Goal: Task Accomplishment & Management: Use online tool/utility

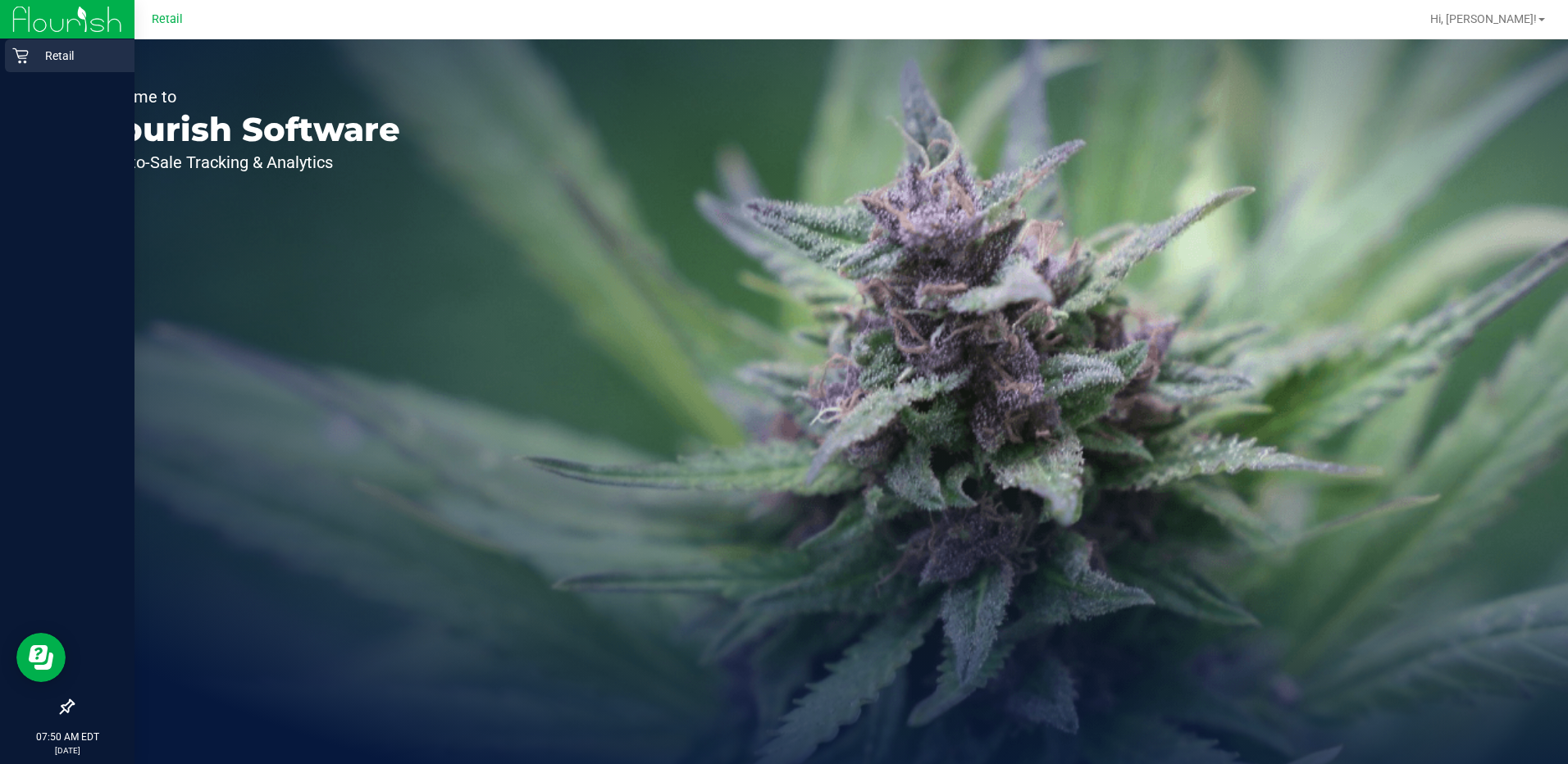
click at [27, 58] on icon at bounding box center [20, 56] width 15 height 15
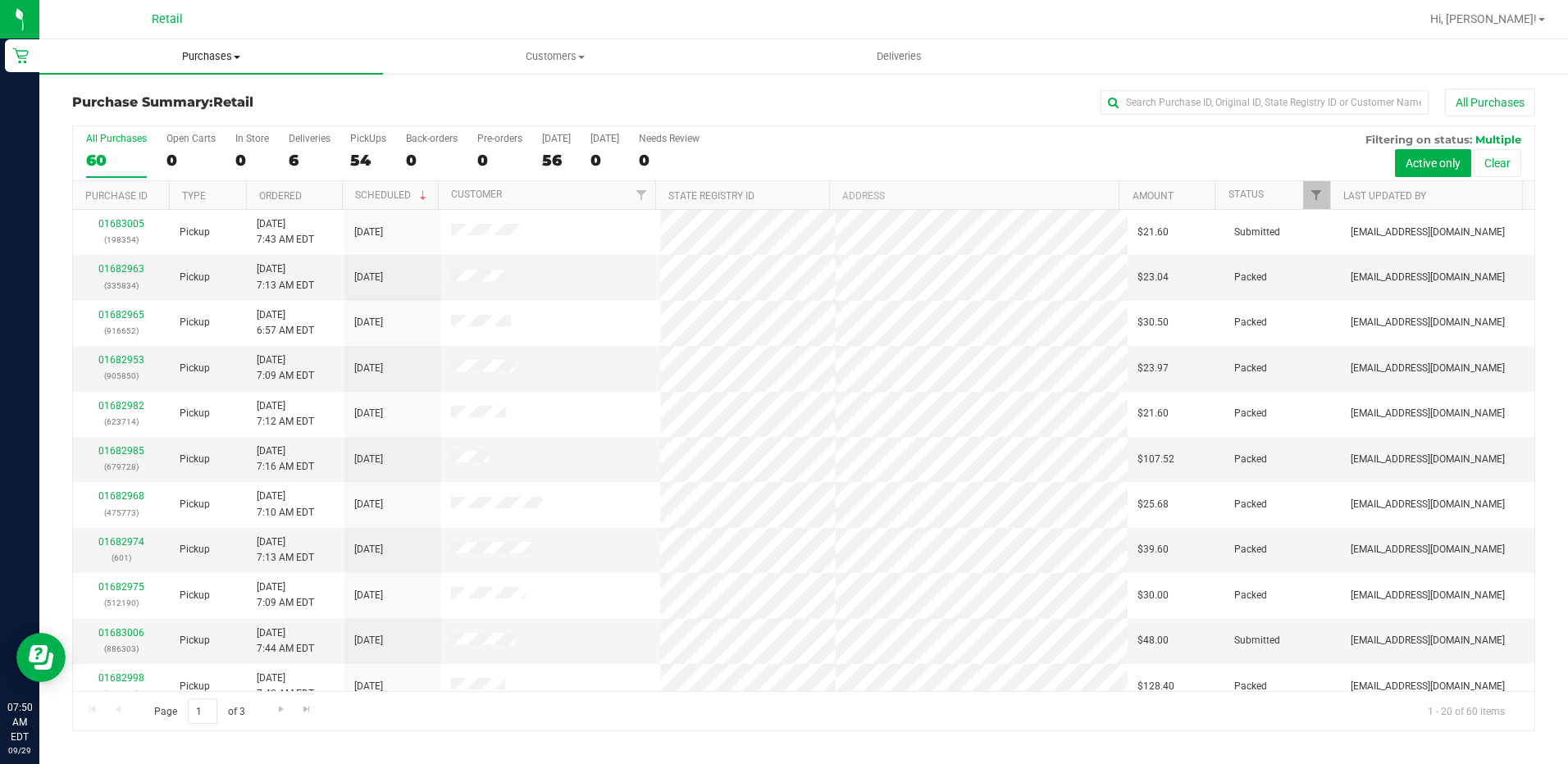
click at [217, 64] on uib-tab-heading "Purchases Summary of purchases Fulfillment All purchases" at bounding box center [210, 56] width 343 height 34
click at [111, 111] on span "Fulfillment" at bounding box center [89, 118] width 102 height 14
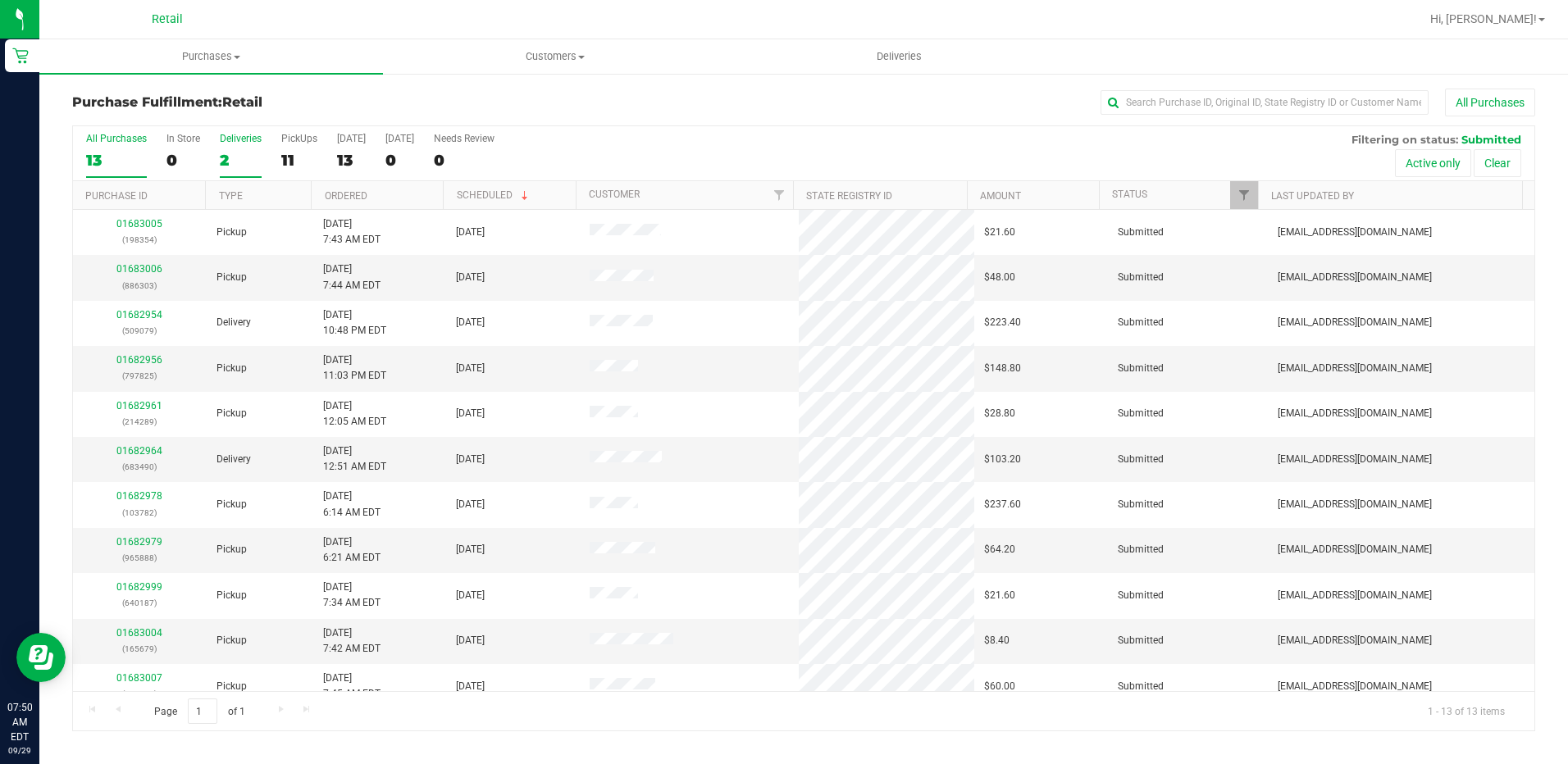
click at [217, 138] on div "All Purchases 13 In Store 0 Deliveries 2 PickUps 11 Today 13 Tomorrow 0 Needs R…" at bounding box center [804, 133] width 1461 height 13
click at [222, 140] on div "Deliveries" at bounding box center [241, 139] width 42 height 11
click at [0, 0] on input "Deliveries 2" at bounding box center [0, 0] width 0 height 0
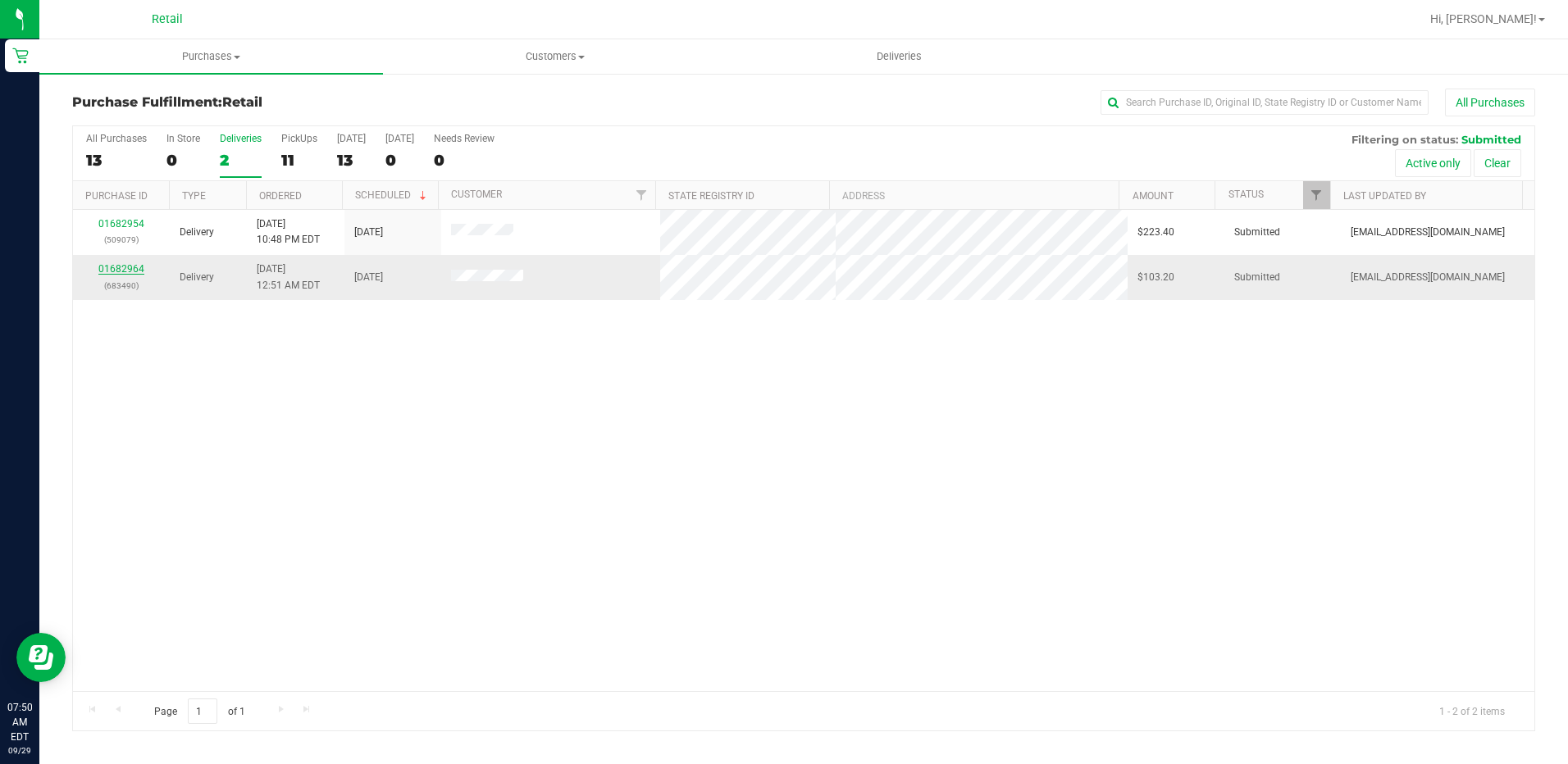
click at [127, 268] on link "01682964" at bounding box center [121, 269] width 46 height 11
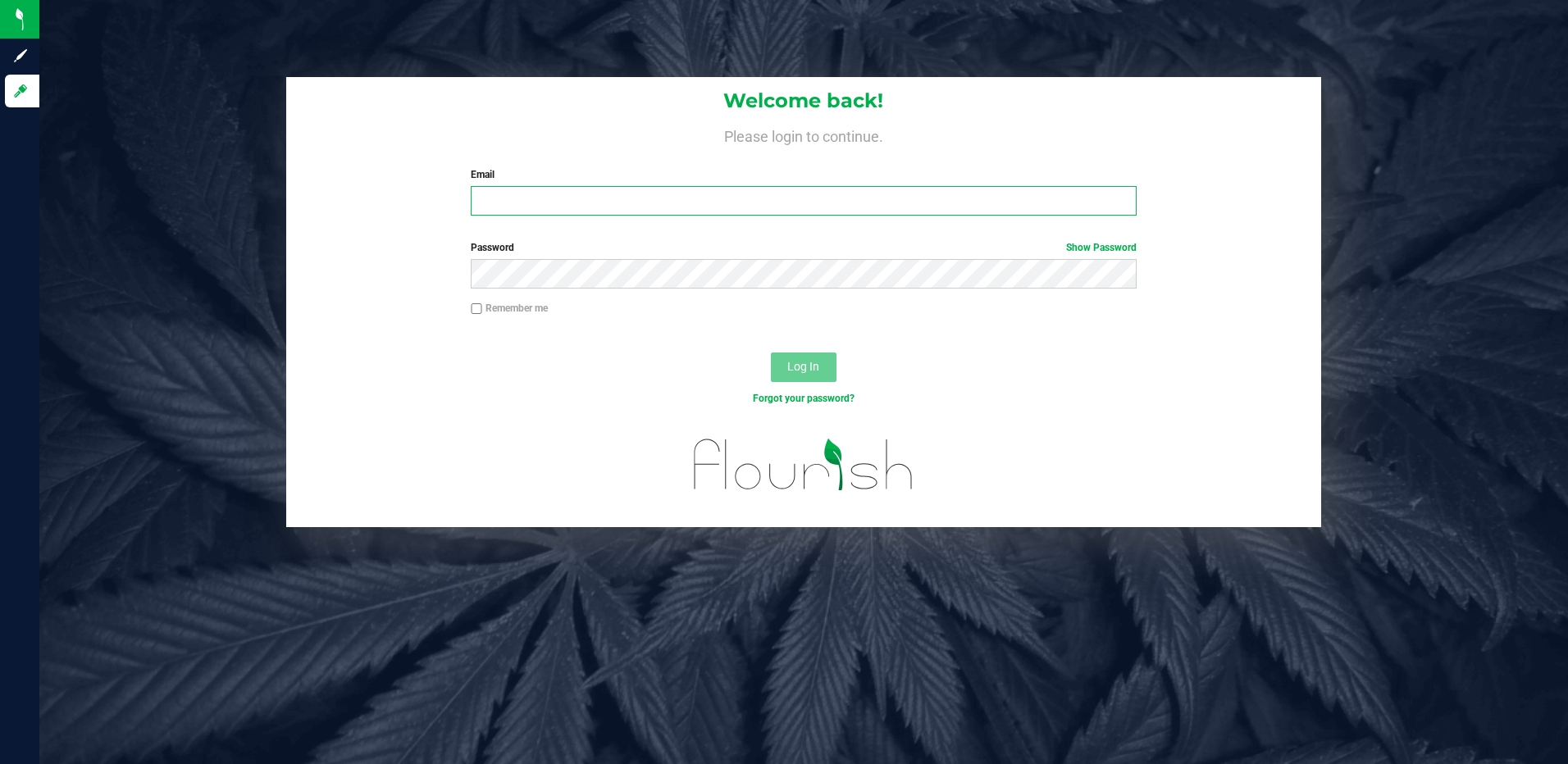
type input "[EMAIL_ADDRESS][DOMAIN_NAME]"
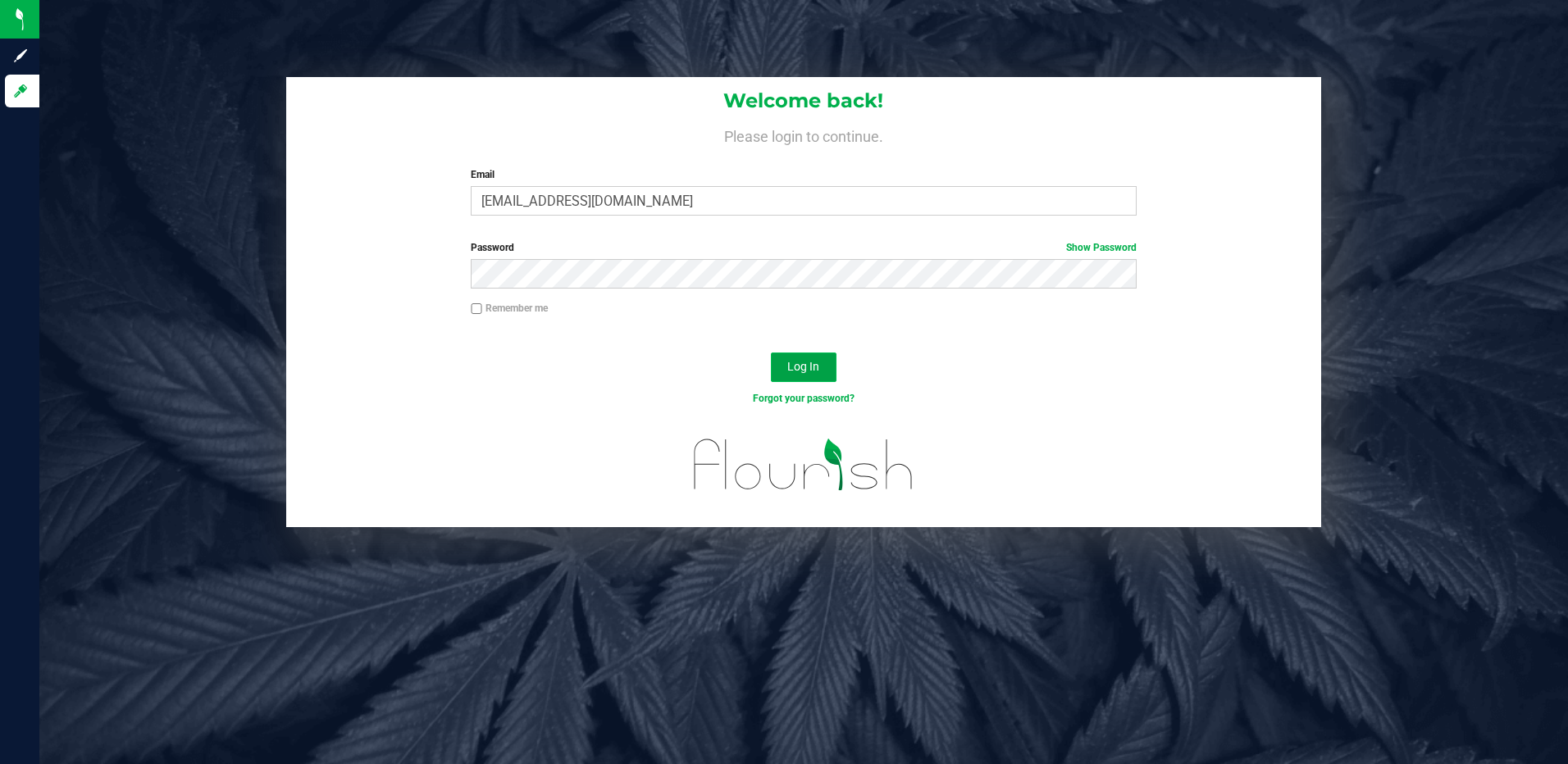
click at [824, 367] on button "Log In" at bounding box center [803, 367] width 66 height 29
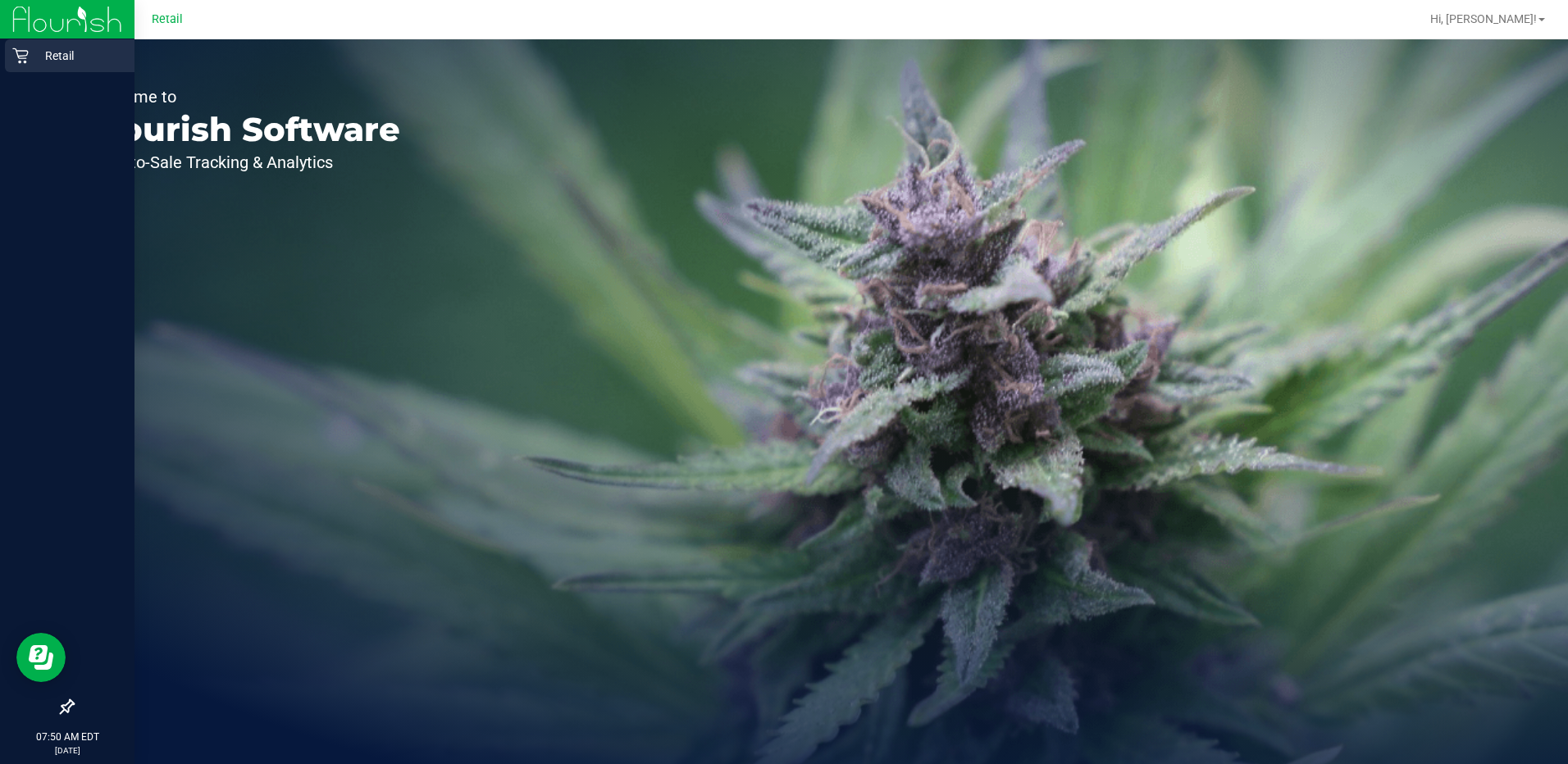
click at [39, 52] on p "Retail" at bounding box center [77, 55] width 98 height 20
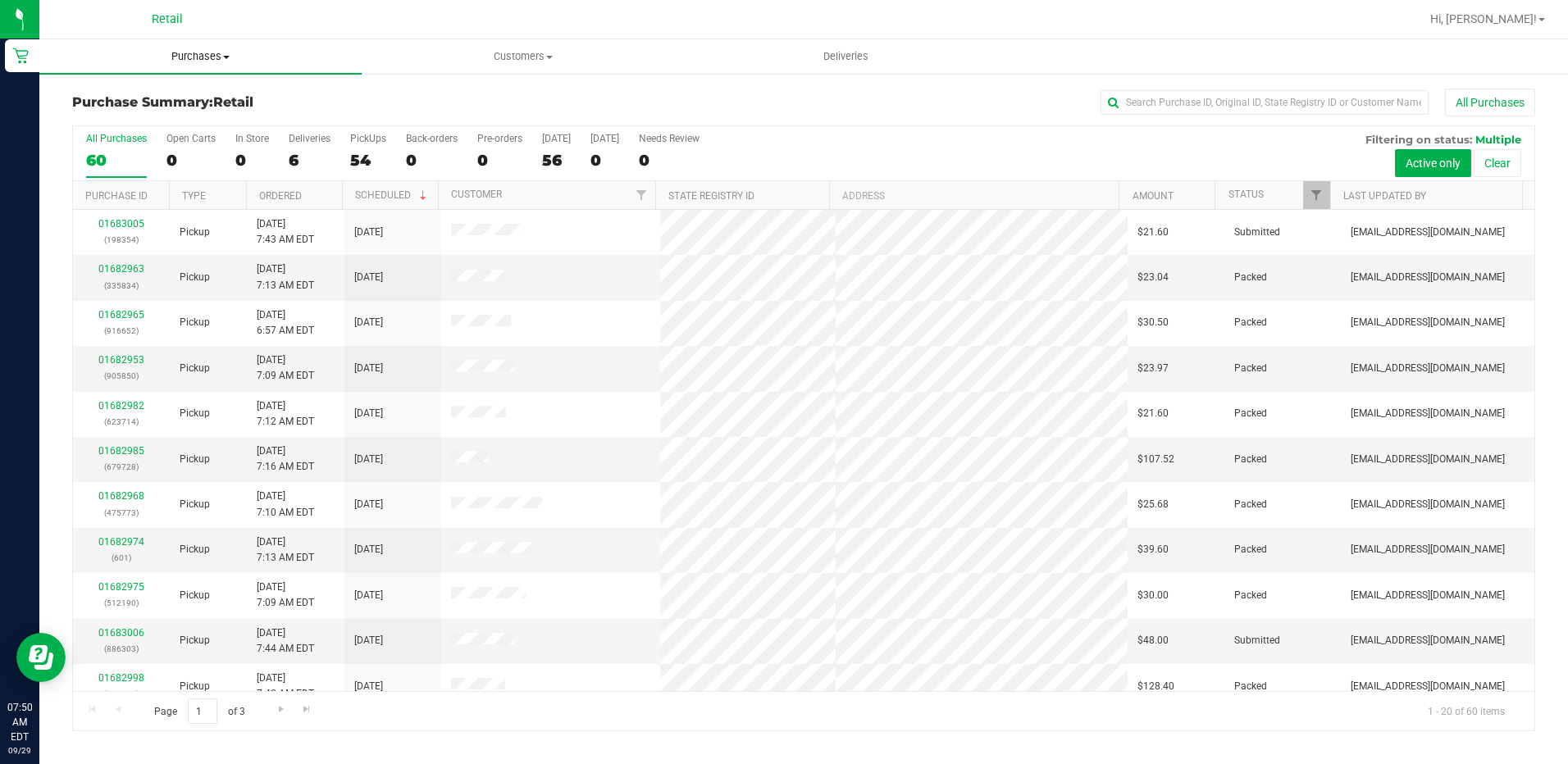
click at [206, 55] on span "Purchases" at bounding box center [200, 57] width 323 height 15
click at [117, 121] on span "Fulfillment" at bounding box center [89, 118] width 102 height 14
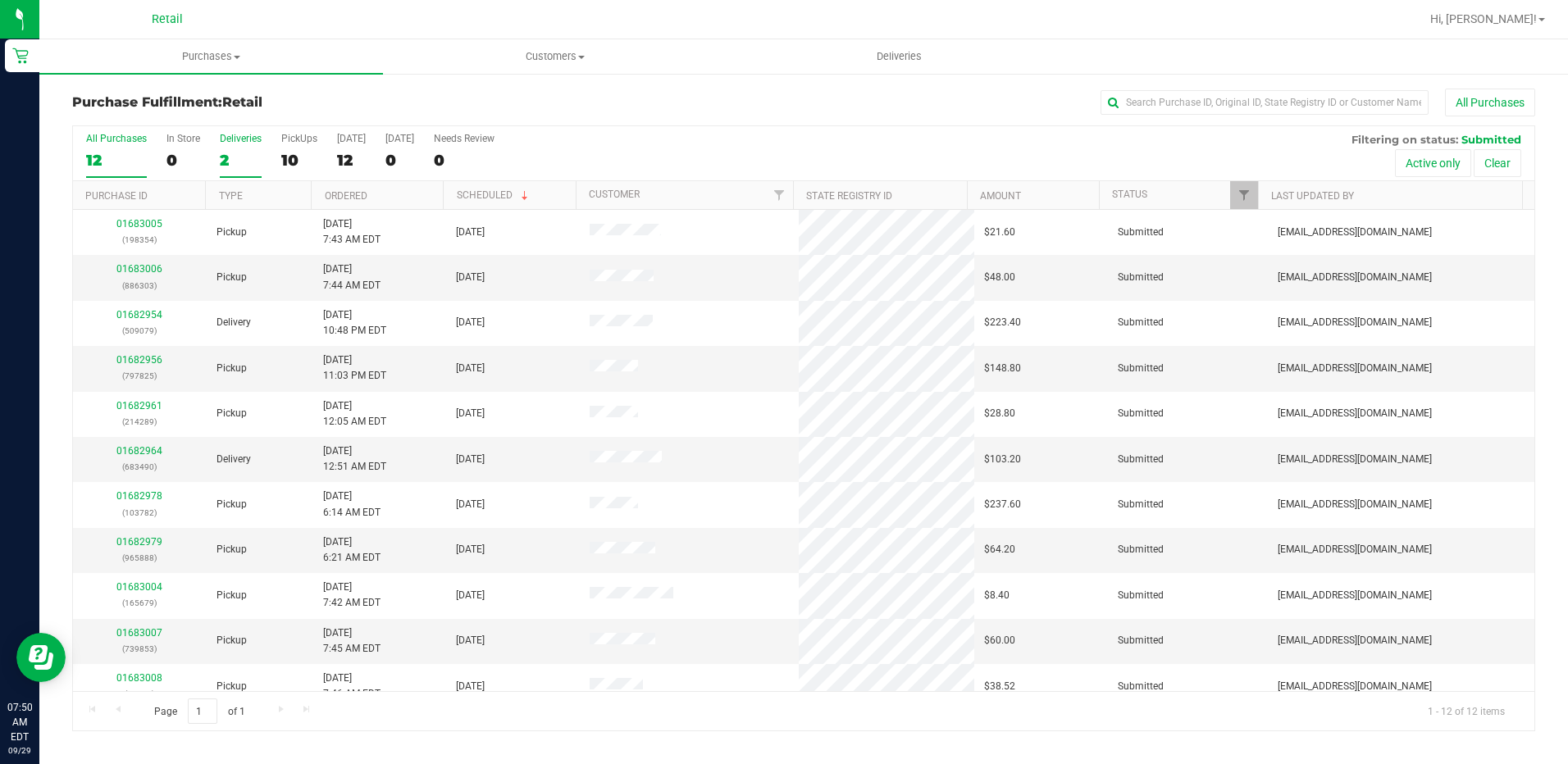
click at [225, 159] on div "2" at bounding box center [241, 161] width 42 height 19
click at [0, 0] on input "Deliveries 2" at bounding box center [0, 0] width 0 height 0
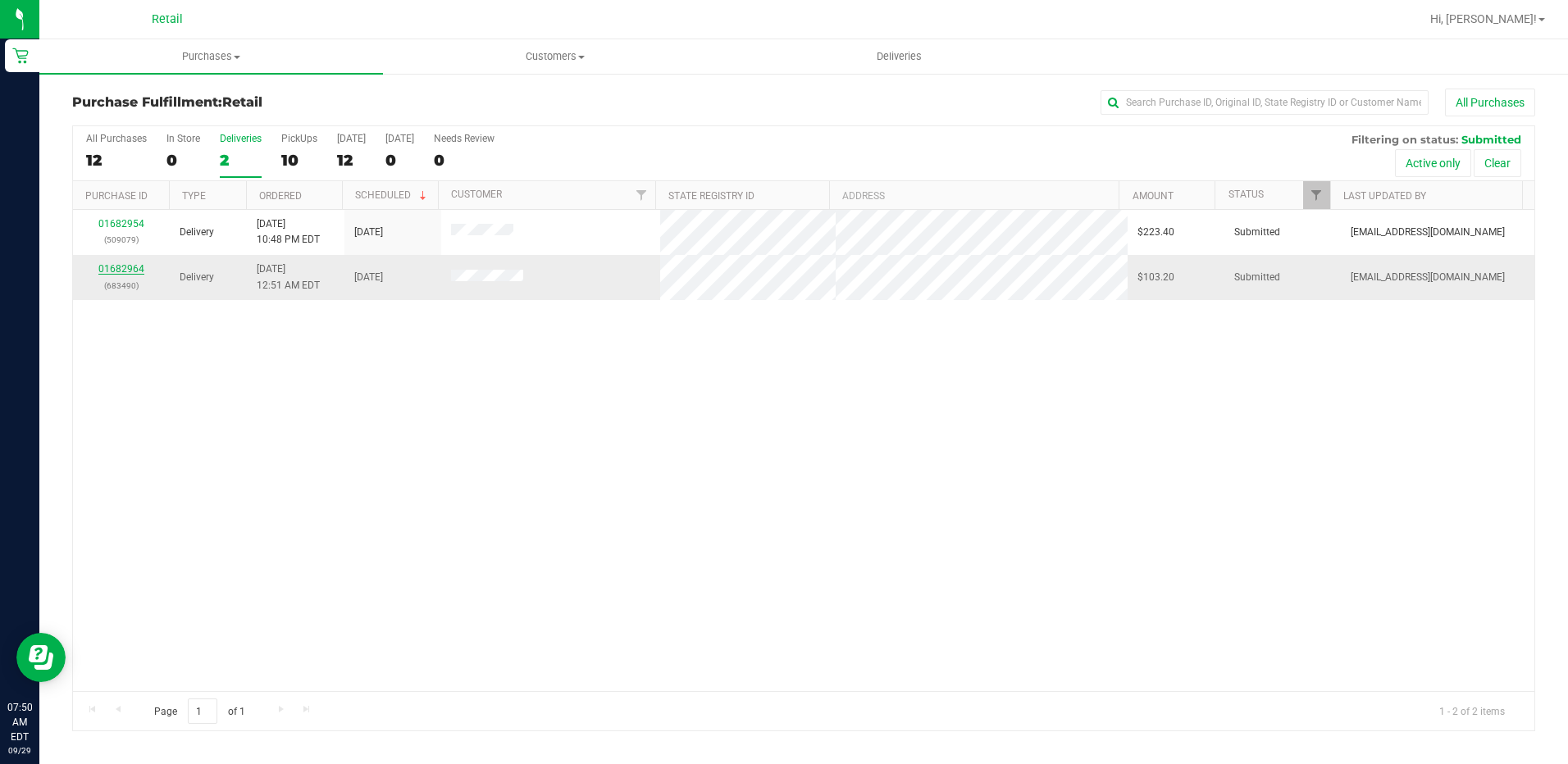
click at [127, 268] on link "01682964" at bounding box center [121, 269] width 46 height 11
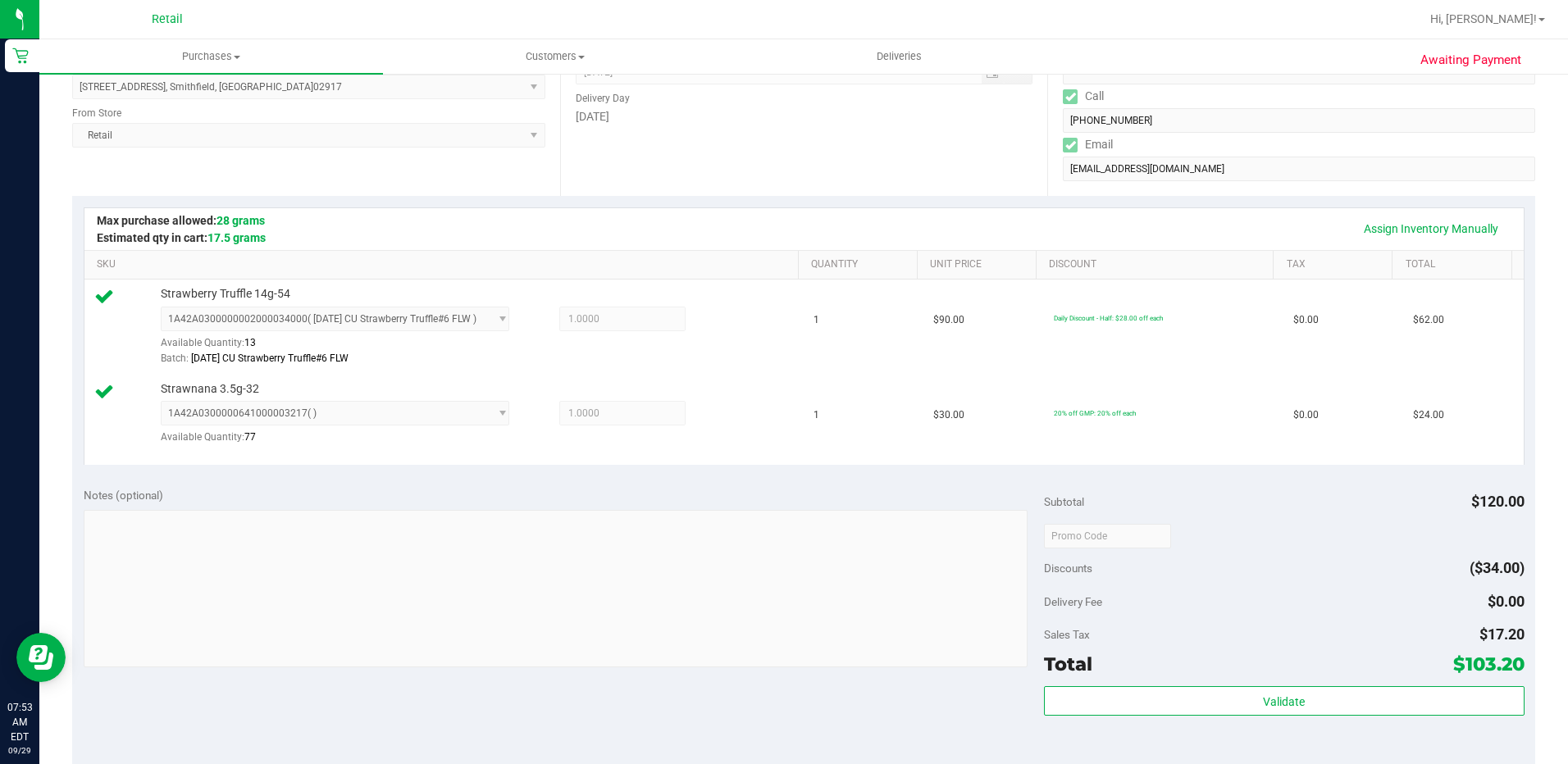
scroll to position [492, 0]
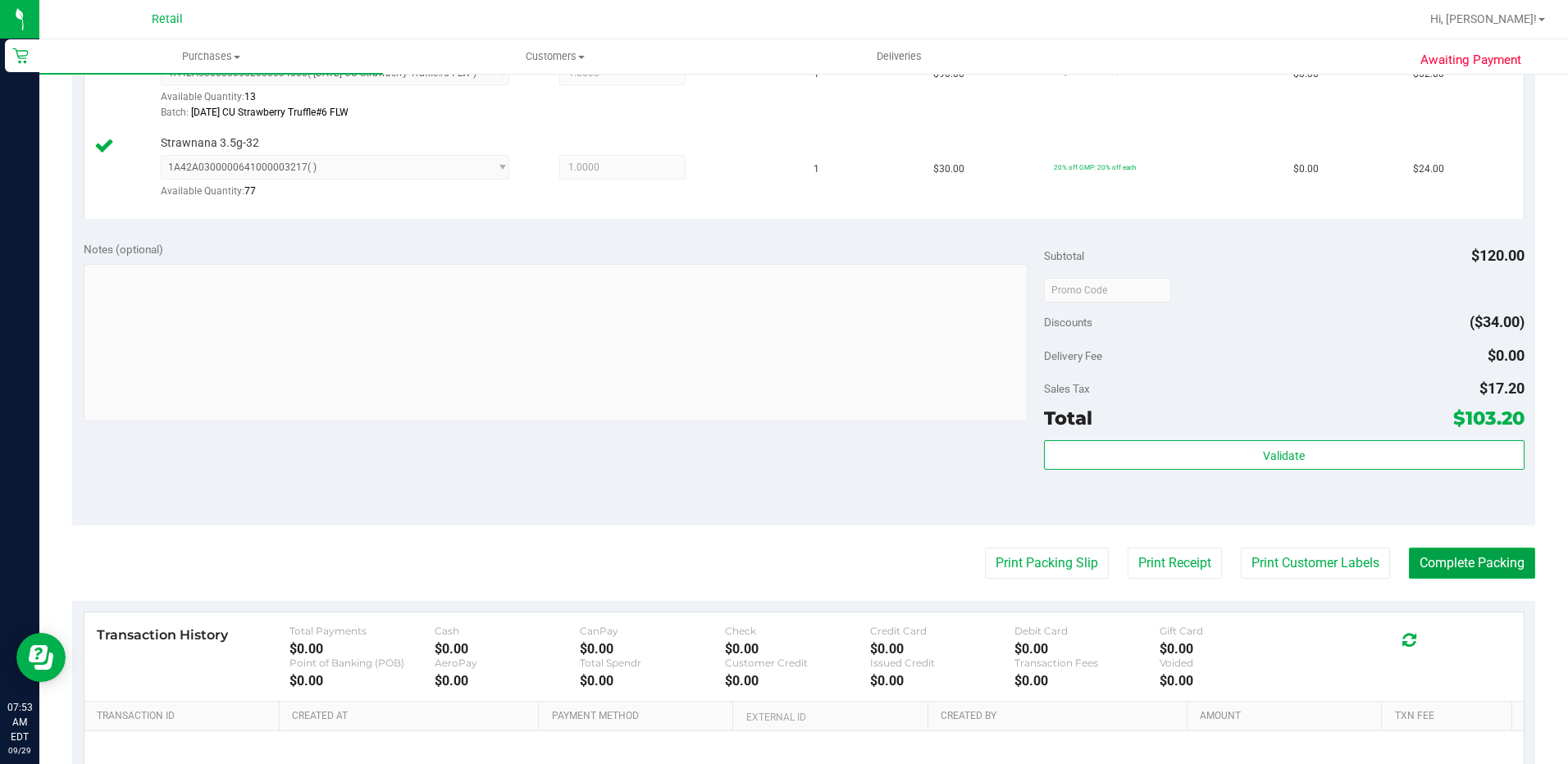
click at [1430, 573] on button "Complete Packing" at bounding box center [1472, 563] width 127 height 31
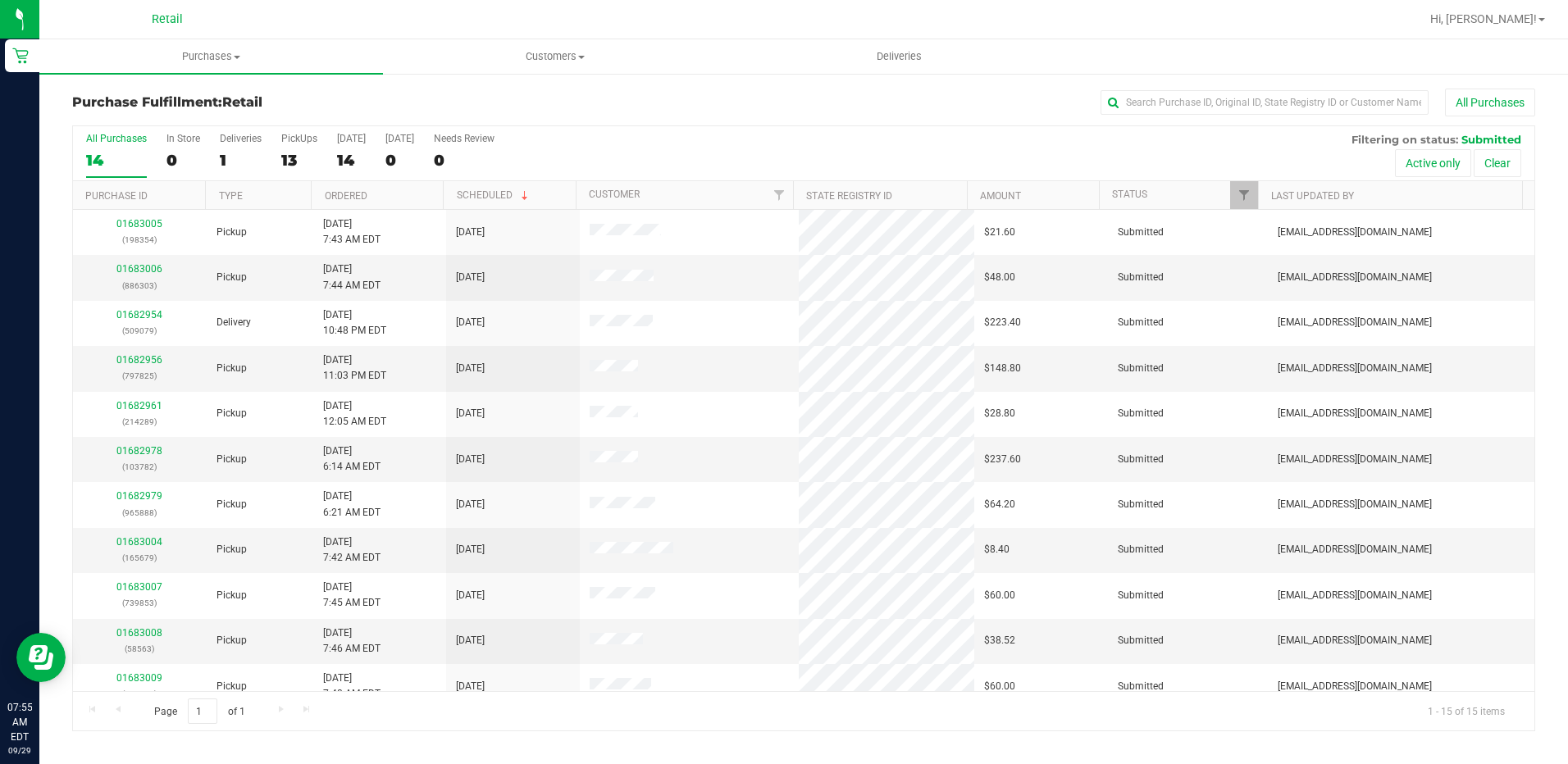
click at [216, 142] on div "All Purchases 14 In Store 0 Deliveries 1 PickUps 13 Today 14 Tomorrow 0 Needs R…" at bounding box center [804, 154] width 1461 height 55
click at [233, 155] on div "1" at bounding box center [241, 161] width 42 height 19
click at [0, 0] on input "Deliveries 1" at bounding box center [0, 0] width 0 height 0
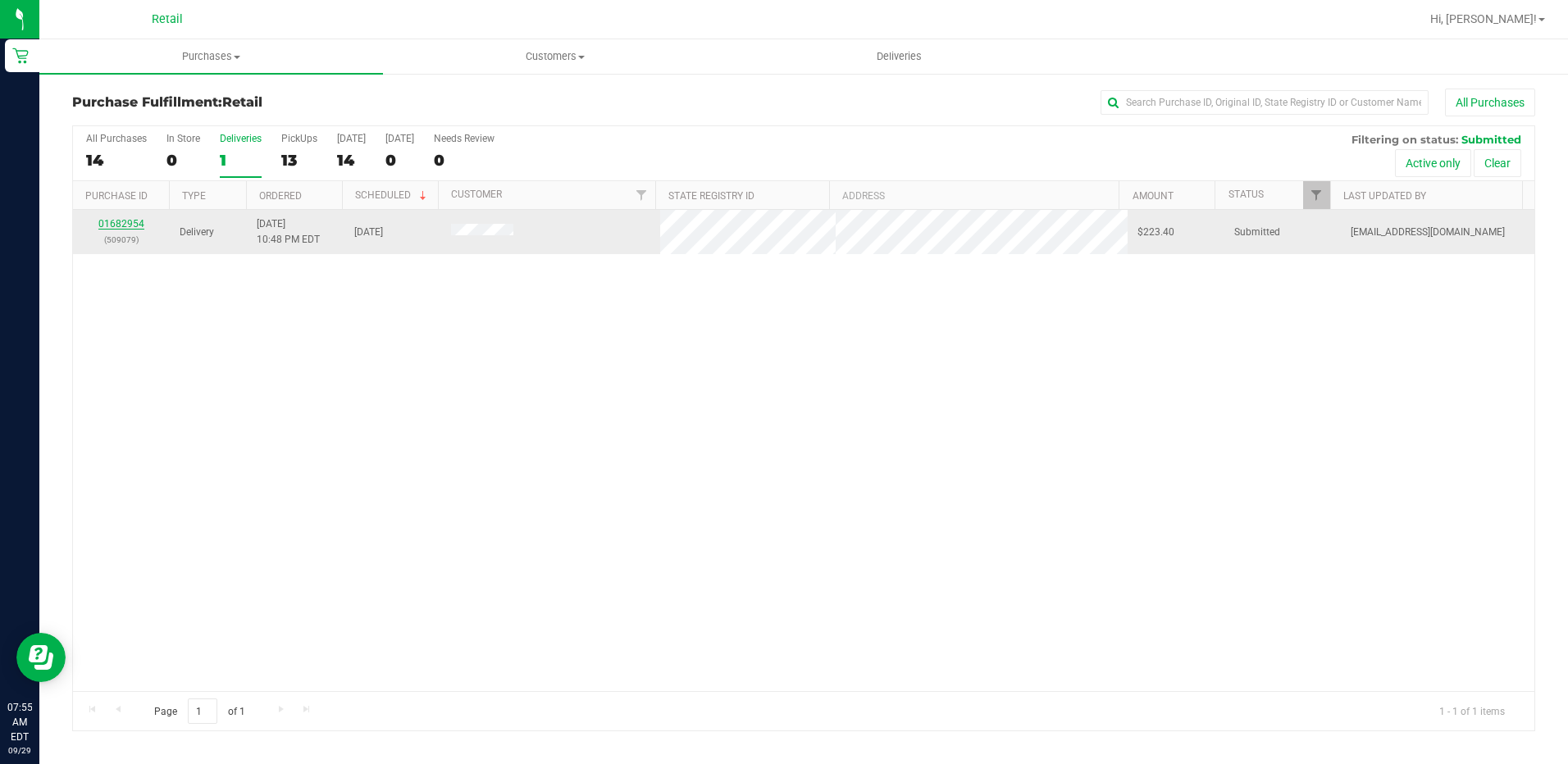
click at [131, 221] on link "01682954" at bounding box center [121, 224] width 46 height 11
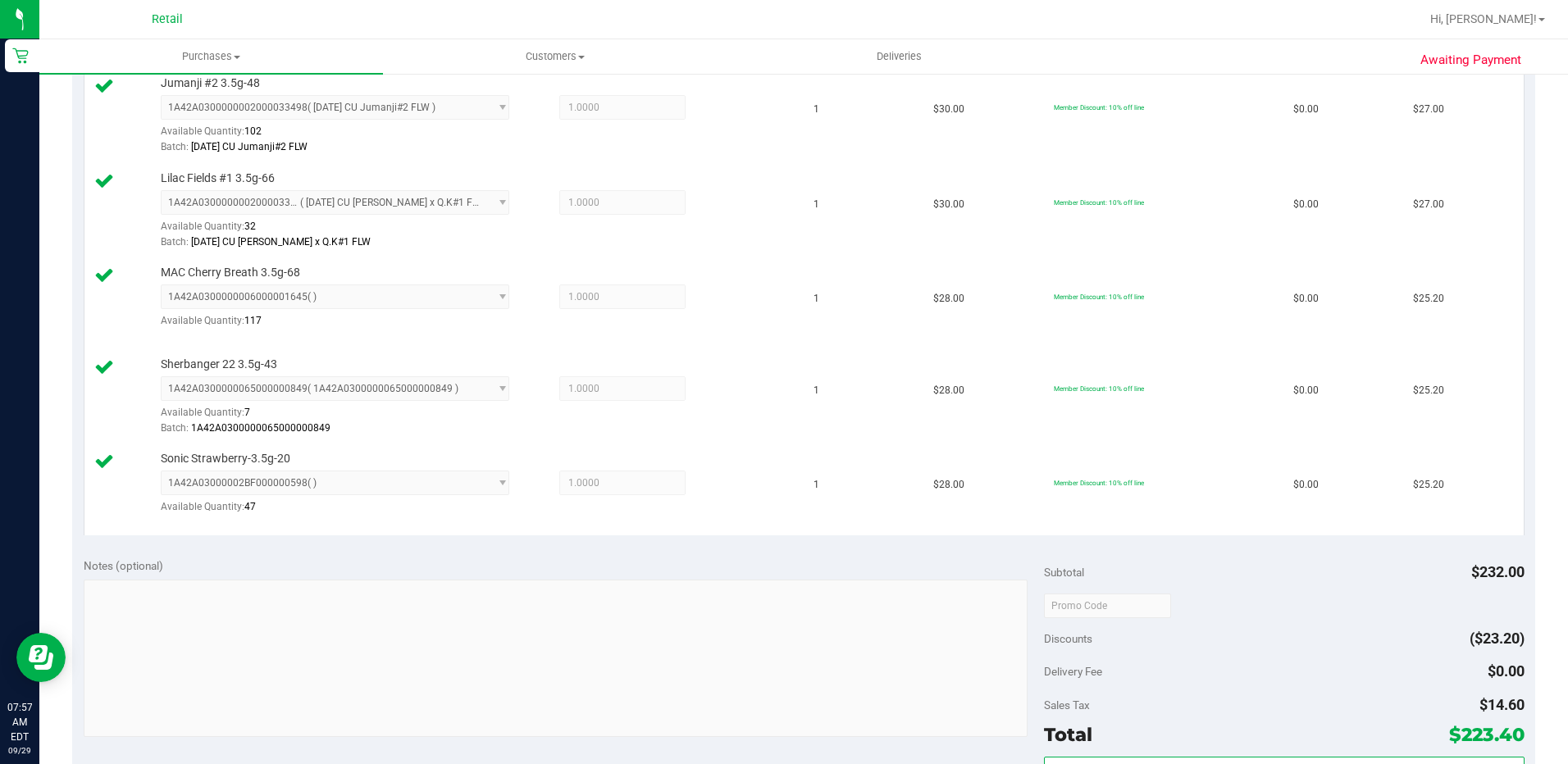
scroll to position [1067, 0]
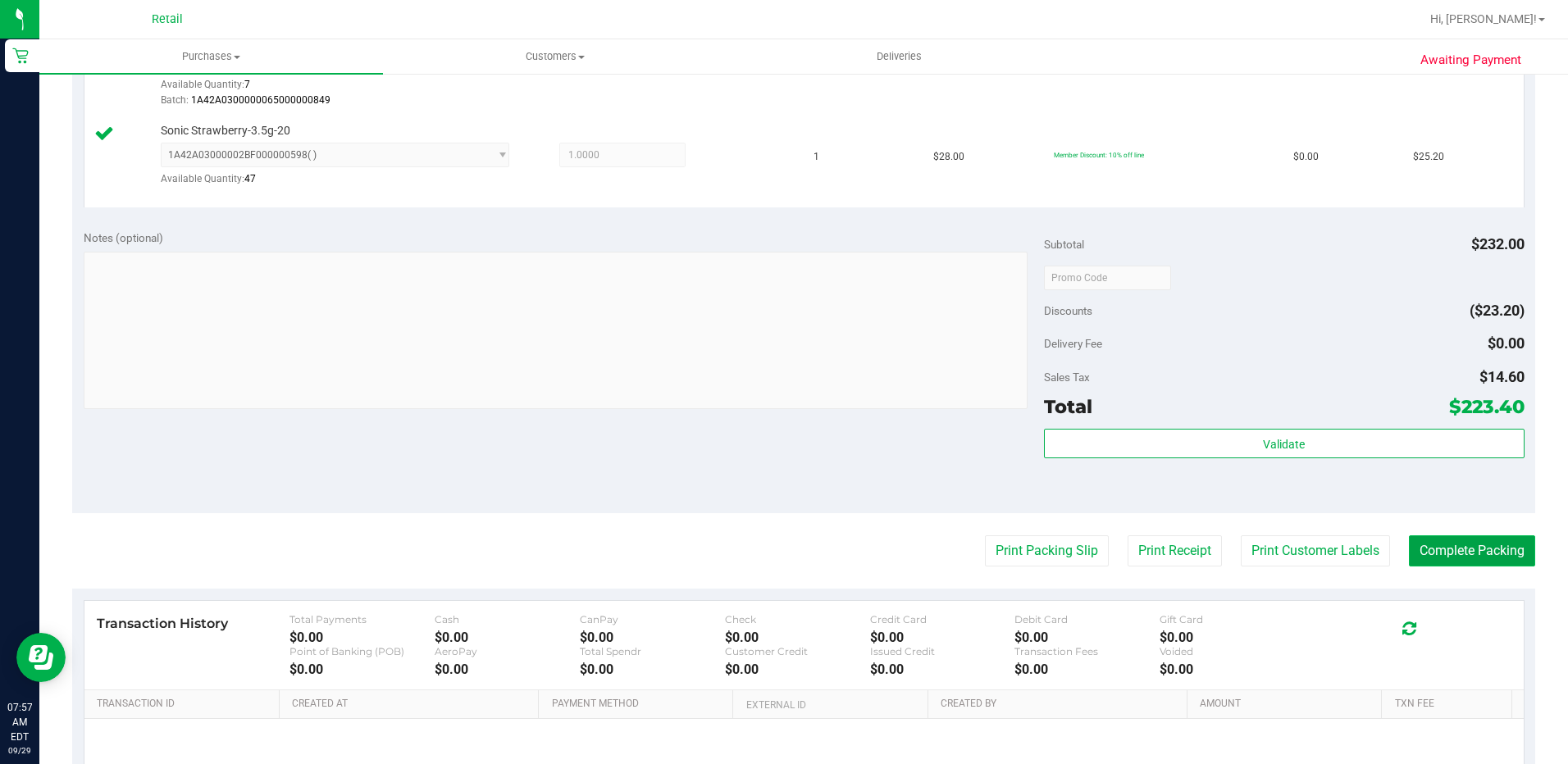
click at [1455, 544] on button "Complete Packing" at bounding box center [1472, 551] width 127 height 31
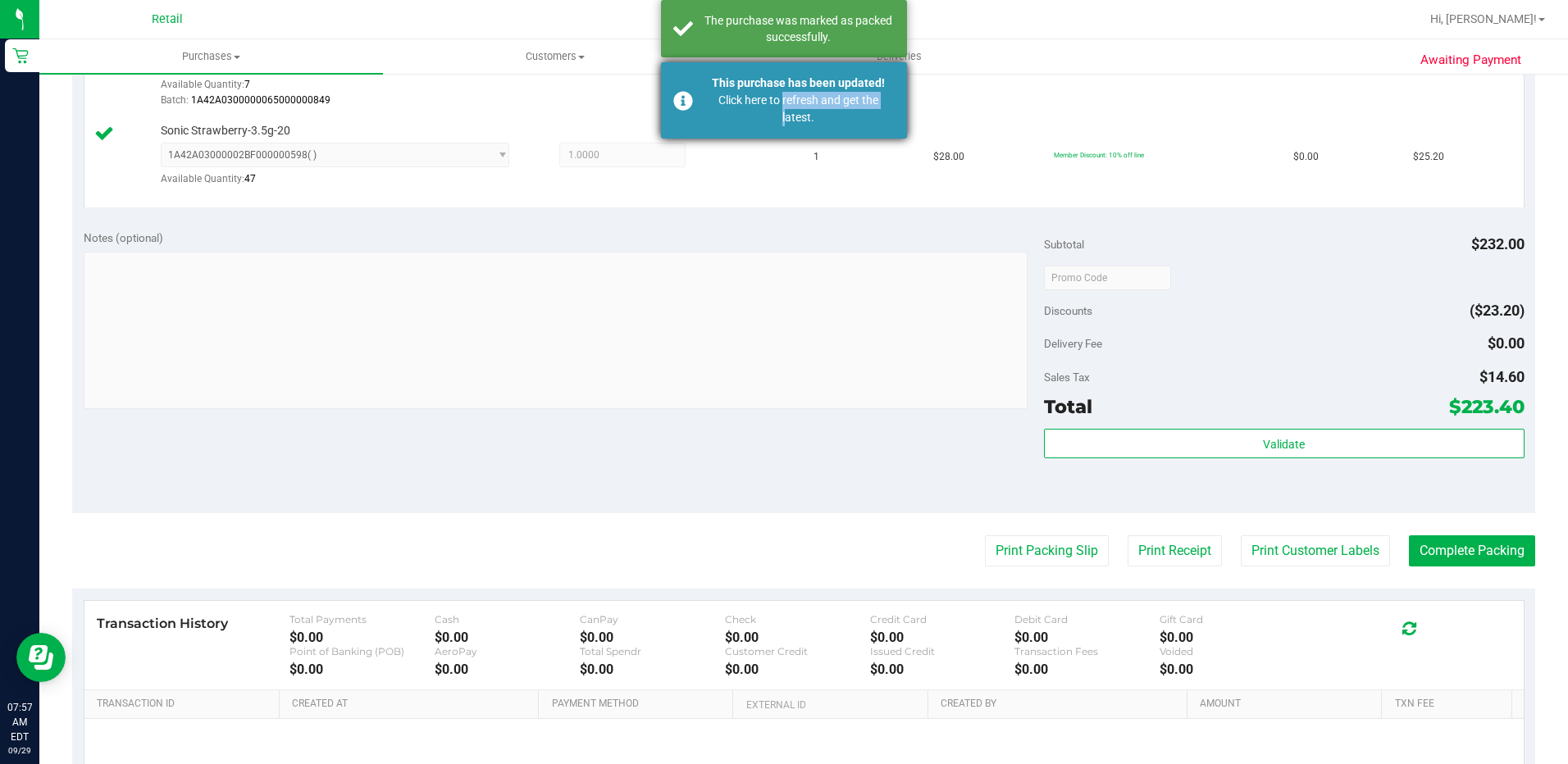
click at [778, 108] on div "Click here to refresh and get the latest." at bounding box center [798, 109] width 193 height 34
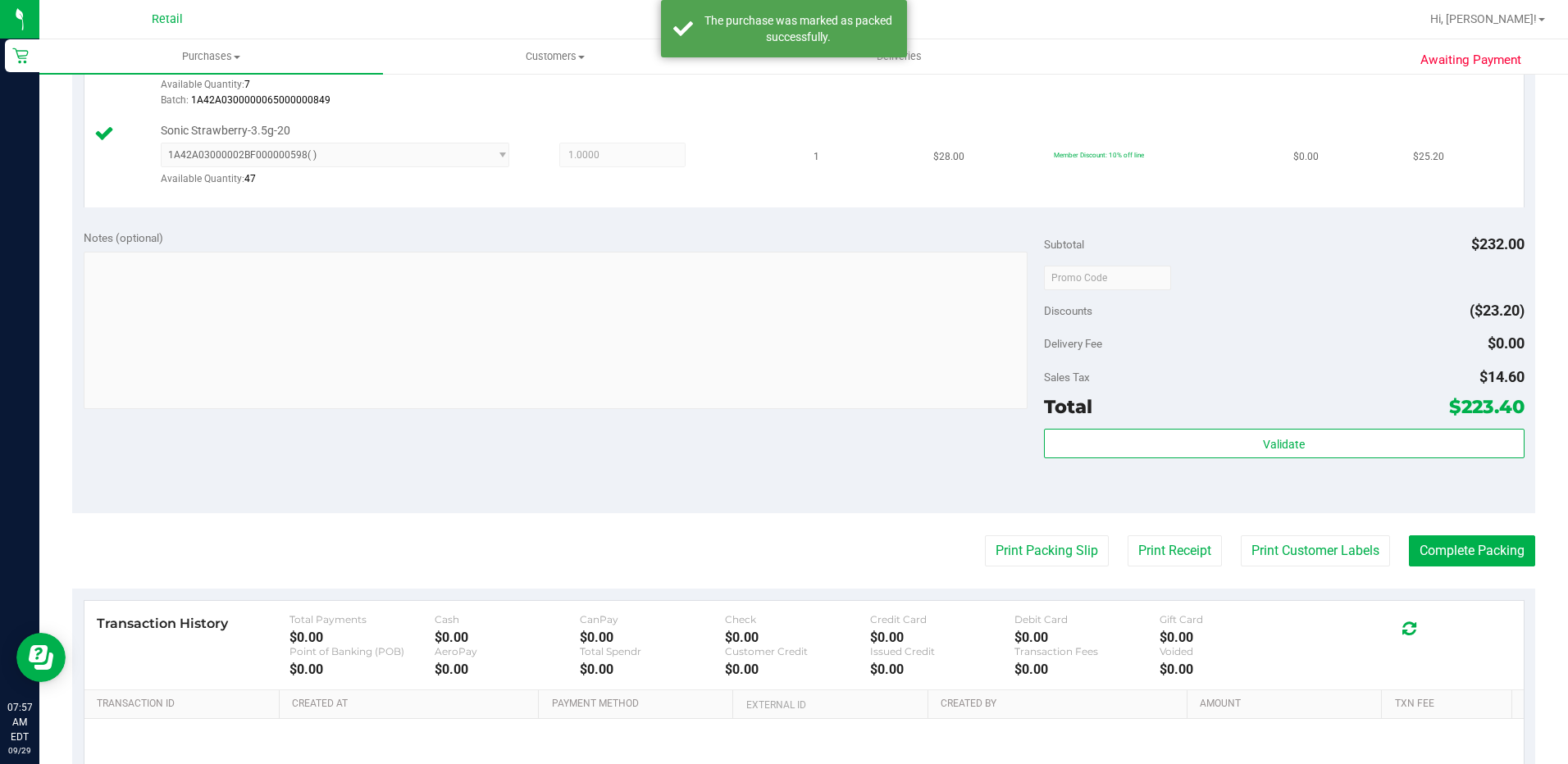
scroll to position [1042, 0]
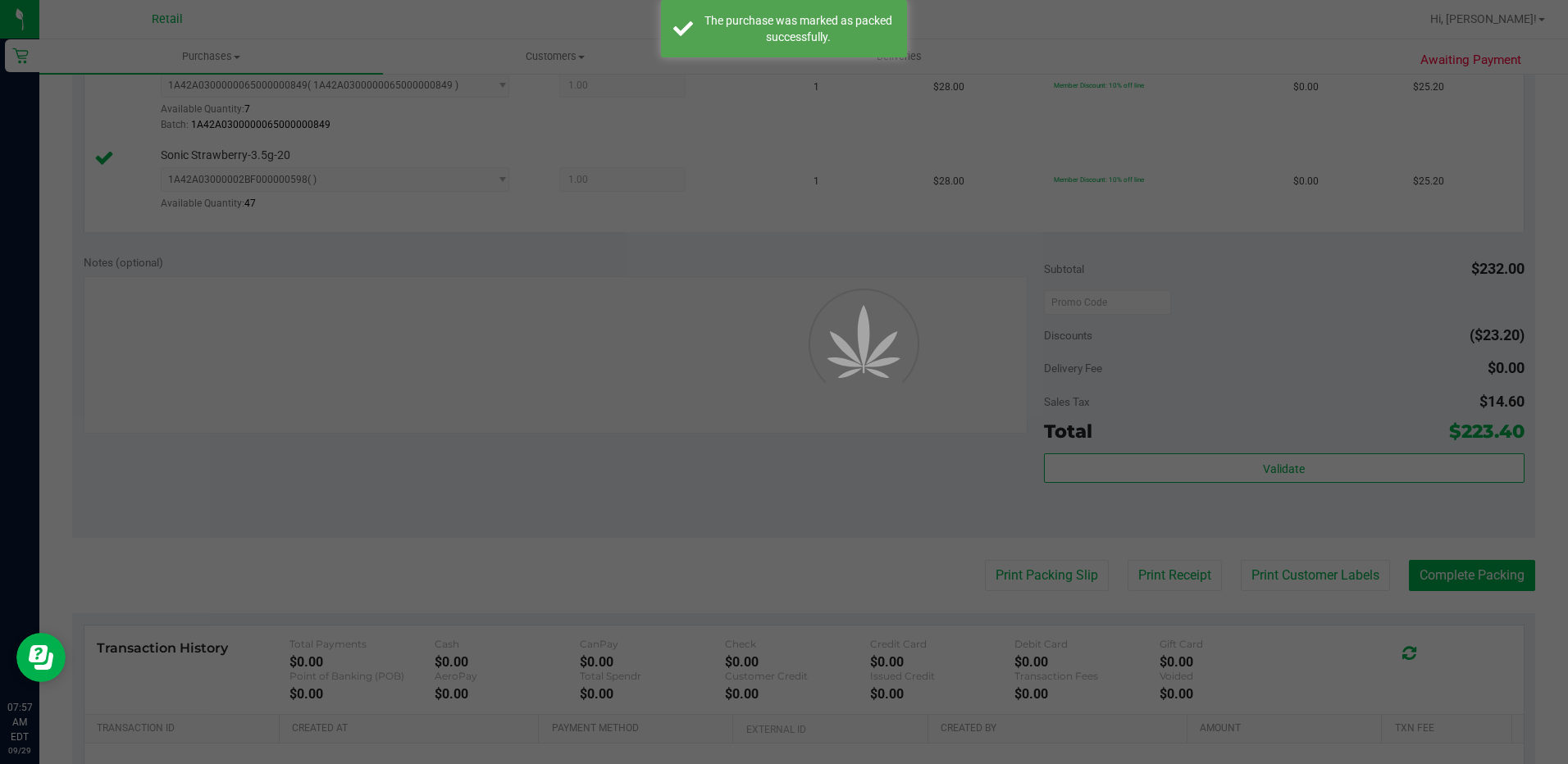
drag, startPoint x: 189, startPoint y: 46, endPoint x: 218, endPoint y: 54, distance: 30.1
click at [218, 54] on div at bounding box center [784, 382] width 1568 height 764
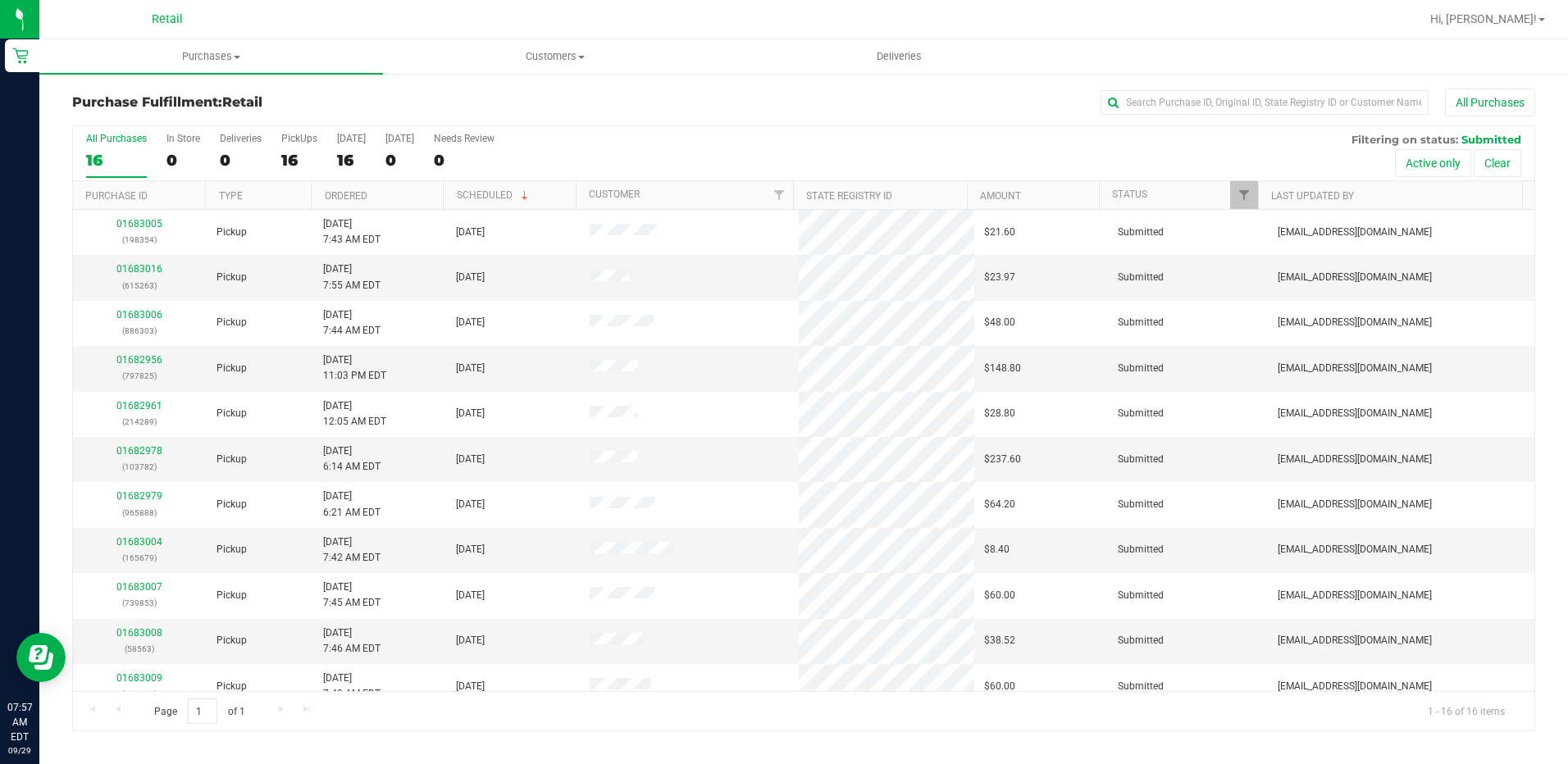
click at [612, 116] on div "All Purchases" at bounding box center [1048, 102] width 975 height 28
click at [279, 156] on div "All Purchases 16 In Store 0 Deliveries 0 PickUps 16 Today 16 Tomorrow 0 Needs R…" at bounding box center [804, 154] width 1461 height 55
click at [277, 152] on div "All Purchases 16 In Store 0 Deliveries 0 PickUps 16 Today 16 Tomorrow 0 Needs R…" at bounding box center [804, 154] width 1461 height 55
click at [297, 151] on div "16" at bounding box center [300, 161] width 36 height 19
click at [0, 0] on input "PickUps 16" at bounding box center [0, 0] width 0 height 0
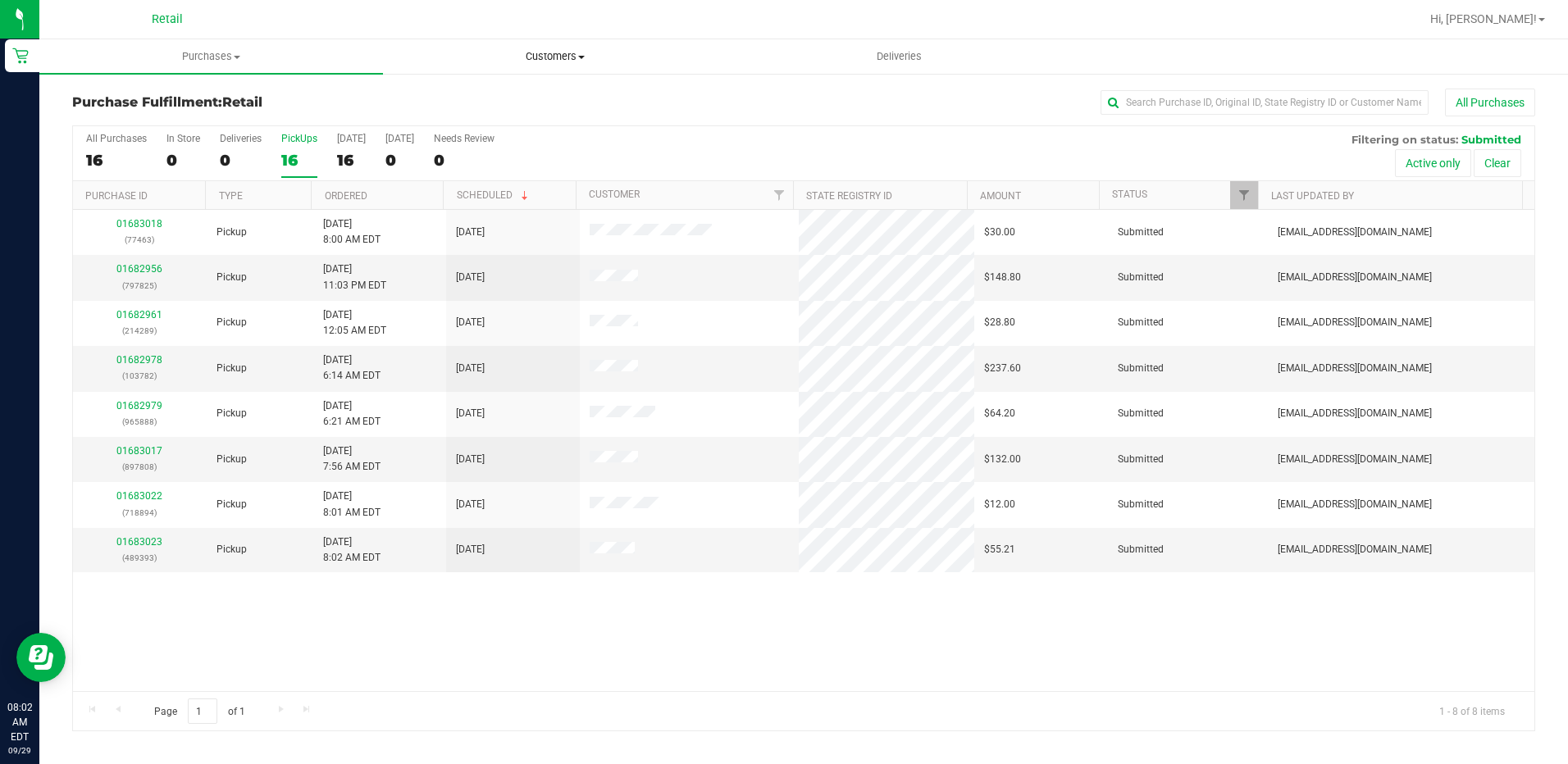
click at [534, 49] on span "Customers" at bounding box center [554, 57] width 342 height 15
click at [485, 96] on span "All customers" at bounding box center [442, 99] width 118 height 14
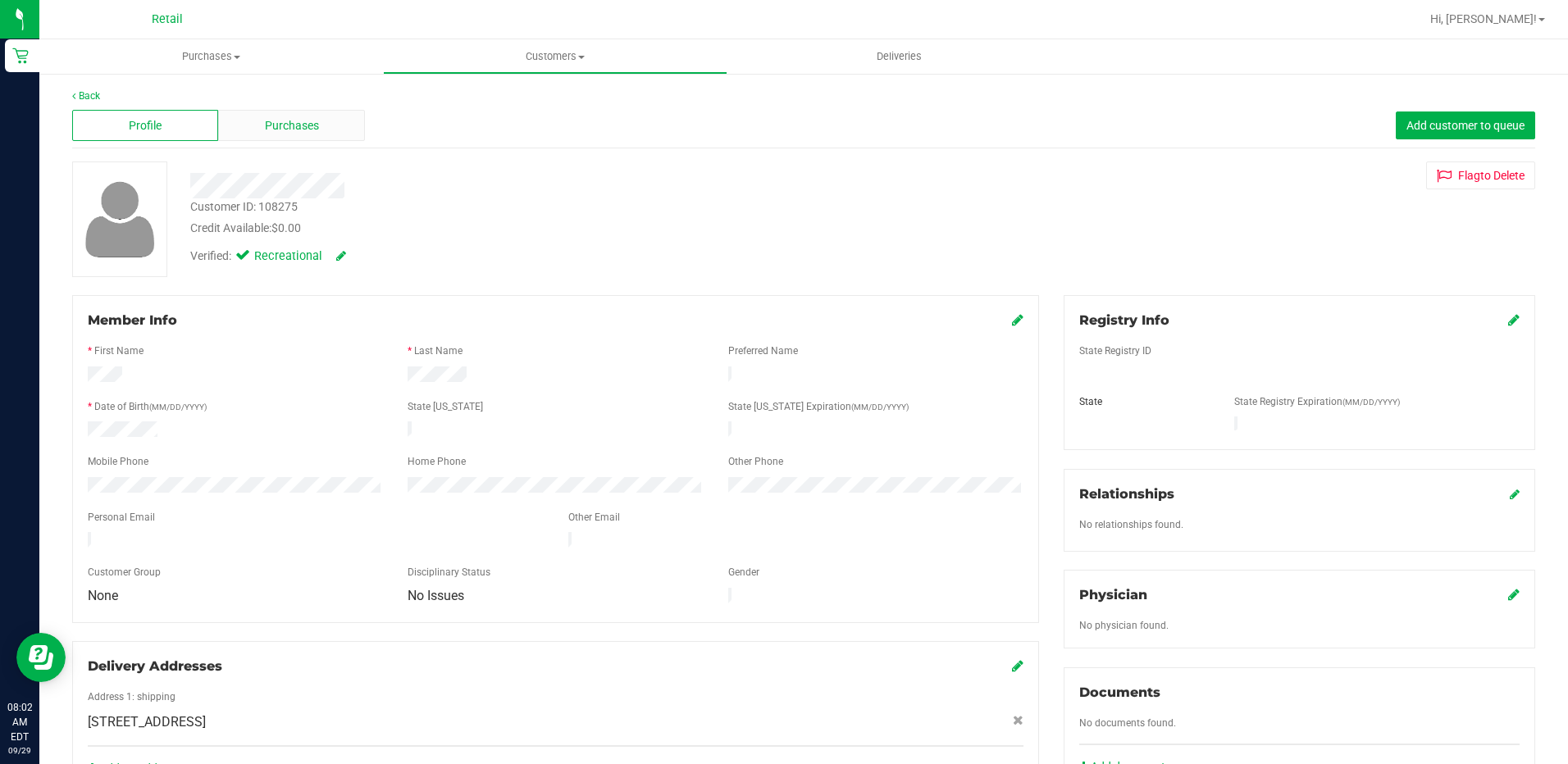
click at [304, 127] on span "Purchases" at bounding box center [291, 126] width 54 height 17
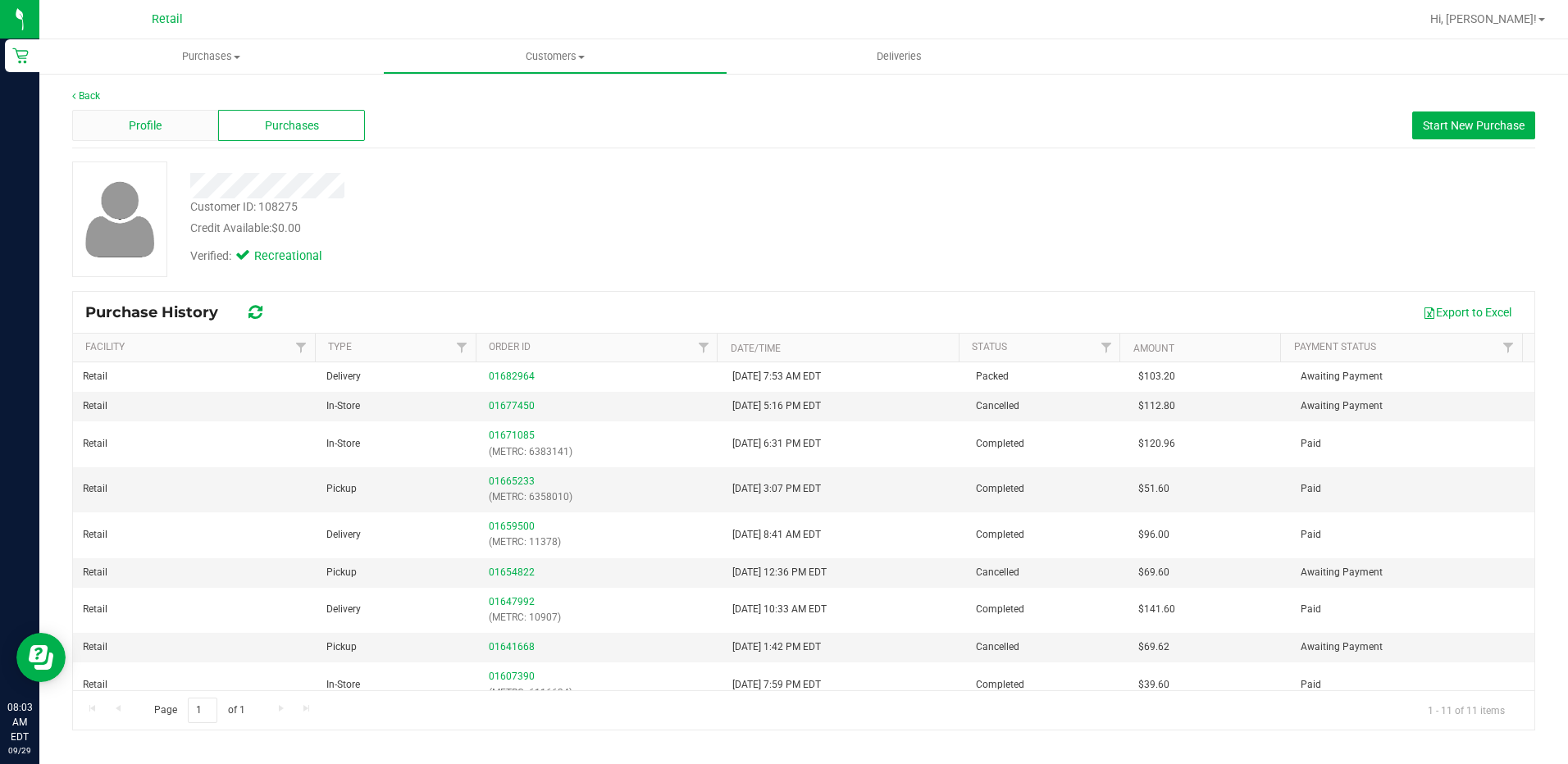
click at [136, 125] on span "Profile" at bounding box center [145, 126] width 32 height 17
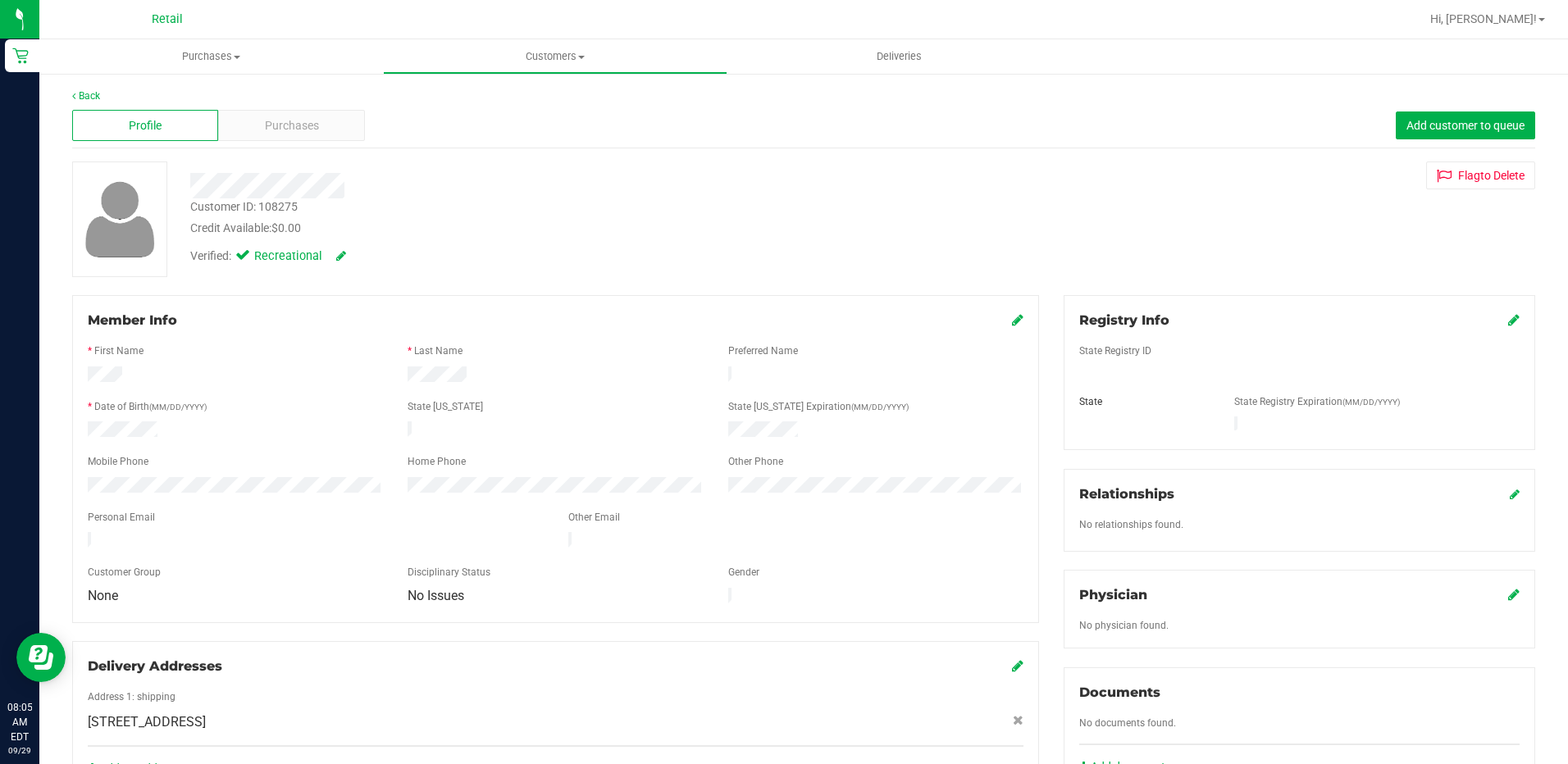
click at [584, 77] on div "Back Profile Purchases Add customer to queue Customer ID: 108275 Credit Availab…" at bounding box center [803, 627] width 1529 height 1109
drag, startPoint x: 551, startPoint y: 56, endPoint x: 543, endPoint y: 66, distance: 12.8
click at [550, 56] on span "Customers" at bounding box center [554, 57] width 342 height 15
click at [484, 92] on span "All customers" at bounding box center [442, 99] width 118 height 14
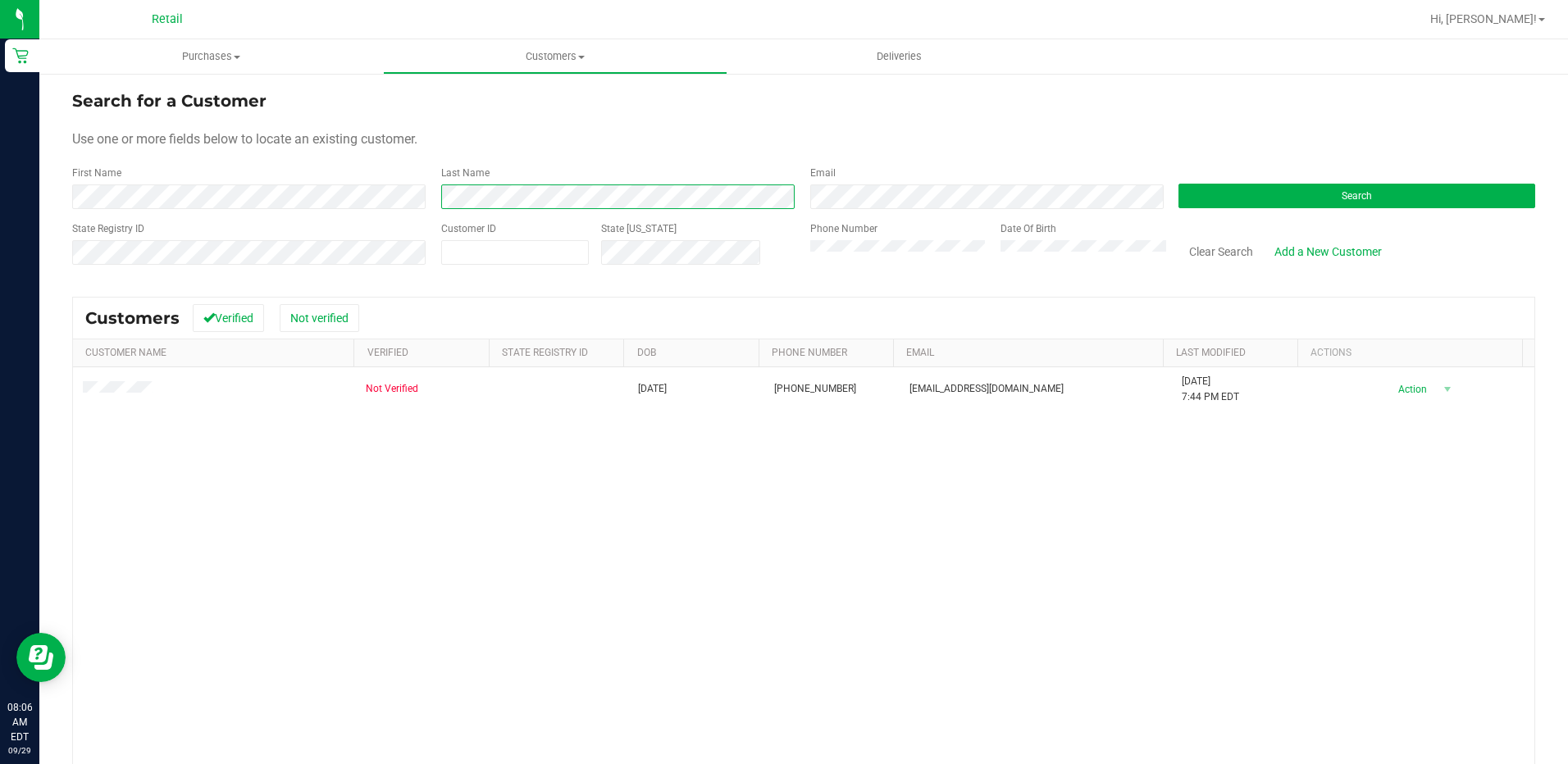
click at [146, 195] on div "First Name Last Name Email Search" at bounding box center [804, 187] width 1463 height 44
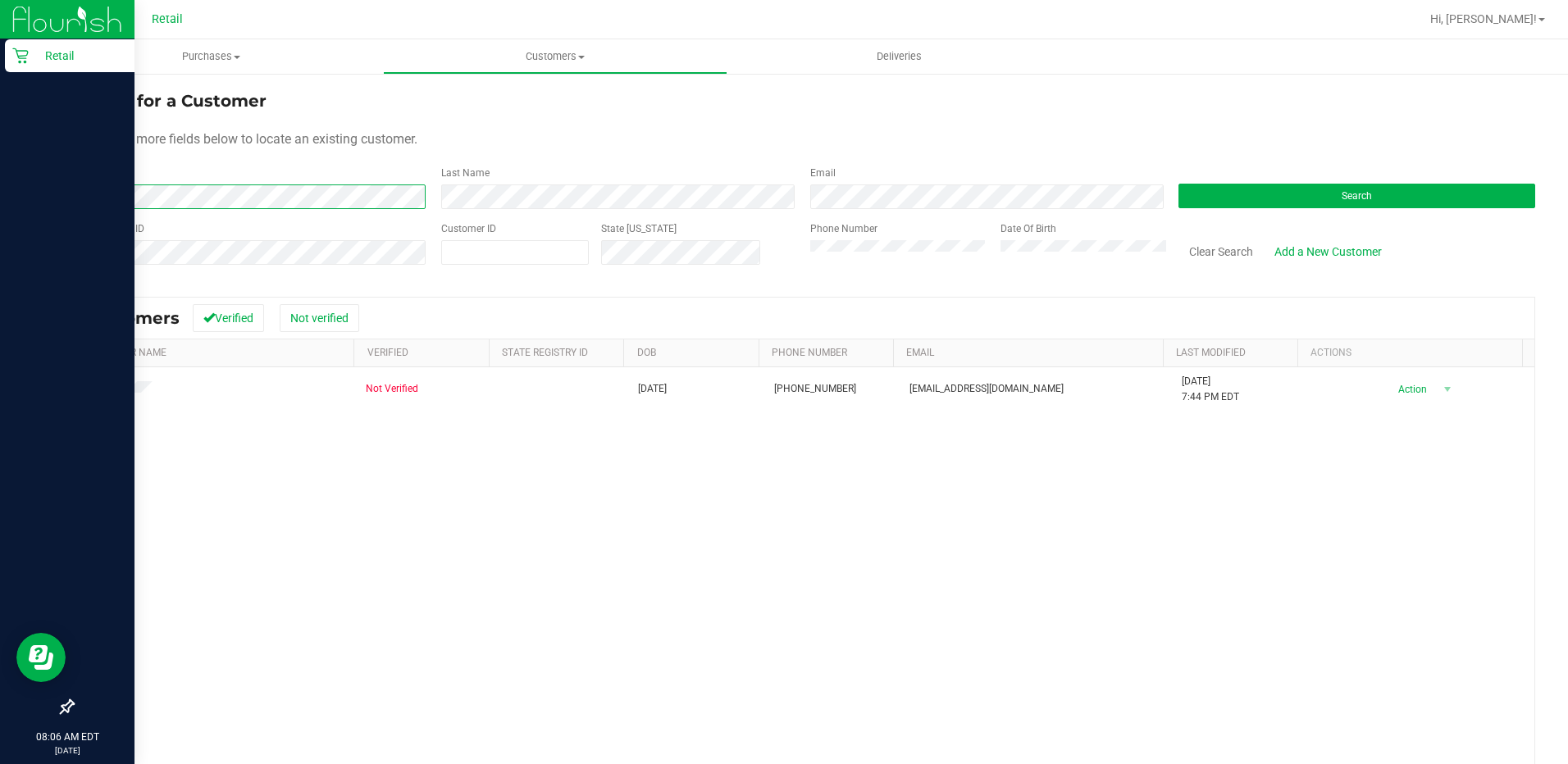
click at [0, 192] on html "Retail 08:06 AM EDT 09/29/2025 09/29 Retail Hi, Kevin! Purchases Summary of pur…" at bounding box center [784, 382] width 1568 height 764
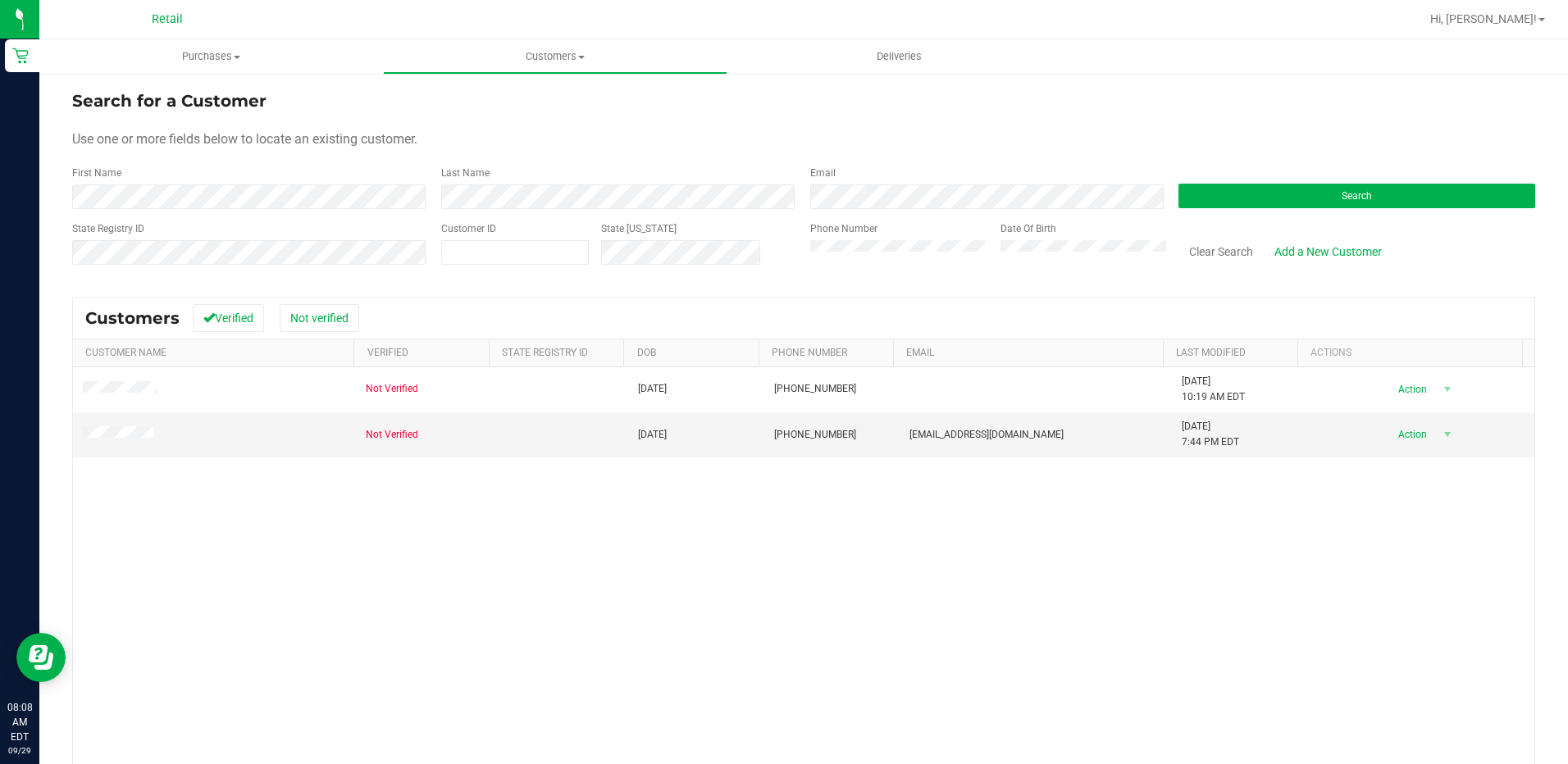
click at [495, 556] on div "Not Verified 07/17/1994 (401) 449-0821 9/8/2025 10:19 AM EDT Delete Profile Act…" at bounding box center [804, 608] width 1461 height 481
click at [237, 57] on span at bounding box center [237, 57] width 7 height 3
click at [117, 124] on span "Fulfillment" at bounding box center [89, 118] width 102 height 14
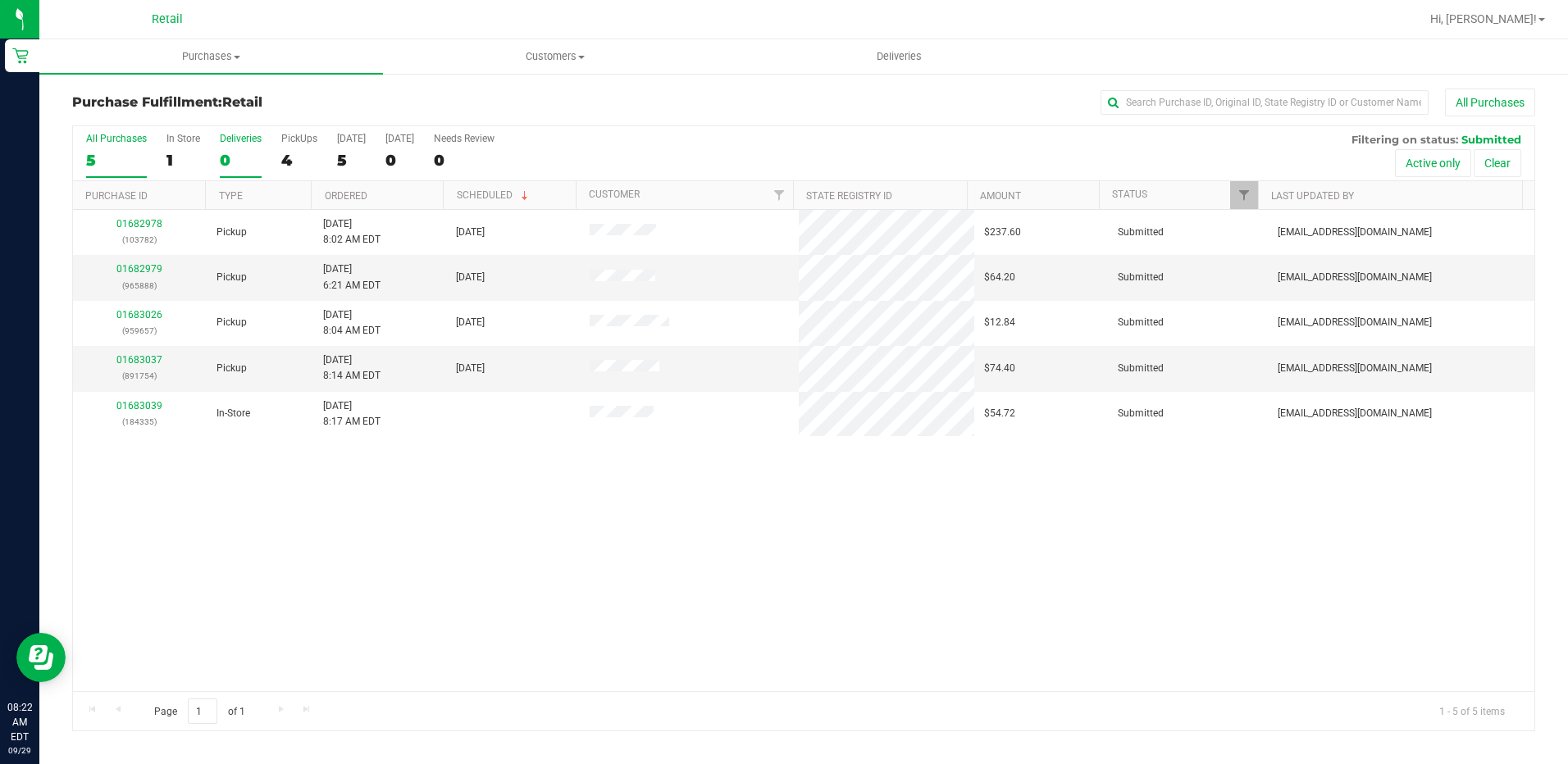
click at [223, 159] on div "0" at bounding box center [241, 161] width 42 height 19
click at [0, 0] on input "Deliveries 0" at bounding box center [0, 0] width 0 height 0
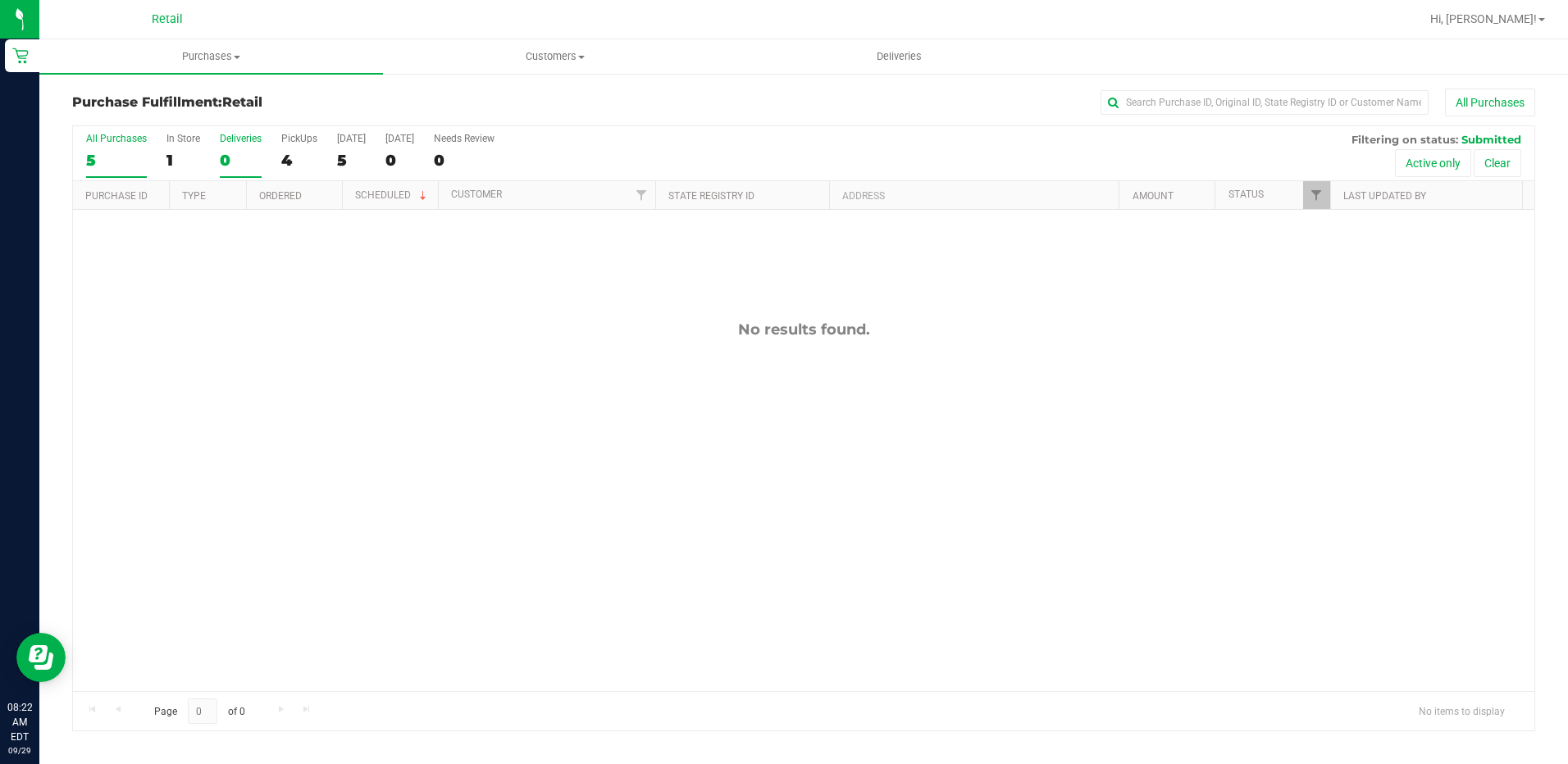
click at [107, 156] on div "5" at bounding box center [117, 161] width 61 height 19
click at [0, 0] on input "All Purchases 5" at bounding box center [0, 0] width 0 height 0
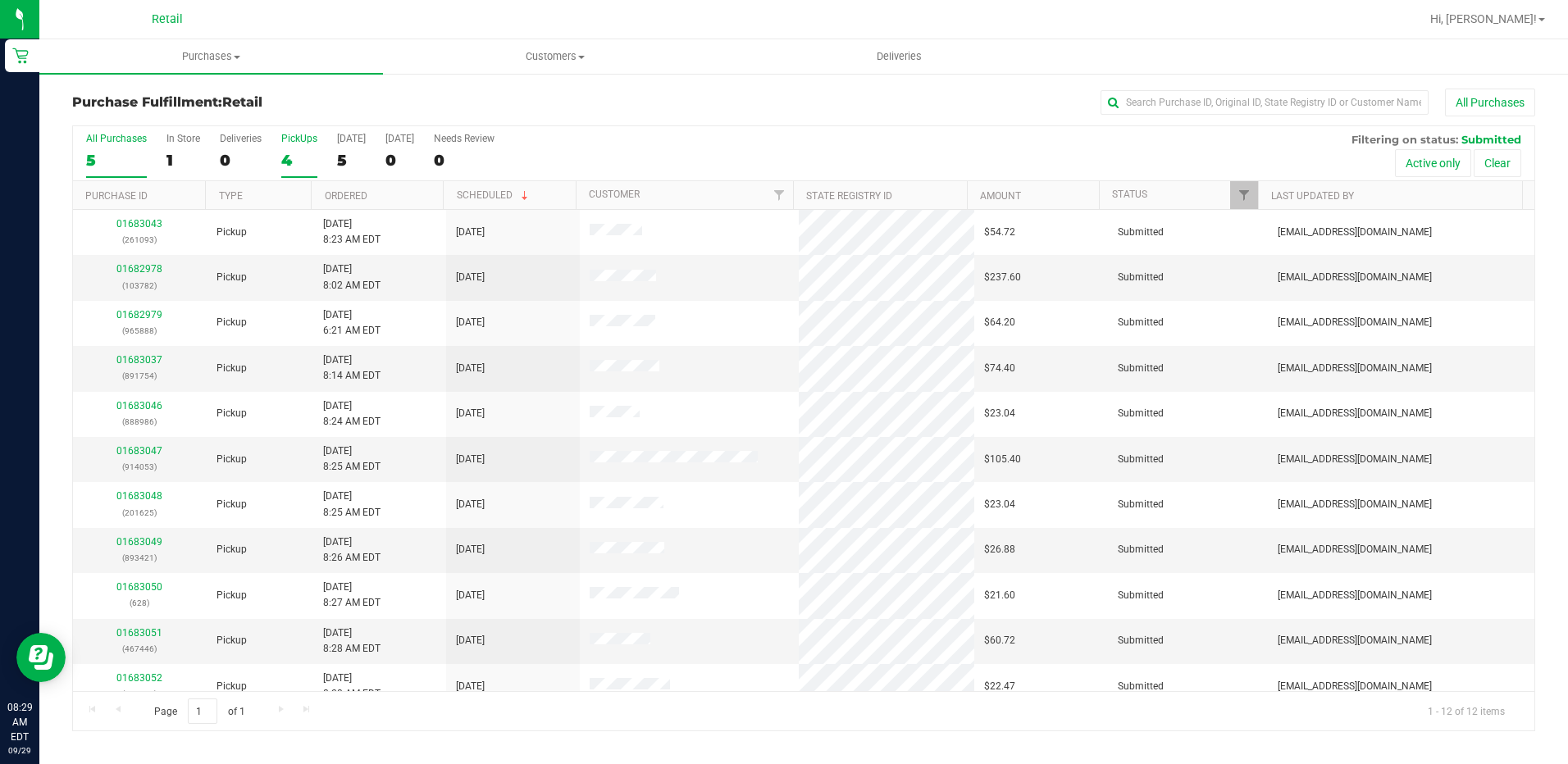
click at [302, 151] on div "4" at bounding box center [300, 161] width 36 height 19
click at [0, 0] on input "PickUps 4" at bounding box center [0, 0] width 0 height 0
click at [340, 151] on div "5" at bounding box center [351, 161] width 29 height 19
click at [0, 0] on input "Today 5" at bounding box center [0, 0] width 0 height 0
click at [309, 134] on div "PickUps" at bounding box center [300, 139] width 36 height 11
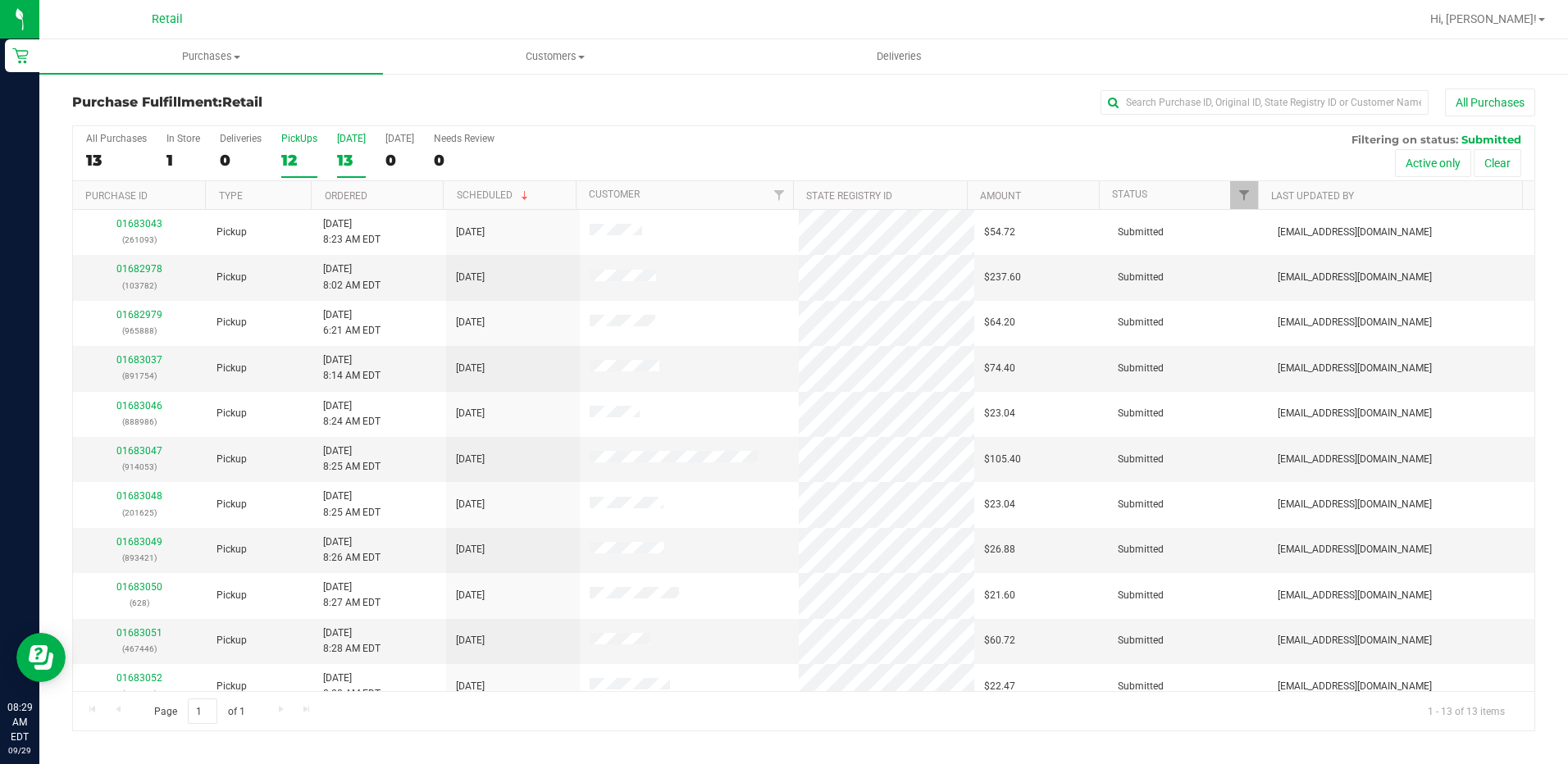
click at [0, 0] on input "PickUps 12" at bounding box center [0, 0] width 0 height 0
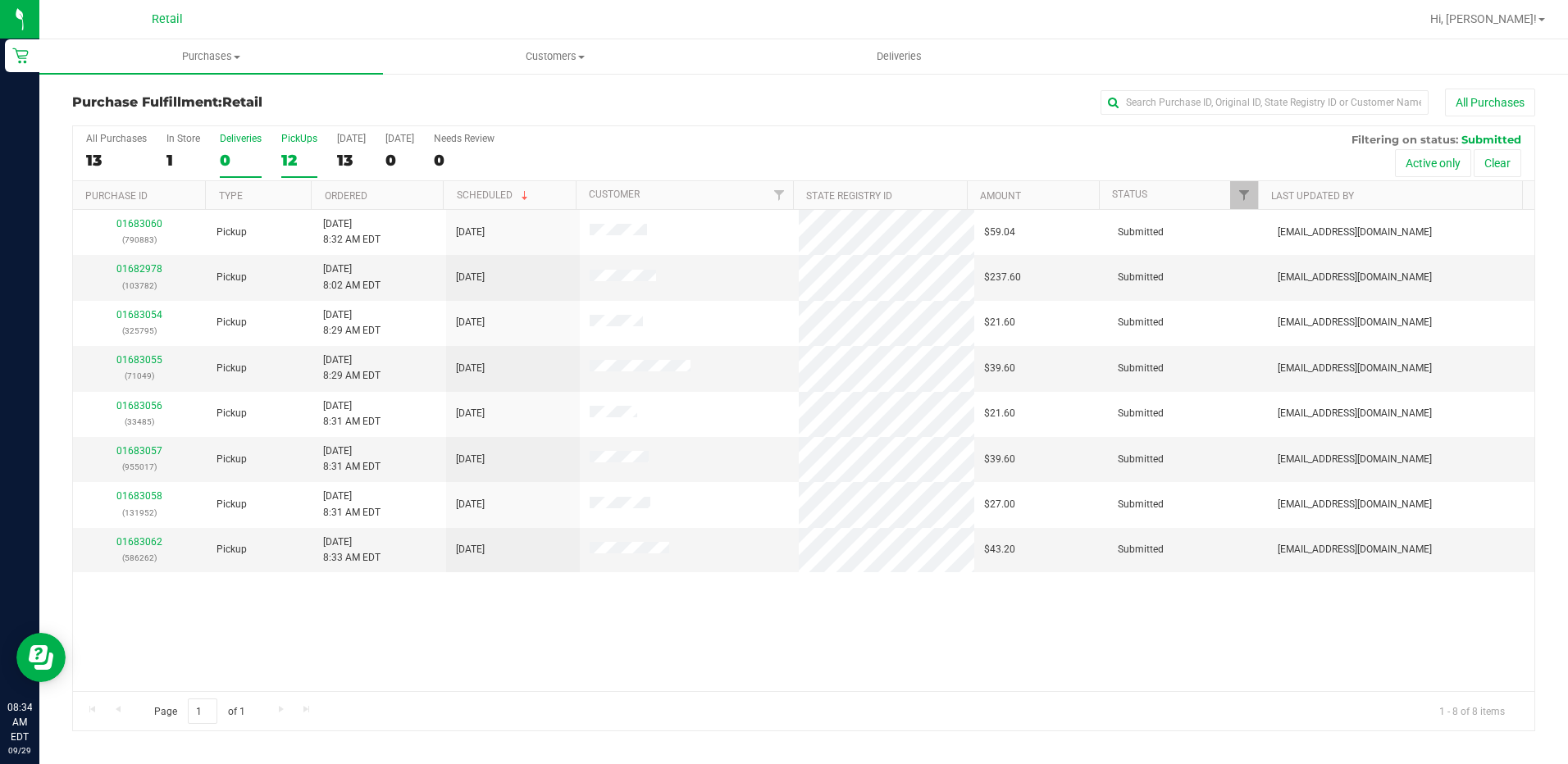
click at [241, 158] on div "0" at bounding box center [241, 161] width 42 height 19
click at [0, 0] on input "Deliveries 0" at bounding box center [0, 0] width 0 height 0
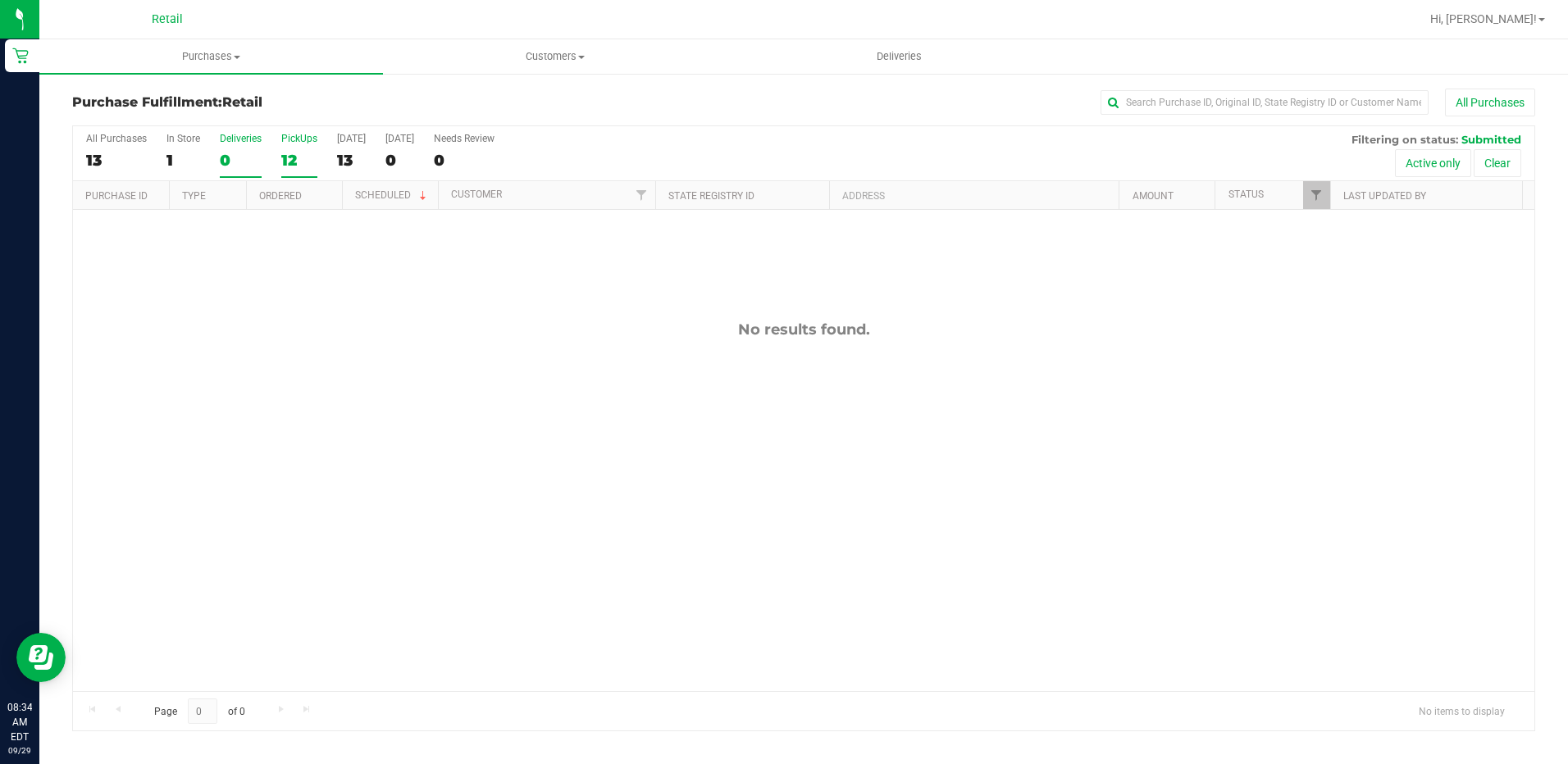
click at [288, 152] on div "12" at bounding box center [300, 161] width 36 height 19
click at [0, 0] on input "PickUps 12" at bounding box center [0, 0] width 0 height 0
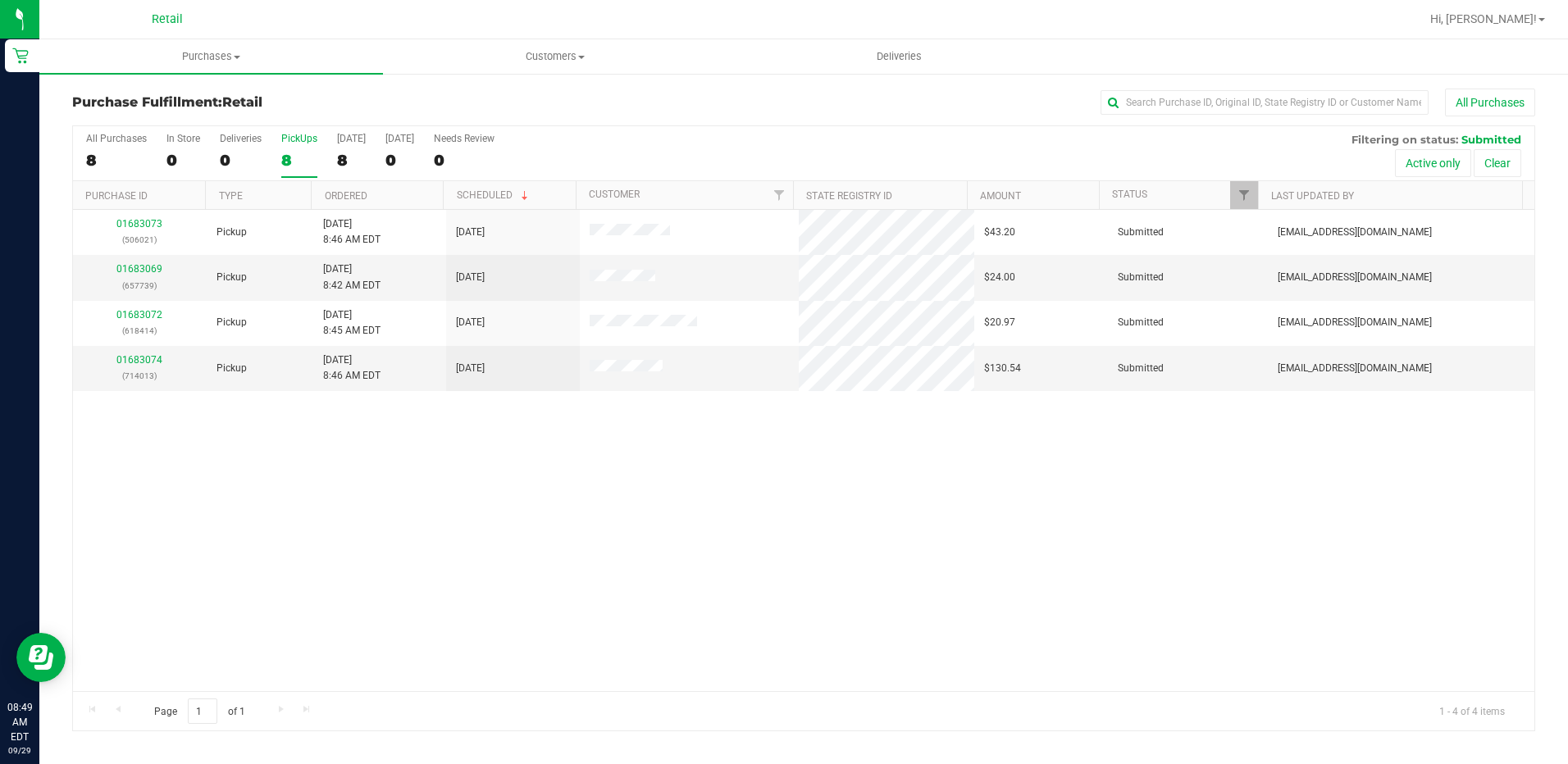
click at [454, 484] on div "01683073 (506021) Pickup 9/29/2025 8:46 AM EDT 9/29/2025 $43.20 Submitted aiqec…" at bounding box center [804, 451] width 1461 height 481
click at [875, 63] on span "Deliveries" at bounding box center [899, 57] width 89 height 15
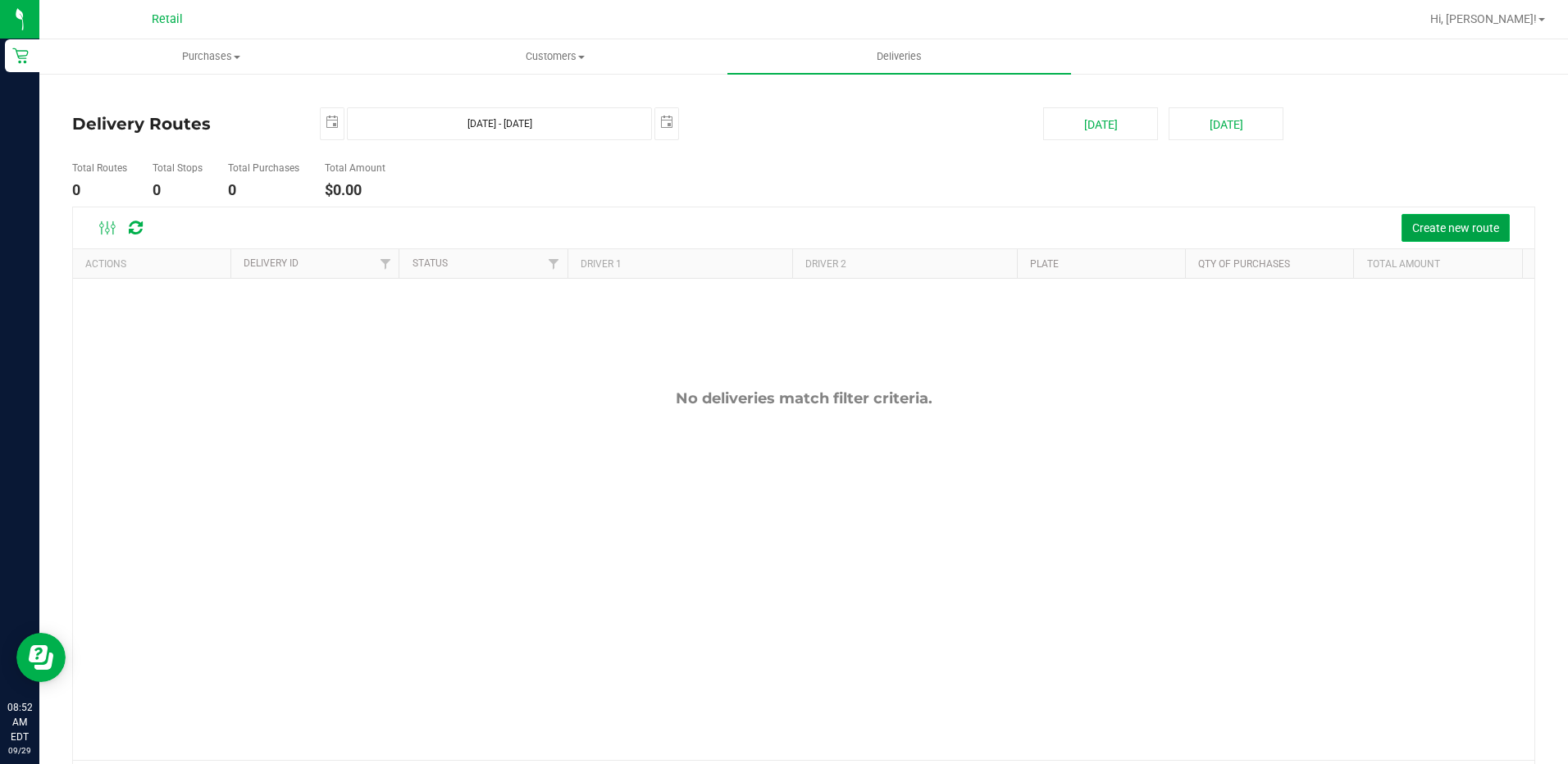
click at [1459, 237] on button "Create new route" at bounding box center [1456, 227] width 108 height 28
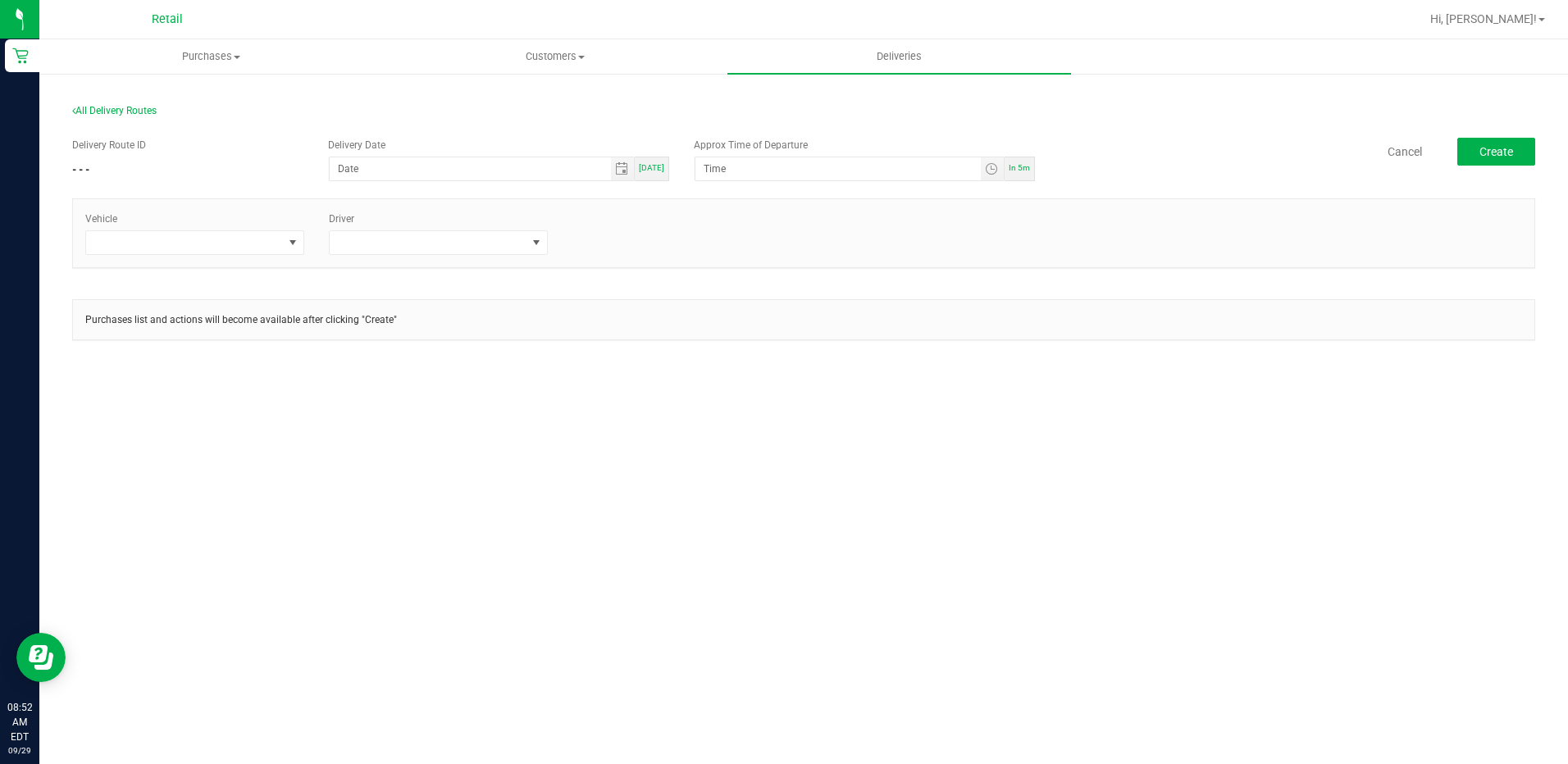
drag, startPoint x: 659, startPoint y: 170, endPoint x: 694, endPoint y: 185, distance: 38.1
click at [659, 170] on span "[DATE]" at bounding box center [652, 167] width 26 height 9
type input "[DATE]"
click at [993, 174] on span "Toggle time list" at bounding box center [991, 169] width 13 height 13
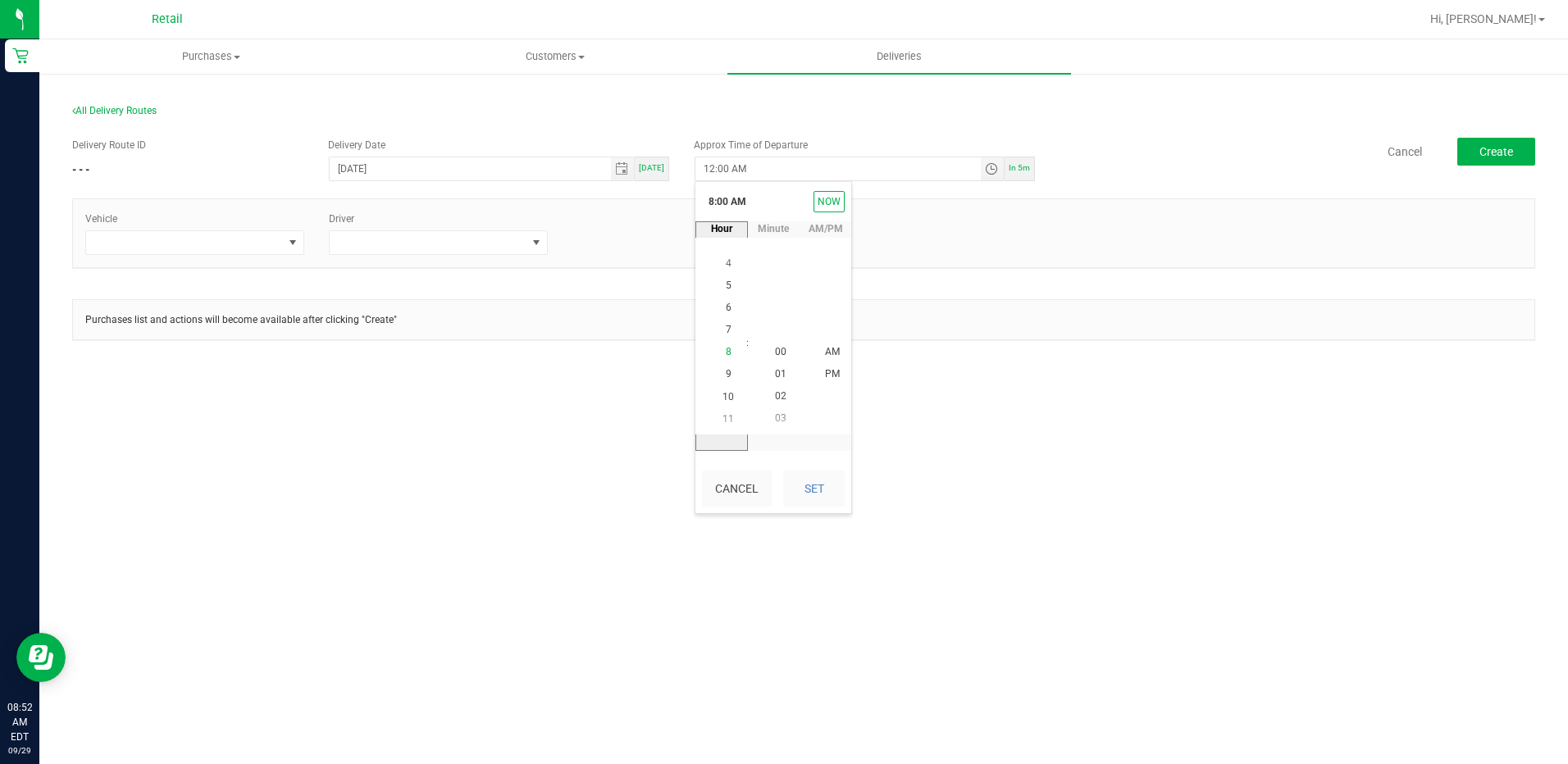
click at [729, 354] on li "8" at bounding box center [728, 352] width 39 height 22
click at [778, 400] on span "55" at bounding box center [781, 397] width 11 height 11
click at [817, 360] on li "AM" at bounding box center [832, 352] width 39 height 22
click at [828, 497] on button "Set" at bounding box center [813, 489] width 62 height 36
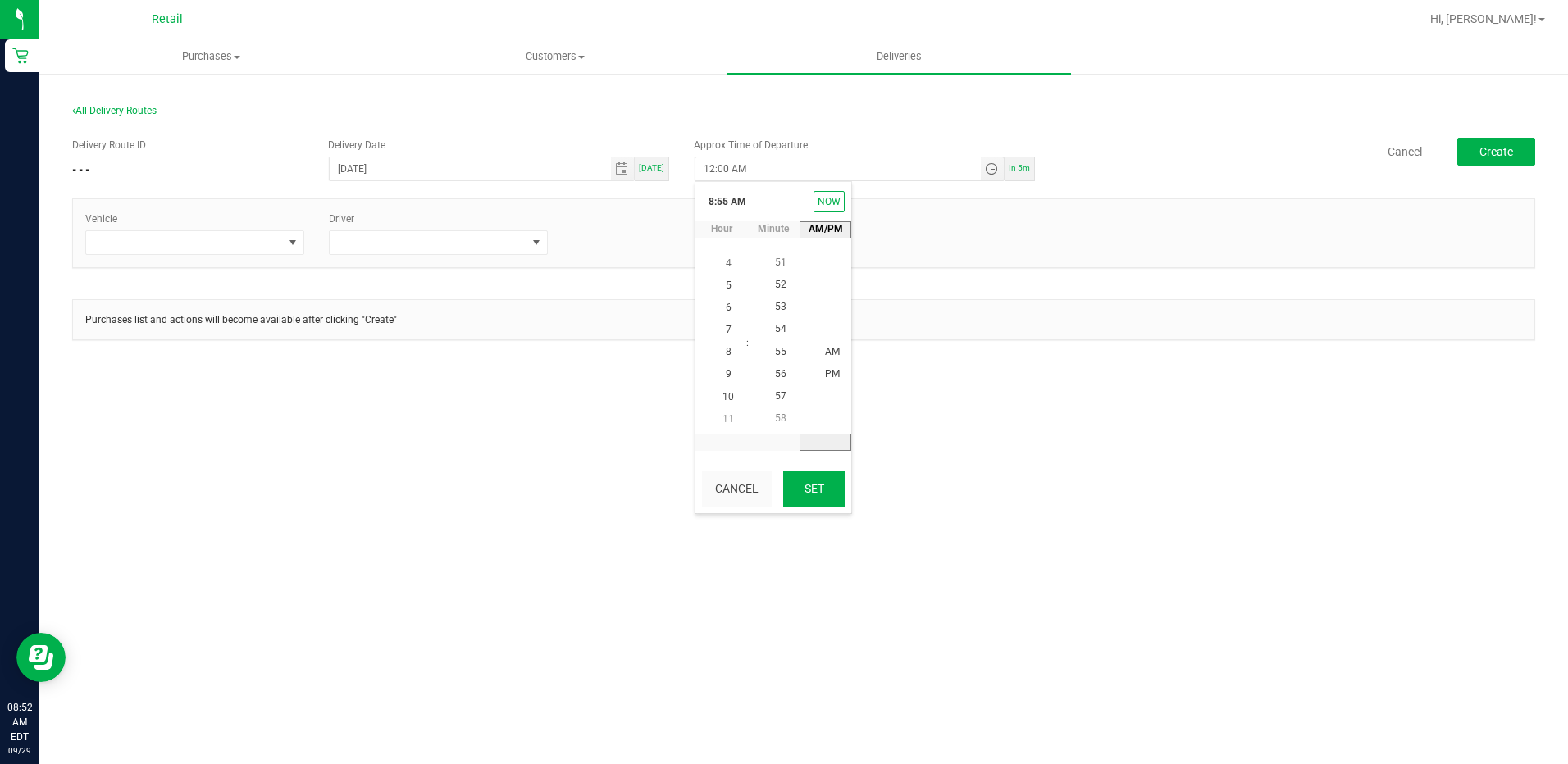
type input "8:55 AM"
click at [516, 430] on div "Purchases Summary of purchases Fulfillment All purchases Customers All customer…" at bounding box center [803, 402] width 1529 height 725
click at [134, 226] on div "Vehicle" at bounding box center [195, 233] width 244 height 44
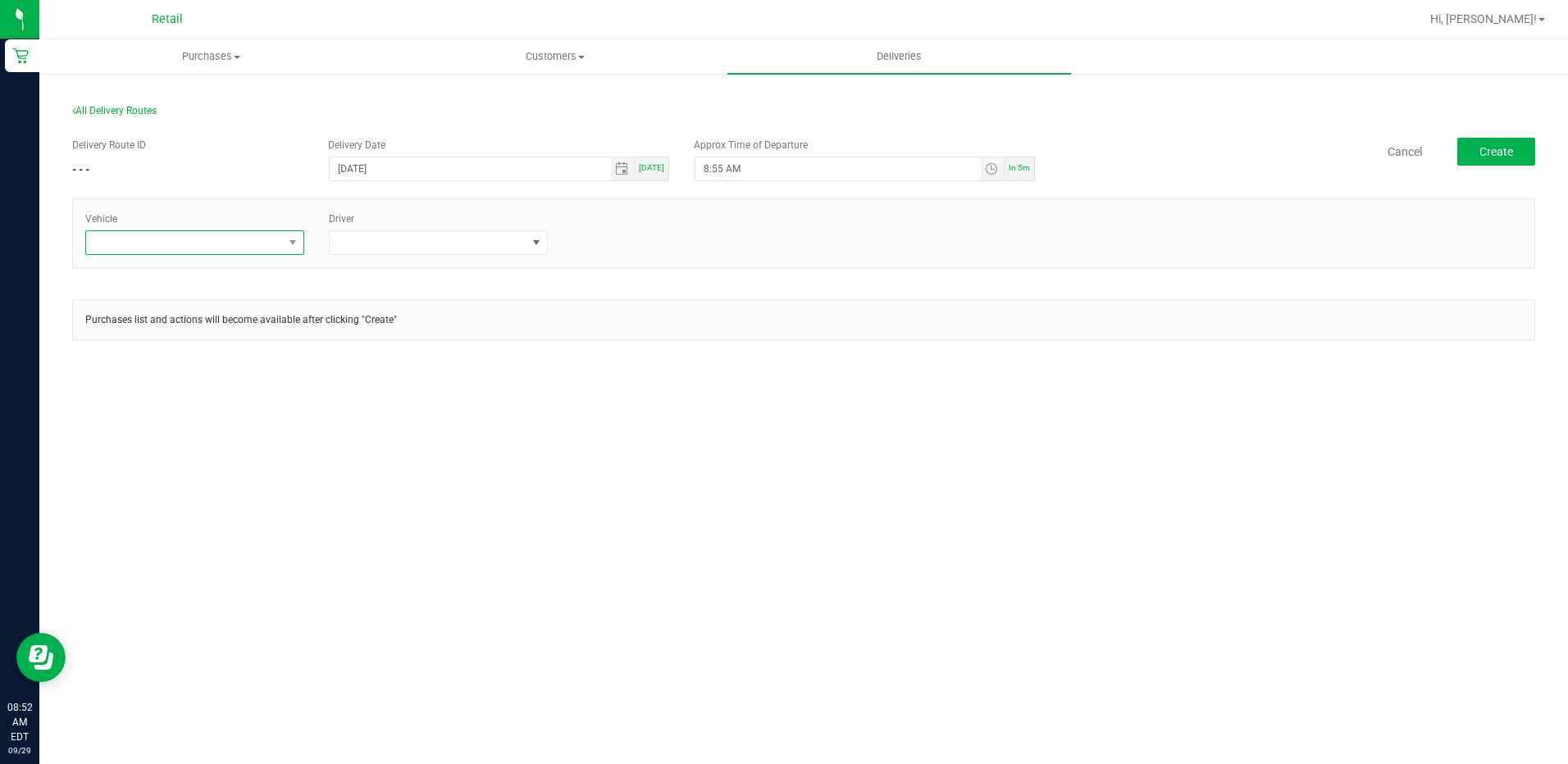
click at [144, 242] on span at bounding box center [185, 243] width 197 height 23
click at [172, 346] on li "Tesla-Gray" at bounding box center [195, 341] width 217 height 28
click at [469, 254] on span at bounding box center [428, 243] width 197 height 23
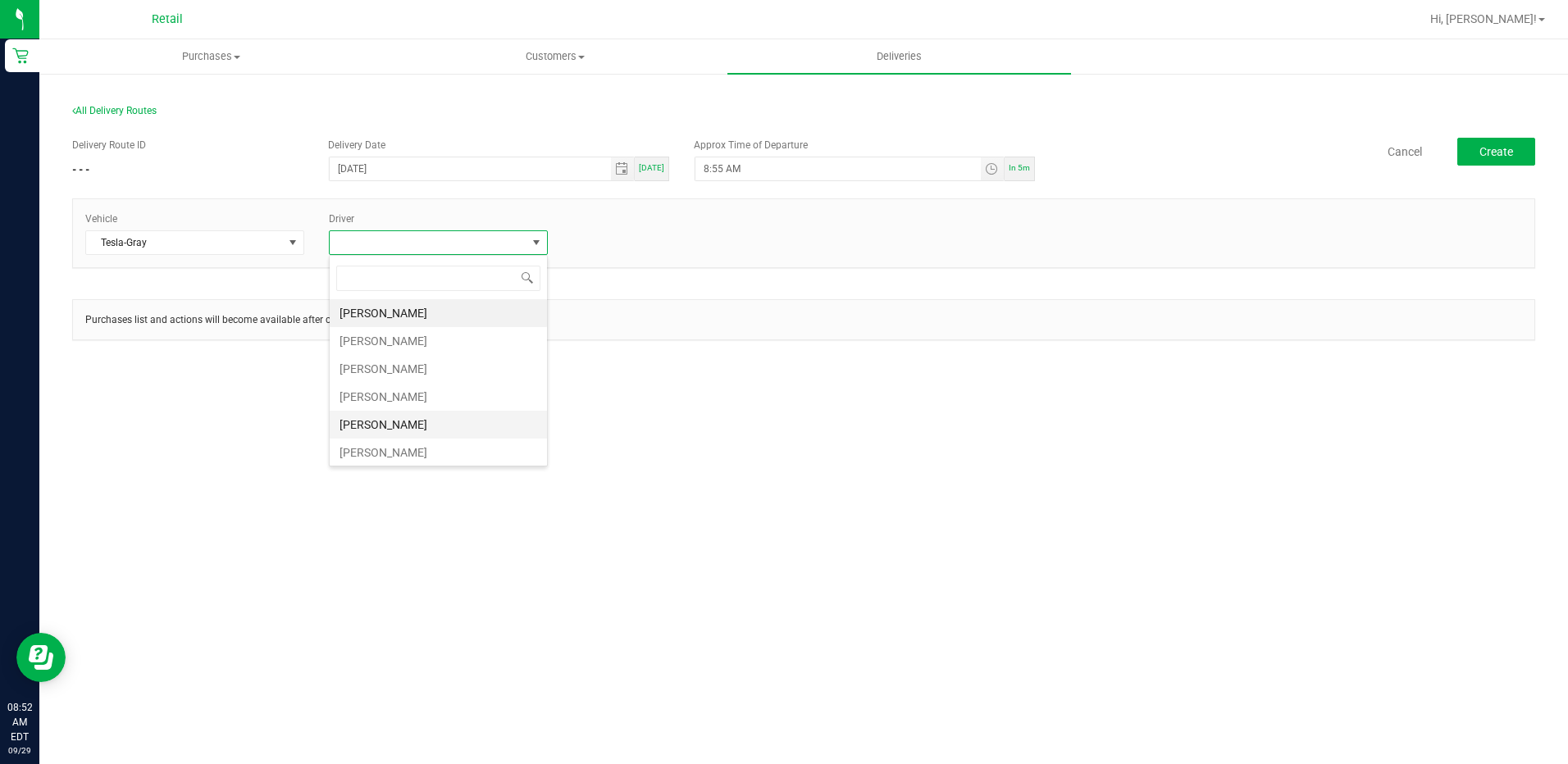
scroll to position [82, 0]
click at [406, 398] on li "[PERSON_NAME]" at bounding box center [439, 398] width 217 height 28
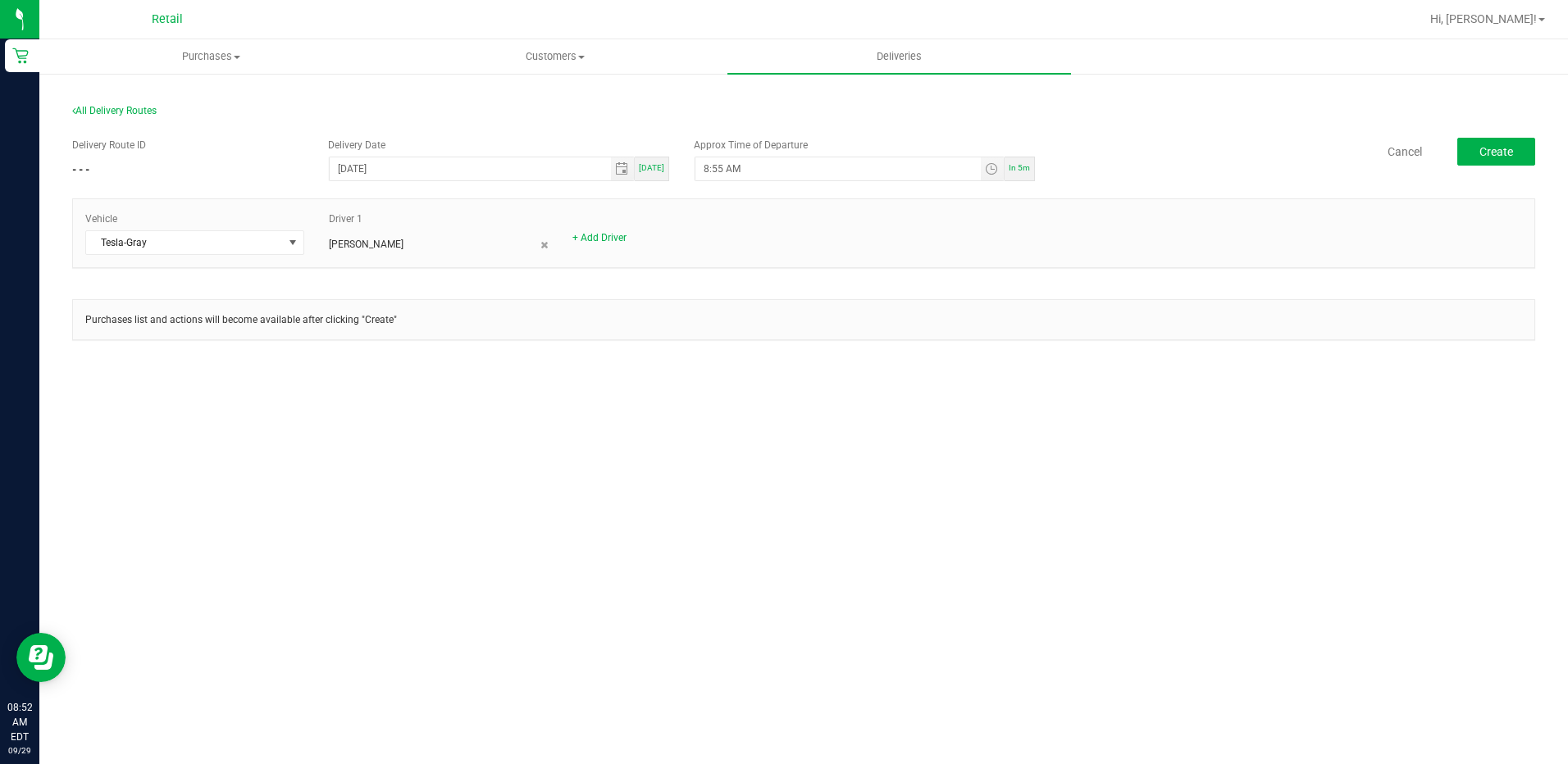
click at [431, 217] on div "Driver 1 Kerry Bannon" at bounding box center [439, 231] width 244 height 41
click at [549, 246] on div "Driver 1 Kerry Bannon" at bounding box center [439, 231] width 244 height 41
click at [546, 246] on icon at bounding box center [544, 245] width 8 height 10
click at [417, 250] on div "Vehicle Tesla-Gray + Add Driver" at bounding box center [804, 233] width 1461 height 44
click at [361, 233] on link "+ Add Driver" at bounding box center [356, 238] width 54 height 11
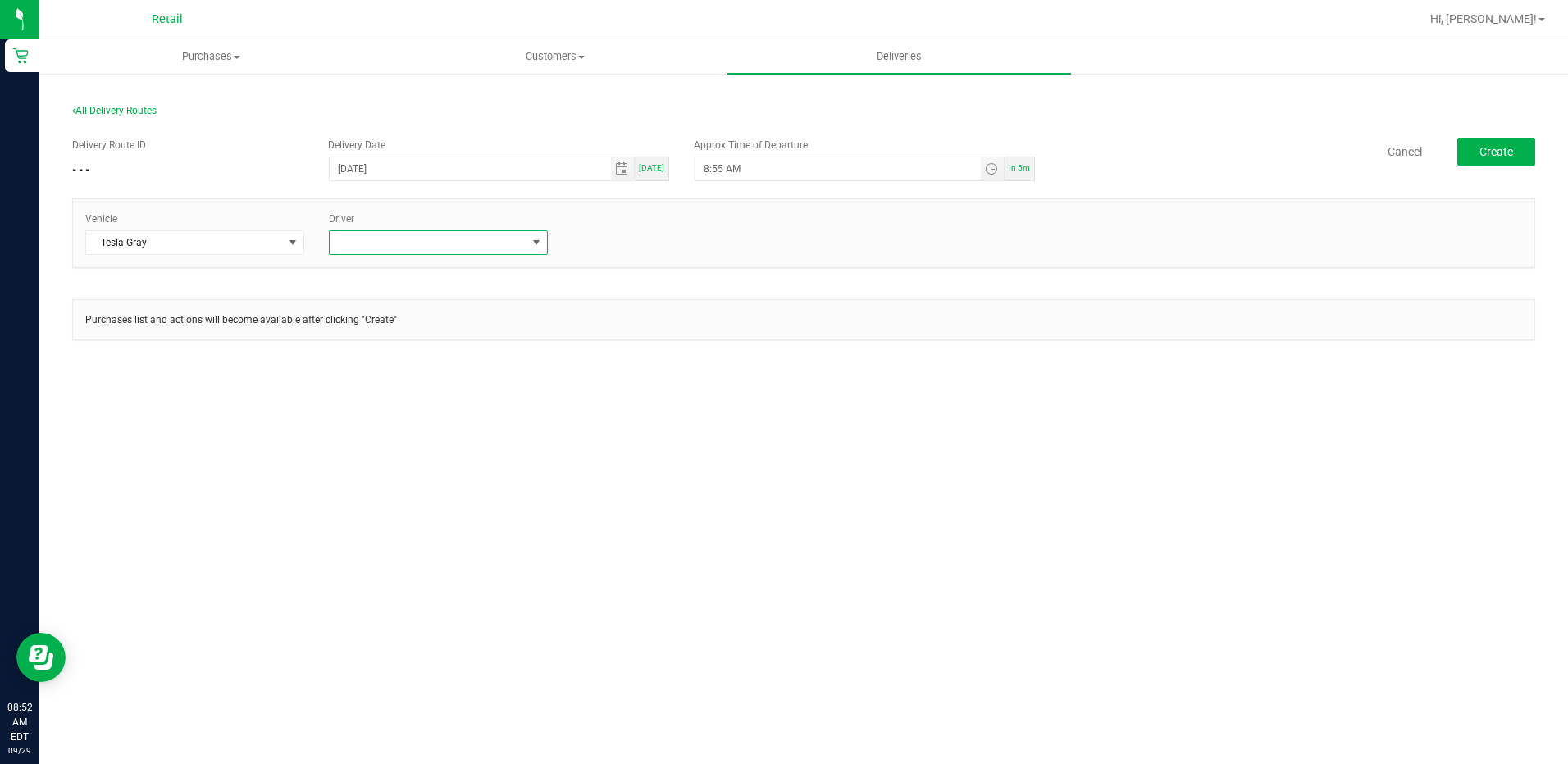
click at [410, 247] on span at bounding box center [428, 243] width 197 height 23
click at [375, 425] on li "[PERSON_NAME]" at bounding box center [439, 426] width 217 height 28
drag, startPoint x: 806, startPoint y: 427, endPoint x: 1231, endPoint y: 323, distance: 437.5
click at [823, 427] on div "Purchases Summary of purchases Fulfillment All purchases Customers All customer…" at bounding box center [803, 402] width 1529 height 725
drag, startPoint x: 1460, startPoint y: 167, endPoint x: 1483, endPoint y: 156, distance: 25.5
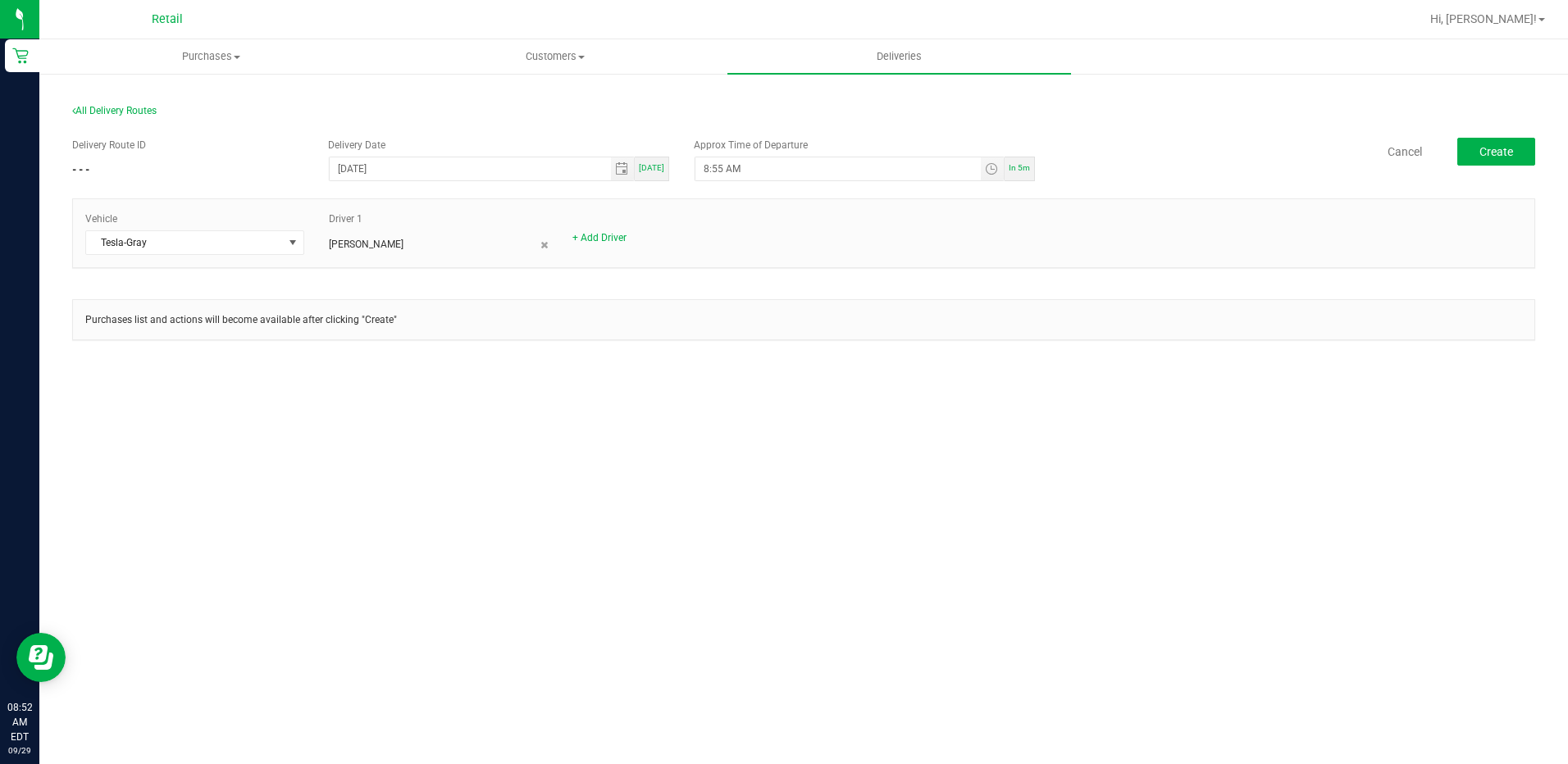
click at [1463, 167] on div "Delivery Route ID - - - Delivery Date 09/29/2025 Today Approx Time of Departure…" at bounding box center [804, 161] width 1463 height 46
click at [1485, 150] on span "Create" at bounding box center [1496, 152] width 33 height 13
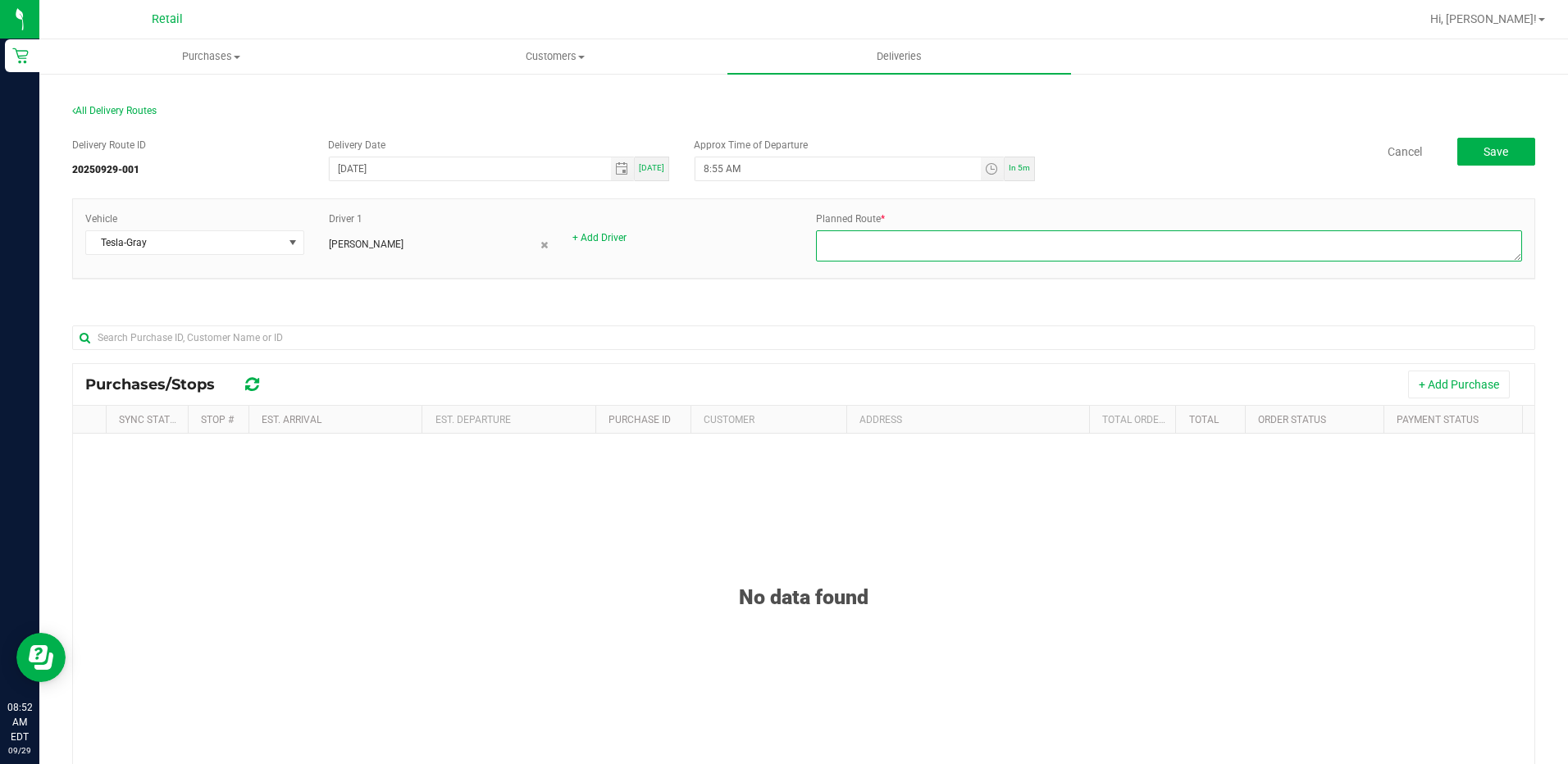
click at [898, 252] on textarea at bounding box center [1169, 245] width 706 height 31
type textarea "O"
drag, startPoint x: 1090, startPoint y: 232, endPoint x: 1037, endPoint y: 239, distance: 53.5
click at [1037, 239] on textarea at bounding box center [1169, 245] width 706 height 31
type textarea "929001 - Kevin G. - Dispatch Sergio G. - Gray Tesla"
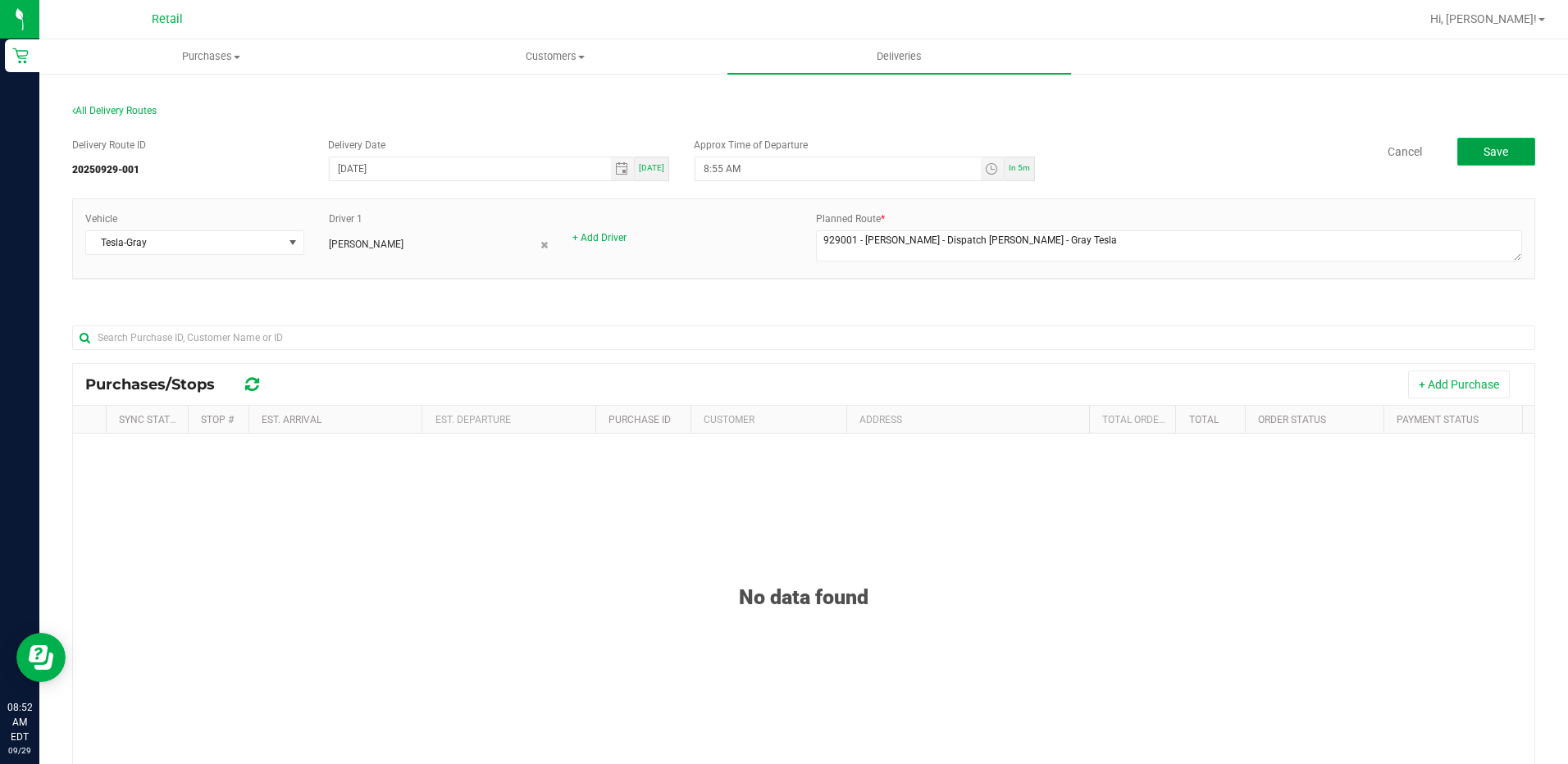
click at [1493, 149] on span "Save" at bounding box center [1497, 152] width 25 height 13
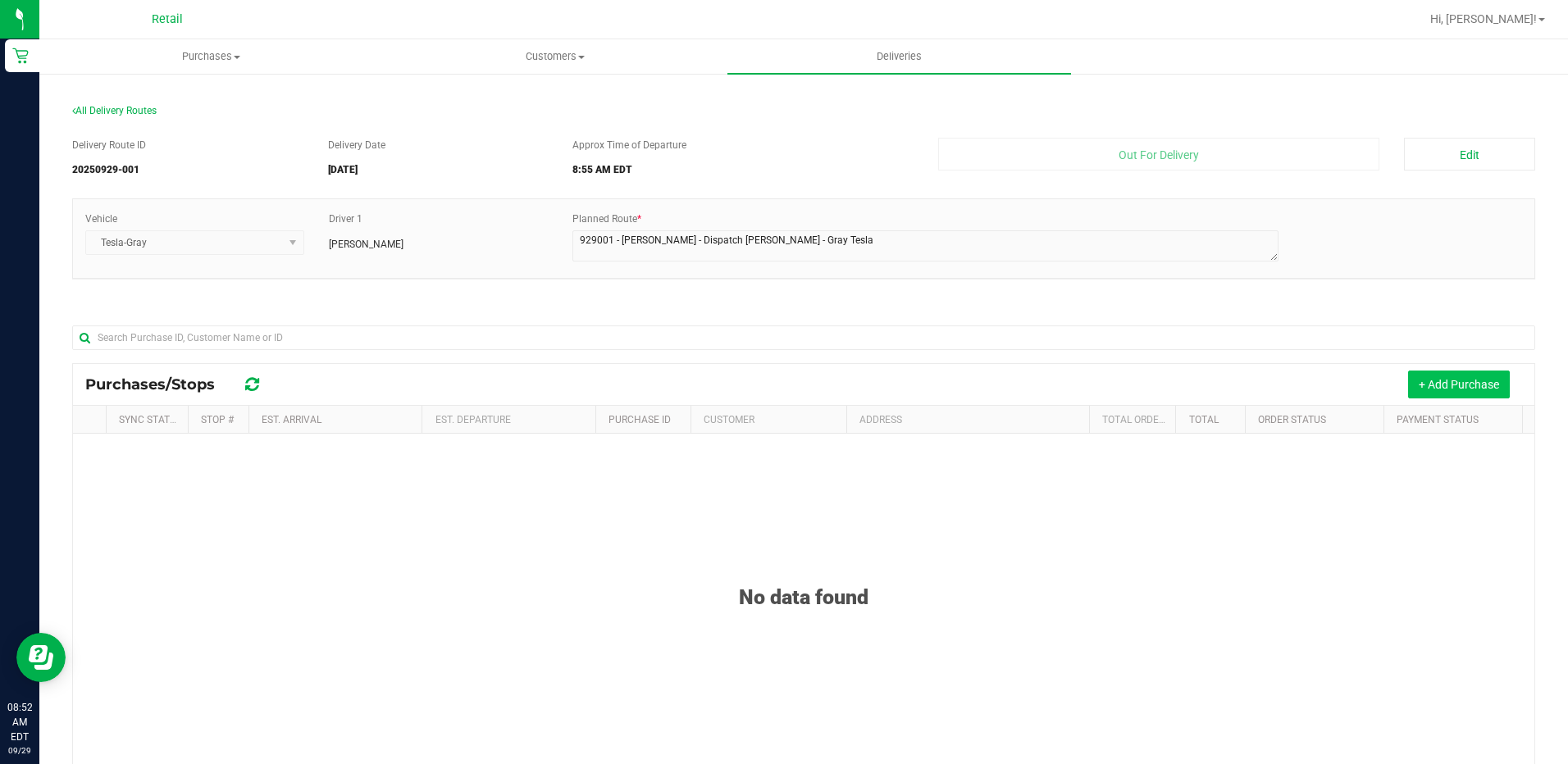
click at [1427, 393] on button "+ Add Purchase" at bounding box center [1459, 384] width 102 height 28
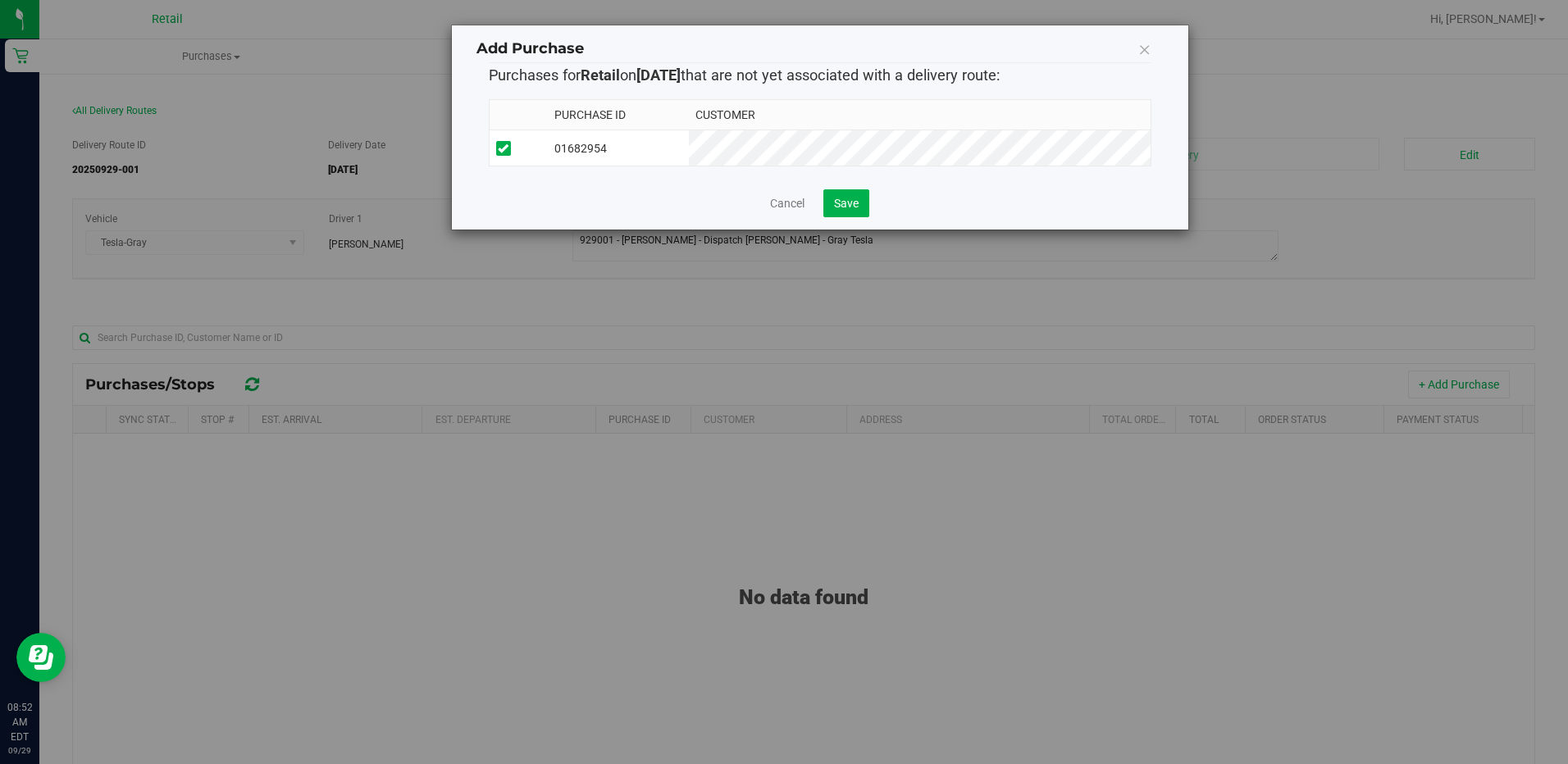
drag, startPoint x: 859, startPoint y: 187, endPoint x: 879, endPoint y: 207, distance: 28.3
click at [863, 188] on div "Purchase ID Customer 01682954" at bounding box center [820, 138] width 663 height 104
drag, startPoint x: 876, startPoint y: 211, endPoint x: 852, endPoint y: 206, distance: 24.5
click at [875, 211] on div "Cancel Save" at bounding box center [820, 203] width 663 height 28
click at [852, 206] on span "Save" at bounding box center [847, 204] width 25 height 13
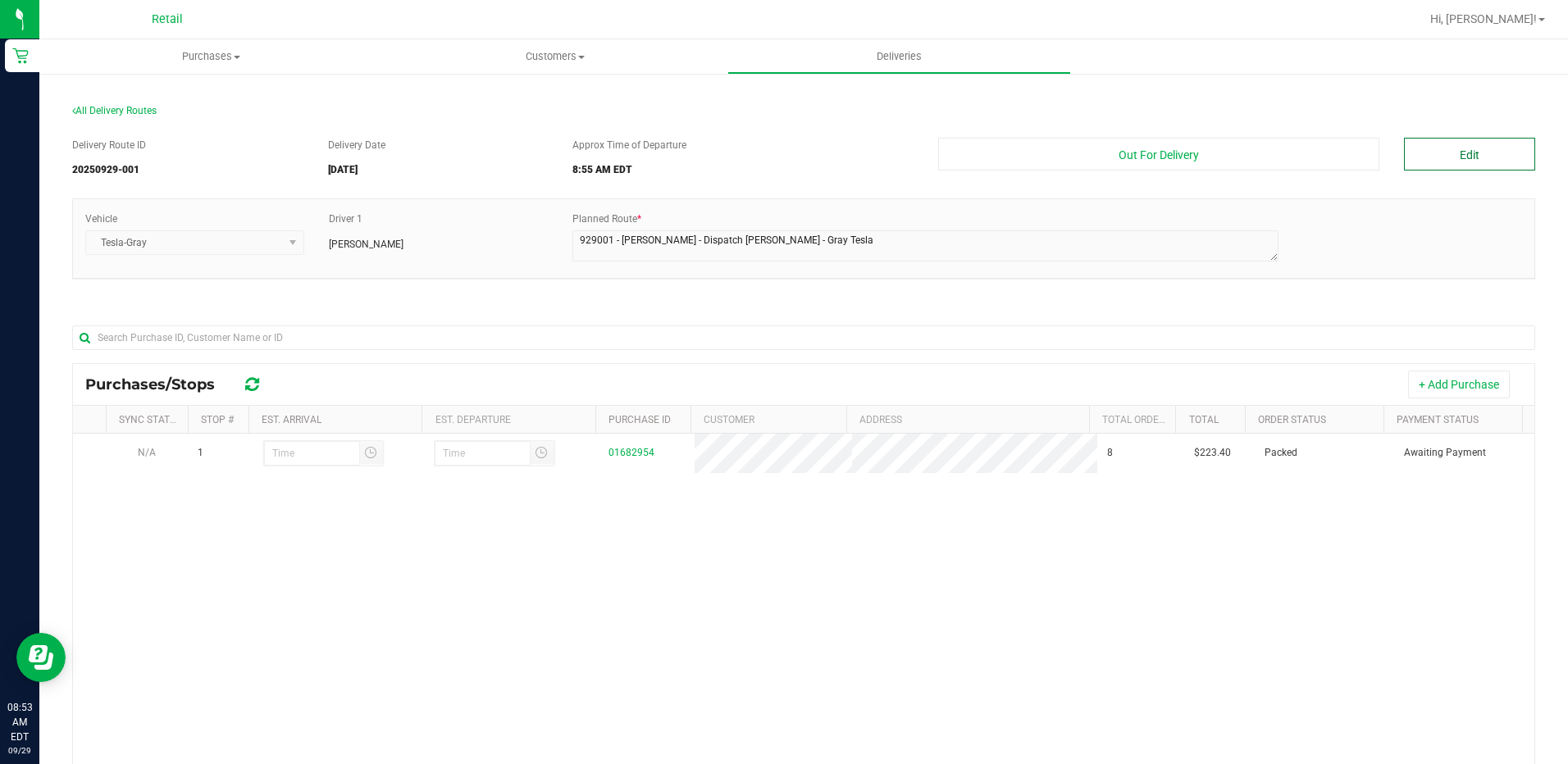
click at [1439, 157] on button "Edit" at bounding box center [1470, 154] width 131 height 32
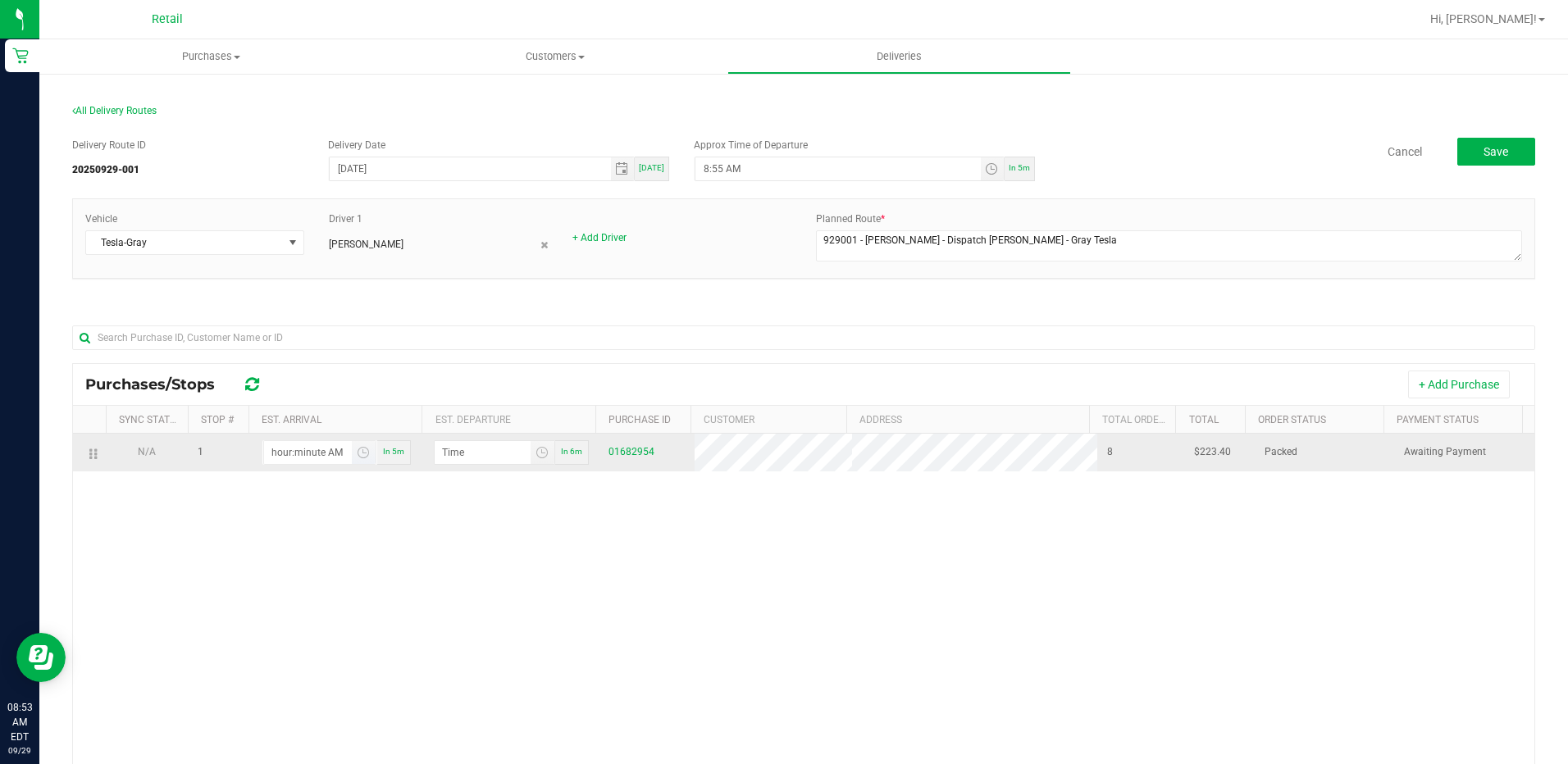
click at [306, 460] on input "hour:minute AM" at bounding box center [308, 453] width 88 height 23
type input "10:00 AM"
type input "10:01 AM"
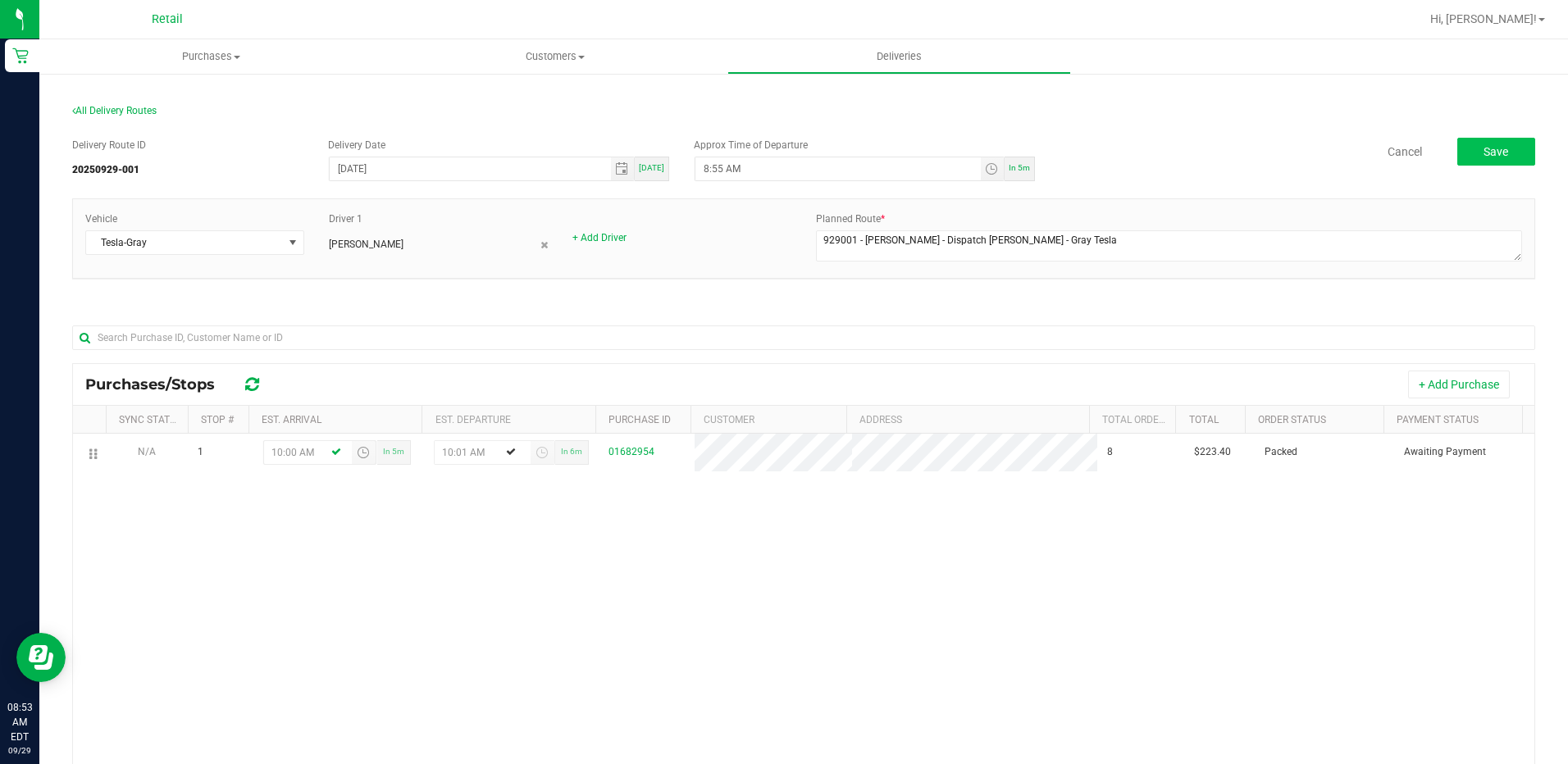
type input "10:00 AM"
click at [1521, 162] on button "Save" at bounding box center [1497, 151] width 78 height 28
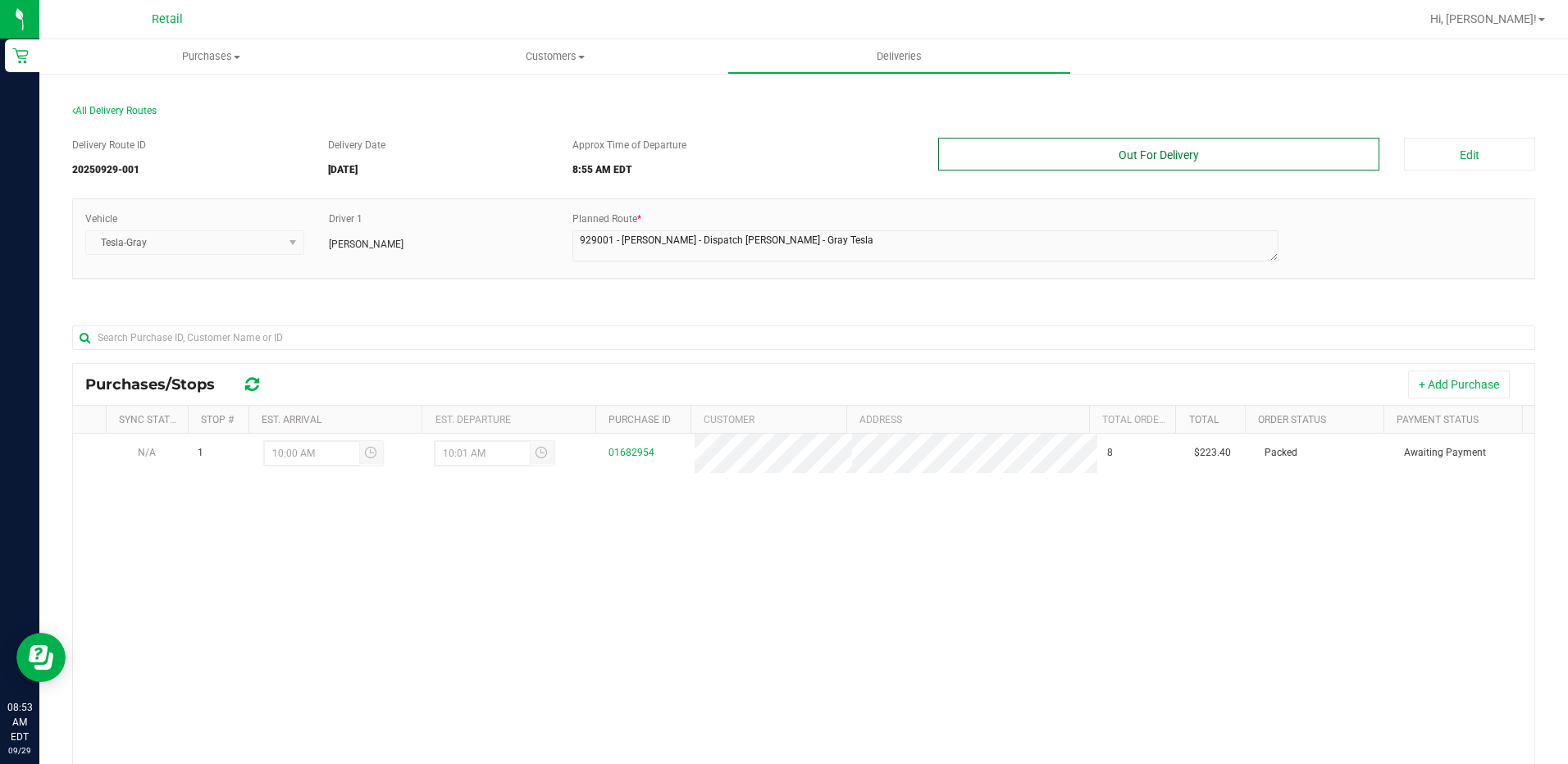
click at [1052, 139] on button "Out For Delivery" at bounding box center [1159, 154] width 442 height 32
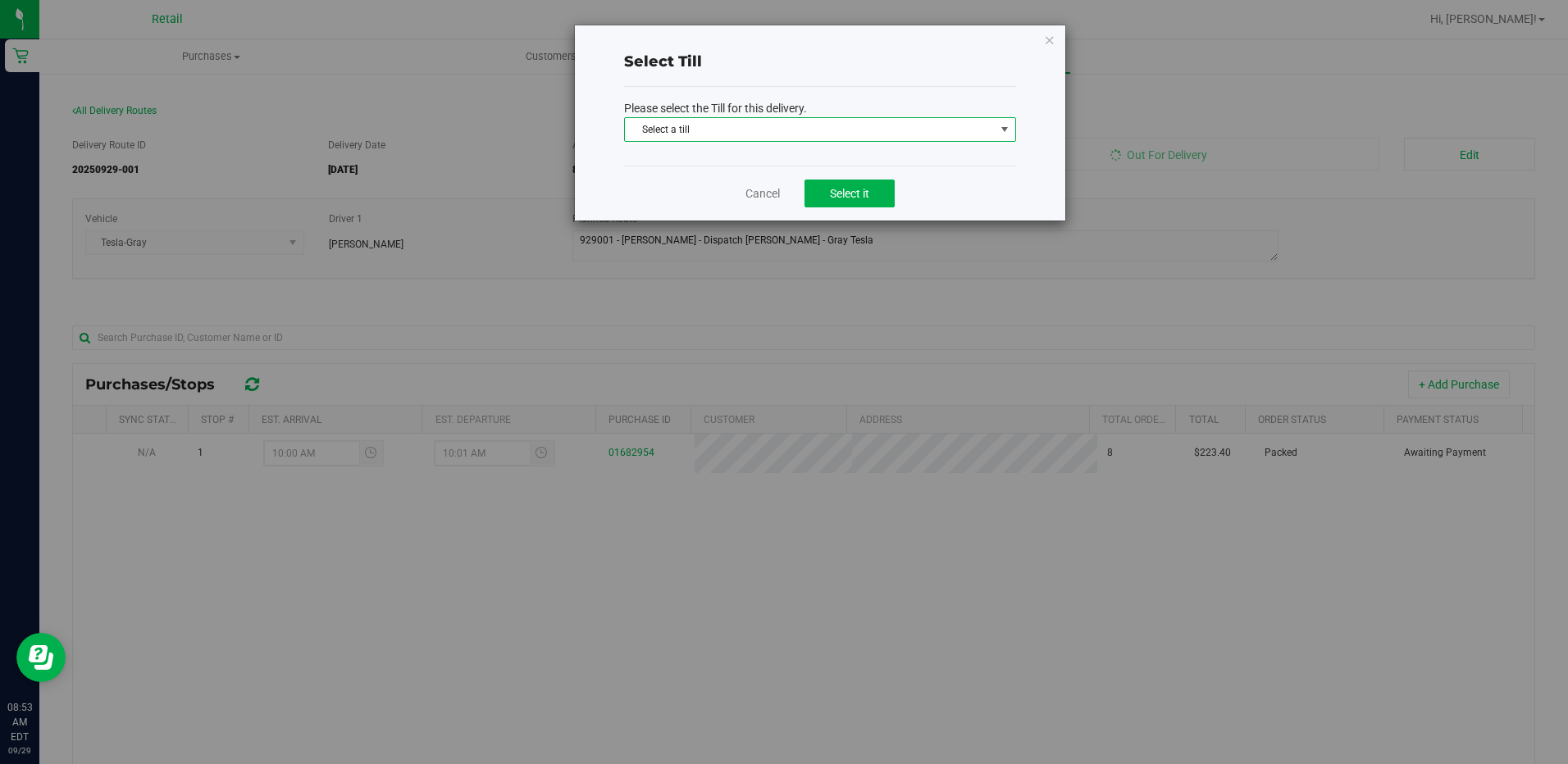
click at [847, 134] on span "Select a till" at bounding box center [810, 129] width 370 height 23
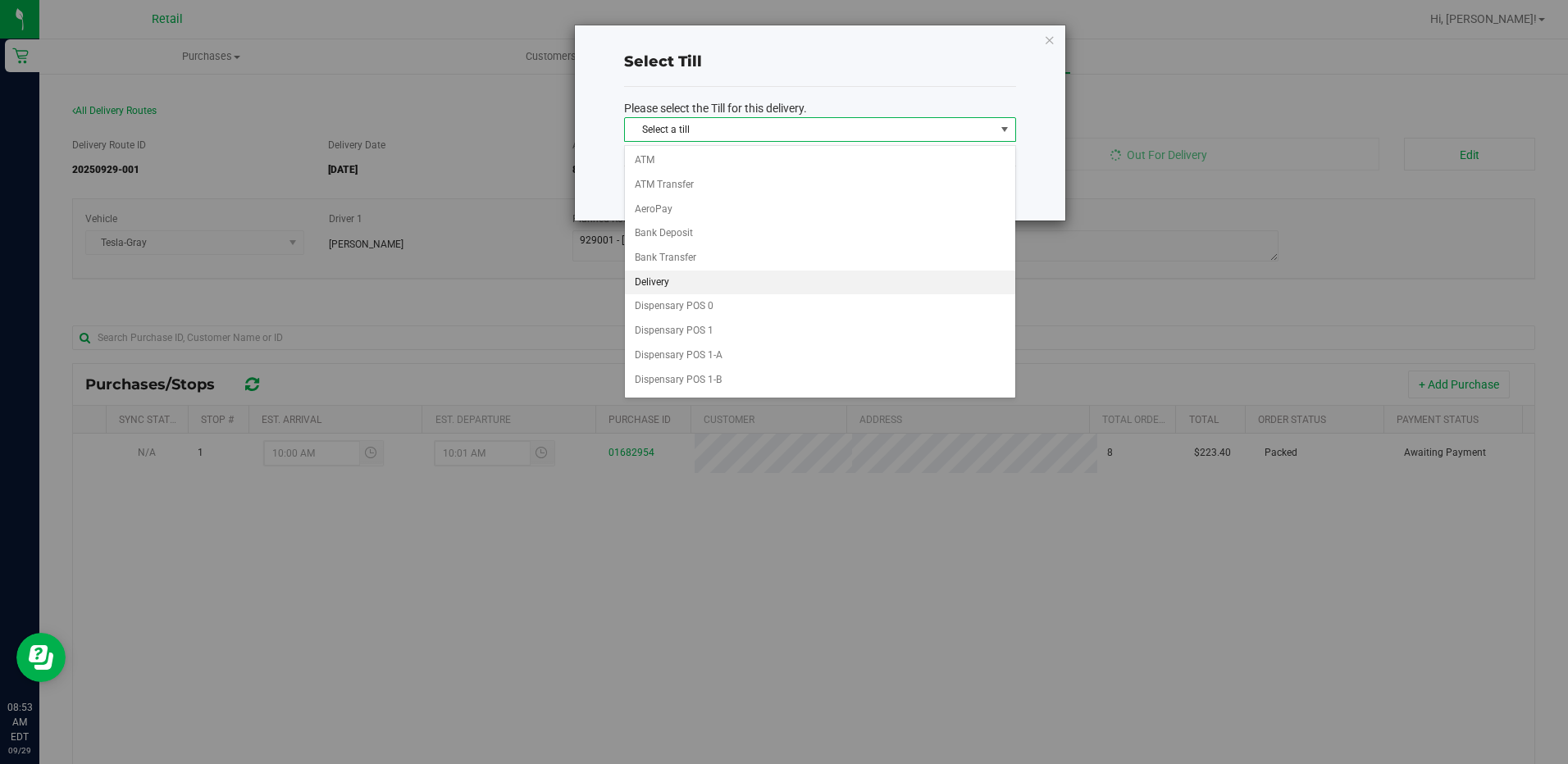
click at [675, 281] on li "Delivery" at bounding box center [820, 283] width 390 height 25
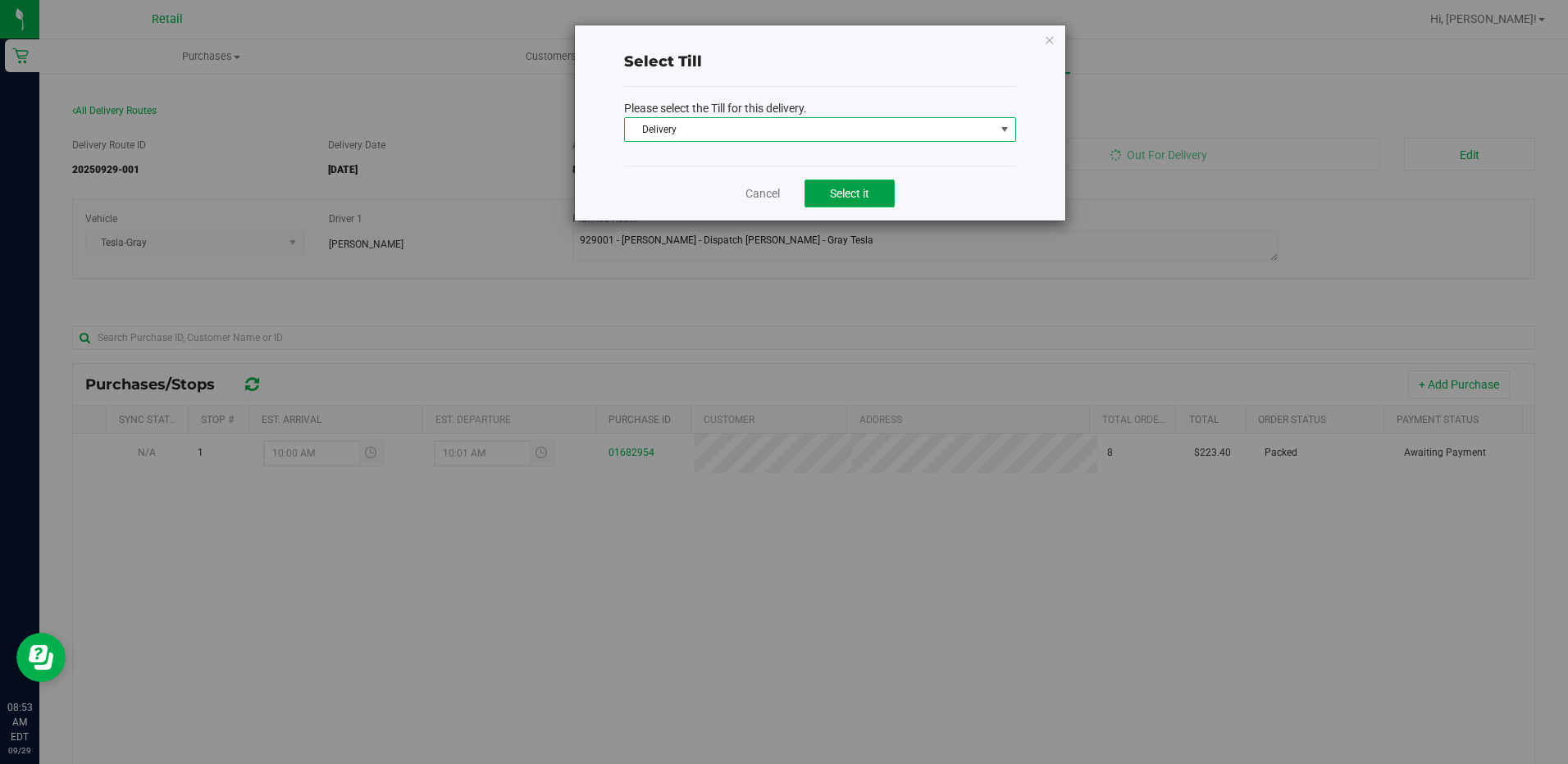
click at [837, 199] on span "Select it" at bounding box center [849, 194] width 39 height 13
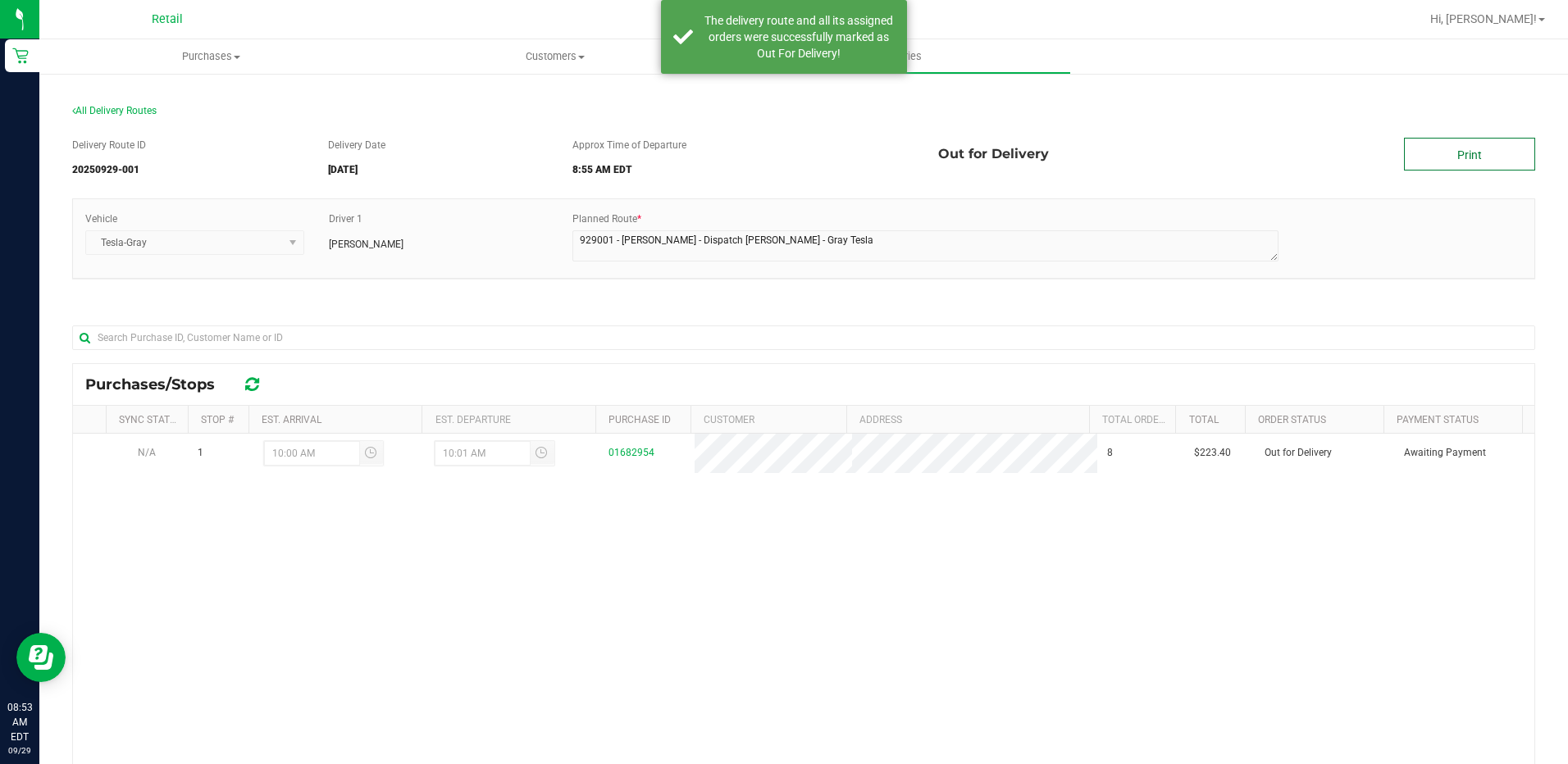
click at [1443, 160] on link "Print" at bounding box center [1470, 154] width 131 height 32
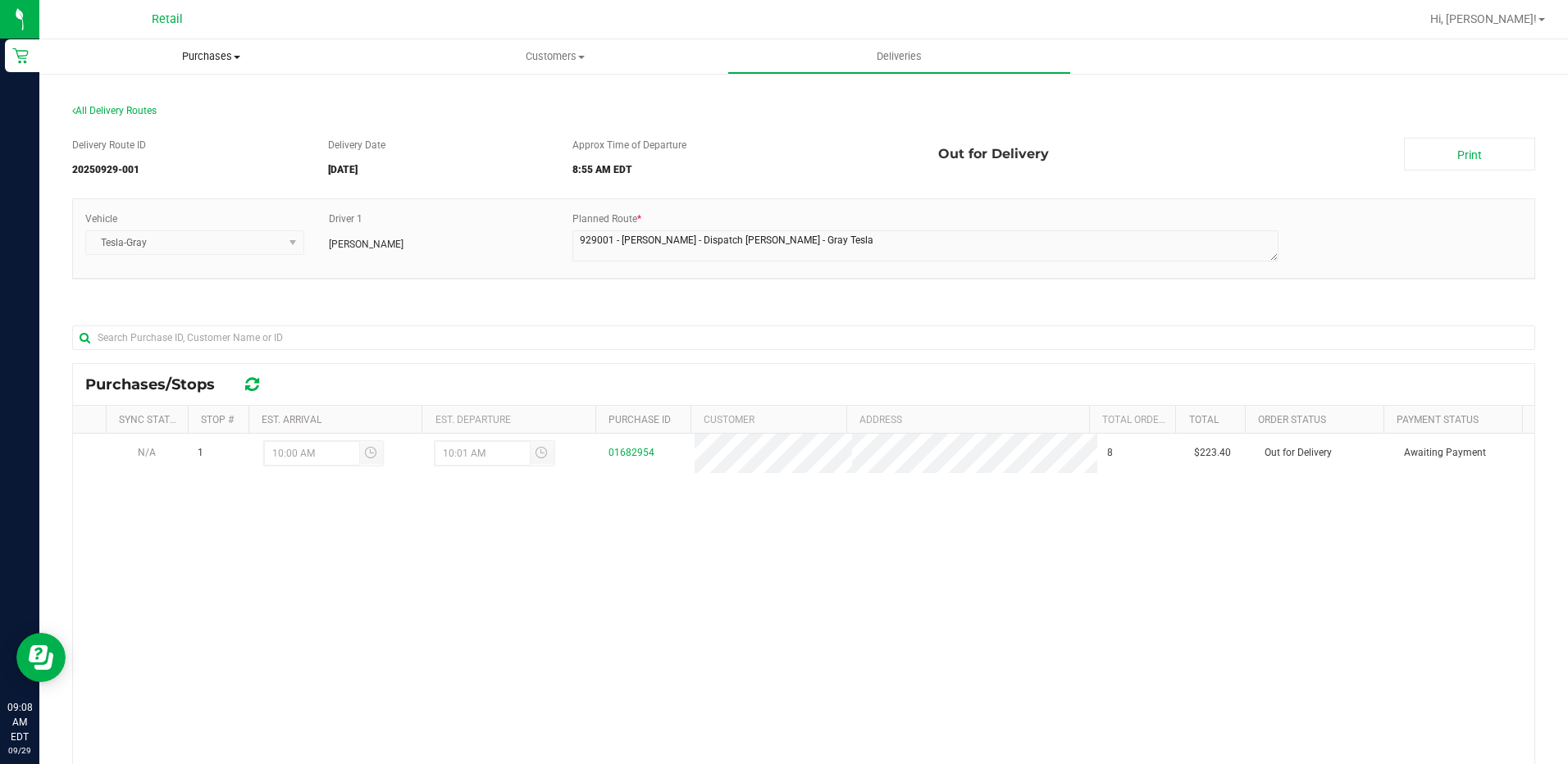
click at [208, 52] on span "Purchases" at bounding box center [210, 57] width 343 height 15
click at [164, 97] on span "Summary of purchases" at bounding box center [123, 99] width 168 height 14
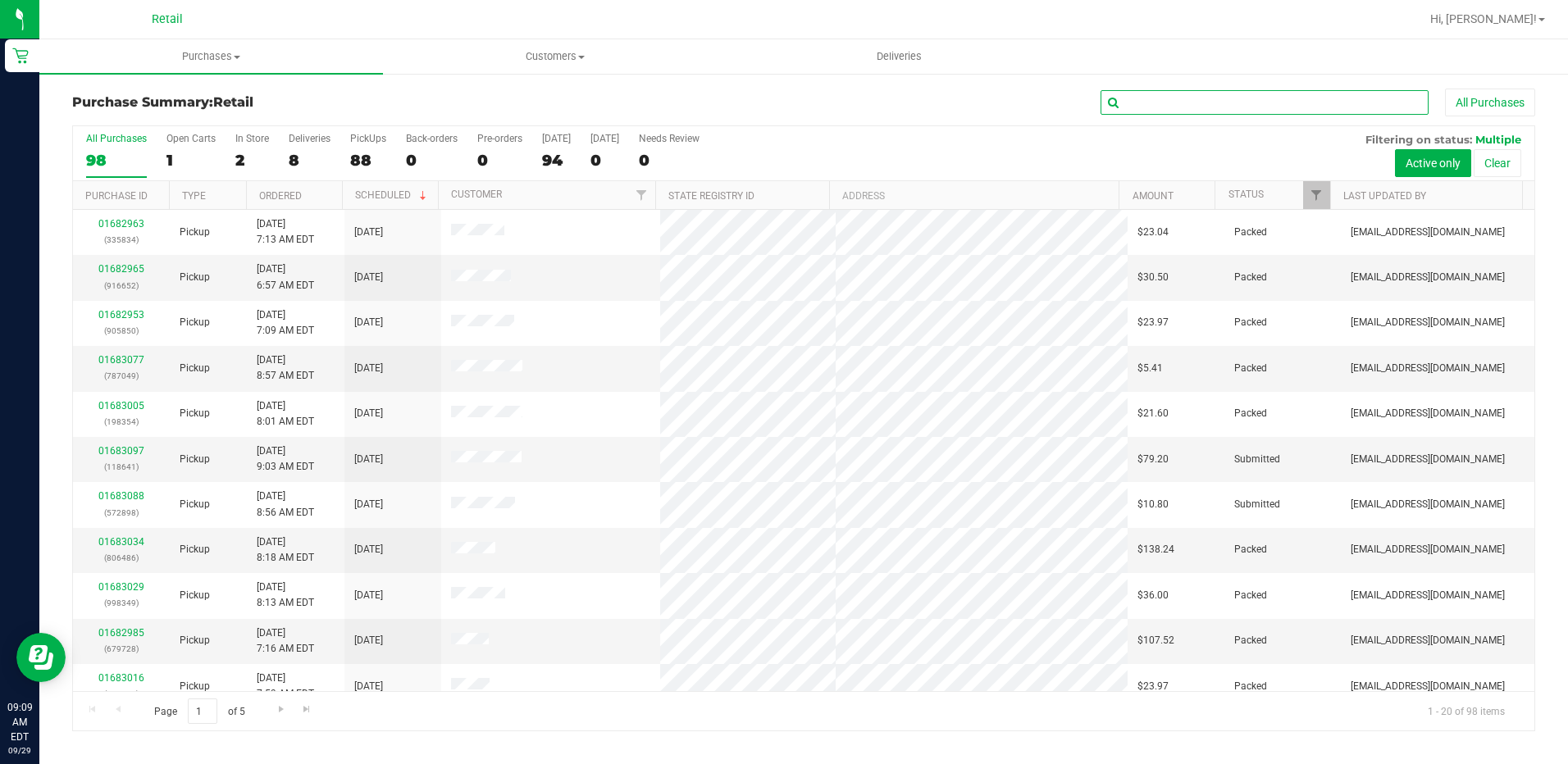
drag, startPoint x: 1208, startPoint y: 93, endPoint x: 1221, endPoint y: 71, distance: 25.6
click at [1216, 81] on div "Purchase Summary: Retail All Purchases All Purchases 98 Open Carts 1 In Store 2…" at bounding box center [803, 410] width 1529 height 676
type input "6368"
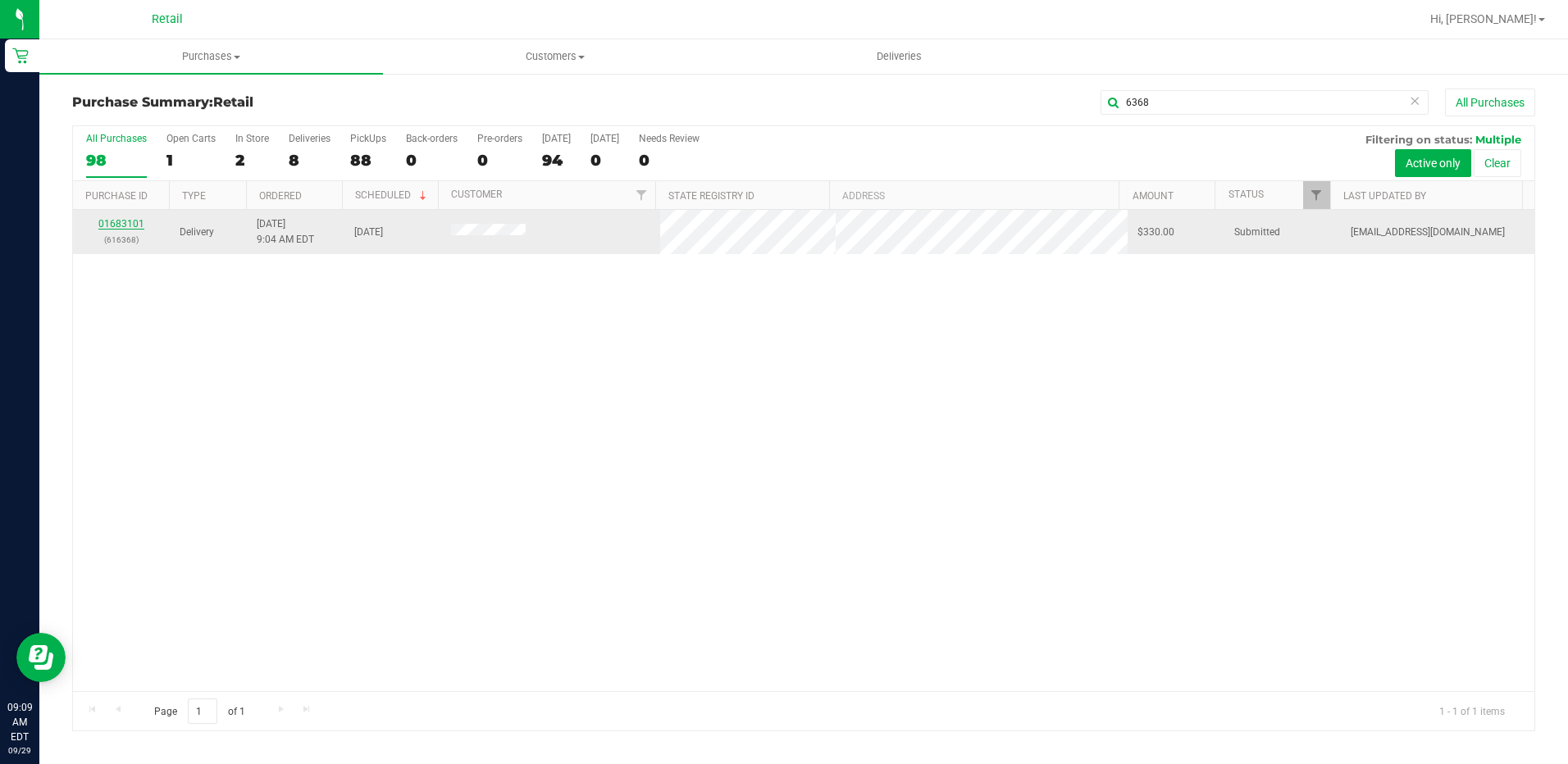
click at [123, 226] on link "01683101" at bounding box center [121, 224] width 46 height 11
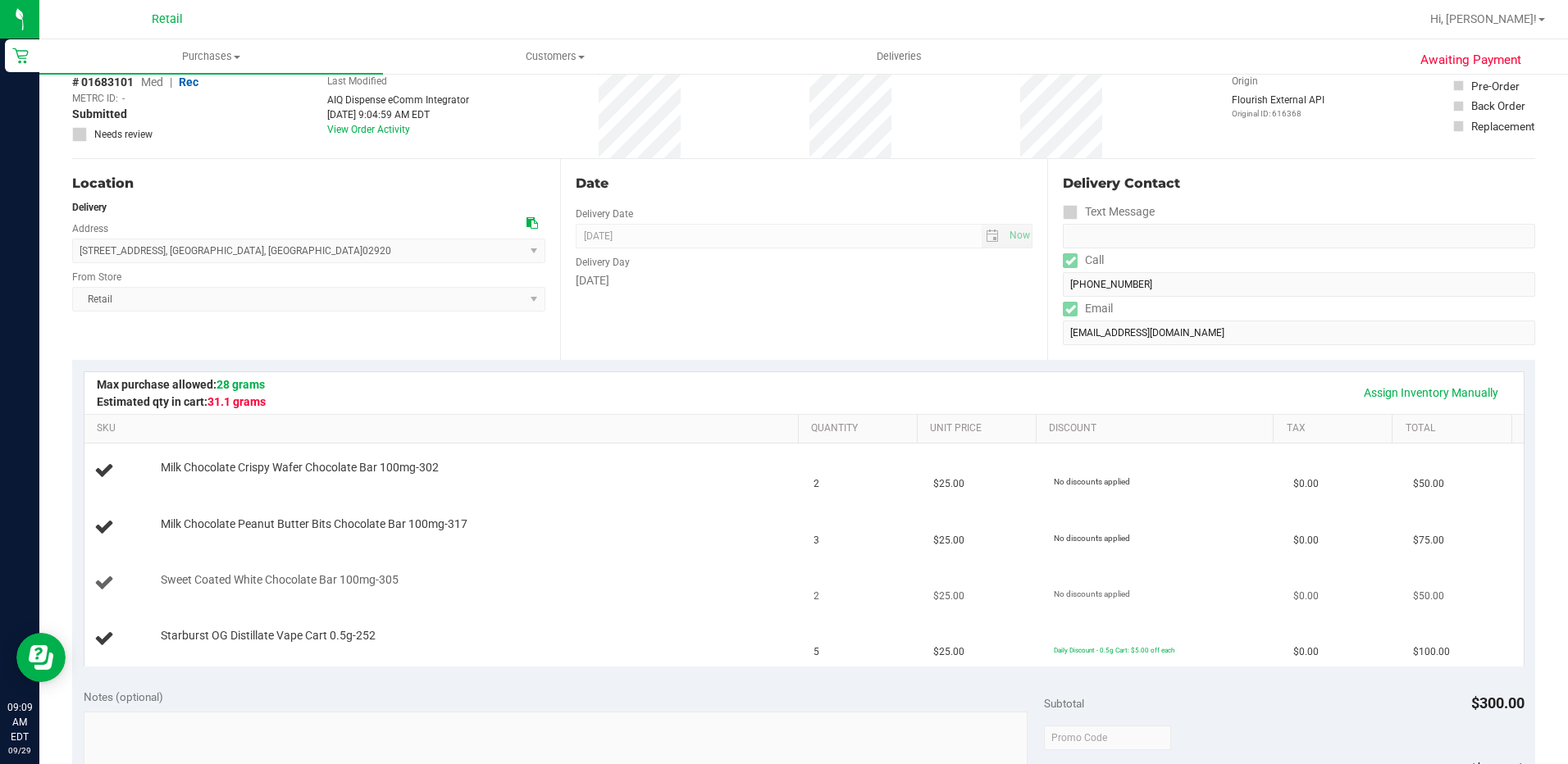
scroll to position [164, 0]
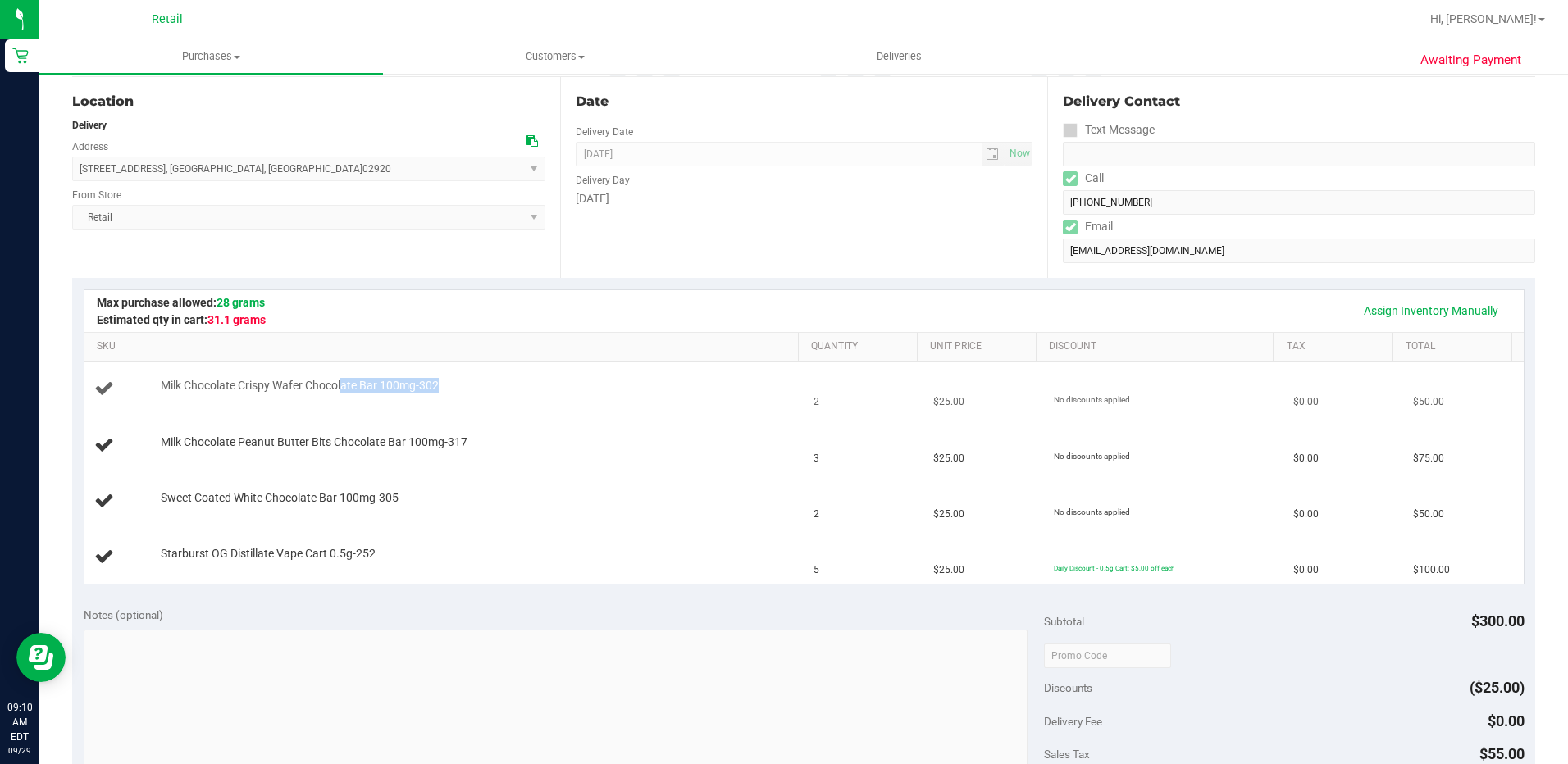
drag, startPoint x: 402, startPoint y: 386, endPoint x: 441, endPoint y: 386, distance: 39.0
click at [441, 386] on div "Milk Chocolate Crispy Wafer Chocolate Bar 100mg-302" at bounding box center [471, 385] width 638 height 16
drag, startPoint x: 441, startPoint y: 386, endPoint x: 487, endPoint y: 411, distance: 52.4
click at [487, 410] on td "Milk Chocolate Crispy Wafer Chocolate Bar 100mg-302" at bounding box center [444, 389] width 720 height 56
drag, startPoint x: 319, startPoint y: 438, endPoint x: 499, endPoint y: 447, distance: 180.2
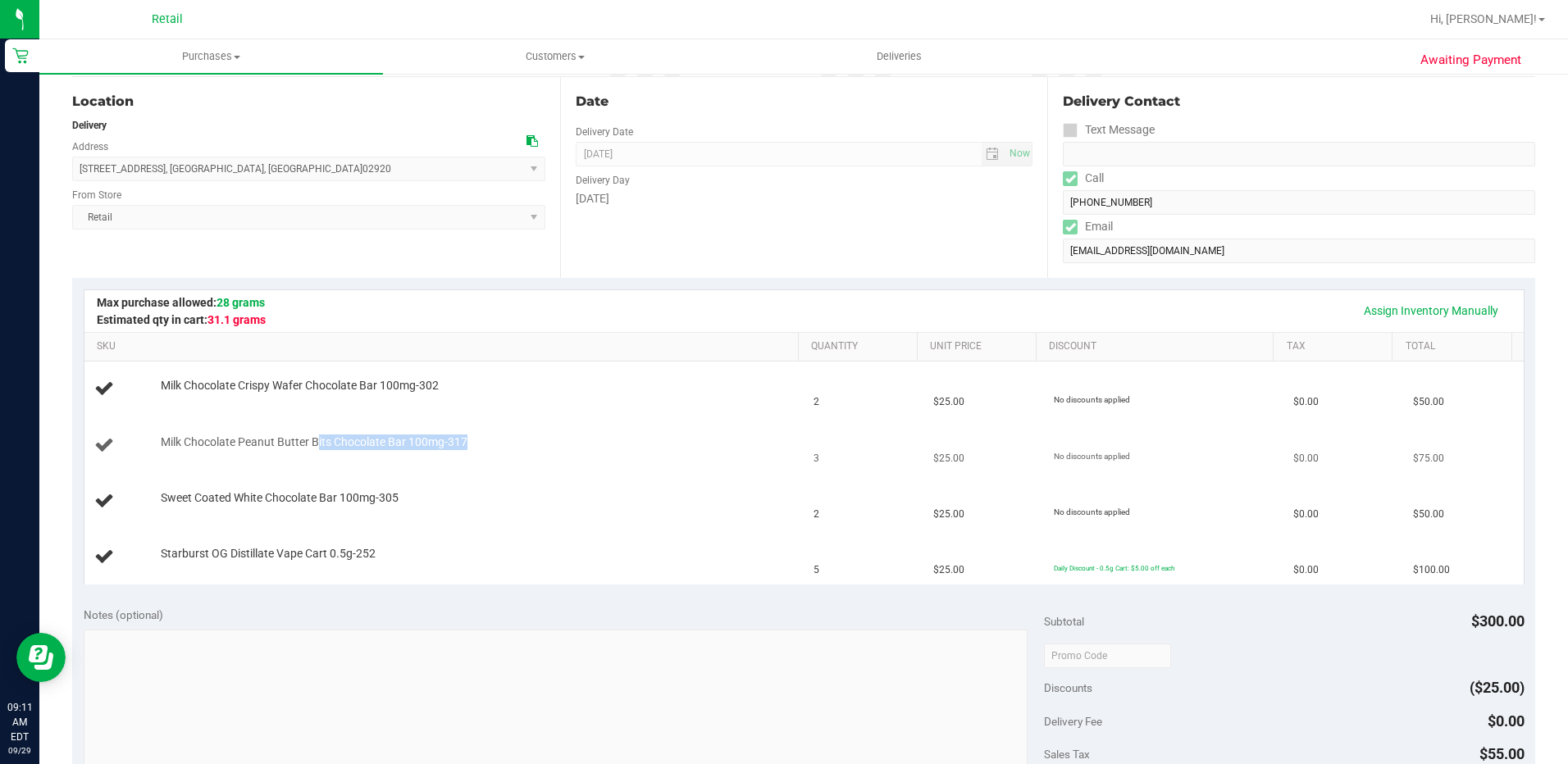
click at [495, 447] on div "Milk Chocolate Peanut Butter Bits Chocolate Bar 100mg-317" at bounding box center [471, 442] width 638 height 16
click at [757, 453] on div "Milk Chocolate Peanut Butter Bits Chocolate Bar 100mg-317" at bounding box center [444, 445] width 700 height 22
drag, startPoint x: 803, startPoint y: 456, endPoint x: 824, endPoint y: 460, distance: 21.4
click at [824, 460] on tr "Milk Chocolate Peanut Butter Bits Chocolate Bar 100mg-317 3 $25.00 No discounts…" at bounding box center [804, 446] width 1440 height 56
drag, startPoint x: 824, startPoint y: 460, endPoint x: 559, endPoint y: 483, distance: 266.0
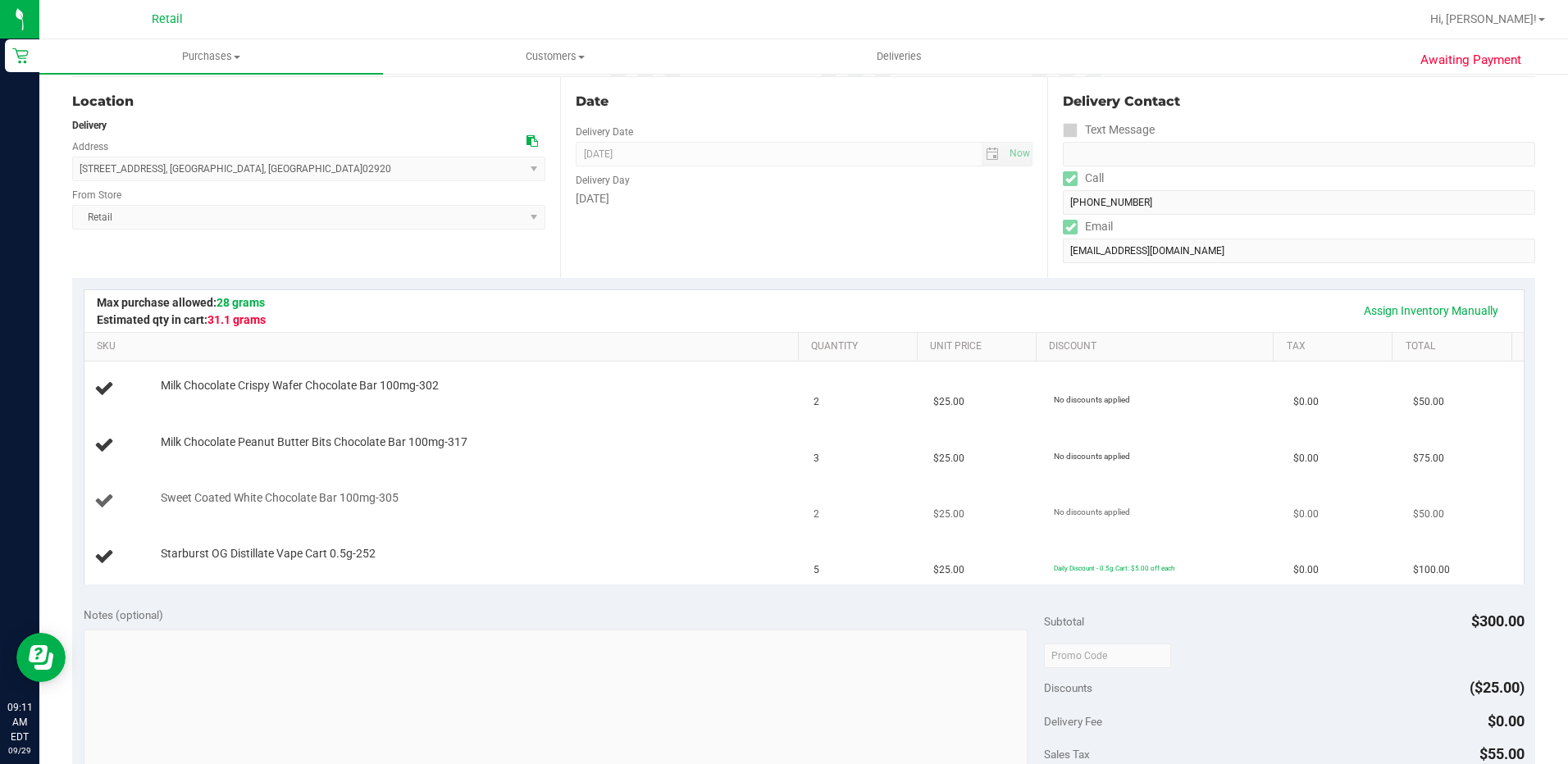
click at [559, 483] on td "Sweet Coated White Chocolate Bar 100mg-305" at bounding box center [444, 501] width 720 height 56
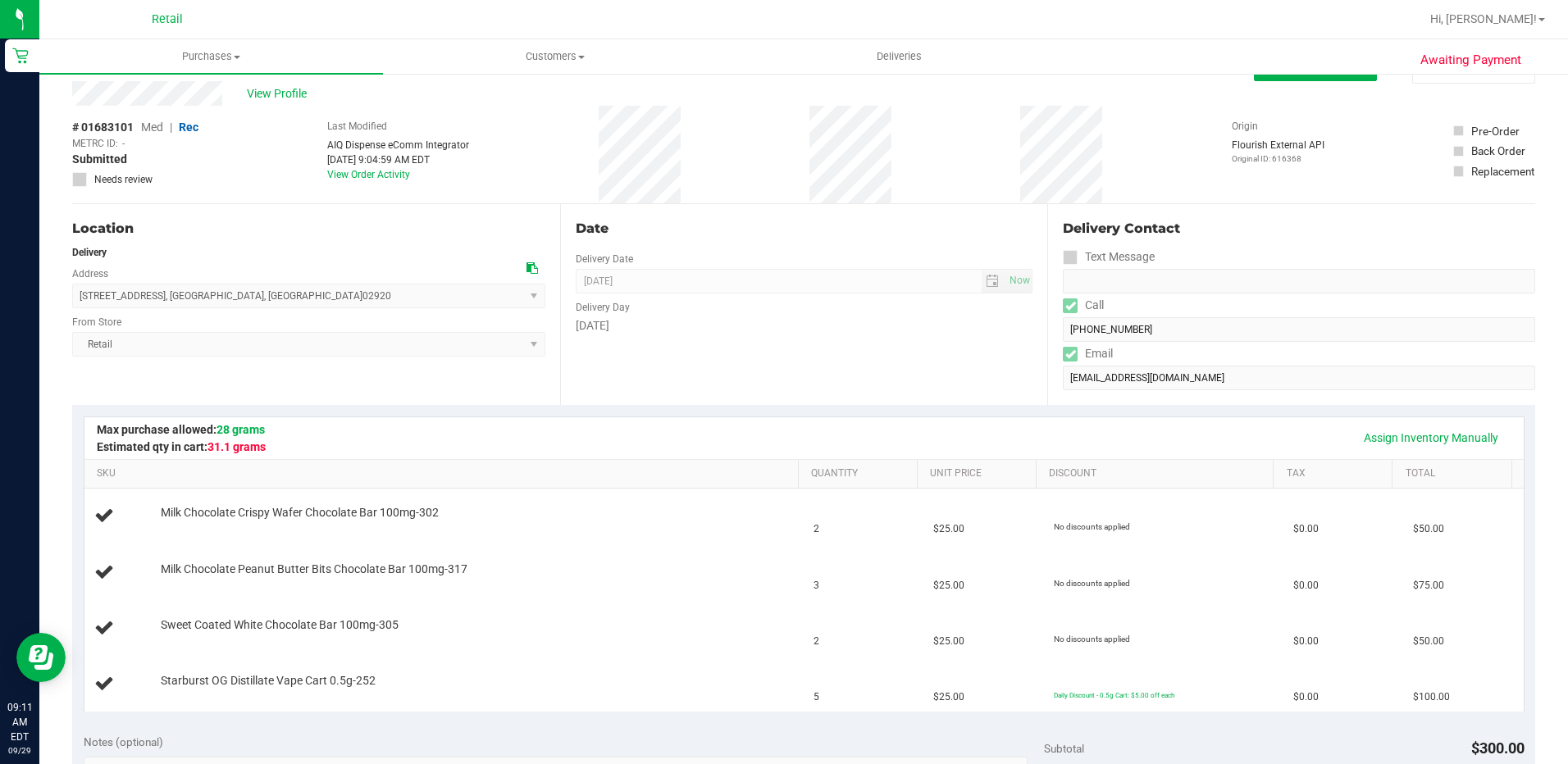
scroll to position [0, 0]
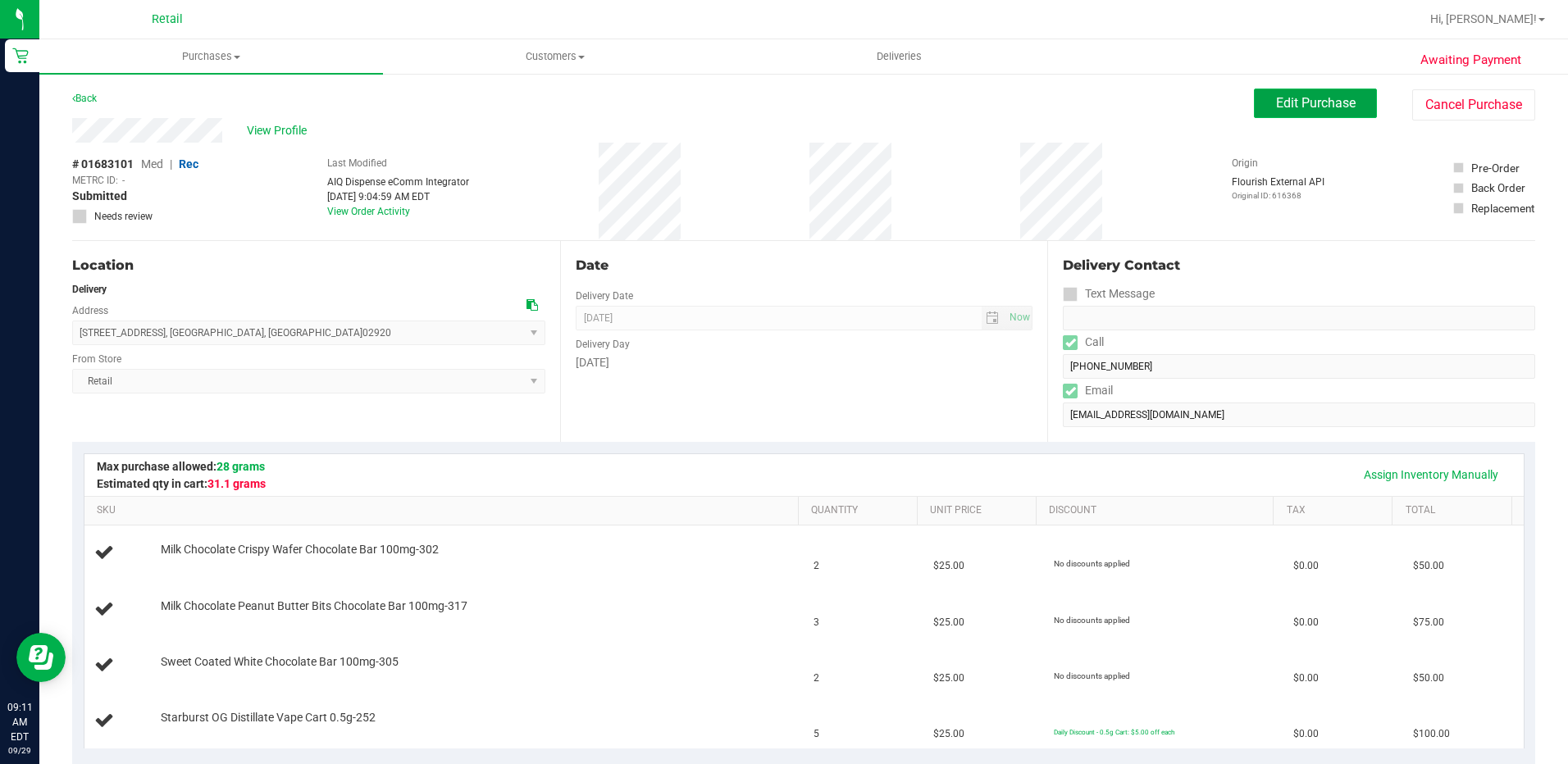
click at [1363, 110] on button "Edit Purchase" at bounding box center [1315, 103] width 123 height 29
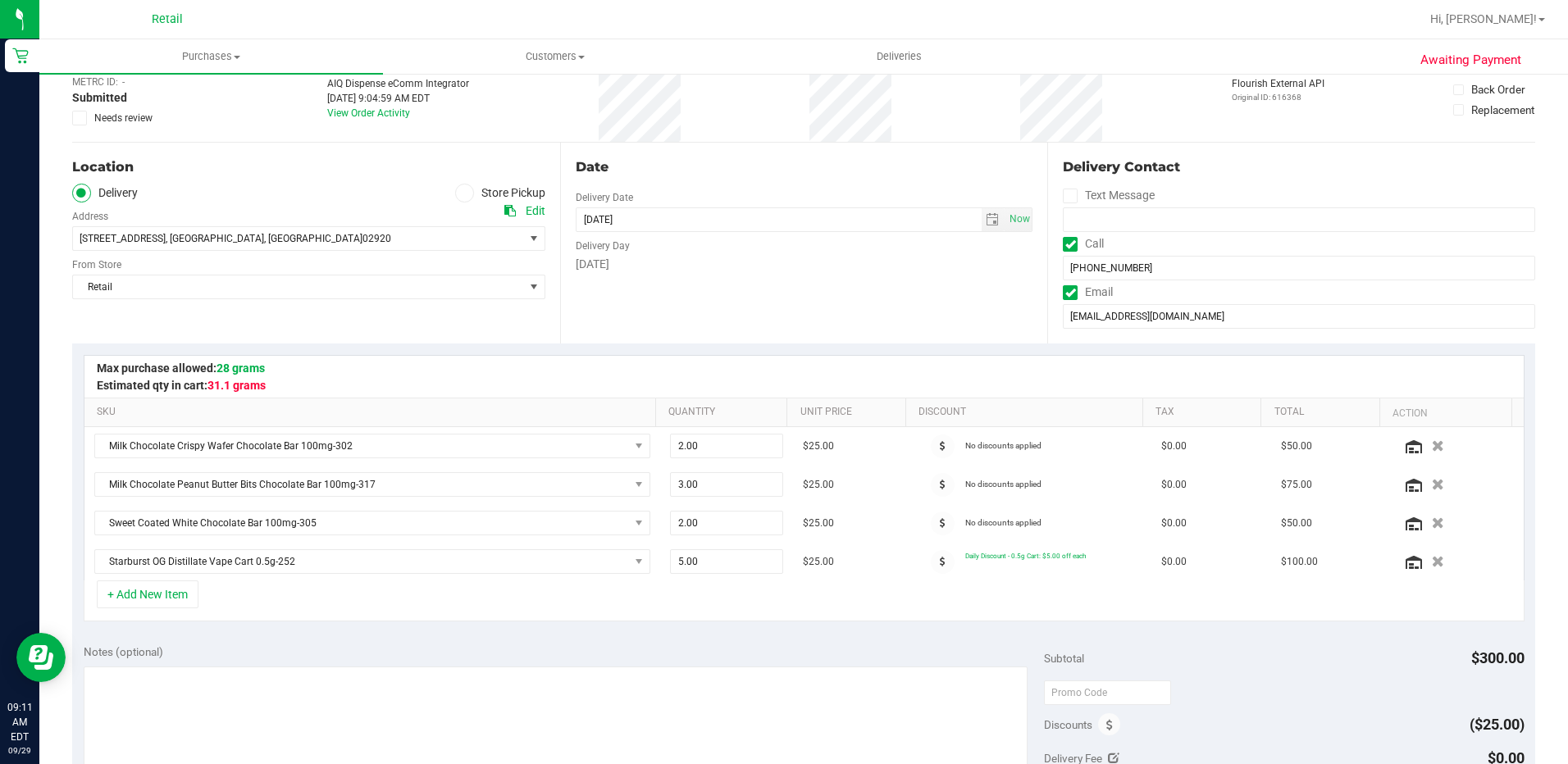
scroll to position [164, 0]
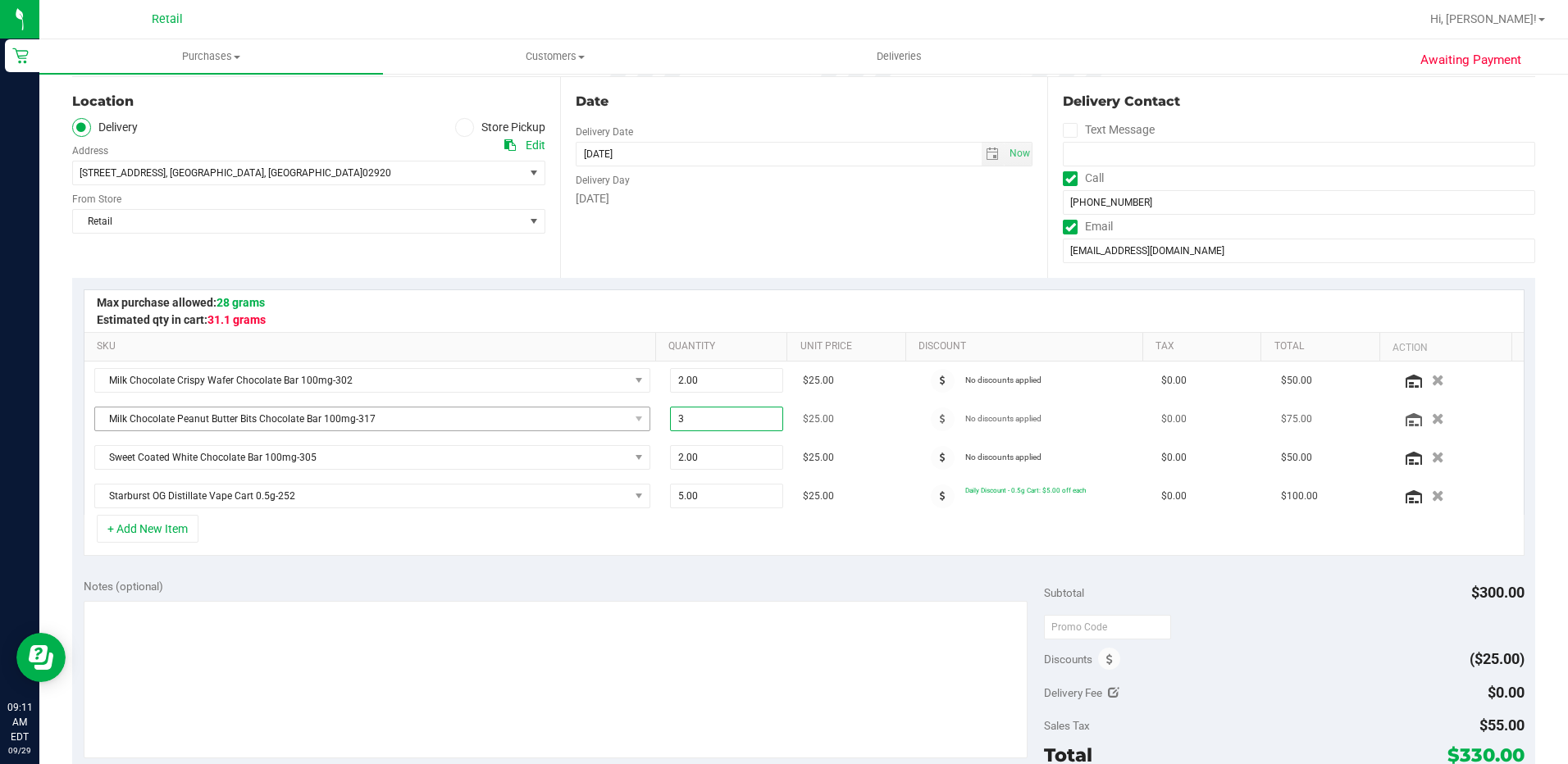
drag, startPoint x: 702, startPoint y: 416, endPoint x: 552, endPoint y: 413, distance: 150.0
click at [552, 413] on tr "Milk Chocolate Peanut Butter Bits Chocolate Bar 100mg-317 3.00 3 $25.00 No disc…" at bounding box center [804, 420] width 1440 height 39
type input "2"
type input "2.00"
click at [794, 562] on div "SKU Quantity Unit Price Discount Tax Total Action Milk Chocolate Crispy Wafer C…" at bounding box center [804, 422] width 1463 height 289
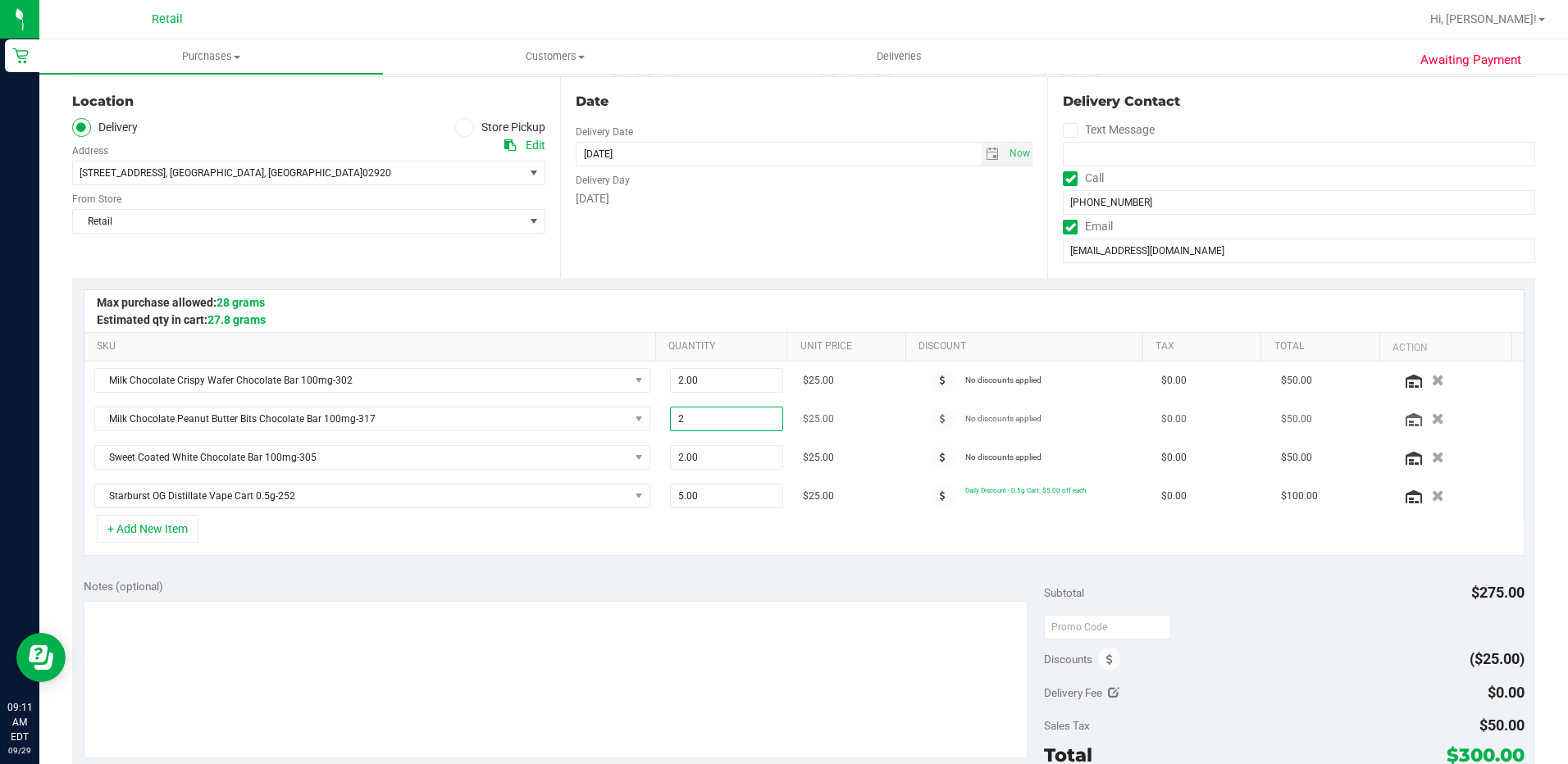
click at [688, 420] on span "2.00 2" at bounding box center [726, 420] width 113 height 25
click at [694, 420] on input "2" at bounding box center [726, 419] width 111 height 23
drag, startPoint x: 694, startPoint y: 420, endPoint x: 623, endPoint y: 409, distance: 71.8
click at [634, 411] on tr "Milk Chocolate Peanut Butter Bits Chocolate Bar 100mg-317 2.00 2 $25.00 No disc…" at bounding box center [804, 420] width 1440 height 39
type input "3"
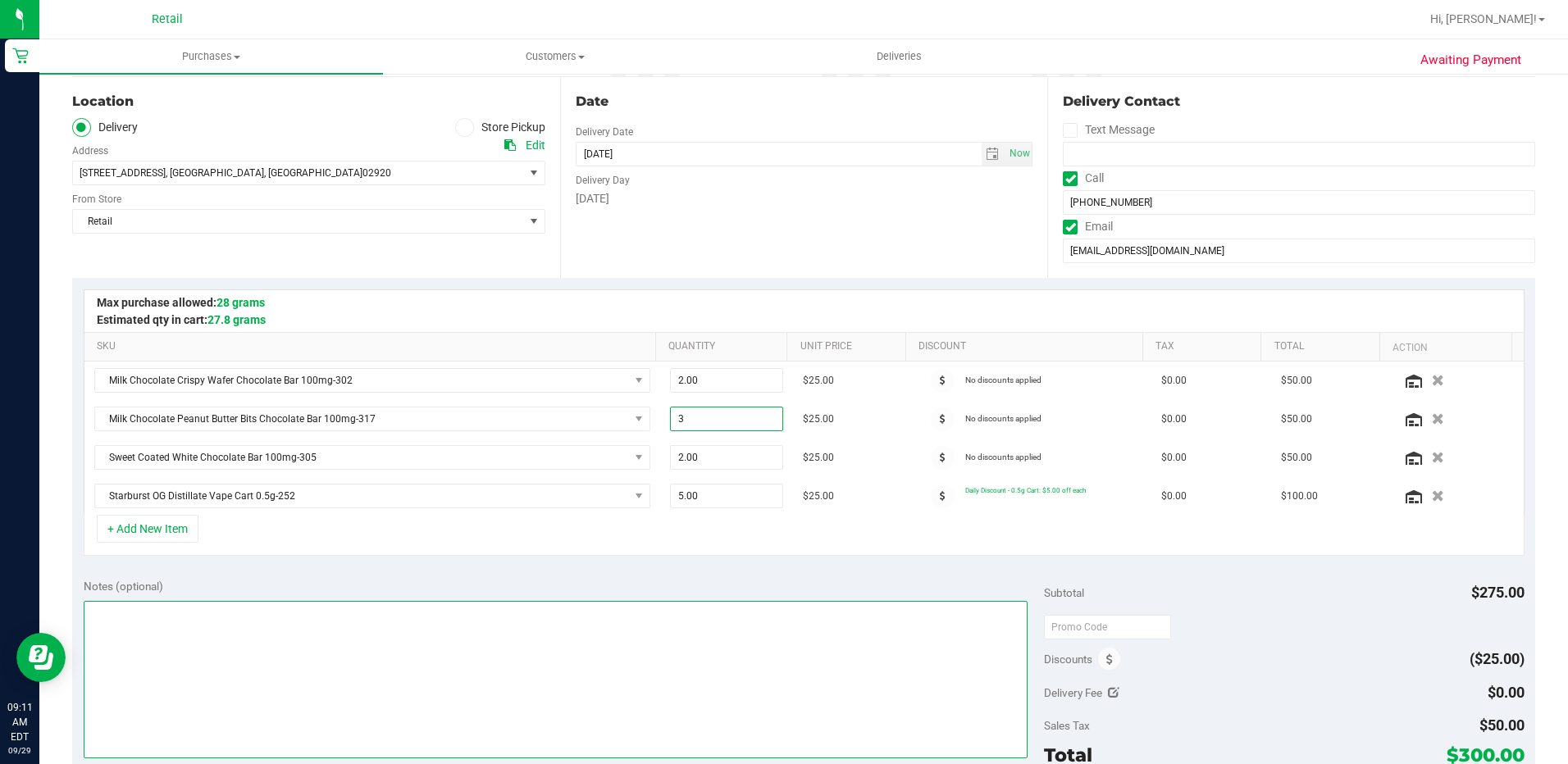
type input "3.00"
click at [699, 730] on textarea at bounding box center [556, 680] width 944 height 158
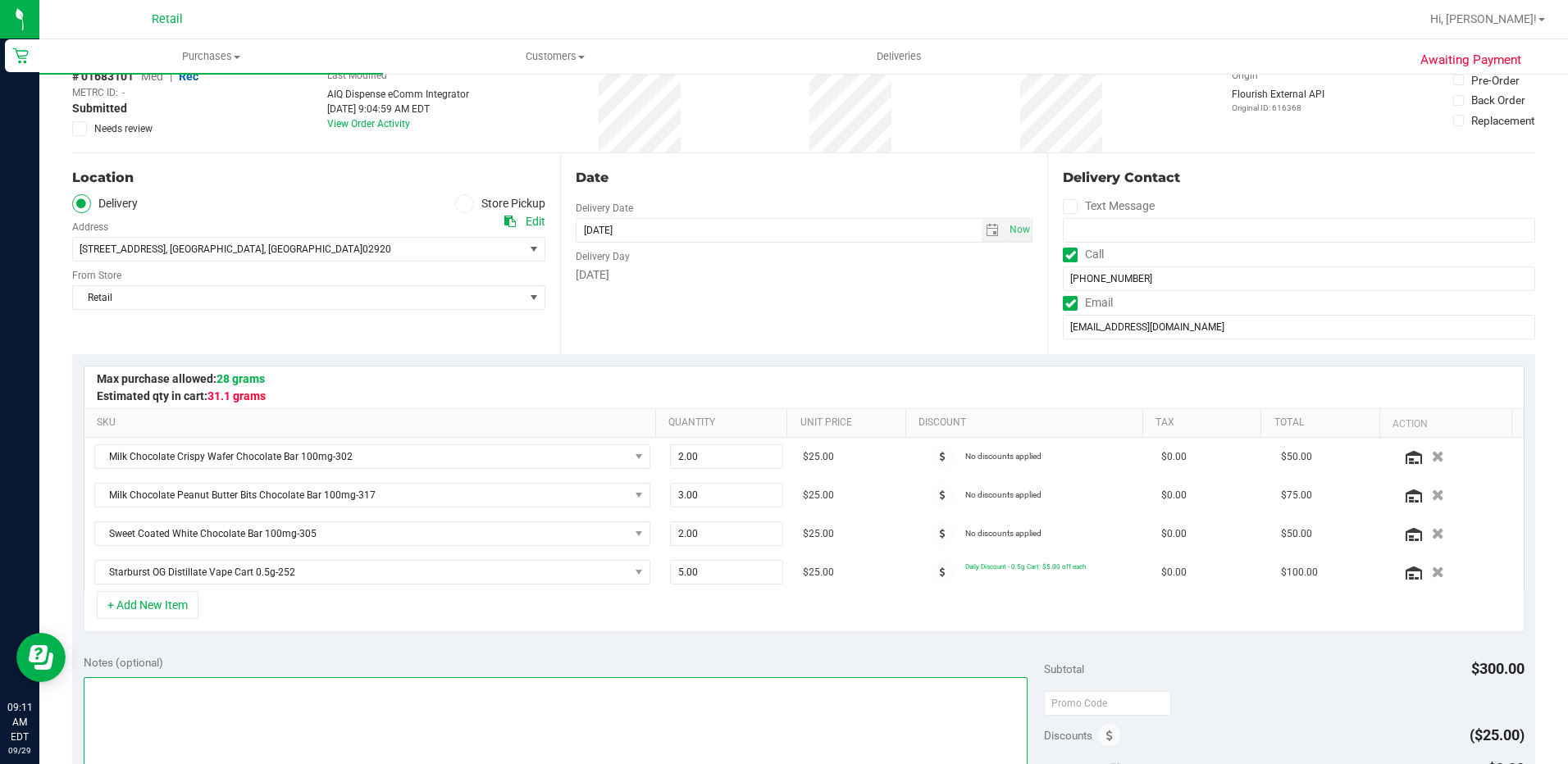
scroll to position [0, 0]
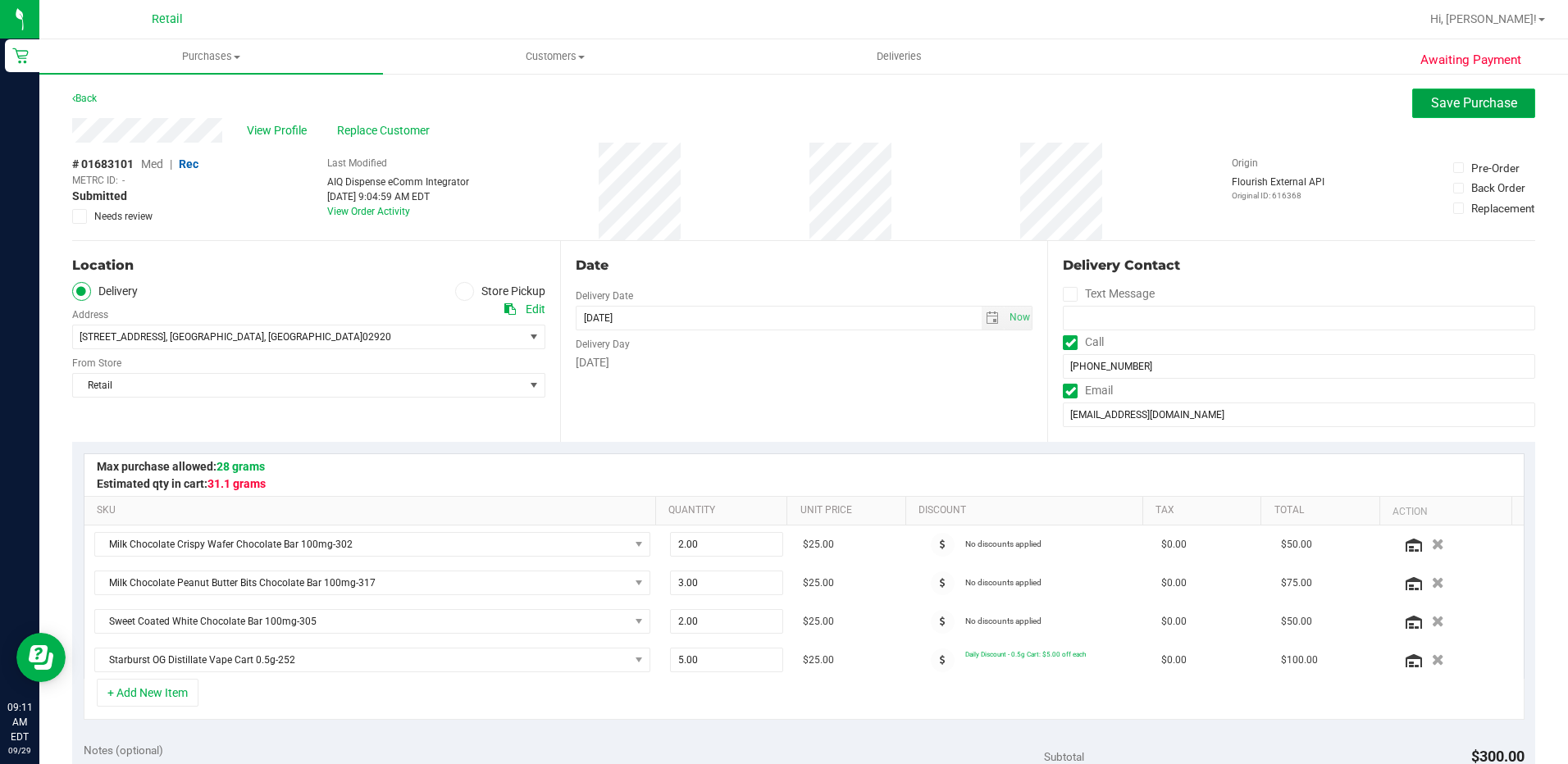
click at [1467, 98] on span "Save Purchase" at bounding box center [1474, 103] width 87 height 15
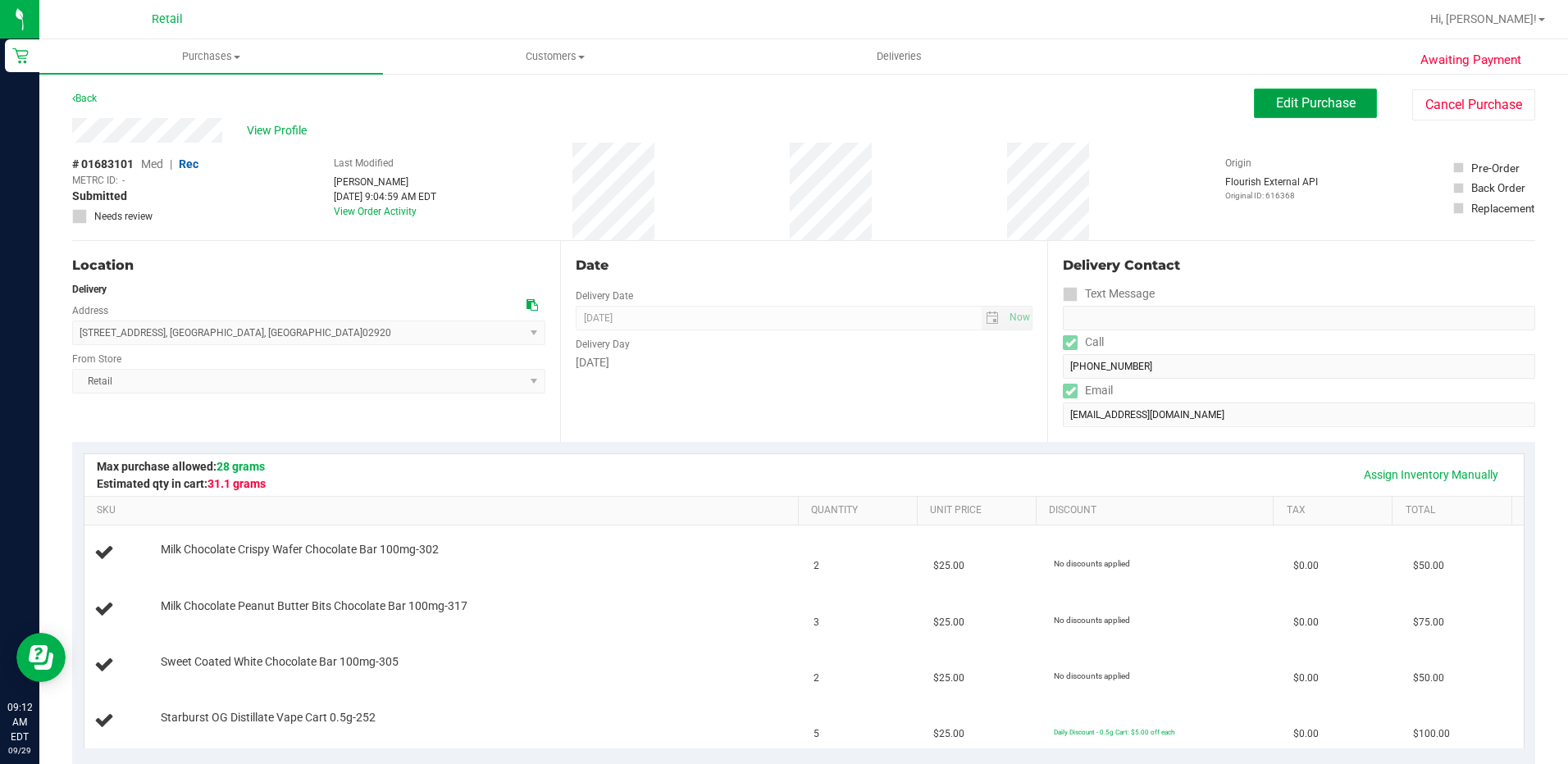
click at [1315, 112] on button "Edit Purchase" at bounding box center [1315, 103] width 123 height 29
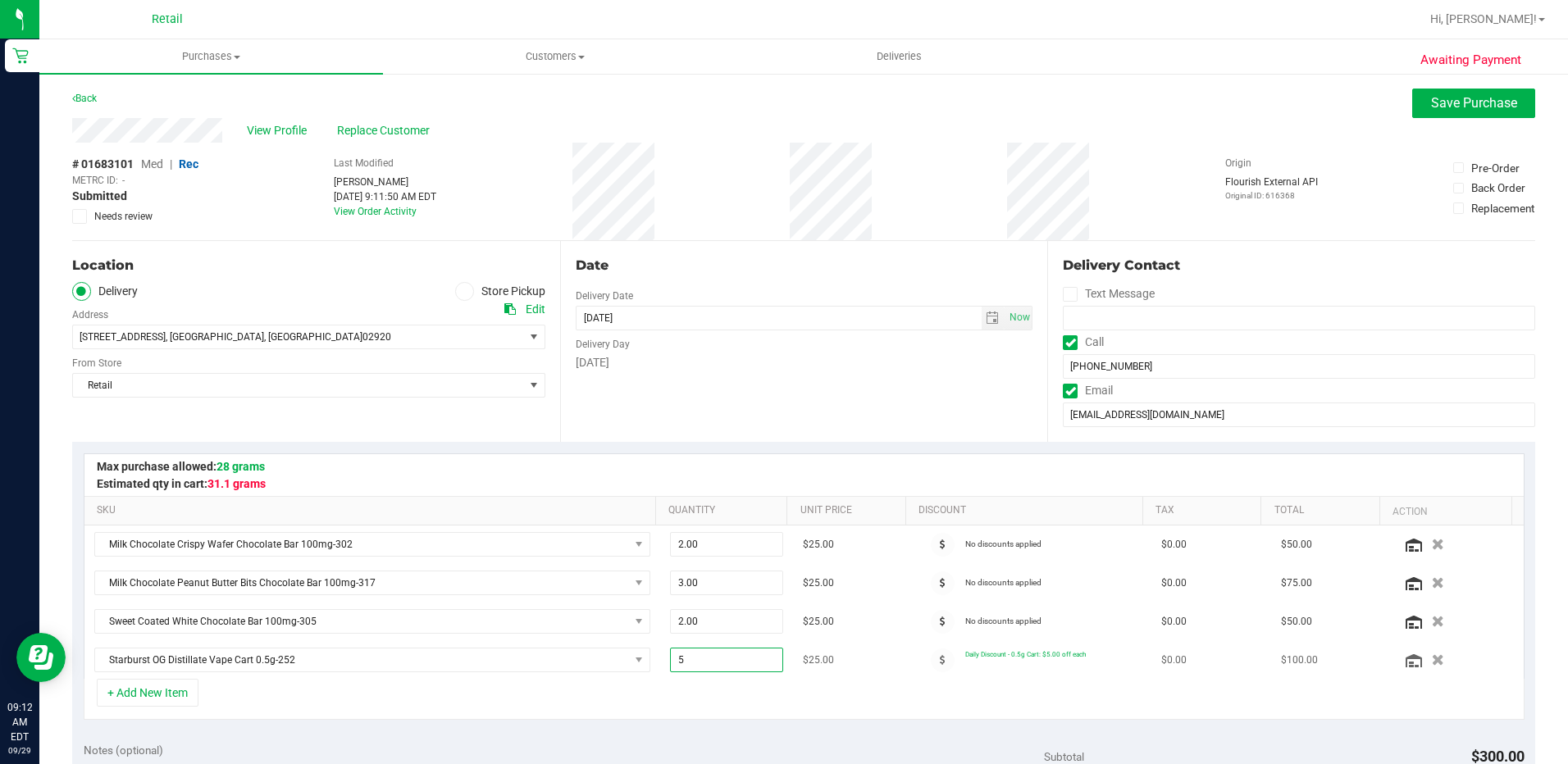
click at [670, 665] on span "5.00 5" at bounding box center [726, 660] width 113 height 25
type input "4"
type input "4.00"
click at [782, 728] on div "SKU Quantity Unit Price Discount Tax Total Action Milk Chocolate Crispy Wafer C…" at bounding box center [804, 587] width 1463 height 289
click at [672, 663] on span "4.00 4" at bounding box center [726, 660] width 113 height 25
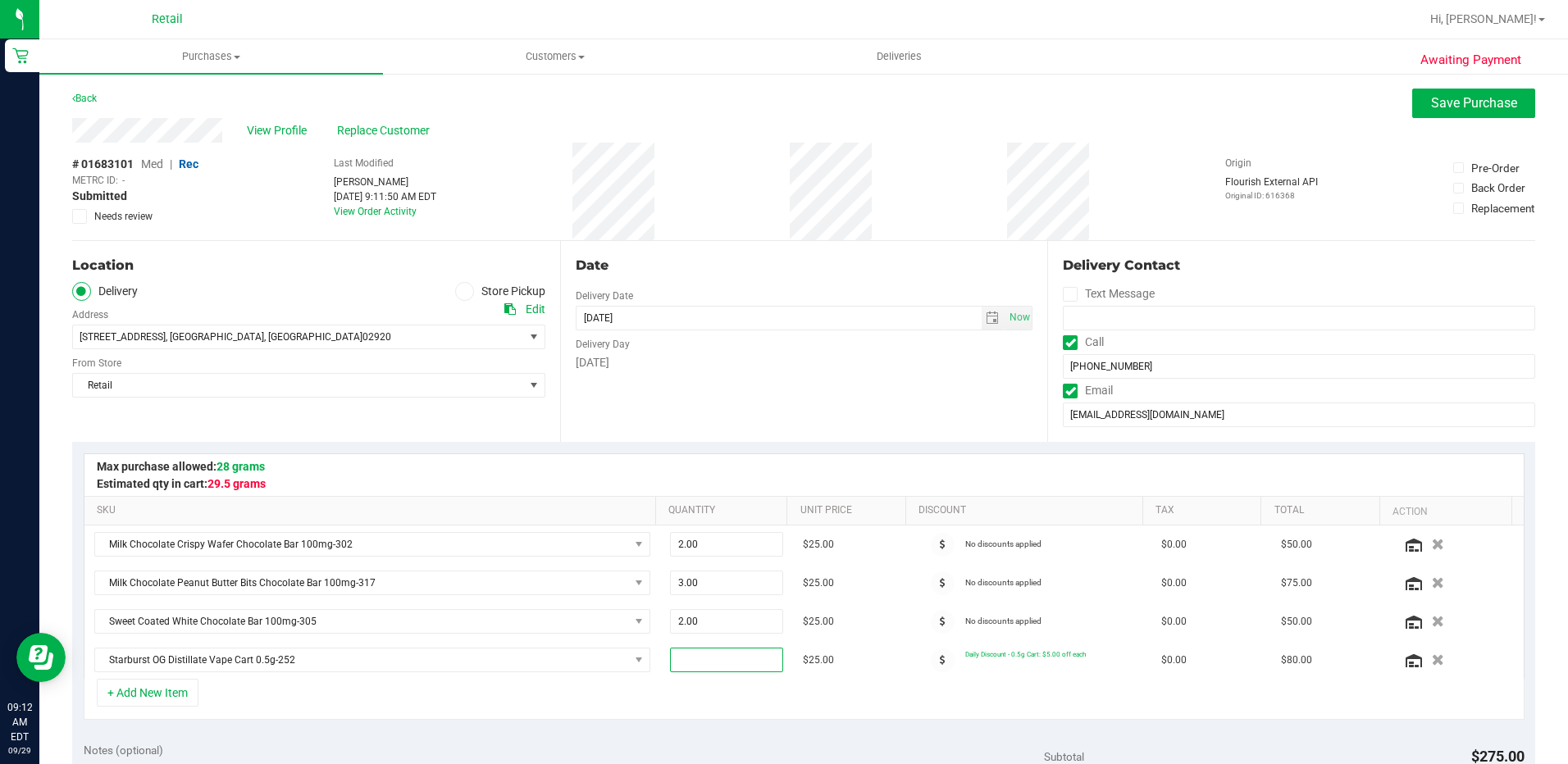
type input "5"
type input "5.00"
click at [676, 684] on div "+ Add New Item" at bounding box center [804, 699] width 1441 height 41
click at [676, 583] on span "3.00 3" at bounding box center [726, 583] width 113 height 25
click at [758, 460] on div at bounding box center [804, 476] width 1440 height 42
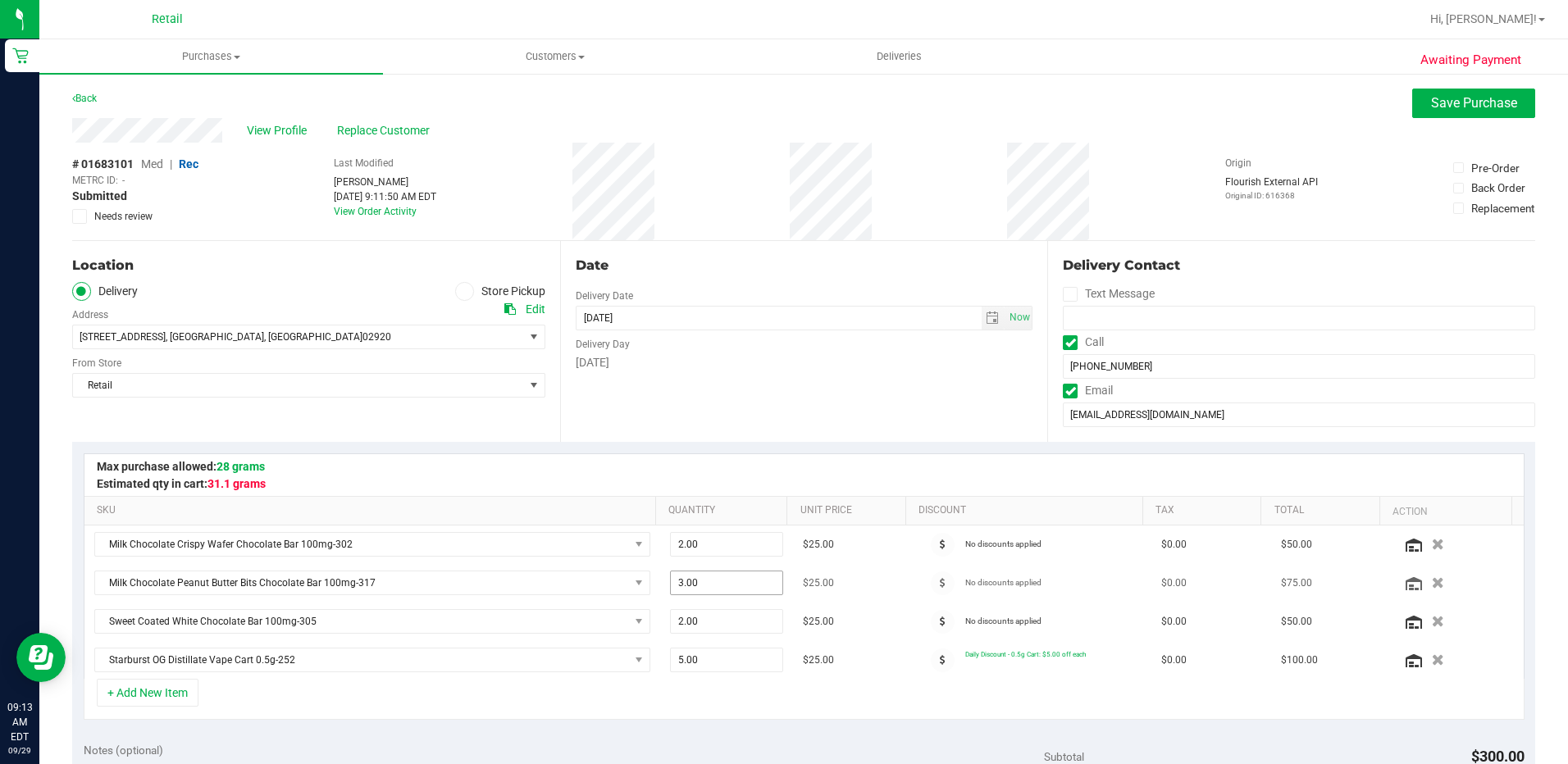
click at [688, 583] on span "3.00 3" at bounding box center [726, 583] width 113 height 25
type input "2"
type input "2.00"
click at [806, 691] on div "+ Add New Item" at bounding box center [804, 699] width 1441 height 41
click at [1425, 110] on button "Save Purchase" at bounding box center [1474, 103] width 123 height 29
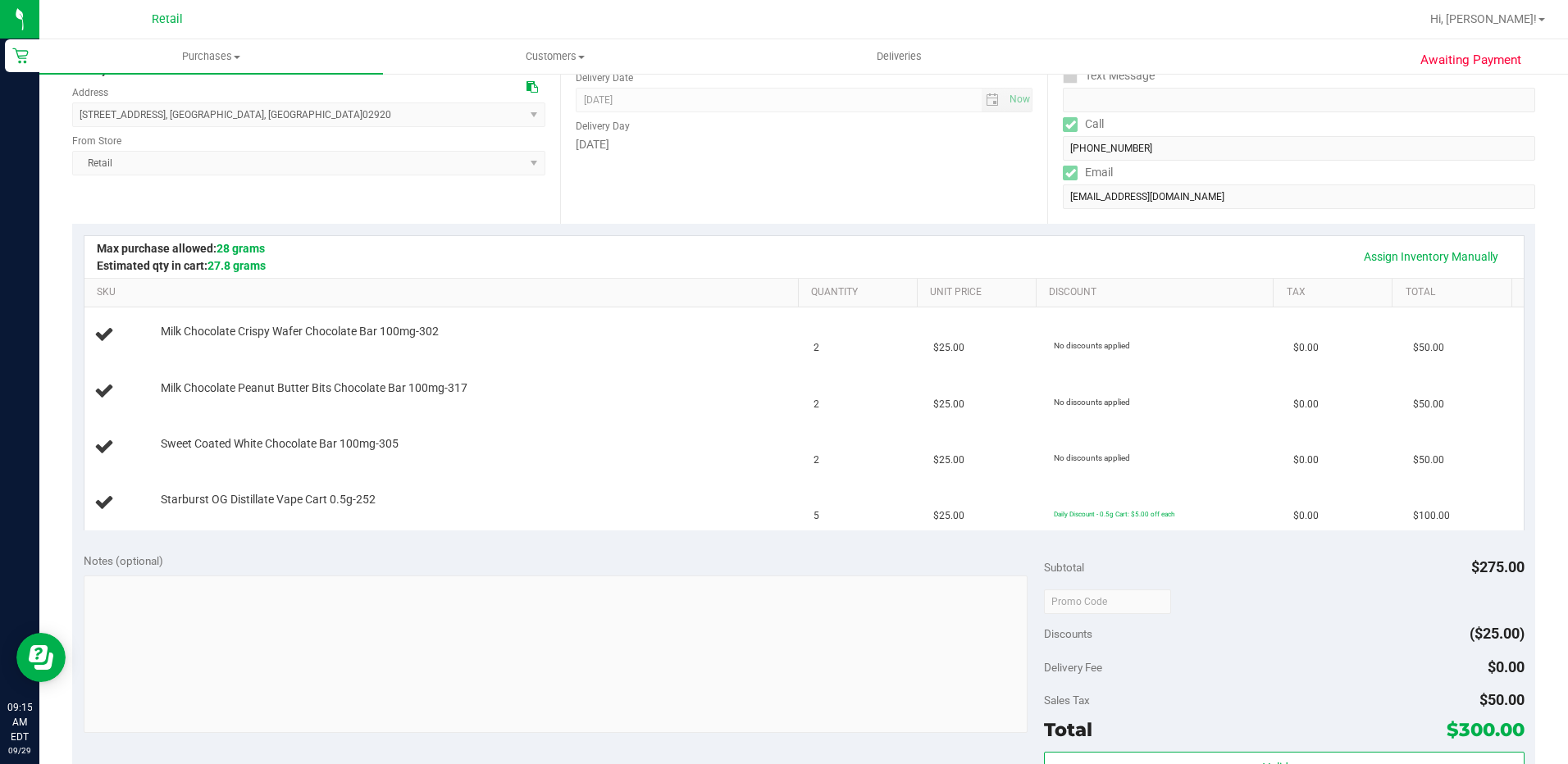
scroll to position [246, 0]
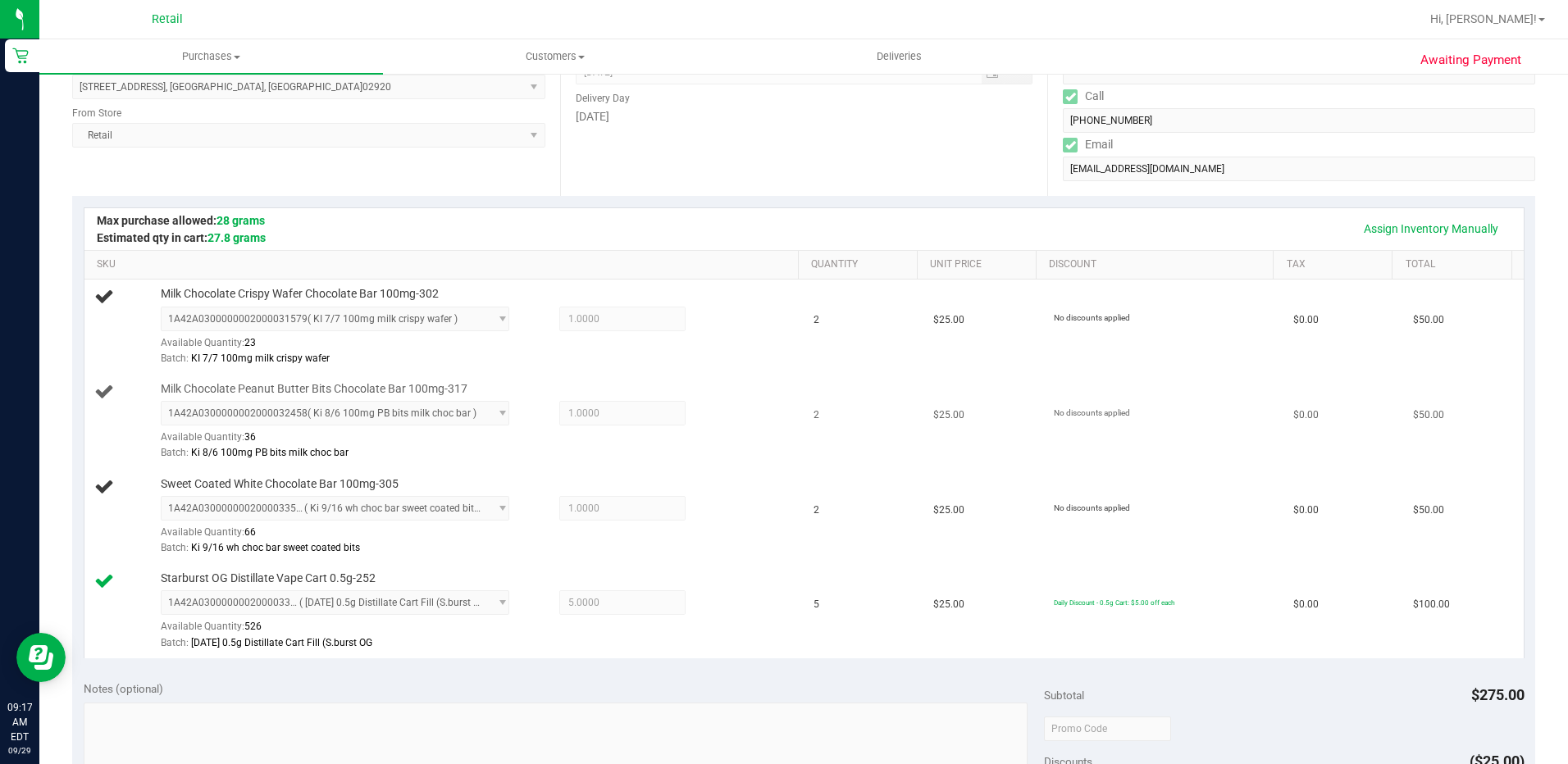
click at [895, 389] on td "2" at bounding box center [864, 422] width 120 height 95
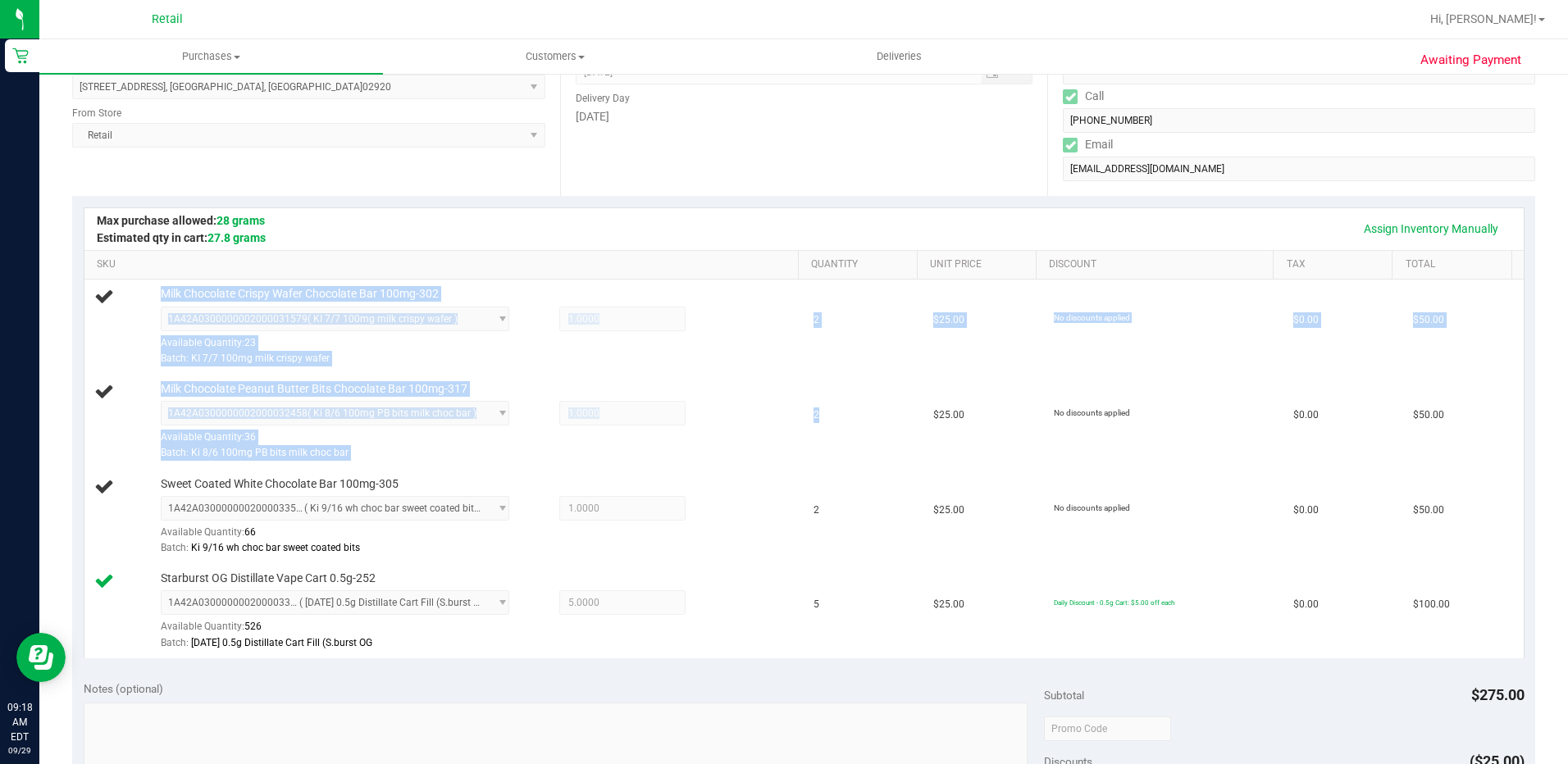
drag, startPoint x: 895, startPoint y: 389, endPoint x: 1342, endPoint y: 798, distance: 605.9
click at [1342, 764] on html "Retail 09:18 AM EDT 09/29/2025 09/29 Retail Hi, Kevin! Purchases Summary of pur…" at bounding box center [784, 382] width 1568 height 764
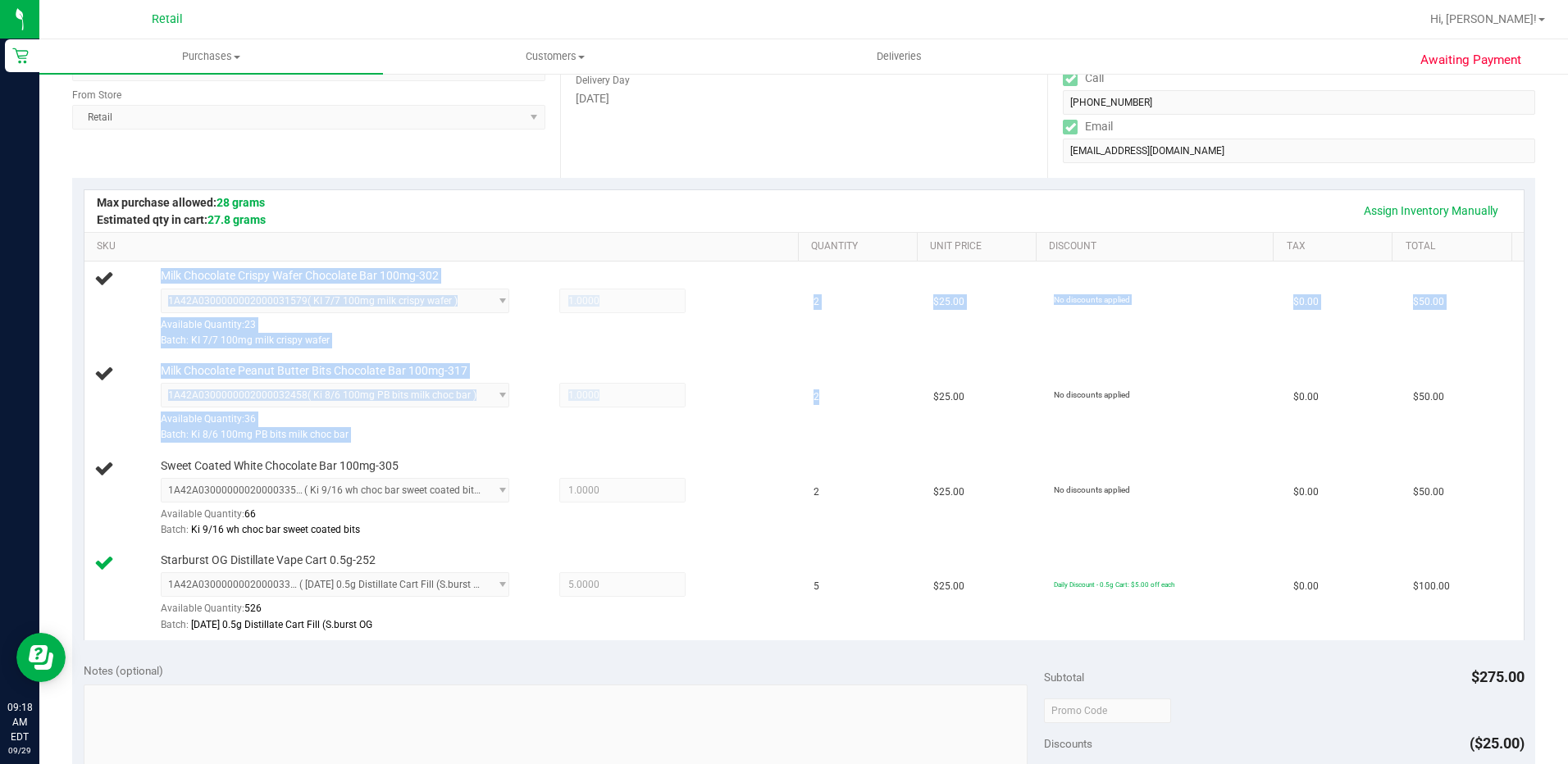
click at [608, 663] on div "Notes (optional)" at bounding box center [563, 671] width 960 height 16
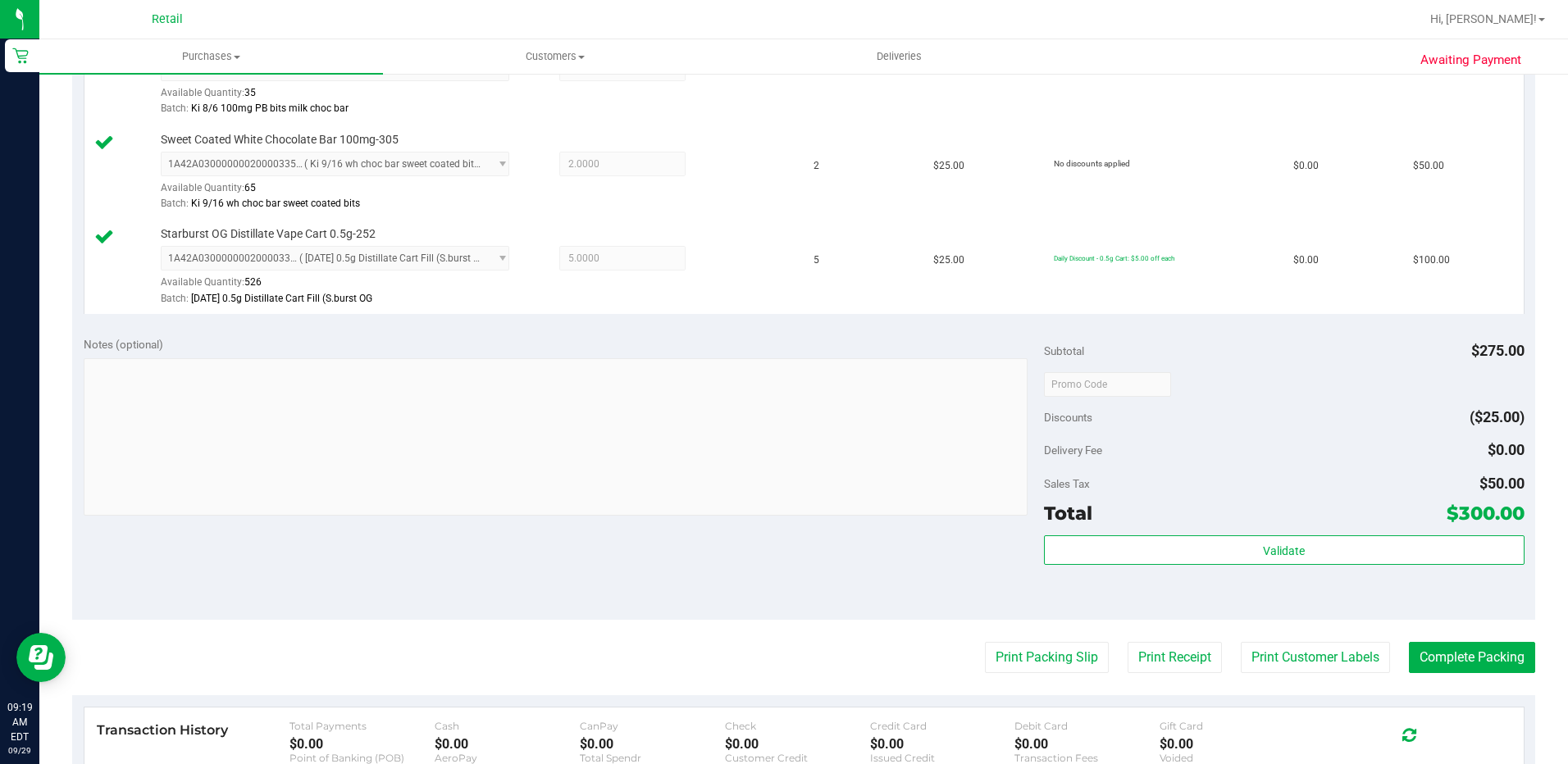
scroll to position [592, 0]
click at [1432, 663] on button "Complete Packing" at bounding box center [1472, 656] width 127 height 31
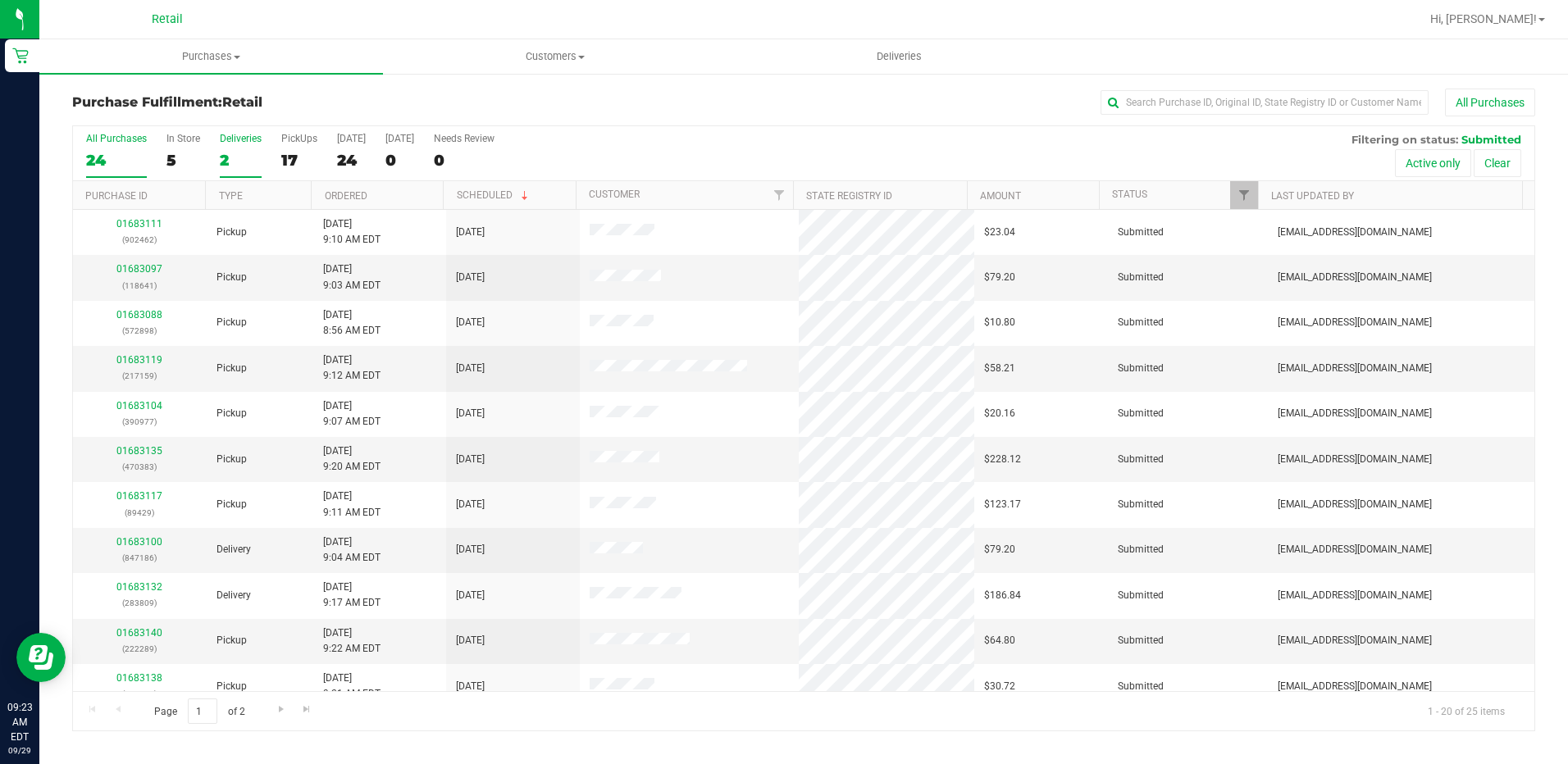
click at [231, 143] on div "Deliveries" at bounding box center [241, 139] width 42 height 11
click at [0, 0] on input "Deliveries 2" at bounding box center [0, 0] width 0 height 0
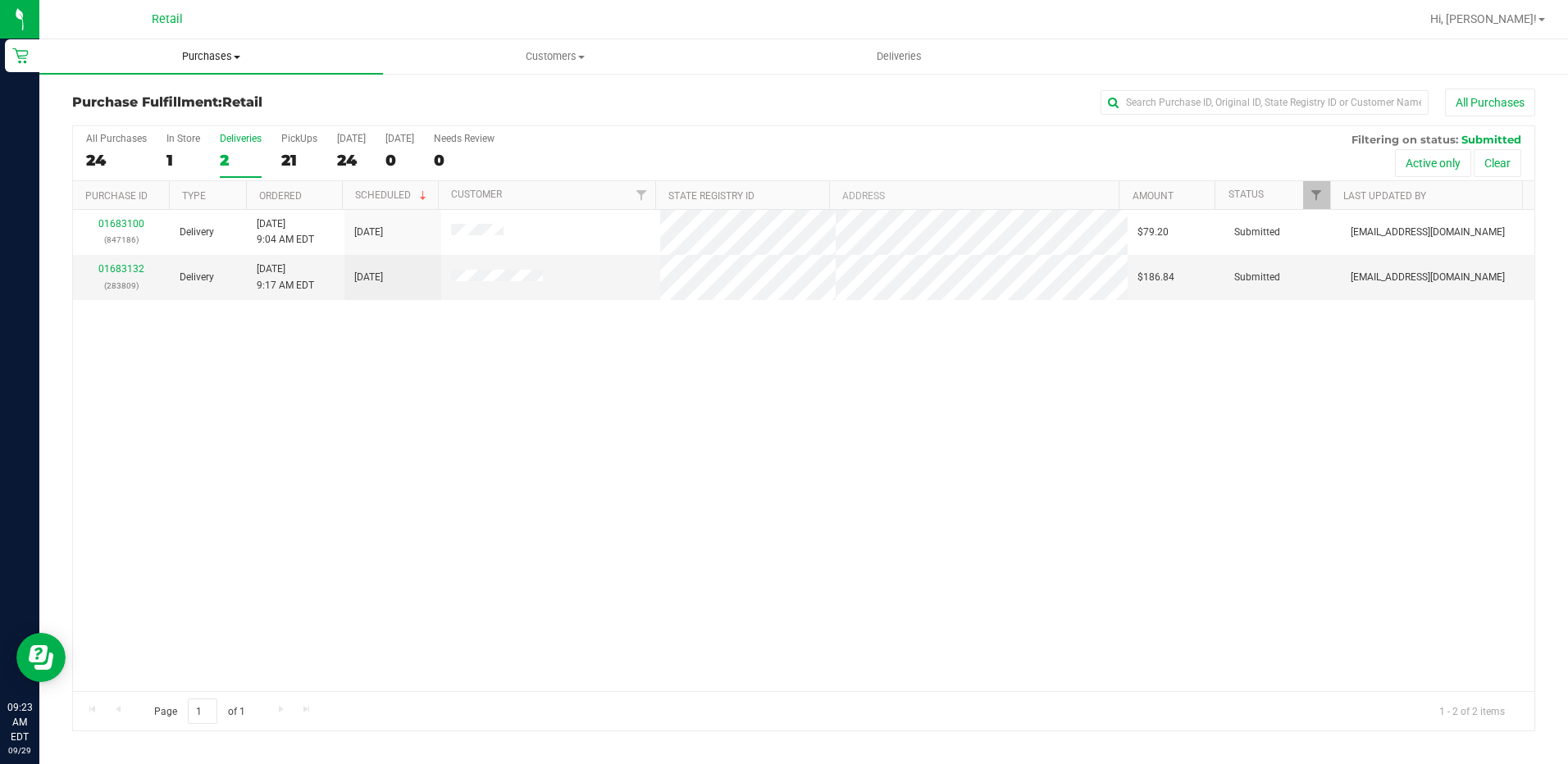
click at [198, 55] on span "Purchases" at bounding box center [210, 57] width 343 height 15
click at [143, 95] on span "Summary of purchases" at bounding box center [123, 99] width 168 height 14
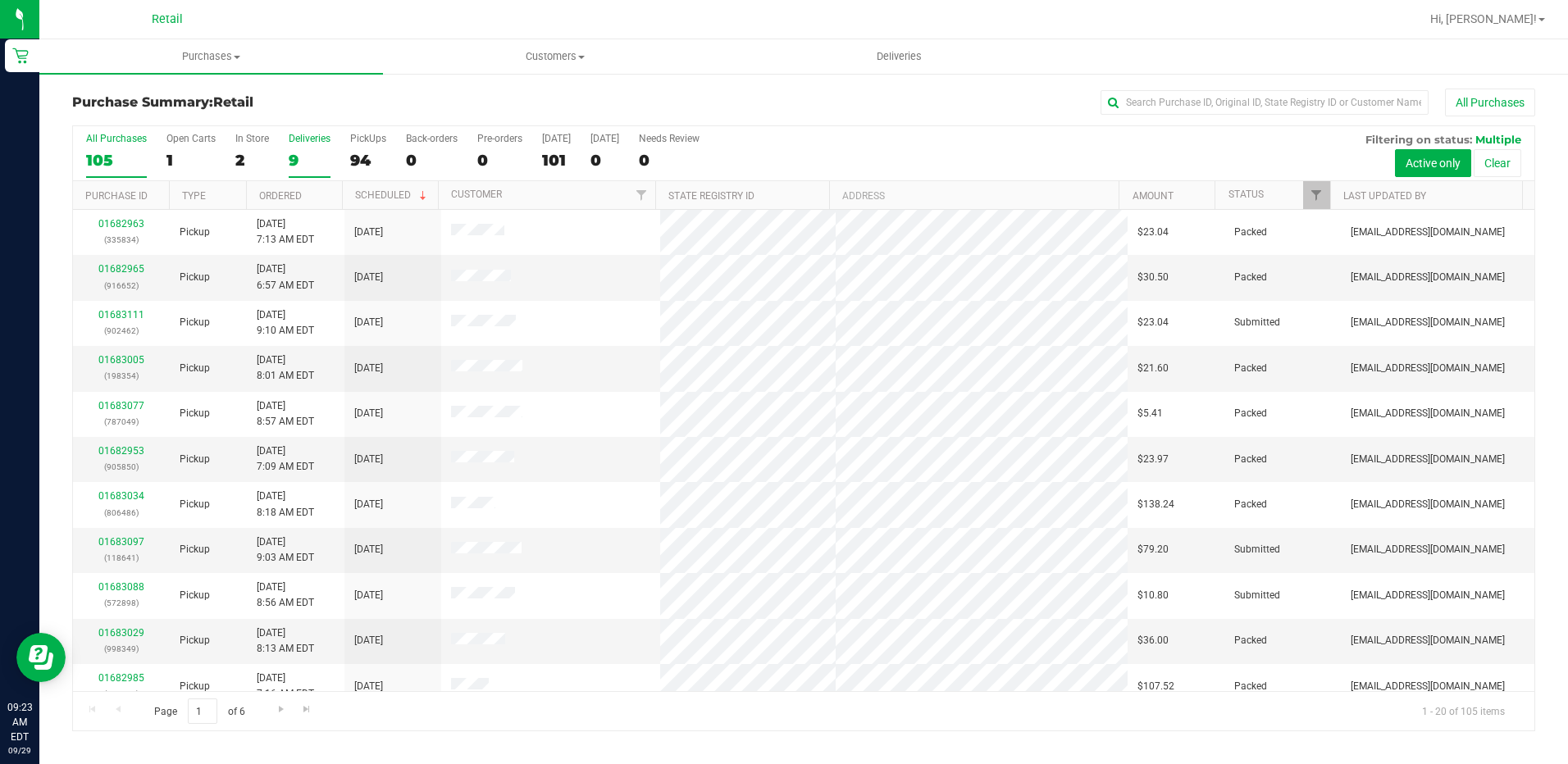
click at [317, 151] on div "9" at bounding box center [309, 161] width 42 height 19
click at [0, 0] on input "Deliveries 9" at bounding box center [0, 0] width 0 height 0
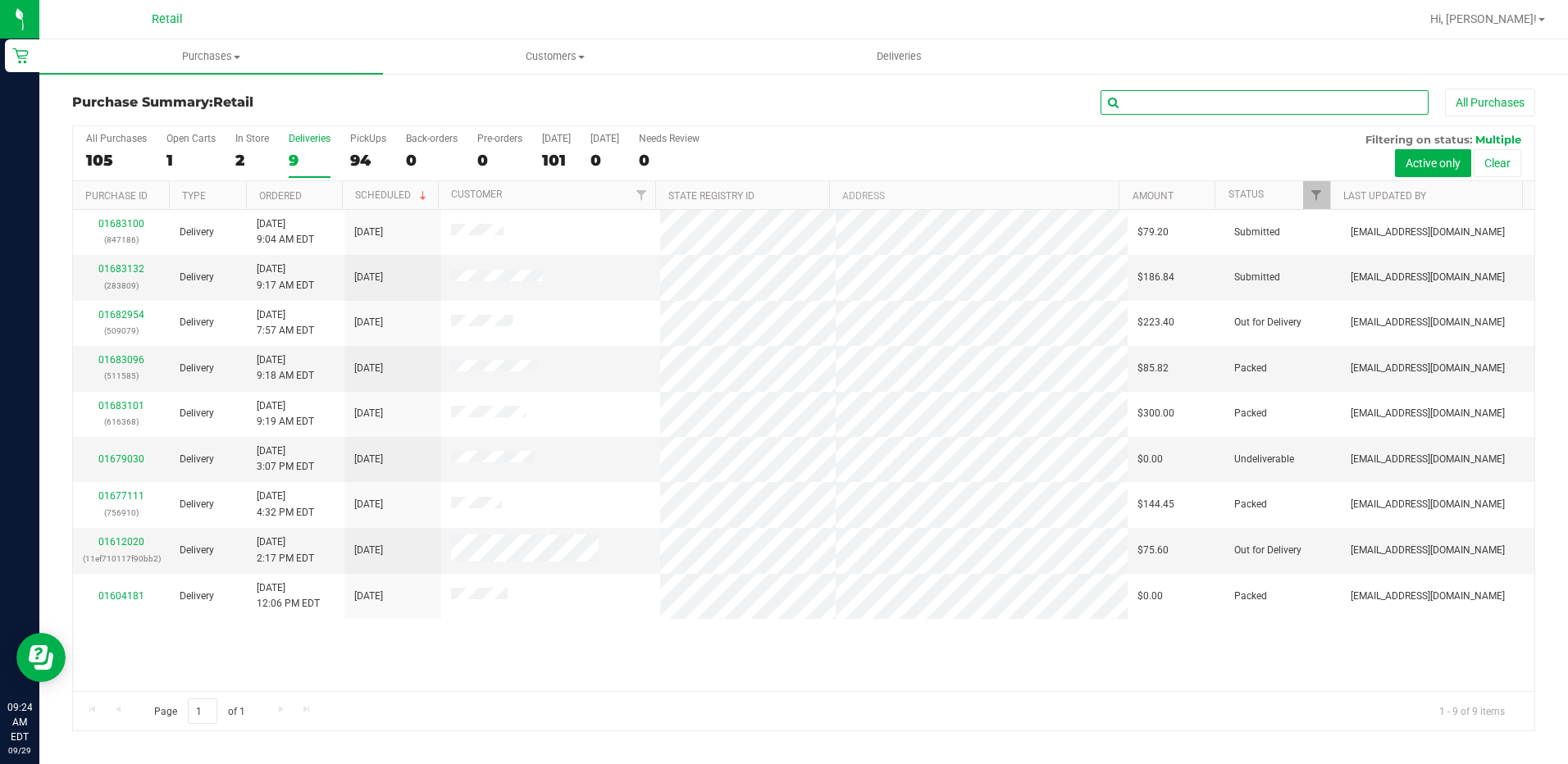
click at [1164, 95] on input "text" at bounding box center [1264, 103] width 328 height 25
type input "3809"
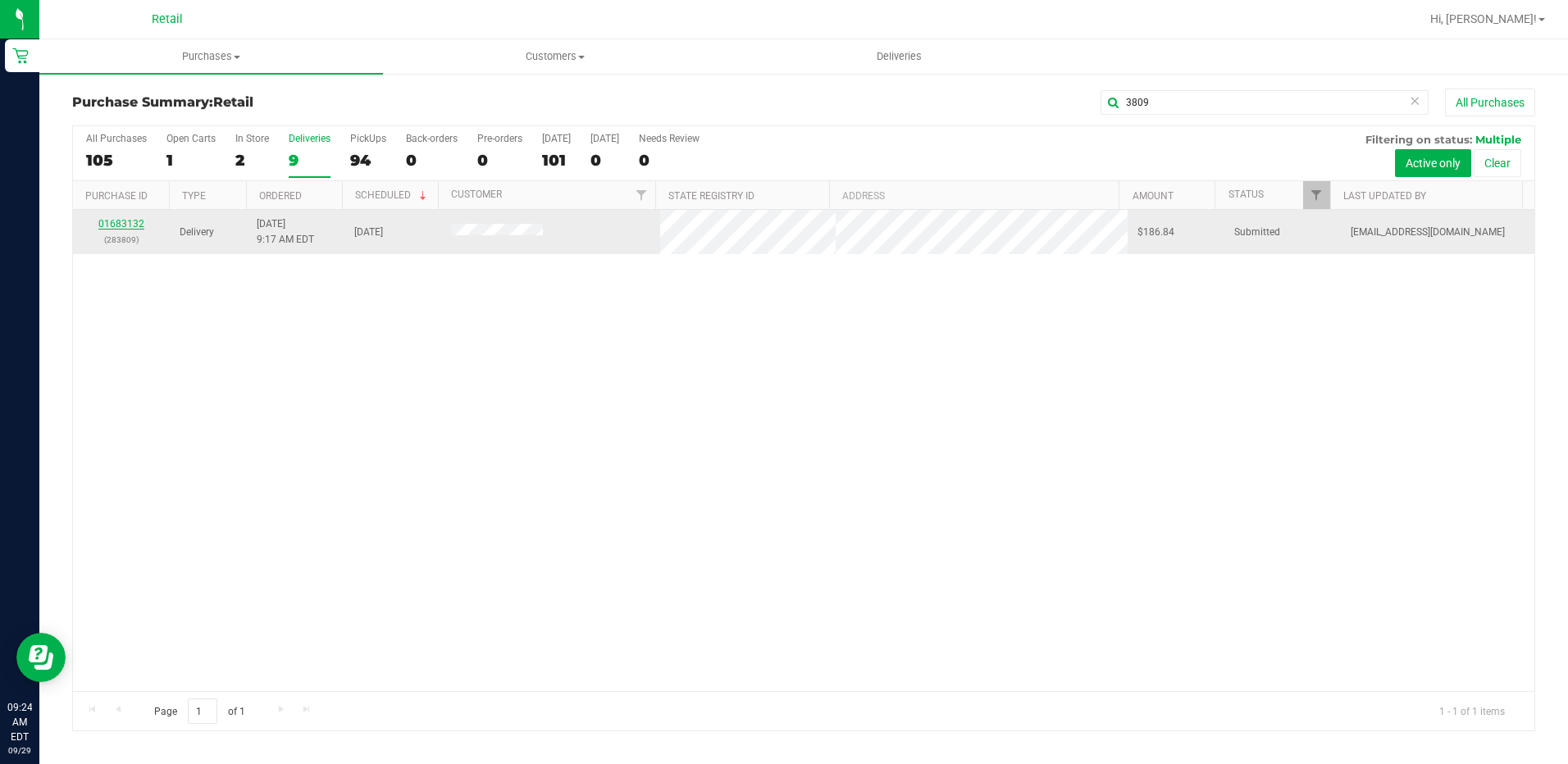
click at [116, 219] on link "01683132" at bounding box center [121, 224] width 46 height 11
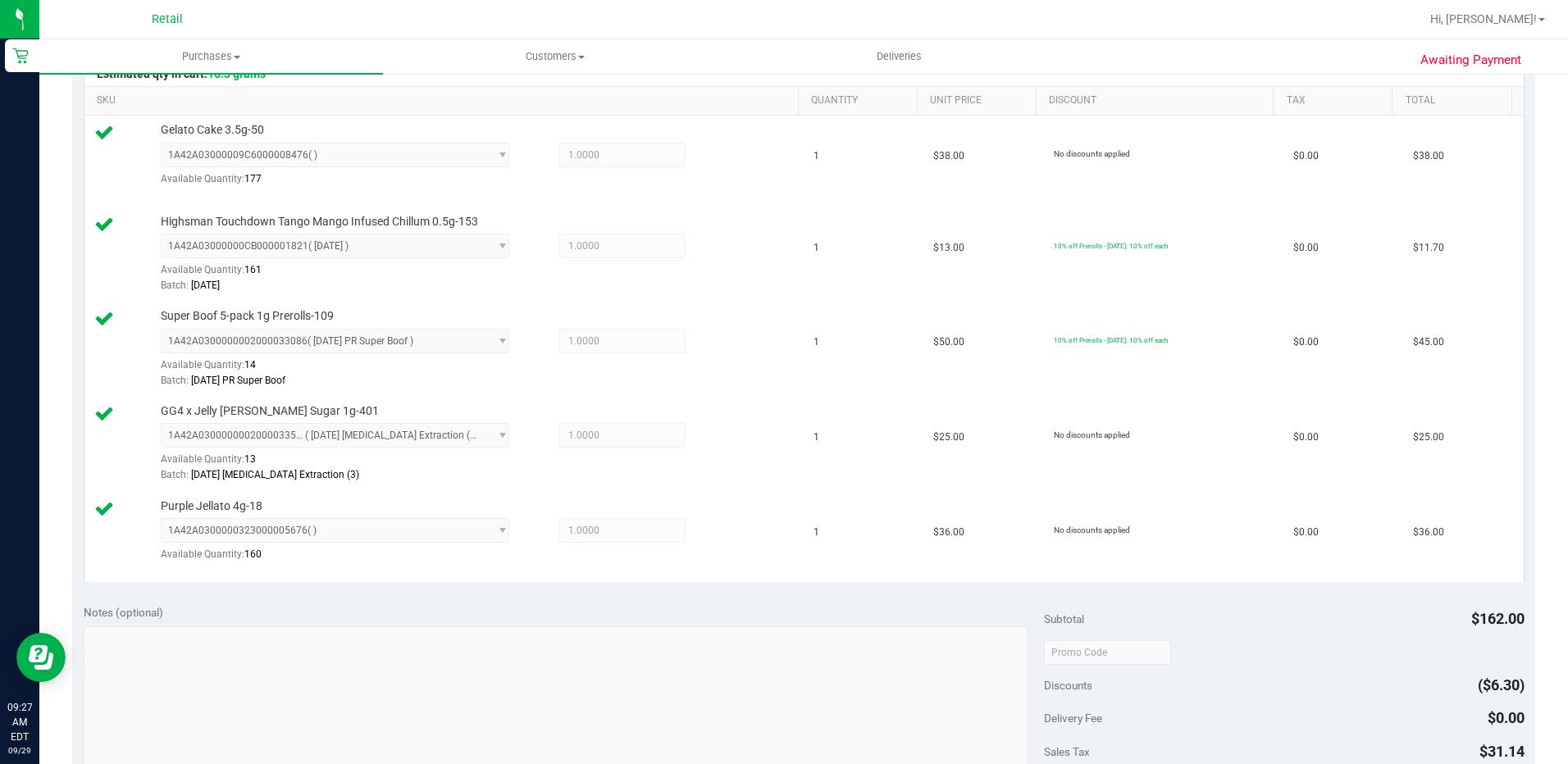
scroll to position [820, 0]
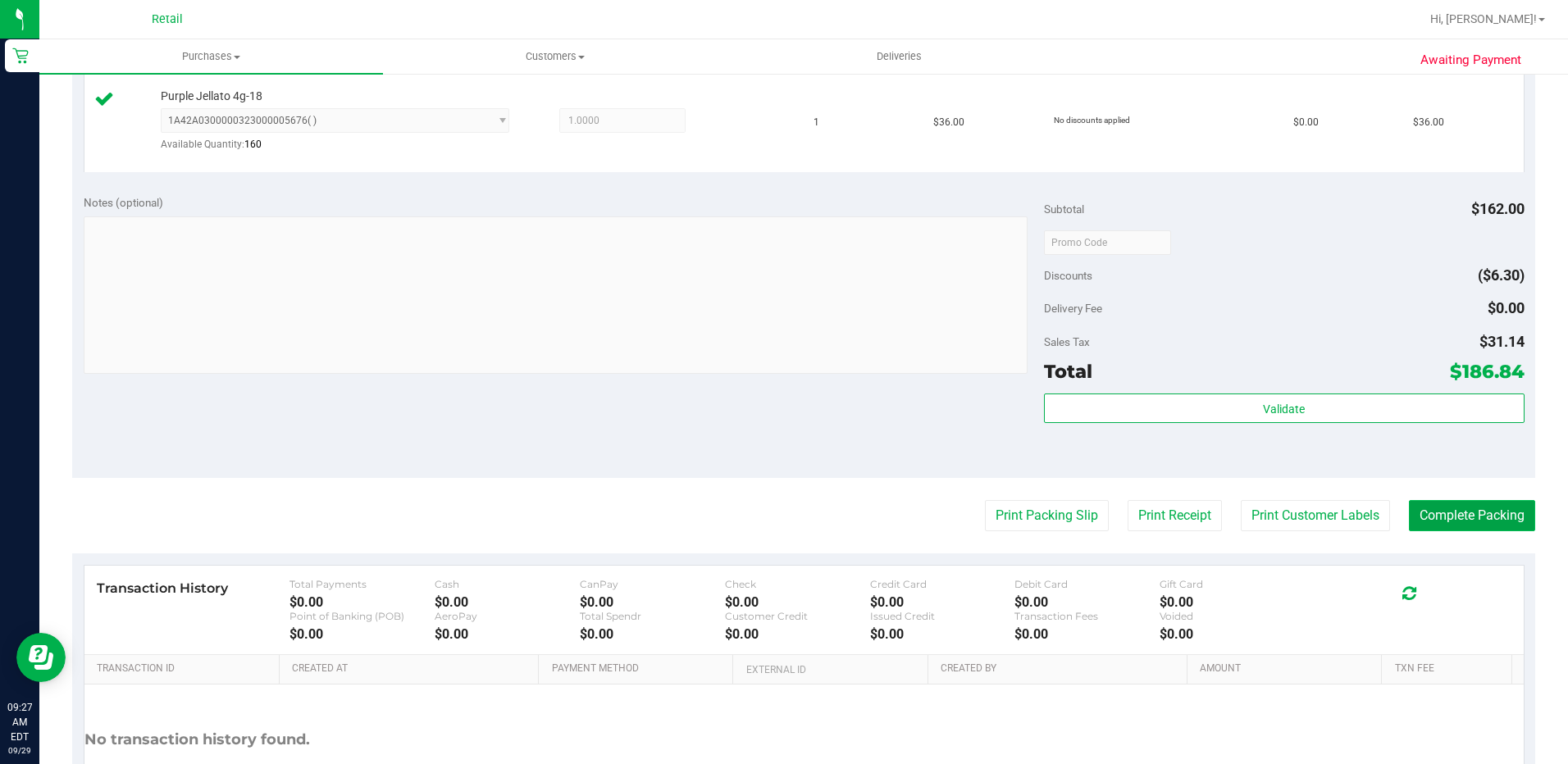
click at [1472, 526] on button "Complete Packing" at bounding box center [1472, 516] width 127 height 31
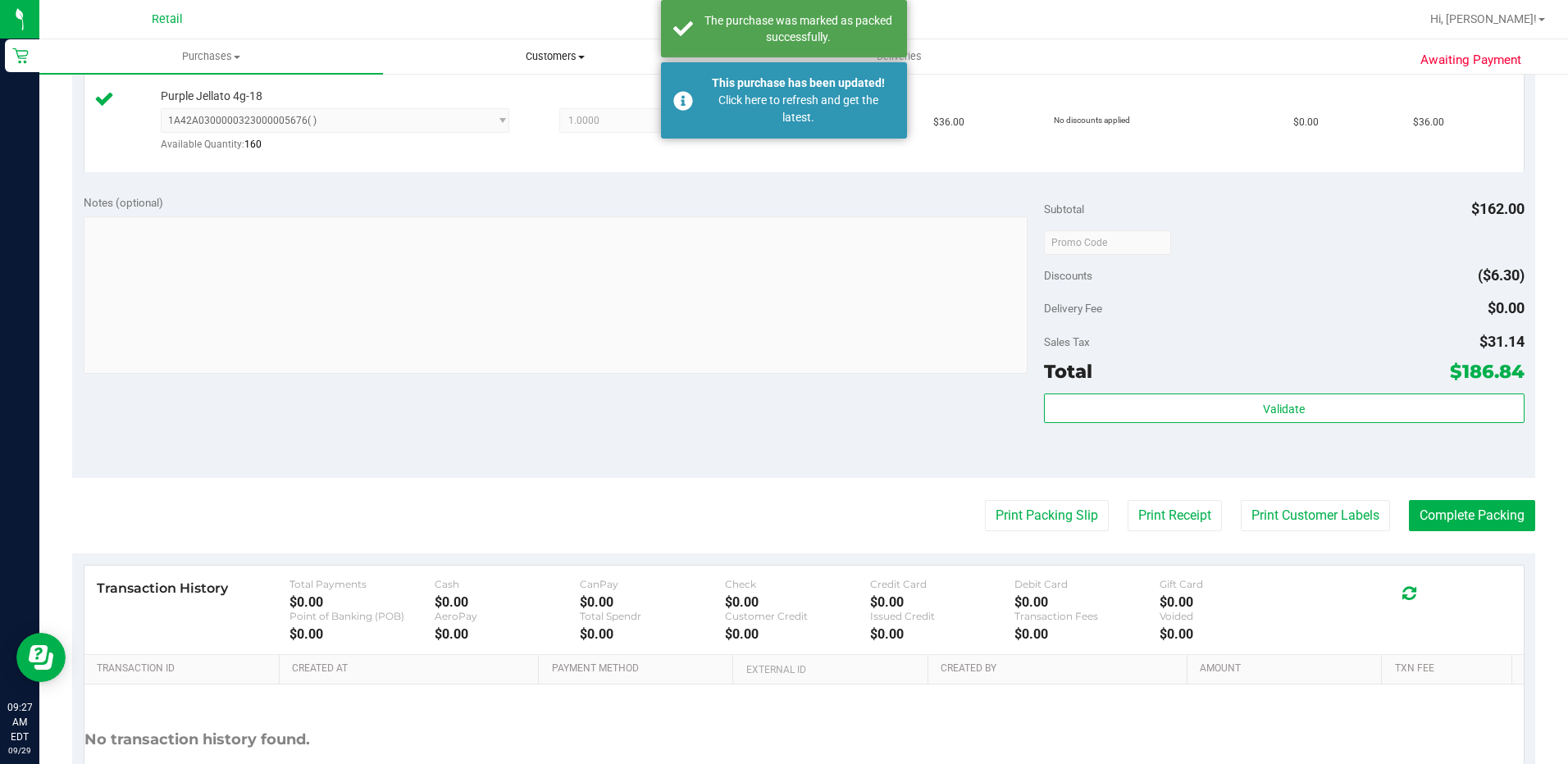
click at [504, 50] on span "Customers" at bounding box center [554, 57] width 342 height 15
click at [455, 89] on li "All customers" at bounding box center [555, 99] width 343 height 20
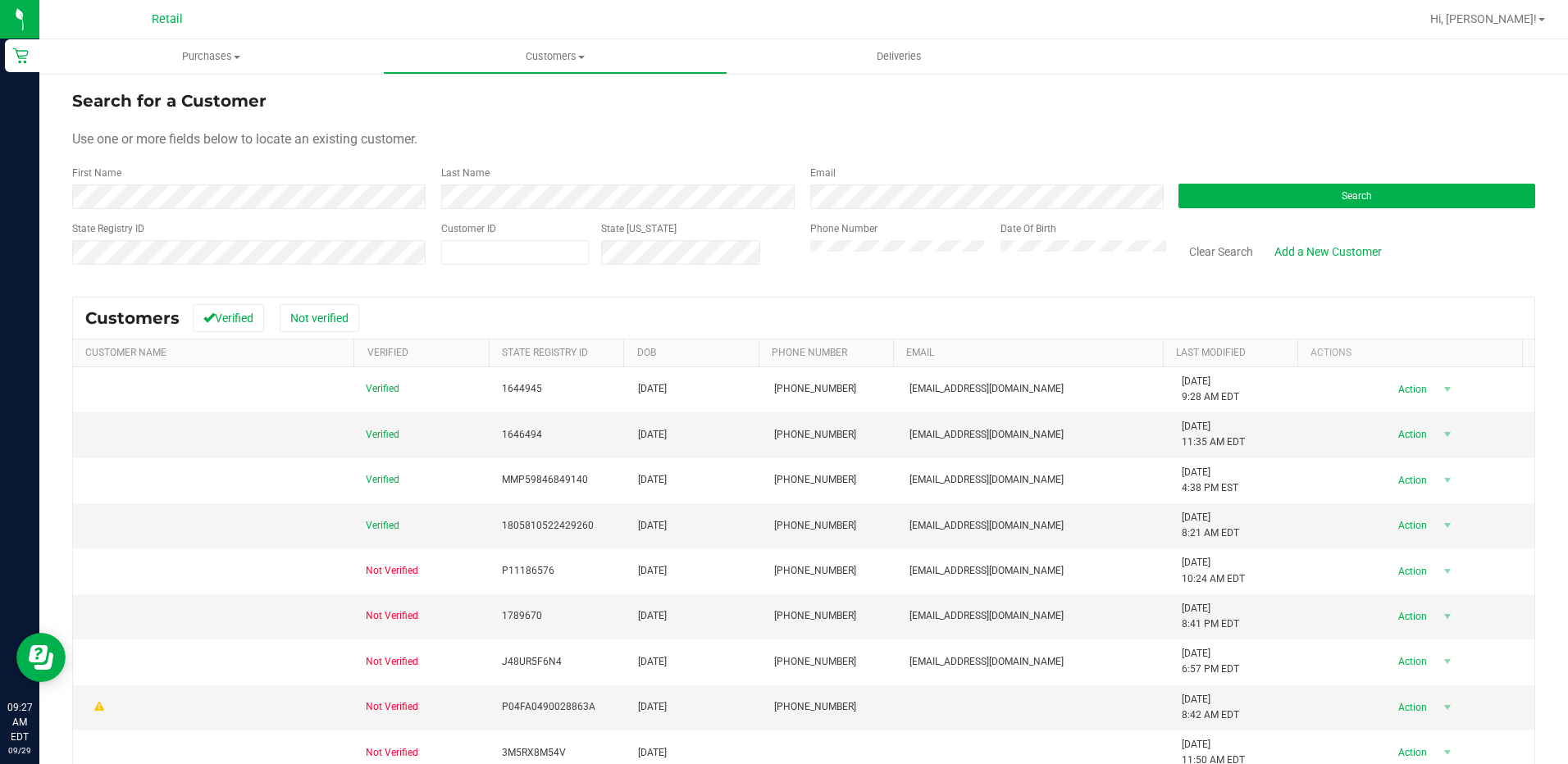
click at [171, 175] on div "First Name" at bounding box center [250, 187] width 357 height 44
click at [1386, 200] on button "Search" at bounding box center [1357, 196] width 357 height 25
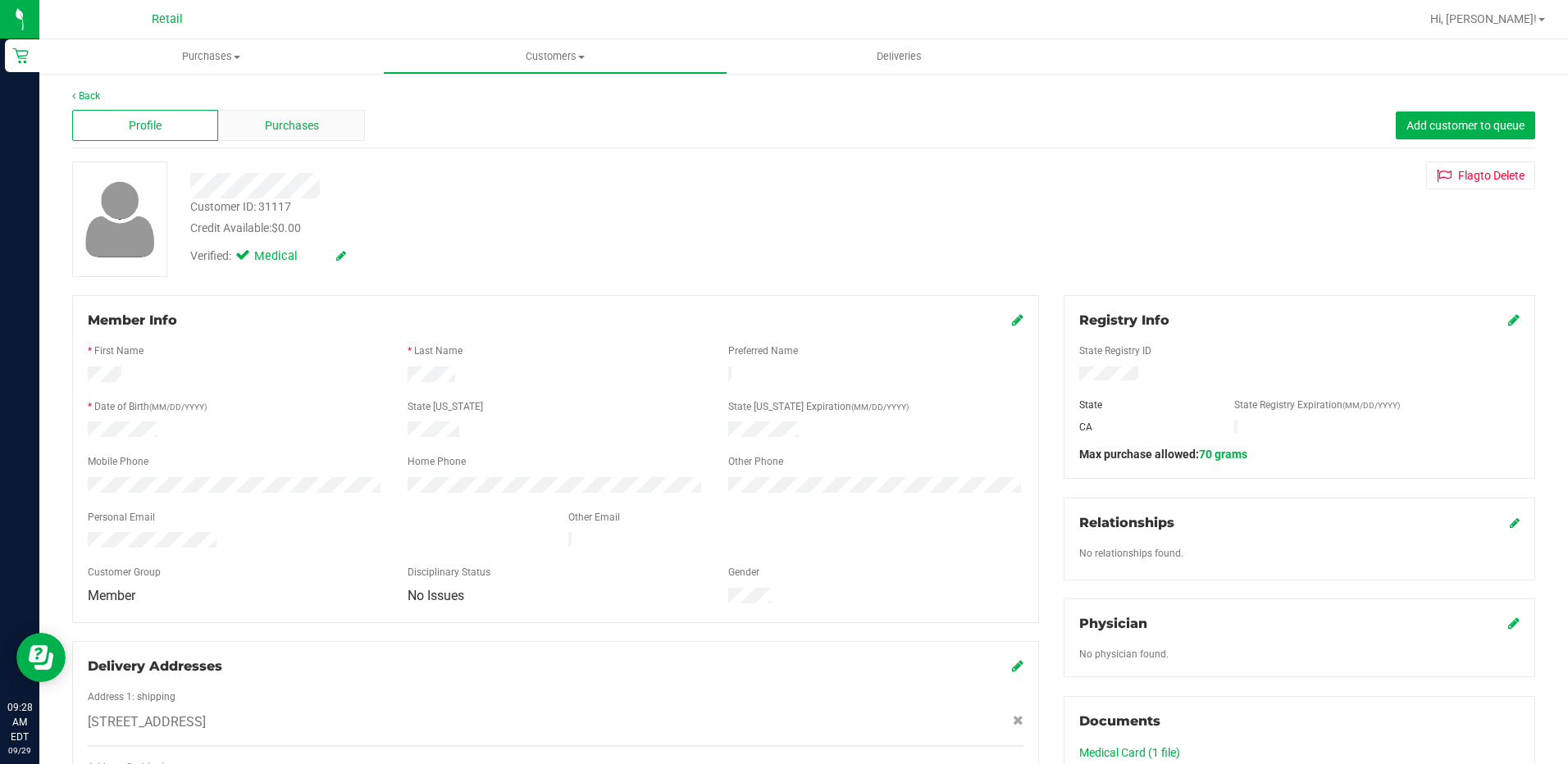
click at [284, 122] on span "Purchases" at bounding box center [291, 126] width 54 height 17
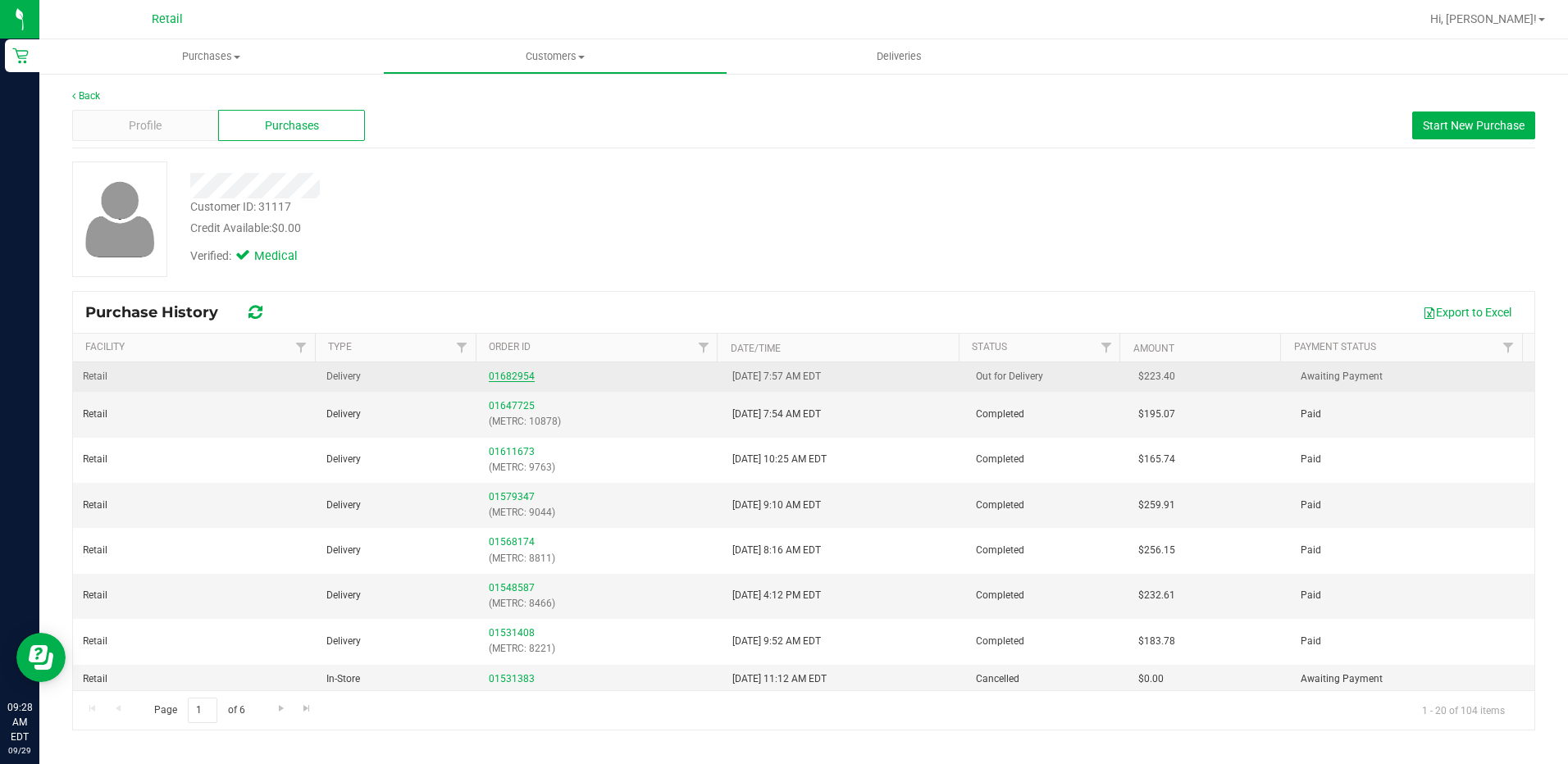
click at [508, 379] on link "01682954" at bounding box center [512, 377] width 46 height 11
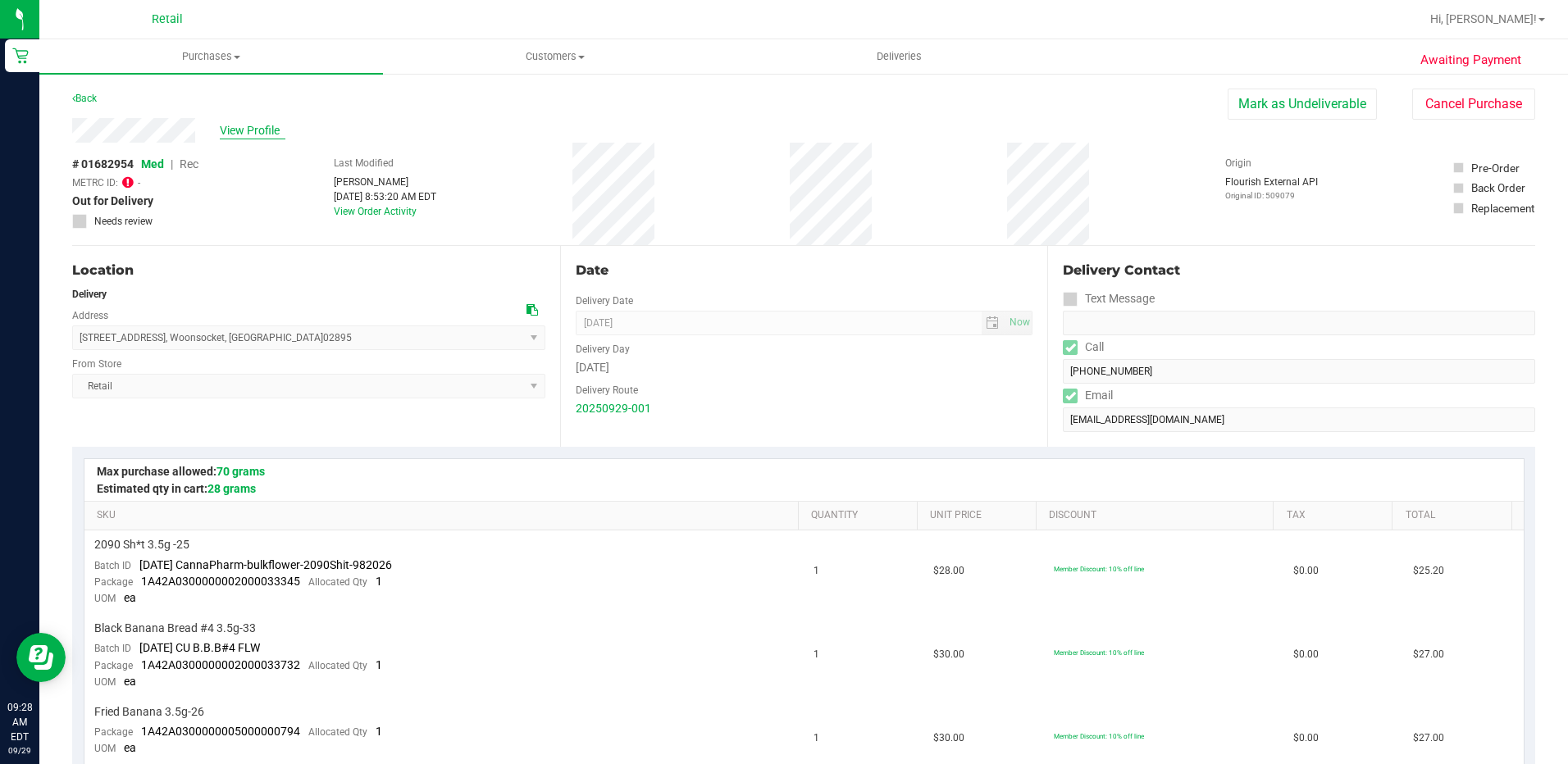
click at [234, 125] on span "View Profile" at bounding box center [252, 130] width 66 height 17
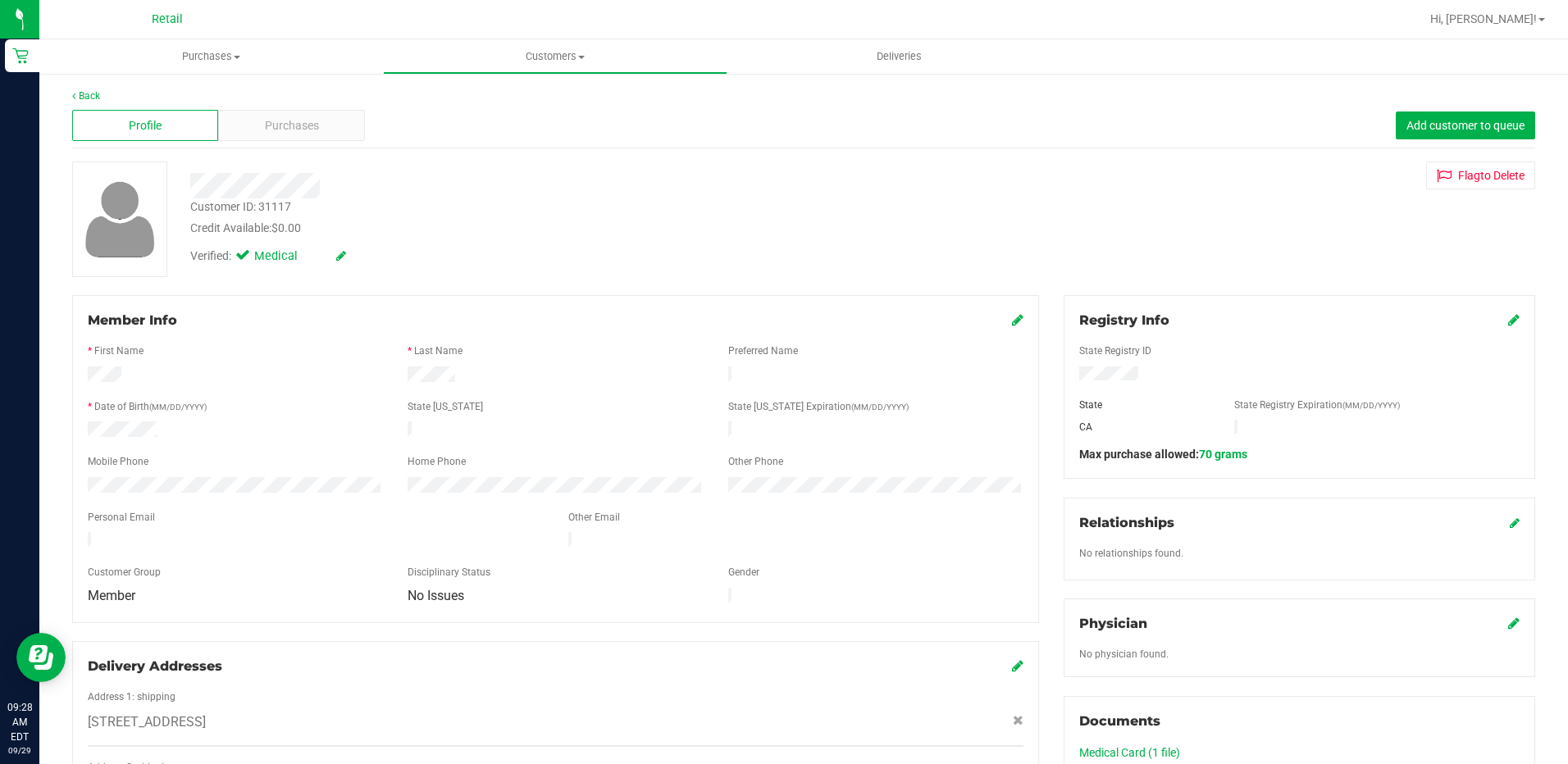
drag, startPoint x: 1069, startPoint y: 430, endPoint x: 1098, endPoint y: 429, distance: 29.0
click at [1098, 429] on div "CA" at bounding box center [1145, 427] width 155 height 15
drag, startPoint x: 1098, startPoint y: 429, endPoint x: 1121, endPoint y: 431, distance: 23.1
click at [1121, 431] on div "CA" at bounding box center [1145, 427] width 155 height 15
click at [1495, 321] on div "Registry Info" at bounding box center [1299, 321] width 441 height 20
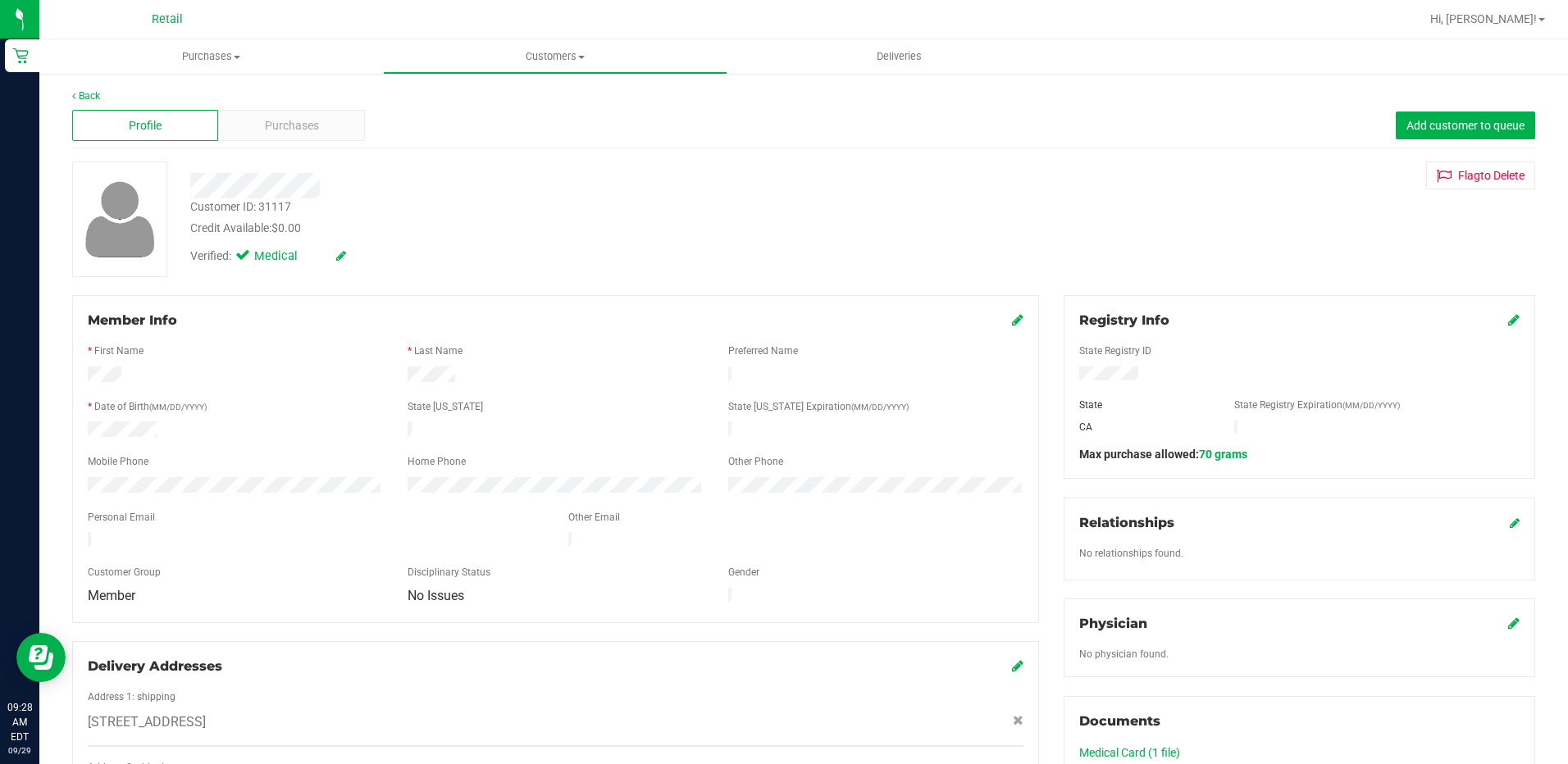
click at [1508, 321] on icon at bounding box center [1514, 320] width 11 height 13
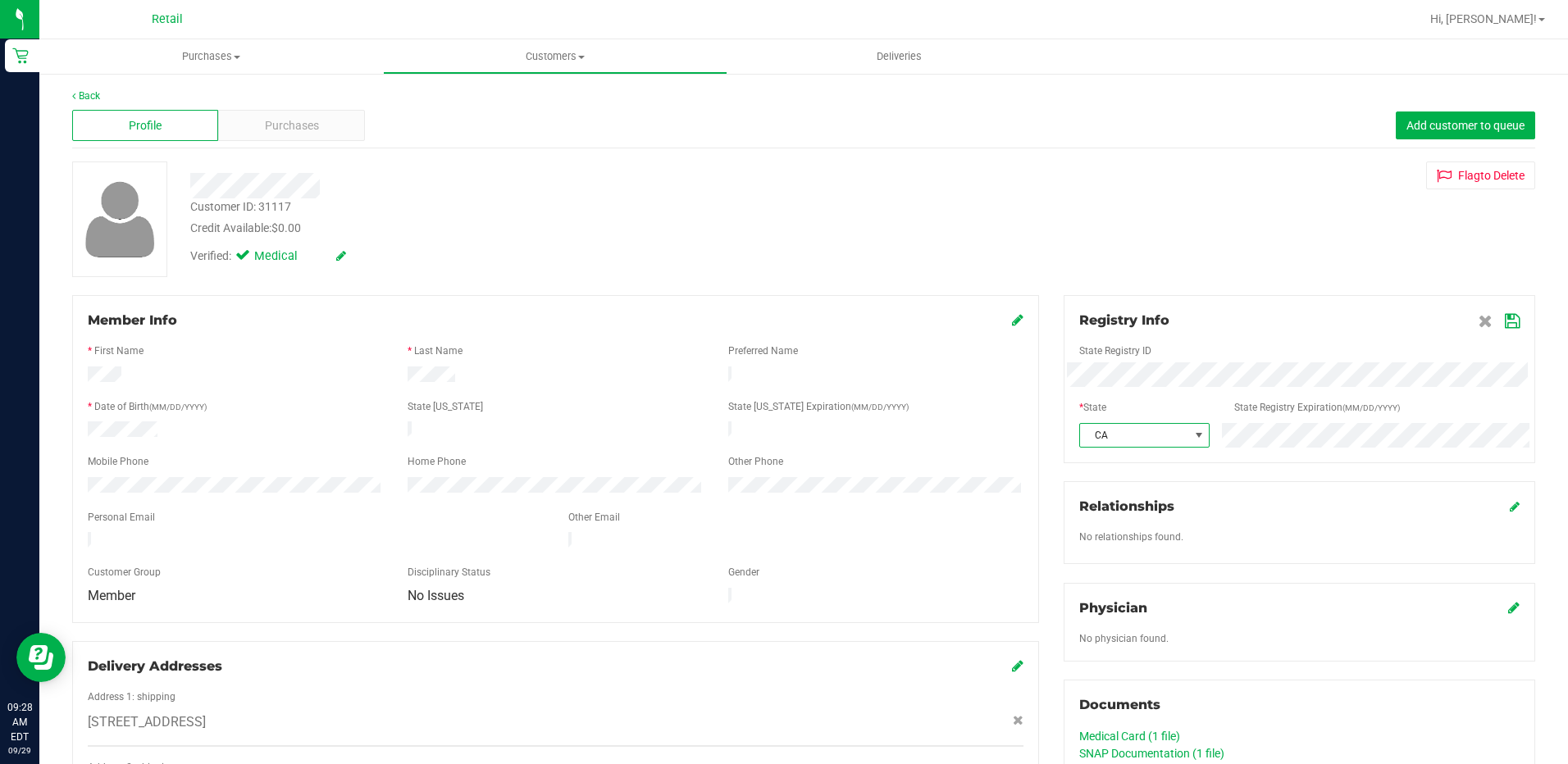
click at [1192, 439] on span at bounding box center [1199, 436] width 13 height 13
click at [1109, 505] on li "RI" at bounding box center [1136, 514] width 127 height 28
click at [1009, 361] on div "Member Info * First Name * Last Name Preferred Name * Date of Birth (MM/DD/YYYY…" at bounding box center [804, 765] width 1488 height 940
click at [1505, 319] on icon at bounding box center [1513, 322] width 15 height 13
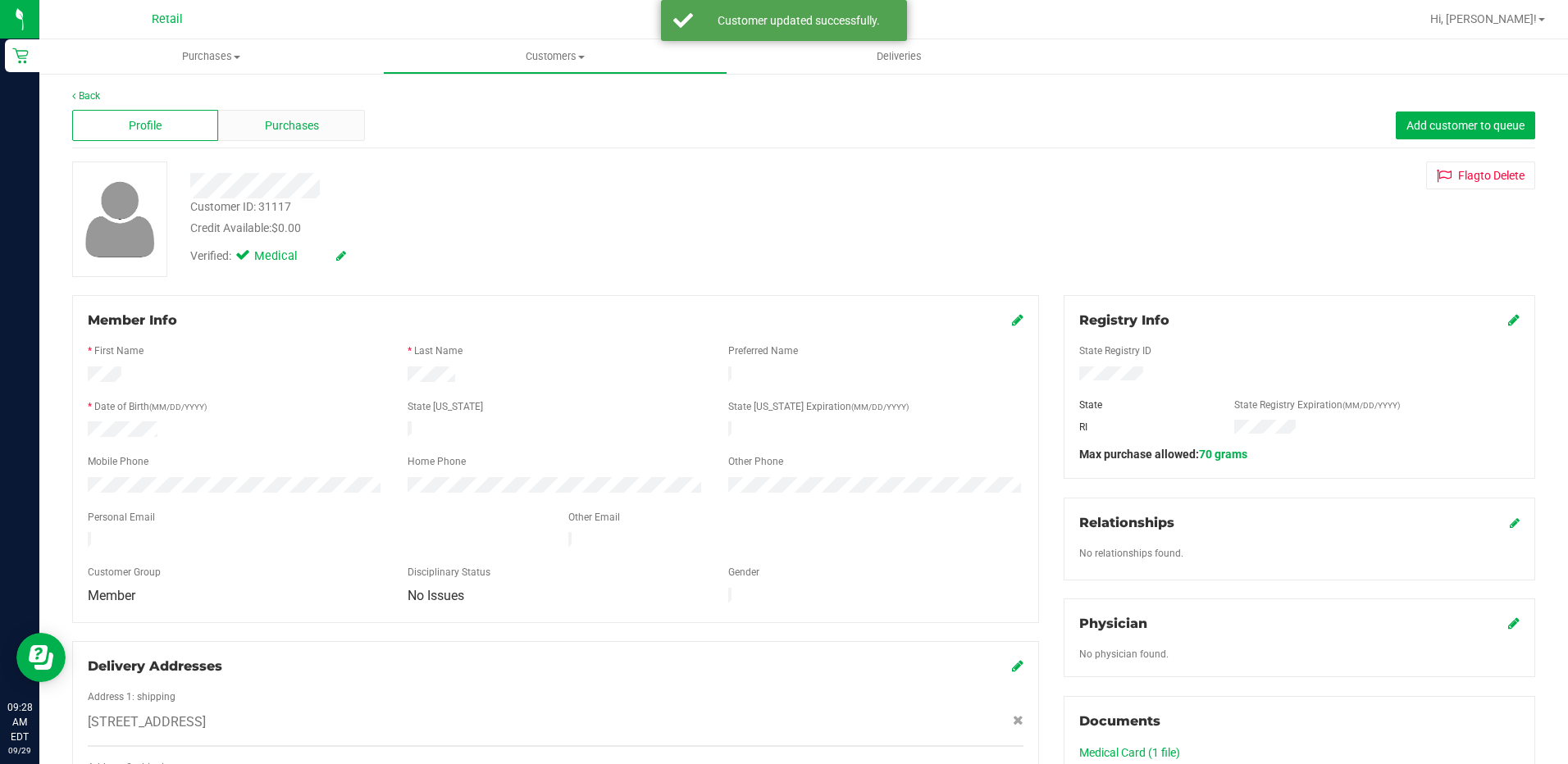
click at [292, 127] on span "Purchases" at bounding box center [291, 126] width 54 height 17
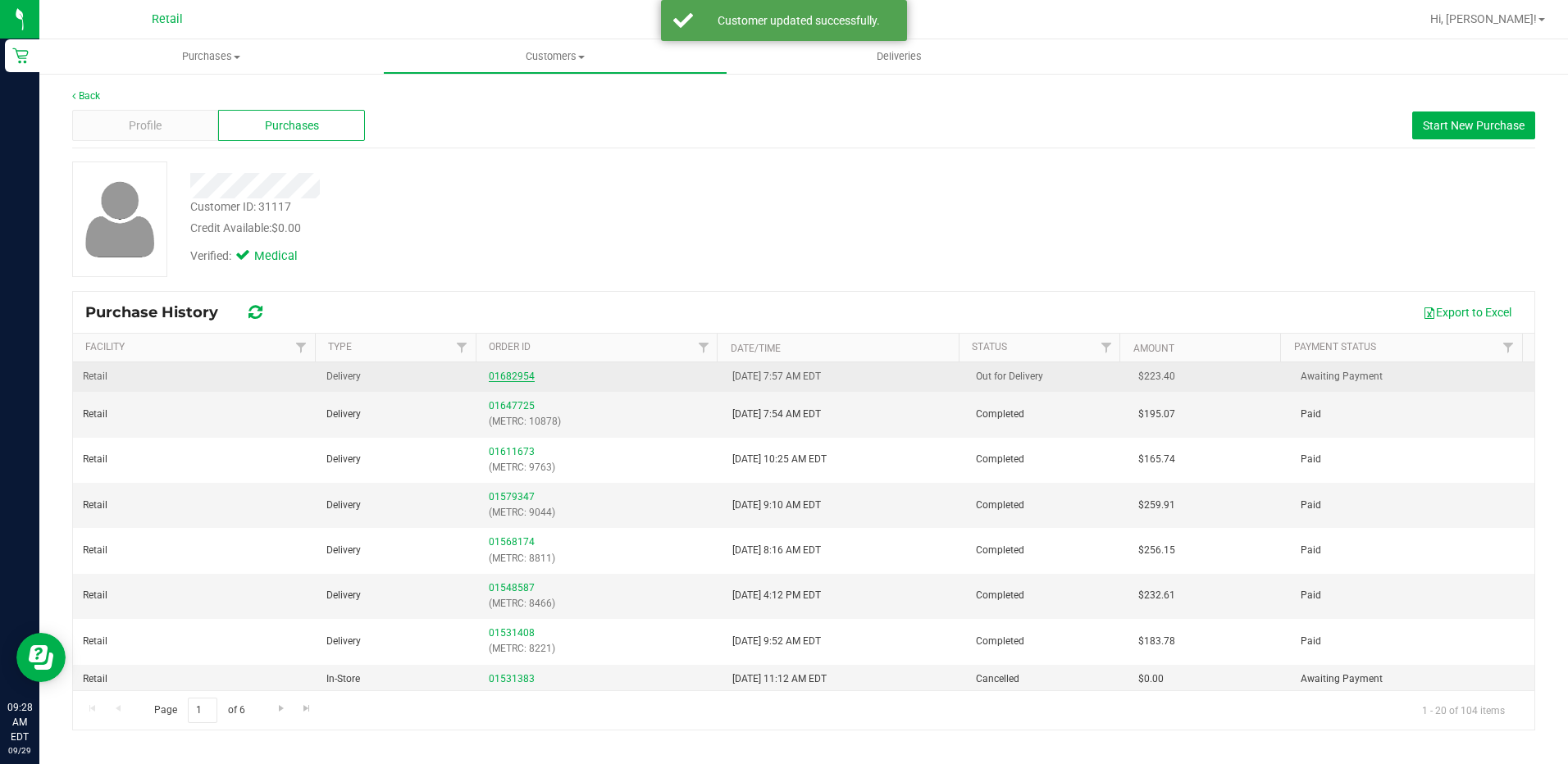
click at [489, 375] on link "01682954" at bounding box center [512, 377] width 46 height 11
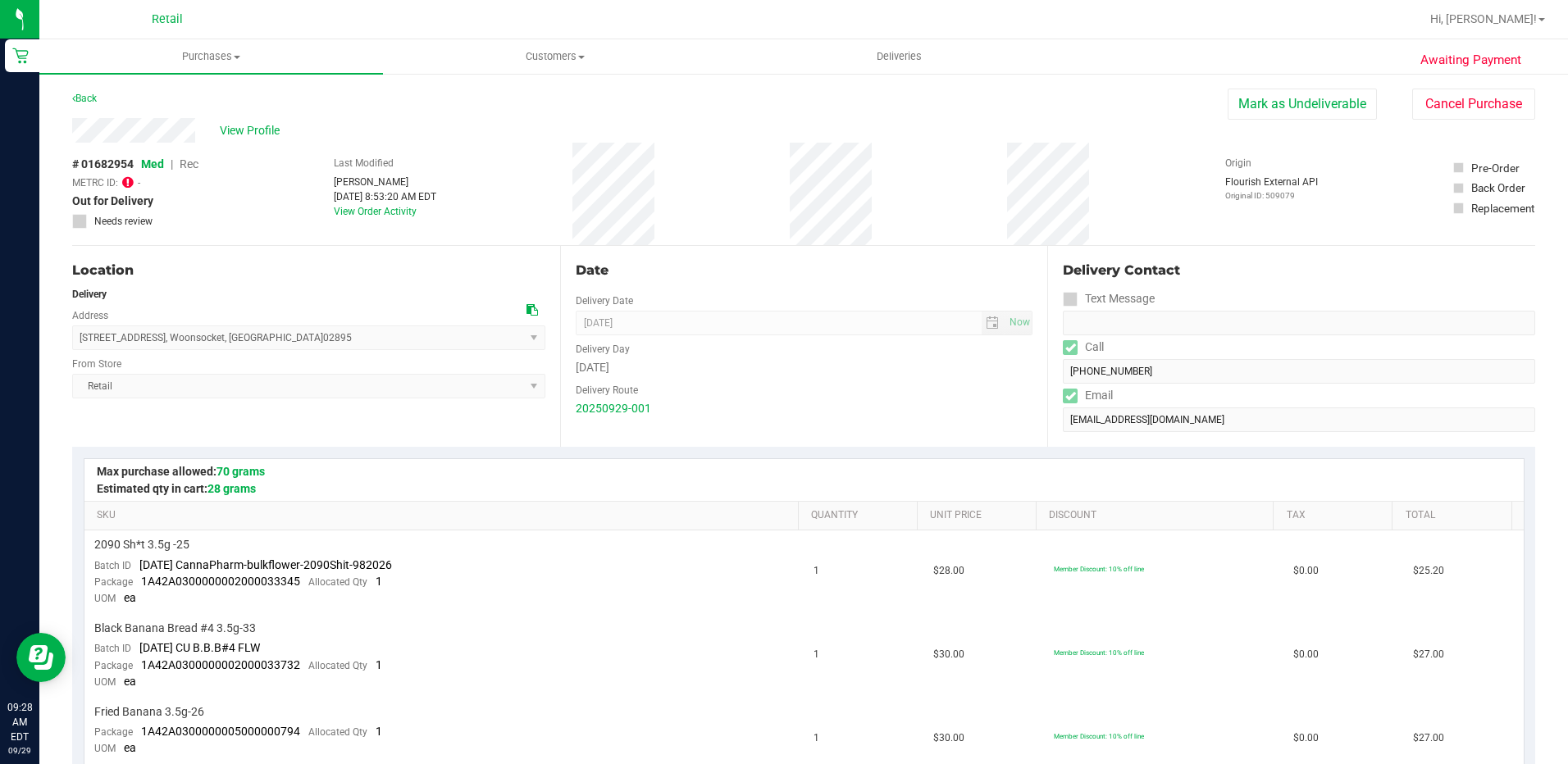
click at [126, 185] on icon at bounding box center [127, 182] width 11 height 13
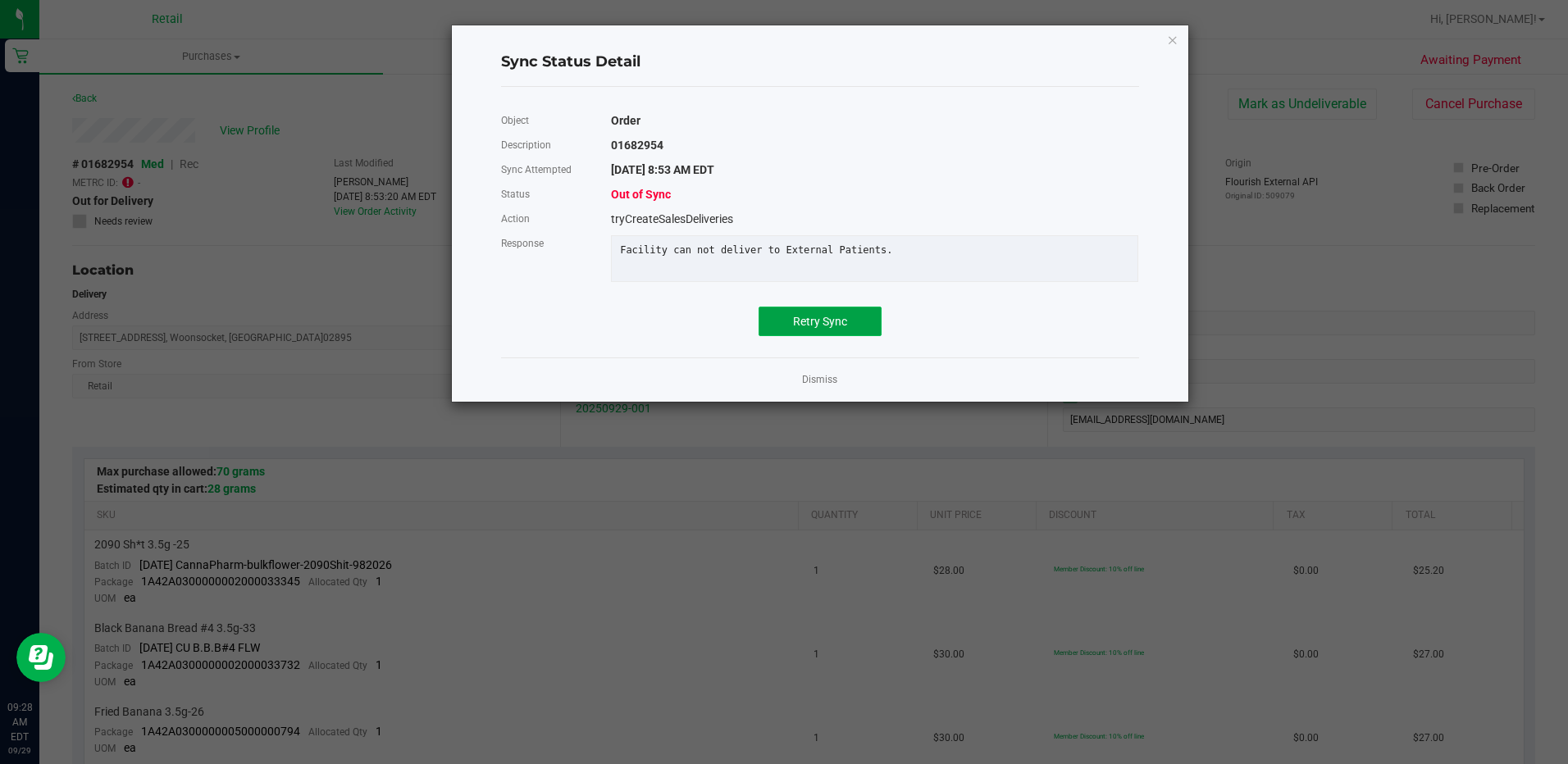
click at [798, 328] on span "Retry Sync" at bounding box center [820, 322] width 54 height 13
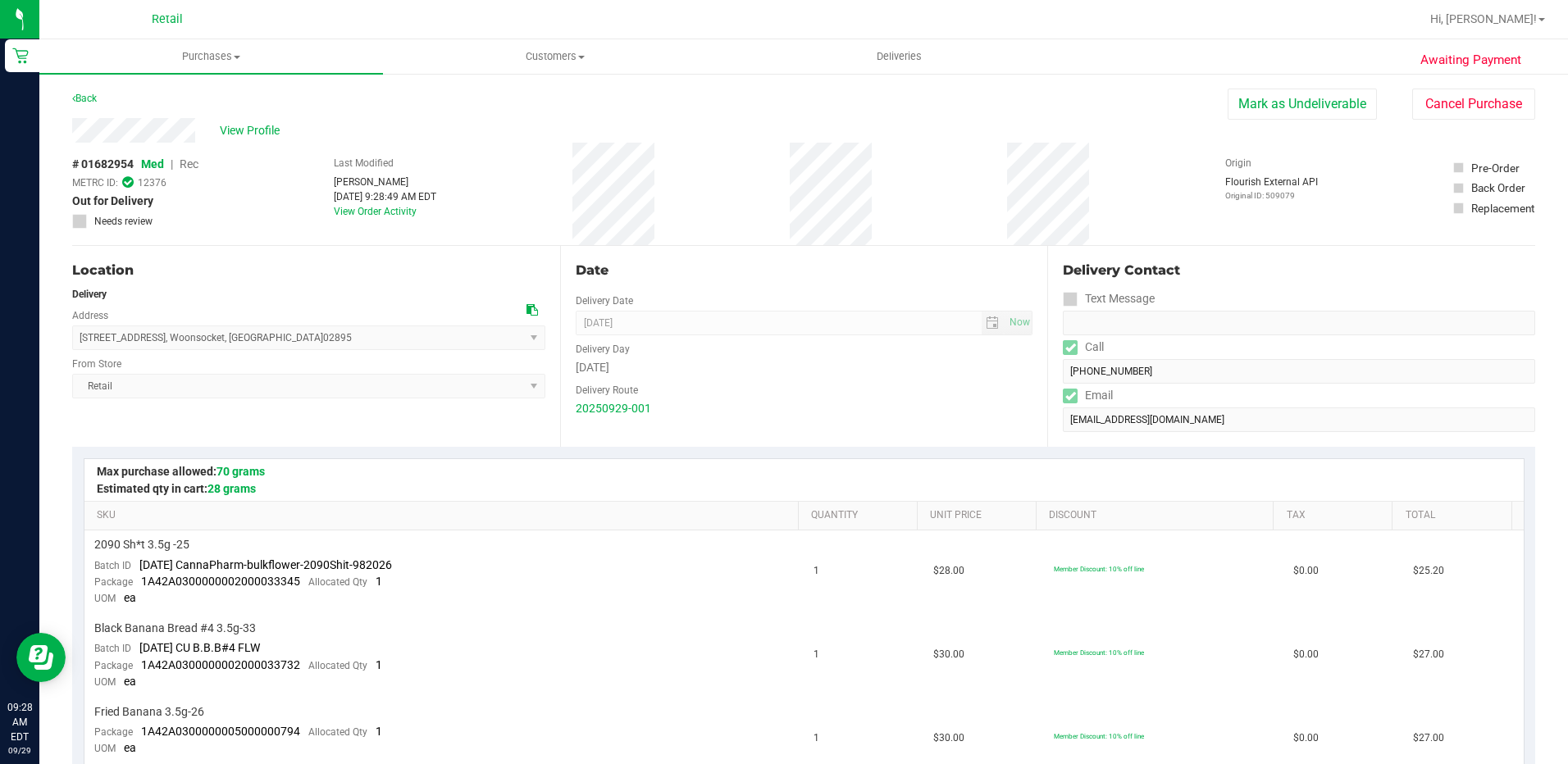
drag, startPoint x: 1102, startPoint y: 177, endPoint x: 1003, endPoint y: 196, distance: 100.8
click at [1003, 196] on div "# 01682954 Med | Rec METRC ID: 12376 Out for Delivery Needs review Last Modifie…" at bounding box center [804, 194] width 1463 height 103
click at [212, 50] on span "Purchases" at bounding box center [210, 57] width 343 height 15
click at [120, 104] on span "Summary of purchases" at bounding box center [123, 99] width 168 height 14
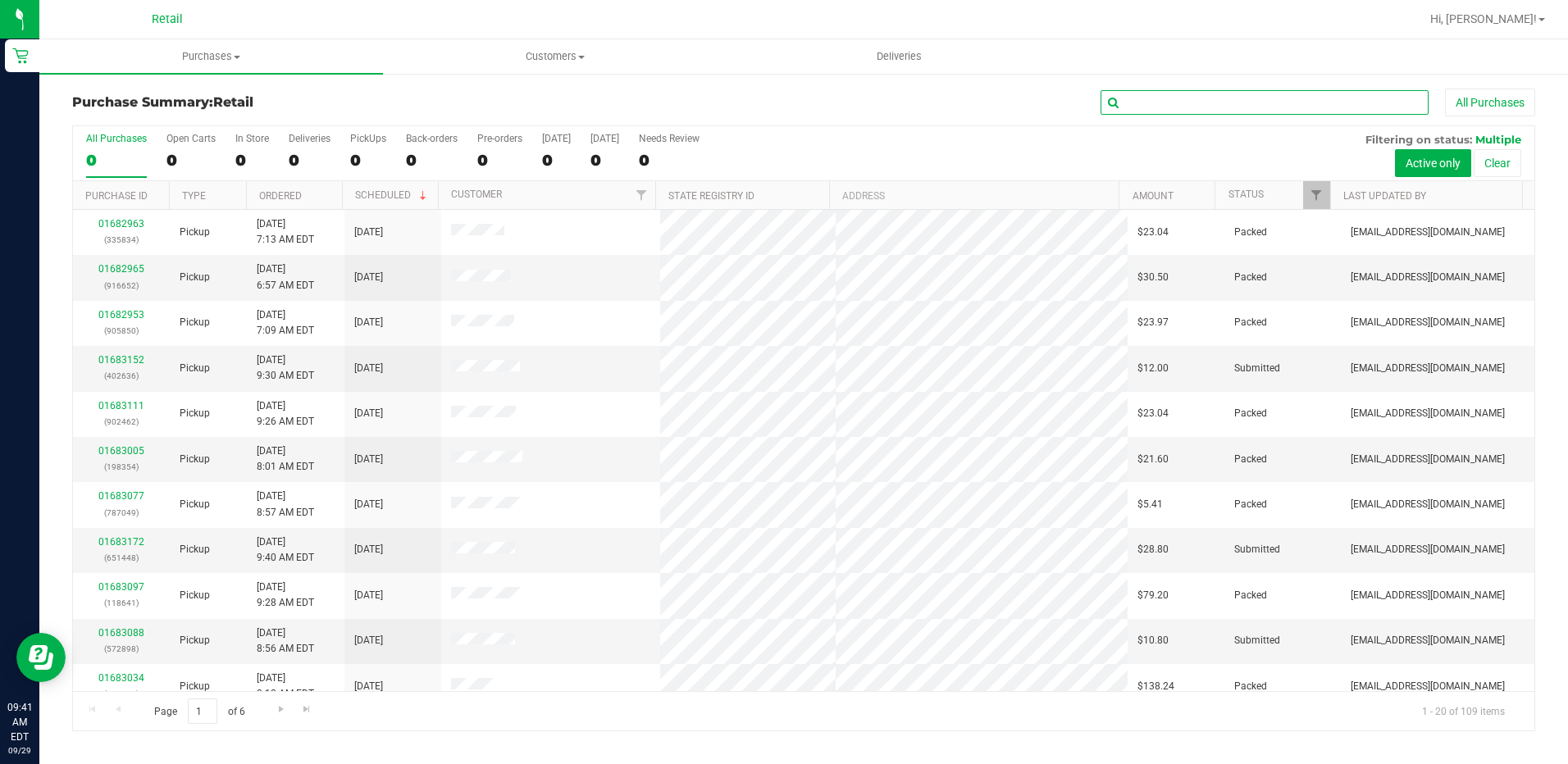
click at [1177, 109] on input "text" at bounding box center [1264, 103] width 328 height 25
type input "4647"
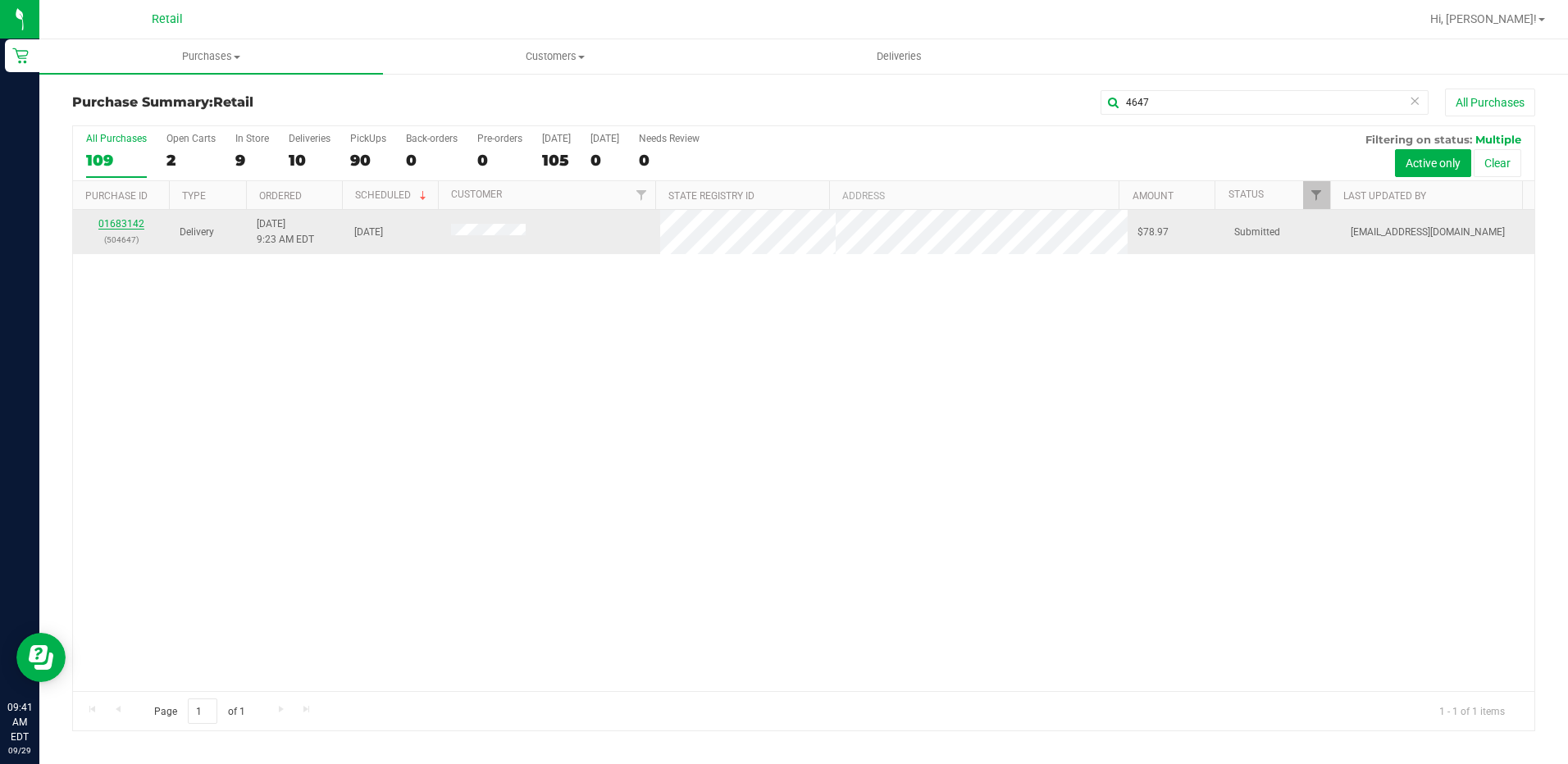
click at [120, 220] on link "01683142" at bounding box center [121, 224] width 46 height 11
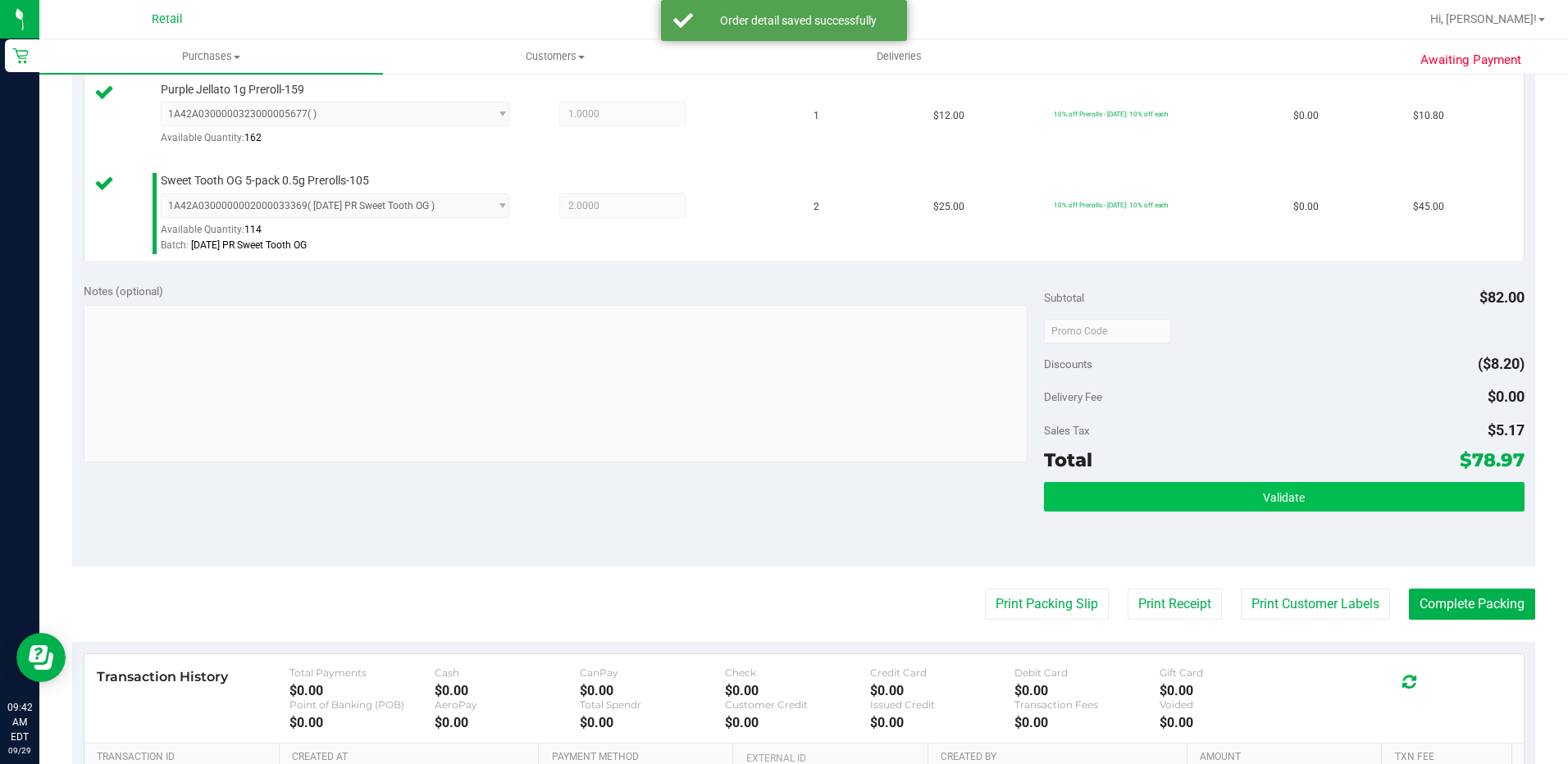
scroll to position [574, 0]
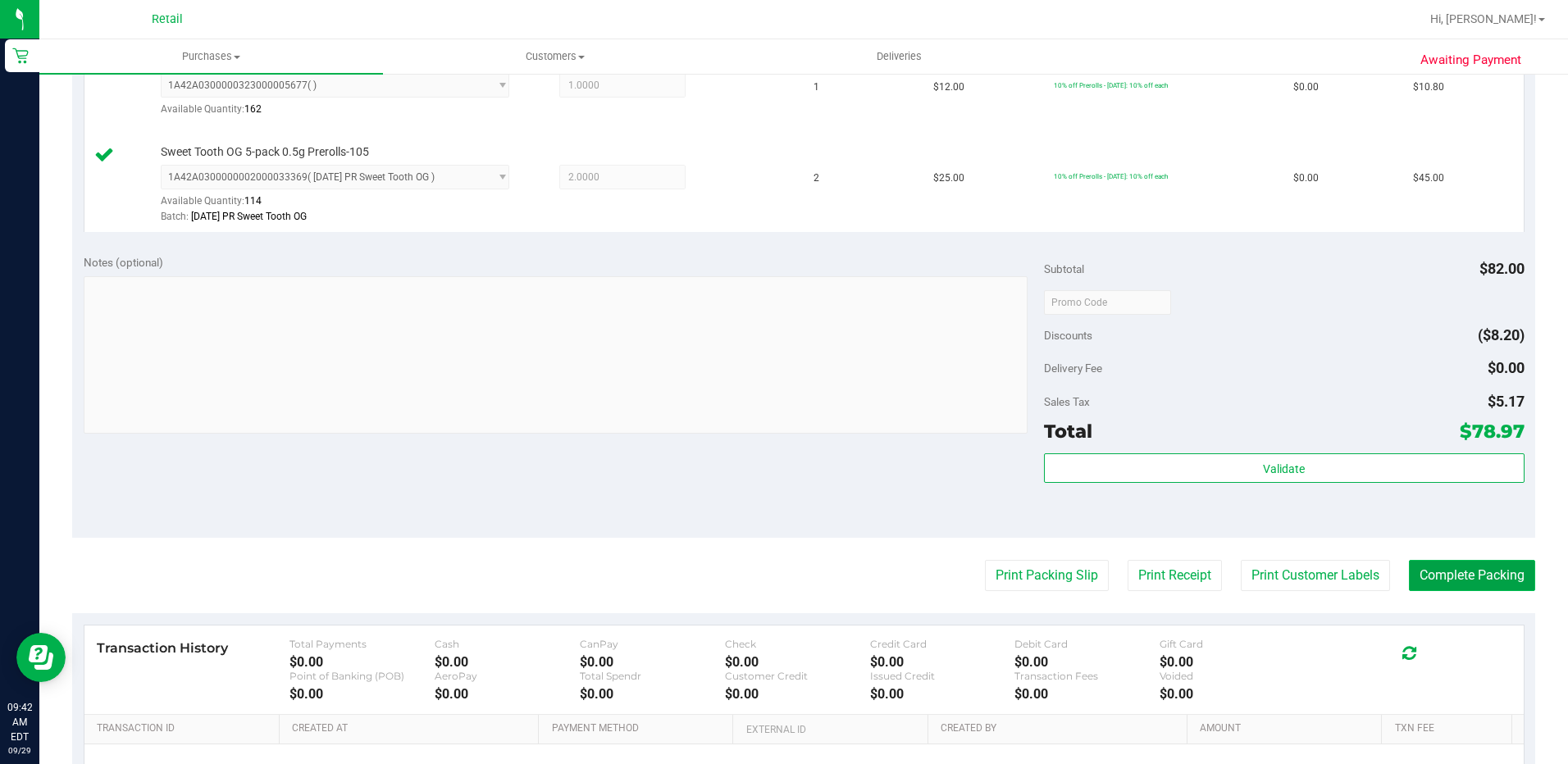
click at [1429, 577] on button "Complete Packing" at bounding box center [1472, 576] width 127 height 31
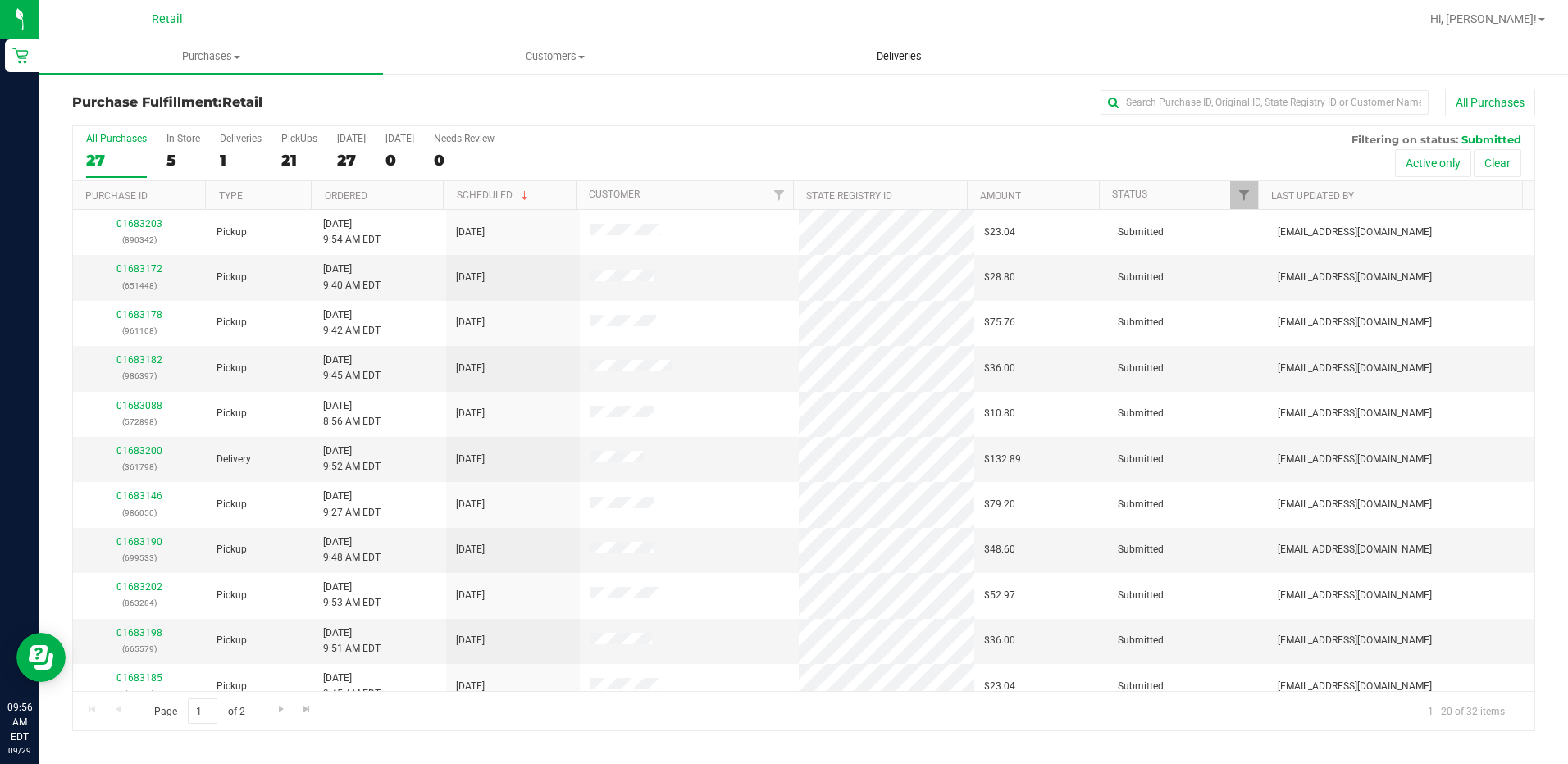
click at [868, 51] on span "Deliveries" at bounding box center [899, 57] width 89 height 15
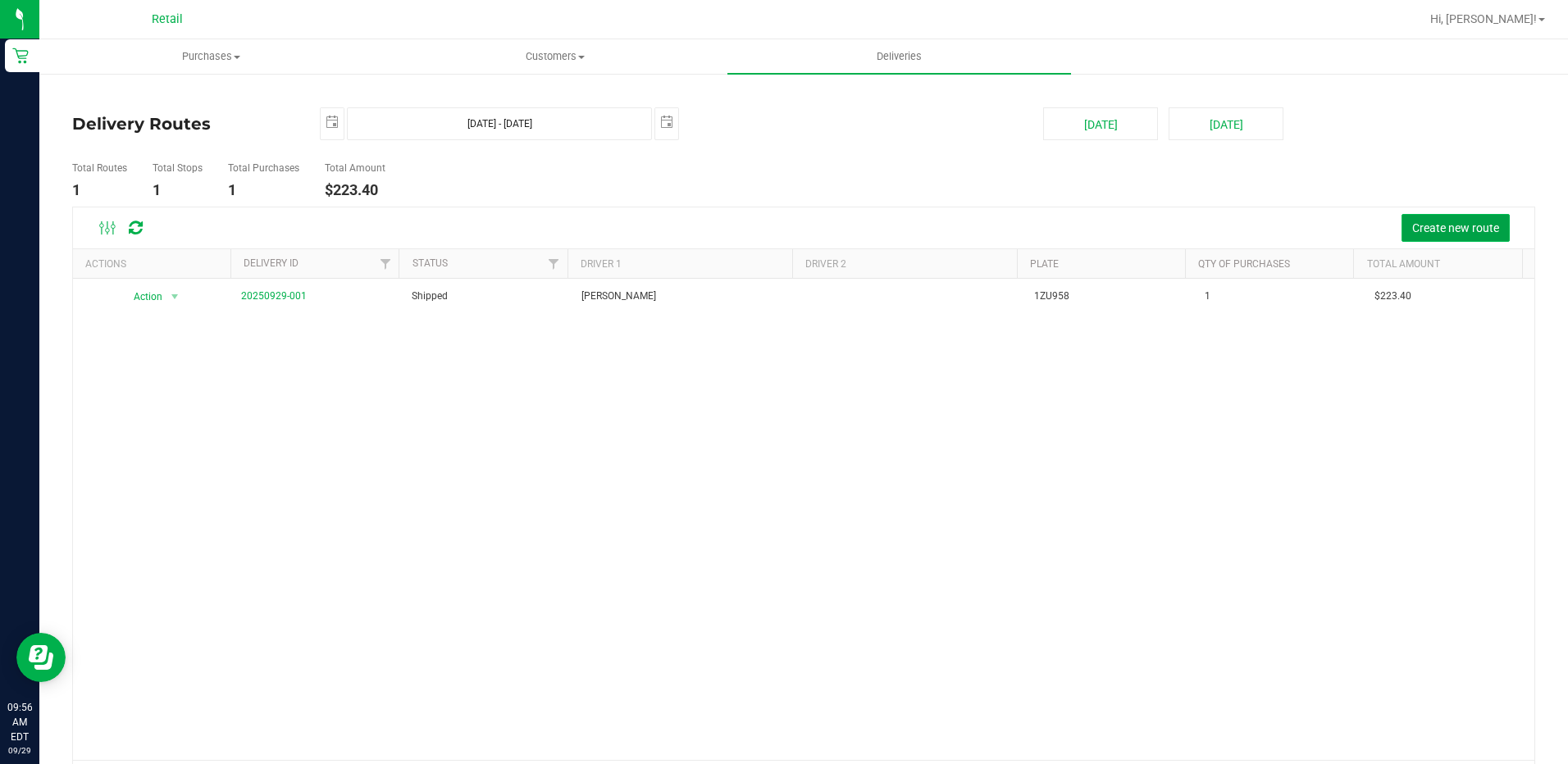
click at [1435, 231] on span "Create new route" at bounding box center [1456, 228] width 87 height 13
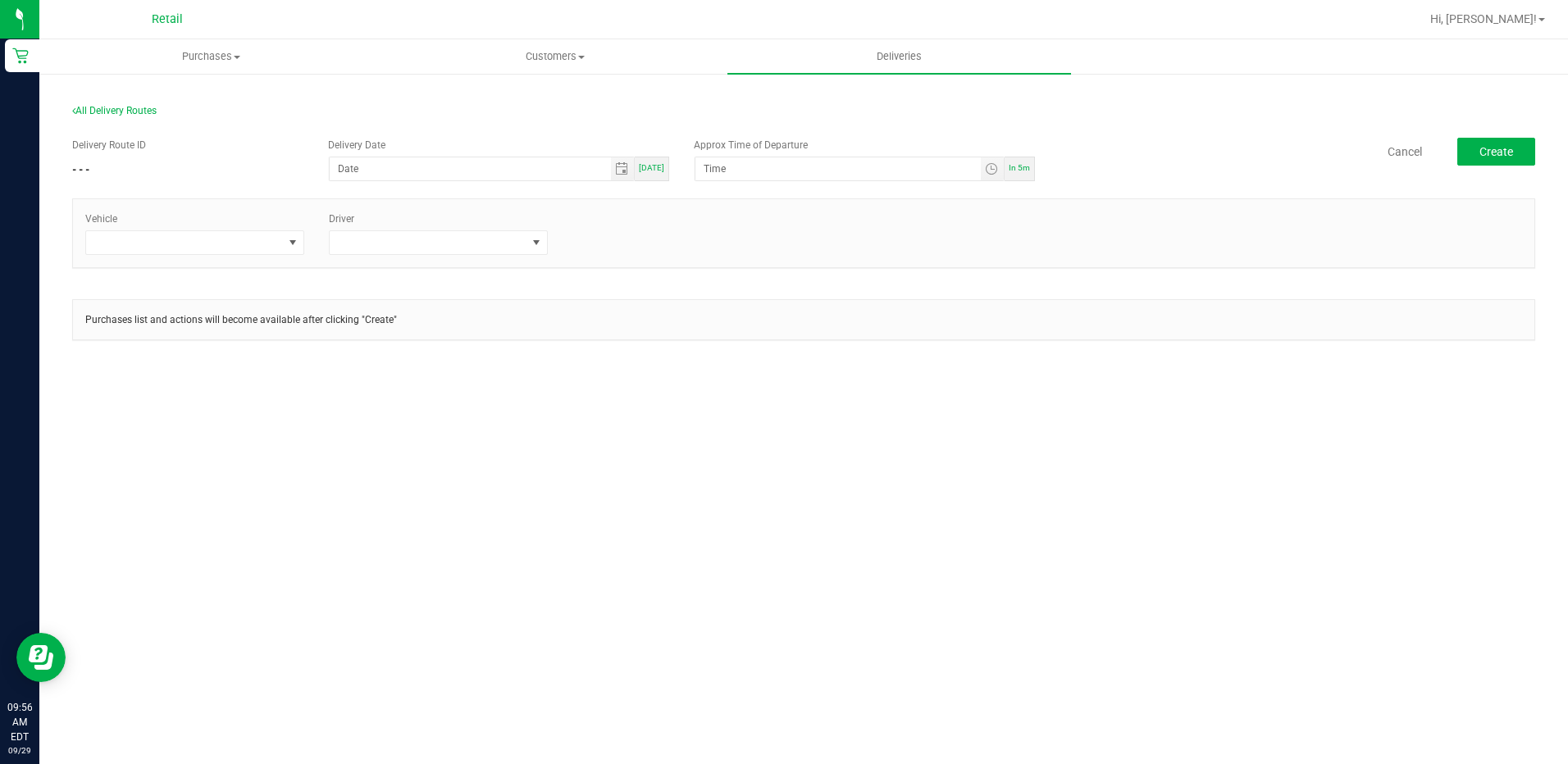
click at [654, 167] on span "[DATE]" at bounding box center [652, 167] width 26 height 9
type input "[DATE]"
click at [1028, 169] on span "In 5m" at bounding box center [1019, 167] width 21 height 9
type input "10:01 AM"
click at [279, 242] on span at bounding box center [185, 243] width 197 height 23
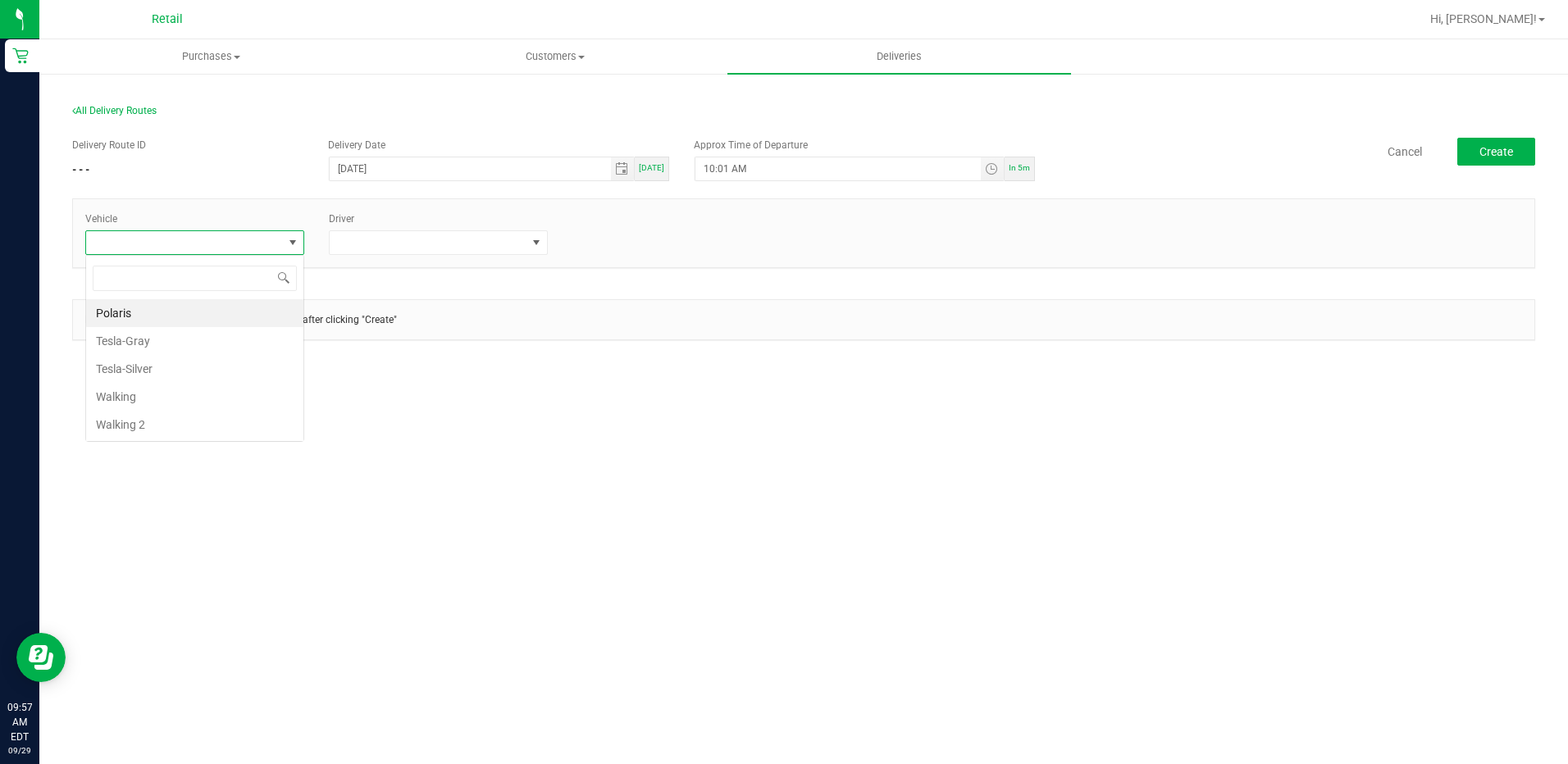
scroll to position [25, 219]
click at [169, 360] on li "Tesla-Silver" at bounding box center [195, 368] width 217 height 28
click at [545, 235] on span at bounding box center [537, 243] width 21 height 23
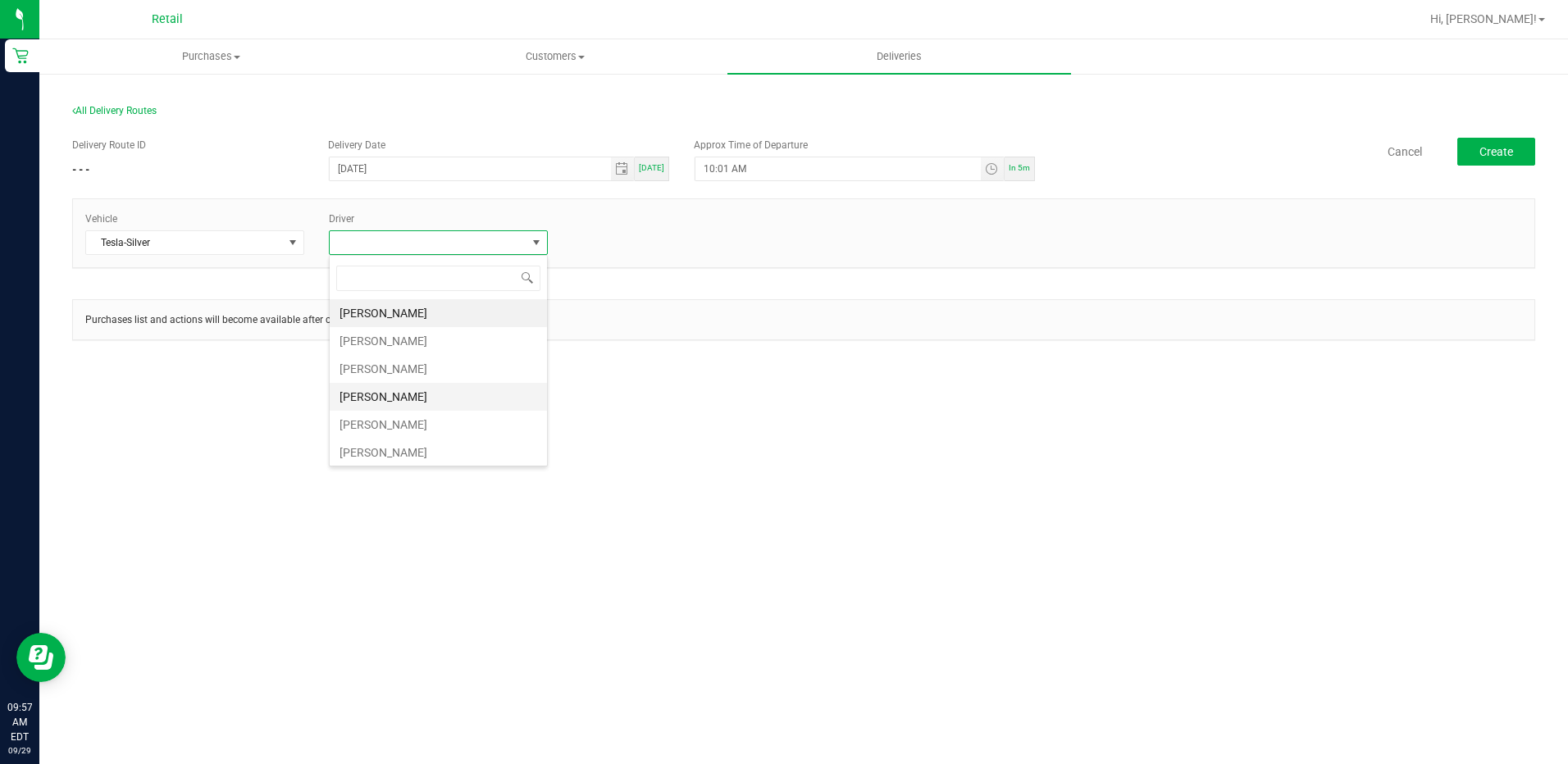
click at [412, 394] on li "[PERSON_NAME]" at bounding box center [439, 397] width 217 height 28
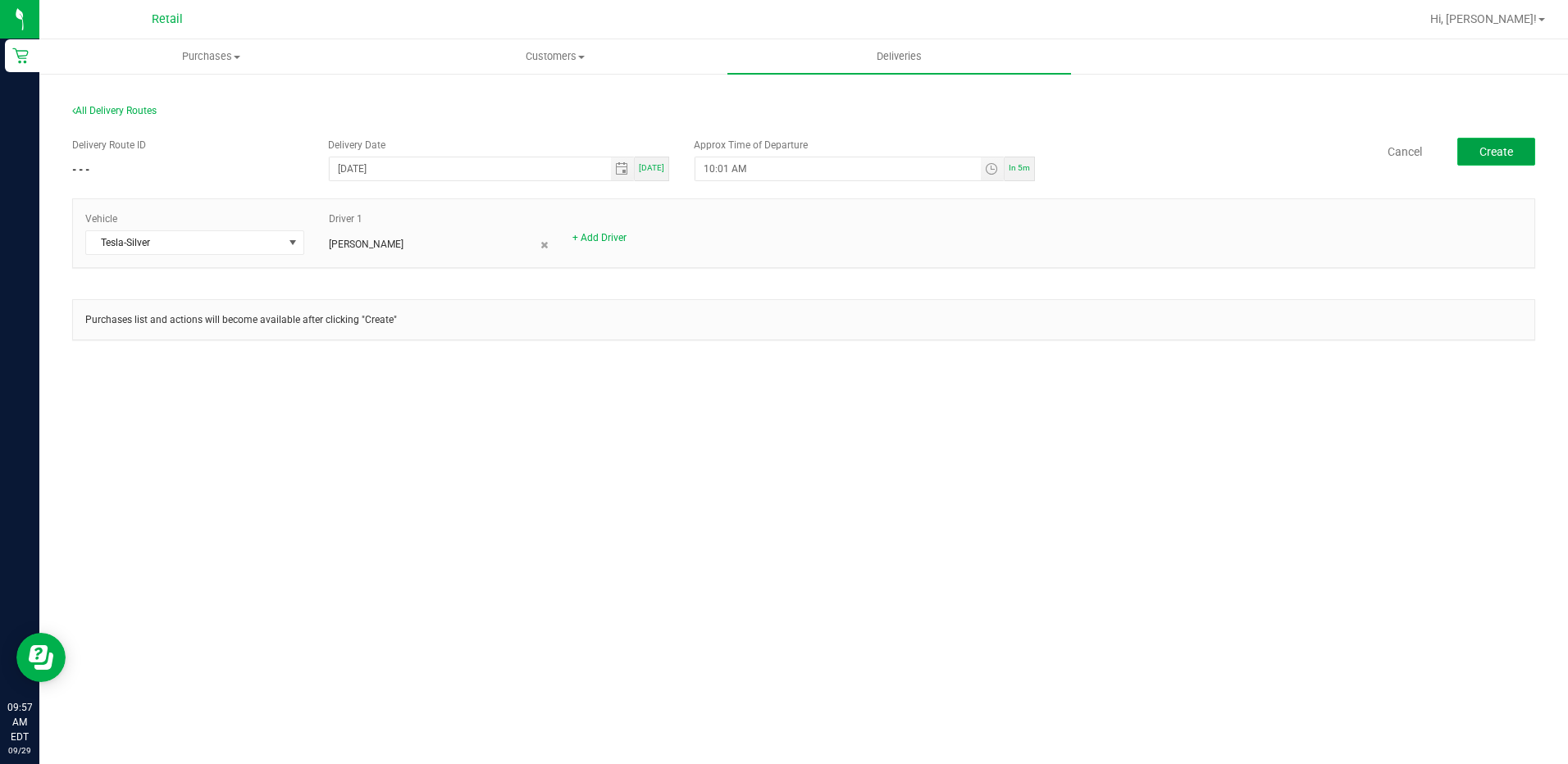
click at [1494, 149] on span "Create" at bounding box center [1496, 152] width 33 height 13
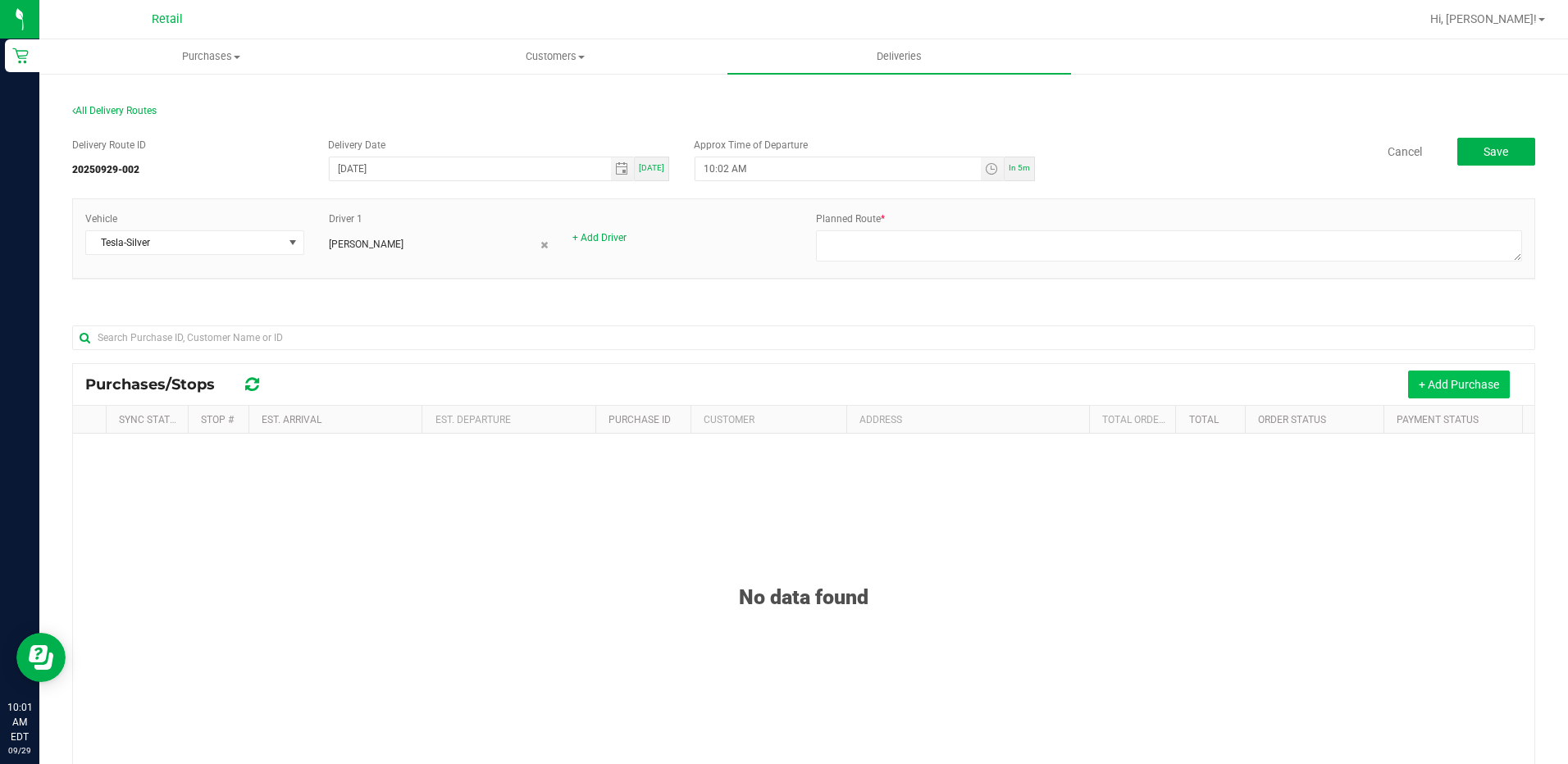
click at [1421, 376] on button "+ Add Purchase" at bounding box center [1459, 384] width 102 height 28
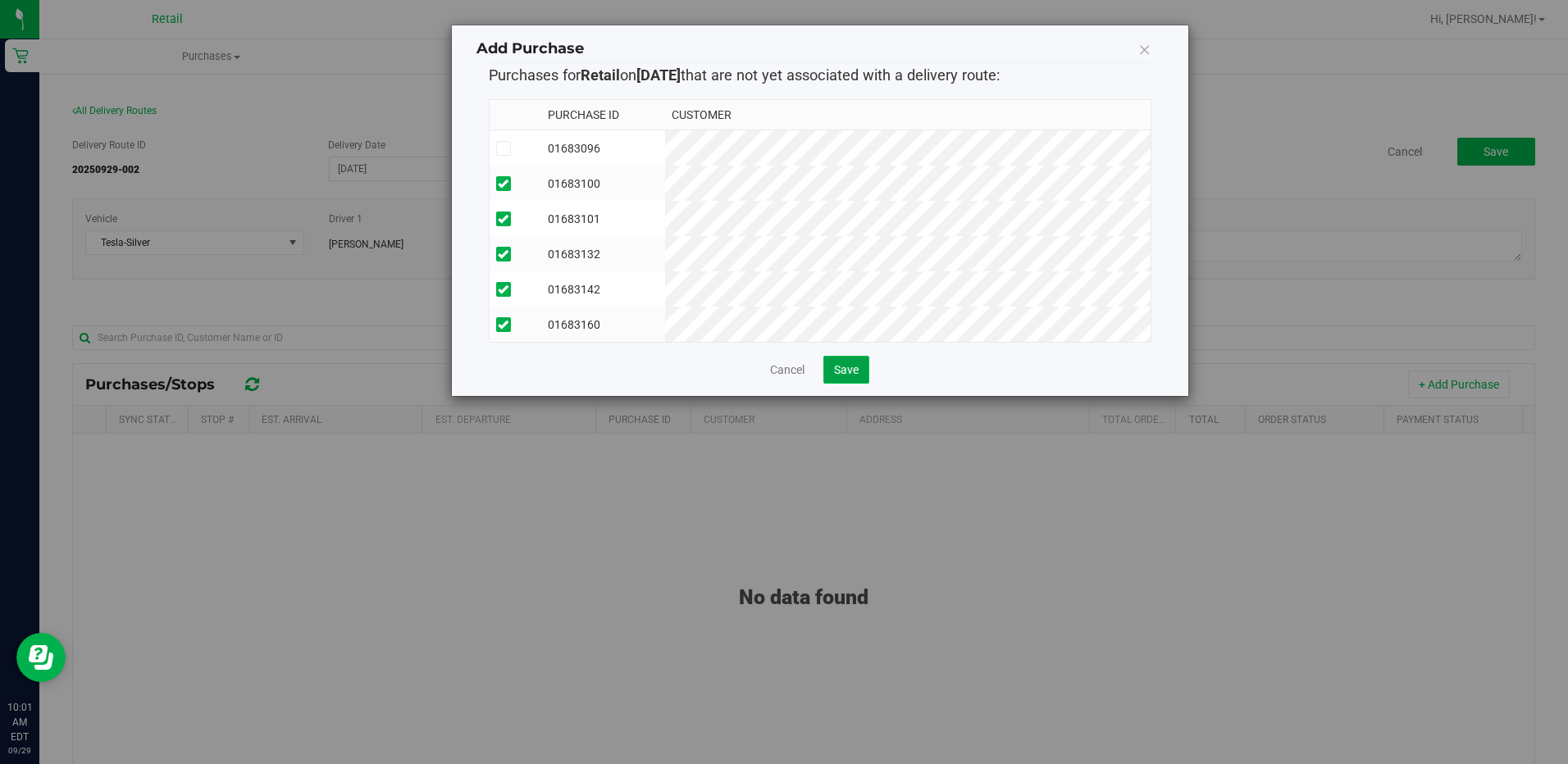
click at [839, 377] on span "Save" at bounding box center [847, 370] width 25 height 13
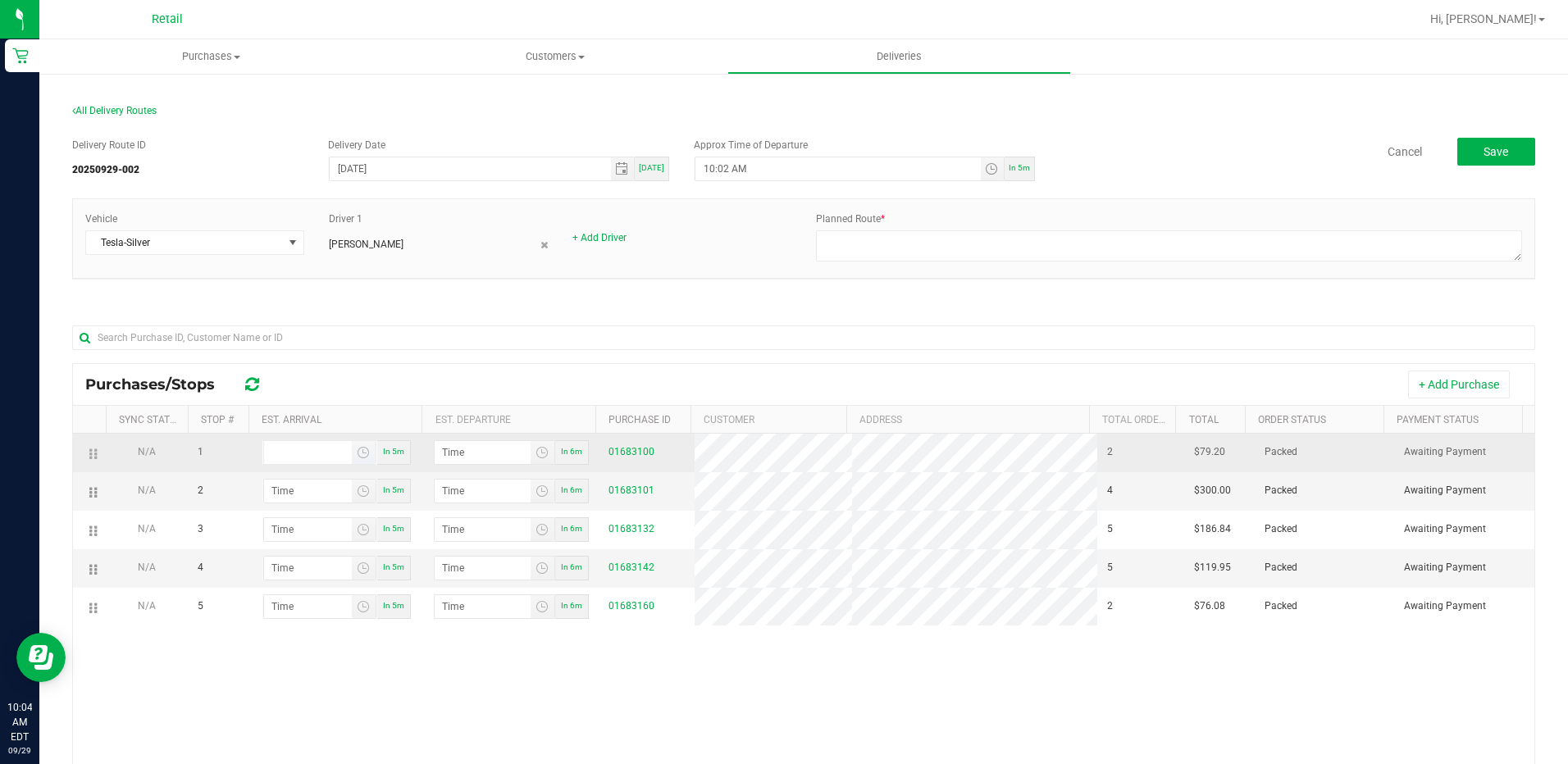
click at [320, 460] on input at bounding box center [308, 453] width 88 height 23
type input "10:00 AM"
type input "10:01 AM"
type input "10:02 AM"
type input "10:03 AM"
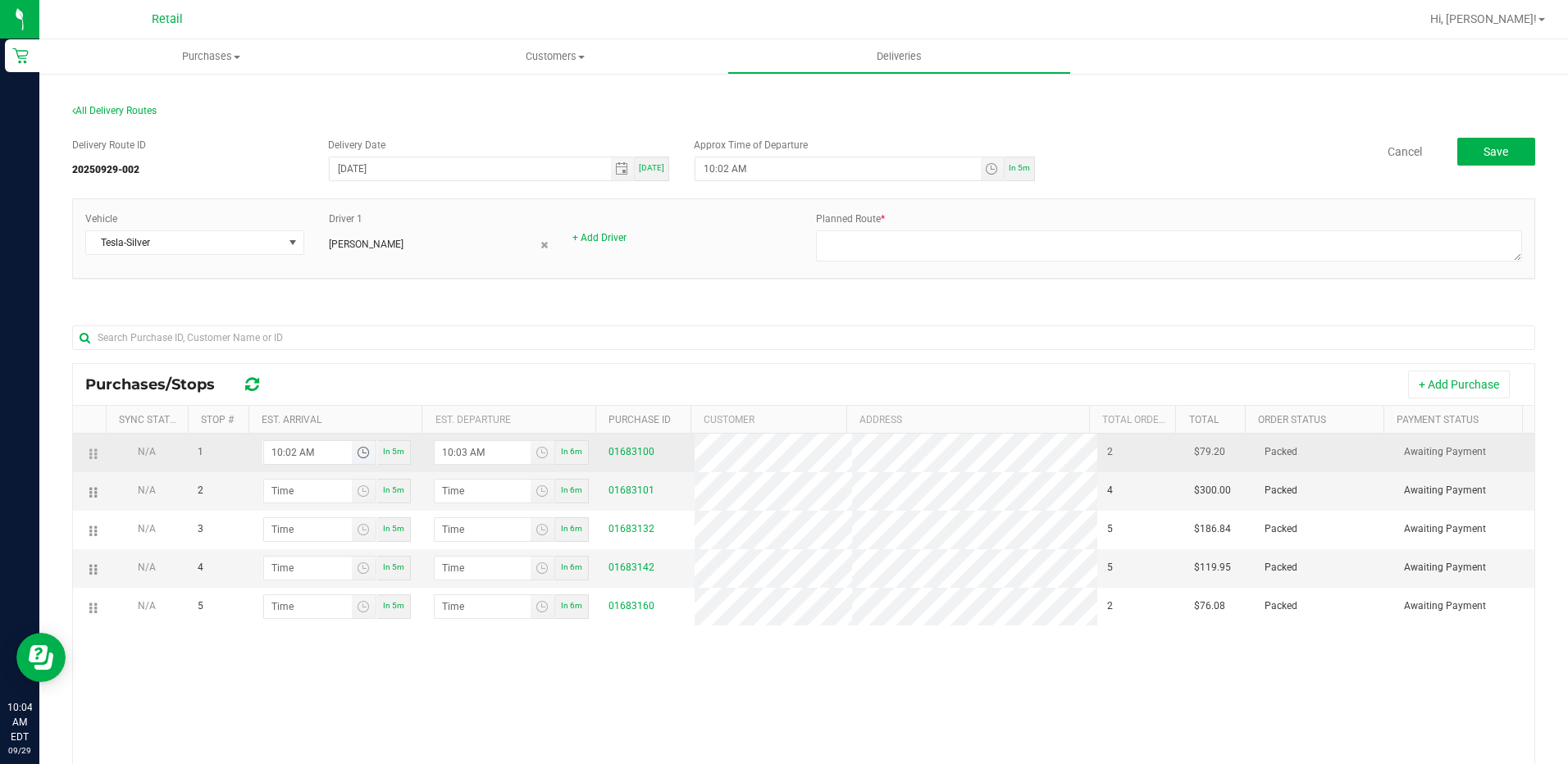
click at [290, 460] on input "10:02 AM" at bounding box center [308, 453] width 88 height 23
click at [288, 454] on input "10:02 AM" at bounding box center [308, 453] width 88 height 23
type input "10:21 AM"
type input "10:22 AM"
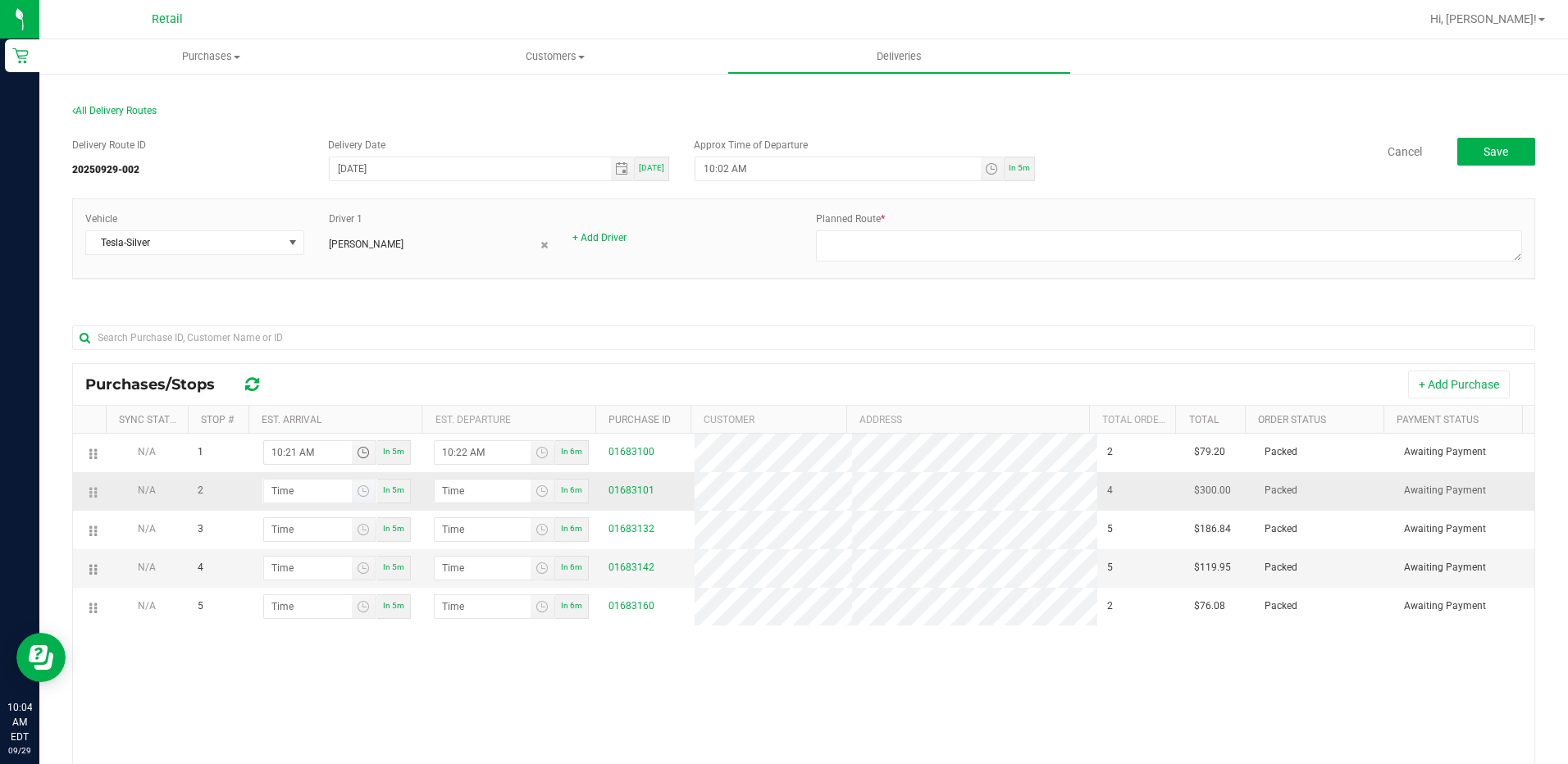
type input "10:21 AM"
click at [284, 485] on input "hour:minute AM" at bounding box center [308, 491] width 88 height 23
type input "10:04 AM"
type input "10:05 AM"
type input "10:40 AM"
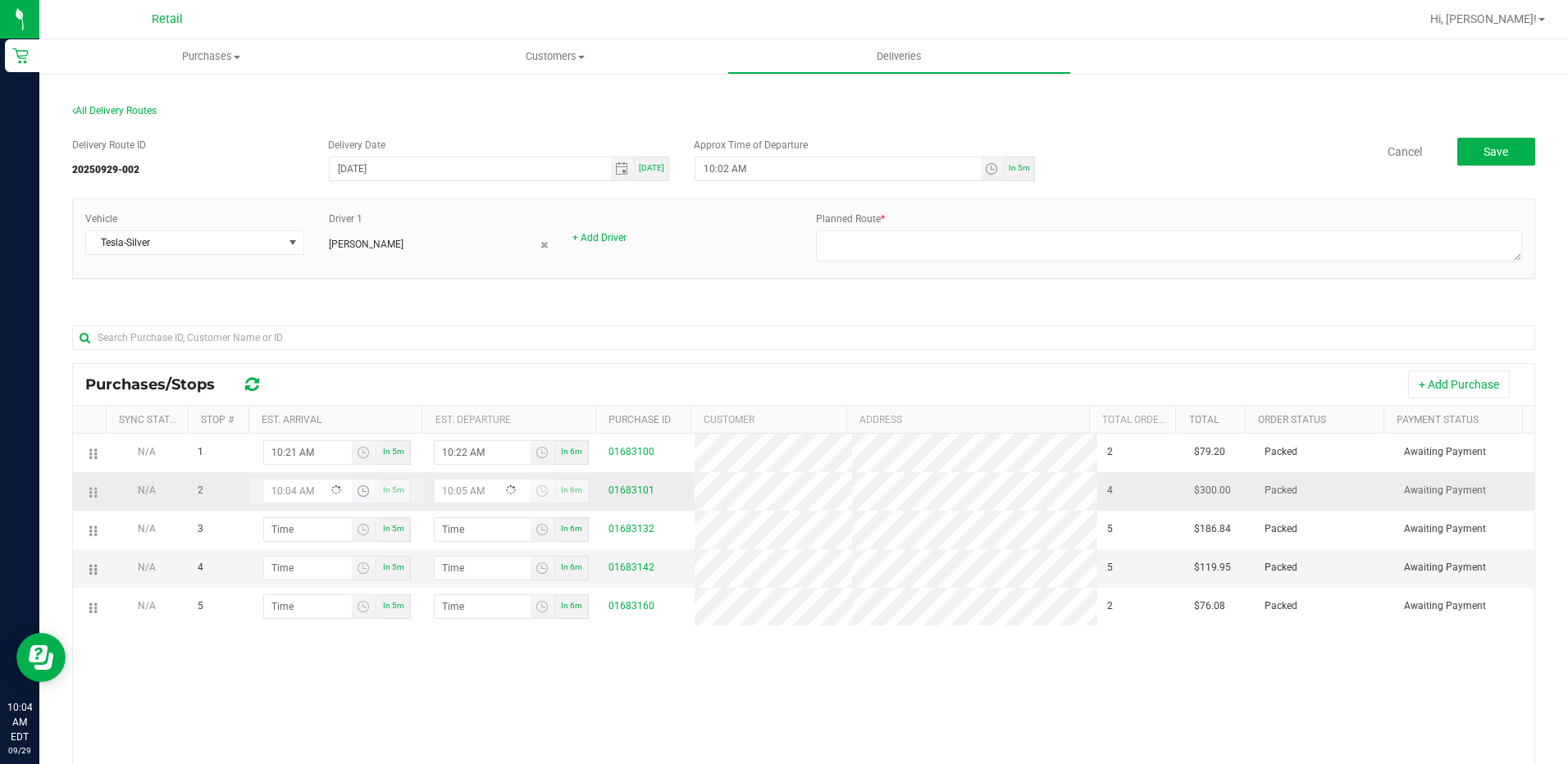
type input "10:41 AM"
click at [287, 500] on input "10:40 AM" at bounding box center [308, 491] width 88 height 23
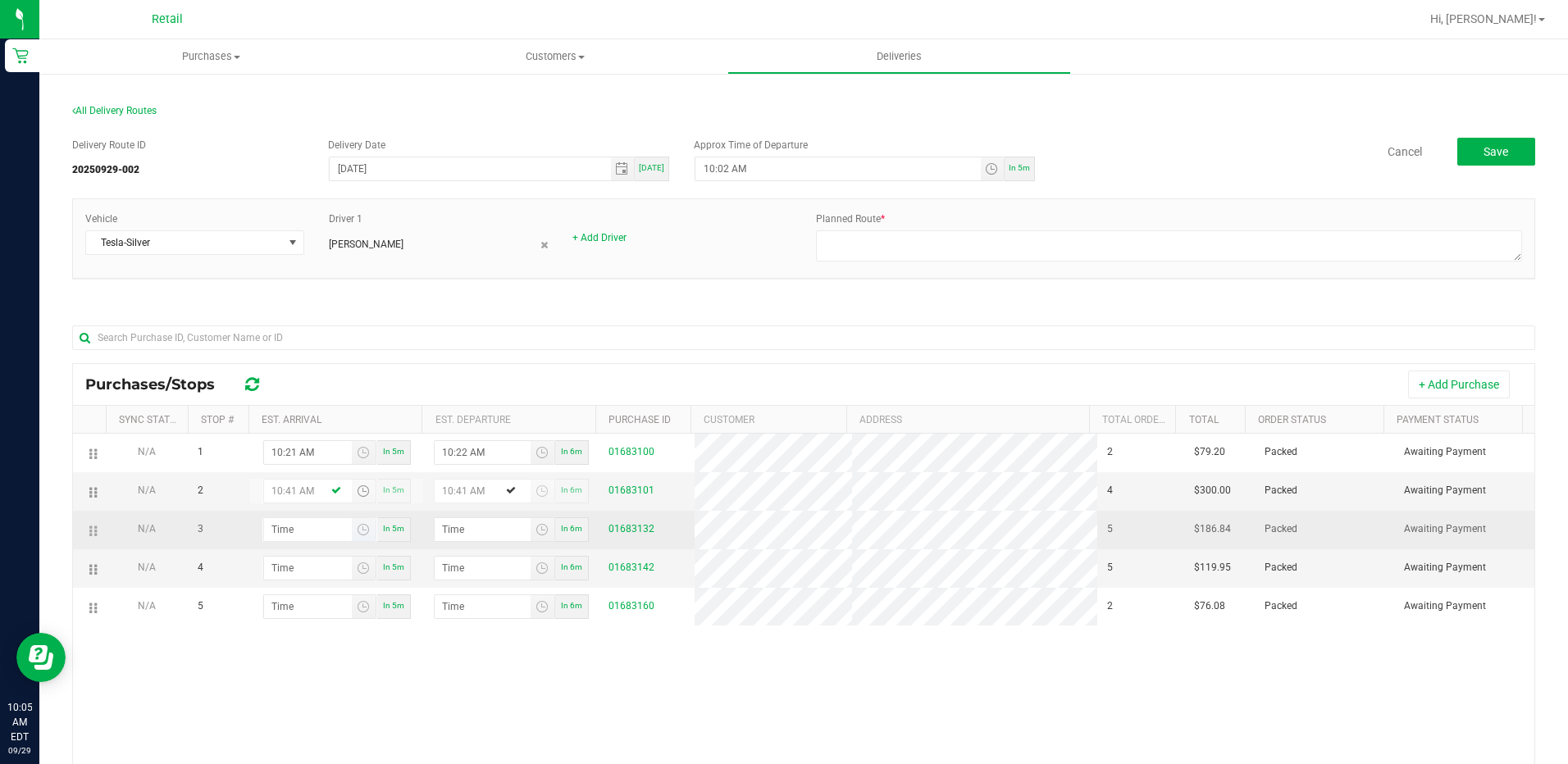
type input "10:41 AM"
click at [284, 525] on input "hour:minute AM" at bounding box center [308, 530] width 88 height 23
type input "10:05 AM"
type input "10:06 AM"
type input "10:58 AM"
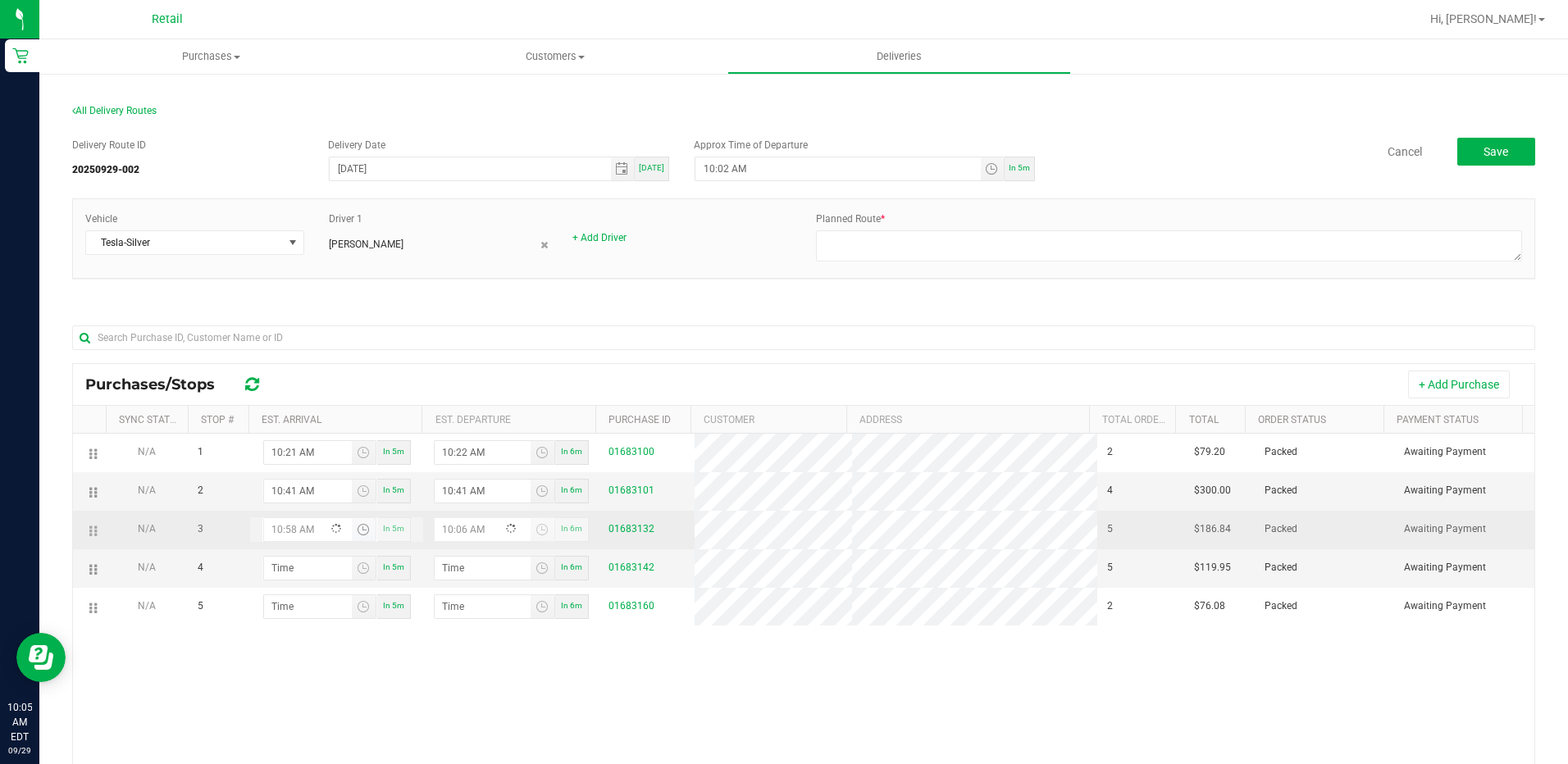
type input "10:59 AM"
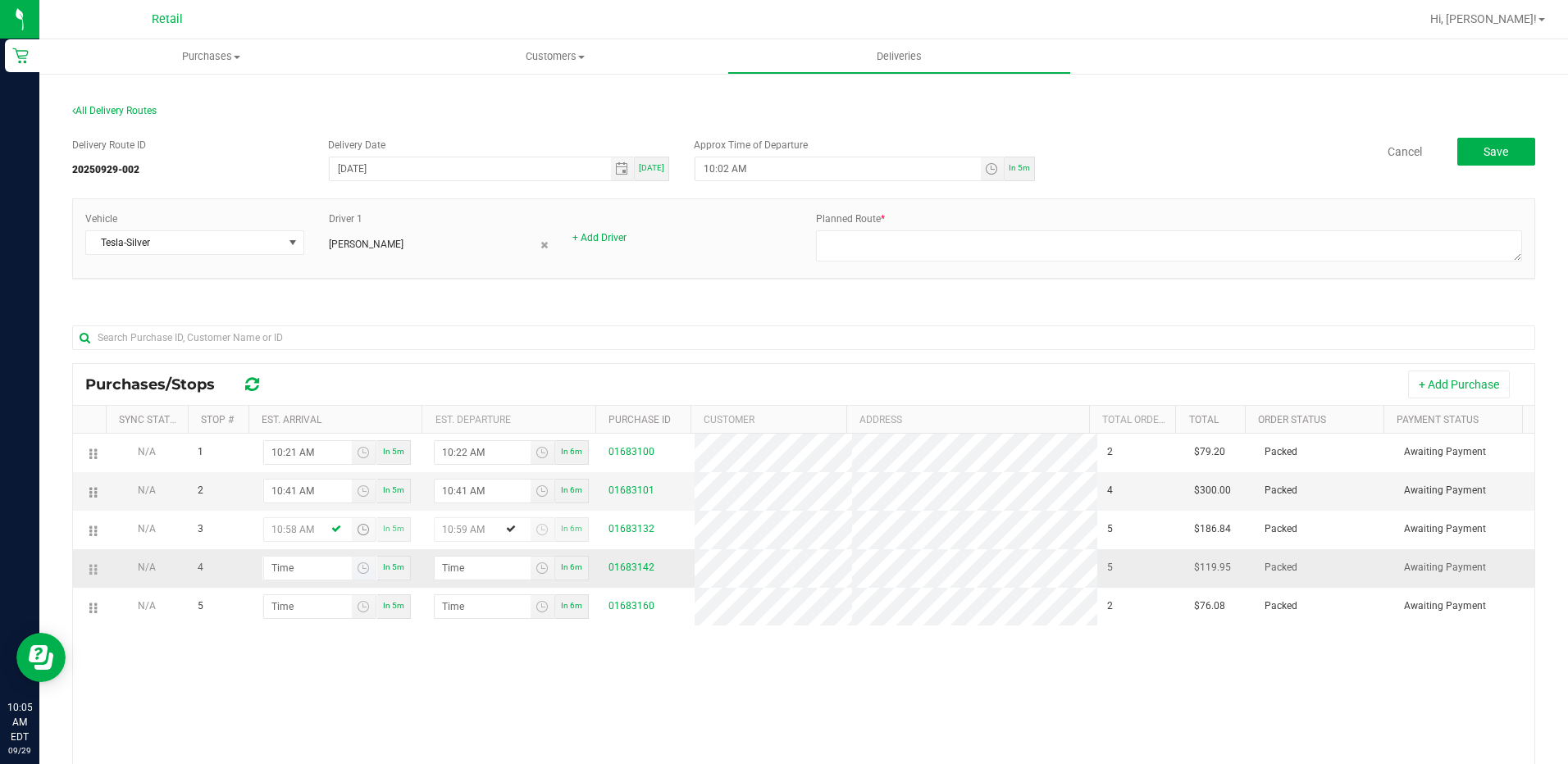
type input "10:58 AM"
click at [292, 568] on input "hour:minute AM" at bounding box center [308, 568] width 88 height 23
type input "11:01 AM"
type input "11:02 AM"
type input "11:15 AM"
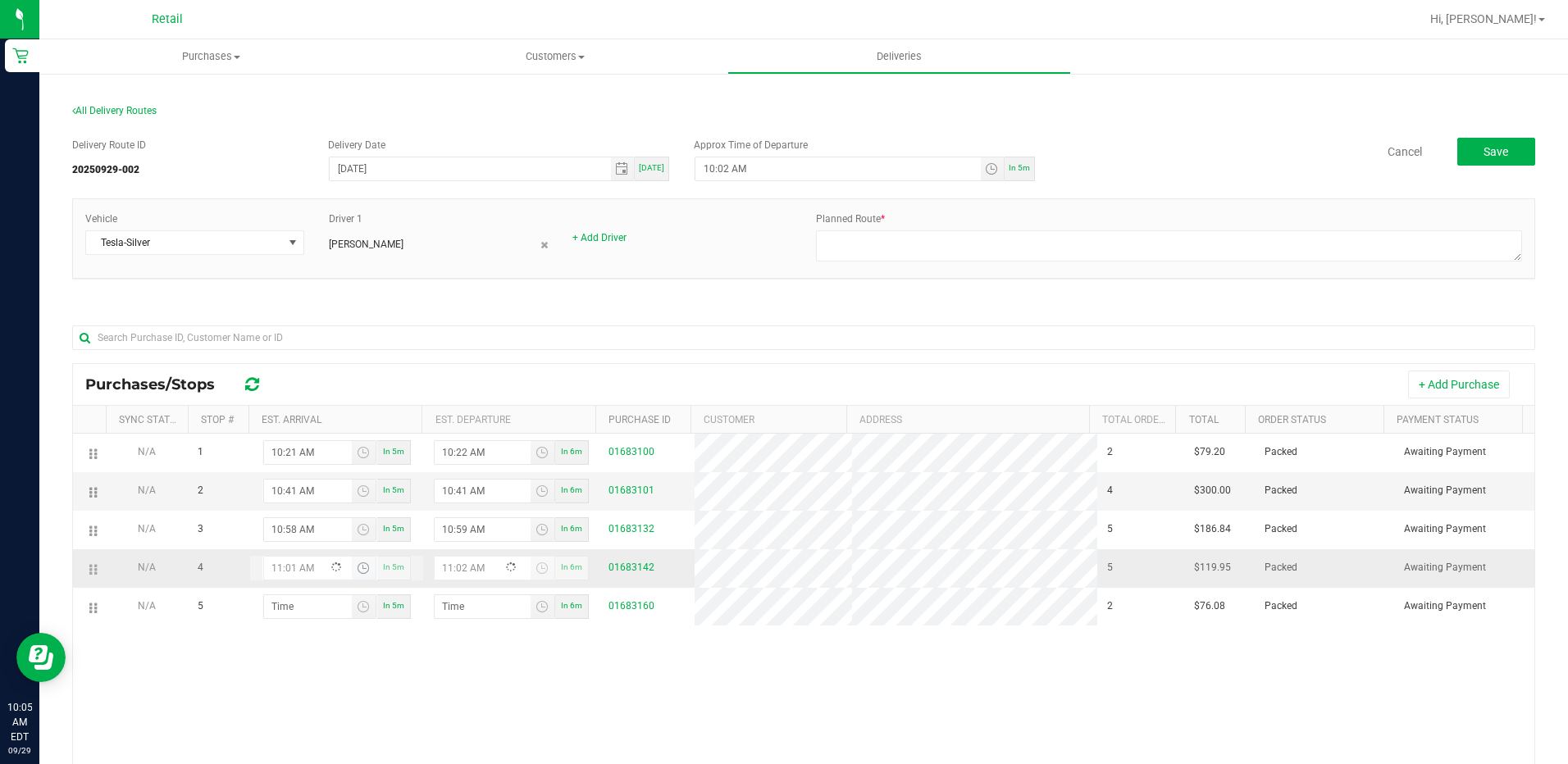
type input "11:16 AM"
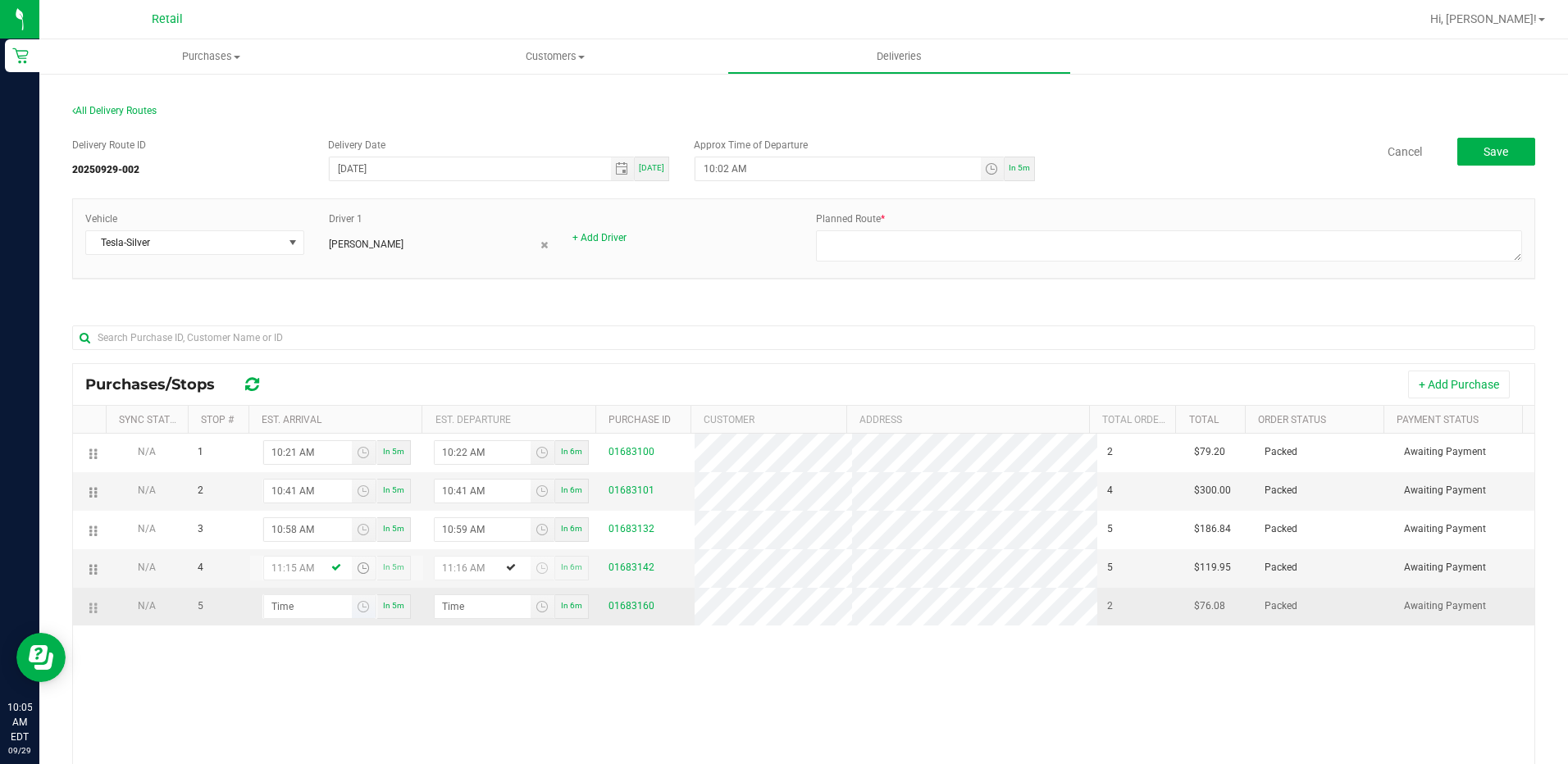
type input "11:15 AM"
click at [294, 603] on input "hour:minute AM" at bounding box center [308, 607] width 88 height 23
type input "11:03 AM"
type input "11:04 AM"
type input "11:34 AM"
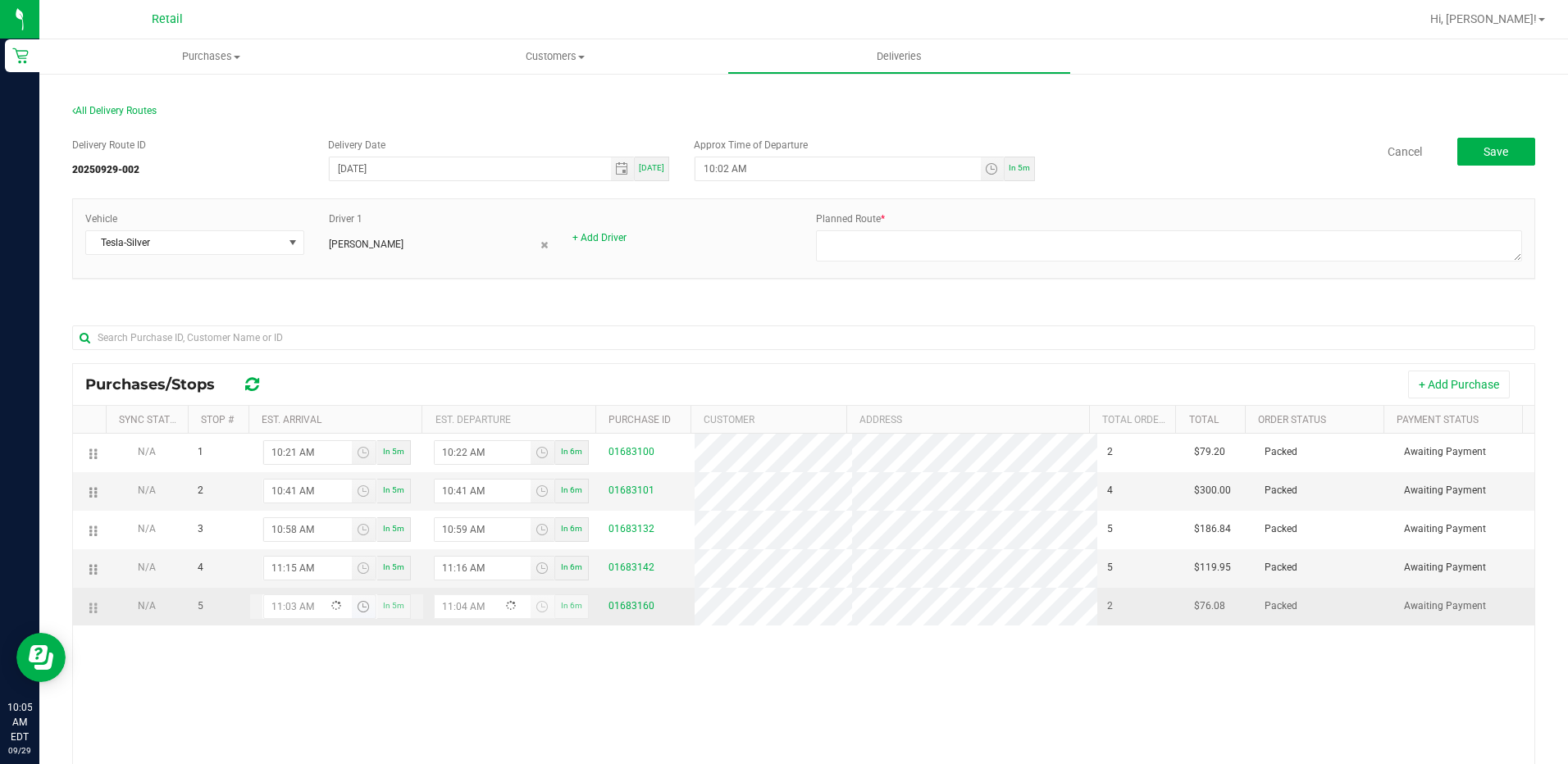
type input "11:35 AM"
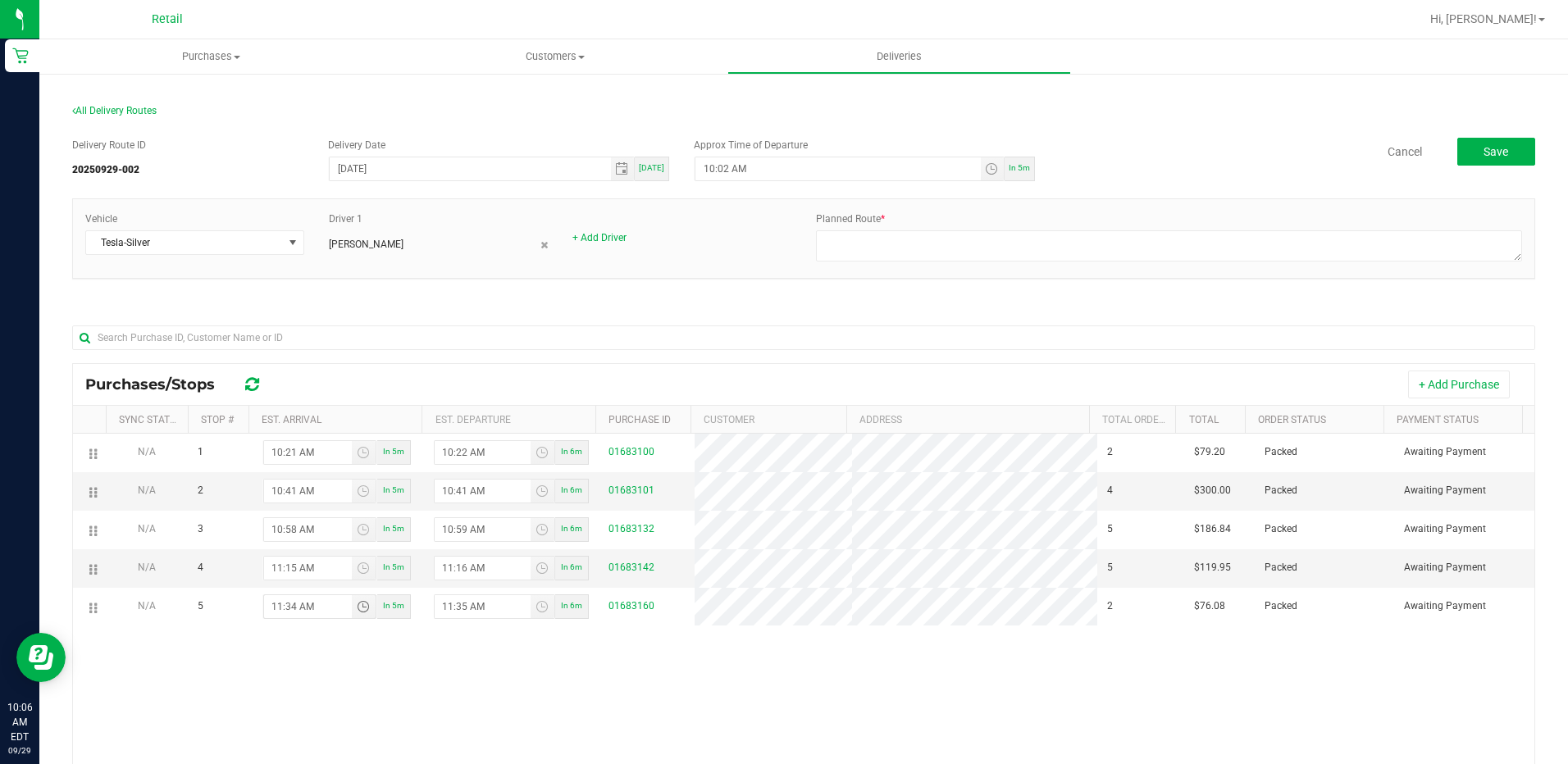
type input "11:34 AM"
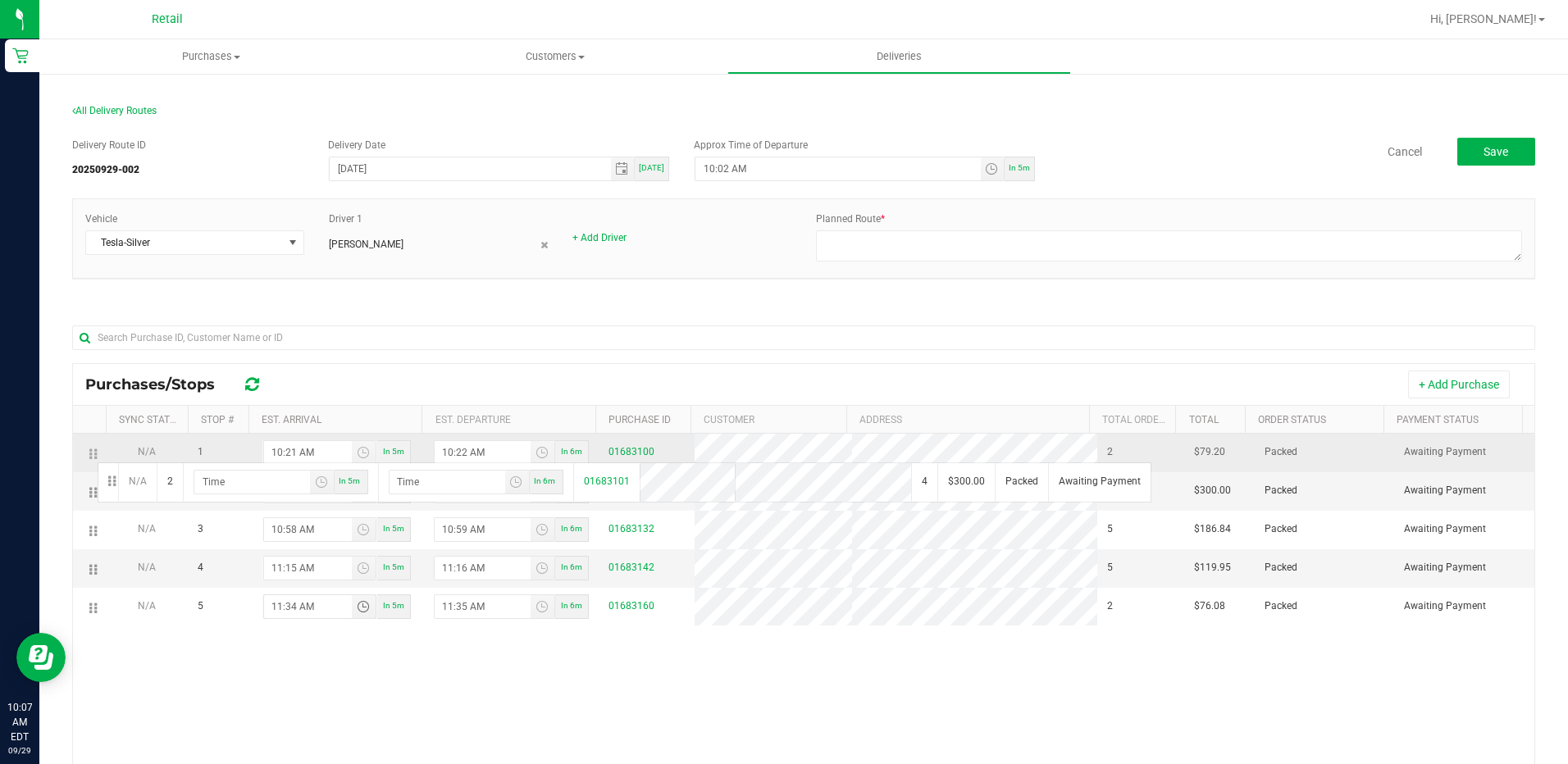
drag, startPoint x: 93, startPoint y: 493, endPoint x: 95, endPoint y: 460, distance: 33.1
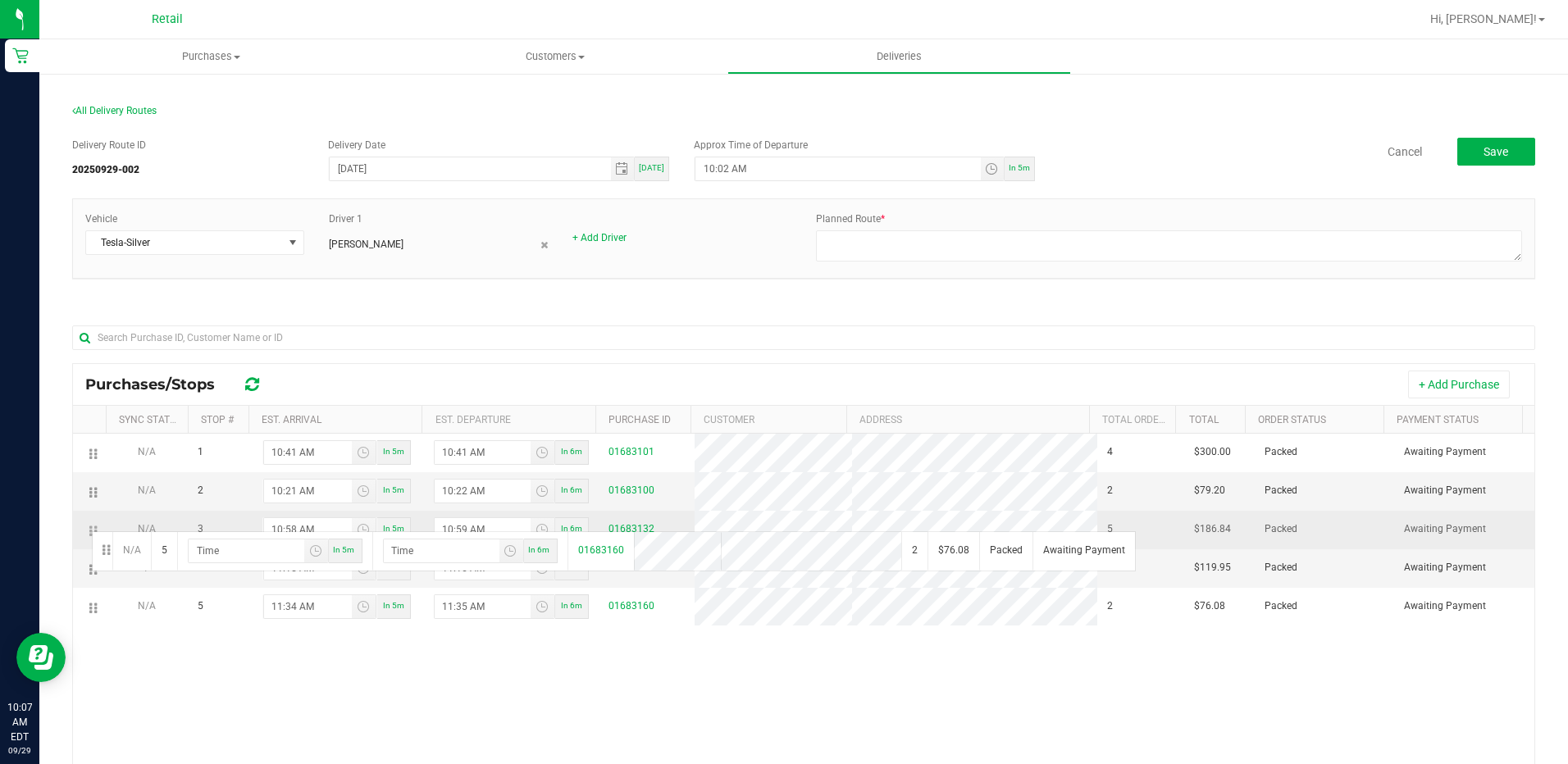
drag, startPoint x: 87, startPoint y: 610, endPoint x: 89, endPoint y: 530, distance: 80.0
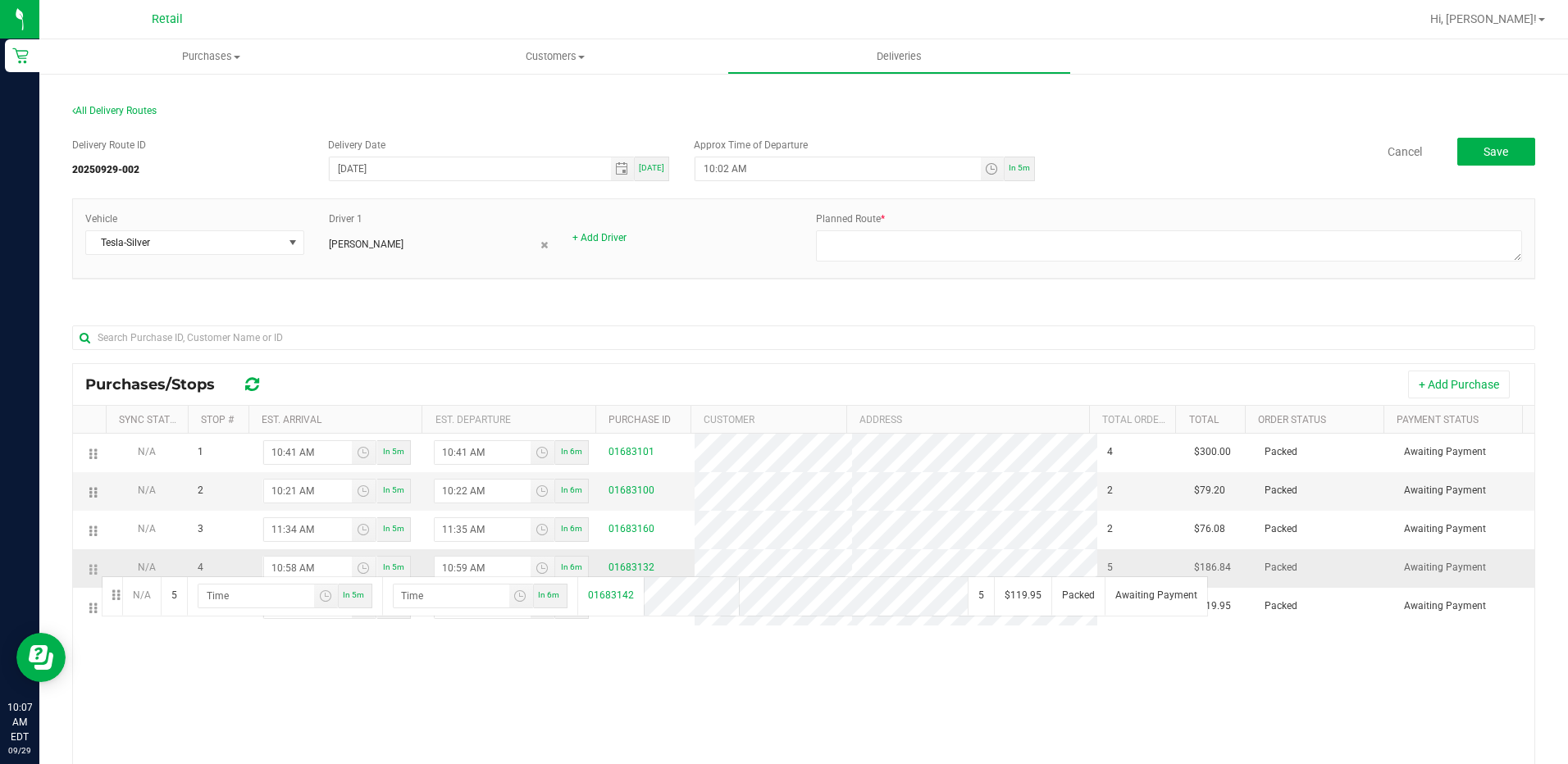
drag, startPoint x: 94, startPoint y: 611, endPoint x: 99, endPoint y: 572, distance: 39.3
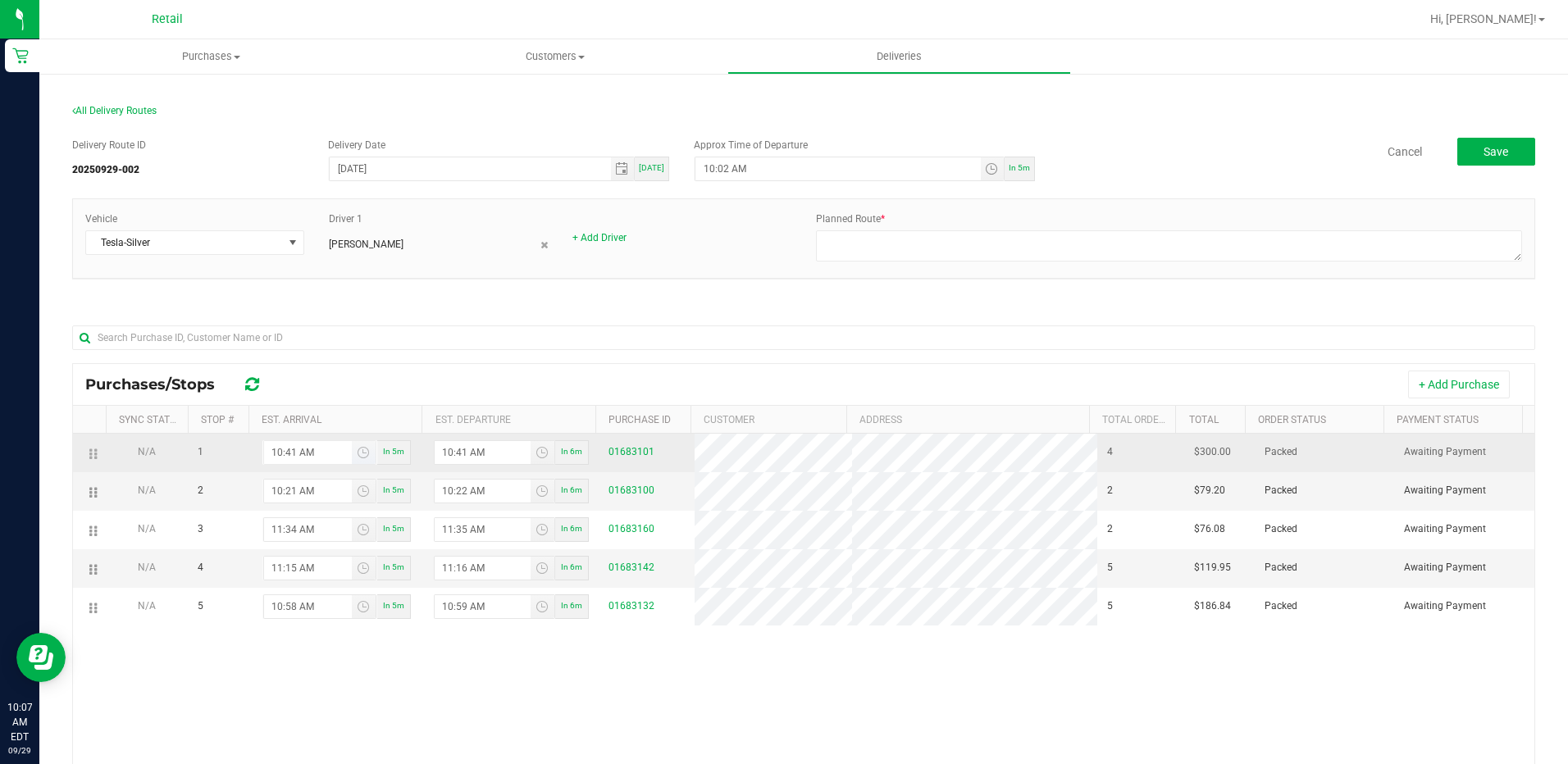
click at [293, 445] on input "10:41 AM" at bounding box center [308, 453] width 88 height 23
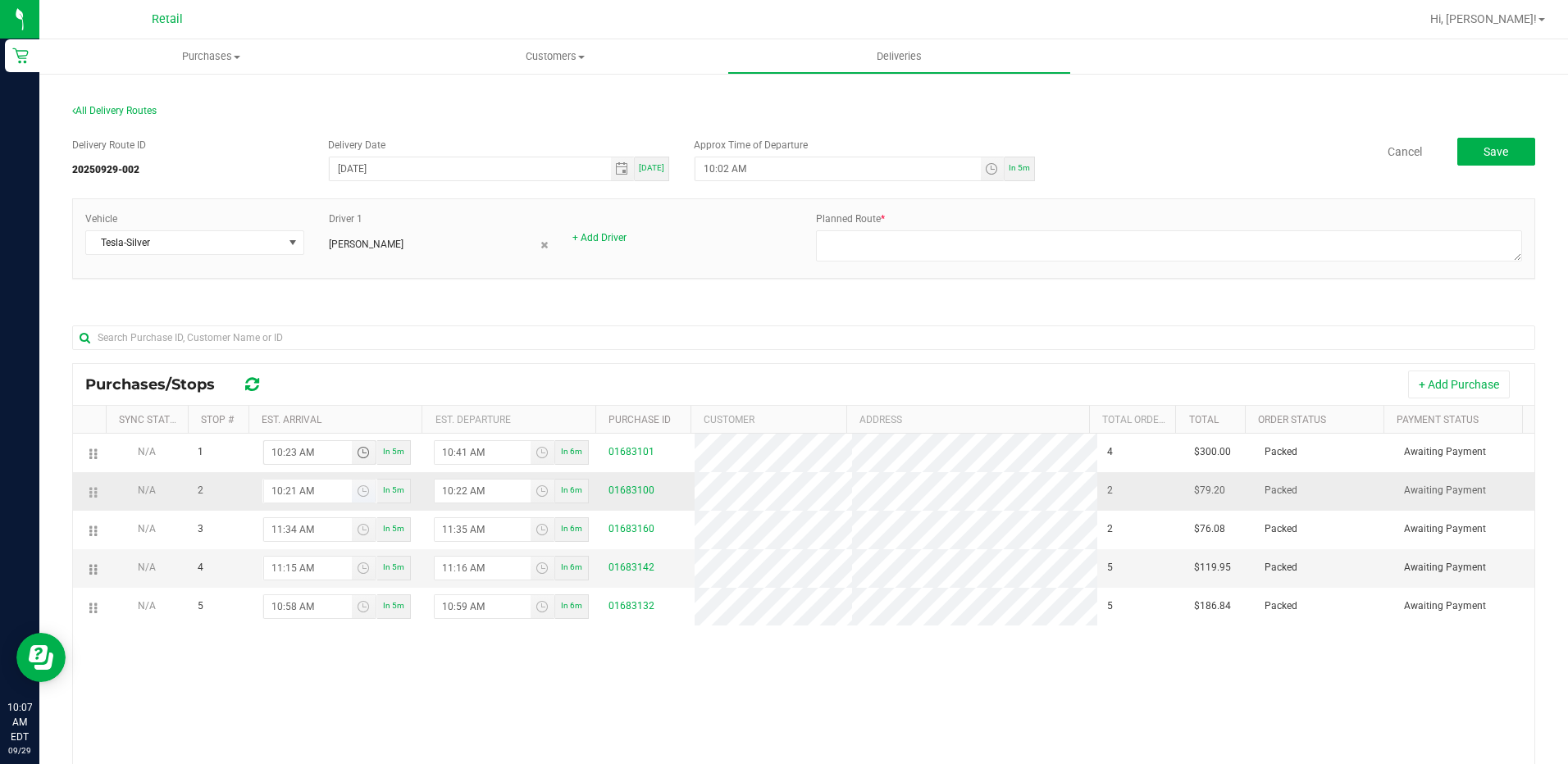
type input "10:23 AM"
click at [288, 490] on input "10:21 AM" at bounding box center [308, 491] width 88 height 23
type input "10:44 AM"
type input "10:45 AM"
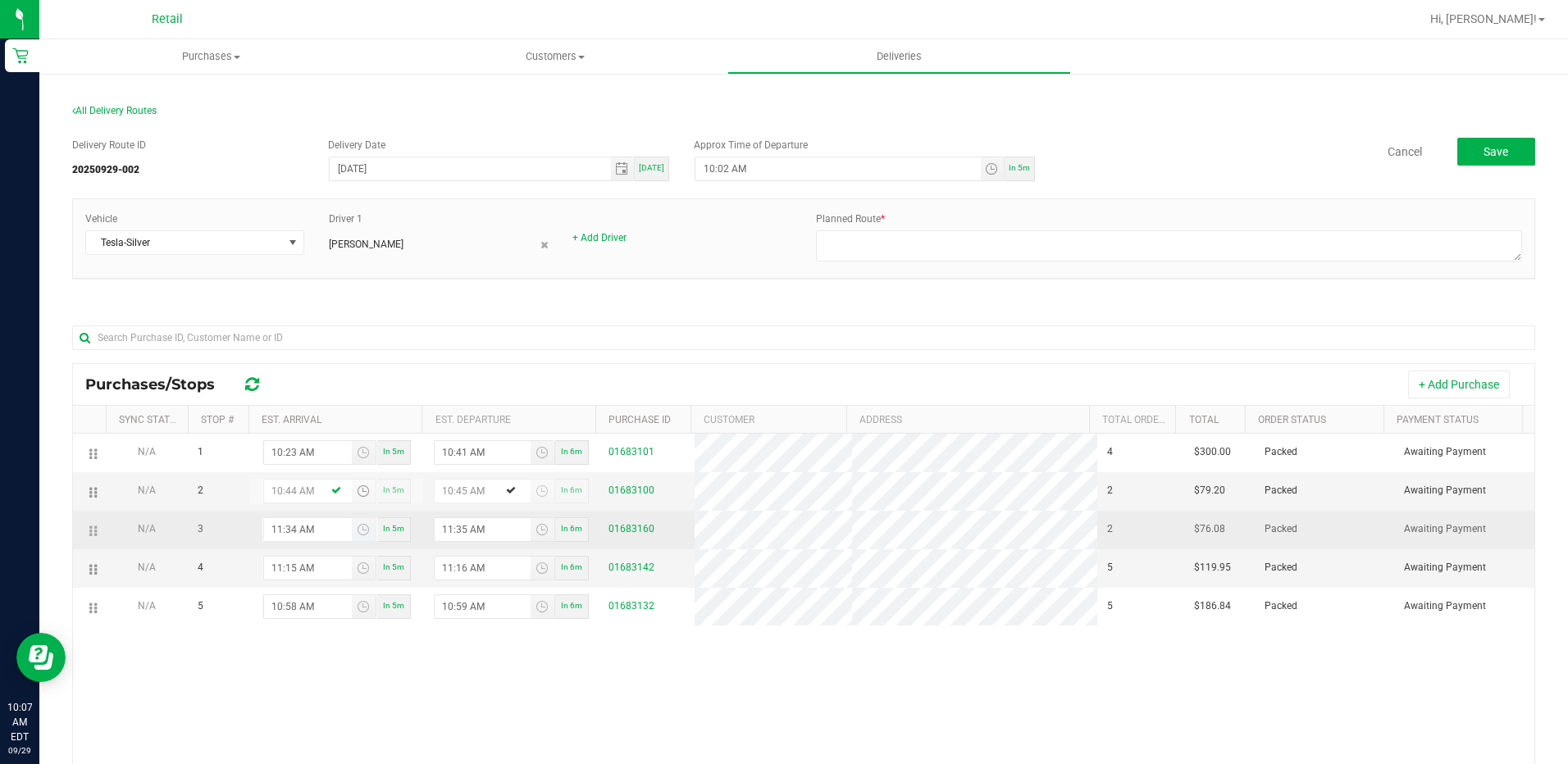
type input "10:44 AM"
click at [288, 525] on input "11:34 AM" at bounding box center [308, 530] width 88 height 23
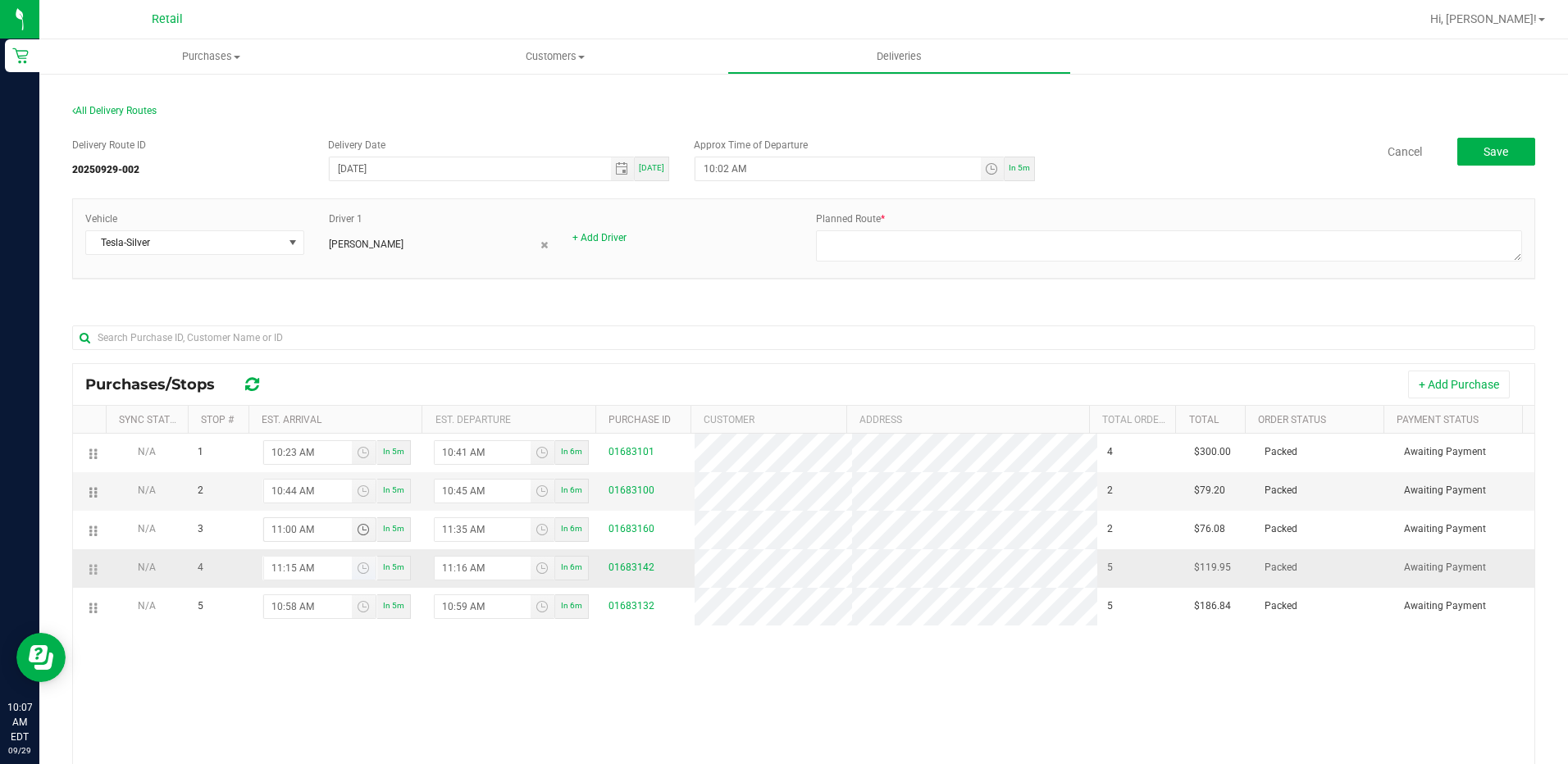
type input "11:00 AM"
click at [283, 572] on input "11:15 AM" at bounding box center [308, 568] width 88 height 23
click at [292, 568] on input "11:15 AM" at bounding box center [308, 568] width 88 height 23
type input "11:18 AM"
type input "11:19 AM"
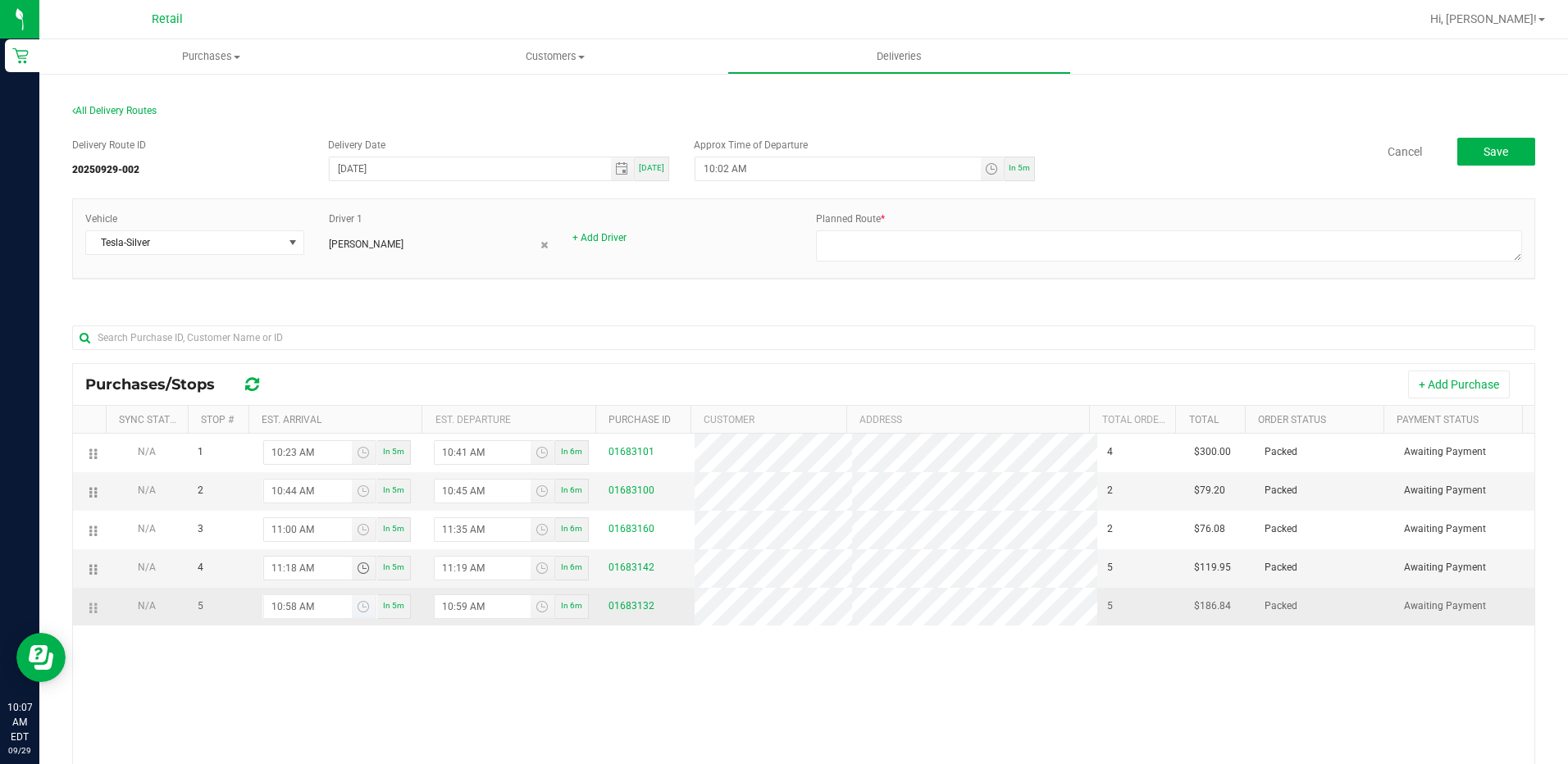
type input "11:18 AM"
click at [274, 606] on input "10:58 AM" at bounding box center [308, 607] width 88 height 23
type input "11:58 AM"
type input "11:59 AM"
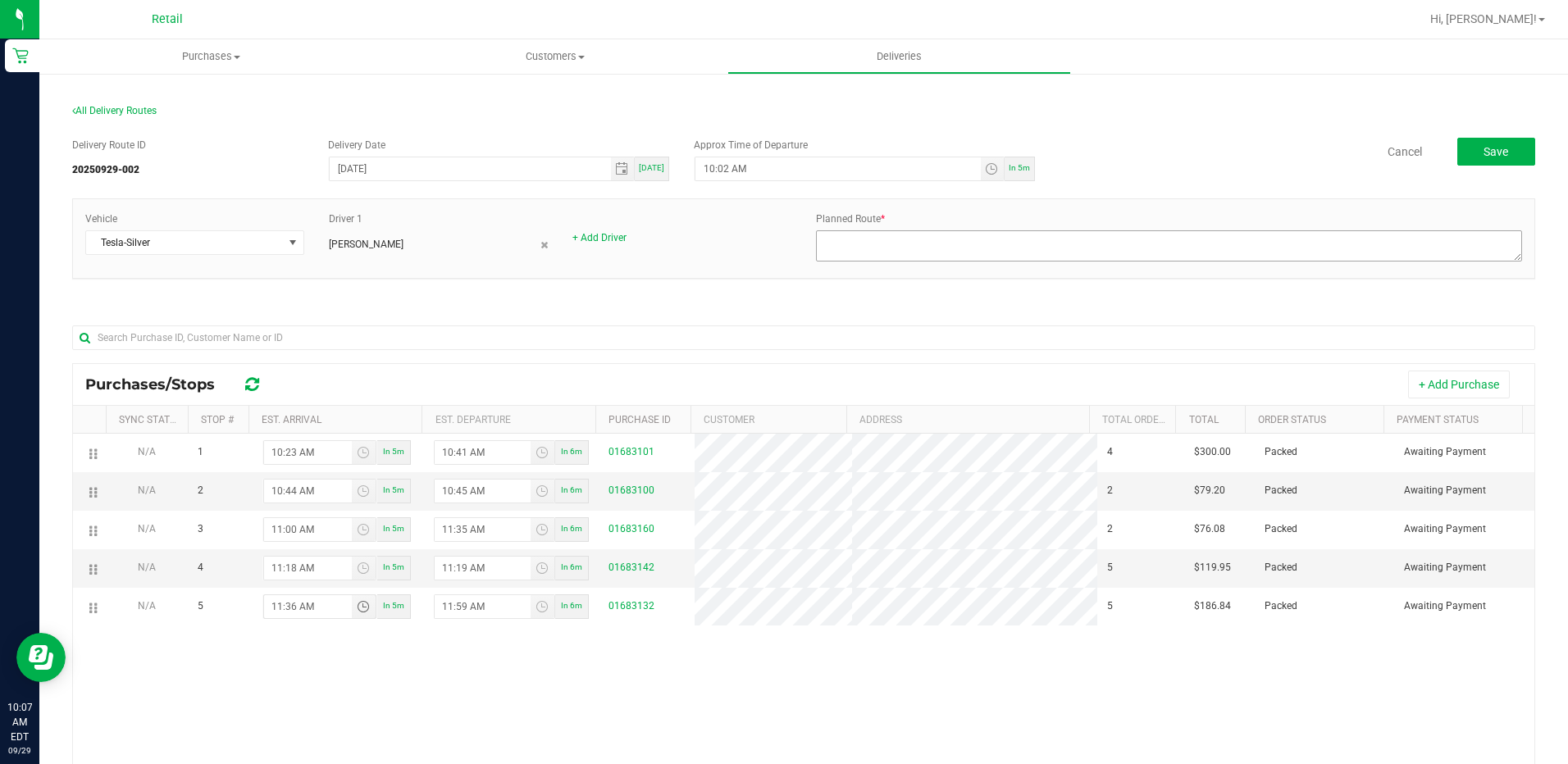
type input "11:36 AM"
click at [922, 261] on textarea at bounding box center [1169, 245] width 706 height 31
type textarea "[PERSON_NAME], [PERSON_NAME] dispatch Route 1"
click at [1484, 149] on span "Save" at bounding box center [1497, 152] width 25 height 13
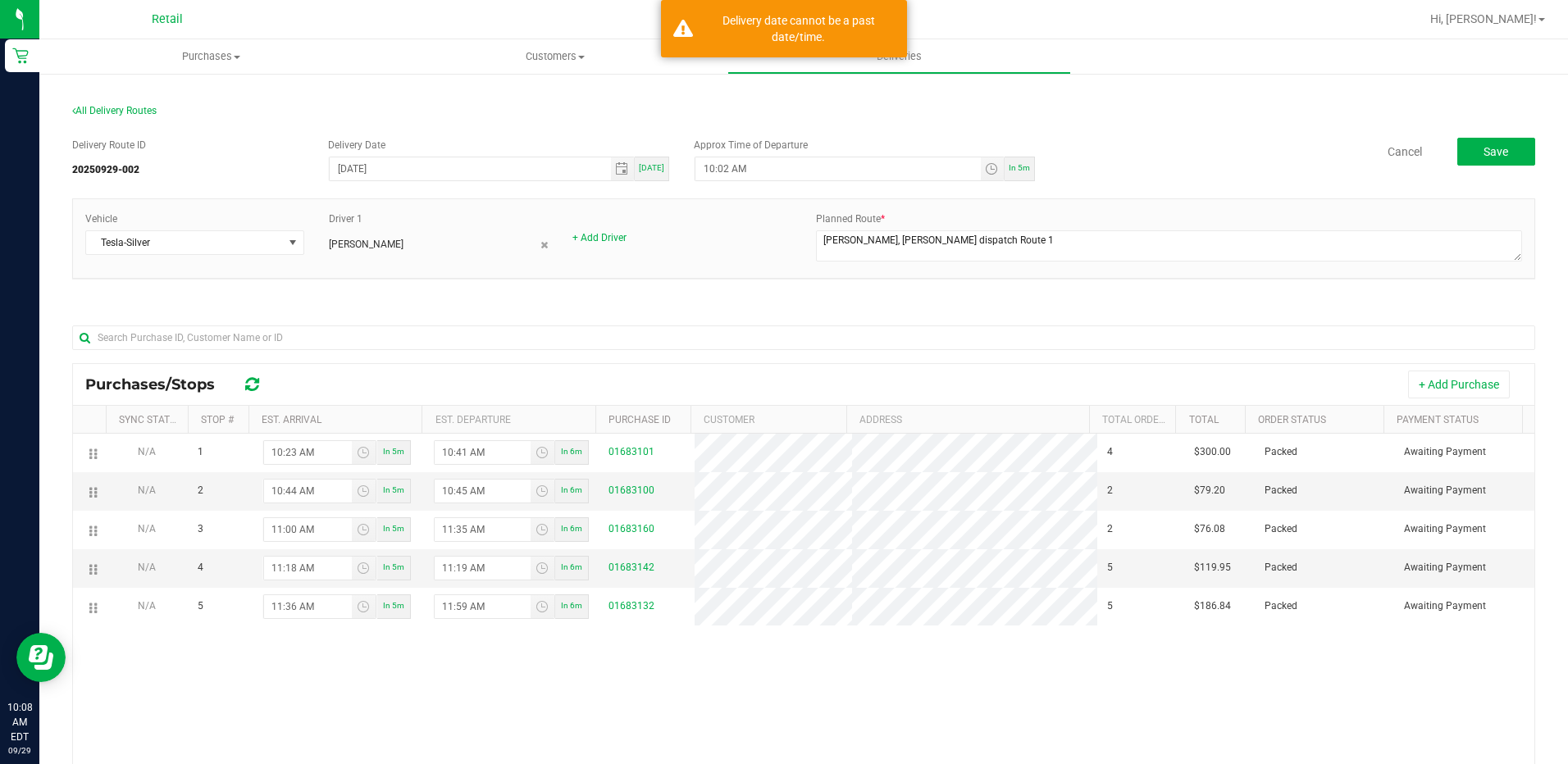
click at [1021, 166] on span "In 5m" at bounding box center [1019, 167] width 21 height 9
type input "10:13 AM"
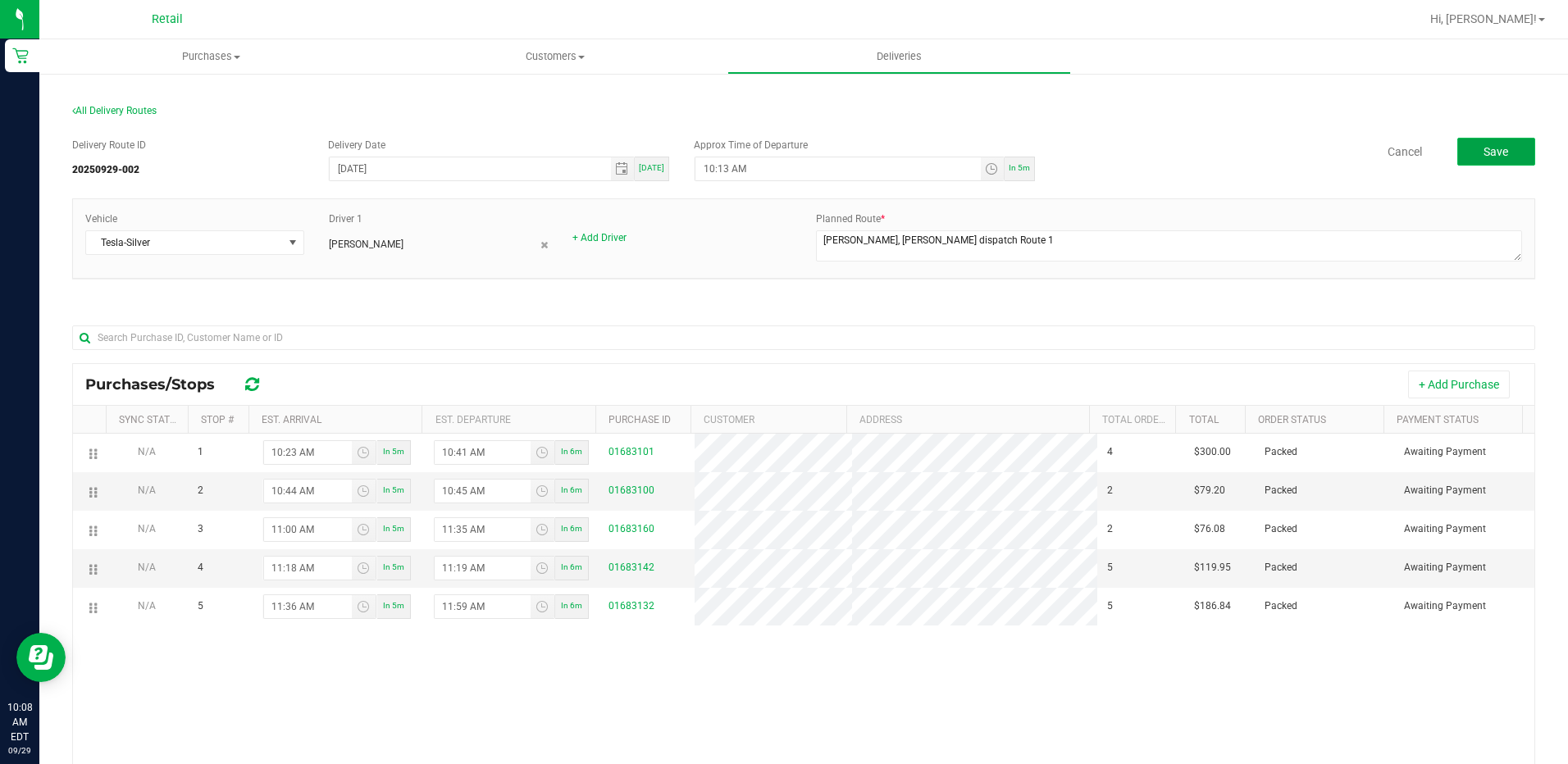
click at [1472, 159] on button "Save" at bounding box center [1497, 151] width 78 height 28
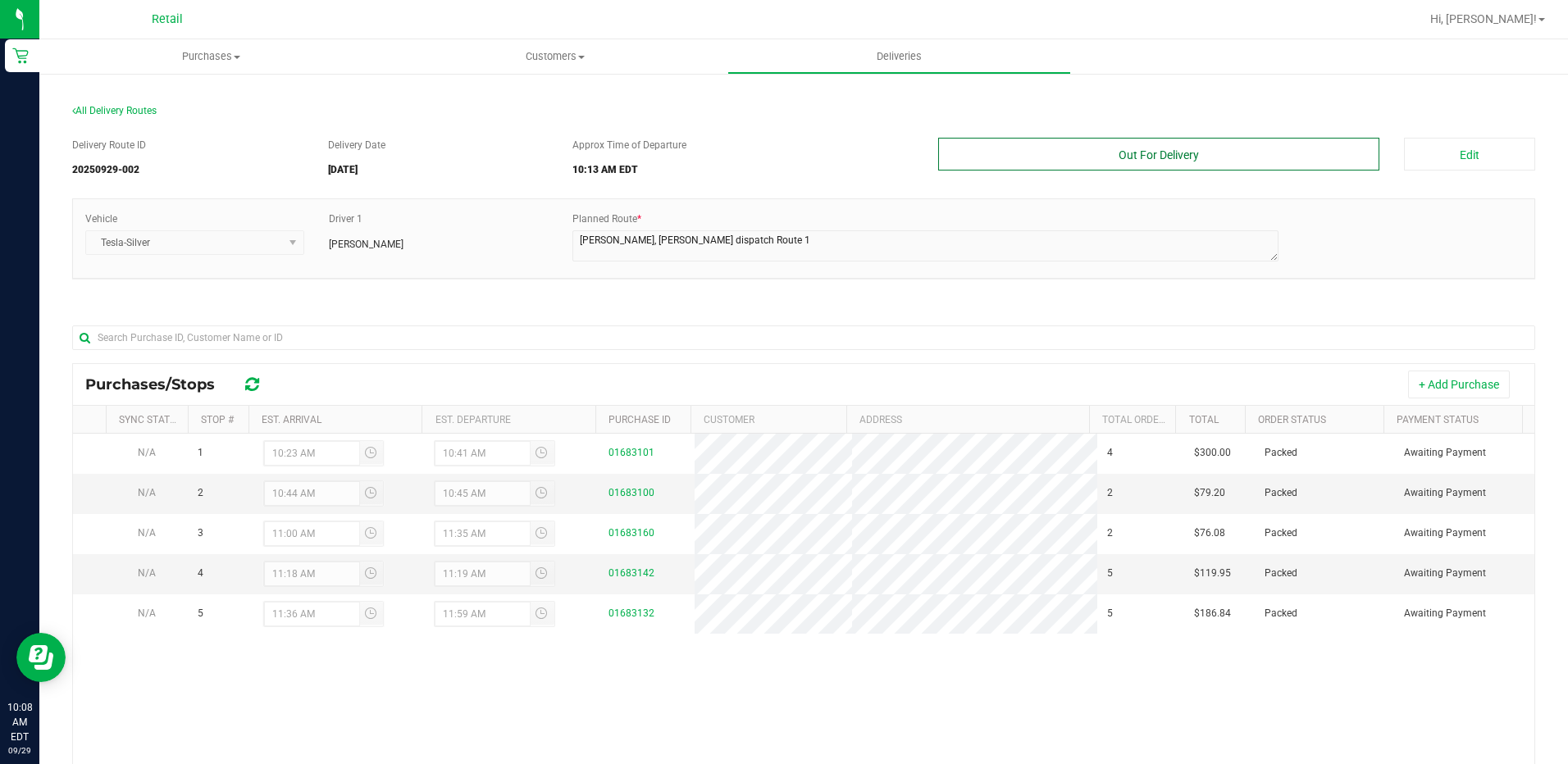
click at [1301, 164] on button "Out For Delivery" at bounding box center [1159, 154] width 442 height 32
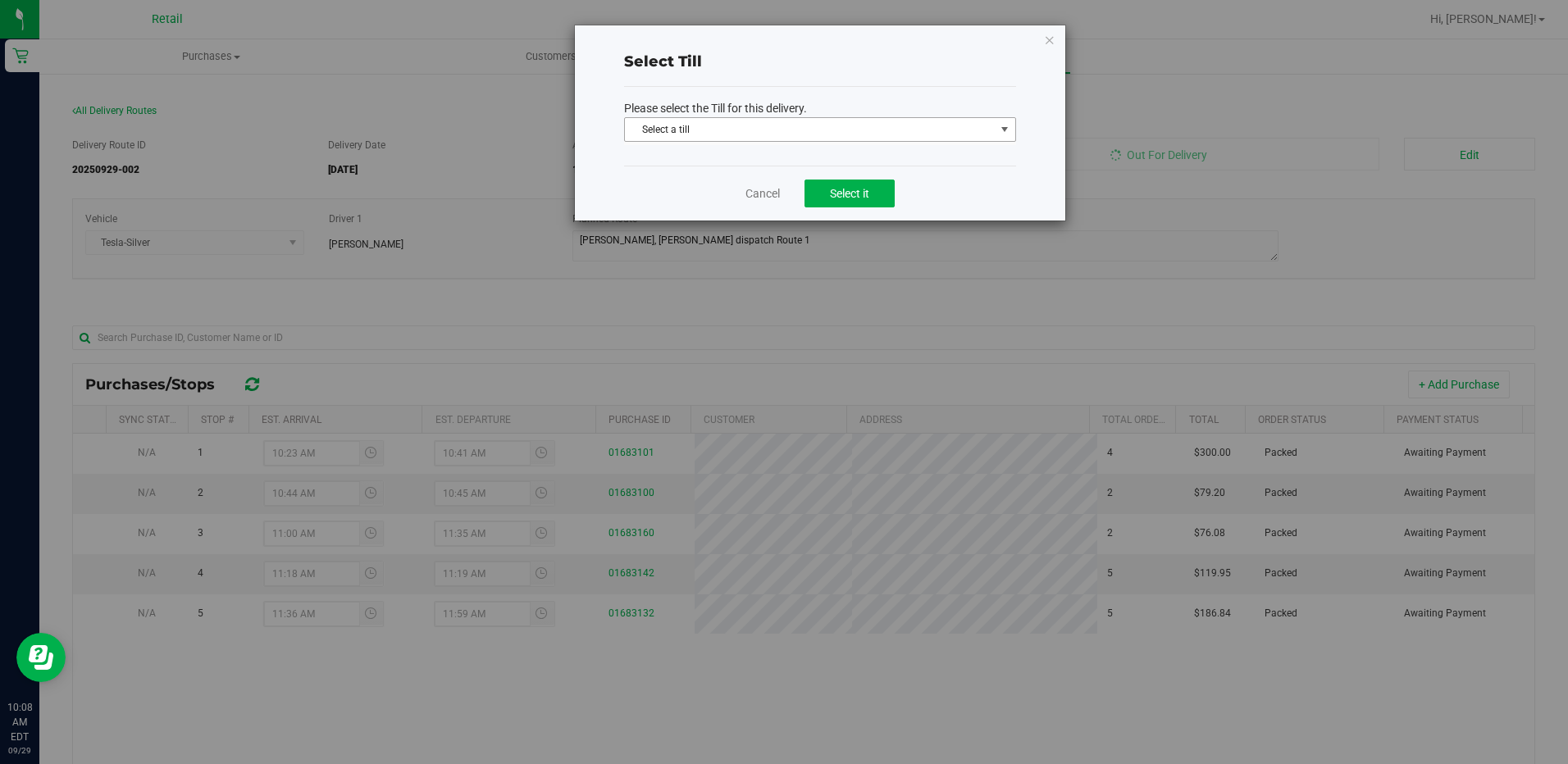
click at [876, 134] on span "Select a till" at bounding box center [810, 129] width 370 height 23
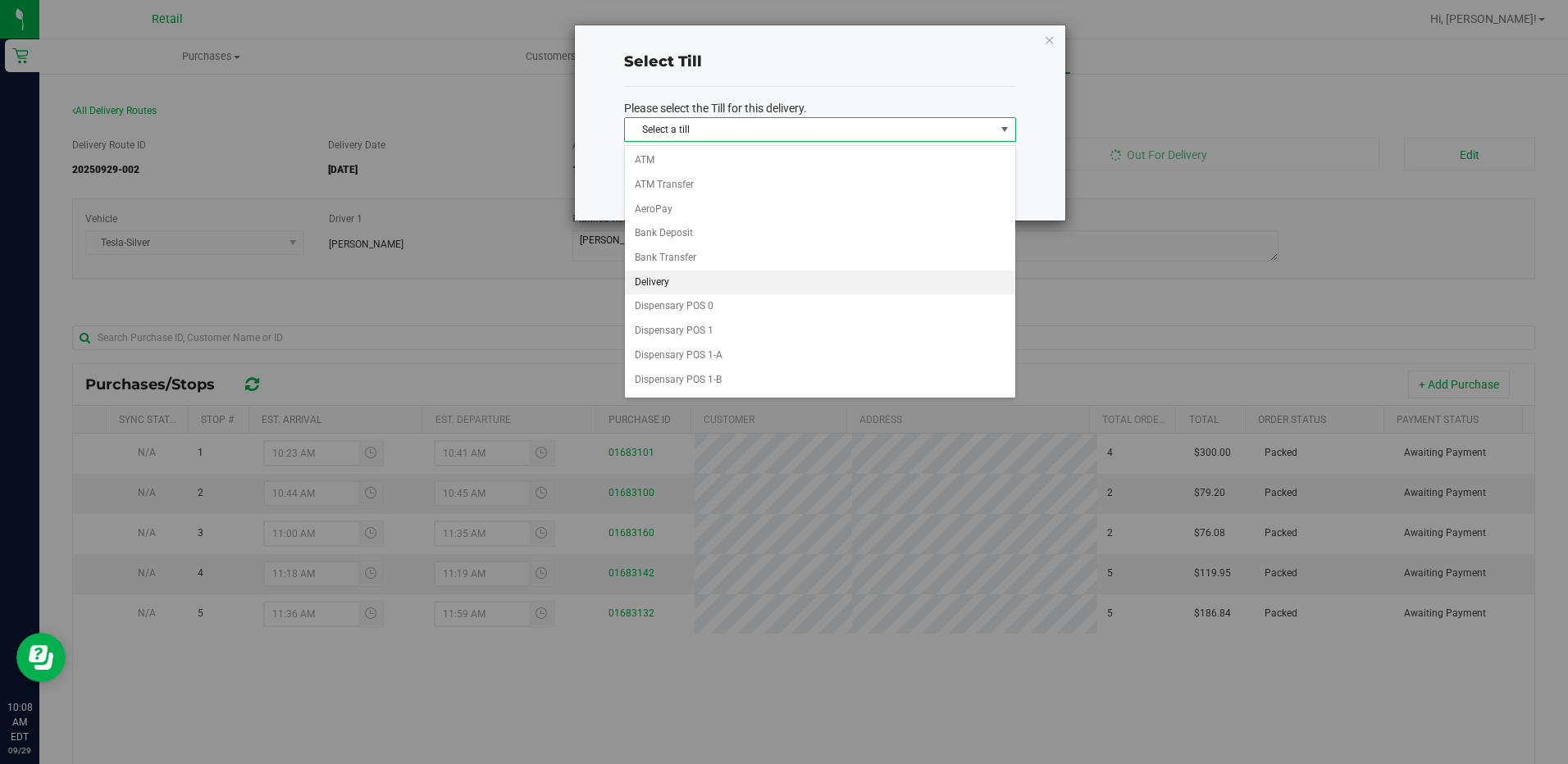
click at [680, 285] on li "Delivery" at bounding box center [820, 283] width 390 height 25
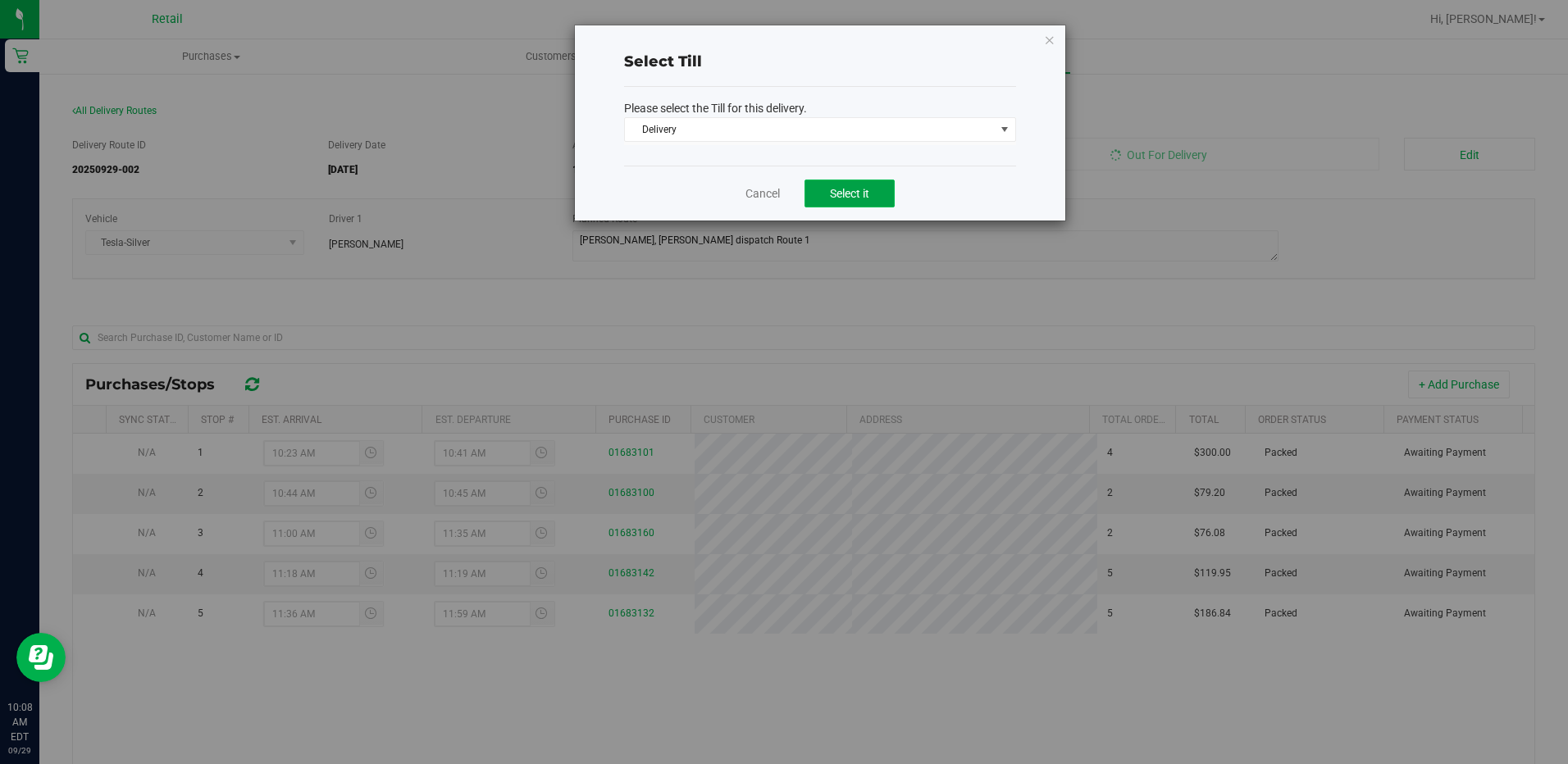
click at [842, 199] on span "Select it" at bounding box center [849, 194] width 39 height 13
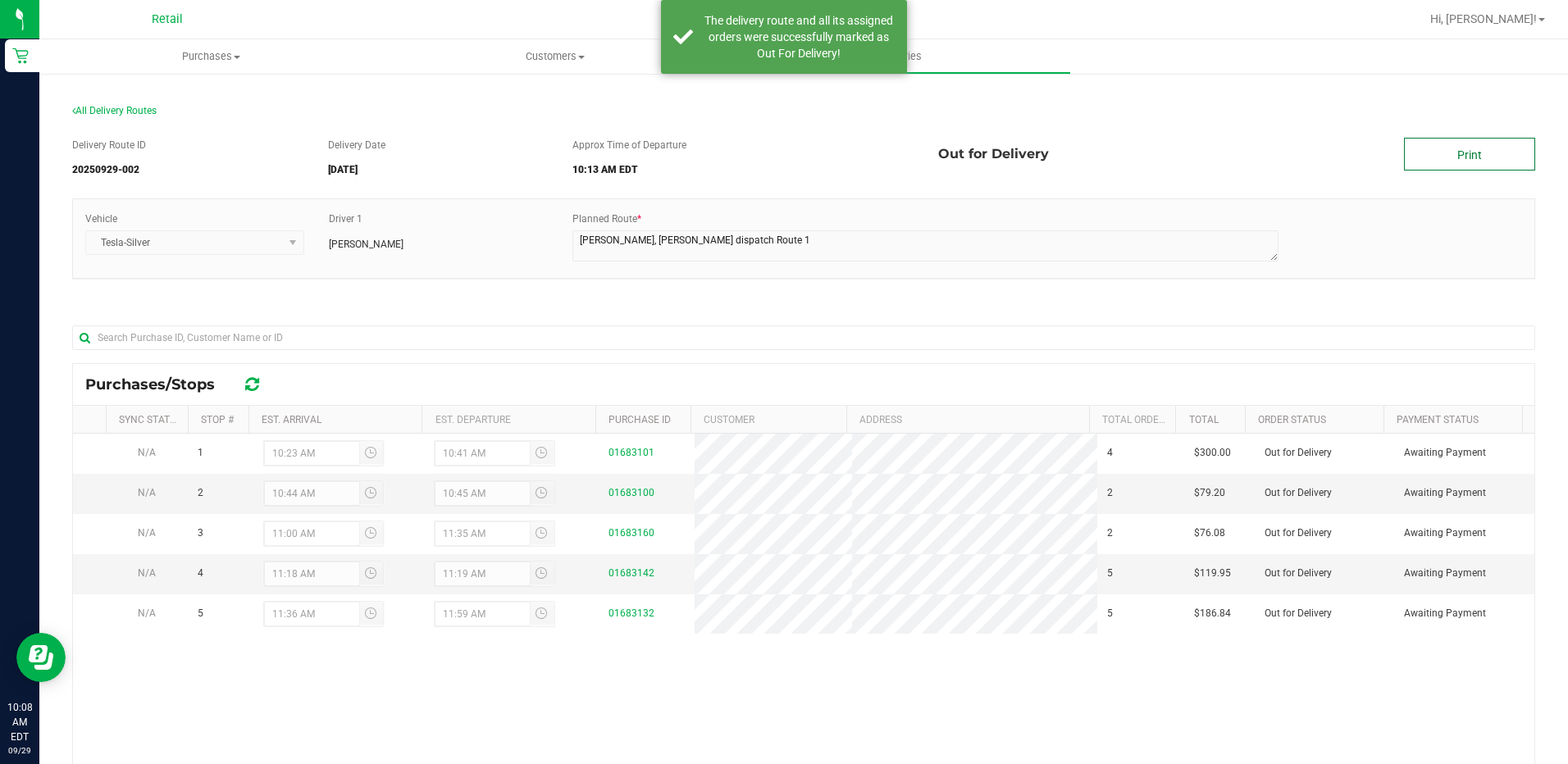
click at [1416, 158] on link "Print" at bounding box center [1470, 154] width 131 height 32
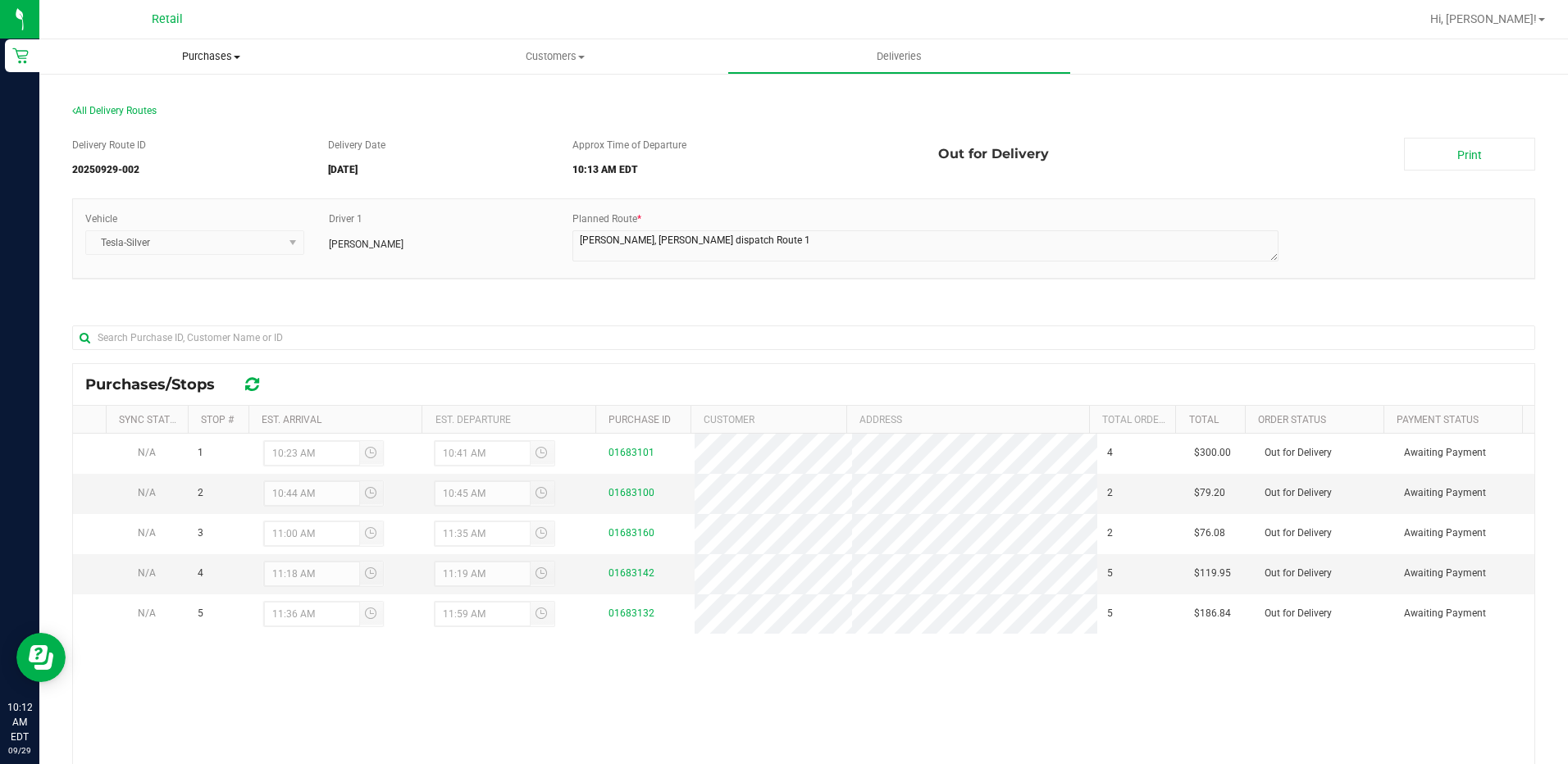
click at [233, 61] on span "Purchases" at bounding box center [210, 57] width 343 height 15
click at [164, 94] on span "Summary of purchases" at bounding box center [123, 99] width 168 height 14
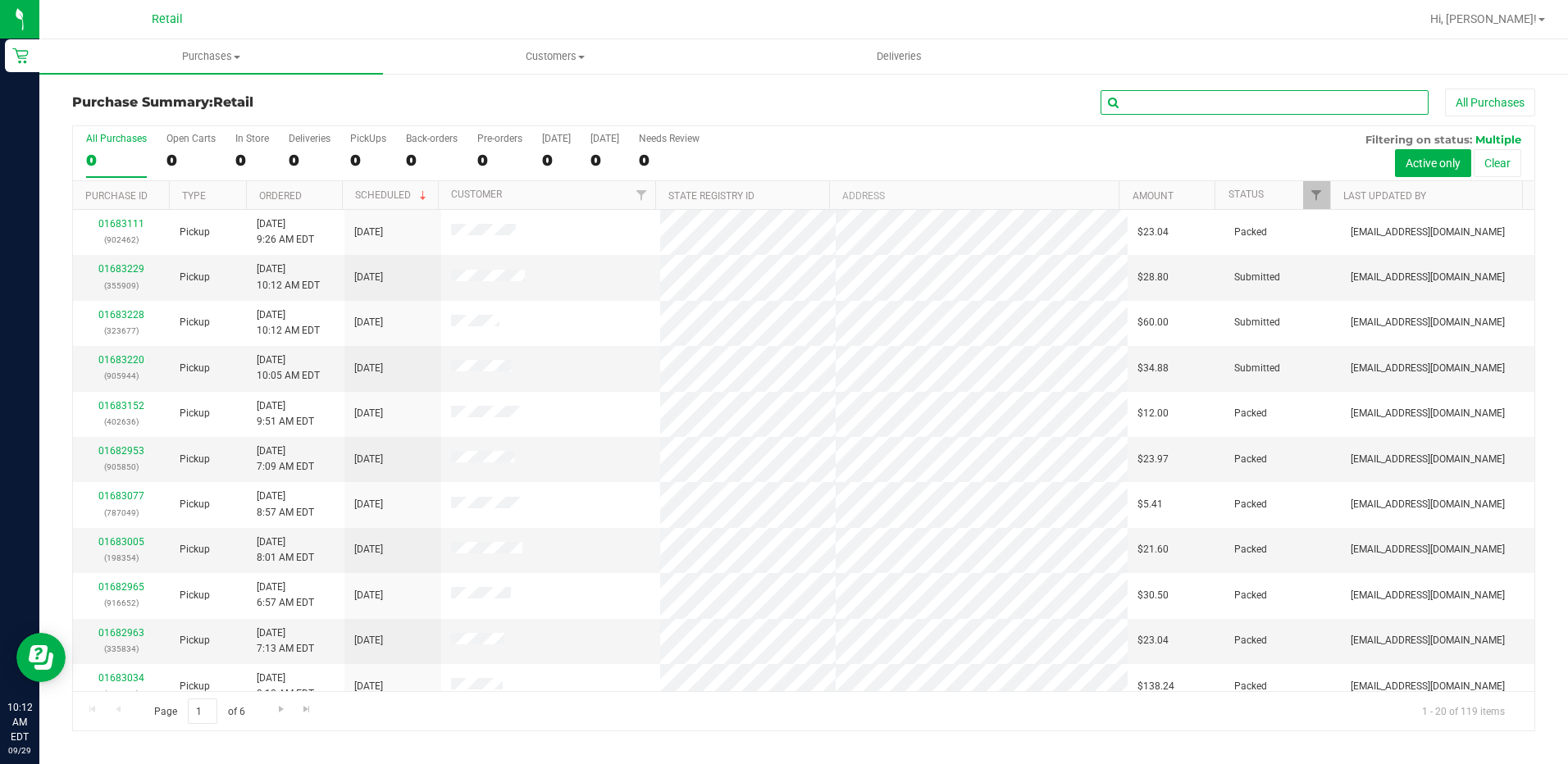
click at [1166, 103] on input "text" at bounding box center [1264, 103] width 328 height 25
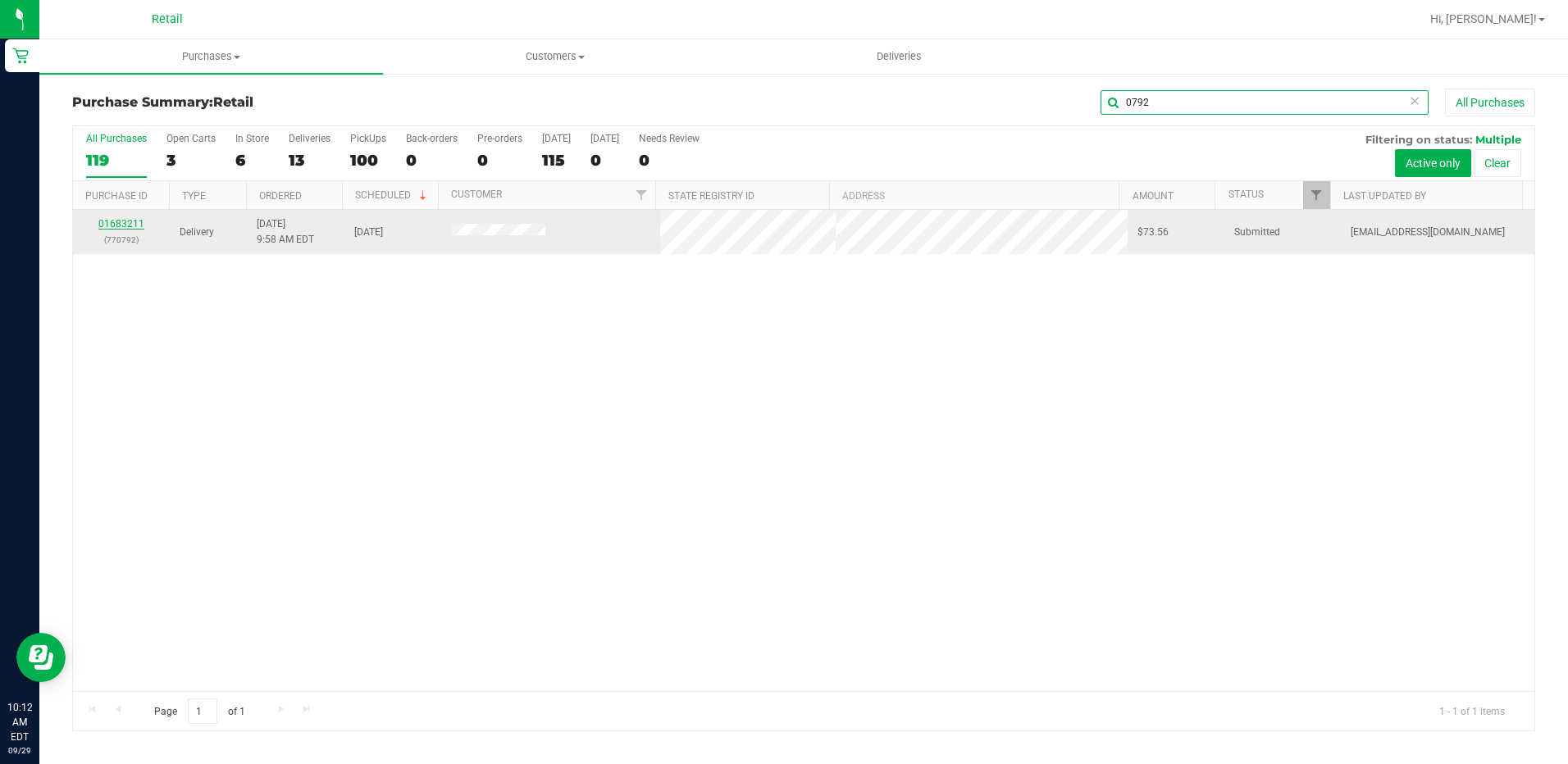
type input "0792"
click at [108, 218] on link "01683211" at bounding box center [121, 224] width 46 height 11
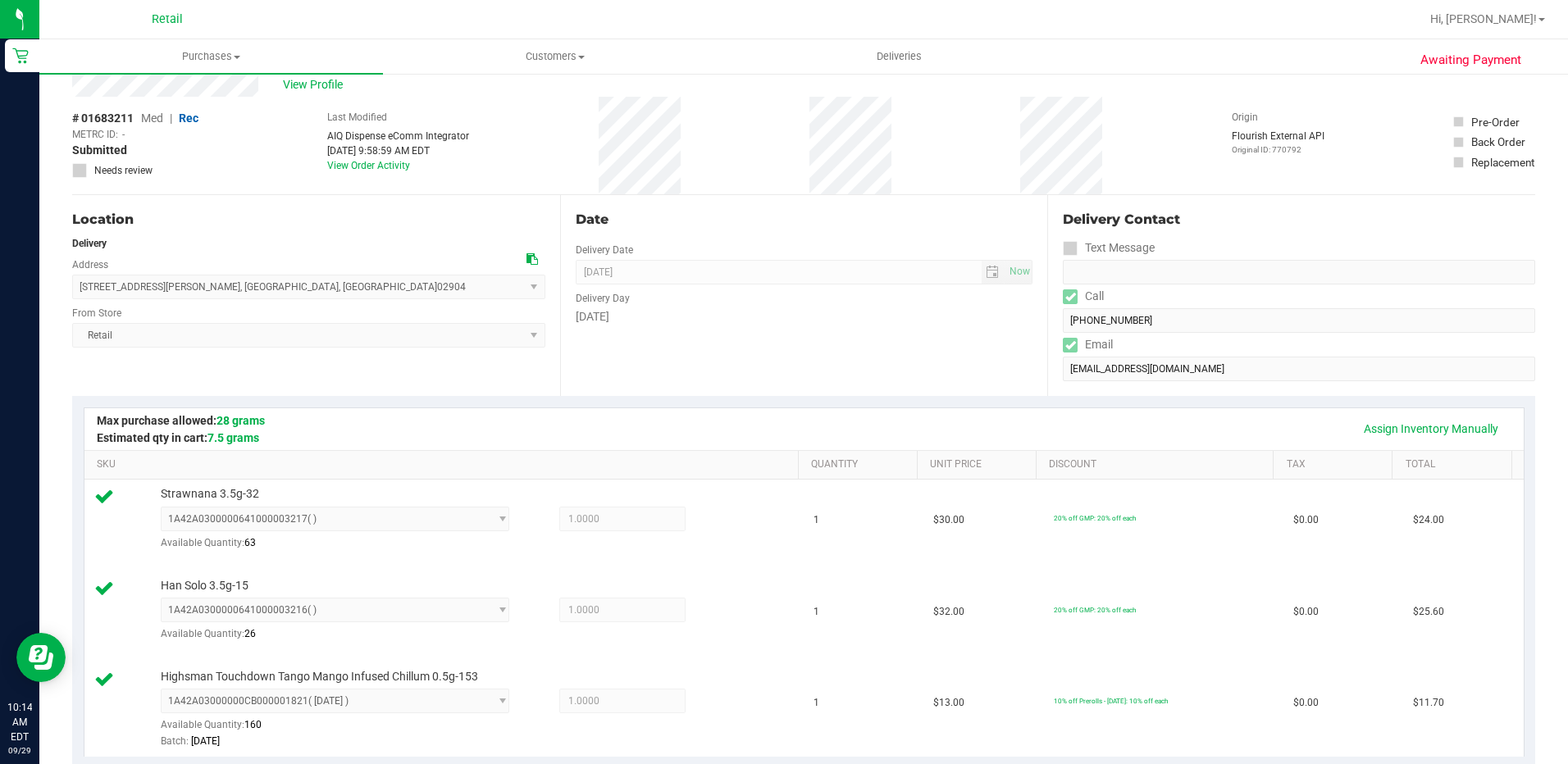
scroll to position [410, 0]
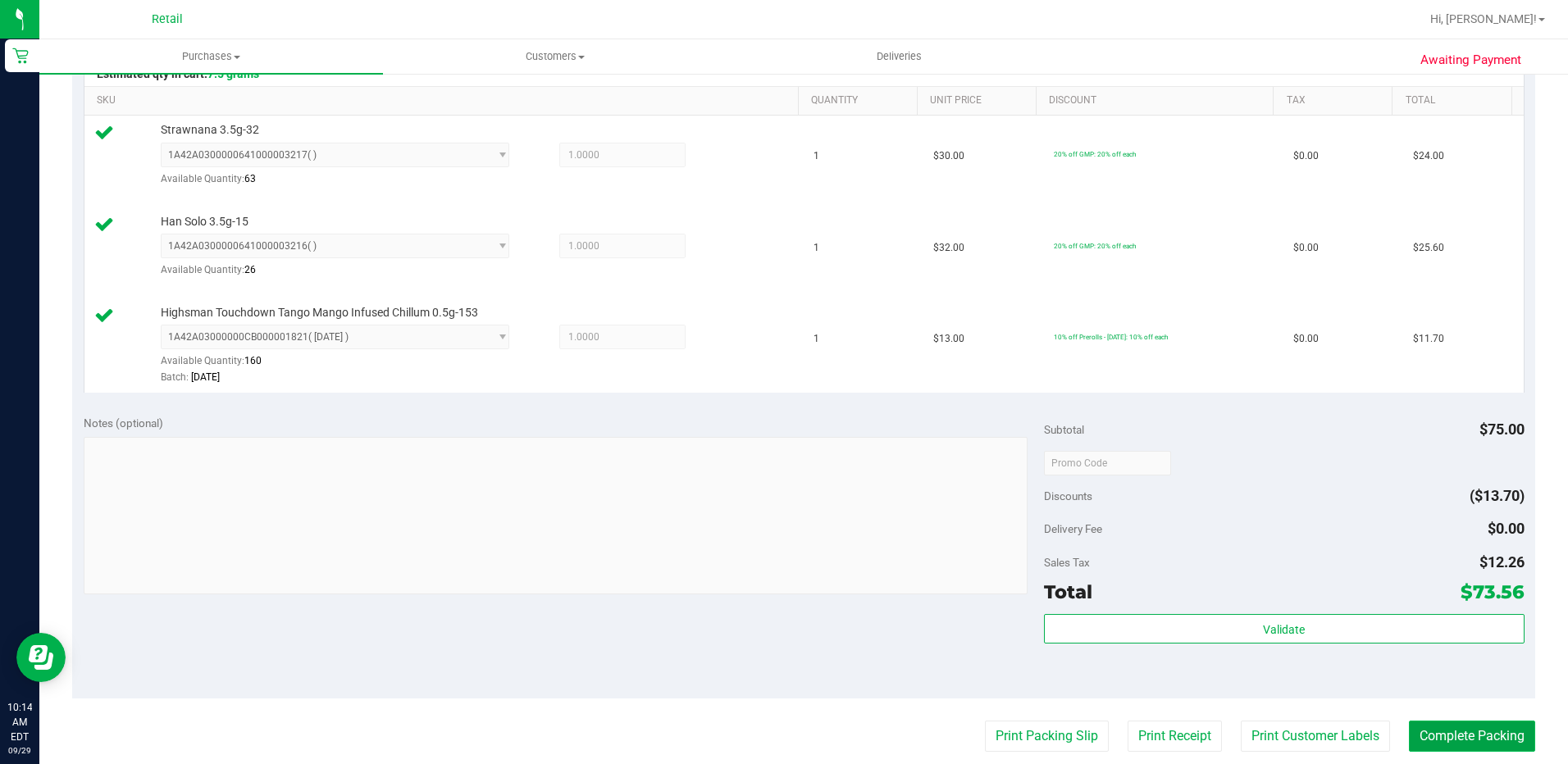
click at [1448, 735] on button "Complete Packing" at bounding box center [1472, 736] width 127 height 31
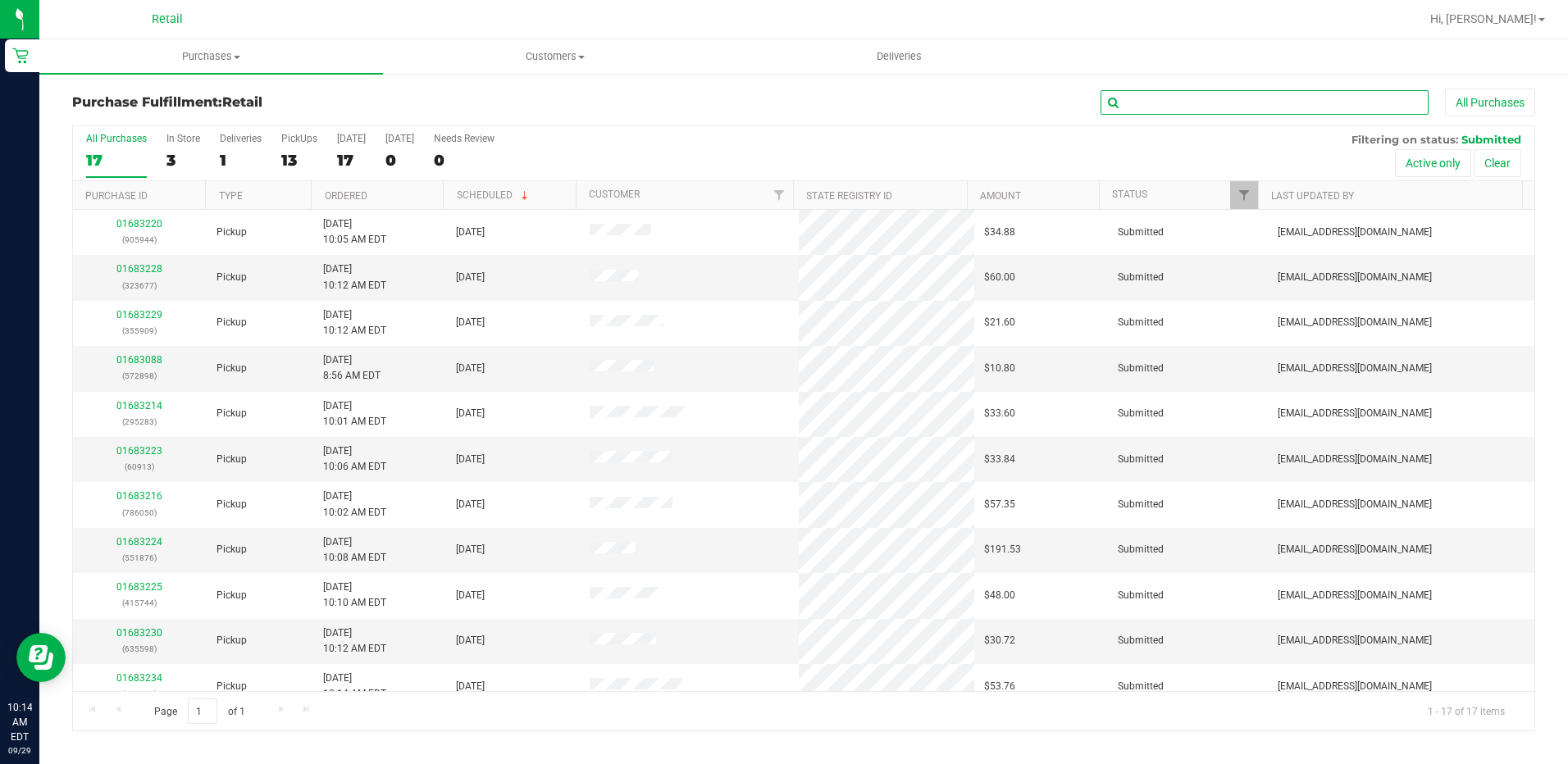
click at [1168, 100] on input "text" at bounding box center [1264, 103] width 328 height 25
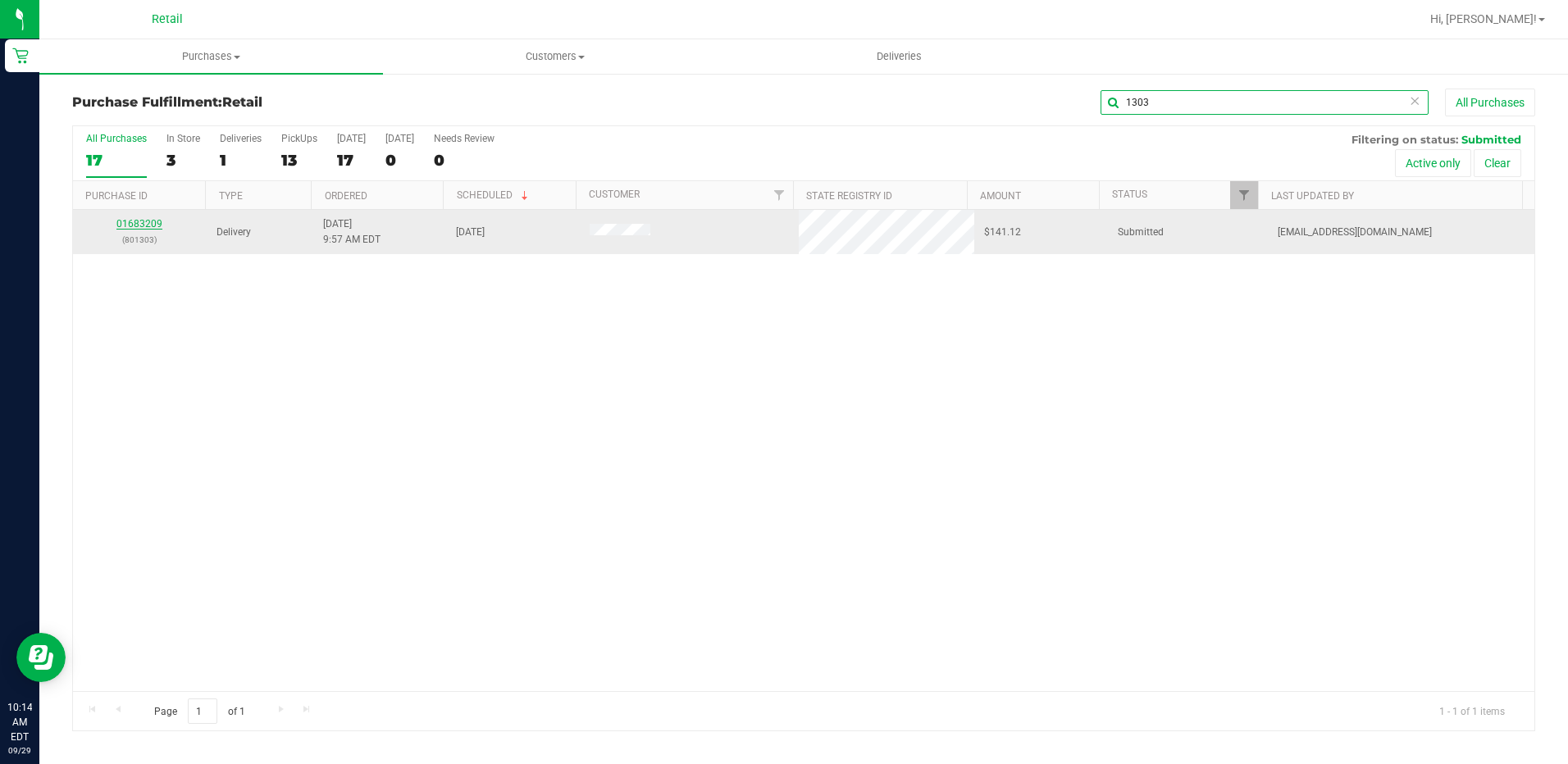
type input "1303"
click at [139, 220] on link "01683209" at bounding box center [139, 224] width 46 height 11
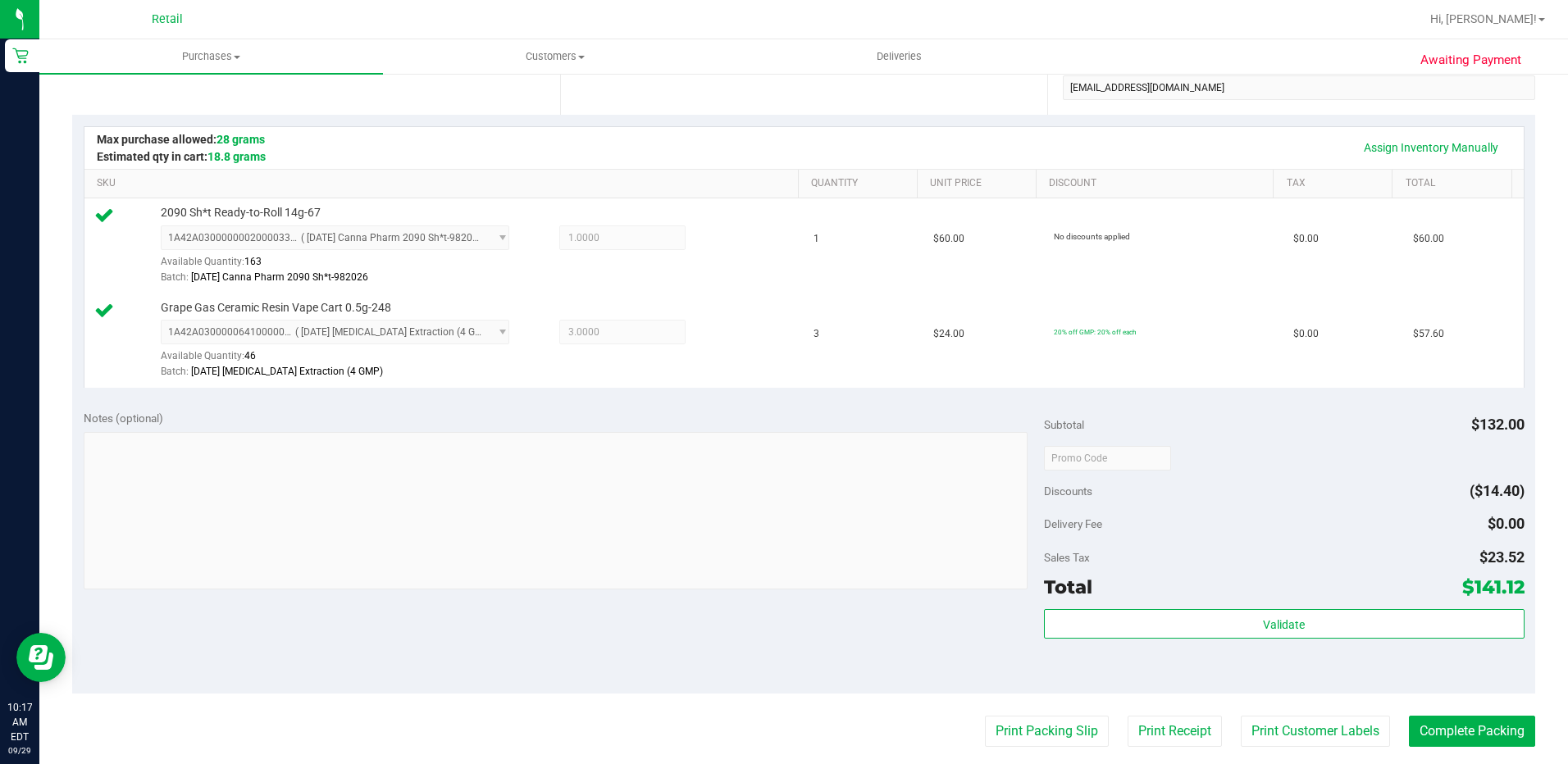
scroll to position [492, 0]
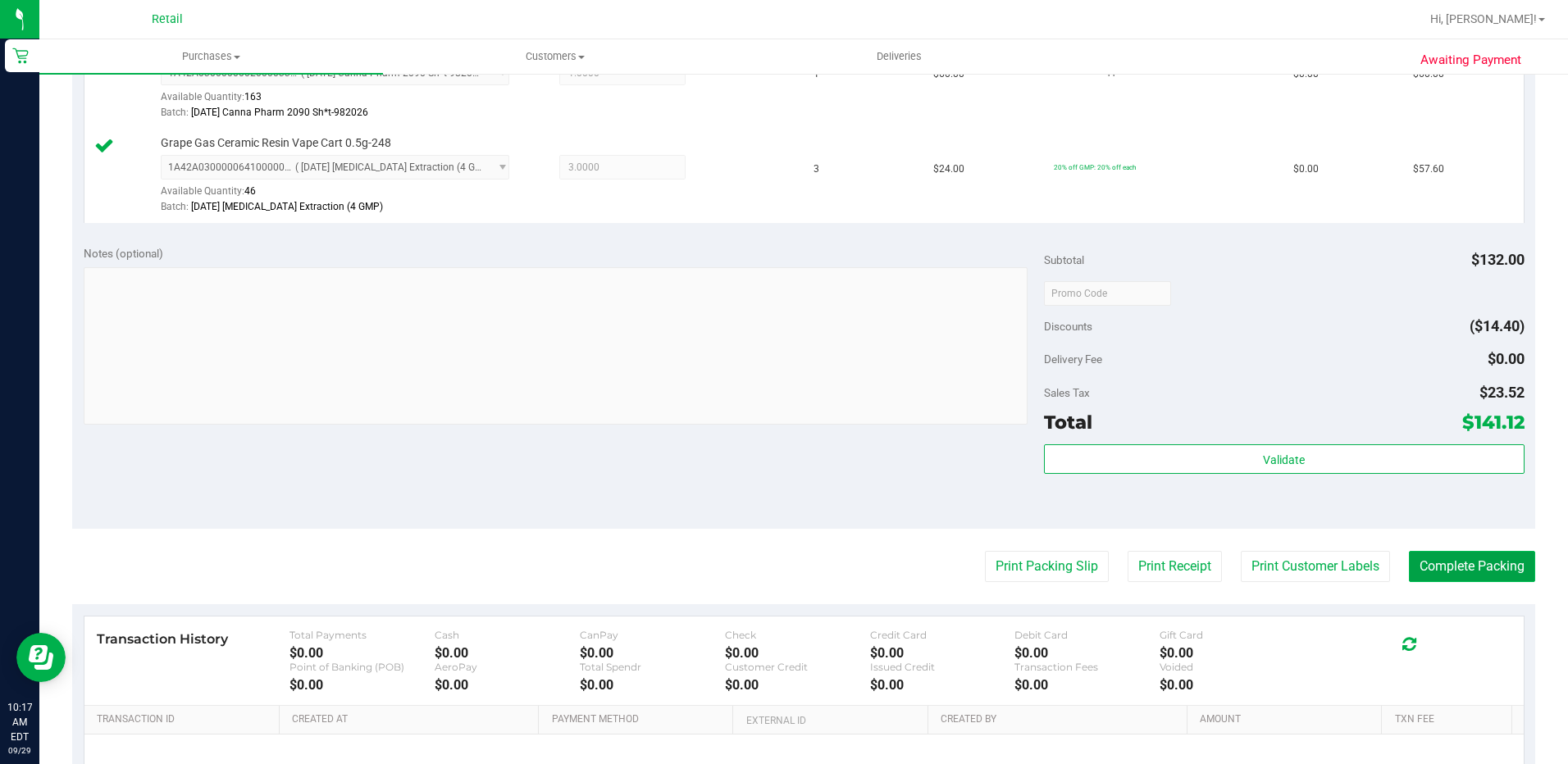
click at [1484, 579] on button "Complete Packing" at bounding box center [1472, 566] width 127 height 31
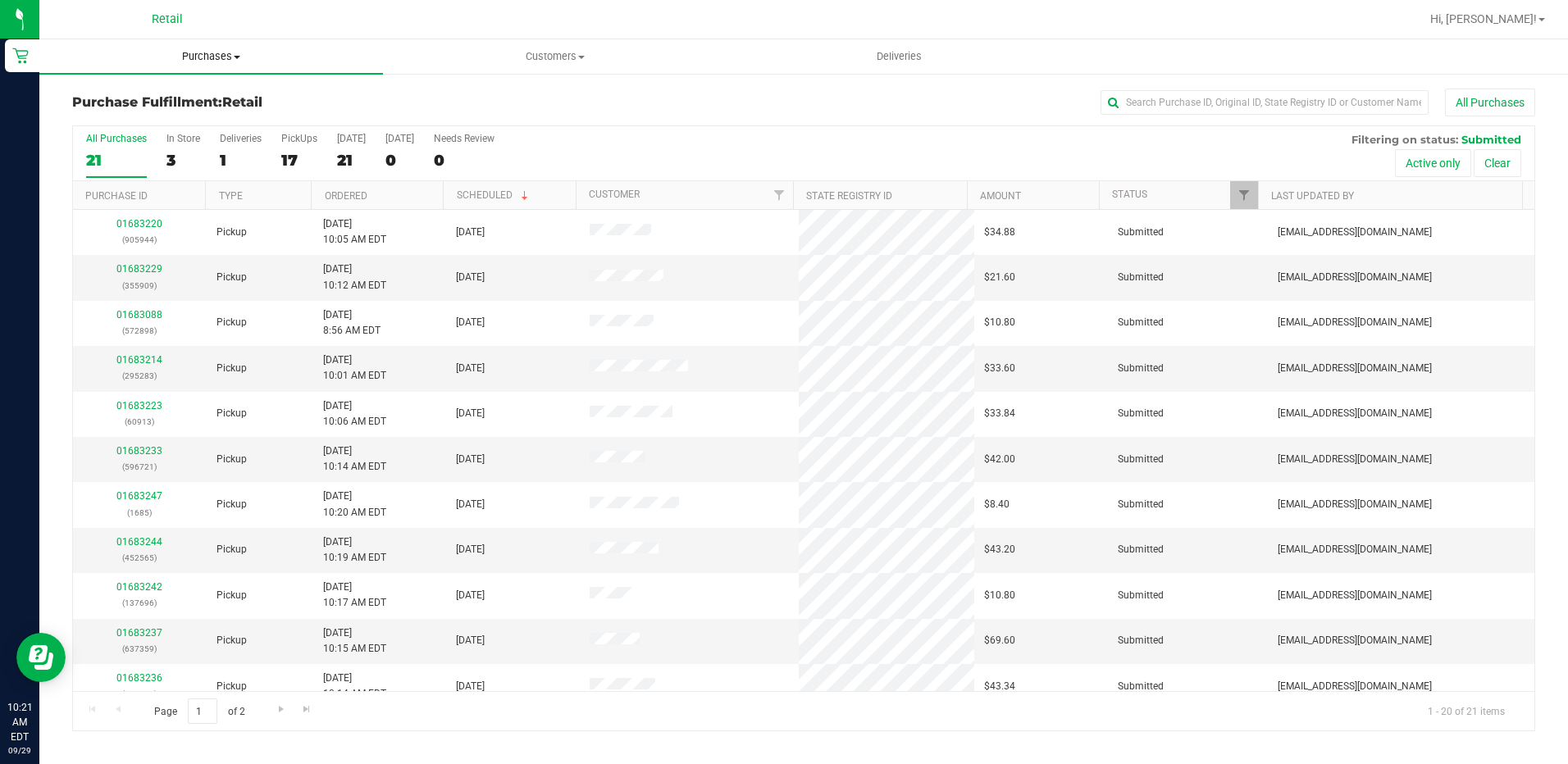
click at [235, 59] on span "Purchases" at bounding box center [210, 57] width 343 height 15
click at [182, 92] on span "Summary of purchases" at bounding box center [123, 99] width 168 height 14
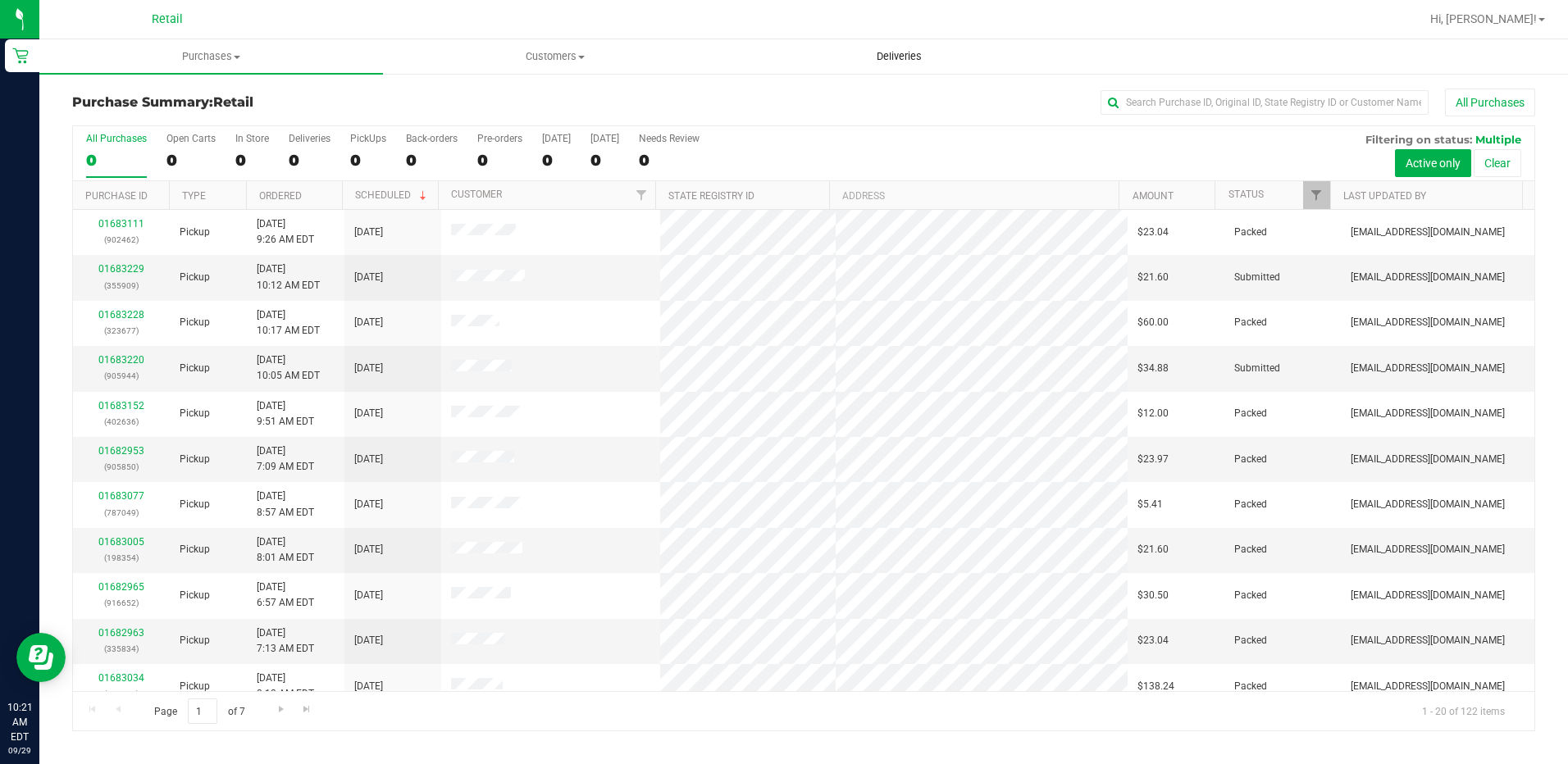
click at [900, 54] on span "Deliveries" at bounding box center [899, 57] width 89 height 15
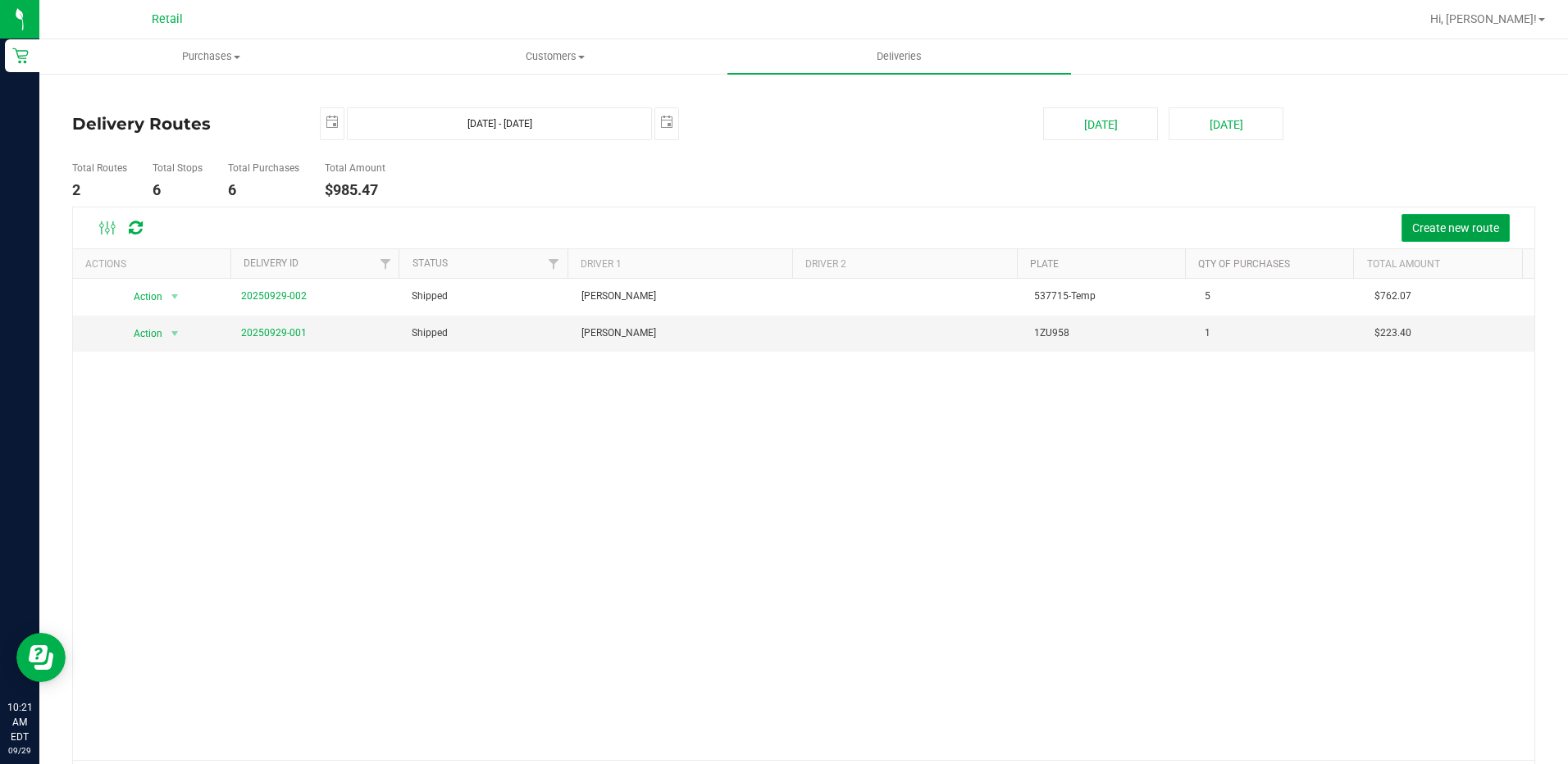
click at [1430, 233] on span "Create new route" at bounding box center [1456, 228] width 87 height 13
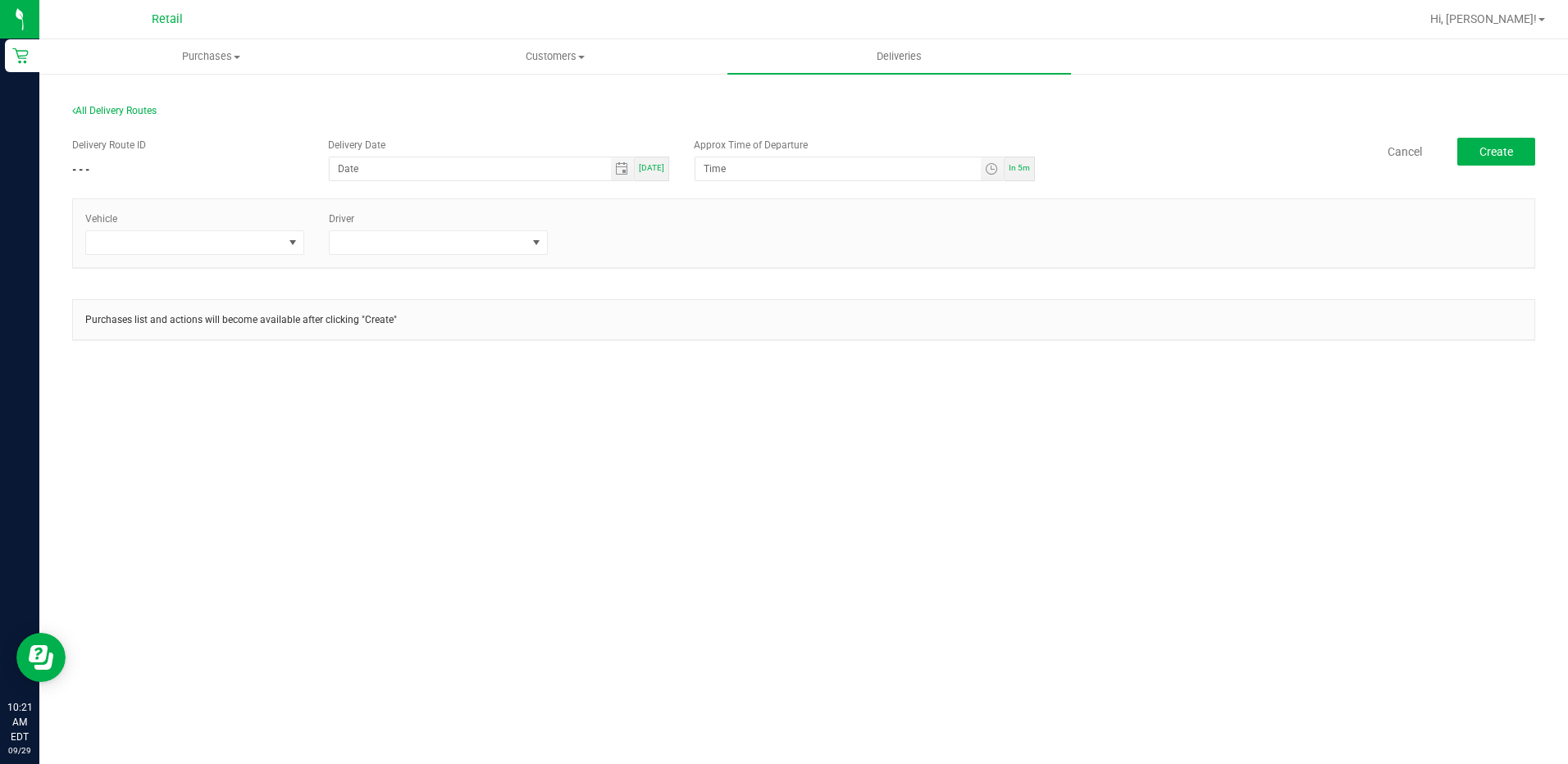
click at [655, 166] on span "[DATE]" at bounding box center [652, 167] width 26 height 9
type input "[DATE]"
click at [1021, 177] on div "In 5m" at bounding box center [1020, 169] width 30 height 25
type input "10:26 AM"
click at [255, 233] on span at bounding box center [185, 243] width 197 height 23
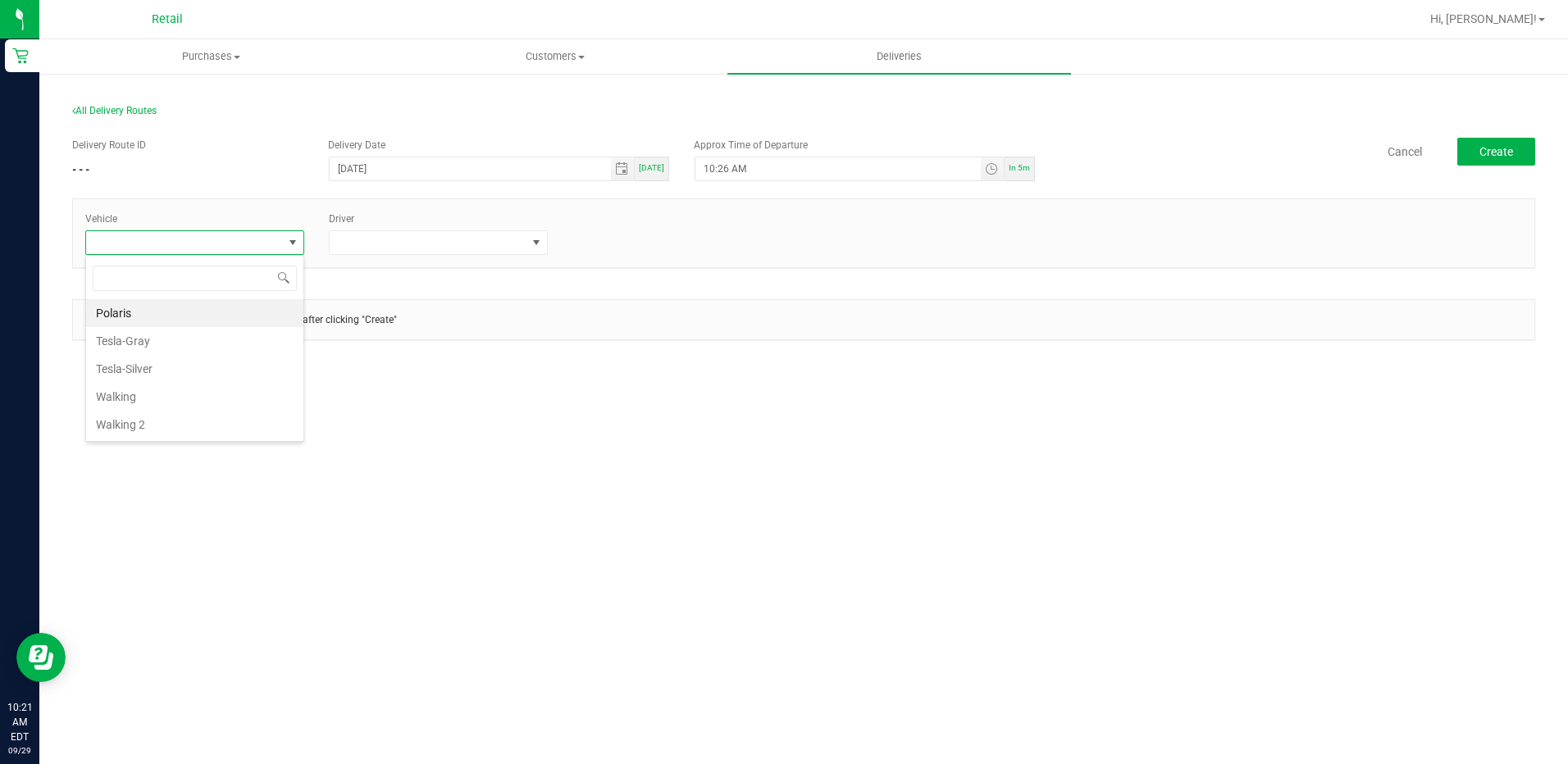
scroll to position [25, 219]
click at [230, 340] on li "Tesla-Gray" at bounding box center [195, 341] width 217 height 28
click at [228, 234] on span "Tesla-Gray" at bounding box center [185, 243] width 197 height 23
click at [180, 365] on li "Tesla-Silver" at bounding box center [195, 368] width 217 height 28
click at [229, 248] on span "Tesla-Silver" at bounding box center [185, 243] width 197 height 23
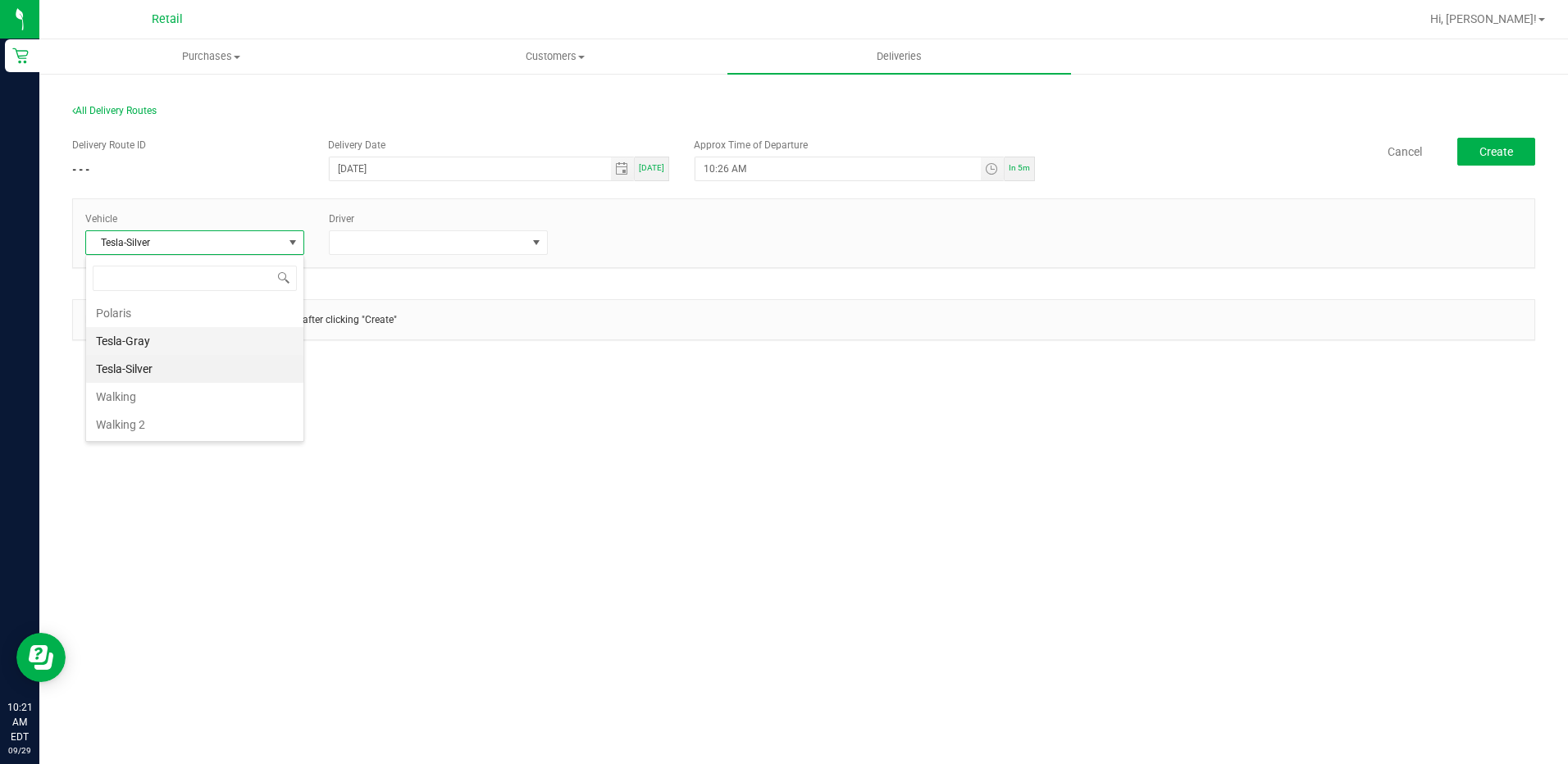
click at [188, 336] on li "Tesla-Gray" at bounding box center [195, 341] width 217 height 28
click at [461, 402] on div "Purchases Summary of purchases Fulfillment All purchases Customers All customer…" at bounding box center [803, 402] width 1529 height 725
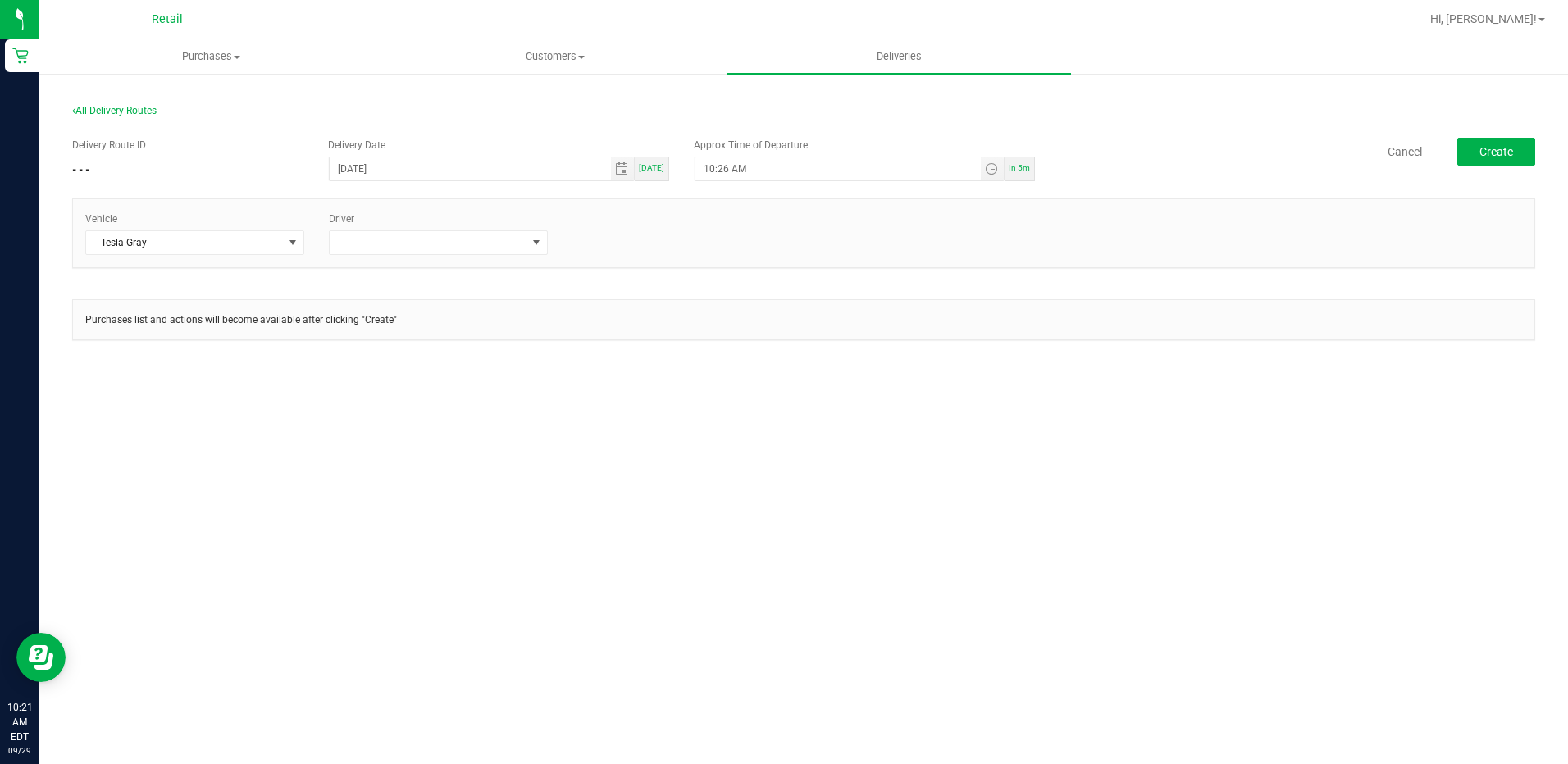
click at [486, 261] on div "Vehicle Tesla-Gray Driver" at bounding box center [804, 233] width 1461 height 69
click at [502, 248] on span at bounding box center [428, 243] width 197 height 23
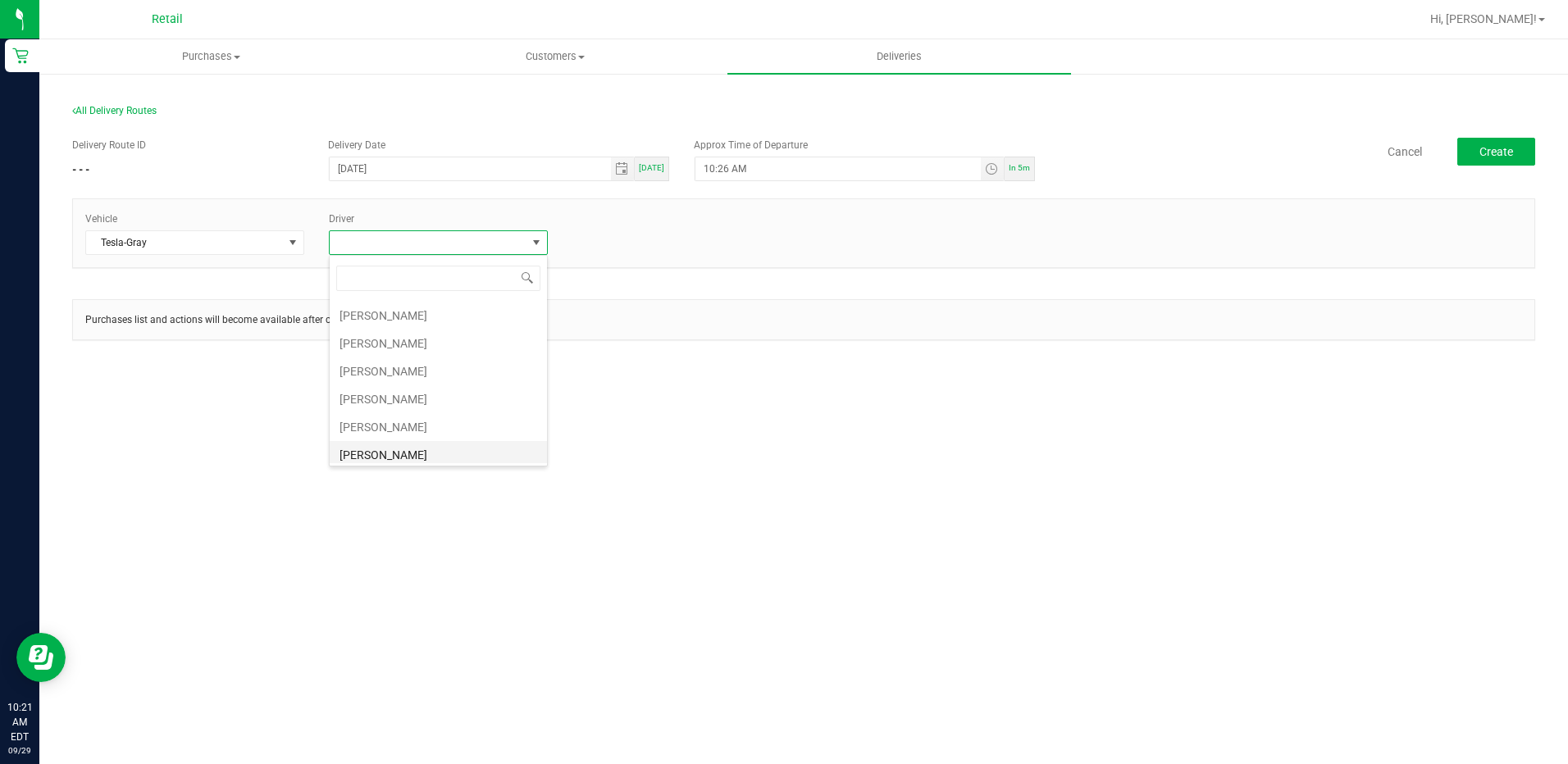
scroll to position [82, 0]
click at [400, 422] on li "[PERSON_NAME]" at bounding box center [439, 426] width 217 height 28
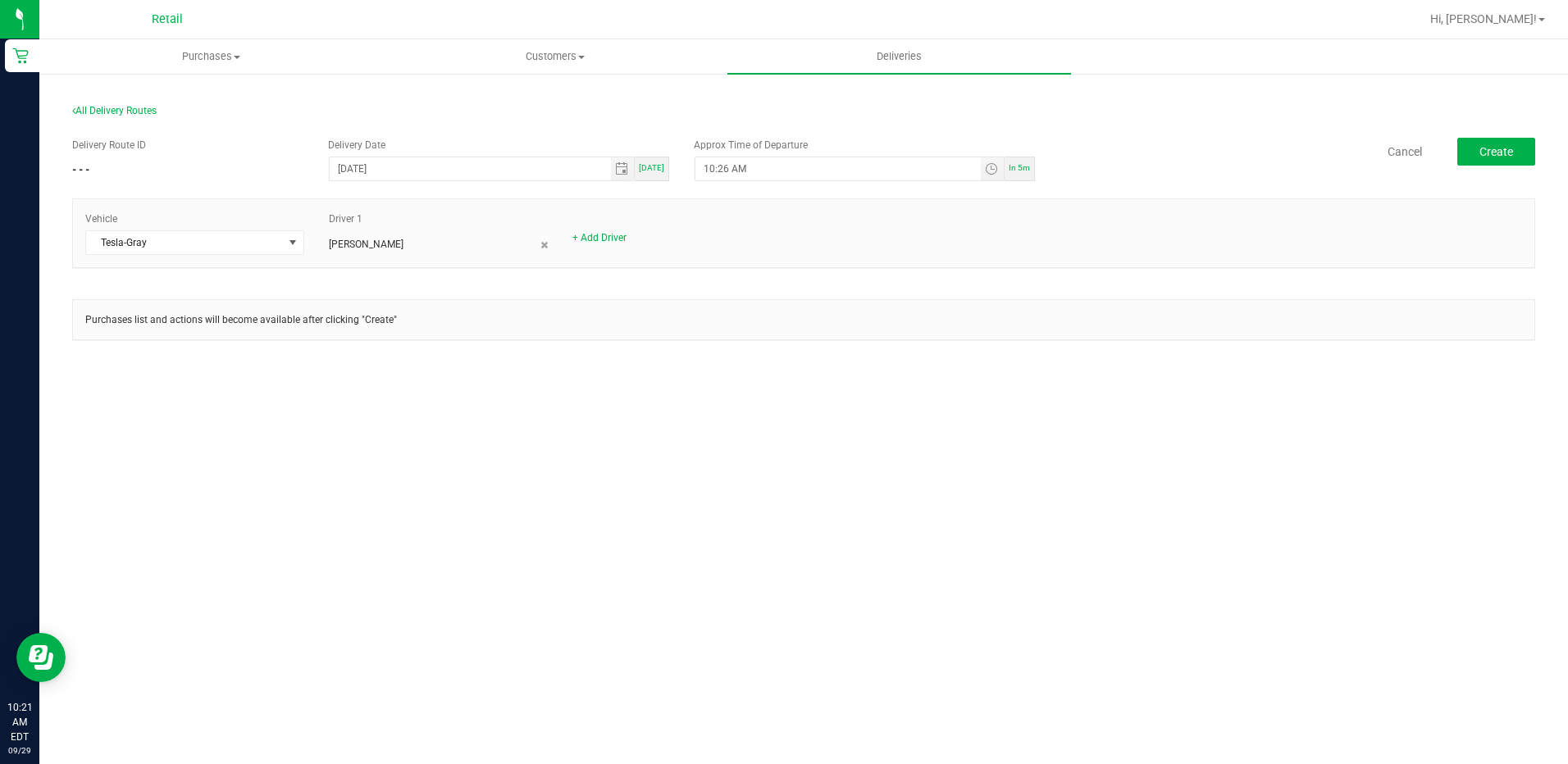
click at [840, 435] on div "Purchases Summary of purchases Fulfillment All purchases Customers All customer…" at bounding box center [803, 402] width 1529 height 725
click at [1480, 152] on span "Create" at bounding box center [1496, 152] width 33 height 13
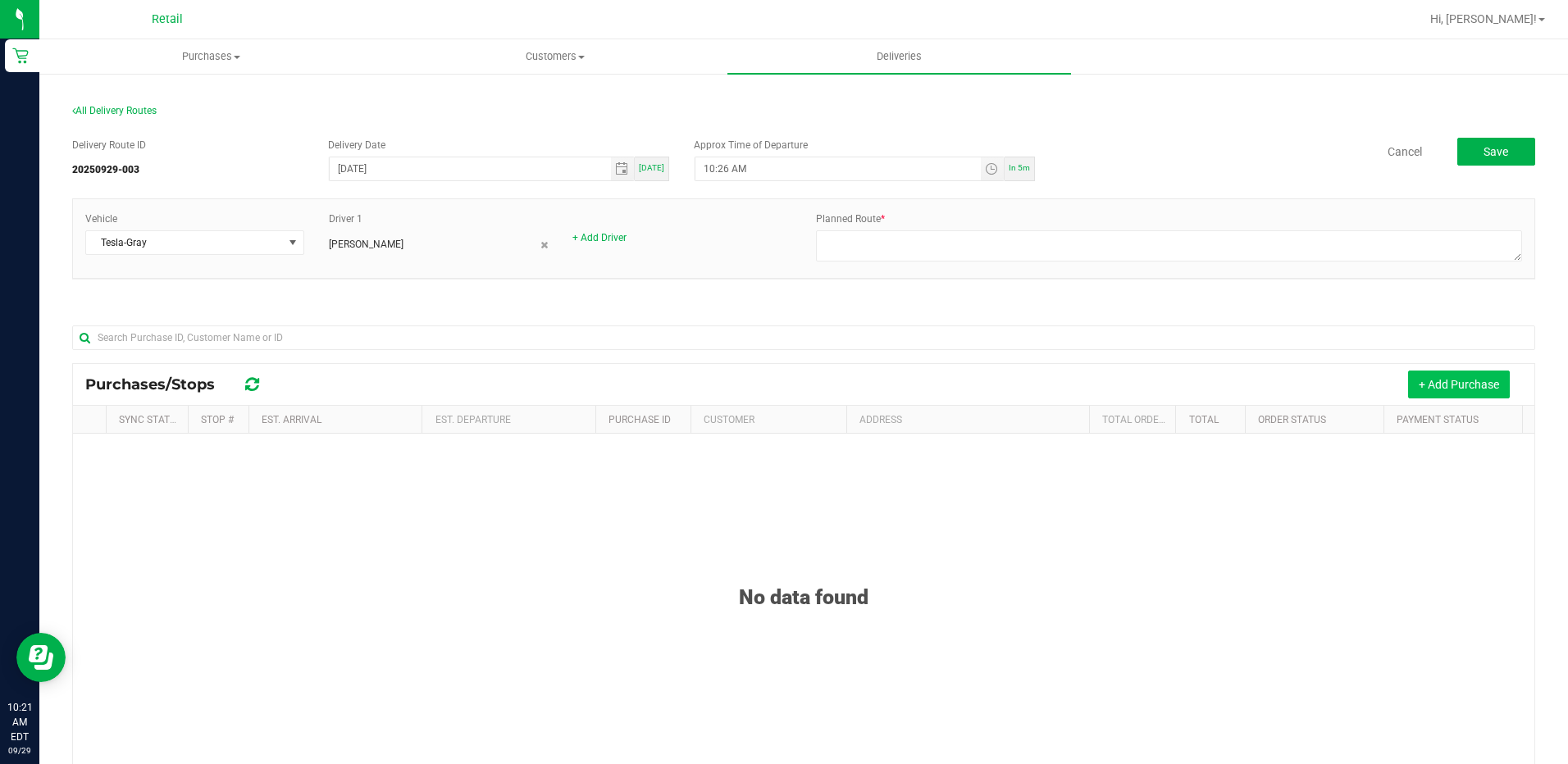
click at [1435, 389] on button "+ Add Purchase" at bounding box center [1459, 384] width 102 height 28
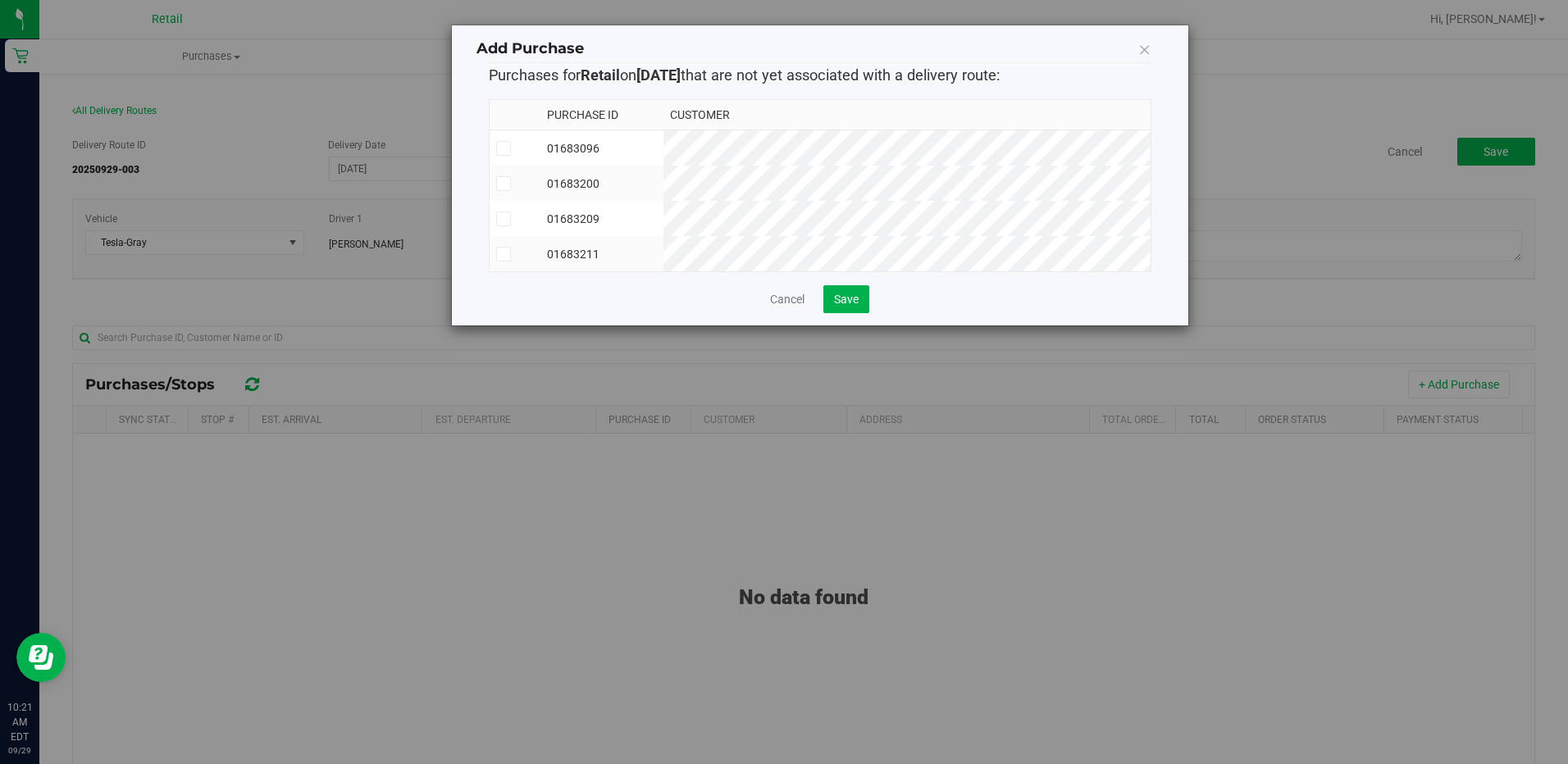
click at [505, 219] on icon at bounding box center [502, 219] width 10 height 0
click at [0, 0] on input "checkbox" at bounding box center [0, 0] width 0 height 0
click at [504, 237] on td at bounding box center [515, 253] width 50 height 35
click at [850, 306] on span "Save" at bounding box center [847, 300] width 25 height 13
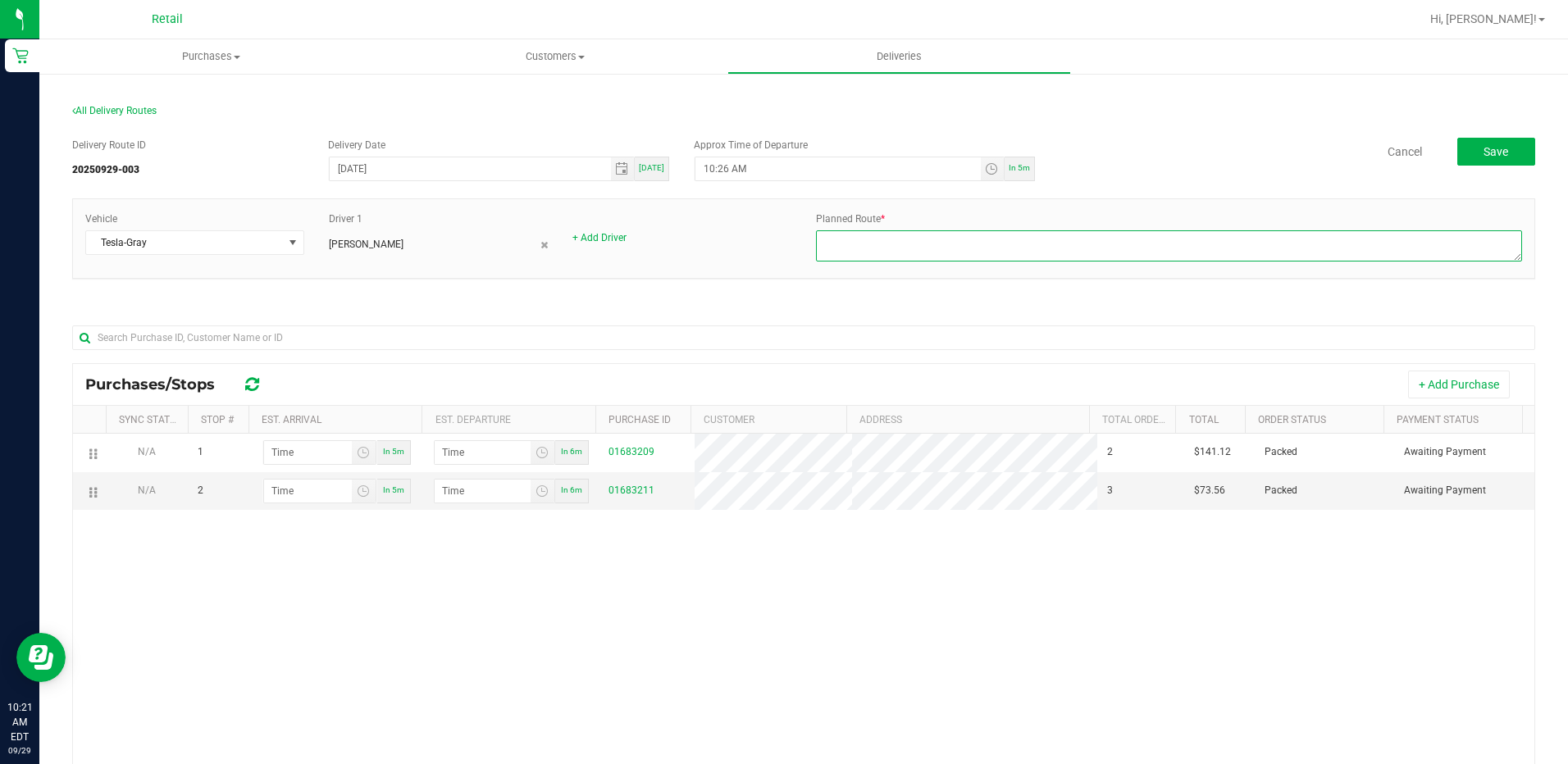
click at [949, 241] on textarea at bounding box center [1169, 245] width 706 height 31
type textarea "ONFLEET"
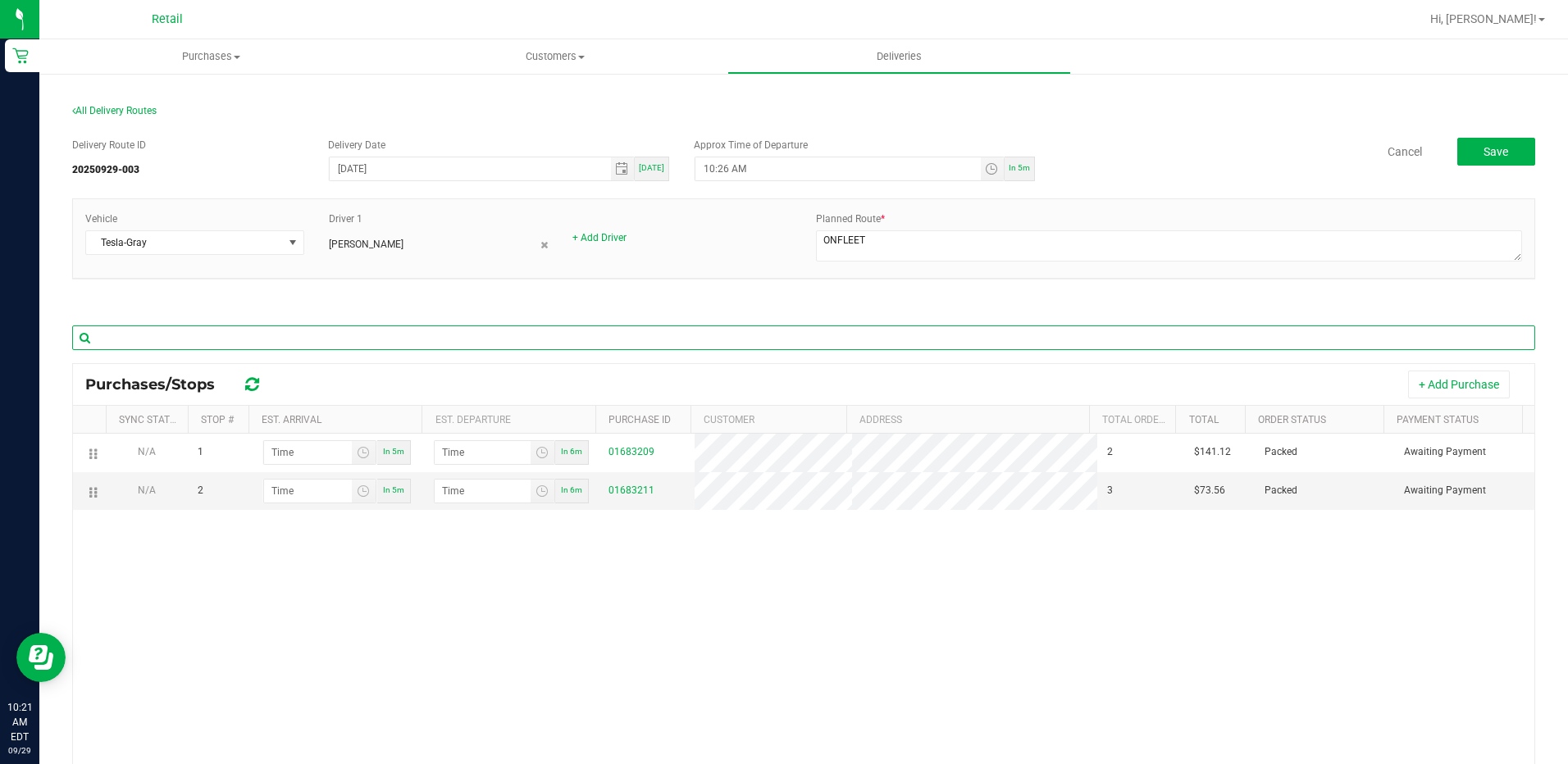
click at [574, 348] on input "text" at bounding box center [804, 338] width 1463 height 25
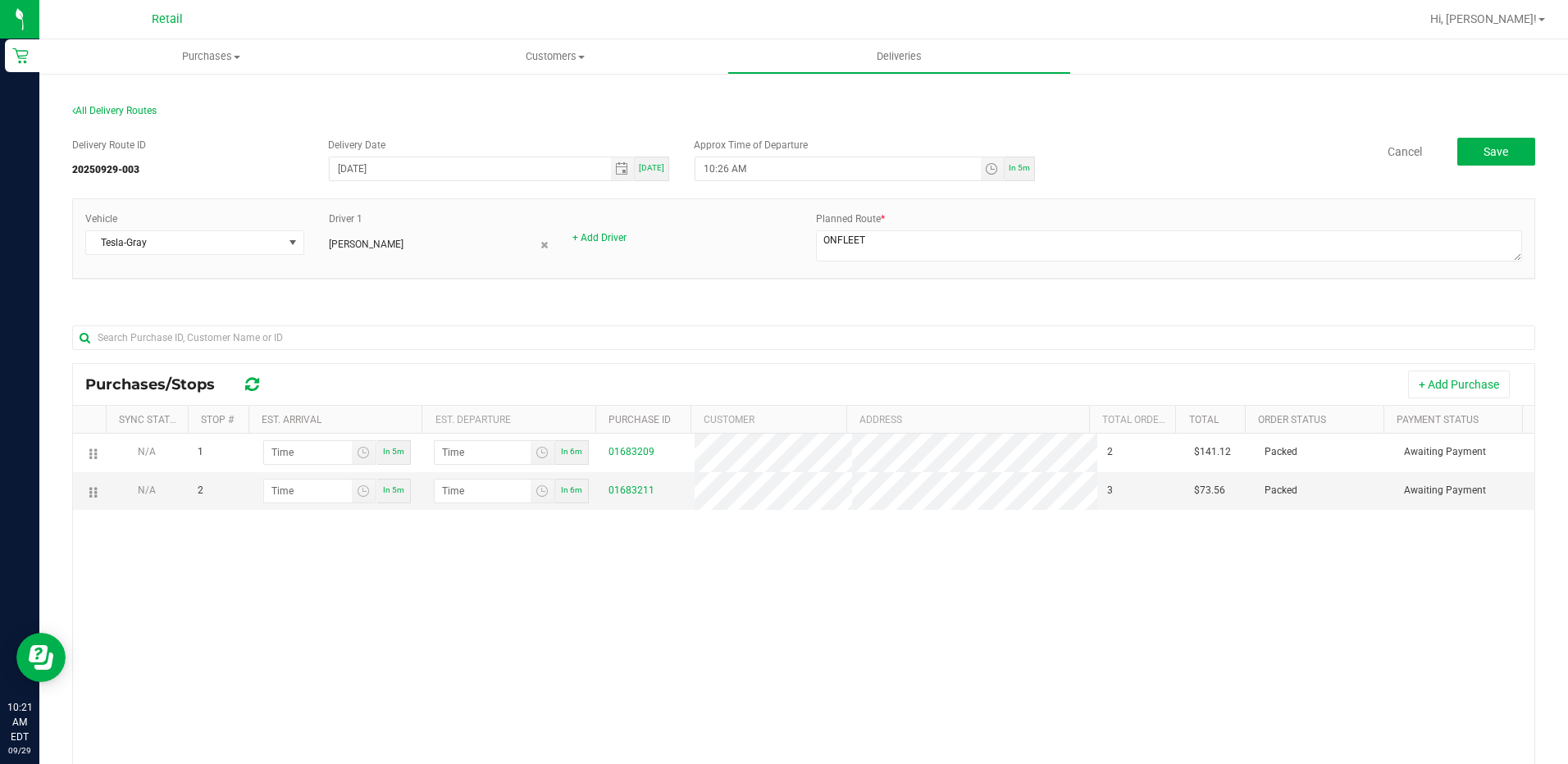
click at [301, 561] on div "N/A 1 In 5m In 6m 01683209 2 $141.12 Packed Awaiting Payment N/A 2 In 5m In 6m …" at bounding box center [804, 675] width 1461 height 481
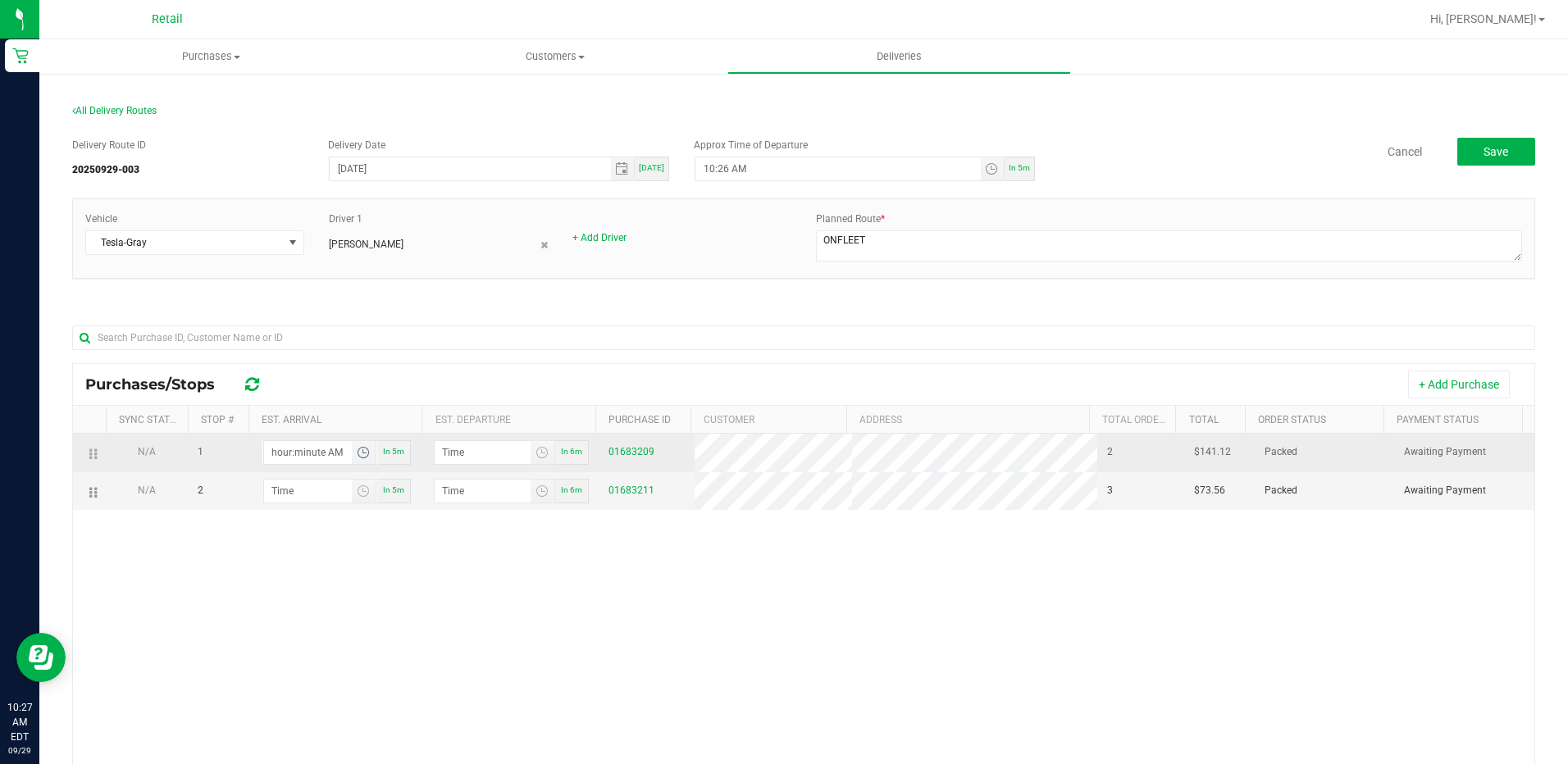
click at [290, 451] on input "hour:minute AM" at bounding box center [308, 453] width 88 height 23
type input "10:04 AM"
type input "10:05 AM"
type input "10:43 AM"
type input "10:44 AM"
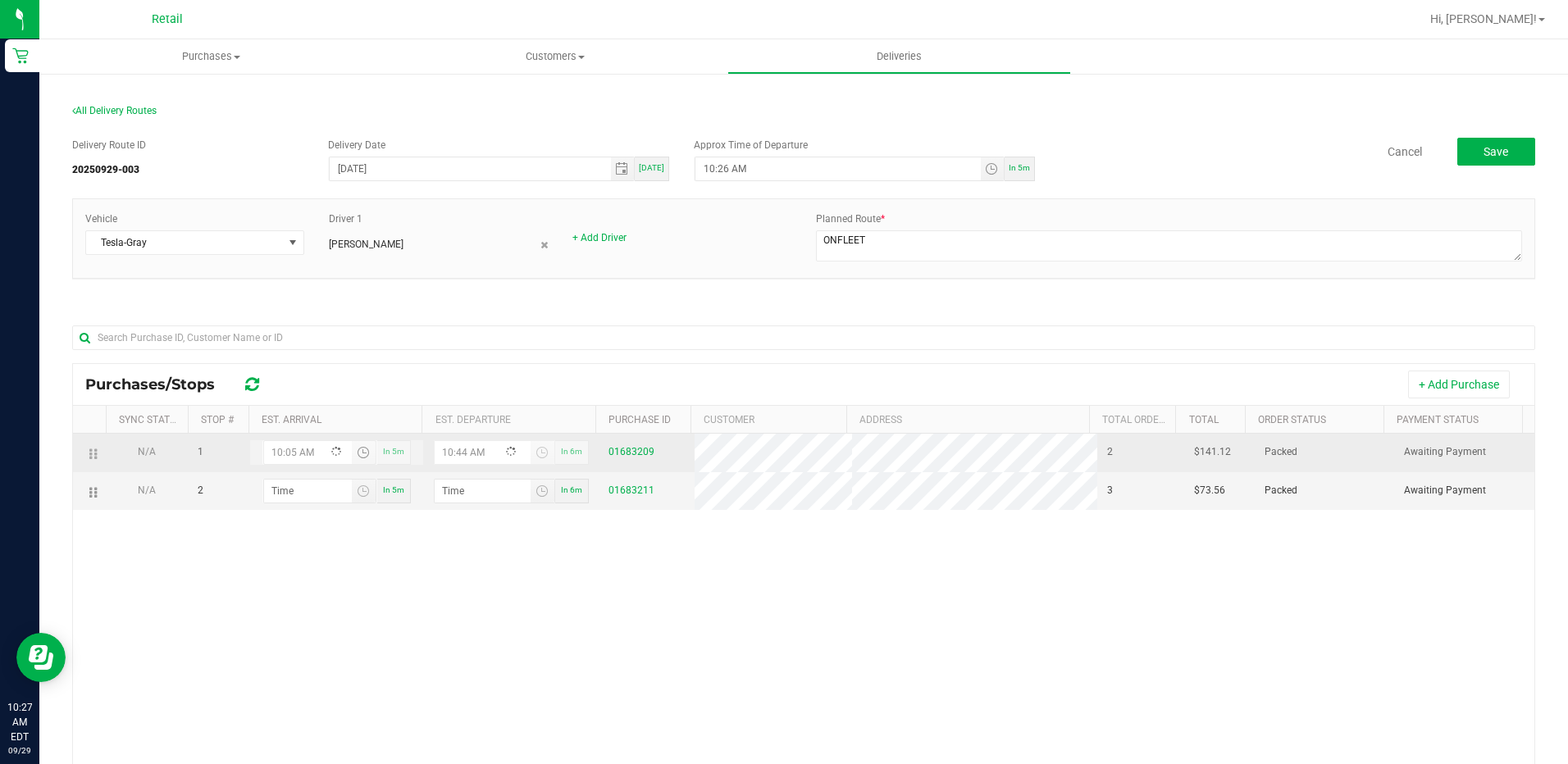
type input "10:55 AM"
type input "10:56 AM"
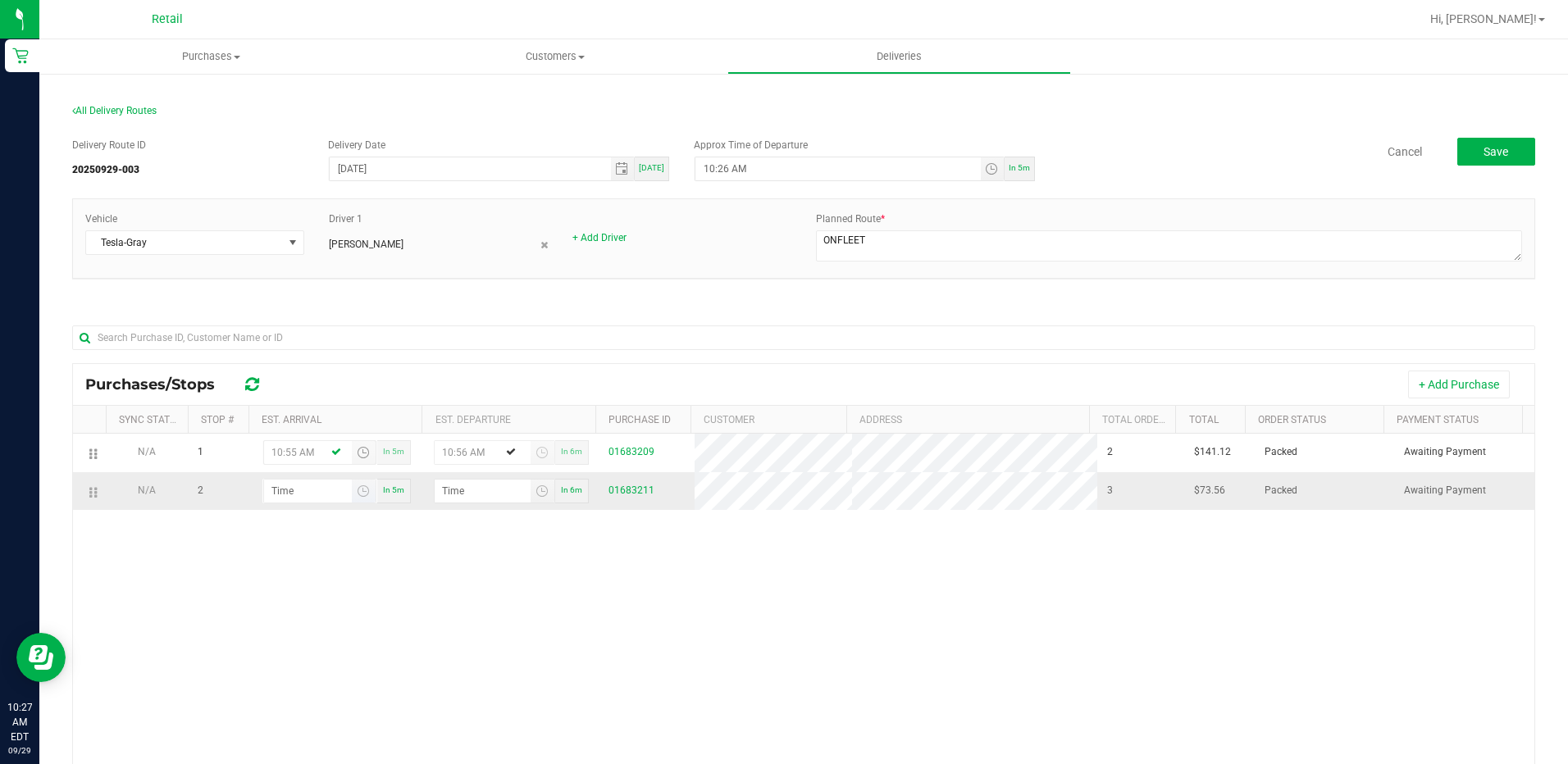
type input "10:55 AM"
click at [288, 492] on input "hour:minute AM" at bounding box center [308, 491] width 88 height 23
type input "11:01 AM"
type input "11:02 AM"
type input "11:15 AM"
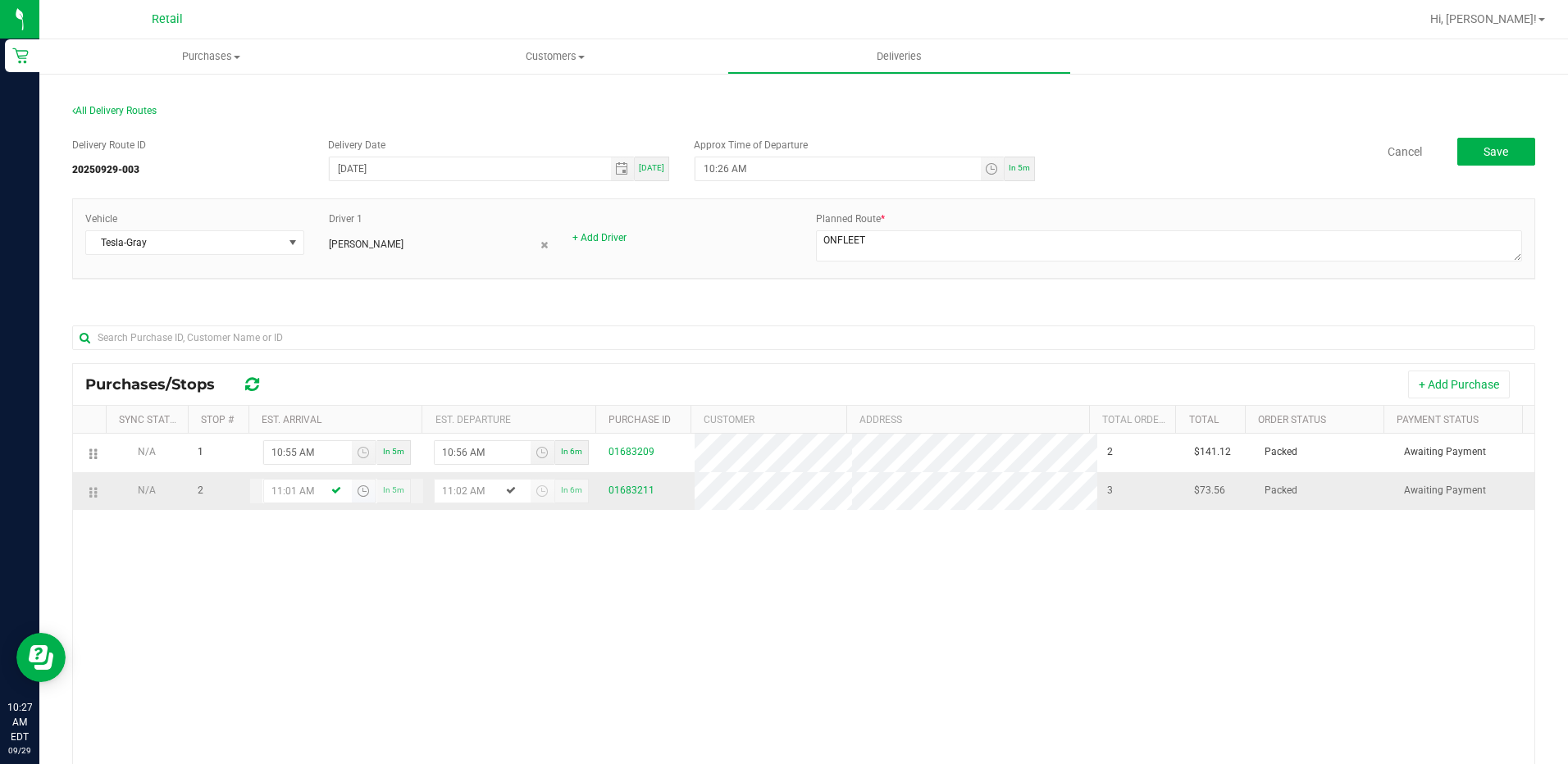
type input "11:16 AM"
type input "11:15 AM"
click at [362, 547] on div "N/A 1 10:55 AM In 5m 10:56 AM In 6m 01683209 2 $141.12 Packed Awaiting Payment …" at bounding box center [804, 675] width 1461 height 481
click at [1022, 166] on span "In 5m" at bounding box center [1019, 167] width 21 height 9
type input "10:32 AM"
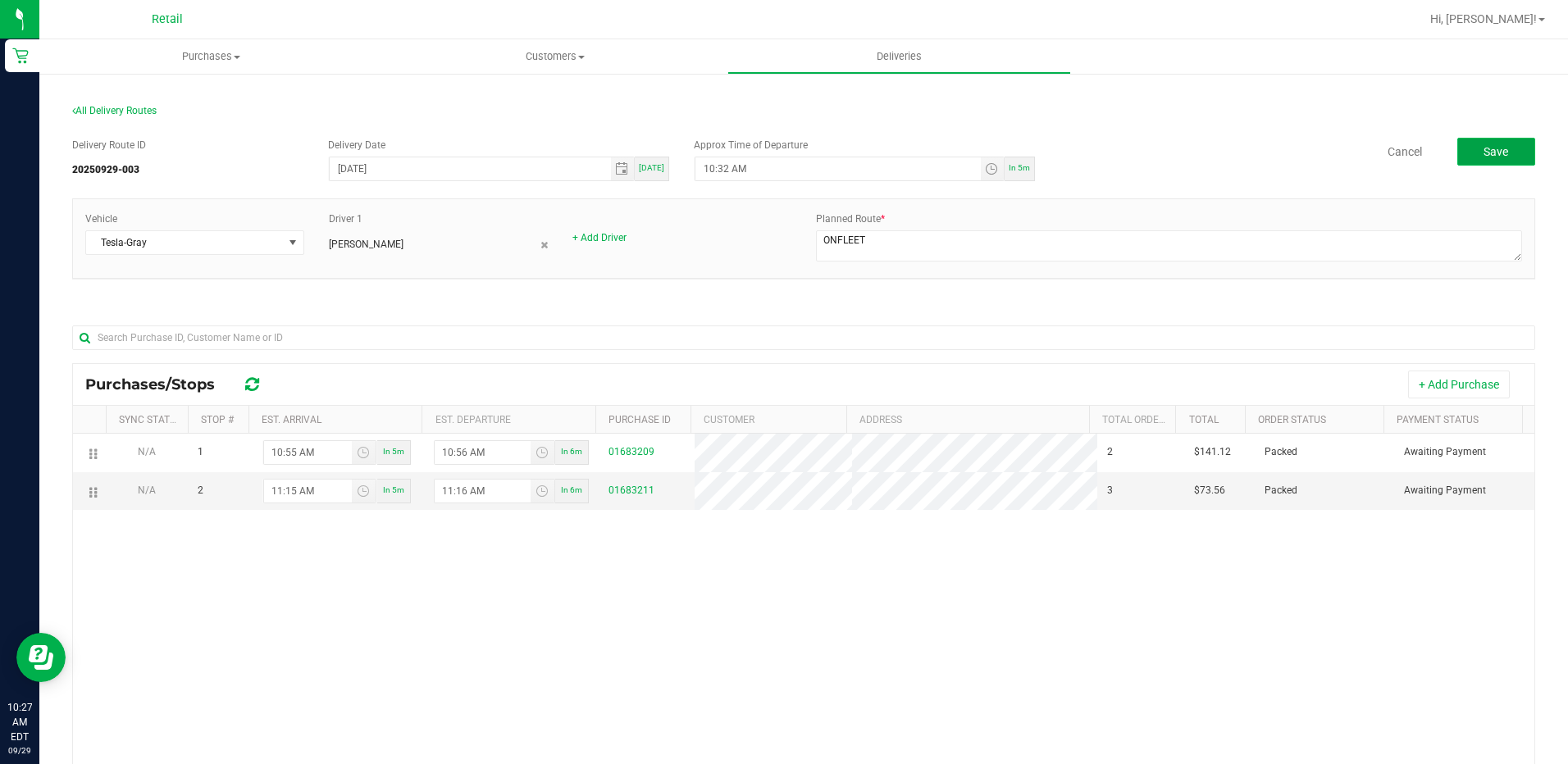
click at [1516, 142] on button "Save" at bounding box center [1497, 151] width 78 height 28
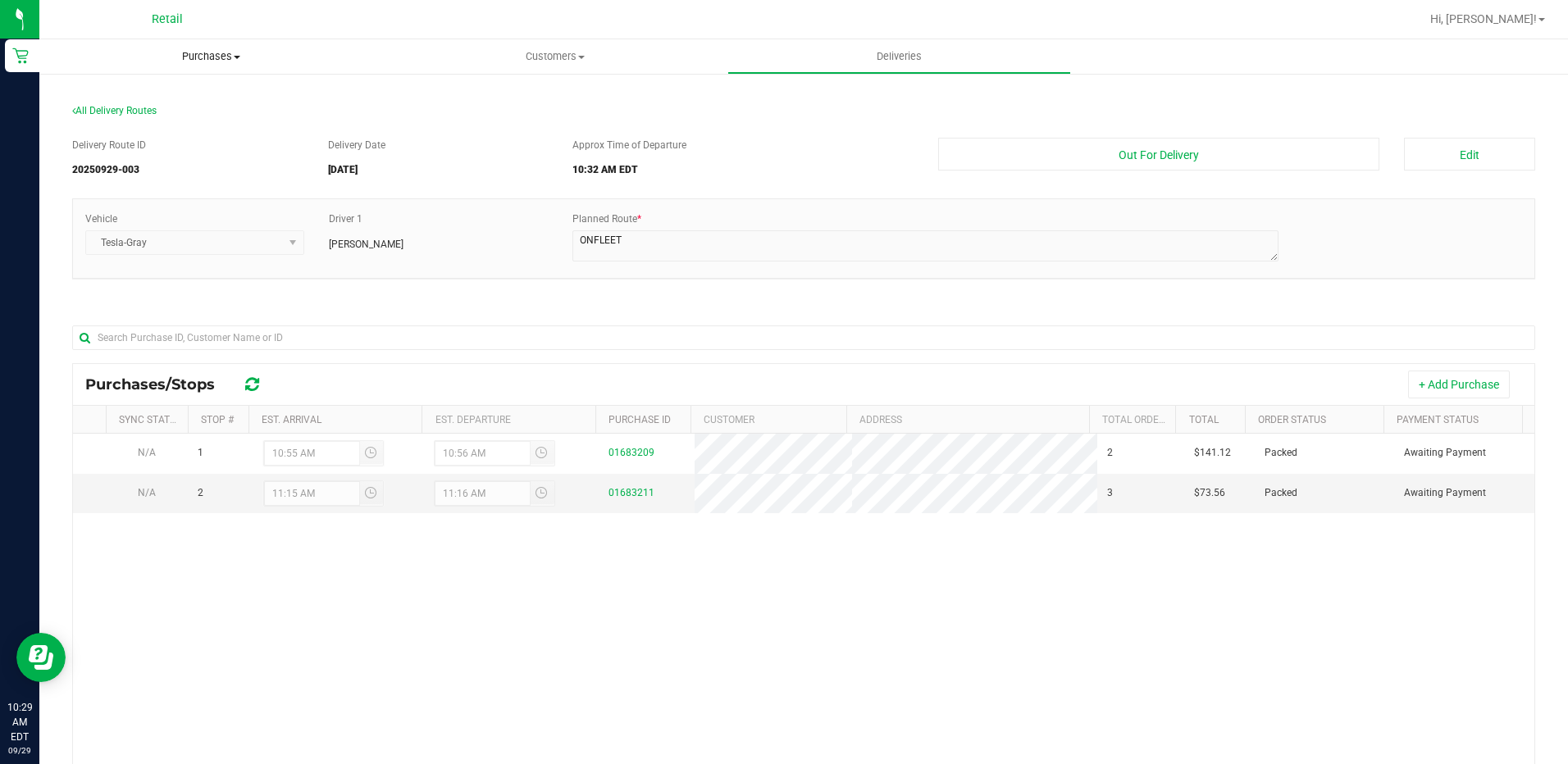
click at [216, 60] on span "Purchases" at bounding box center [210, 57] width 343 height 15
click at [181, 92] on span "Summary of purchases" at bounding box center [123, 99] width 168 height 14
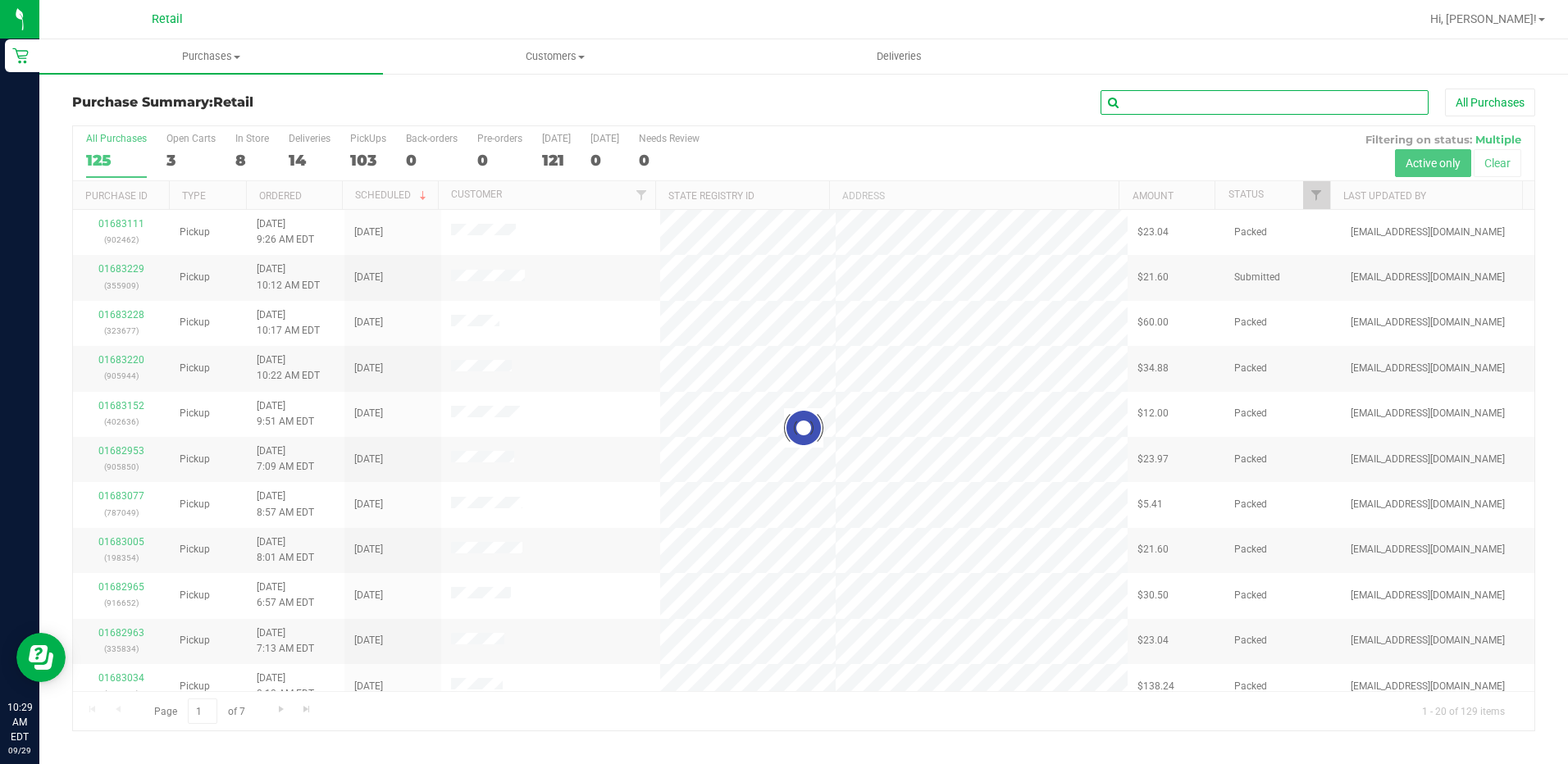
click at [1284, 104] on input "text" at bounding box center [1264, 103] width 328 height 25
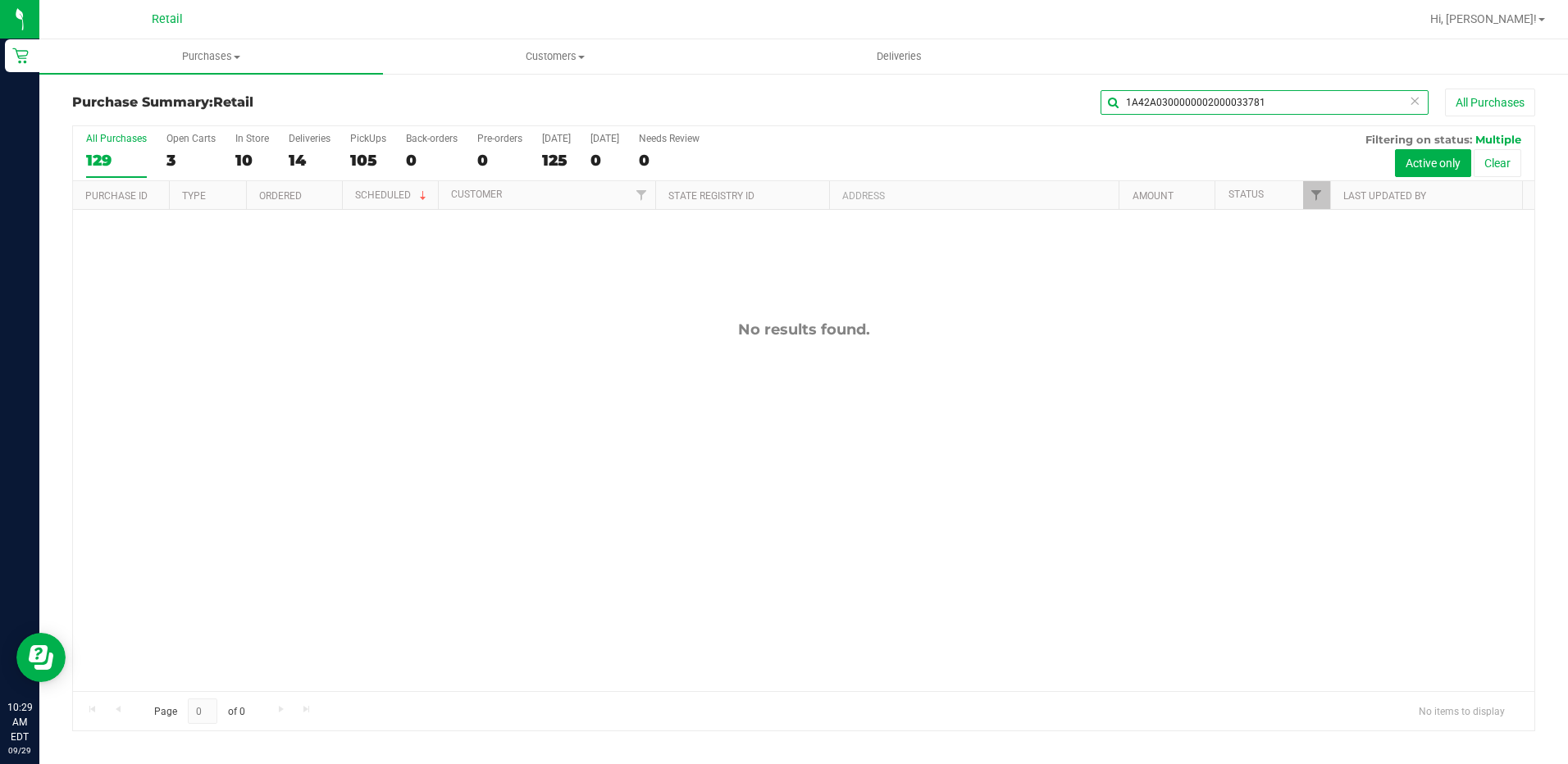
type input "1A42A0300000002000033781"
drag, startPoint x: 1416, startPoint y: 108, endPoint x: 1354, endPoint y: 103, distance: 62.2
click at [1413, 106] on icon at bounding box center [1415, 100] width 11 height 20
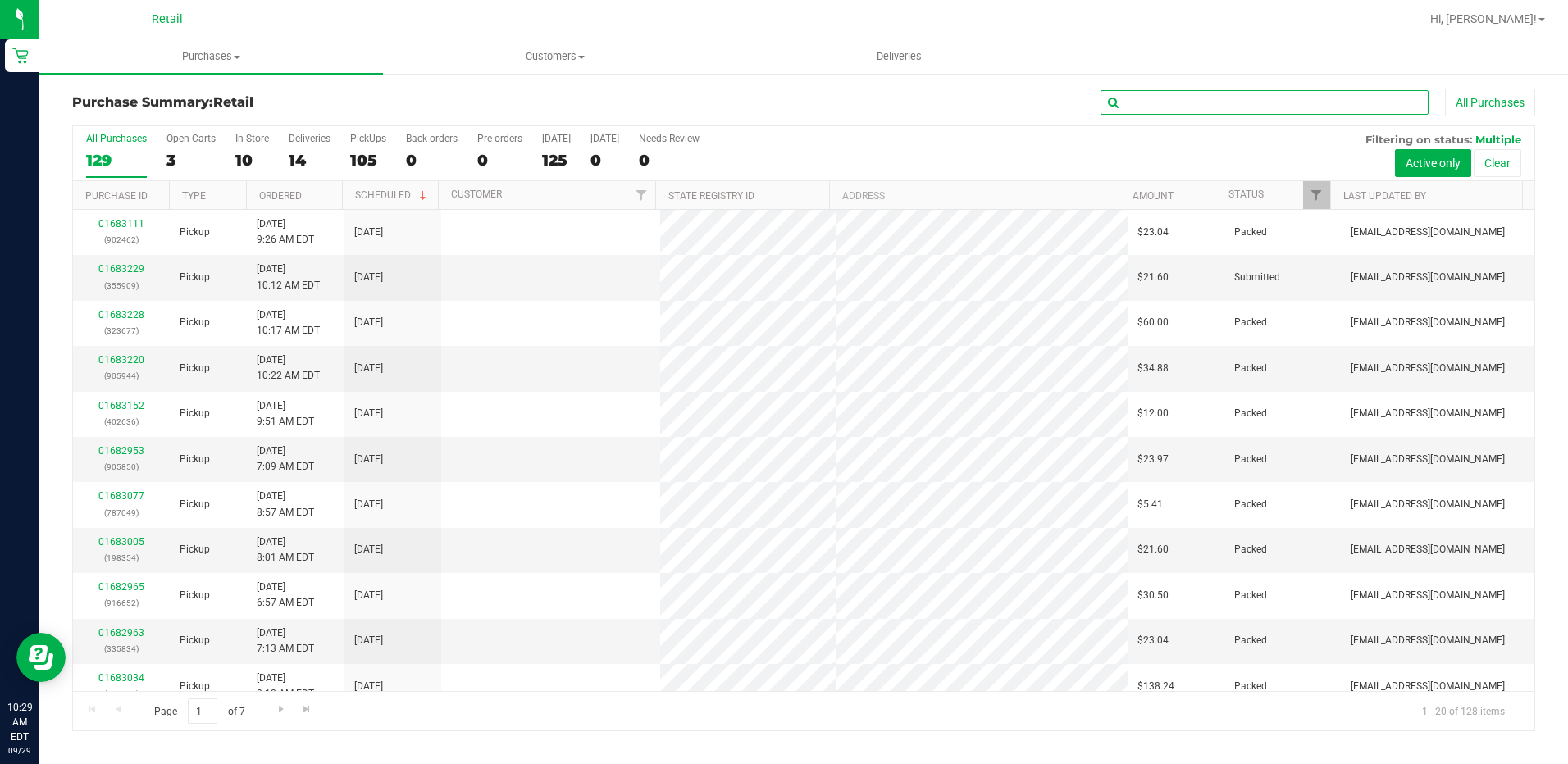
click at [1354, 103] on input "text" at bounding box center [1264, 103] width 328 height 25
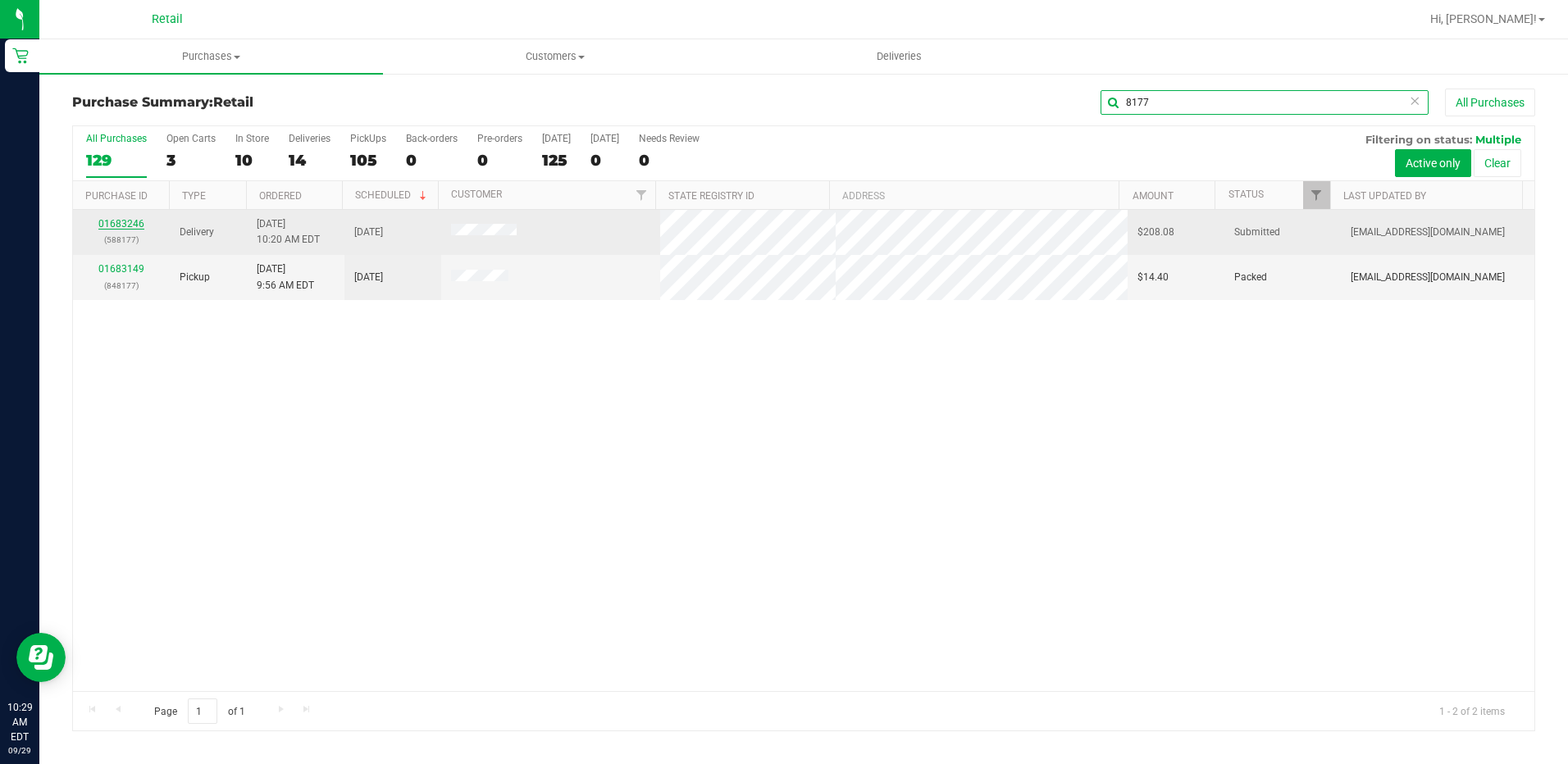
type input "8177"
click at [120, 228] on link "01683246" at bounding box center [121, 224] width 46 height 11
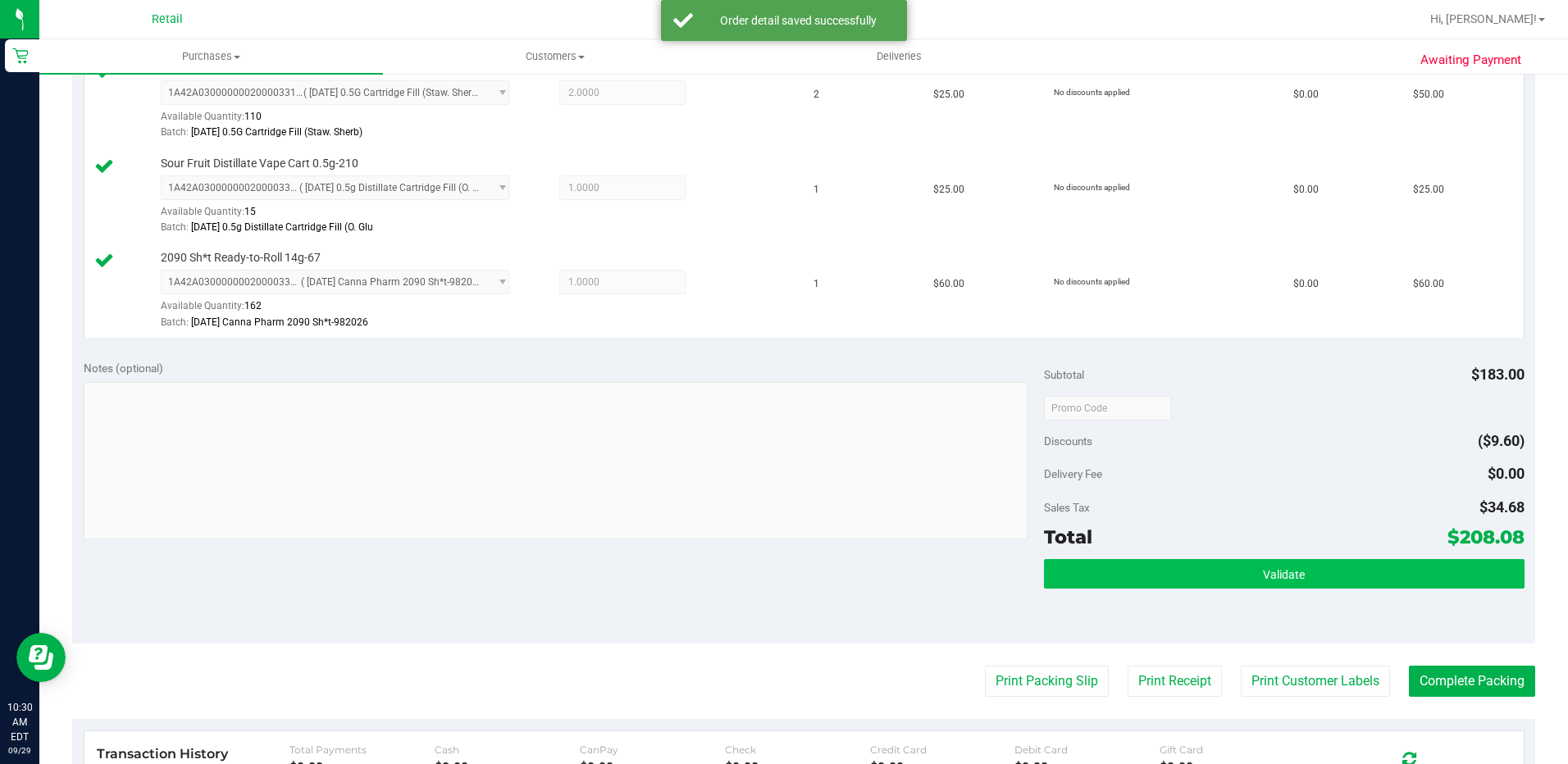
scroll to position [656, 0]
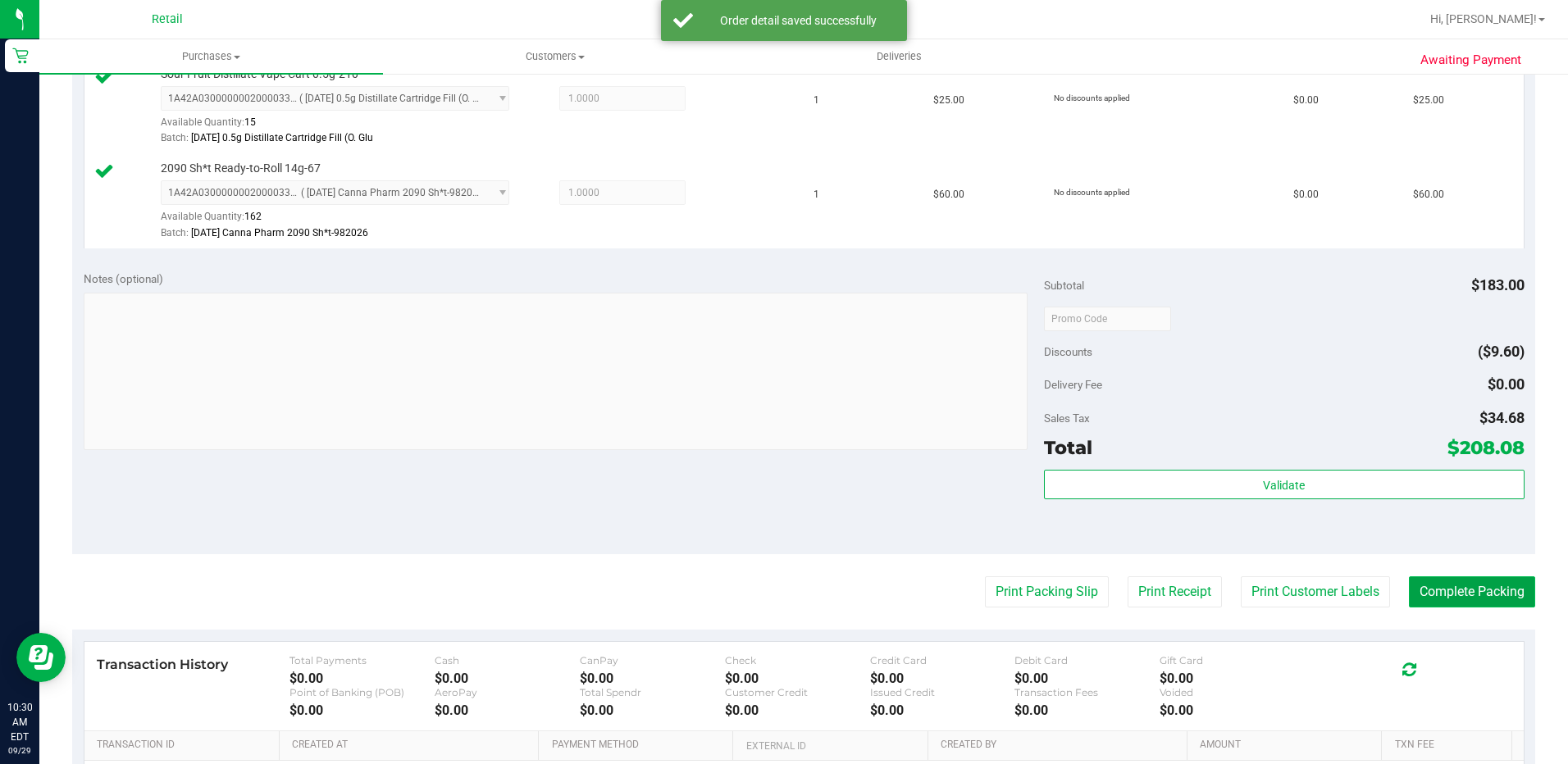
click at [1437, 595] on button "Complete Packing" at bounding box center [1472, 592] width 127 height 31
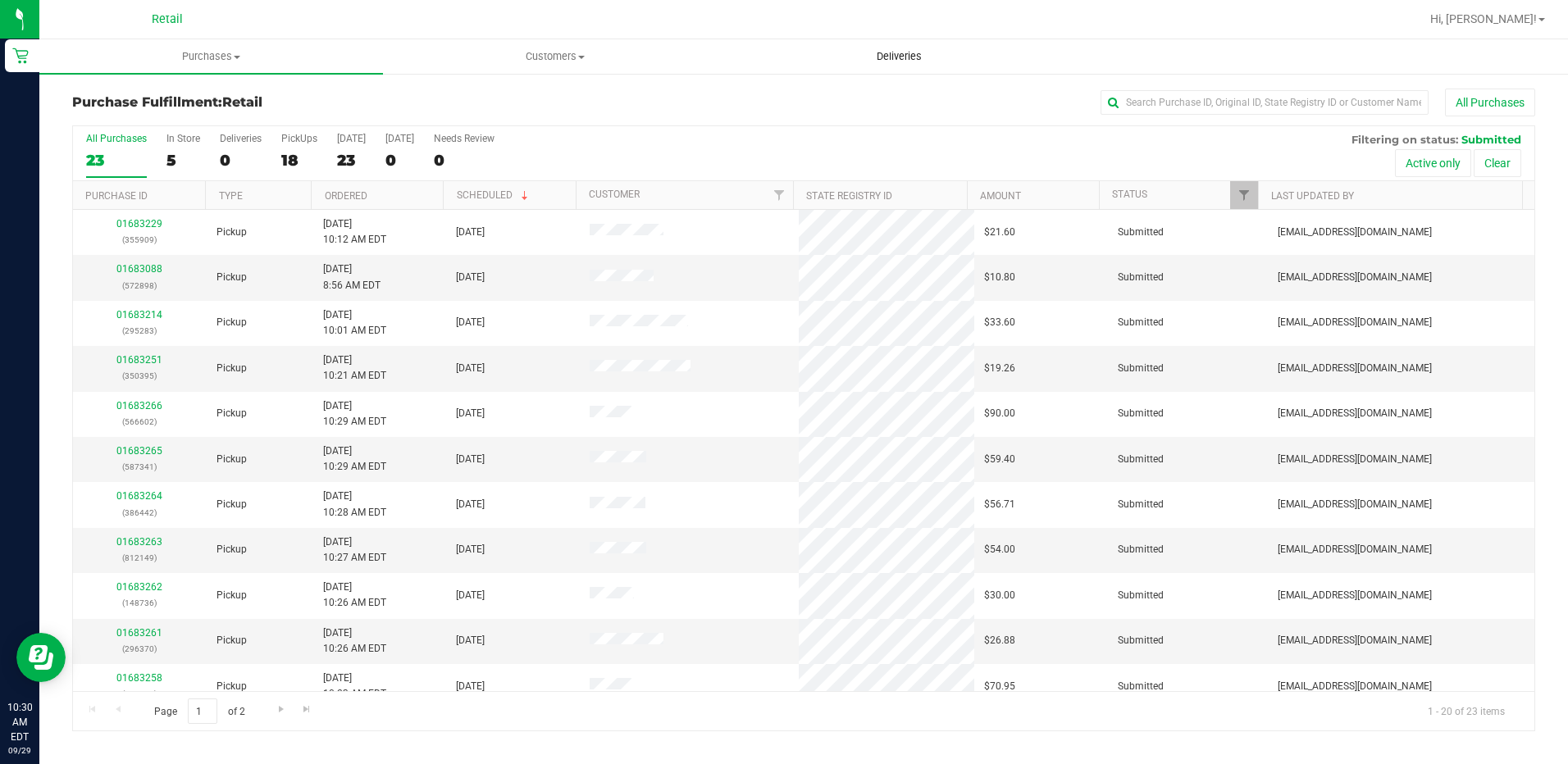
click at [899, 53] on span "Deliveries" at bounding box center [899, 57] width 89 height 15
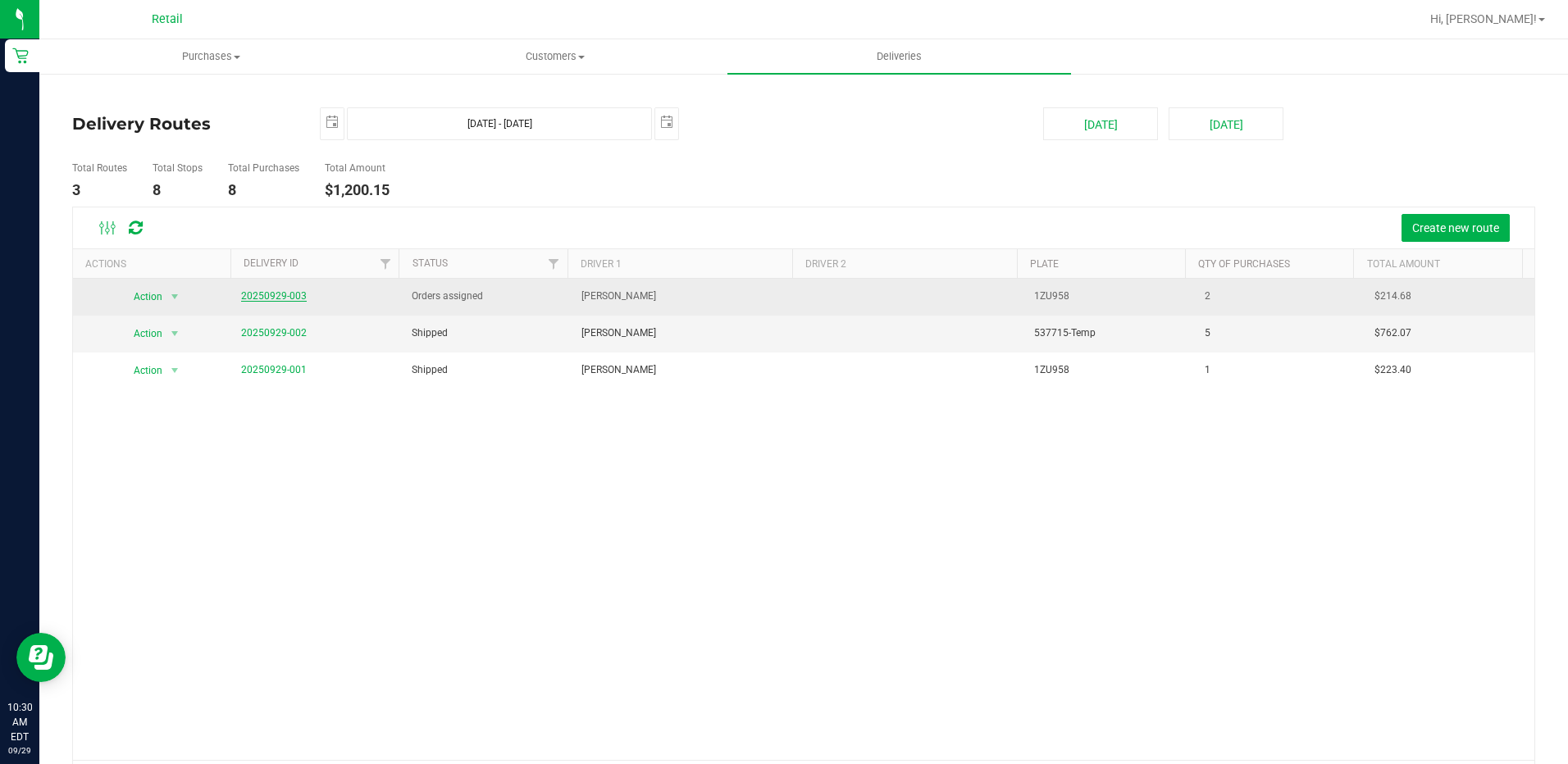
click at [288, 294] on link "20250929-003" at bounding box center [273, 296] width 66 height 11
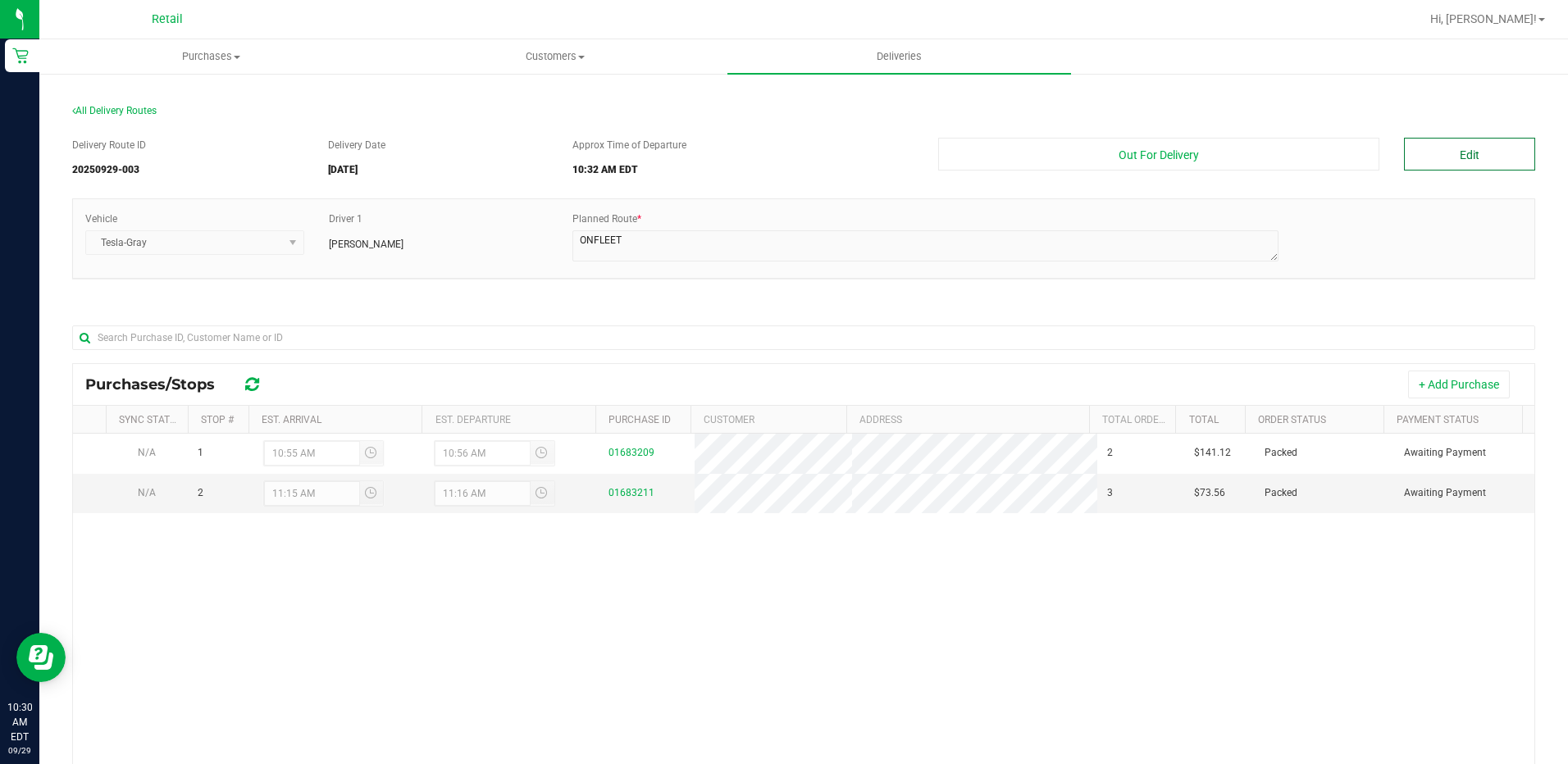
click at [1501, 168] on button "Edit" at bounding box center [1470, 154] width 131 height 32
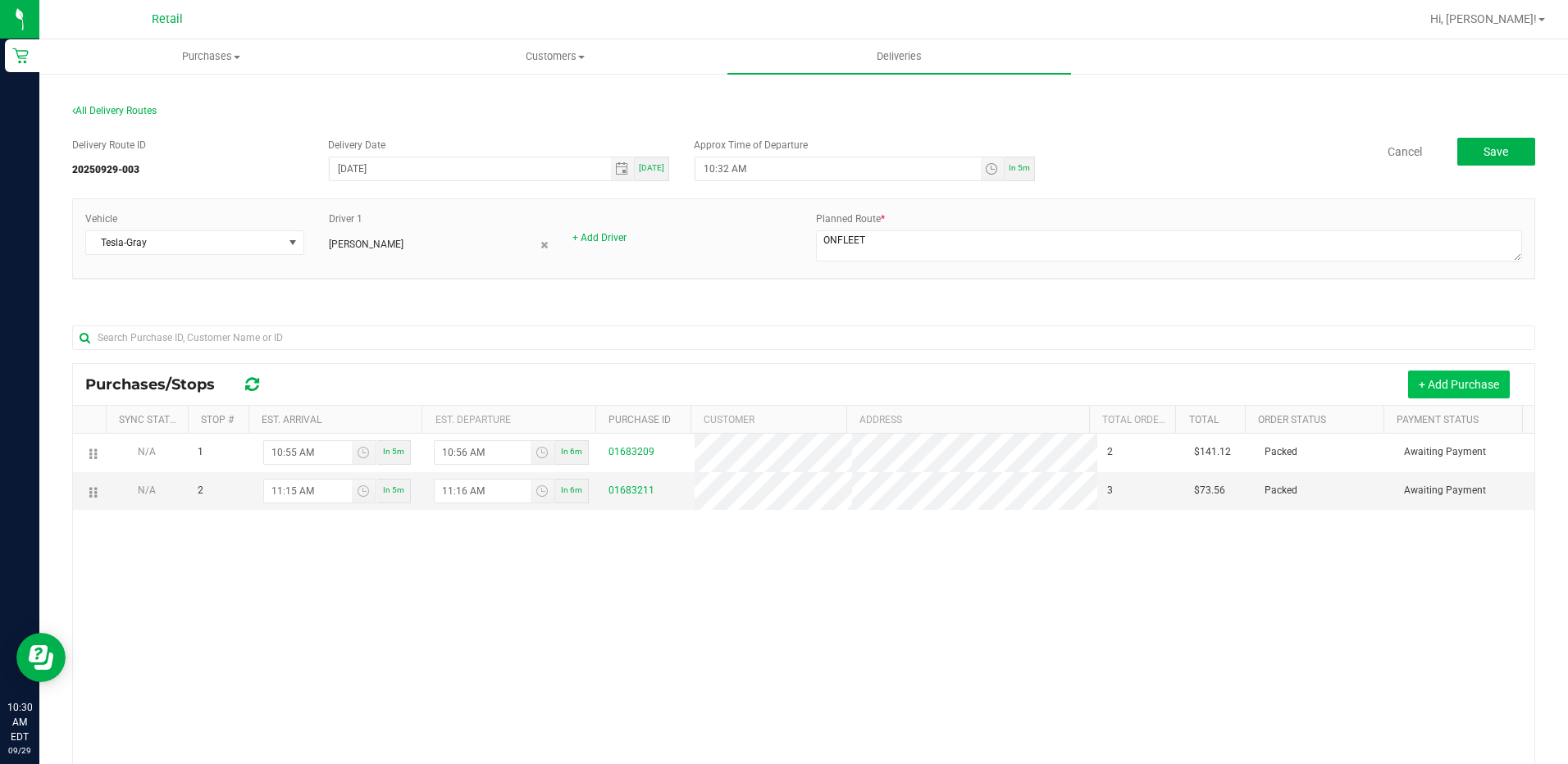
click at [1429, 393] on button "+ Add Purchase" at bounding box center [1459, 384] width 102 height 28
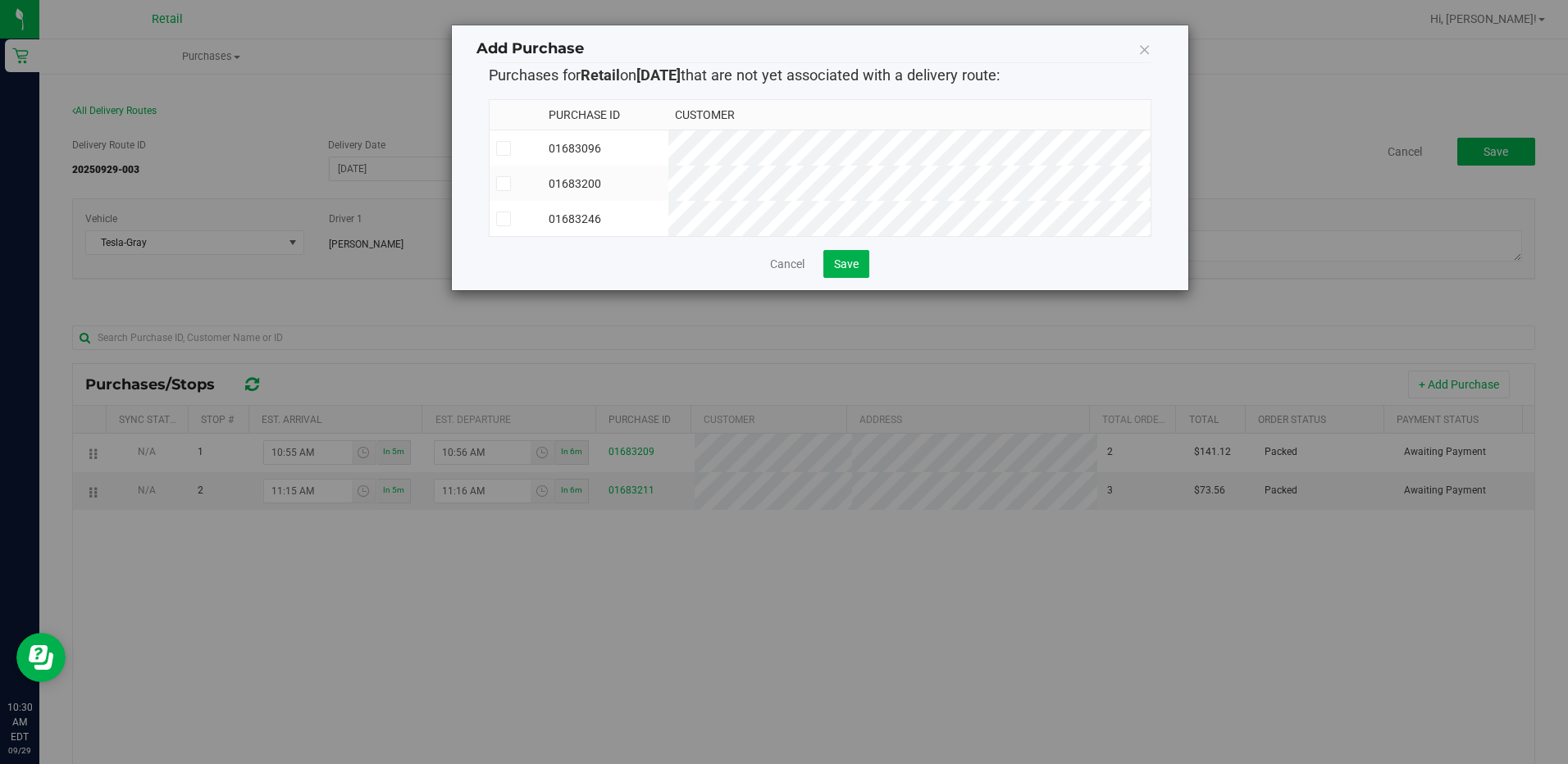
click at [502, 219] on icon at bounding box center [502, 219] width 10 height 0
click at [0, 0] on input "checkbox" at bounding box center [0, 0] width 0 height 0
click at [862, 277] on button "Save" at bounding box center [847, 264] width 46 height 28
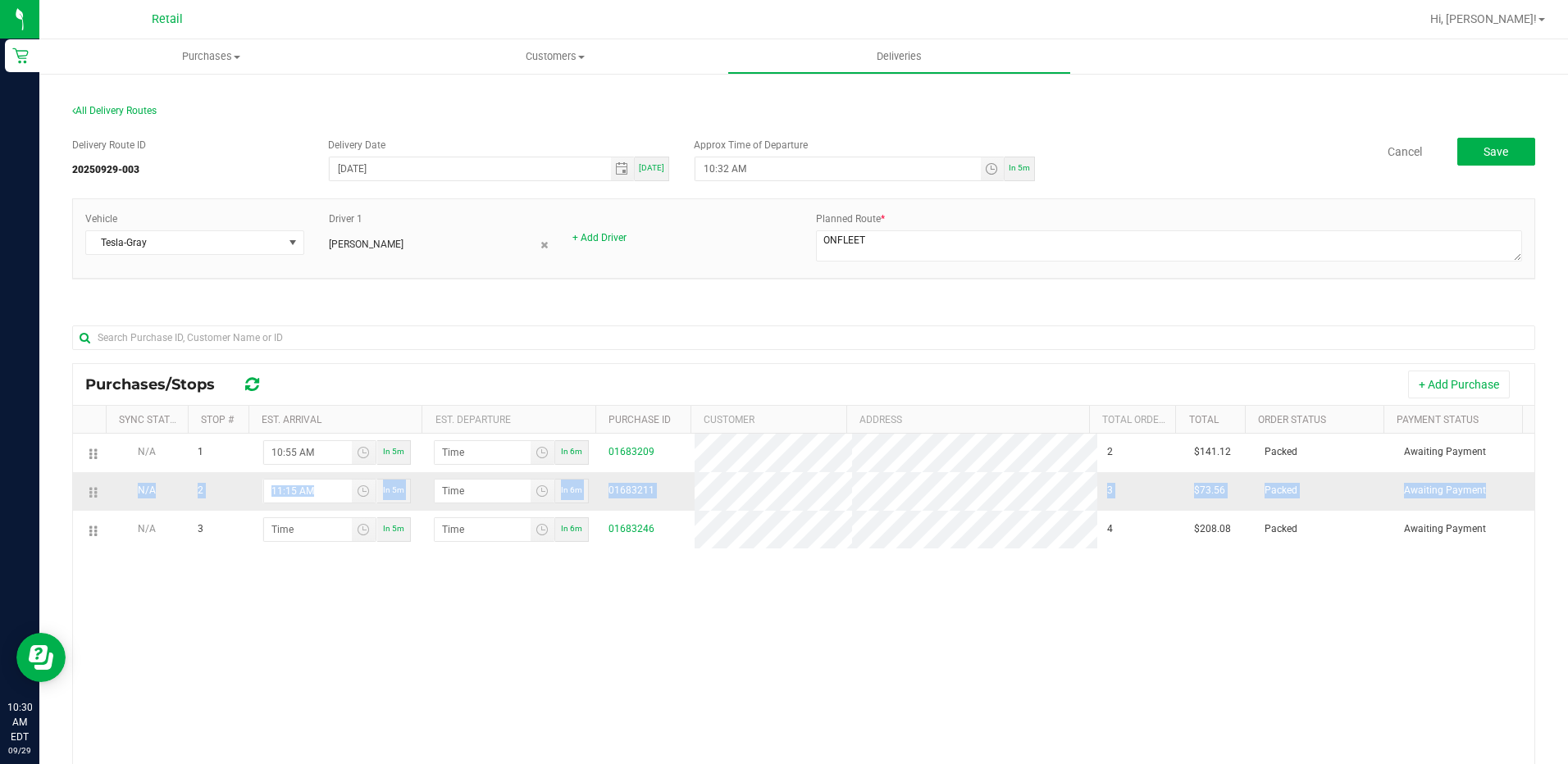
drag, startPoint x: 92, startPoint y: 534, endPoint x: 100, endPoint y: 505, distance: 30.1
click at [100, 505] on tbody "N/A 1 10:55 AM In 5m In 6m 01683209 2 $141.12 Packed Awaiting Payment N/A 2 11:…" at bounding box center [804, 491] width 1461 height 115
drag, startPoint x: 100, startPoint y: 505, endPoint x: 140, endPoint y: 646, distance: 146.6
click at [140, 646] on div "N/A 1 10:55 AM In 5m In 6m 01683209 2 $141.12 Packed Awaiting Payment N/A 2 11:…" at bounding box center [804, 675] width 1461 height 481
drag, startPoint x: 94, startPoint y: 529, endPoint x: 98, endPoint y: 479, distance: 50.2
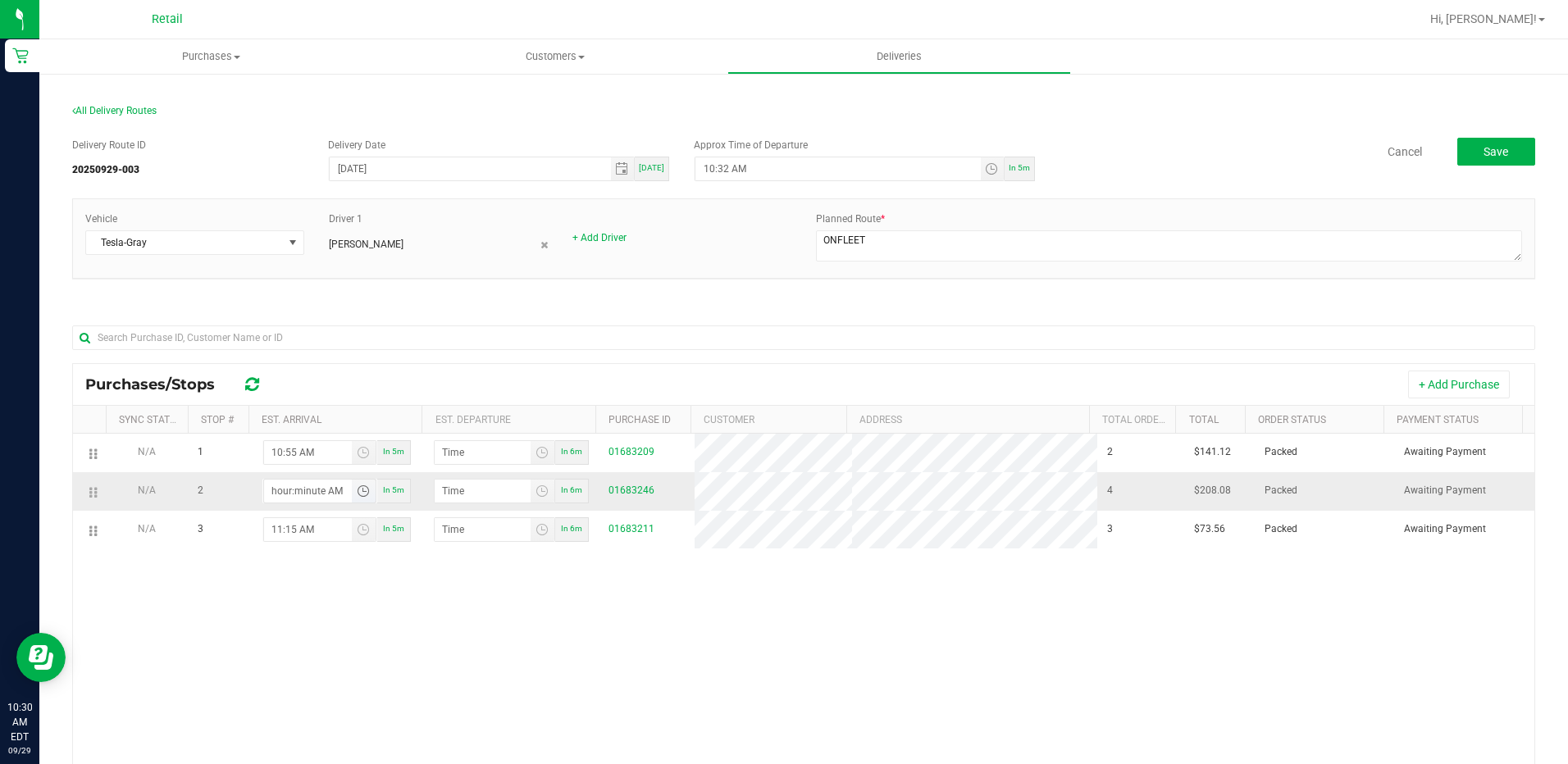
click at [316, 496] on input "hour:minute AM" at bounding box center [308, 491] width 88 height 23
type input "10:05 AM"
type input "10:06 AM"
type input "10:55 AM"
type input "10:56 AM"
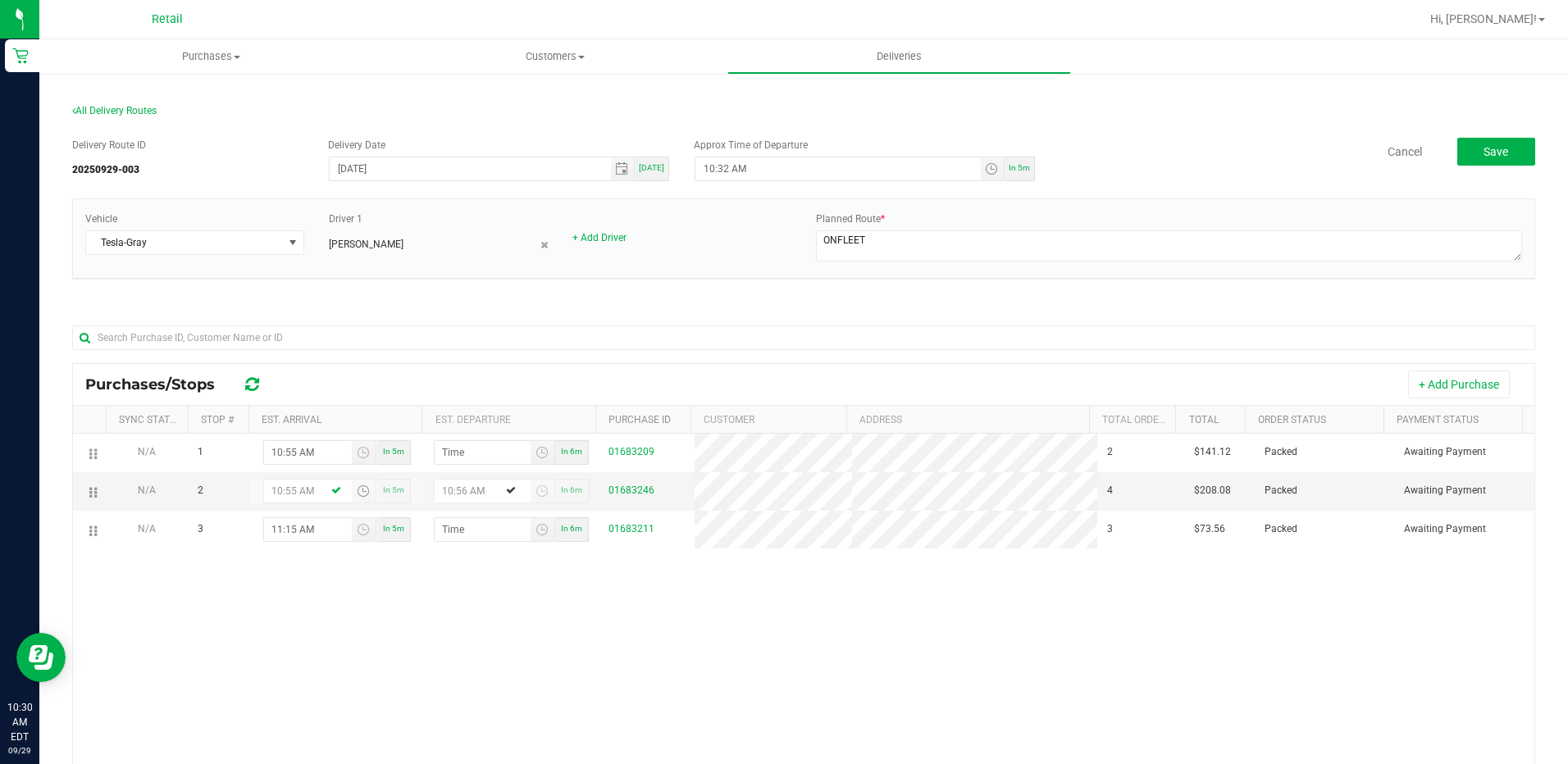
type input "10:55 AM"
click at [835, 614] on div "N/A 1 10:55 AM In 5m In 6m 01683209 2 $141.12 Packed Awaiting Payment N/A 2 10:…" at bounding box center [804, 675] width 1461 height 481
click at [1490, 157] on span "Save" at bounding box center [1497, 152] width 25 height 13
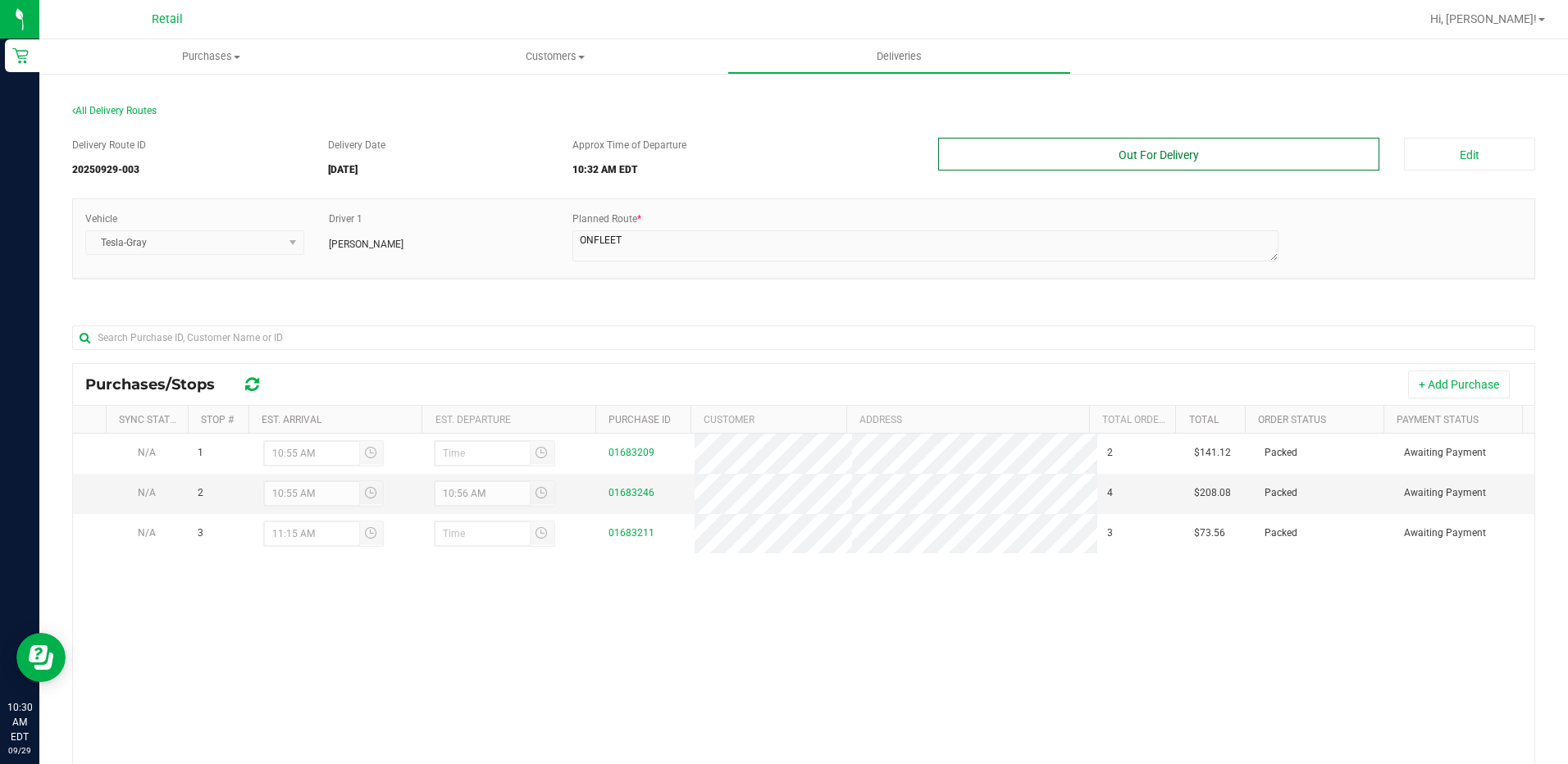
click at [1124, 155] on button "Out For Delivery" at bounding box center [1159, 154] width 442 height 32
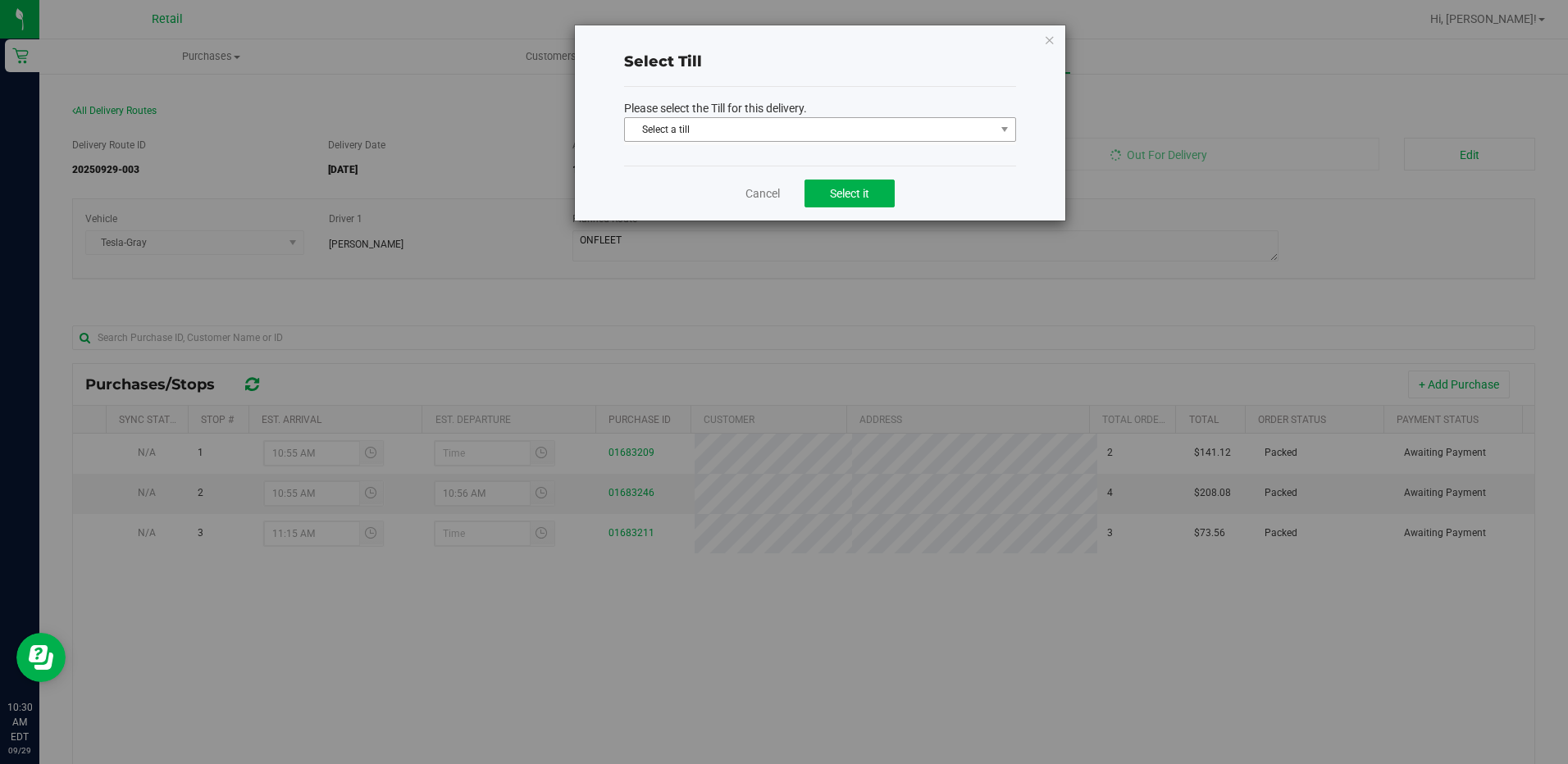
click at [877, 144] on span "Select a till Select a till ATM ATM Transfer AeroPay Bank Deposit Bank Transfer…" at bounding box center [820, 130] width 392 height 28
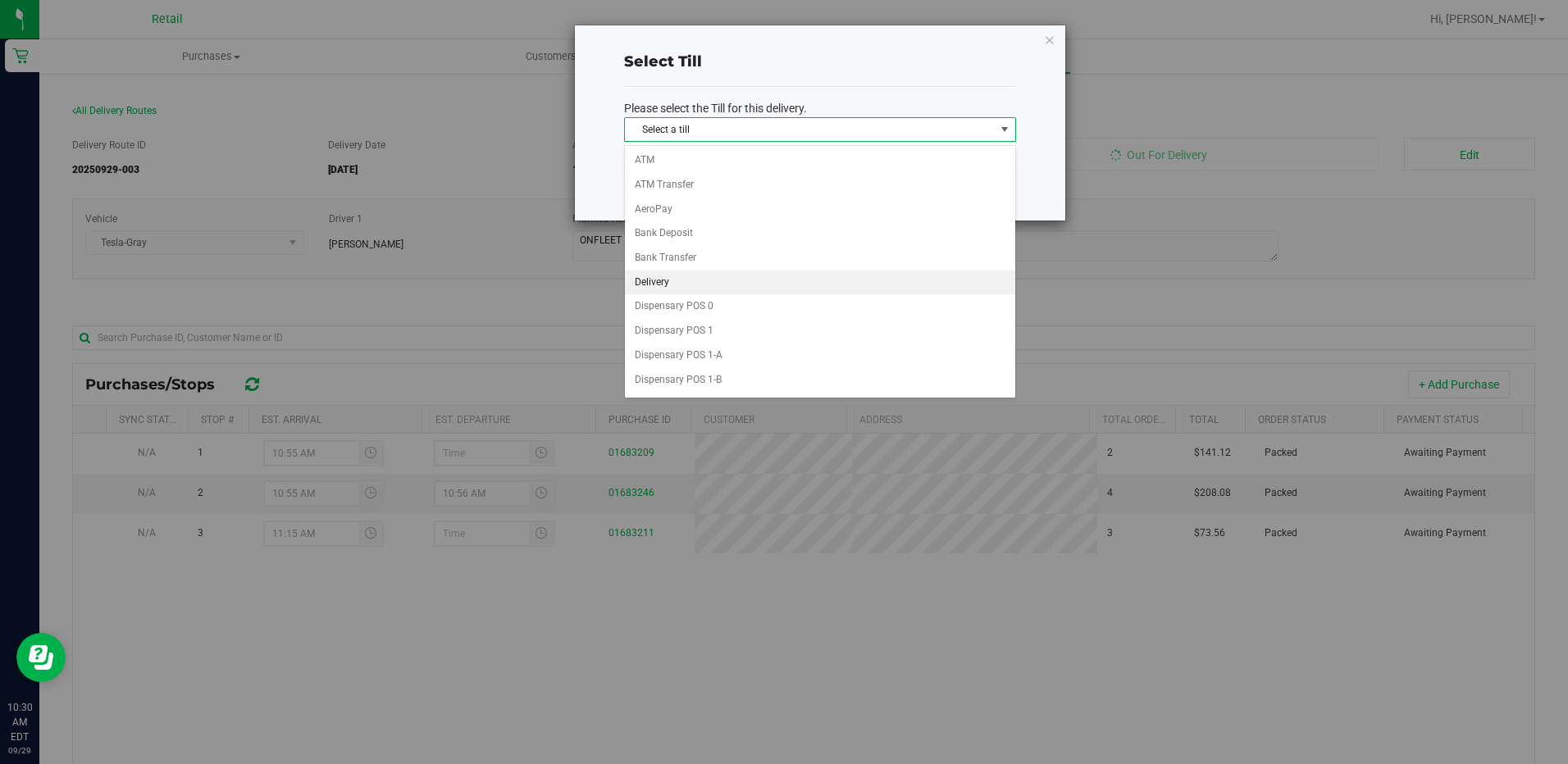
click at [746, 283] on li "Delivery" at bounding box center [820, 283] width 390 height 25
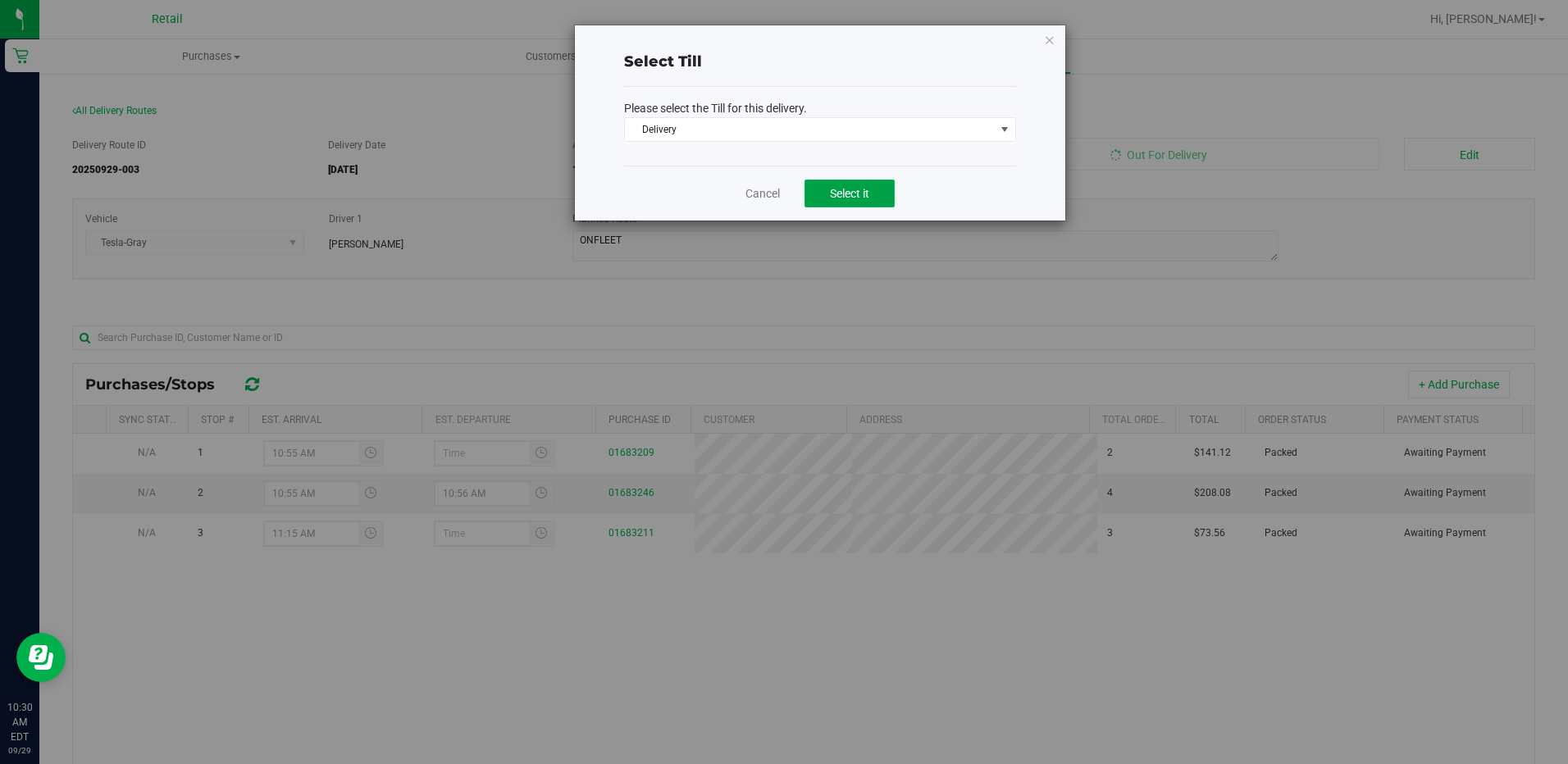
click at [850, 188] on span "Select it" at bounding box center [849, 194] width 39 height 13
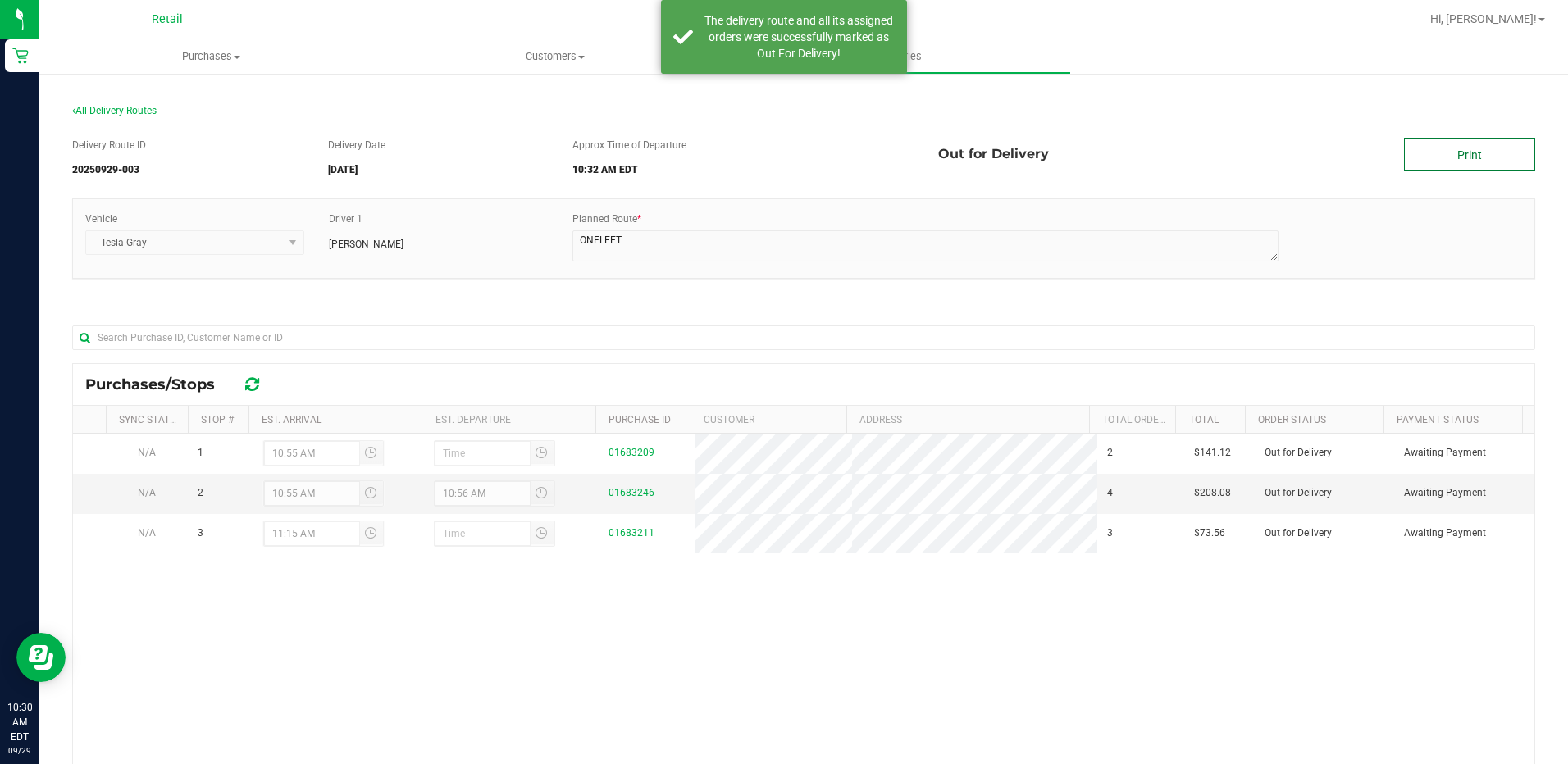
click at [1463, 146] on link "Print" at bounding box center [1470, 154] width 131 height 32
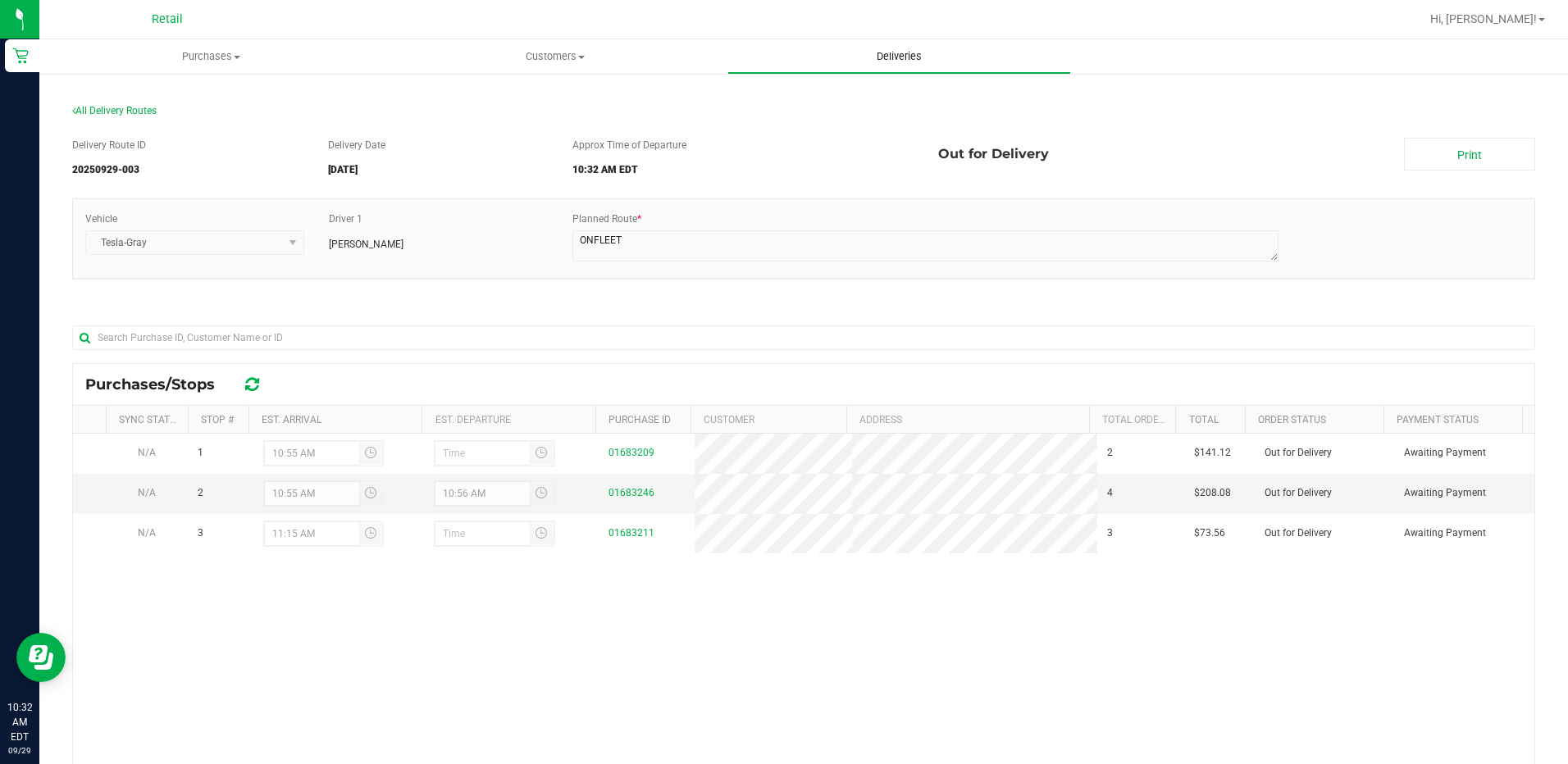
click at [908, 64] on uib-tab-heading "Deliveries" at bounding box center [899, 56] width 342 height 32
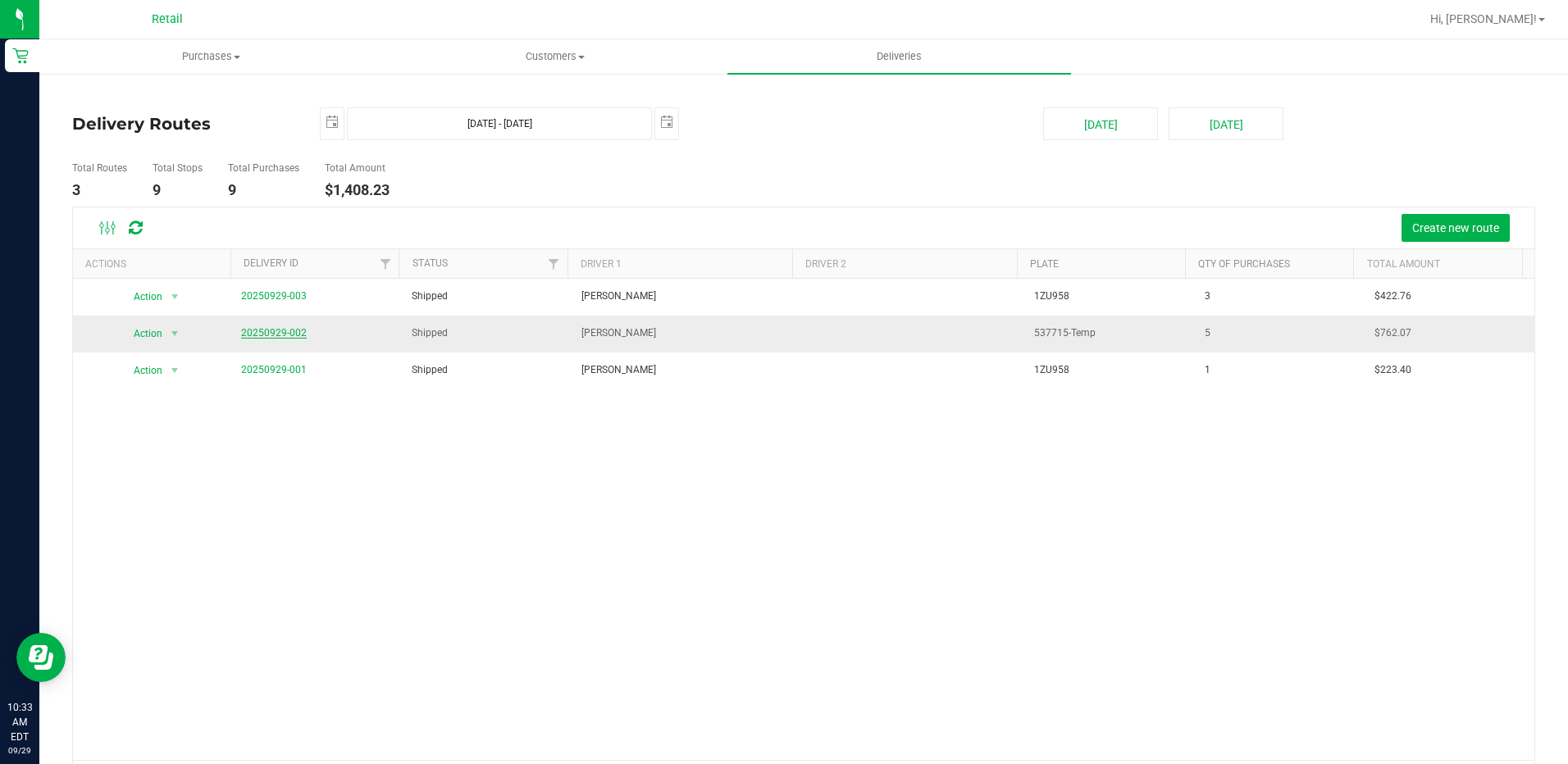
click at [277, 331] on link "20250929-002" at bounding box center [273, 333] width 66 height 11
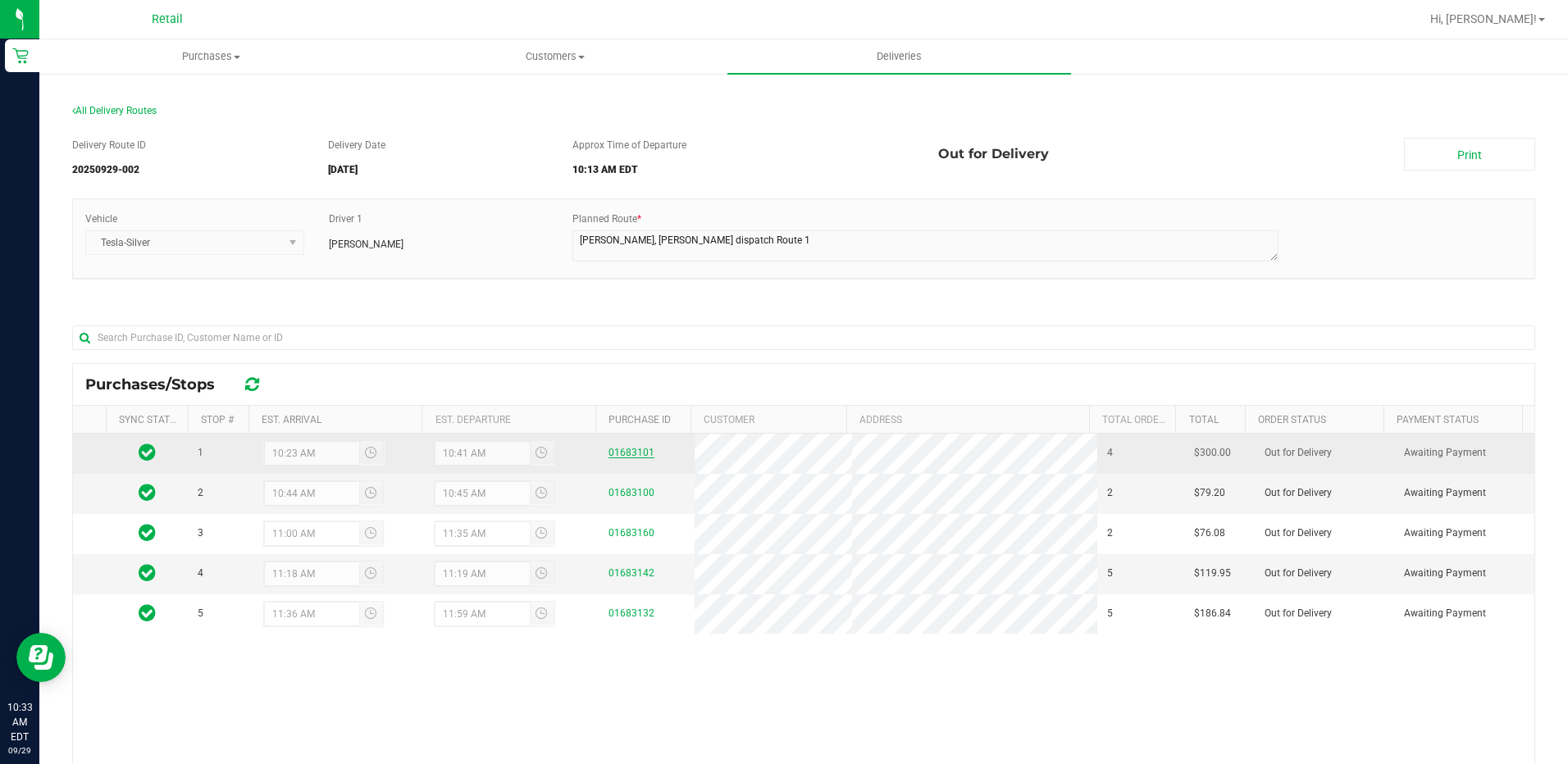
click at [631, 456] on link "01683101" at bounding box center [632, 453] width 46 height 11
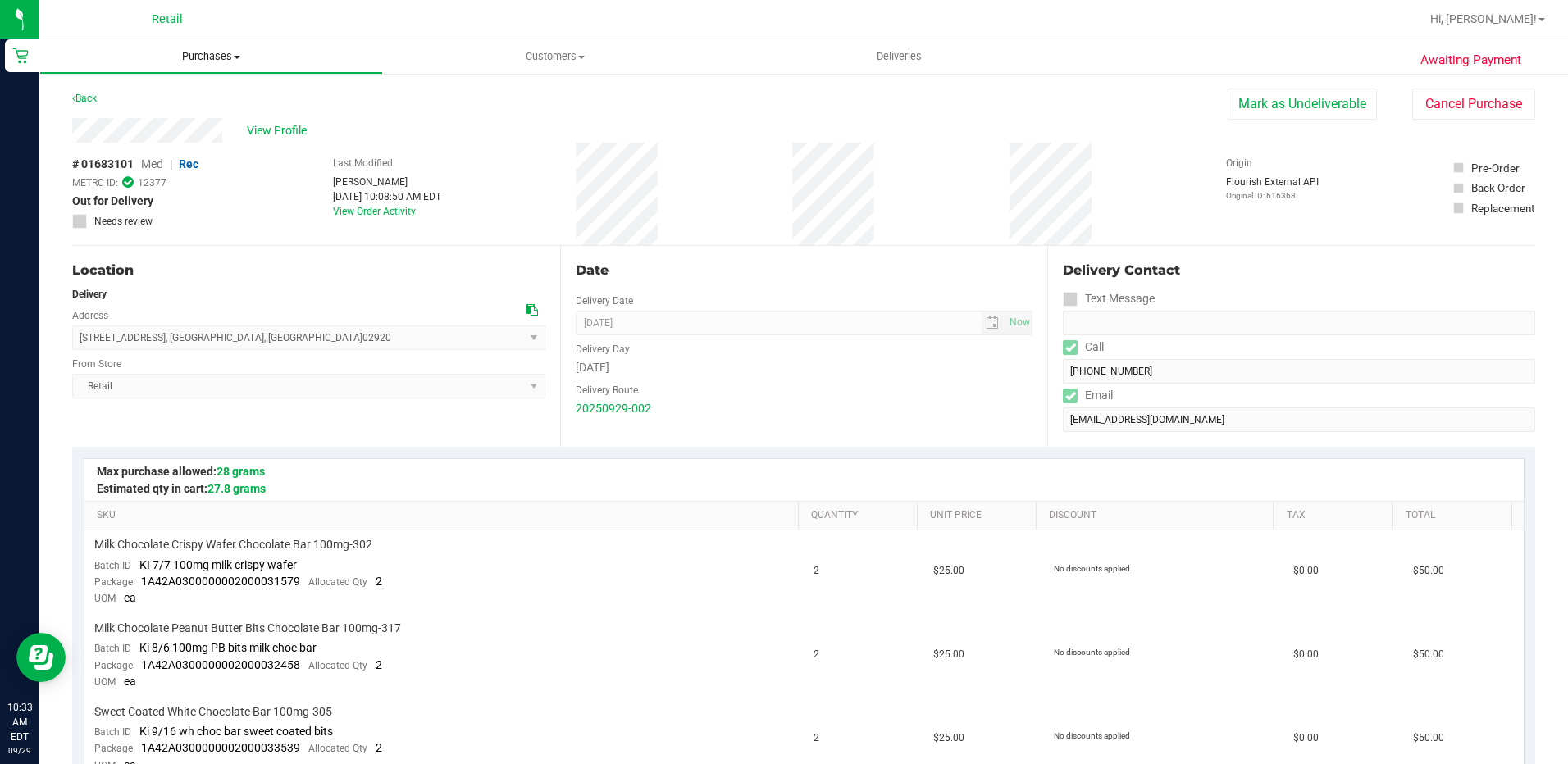
click at [220, 55] on span "Purchases" at bounding box center [210, 57] width 342 height 15
click at [164, 97] on span "Summary of purchases" at bounding box center [123, 99] width 168 height 14
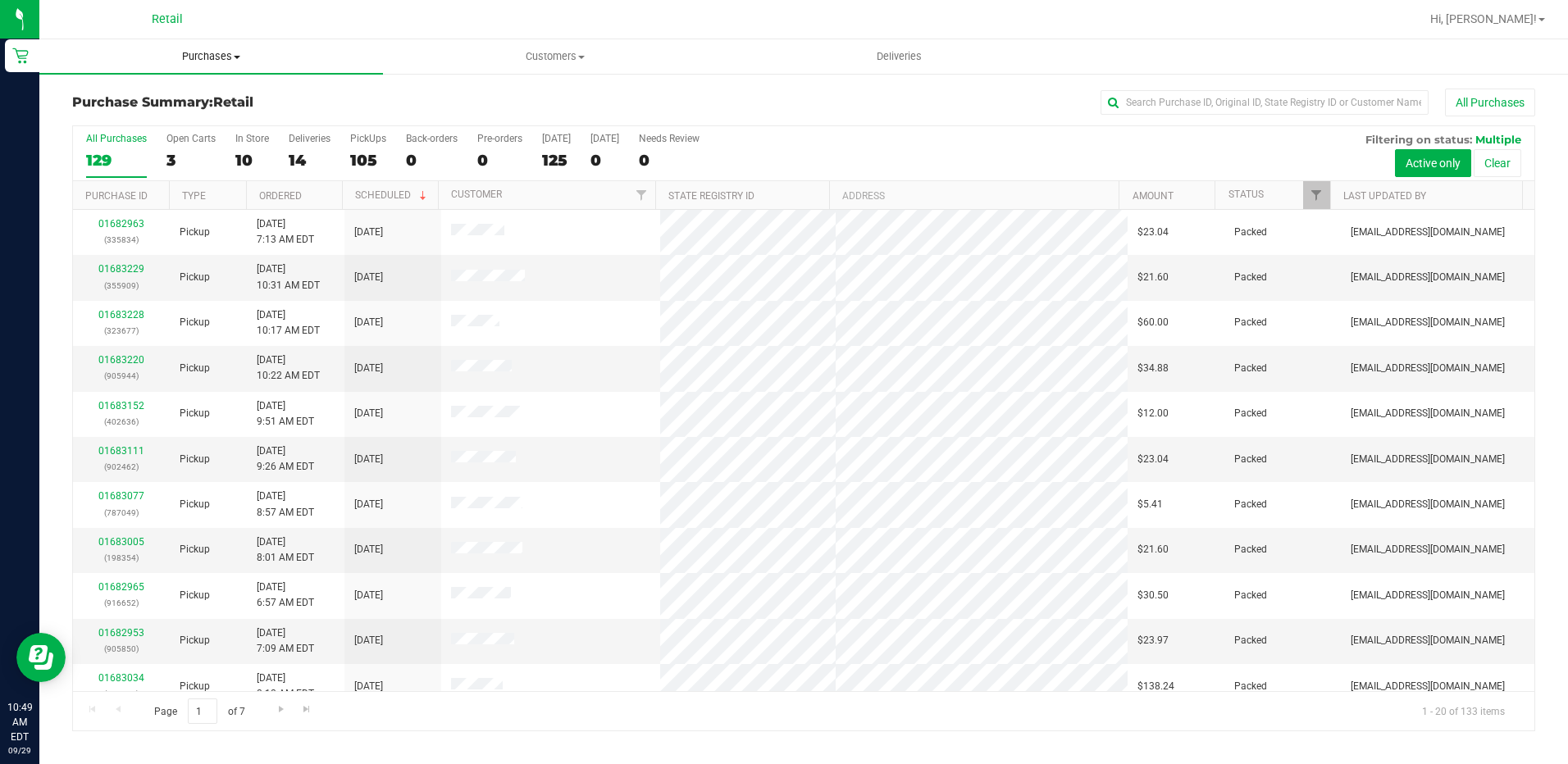
click at [234, 56] on span at bounding box center [237, 57] width 7 height 3
click at [165, 98] on span "Summary of purchases" at bounding box center [123, 99] width 168 height 14
click at [223, 65] on uib-tab-heading "Purchases Summary of purchases Fulfillment All purchases" at bounding box center [210, 56] width 343 height 34
click at [147, 92] on span "Summary of purchases" at bounding box center [123, 99] width 168 height 14
click at [1192, 98] on input "text" at bounding box center [1264, 103] width 328 height 25
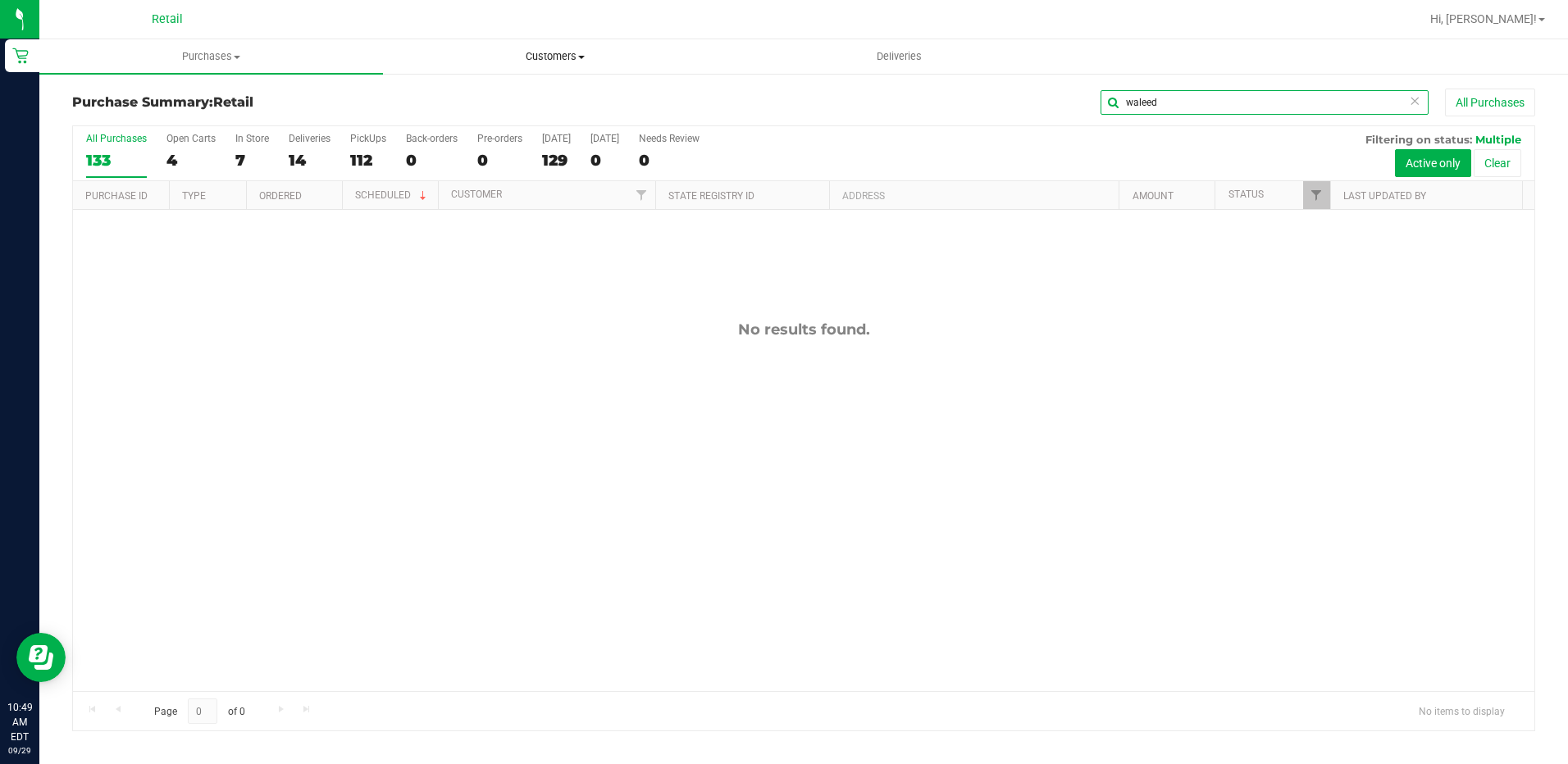
type input "waleed"
click at [555, 49] on uib-tab-heading "Customers All customers Add a new customer All physicians" at bounding box center [554, 56] width 342 height 32
click at [514, 98] on li "All customers" at bounding box center [555, 99] width 343 height 20
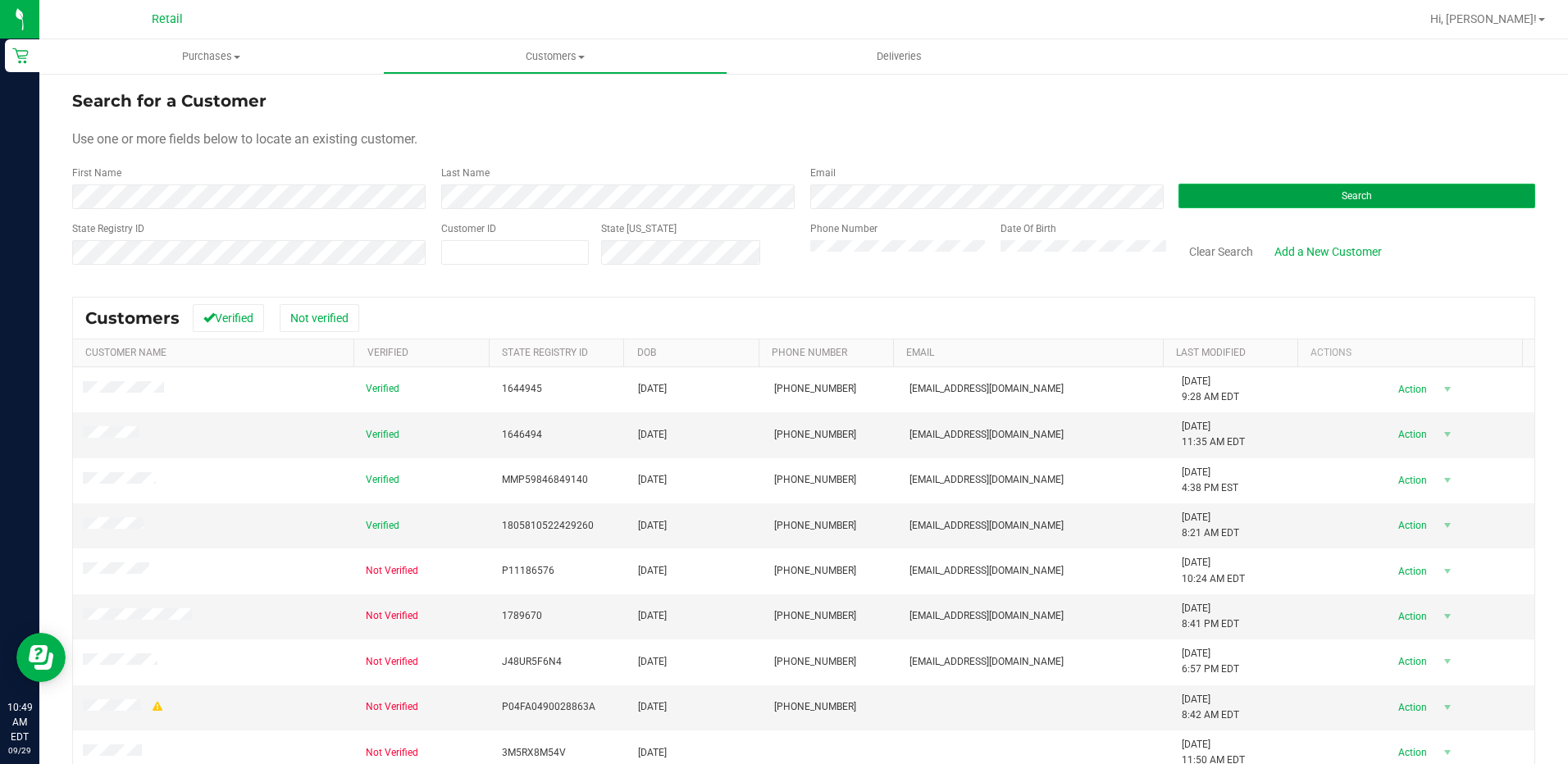
click at [1306, 187] on button "Search" at bounding box center [1357, 196] width 357 height 25
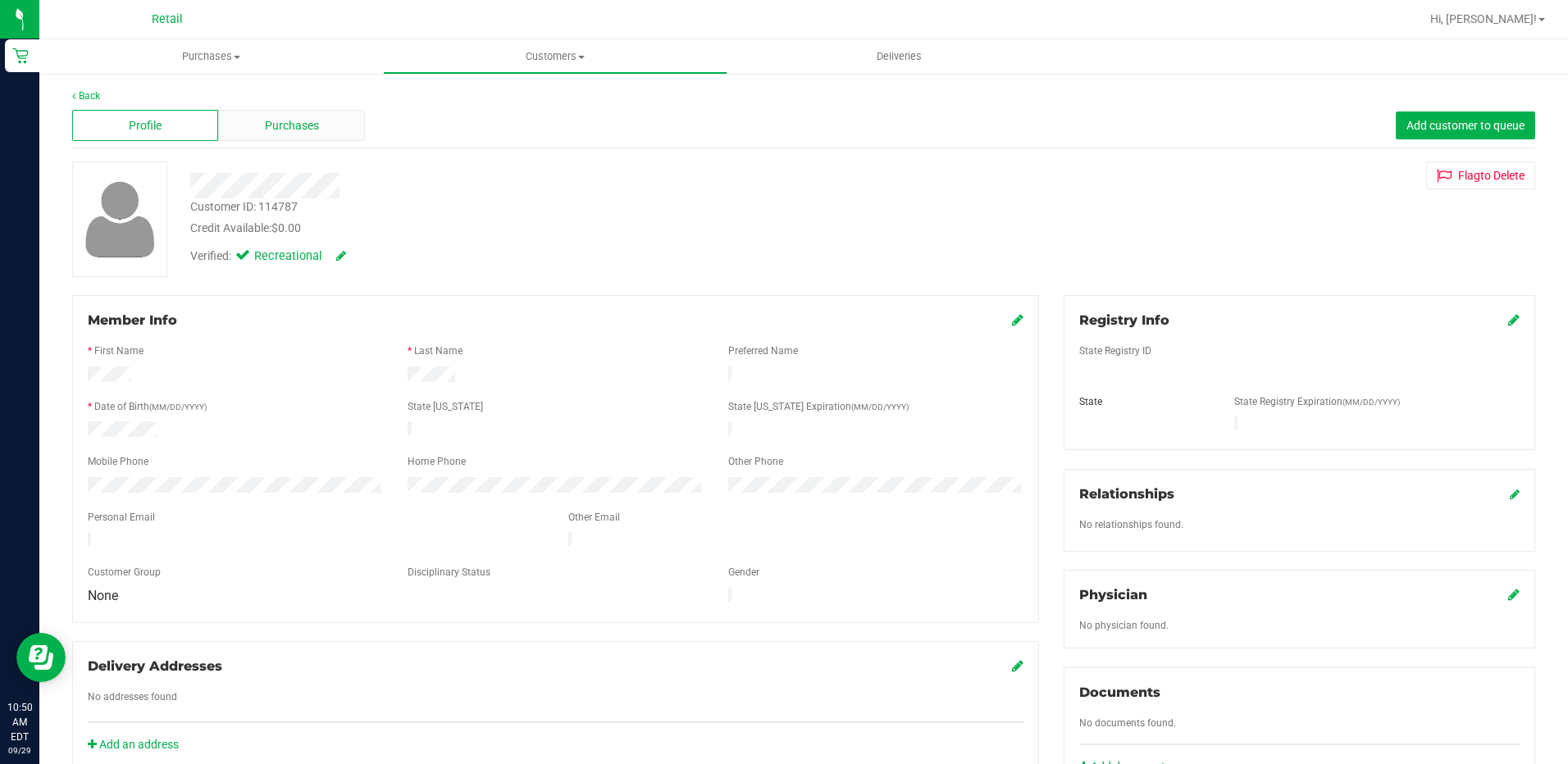
click at [295, 132] on span "Purchases" at bounding box center [291, 126] width 54 height 17
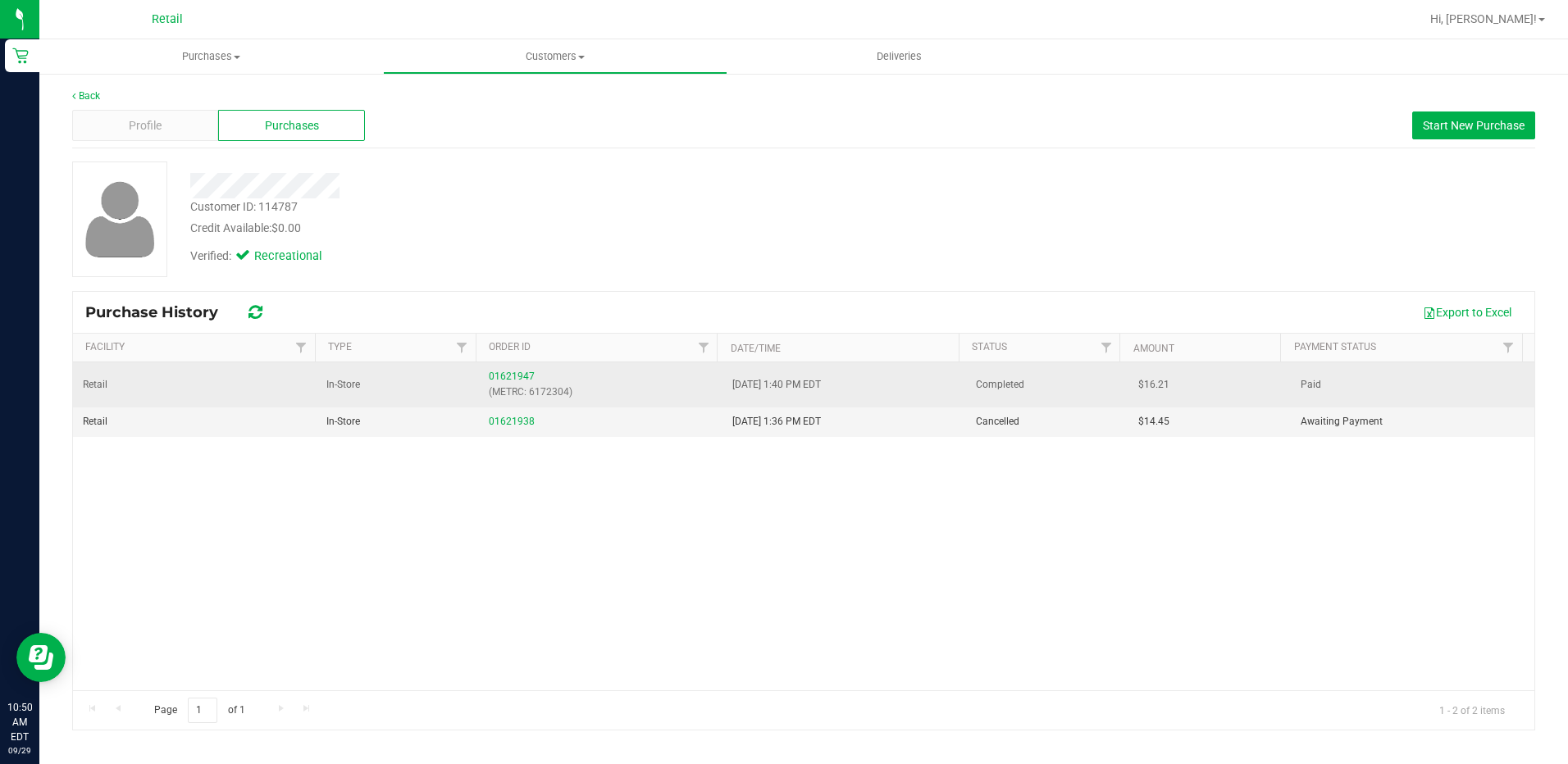
drag, startPoint x: 883, startPoint y: 383, endPoint x: 705, endPoint y: 387, distance: 178.0
click at [705, 387] on tr "Retail In-Store 01621947 (METRC: 6172304) 8/24/2025 1:40 PM EDT Completed $16.2…" at bounding box center [804, 384] width 1461 height 45
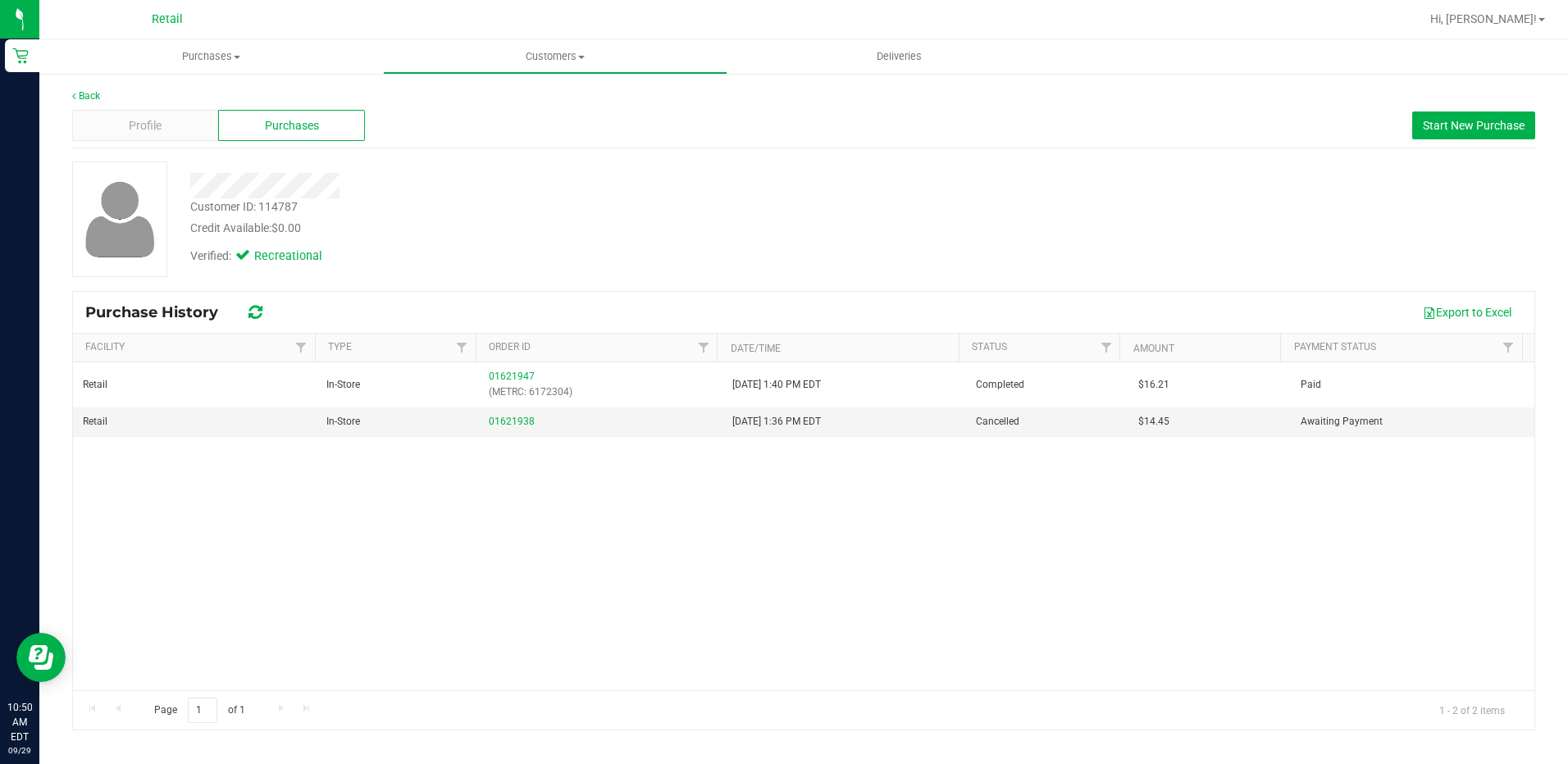
drag, startPoint x: 705, startPoint y: 387, endPoint x: 765, endPoint y: 507, distance: 134.2
click at [765, 507] on div "Retail In-Store 01621947 (METRC: 6172304) 8/24/2025 1:40 PM EDT Completed $16.2…" at bounding box center [804, 526] width 1461 height 328
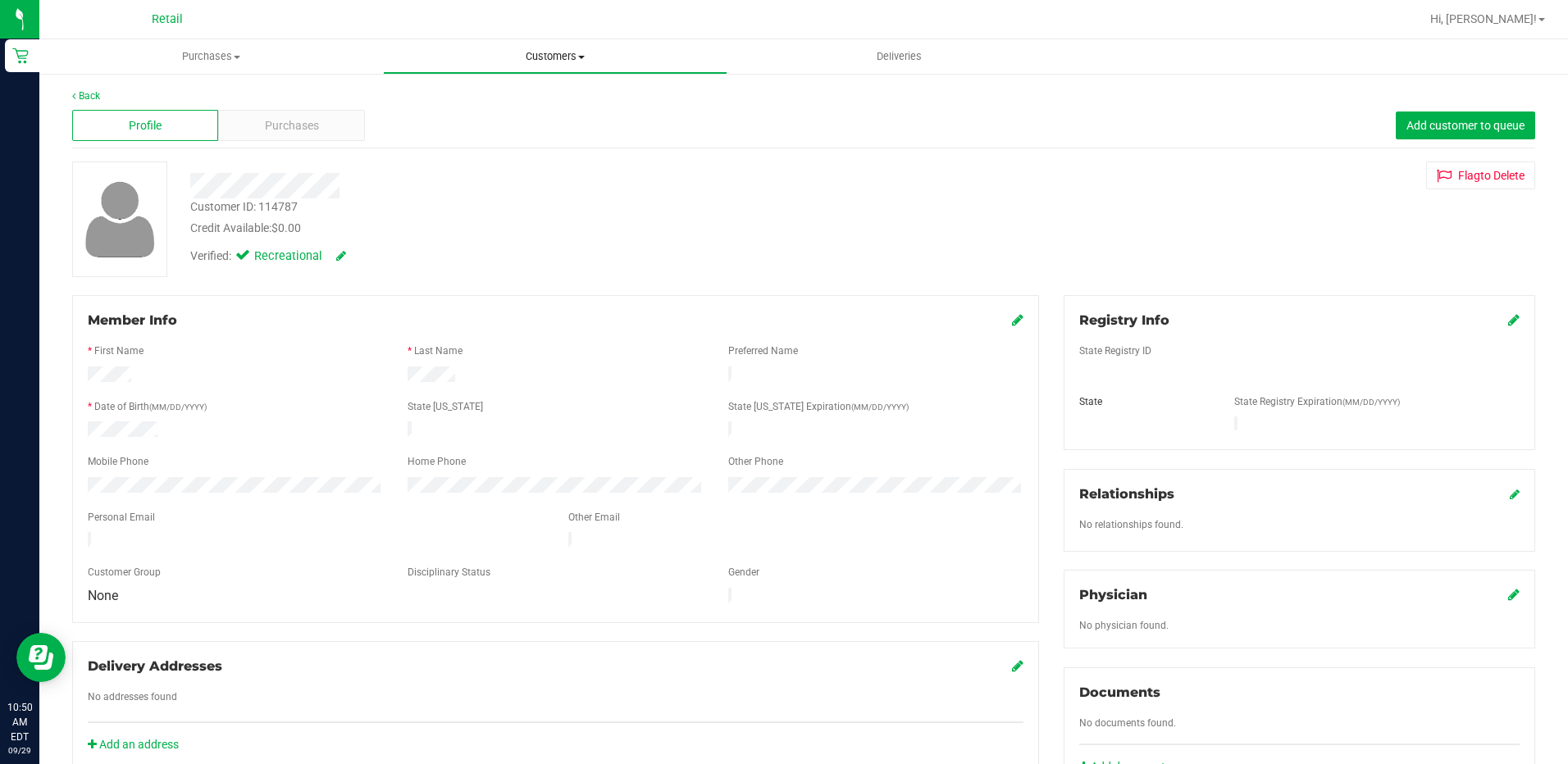
click at [604, 68] on uib-tab-heading "Customers All customers Add a new customer All physicians" at bounding box center [554, 56] width 342 height 32
click at [461, 95] on span "All customers" at bounding box center [442, 99] width 118 height 14
click at [282, 117] on span "Purchases" at bounding box center [291, 126] width 54 height 17
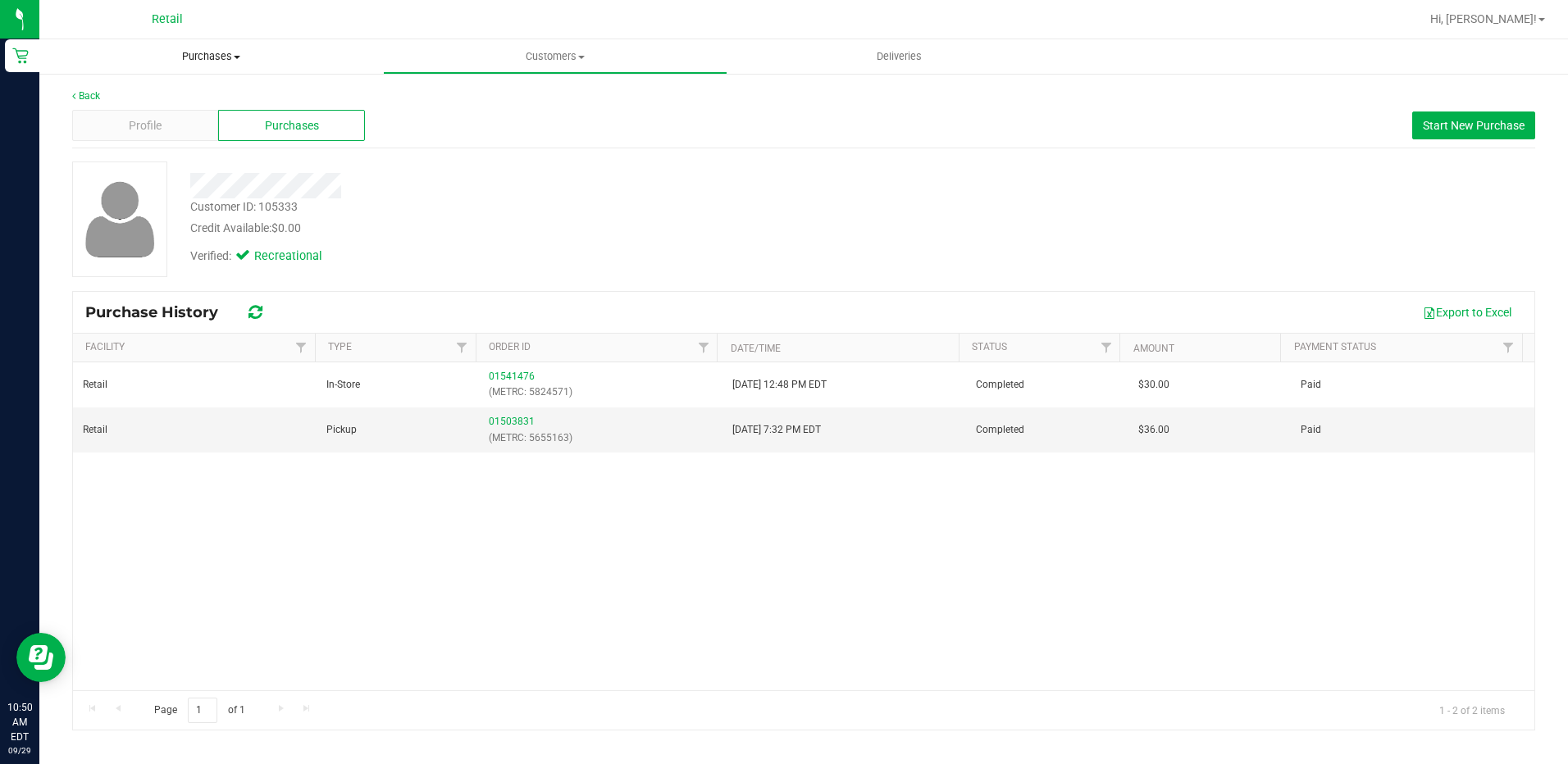
click at [231, 57] on span "Purchases" at bounding box center [210, 57] width 343 height 15
click at [134, 96] on span "Summary of purchases" at bounding box center [123, 99] width 168 height 14
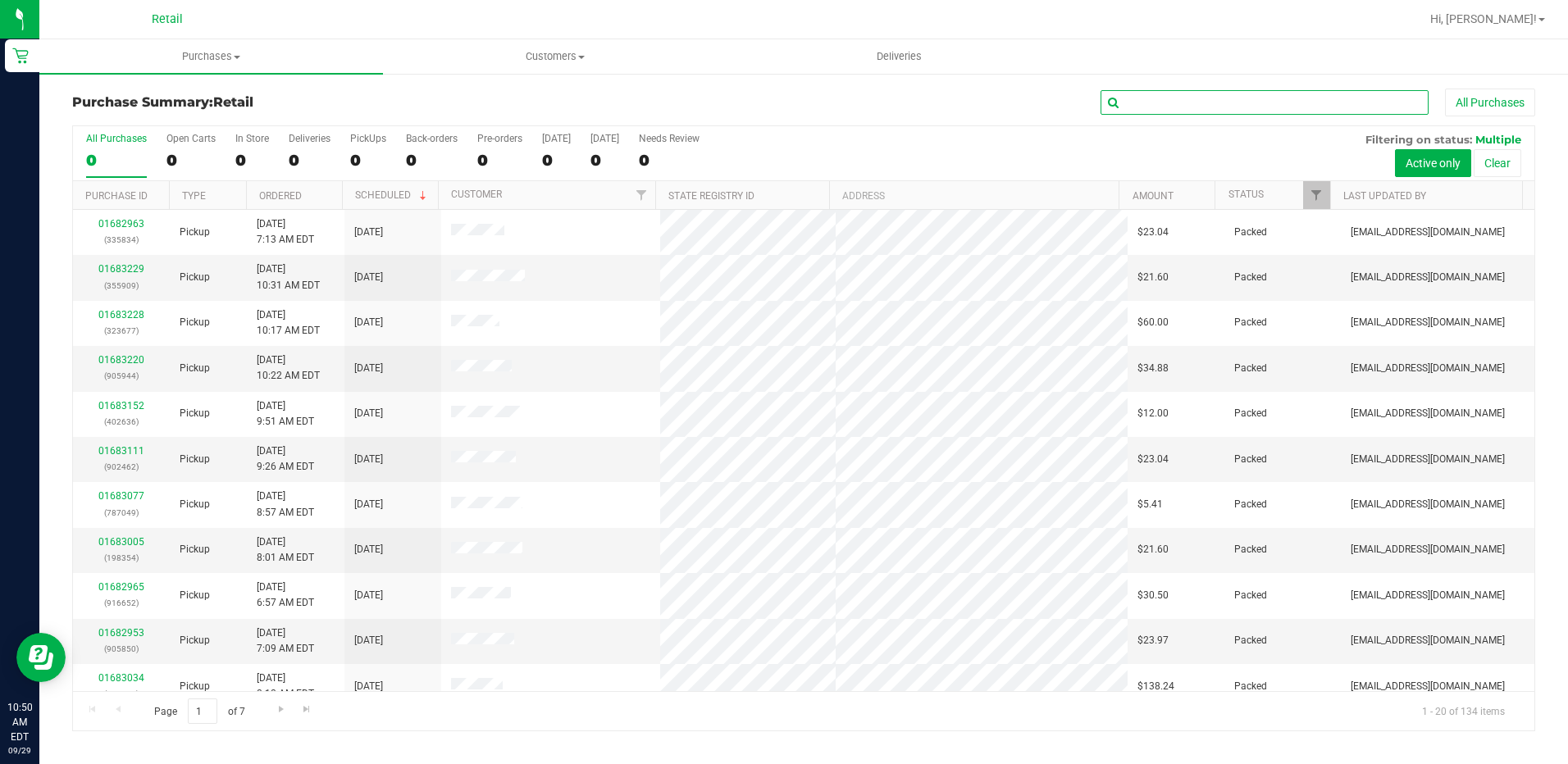
click at [1187, 110] on input "text" at bounding box center [1264, 103] width 328 height 25
click at [556, 59] on span "Customers" at bounding box center [554, 57] width 342 height 15
click at [533, 105] on li "All customers" at bounding box center [555, 99] width 343 height 20
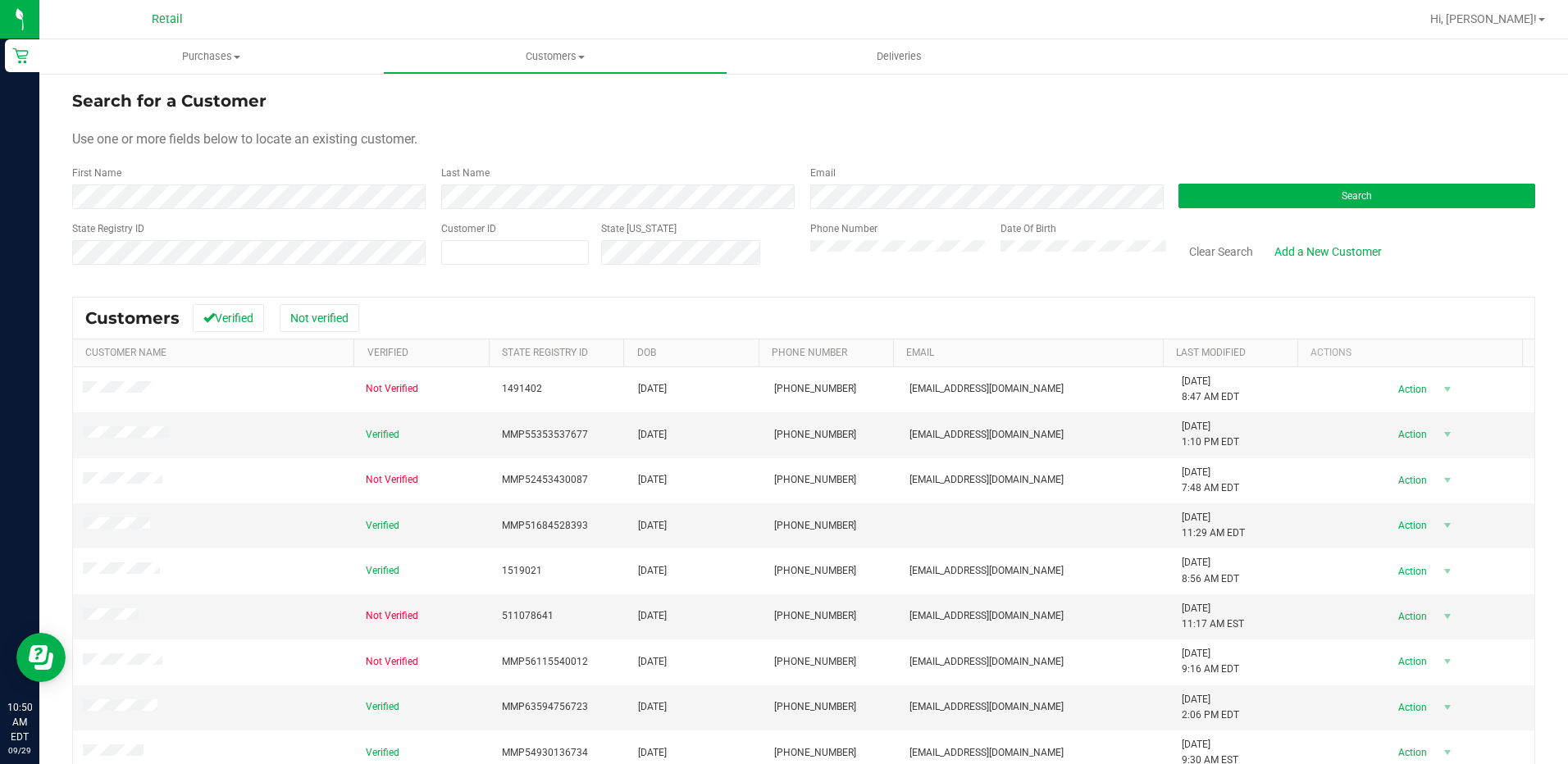
click at [324, 170] on div "First Name" at bounding box center [250, 187] width 357 height 44
click at [1244, 189] on button "Search" at bounding box center [1357, 196] width 357 height 25
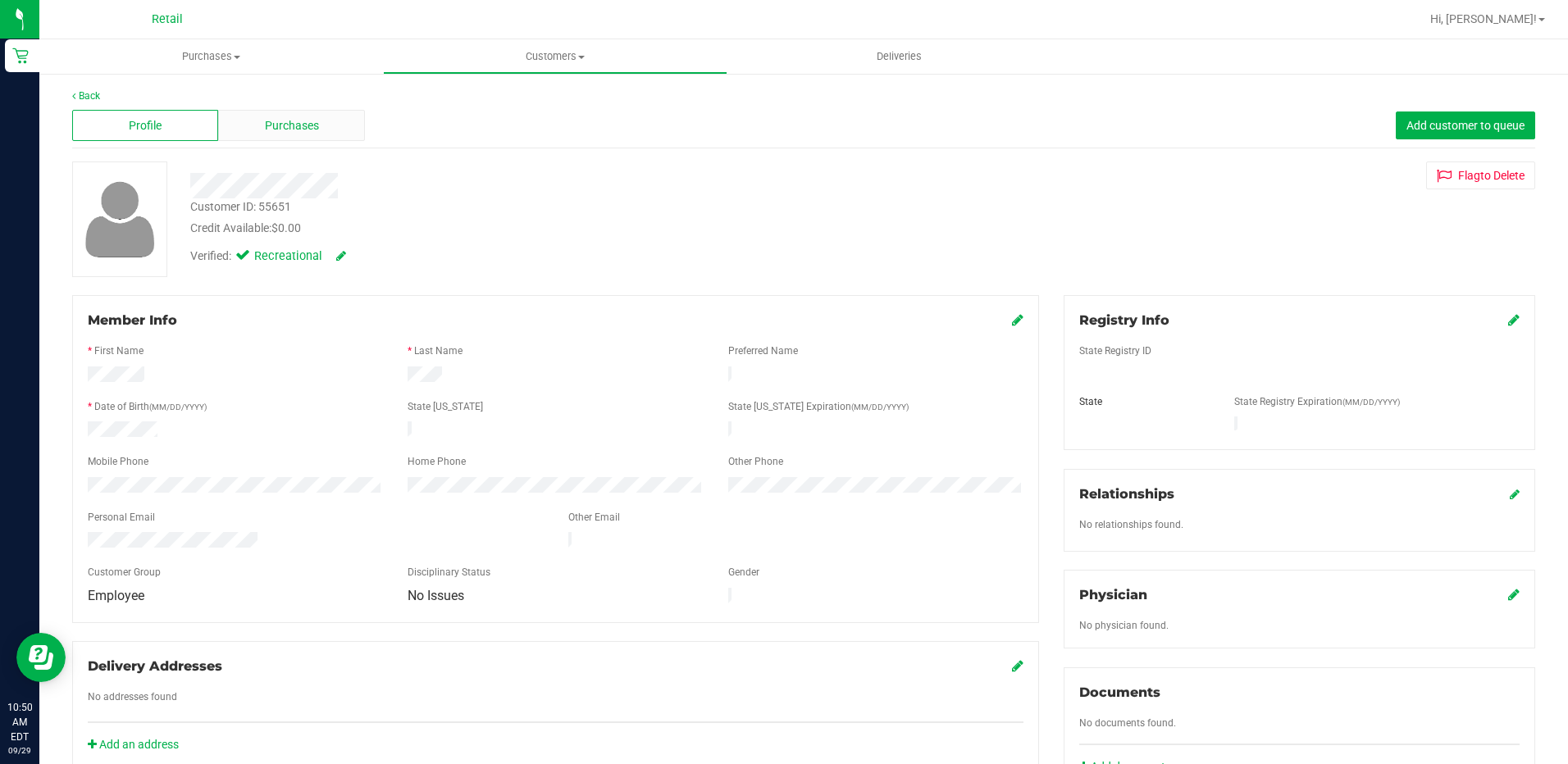
click at [332, 119] on div "Purchases" at bounding box center [290, 126] width 146 height 31
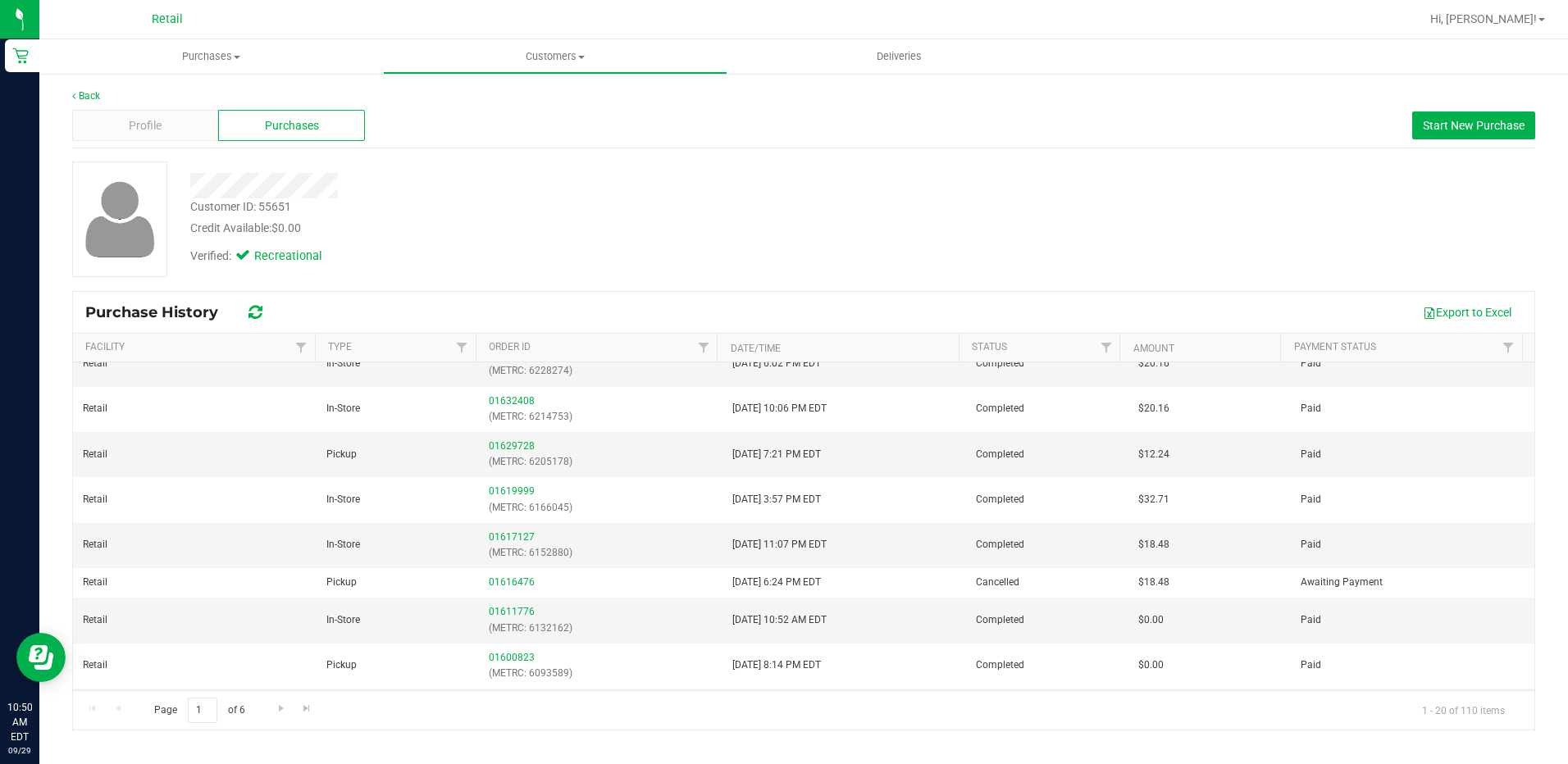
scroll to position [549, 0]
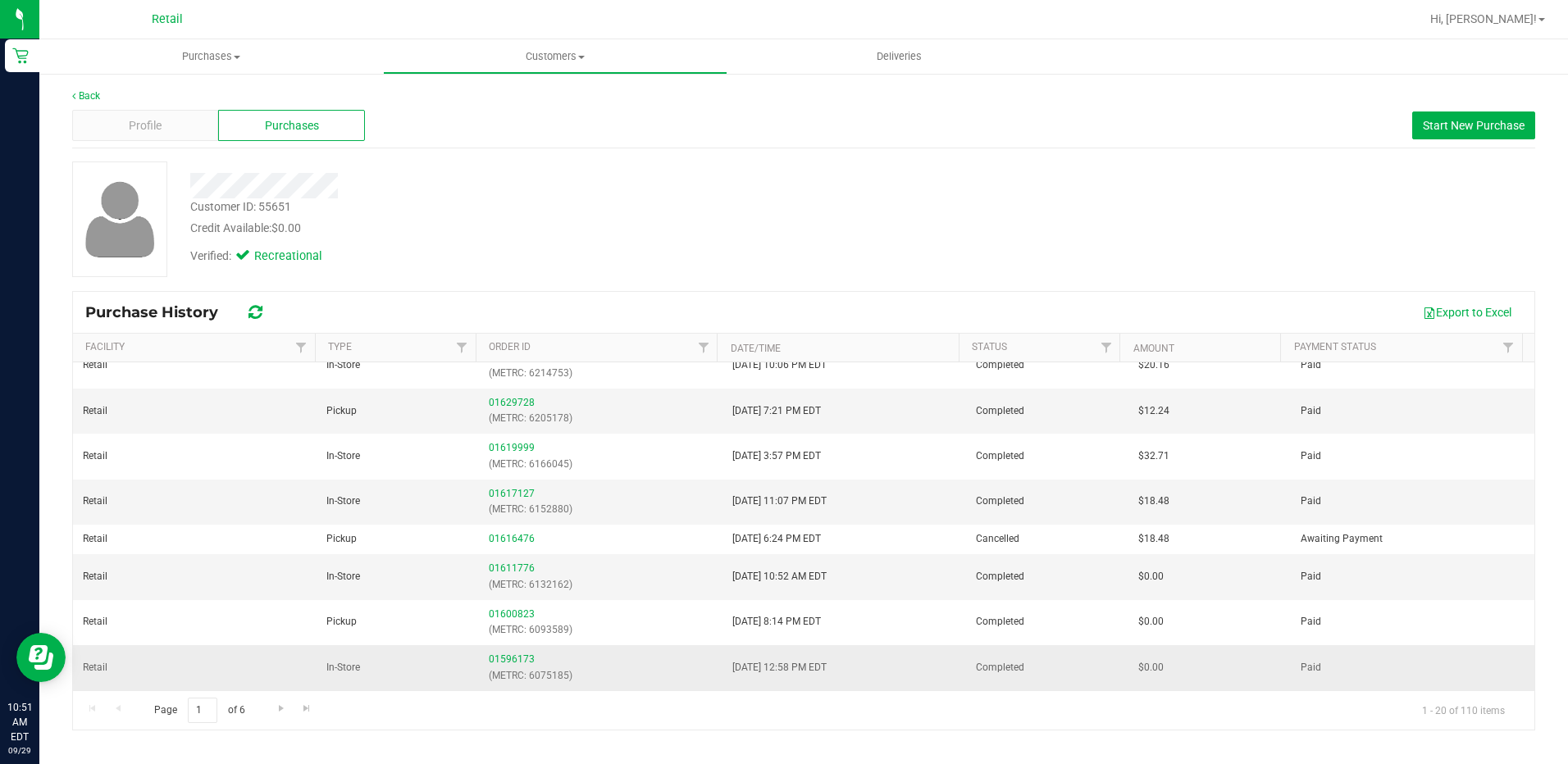
drag, startPoint x: 723, startPoint y: 671, endPoint x: 842, endPoint y: 671, distance: 119.0
click at [842, 671] on td "8/11/2025 12:58 PM EDT" at bounding box center [844, 667] width 244 height 45
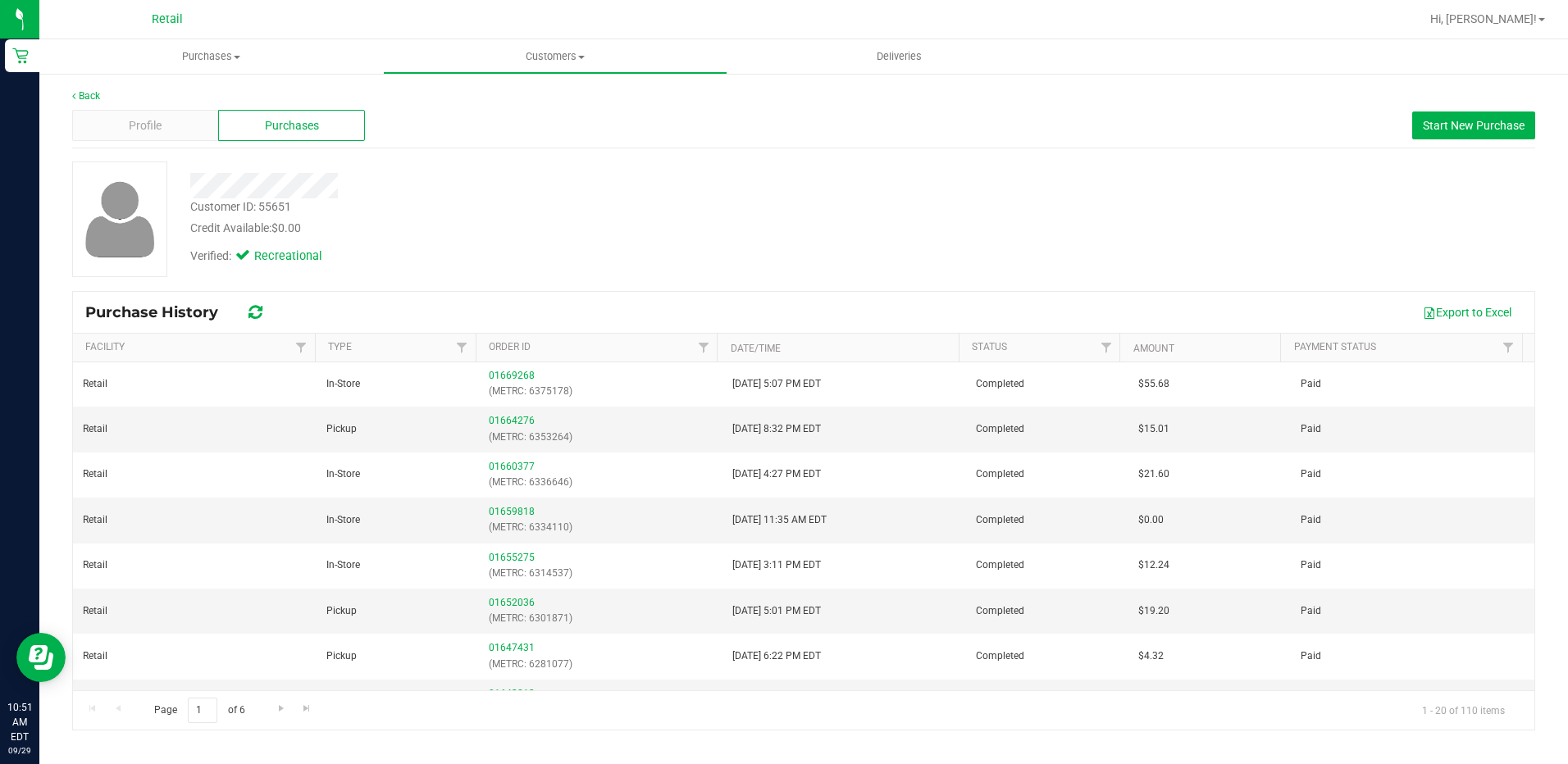
scroll to position [0, 0]
click at [172, 125] on div "Profile" at bounding box center [145, 126] width 146 height 31
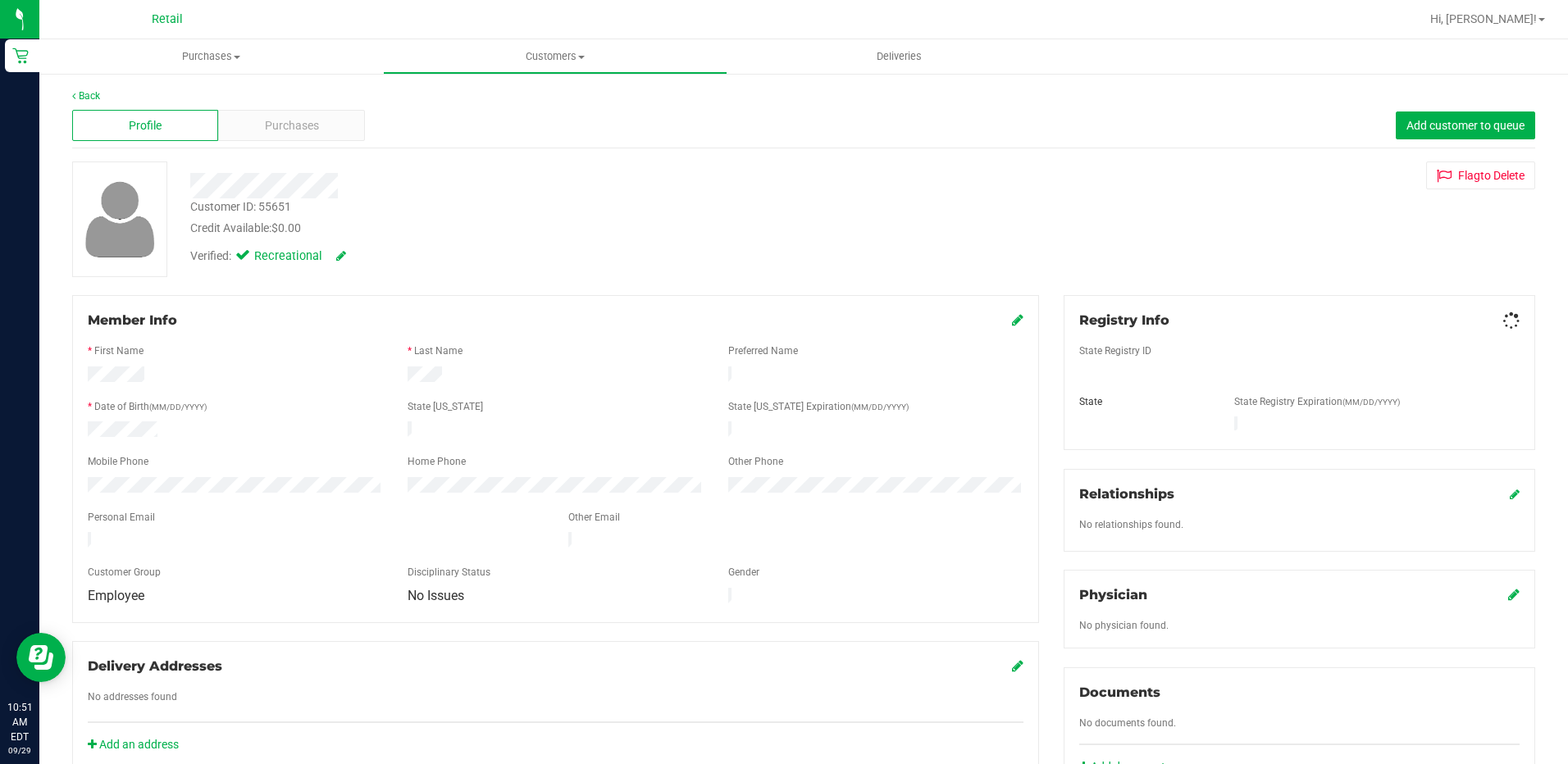
click at [306, 129] on span "Purchases" at bounding box center [291, 126] width 54 height 17
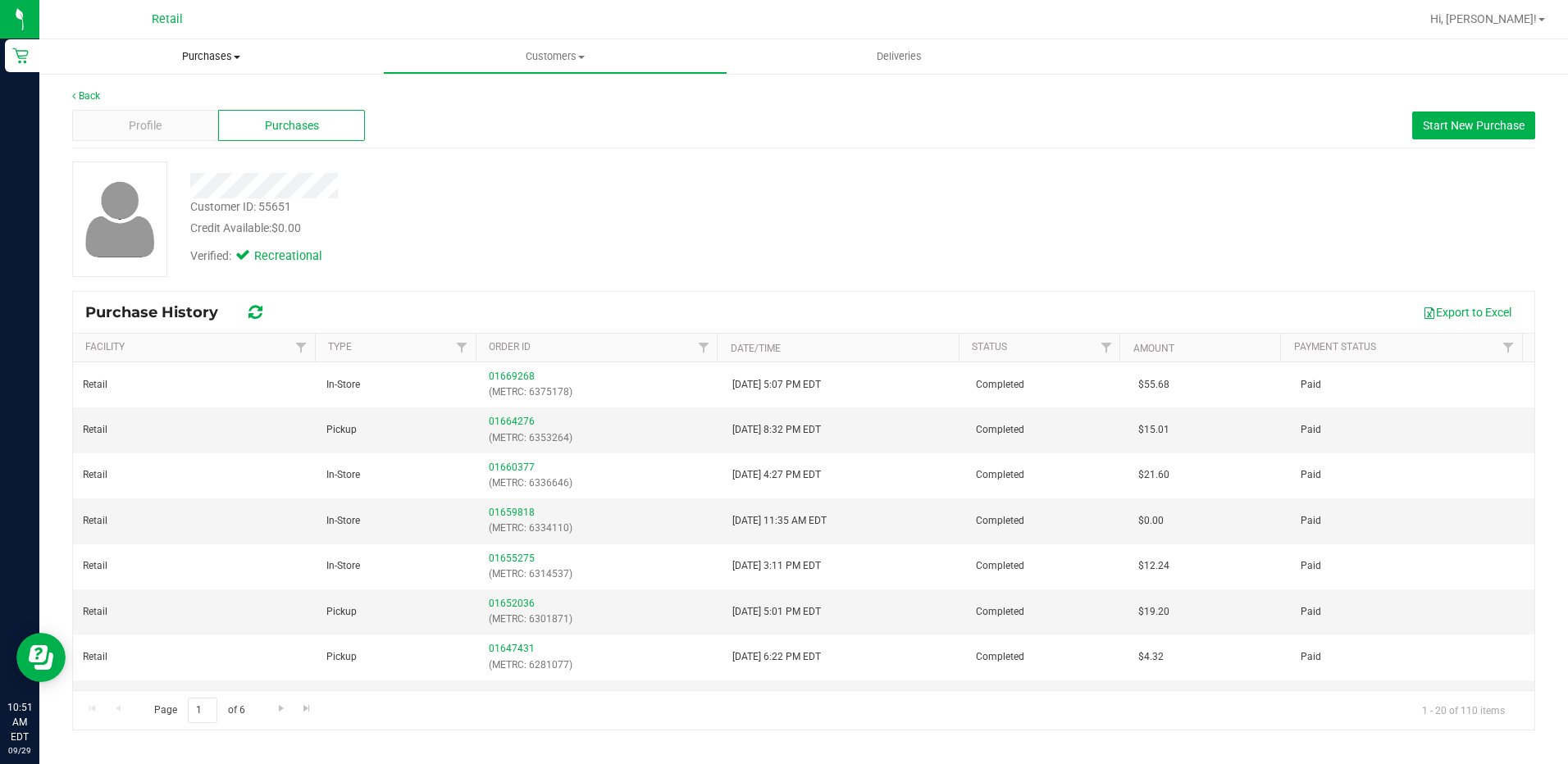
click at [219, 58] on span "Purchases" at bounding box center [210, 57] width 343 height 15
click at [136, 94] on span "Summary of purchases" at bounding box center [123, 99] width 168 height 14
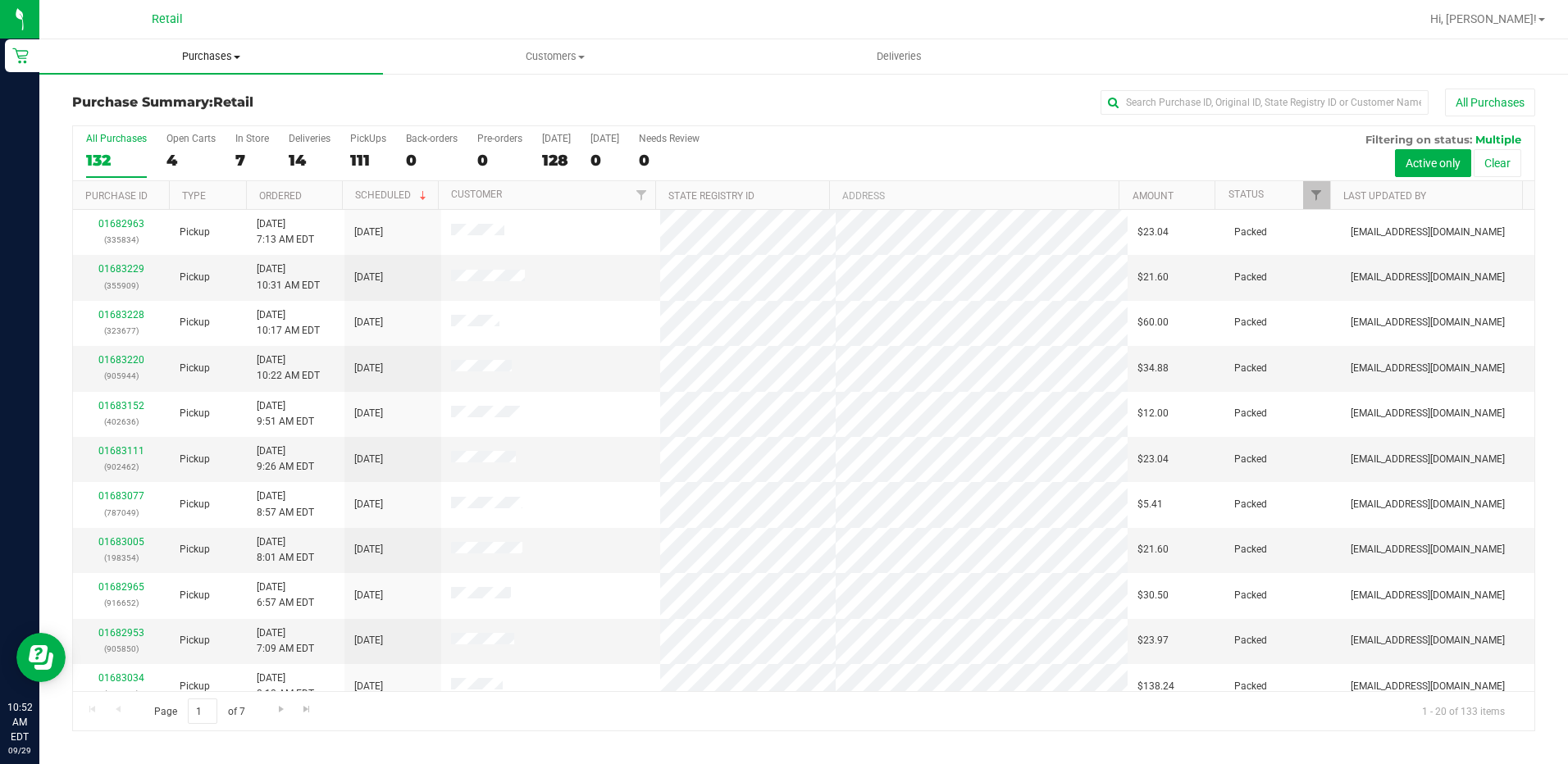
click at [244, 65] on uib-tab-heading "Purchases Summary of purchases Fulfillment All purchases" at bounding box center [210, 56] width 343 height 34
click at [182, 94] on span "Summary of purchases" at bounding box center [123, 99] width 168 height 14
click at [1223, 104] on input "text" at bounding box center [1264, 103] width 328 height 25
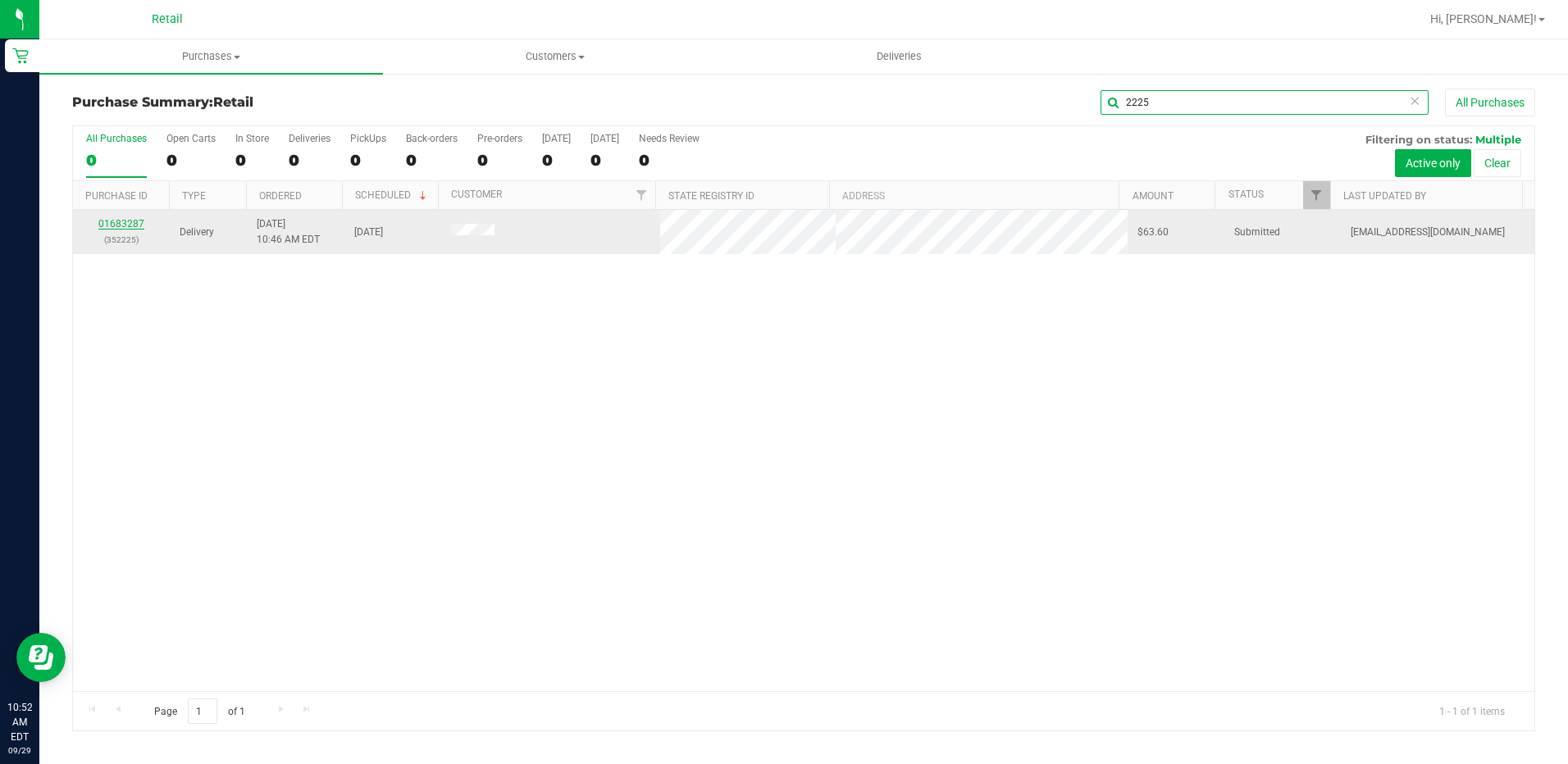
type input "2225"
click at [123, 225] on link "01683287" at bounding box center [121, 224] width 46 height 11
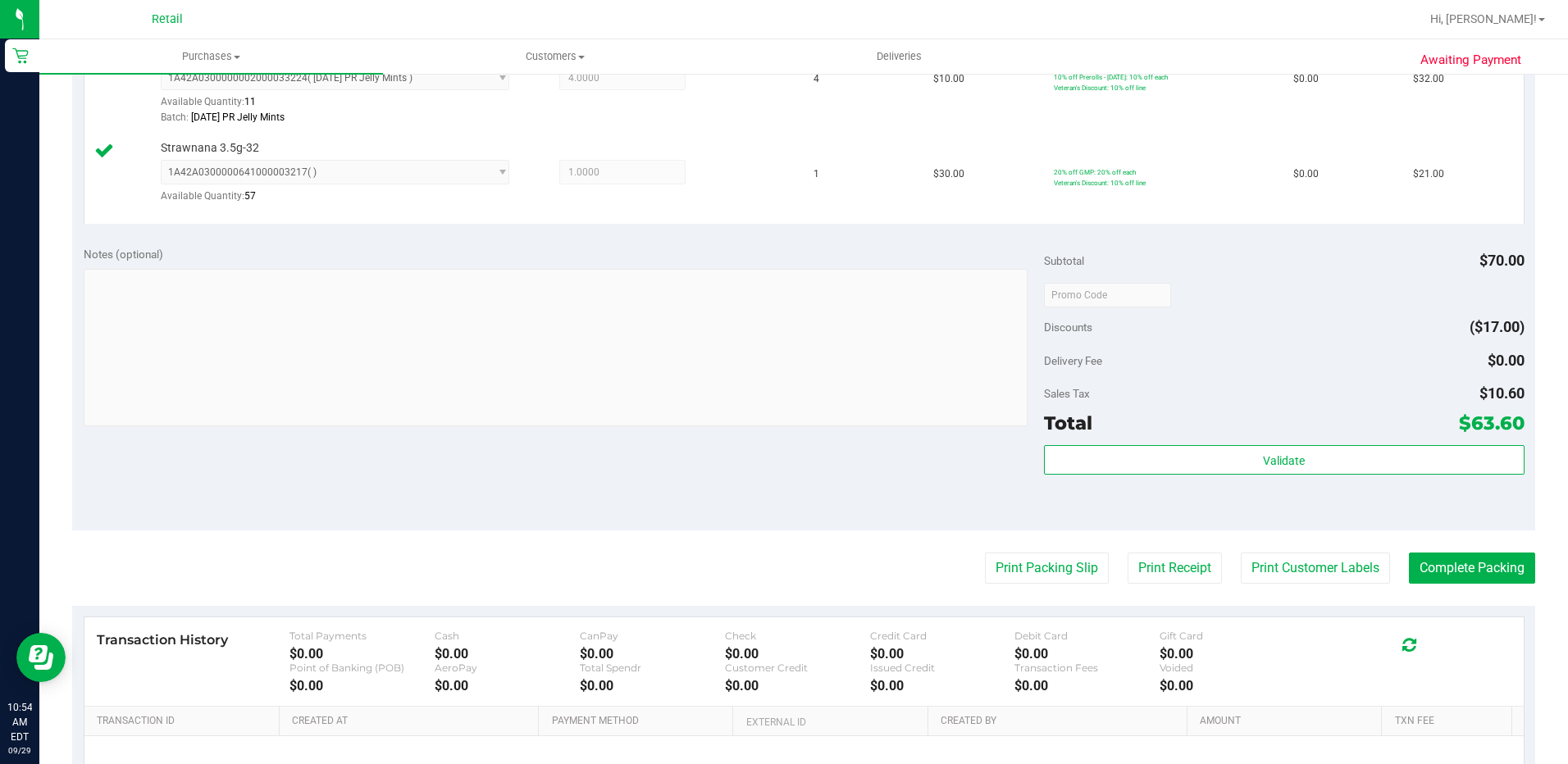
scroll to position [492, 0]
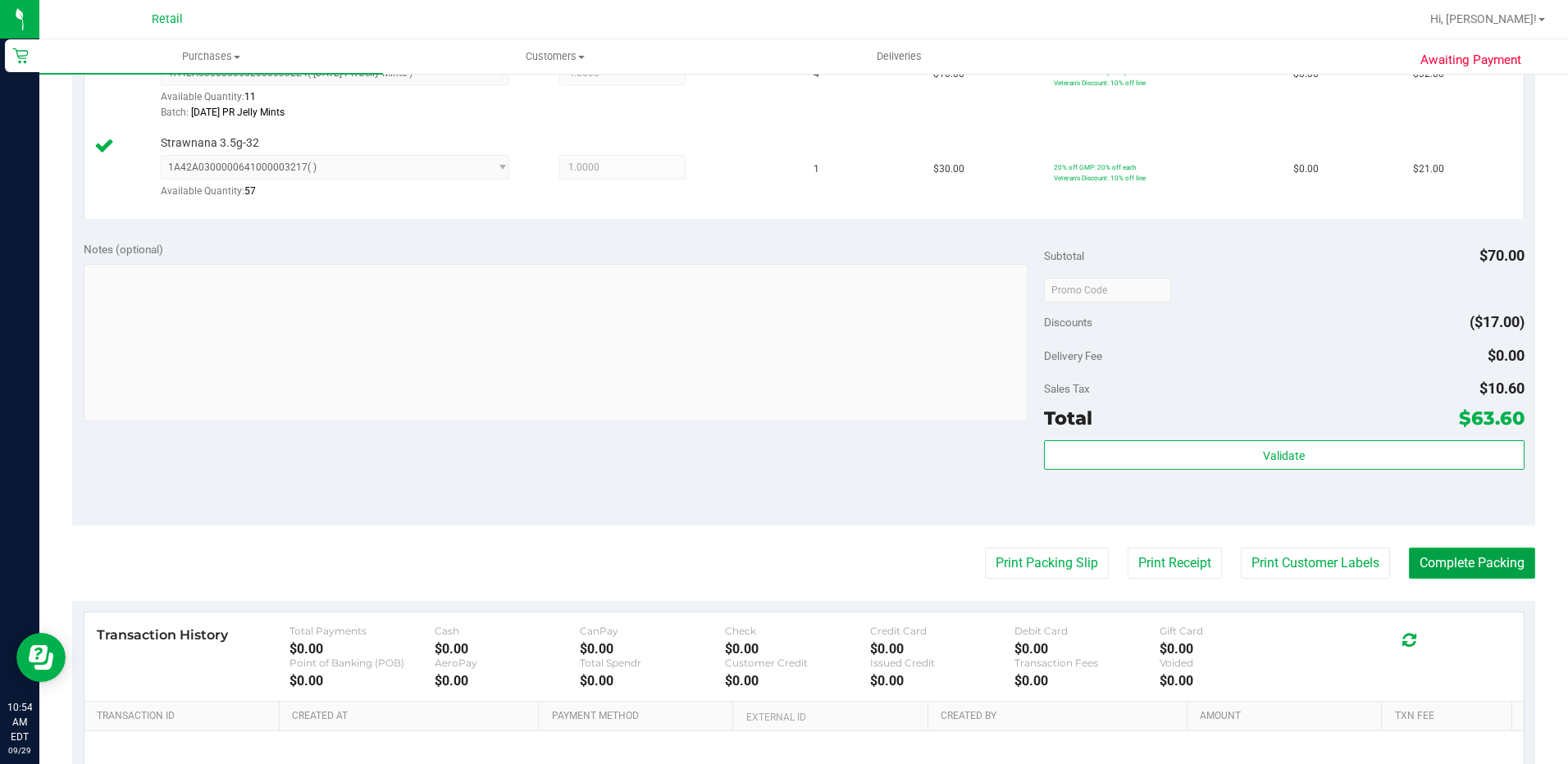
click at [1460, 562] on button "Complete Packing" at bounding box center [1472, 563] width 127 height 31
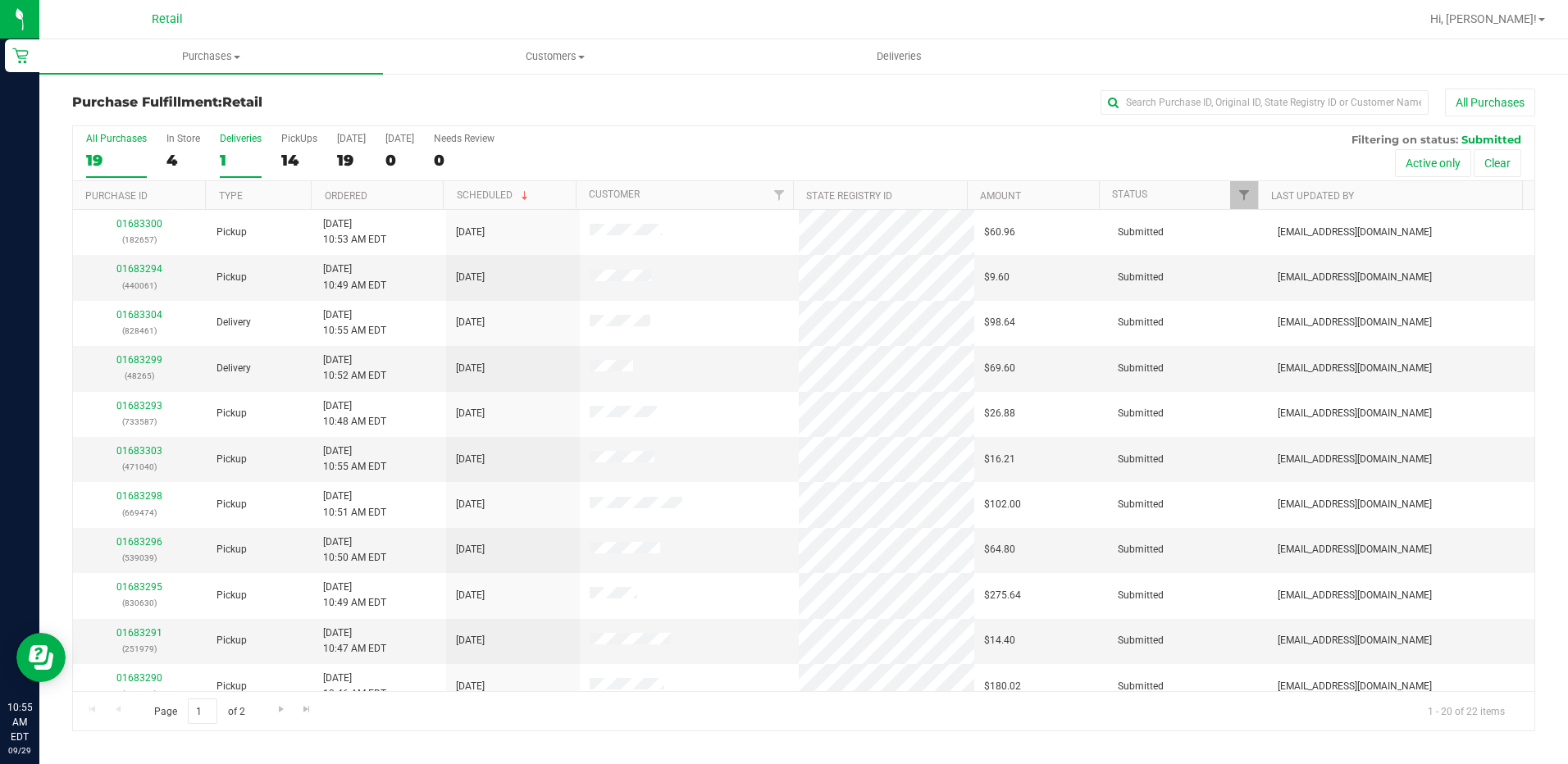
click at [237, 151] on div "1" at bounding box center [241, 161] width 42 height 19
click at [0, 0] on input "Deliveries 1" at bounding box center [0, 0] width 0 height 0
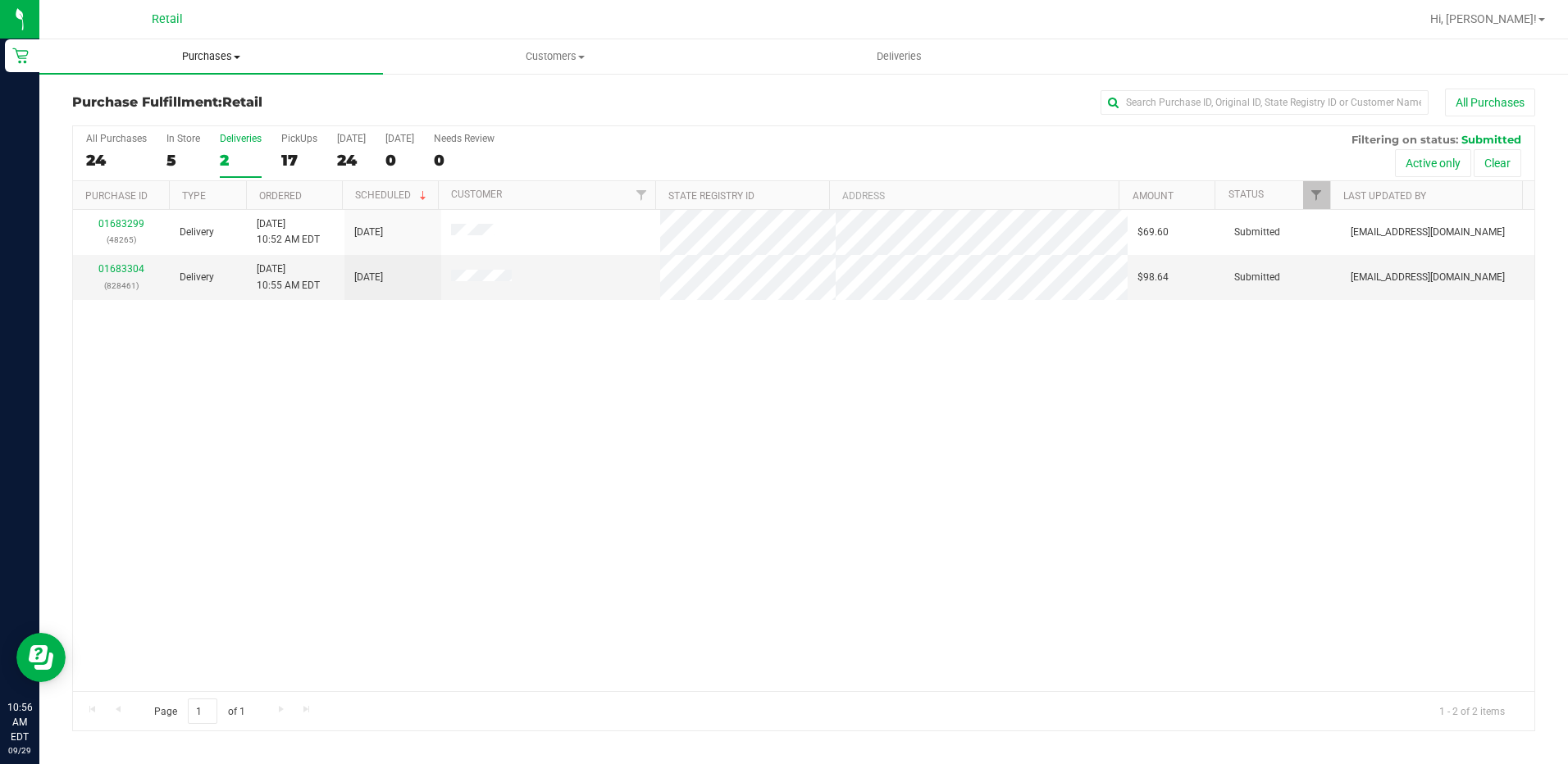
click at [226, 57] on span "Purchases" at bounding box center [210, 57] width 343 height 15
click at [168, 95] on span "Summary of purchases" at bounding box center [123, 99] width 168 height 14
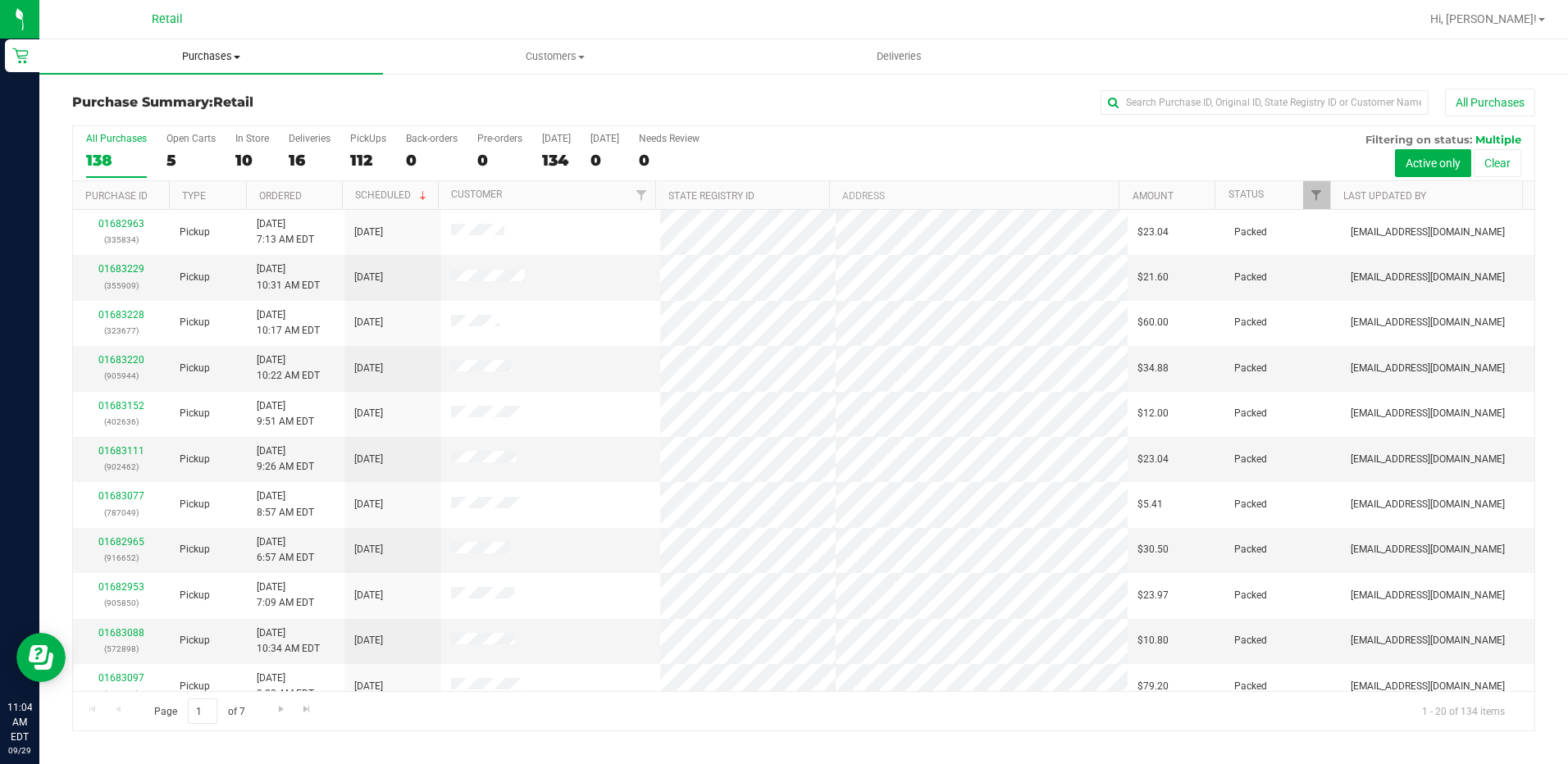
click at [215, 76] on div "Purchase Summary: Retail All Purchases All Purchases 138 Open Carts 5 In Store …" at bounding box center [803, 410] width 1529 height 676
click at [224, 63] on span "Purchases" at bounding box center [210, 57] width 343 height 15
click at [190, 99] on span "Summary of purchases" at bounding box center [123, 99] width 168 height 14
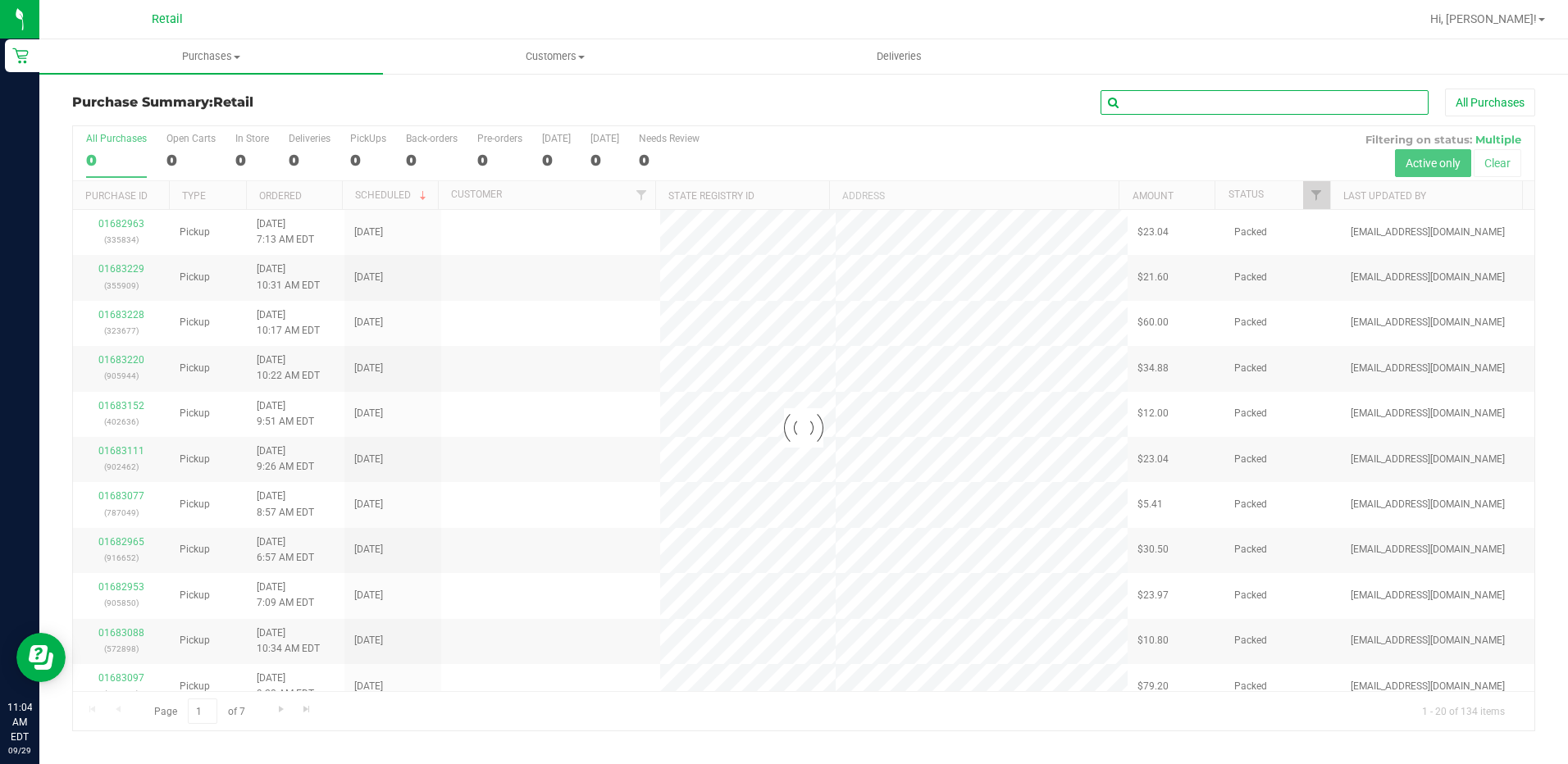
click at [1194, 101] on input "text" at bounding box center [1264, 103] width 328 height 25
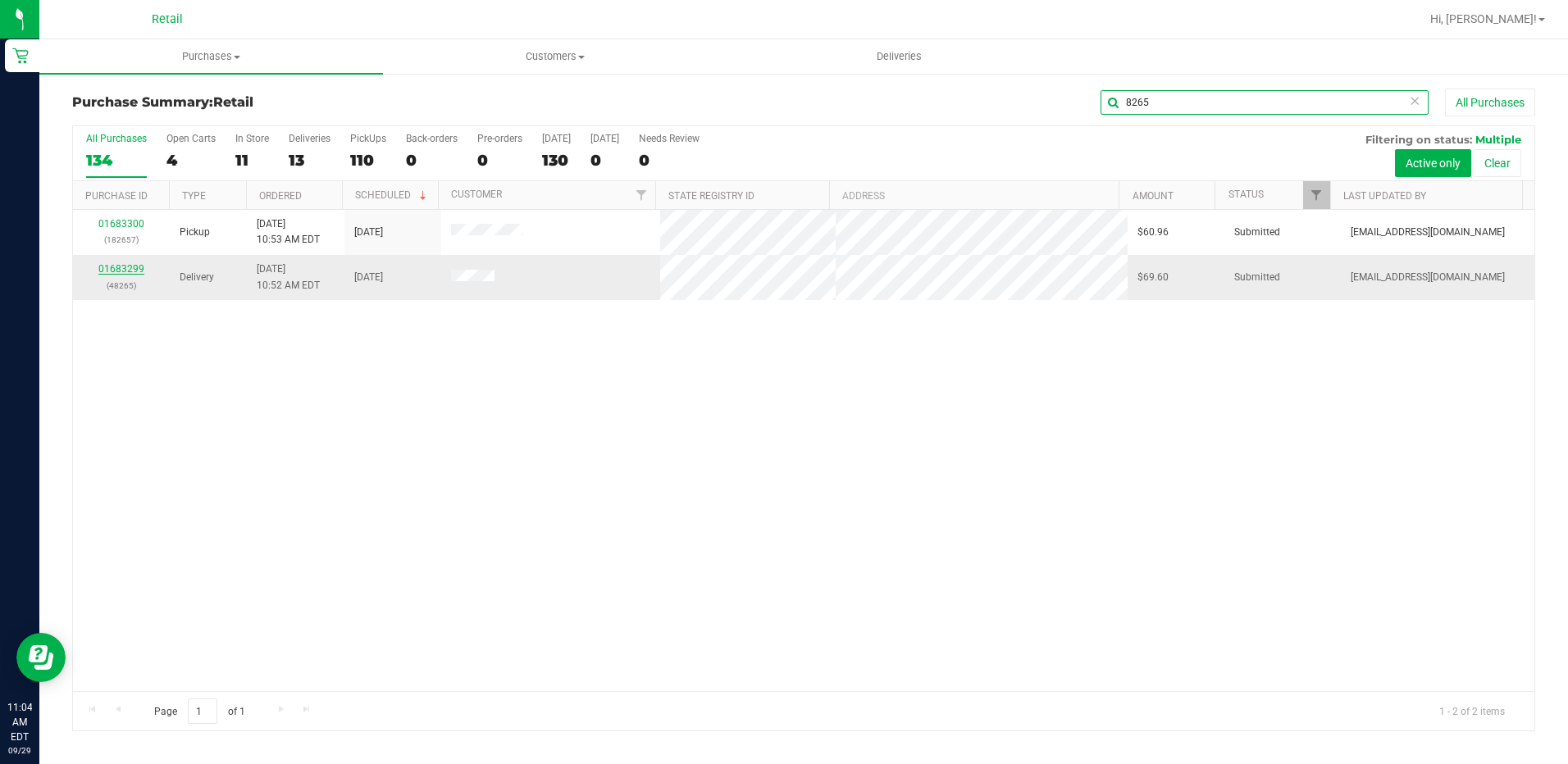
type input "8265"
click at [119, 272] on link "01683299" at bounding box center [121, 269] width 46 height 11
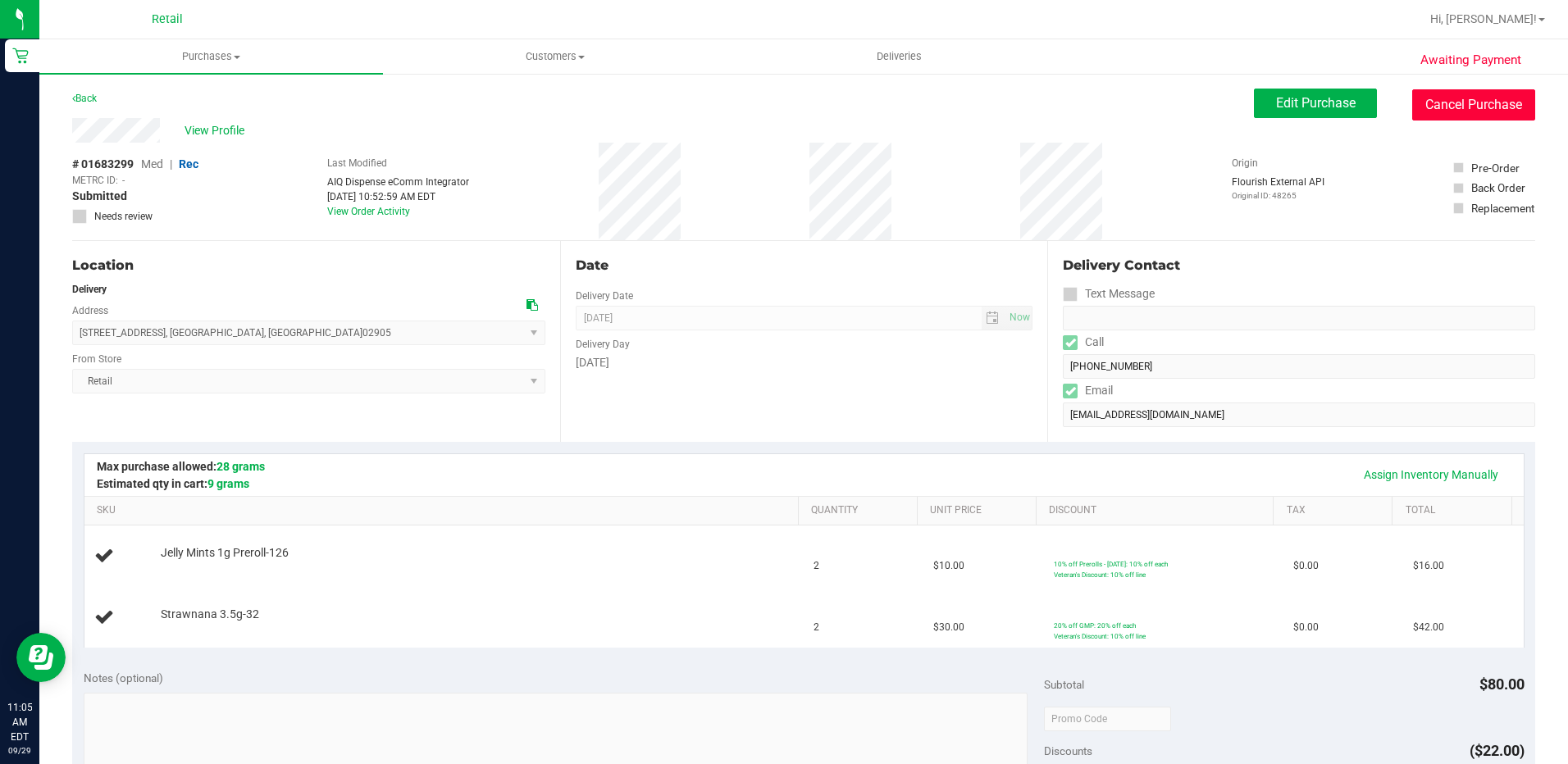
click at [1414, 110] on button "Cancel Purchase" at bounding box center [1474, 105] width 123 height 31
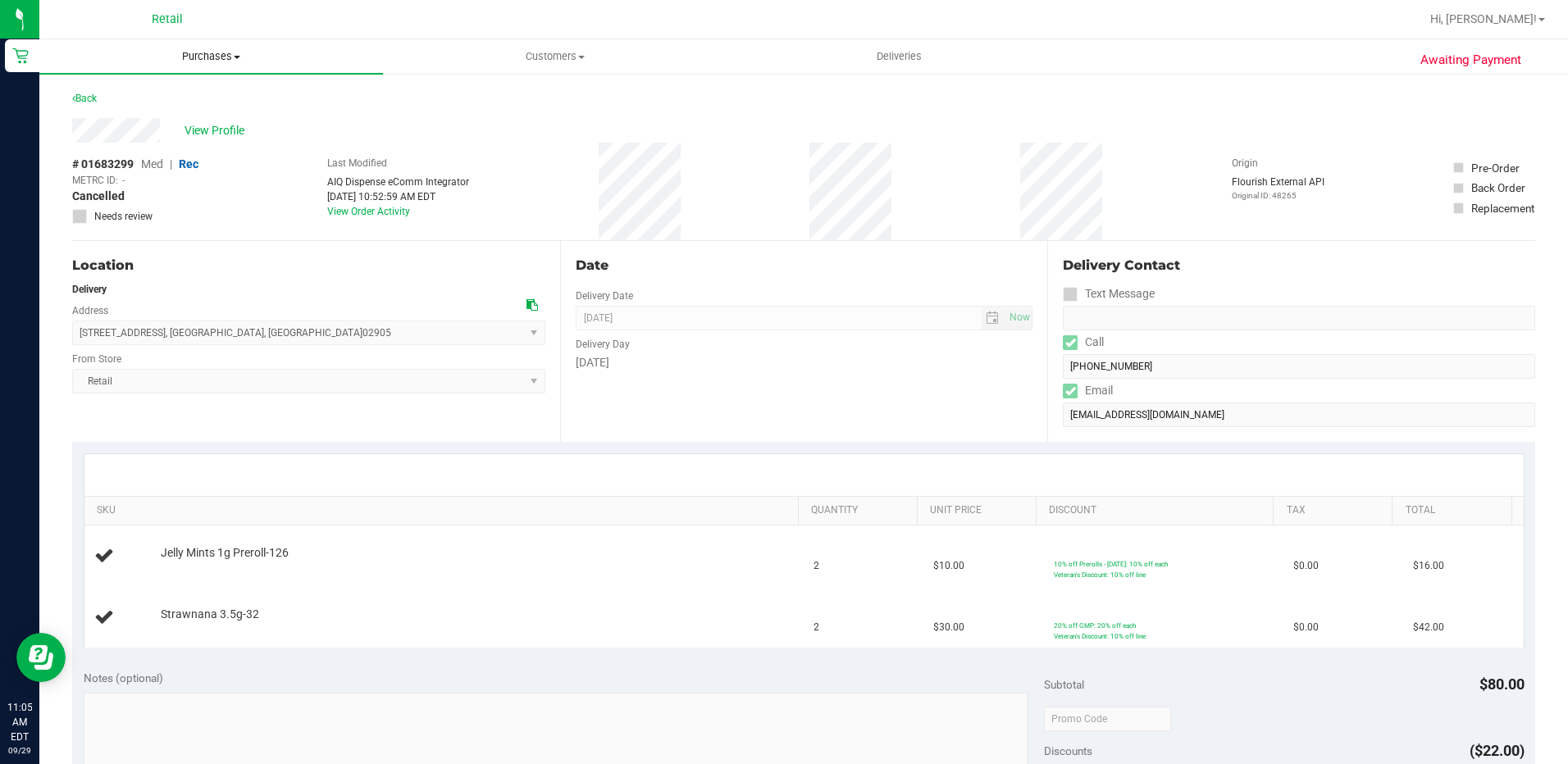
click at [220, 54] on span "Purchases" at bounding box center [210, 57] width 343 height 15
click at [134, 95] on span "Summary of purchases" at bounding box center [123, 99] width 168 height 14
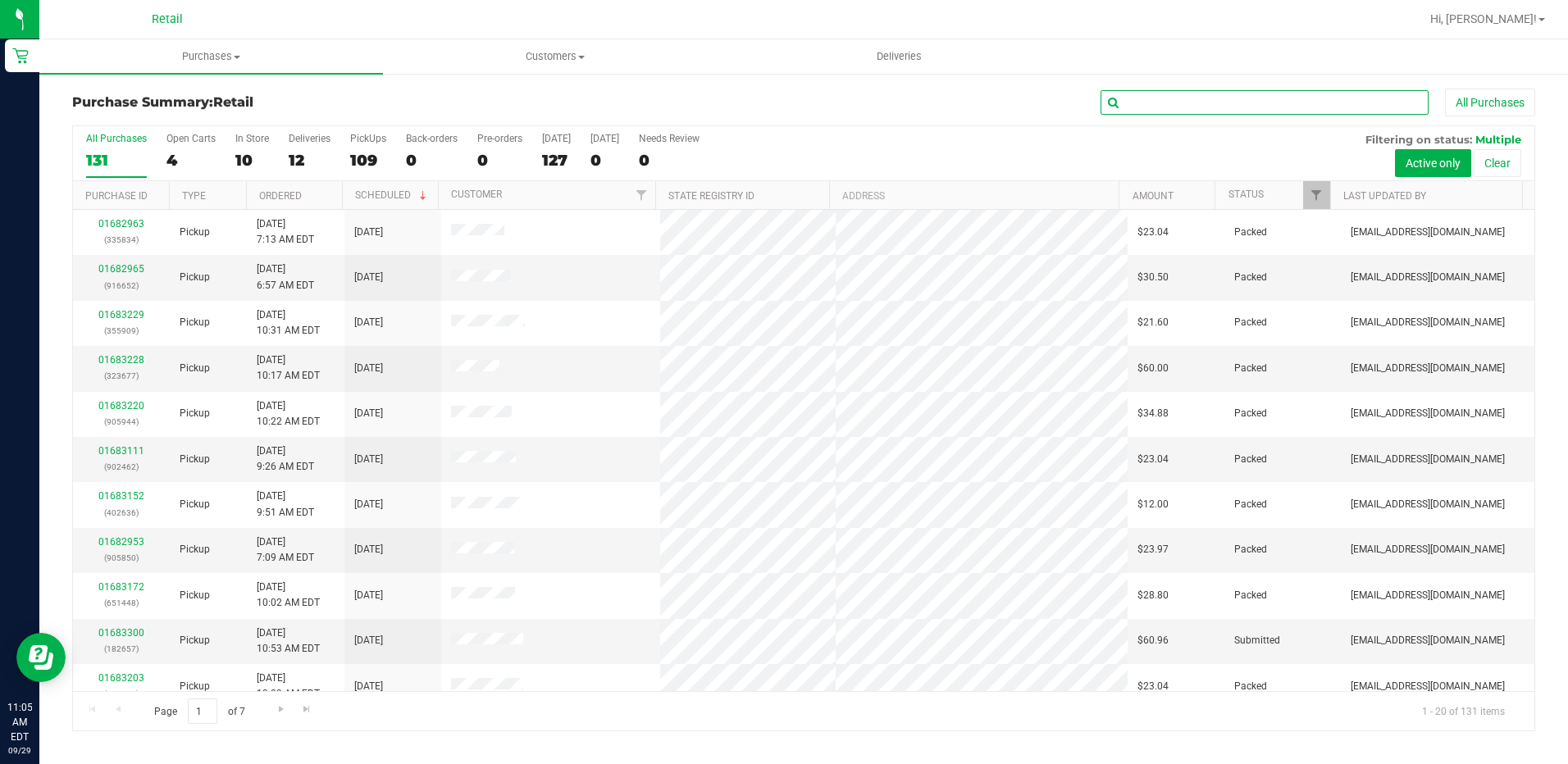
click at [1250, 99] on input "text" at bounding box center [1264, 103] width 328 height 25
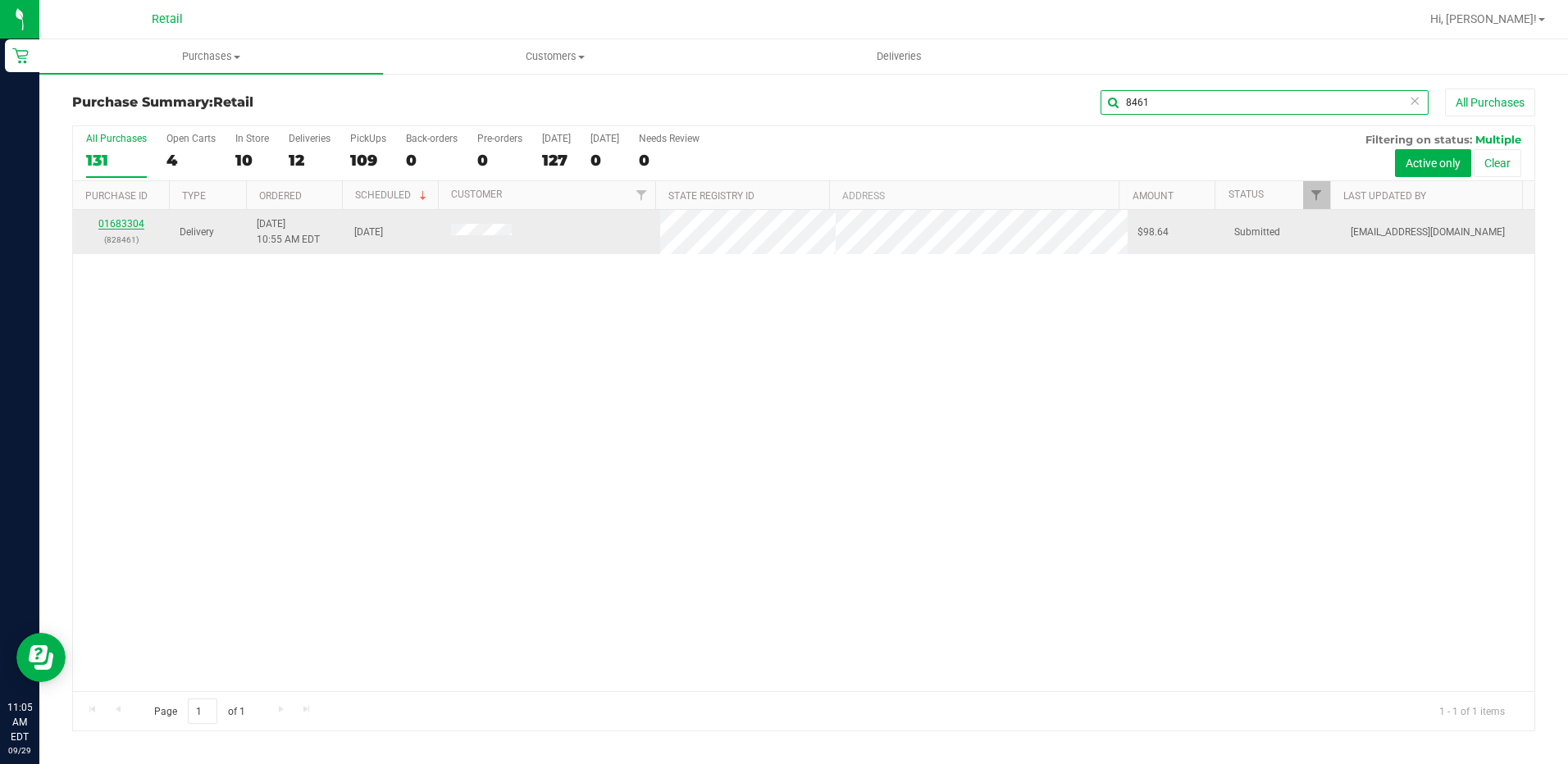
type input "8461"
click at [104, 222] on link "01683304" at bounding box center [121, 224] width 46 height 11
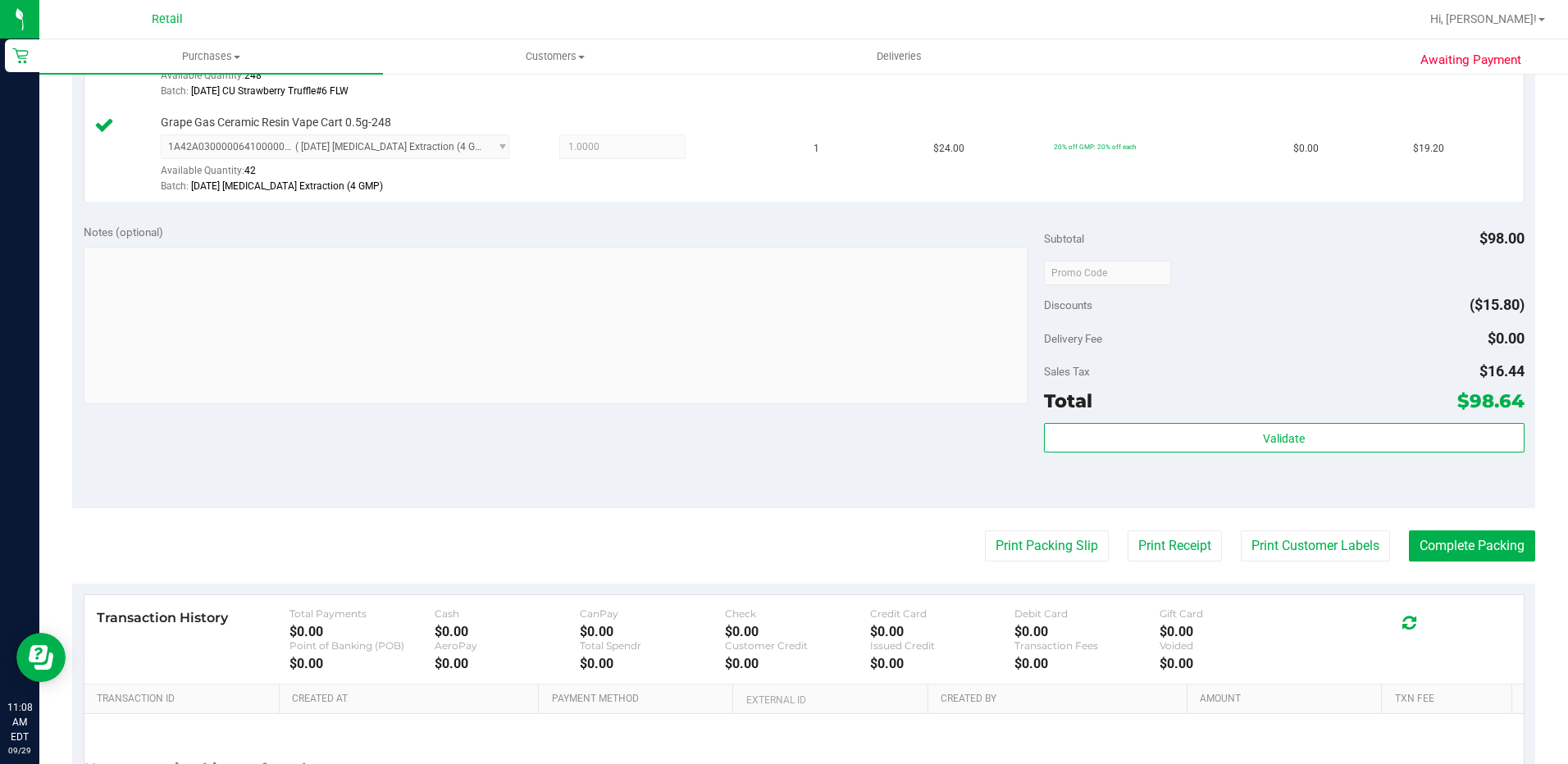
scroll to position [656, 0]
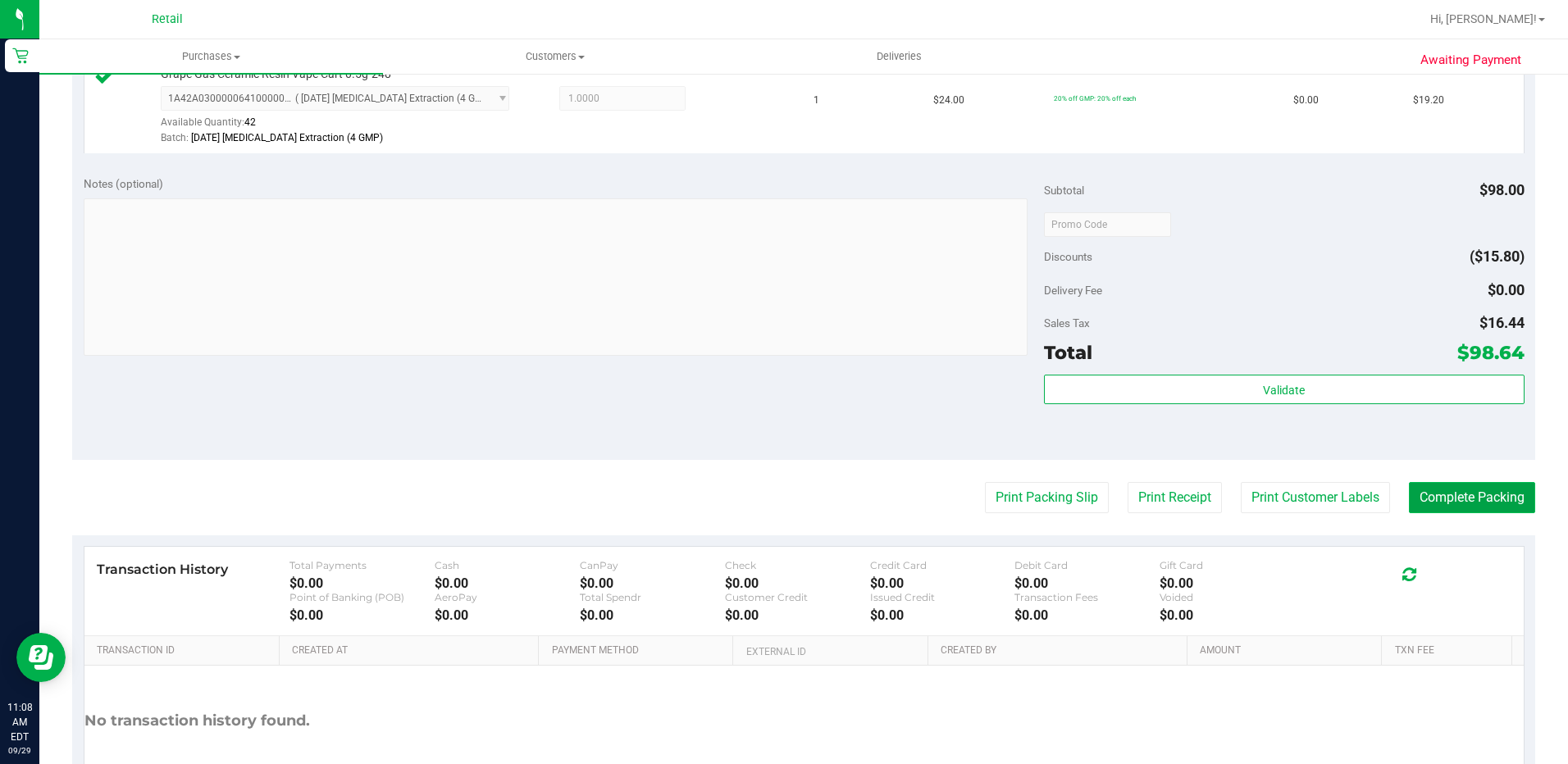
click at [1458, 510] on button "Complete Packing" at bounding box center [1472, 498] width 127 height 31
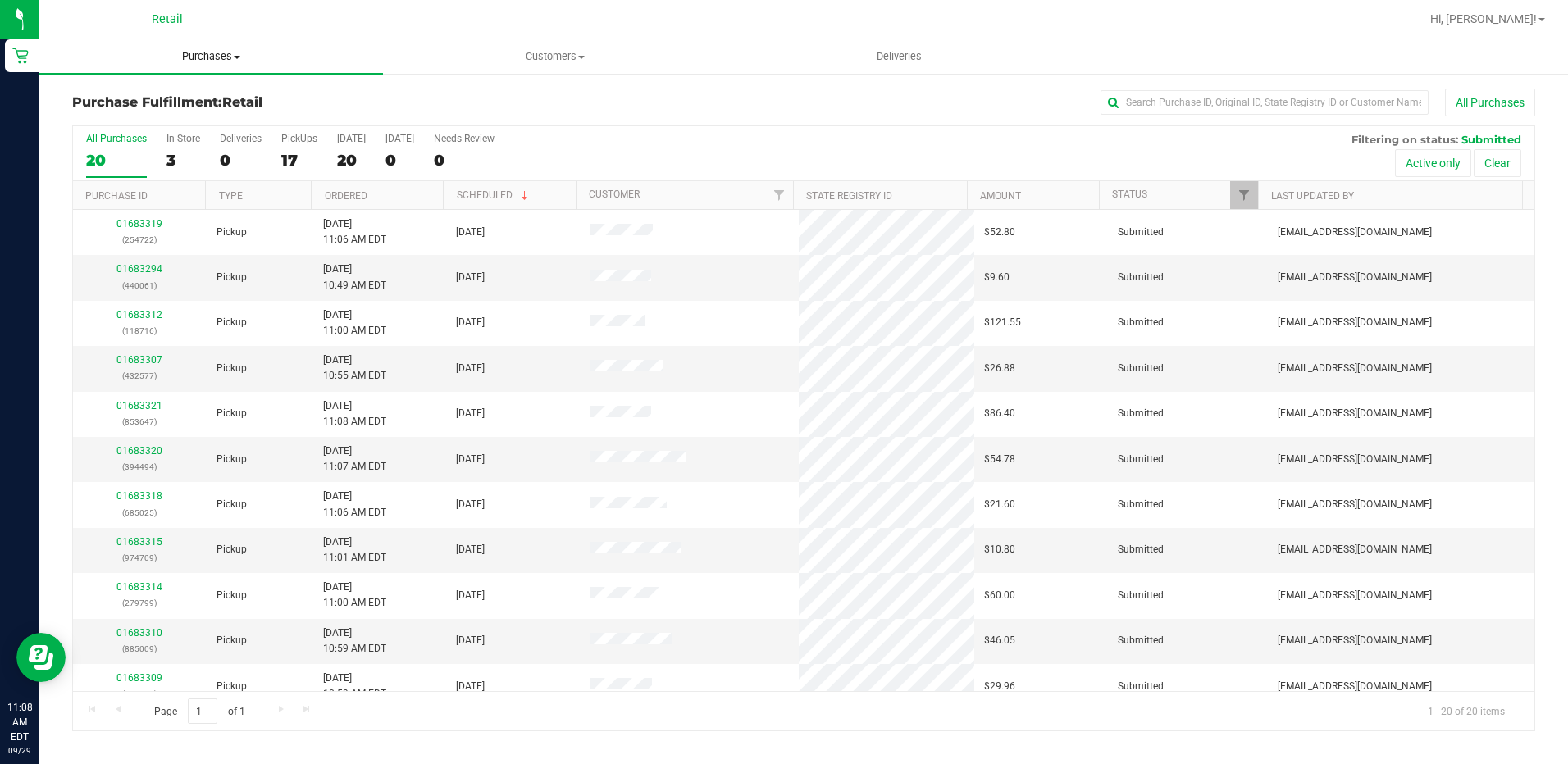
click at [223, 52] on span "Purchases" at bounding box center [210, 57] width 343 height 15
click at [233, 97] on li "Summary of purchases" at bounding box center [210, 99] width 343 height 20
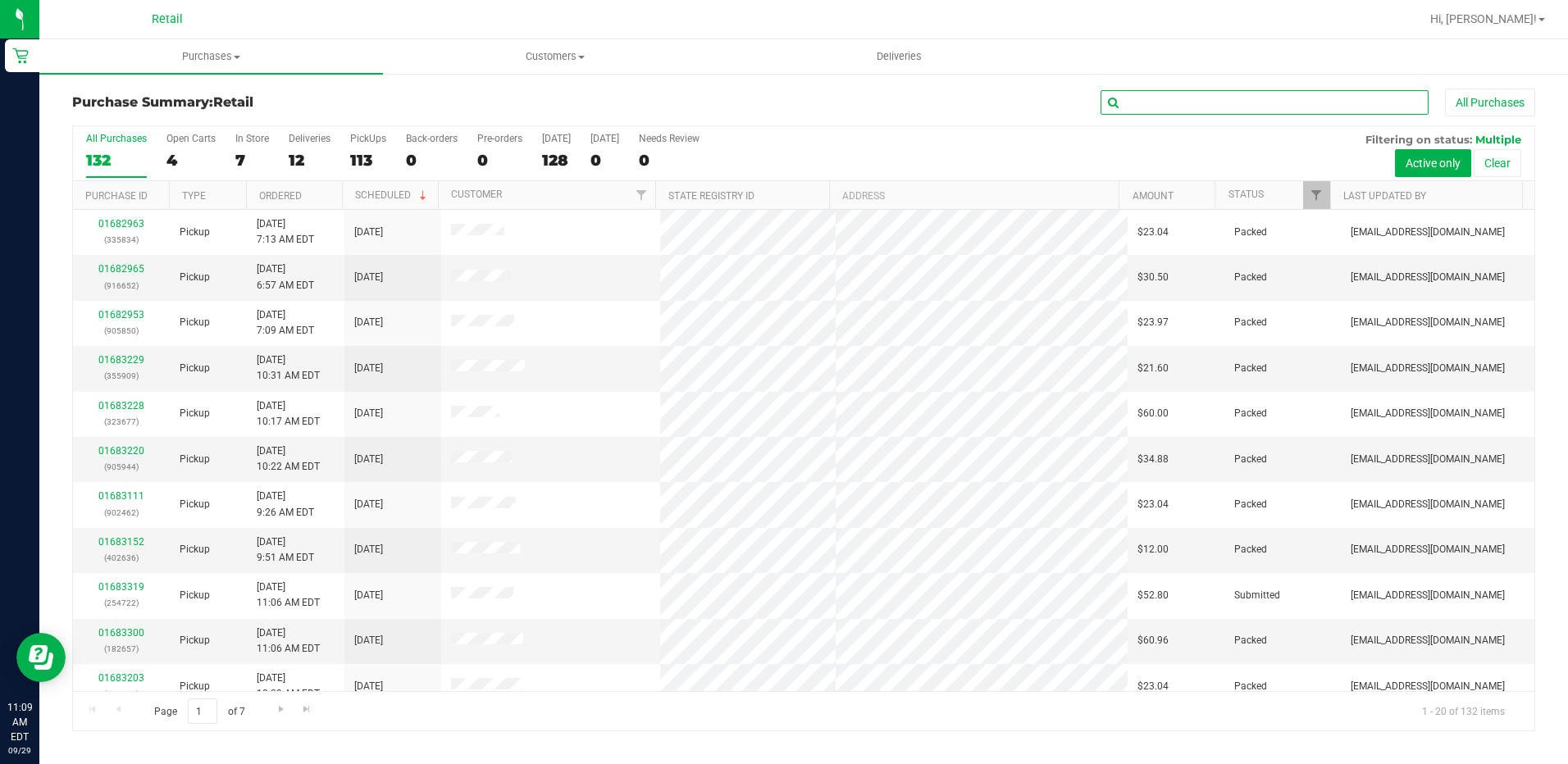
click at [1194, 106] on input "text" at bounding box center [1264, 103] width 328 height 25
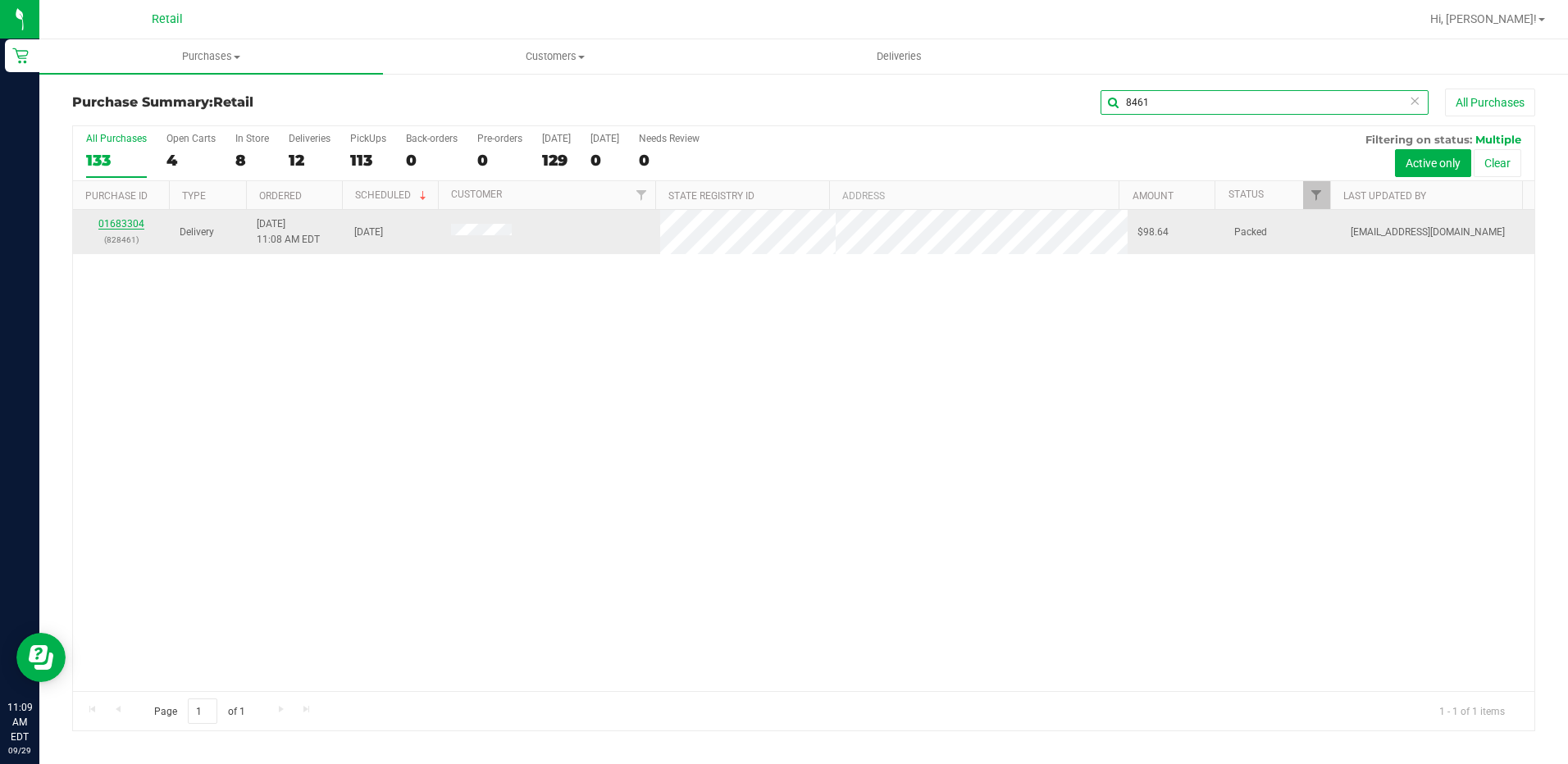
type input "8461"
click at [140, 223] on link "01683304" at bounding box center [121, 224] width 46 height 11
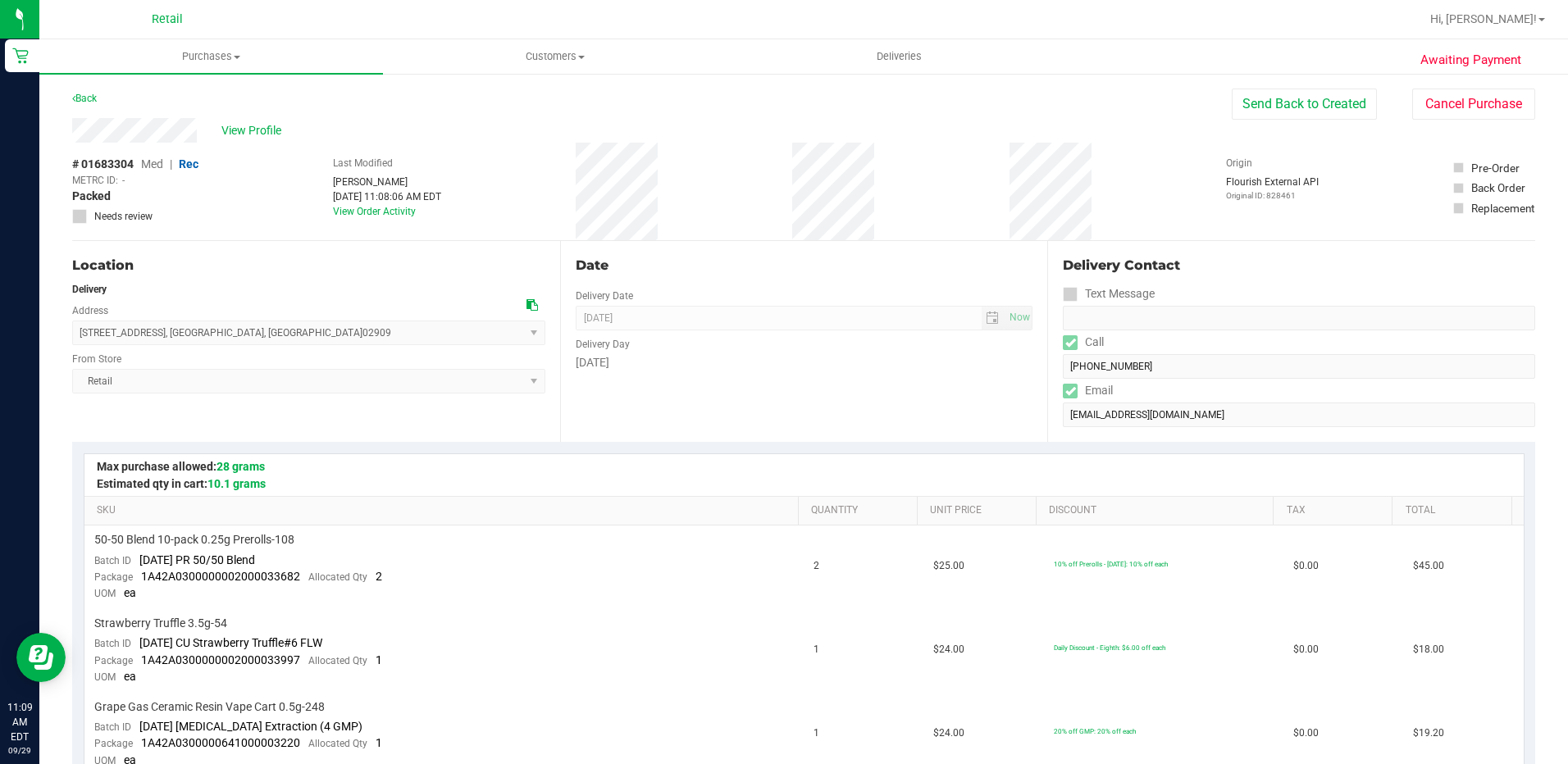
click at [76, 127] on div "View Profile" at bounding box center [652, 130] width 1160 height 25
click at [377, 293] on div "Delivery" at bounding box center [308, 290] width 473 height 15
click at [236, 56] on span at bounding box center [237, 57] width 7 height 3
click at [182, 95] on span "Summary of purchases" at bounding box center [123, 99] width 168 height 14
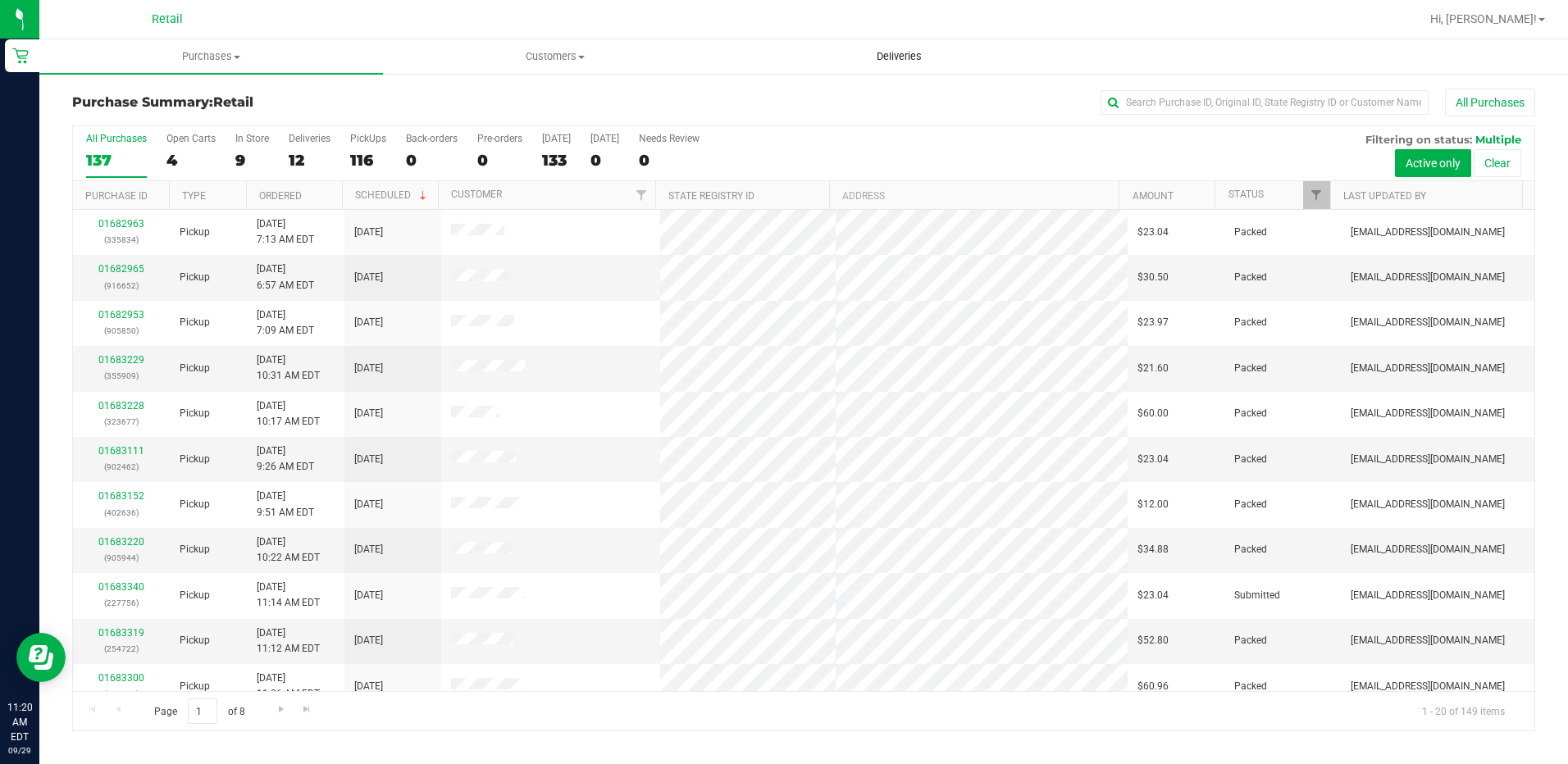
click at [873, 56] on span "Deliveries" at bounding box center [899, 57] width 89 height 15
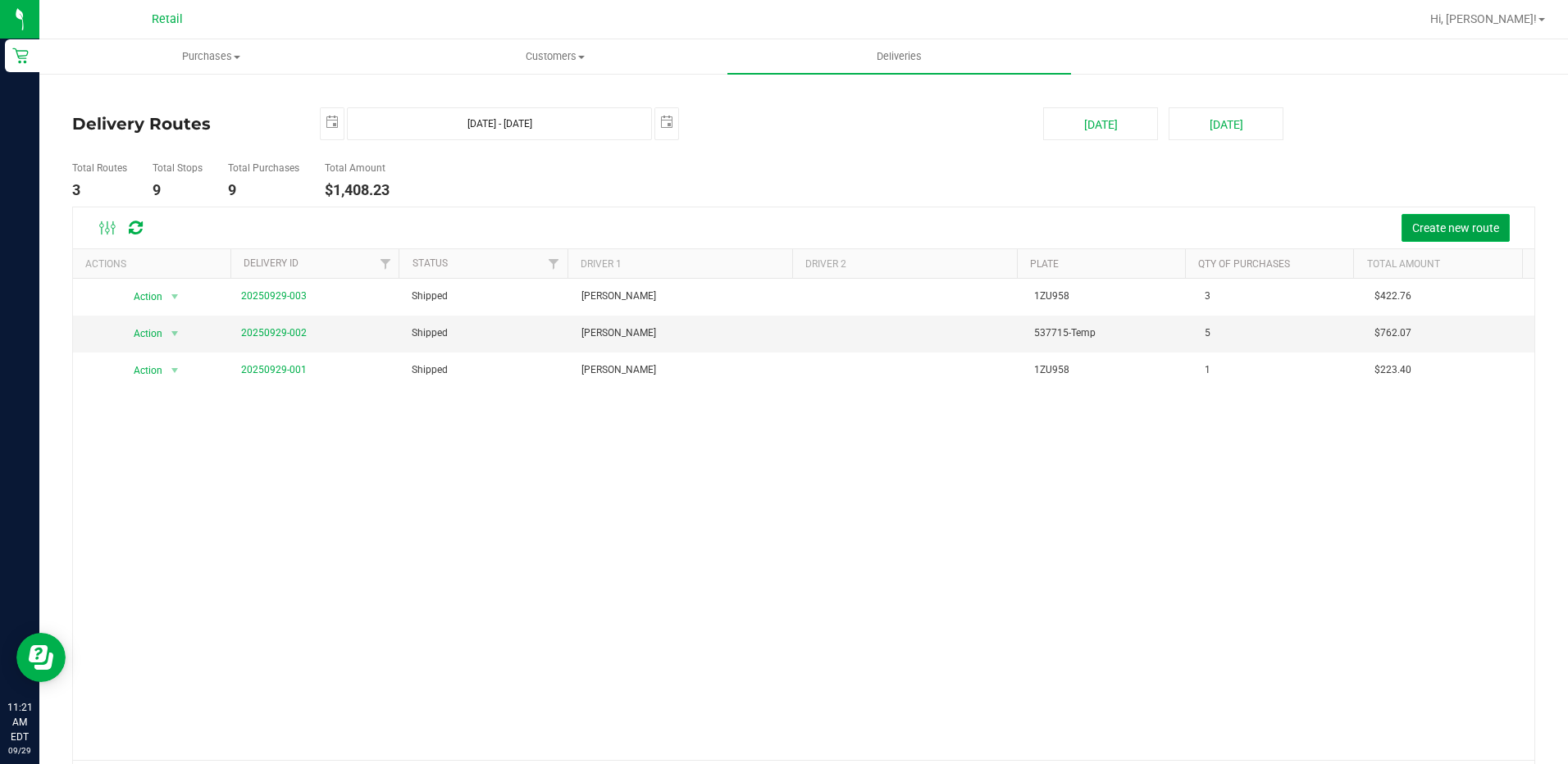
click at [1421, 226] on span "Create new route" at bounding box center [1456, 228] width 87 height 13
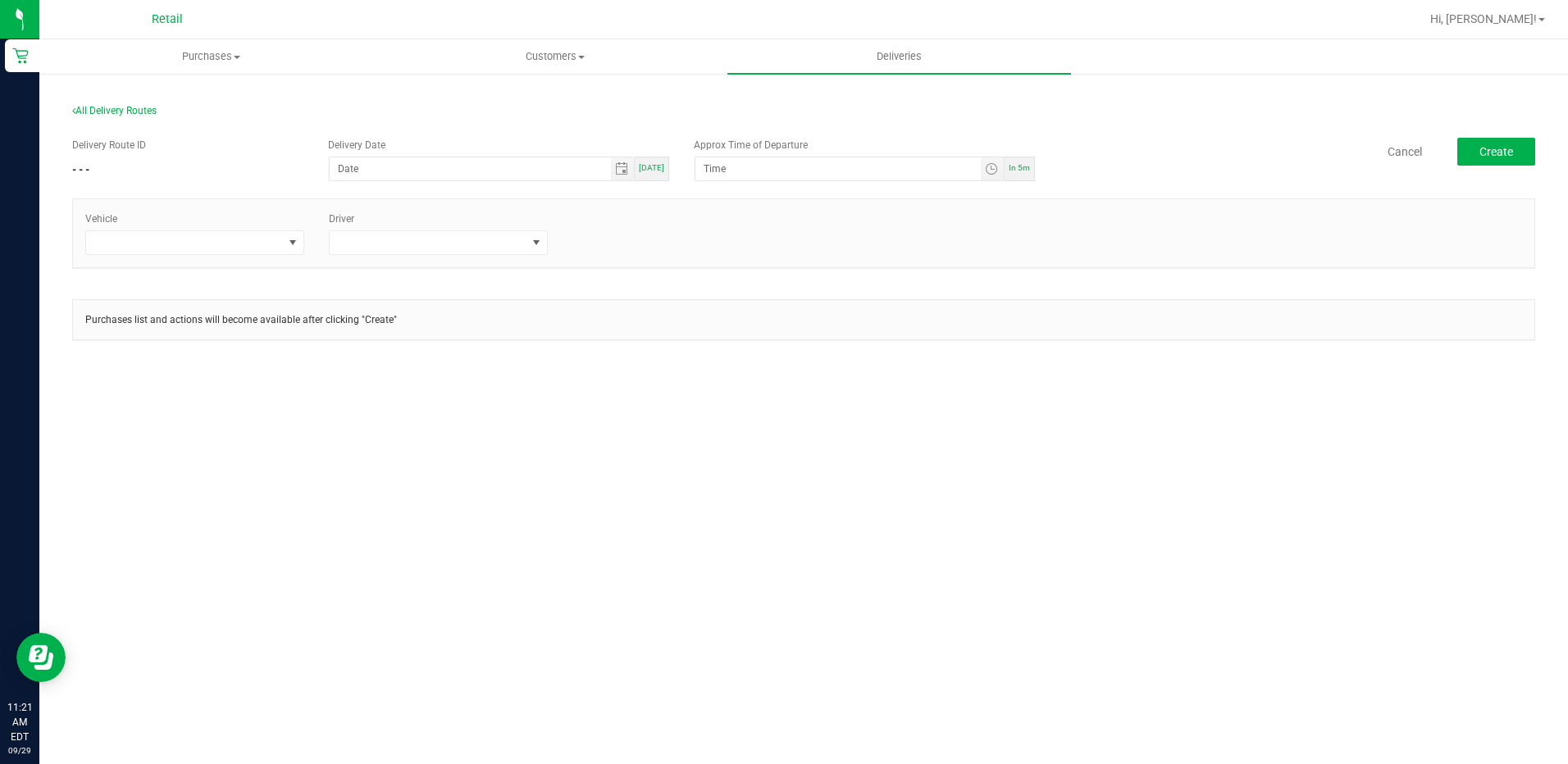
click at [657, 175] on div "[DATE]" at bounding box center [652, 169] width 34 height 25
type input "[DATE]"
click at [1026, 169] on span "In 5m" at bounding box center [1019, 167] width 21 height 9
type input "11:26 AM"
click at [258, 248] on span at bounding box center [185, 243] width 197 height 23
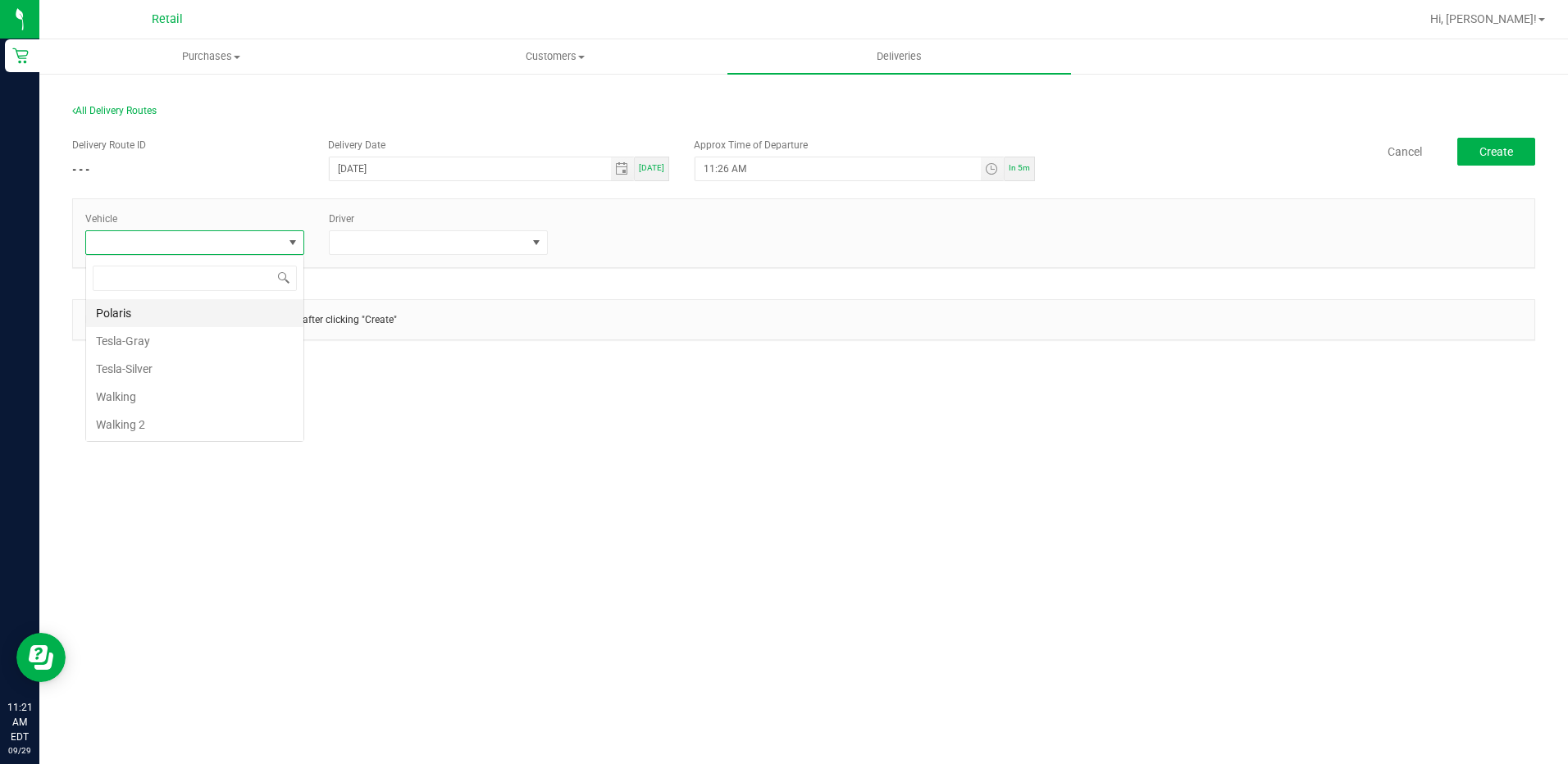
scroll to position [25, 219]
click at [206, 346] on li "Tesla-Gray" at bounding box center [195, 341] width 217 height 28
click at [491, 235] on span at bounding box center [428, 243] width 197 height 23
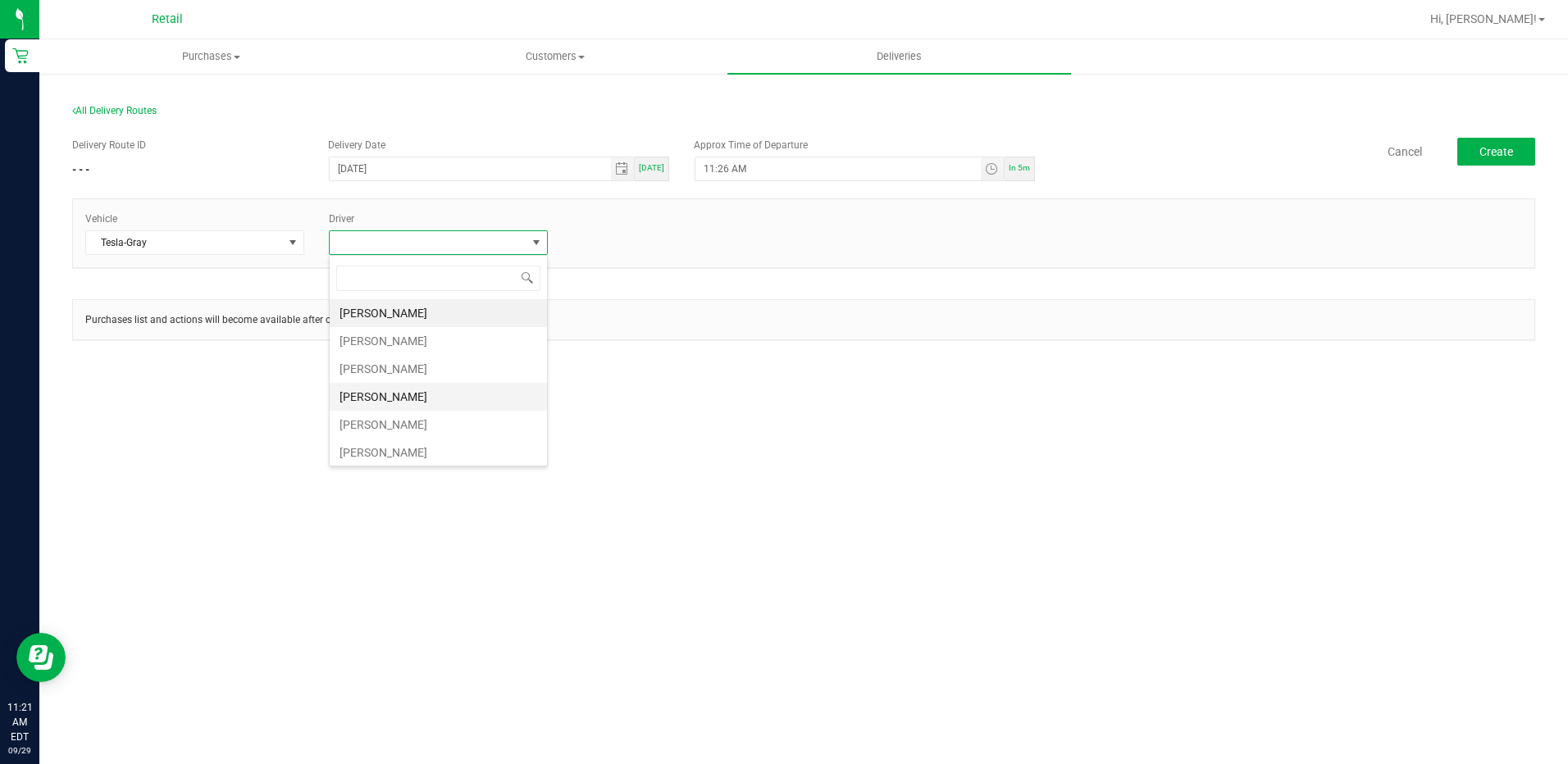
scroll to position [82, 0]
click at [398, 432] on li "[PERSON_NAME]" at bounding box center [439, 426] width 217 height 28
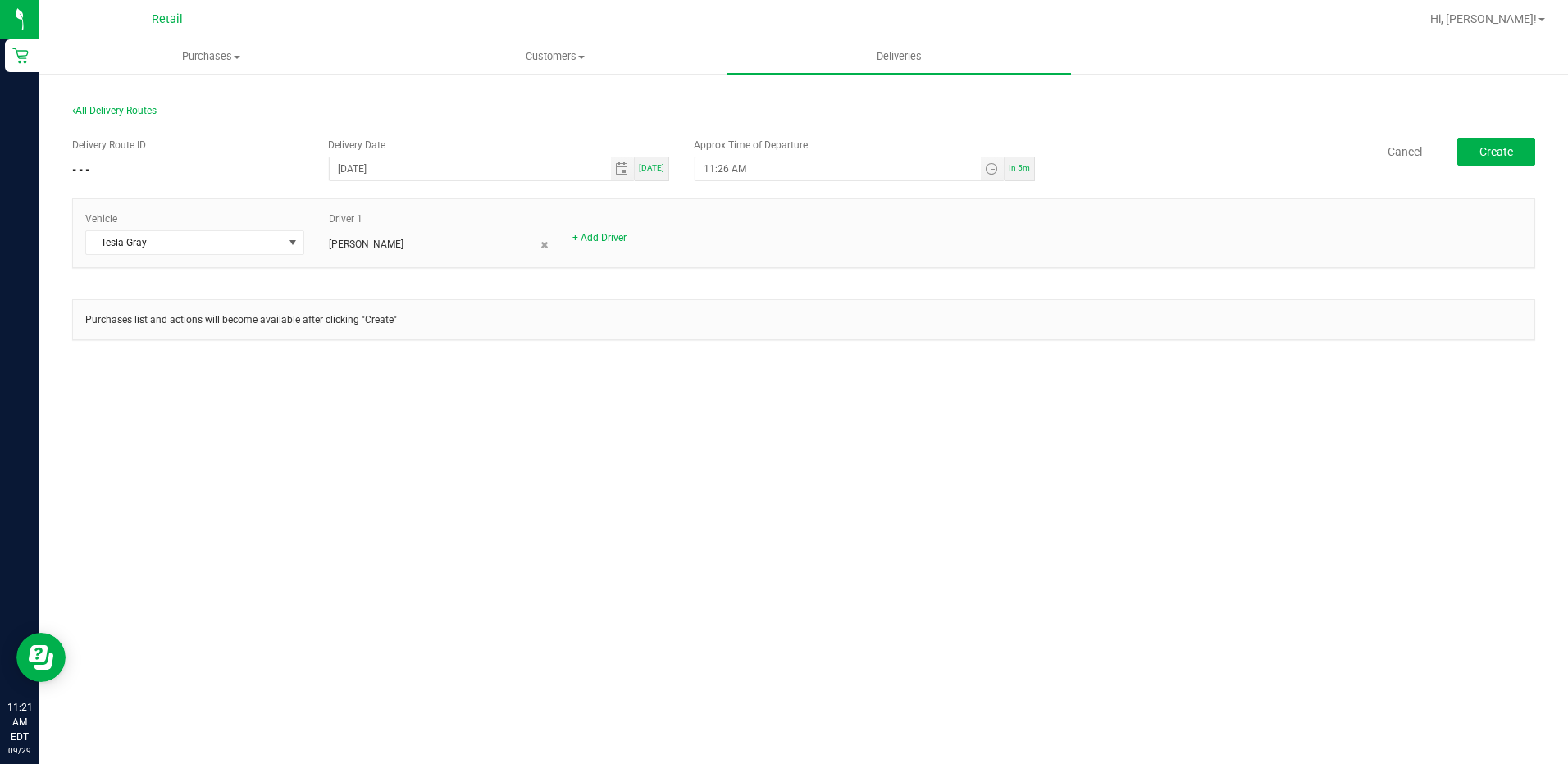
click at [1490, 135] on div "Delivery Route ID - - - Delivery Date 09/29/2025 Today Approx Time of Departure…" at bounding box center [804, 247] width 1463 height 244
click at [1481, 150] on span "Create" at bounding box center [1496, 152] width 33 height 13
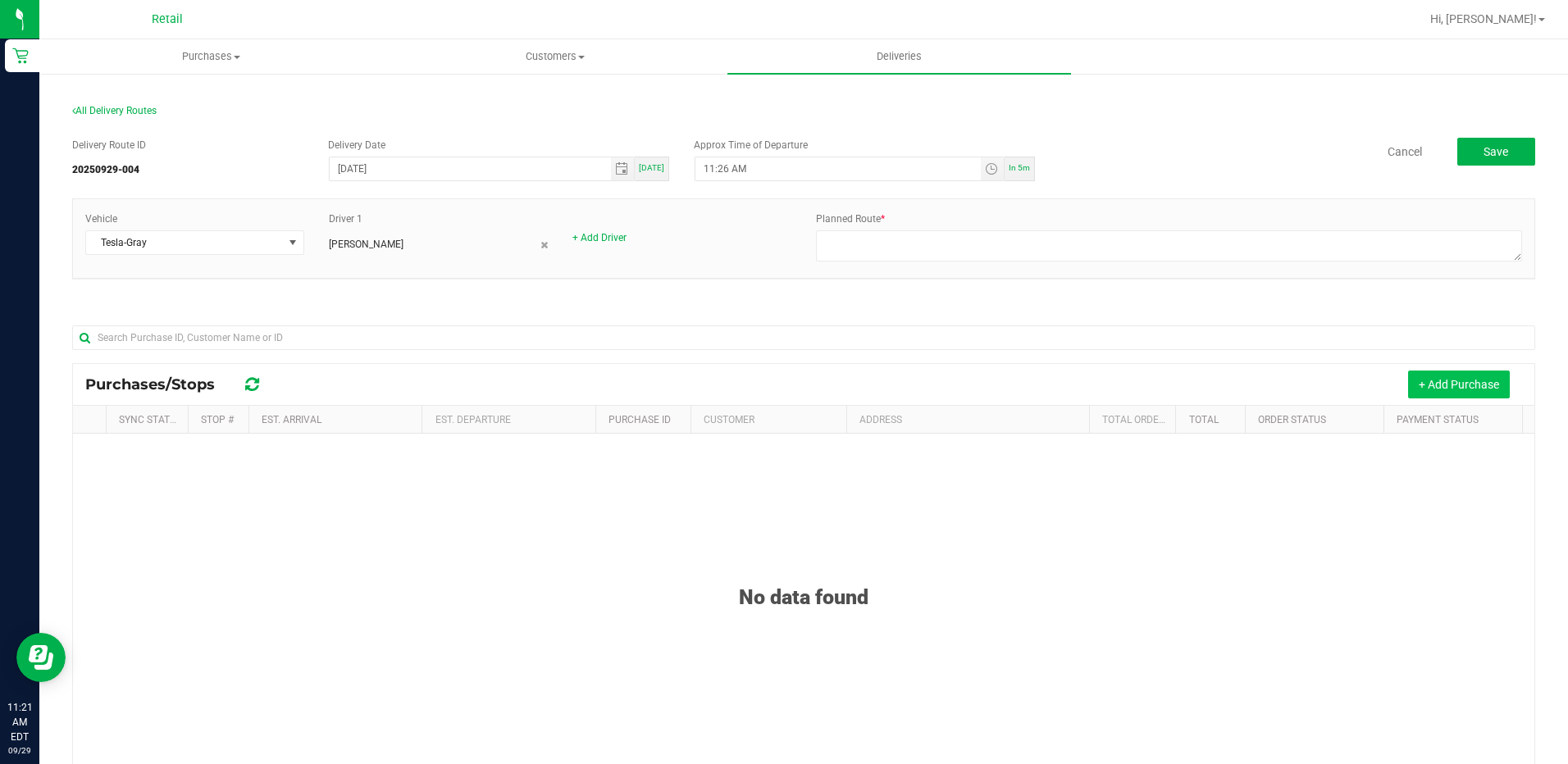
click at [1453, 381] on button "+ Add Purchase" at bounding box center [1459, 384] width 102 height 28
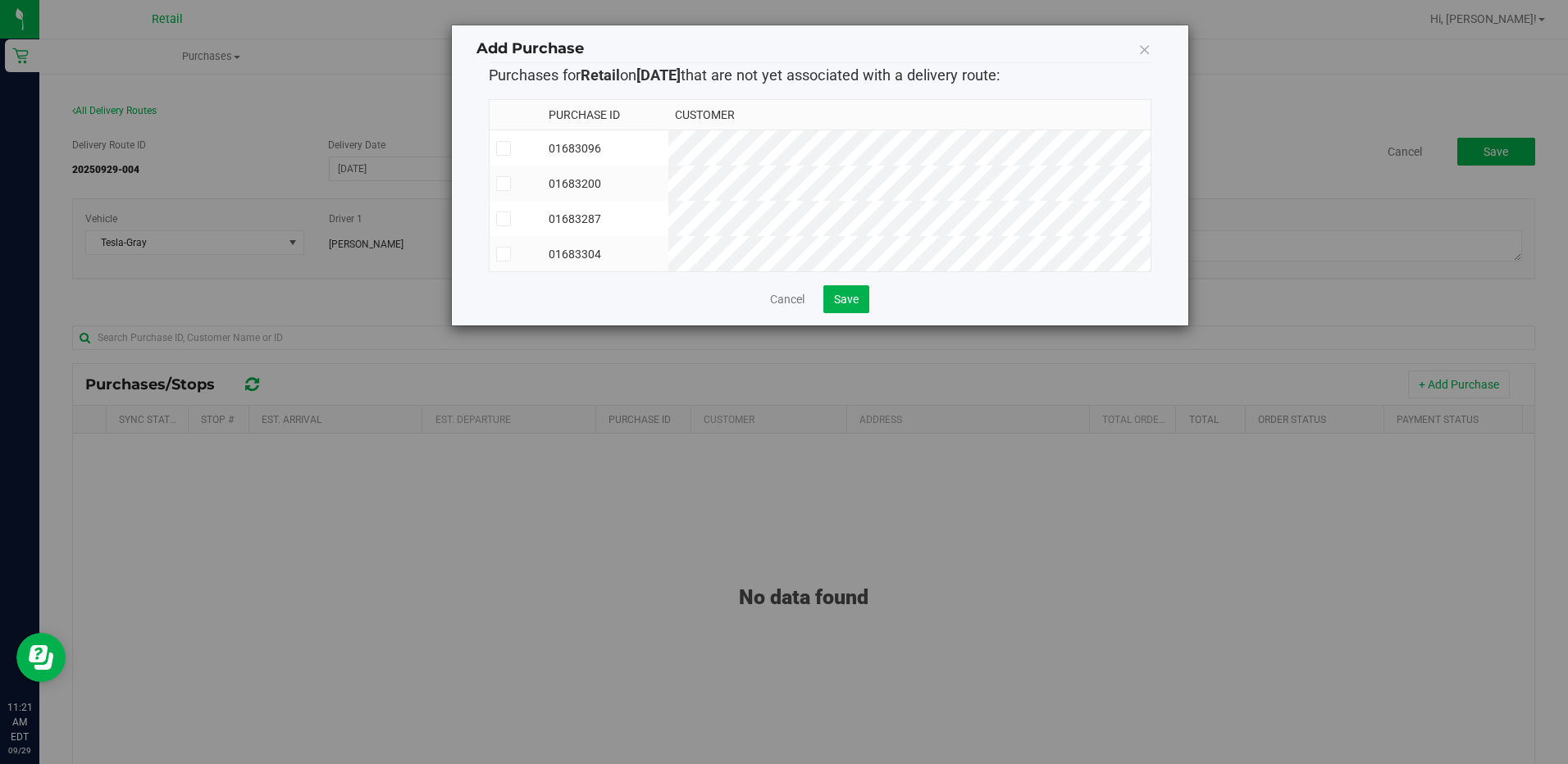
click at [504, 219] on icon at bounding box center [502, 219] width 10 height 0
click at [0, 0] on input "checkbox" at bounding box center [0, 0] width 0 height 0
click at [848, 306] on span "Save" at bounding box center [847, 300] width 25 height 13
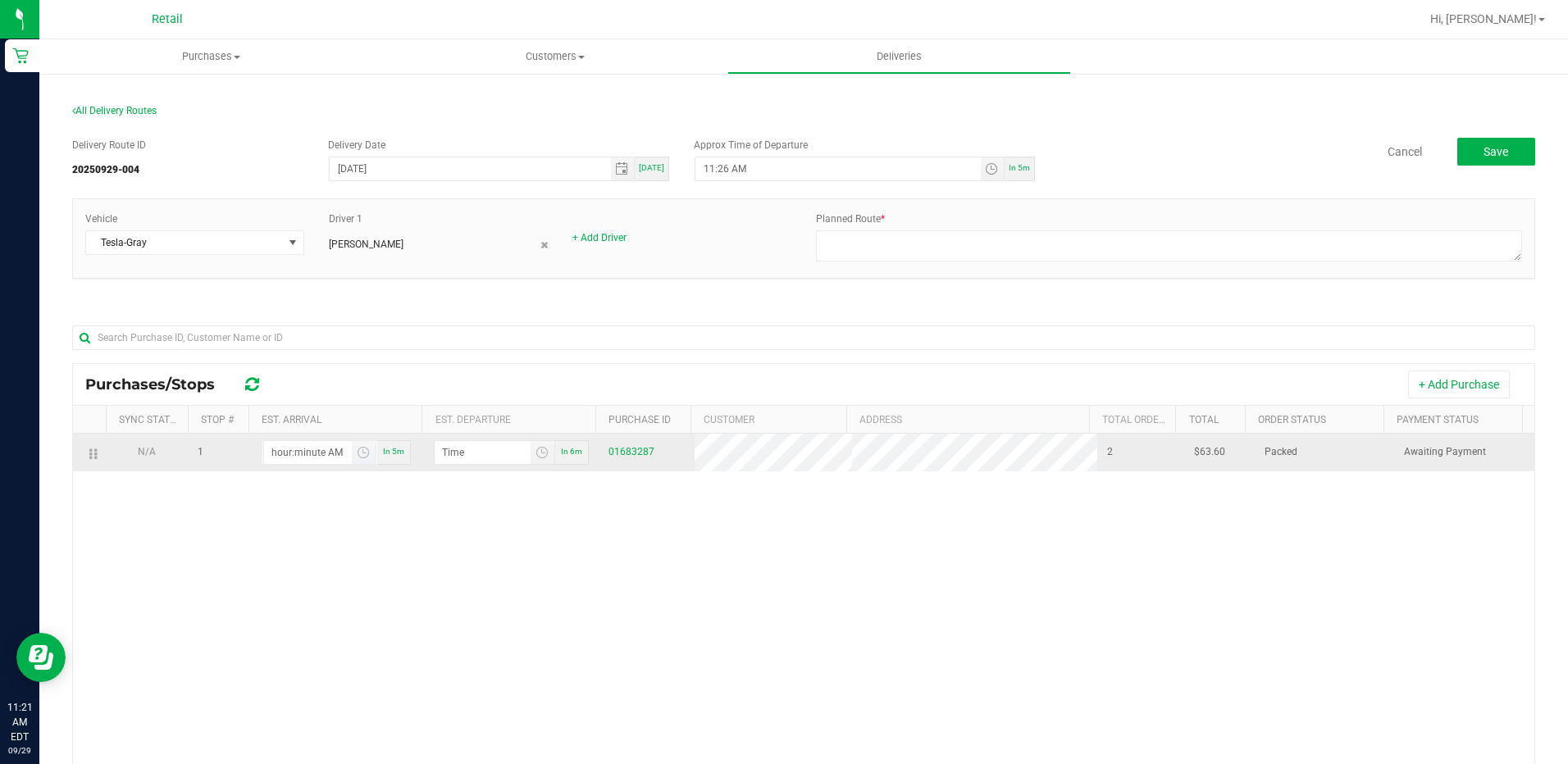
click at [335, 459] on input "hour:minute AM" at bounding box center [308, 453] width 88 height 23
type input "12:00 AM"
type input "12:01 AM"
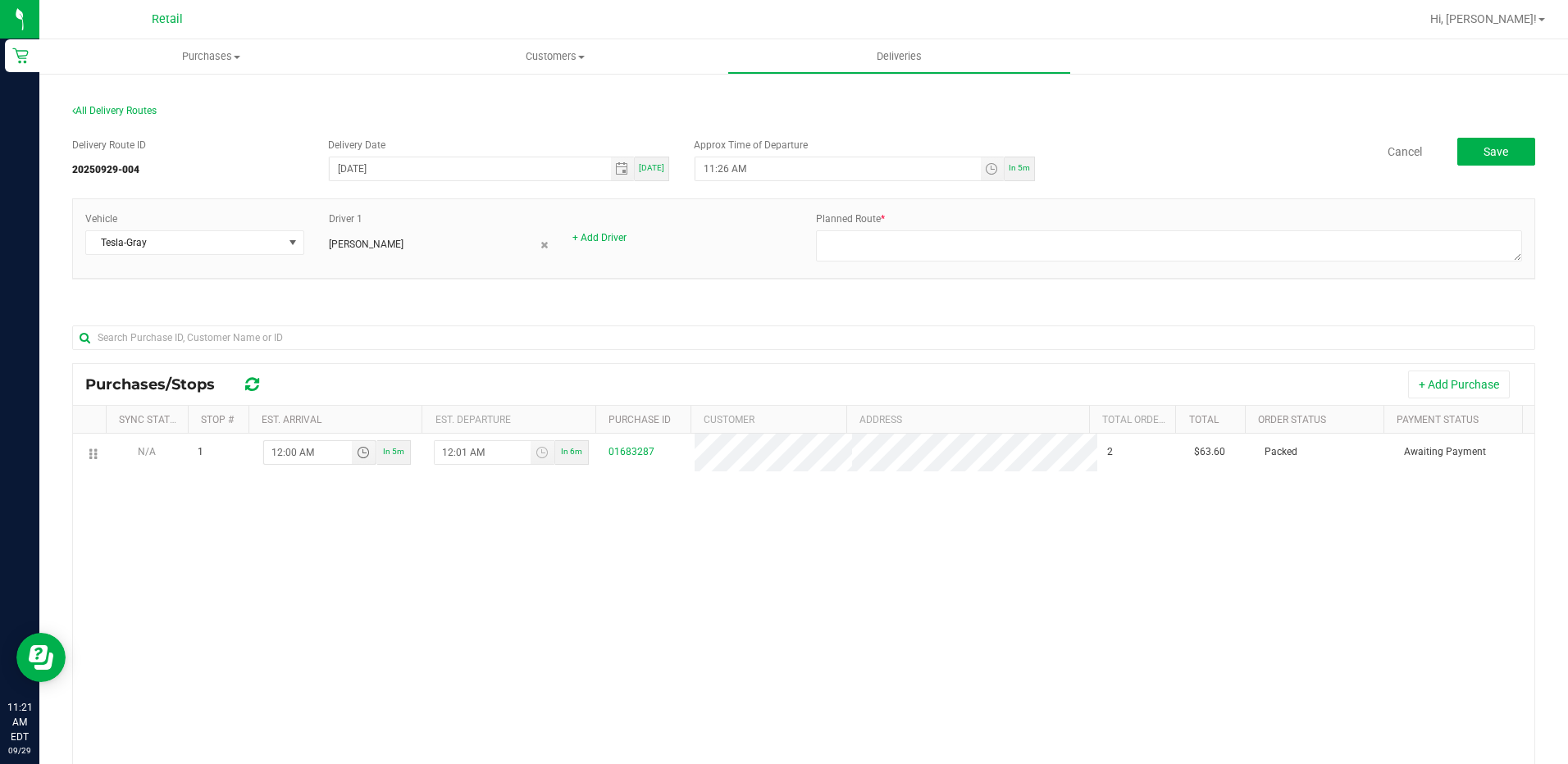
type input "12:00 PM"
type input "12:01 PM"
click at [438, 531] on div "N/A 1 12:00 PM In 5m 12:01 PM In 6m 01683287 2 $63.60 Packed Awaiting Payment" at bounding box center [804, 675] width 1461 height 481
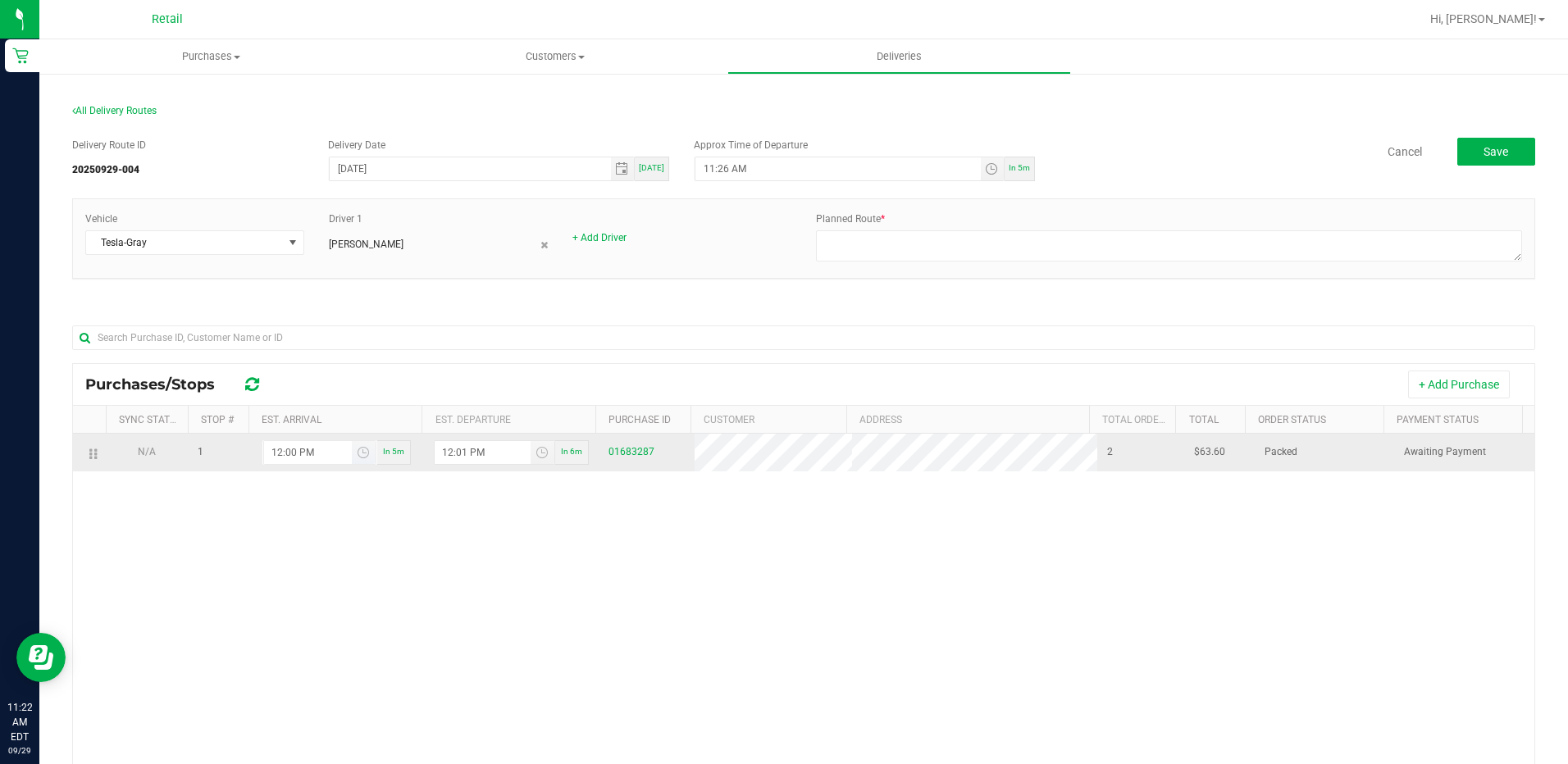
click at [304, 456] on input "12:00 PM" at bounding box center [308, 453] width 88 height 23
click at [331, 455] on input "12:00 PM" at bounding box center [308, 453] width 88 height 23
click at [279, 455] on input "12:00 PM" at bounding box center [308, 453] width 88 height 23
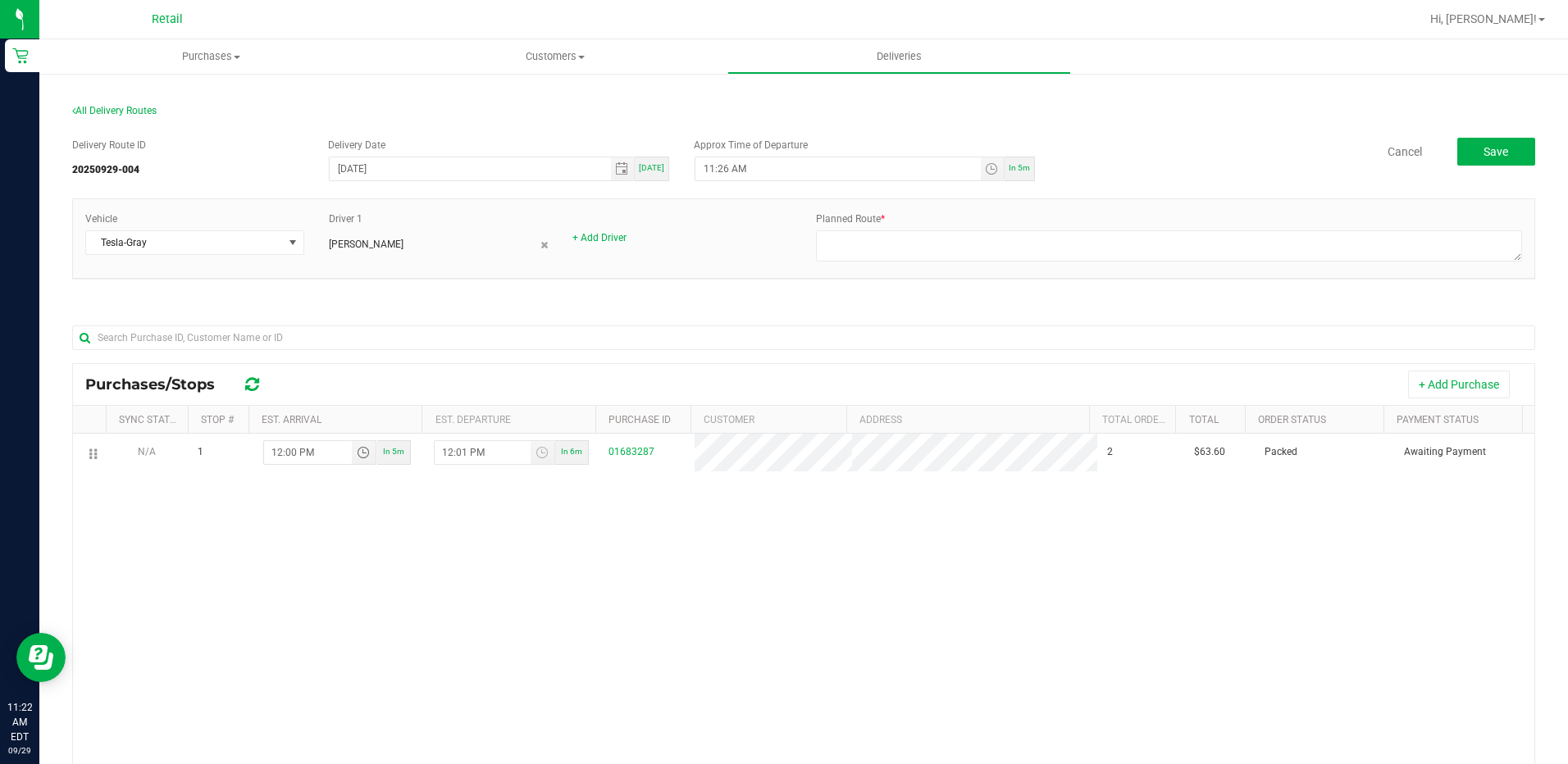
type input "1:00 PM"
type input "1:01 PM"
type input "11:00 PM"
type input "11:01 PM"
type input "11:04 PM"
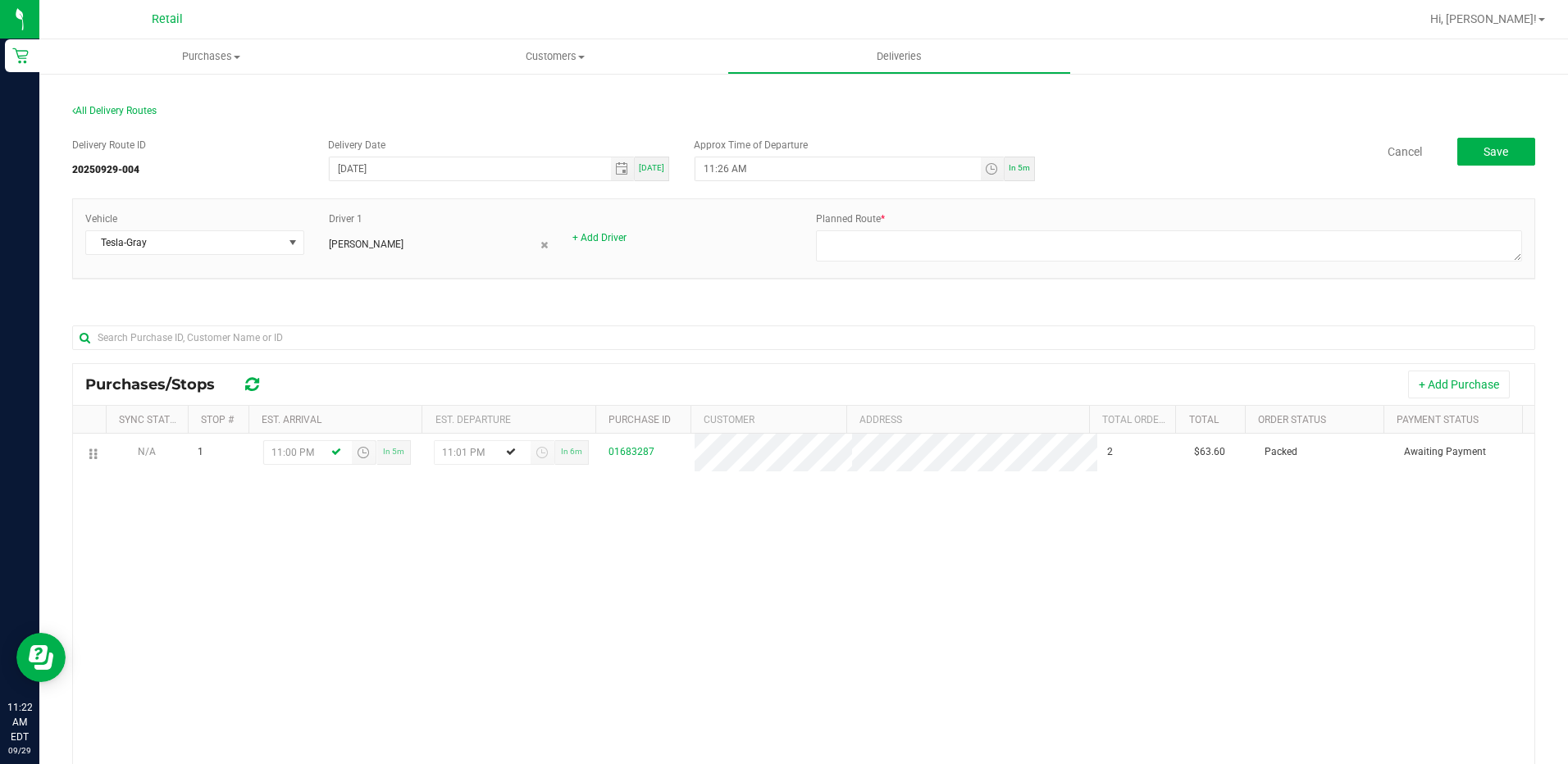
type input "11:05 PM"
type input "11:45 PM"
type input "11:46 PM"
type input "11:04 PM"
click at [1011, 587] on div "N/A 1 11:04 PM In 5m 11:46 PM In 6m 01683287 2 $63.60 Packed Awaiting Payment" at bounding box center [804, 675] width 1461 height 481
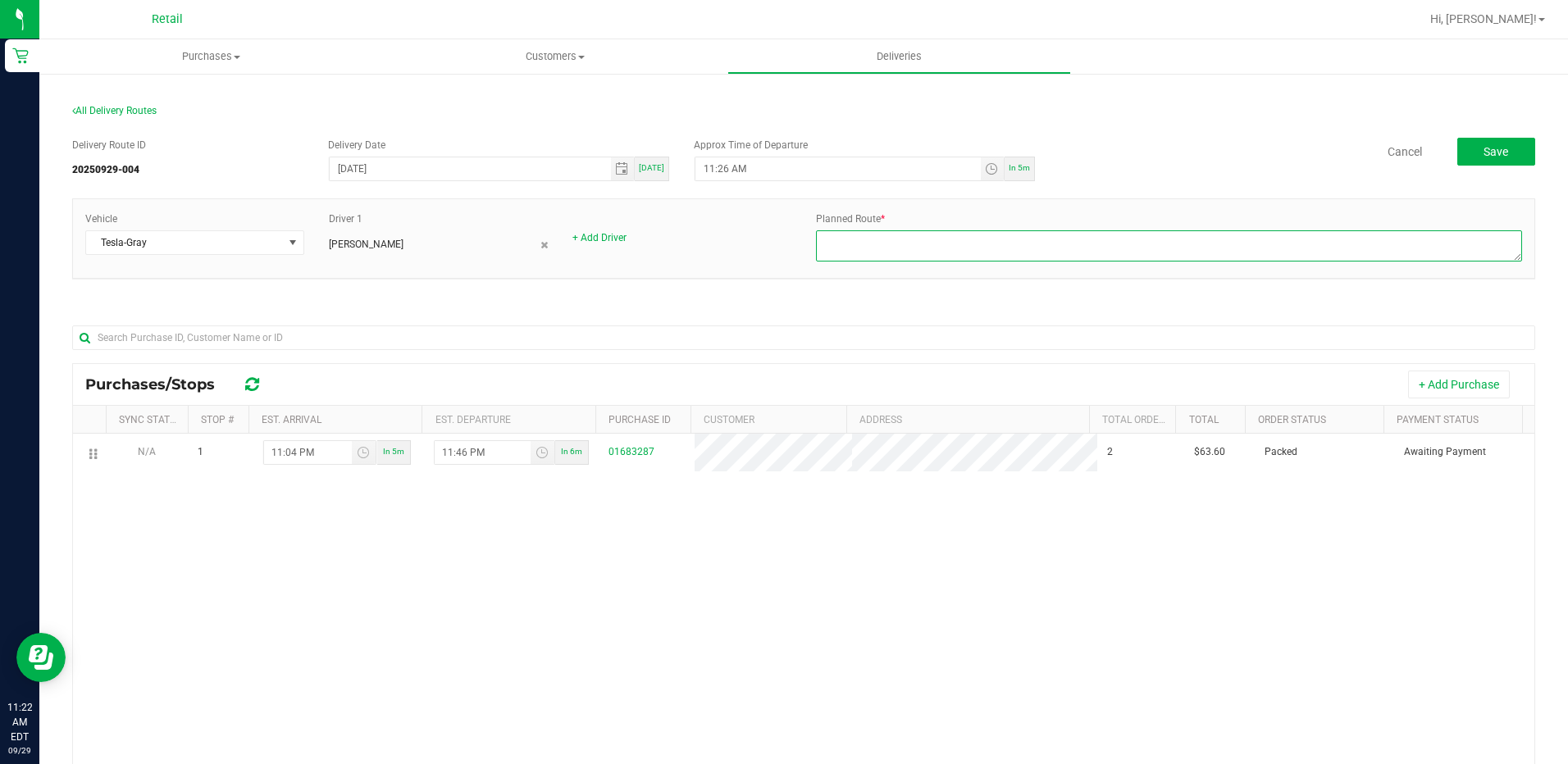
click at [1048, 252] on textarea at bounding box center [1169, 245] width 706 height 31
type textarea "ONFLEET"
click at [1490, 147] on span "Save" at bounding box center [1497, 152] width 25 height 13
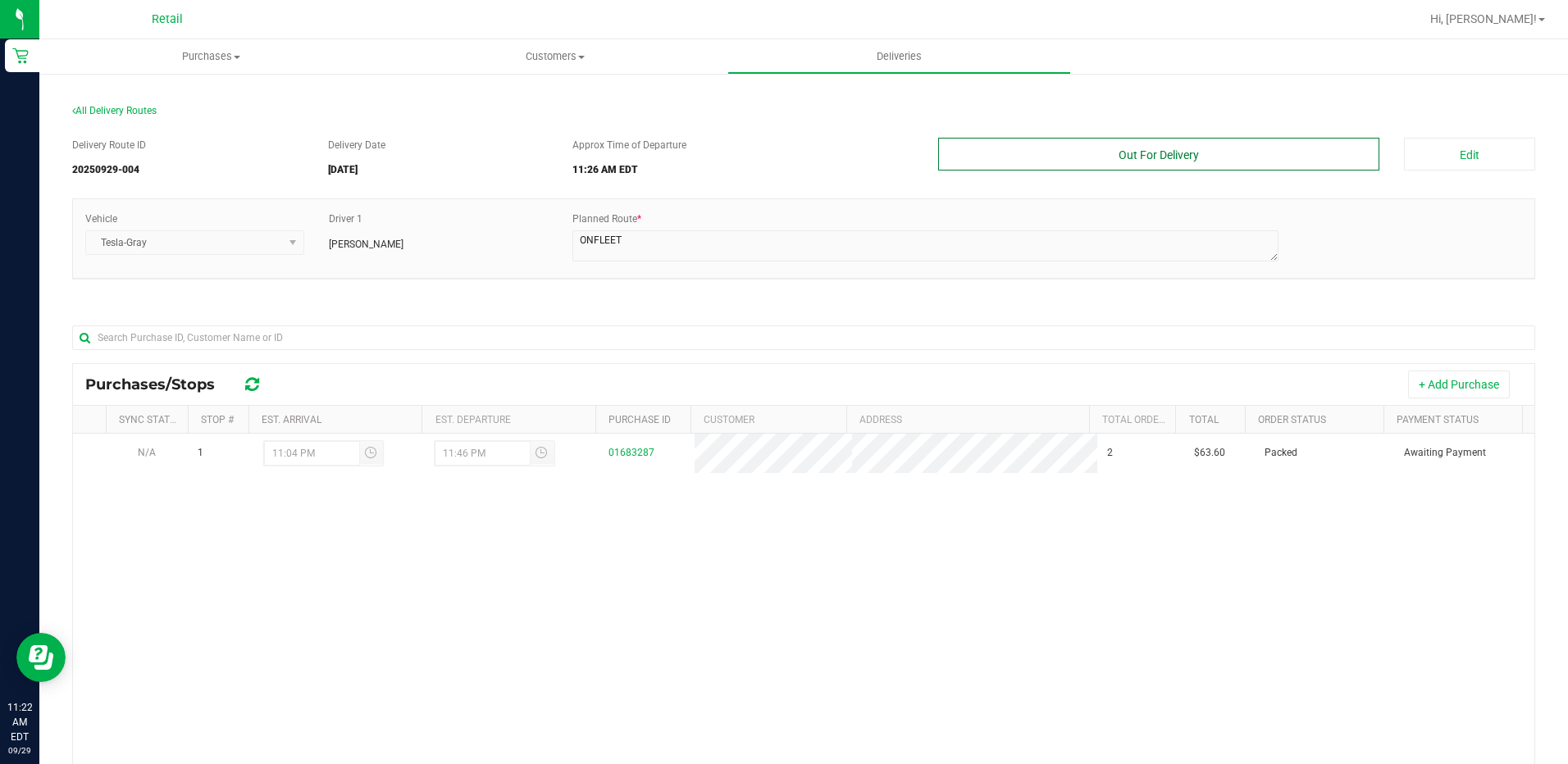
click at [1202, 161] on button "Out For Delivery" at bounding box center [1159, 154] width 442 height 32
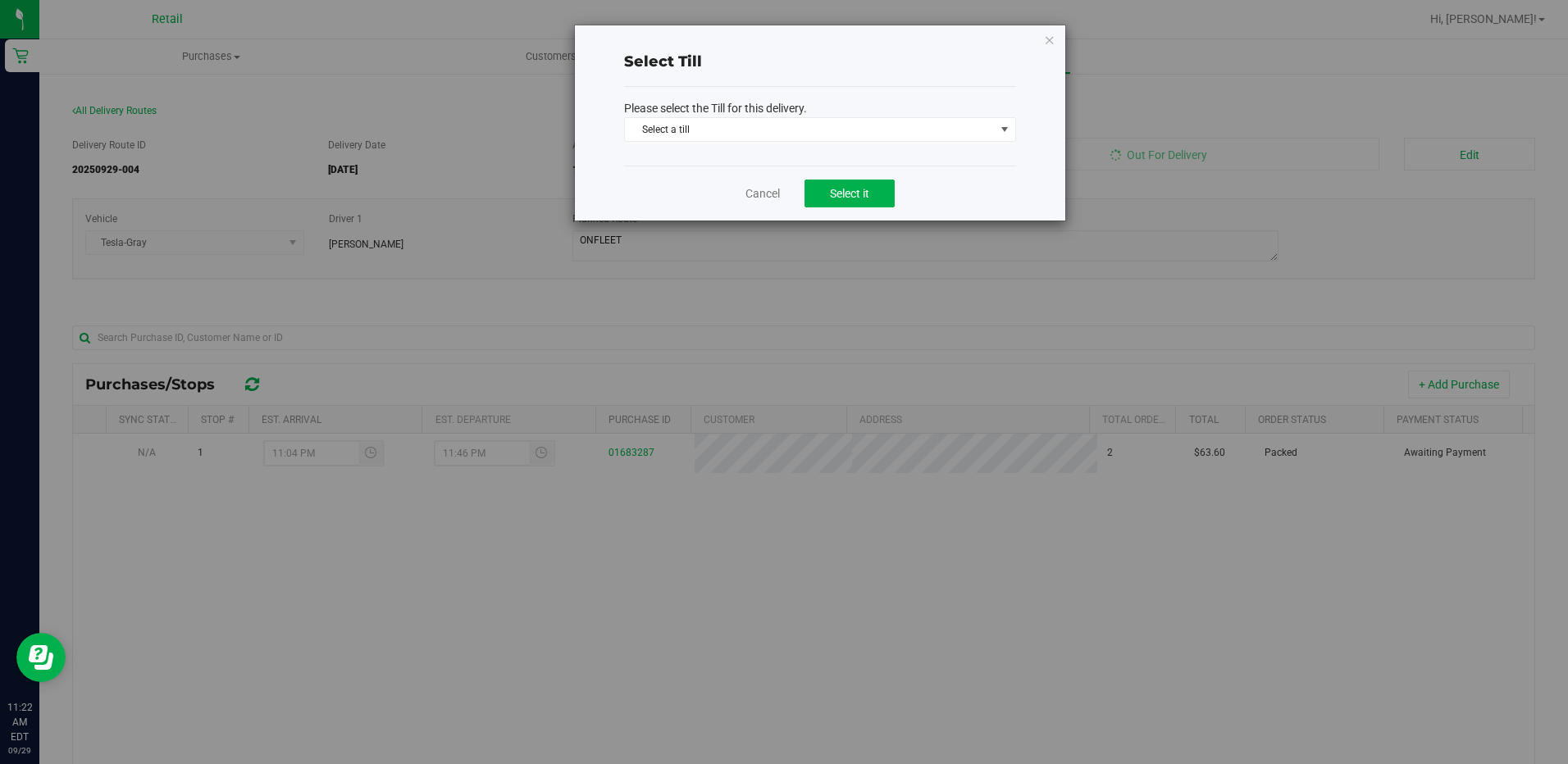
click at [854, 142] on span "Select a till Select a till ATM ATM Transfer AeroPay Bank Deposit Bank Transfer…" at bounding box center [820, 130] width 392 height 28
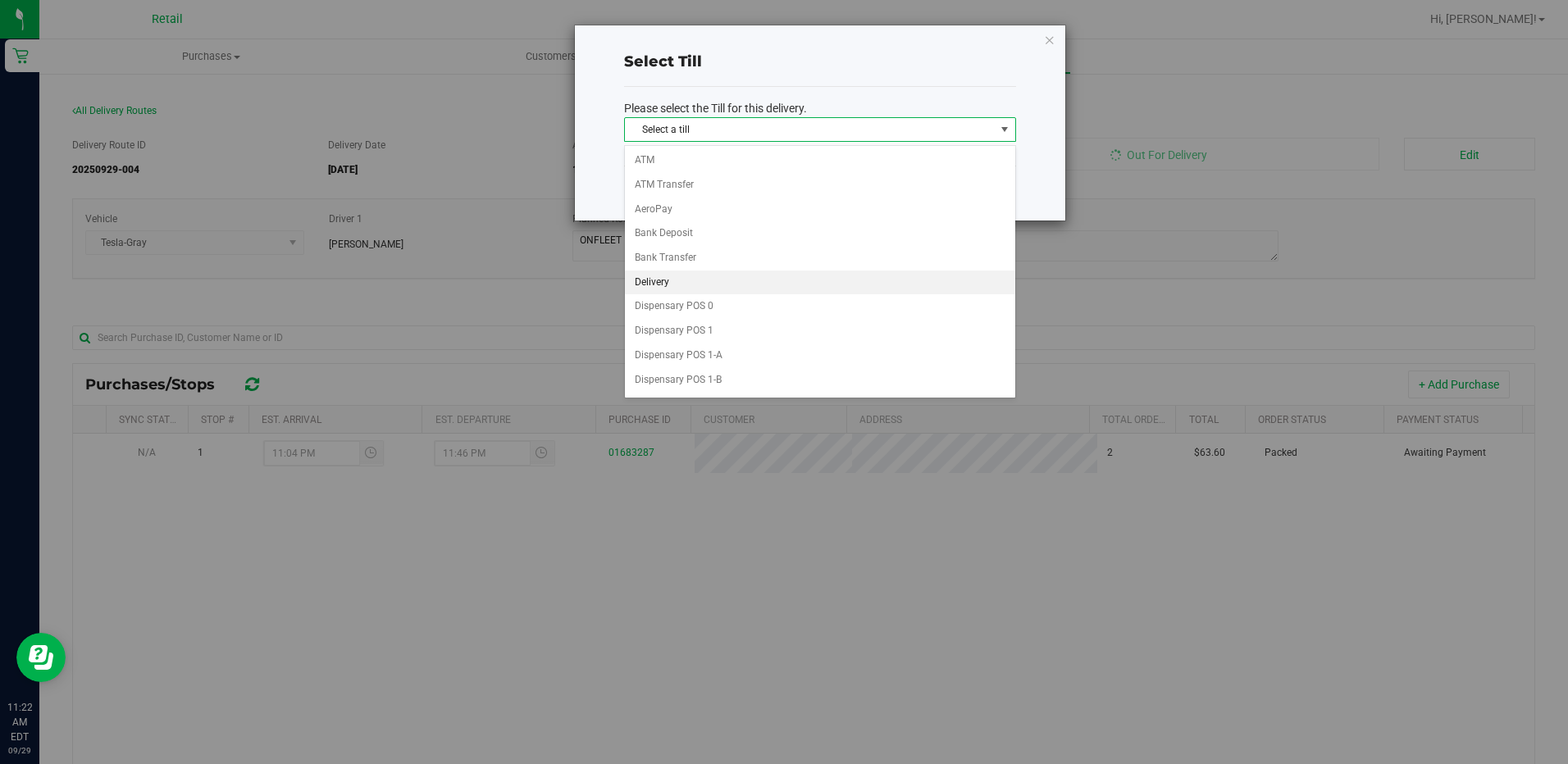
click at [715, 270] on li "Delivery" at bounding box center [820, 283] width 390 height 25
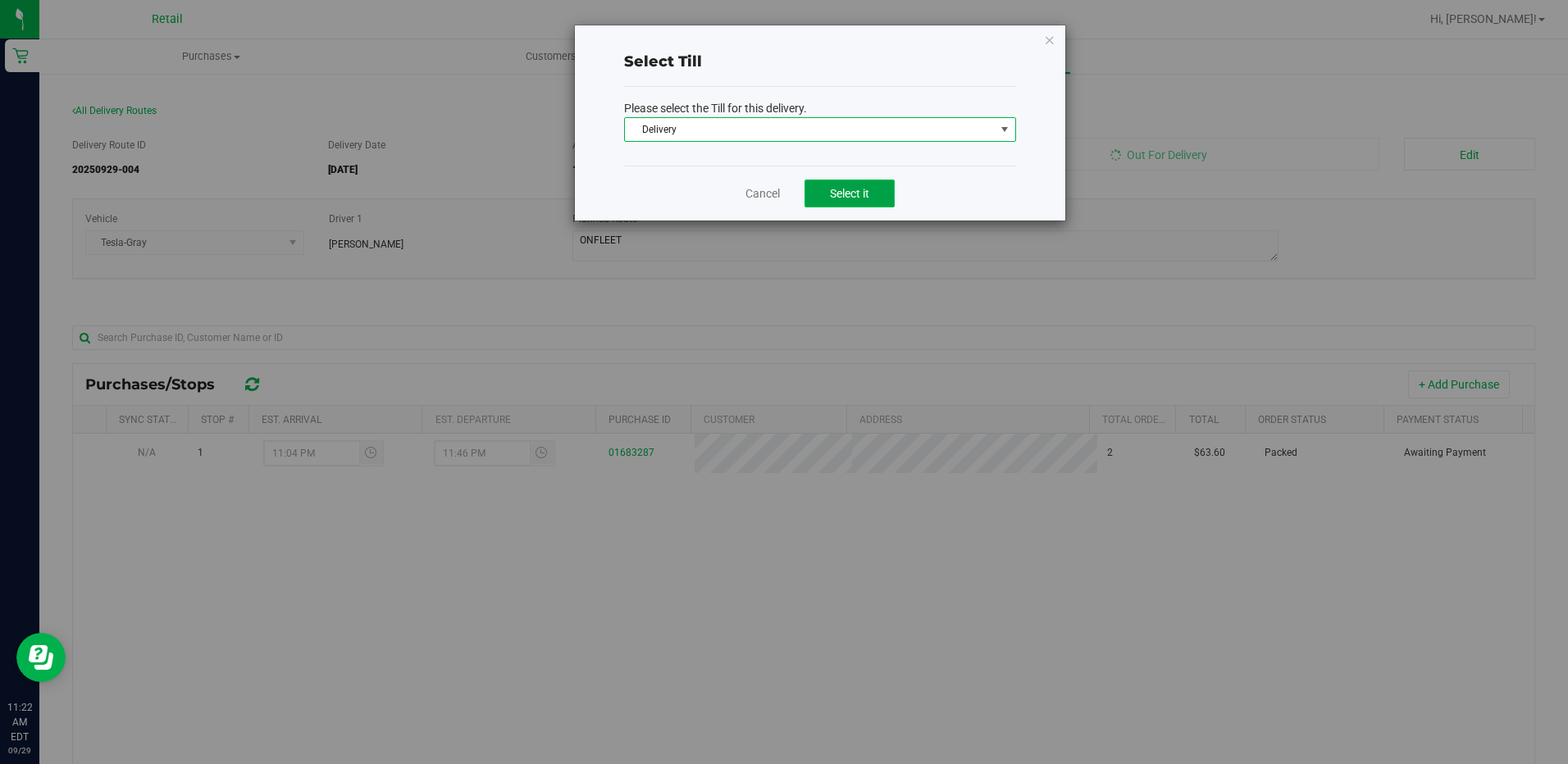
click at [881, 194] on button "Select it" at bounding box center [850, 193] width 90 height 28
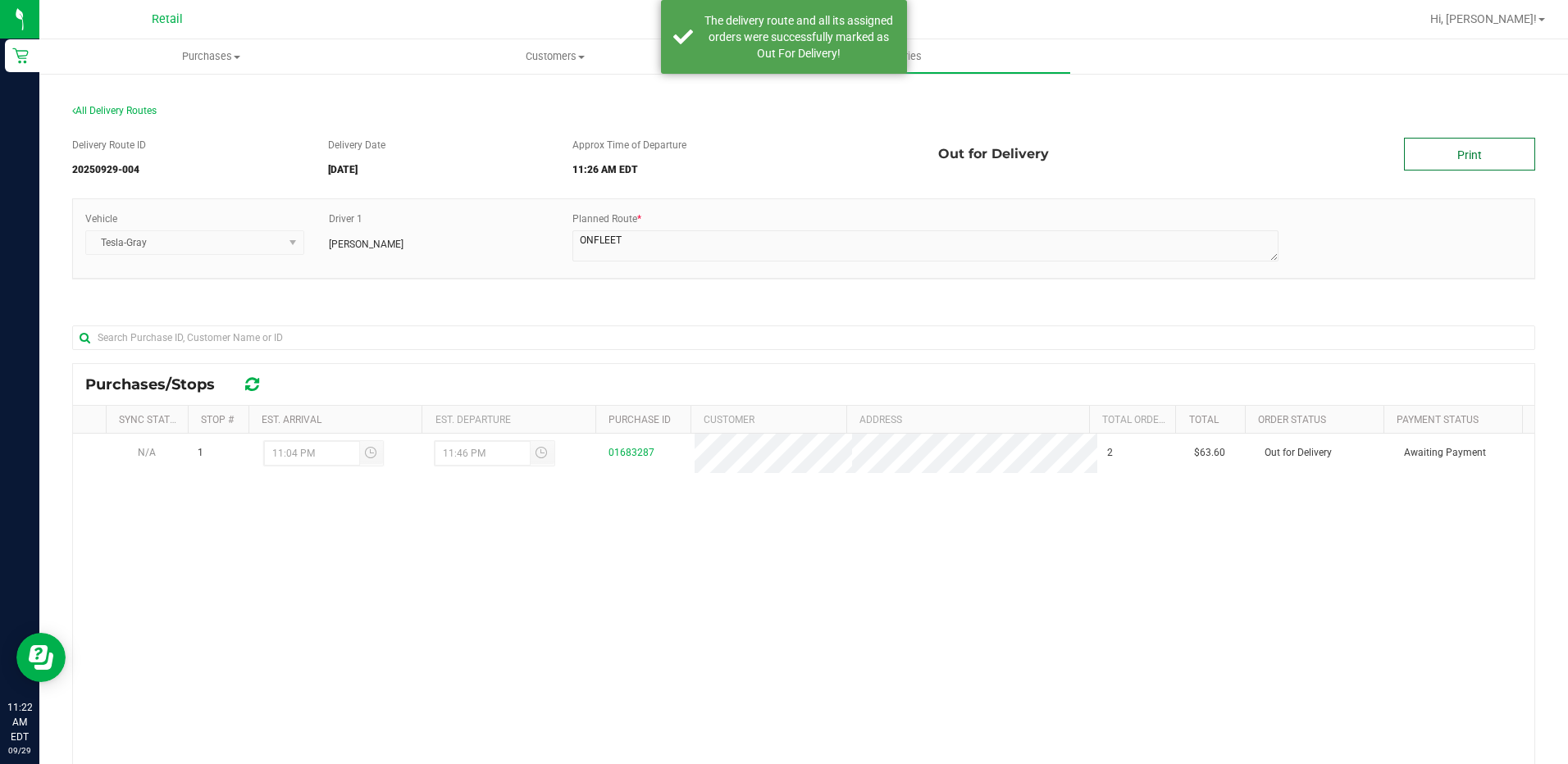
click at [1451, 144] on link "Print" at bounding box center [1470, 154] width 131 height 32
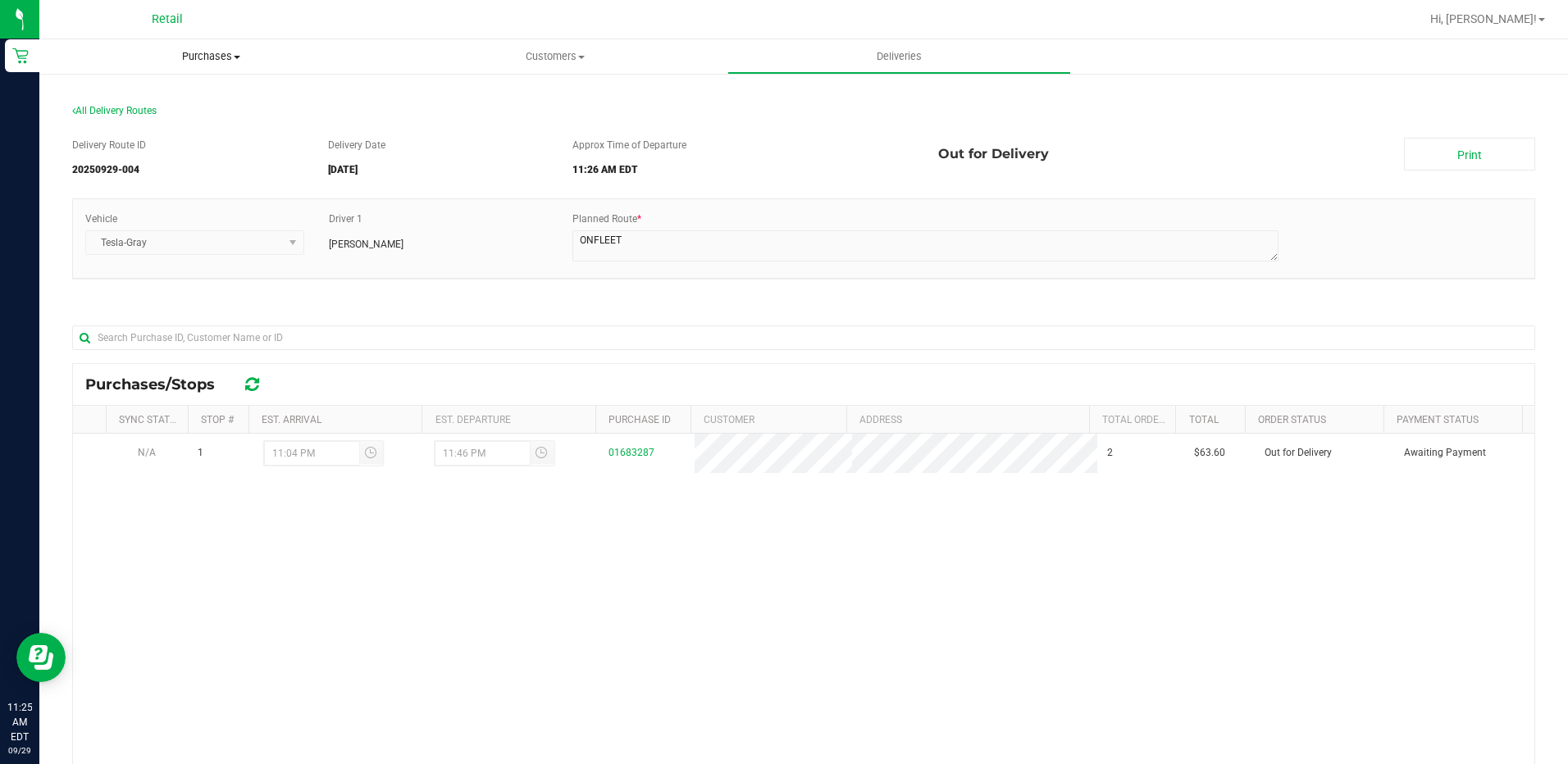
click at [217, 58] on span "Purchases" at bounding box center [210, 57] width 343 height 15
click at [186, 90] on li "Summary of purchases" at bounding box center [210, 99] width 343 height 20
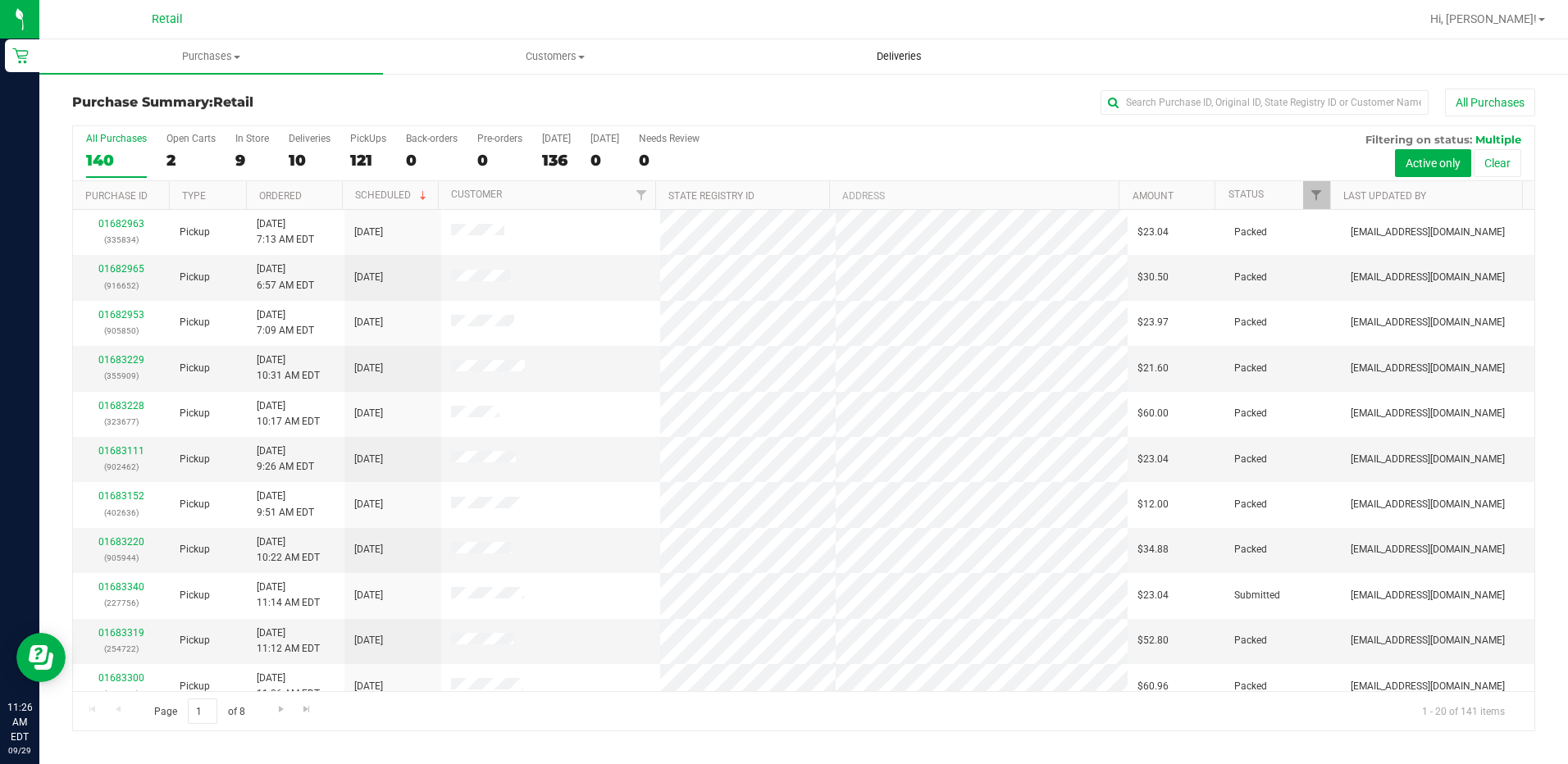
click at [901, 54] on span "Deliveries" at bounding box center [899, 57] width 89 height 15
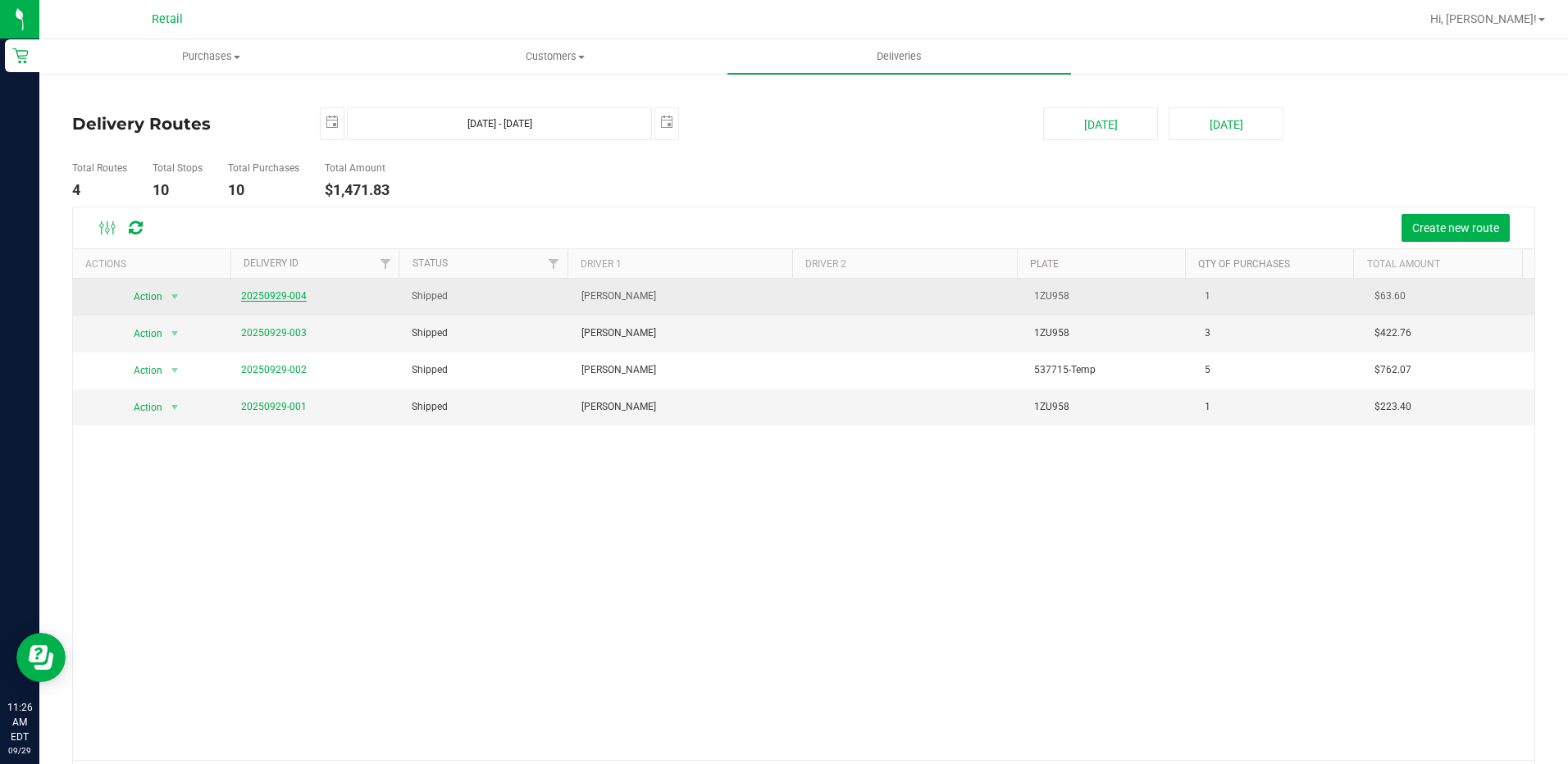
click at [289, 301] on link "20250929-004" at bounding box center [273, 296] width 66 height 11
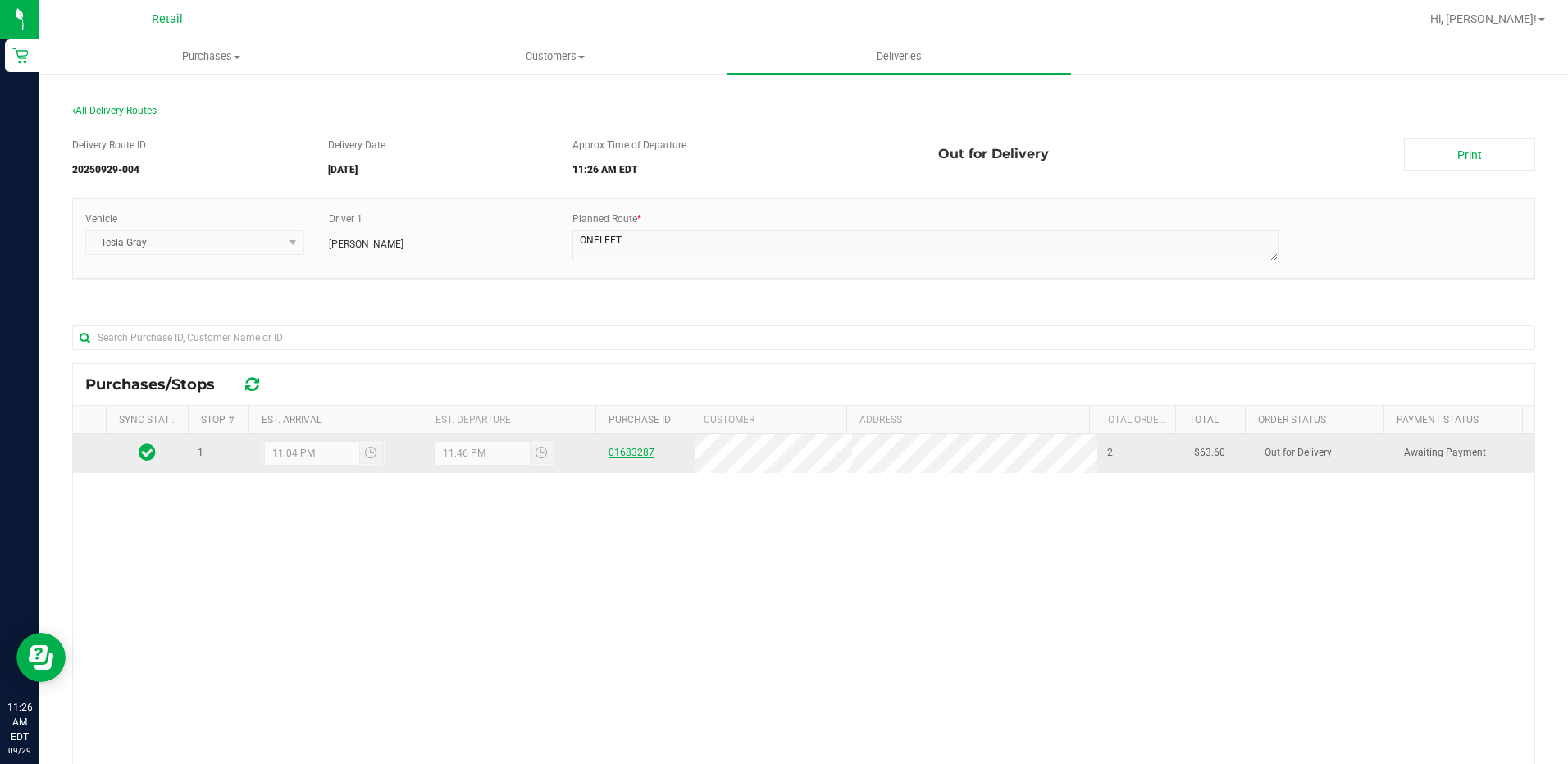
click at [633, 451] on link "01683287" at bounding box center [632, 453] width 46 height 11
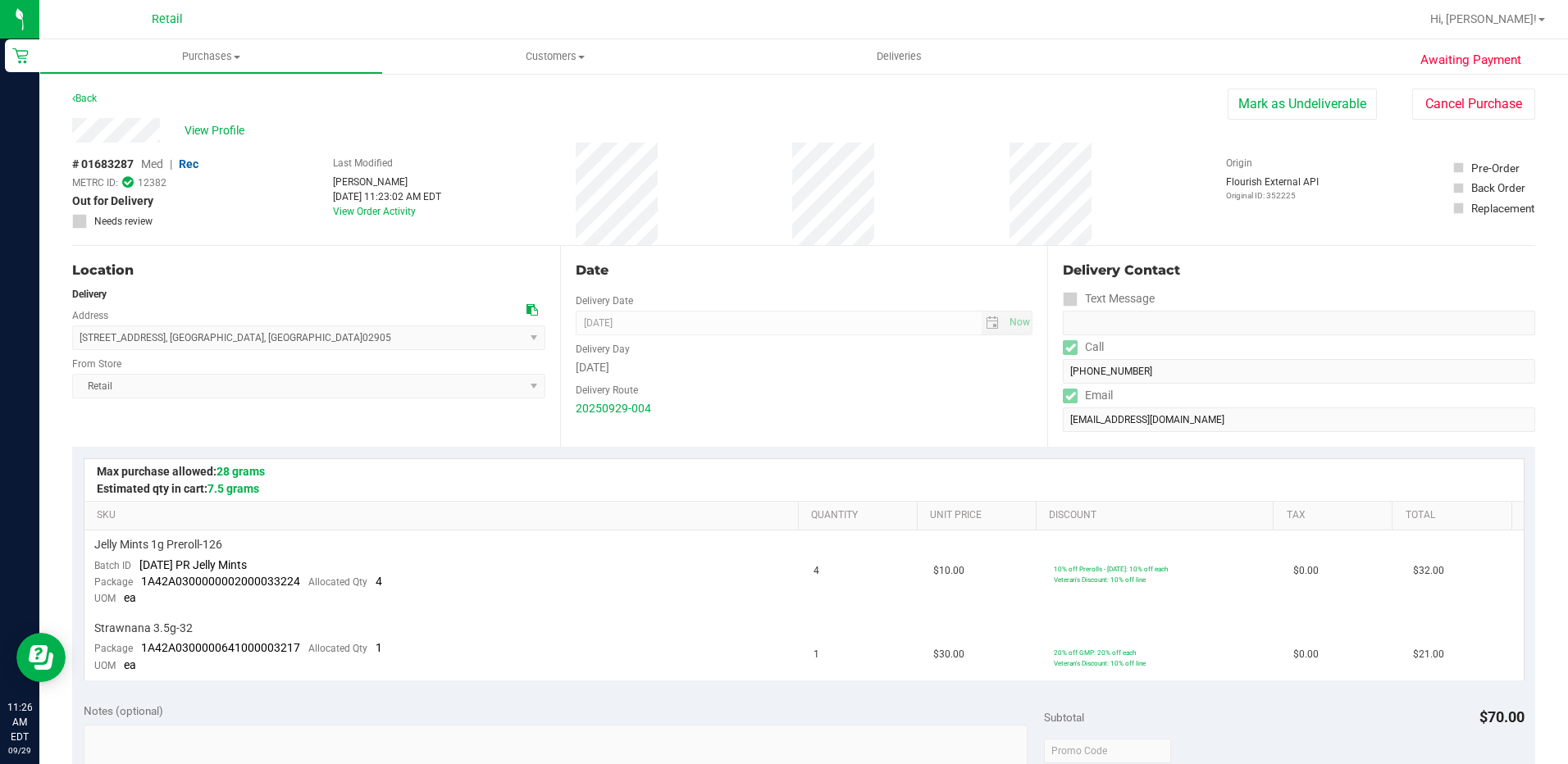
drag, startPoint x: 283, startPoint y: 345, endPoint x: 77, endPoint y: 347, distance: 206.0
click at [77, 347] on span "8 Norwich Avenue , Providence , RI 02905 Select address 47 Spruce street PT #4 …" at bounding box center [308, 338] width 473 height 25
copy span "8 Norwich Avenue , Providence , RI 02905"
click at [239, 63] on span "Purchases" at bounding box center [210, 57] width 342 height 15
click at [152, 95] on span "Summary of purchases" at bounding box center [123, 99] width 168 height 14
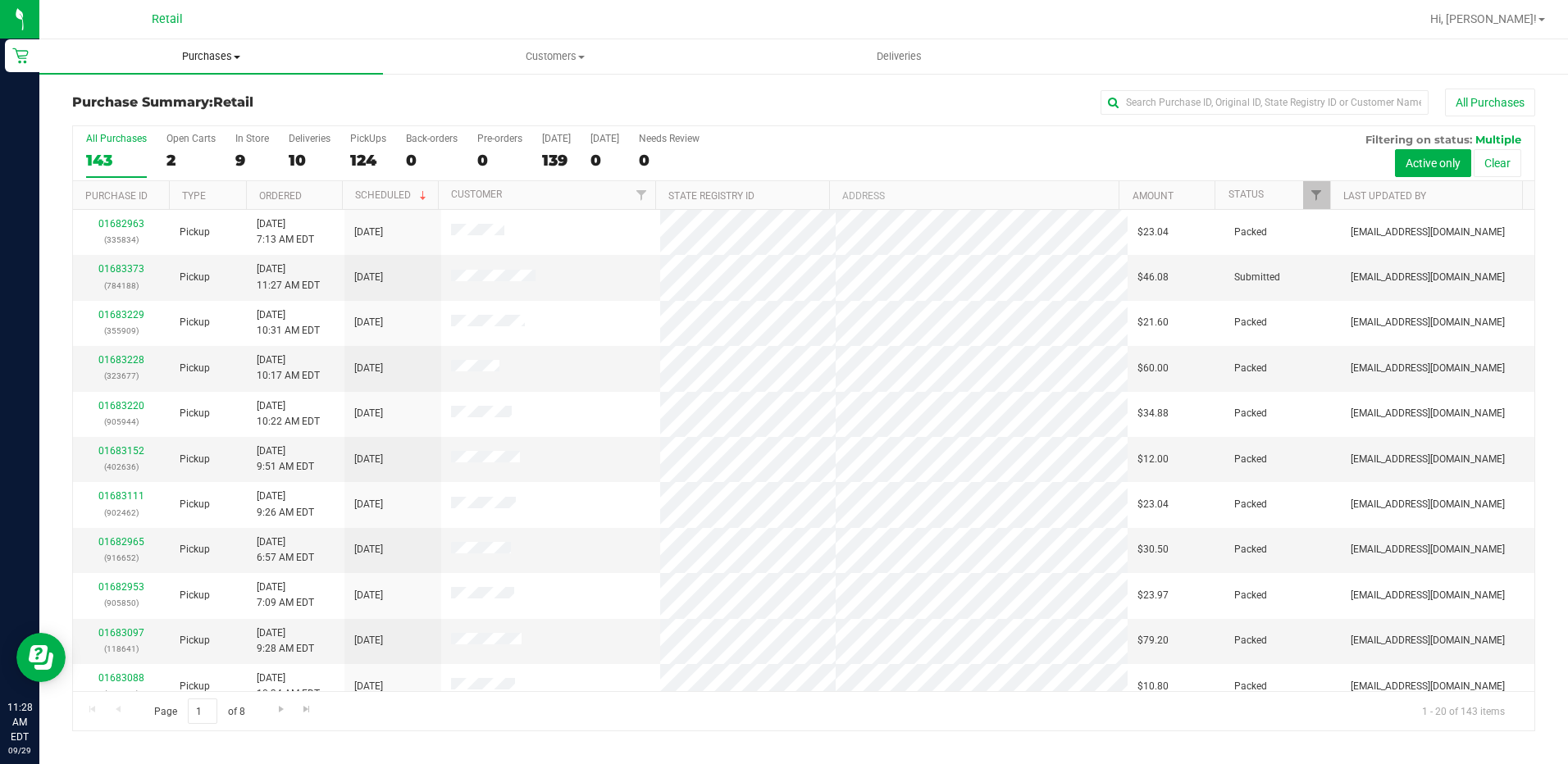
click at [226, 52] on span "Purchases" at bounding box center [210, 57] width 343 height 15
click at [174, 83] on ul "Summary of purchases Fulfillment All purchases" at bounding box center [210, 118] width 343 height 88
click at [151, 95] on span "Summary of purchases" at bounding box center [123, 99] width 168 height 14
click at [209, 60] on span "Purchases" at bounding box center [210, 57] width 343 height 15
click at [160, 92] on span "Summary of purchases" at bounding box center [123, 99] width 168 height 14
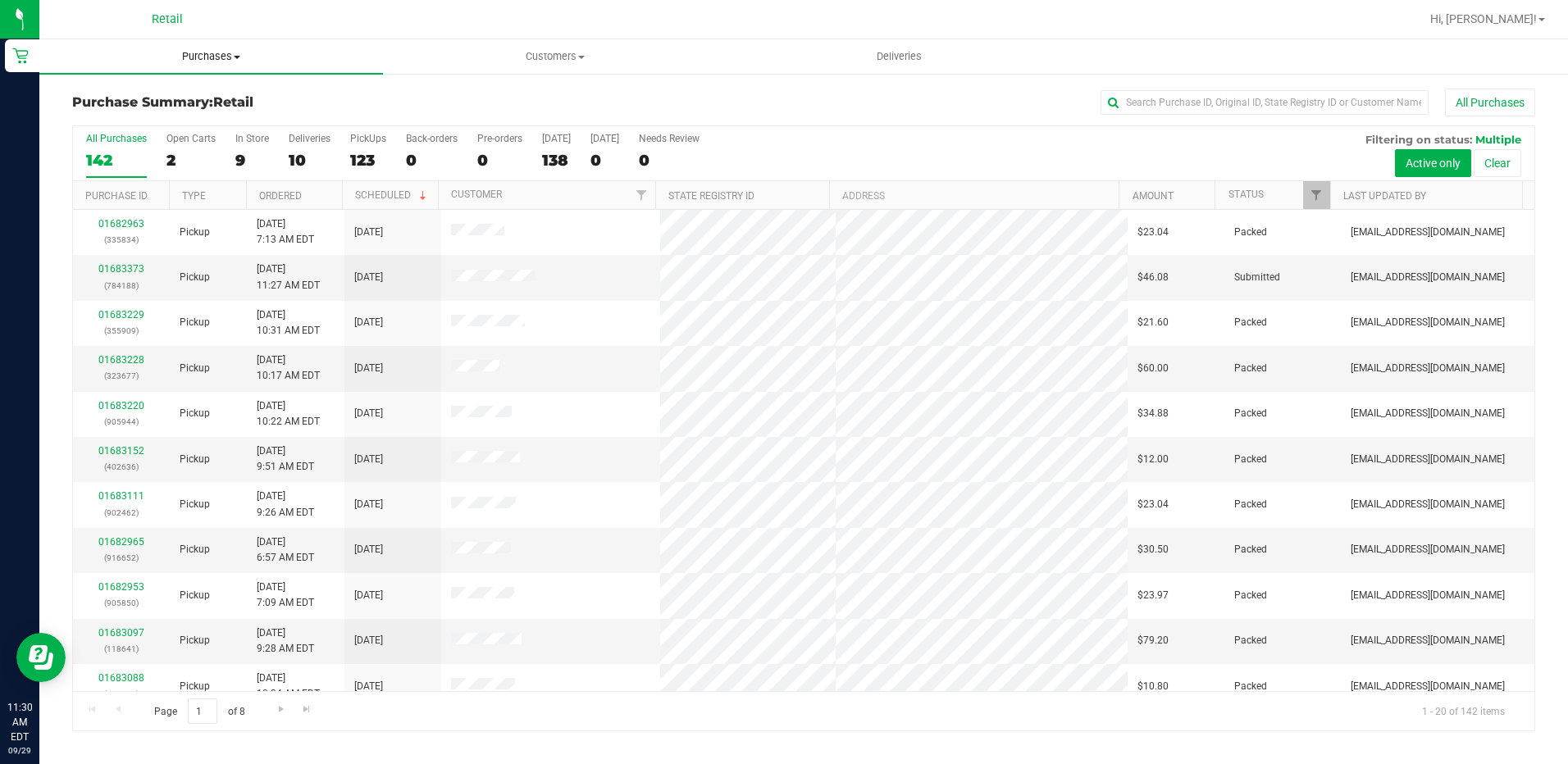
click at [213, 59] on span "Purchases" at bounding box center [210, 57] width 343 height 15
click at [206, 98] on li "Summary of purchases" at bounding box center [210, 99] width 343 height 20
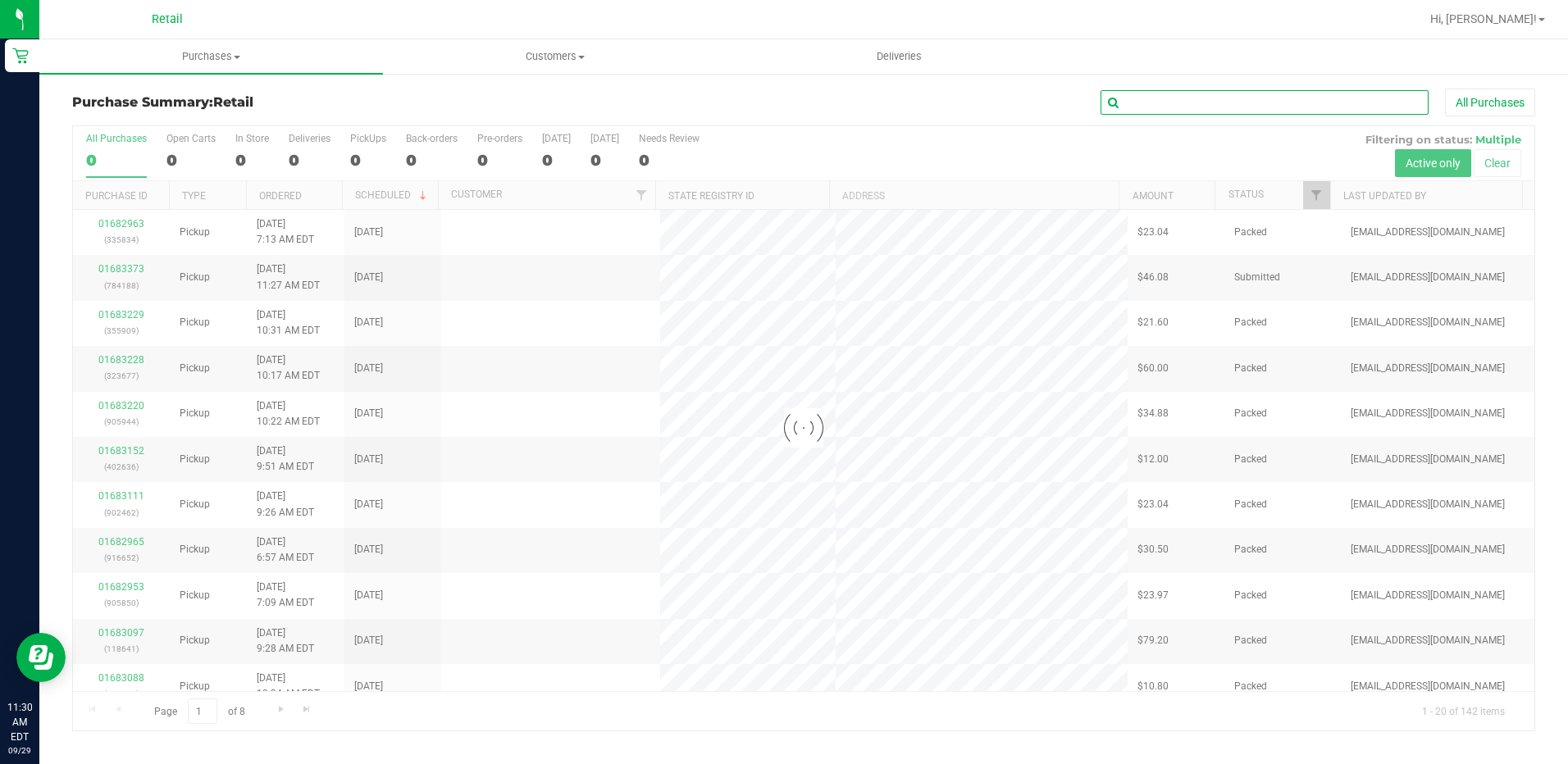
click at [1165, 98] on input "text" at bounding box center [1264, 103] width 328 height 25
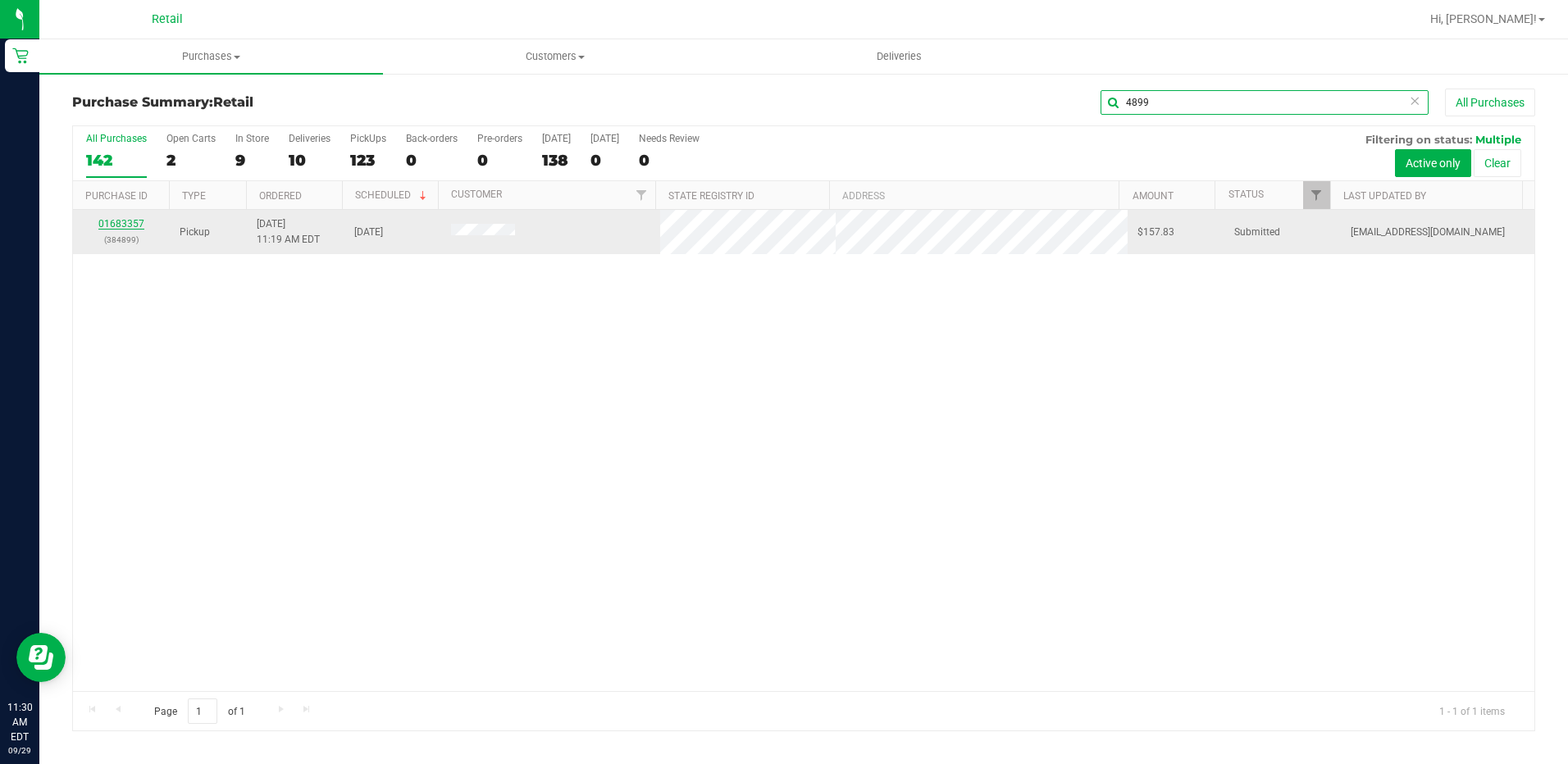
type input "4899"
click at [127, 224] on link "01683357" at bounding box center [121, 224] width 46 height 11
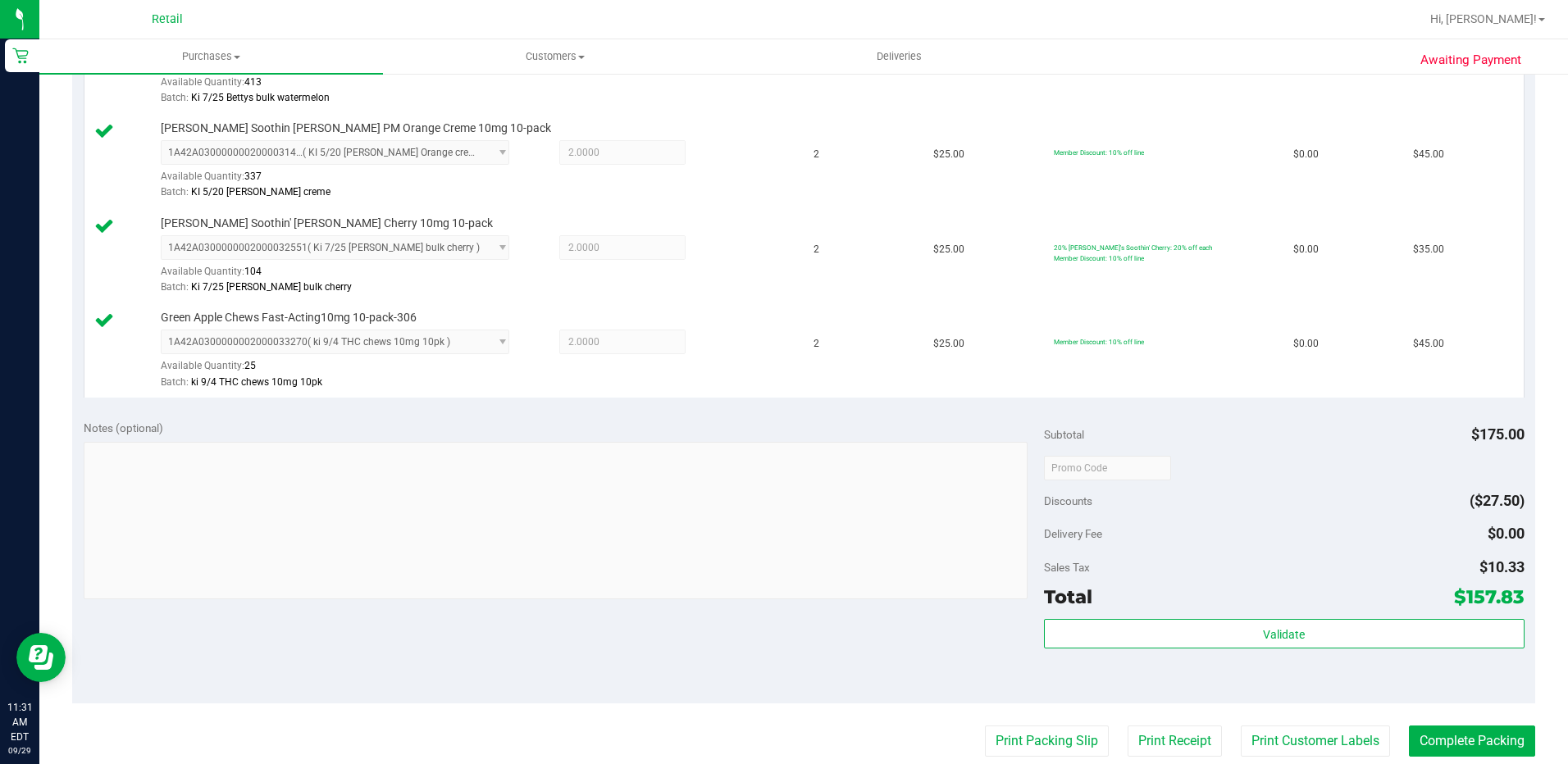
scroll to position [656, 0]
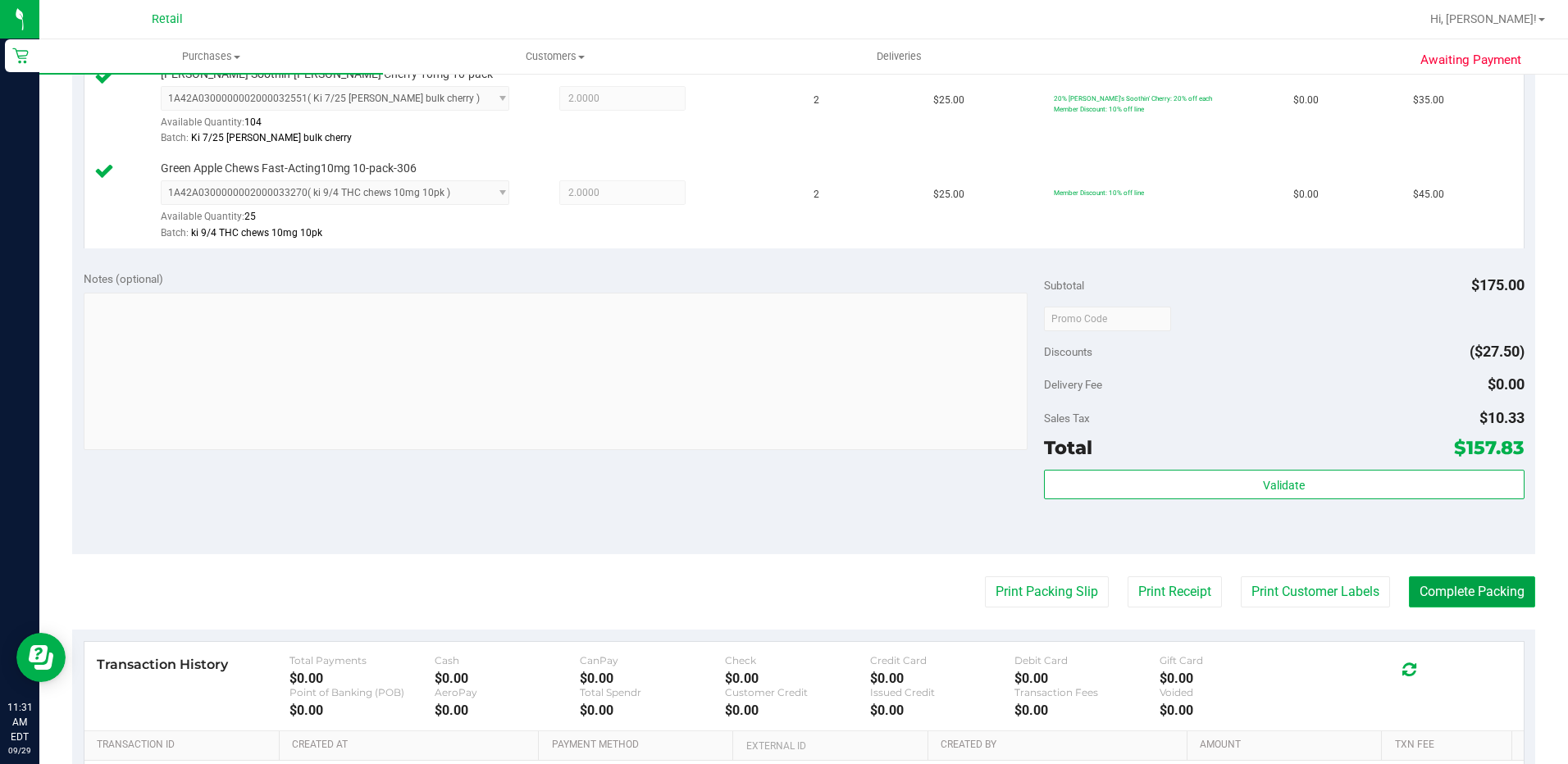
click at [1451, 587] on button "Complete Packing" at bounding box center [1472, 592] width 127 height 31
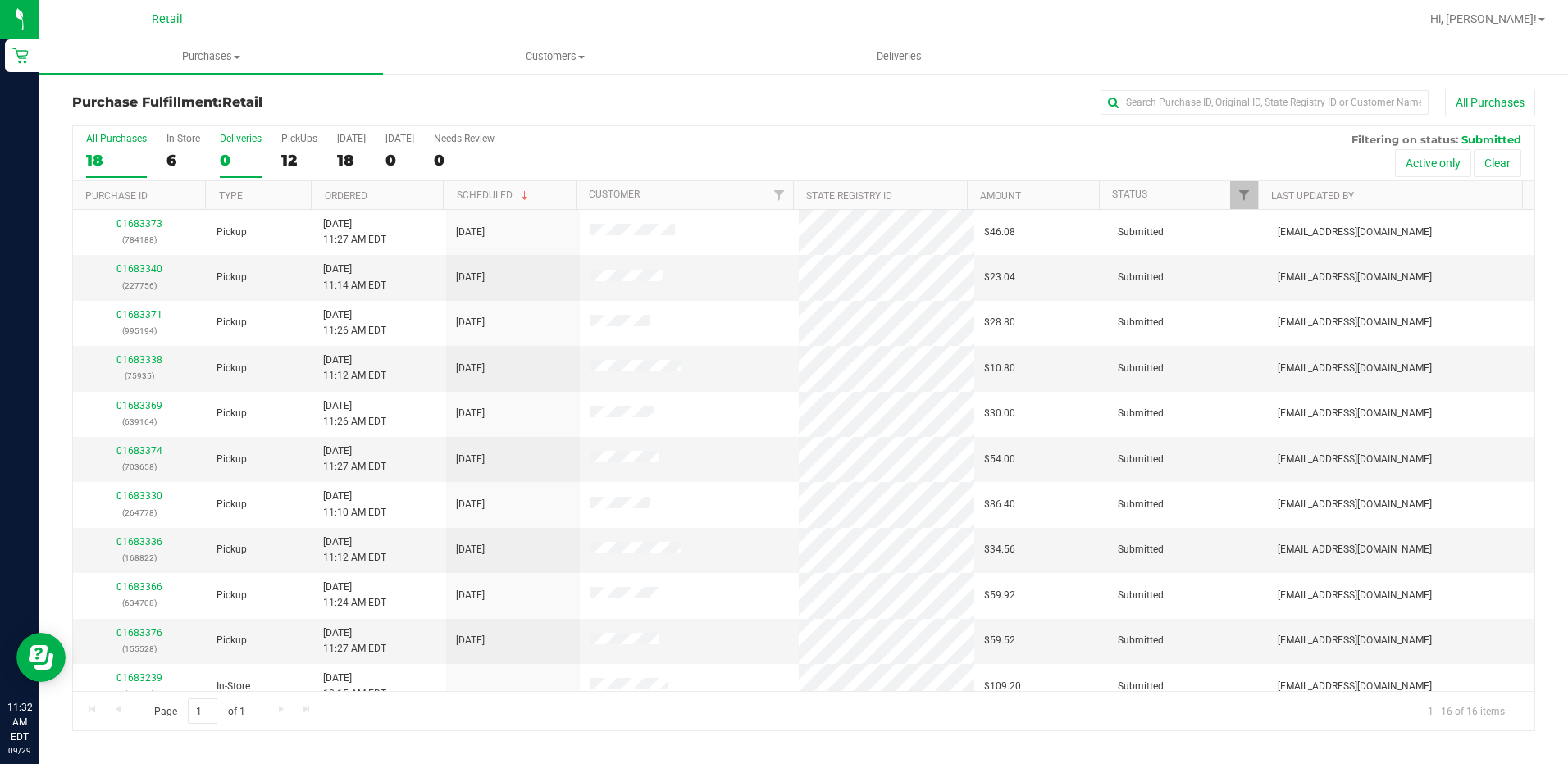
click at [243, 154] on div "0" at bounding box center [241, 161] width 42 height 19
click at [0, 0] on input "Deliveries 0" at bounding box center [0, 0] width 0 height 0
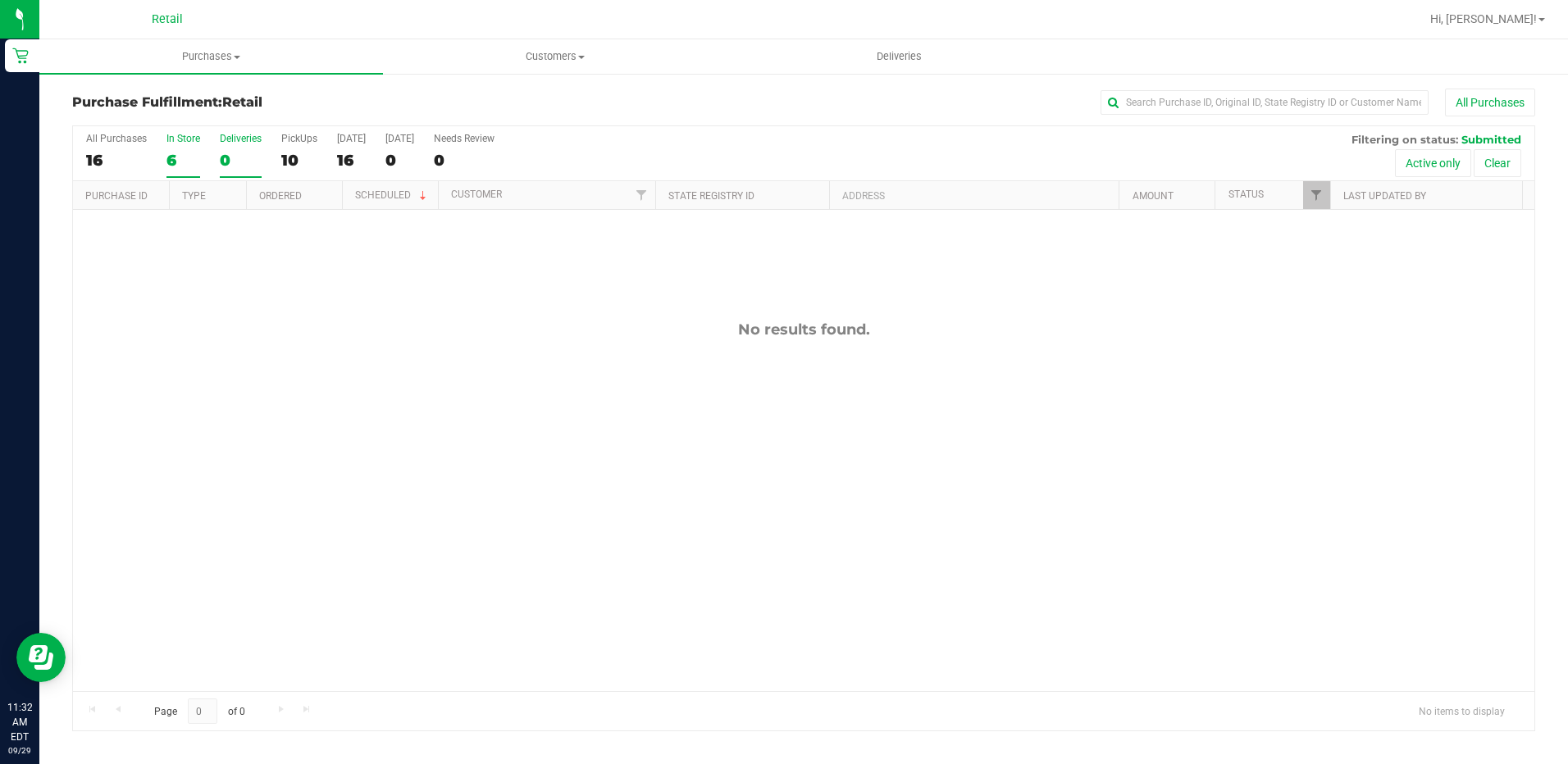
click at [167, 149] on label "In Store 6" at bounding box center [183, 155] width 33 height 45
click at [0, 0] on input "In Store 6" at bounding box center [0, 0] width 0 height 0
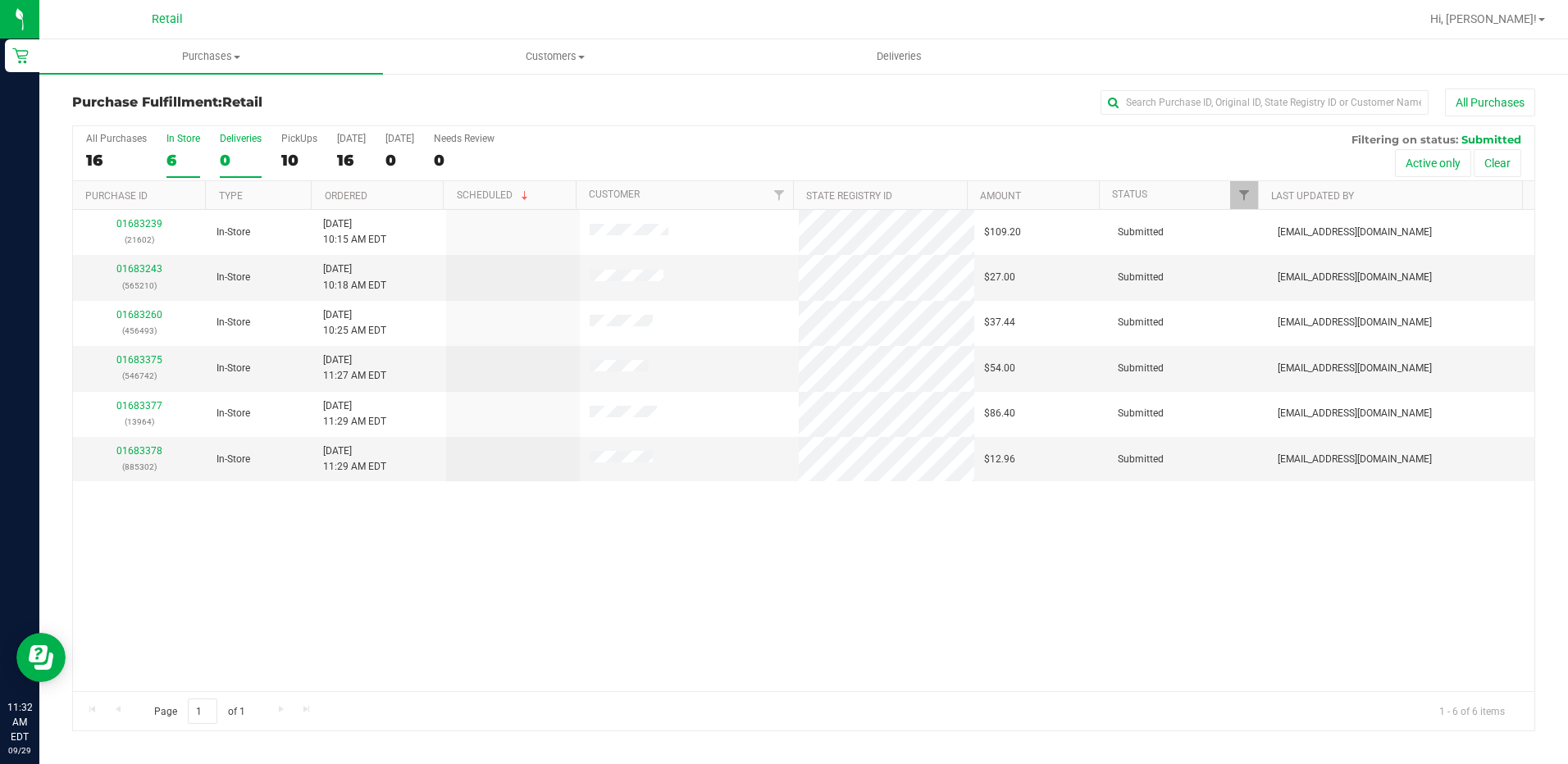
click at [224, 147] on label "Deliveries 0" at bounding box center [241, 155] width 42 height 45
click at [0, 0] on input "Deliveries 0" at bounding box center [0, 0] width 0 height 0
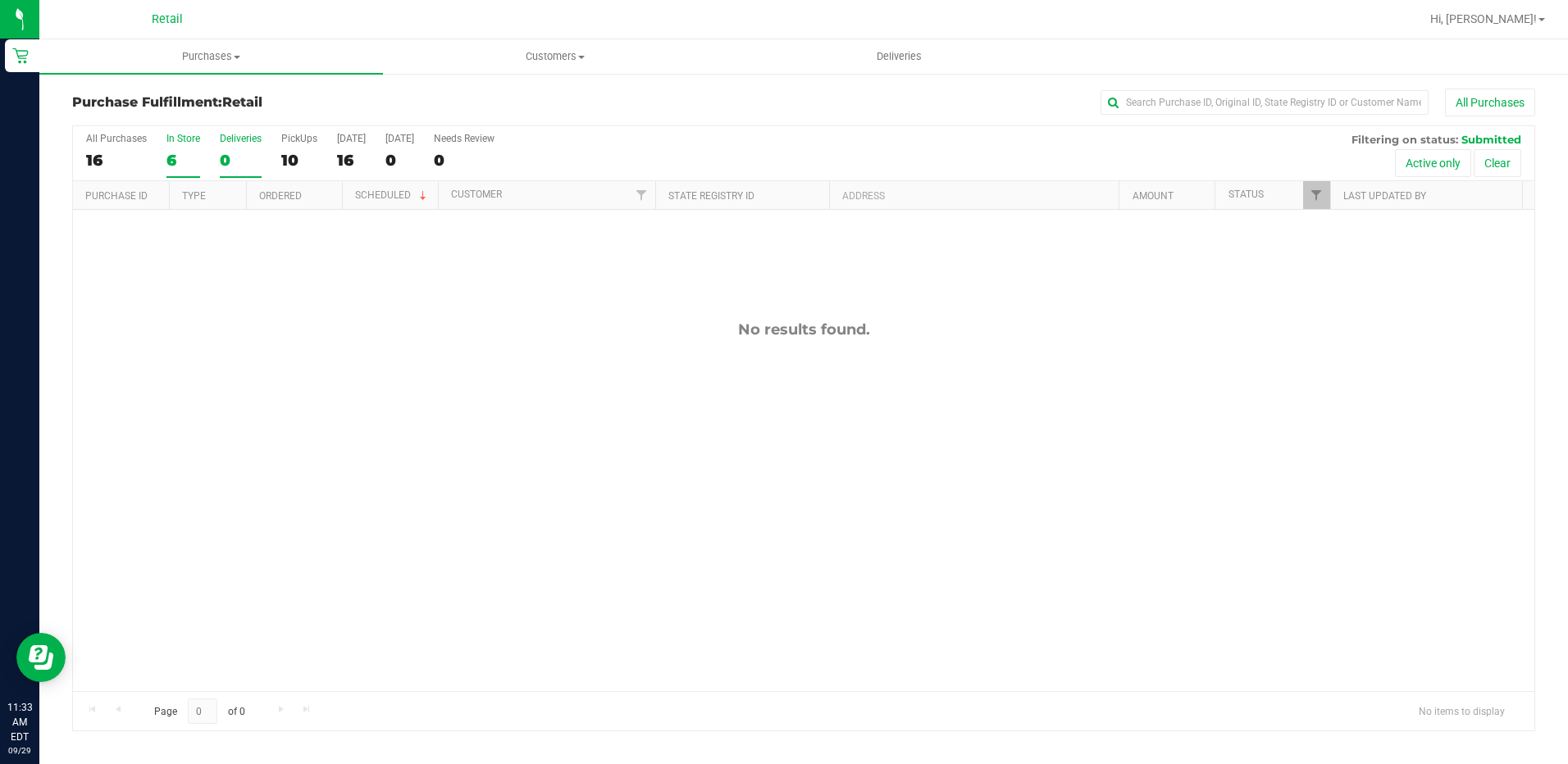
click at [187, 160] on div "6" at bounding box center [183, 161] width 33 height 19
click at [0, 0] on input "In Store 6" at bounding box center [0, 0] width 0 height 0
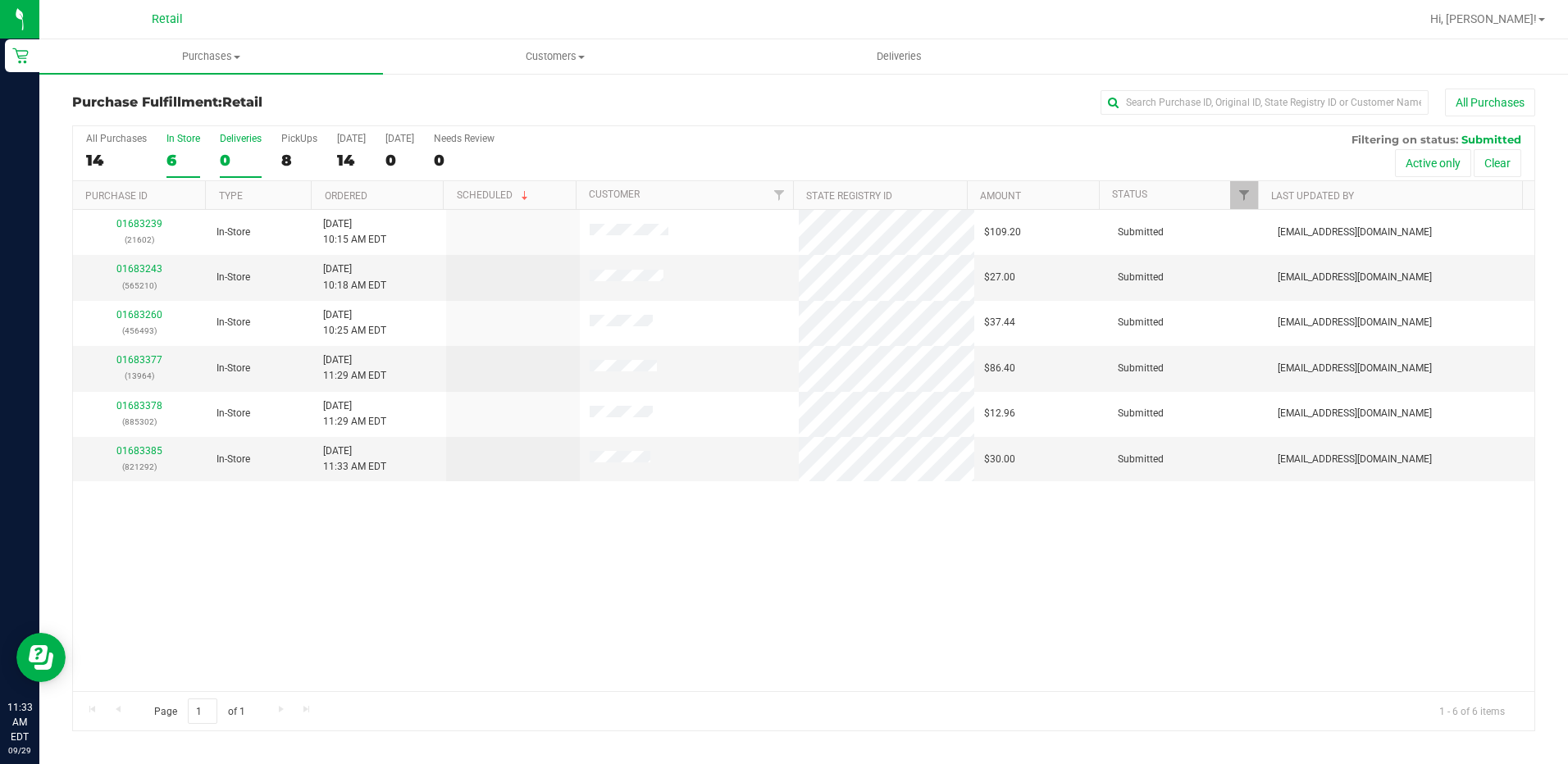
click at [220, 152] on div "0" at bounding box center [241, 161] width 42 height 19
click at [0, 0] on input "Deliveries 0" at bounding box center [0, 0] width 0 height 0
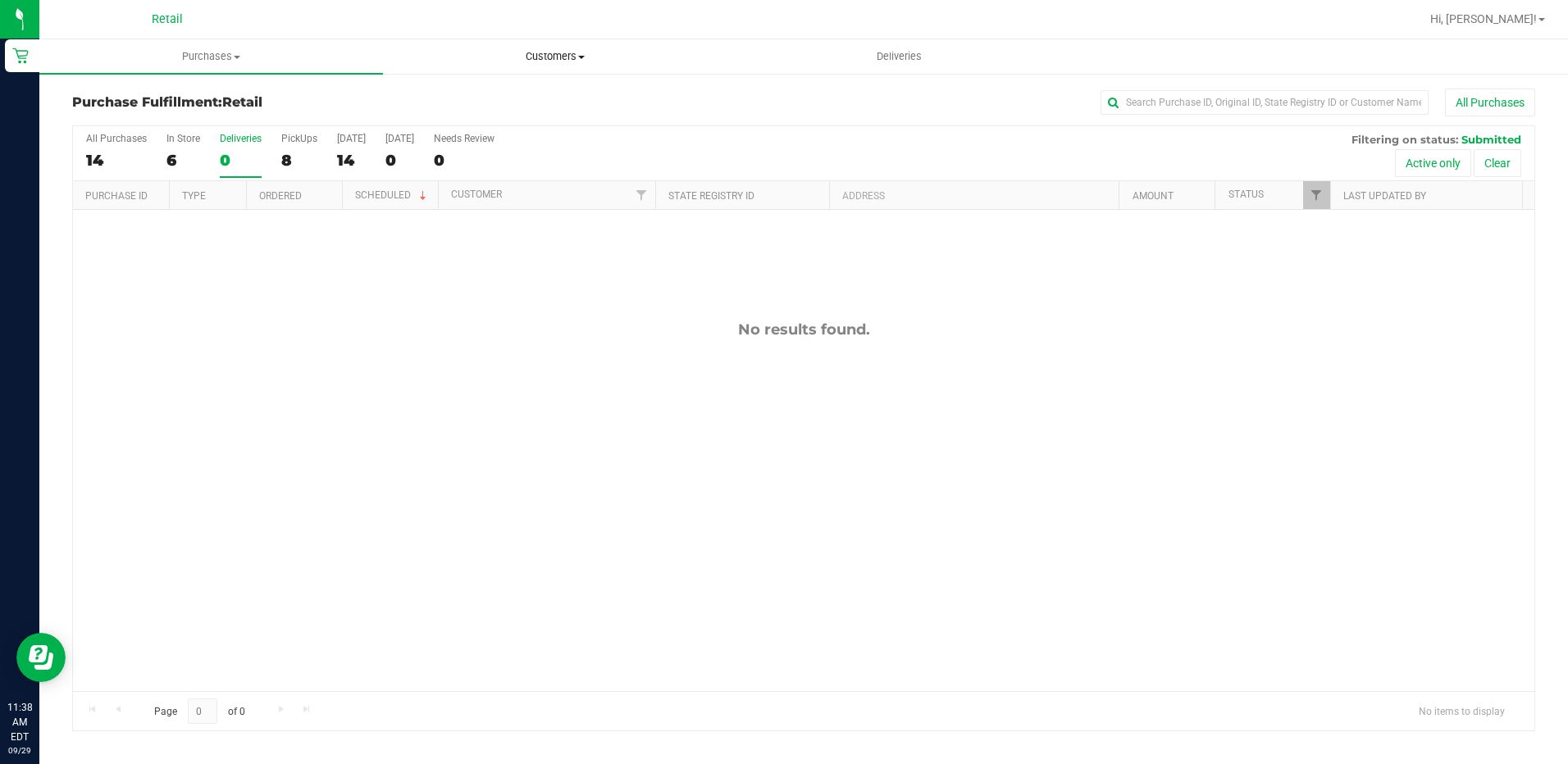
click at [594, 60] on span "Customers" at bounding box center [554, 57] width 342 height 15
click at [502, 99] on li "All customers" at bounding box center [555, 99] width 343 height 20
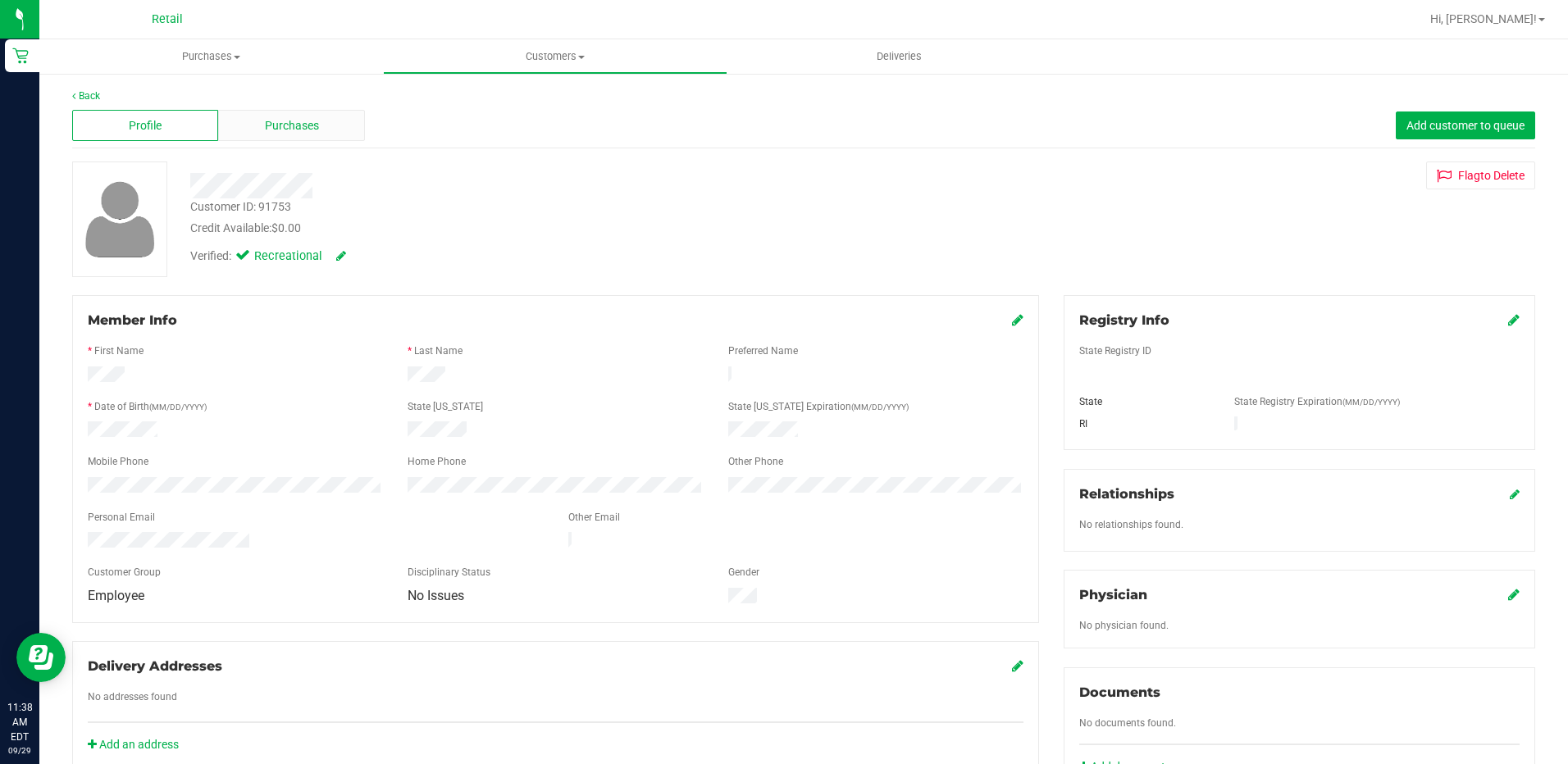
click at [268, 119] on span "Purchases" at bounding box center [291, 126] width 54 height 17
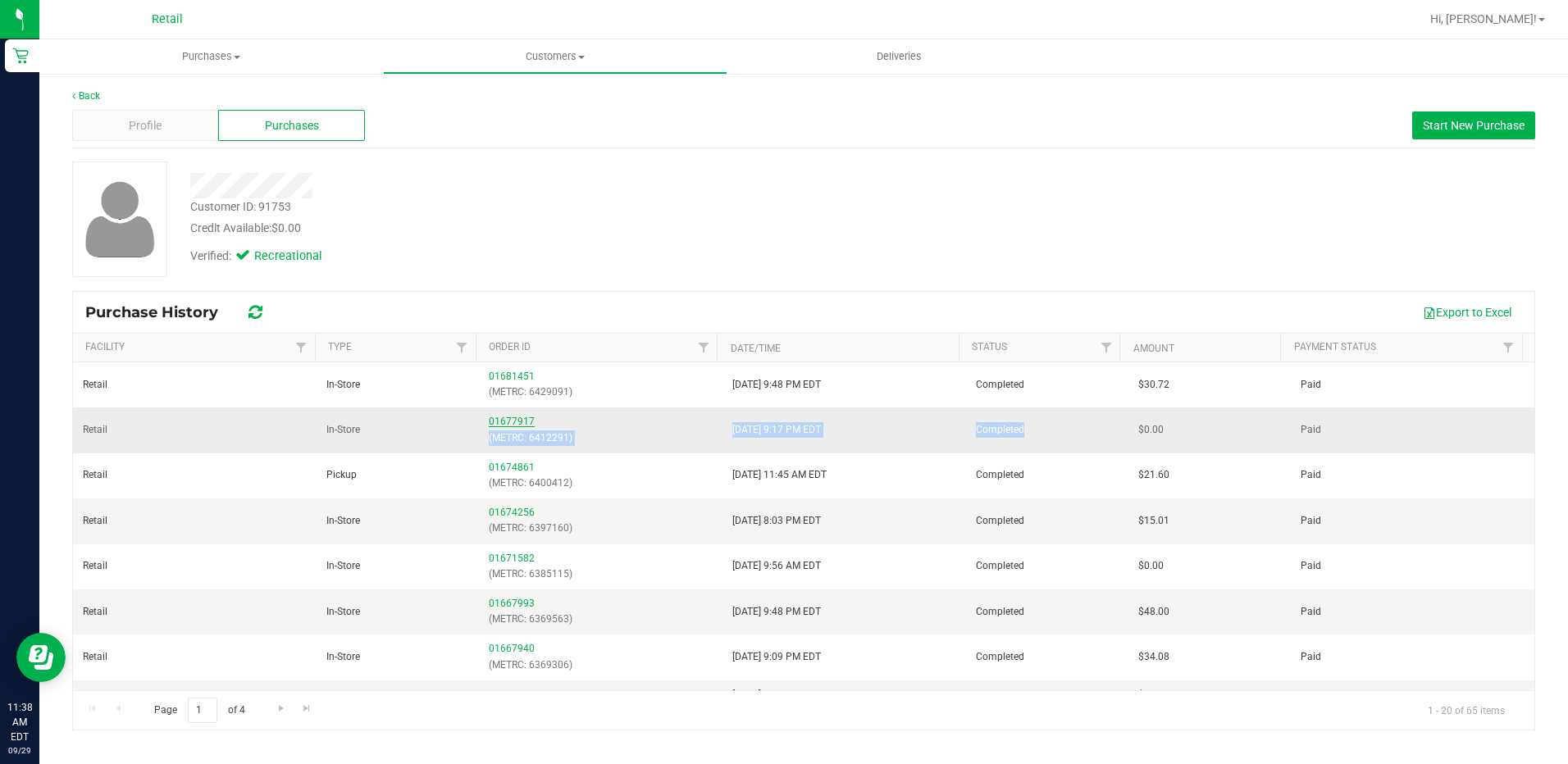
drag, startPoint x: 1001, startPoint y: 429, endPoint x: 514, endPoint y: 420, distance: 487.1
click at [515, 420] on tr "Retail In-Store 01677917 (METRC: 6412291) 9/25/2025 9:17 PM EDT Completed $0.00…" at bounding box center [804, 429] width 1461 height 45
drag, startPoint x: 514, startPoint y: 420, endPoint x: 500, endPoint y: 420, distance: 14.0
click at [500, 420] on link "01677917" at bounding box center [512, 421] width 46 height 11
click at [853, 225] on div "Credit Available: $0.00" at bounding box center [550, 228] width 719 height 17
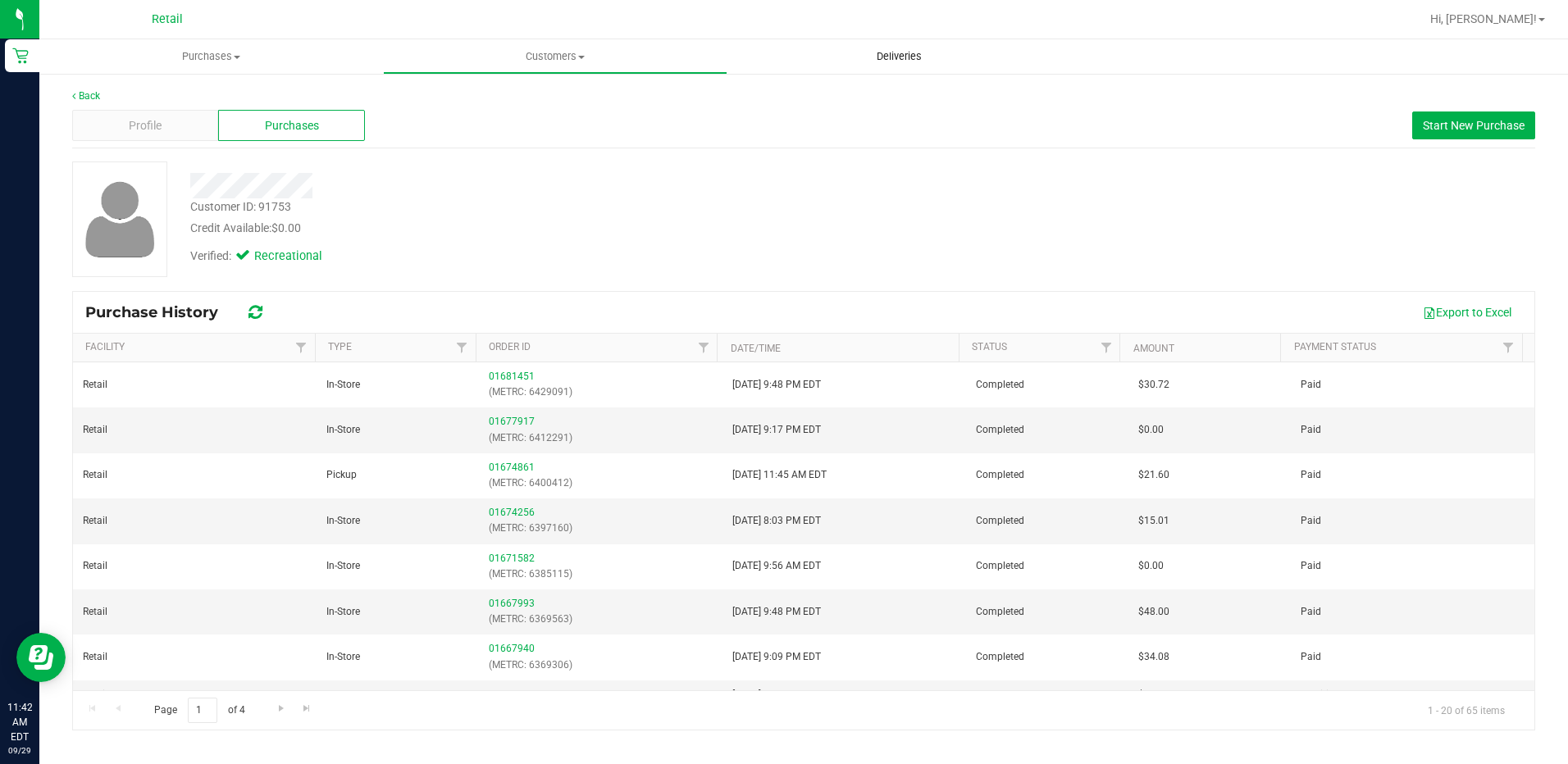
click at [891, 61] on span "Deliveries" at bounding box center [899, 57] width 89 height 15
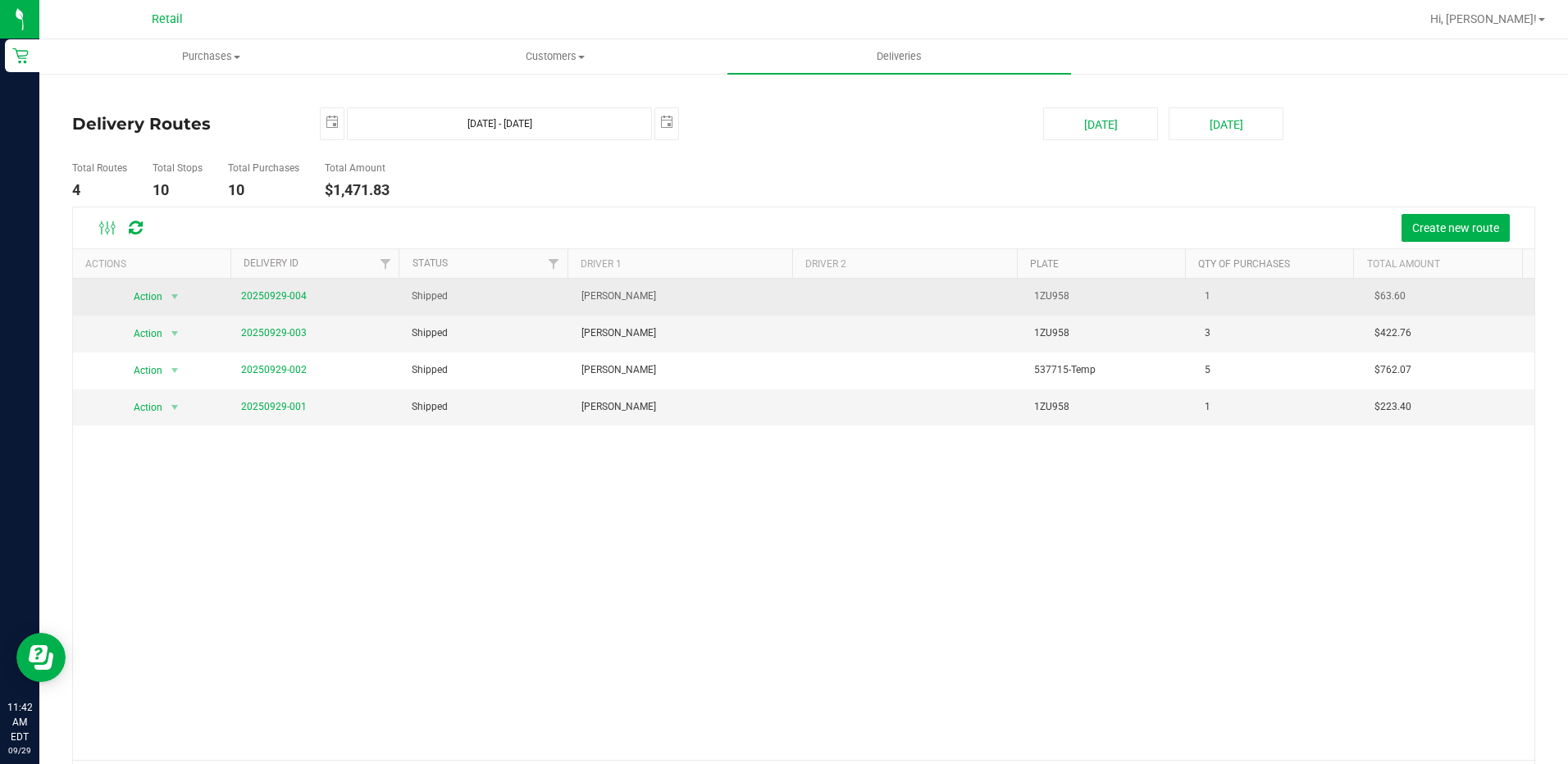
click at [267, 288] on span "20250929-004" at bounding box center [273, 296] width 66 height 15
click at [270, 291] on link "20250929-004" at bounding box center [273, 296] width 66 height 11
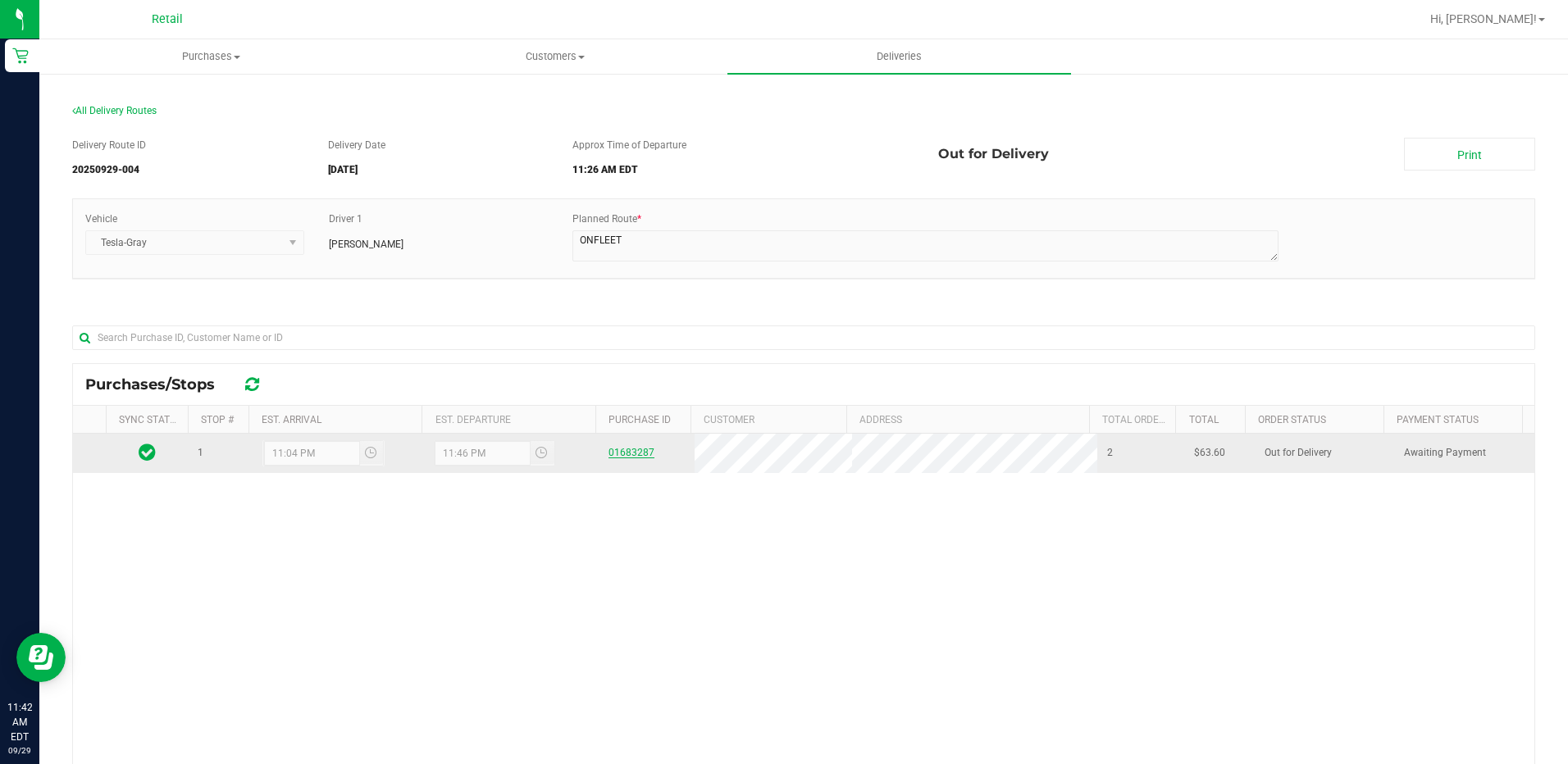
click at [628, 455] on link "01683287" at bounding box center [632, 453] width 46 height 11
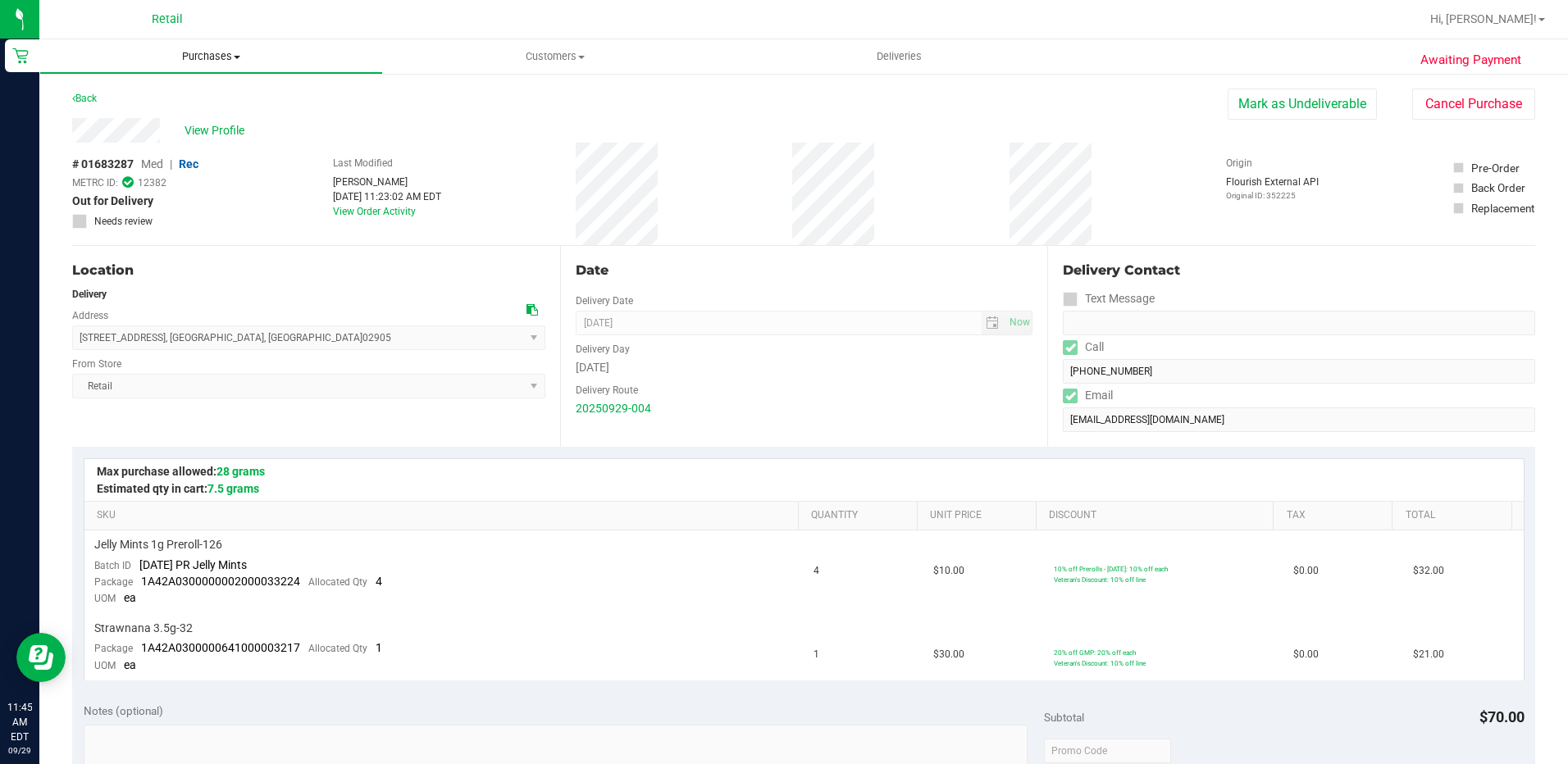
click at [238, 56] on span at bounding box center [237, 57] width 7 height 3
click at [174, 93] on span "Summary of purchases" at bounding box center [123, 99] width 168 height 14
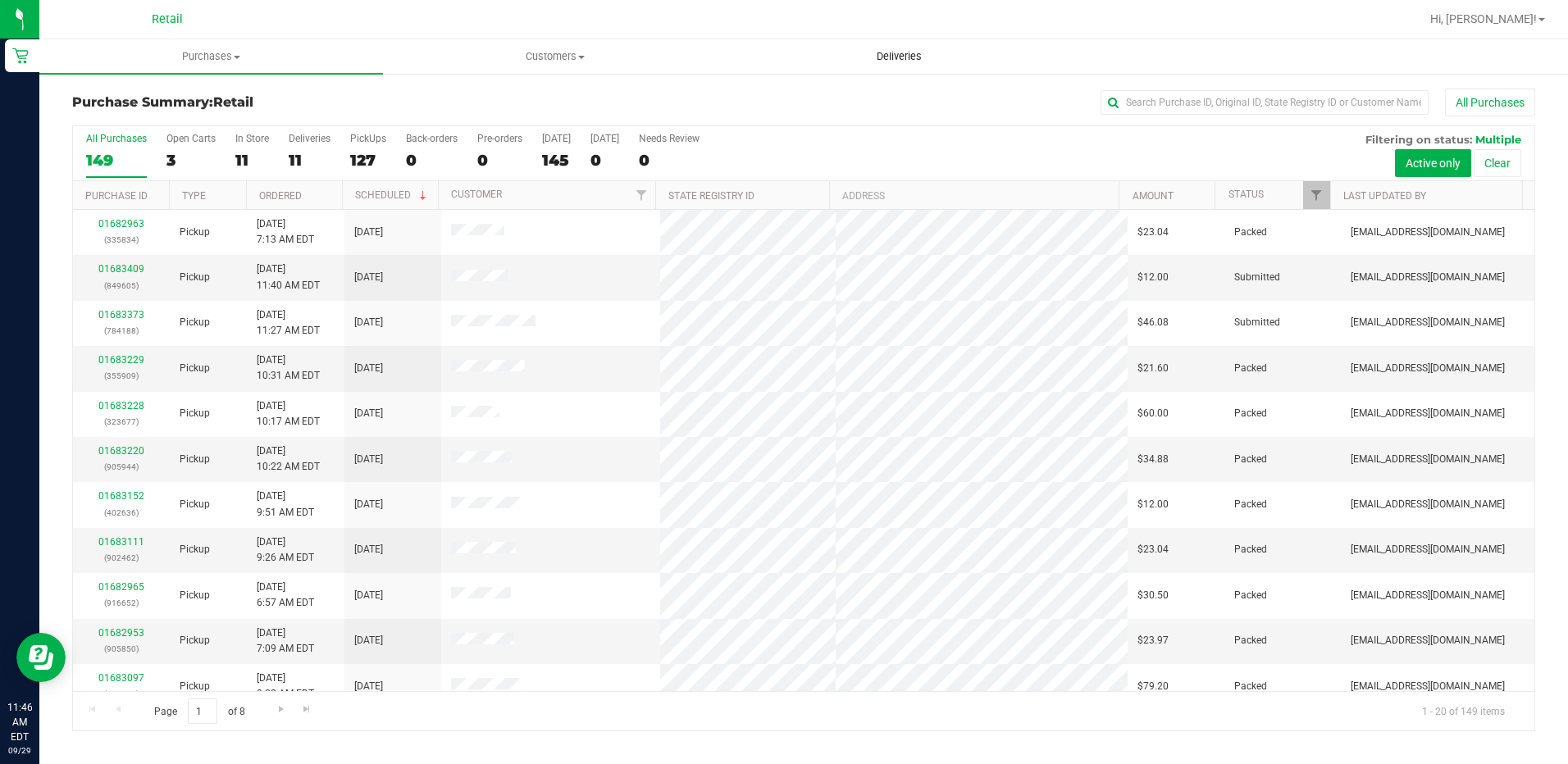
click at [892, 50] on span "Deliveries" at bounding box center [899, 57] width 89 height 15
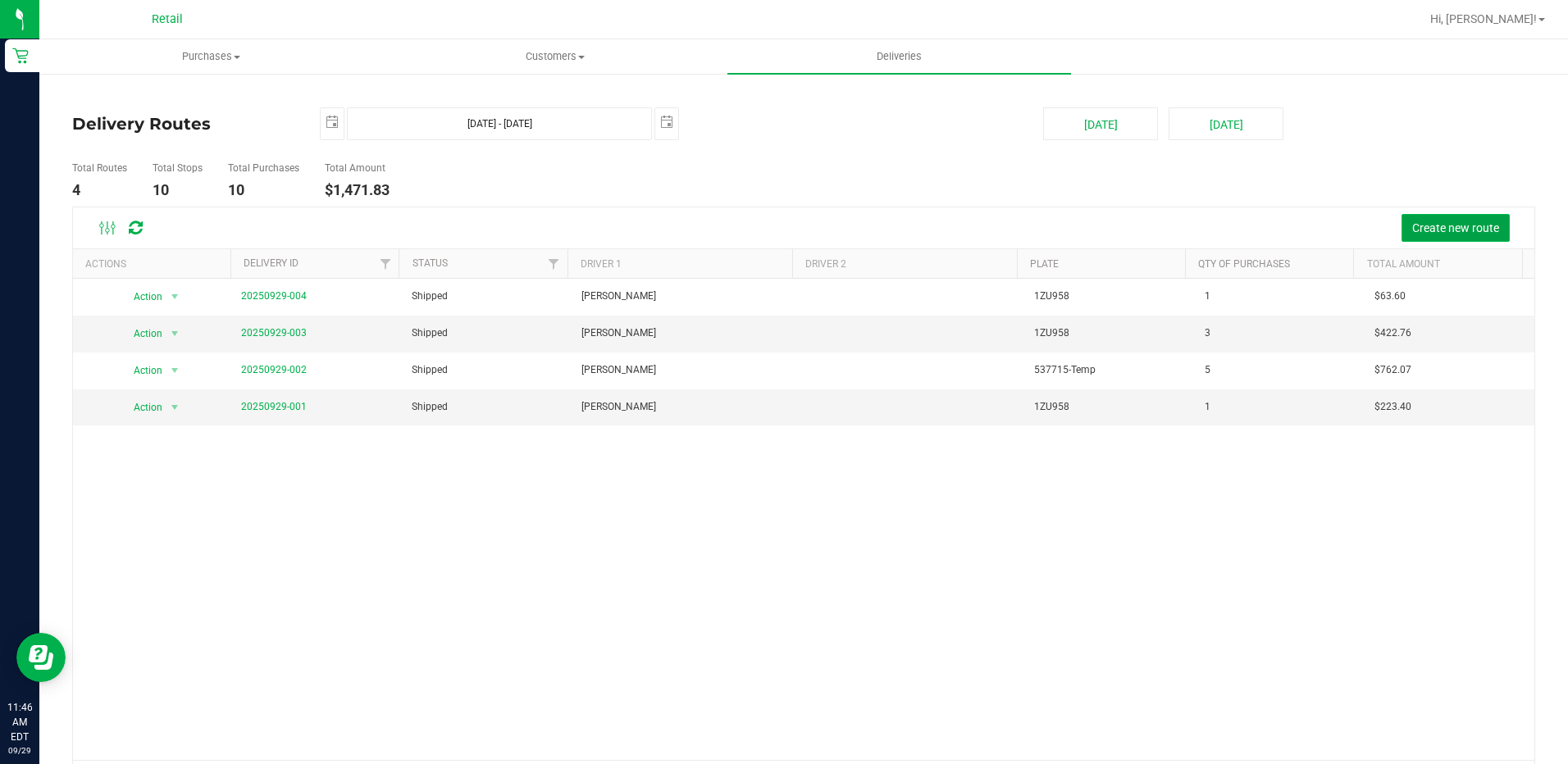
click at [1442, 231] on span "Create new route" at bounding box center [1456, 228] width 87 height 13
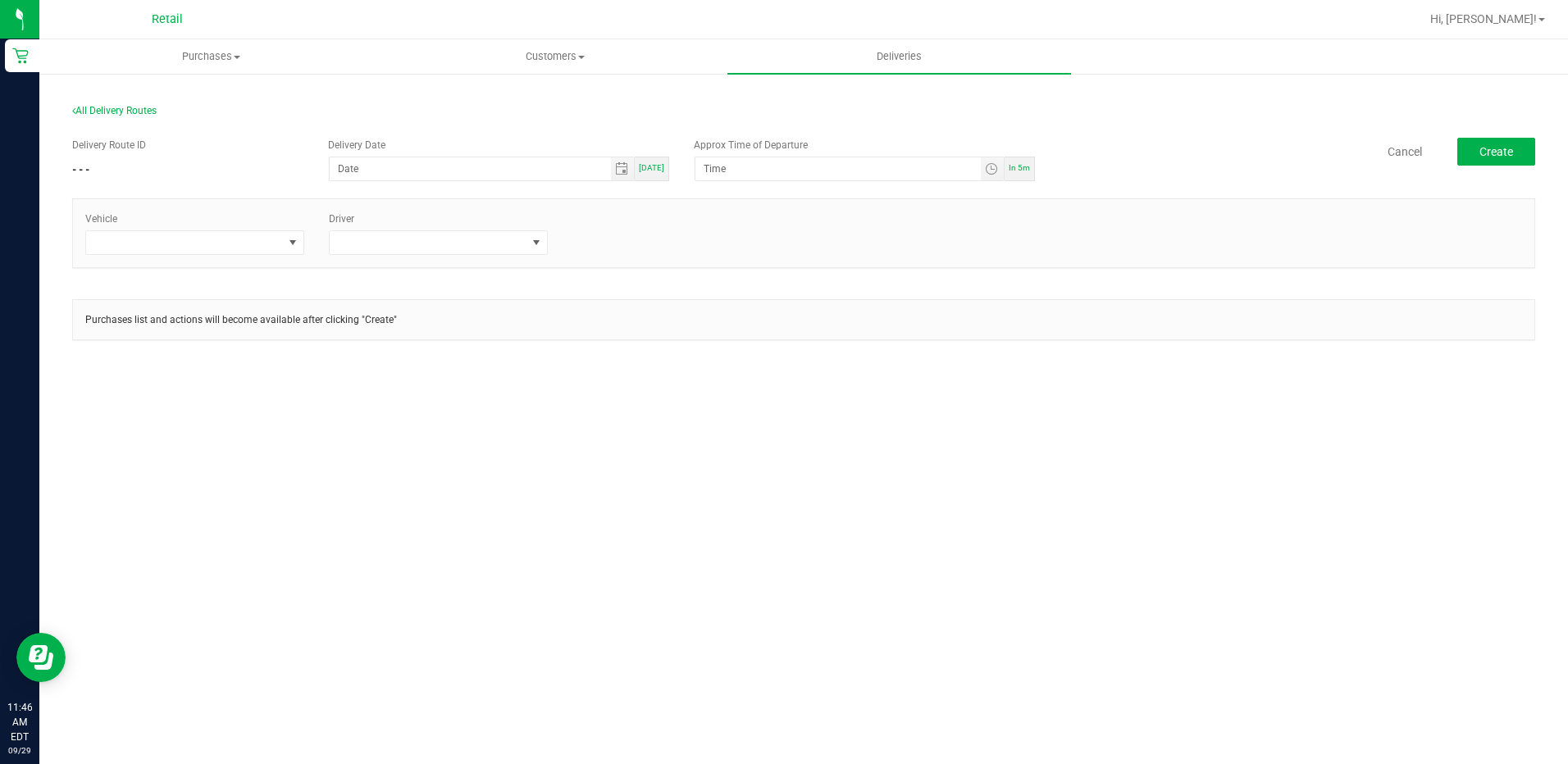
click at [660, 167] on span "[DATE]" at bounding box center [652, 167] width 26 height 9
type input "[DATE]"
click at [1024, 165] on span "In 5m" at bounding box center [1019, 167] width 21 height 9
type input "11:51 AM"
click at [257, 246] on span at bounding box center [185, 243] width 197 height 23
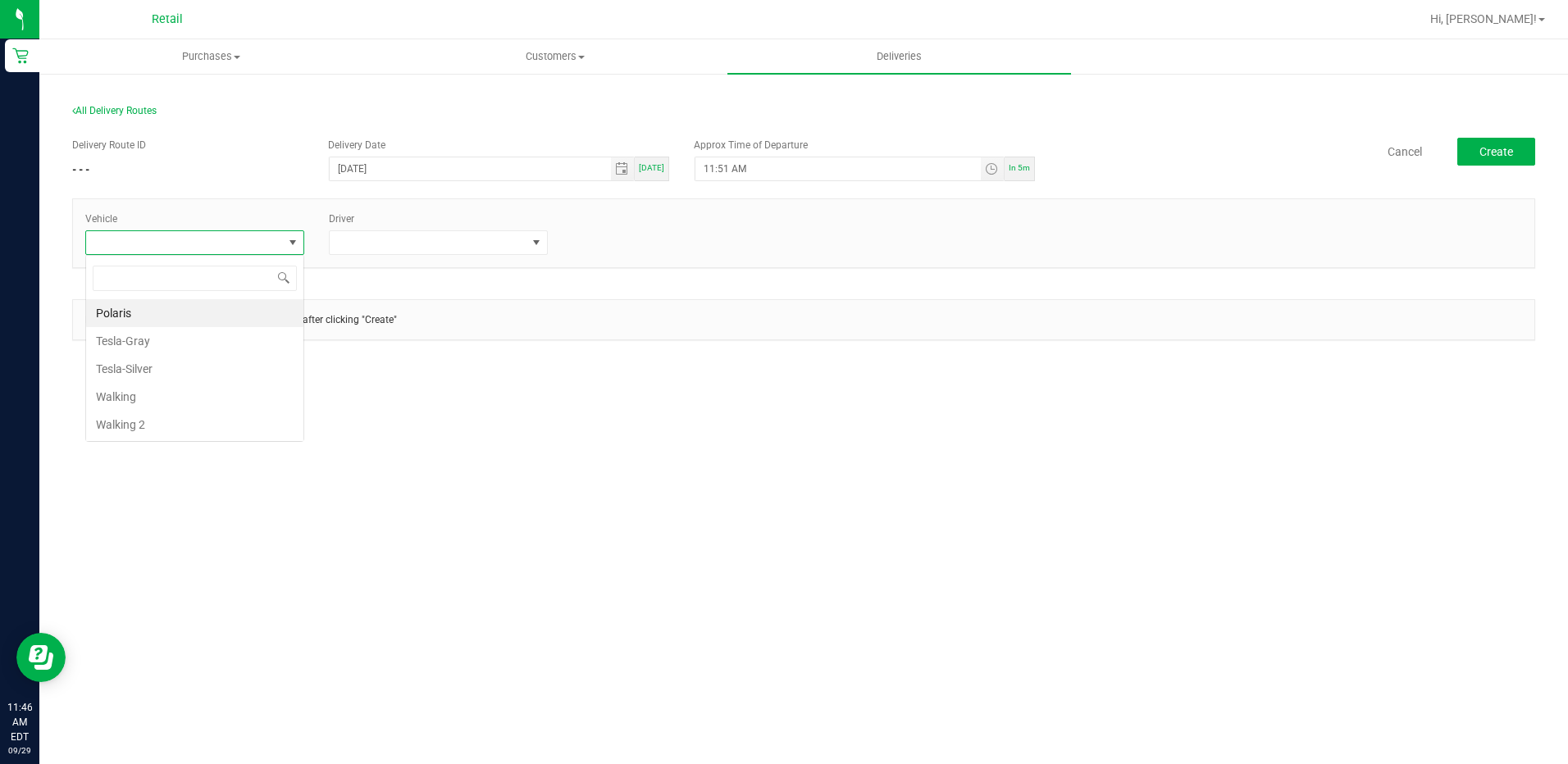
scroll to position [25, 219]
click at [199, 363] on li "Tesla-Silver" at bounding box center [195, 368] width 217 height 28
click at [517, 251] on span at bounding box center [428, 243] width 197 height 23
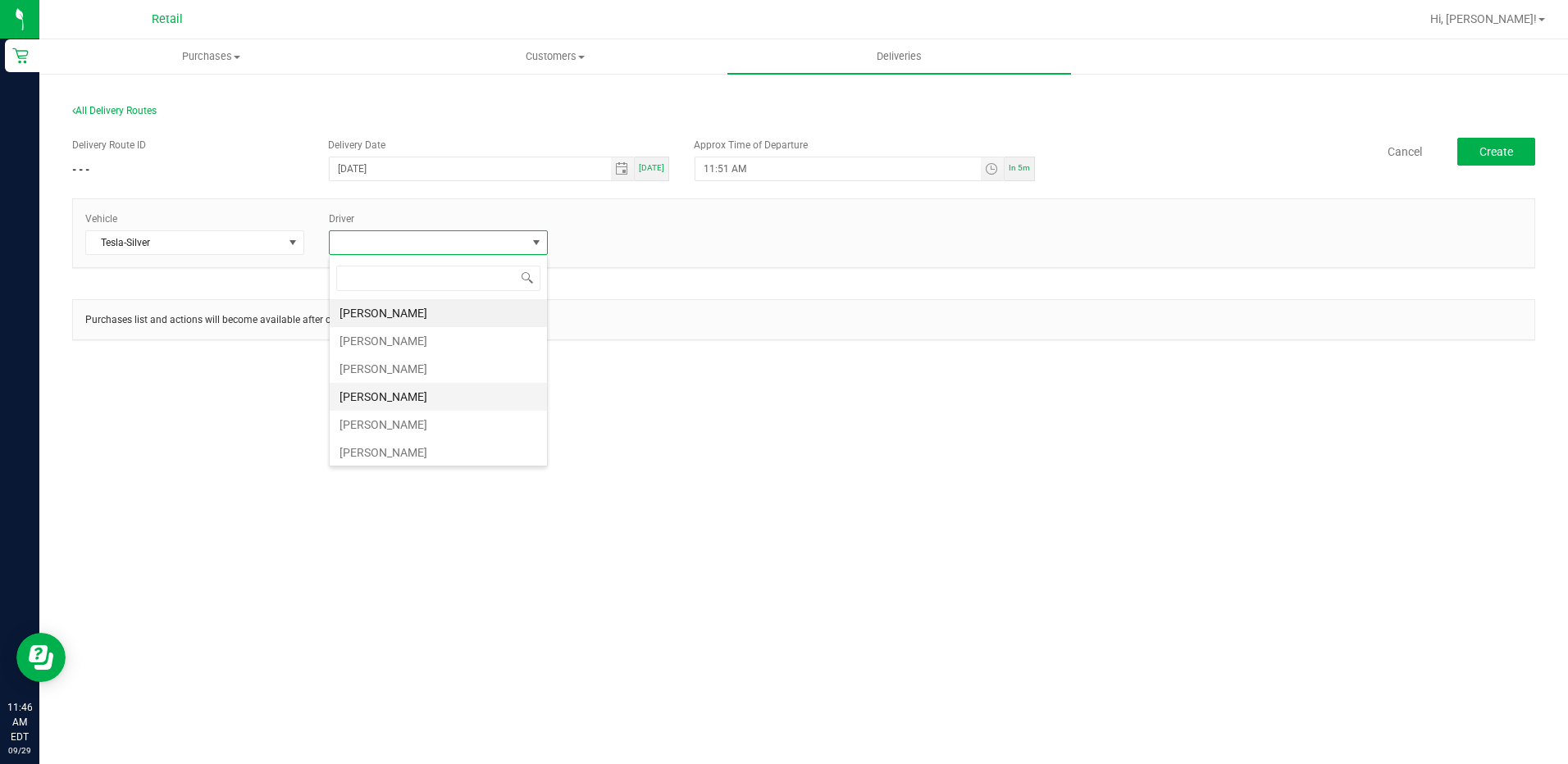
click at [418, 390] on li "[PERSON_NAME]" at bounding box center [439, 397] width 217 height 28
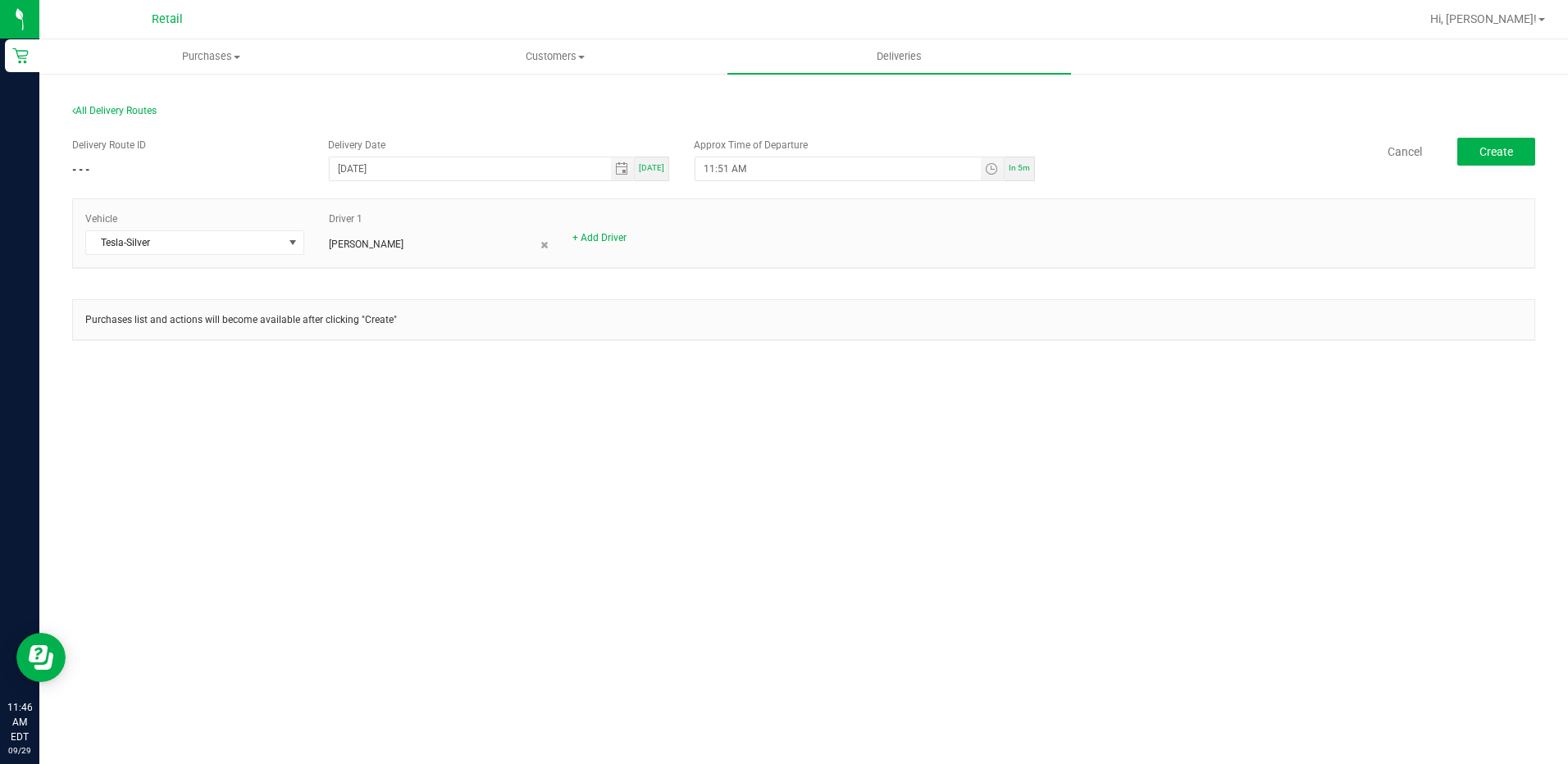
drag, startPoint x: 716, startPoint y: 390, endPoint x: 1119, endPoint y: 334, distance: 406.9
click at [717, 389] on div "All Delivery Routes Delivery Route ID - - - Delivery Date 09/29/2025 Today Appr…" at bounding box center [803, 236] width 1529 height 328
click at [1493, 152] on span "Create" at bounding box center [1496, 152] width 33 height 13
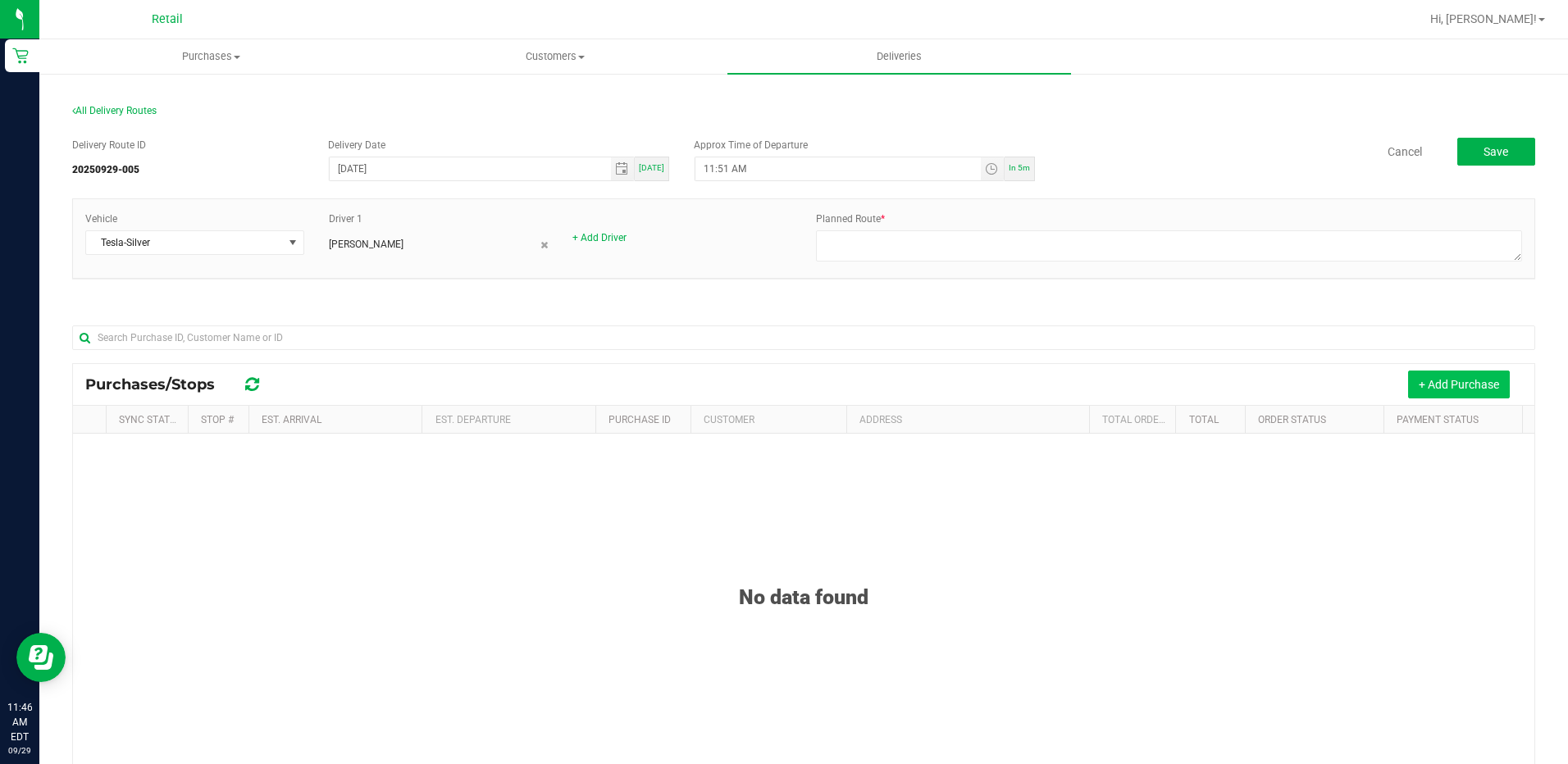
click at [1457, 377] on button "+ Add Purchase" at bounding box center [1459, 384] width 102 height 28
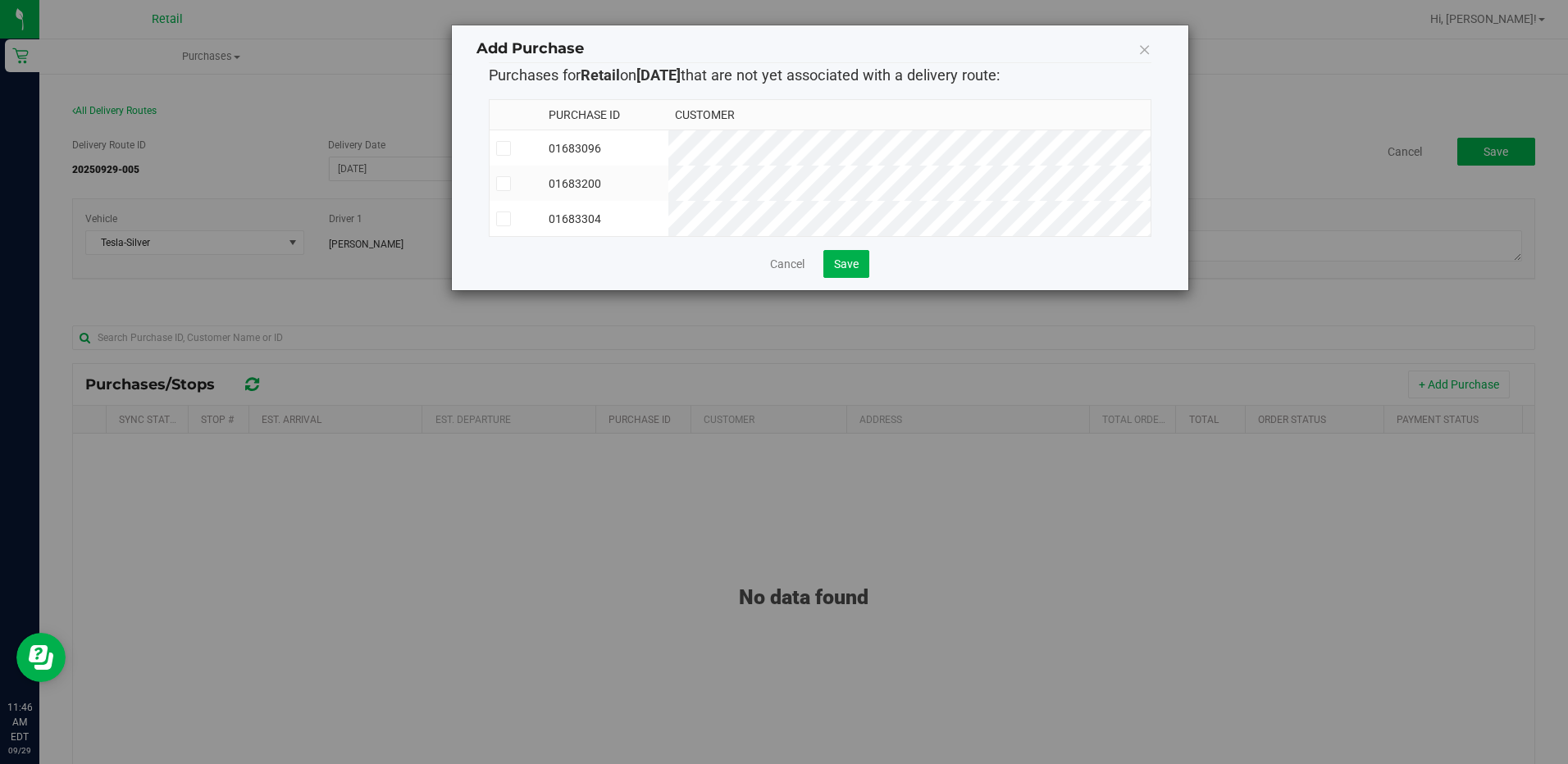
click at [519, 219] on label at bounding box center [516, 219] width 39 height 15
click at [0, 0] on input "checkbox" at bounding box center [0, 0] width 0 height 0
click at [872, 278] on div "Cancel Save" at bounding box center [820, 264] width 663 height 28
click at [859, 278] on button "Save" at bounding box center [847, 264] width 46 height 28
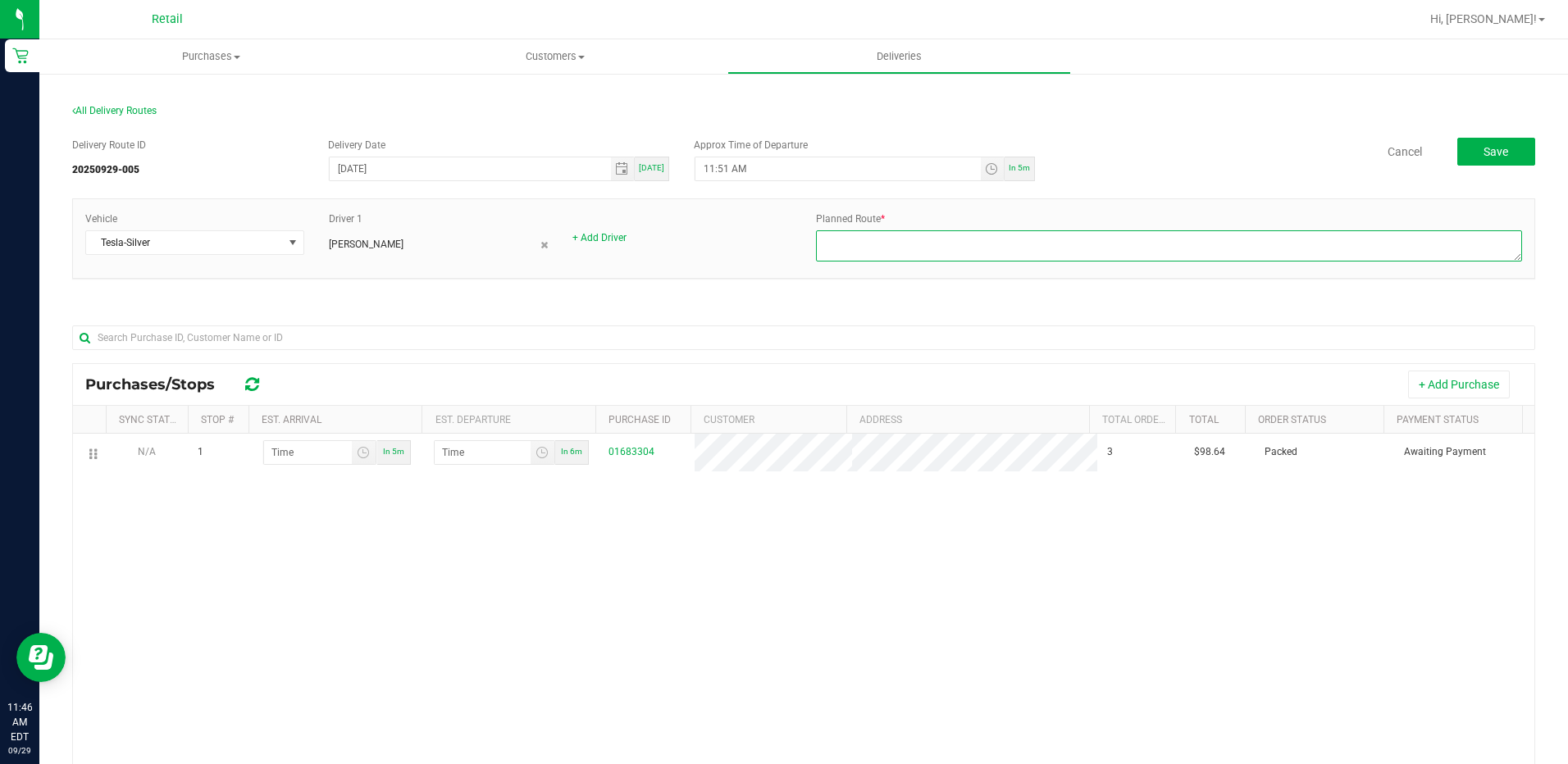
click at [957, 242] on textarea at bounding box center [1169, 245] width 706 height 31
type textarea "onfleet"
click at [720, 253] on div "Vehicle Tesla-Silver Driver 1 Freddy Espinal + Add Driver Planned Route *" at bounding box center [804, 238] width 1461 height 54
click at [215, 63] on span "Purchases" at bounding box center [210, 57] width 343 height 15
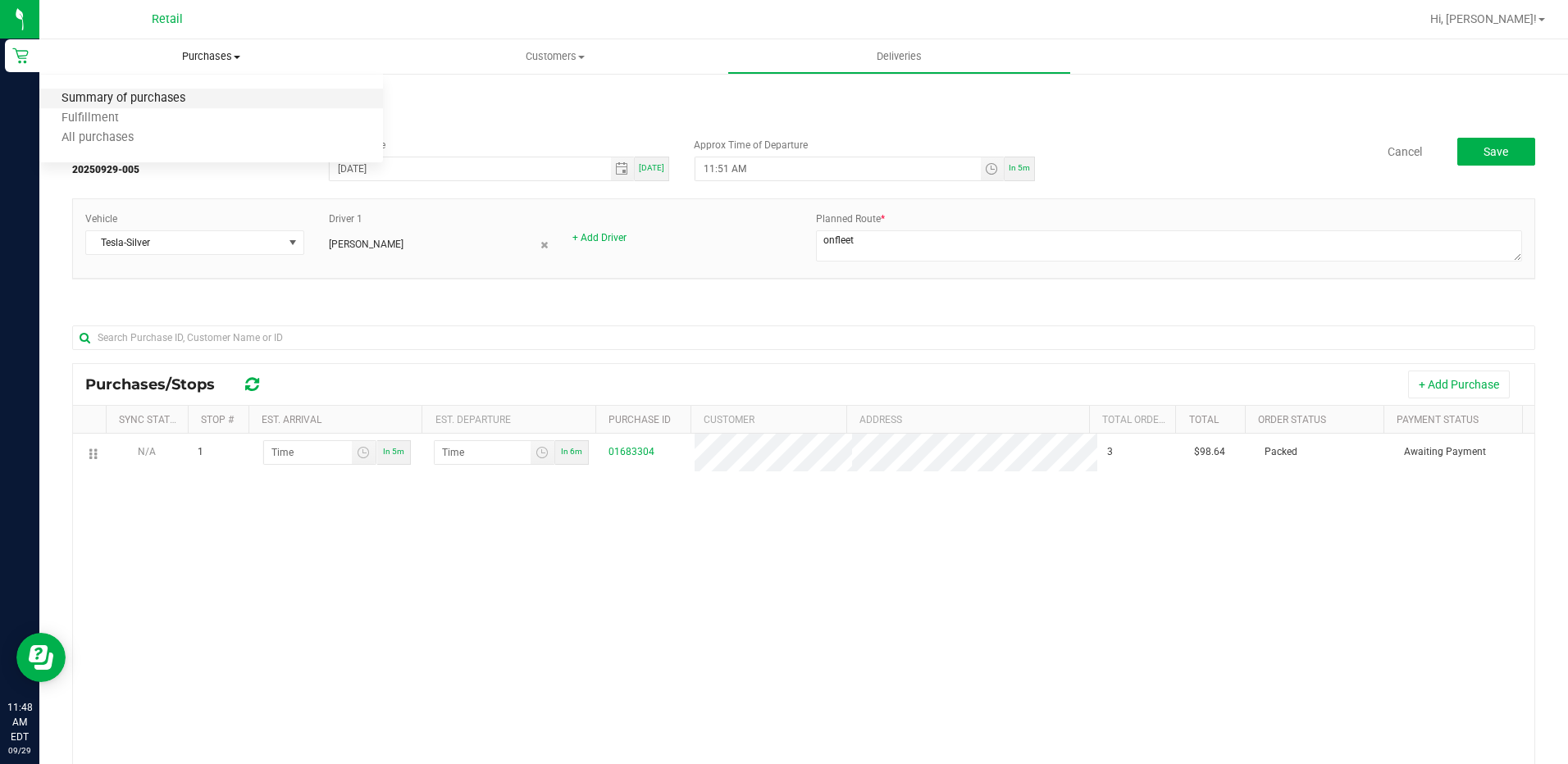
click at [168, 93] on span "Summary of purchases" at bounding box center [123, 99] width 168 height 14
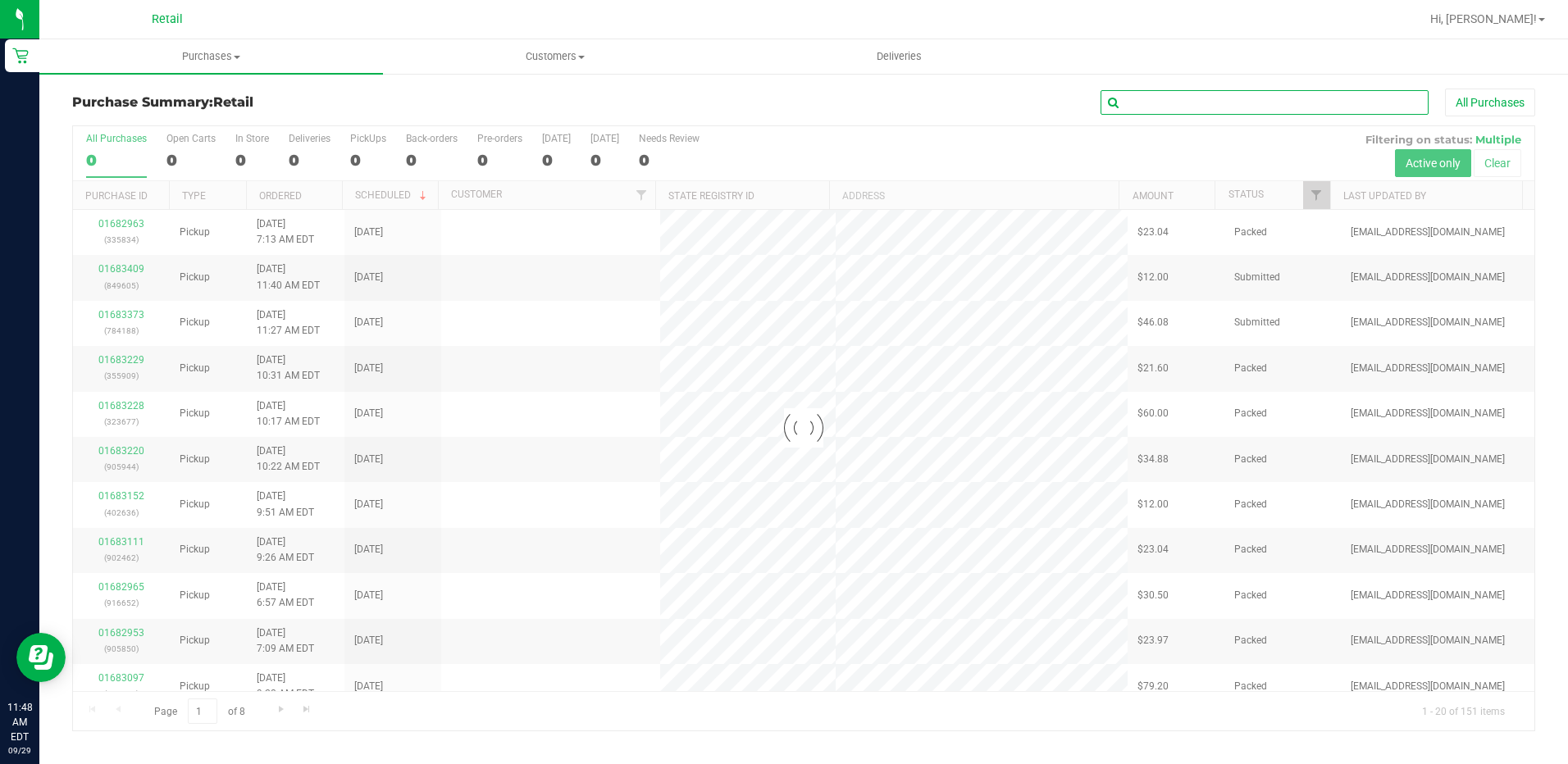
click at [1249, 97] on input "text" at bounding box center [1264, 103] width 328 height 25
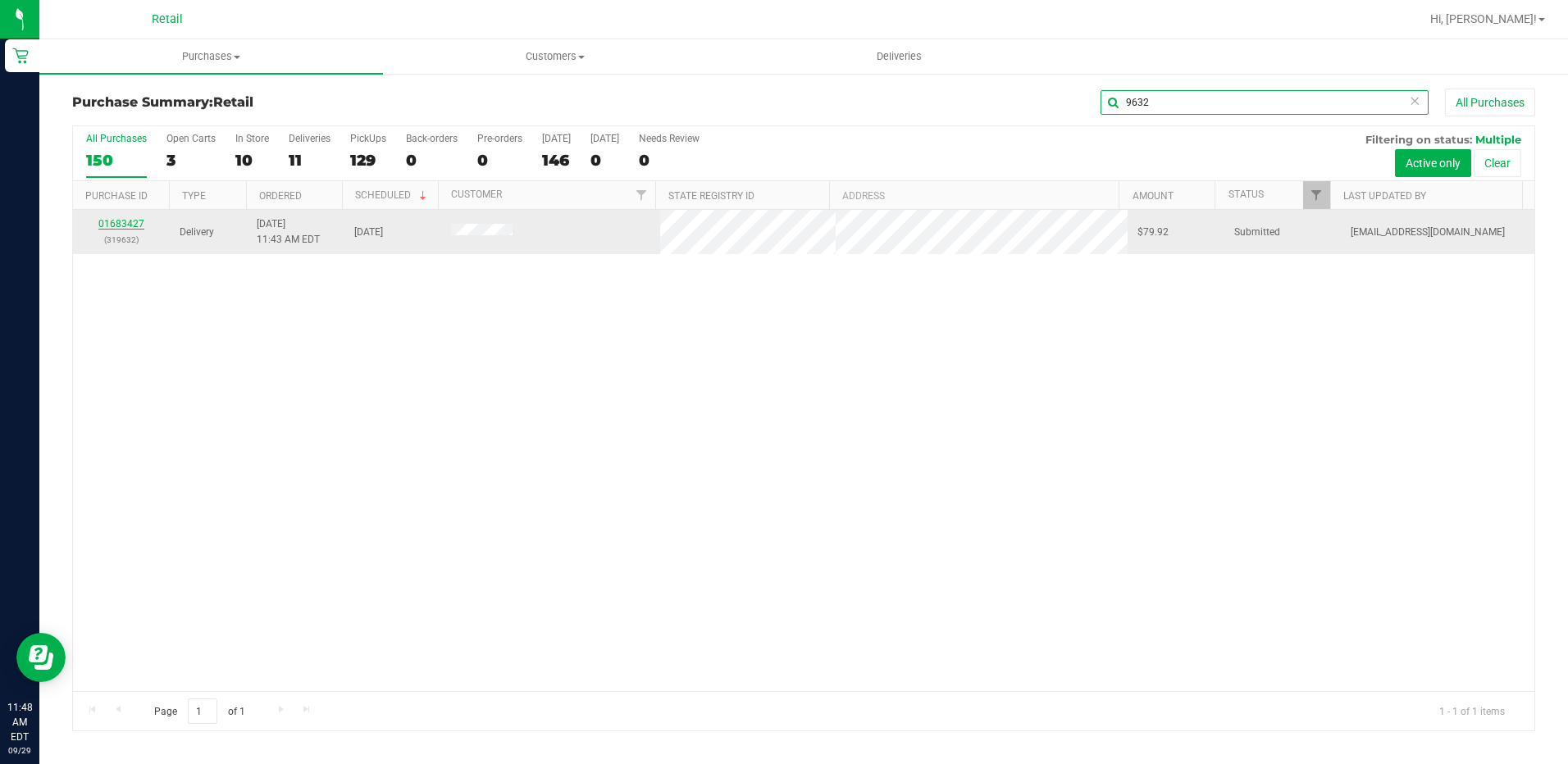
type input "9632"
click at [128, 223] on link "01683427" at bounding box center [121, 224] width 46 height 11
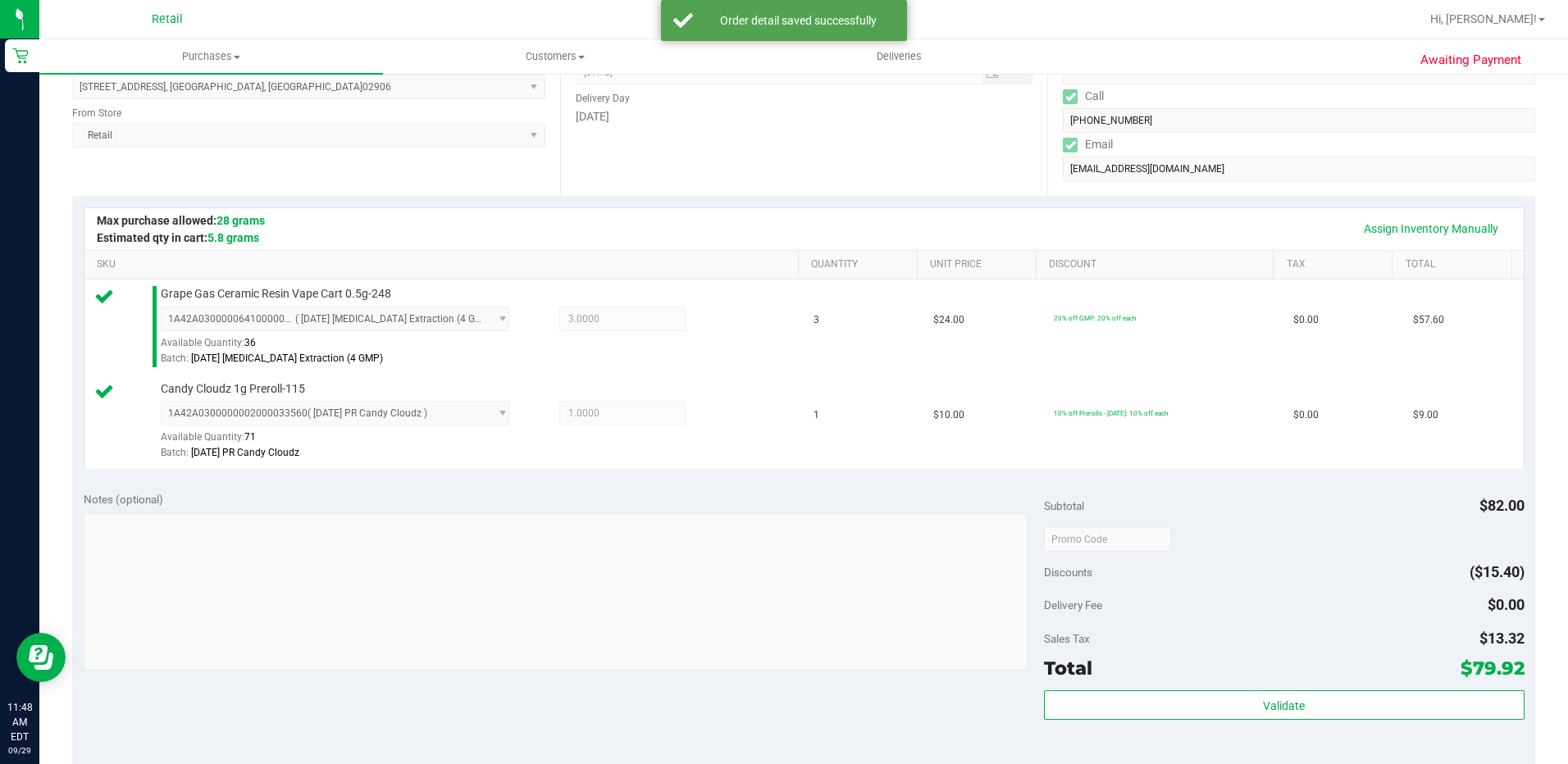
scroll to position [410, 0]
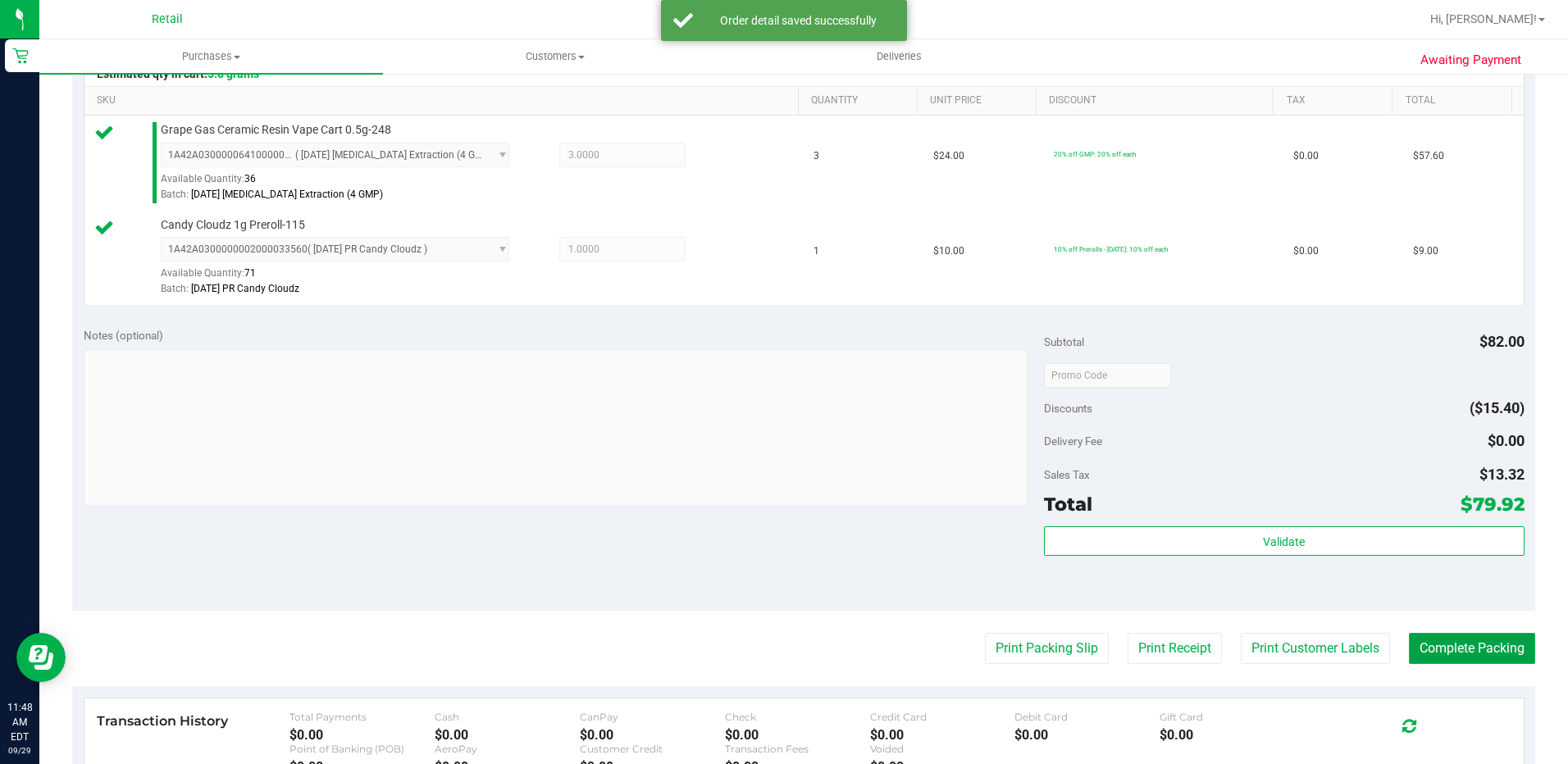
click at [1443, 656] on button "Complete Packing" at bounding box center [1472, 649] width 127 height 31
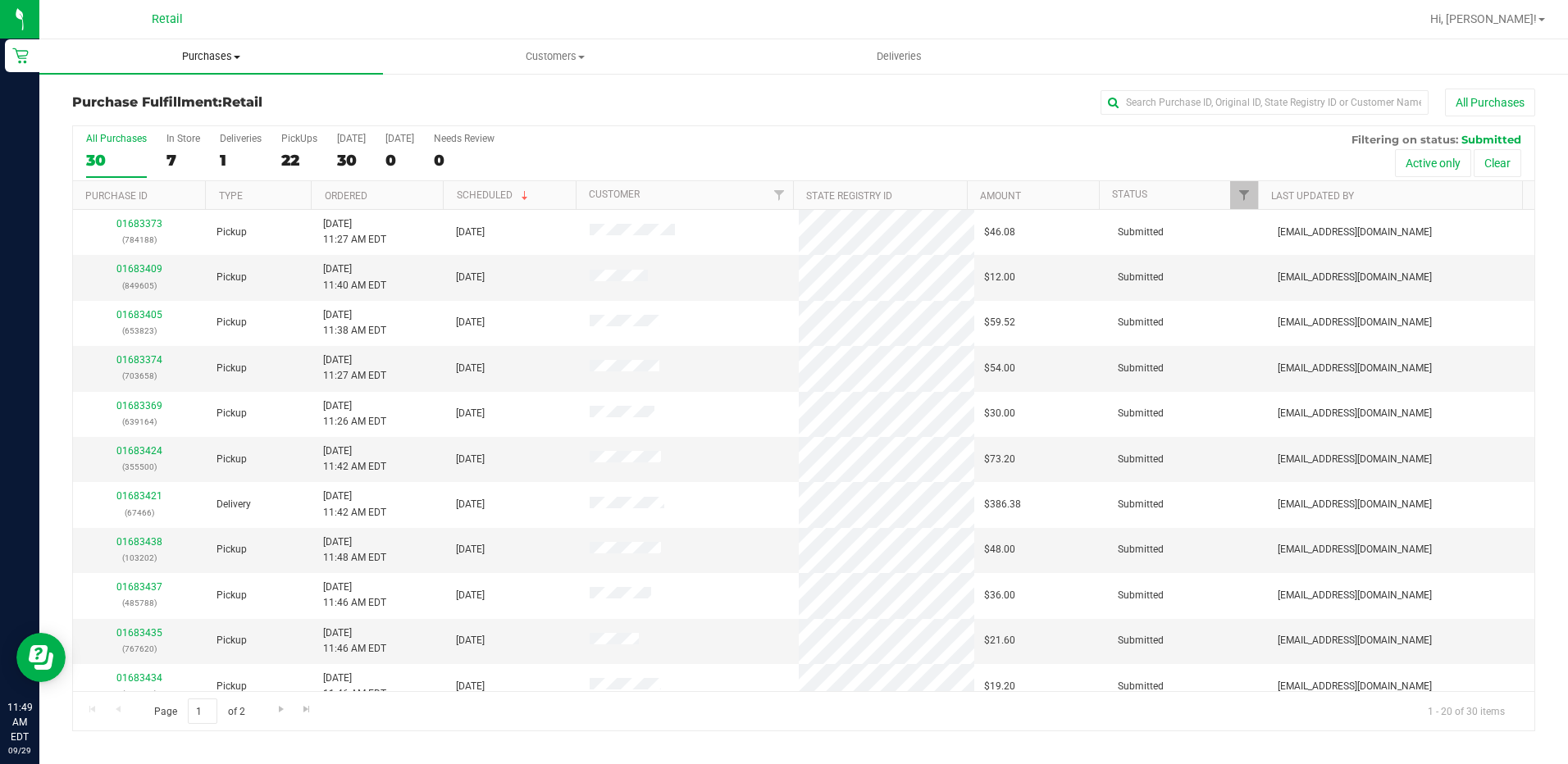
click at [226, 57] on span "Purchases" at bounding box center [210, 57] width 343 height 15
click at [171, 94] on span "Summary of purchases" at bounding box center [123, 99] width 168 height 14
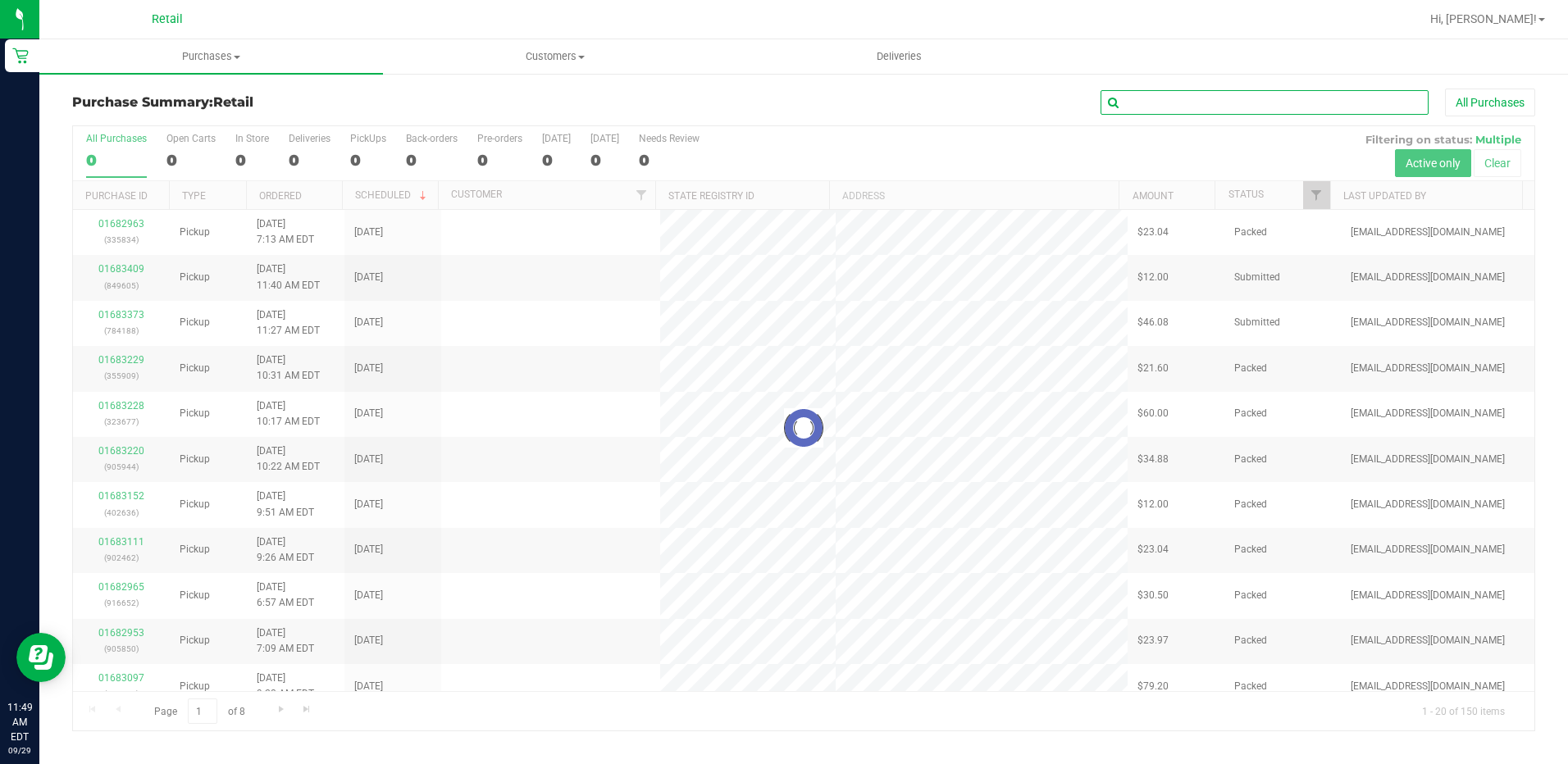
click at [1184, 99] on input "text" at bounding box center [1264, 103] width 328 height 25
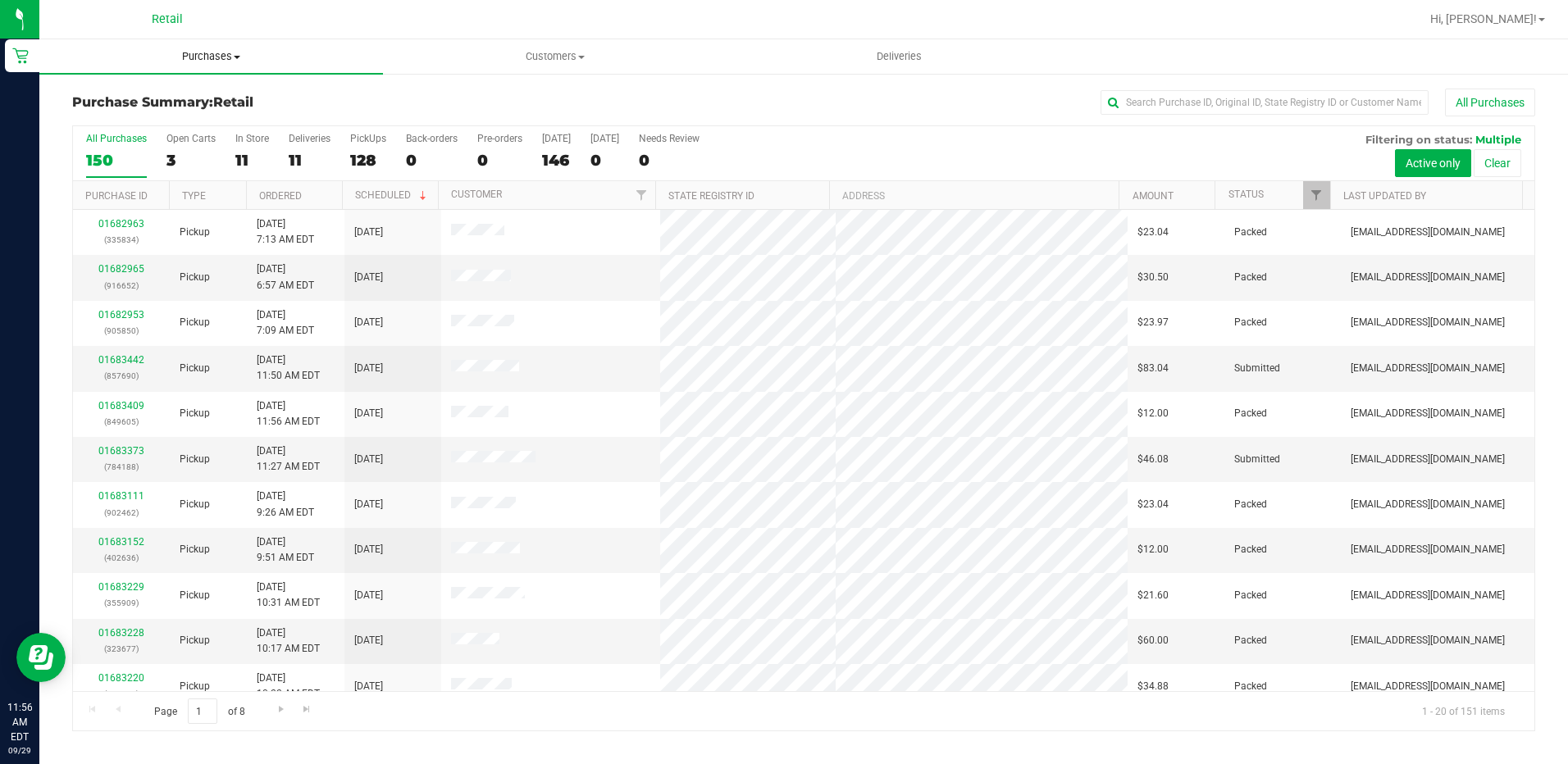
click at [241, 56] on span at bounding box center [237, 57] width 7 height 3
click at [156, 92] on span "Summary of purchases" at bounding box center [123, 99] width 168 height 14
click at [1216, 106] on input "text" at bounding box center [1264, 103] width 328 height 25
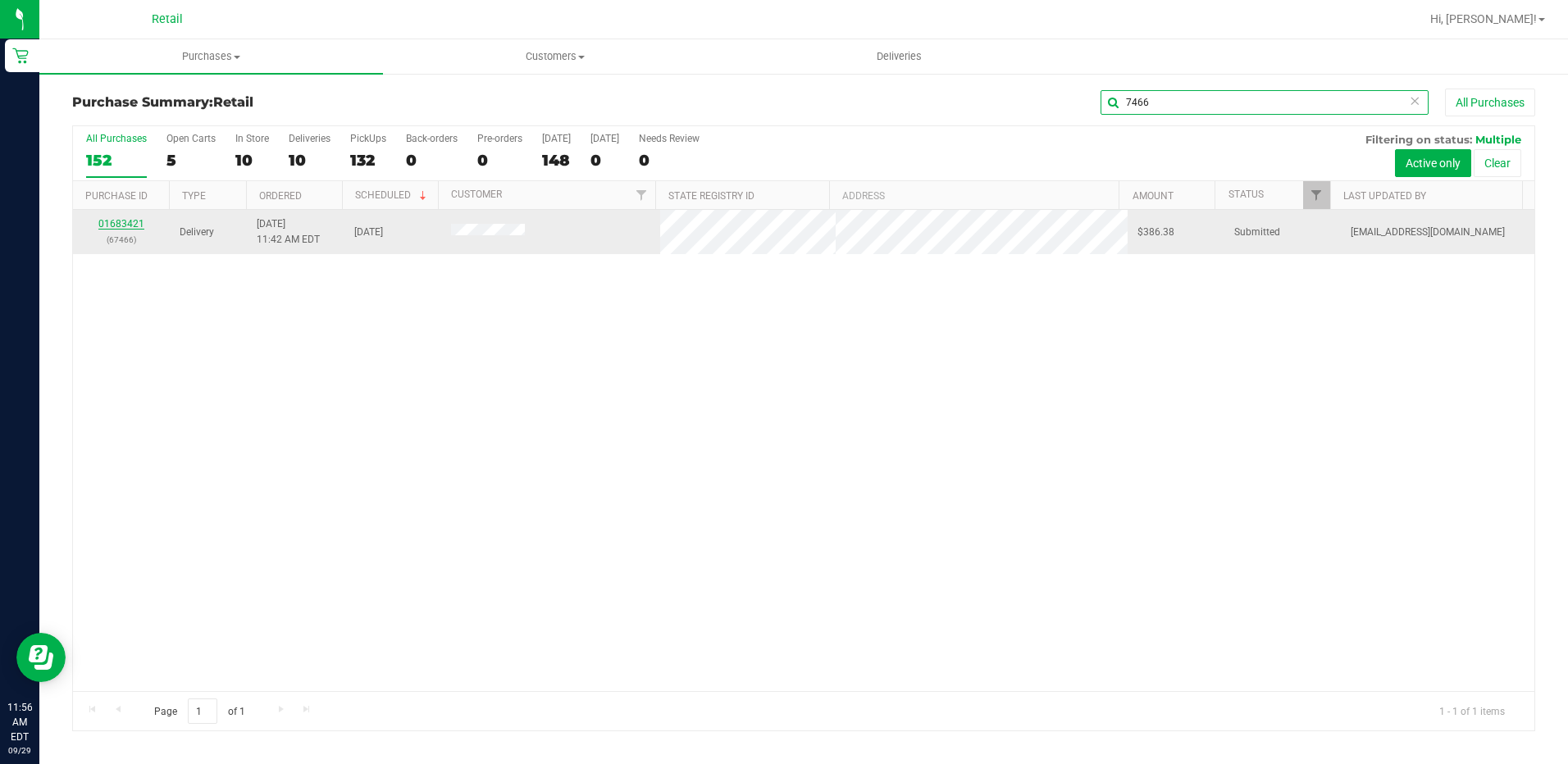
type input "7466"
click at [127, 223] on link "01683421" at bounding box center [121, 224] width 46 height 11
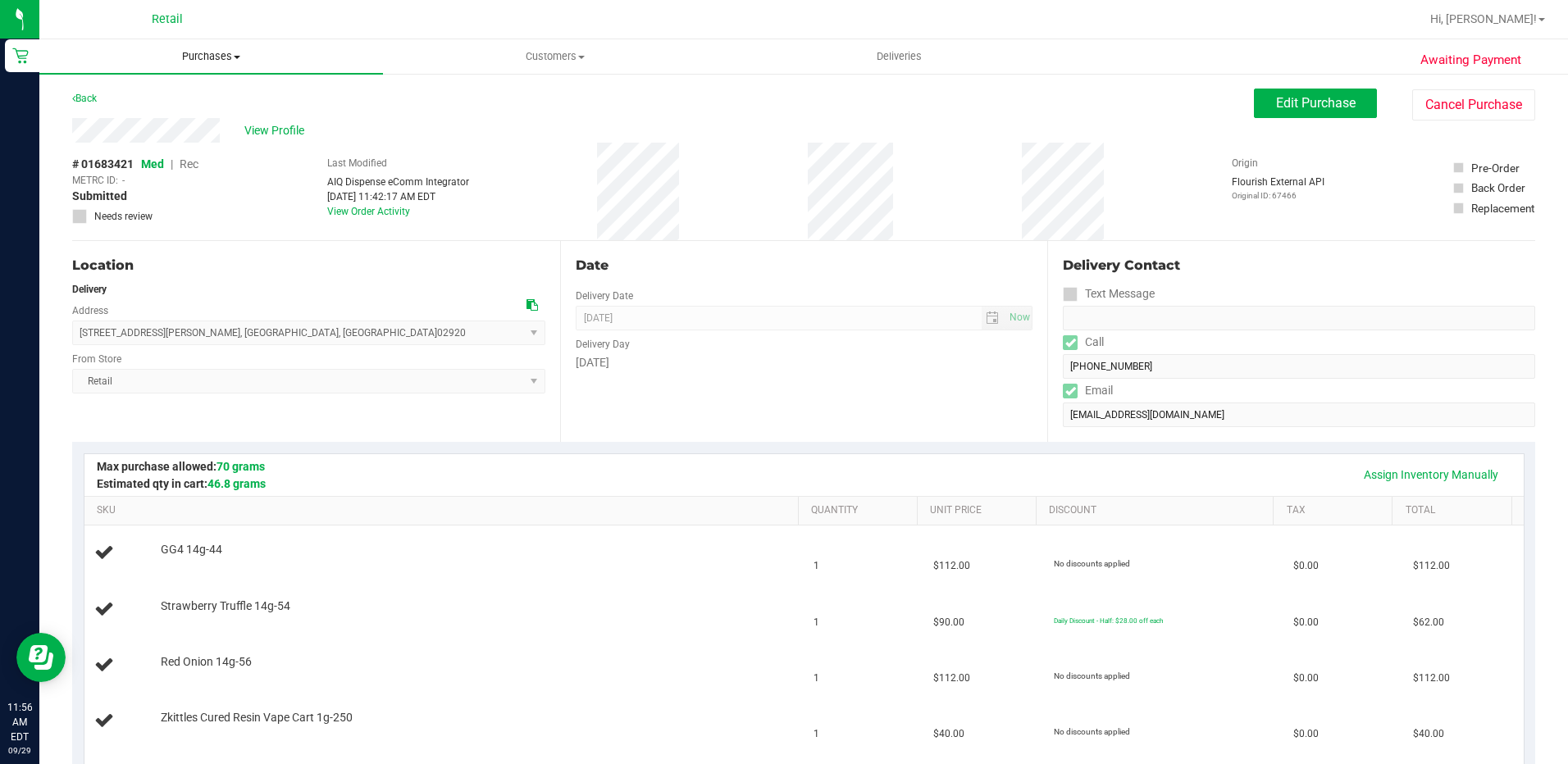
click at [231, 55] on span "Purchases" at bounding box center [210, 57] width 343 height 15
click at [199, 94] on span "Summary of purchases" at bounding box center [123, 99] width 168 height 14
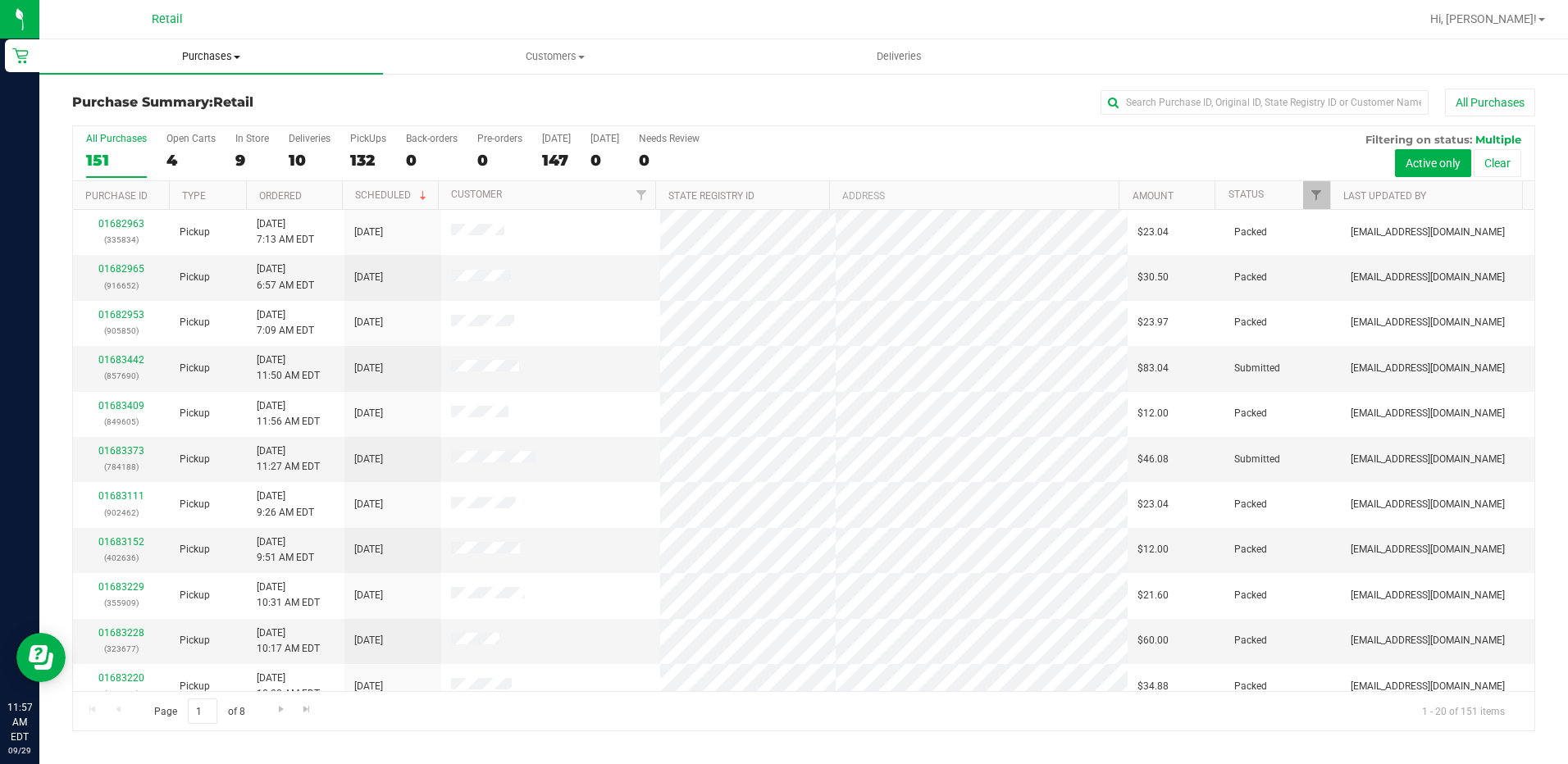
drag, startPoint x: 187, startPoint y: 53, endPoint x: 186, endPoint y: 63, distance: 10.0
click at [187, 53] on span "Purchases" at bounding box center [210, 57] width 343 height 15
click at [156, 94] on span "Summary of purchases" at bounding box center [123, 99] width 168 height 14
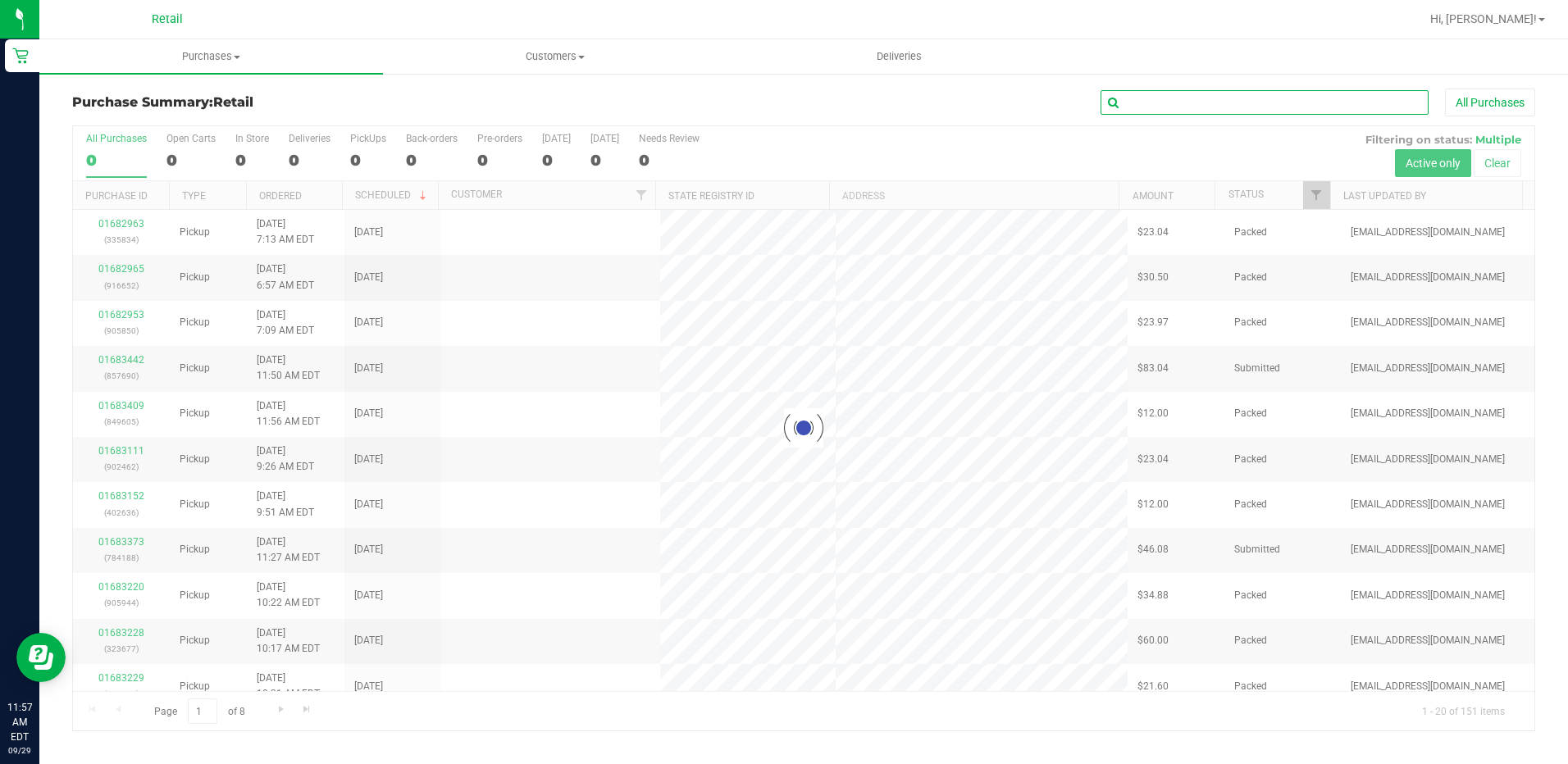
click at [1207, 99] on input "text" at bounding box center [1264, 103] width 328 height 25
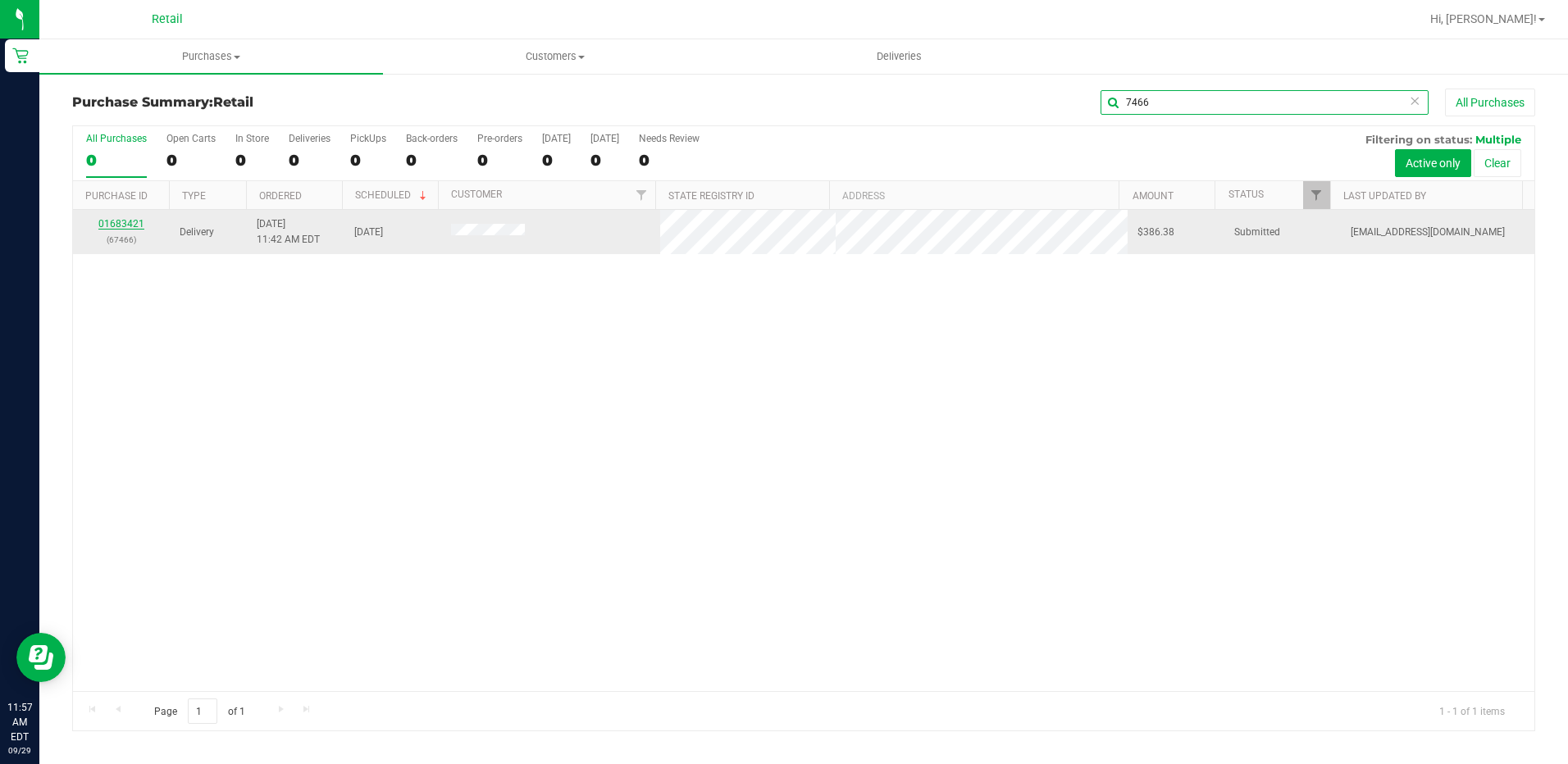
type input "7466"
click at [125, 218] on link "01683421" at bounding box center [121, 224] width 46 height 11
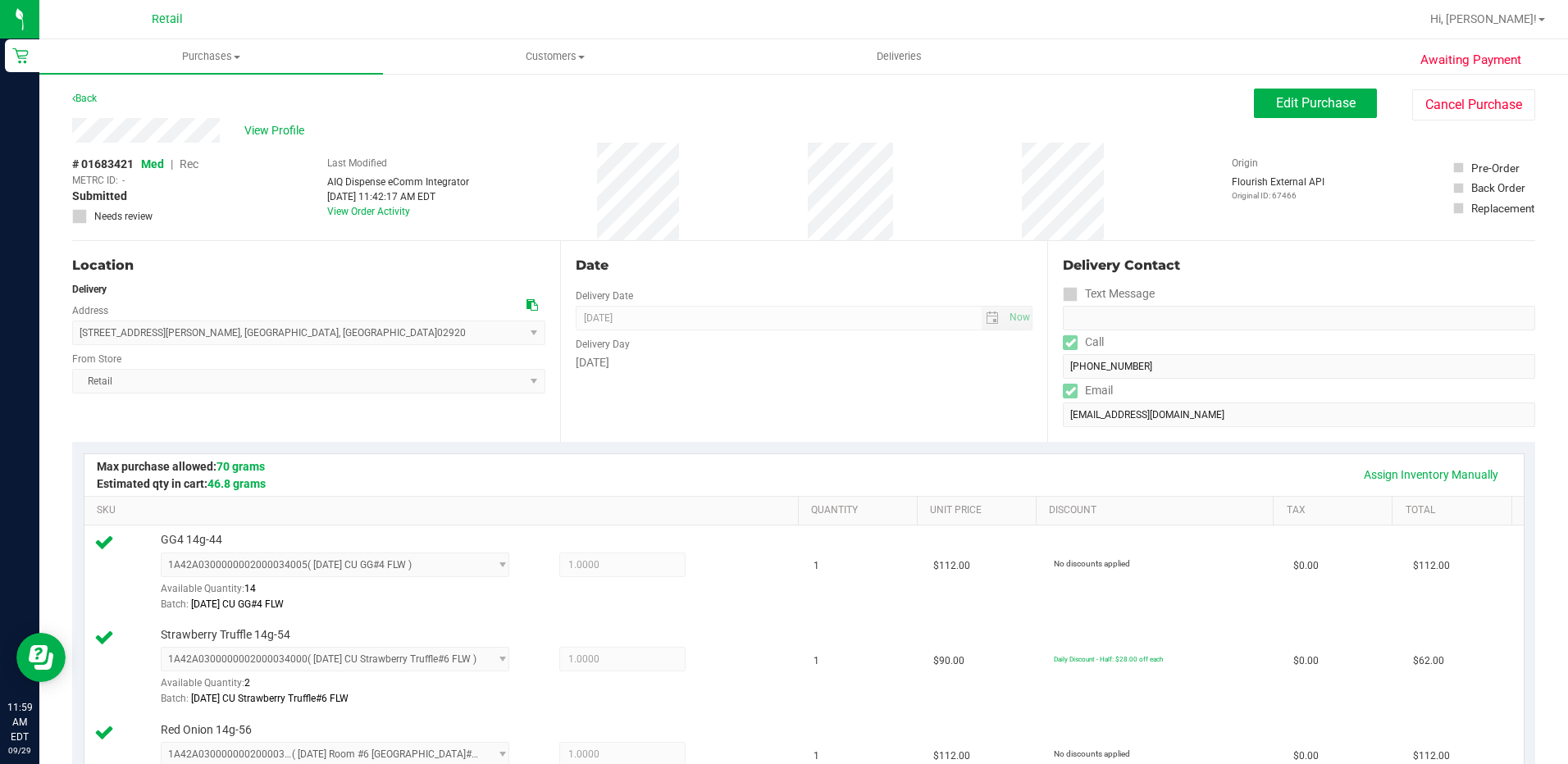
click at [80, 141] on div "View Profile" at bounding box center [663, 130] width 1182 height 25
drag, startPoint x: 225, startPoint y: 128, endPoint x: 66, endPoint y: 139, distance: 159.4
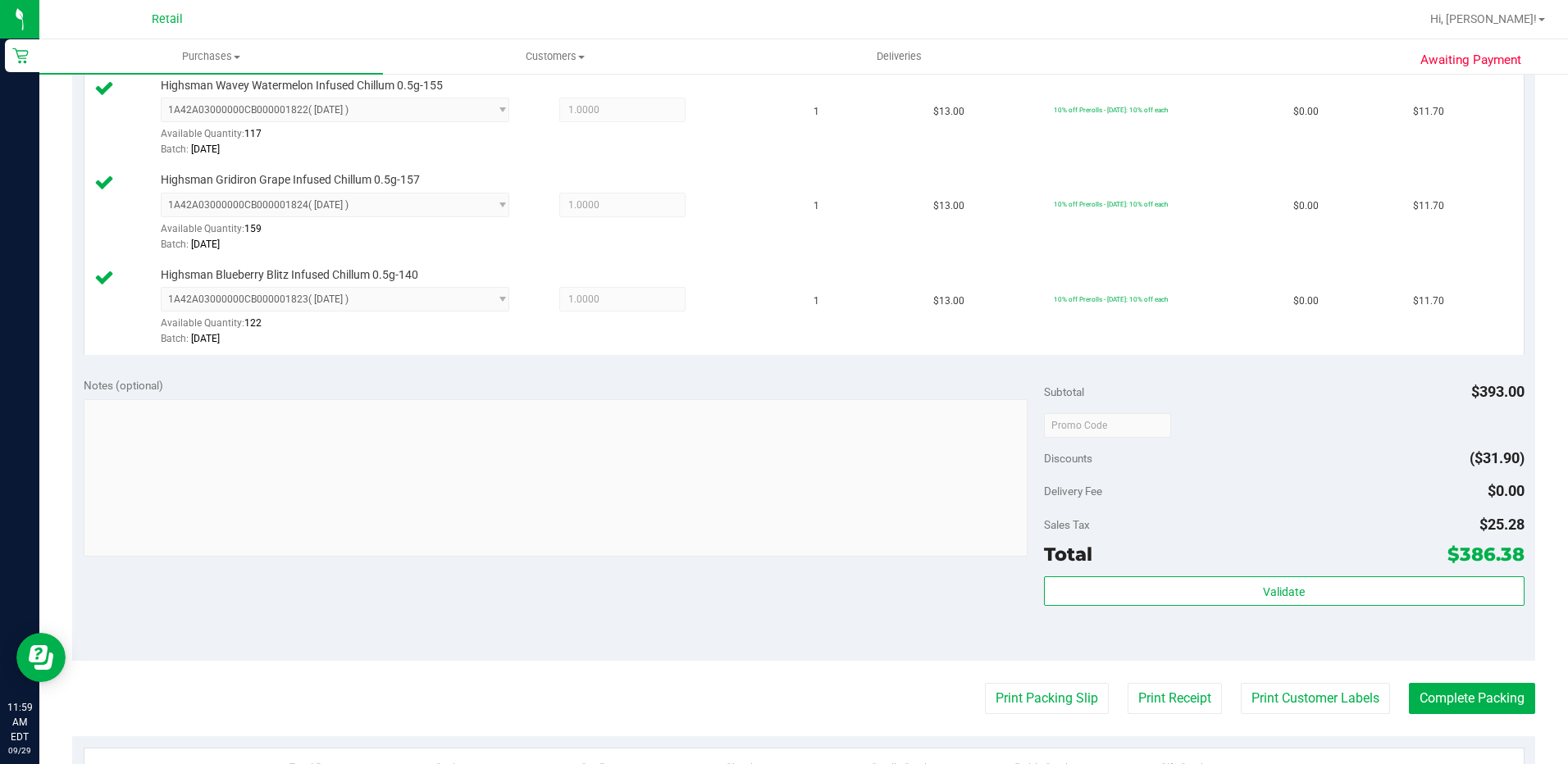
scroll to position [984, 0]
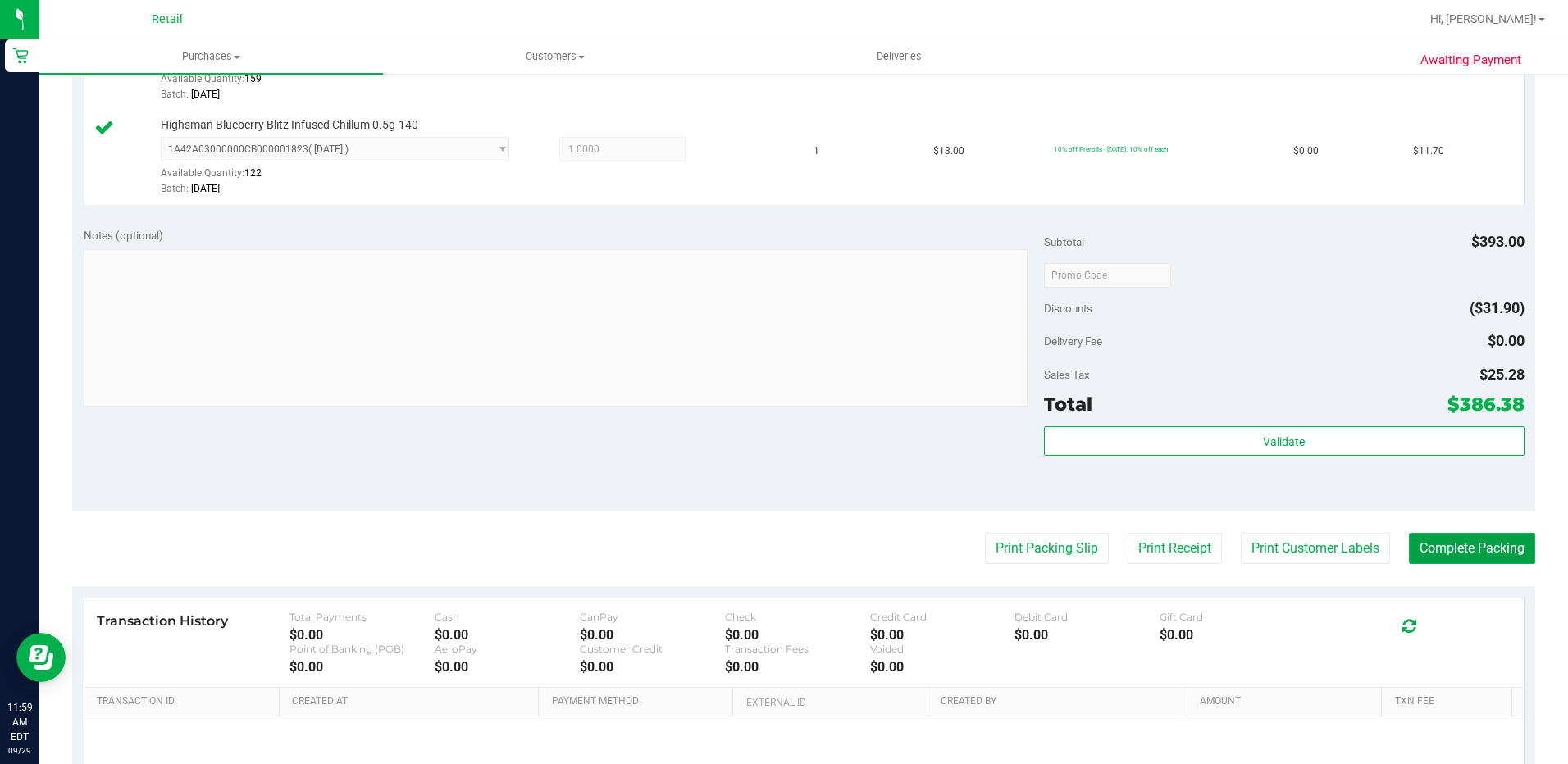
click at [1486, 538] on button "Complete Packing" at bounding box center [1472, 548] width 127 height 31
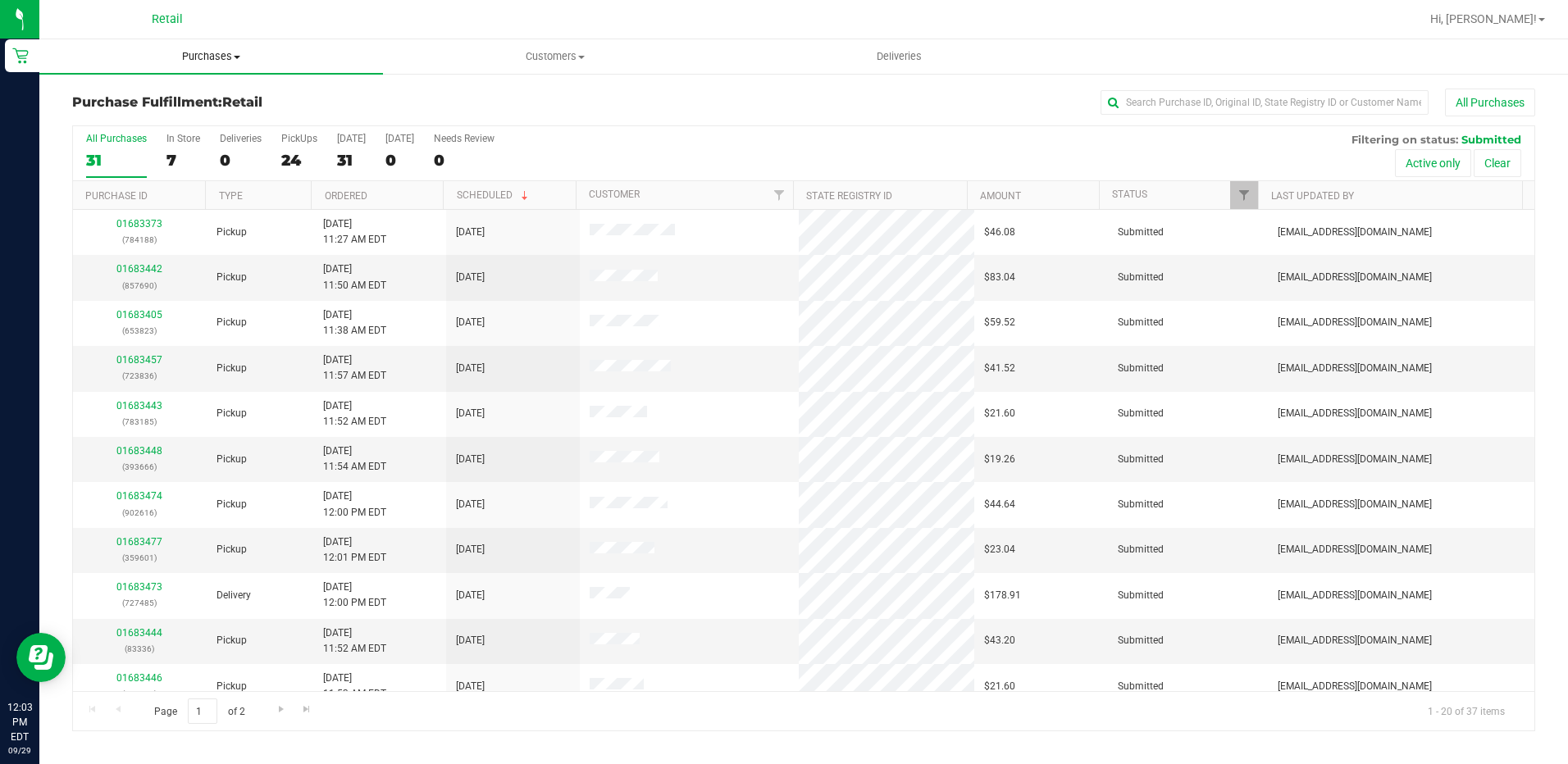
click at [220, 60] on span "Purchases" at bounding box center [210, 57] width 343 height 15
click at [155, 104] on span "Summary of purchases" at bounding box center [123, 99] width 168 height 14
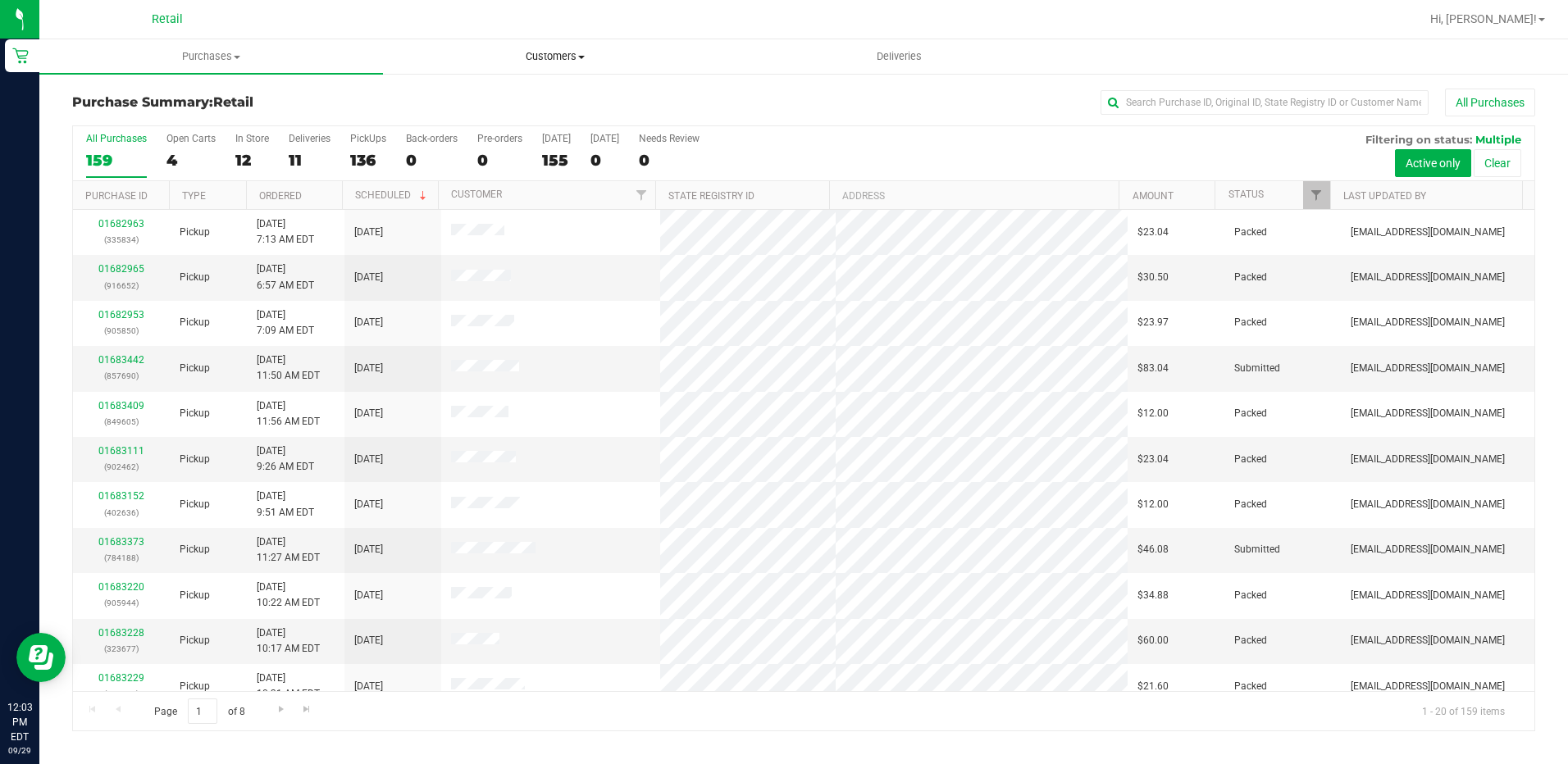
click at [609, 61] on span "Customers" at bounding box center [554, 57] width 342 height 15
click at [576, 69] on uib-tab-heading "Customers All customers Add a new customer All physicians" at bounding box center [555, 56] width 343 height 34
click at [576, 64] on uib-tab-heading "Customers All customers Add a new customer All physicians" at bounding box center [555, 56] width 343 height 34
click at [583, 49] on uib-tab-heading "Customers All customers Add a new customer All physicians" at bounding box center [555, 56] width 343 height 34
click at [576, 56] on span "Customers" at bounding box center [555, 57] width 343 height 15
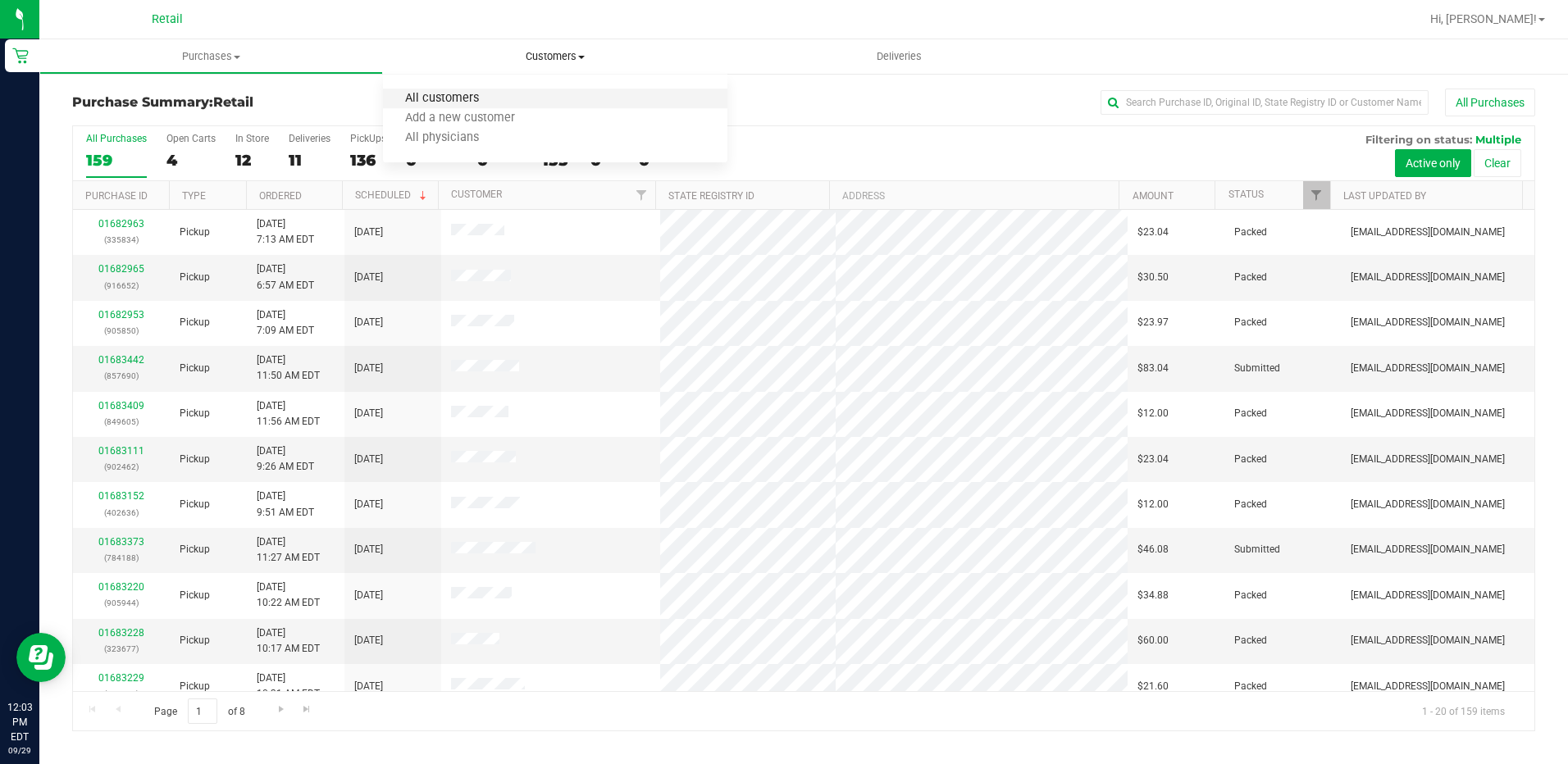
click at [484, 98] on span "All customers" at bounding box center [442, 99] width 118 height 14
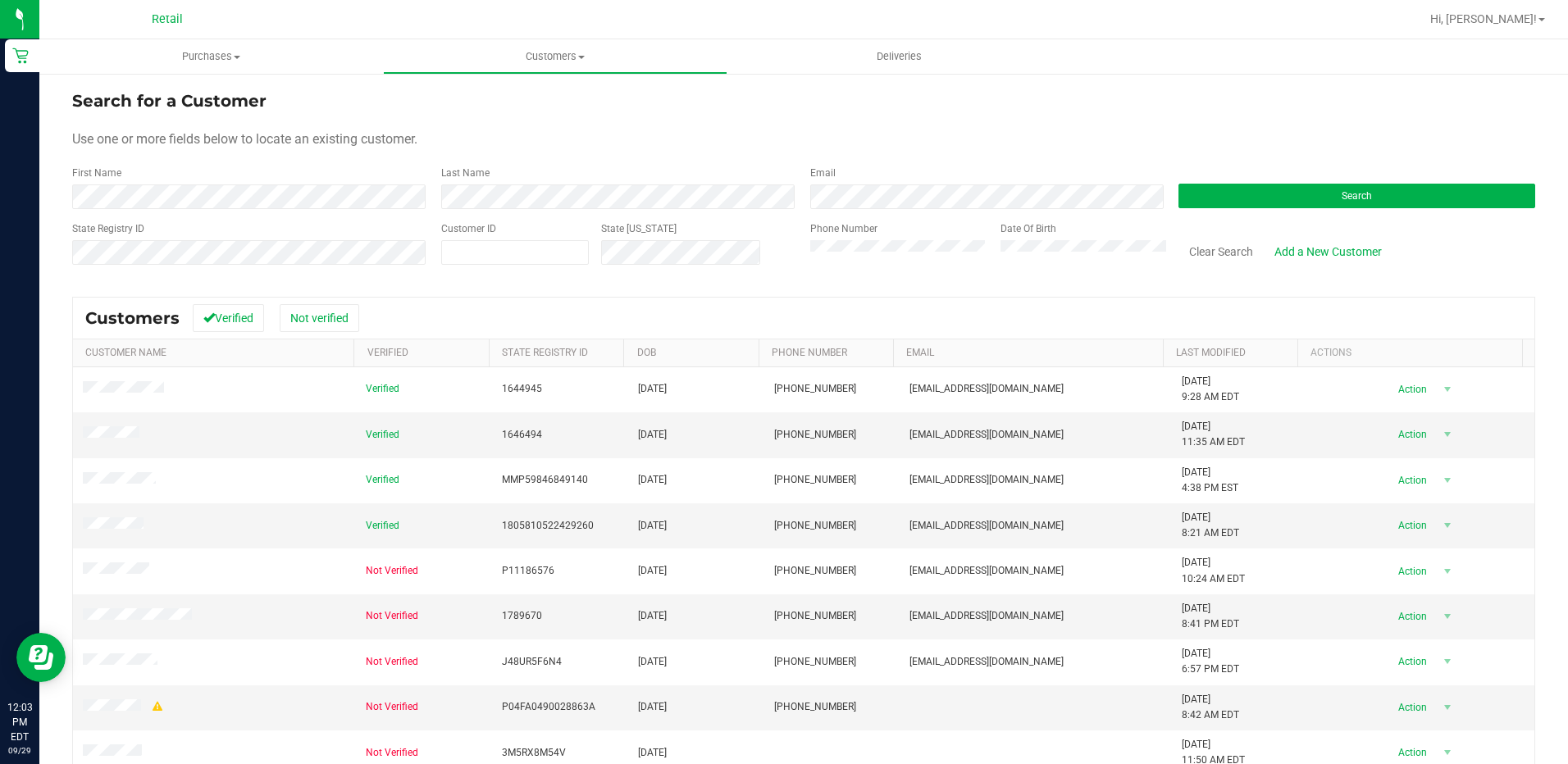
click at [286, 209] on form "Search for a Customer Use one or more fields below to locate an existing custom…" at bounding box center [804, 184] width 1463 height 191
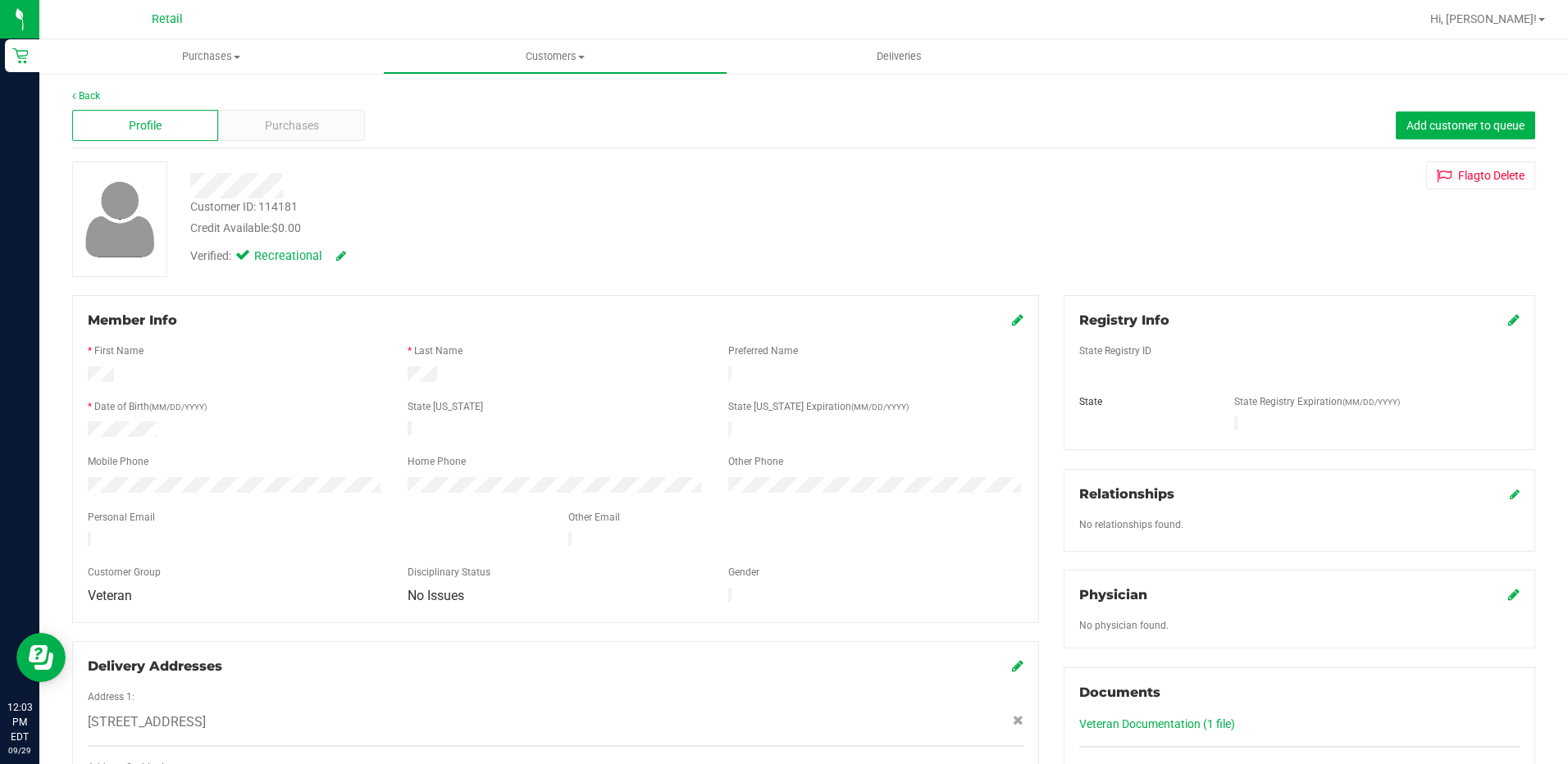
scroll to position [405, 0]
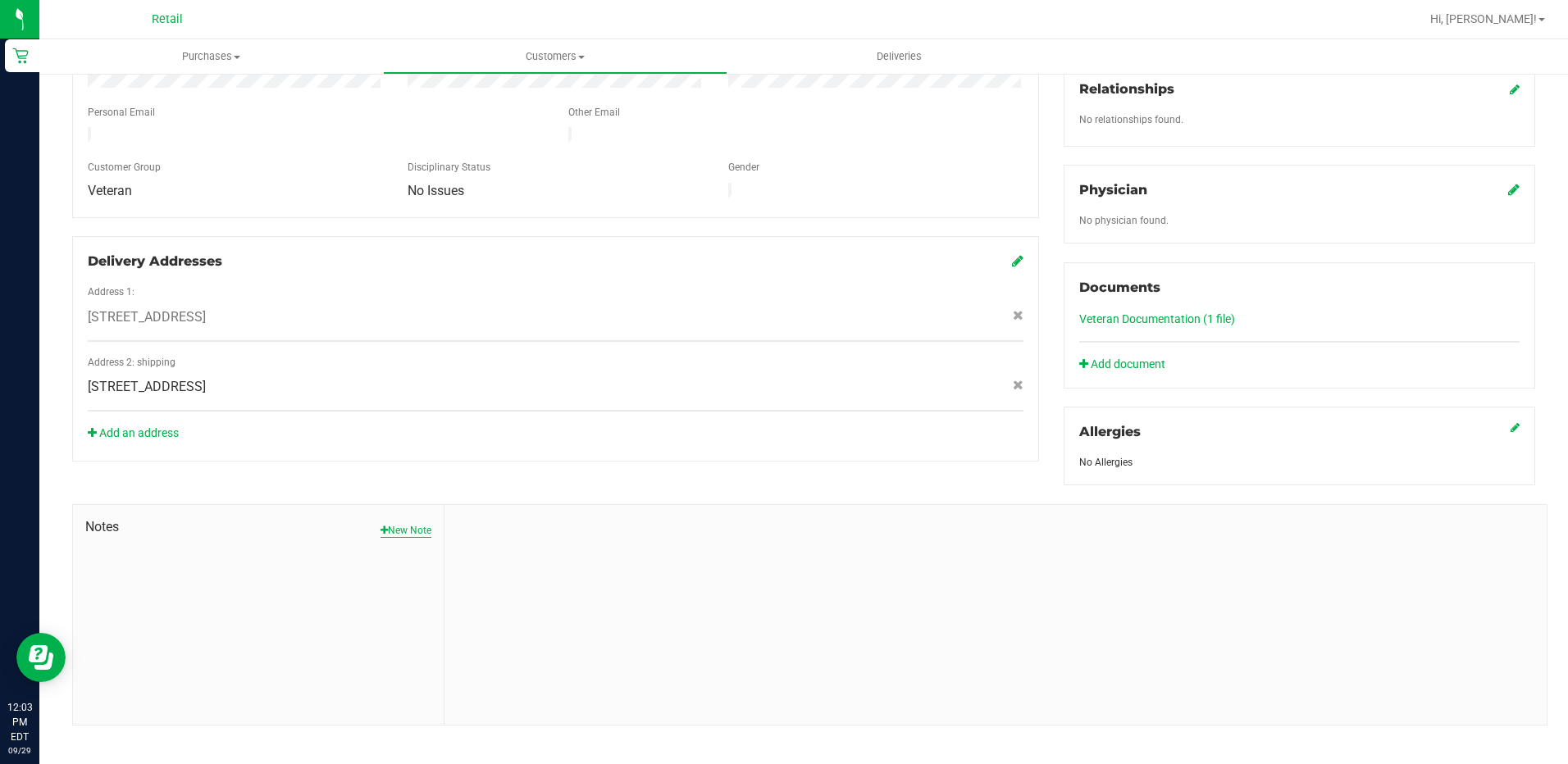
click at [419, 523] on button "New Note" at bounding box center [405, 531] width 50 height 15
click at [534, 561] on input "Note Title" at bounding box center [995, 574] width 1078 height 25
type input "rude to delivery driver"
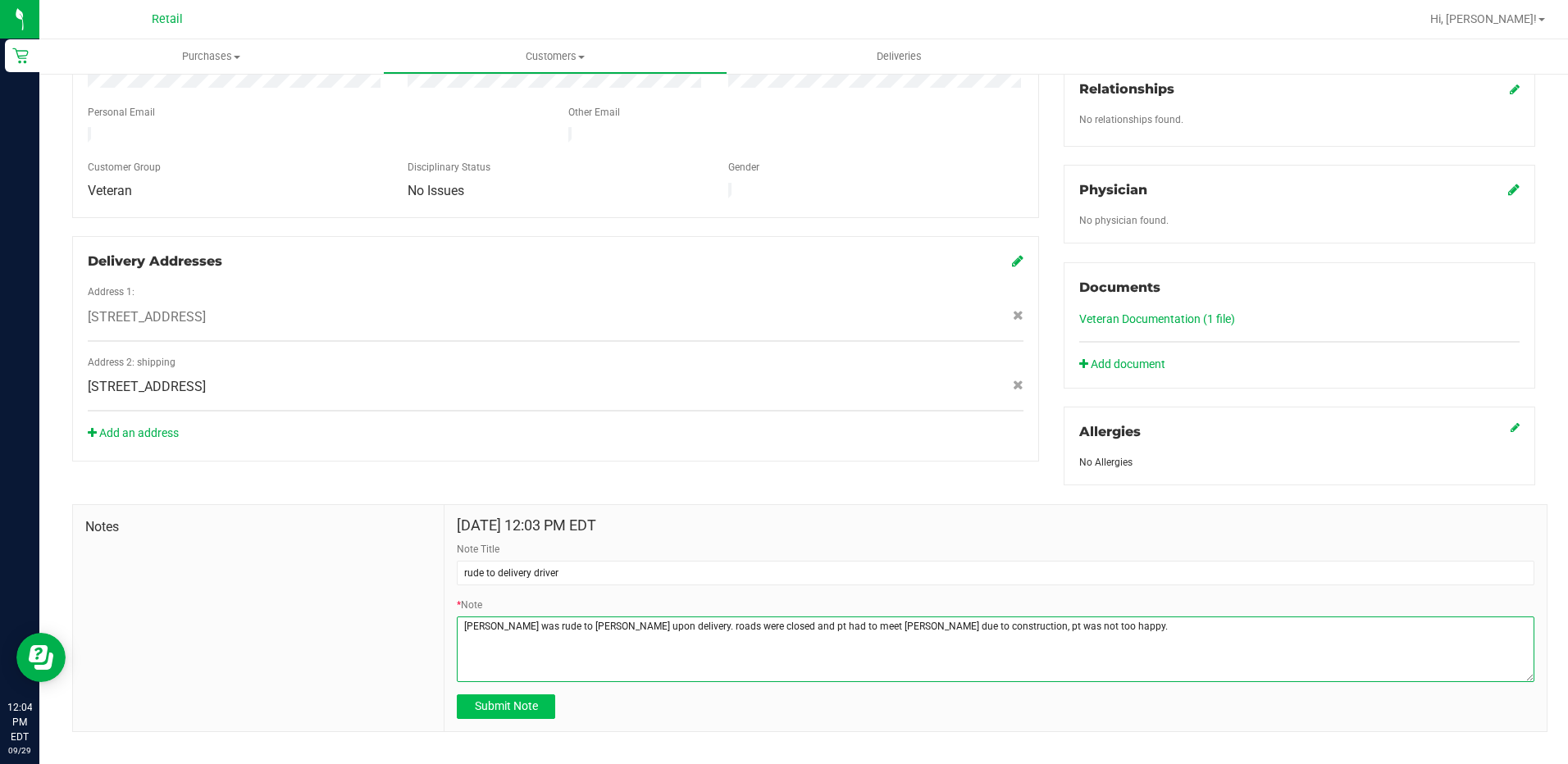
type textarea "seth land was rude to kevin upon delivery. roads were closed and pt had to meet…"
click at [499, 699] on span "Submit Note" at bounding box center [506, 706] width 63 height 13
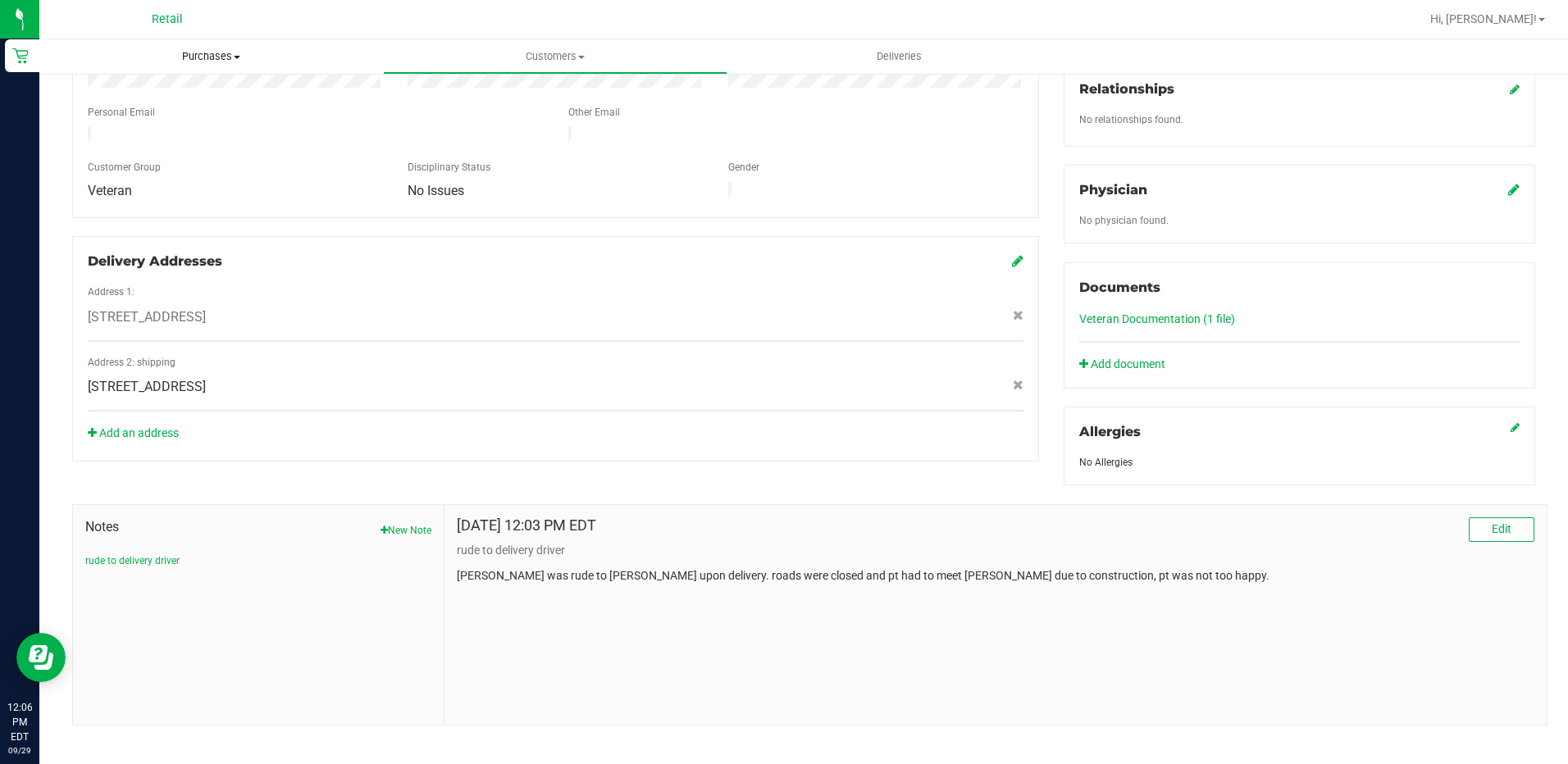
click at [239, 64] on uib-tab-heading "Purchases Summary of purchases Fulfillment All purchases" at bounding box center [210, 56] width 343 height 34
click at [217, 98] on li "Summary of purchases" at bounding box center [210, 99] width 343 height 20
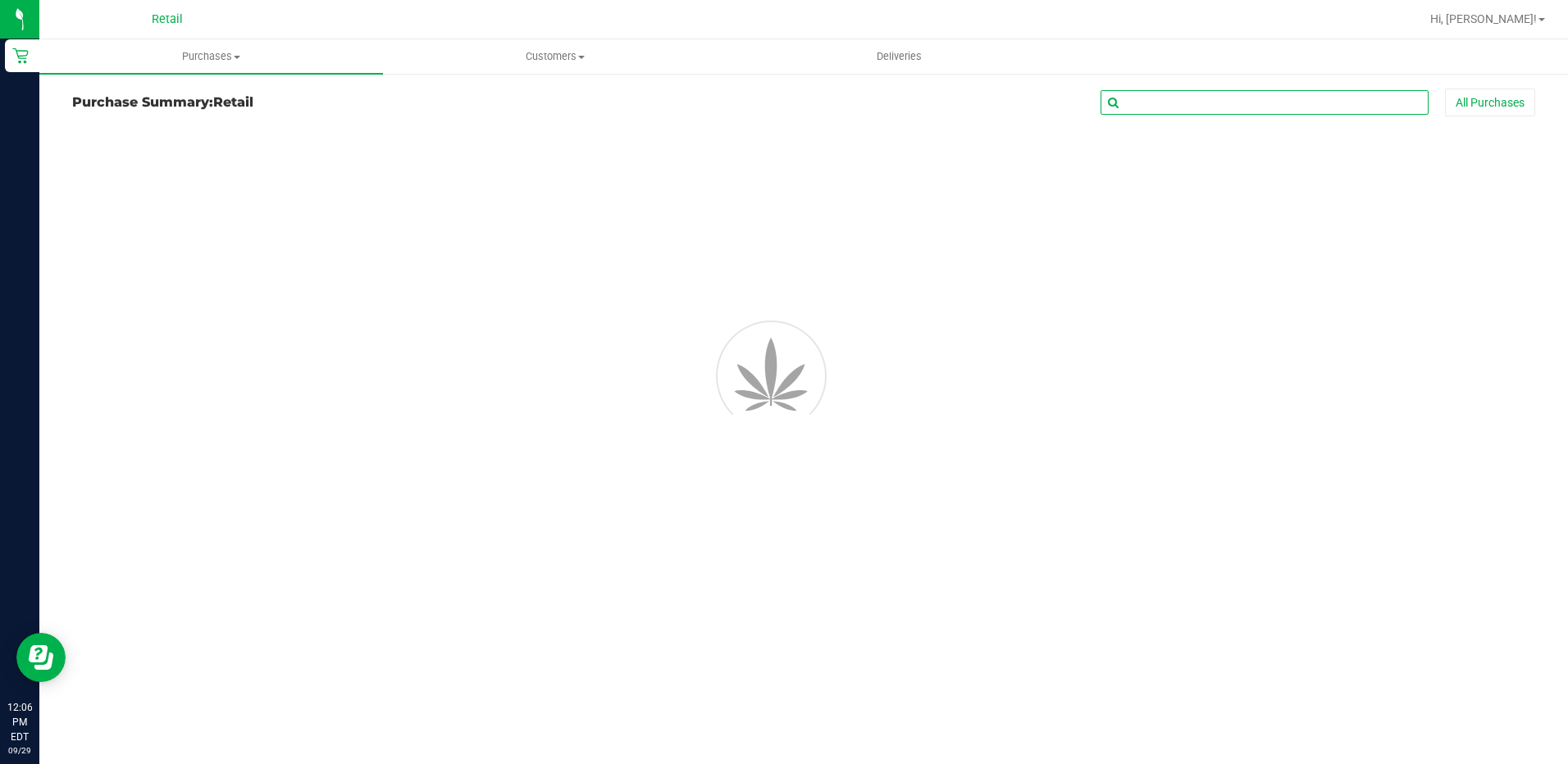
click at [1200, 97] on input "text" at bounding box center [1264, 103] width 328 height 25
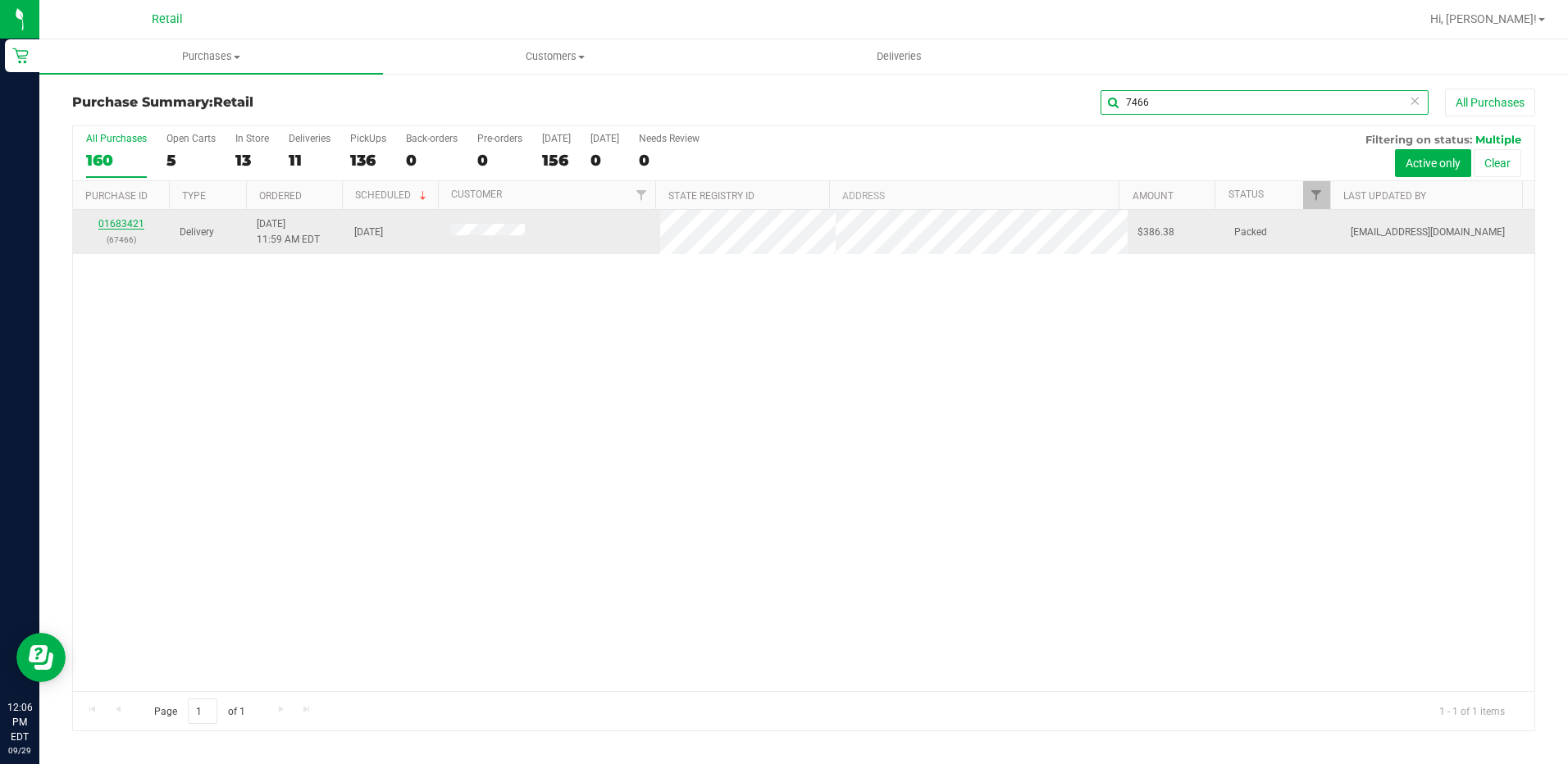
type input "7466"
click at [133, 225] on link "01683421" at bounding box center [121, 224] width 46 height 11
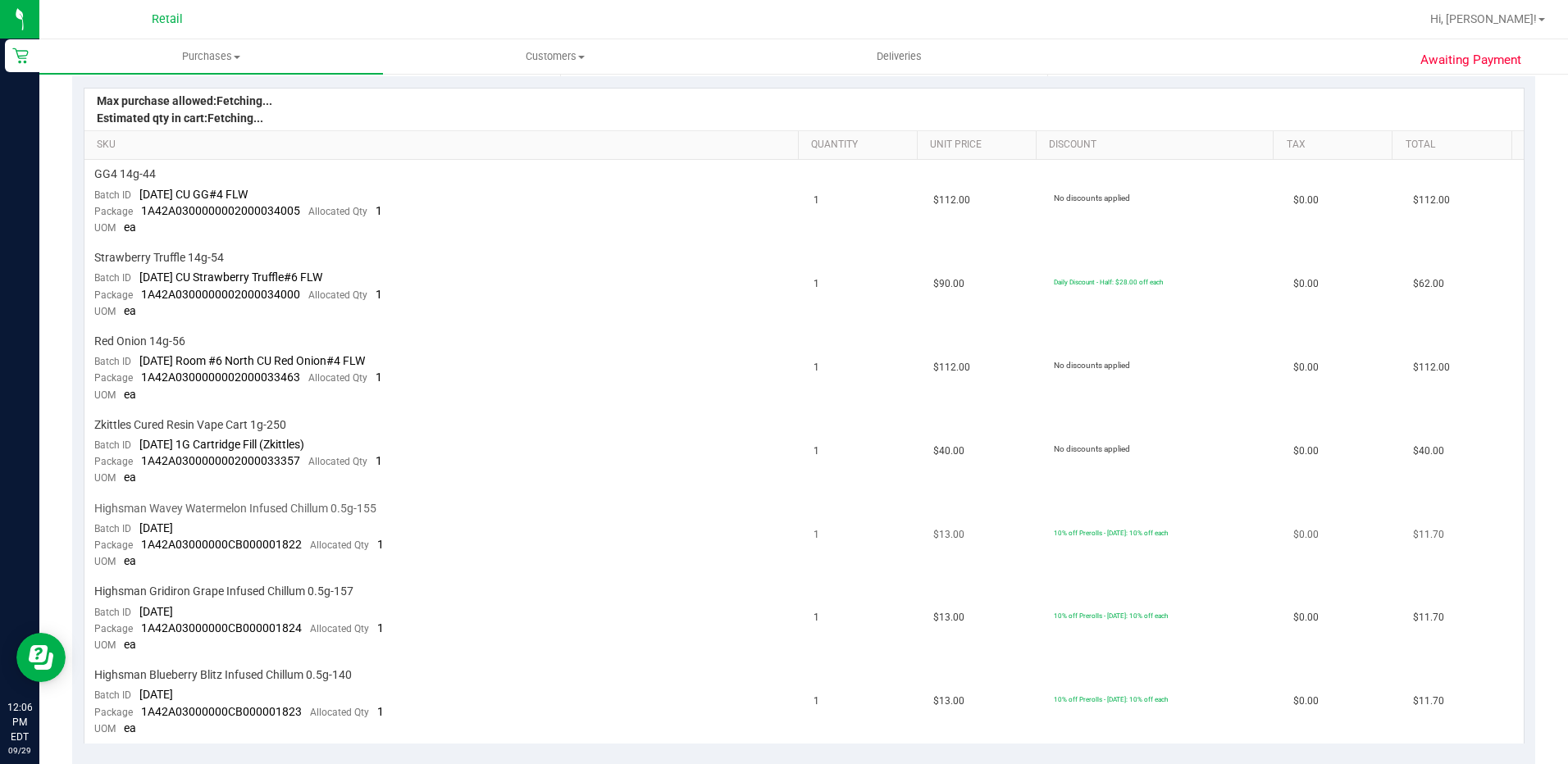
scroll to position [492, 0]
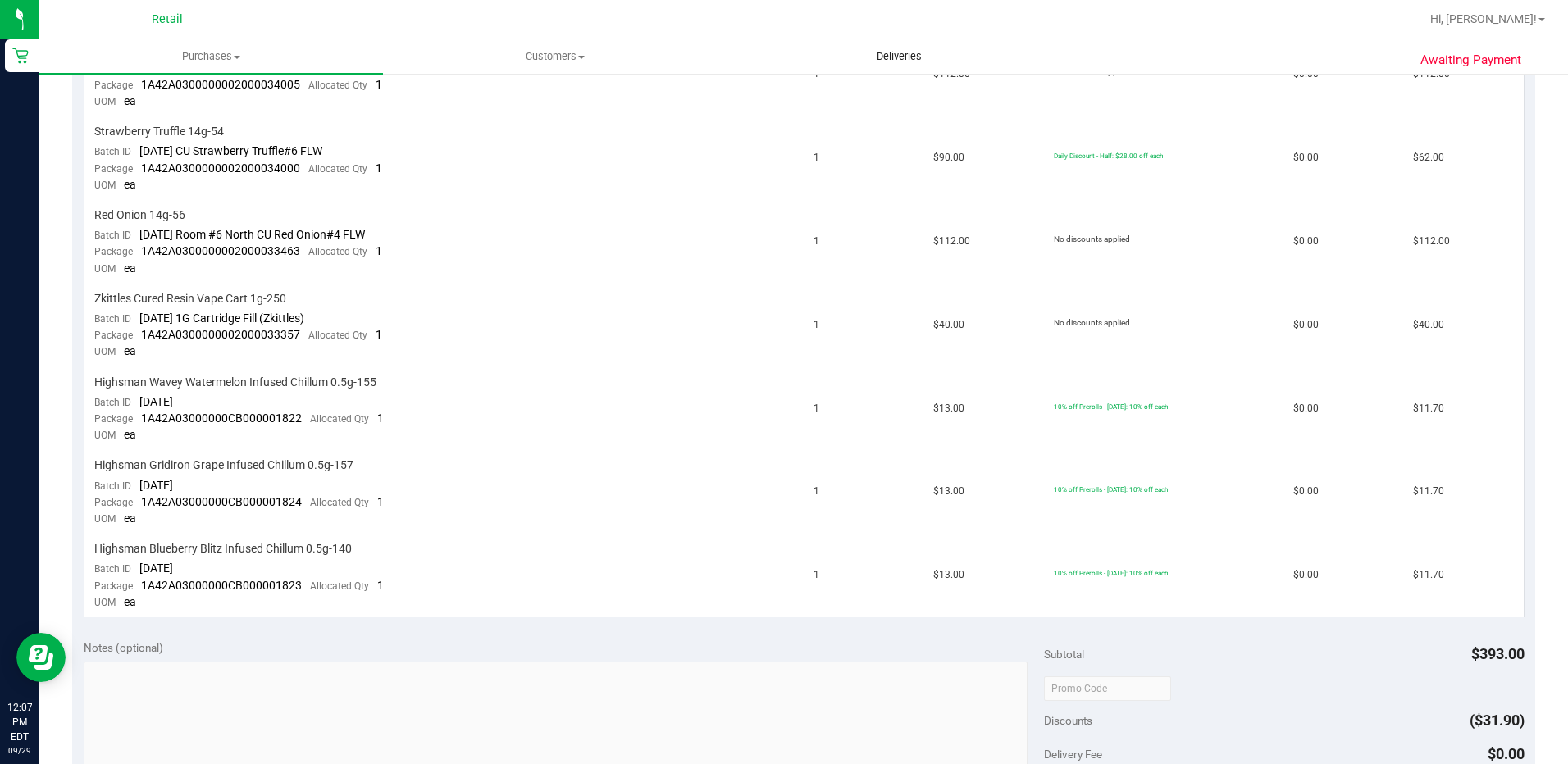
click at [909, 59] on span "Deliveries" at bounding box center [899, 57] width 89 height 15
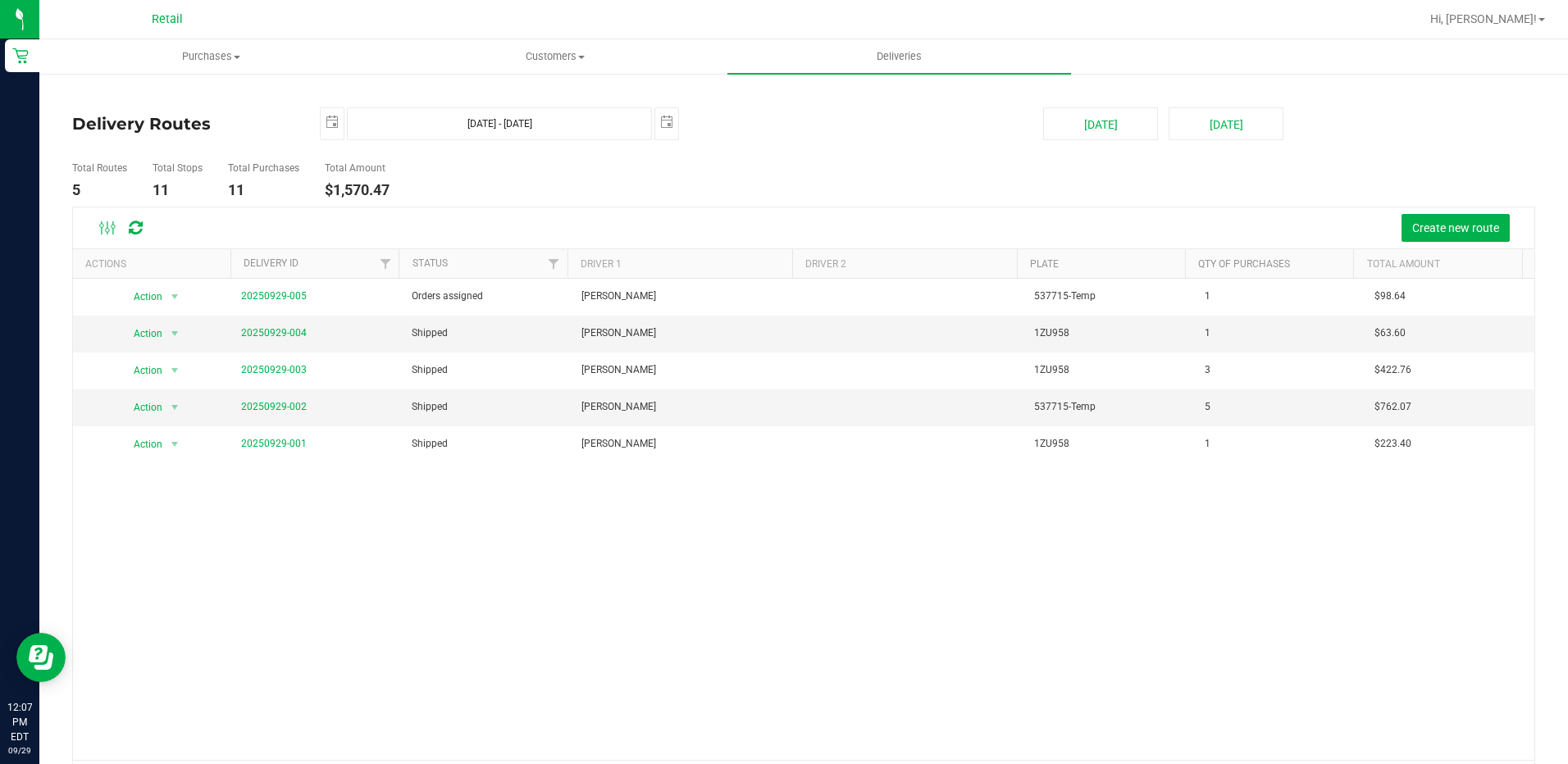
click at [1442, 211] on div "Create new route" at bounding box center [804, 227] width 1461 height 41
click at [1434, 227] on span "Create new route" at bounding box center [1456, 228] width 87 height 13
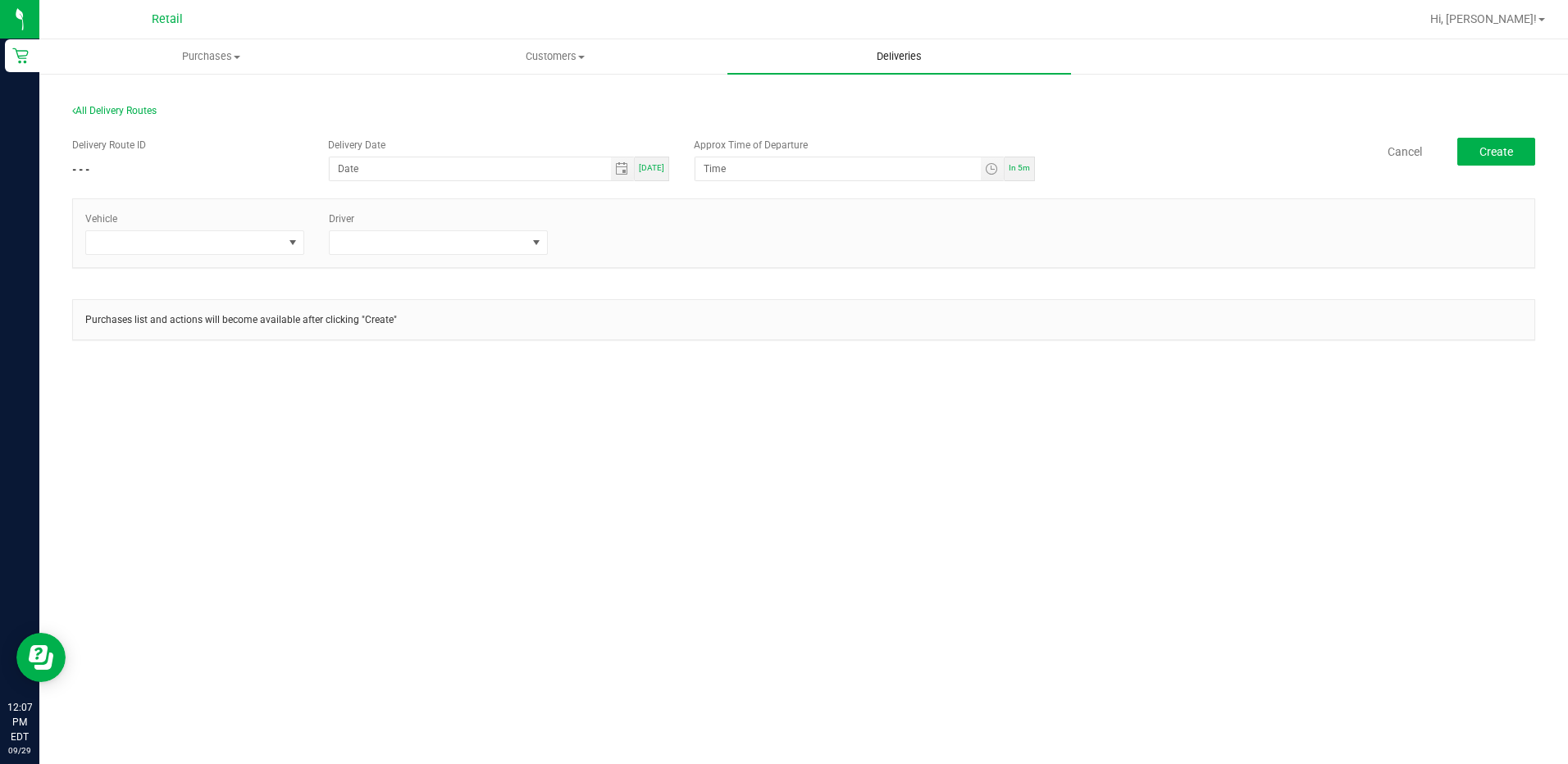
click at [919, 69] on uib-tab-heading "Deliveries" at bounding box center [899, 56] width 343 height 34
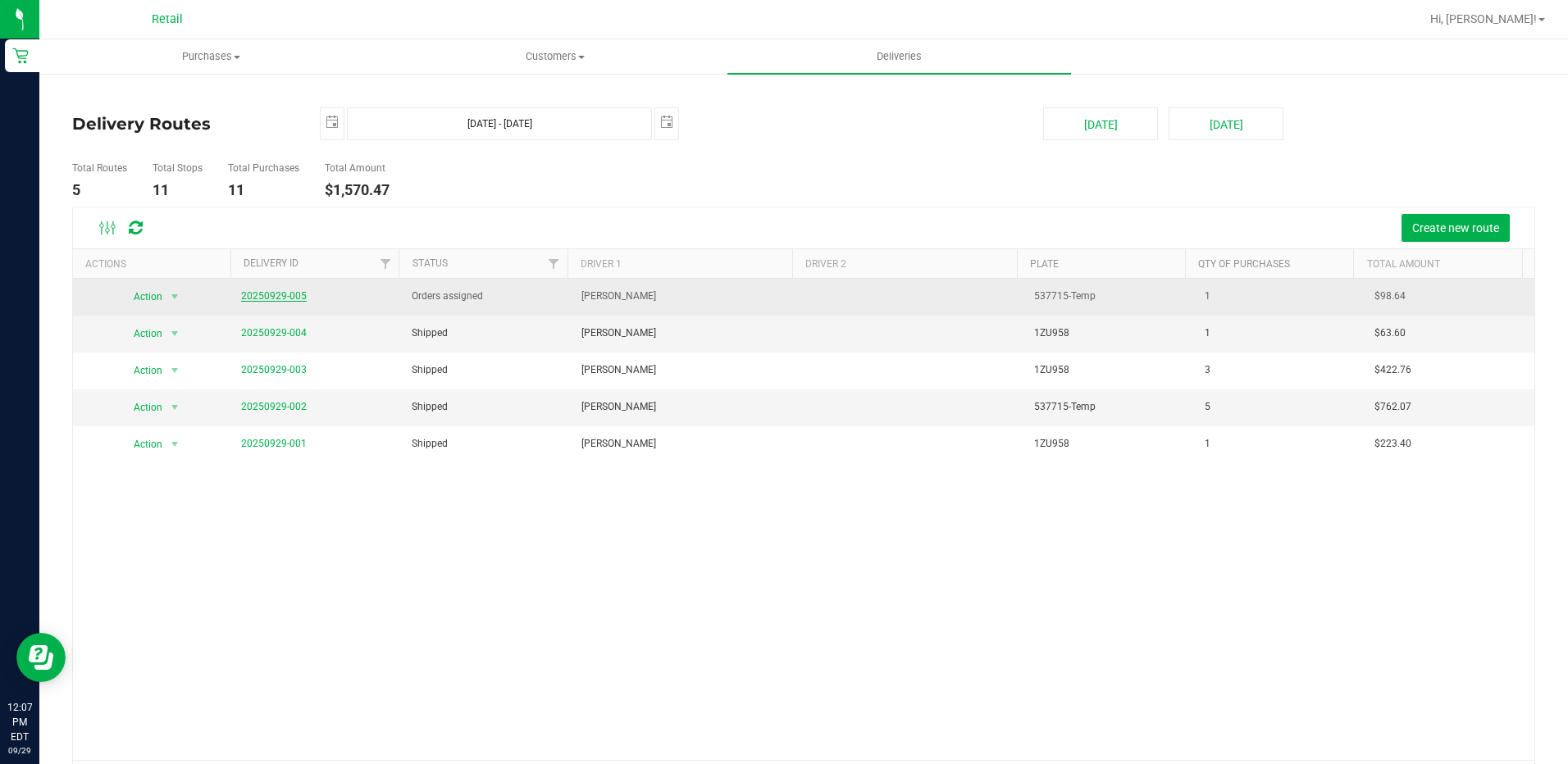
click at [284, 301] on link "20250929-005" at bounding box center [273, 296] width 66 height 11
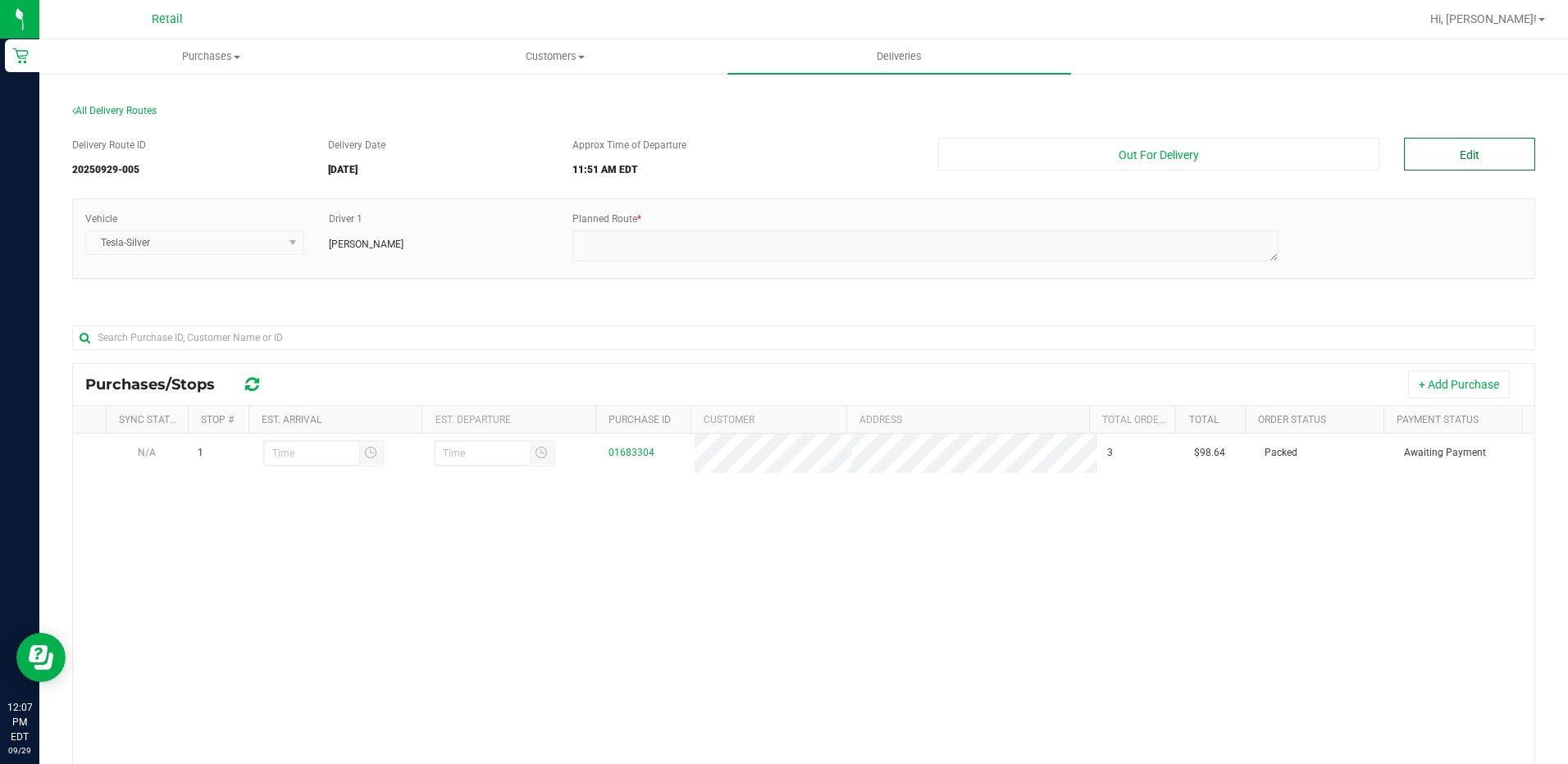
click at [1442, 146] on button "Edit" at bounding box center [1470, 154] width 131 height 32
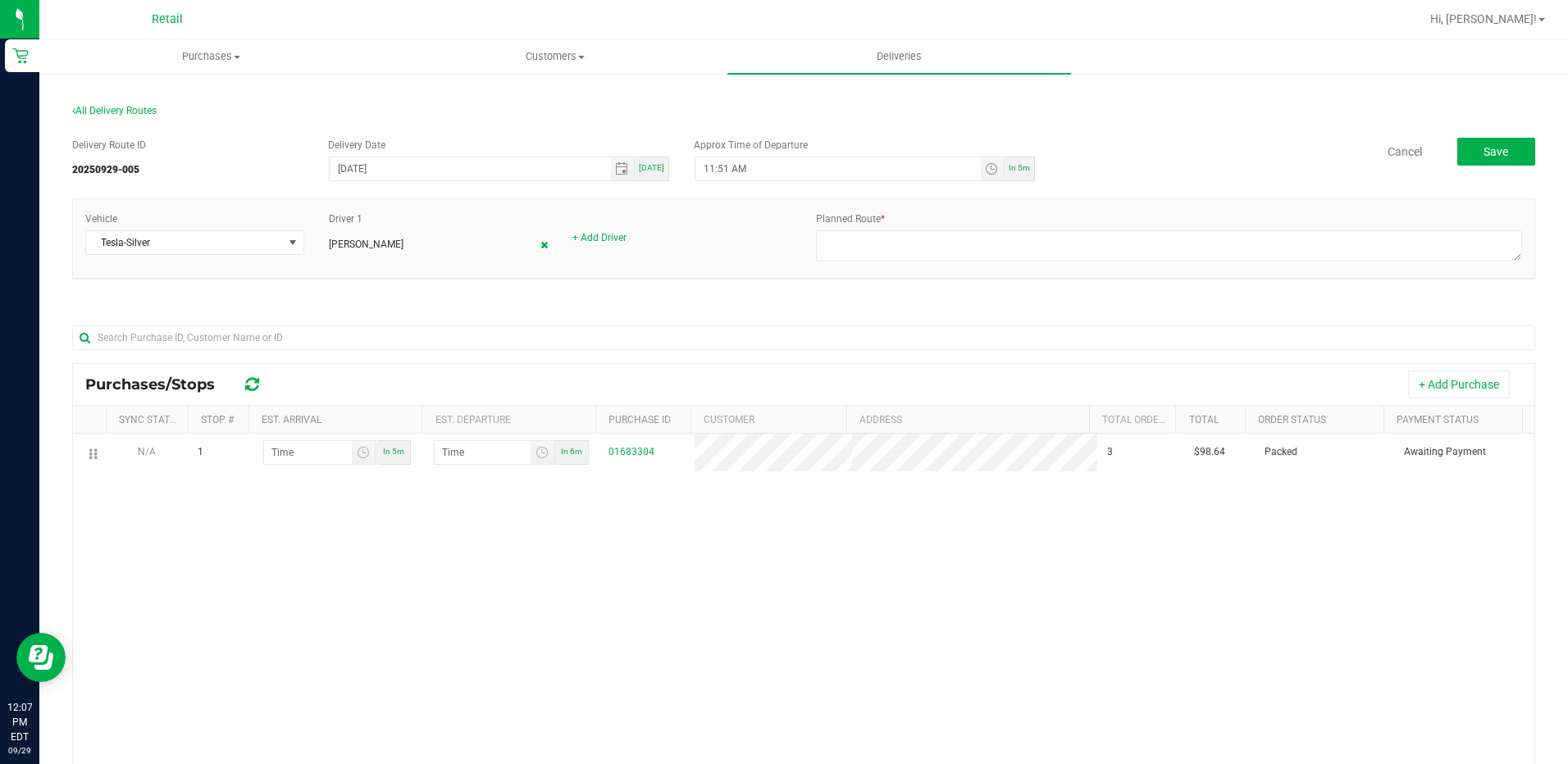
click at [540, 244] on icon at bounding box center [544, 245] width 8 height 10
click at [1435, 390] on button "+ Add Purchase" at bounding box center [1459, 384] width 102 height 28
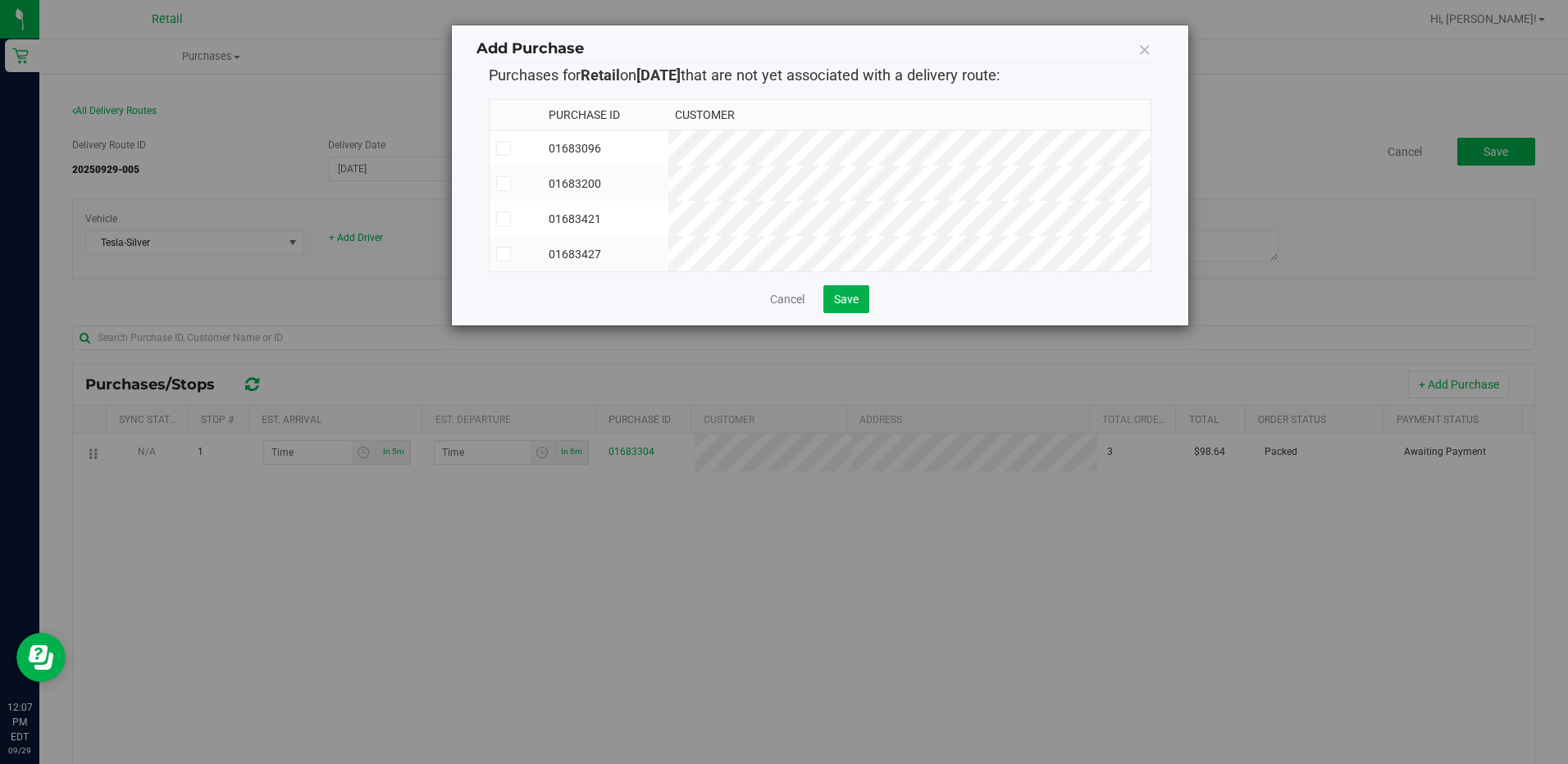
click at [503, 219] on icon at bounding box center [502, 219] width 10 height 0
click at [0, 0] on input "checkbox" at bounding box center [0, 0] width 0 height 0
click at [497, 255] on span at bounding box center [504, 254] width 15 height 15
click at [0, 0] on input "checkbox" at bounding box center [0, 0] width 0 height 0
click at [839, 306] on span "Save" at bounding box center [847, 300] width 25 height 13
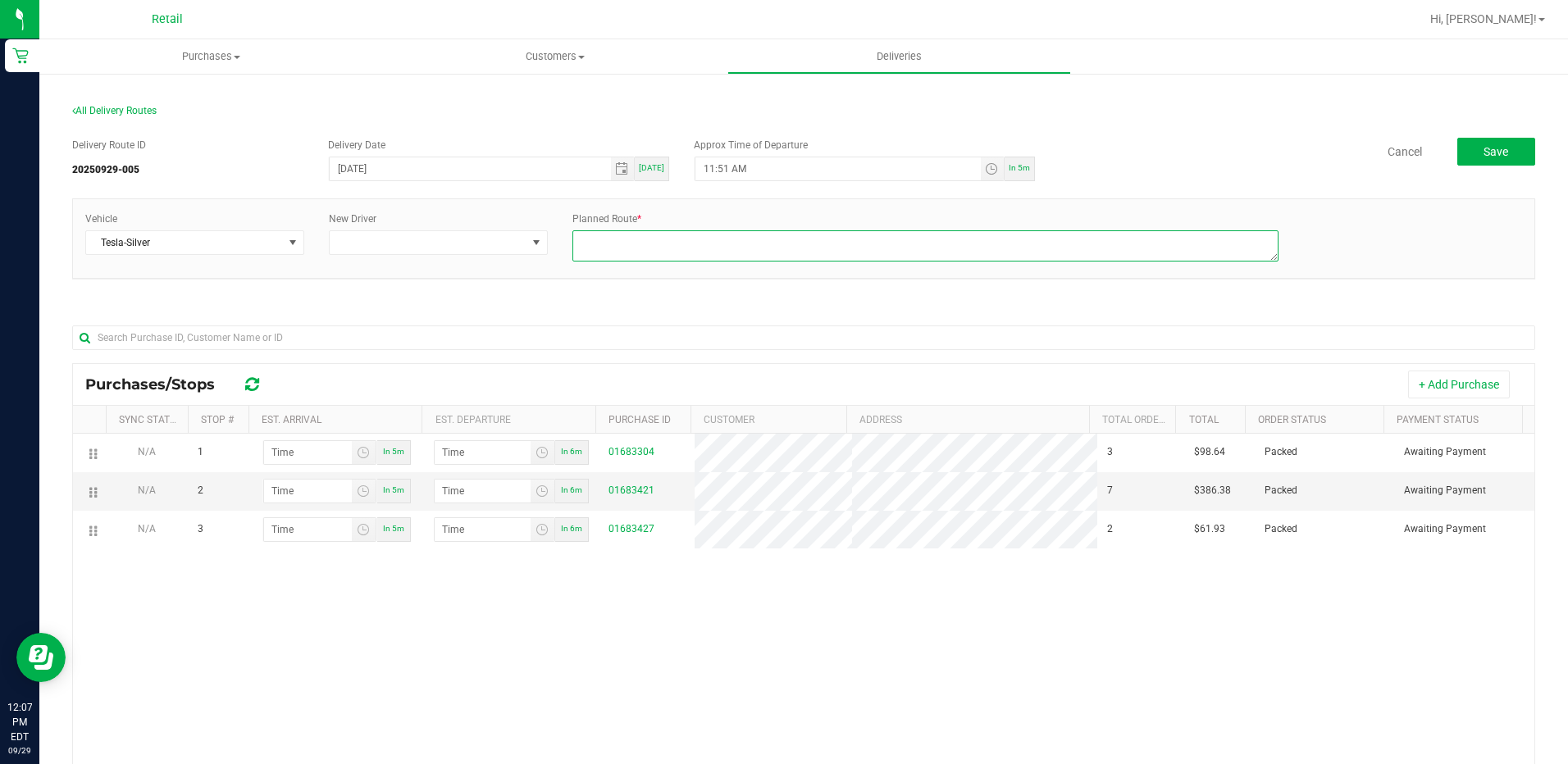
click at [661, 250] on textarea at bounding box center [926, 245] width 706 height 31
type textarea "onfleet"
click at [546, 252] on div "New Driver" at bounding box center [439, 233] width 244 height 44
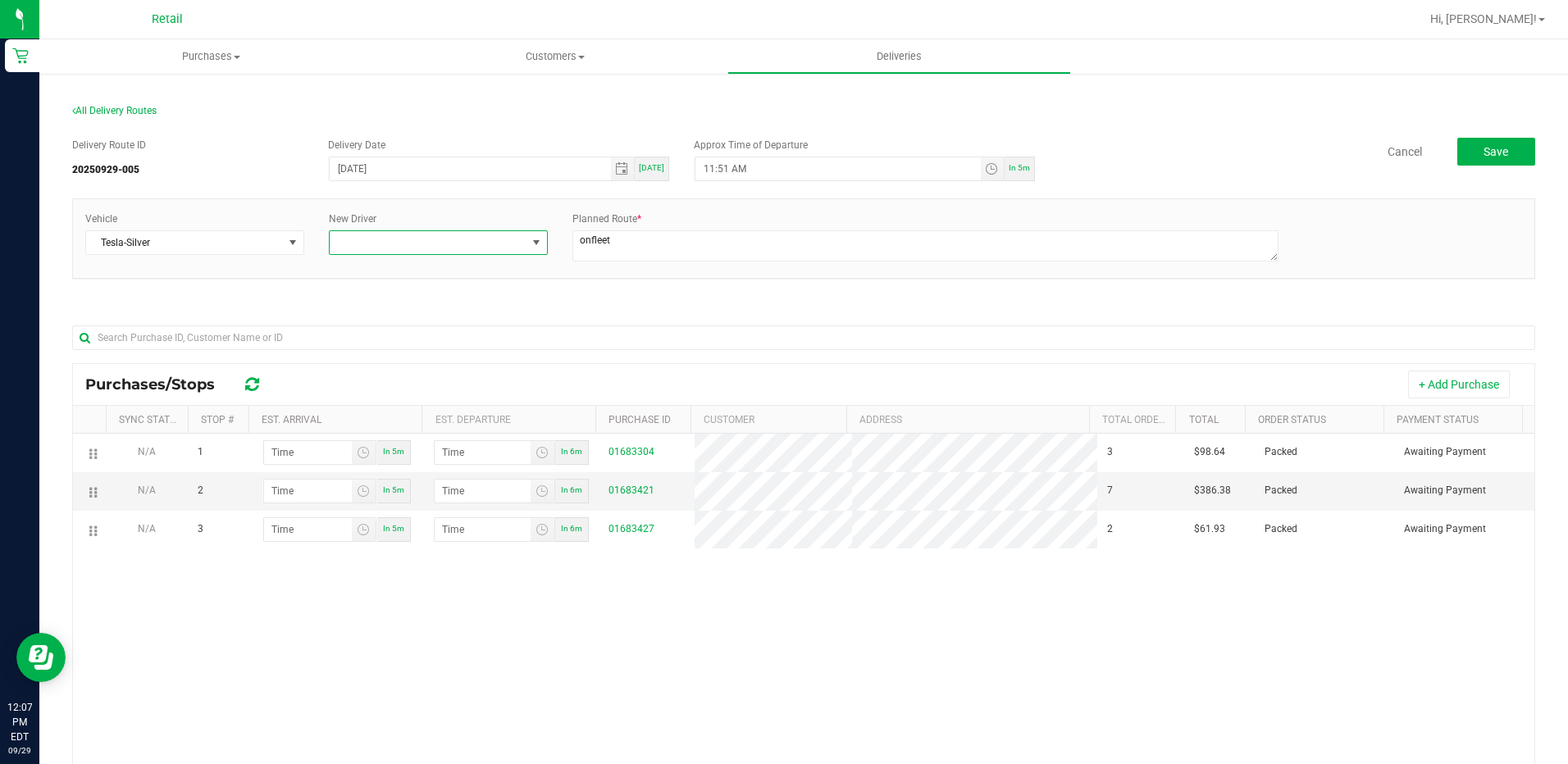
click at [526, 248] on span at bounding box center [537, 243] width 21 height 23
click at [398, 423] on li "[PERSON_NAME]" at bounding box center [435, 426] width 215 height 28
click at [675, 367] on div "Purchases/Stops + Add Purchase" at bounding box center [804, 384] width 1461 height 41
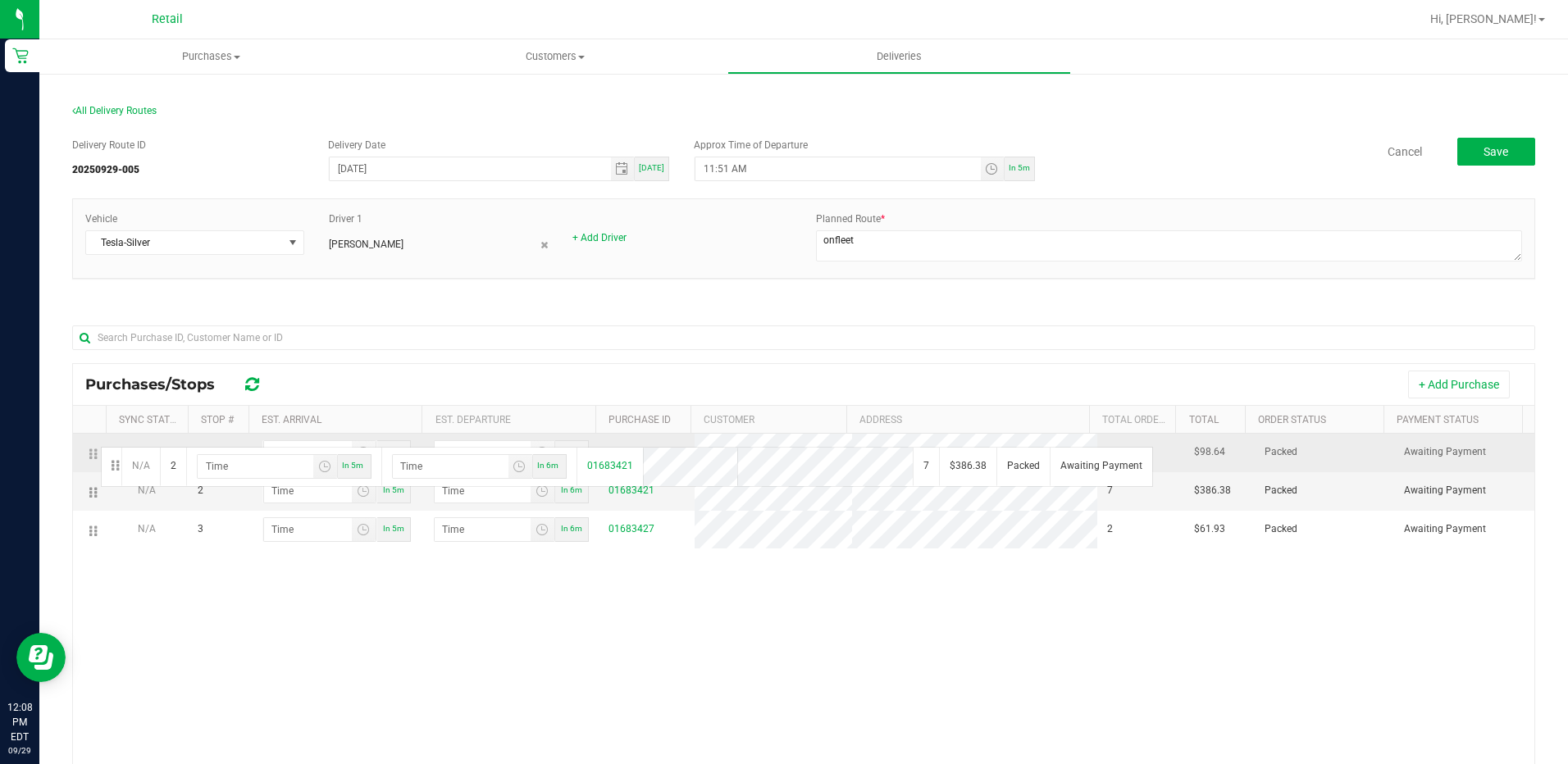
drag, startPoint x: 98, startPoint y: 491, endPoint x: 98, endPoint y: 445, distance: 46.0
click at [284, 459] on input "hour:minute AM" at bounding box center [308, 453] width 88 height 23
type input "12:02 AM"
type input "12:03 AM"
type input "12:25 AM"
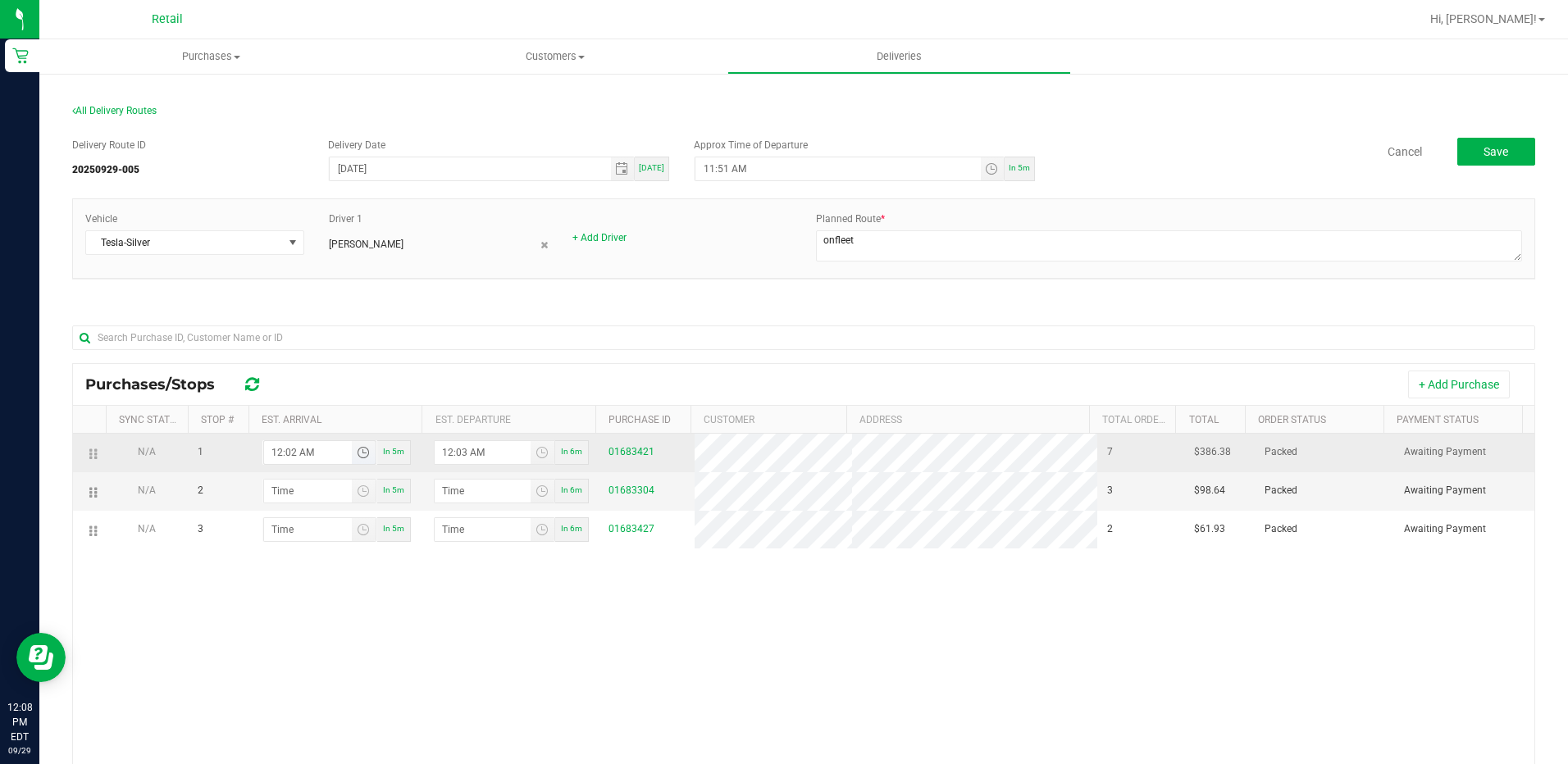
type input "12:26 AM"
type input "12:25 PM"
type input "12:26 PM"
type input "12:25 PM"
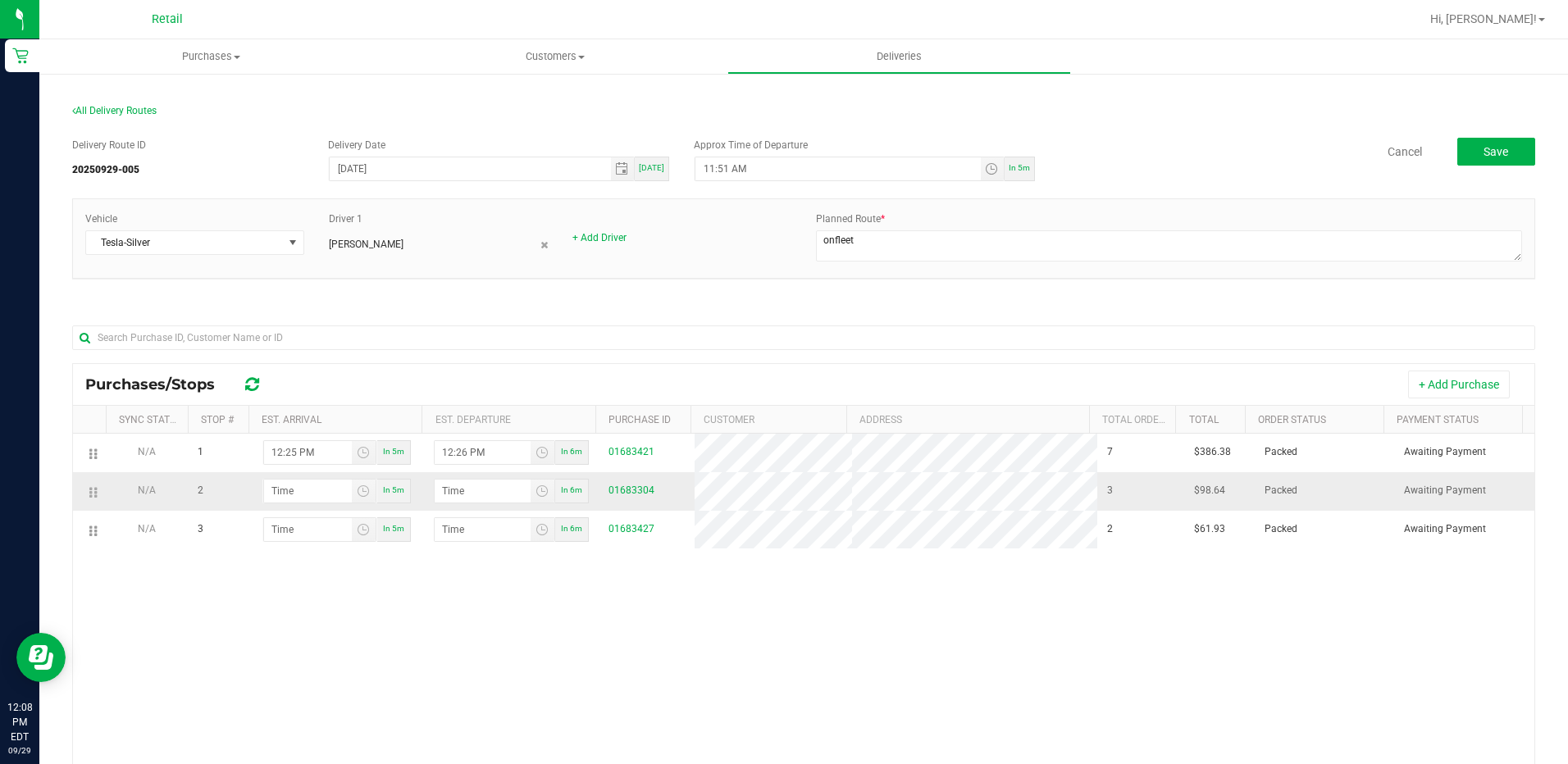
click at [287, 477] on td "In 5m" at bounding box center [337, 492] width 175 height 39
click at [287, 483] on input "hour:minute AM" at bounding box center [308, 491] width 88 height 23
type input "12:04 AM"
type input "12:05 AM"
type input "12:42 AM"
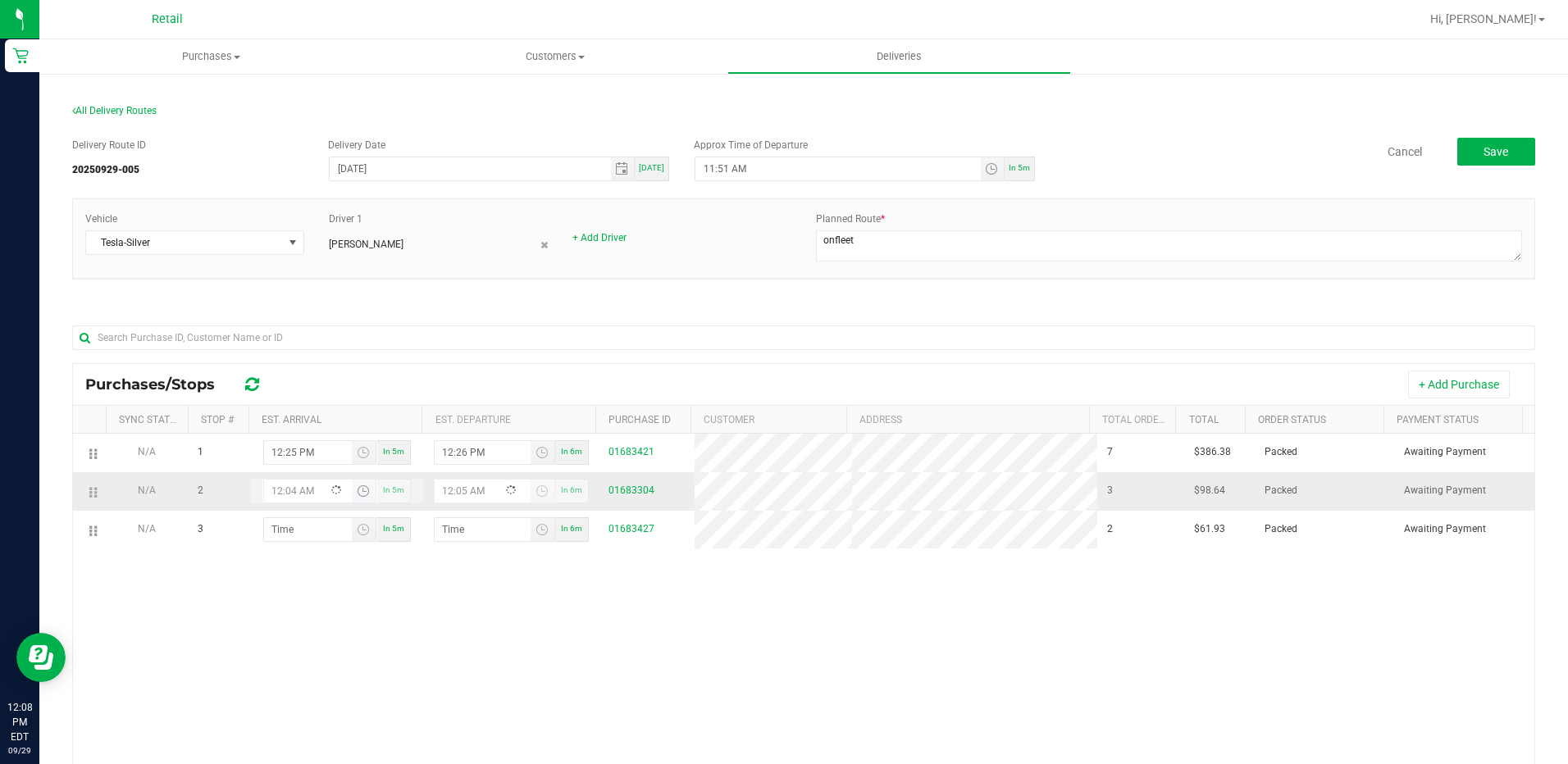
type input "12:43 AM"
type input "12:42 PM"
type input "12:43 PM"
type input "12:42 PM"
click at [294, 507] on td "12:42 PM In 5m" at bounding box center [337, 492] width 175 height 39
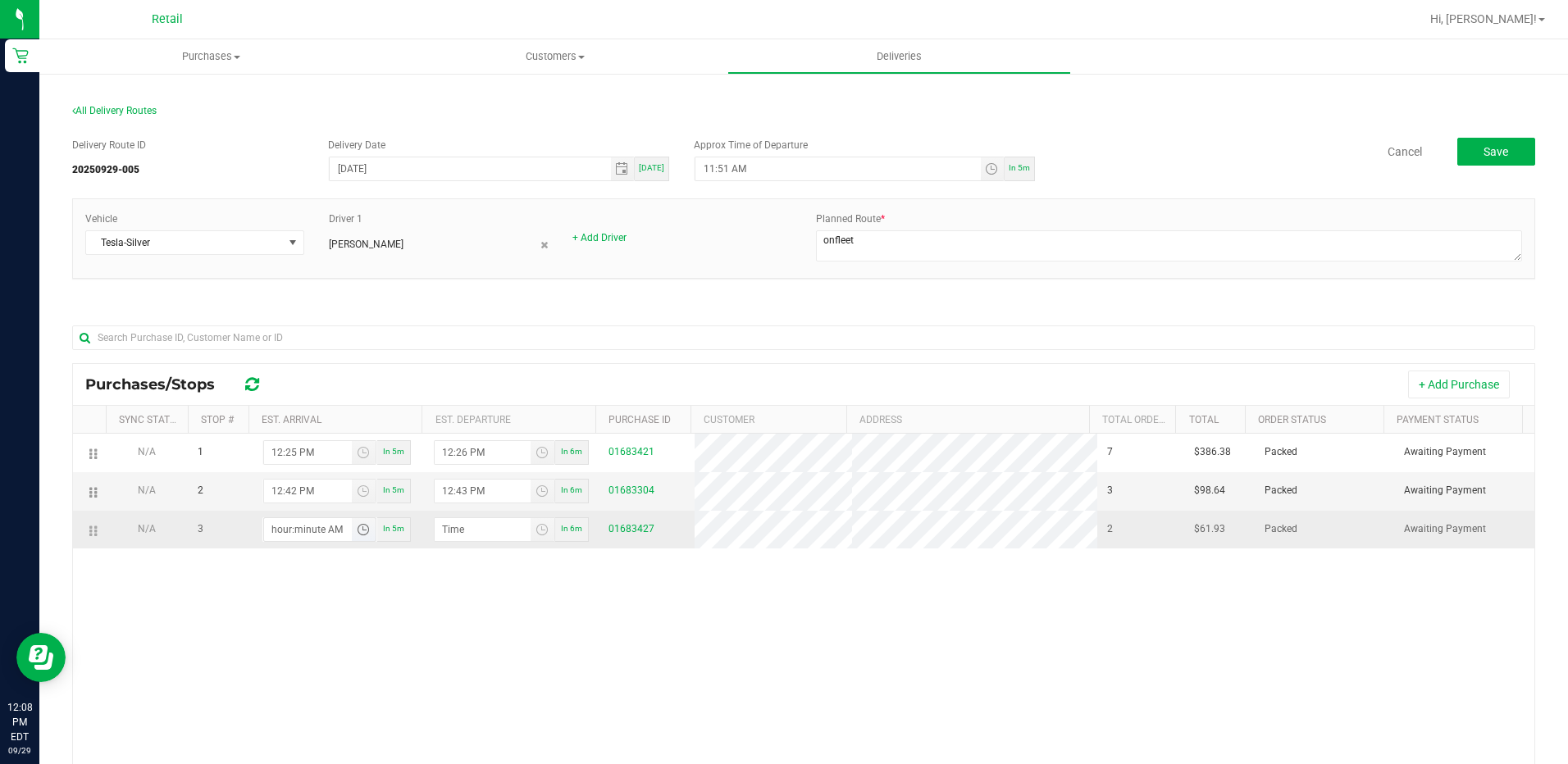
click at [288, 520] on input "hour:minute AM" at bounding box center [308, 530] width 88 height 23
type input "12:05 AM"
type input "12:06 AM"
type input "12:57 AM"
type input "12:58 AM"
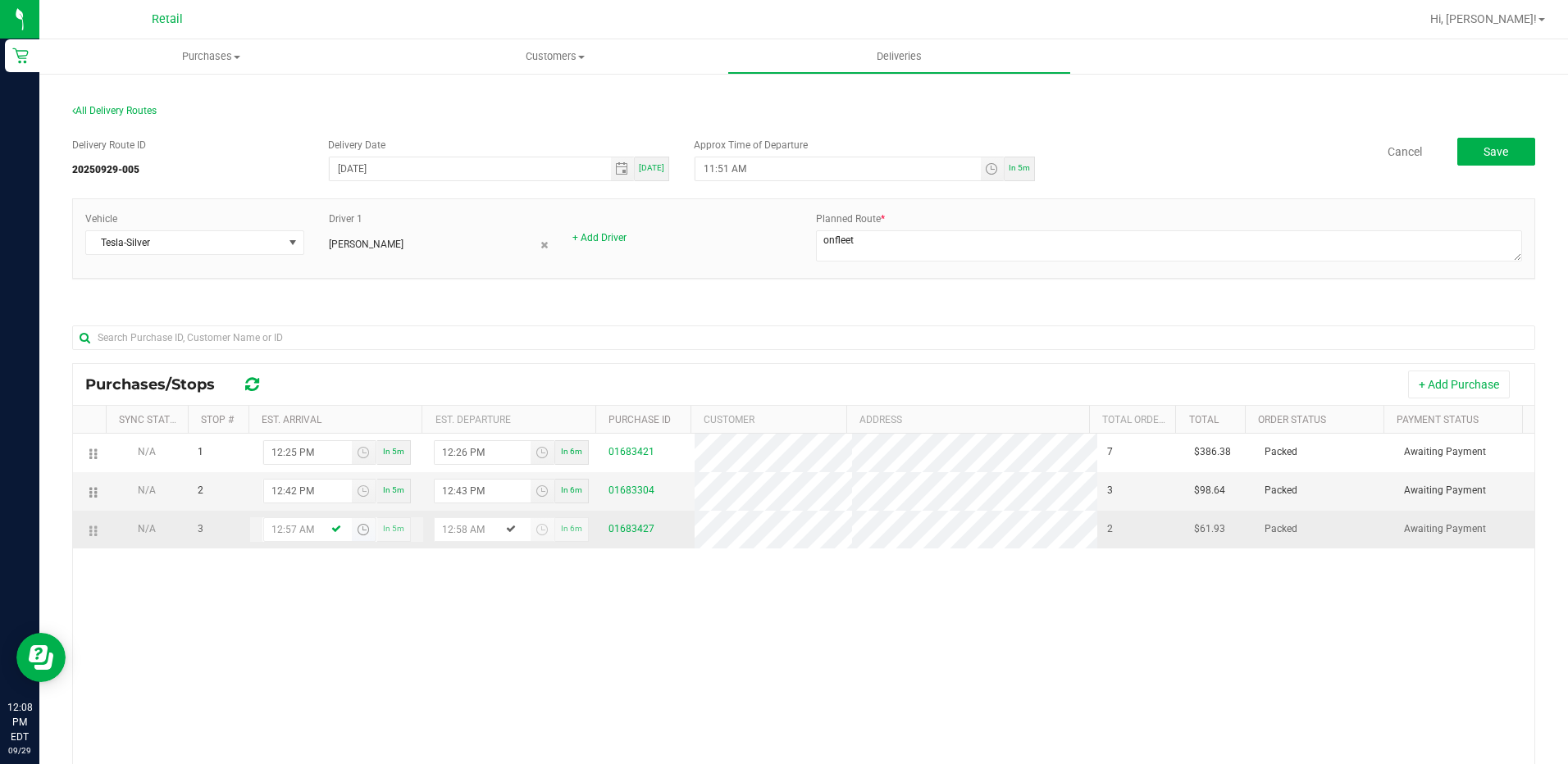
type input "12:57 PM"
type input "12:58 PM"
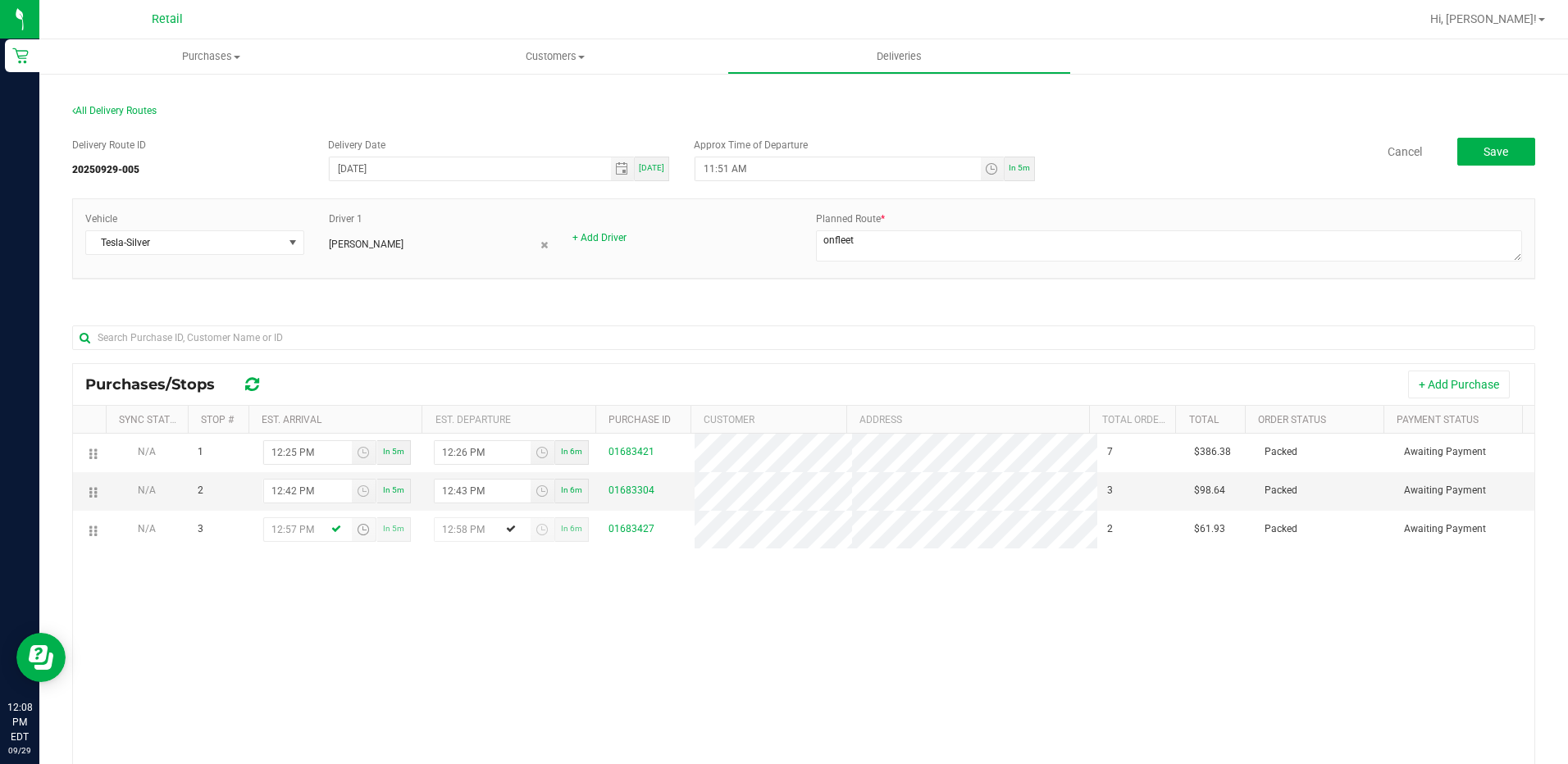
type input "12:57 PM"
drag, startPoint x: 443, startPoint y: 616, endPoint x: 478, endPoint y: 616, distance: 35.0
click at [443, 616] on div "N/A 1 12:25 PM In 5m 12:26 PM In 6m 01683421 7 $386.38 Packed Awaiting Payment …" at bounding box center [804, 675] width 1461 height 481
click at [1019, 167] on span "In 5m" at bounding box center [1019, 167] width 21 height 9
type input "12:13 PM"
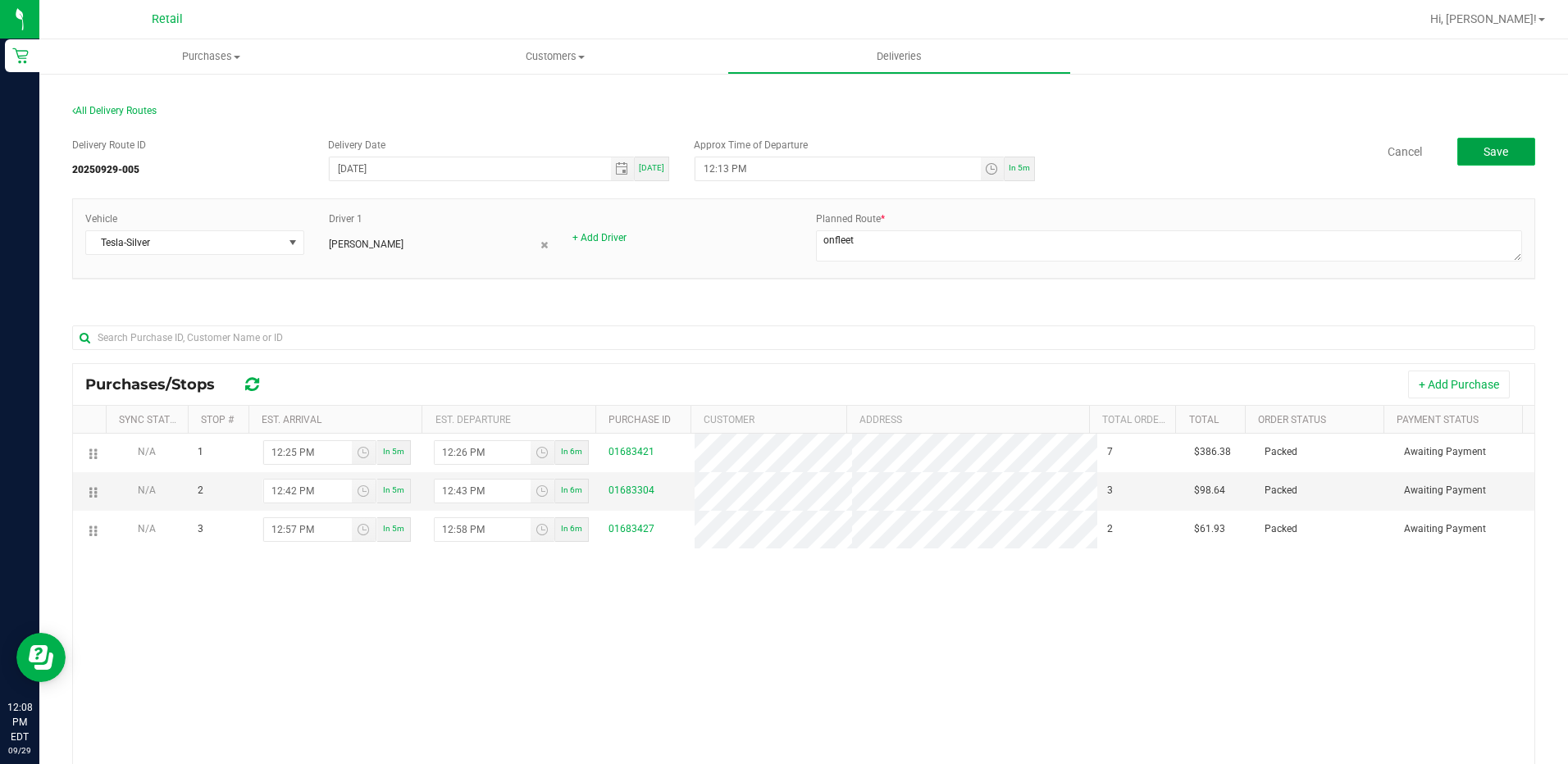
click at [1458, 147] on button "Save" at bounding box center [1497, 151] width 78 height 28
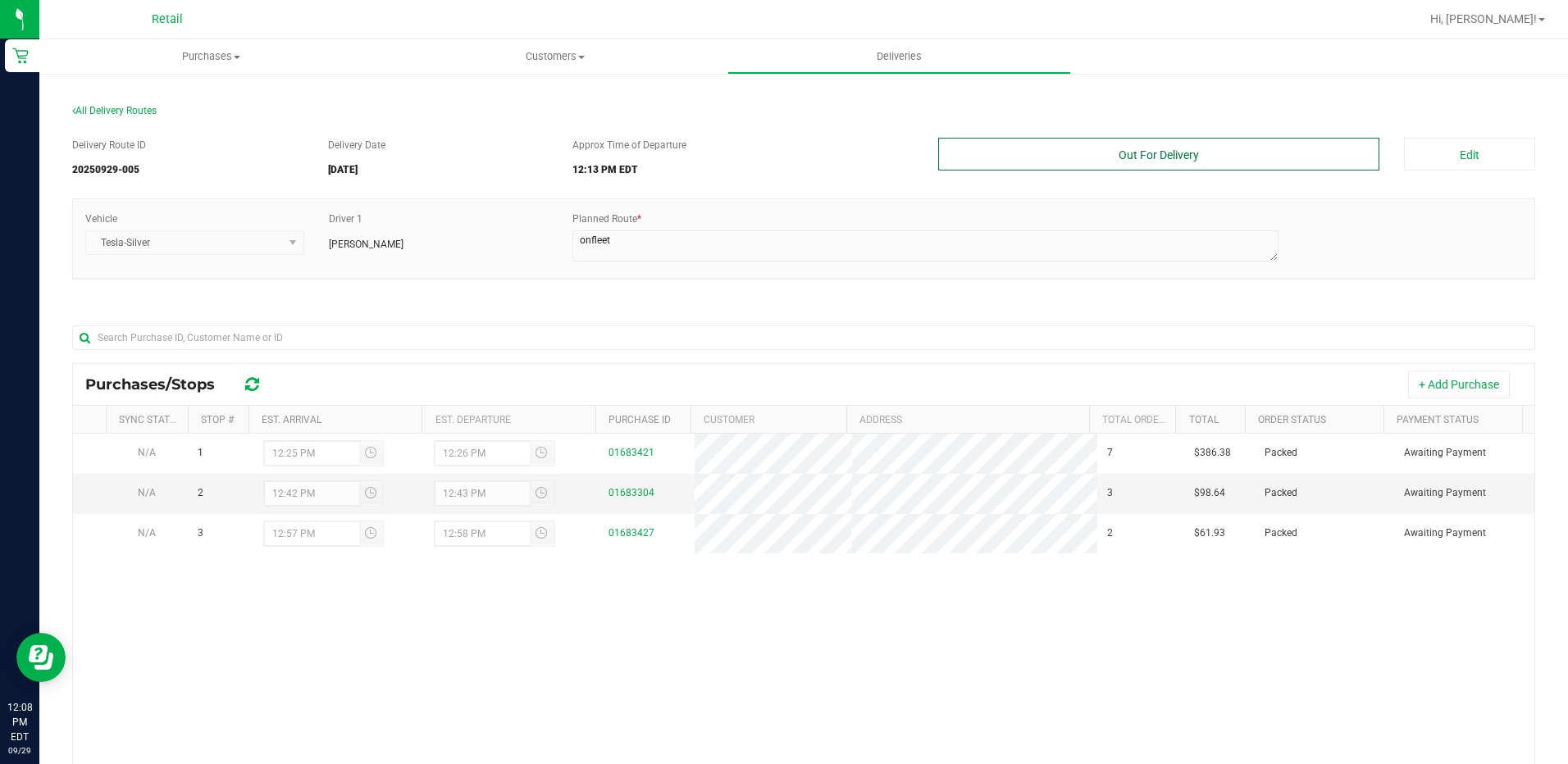
click at [1148, 162] on button "Out For Delivery" at bounding box center [1159, 154] width 442 height 32
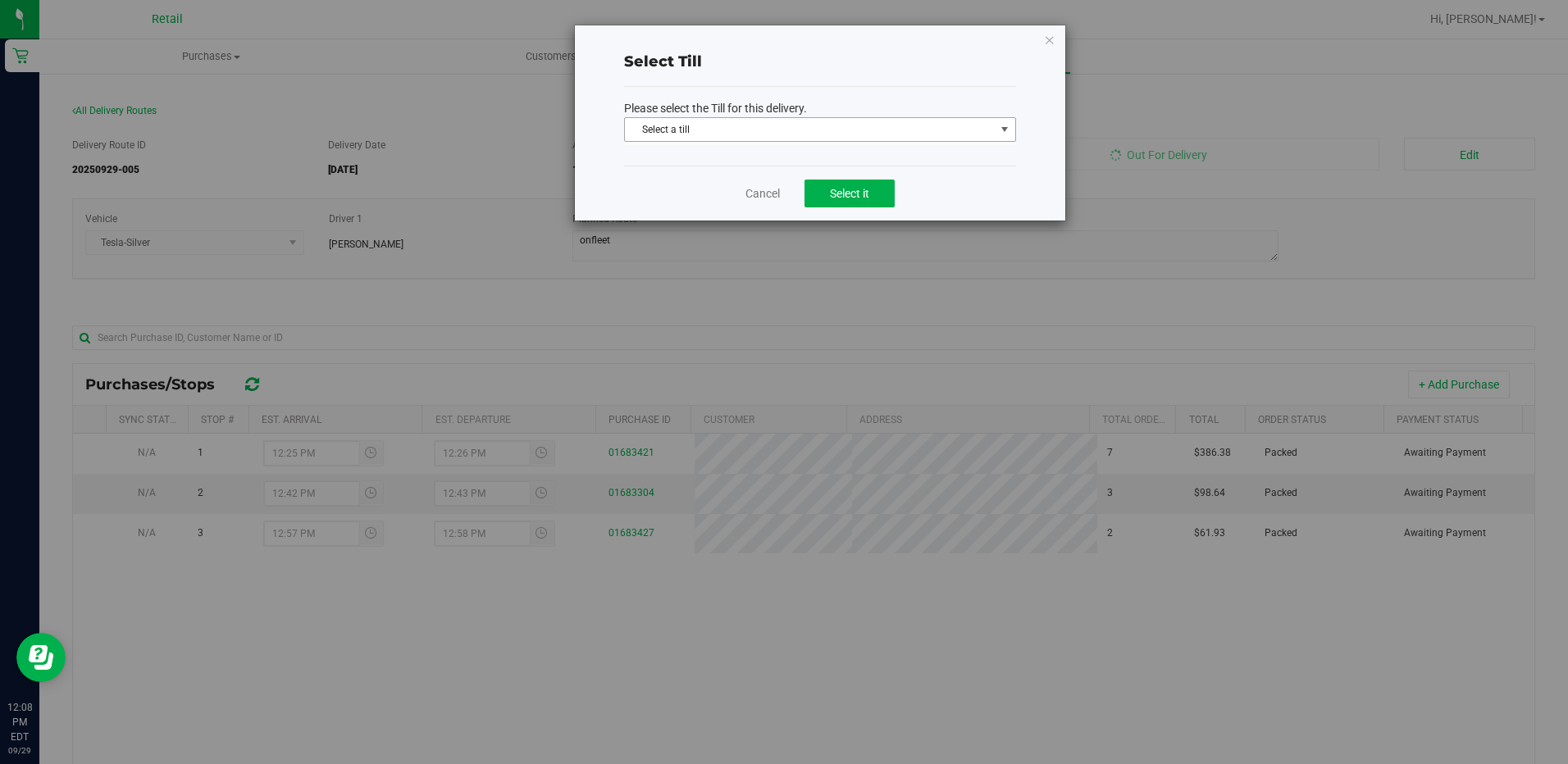
click at [817, 129] on span "Select a till" at bounding box center [810, 129] width 370 height 23
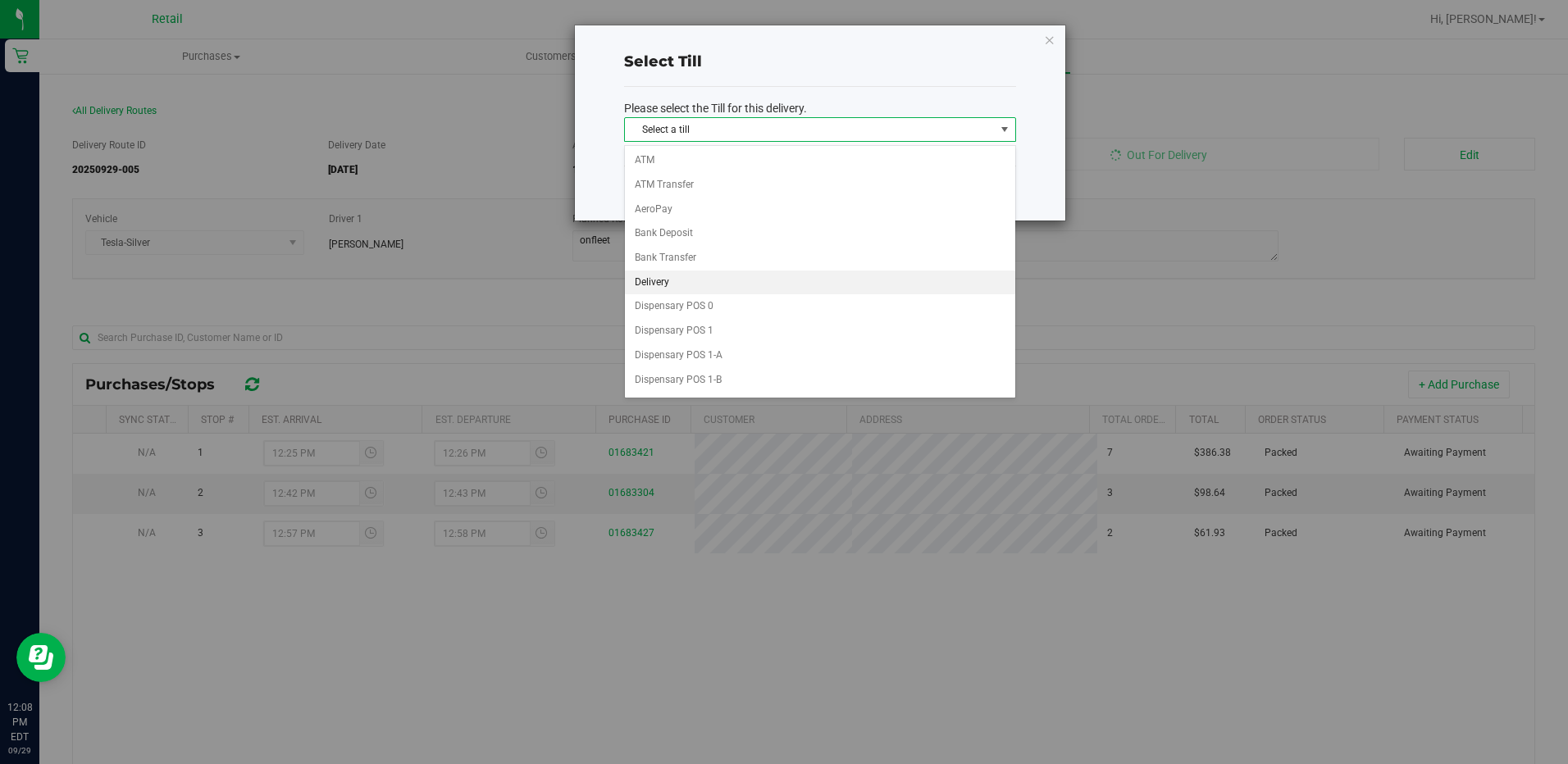
click at [700, 281] on li "Delivery" at bounding box center [820, 283] width 390 height 25
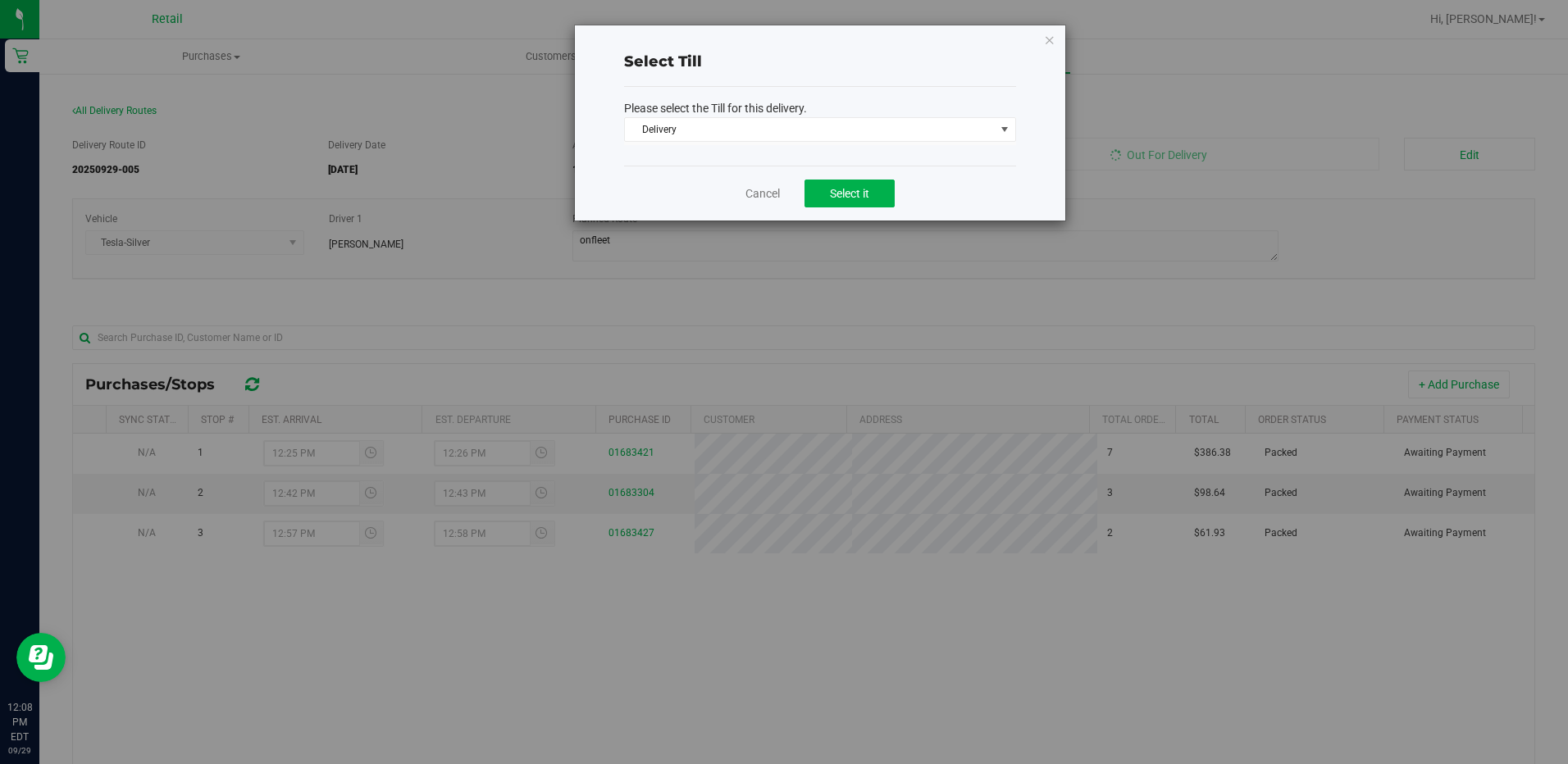
click at [902, 175] on div "Cancel Select it" at bounding box center [820, 193] width 392 height 55
click at [860, 199] on span "Select it" at bounding box center [849, 194] width 39 height 13
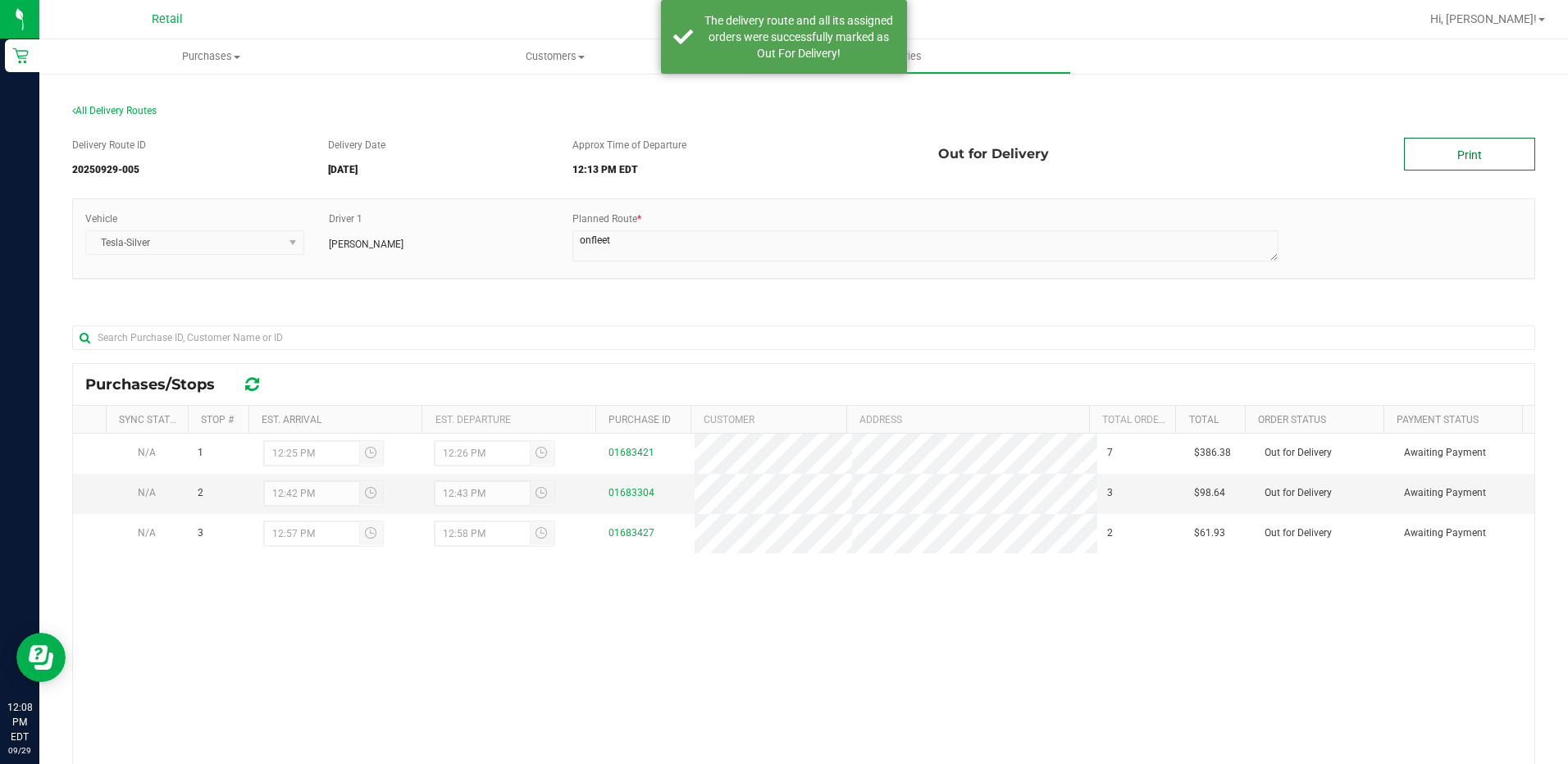
click at [1432, 150] on link "Print" at bounding box center [1470, 154] width 131 height 32
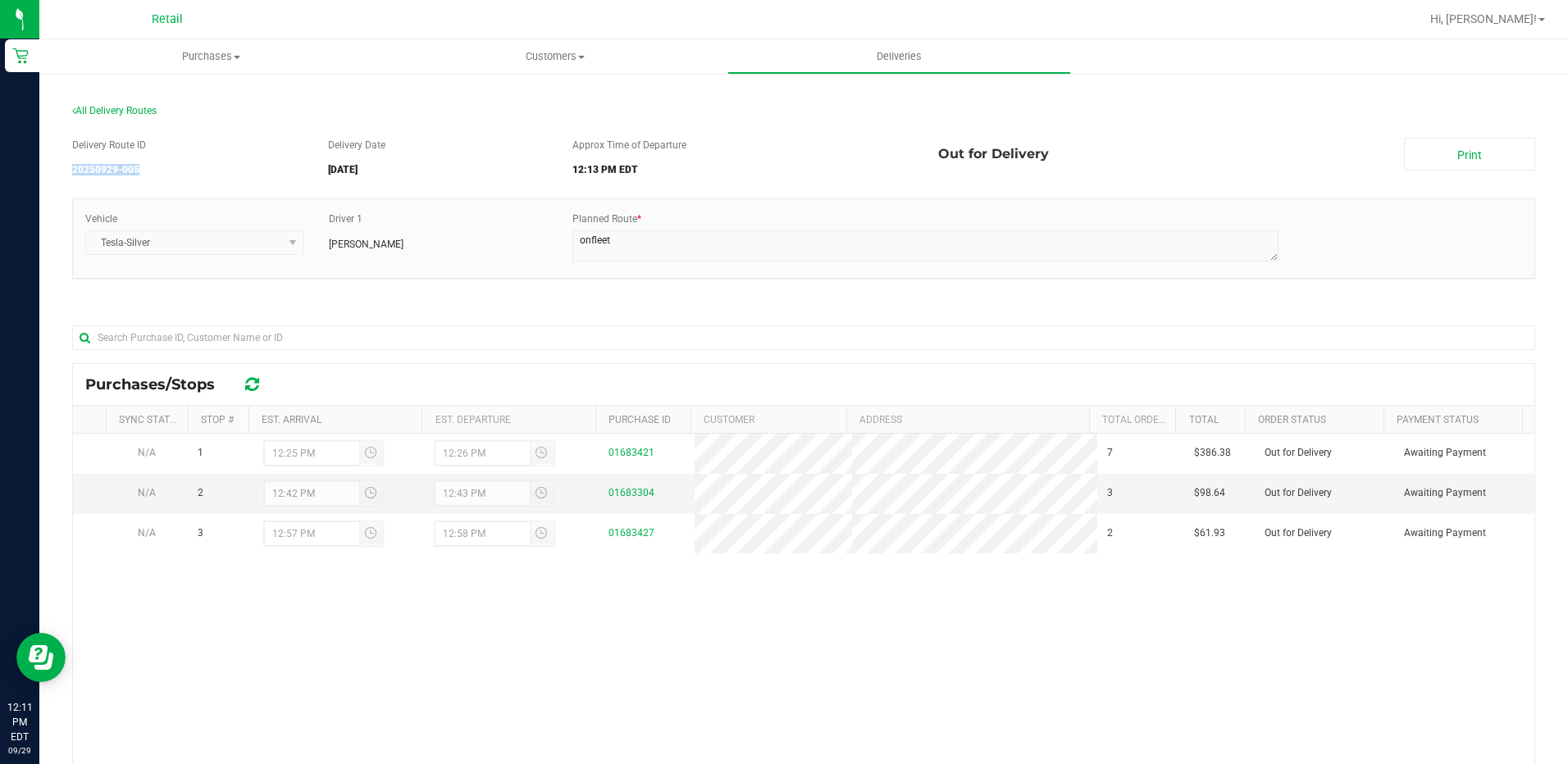
drag, startPoint x: 166, startPoint y: 175, endPoint x: 65, endPoint y: 175, distance: 101.0
click at [65, 175] on div "All Delivery Routes Delivery Route ID 20250929-005 Delivery Date 09/29/2025 App…" at bounding box center [804, 536] width 1488 height 894
click at [559, 57] on span "Customers" at bounding box center [554, 57] width 342 height 15
click at [526, 97] on li "All customers" at bounding box center [555, 99] width 343 height 20
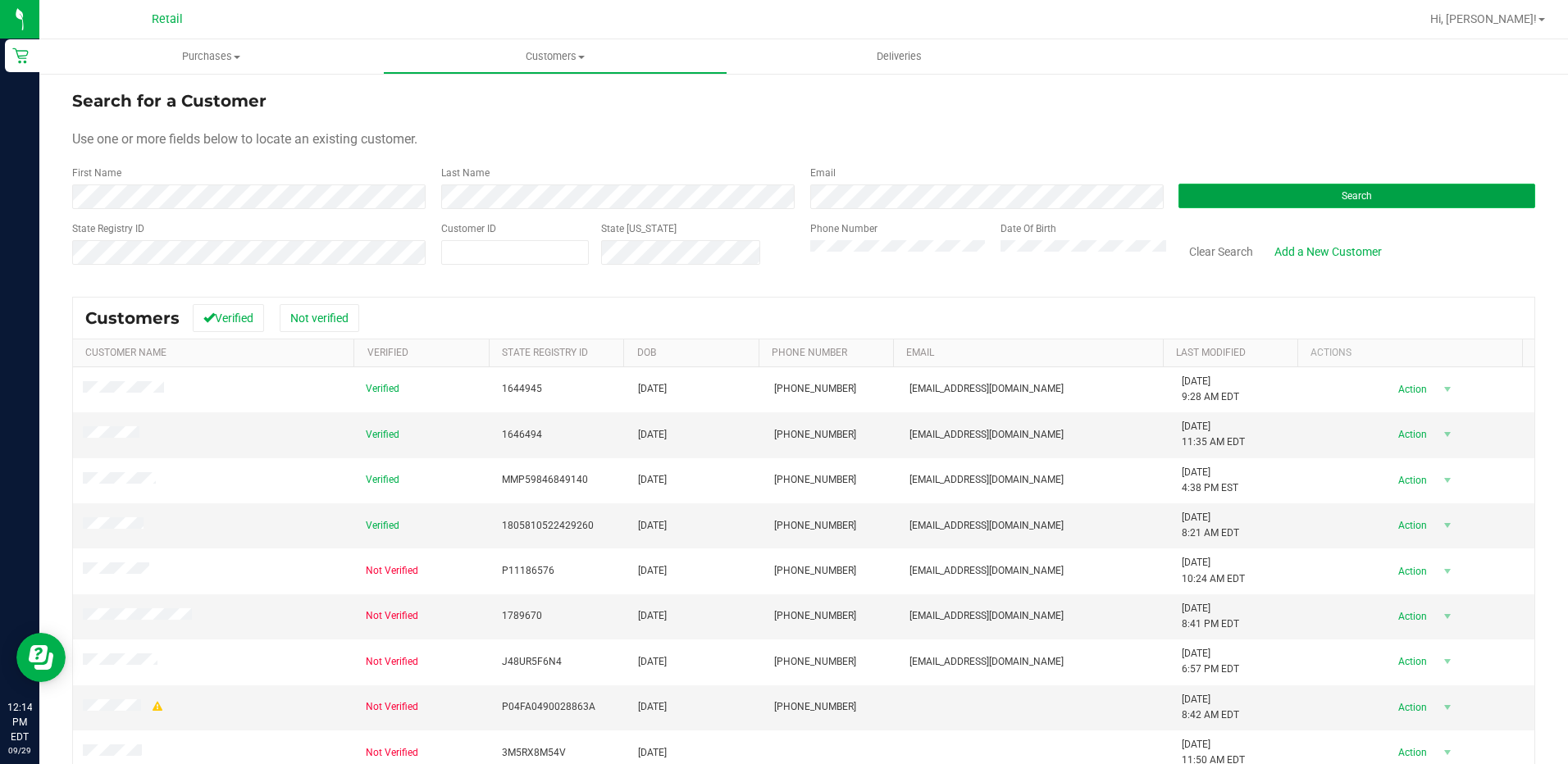
click at [1284, 193] on button "Search" at bounding box center [1357, 196] width 357 height 25
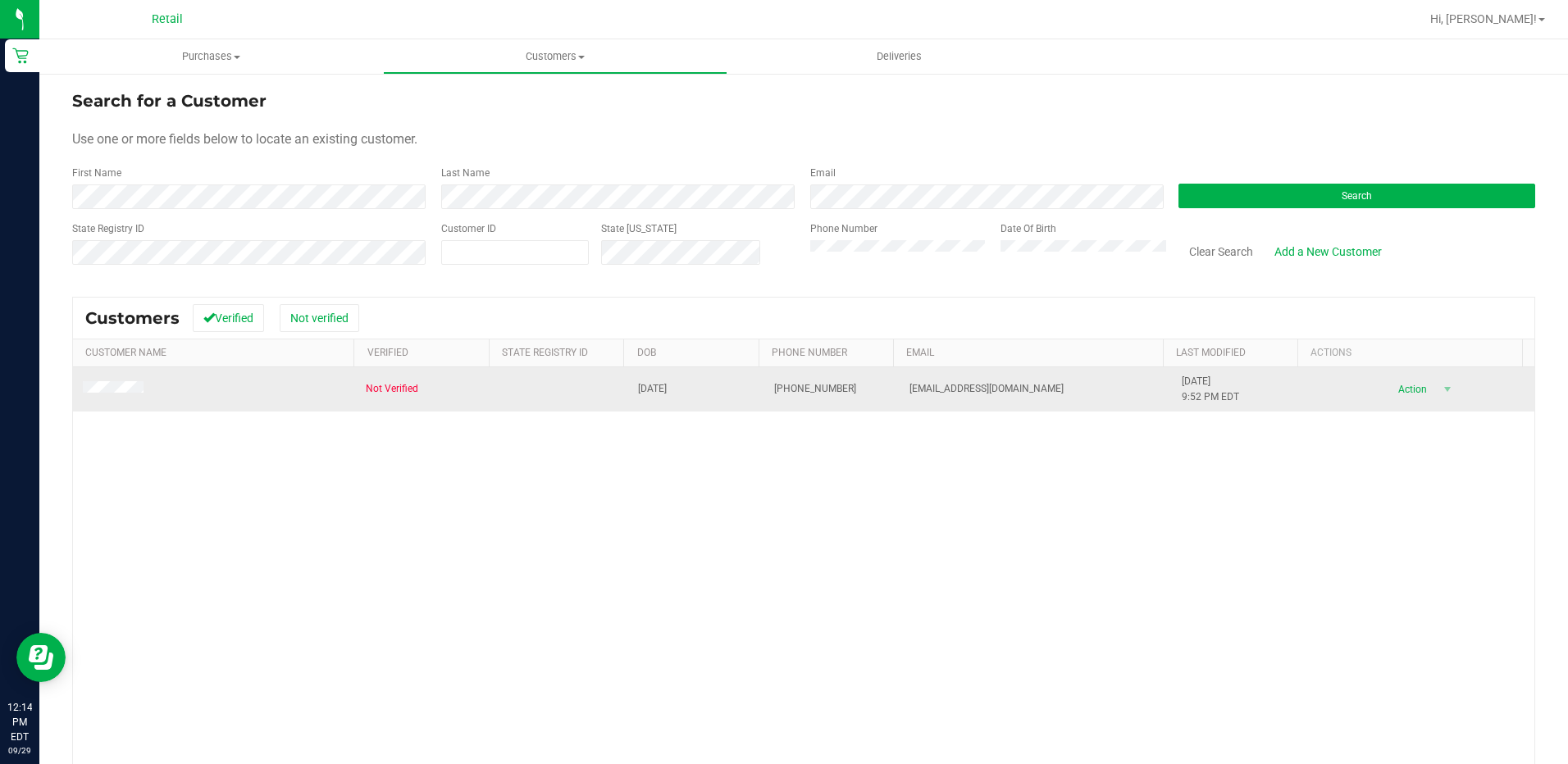
click at [111, 400] on td at bounding box center [214, 389] width 283 height 45
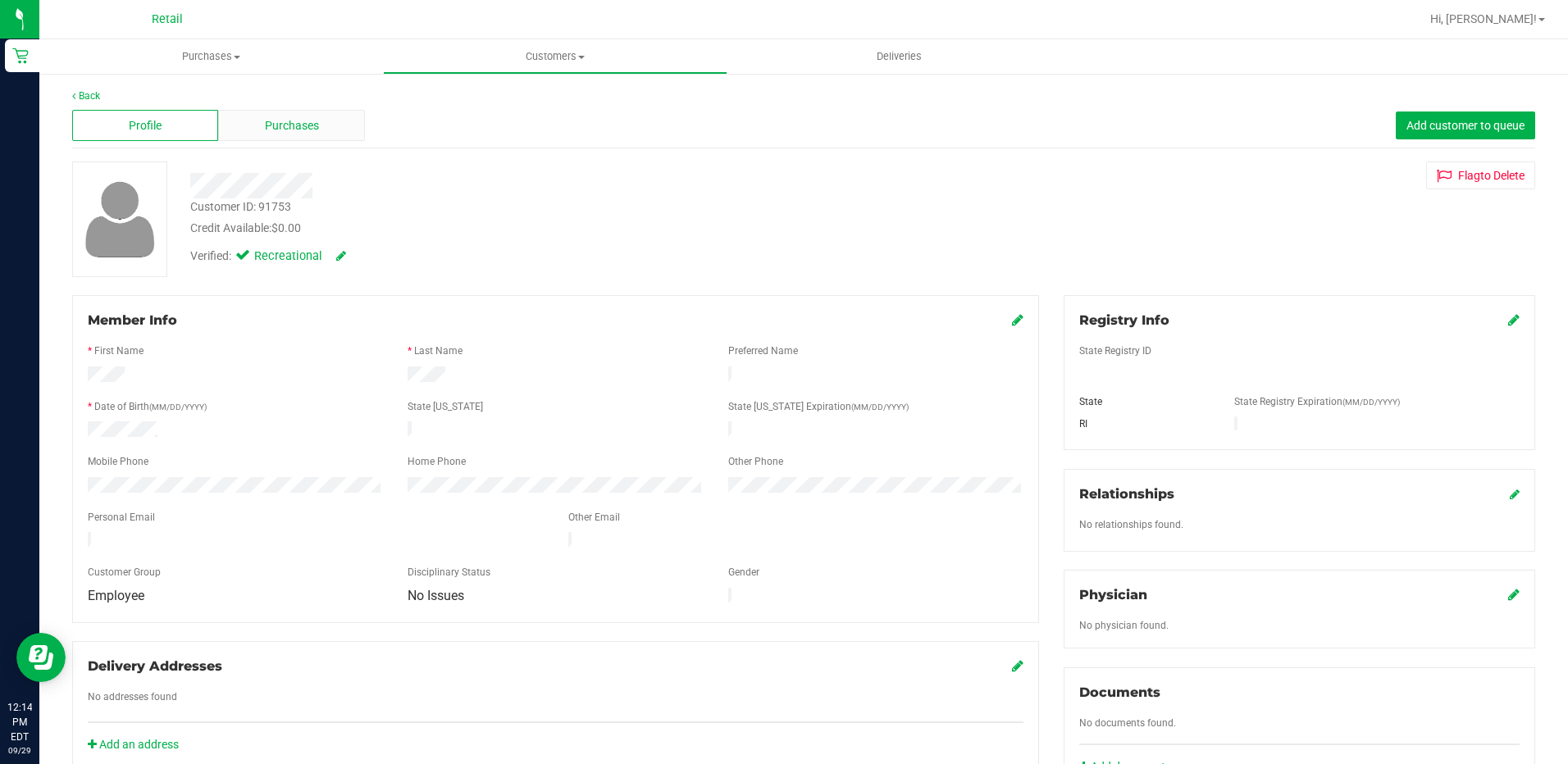
click at [302, 121] on span "Purchases" at bounding box center [291, 126] width 54 height 17
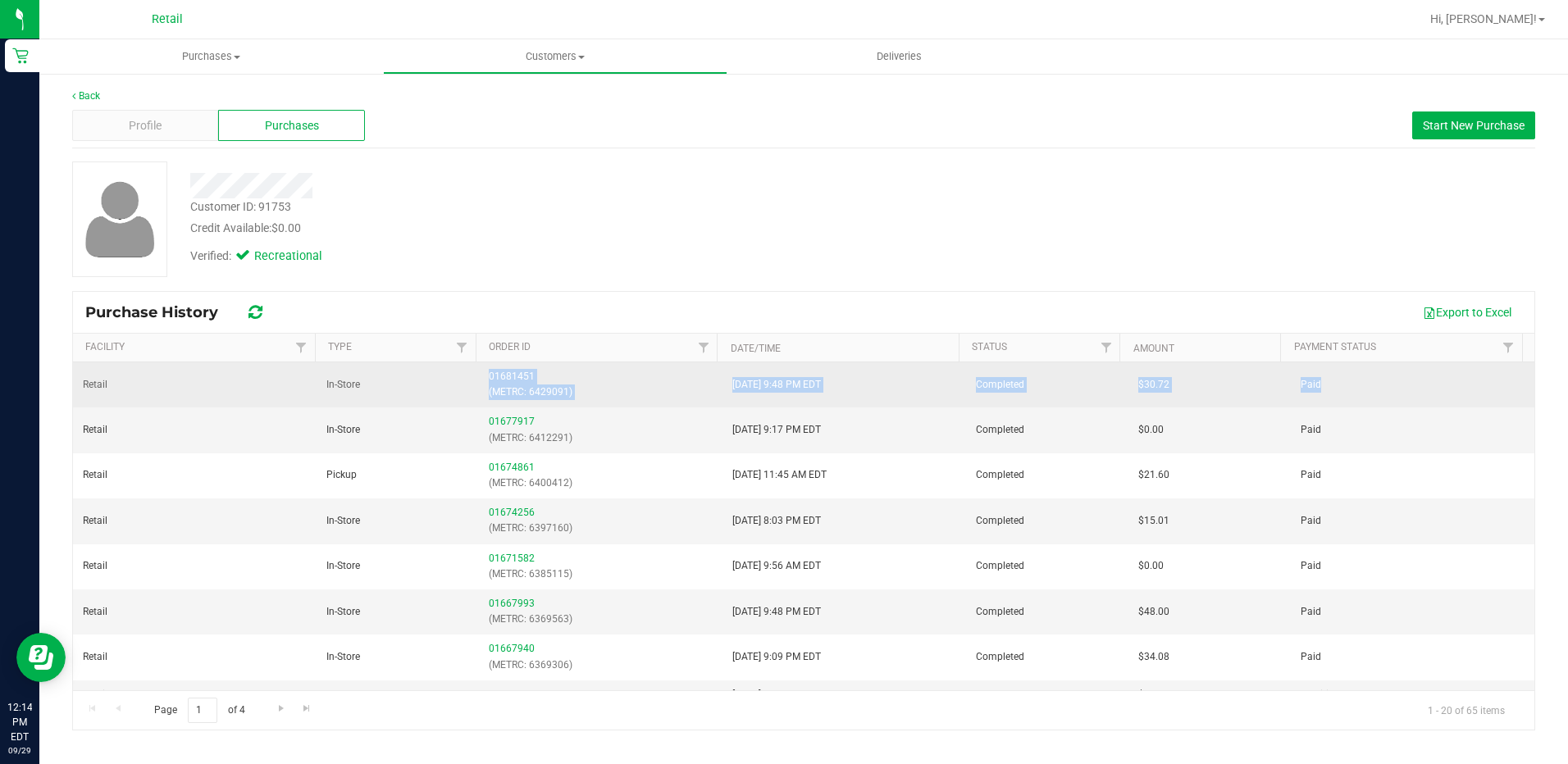
drag, startPoint x: 1351, startPoint y: 383, endPoint x: 479, endPoint y: 382, distance: 872.0
click at [479, 382] on tr "Retail In-Store 01681451 (METRC: 6429091) 9/27/2025 9:48 PM EDT Completed $30.7…" at bounding box center [804, 384] width 1461 height 45
drag, startPoint x: 479, startPoint y: 382, endPoint x: 632, endPoint y: 383, distance: 153.0
click at [632, 383] on div "01681451 (METRC: 6429091)" at bounding box center [600, 384] width 224 height 31
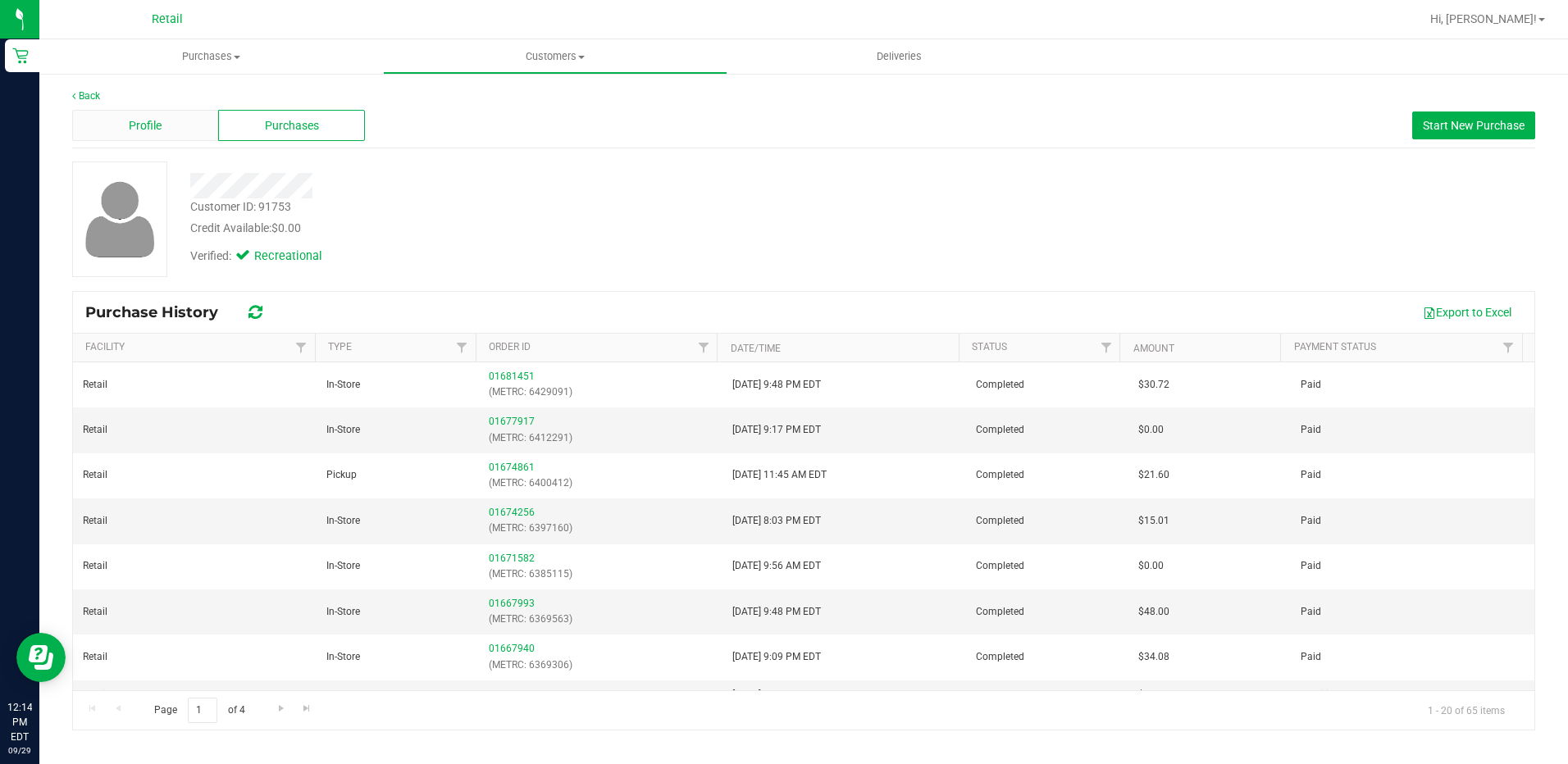
click at [178, 124] on div "Profile" at bounding box center [145, 126] width 146 height 31
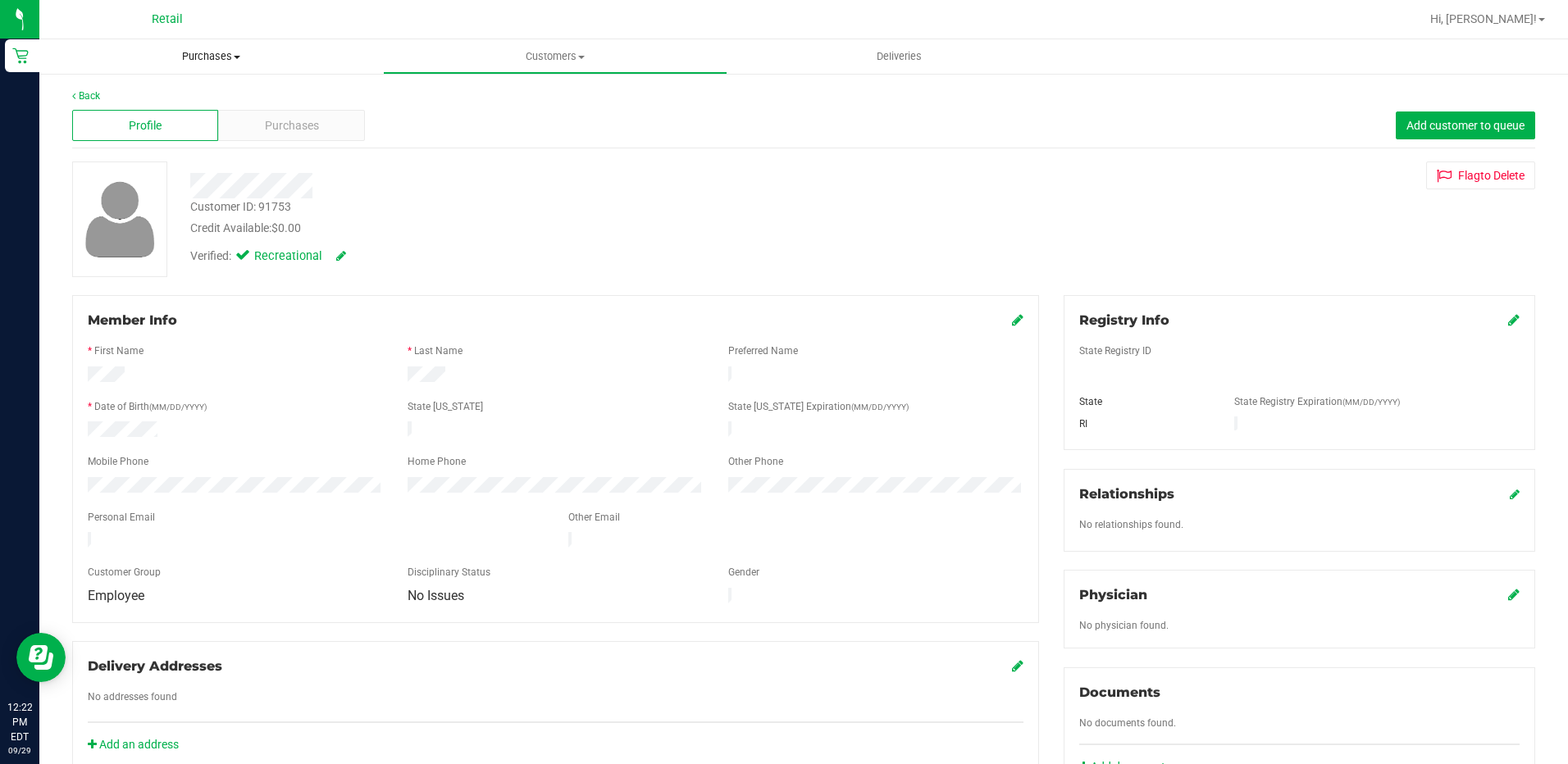
drag, startPoint x: 185, startPoint y: 49, endPoint x: 179, endPoint y: 69, distance: 20.9
click at [185, 49] on span "Purchases" at bounding box center [210, 57] width 343 height 15
click at [143, 96] on span "Summary of purchases" at bounding box center [123, 99] width 168 height 14
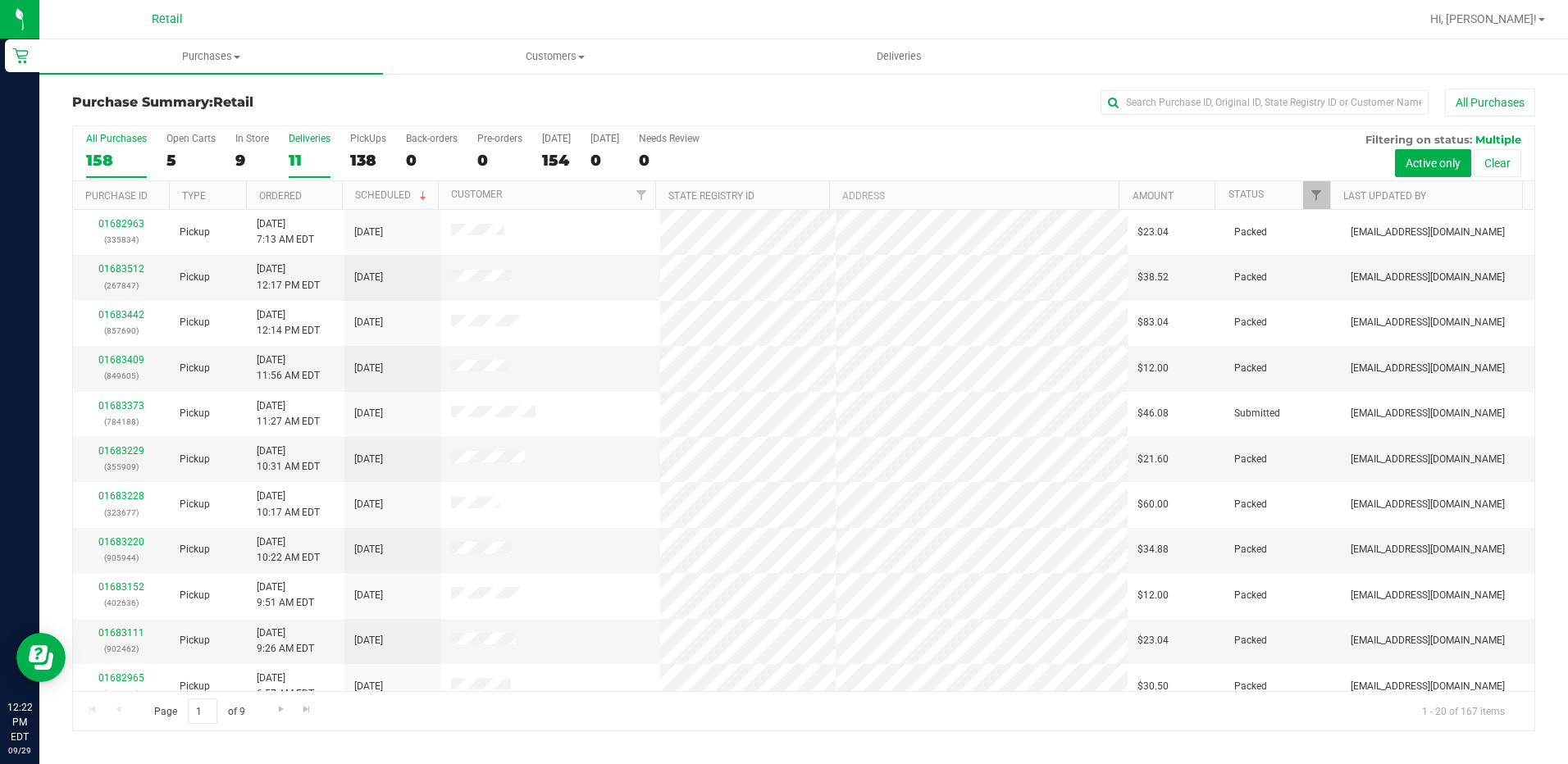
click at [297, 168] on div "11" at bounding box center [309, 161] width 42 height 19
click at [0, 0] on input "Deliveries 11" at bounding box center [0, 0] width 0 height 0
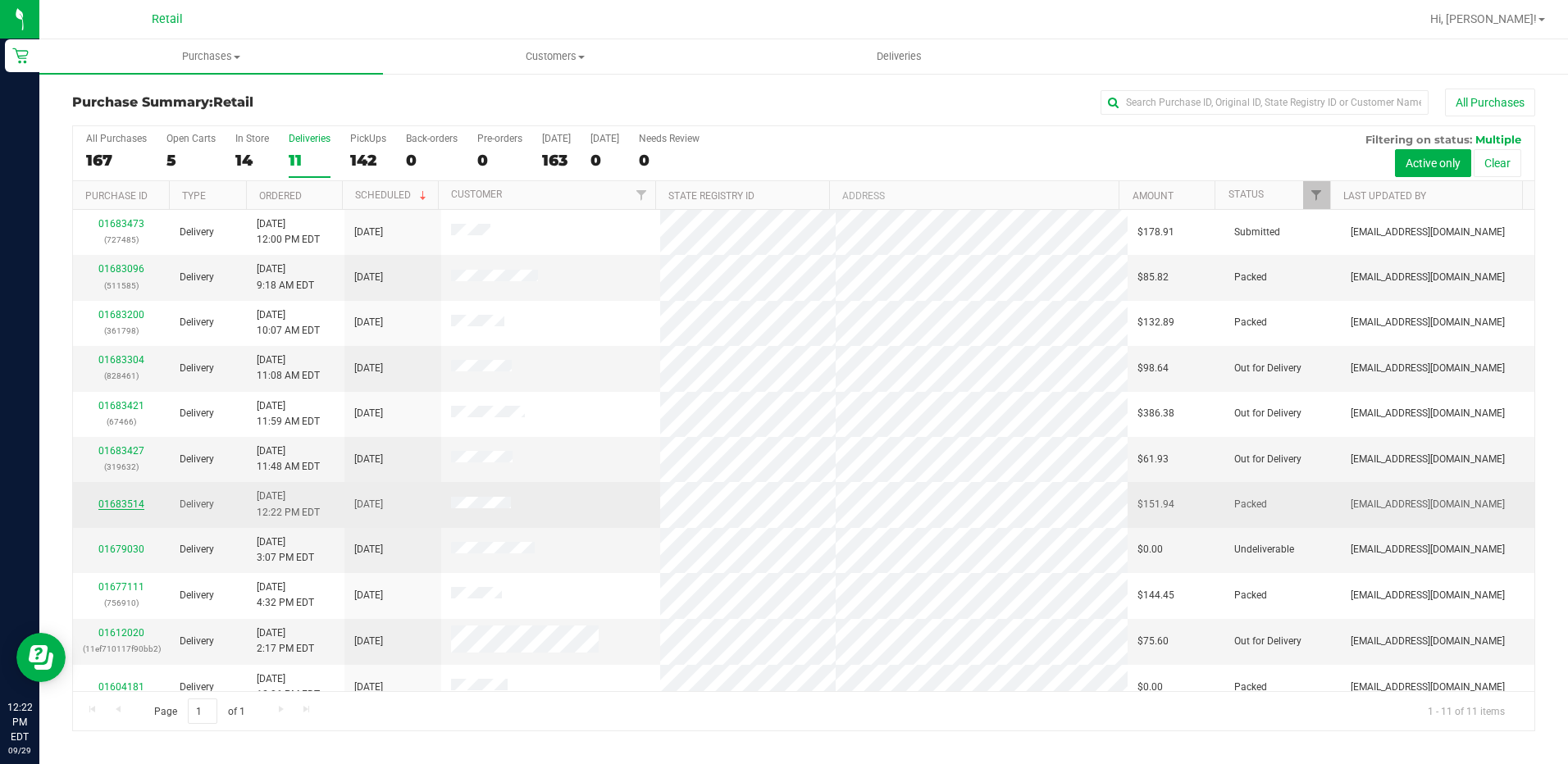
click at [127, 502] on link "01683514" at bounding box center [121, 504] width 46 height 11
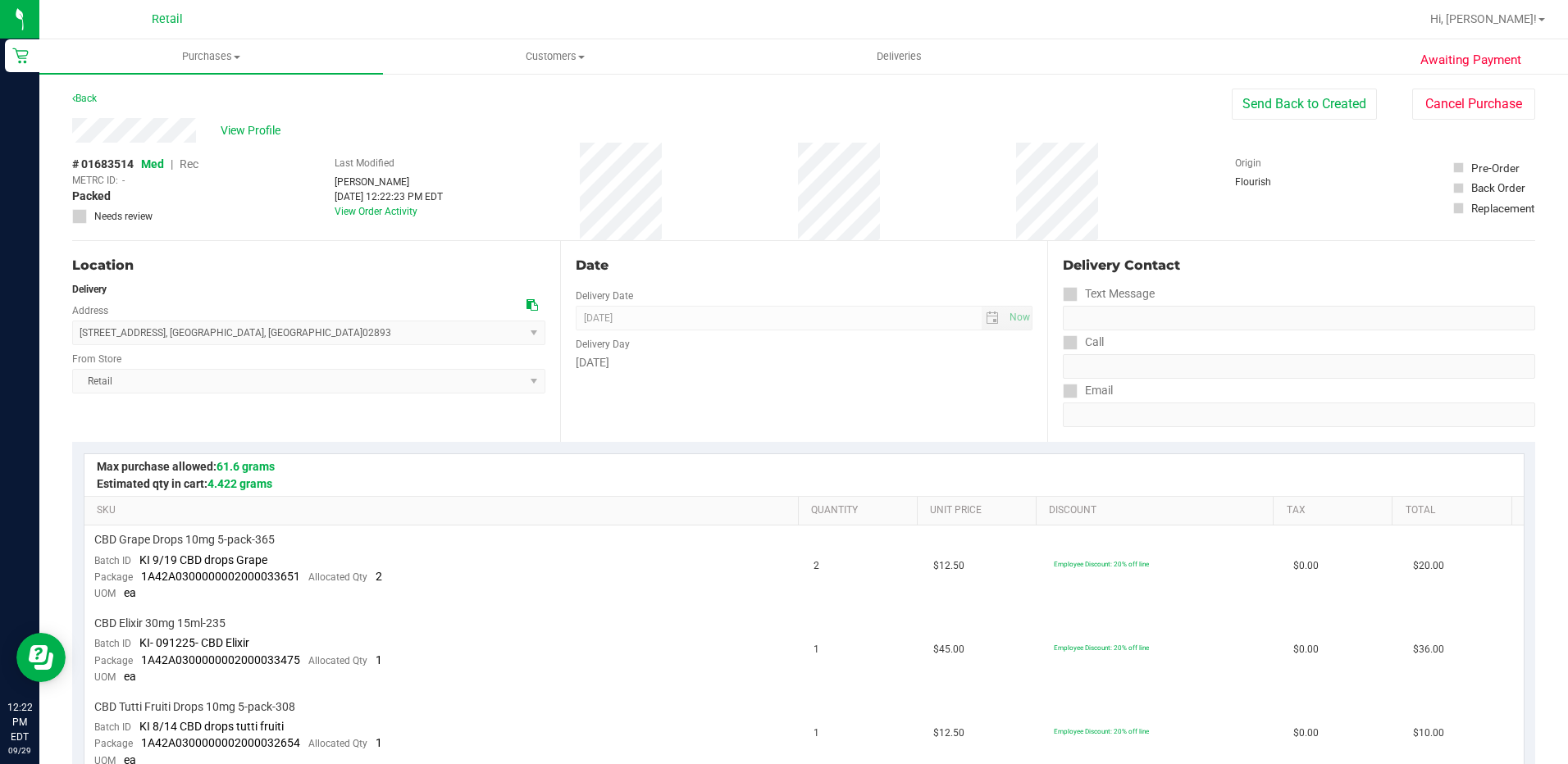
click at [76, 127] on div "View Profile" at bounding box center [652, 130] width 1160 height 25
copy div
drag, startPoint x: 326, startPoint y: 329, endPoint x: 76, endPoint y: 323, distance: 250.1
click at [76, 323] on span "34 Sweet Briar Lane , West Warwick , RI 02893 Select address 10 Linfield Cir 34…" at bounding box center [308, 333] width 473 height 25
drag, startPoint x: 76, startPoint y: 323, endPoint x: 92, endPoint y: 329, distance: 17.1
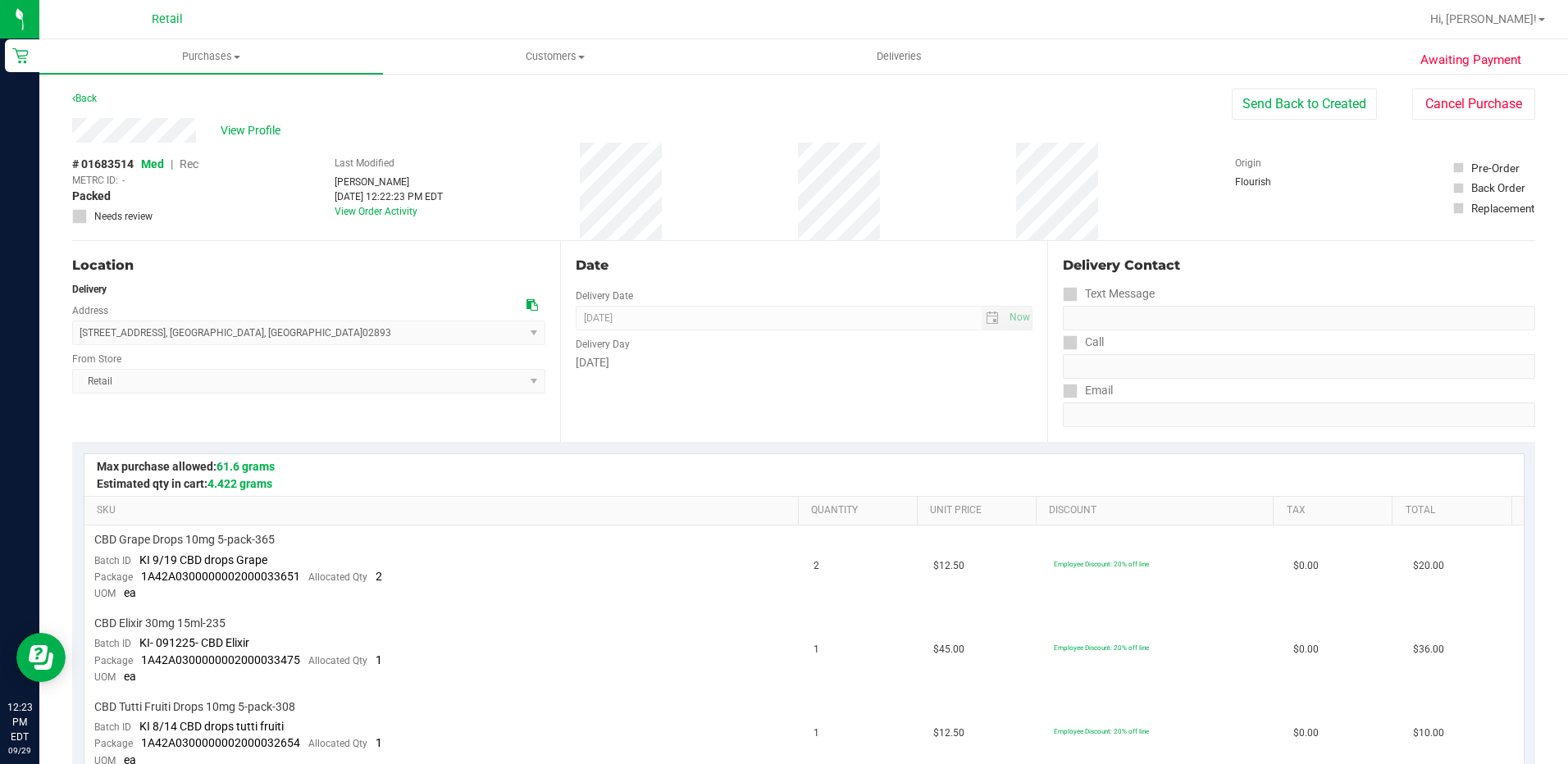
copy span "34 Sweet Briar Lane , West Warwick , RI 02893"
click at [746, 244] on div "Date Delivery Date 09/29/2025 Now 09/29/2025 08:00 AM Now Delivery Day Monday" at bounding box center [804, 341] width 488 height 201
drag, startPoint x: 339, startPoint y: 335, endPoint x: 76, endPoint y: 343, distance: 263.1
click at [76, 343] on span "34 Sweet Briar Lane , West Warwick , RI 02893 Select address 10 Linfield Cir 34…" at bounding box center [308, 333] width 473 height 25
click at [376, 302] on div "34 Sweet Briar Lane , West Warwick , RI 02893 Select address 10 Linfield Cir 34…" at bounding box center [308, 321] width 473 height 49
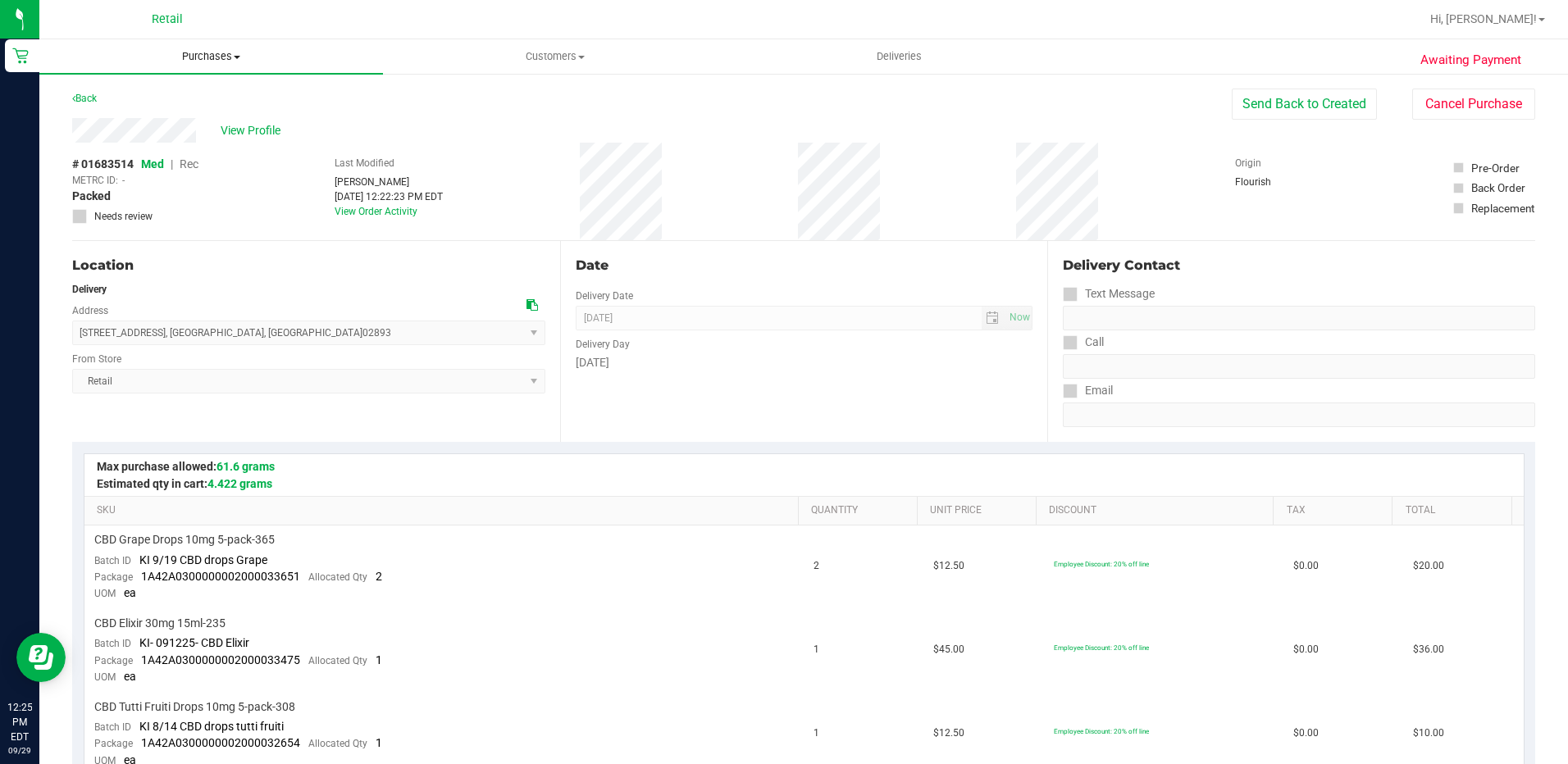
click at [244, 65] on uib-tab-heading "Purchases Summary of purchases Fulfillment All purchases" at bounding box center [210, 56] width 343 height 34
click at [206, 96] on li "Summary of purchases" at bounding box center [210, 99] width 343 height 20
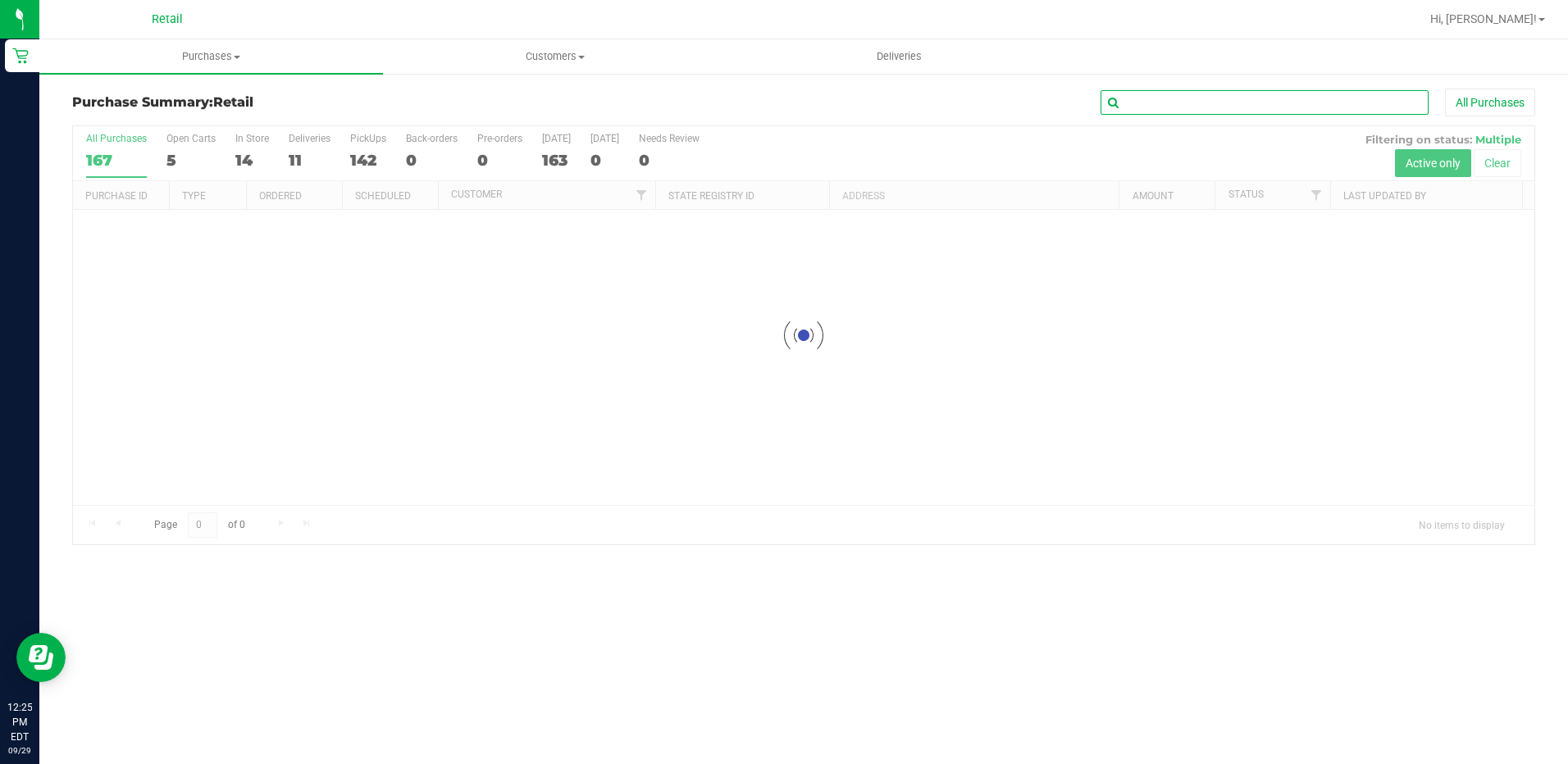
click at [1246, 104] on input "text" at bounding box center [1264, 103] width 328 height 25
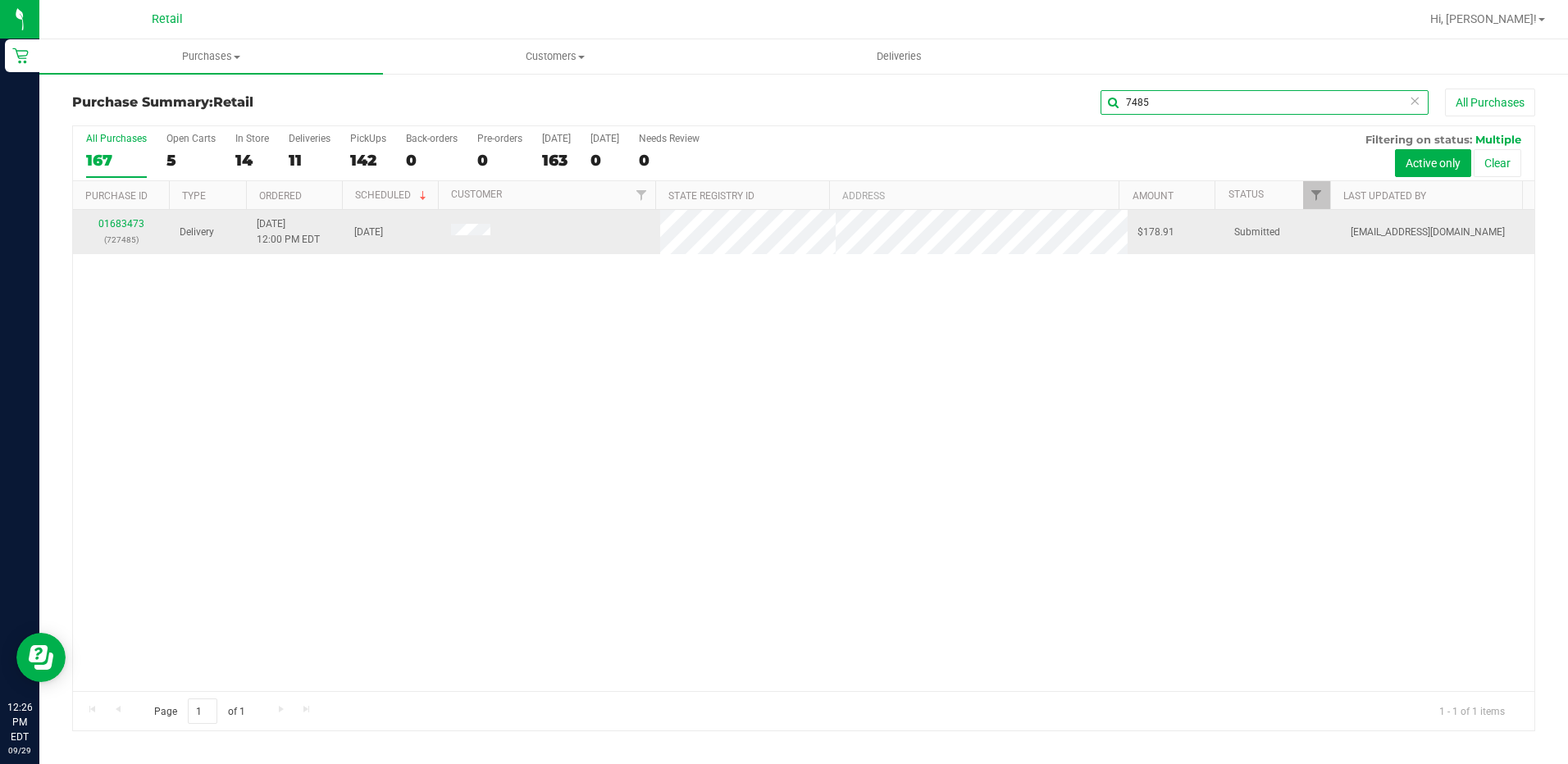
type input "7485"
click at [122, 229] on div "01683473 (727485)" at bounding box center [121, 232] width 77 height 31
click at [122, 224] on link "01683473" at bounding box center [121, 224] width 46 height 11
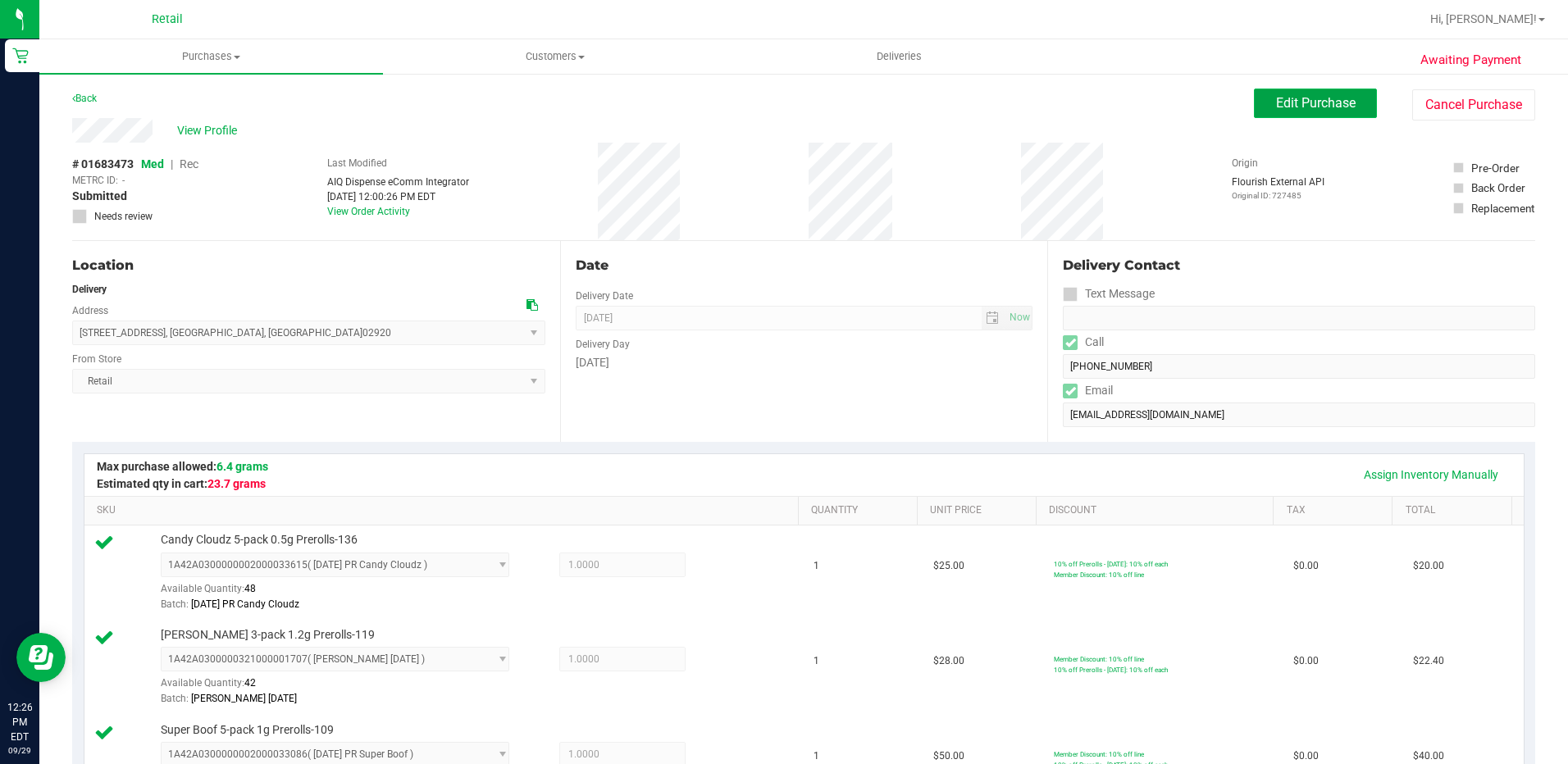
click at [1318, 100] on span "Edit Purchase" at bounding box center [1316, 103] width 80 height 15
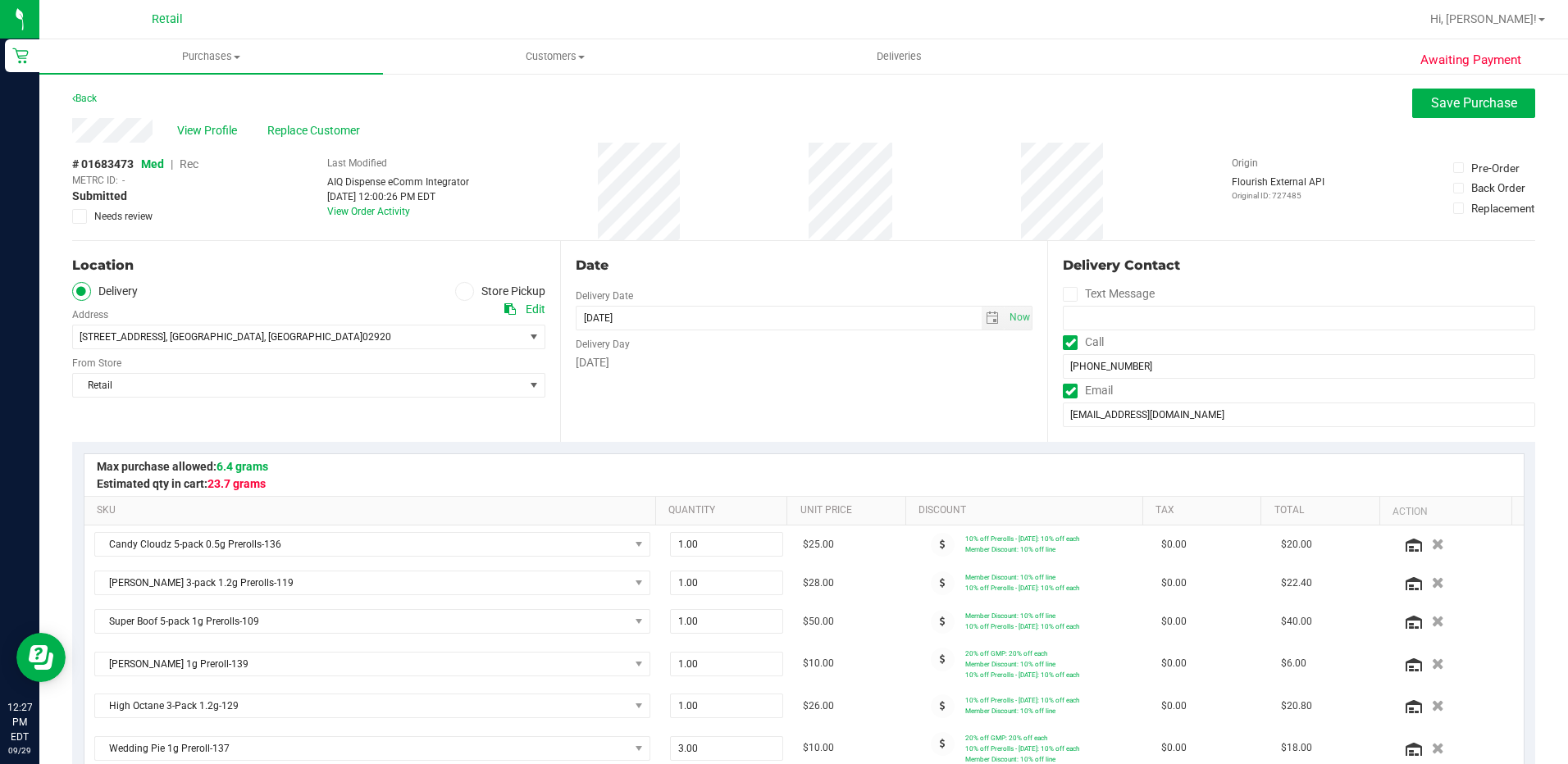
click at [186, 162] on span "Rec" at bounding box center [189, 165] width 19 height 13
click at [1441, 103] on span "Save Purchase" at bounding box center [1474, 103] width 87 height 15
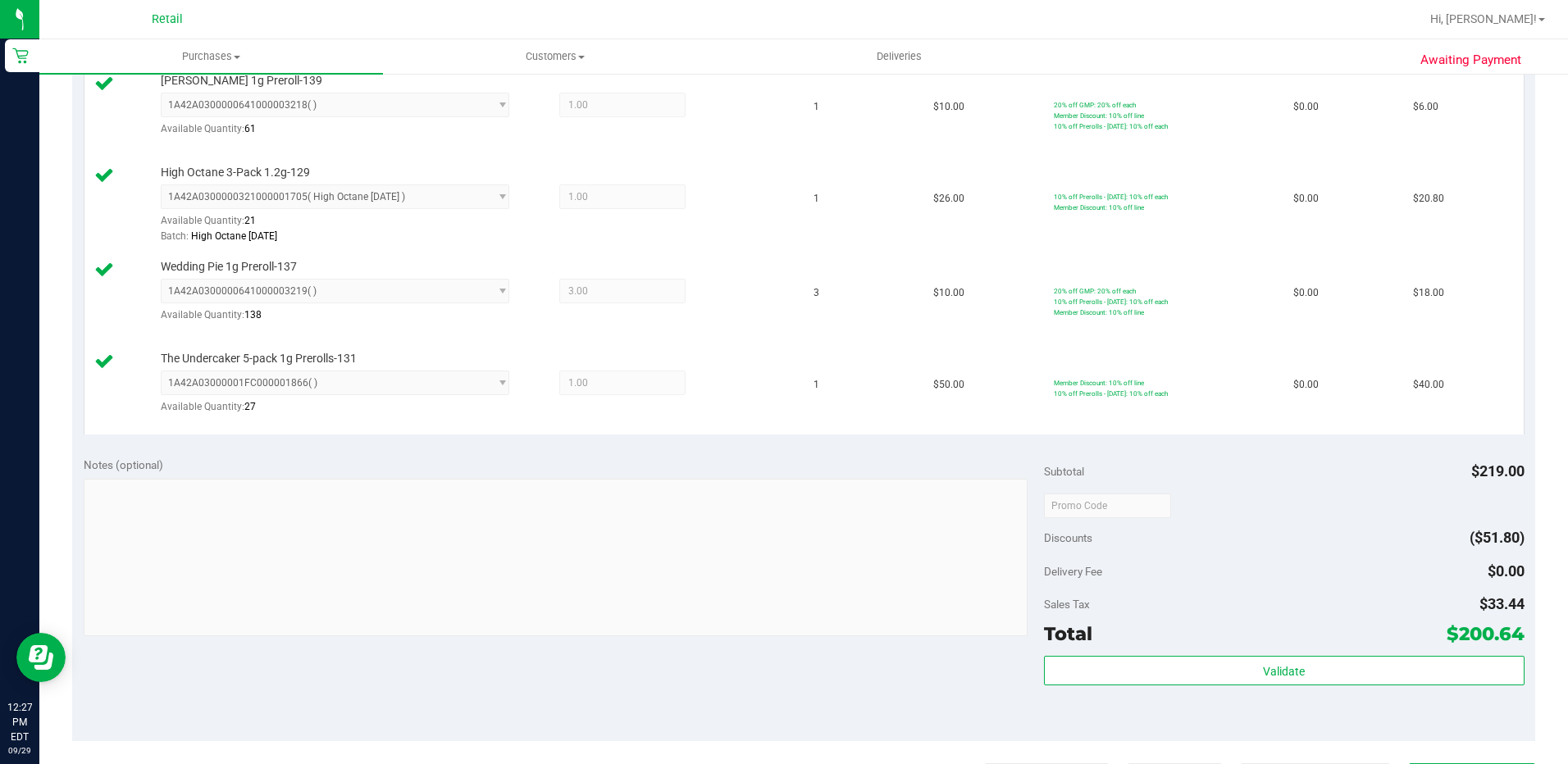
scroll to position [820, 0]
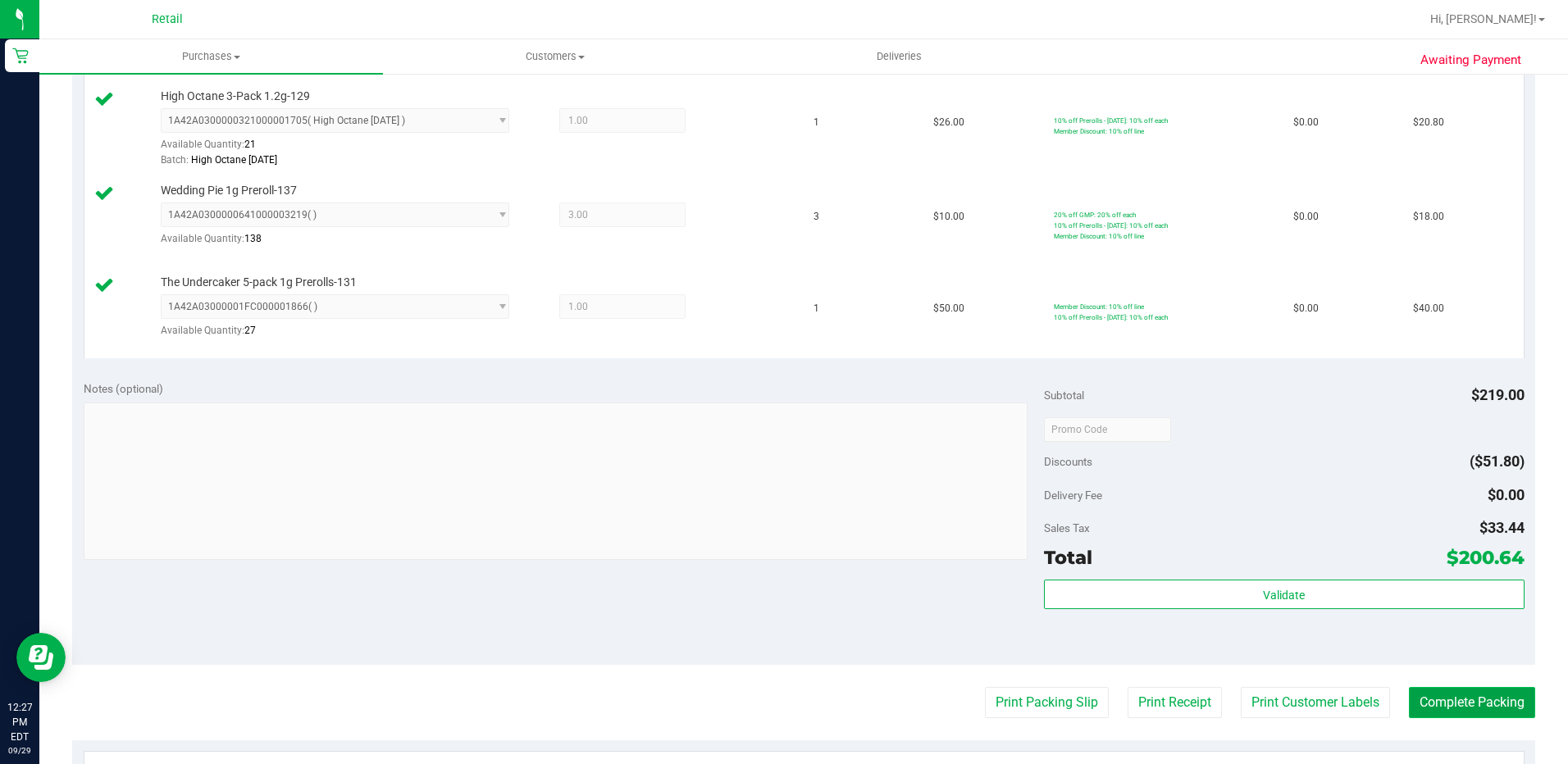
click at [1472, 699] on button "Complete Packing" at bounding box center [1472, 702] width 127 height 31
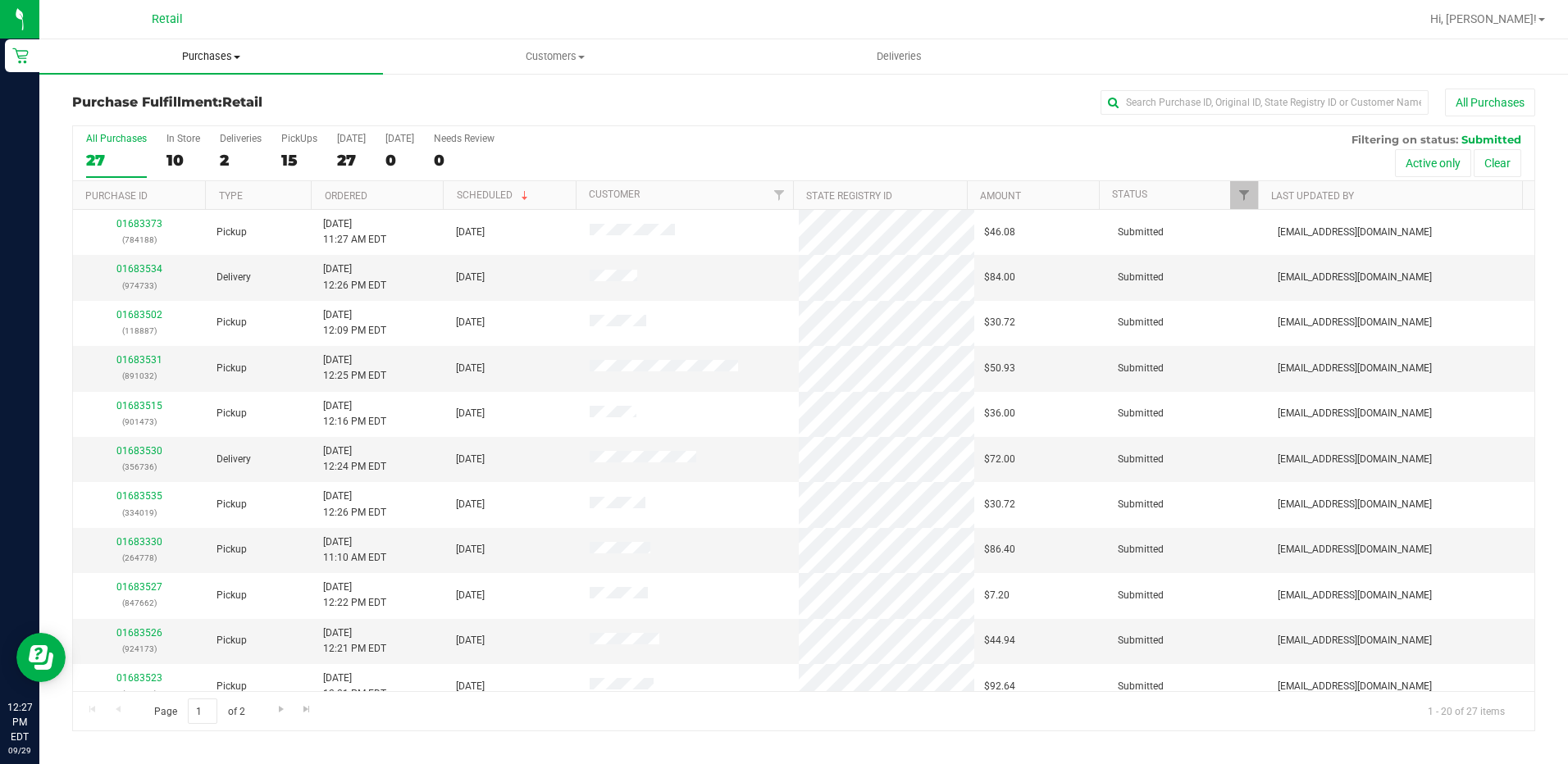
click at [237, 58] on span at bounding box center [237, 57] width 7 height 3
click at [878, 38] on nav "Retail Hi, Kevin!" at bounding box center [803, 19] width 1529 height 39
click at [902, 65] on uib-tab-heading "Deliveries" at bounding box center [899, 56] width 342 height 32
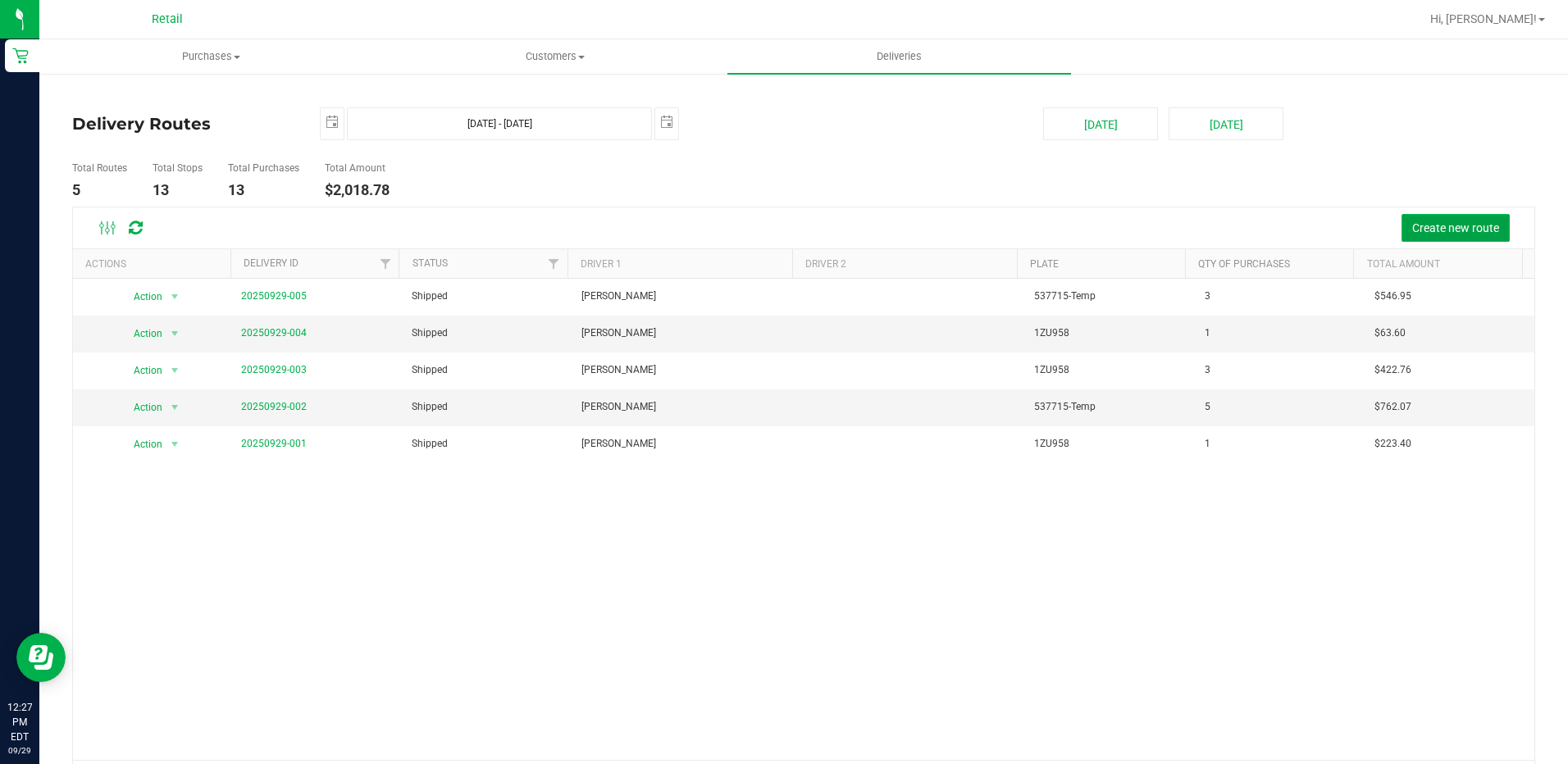
click at [1419, 233] on span "Create new route" at bounding box center [1456, 228] width 87 height 13
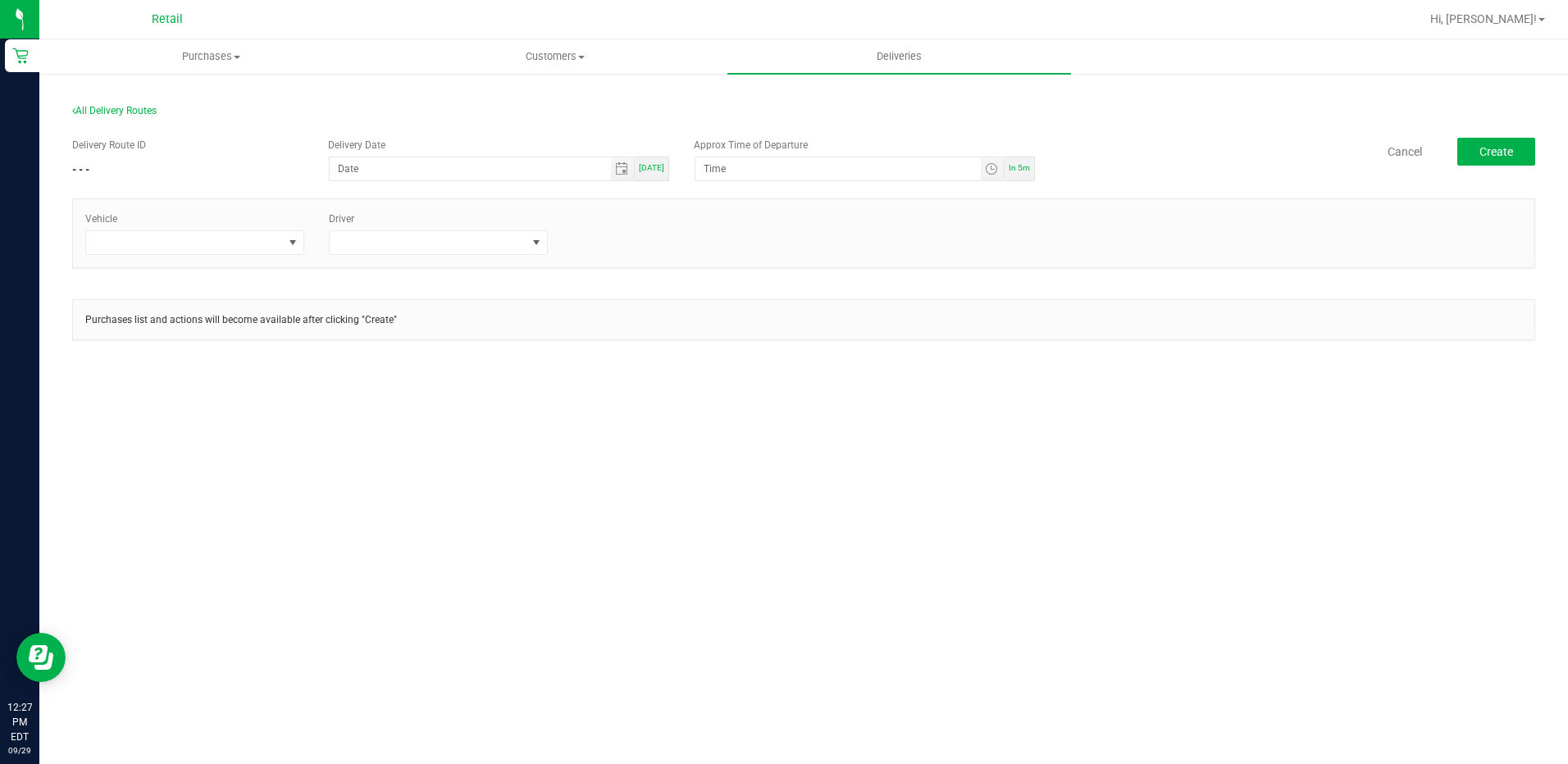
click at [670, 167] on div "Delivery Date Today" at bounding box center [499, 160] width 365 height 44
click at [665, 169] on div "[DATE]" at bounding box center [652, 169] width 34 height 25
type input "[DATE]"
click at [1017, 164] on span "In 5m" at bounding box center [1019, 167] width 21 height 9
type input "12:32 PM"
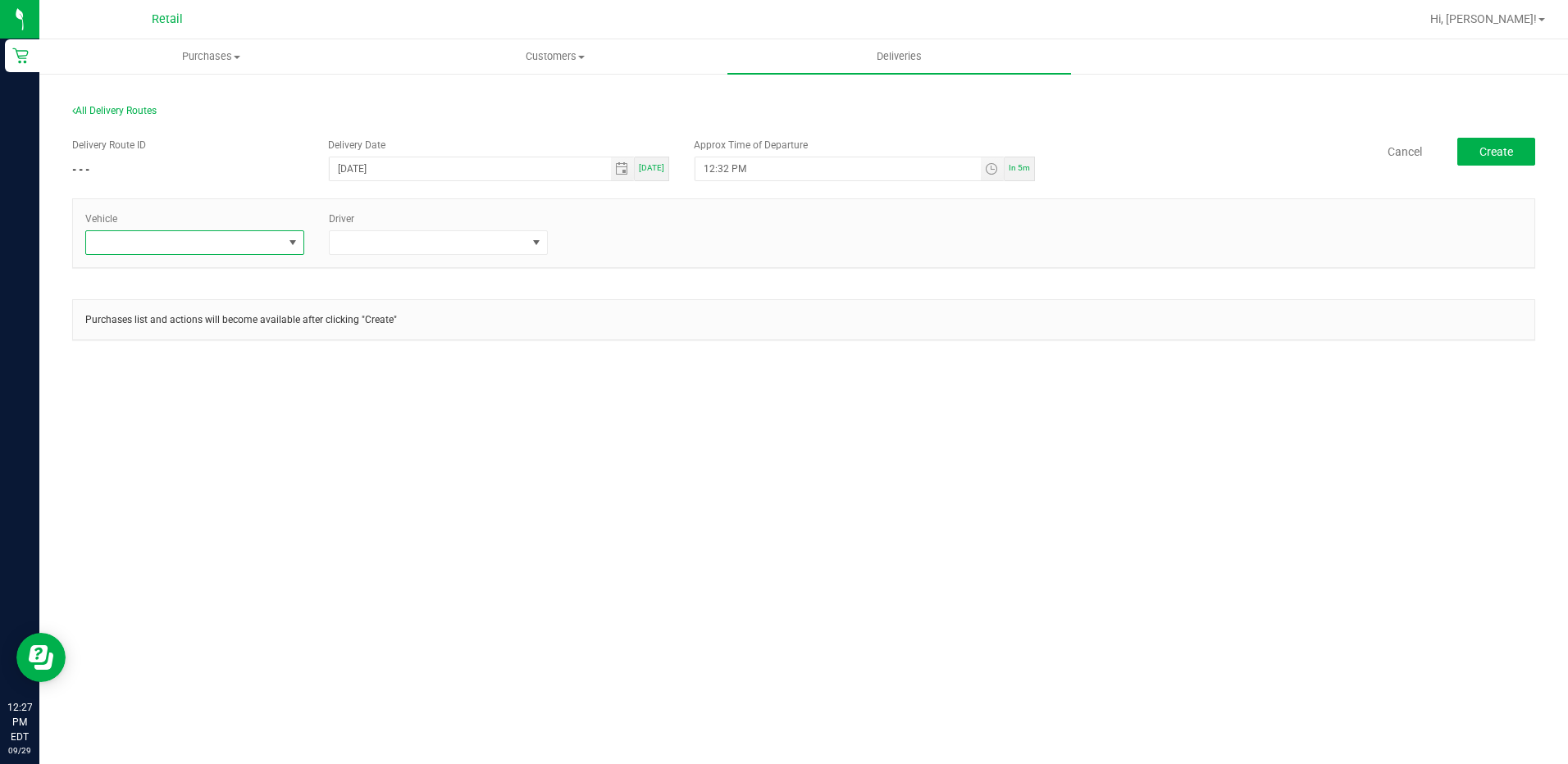
click at [168, 246] on span at bounding box center [185, 243] width 197 height 23
click at [180, 371] on li "Tesla-Silver" at bounding box center [195, 368] width 217 height 28
click at [411, 274] on div "Vehicle Tesla-Silver Driver" at bounding box center [804, 242] width 1463 height 87
click at [436, 247] on span at bounding box center [428, 243] width 197 height 23
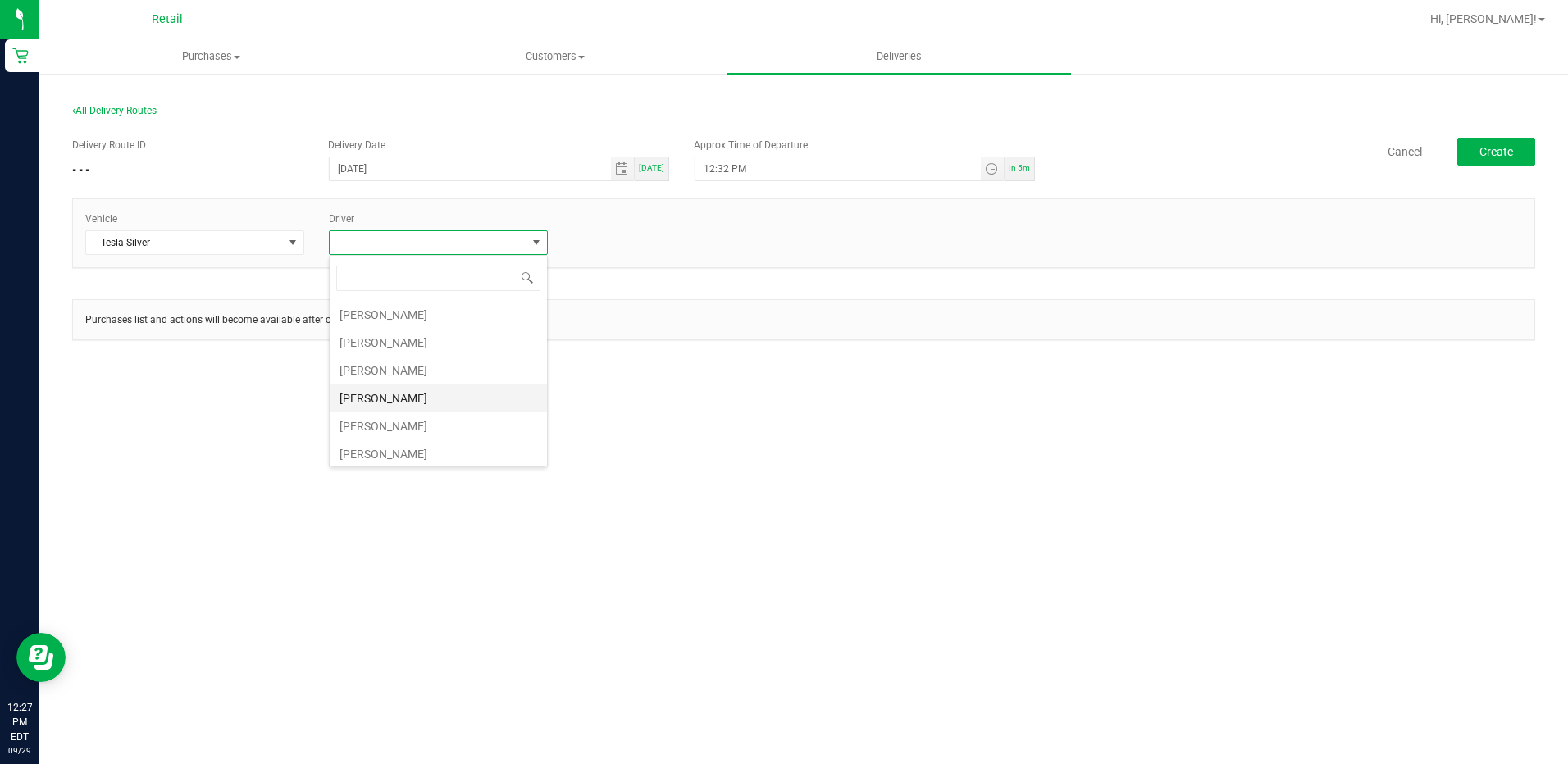
scroll to position [283, 0]
click at [394, 349] on li "[PERSON_NAME]" at bounding box center [439, 338] width 217 height 28
click at [542, 245] on icon at bounding box center [544, 245] width 8 height 10
click at [336, 220] on div "+ Add Driver" at bounding box center [439, 227] width 244 height 33
click at [373, 245] on div "Vehicle Tesla-Silver + Add Driver" at bounding box center [804, 233] width 1461 height 44
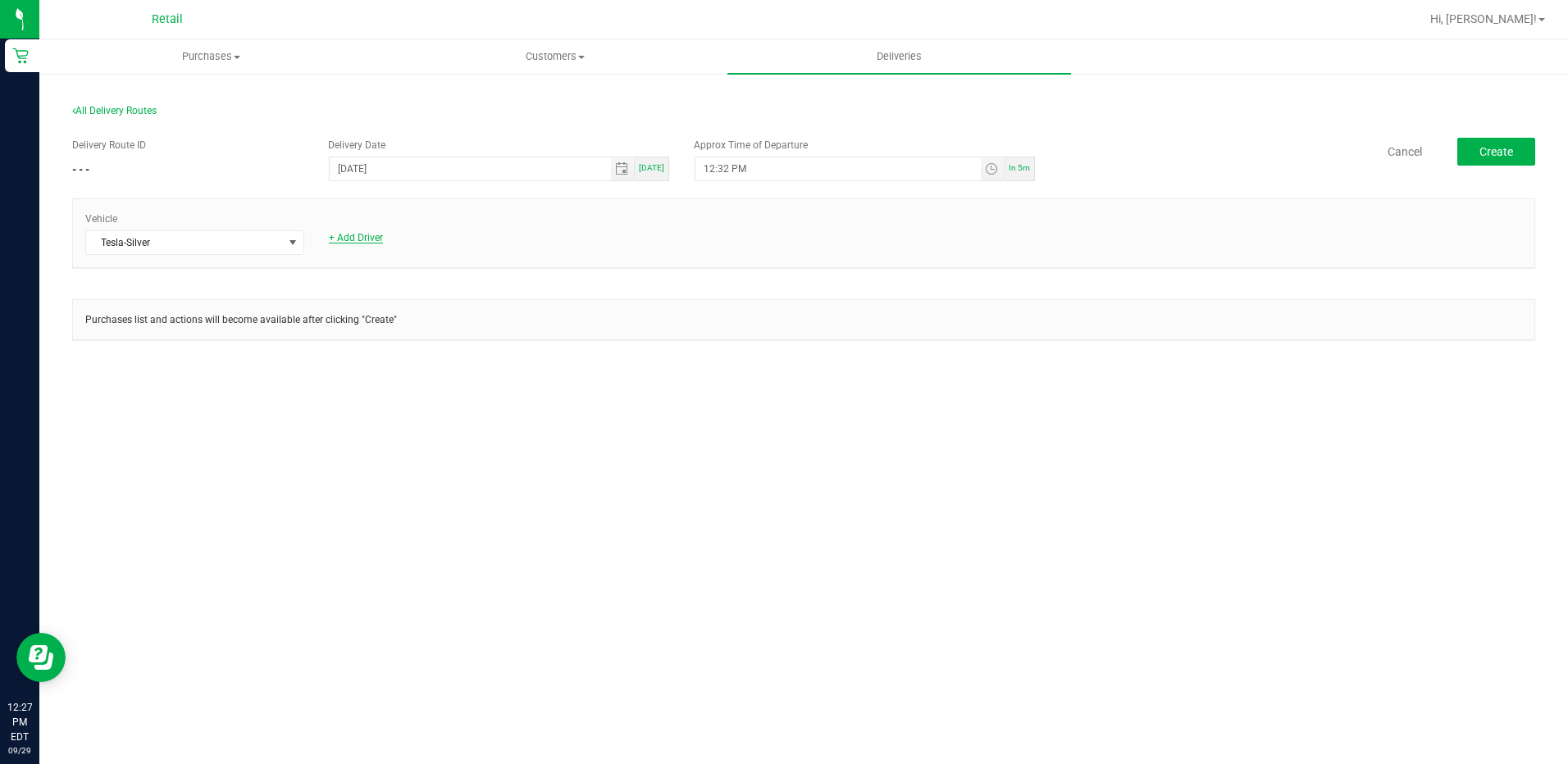
drag, startPoint x: 373, startPoint y: 245, endPoint x: 364, endPoint y: 235, distance: 13.5
click at [364, 235] on link "+ Add Driver" at bounding box center [356, 238] width 54 height 11
click at [493, 253] on span at bounding box center [428, 243] width 197 height 23
click at [420, 362] on li "[PERSON_NAME]" at bounding box center [439, 365] width 217 height 28
click at [1478, 147] on button "Create" at bounding box center [1497, 151] width 78 height 28
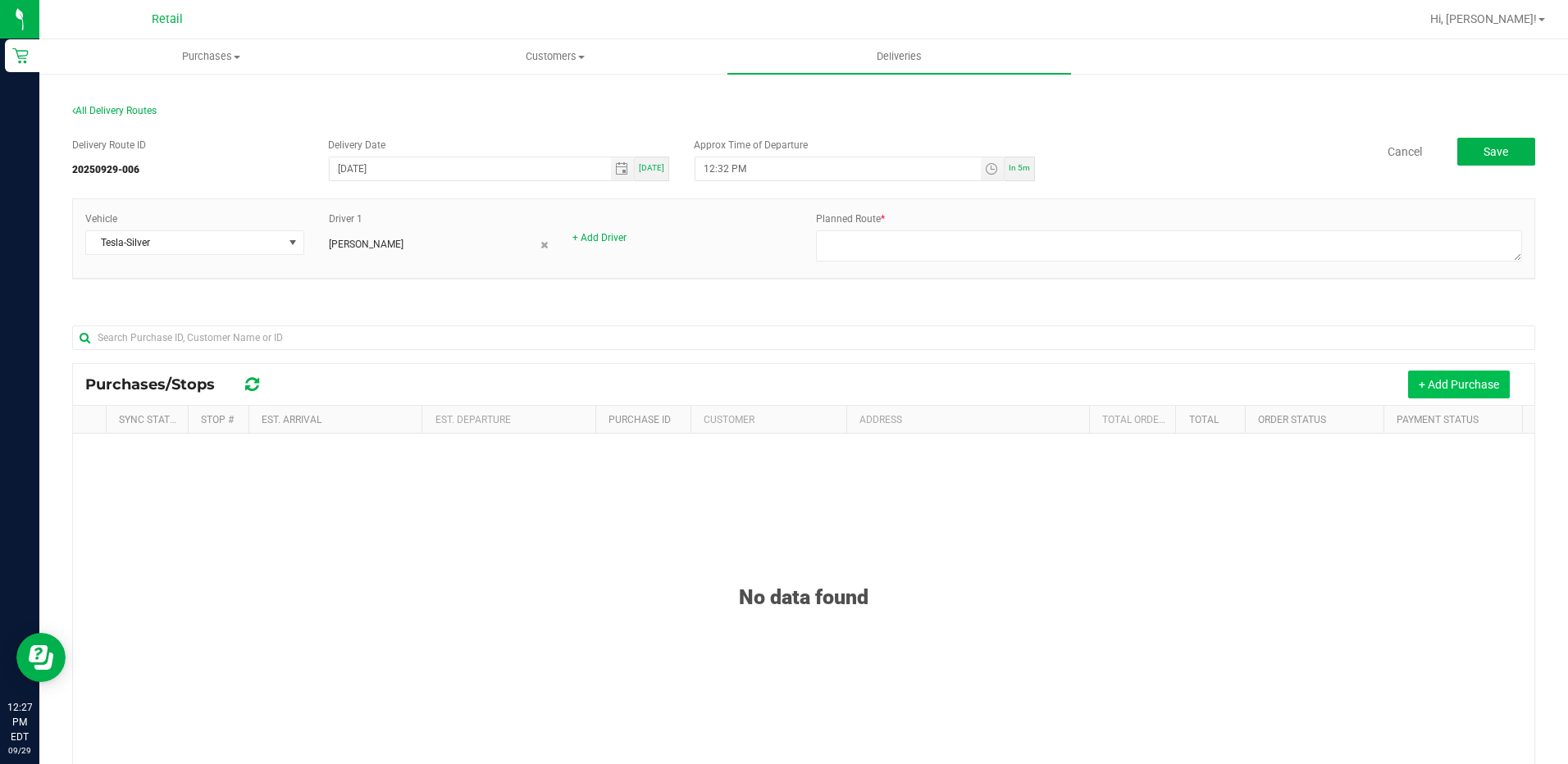
click at [1432, 386] on button "+ Add Purchase" at bounding box center [1459, 384] width 102 height 28
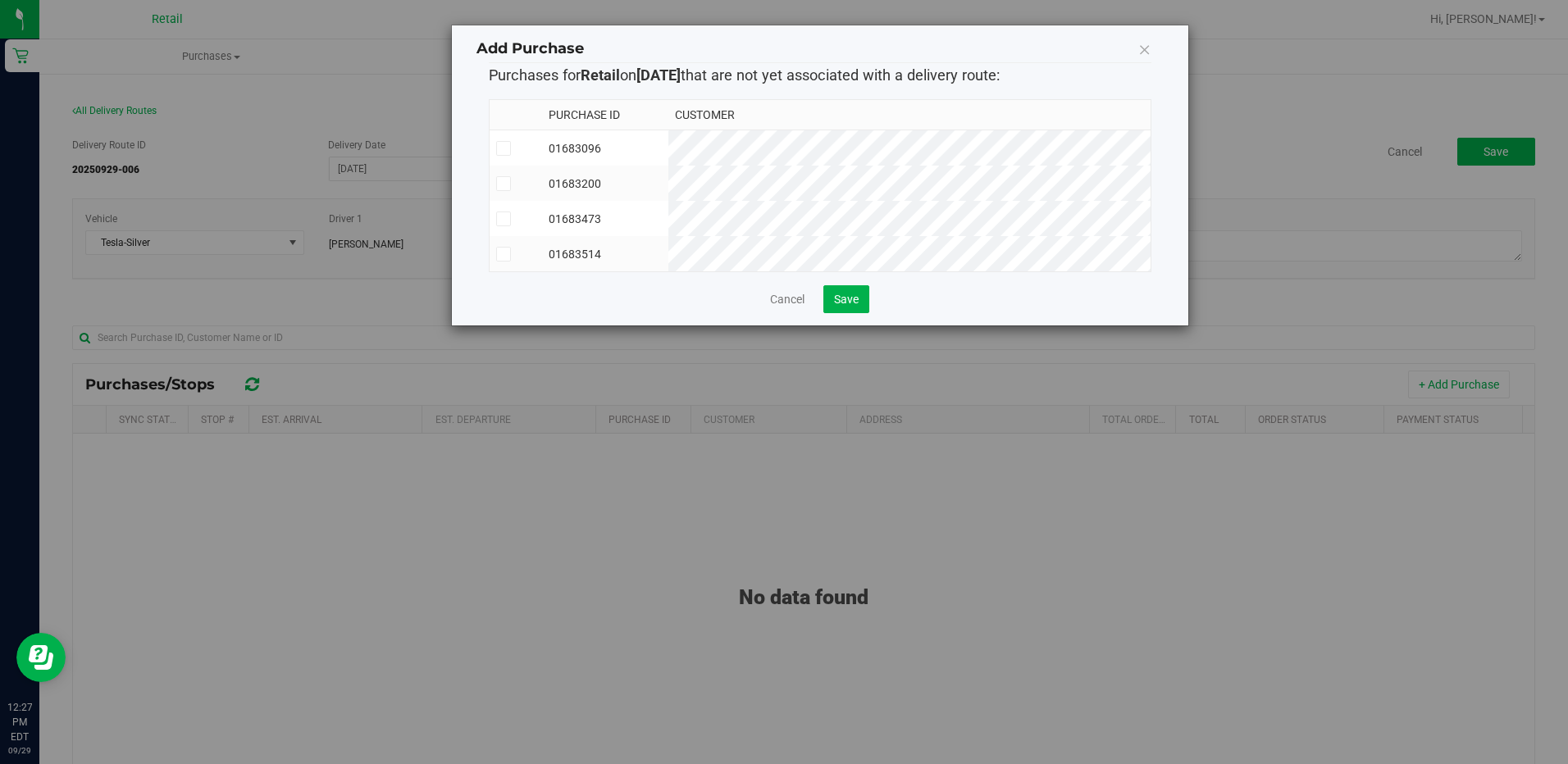
click at [502, 219] on icon at bounding box center [502, 219] width 10 height 0
click at [0, 0] on input "checkbox" at bounding box center [0, 0] width 0 height 0
click at [504, 254] on icon at bounding box center [502, 254] width 10 height 0
click at [0, 0] on input "checkbox" at bounding box center [0, 0] width 0 height 0
click at [865, 313] on button "Save" at bounding box center [847, 299] width 46 height 28
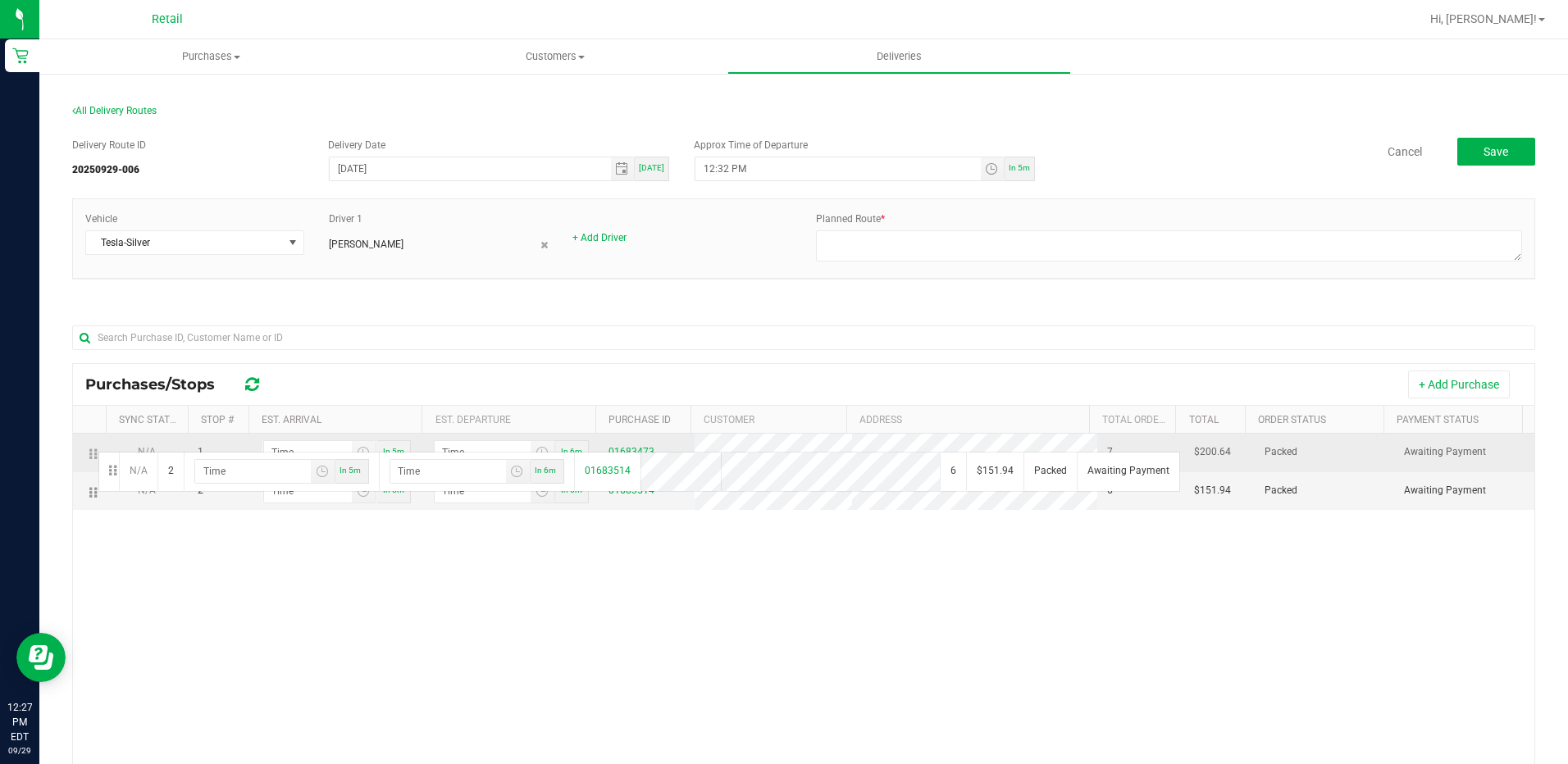
drag, startPoint x: 95, startPoint y: 490, endPoint x: 96, endPoint y: 450, distance: 40.0
click at [283, 443] on input "hour:minute AM" at bounding box center [308, 453] width 88 height 23
type input "5:07 AM"
type input "5:08 AM"
type input "5:07 PM"
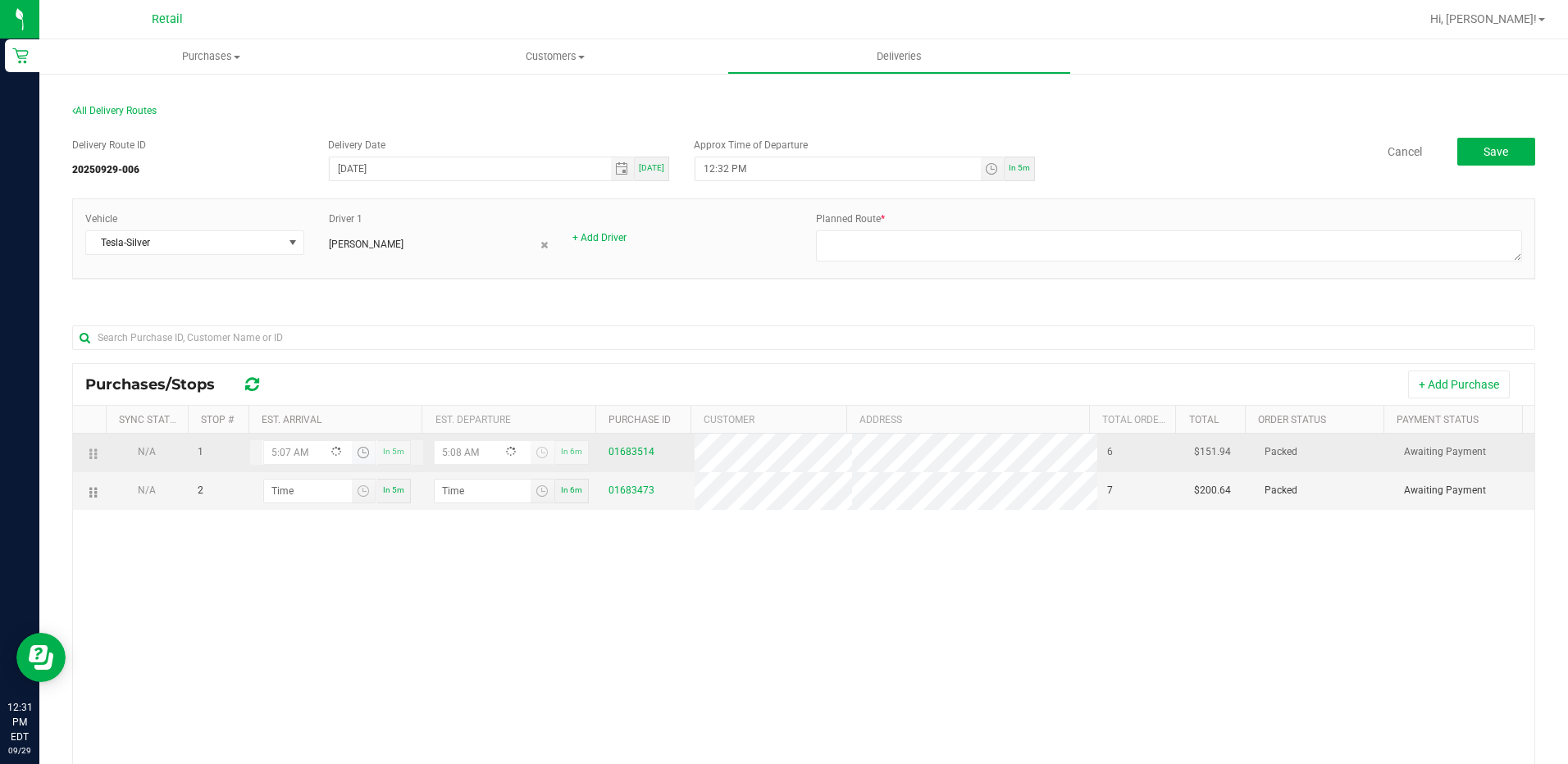
type input "5:08 PM"
click at [286, 443] on input "5:07 PM" at bounding box center [308, 453] width 88 height 23
click at [280, 452] on input "5:07 PM" at bounding box center [308, 453] width 88 height 23
click at [265, 457] on input "5:07 PM" at bounding box center [308, 453] width 88 height 23
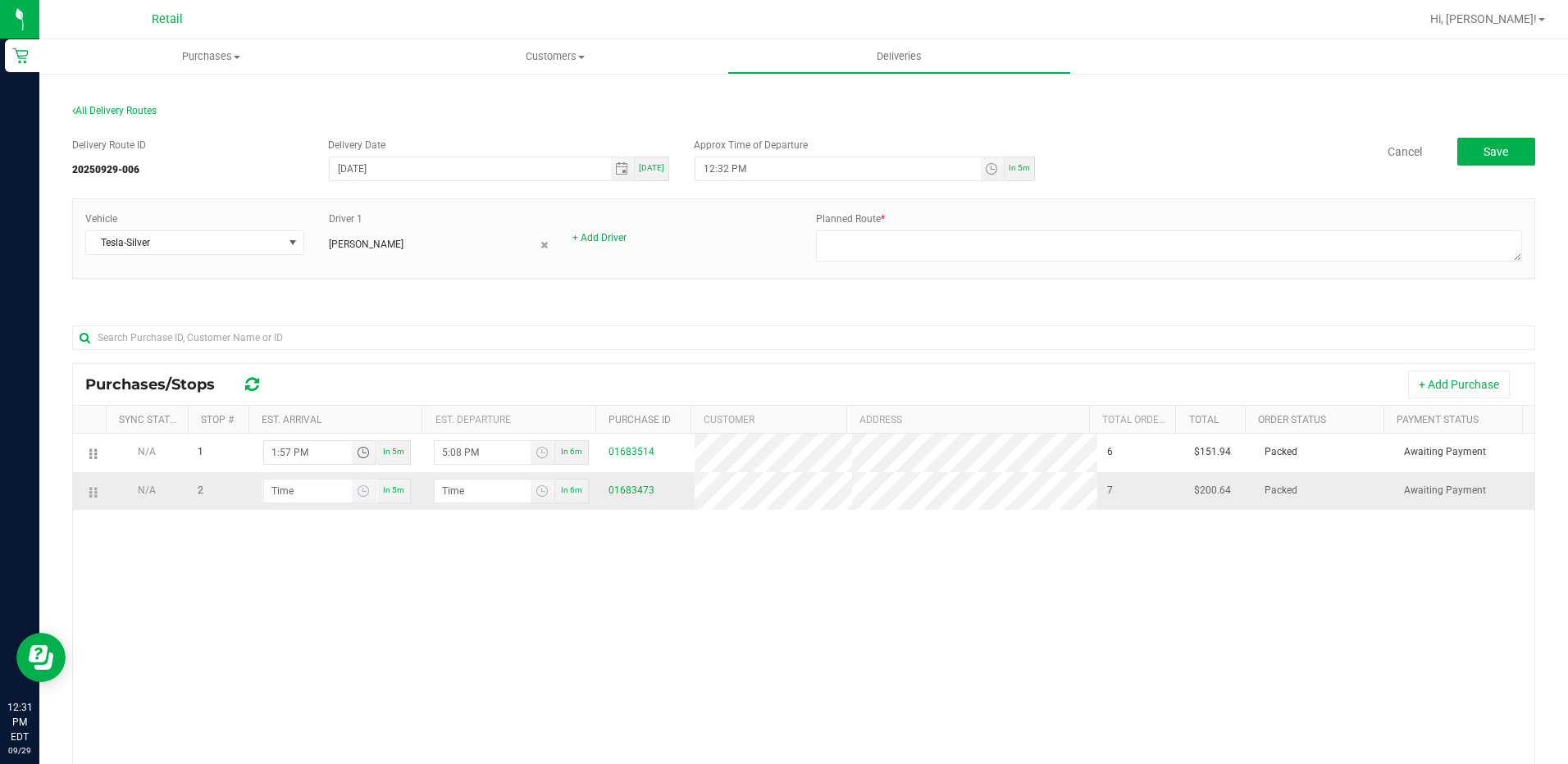
type input "1:57 PM"
click at [333, 485] on input "hour:minute AM" at bounding box center [308, 491] width 88 height 23
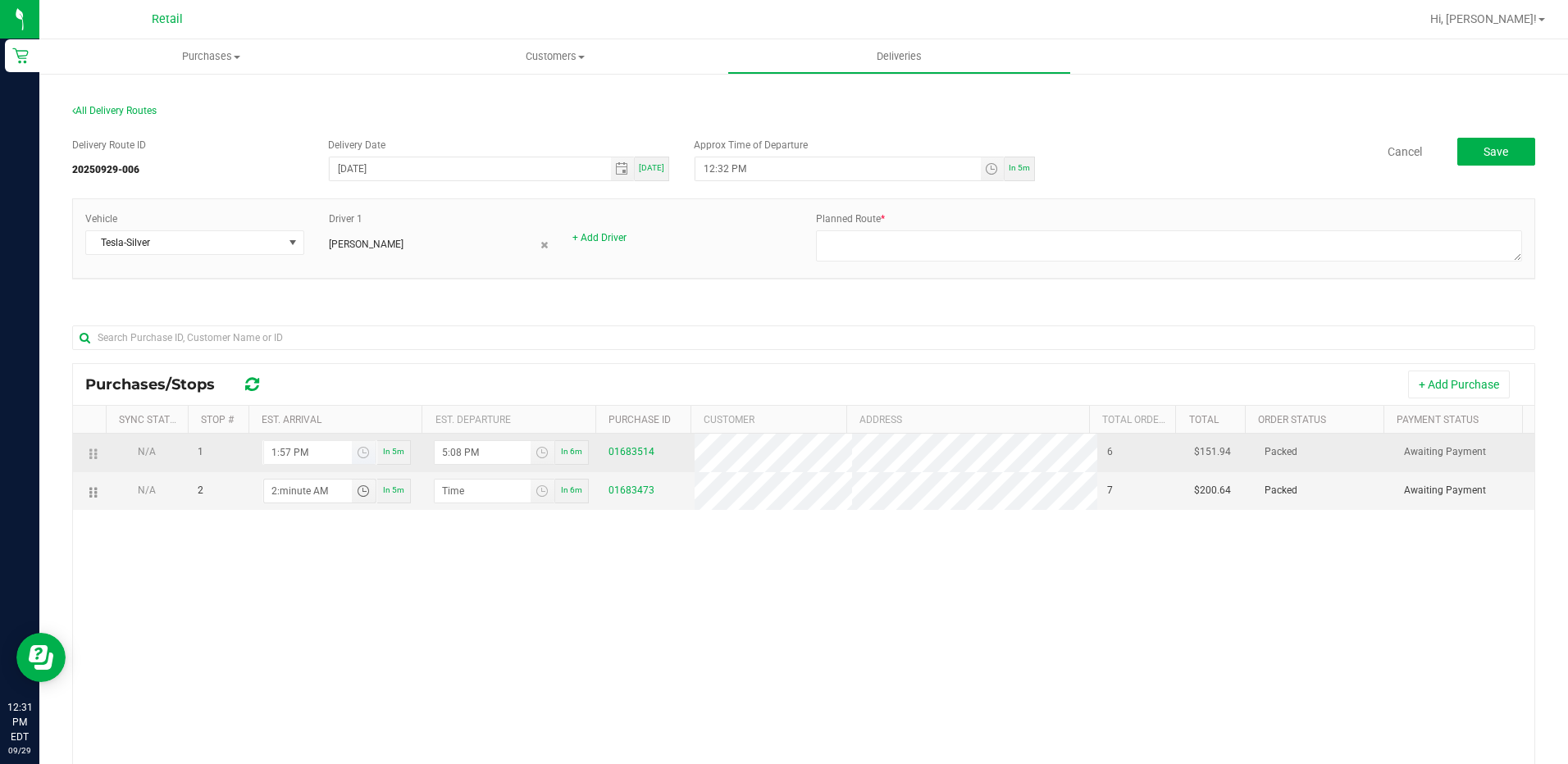
type input "2:01 AM"
type input "2:02 AM"
type input "2:13 AM"
type input "2:14 AM"
type input "2:13 PM"
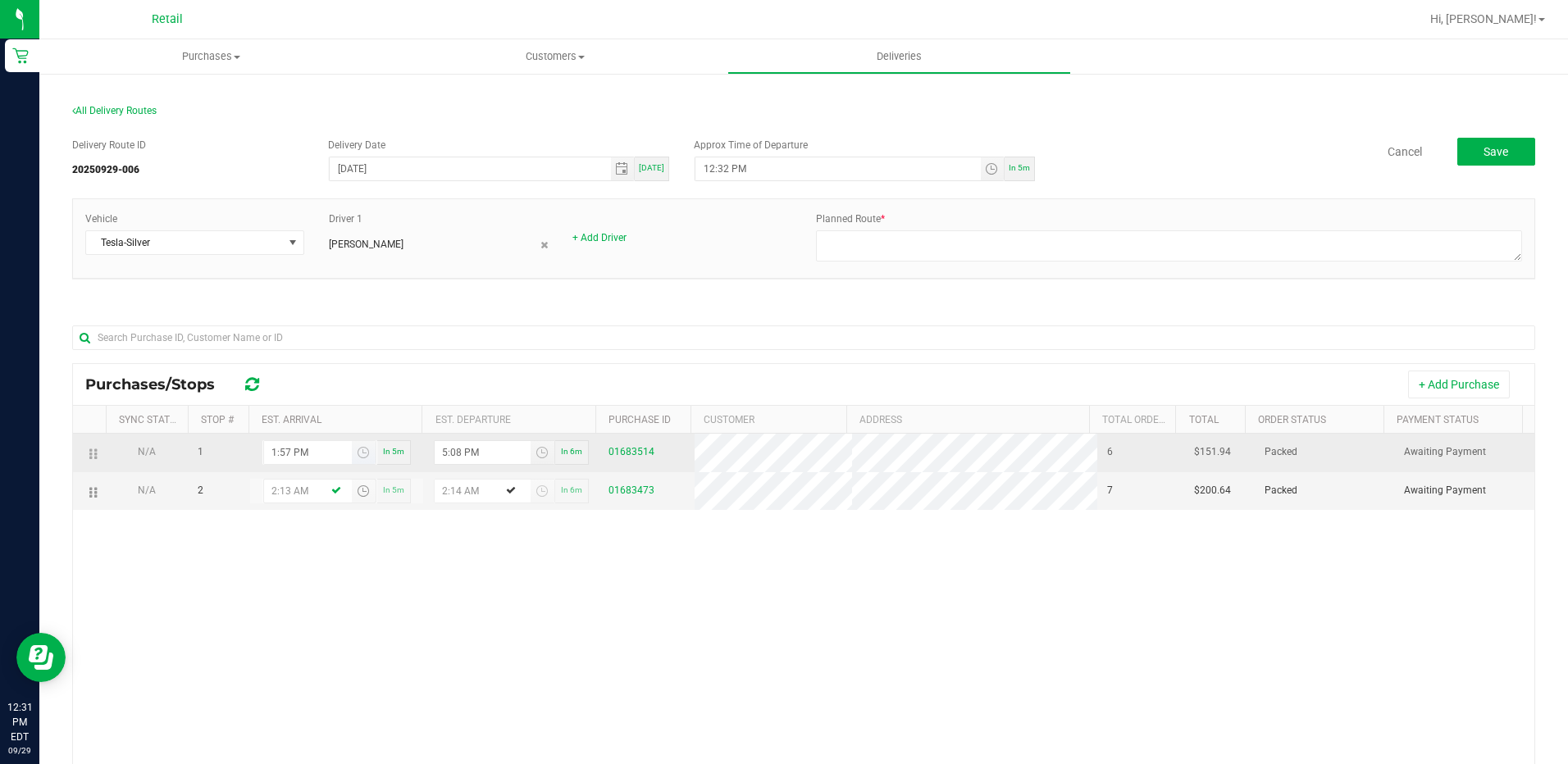
type input "2:14 PM"
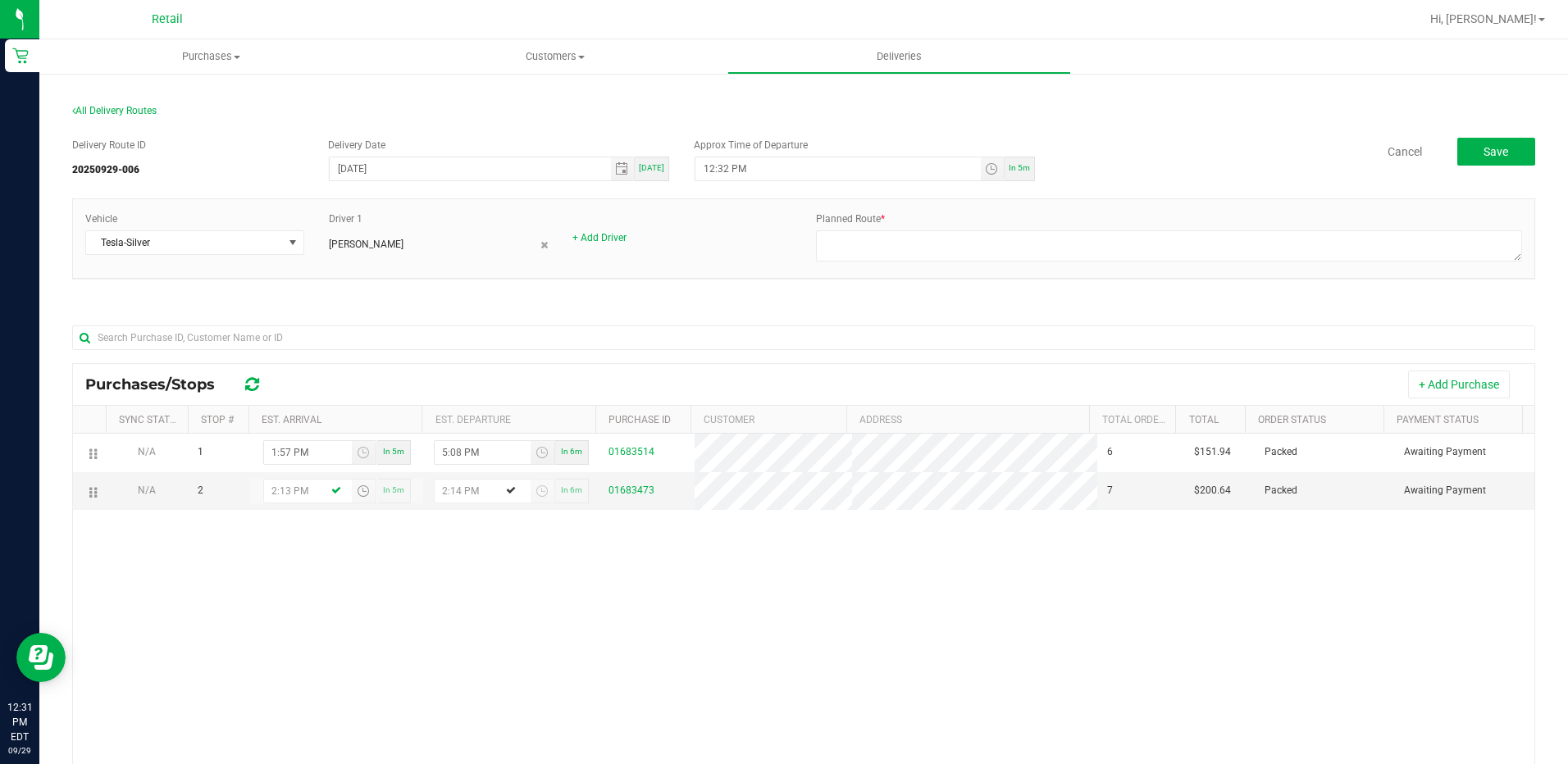
type input "2:13 PM"
drag, startPoint x: 919, startPoint y: 713, endPoint x: 960, endPoint y: 388, distance: 327.6
click at [926, 687] on div "N/A 1 1:57 PM In 5m 5:08 PM In 6m 01683514 6 $151.94 Packed Awaiting Payment N/…" at bounding box center [804, 675] width 1461 height 481
click at [855, 217] on label "Planned Route *" at bounding box center [851, 219] width 69 height 15
click at [862, 225] on label "Planned Route *" at bounding box center [851, 219] width 69 height 15
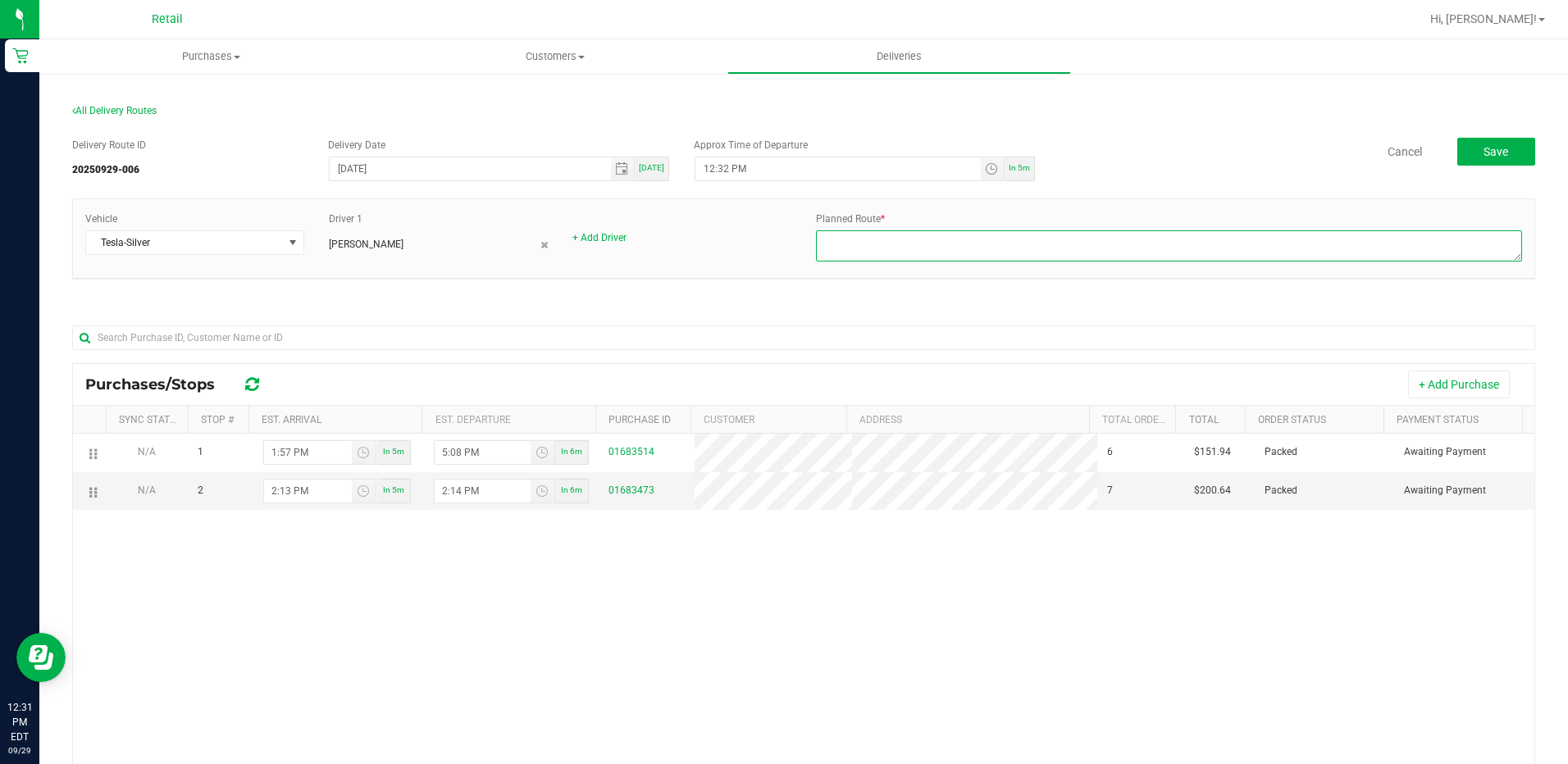
click at [833, 239] on textarea at bounding box center [1169, 245] width 706 height 31
type textarea "onfleet"
click at [1017, 164] on span "In 5m" at bounding box center [1019, 167] width 21 height 9
type input "12:36 PM"
click at [1508, 151] on button "Save" at bounding box center [1497, 151] width 78 height 28
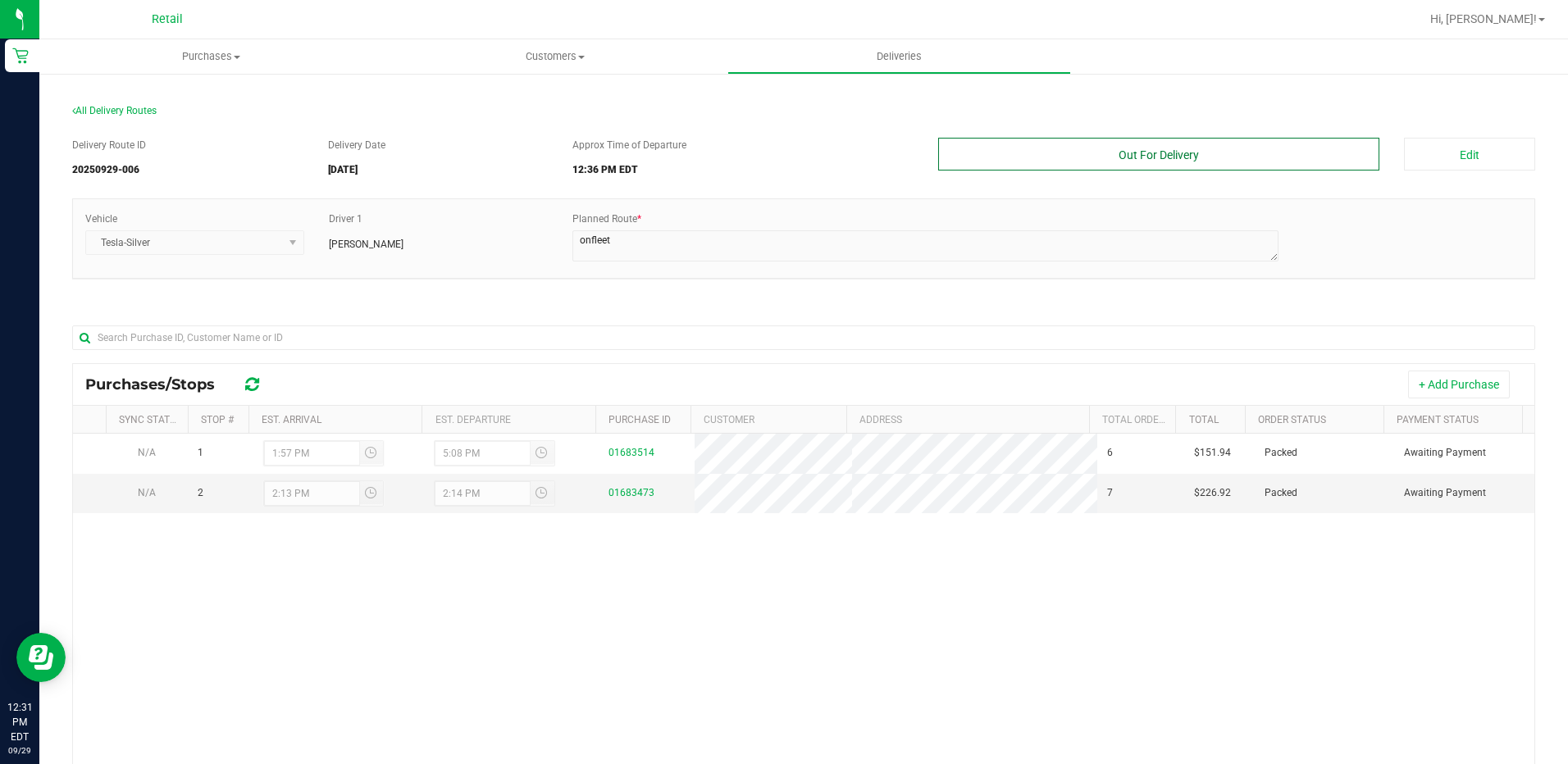
click at [1221, 154] on button "Out For Delivery" at bounding box center [1159, 154] width 442 height 32
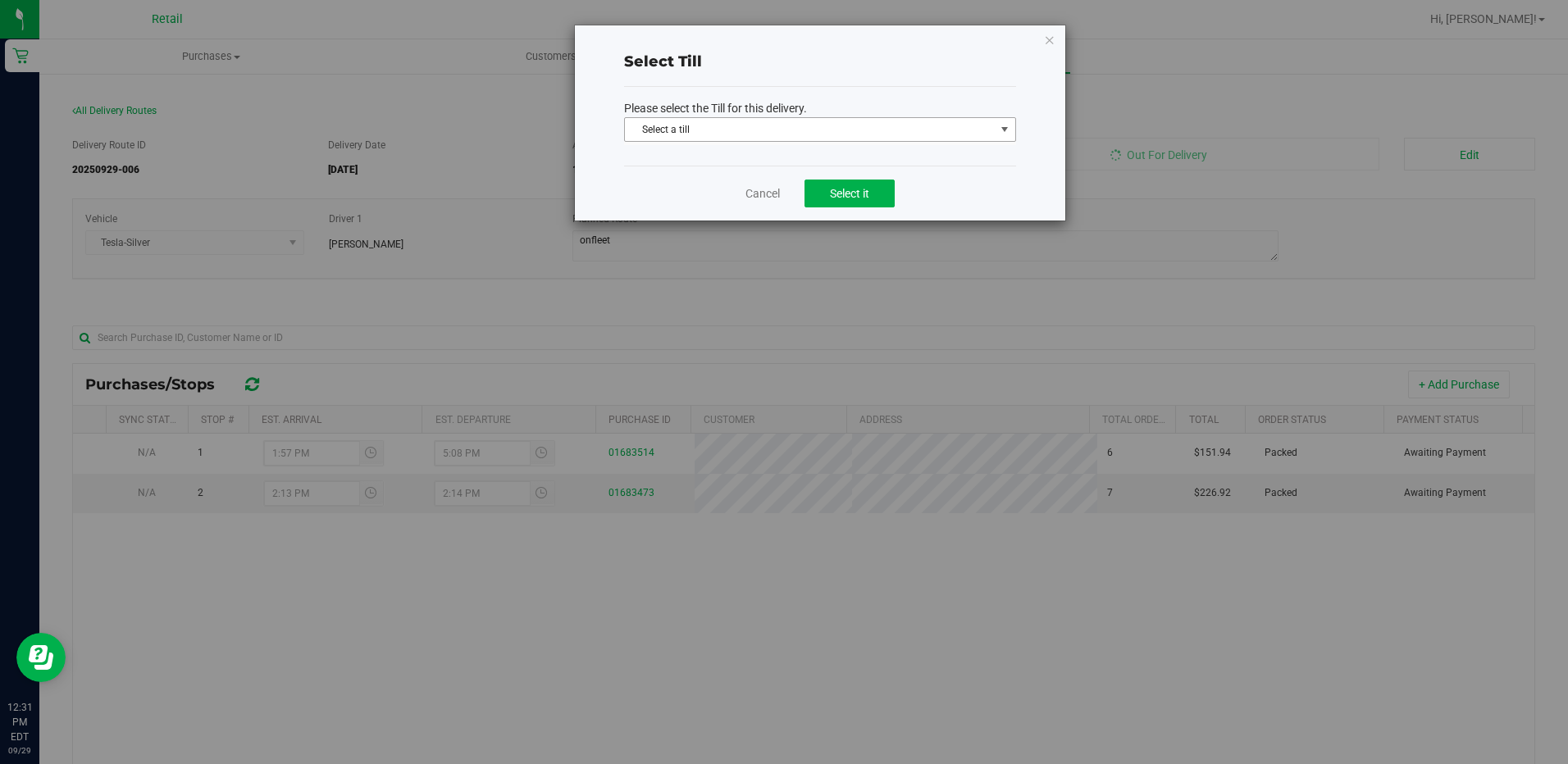
click at [860, 136] on span "Select a till" at bounding box center [810, 129] width 370 height 23
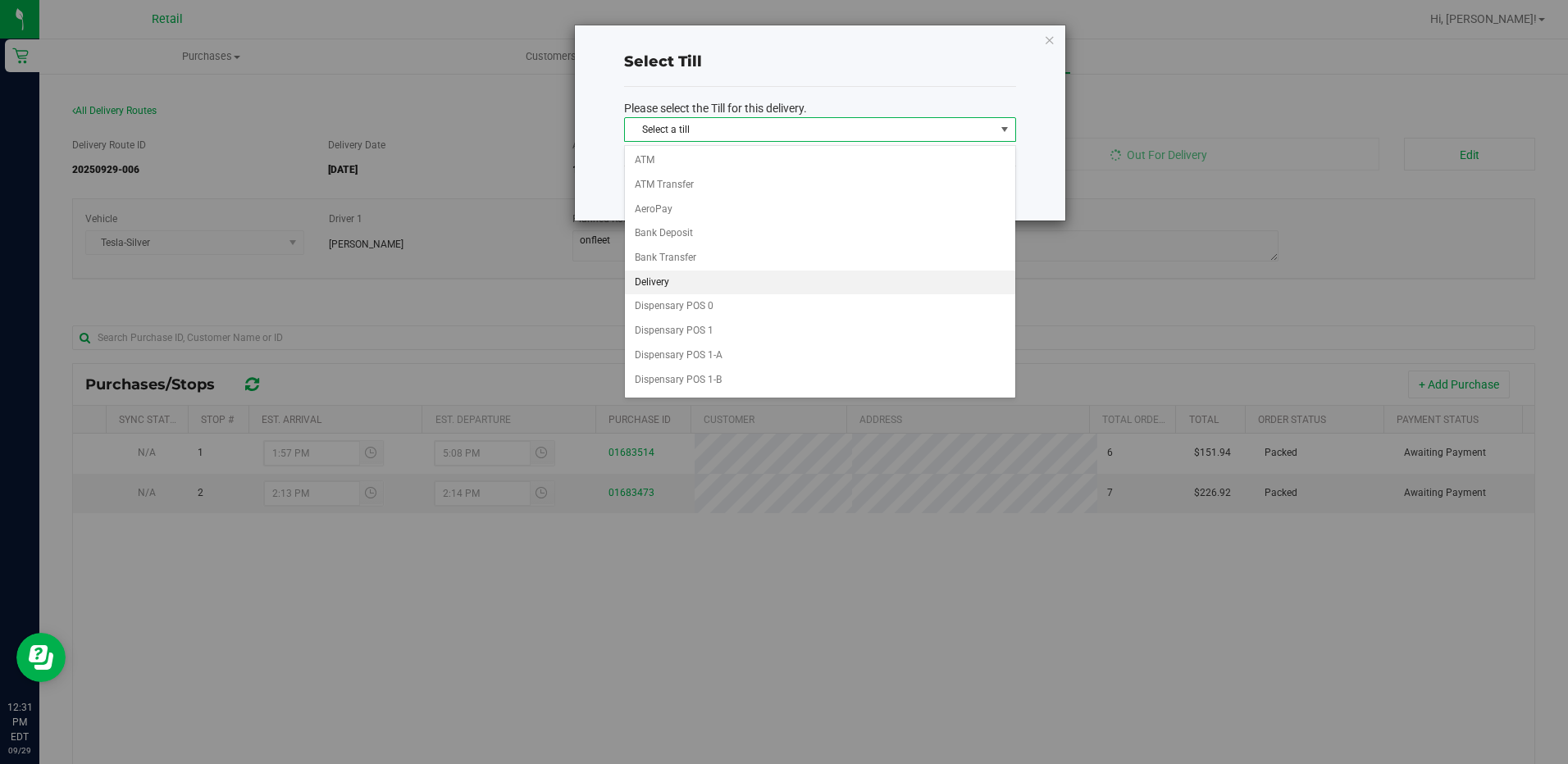
click at [719, 288] on li "Delivery" at bounding box center [820, 283] width 390 height 25
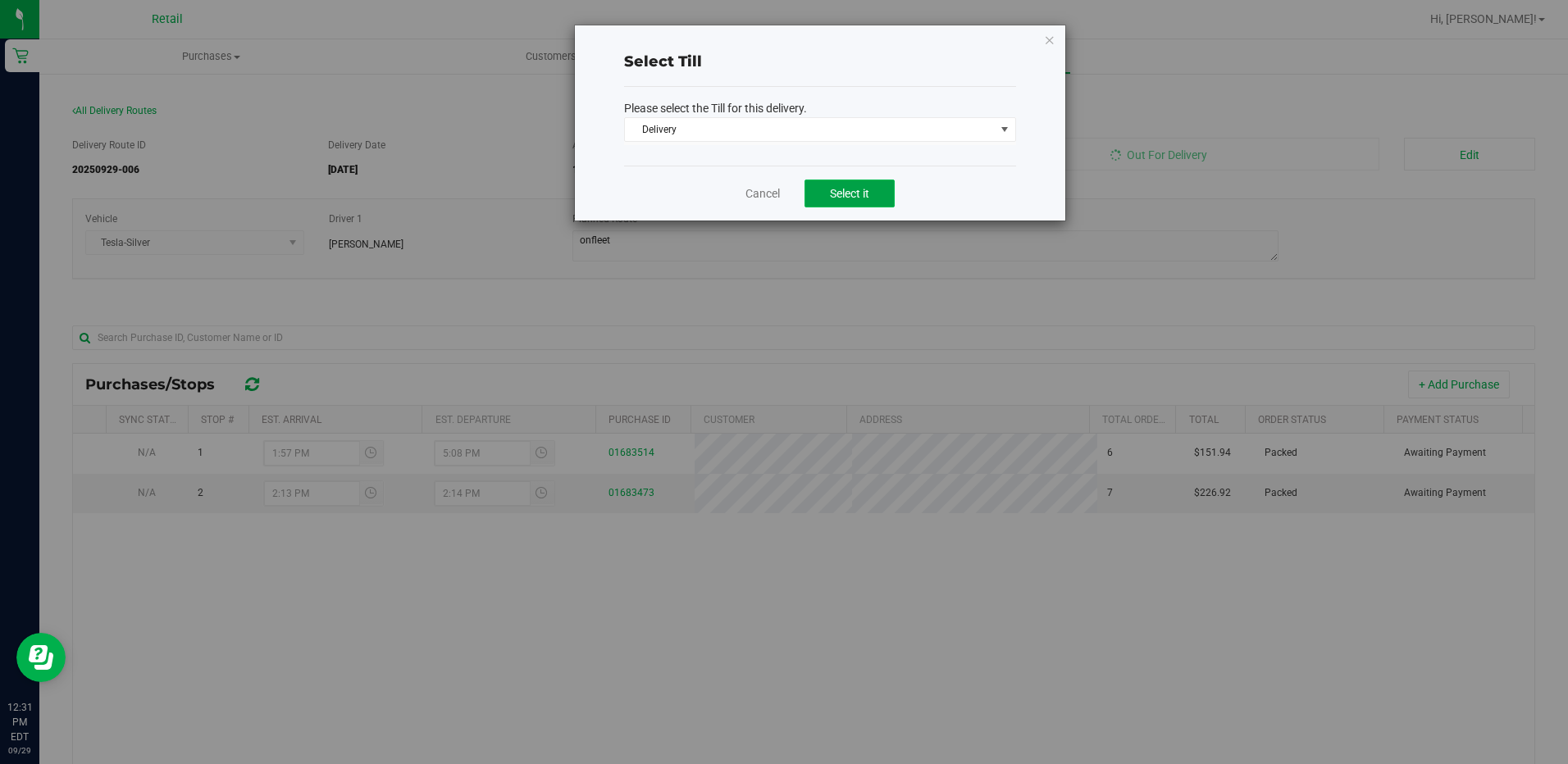
click at [883, 184] on button "Select it" at bounding box center [850, 193] width 90 height 28
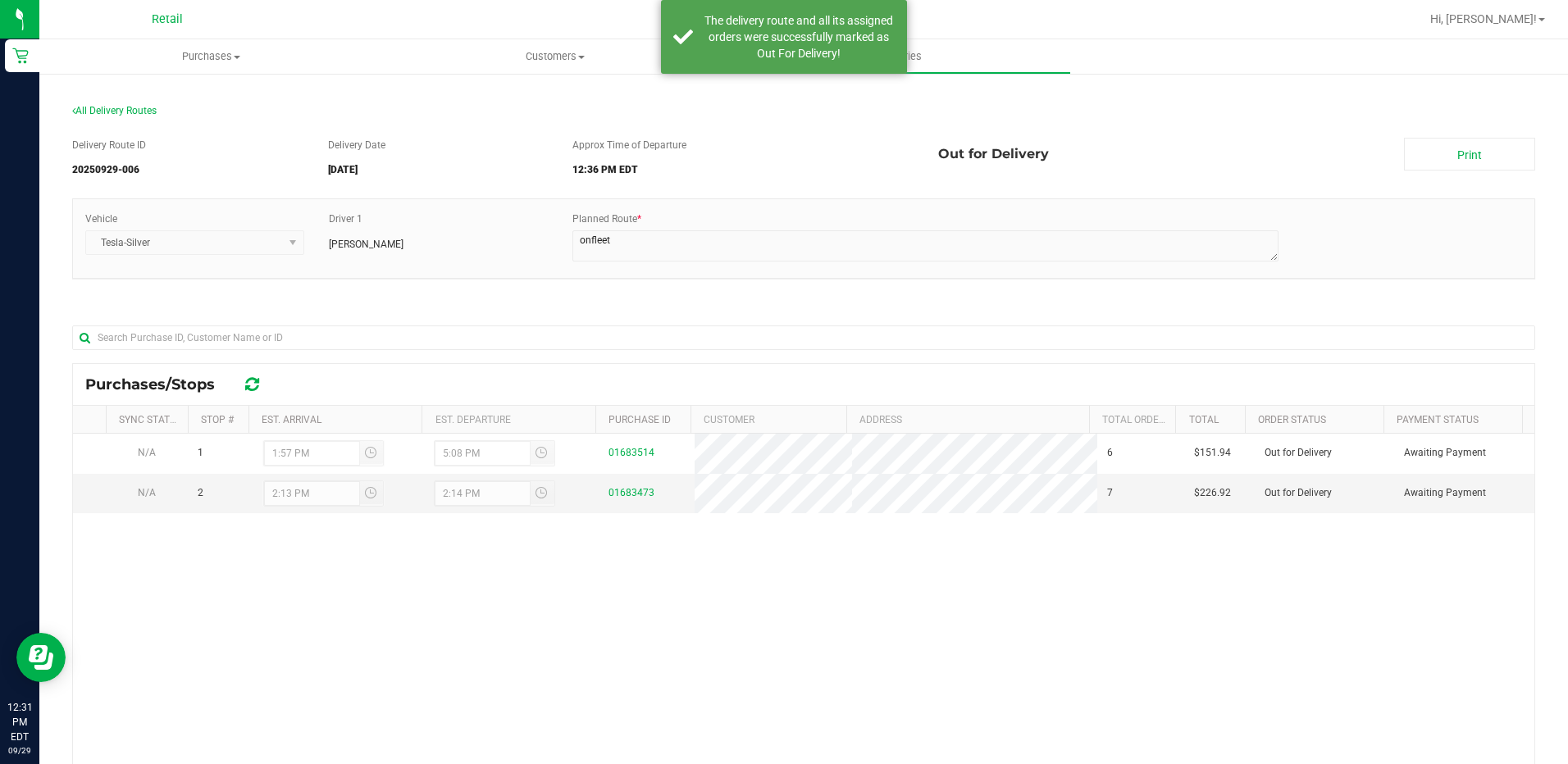
click at [1465, 146] on link "Print" at bounding box center [1470, 154] width 131 height 32
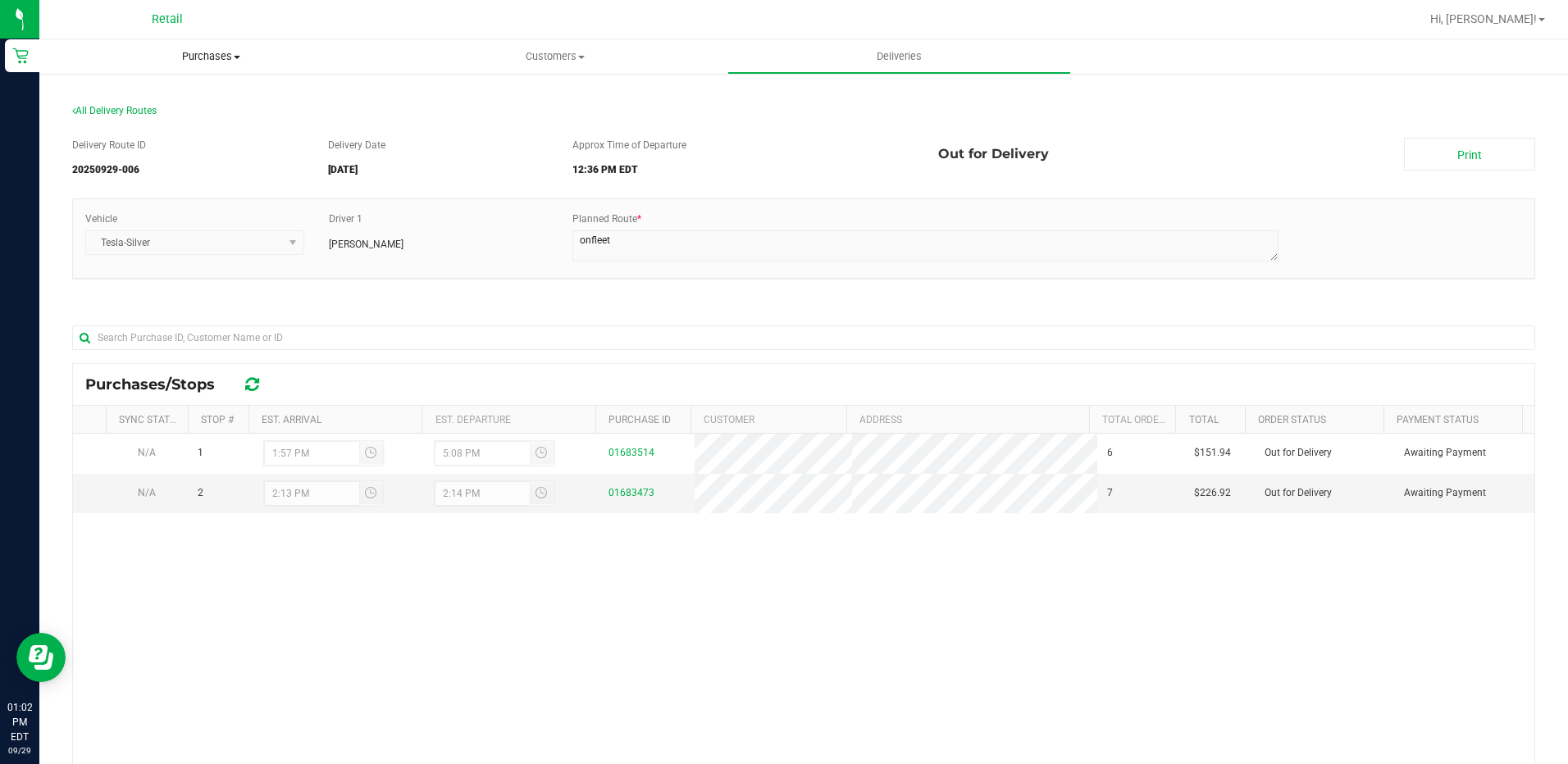
click at [226, 59] on span "Purchases" at bounding box center [210, 57] width 343 height 15
click at [224, 108] on li "Summary of purchases" at bounding box center [210, 99] width 343 height 20
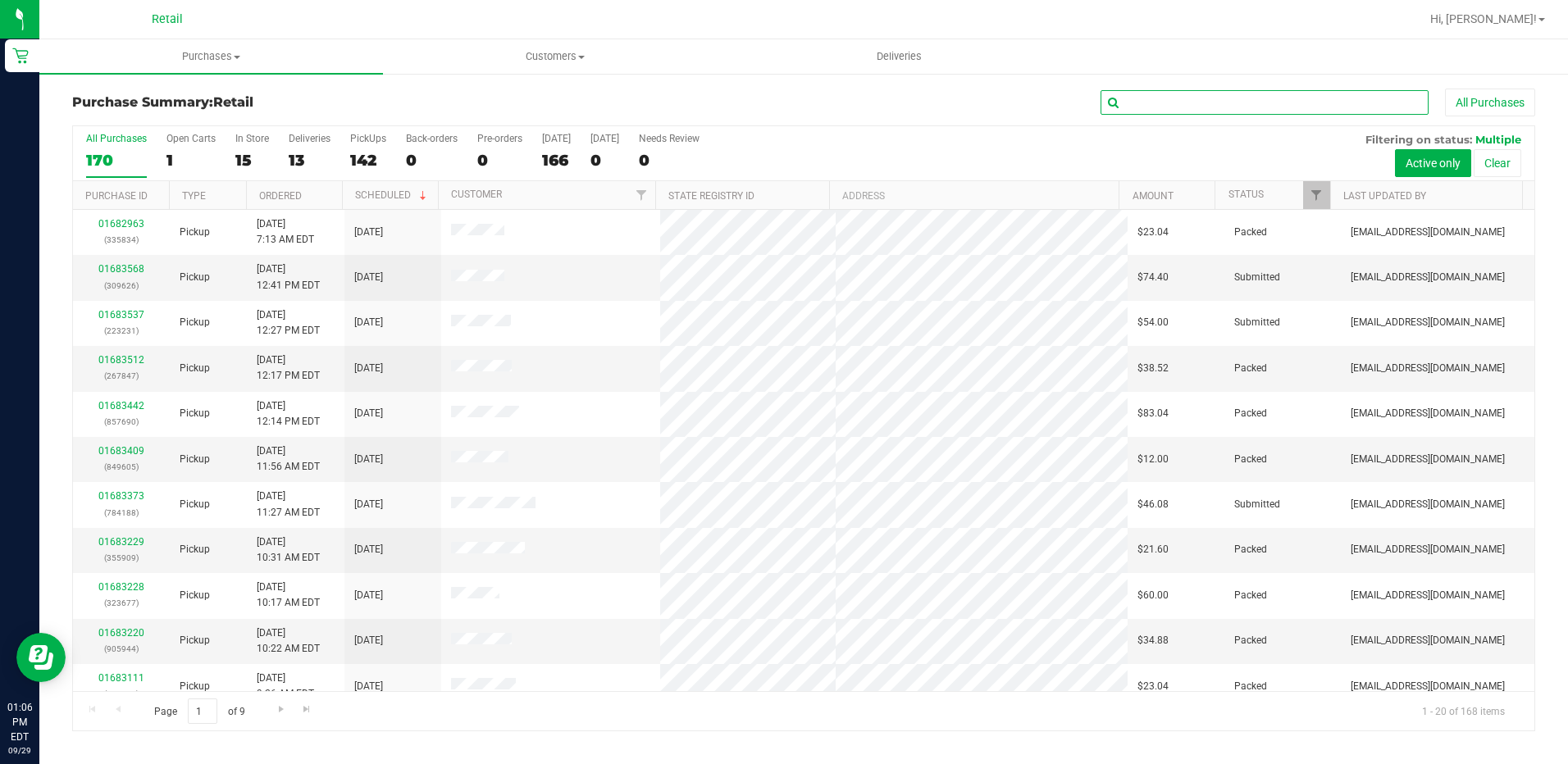
click at [1163, 107] on input "text" at bounding box center [1264, 103] width 328 height 25
type input "8841"
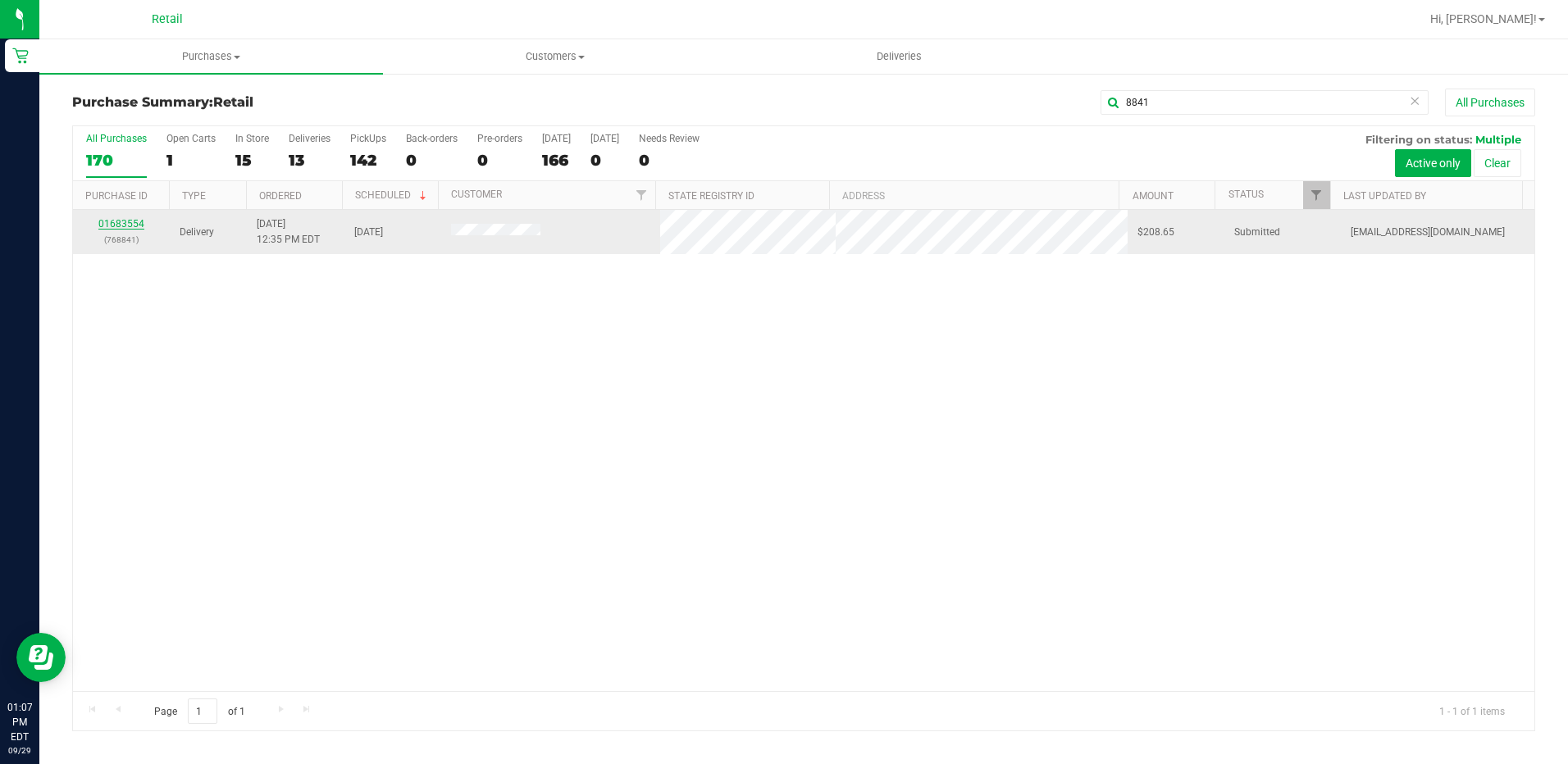
click at [135, 223] on link "01683554" at bounding box center [121, 224] width 46 height 11
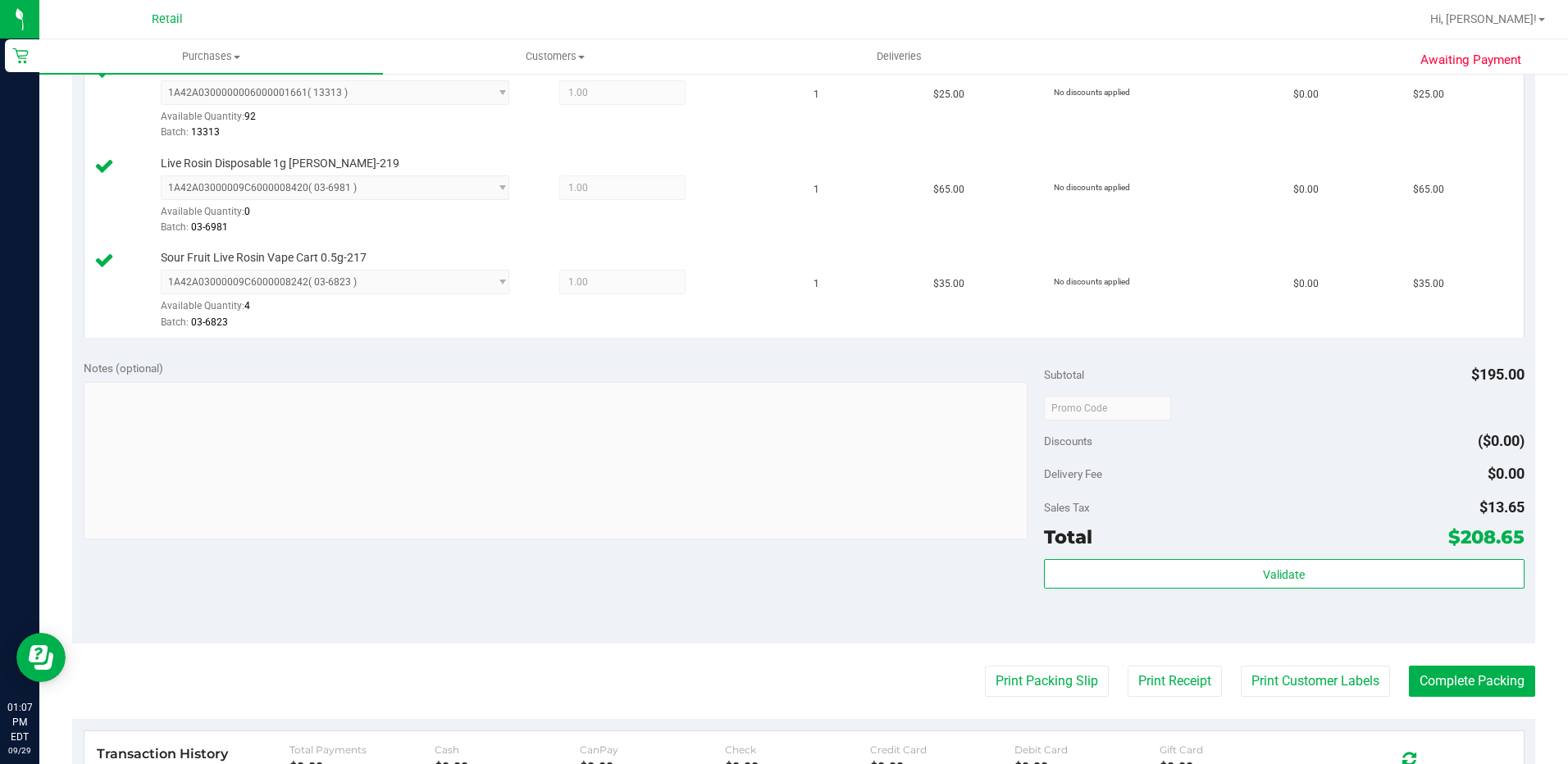
scroll to position [574, 0]
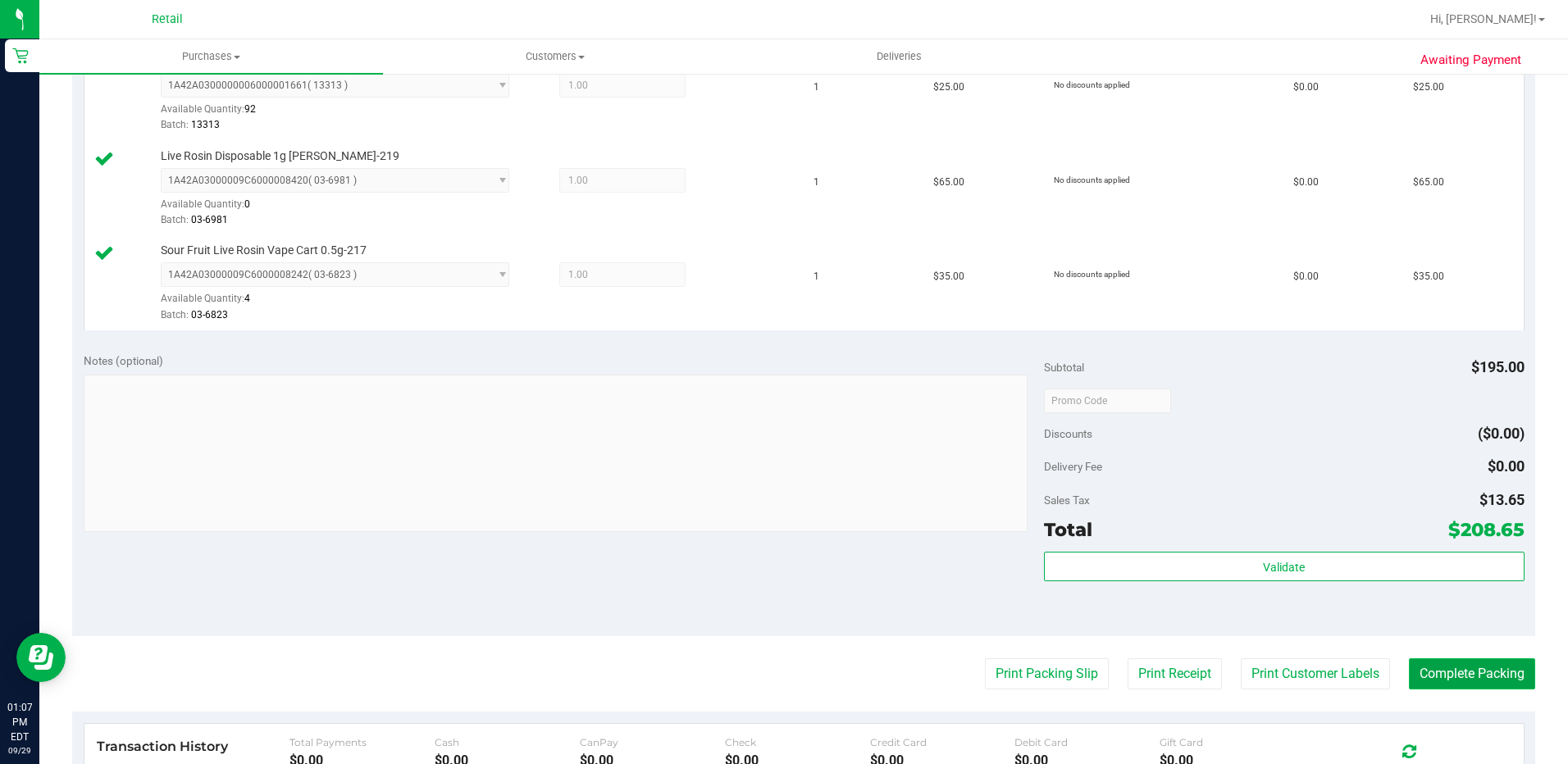
click at [1480, 678] on button "Complete Packing" at bounding box center [1472, 674] width 127 height 31
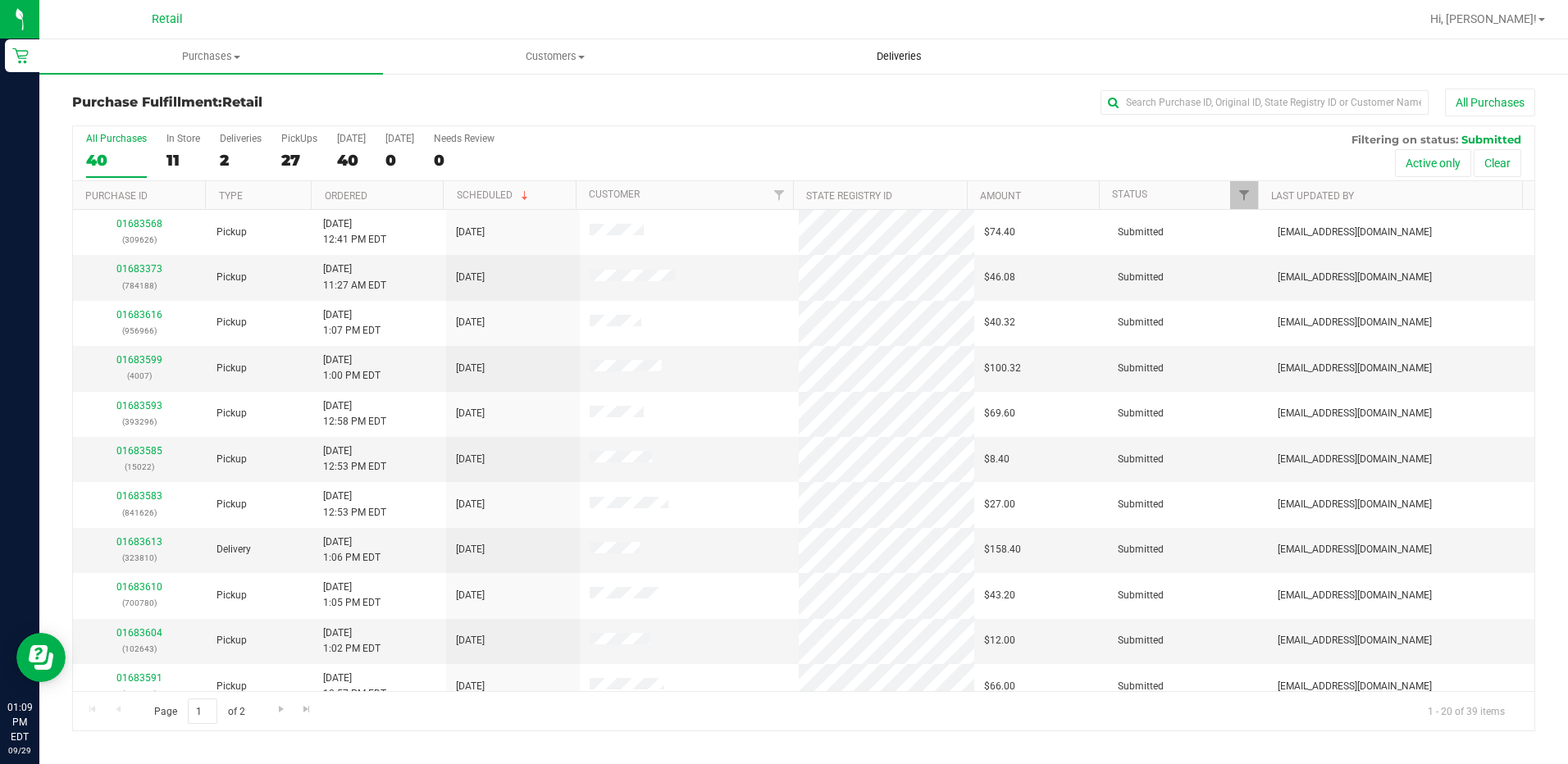
click at [914, 58] on span "Deliveries" at bounding box center [899, 57] width 89 height 15
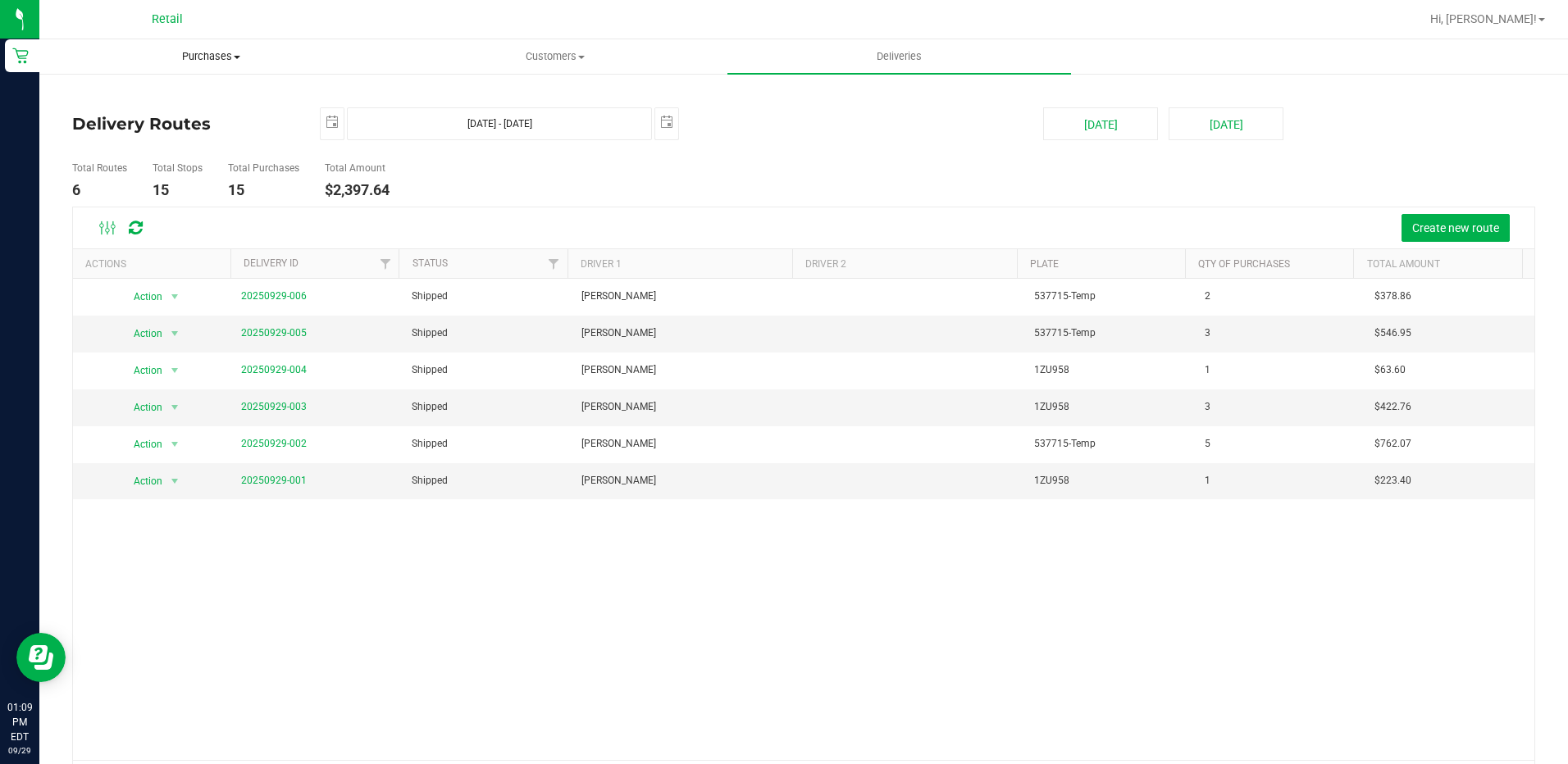
click at [225, 55] on span "Purchases" at bounding box center [210, 57] width 342 height 15
click at [128, 96] on span "Summary of purchases" at bounding box center [123, 99] width 168 height 14
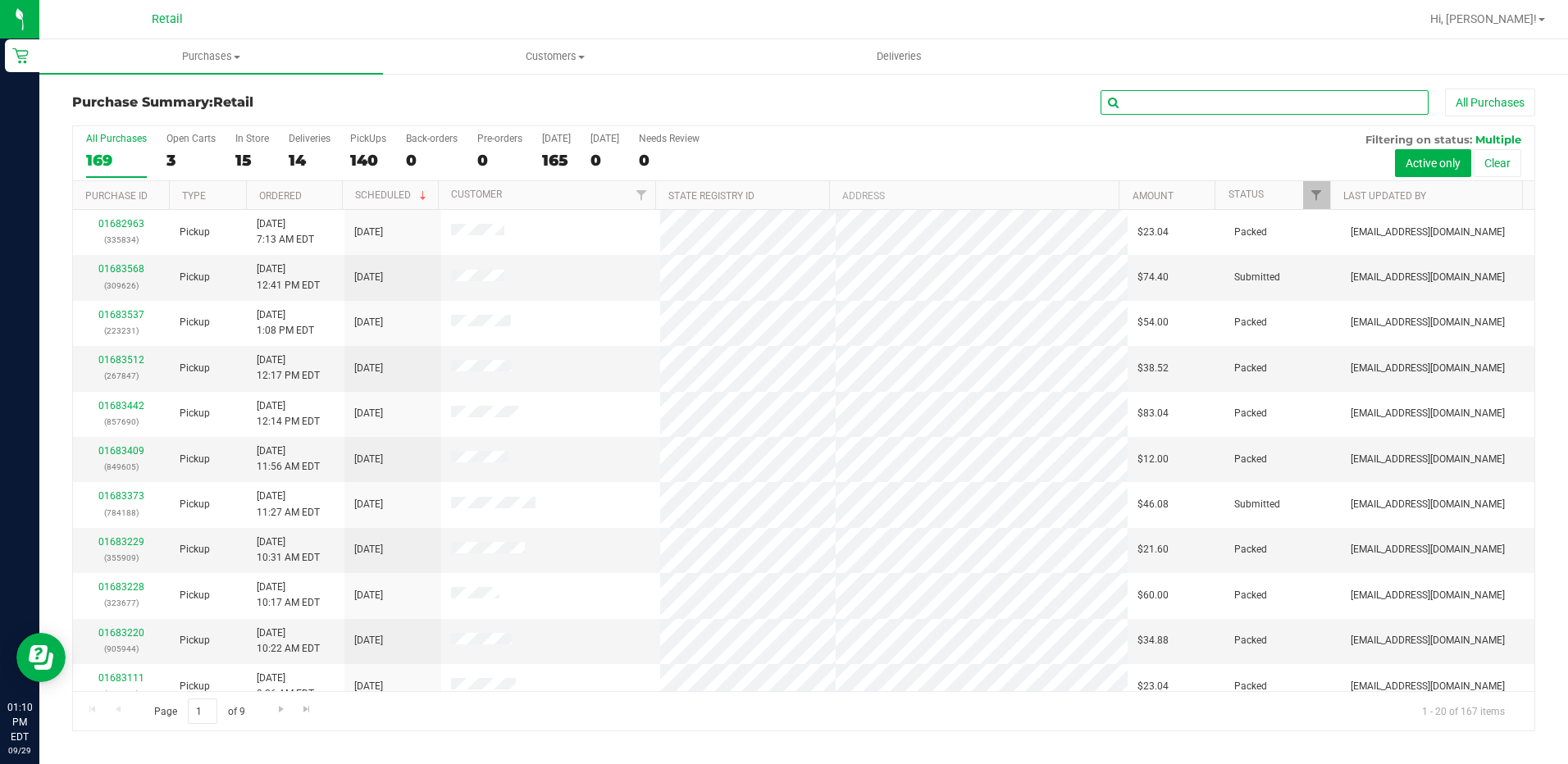
click at [1292, 100] on input "text" at bounding box center [1264, 103] width 328 height 25
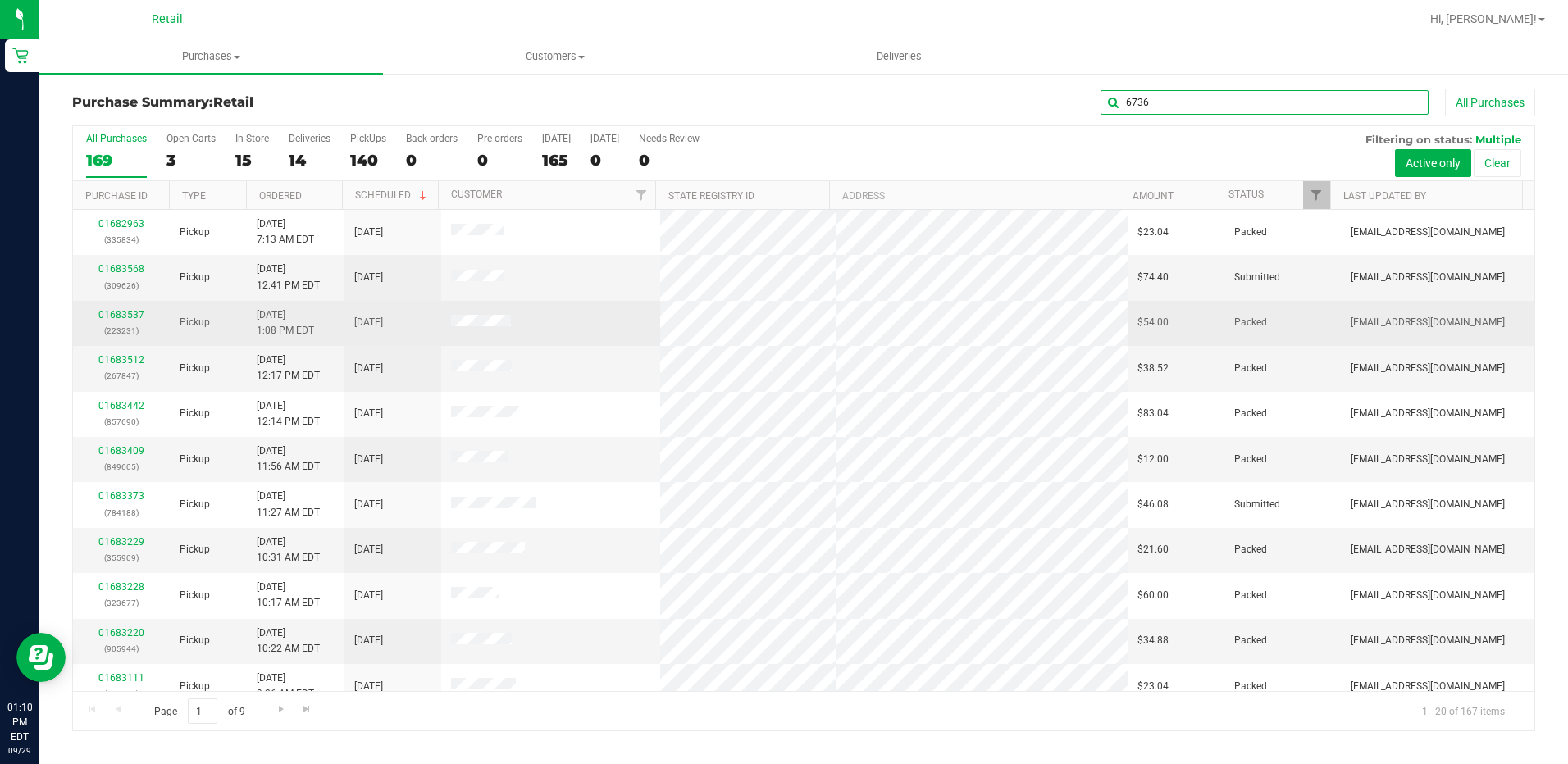
type input "6736"
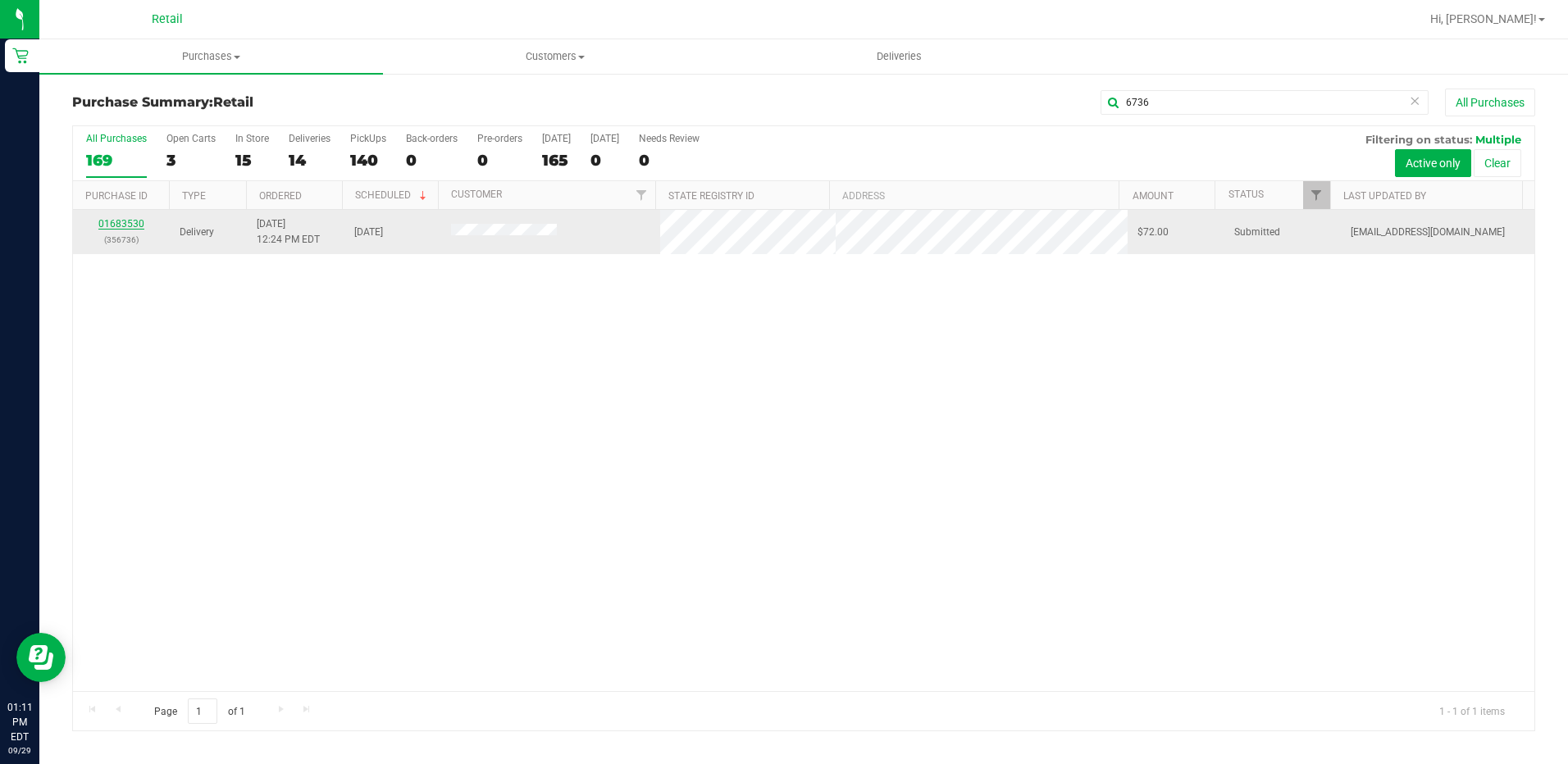
click at [118, 225] on link "01683530" at bounding box center [121, 224] width 46 height 11
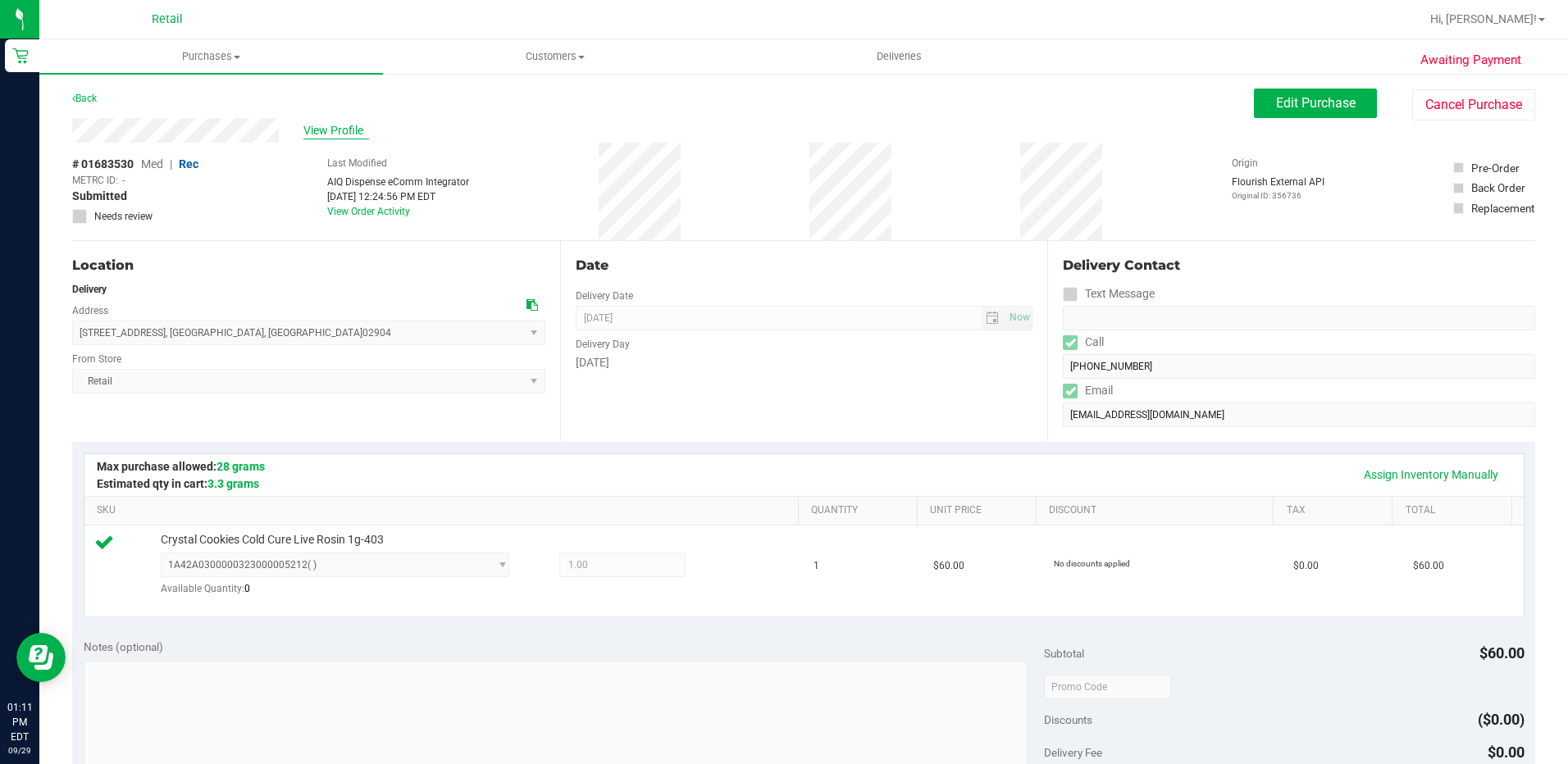
click at [307, 133] on span "View Profile" at bounding box center [336, 130] width 66 height 17
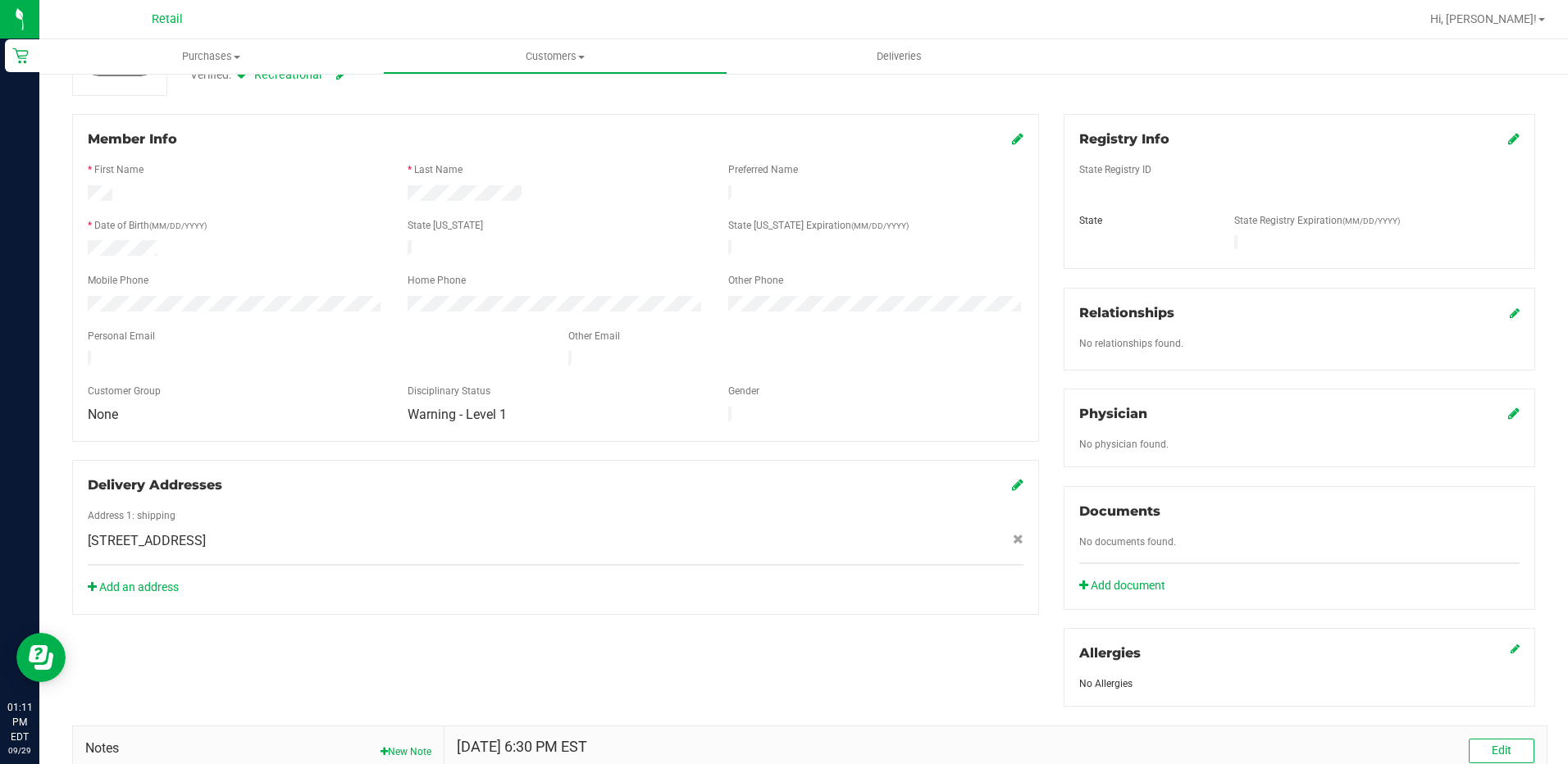
scroll to position [74, 0]
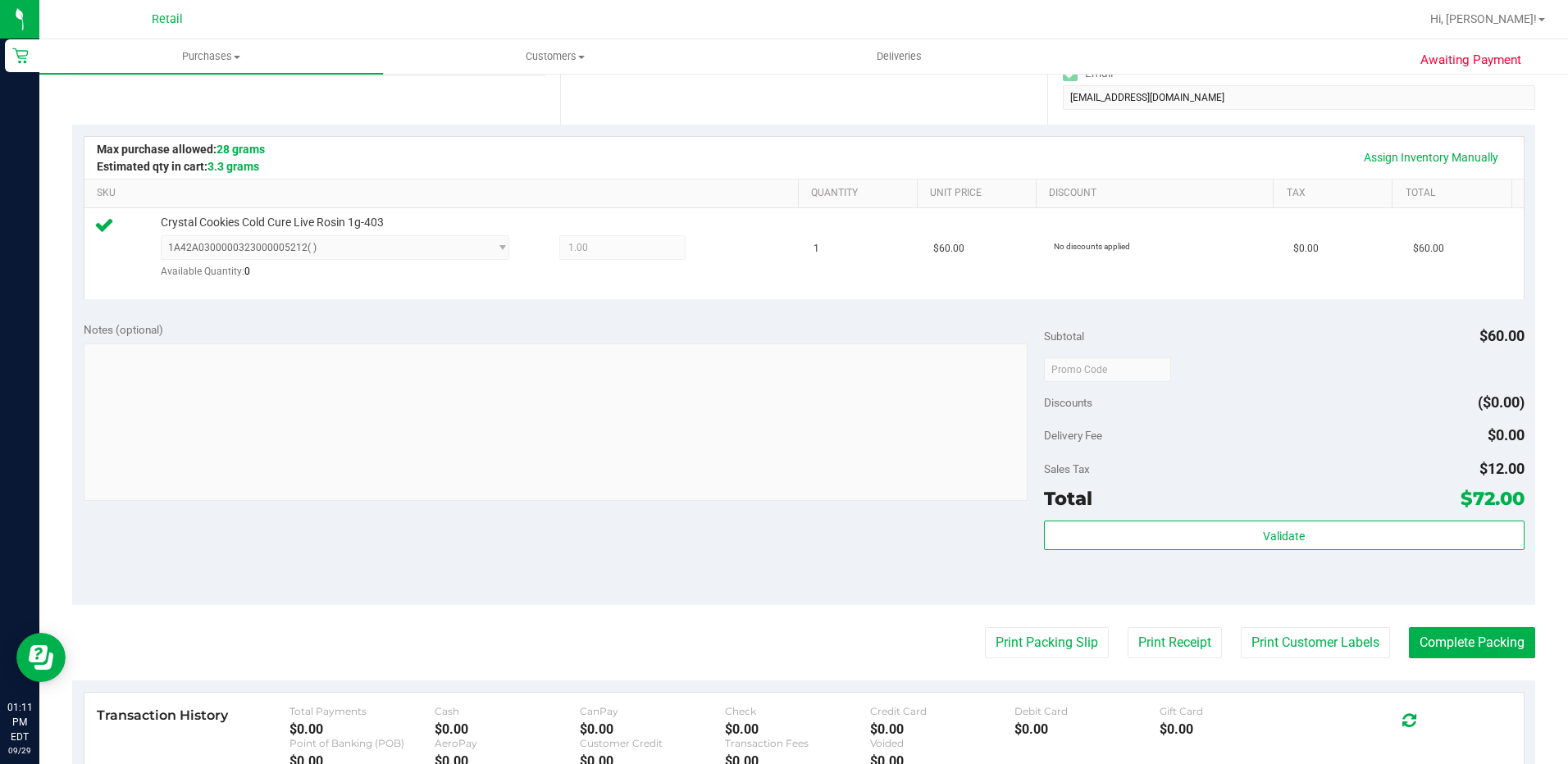
scroll to position [328, 0]
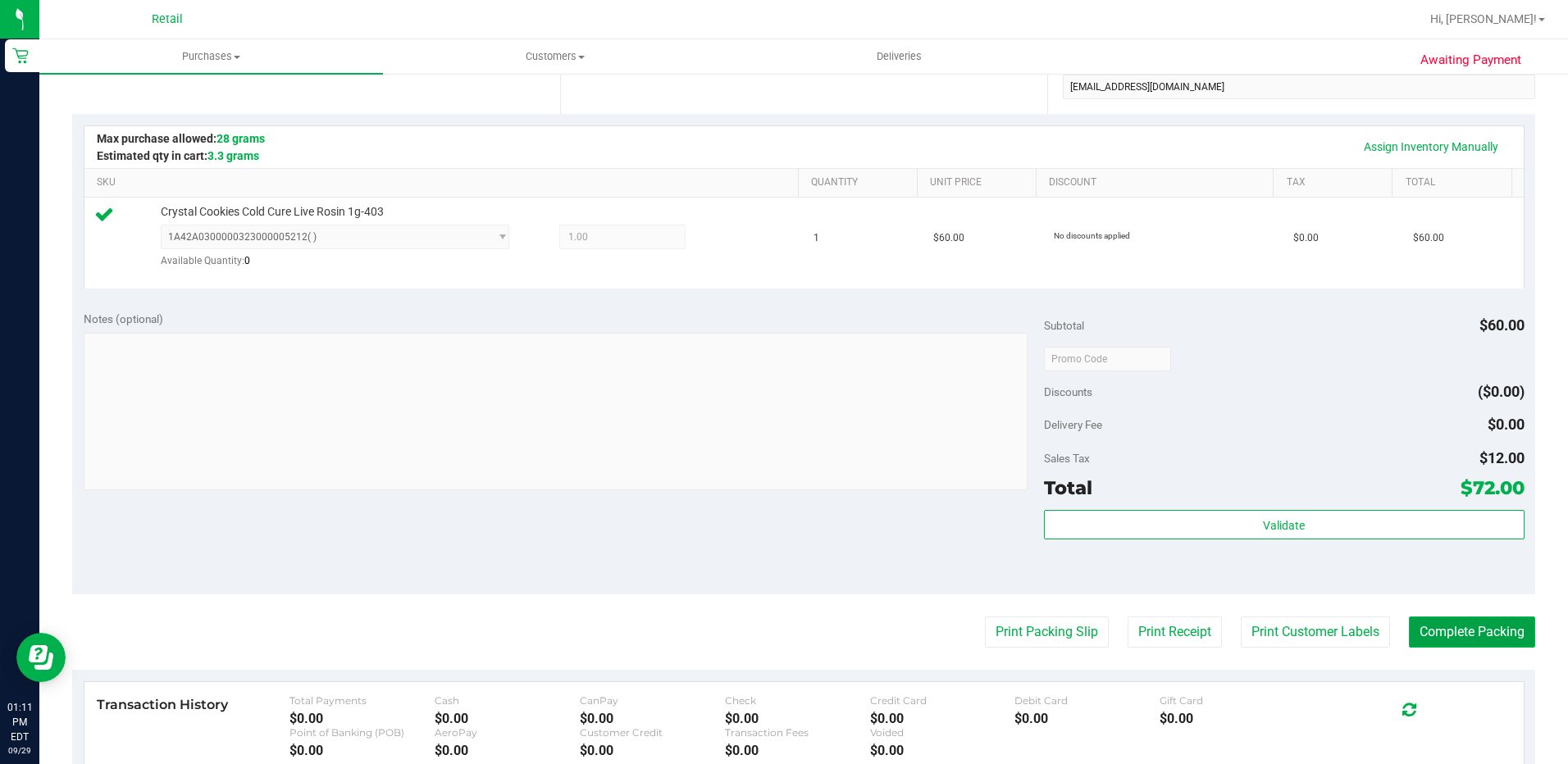
click at [1473, 632] on button "Complete Packing" at bounding box center [1472, 632] width 127 height 31
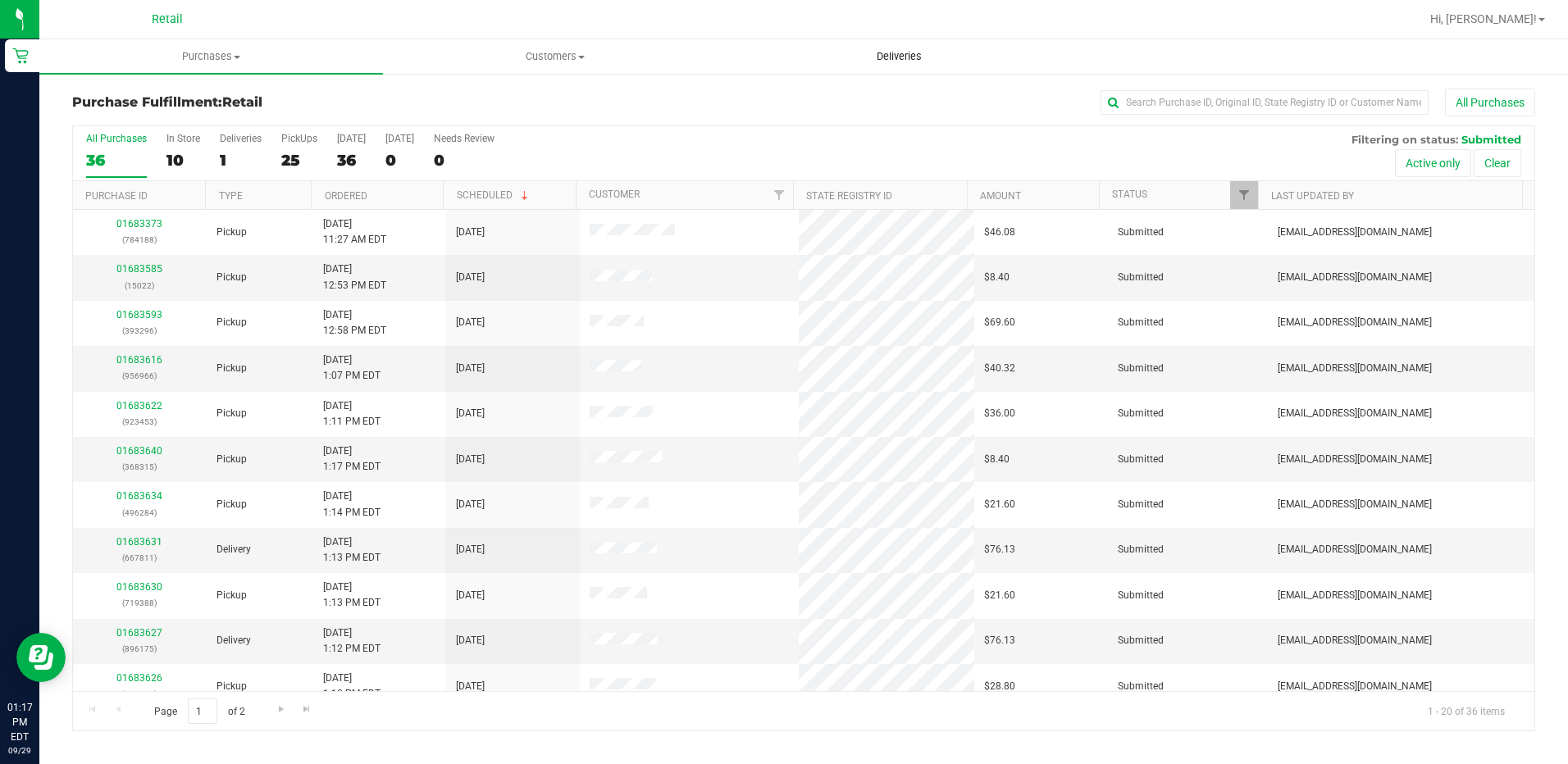
click at [853, 52] on uib-tab-heading "Deliveries" at bounding box center [899, 56] width 342 height 32
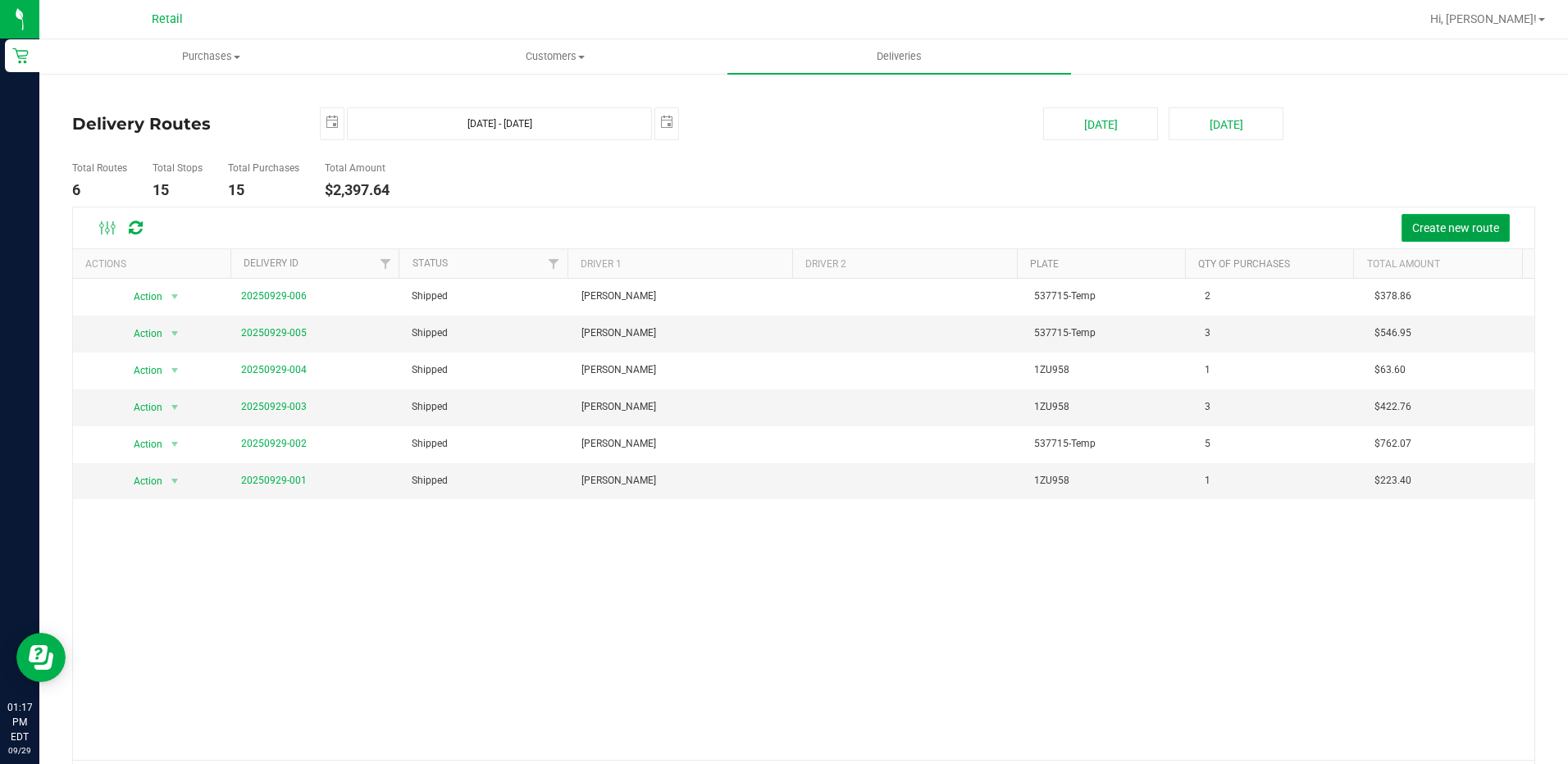
click at [1417, 227] on span "Create new route" at bounding box center [1456, 228] width 87 height 13
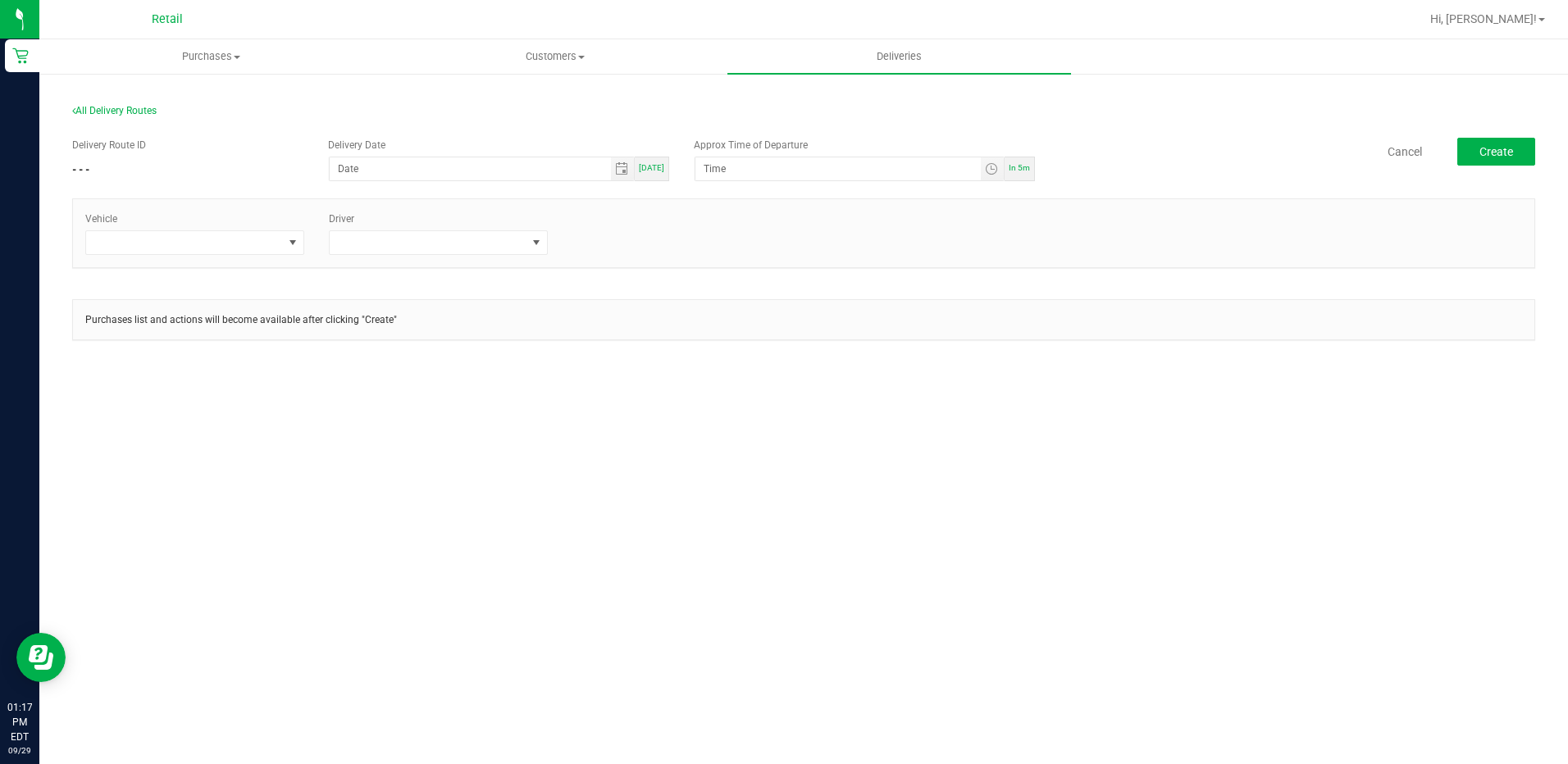
click at [657, 177] on div "[DATE]" at bounding box center [652, 169] width 34 height 25
type input "[DATE]"
click at [1030, 167] on span "In 5m" at bounding box center [1019, 167] width 21 height 9
type input "1:22 PM"
click at [288, 238] on span at bounding box center [293, 243] width 13 height 13
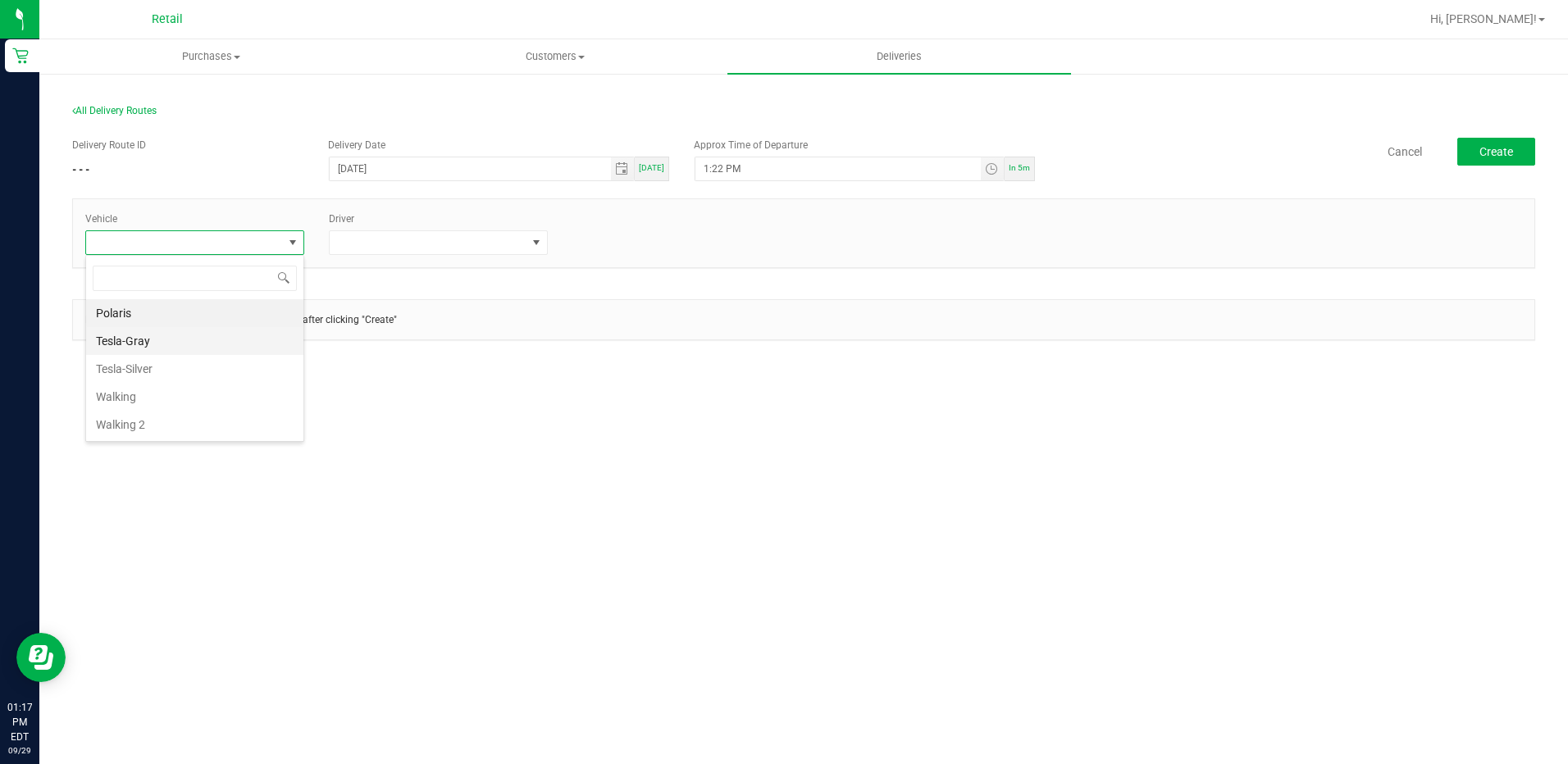
scroll to position [25, 219]
click at [199, 347] on li "Tesla-Gray" at bounding box center [195, 341] width 217 height 28
click at [141, 112] on span "All Delivery Routes" at bounding box center [114, 110] width 85 height 11
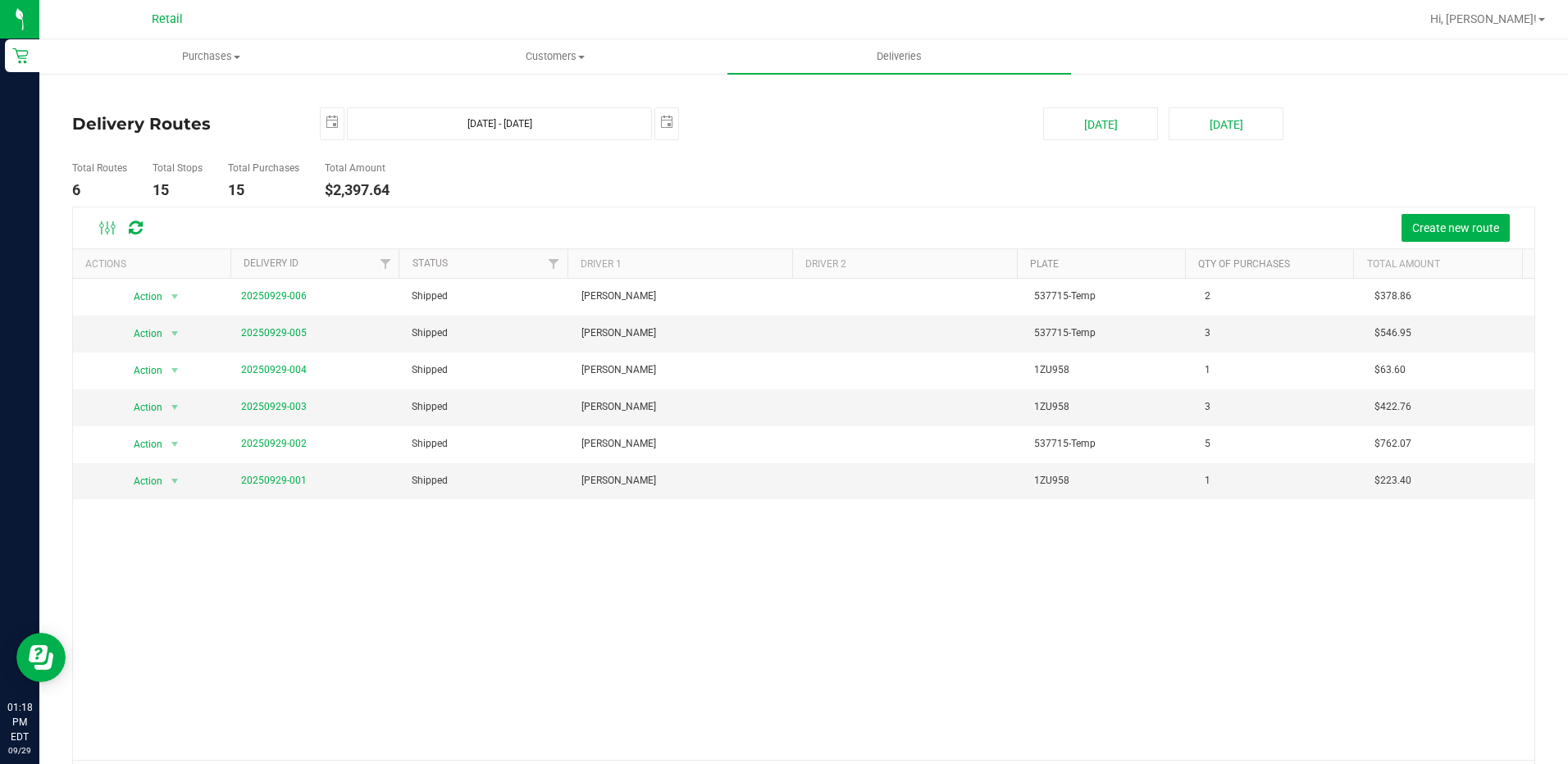
click at [1141, 28] on div at bounding box center [857, 19] width 1127 height 32
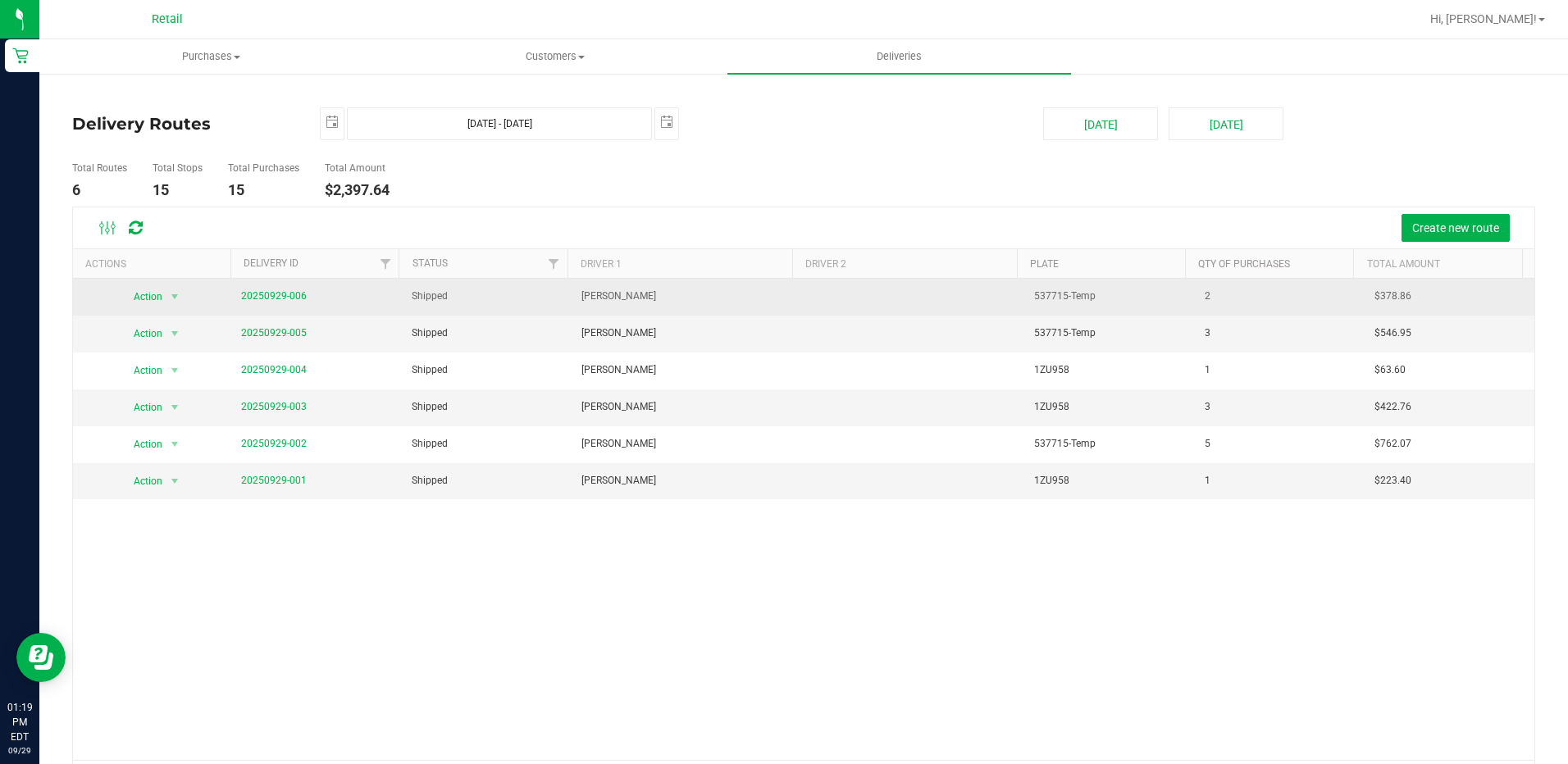
click at [266, 303] on span "20250929-006" at bounding box center [273, 296] width 66 height 15
click at [274, 299] on link "20250929-006" at bounding box center [273, 296] width 66 height 11
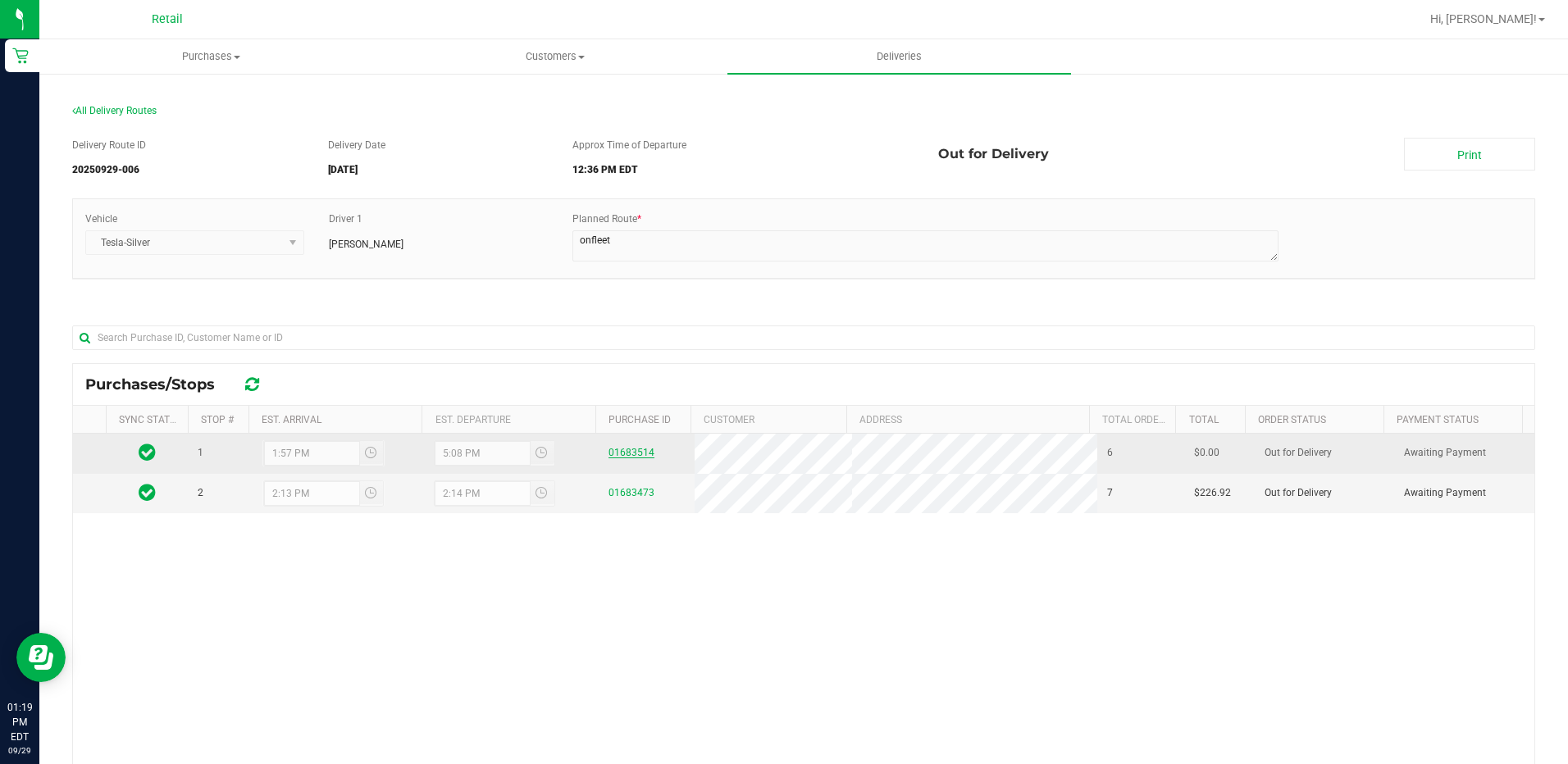
click at [632, 456] on link "01683514" at bounding box center [632, 453] width 46 height 11
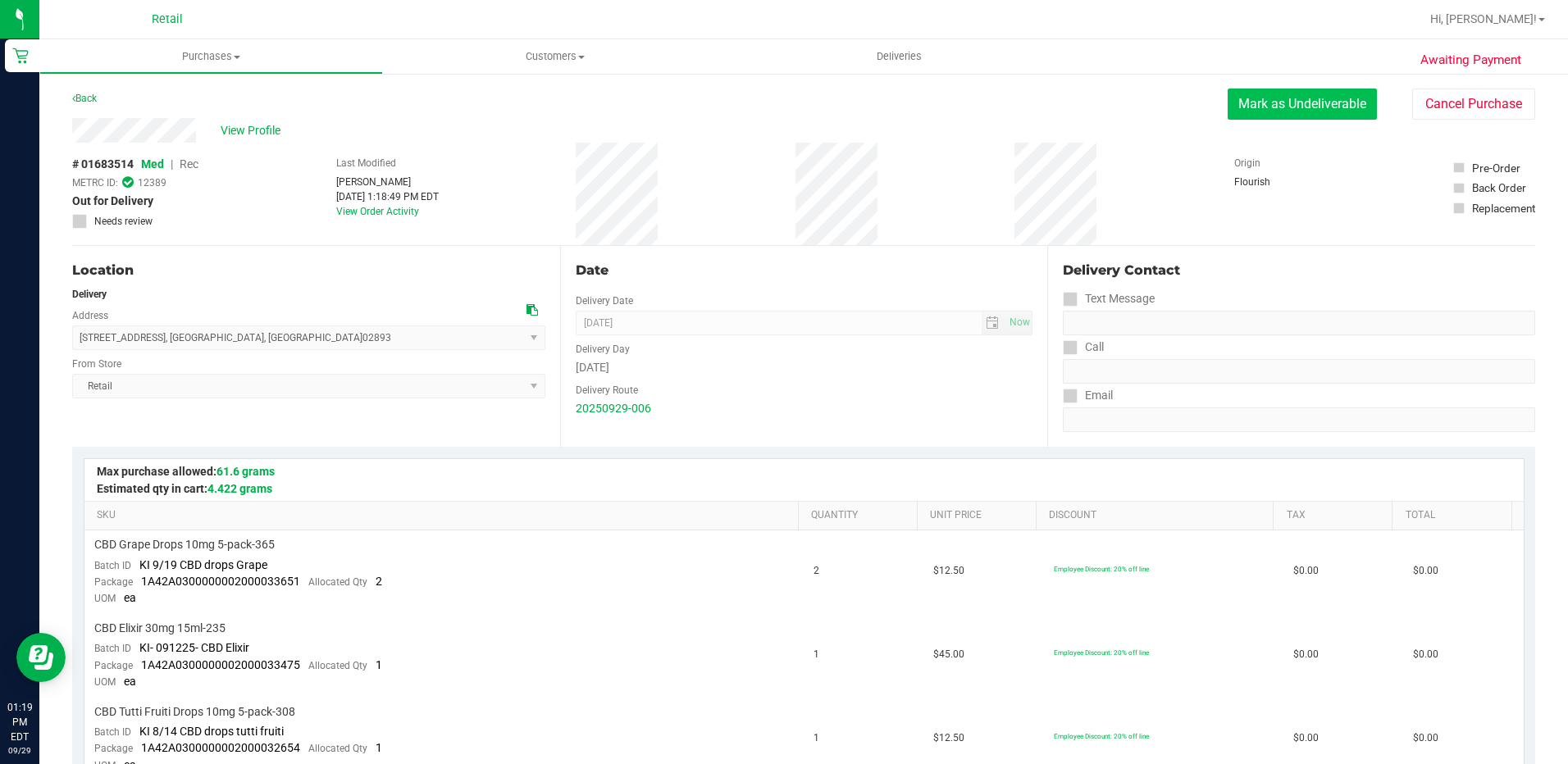
click at [1326, 105] on button "Mark as Undeliverable" at bounding box center [1303, 104] width 149 height 31
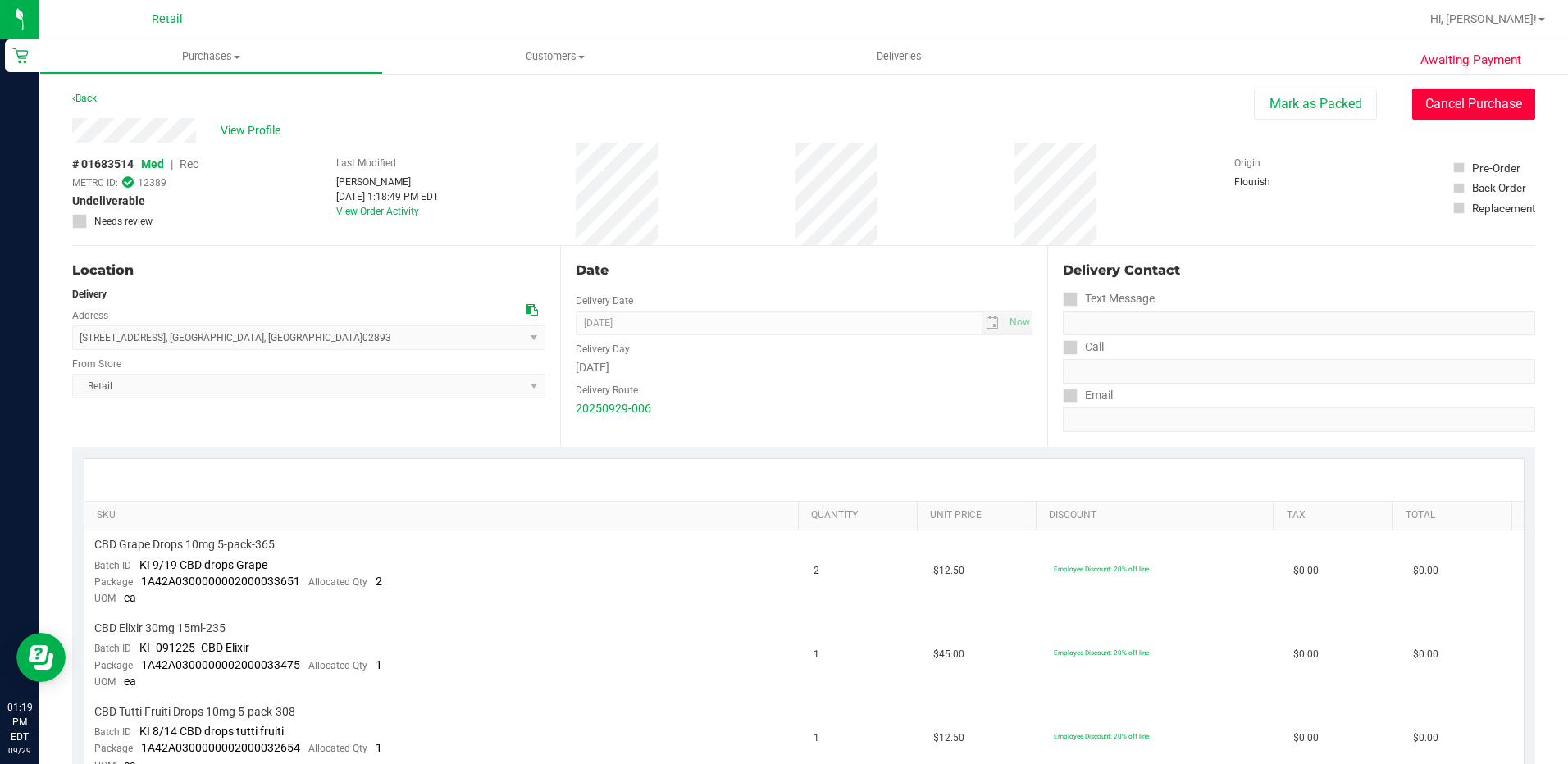
click at [1466, 116] on button "Cancel Purchase" at bounding box center [1474, 104] width 123 height 31
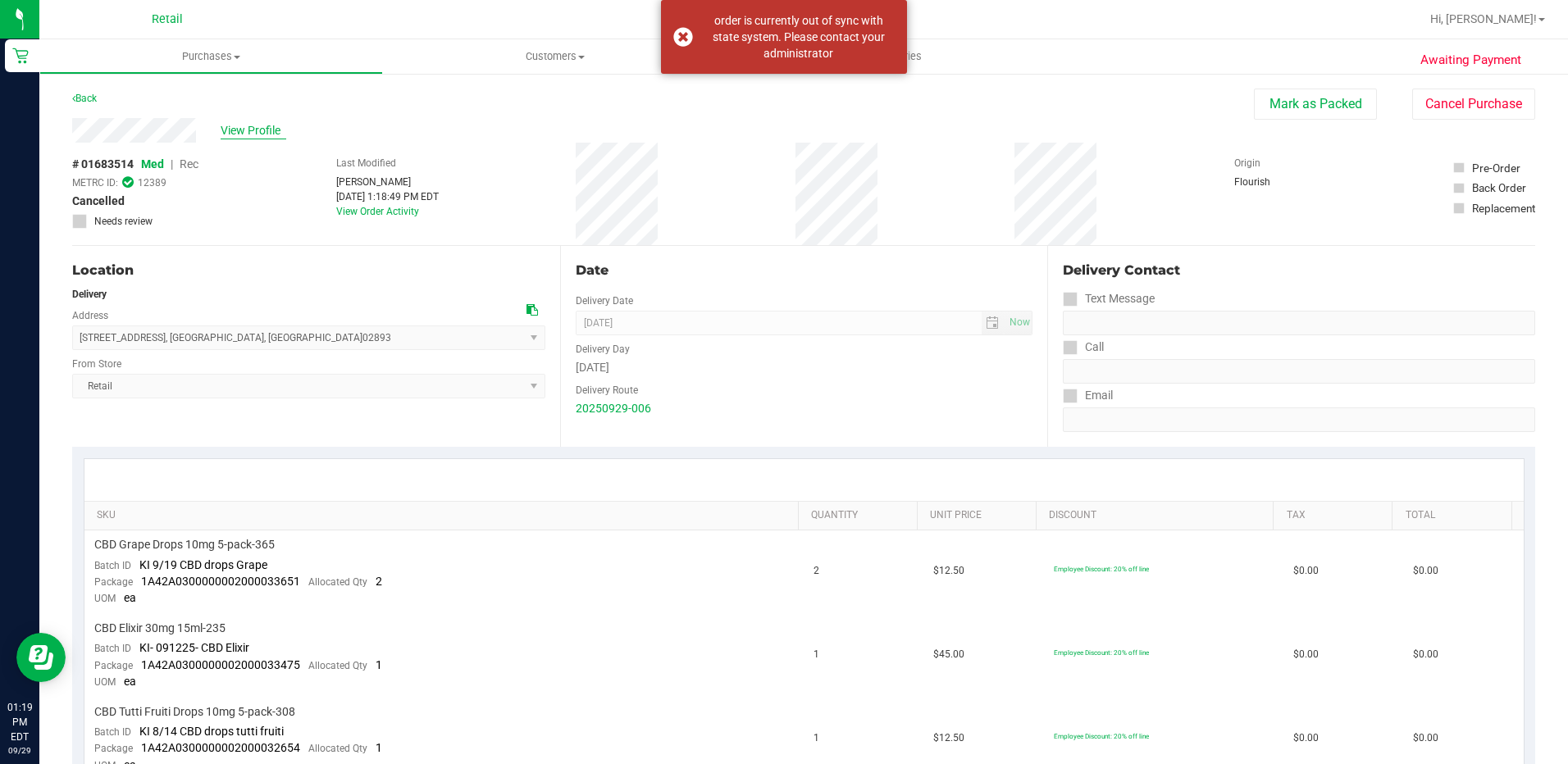
click at [250, 127] on span "View Profile" at bounding box center [253, 130] width 66 height 17
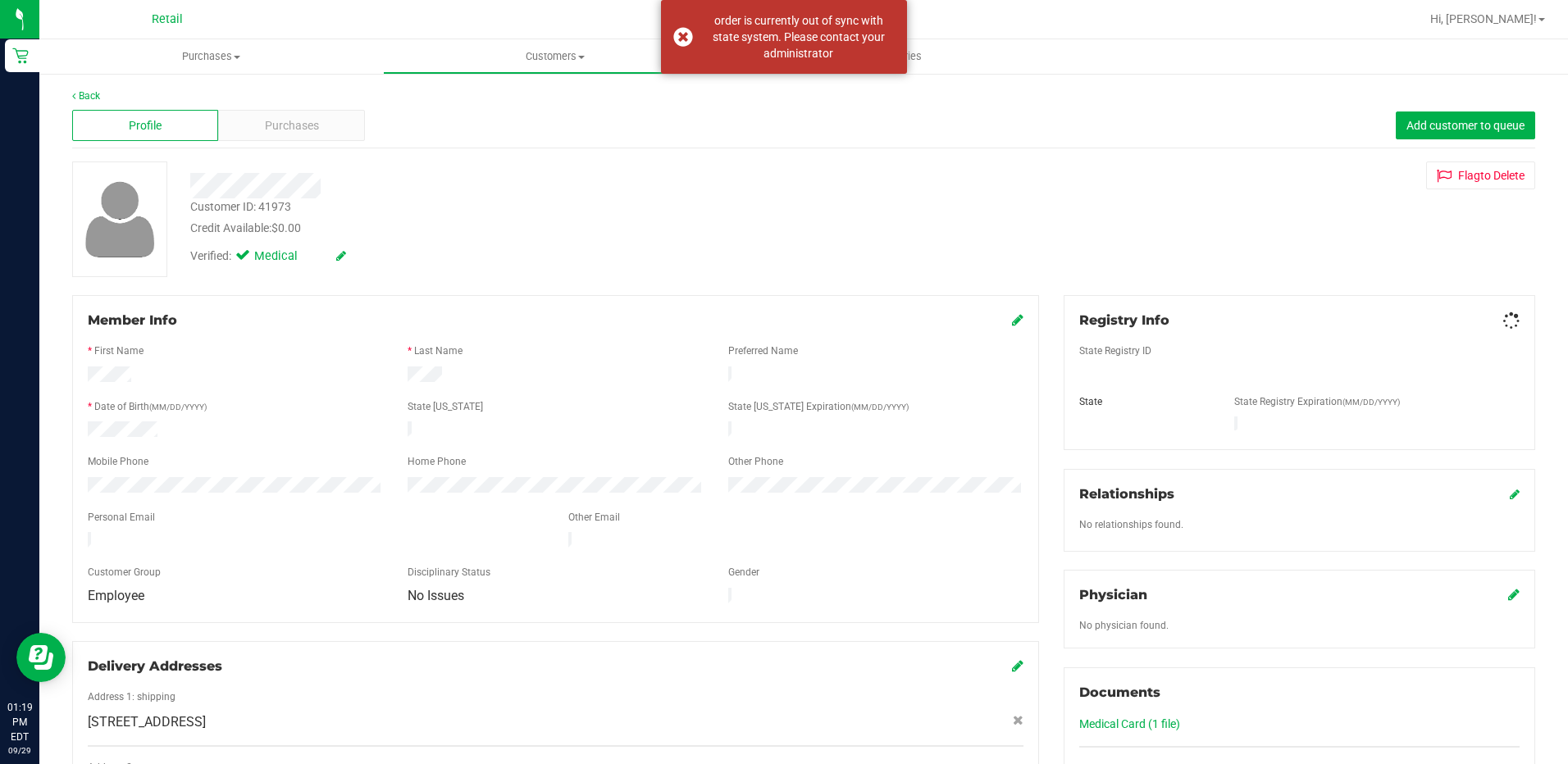
click at [250, 127] on div "Purchases" at bounding box center [290, 126] width 146 height 31
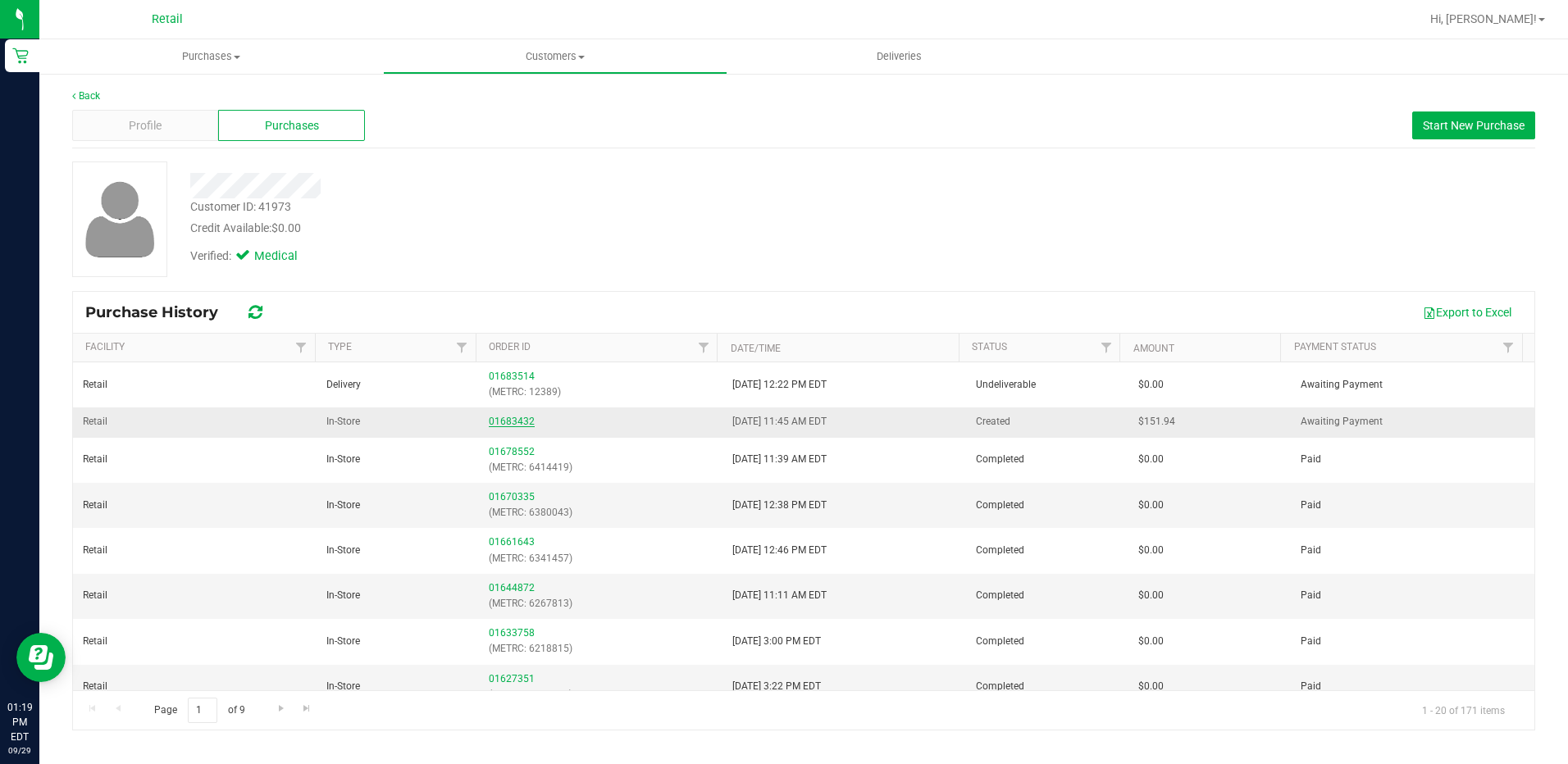
click at [518, 426] on link "01683432" at bounding box center [512, 421] width 46 height 11
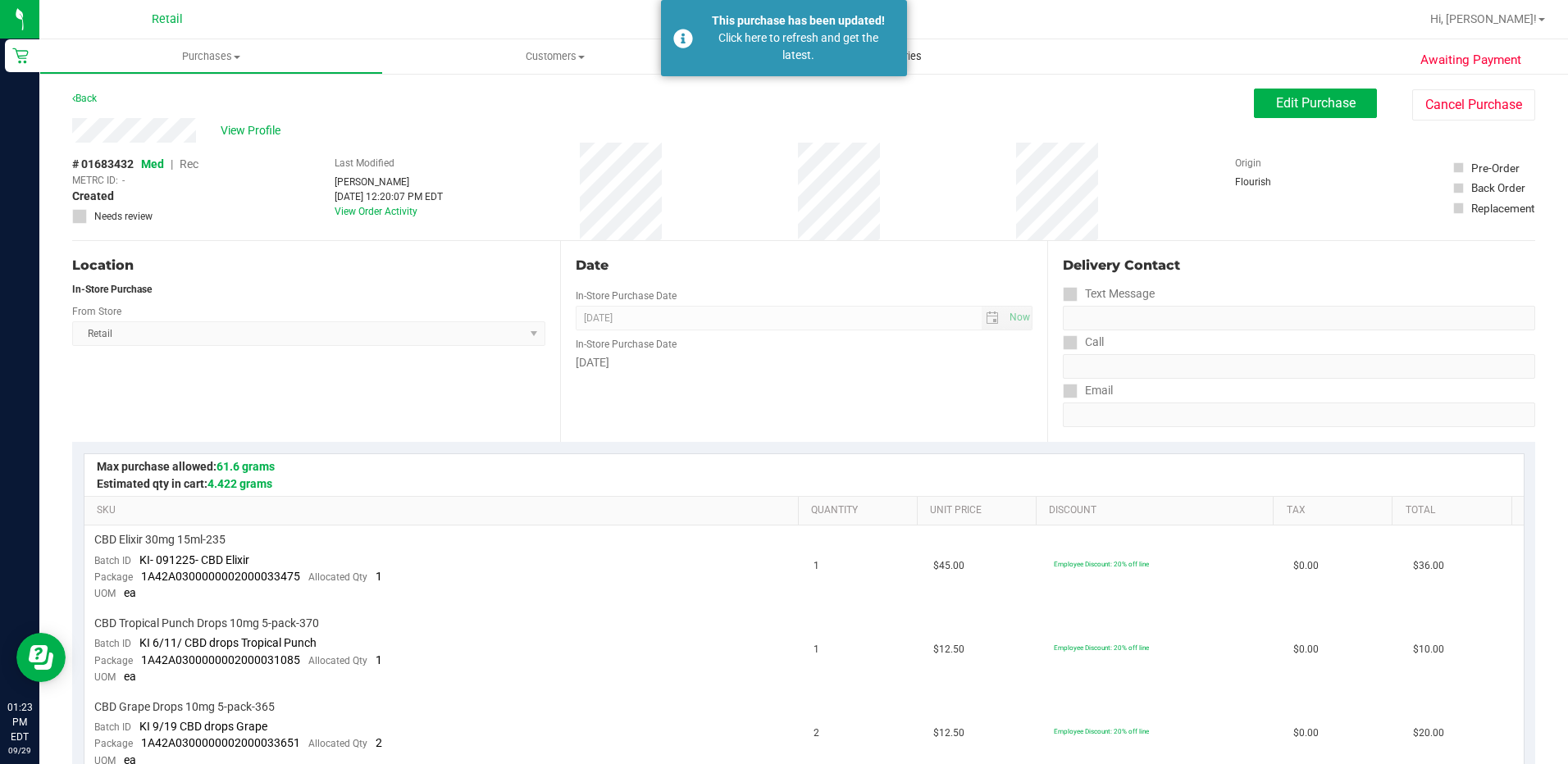
click at [919, 58] on span "Deliveries" at bounding box center [899, 57] width 89 height 15
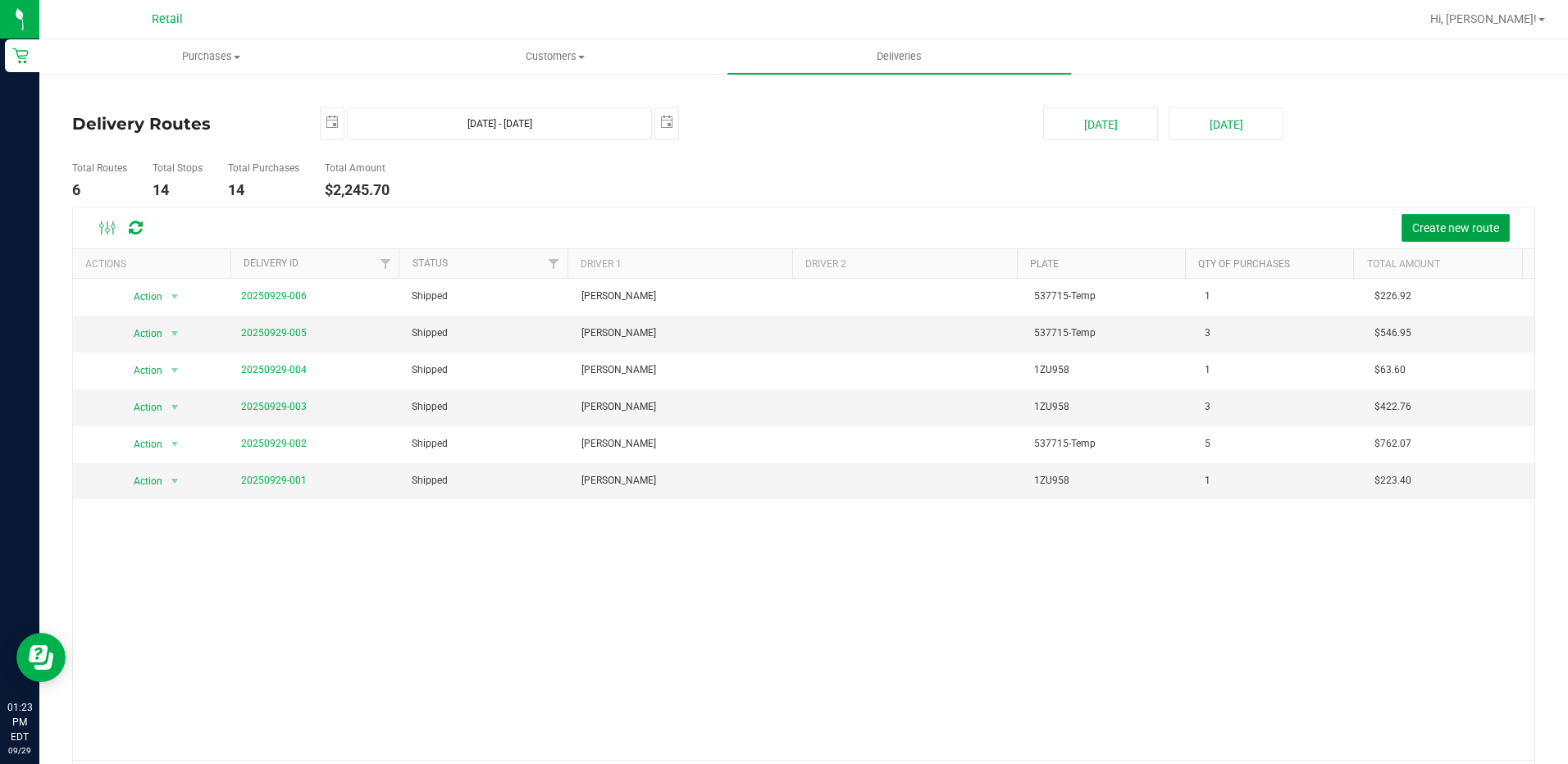
click at [1413, 232] on span "Create new route" at bounding box center [1456, 228] width 87 height 13
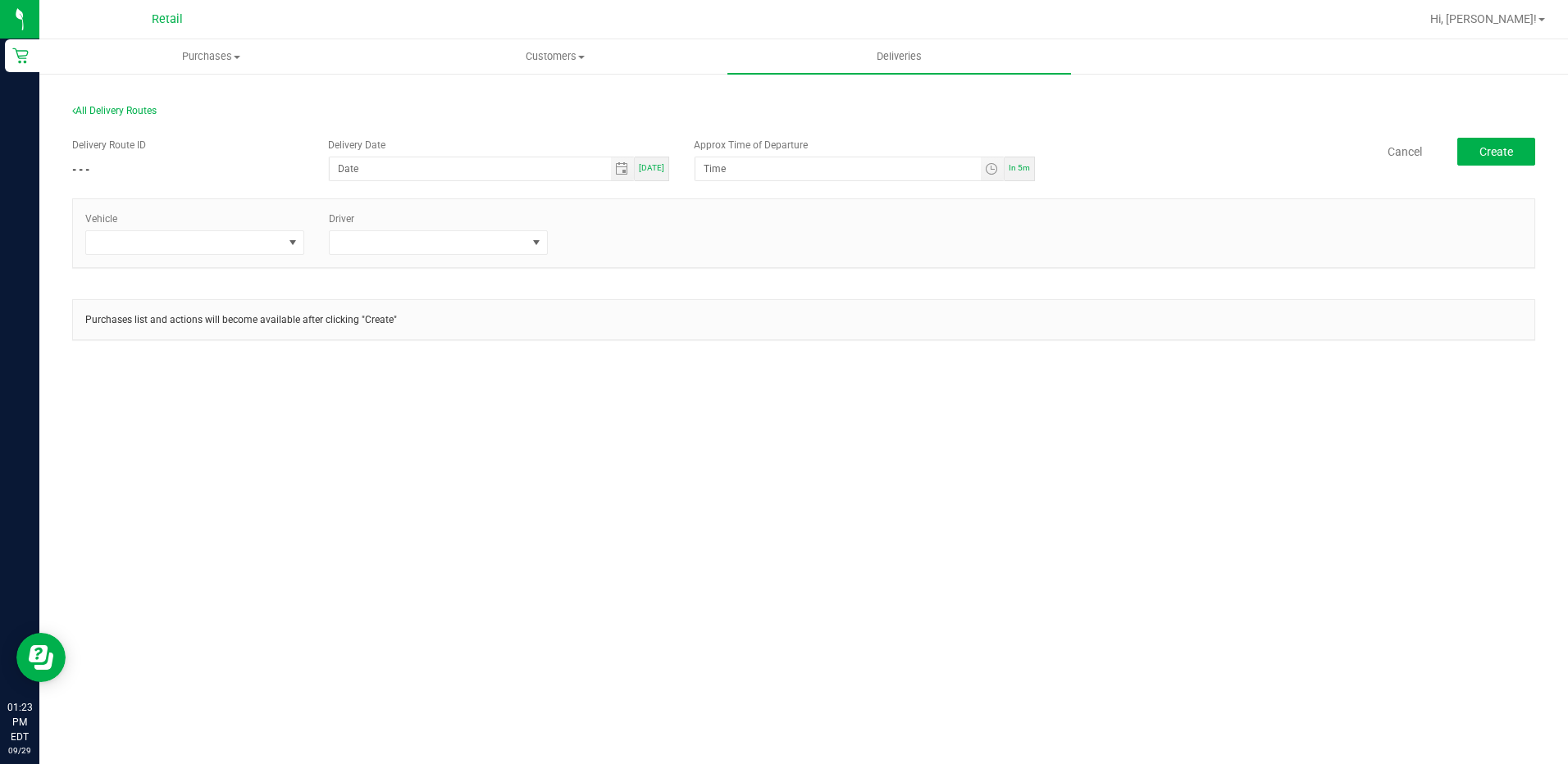
click at [647, 173] on div "[DATE]" at bounding box center [652, 169] width 34 height 25
type input "[DATE]"
click at [1024, 165] on span "In 5m" at bounding box center [1019, 167] width 21 height 9
type input "1:28 PM"
click at [287, 244] on span at bounding box center [293, 243] width 13 height 13
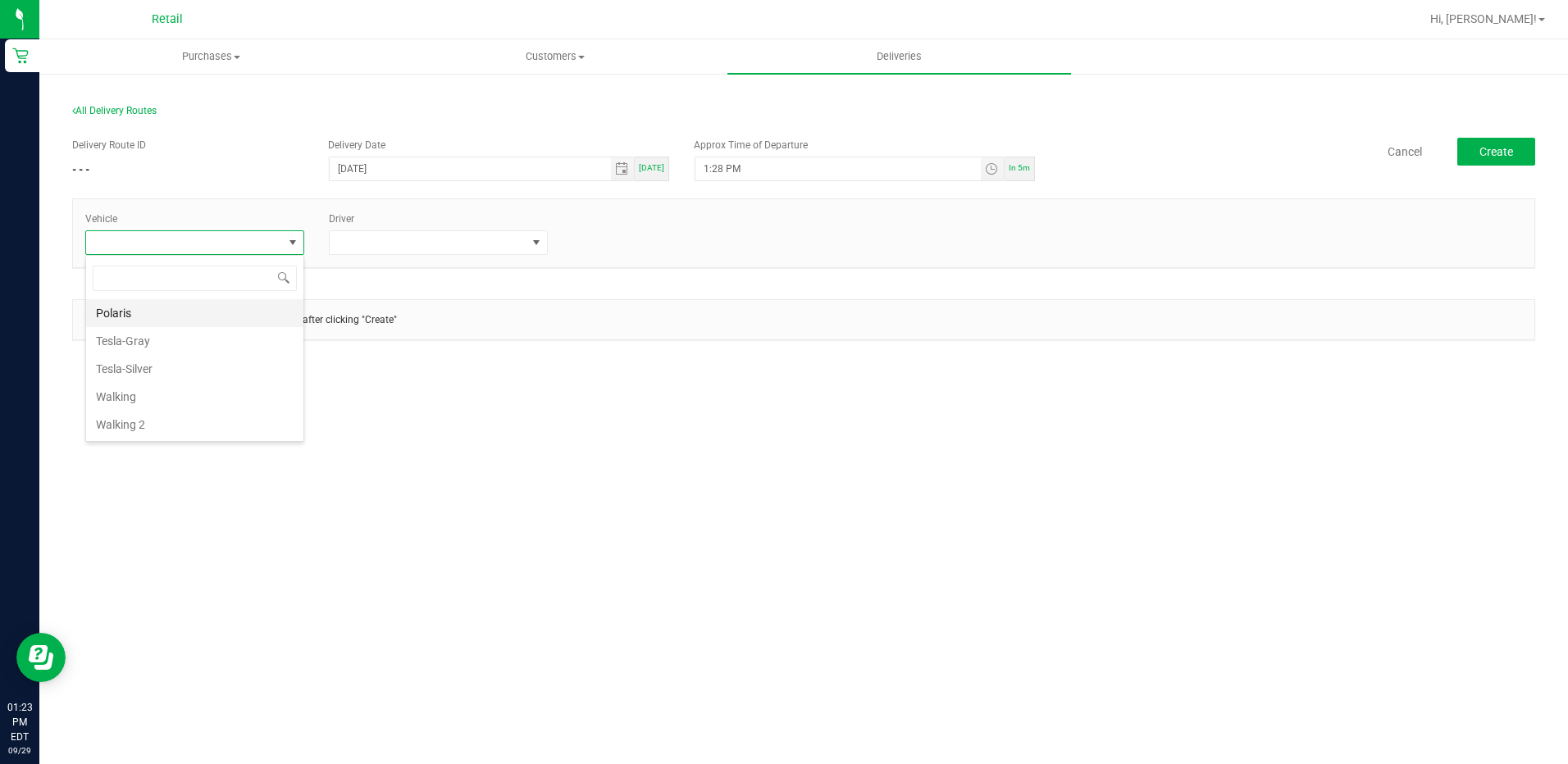
scroll to position [25, 219]
click at [216, 344] on li "Tesla-Gray" at bounding box center [195, 341] width 217 height 28
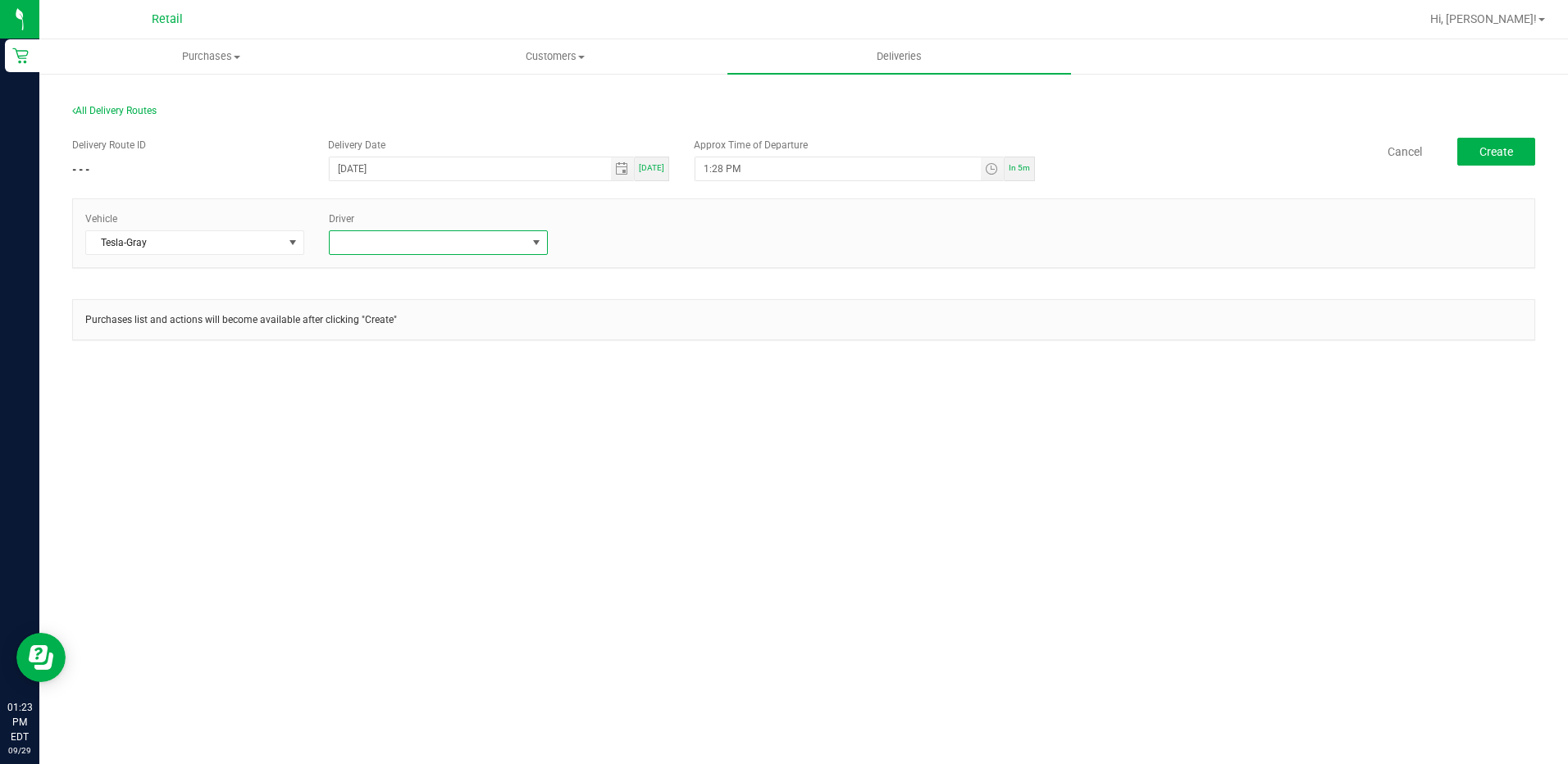
click at [502, 247] on span at bounding box center [428, 243] width 197 height 23
click at [420, 394] on li "[PERSON_NAME]" at bounding box center [439, 397] width 217 height 28
click at [603, 231] on div "+ Add Driver" at bounding box center [682, 238] width 219 height 15
click at [603, 238] on link "+ Add Driver" at bounding box center [599, 238] width 54 height 11
click at [546, 245] on icon at bounding box center [544, 245] width 8 height 10
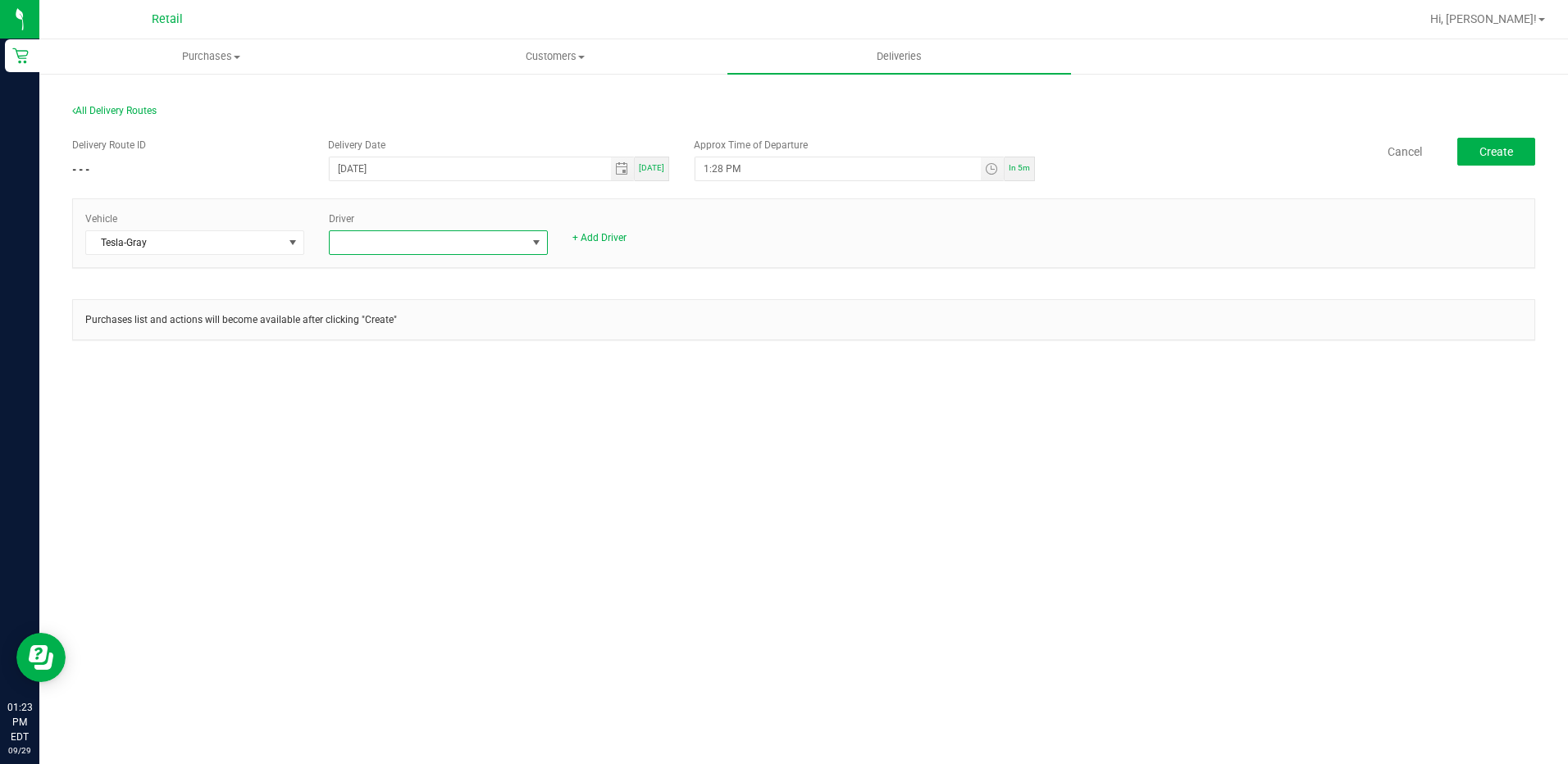
click at [541, 249] on span at bounding box center [537, 243] width 13 height 13
click at [417, 382] on li "[PERSON_NAME]" at bounding box center [439, 368] width 217 height 28
click at [541, 242] on icon at bounding box center [544, 245] width 8 height 10
click at [528, 247] on div "Vehicle Tesla-Gray + Add Driver" at bounding box center [804, 233] width 1461 height 44
click at [372, 244] on div "+ Add Driver" at bounding box center [439, 238] width 219 height 15
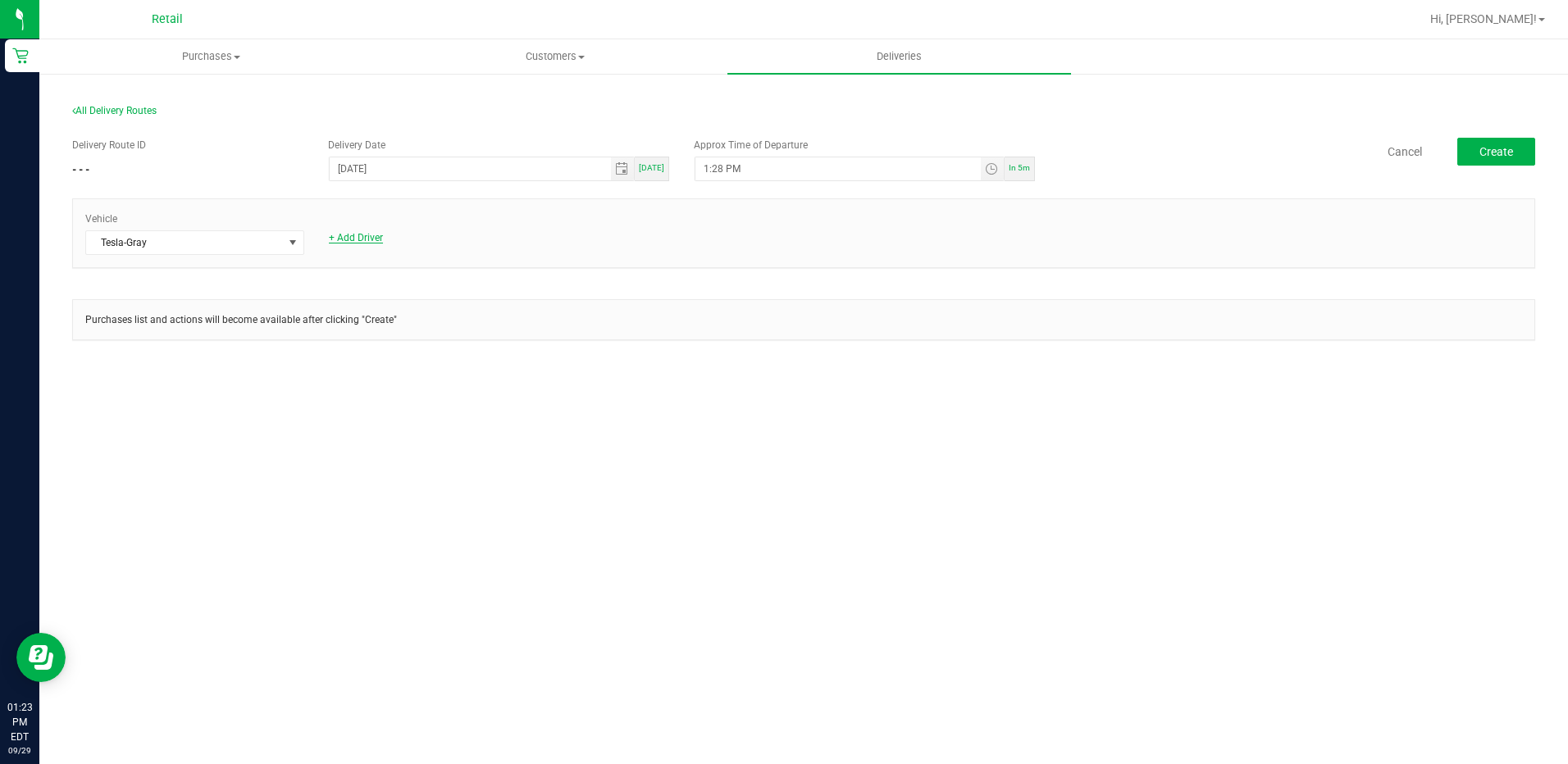
click at [373, 236] on link "+ Add Driver" at bounding box center [356, 238] width 54 height 11
click at [447, 252] on span at bounding box center [428, 243] width 197 height 23
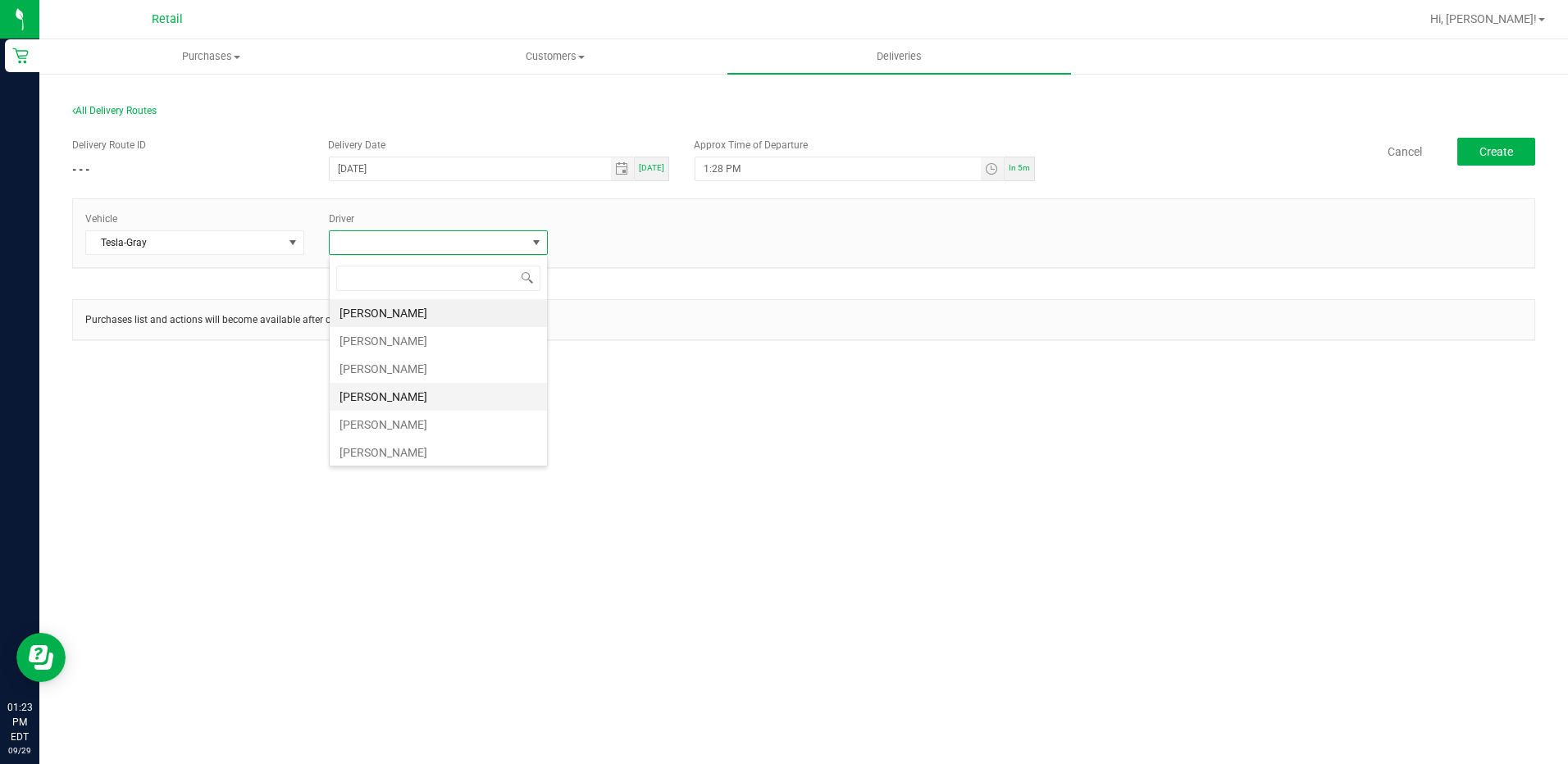
click at [418, 405] on li "[PERSON_NAME]" at bounding box center [439, 397] width 217 height 28
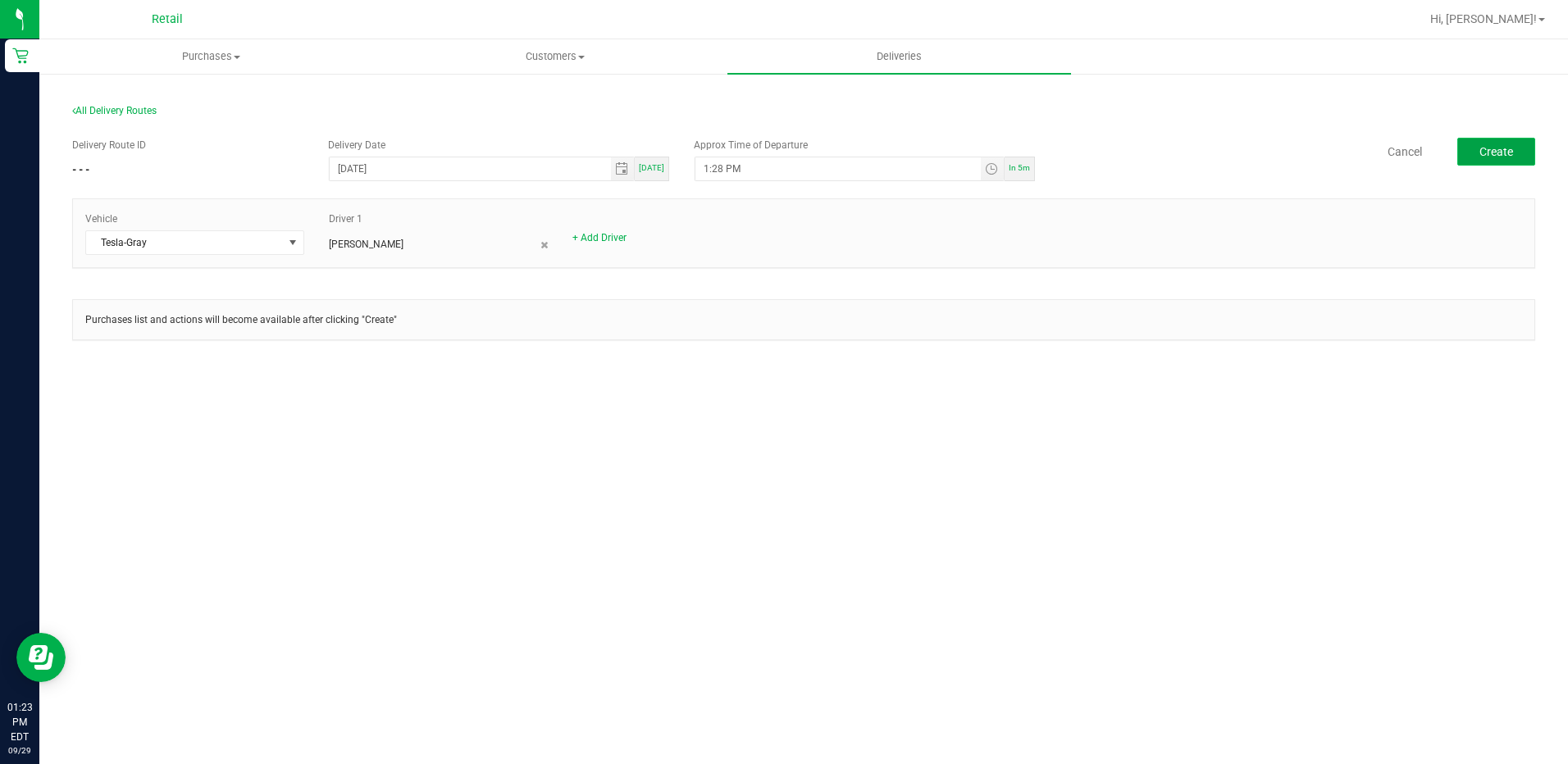
click at [1494, 151] on span "Create" at bounding box center [1496, 152] width 33 height 13
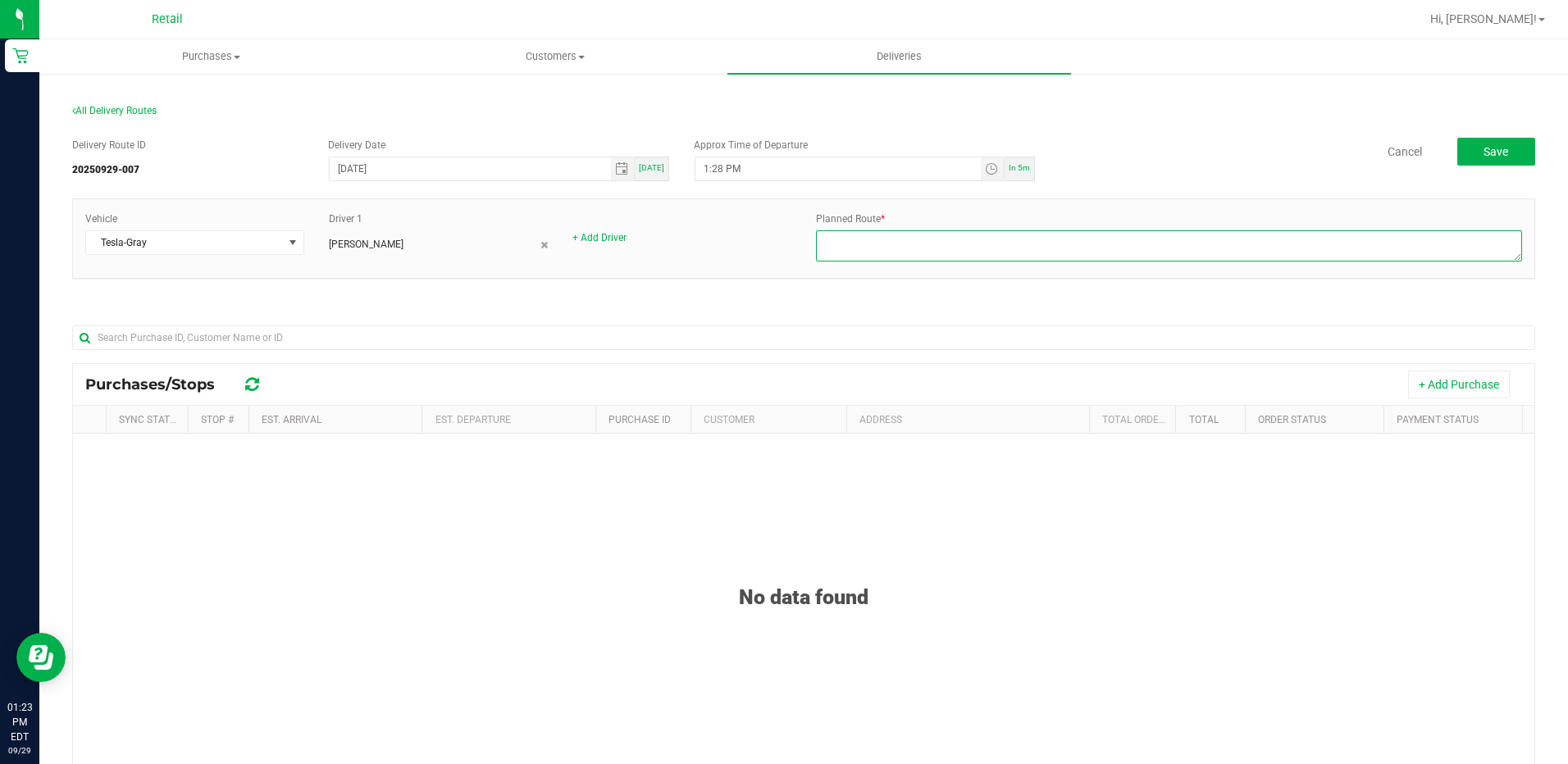
click at [842, 248] on textarea at bounding box center [1169, 245] width 706 height 31
click at [905, 245] on textarea at bounding box center [1169, 245] width 706 height 31
type textarea "Freddy driver Mal dispatch route 2"
click at [1462, 388] on button "+ Add Purchase" at bounding box center [1459, 384] width 102 height 28
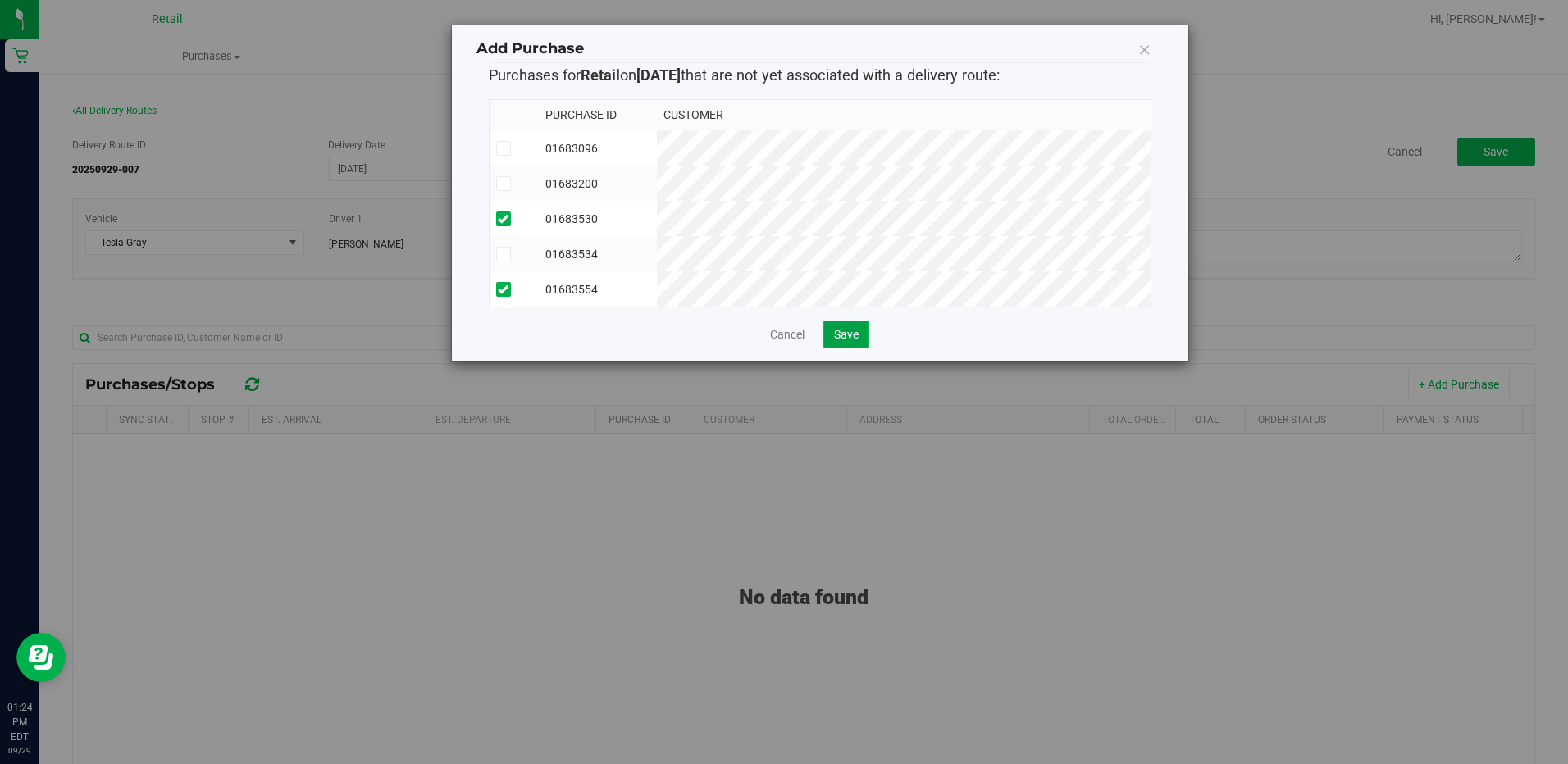
click at [859, 340] on span "Save" at bounding box center [847, 335] width 25 height 13
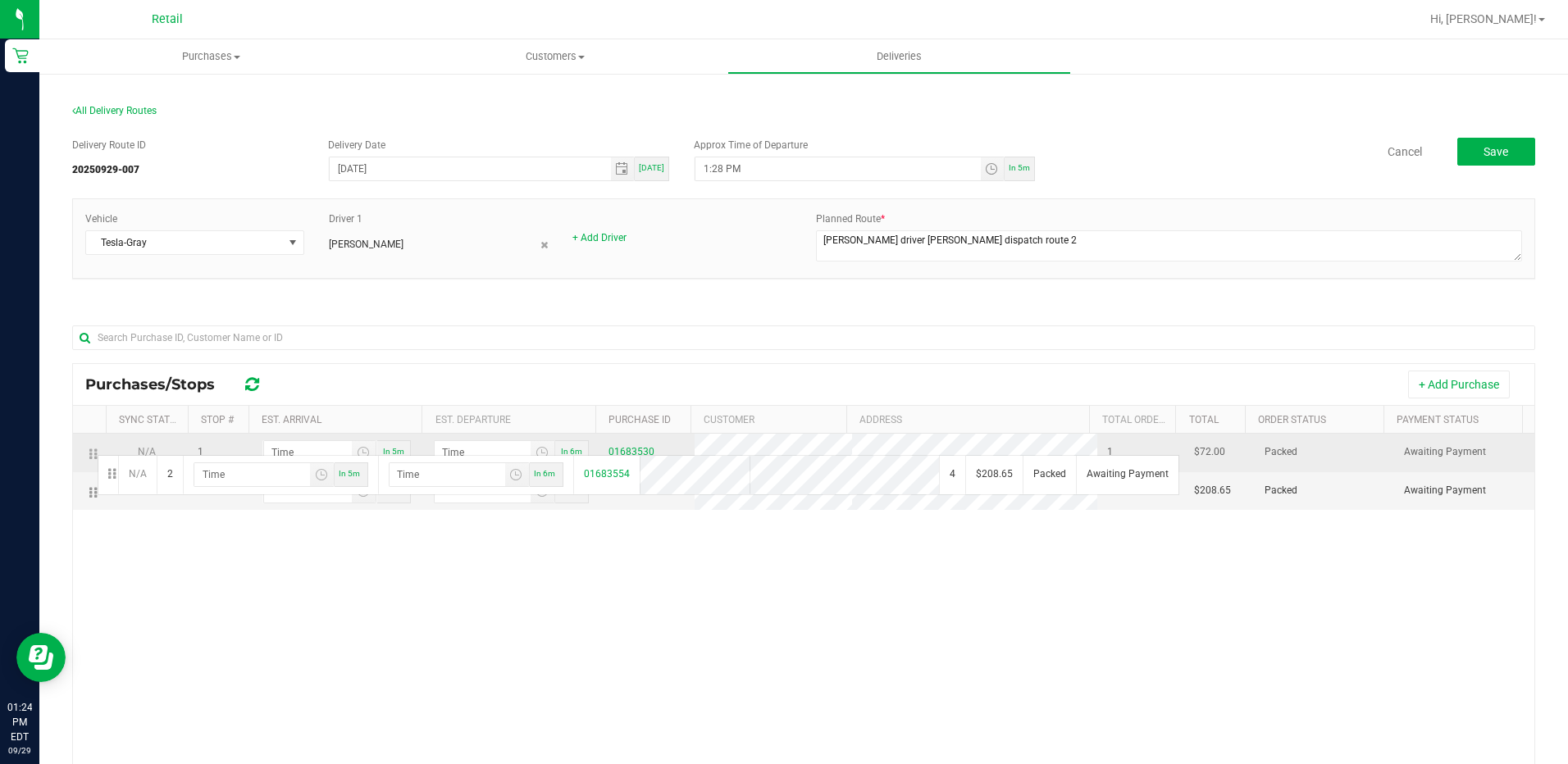
drag, startPoint x: 95, startPoint y: 495, endPoint x: 95, endPoint y: 450, distance: 45.0
click at [303, 441] on input "hour:minute AM" at bounding box center [308, 453] width 88 height 23
type input "4:03 AM"
type input "4:04 AM"
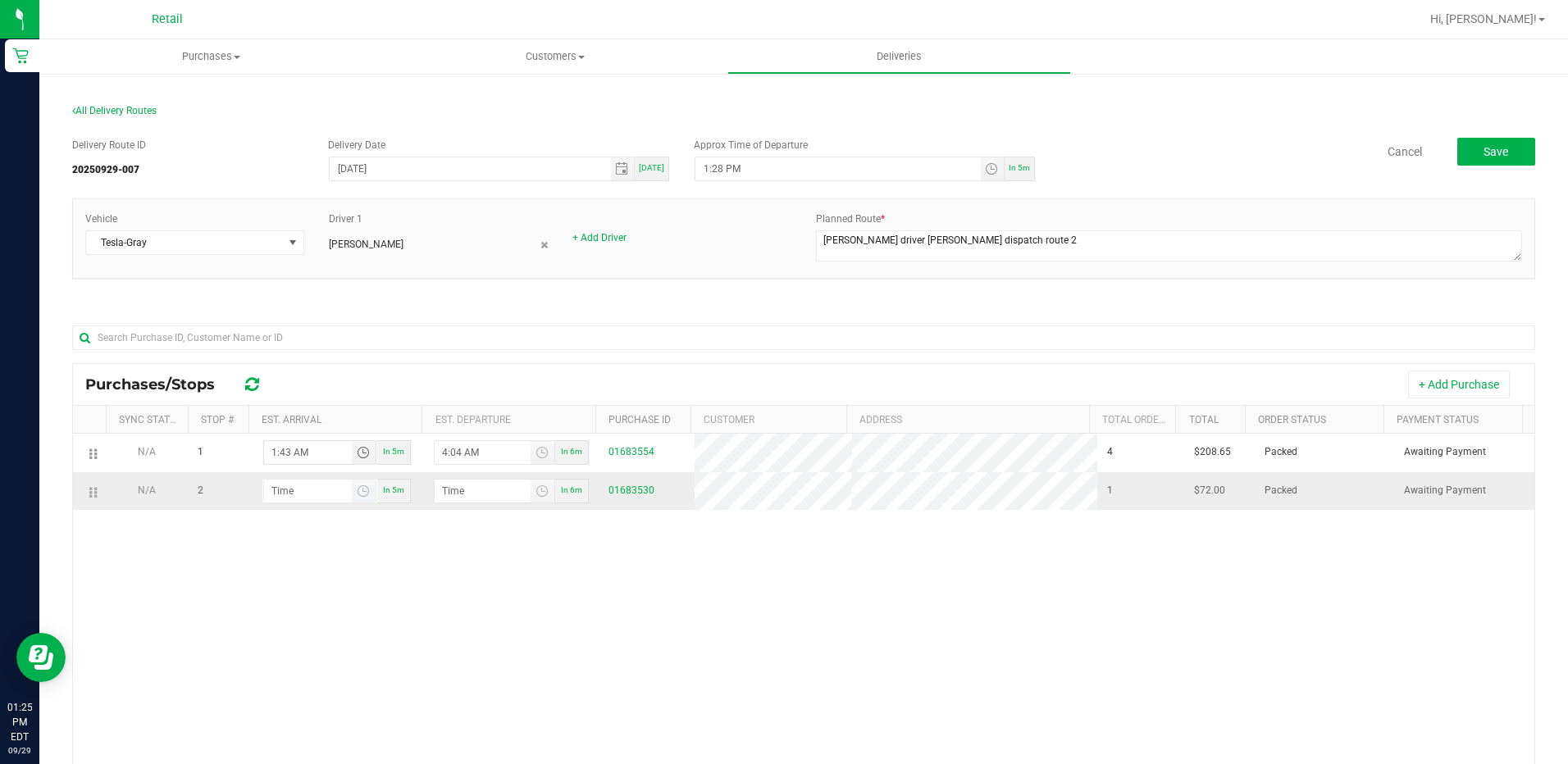
type input "1:43 PM"
type input "1:44 PM"
type input "1:43 PM"
click at [301, 485] on input "hour:minute AM" at bounding box center [308, 491] width 88 height 23
type input "2:00 AM"
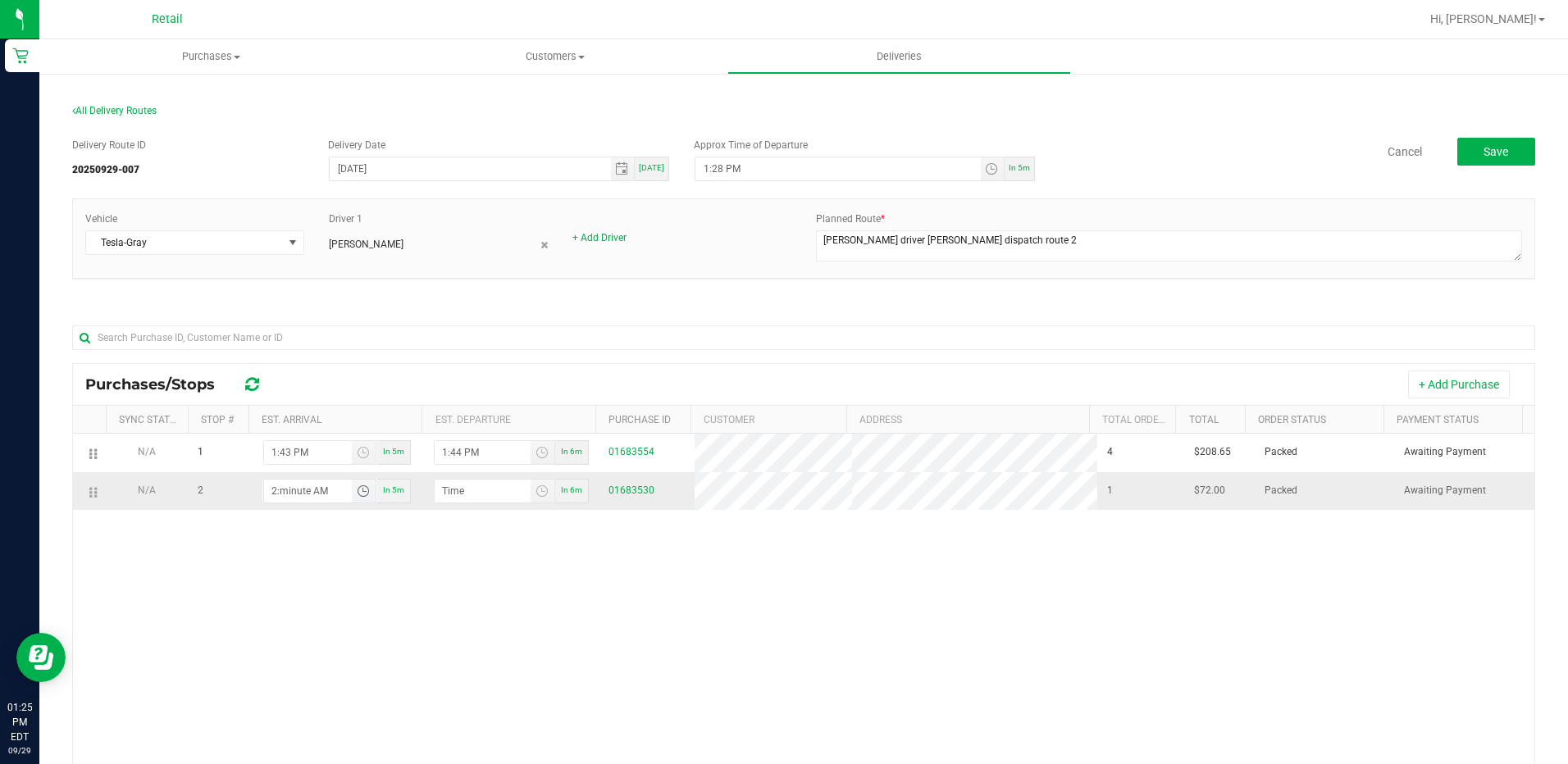
type input "2:01 AM"
type input "2:02 AM"
type input "2:03 AM"
type input "2:02 PM"
type input "2:03 PM"
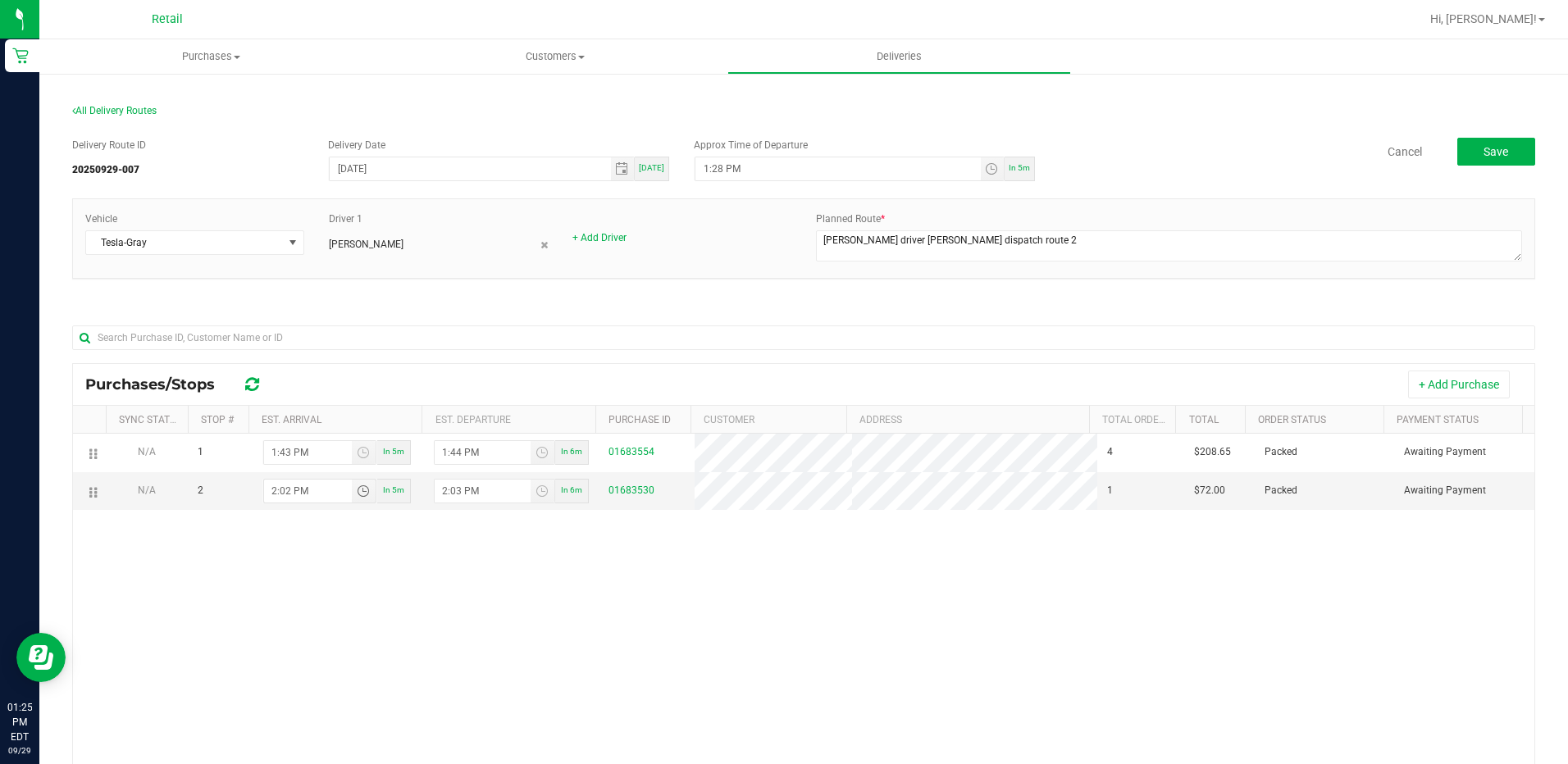
type input "2:02 PM"
click at [480, 569] on div "N/A 1 1:43 PM In 5m 1:44 PM In 6m 01683554 4 $208.65 Packed Awaiting Payment N/…" at bounding box center [804, 675] width 1461 height 481
click at [1482, 141] on button "Save" at bounding box center [1497, 151] width 78 height 28
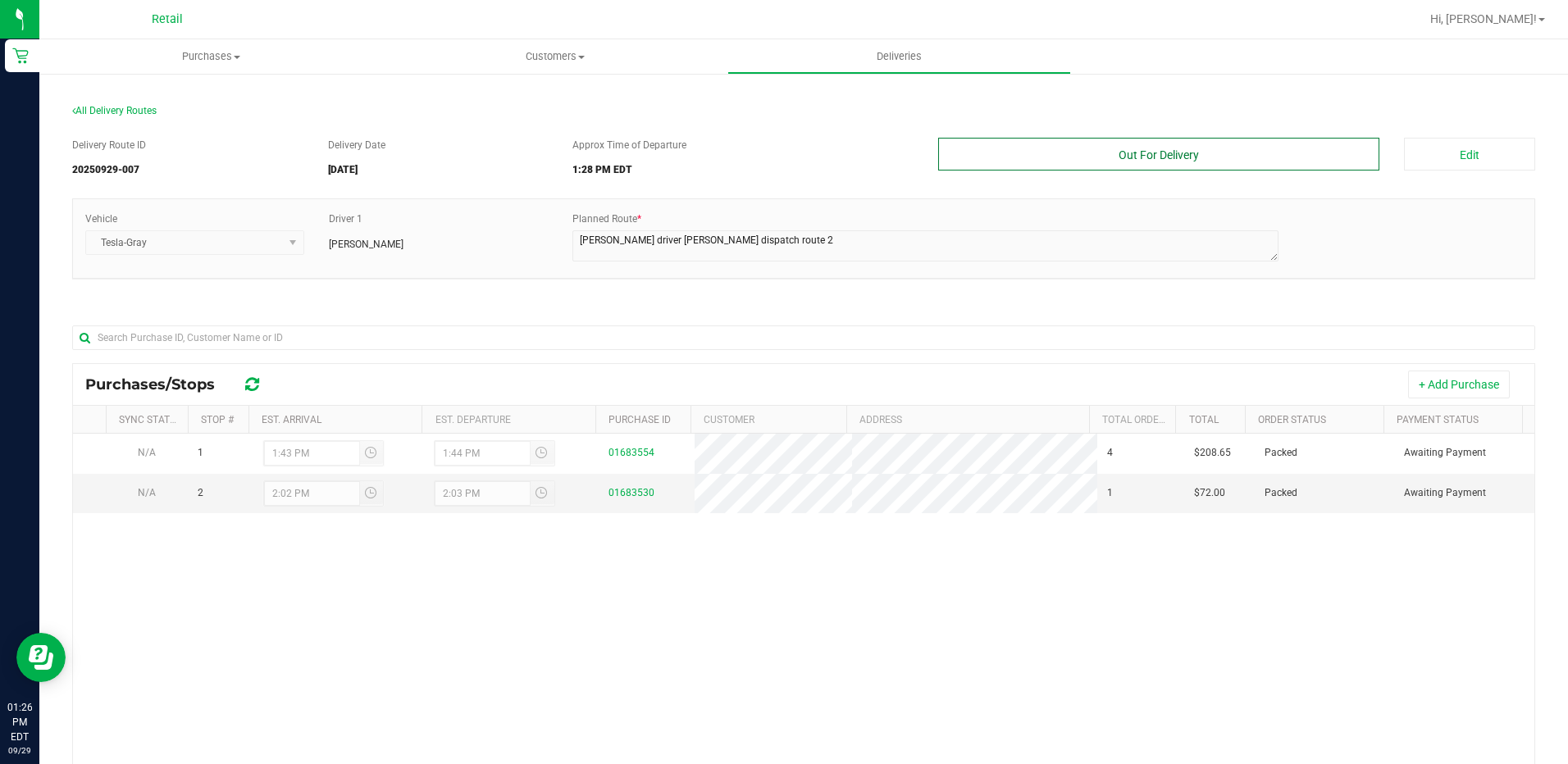
click at [1208, 150] on button "Out For Delivery" at bounding box center [1159, 154] width 442 height 32
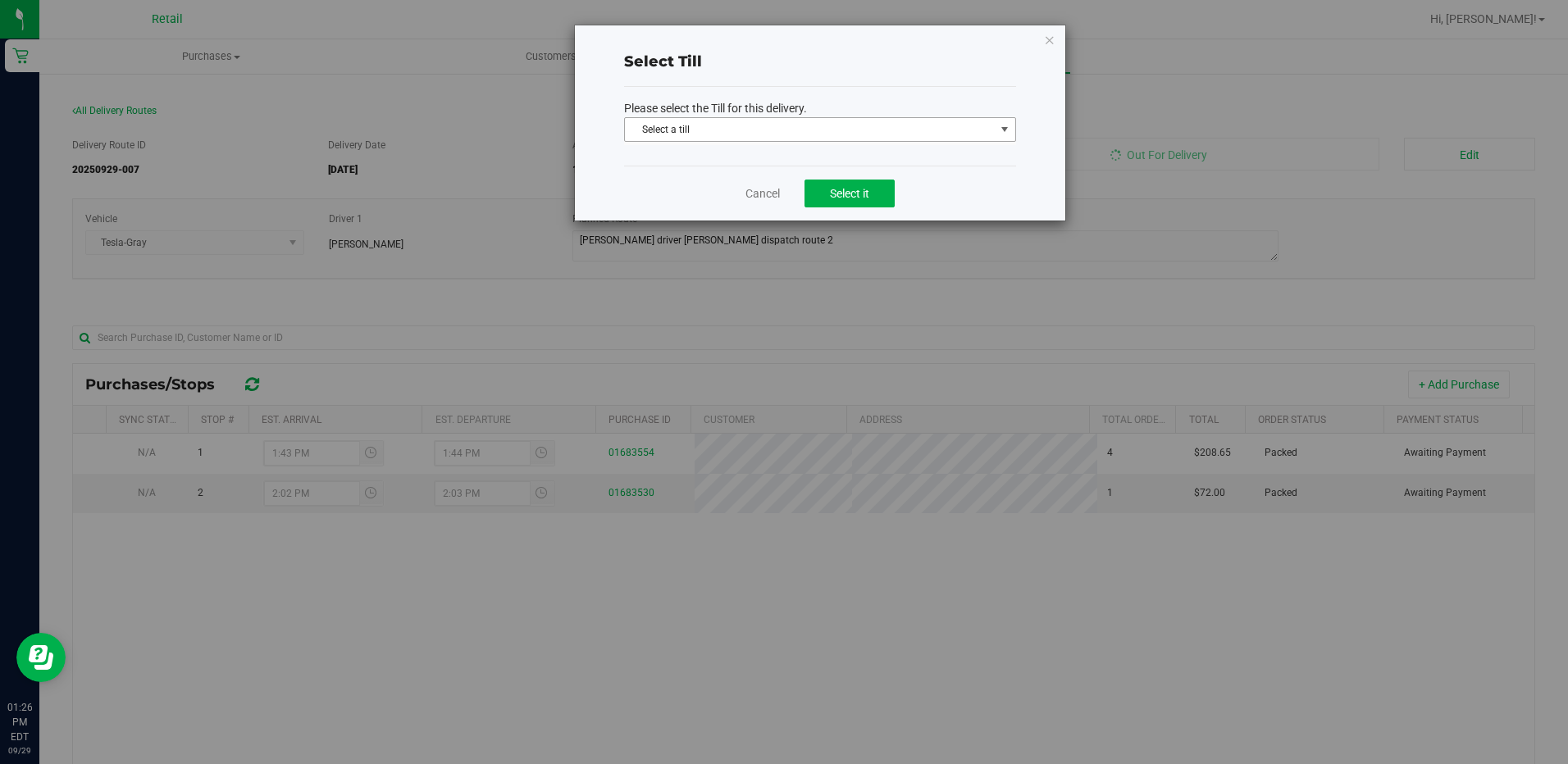
click at [1006, 119] on span "select" at bounding box center [1005, 129] width 21 height 23
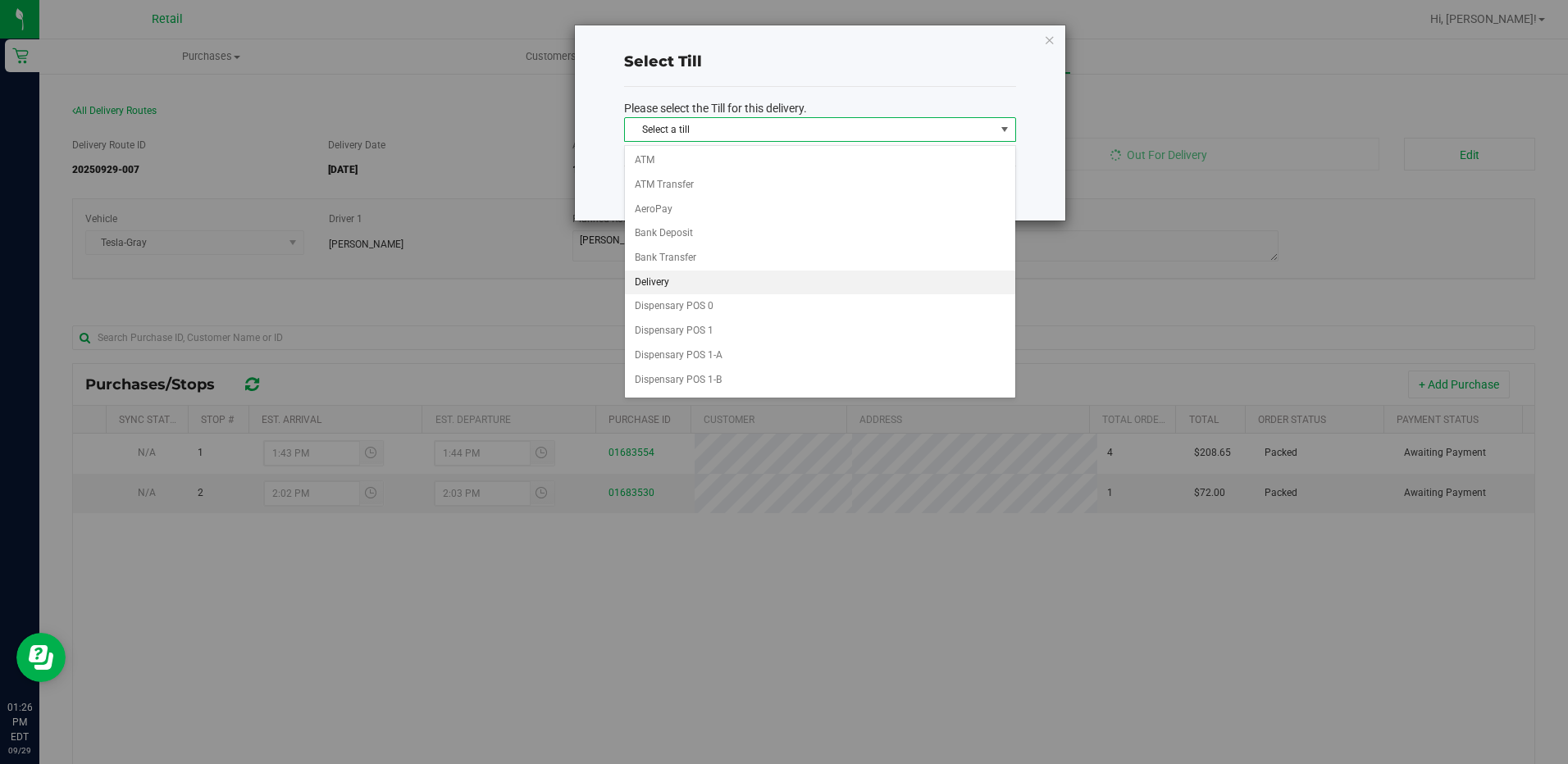
click at [675, 283] on li "Delivery" at bounding box center [820, 283] width 390 height 25
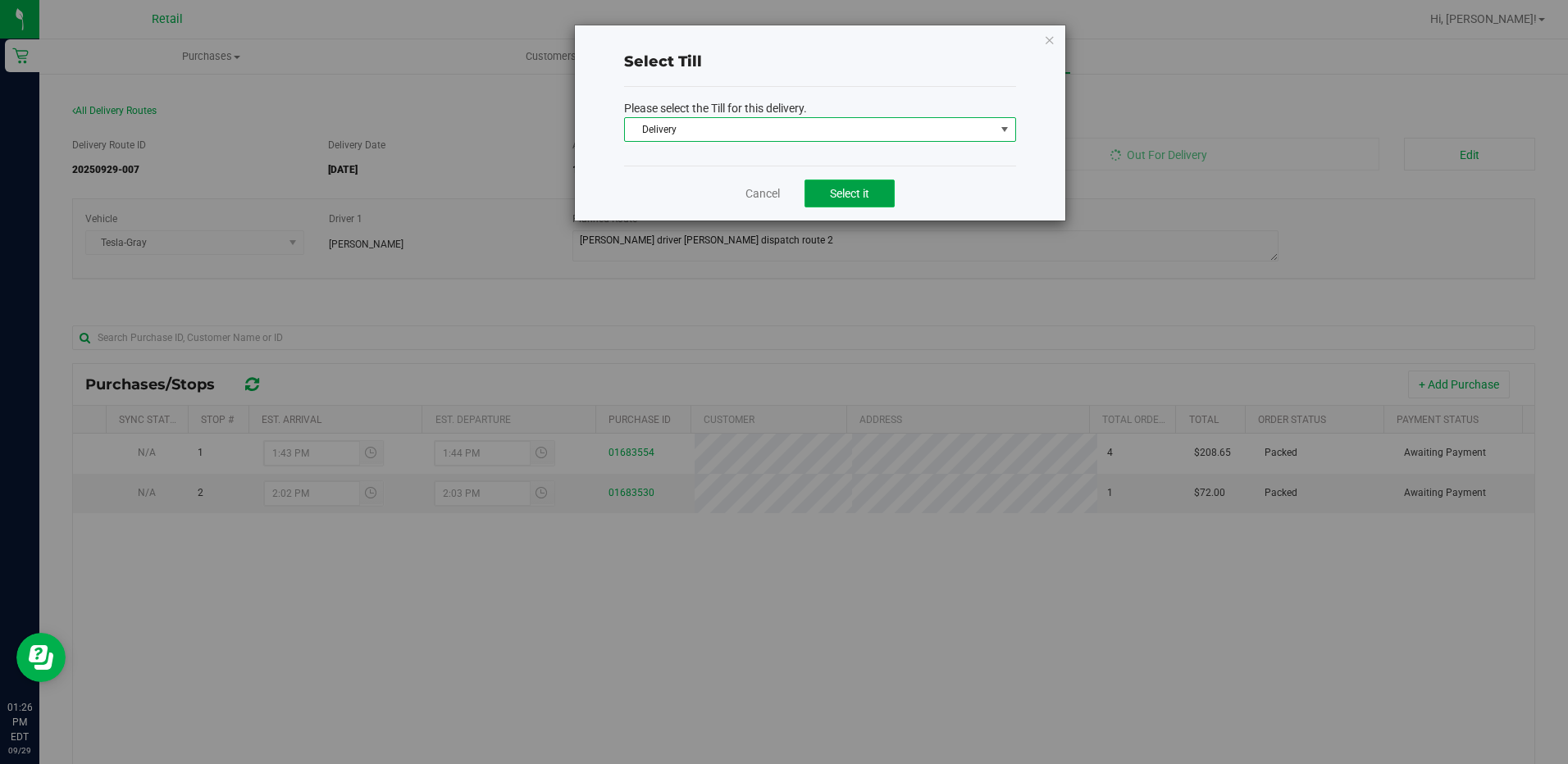
click at [841, 203] on button "Select it" at bounding box center [850, 193] width 90 height 28
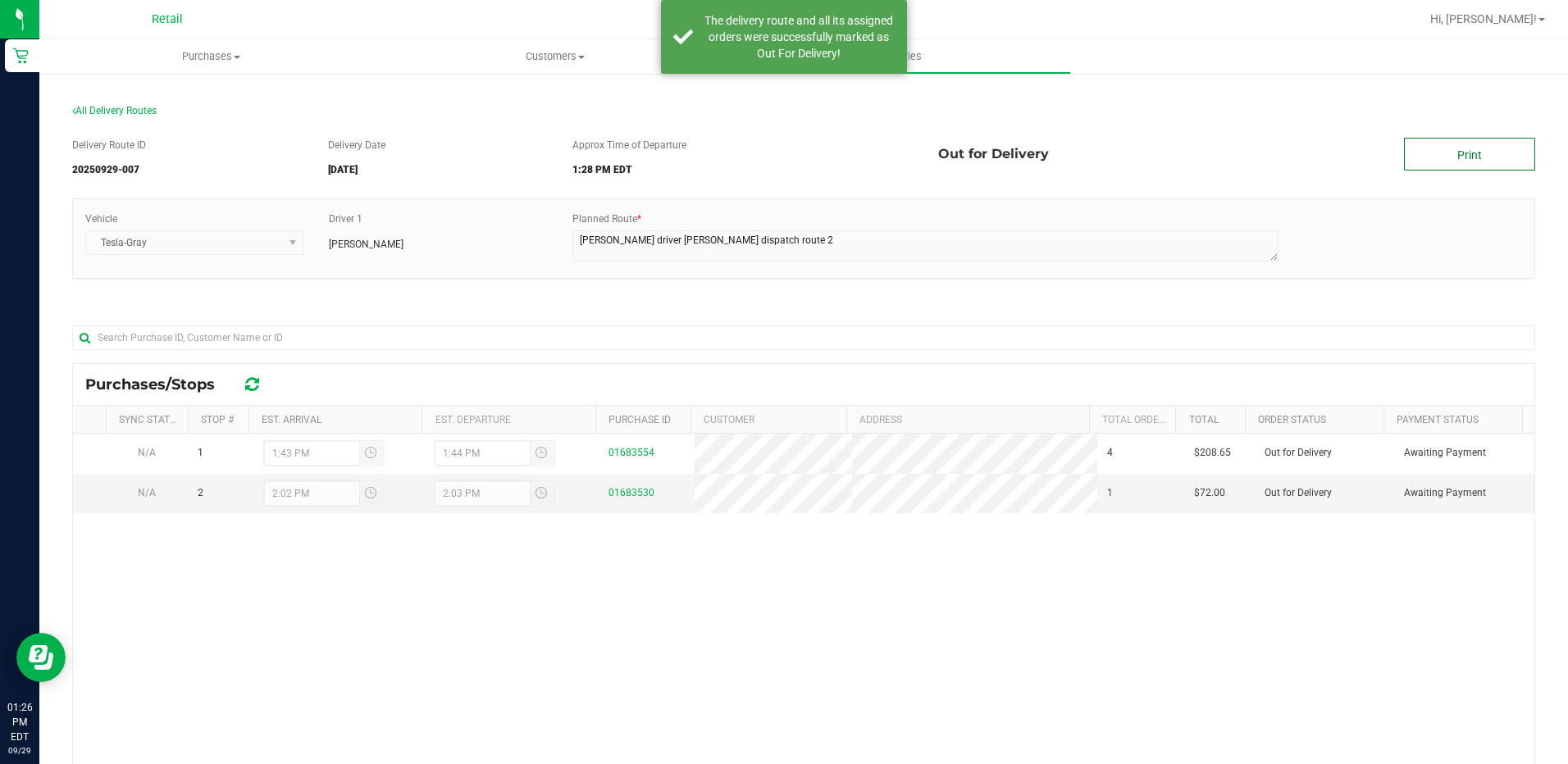
click at [1484, 146] on link "Print" at bounding box center [1470, 154] width 131 height 32
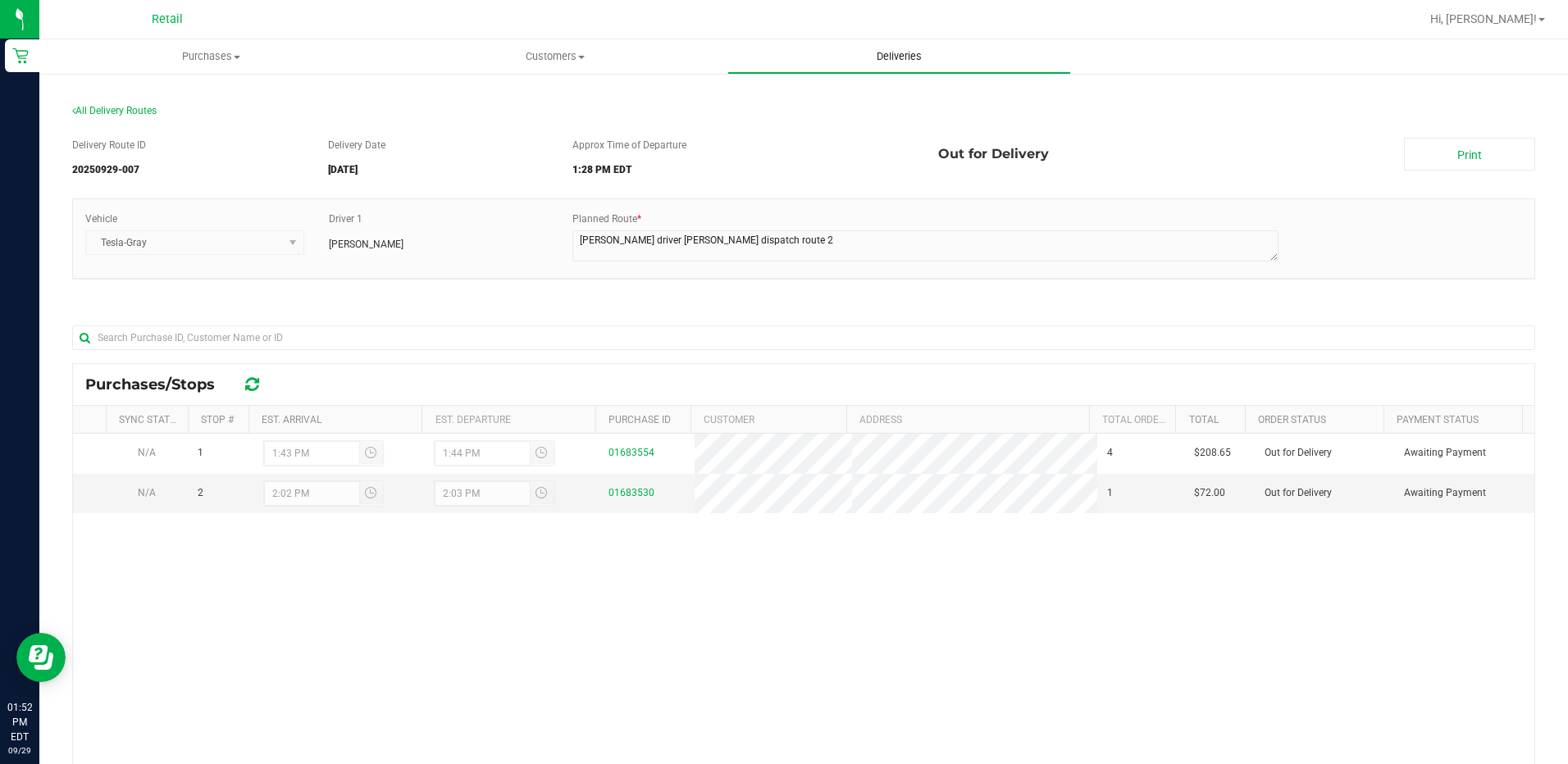
click at [907, 66] on uib-tab-heading "Deliveries" at bounding box center [899, 56] width 342 height 32
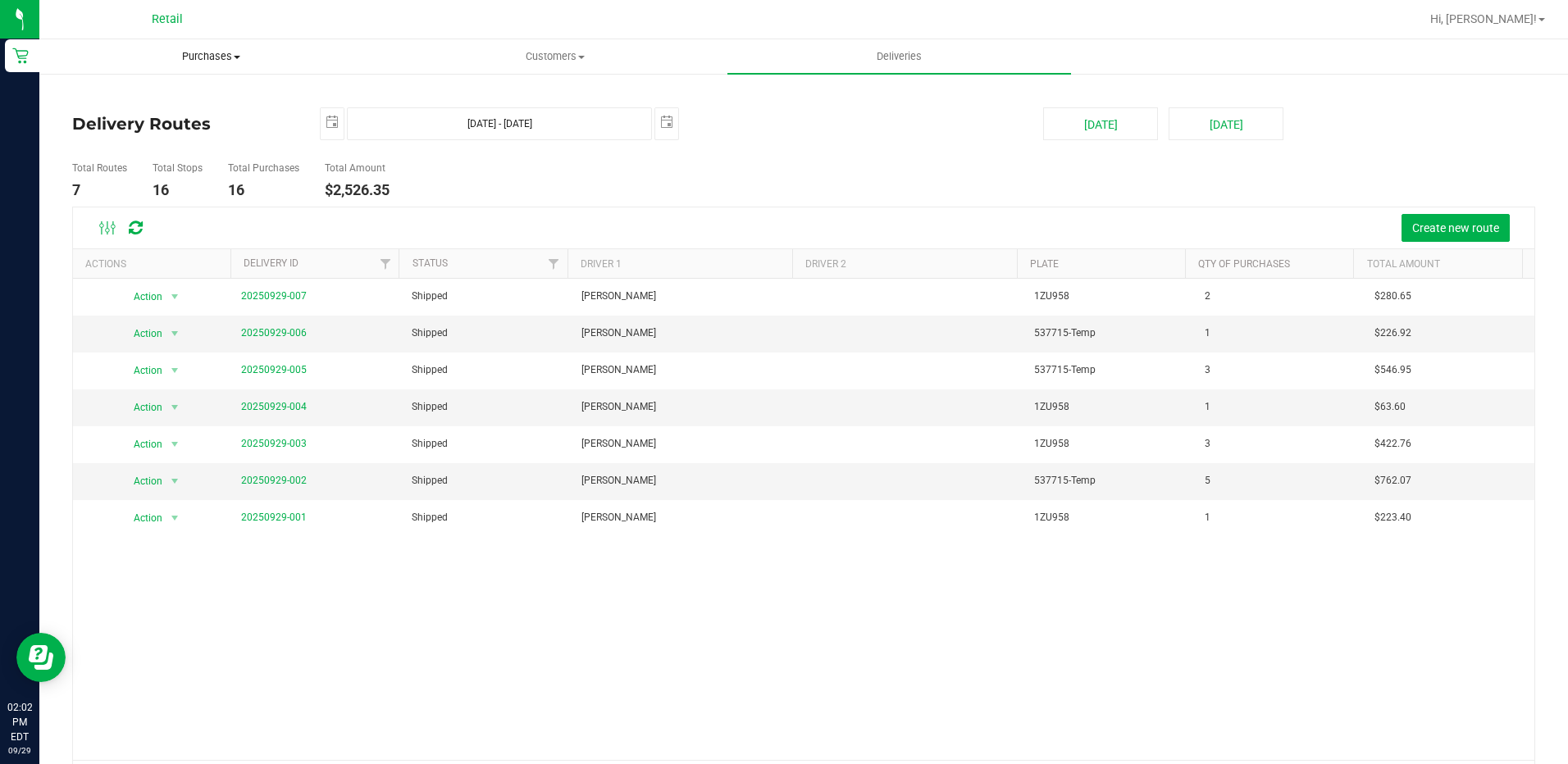
click at [207, 42] on uib-tab-heading "Purchases Summary of purchases Fulfillment All purchases" at bounding box center [210, 56] width 342 height 32
click at [143, 124] on li "Fulfillment" at bounding box center [210, 119] width 343 height 20
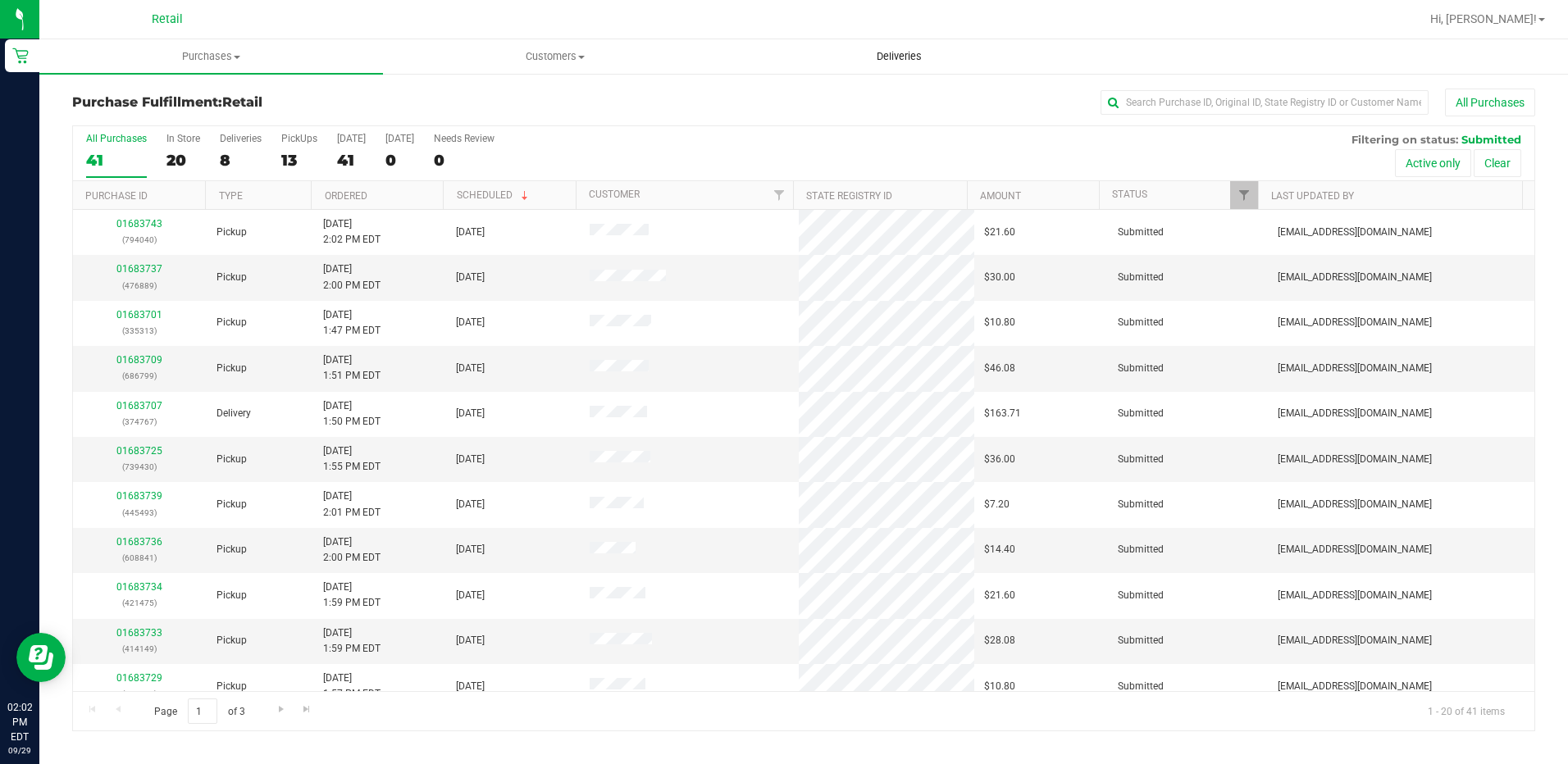
click at [874, 51] on span "Deliveries" at bounding box center [899, 57] width 89 height 15
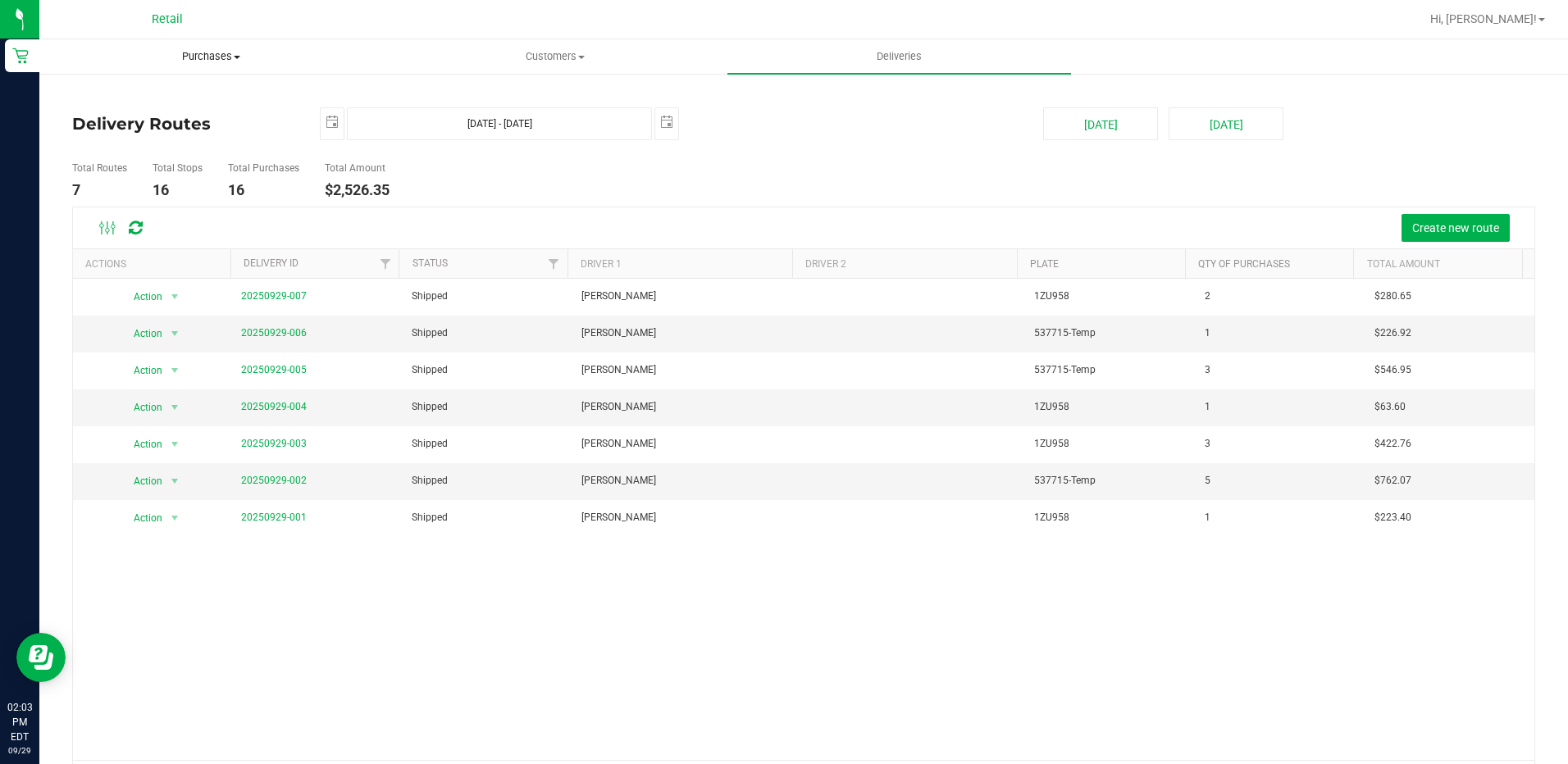
click at [214, 58] on span "Purchases" at bounding box center [210, 57] width 342 height 15
click at [153, 125] on li "Fulfillment" at bounding box center [210, 119] width 343 height 20
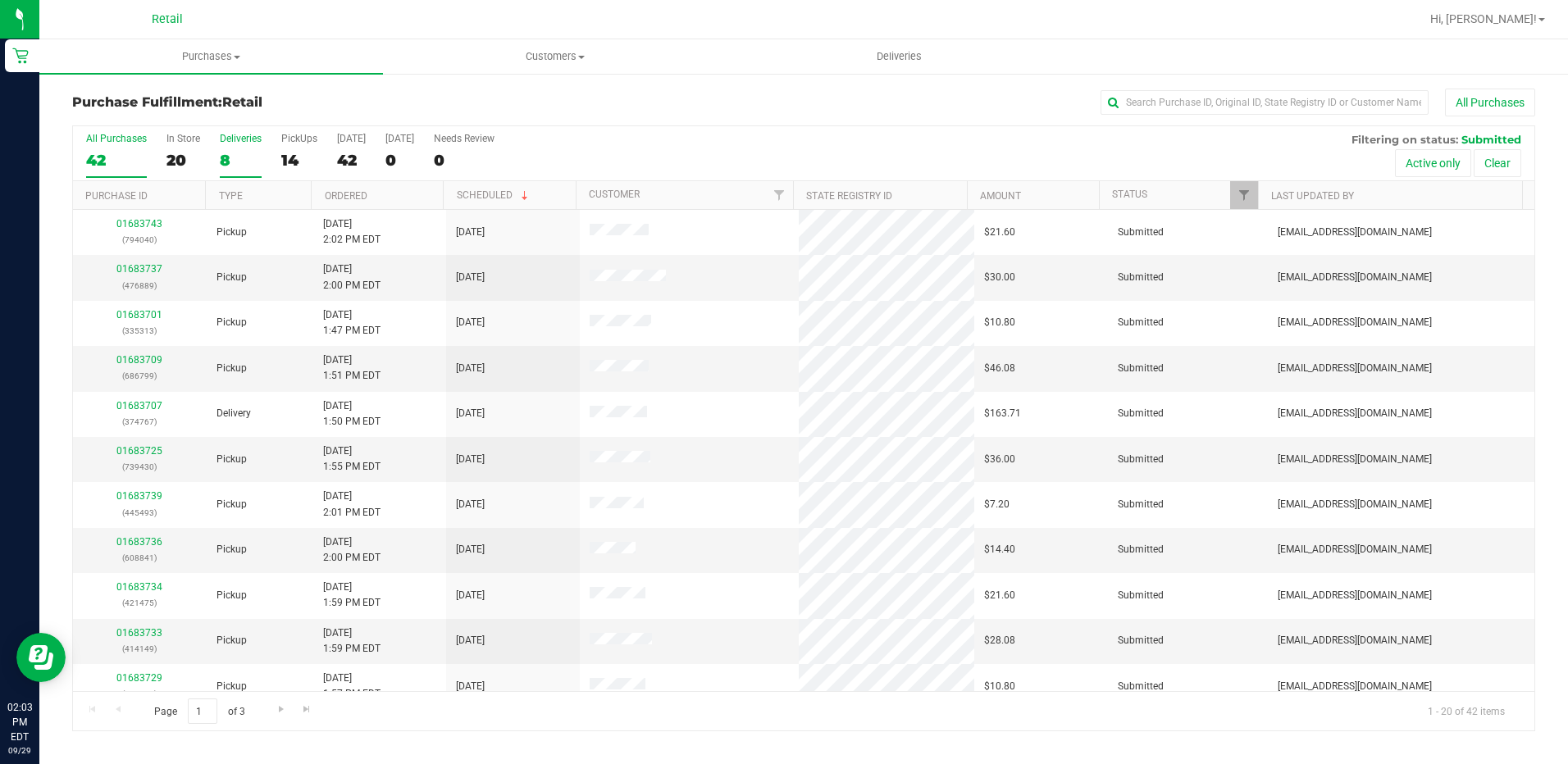
click at [226, 144] on div "Deliveries" at bounding box center [241, 139] width 42 height 11
click at [0, 0] on input "Deliveries 8" at bounding box center [0, 0] width 0 height 0
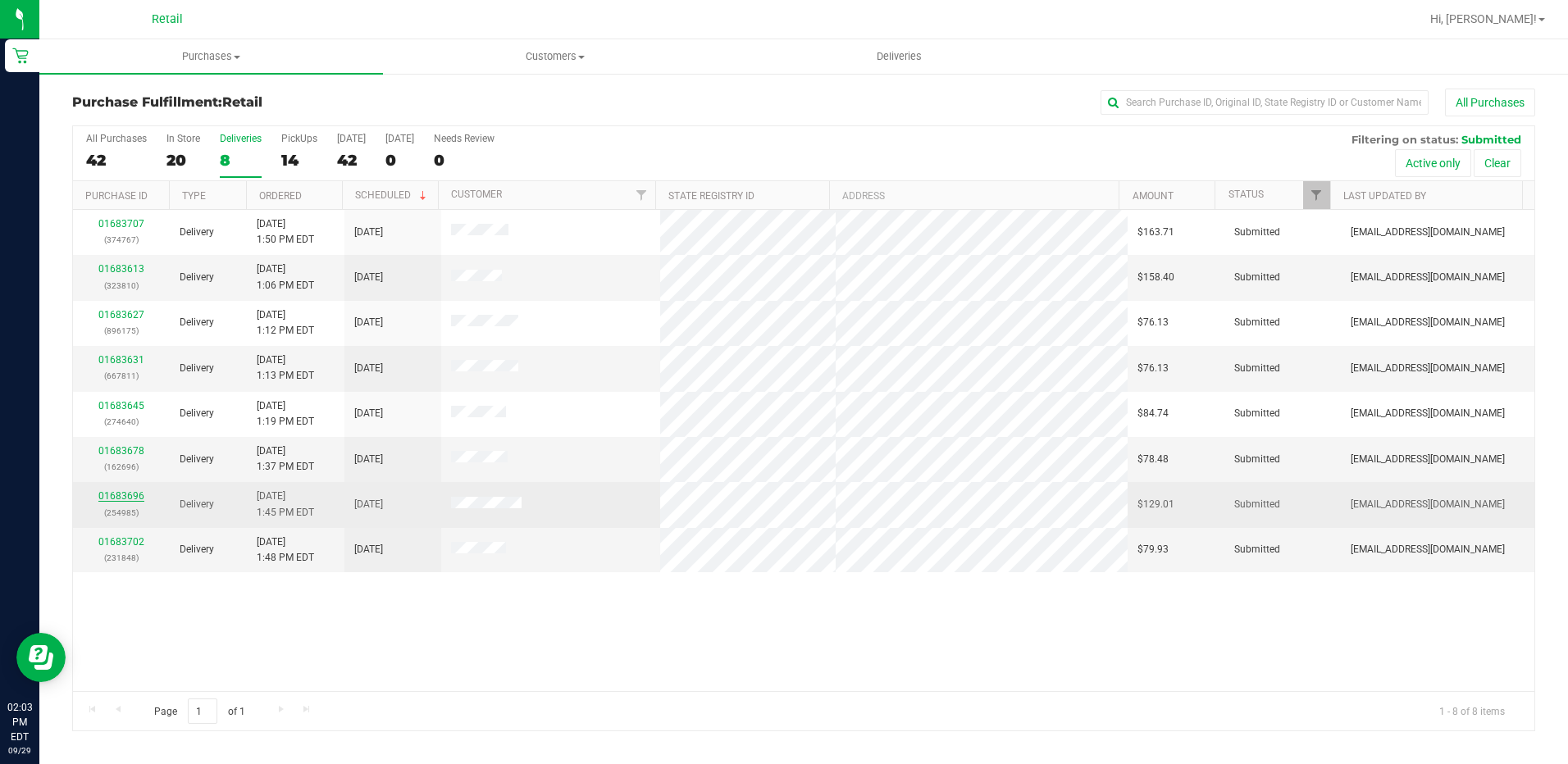
click at [128, 499] on link "01683696" at bounding box center [121, 497] width 46 height 11
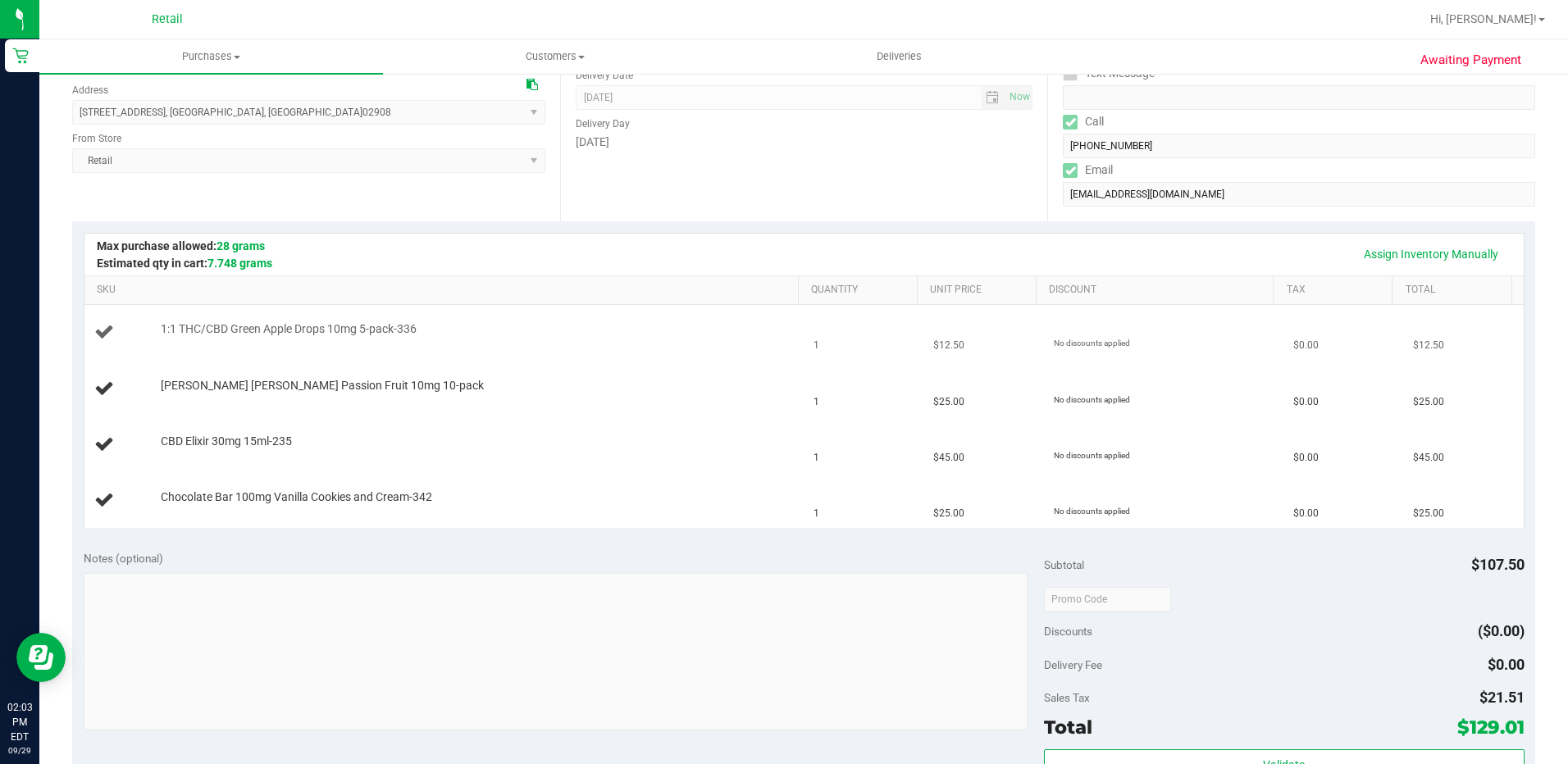
scroll to position [246, 0]
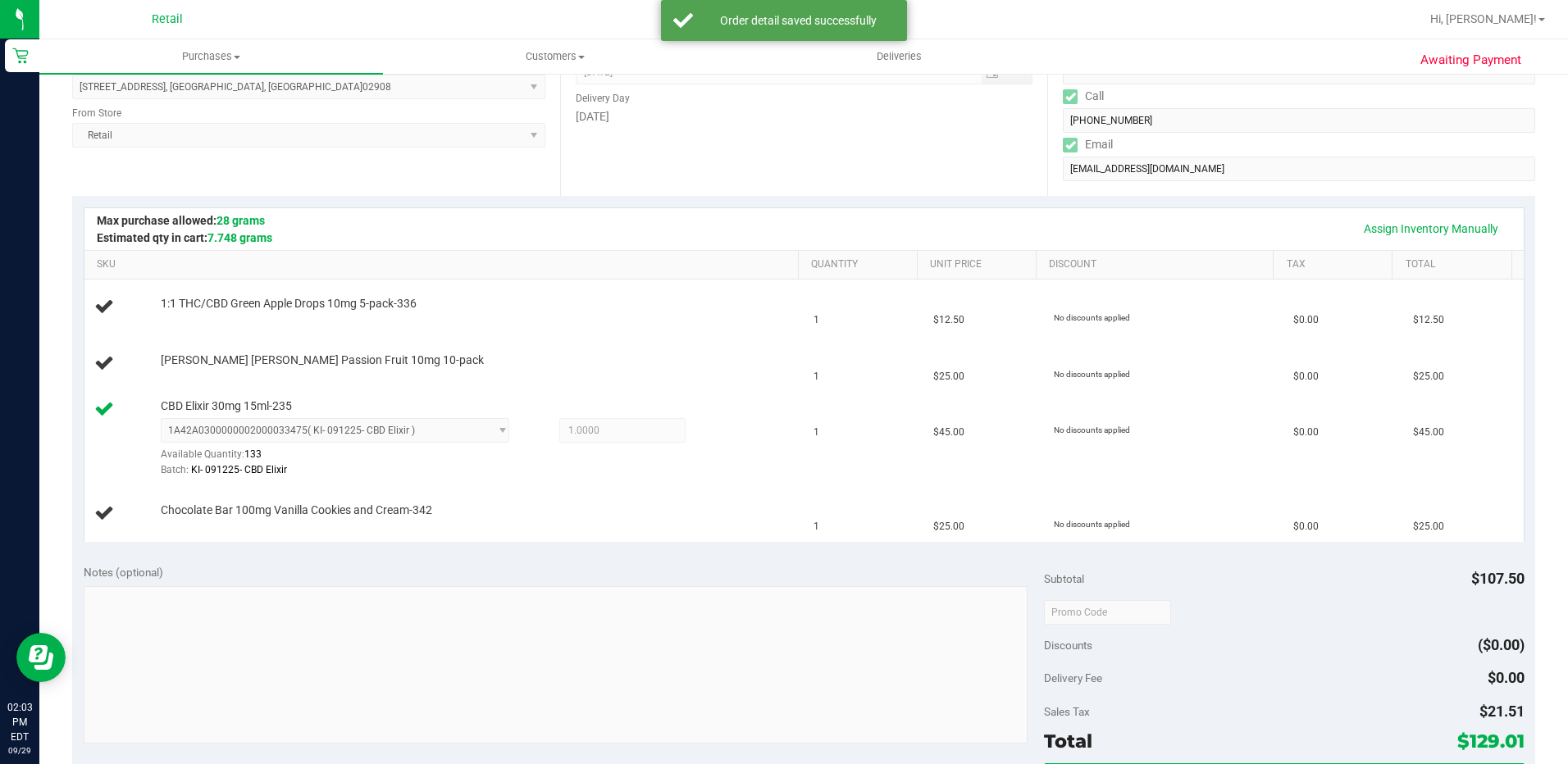
click at [1259, 323] on td "No discounts applied" at bounding box center [1164, 307] width 240 height 56
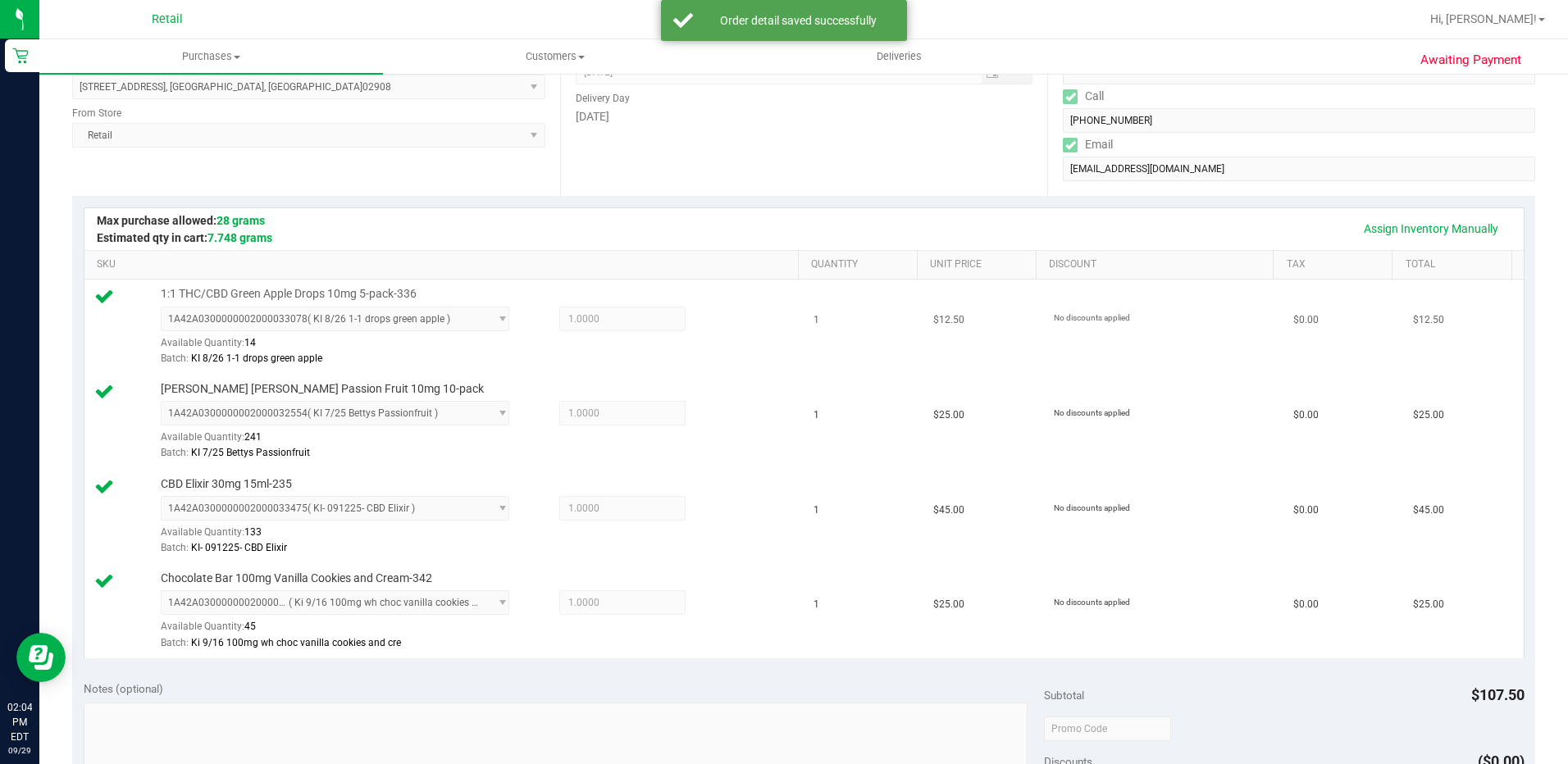
drag, startPoint x: 1484, startPoint y: 257, endPoint x: 832, endPoint y: 294, distance: 653.0
click at [836, 298] on td "1" at bounding box center [864, 327] width 120 height 95
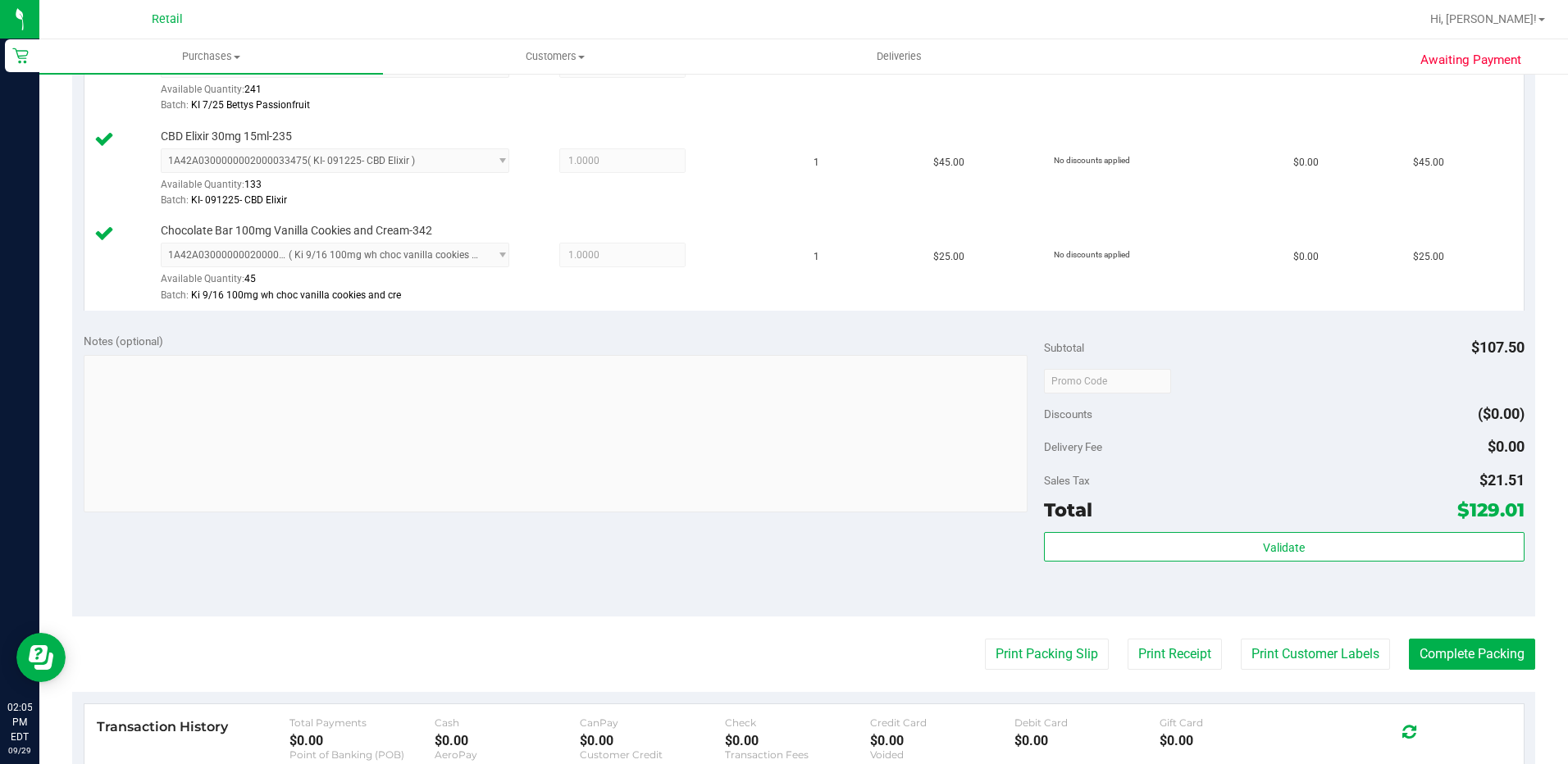
scroll to position [738, 0]
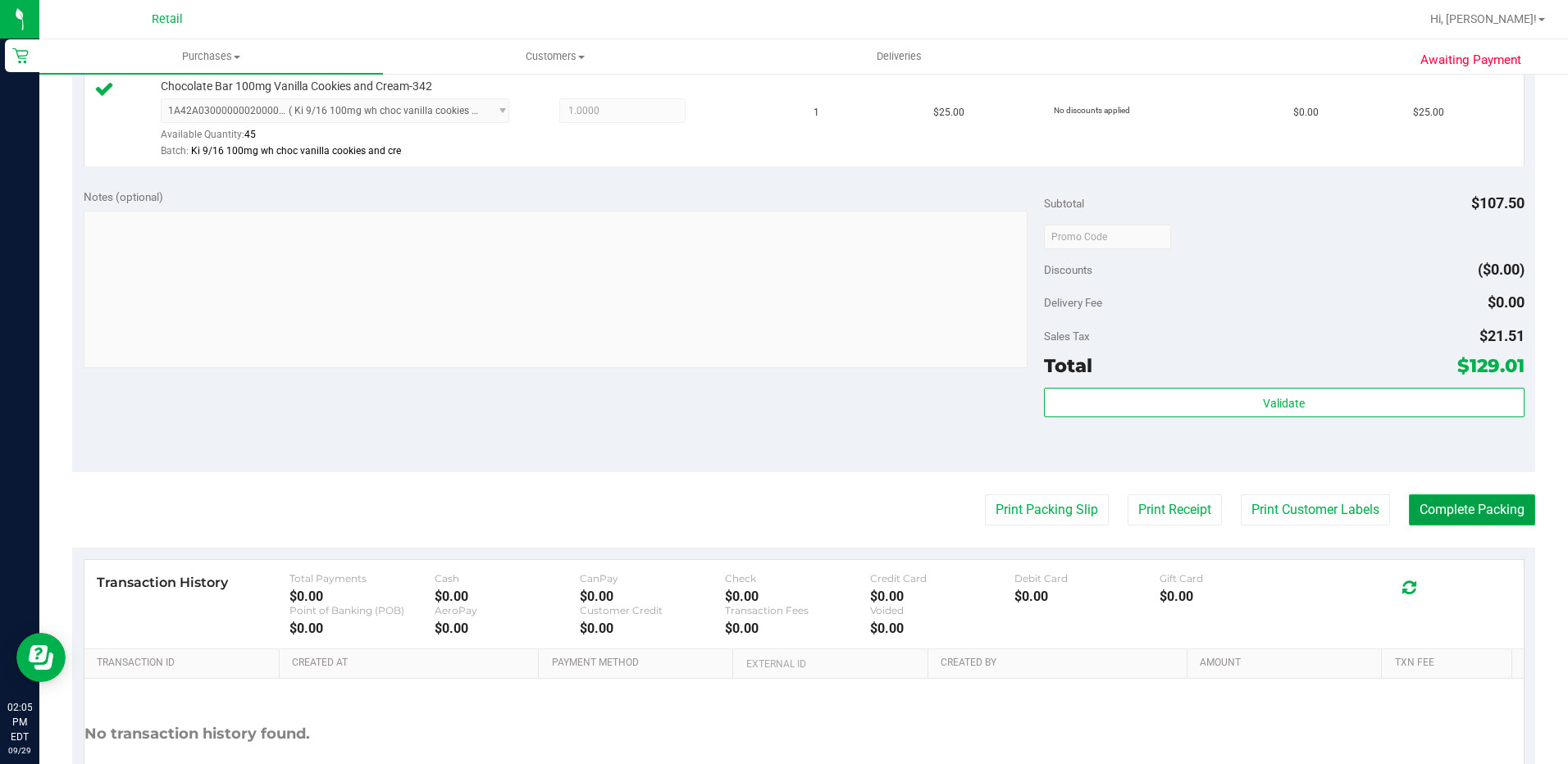
click at [1444, 505] on button "Complete Packing" at bounding box center [1472, 510] width 127 height 31
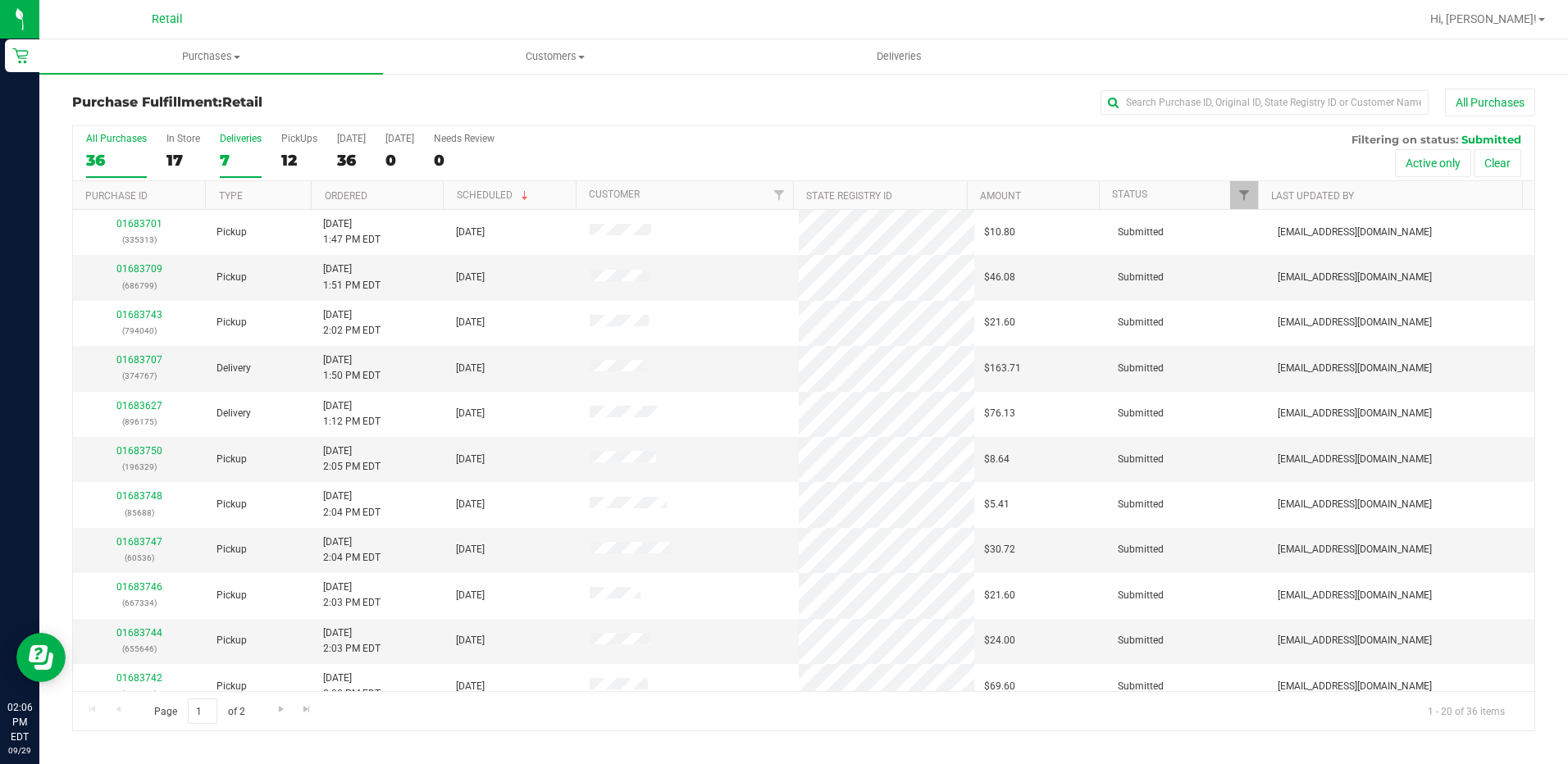
click at [259, 146] on label "Deliveries 7" at bounding box center [241, 155] width 42 height 45
click at [0, 0] on input "Deliveries 7" at bounding box center [0, 0] width 0 height 0
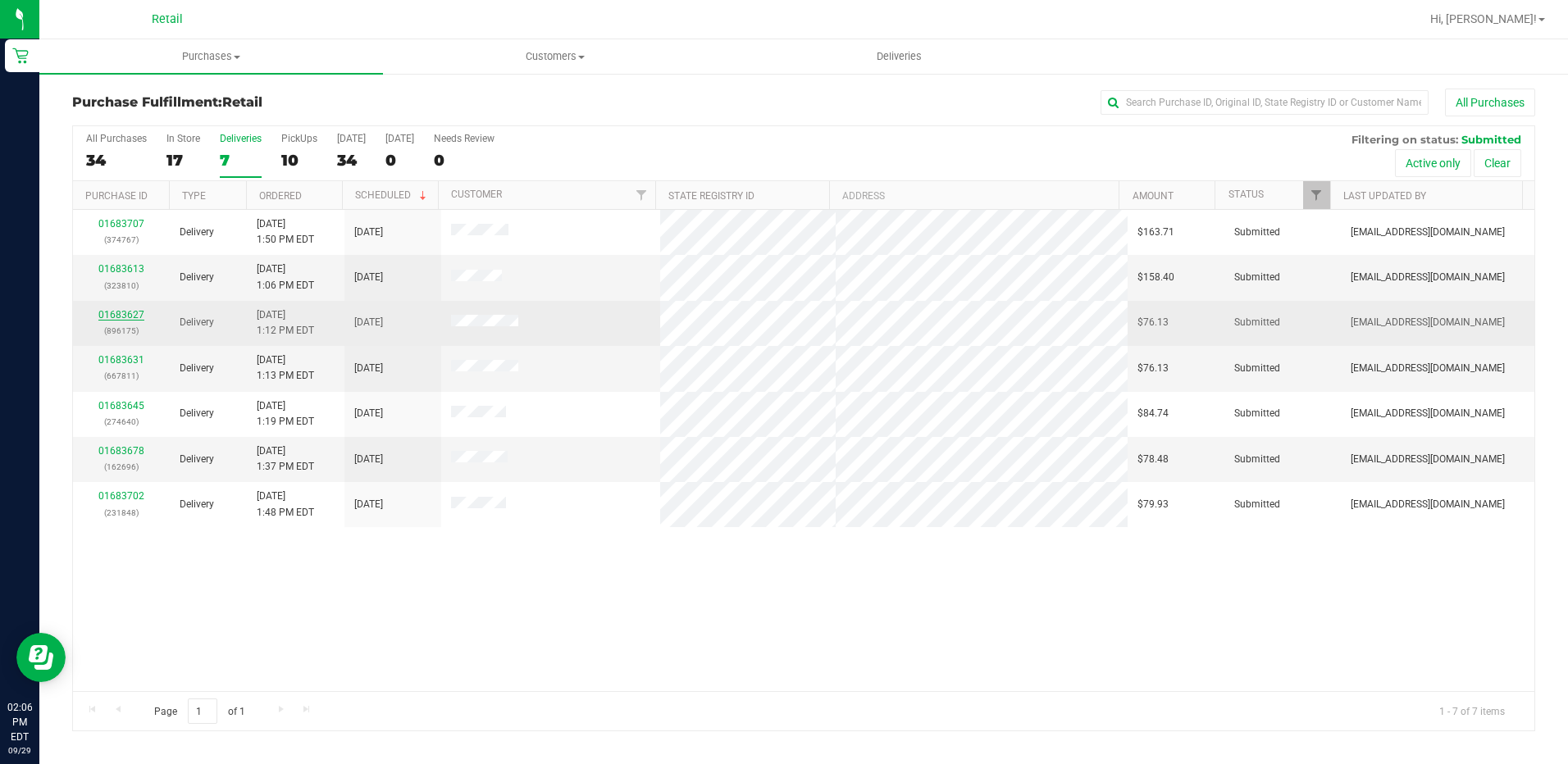
click at [127, 314] on link "01683627" at bounding box center [121, 315] width 46 height 11
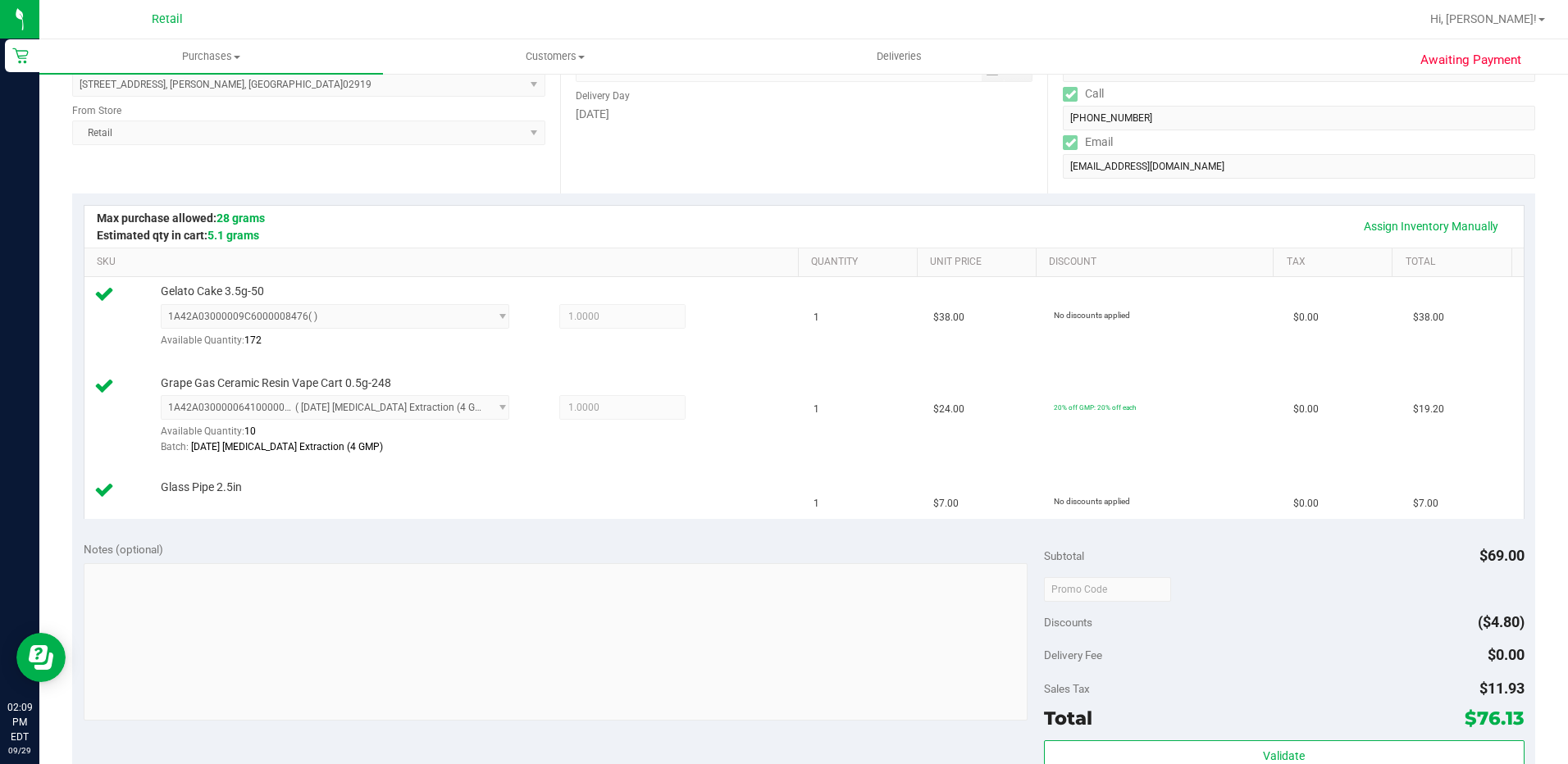
scroll to position [410, 0]
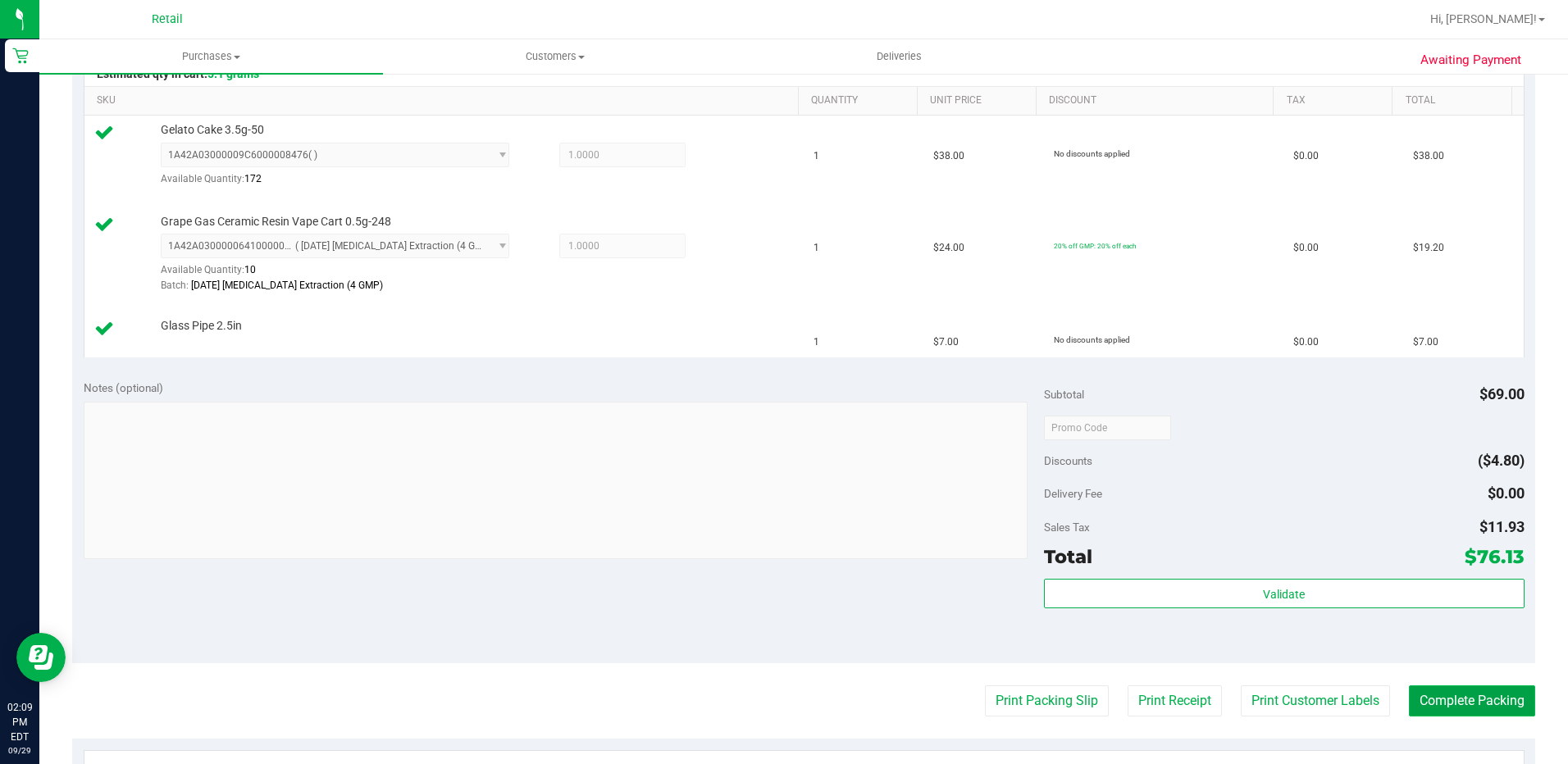
click at [1438, 702] on button "Complete Packing" at bounding box center [1472, 701] width 127 height 31
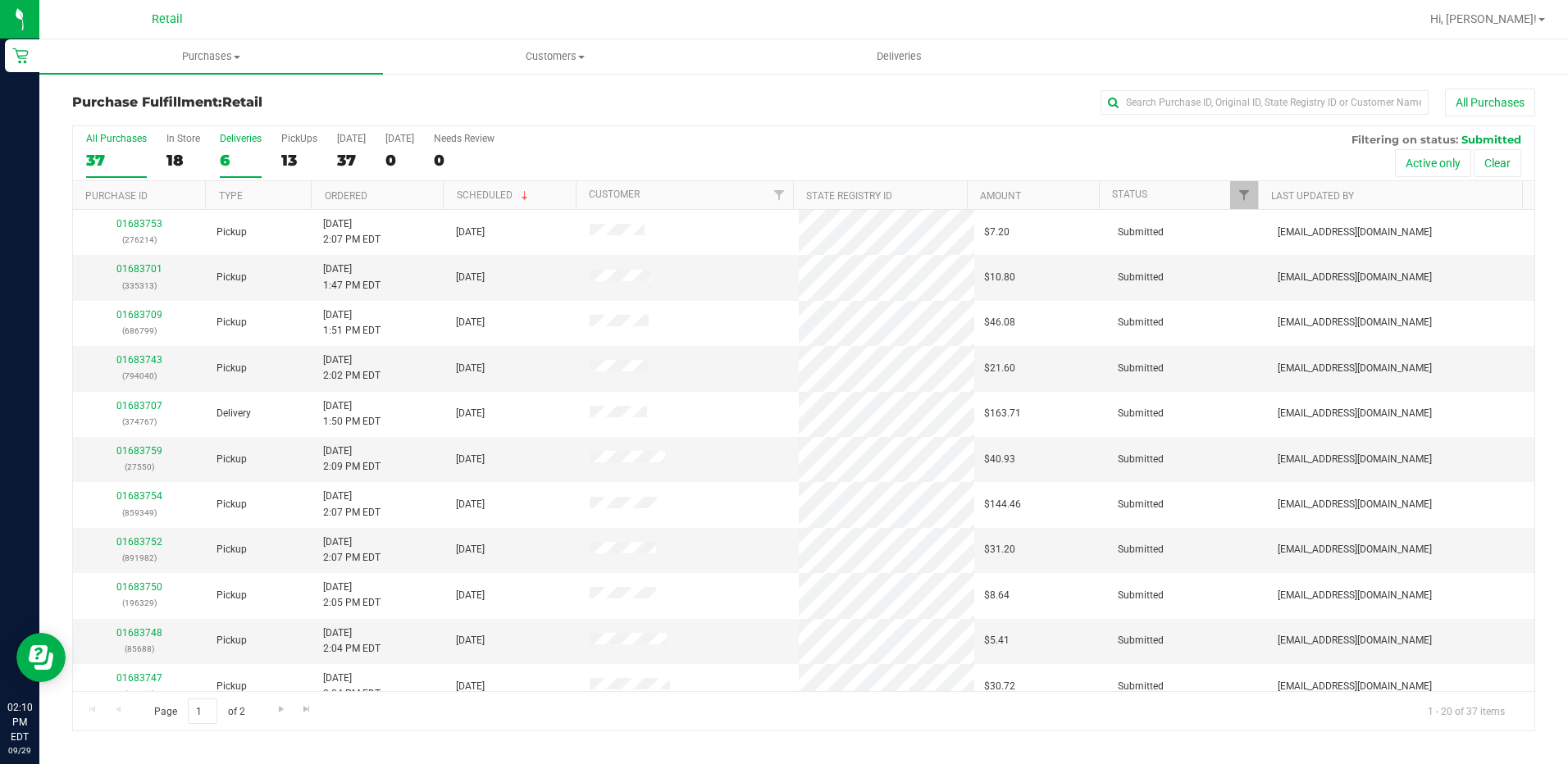
click at [248, 147] on label "Deliveries 6" at bounding box center [241, 155] width 42 height 45
click at [0, 0] on input "Deliveries 6" at bounding box center [0, 0] width 0 height 0
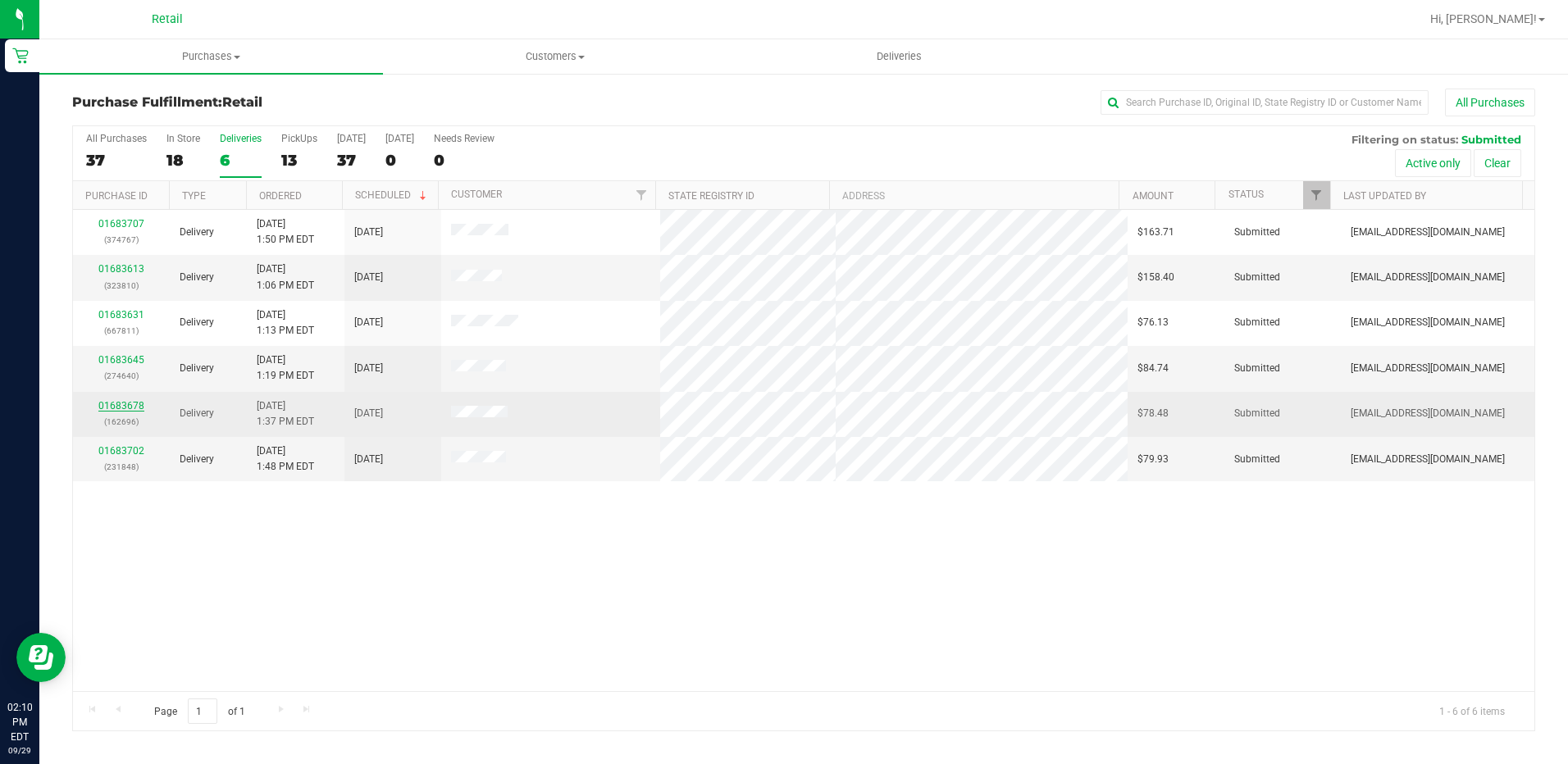
click at [110, 408] on link "01683678" at bounding box center [121, 406] width 46 height 11
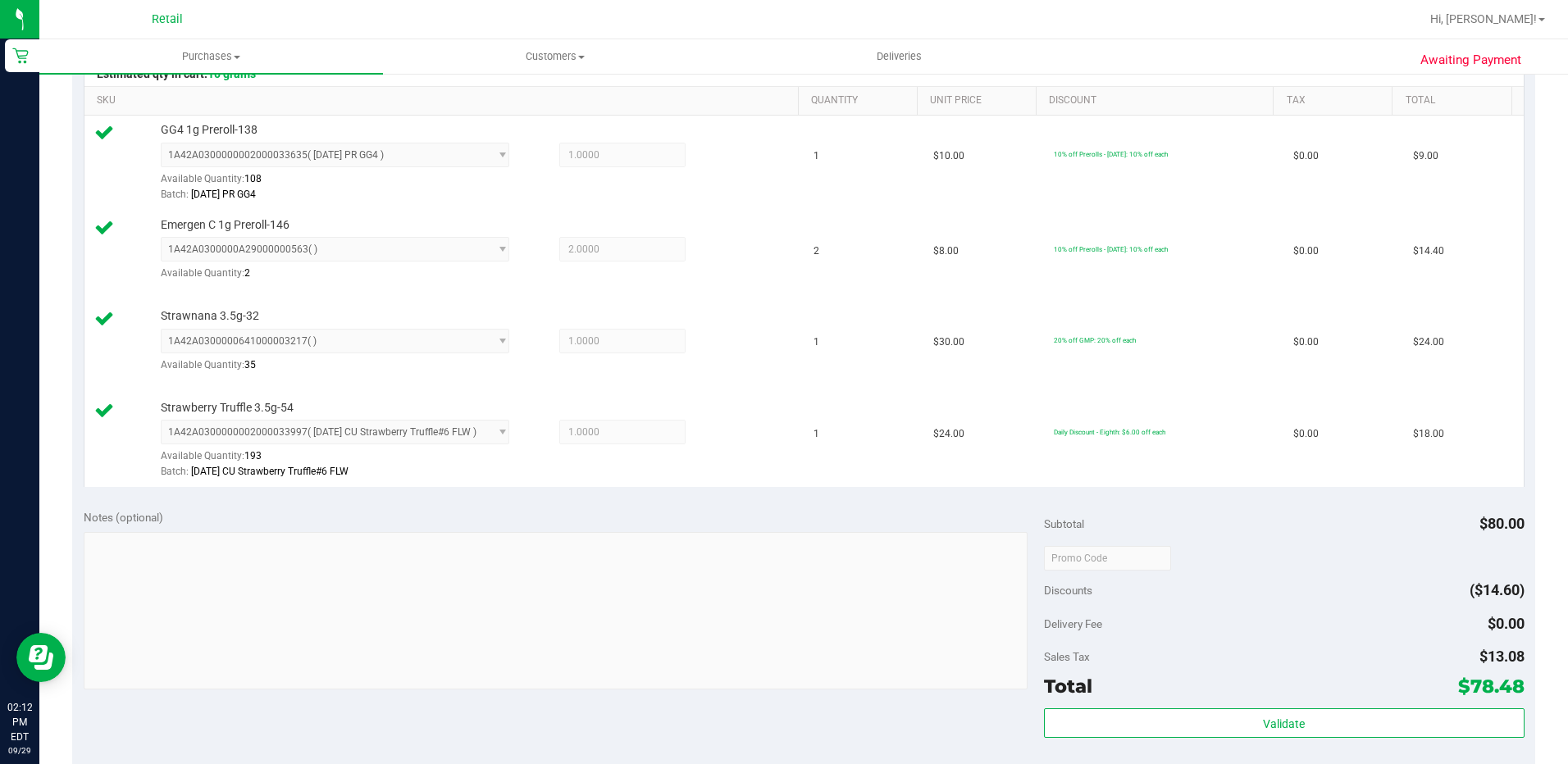
scroll to position [574, 0]
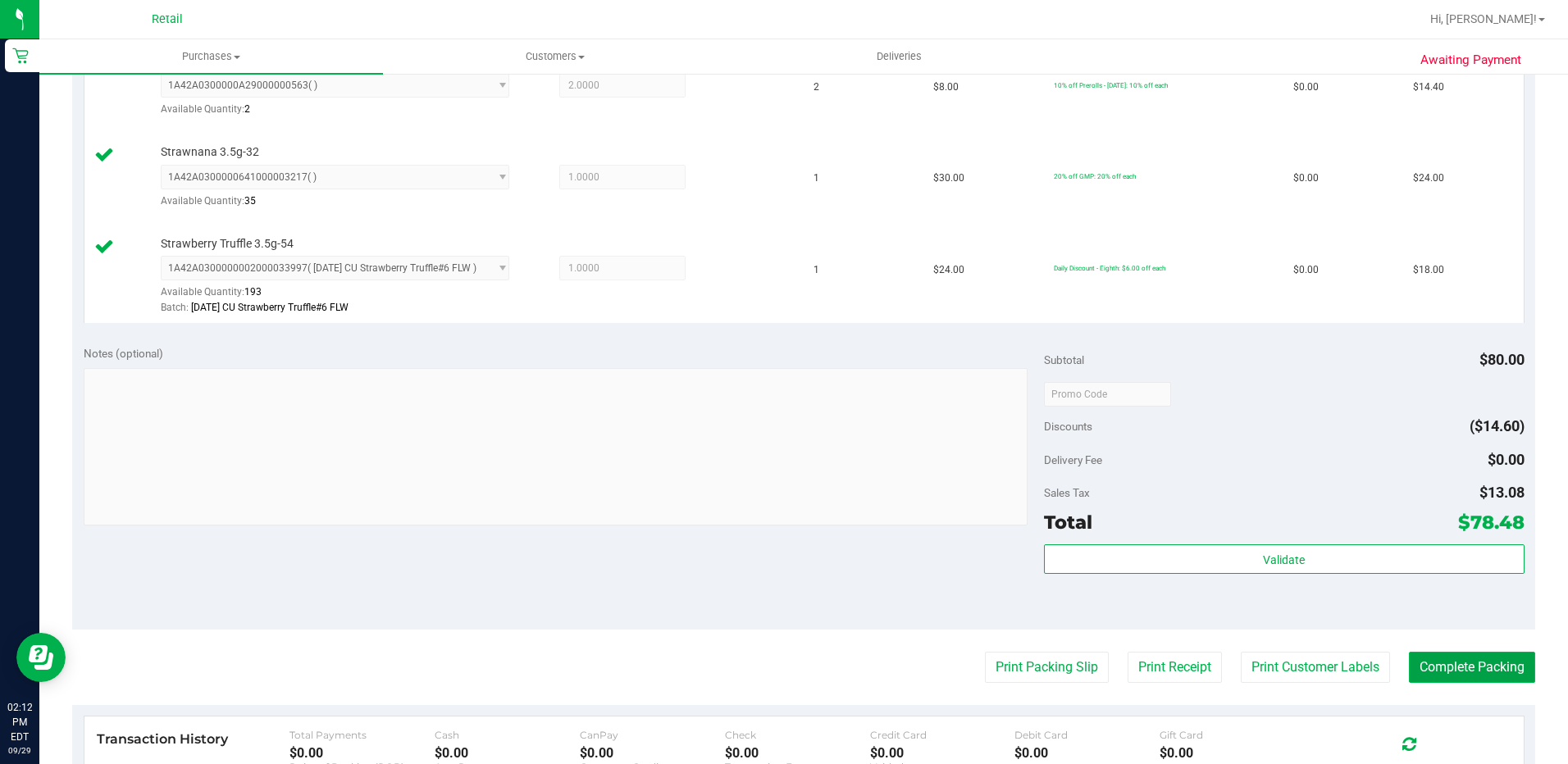
click at [1448, 669] on button "Complete Packing" at bounding box center [1472, 667] width 127 height 31
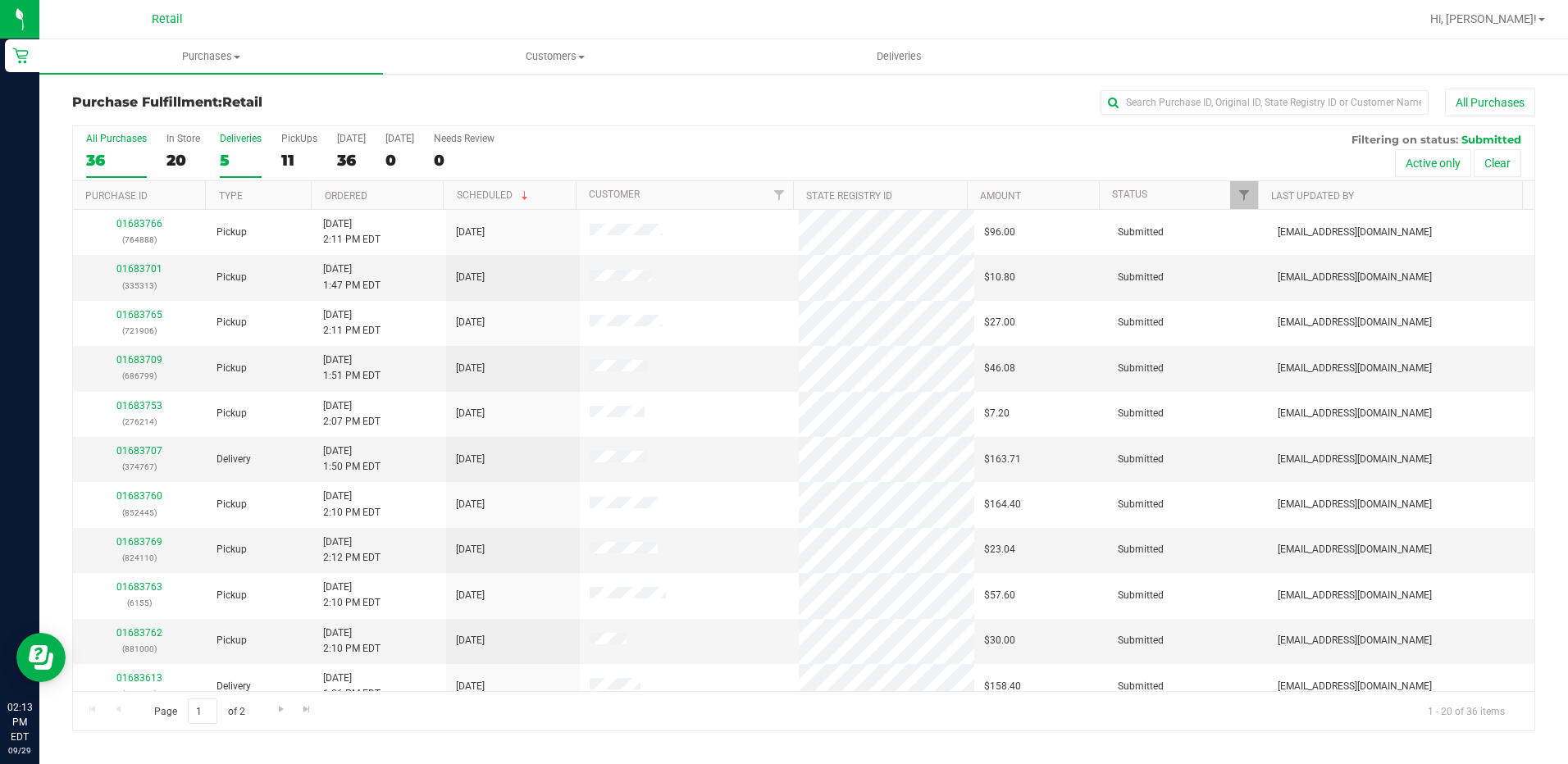
drag, startPoint x: 216, startPoint y: 150, endPoint x: 224, endPoint y: 151, distance: 8.1
click at [216, 150] on div "All Purchases 36 In Store 20 Deliveries 5 PickUps 11 Today 36 Tomorrow 0 Needs …" at bounding box center [804, 154] width 1461 height 55
click at [227, 151] on div "5" at bounding box center [241, 161] width 42 height 19
click at [0, 0] on input "Deliveries 5" at bounding box center [0, 0] width 0 height 0
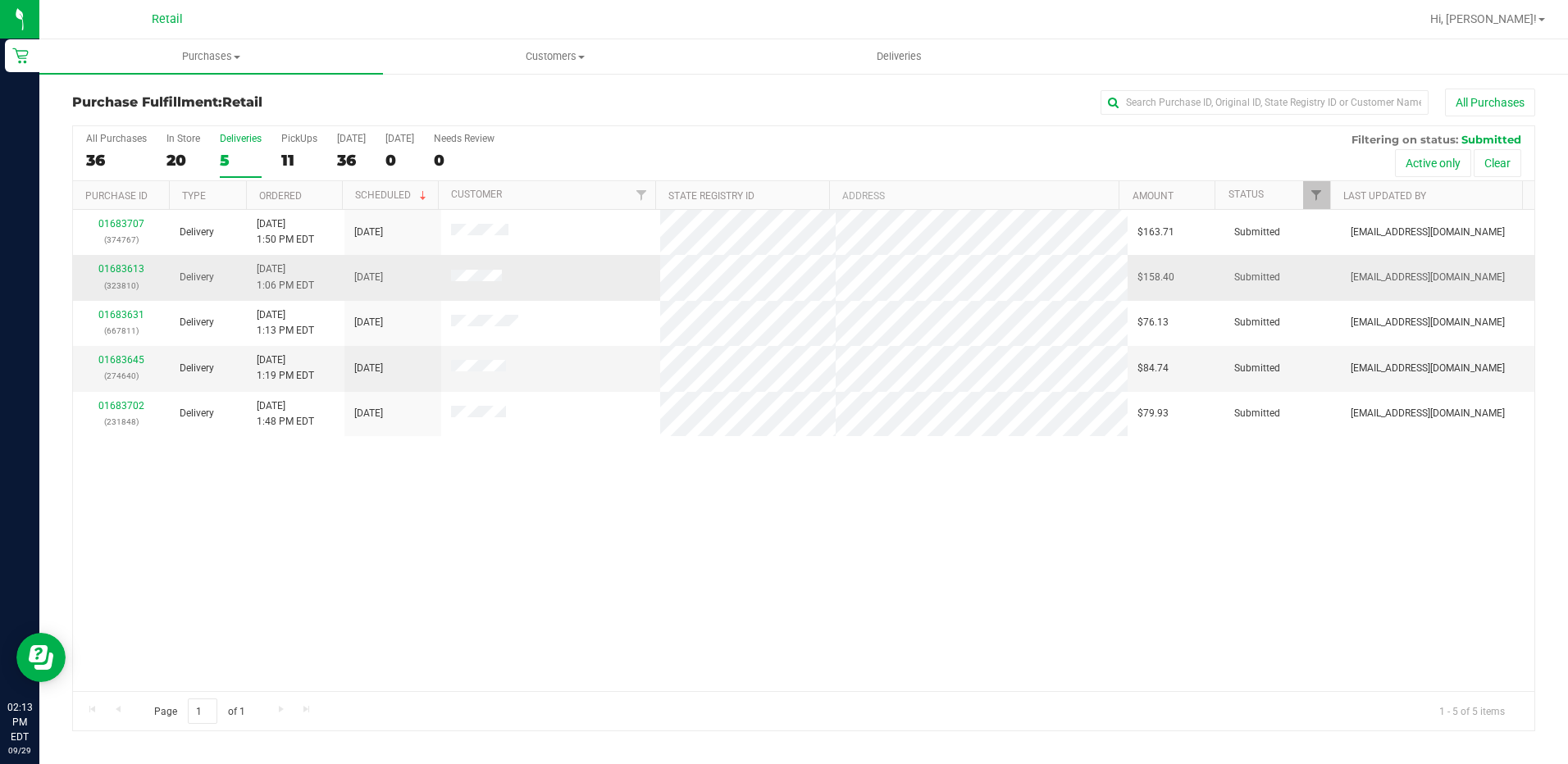
click at [127, 263] on div "01683613 (323810)" at bounding box center [121, 277] width 77 height 31
click at [127, 268] on link "01683613" at bounding box center [121, 269] width 46 height 11
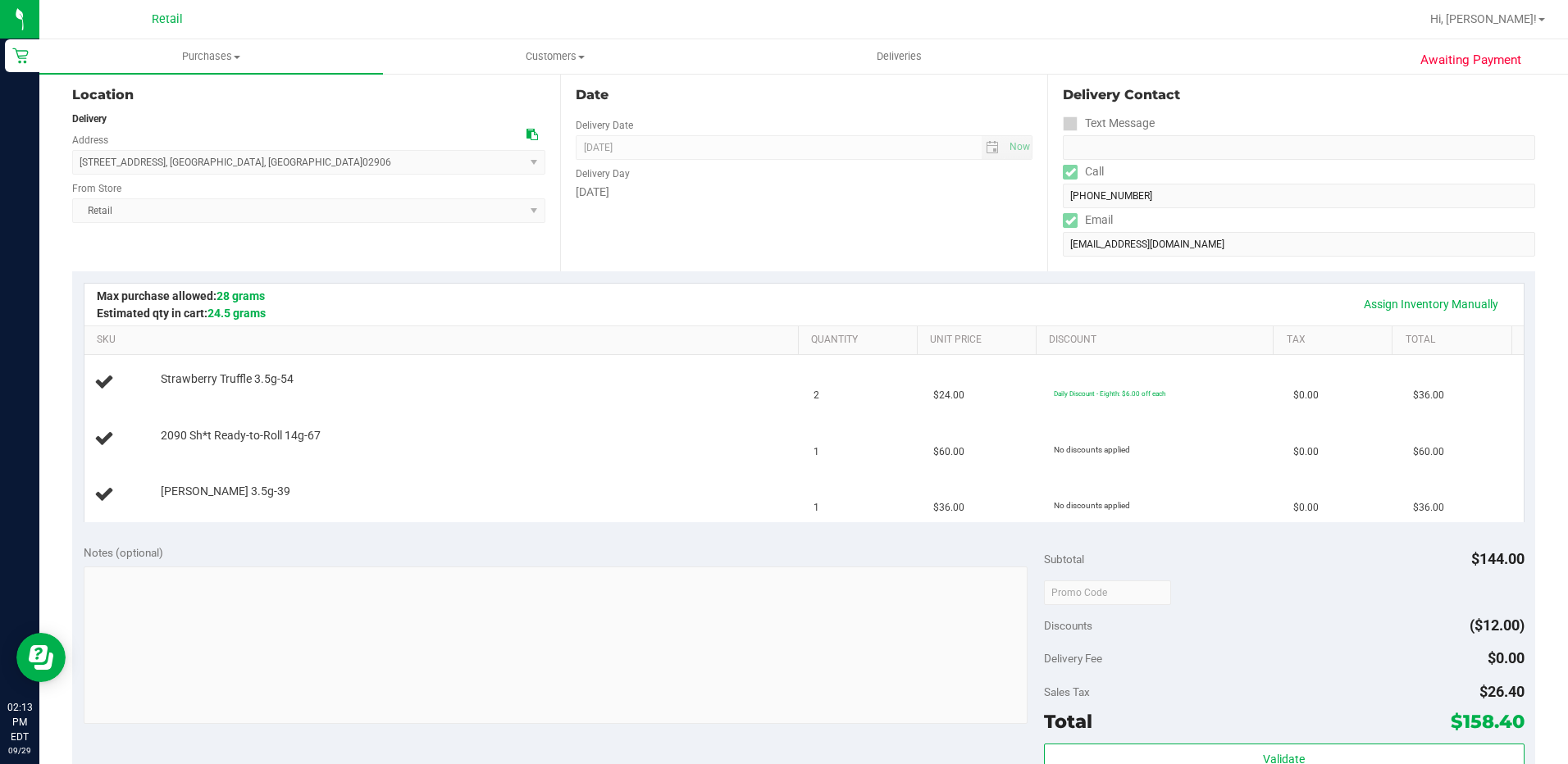
scroll to position [82, 0]
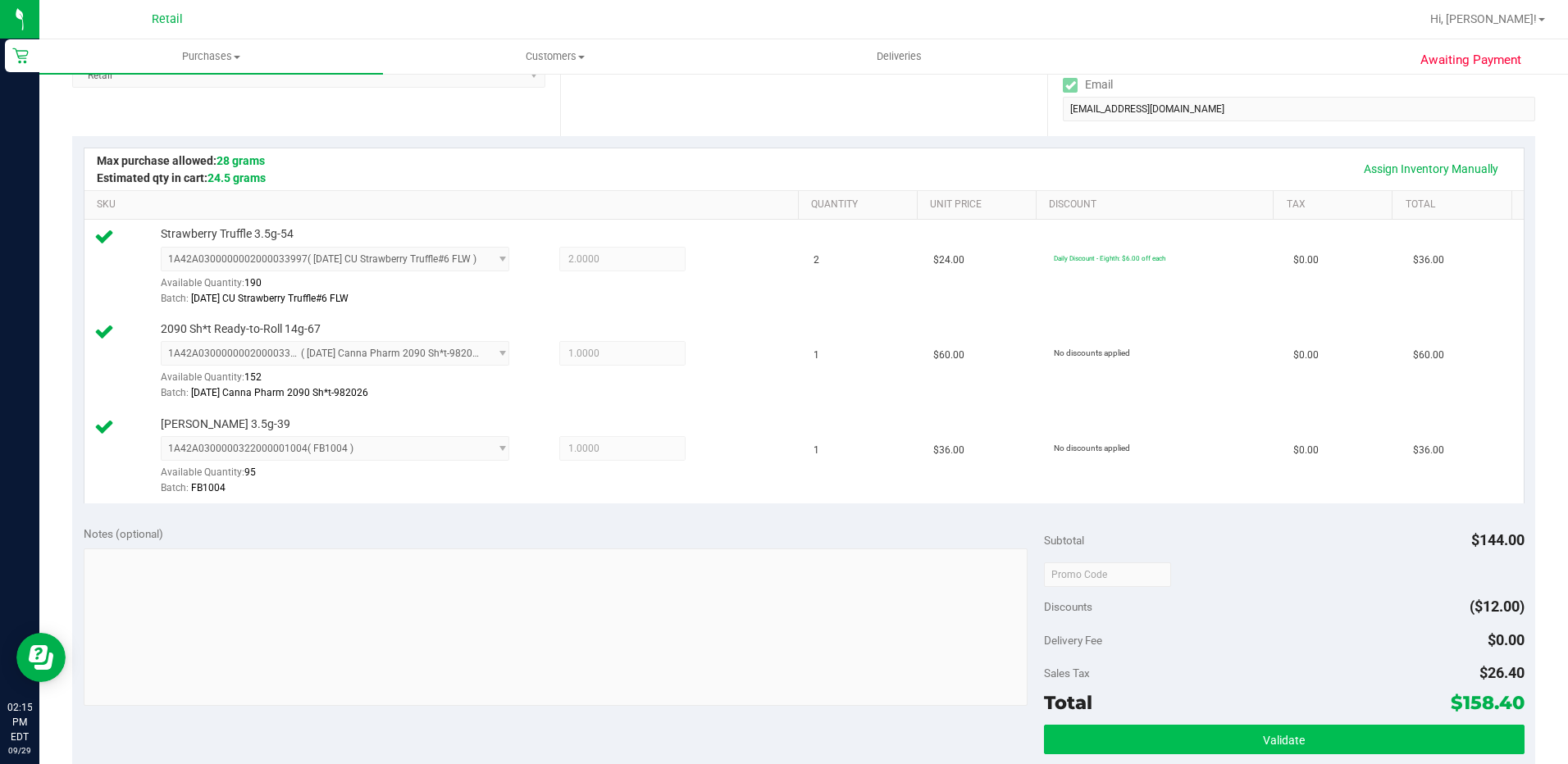
scroll to position [492, 0]
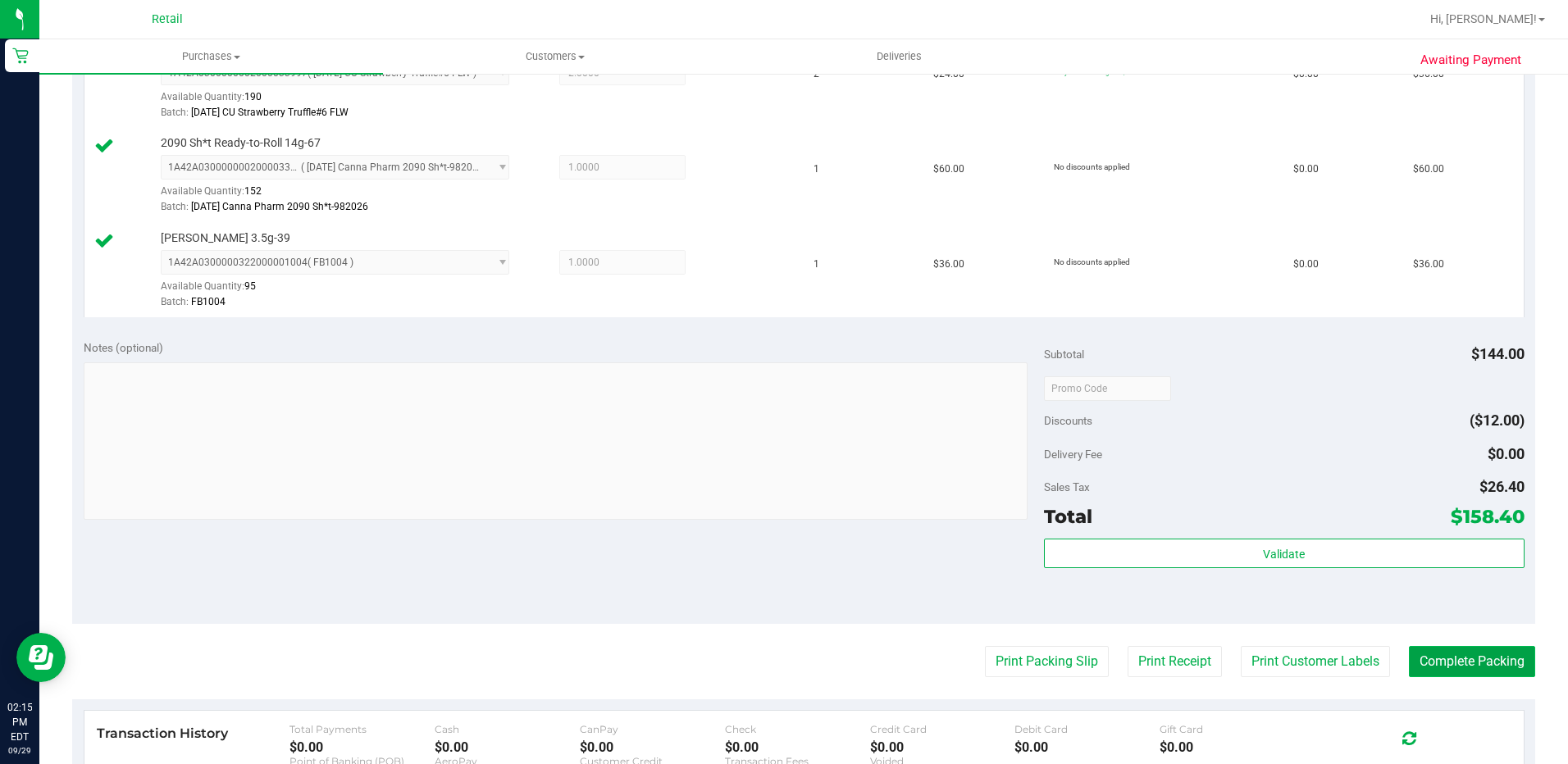
click at [1460, 671] on button "Complete Packing" at bounding box center [1472, 661] width 127 height 31
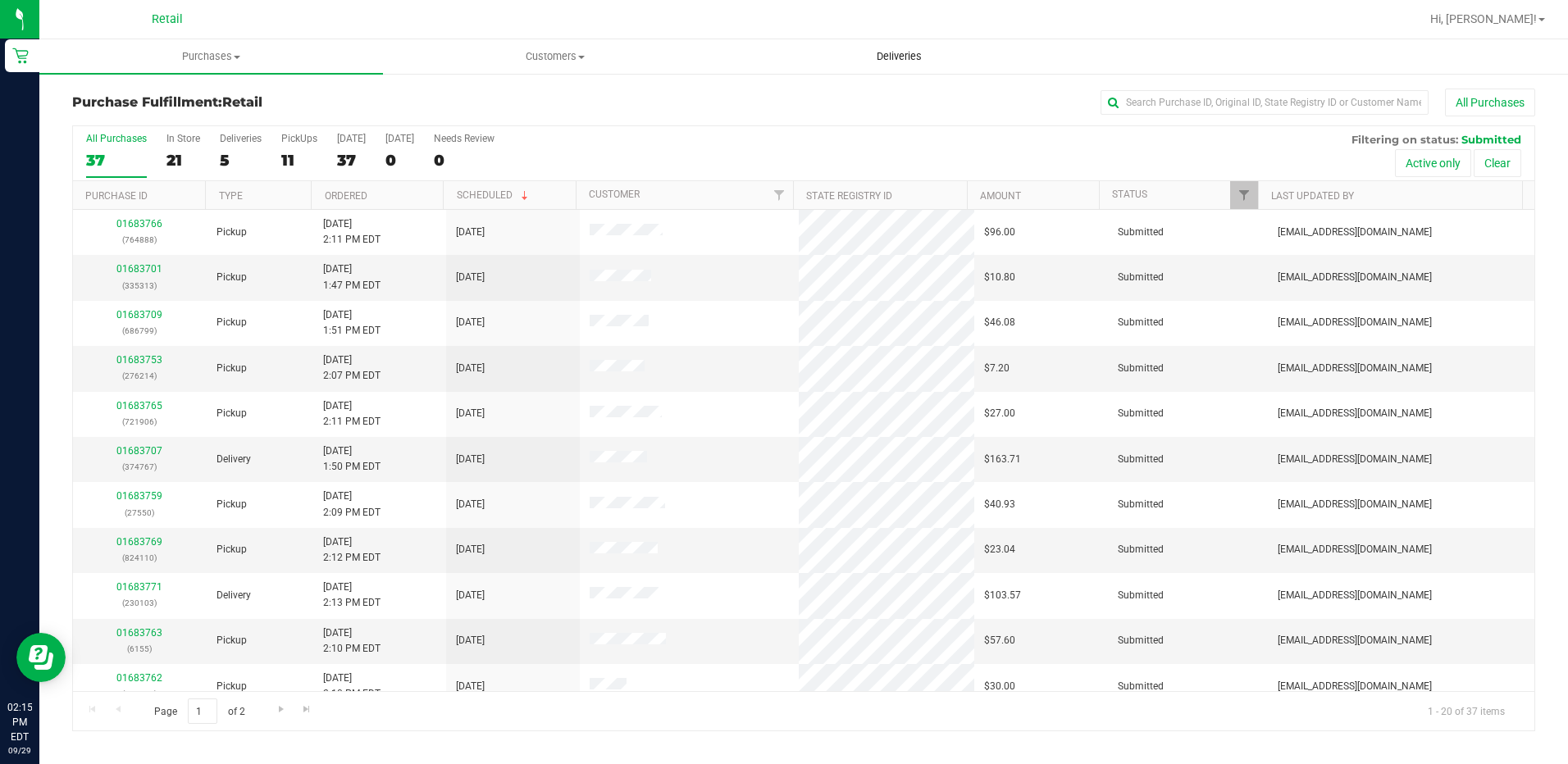
click at [901, 63] on span "Deliveries" at bounding box center [899, 57] width 89 height 15
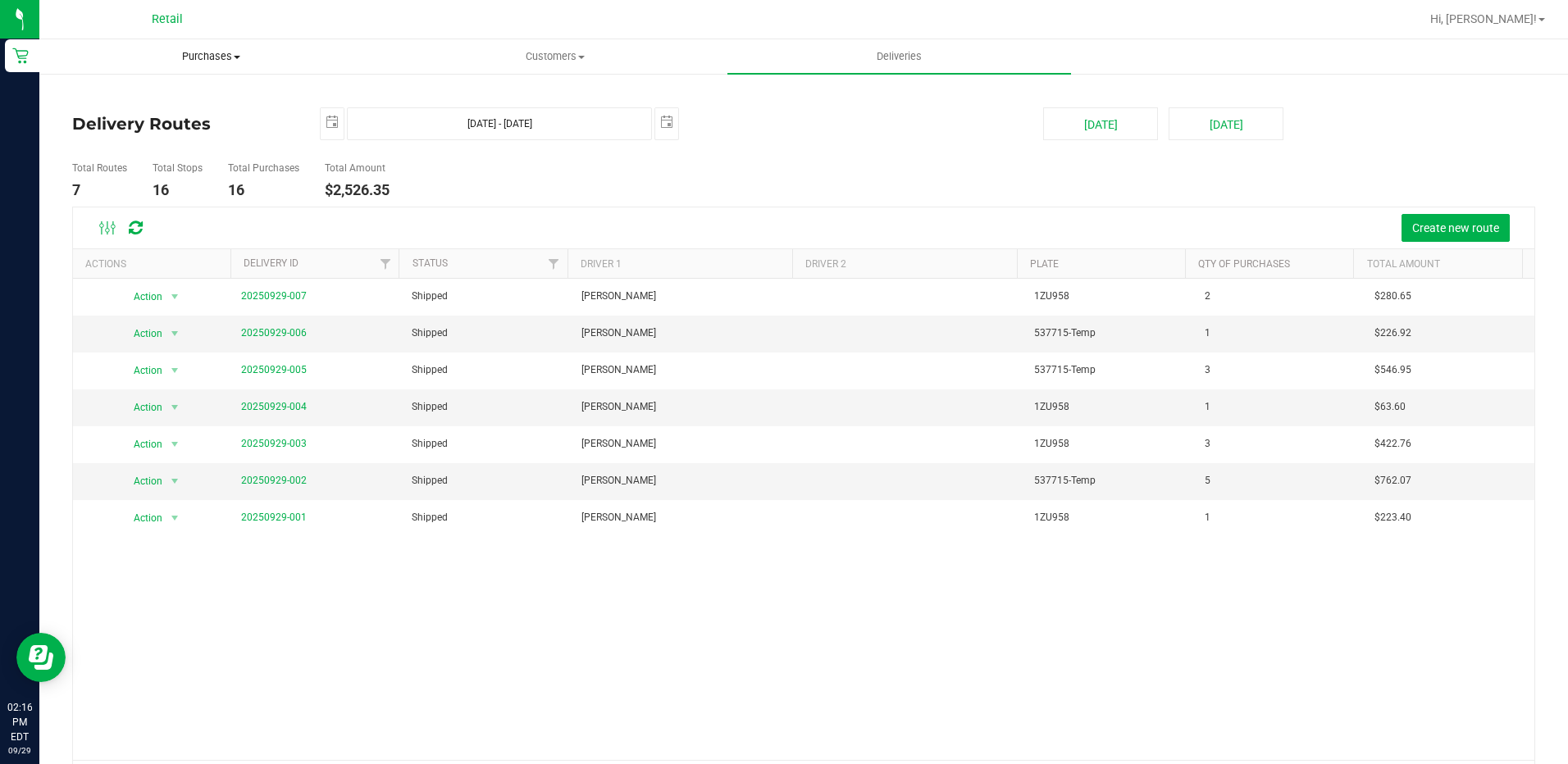
drag, startPoint x: 189, startPoint y: 60, endPoint x: 202, endPoint y: 60, distance: 13.0
click at [189, 60] on span "Purchases" at bounding box center [210, 57] width 342 height 15
click at [164, 125] on li "Fulfillment" at bounding box center [210, 119] width 343 height 20
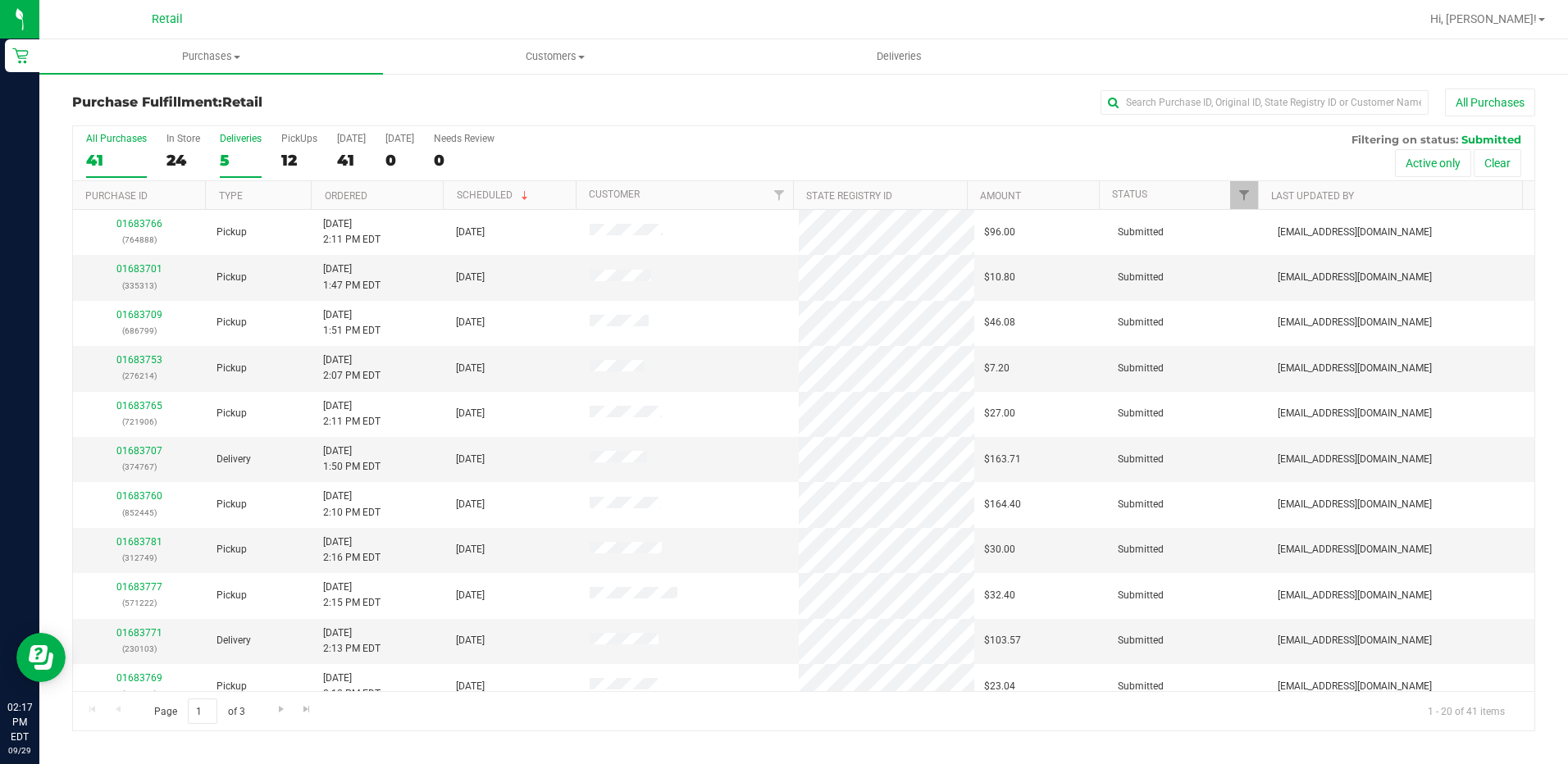
click at [223, 144] on label "Deliveries 5" at bounding box center [241, 155] width 42 height 45
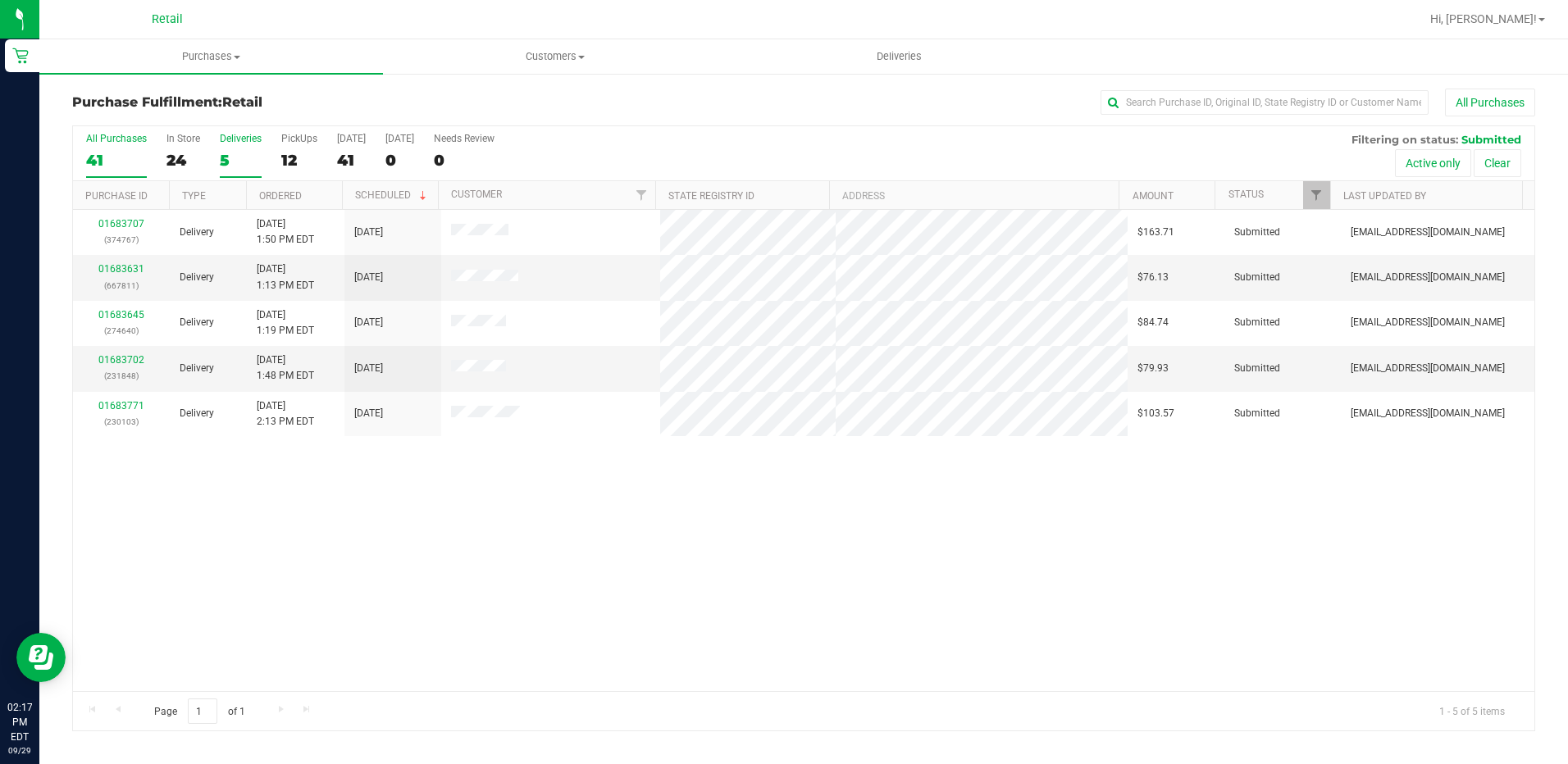
click at [235, 164] on div "5" at bounding box center [241, 161] width 42 height 19
click at [0, 0] on input "Deliveries 5" at bounding box center [0, 0] width 0 height 0
click at [107, 360] on link "01683702" at bounding box center [121, 360] width 46 height 11
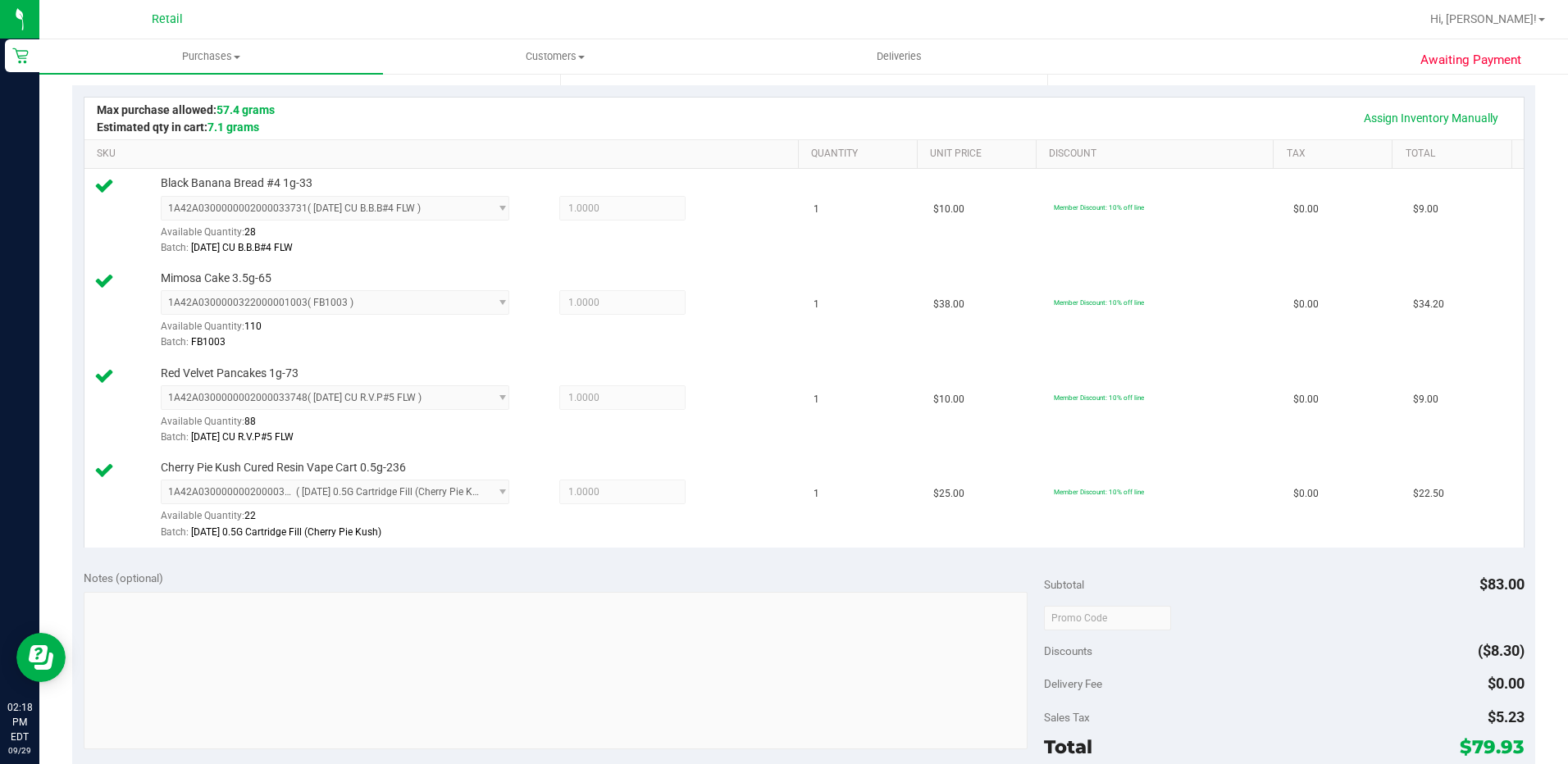
scroll to position [574, 0]
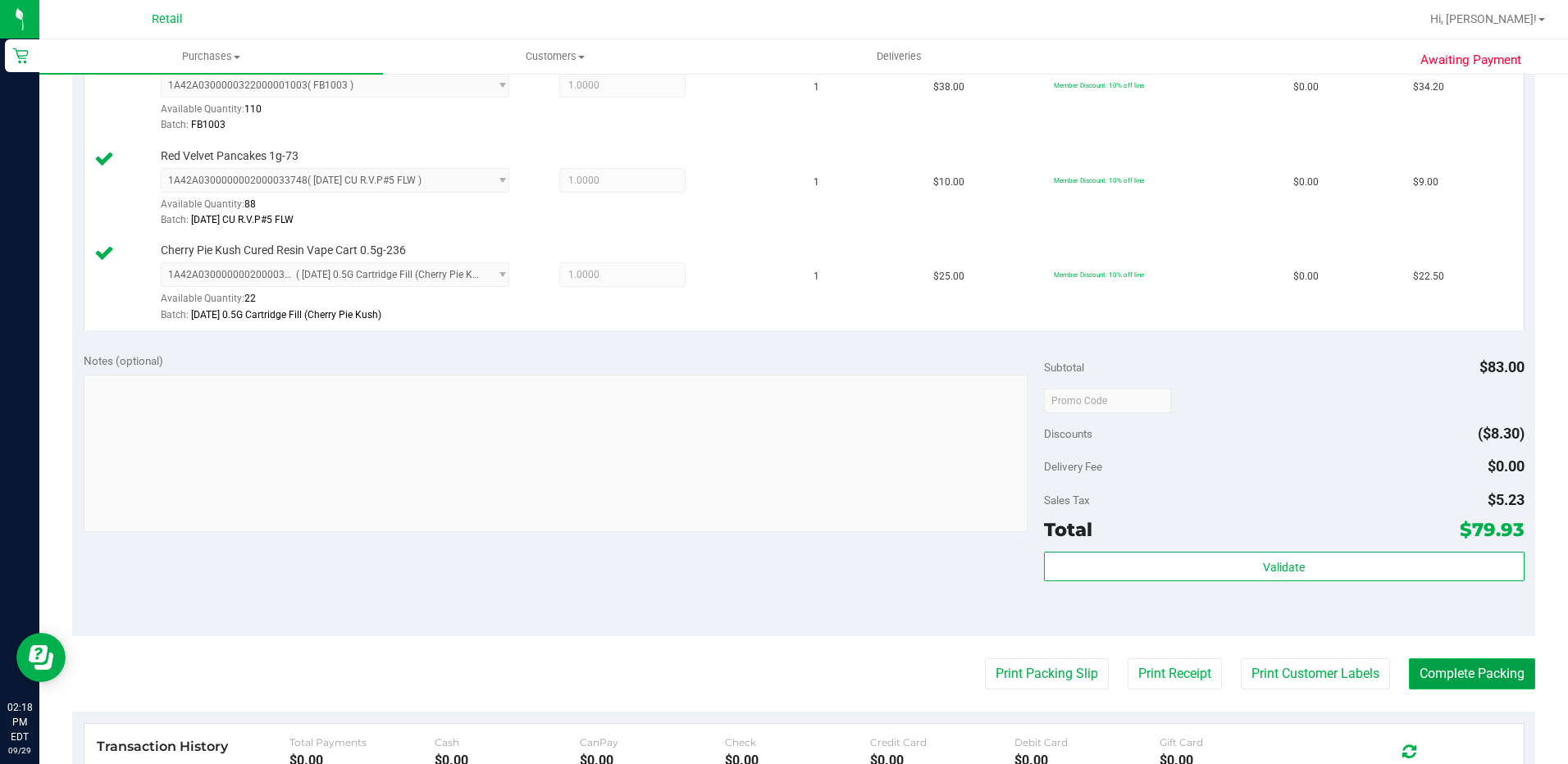
click at [1468, 689] on button "Complete Packing" at bounding box center [1472, 674] width 127 height 31
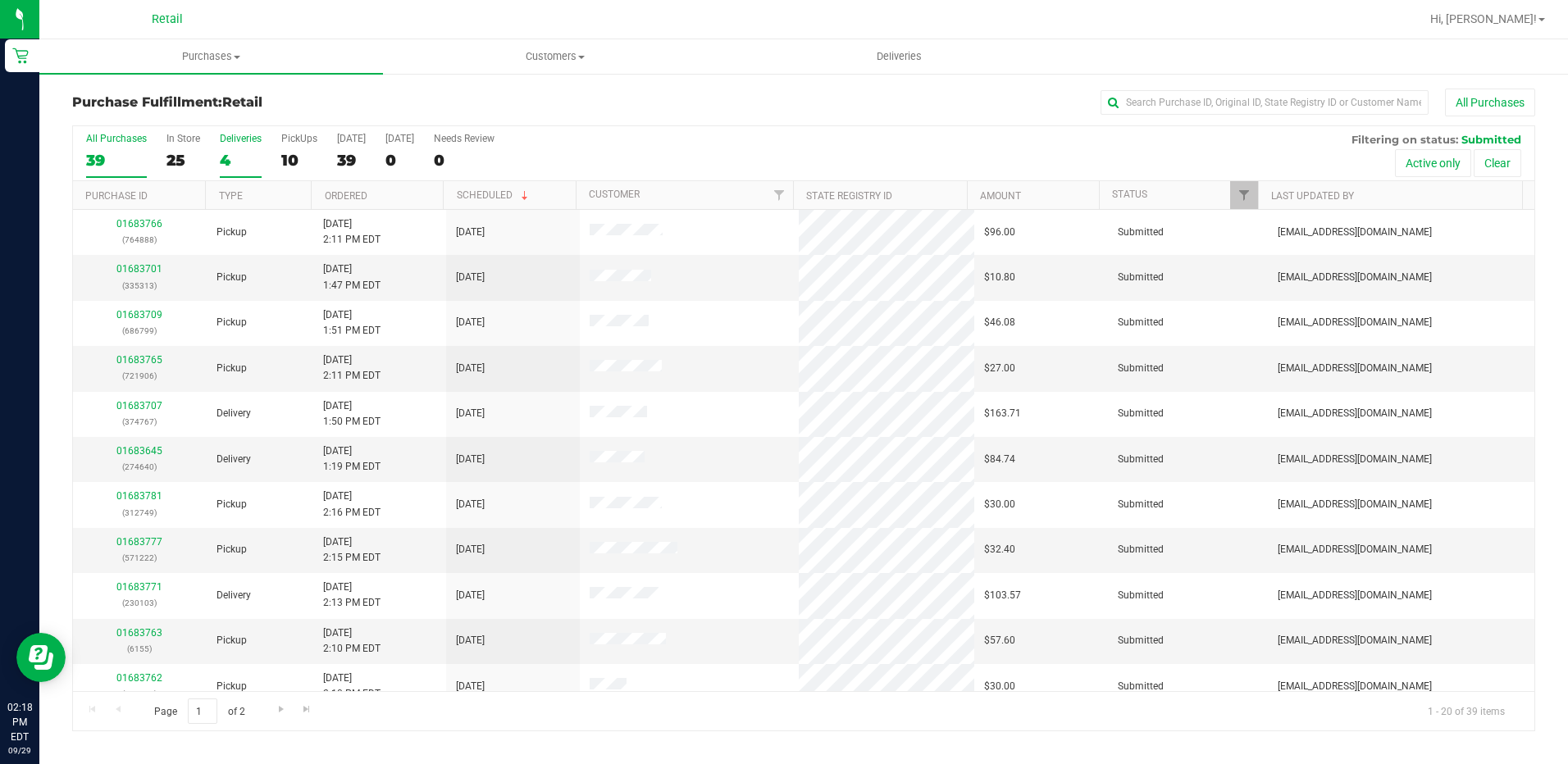
click at [247, 162] on div "4" at bounding box center [241, 161] width 42 height 19
click at [0, 0] on input "Deliveries 4" at bounding box center [0, 0] width 0 height 0
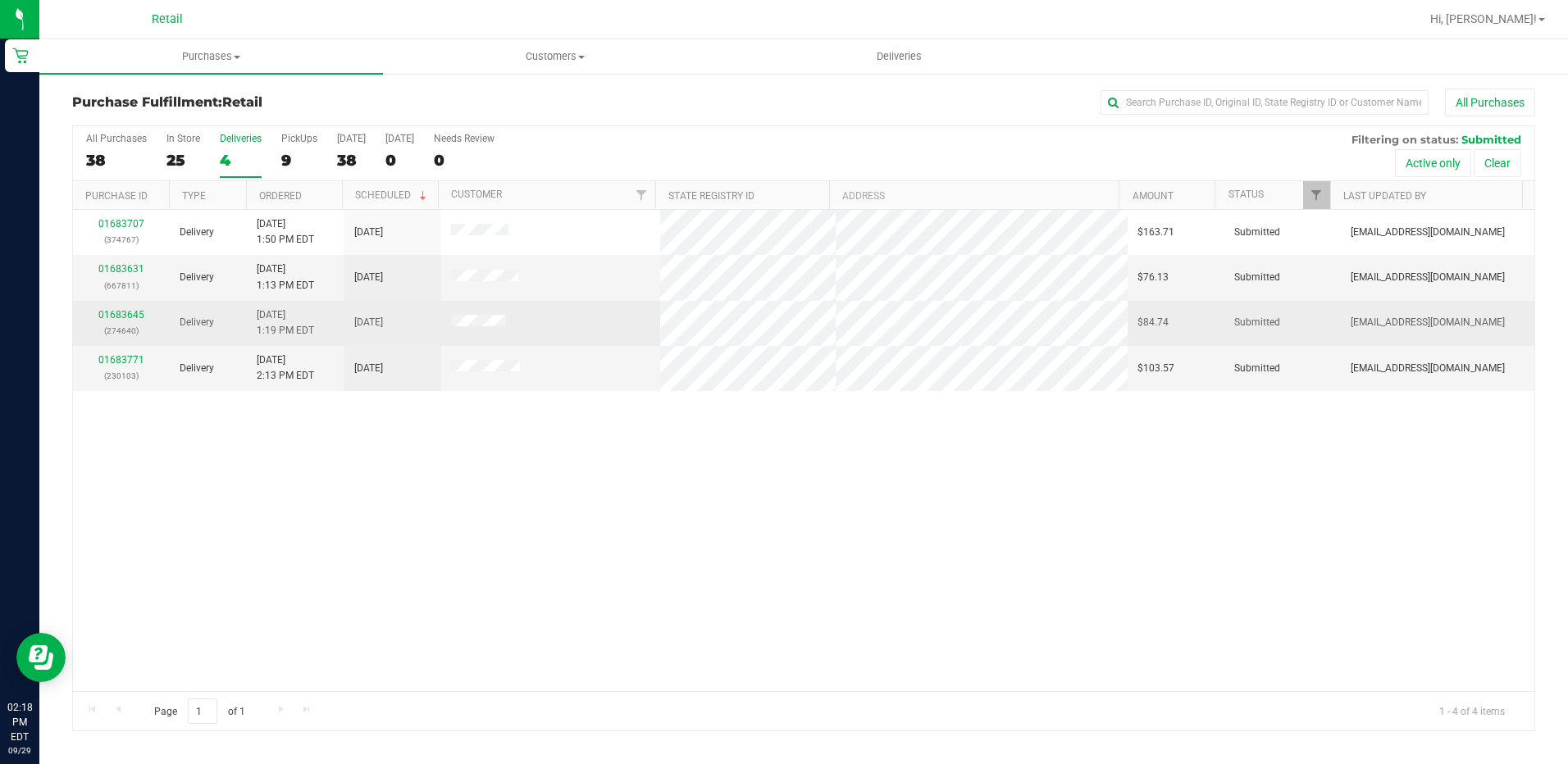
click at [130, 322] on div "01683645 (274640)" at bounding box center [121, 323] width 77 height 31
click at [134, 304] on td "01683645 (274640)" at bounding box center [122, 323] width 97 height 45
click at [130, 312] on link "01683645" at bounding box center [121, 315] width 46 height 11
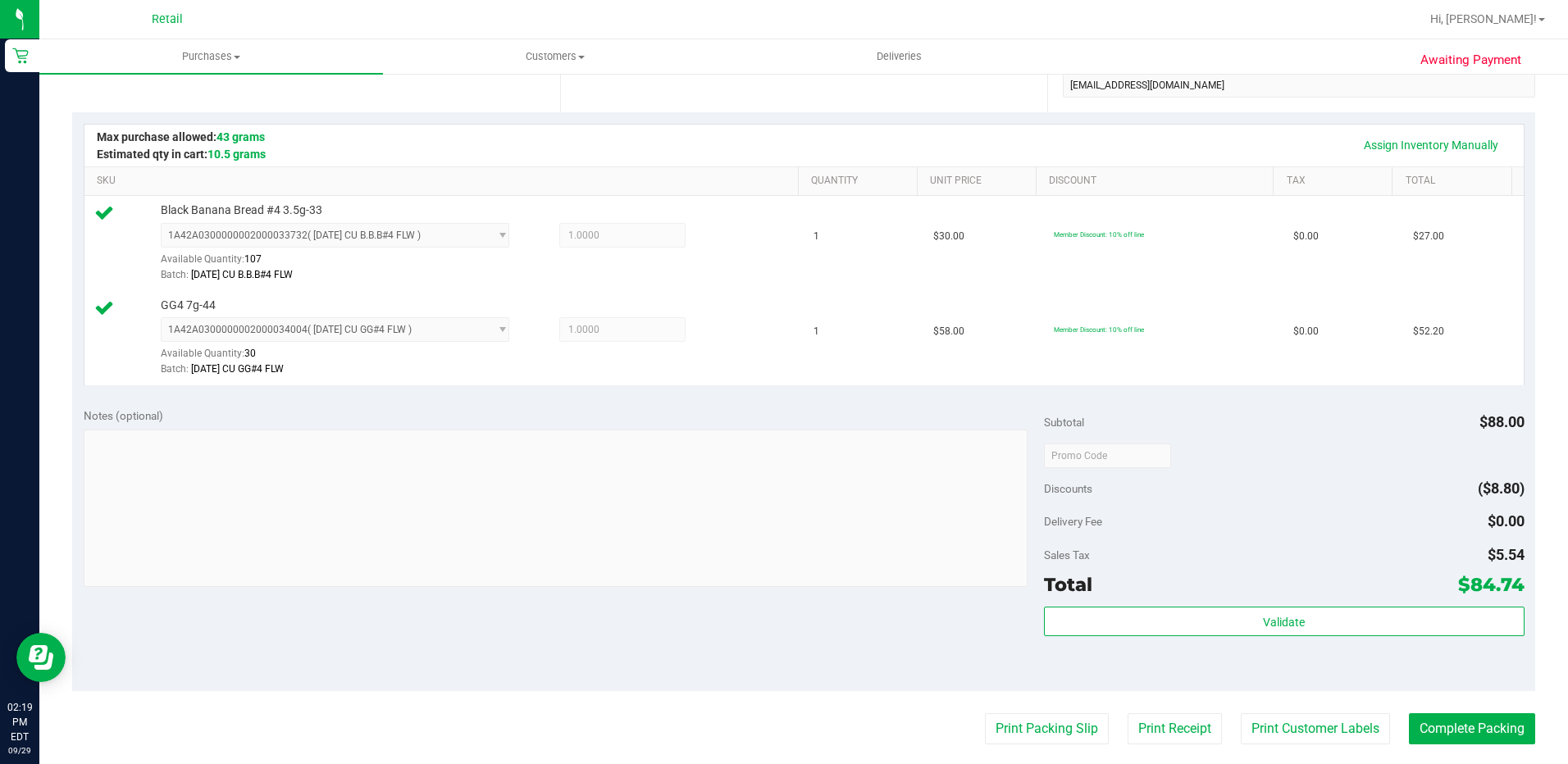
scroll to position [492, 0]
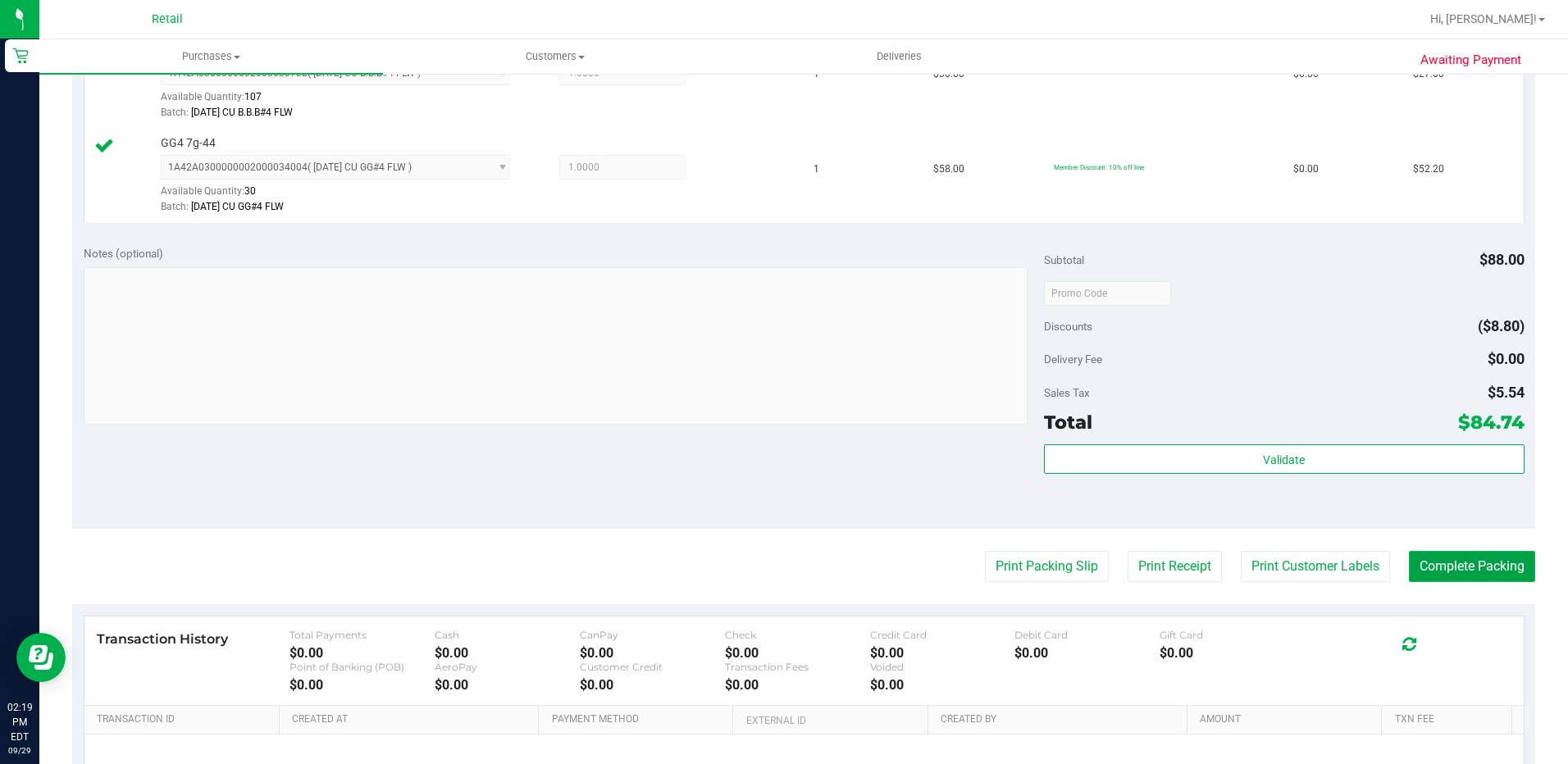
click at [1454, 556] on button "Complete Packing" at bounding box center [1472, 566] width 127 height 31
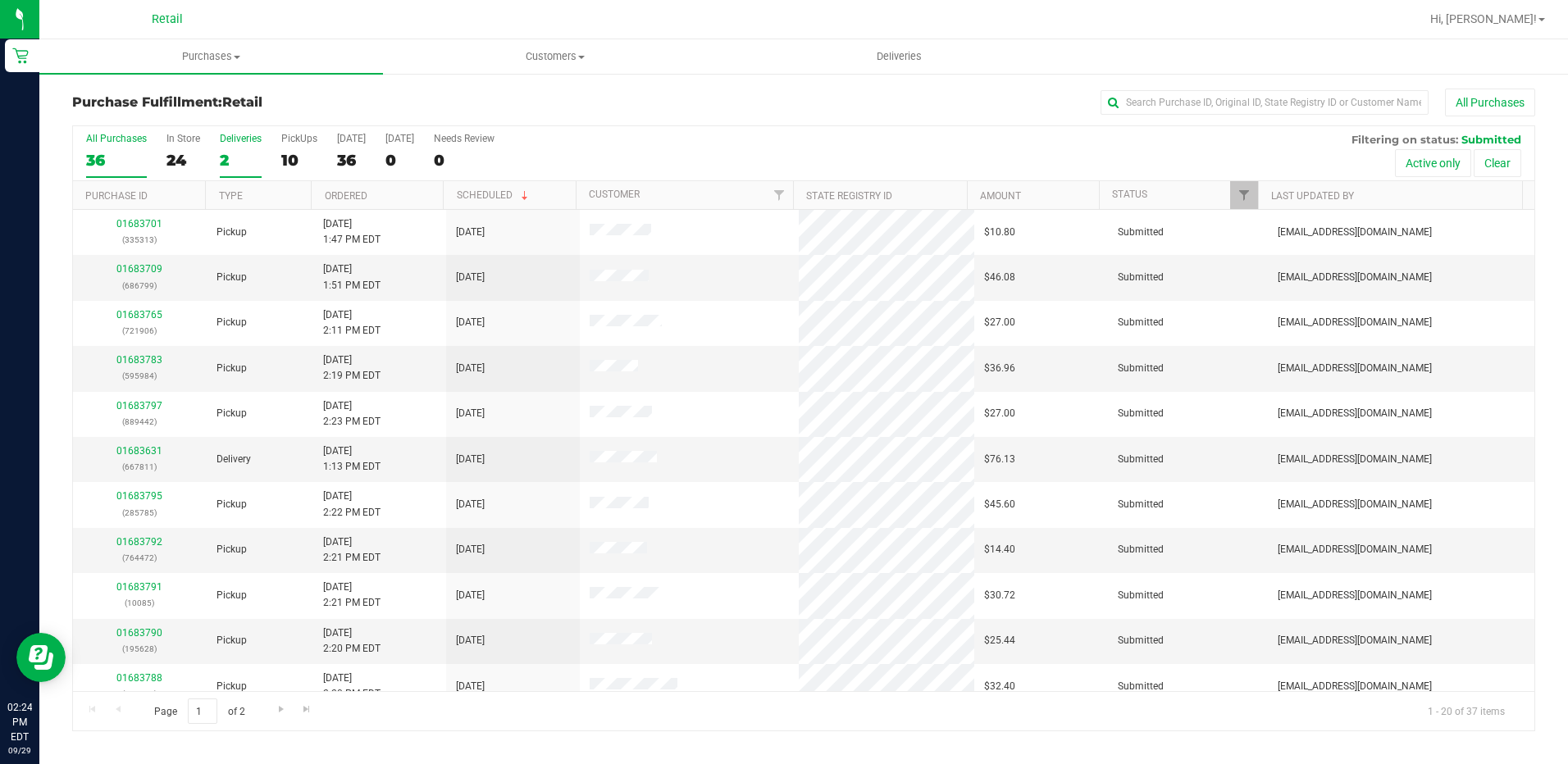
click at [232, 140] on div "Deliveries" at bounding box center [241, 139] width 42 height 11
click at [0, 0] on input "Deliveries 2" at bounding box center [0, 0] width 0 height 0
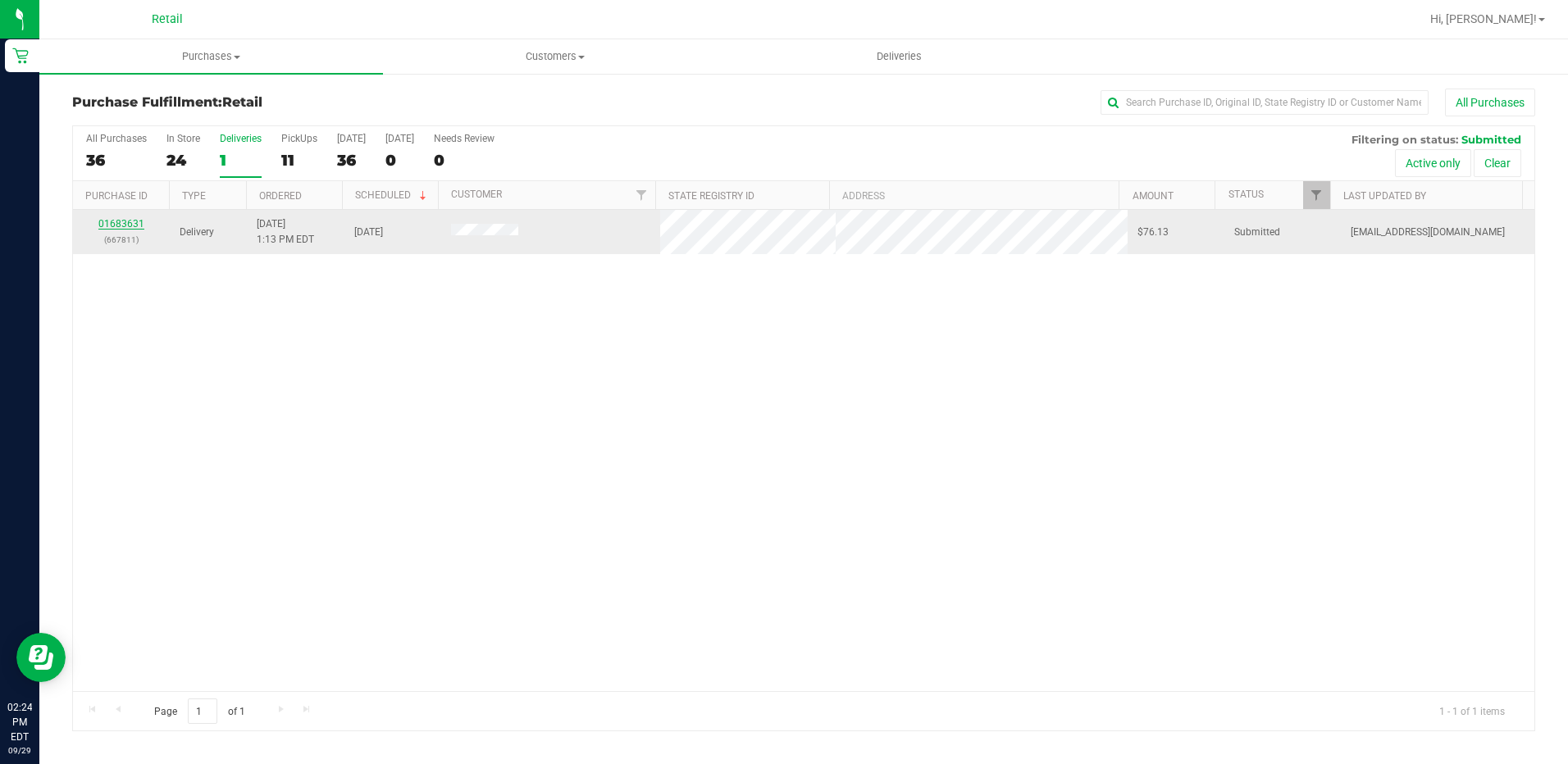
click at [138, 225] on link "01683631" at bounding box center [121, 224] width 46 height 11
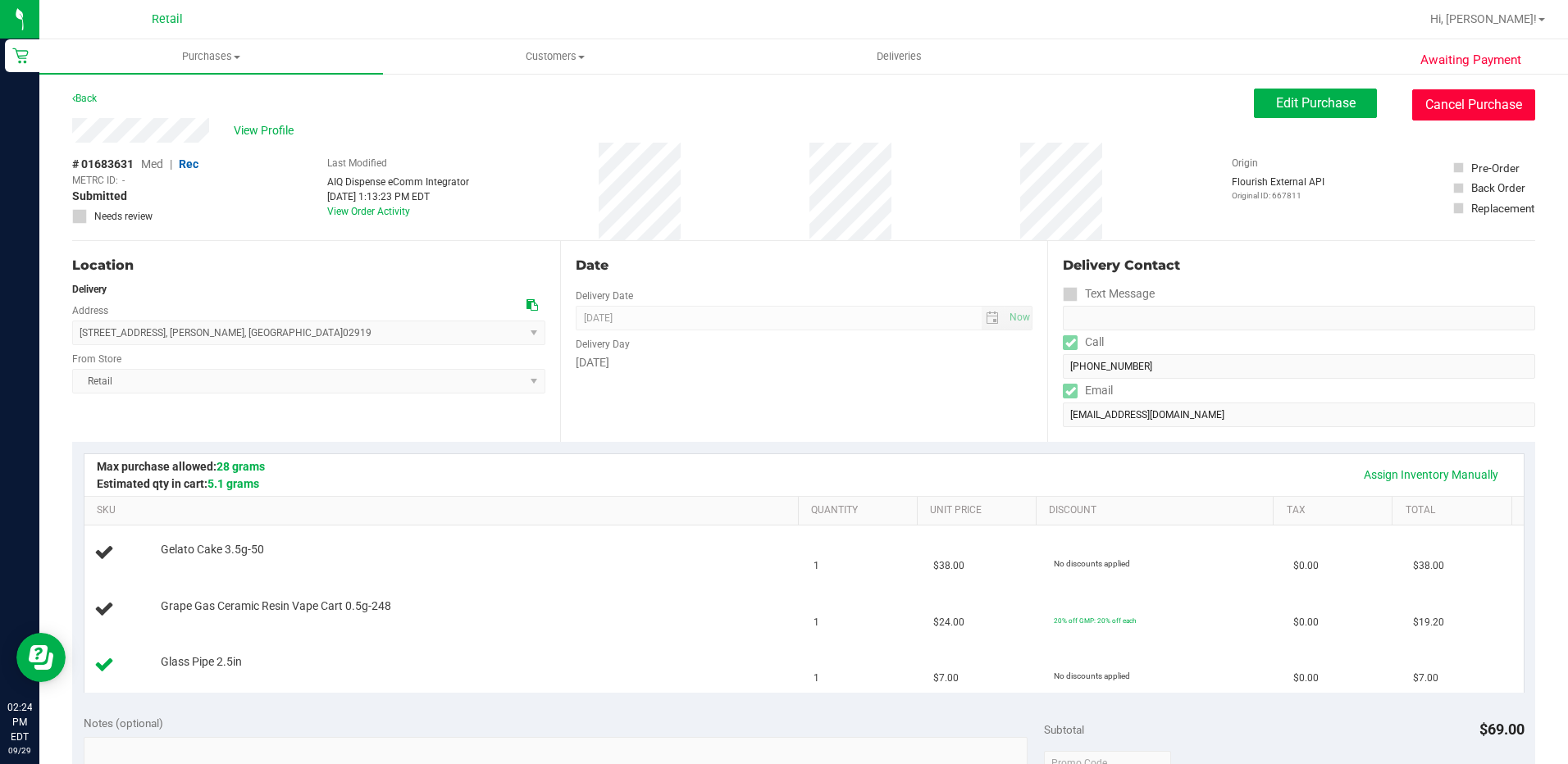
click at [1418, 103] on button "Cancel Purchase" at bounding box center [1474, 105] width 123 height 31
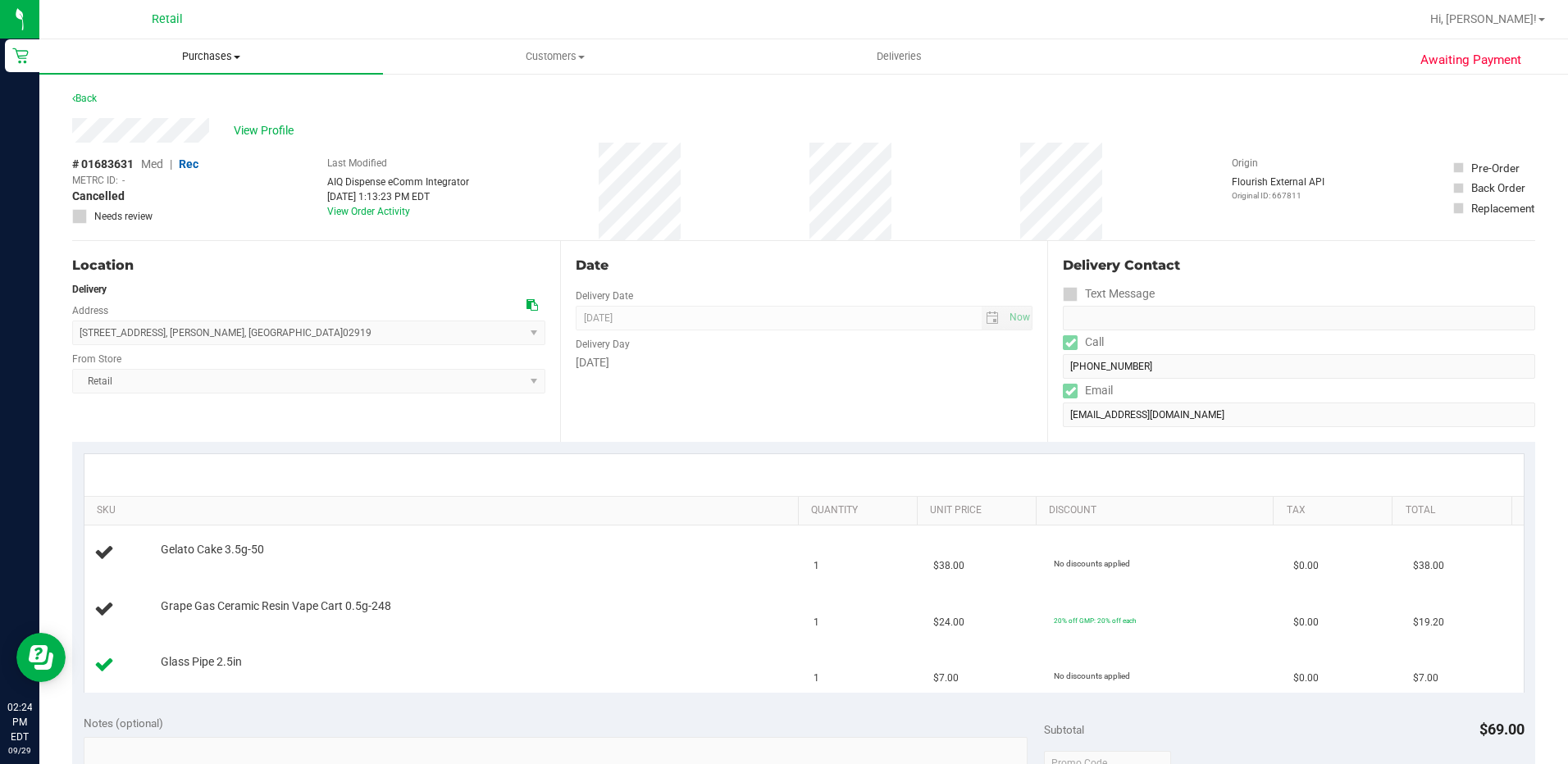
drag, startPoint x: 232, startPoint y: 49, endPoint x: 229, endPoint y: 101, distance: 52.1
click at [230, 49] on uib-tab-heading "Purchases Summary of purchases Fulfillment All purchases" at bounding box center [210, 56] width 343 height 34
click at [116, 113] on span "Fulfillment" at bounding box center [89, 118] width 102 height 14
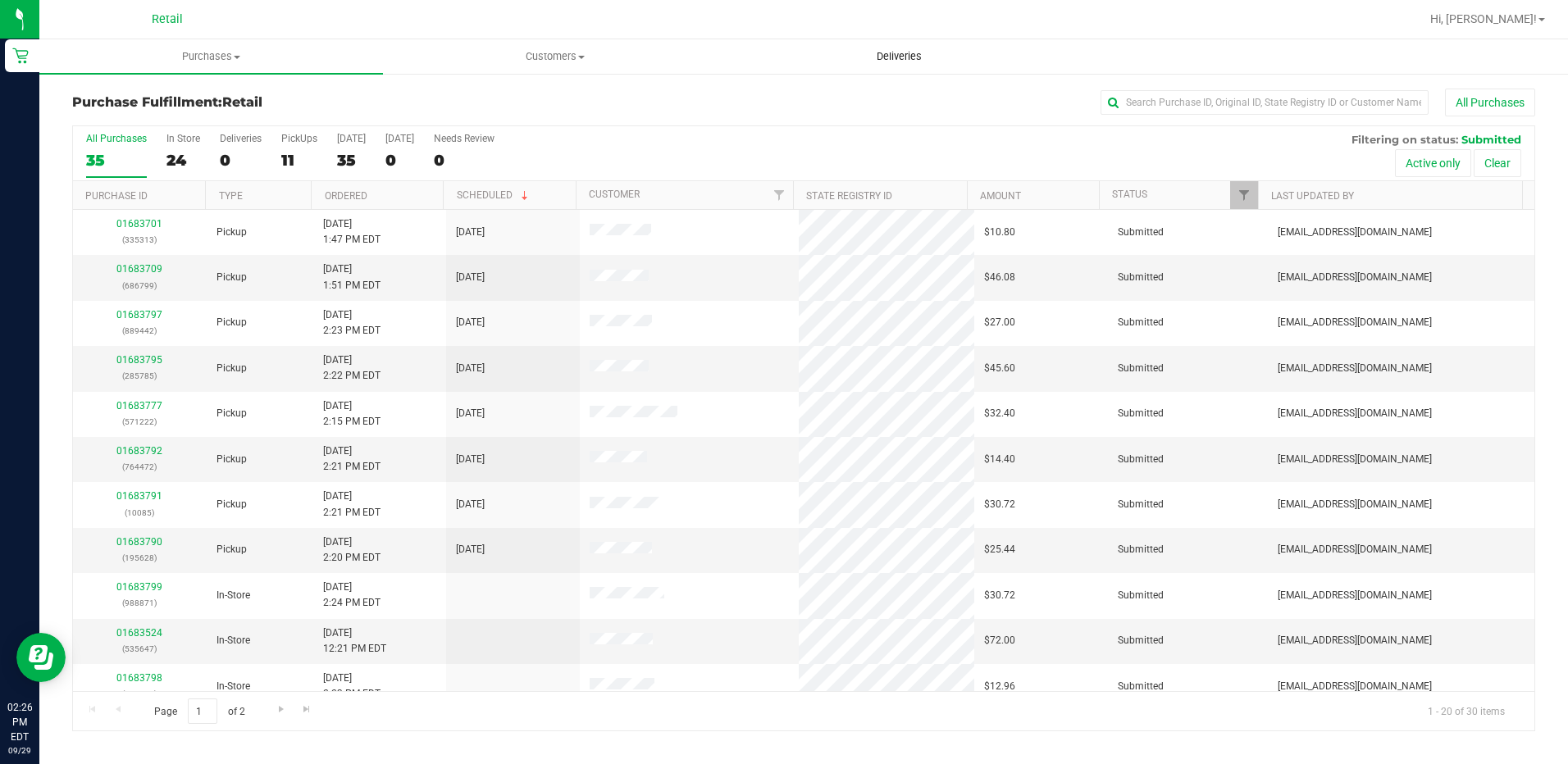
click at [889, 63] on span "Deliveries" at bounding box center [899, 57] width 89 height 15
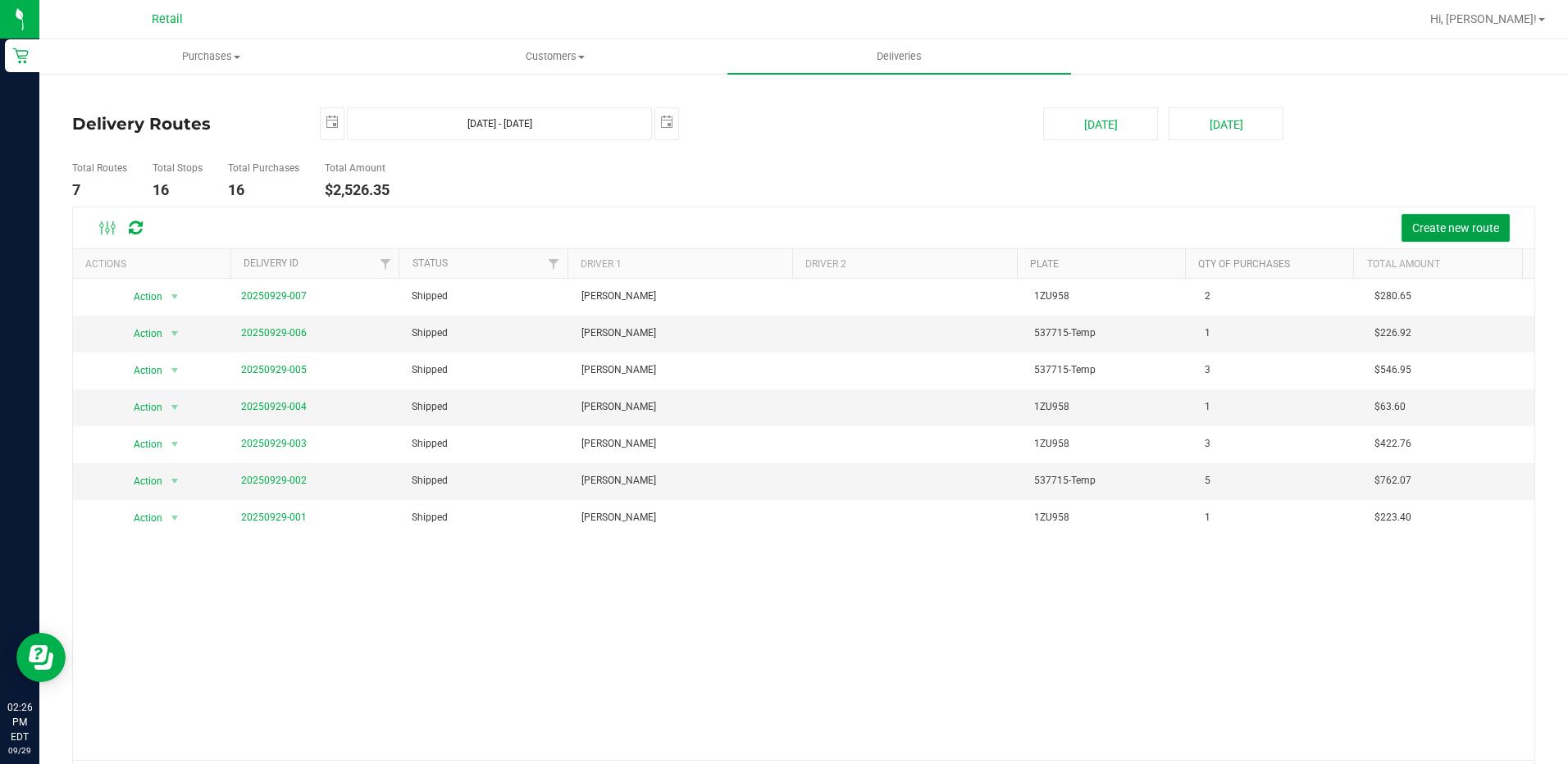
click at [1413, 234] on span "Create new route" at bounding box center [1456, 228] width 87 height 13
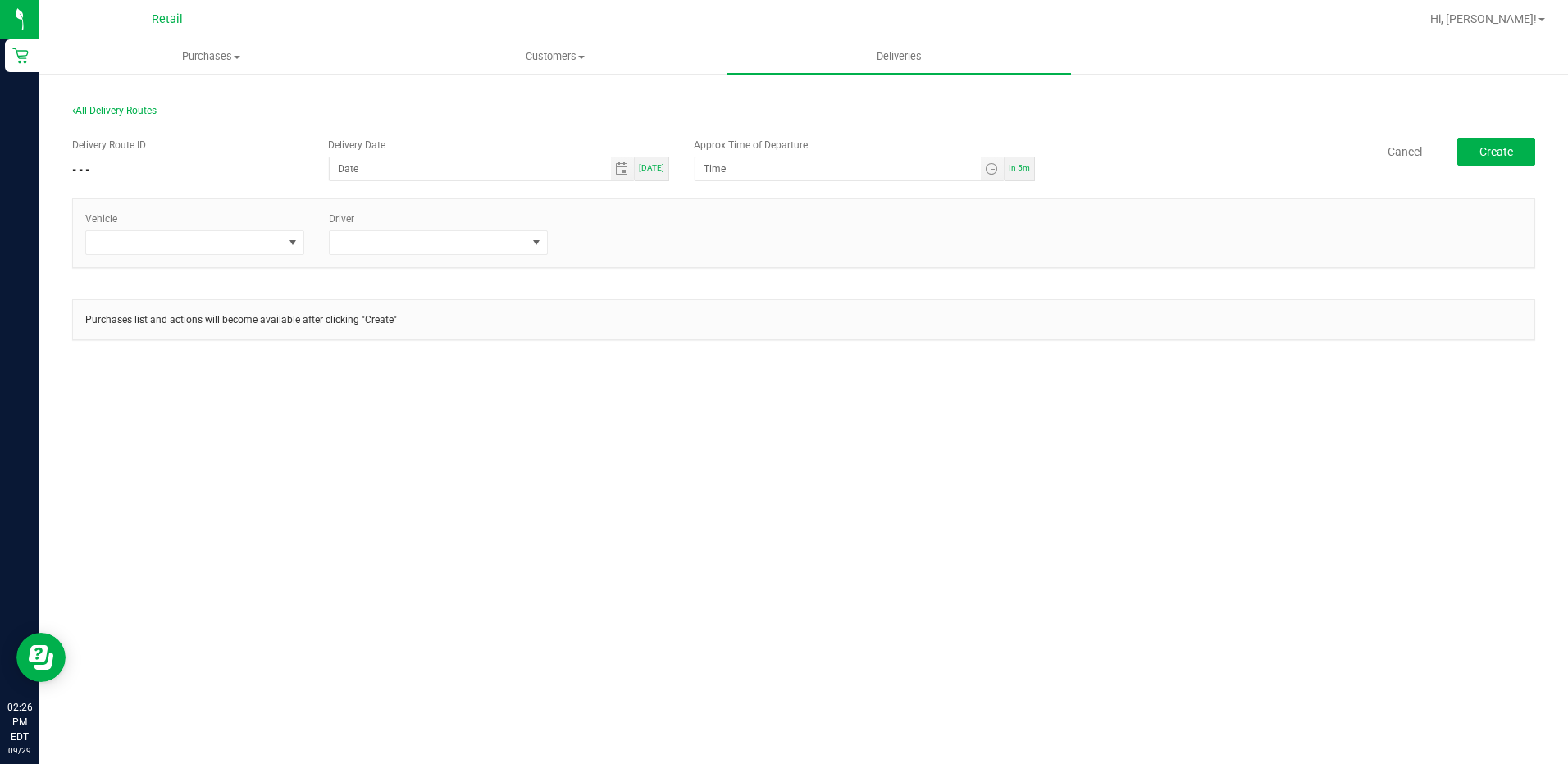
click at [651, 168] on span "[DATE]" at bounding box center [652, 167] width 26 height 9
type input "[DATE]"
click at [1002, 165] on span "Toggle time list" at bounding box center [992, 169] width 24 height 23
click at [1020, 165] on span "In 5m" at bounding box center [1019, 167] width 21 height 9
type input "2:31 PM"
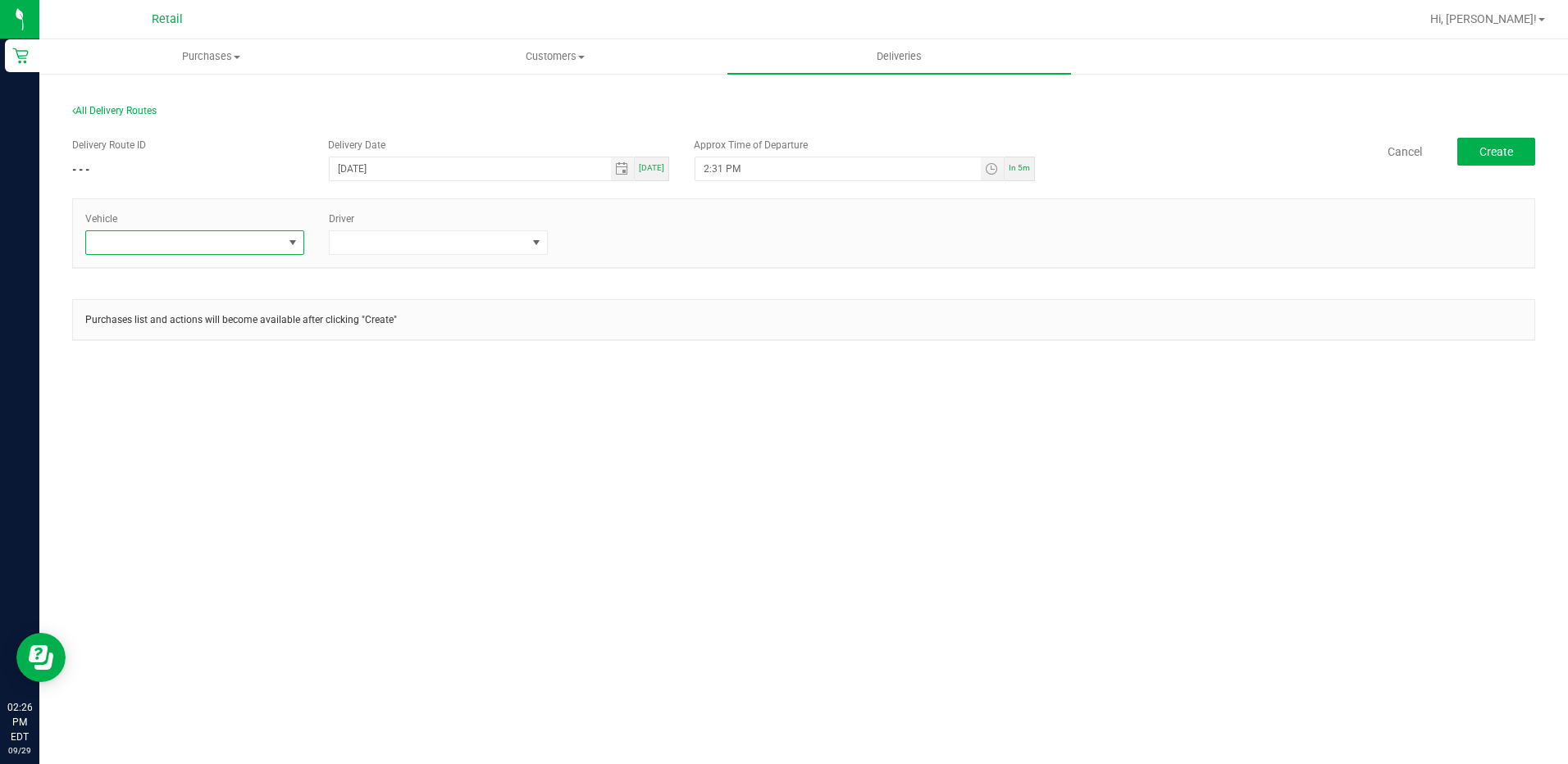
click at [256, 249] on span at bounding box center [185, 243] width 197 height 23
click at [165, 367] on li "Tesla-Silver" at bounding box center [195, 368] width 217 height 28
click at [494, 249] on span at bounding box center [428, 243] width 197 height 23
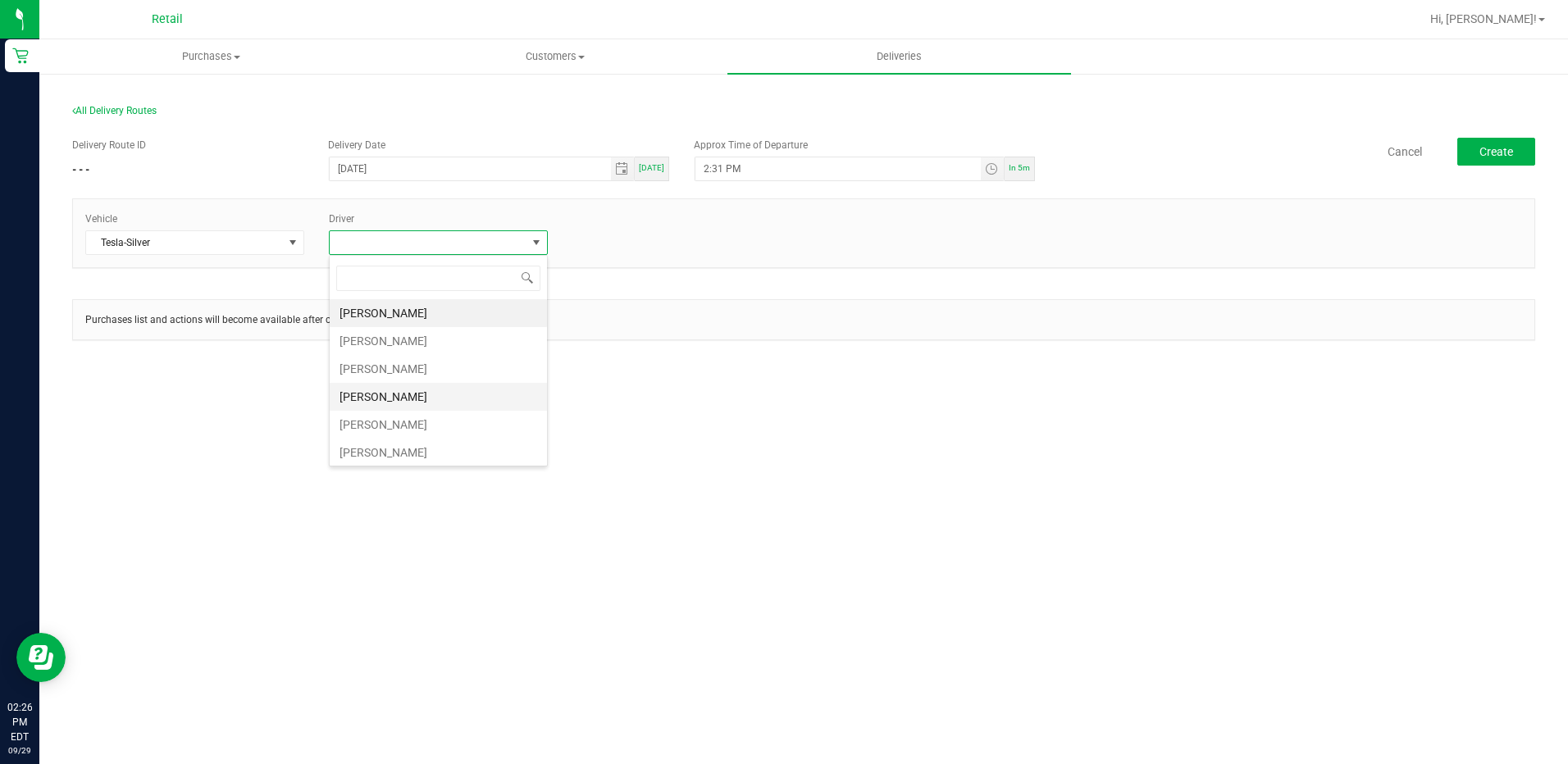
click at [411, 389] on li "[PERSON_NAME]" at bounding box center [439, 397] width 217 height 28
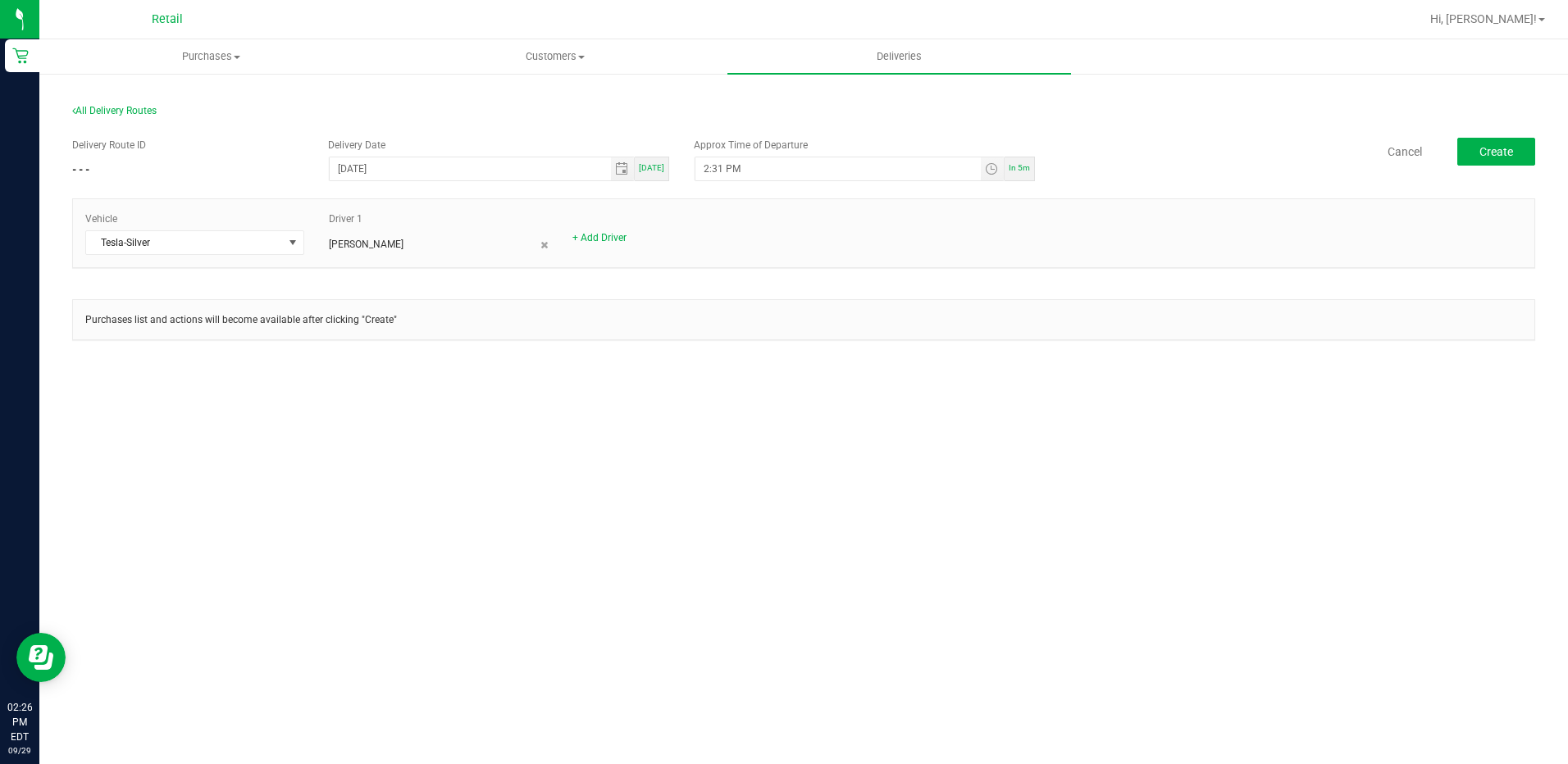
drag, startPoint x: 877, startPoint y: 389, endPoint x: 1014, endPoint y: 356, distance: 140.9
click at [895, 389] on div "All Delivery Routes Delivery Route ID - - - Delivery Date 09/29/2025 Today Appr…" at bounding box center [803, 236] width 1529 height 328
click at [1518, 158] on button "Create" at bounding box center [1497, 151] width 78 height 28
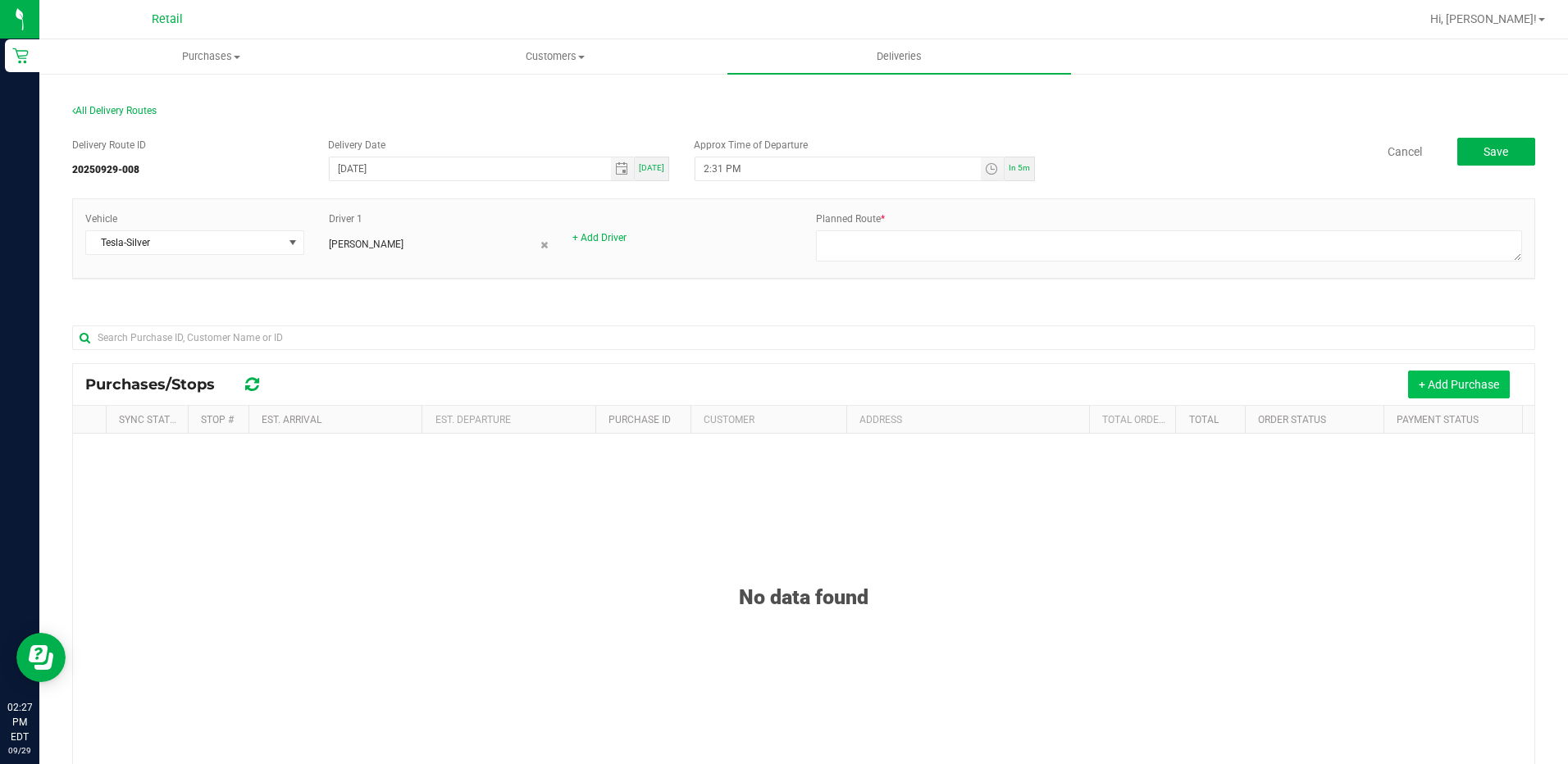
click at [1464, 388] on button "+ Add Purchase" at bounding box center [1459, 384] width 102 height 28
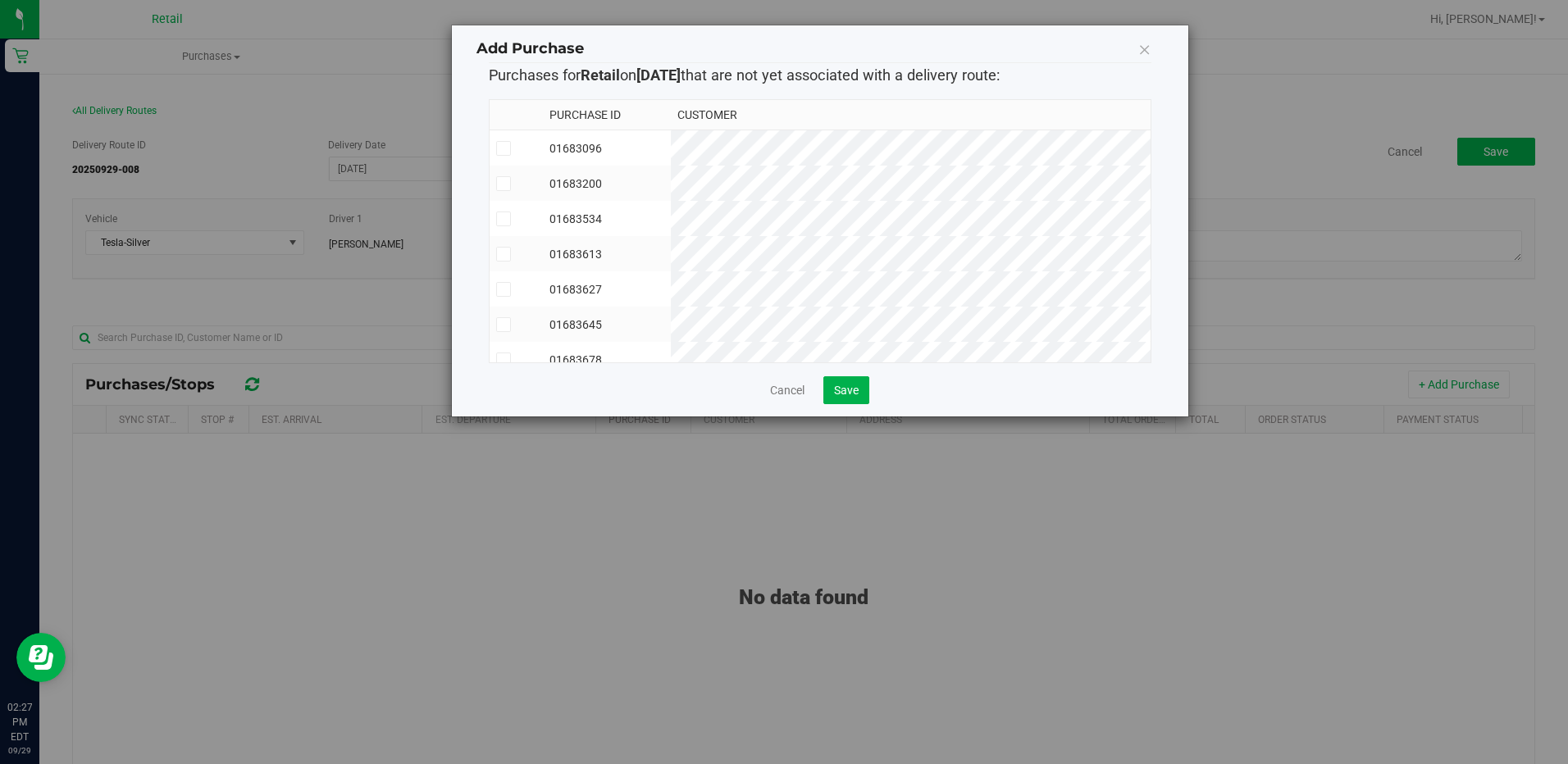
click at [671, 248] on td "01683613" at bounding box center [607, 253] width 127 height 35
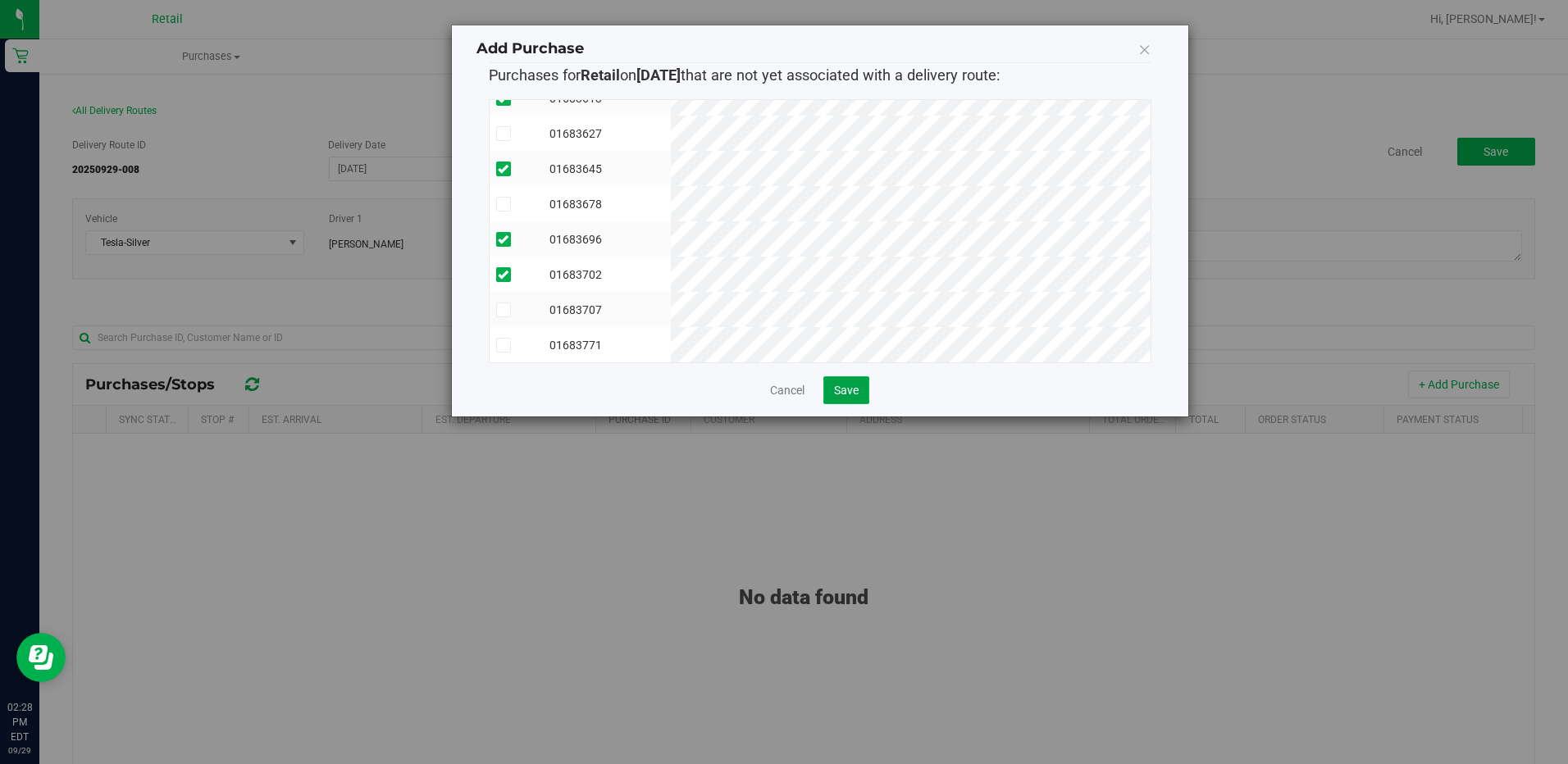
click at [844, 389] on span "Save" at bounding box center [847, 390] width 25 height 13
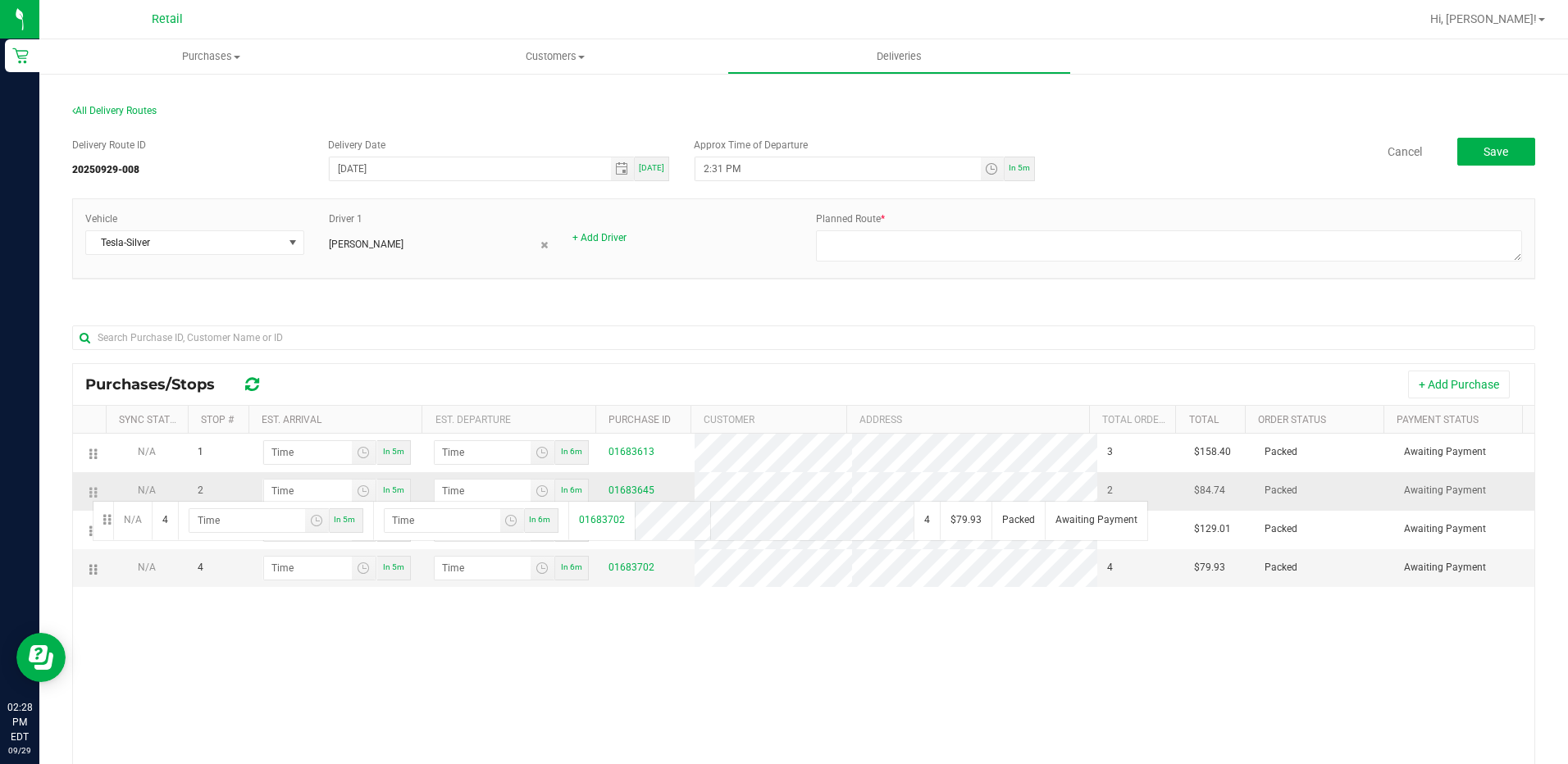
drag, startPoint x: 94, startPoint y: 567, endPoint x: 90, endPoint y: 500, distance: 67.1
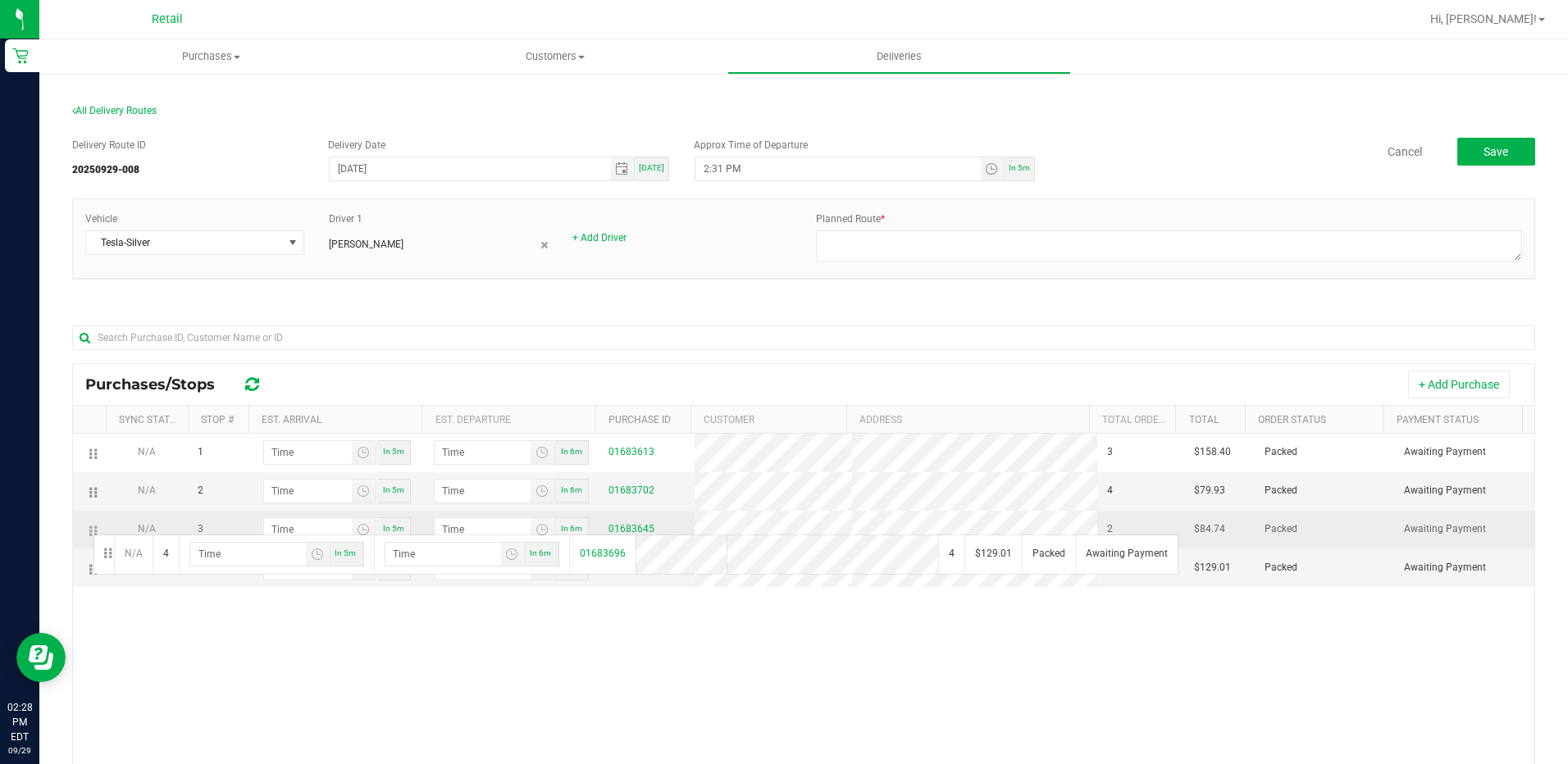
drag, startPoint x: 89, startPoint y: 570, endPoint x: 91, endPoint y: 532, distance: 38.1
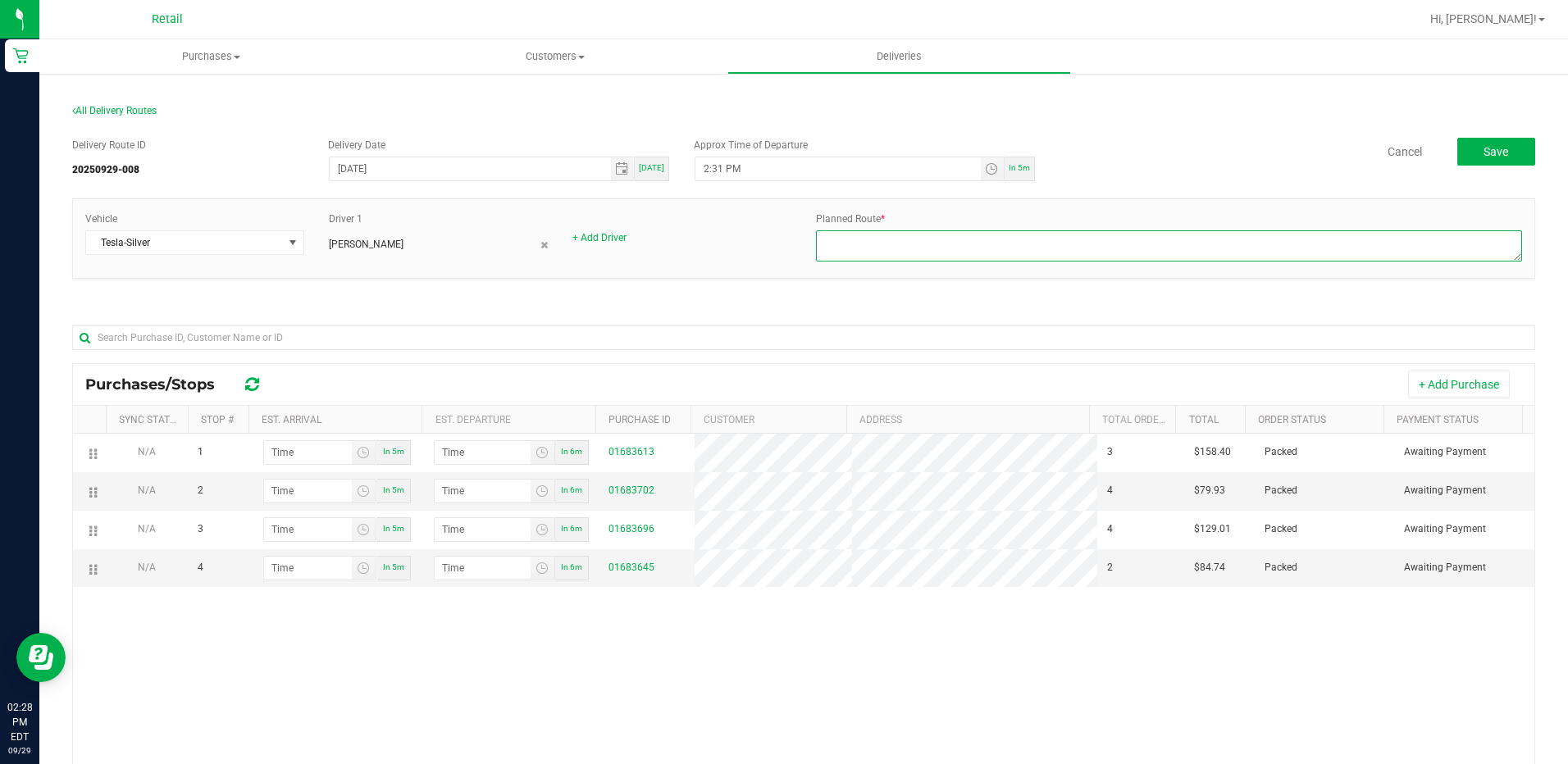
click at [873, 245] on textarea at bounding box center [1169, 245] width 706 height 31
type textarea "929008 - Freddy E. - Sergio G - Silver Tesla"
click at [1186, 311] on div at bounding box center [804, 337] width 1463 height 52
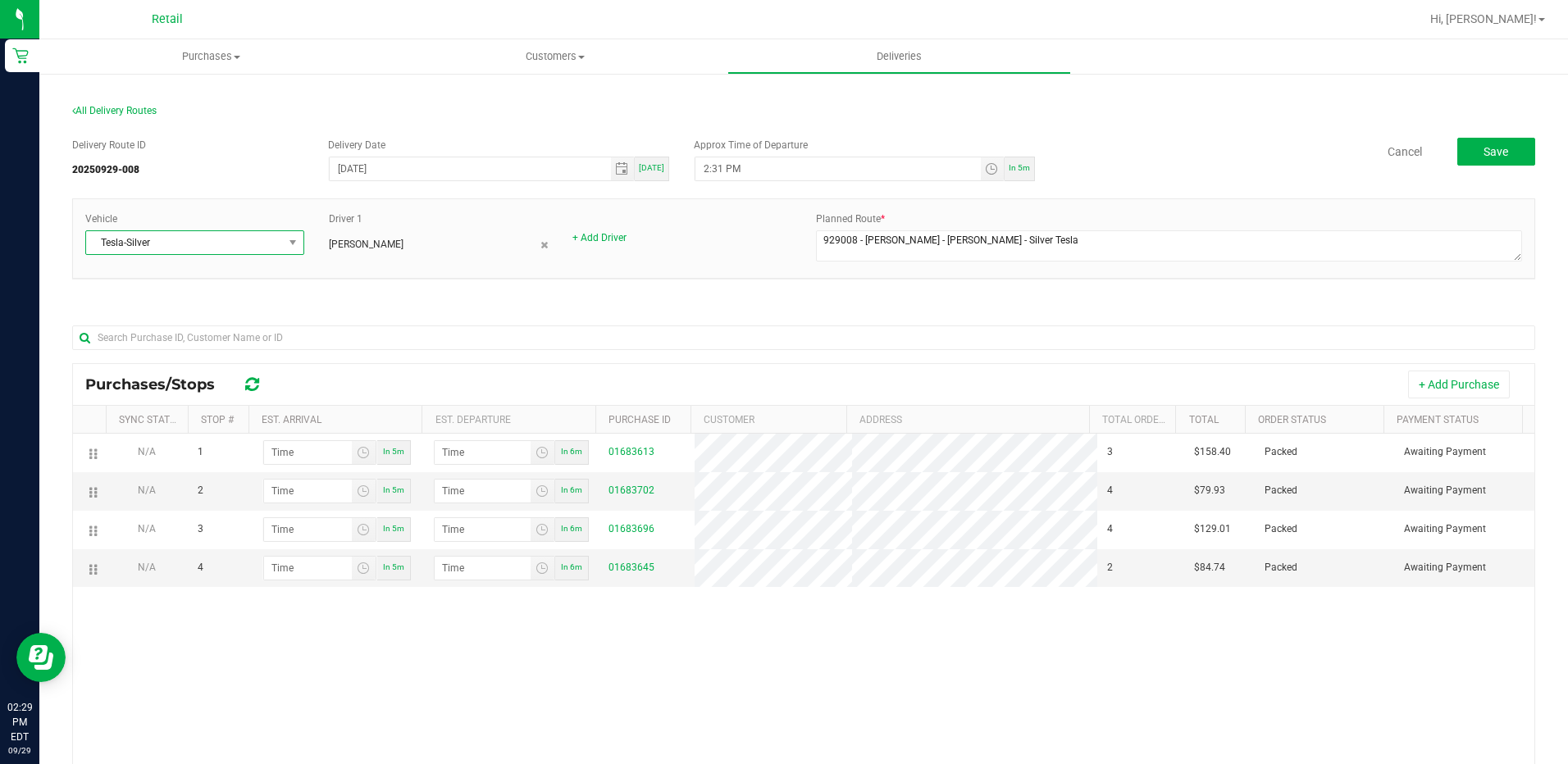
click at [189, 245] on span "Tesla-Silver" at bounding box center [185, 243] width 197 height 23
click at [166, 347] on li "Tesla-Gray" at bounding box center [194, 341] width 215 height 28
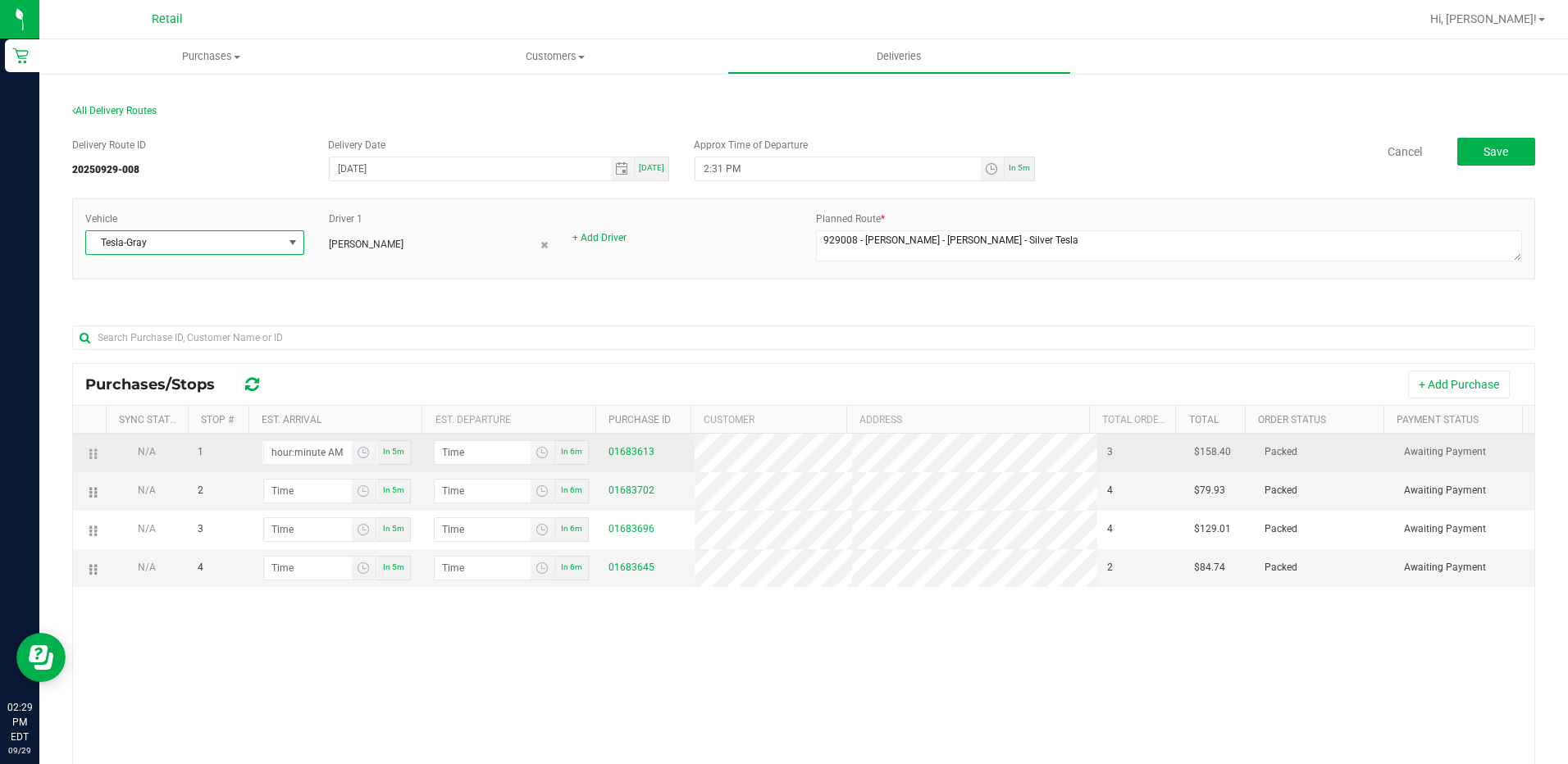
click at [319, 453] on input "hour:minute AM" at bounding box center [308, 453] width 88 height 23
type input "2:03 AM"
type input "2:04 AM"
type input "2:37 AM"
type input "2:38 AM"
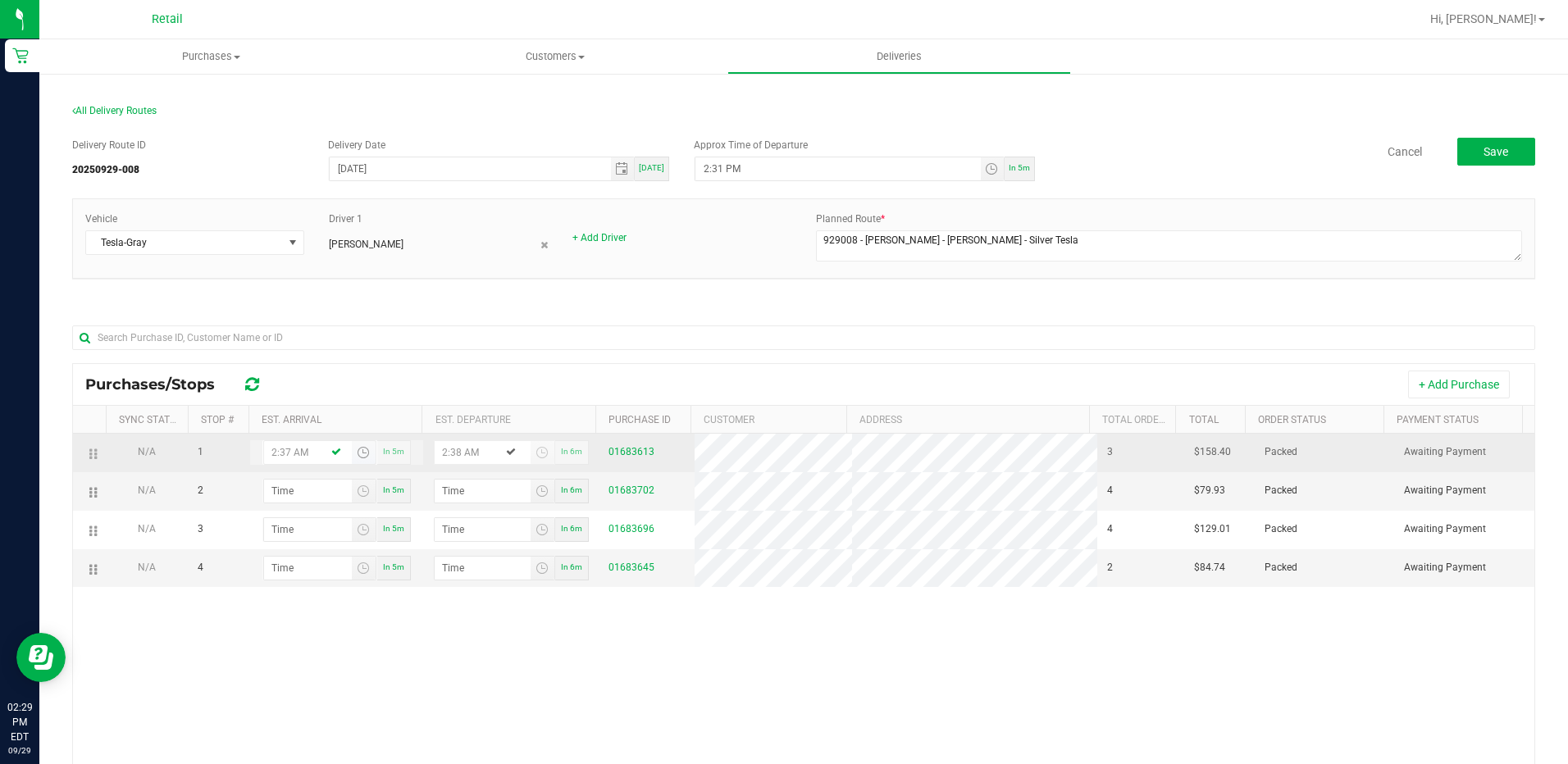
type input "2:37 PM"
type input "2:38 PM"
type input "2:37 PM"
type input "2:04 AM"
type input "2:05 AM"
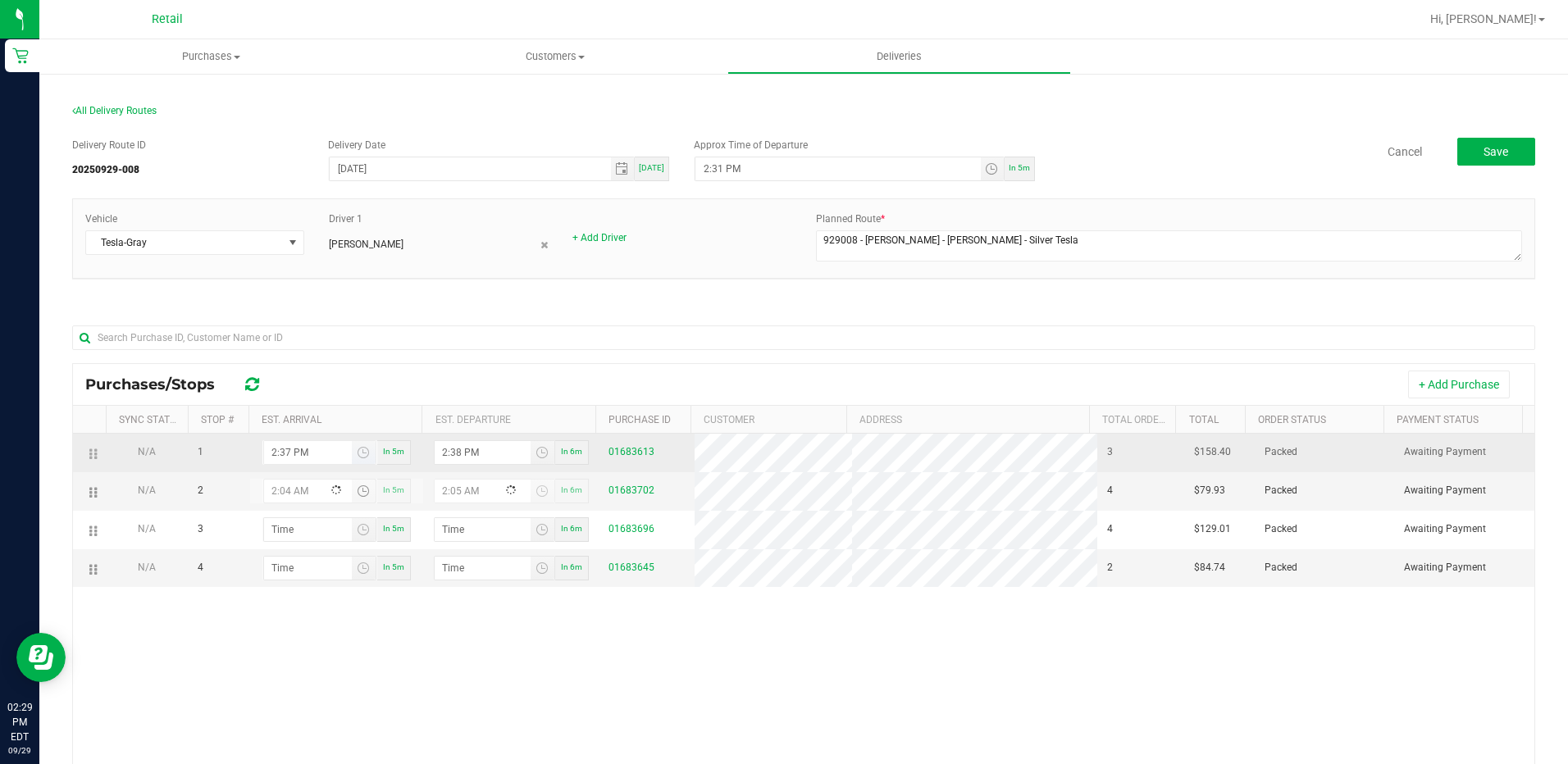
type input "2:49 AM"
type input "2:50 AM"
type input "2:49 PM"
type input "2:50 PM"
type input "2:49 PM"
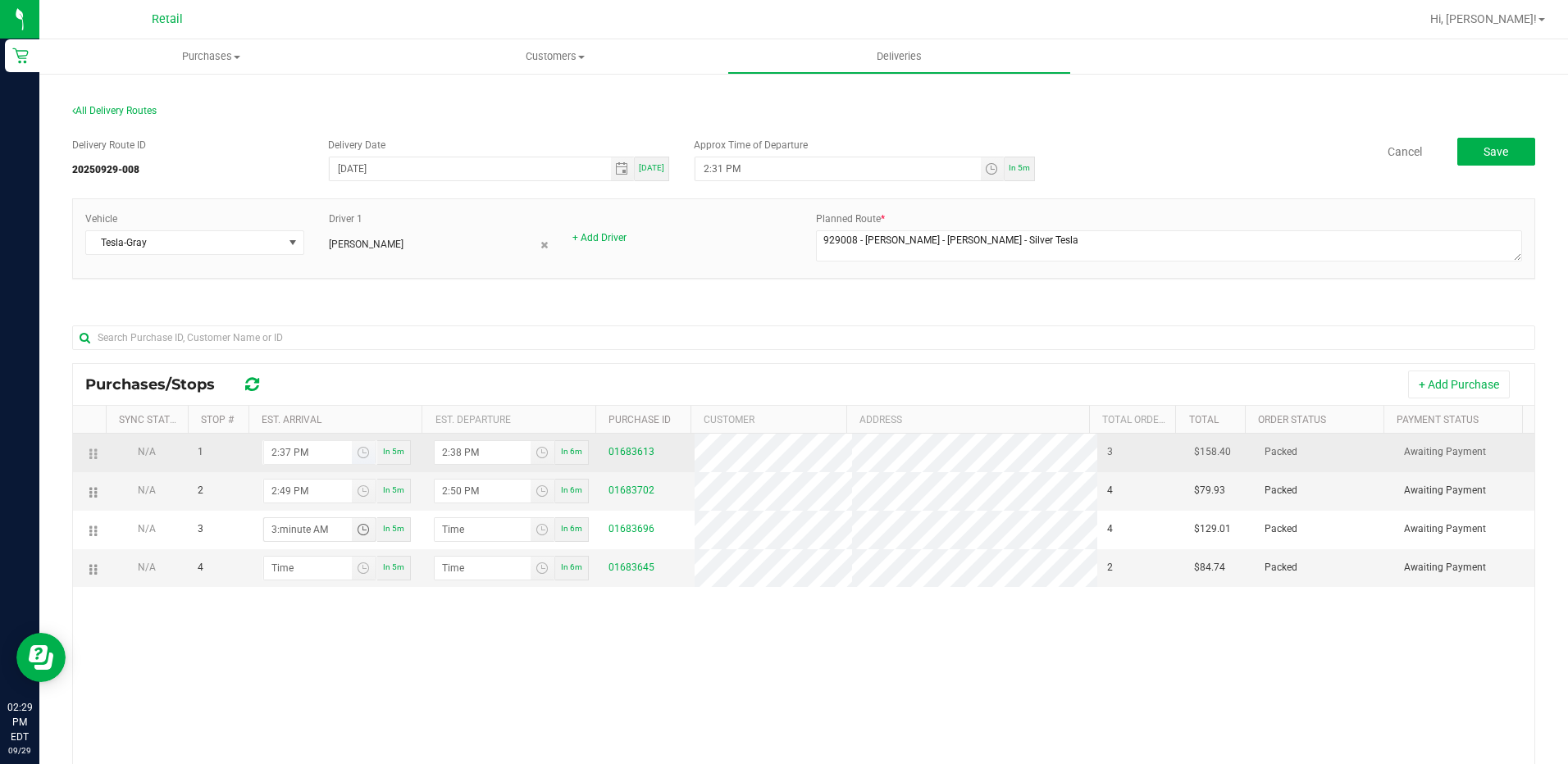
type input "3:00 AM"
type input "3:01 AM"
type input "3:07 AM"
type input "3:08 AM"
type input "3:07 PM"
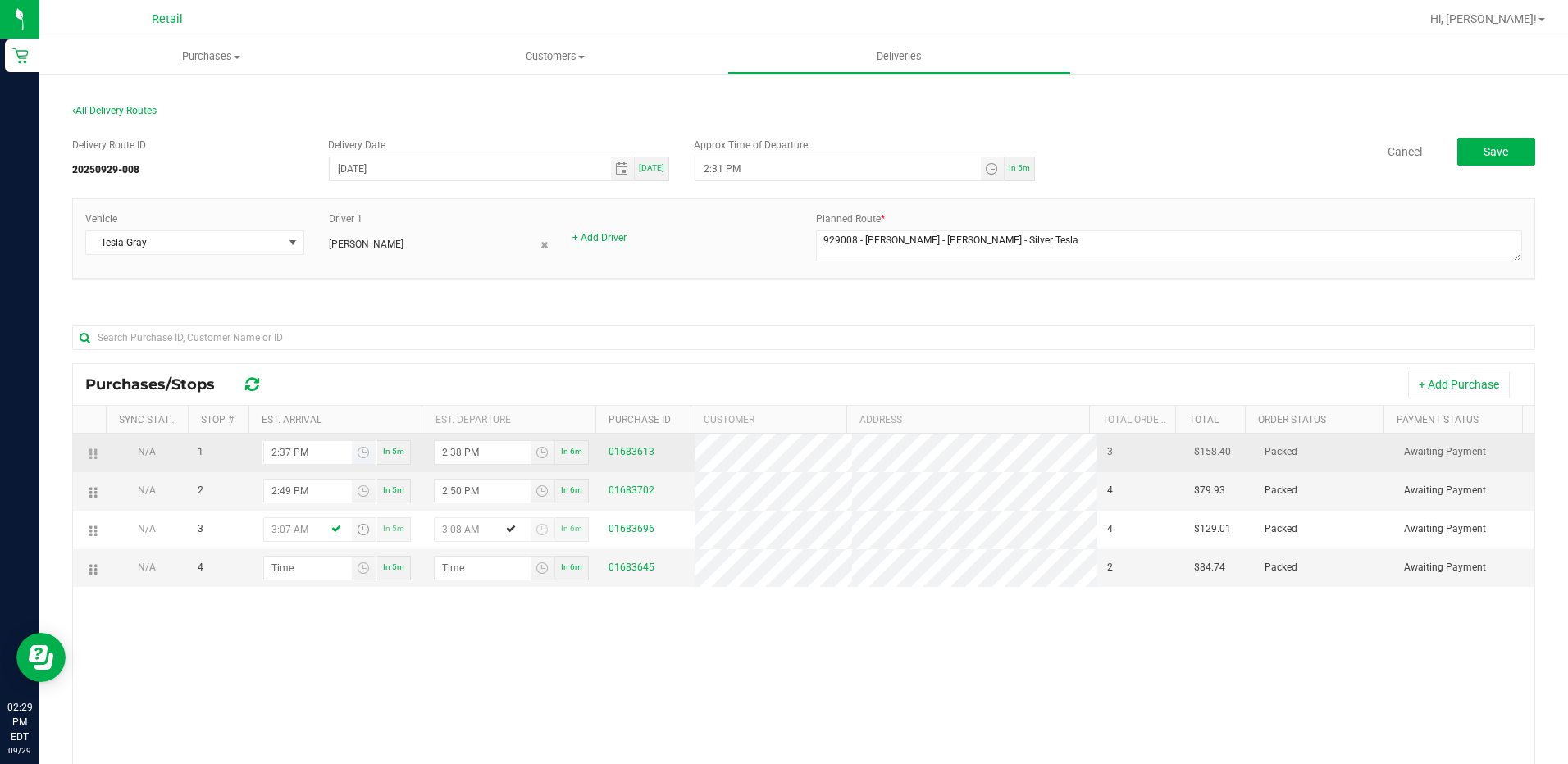
type input "3:08 PM"
type input "3:07 PM"
type input "3:02 AM"
type input "3:03 AM"
type input "3:25 AM"
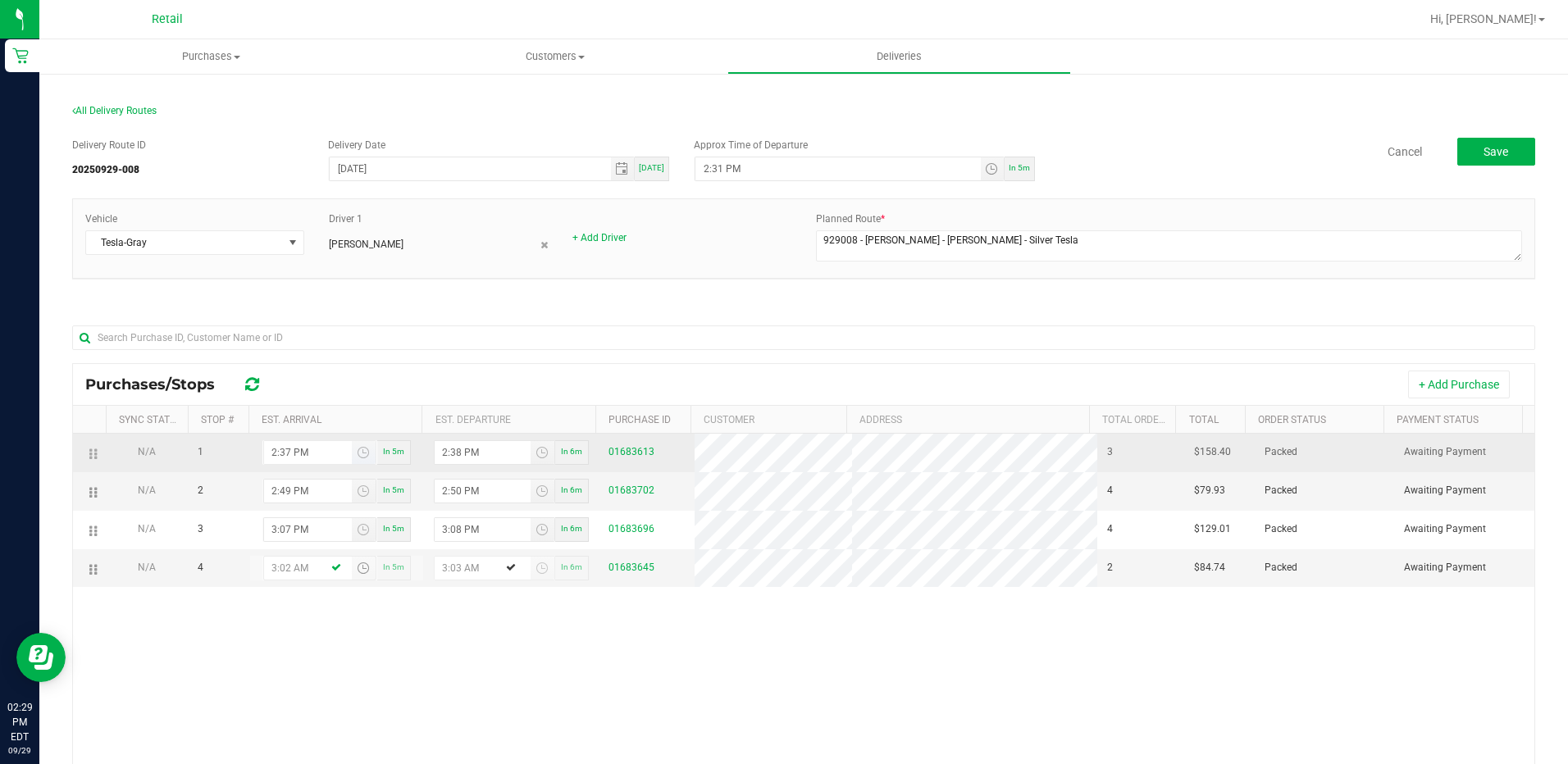
type input "3:26 AM"
type input "3:25 PM"
type input "3:26 PM"
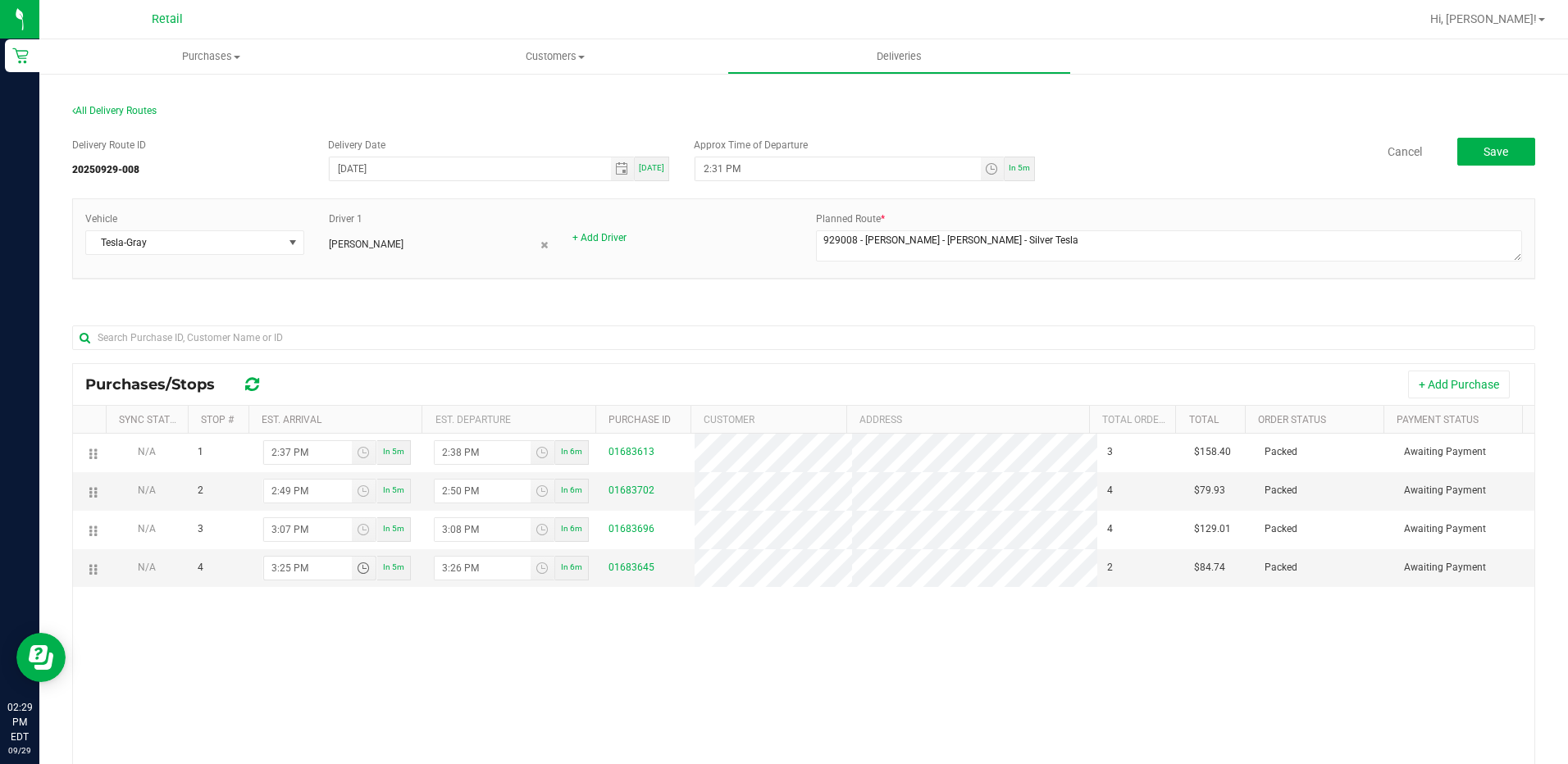
type input "3:25 PM"
click at [942, 647] on div "N/A 1 2:37 PM In 5m 2:38 PM In 6m 01683613 3 $158.40 Packed Awaiting Payment N/…" at bounding box center [804, 675] width 1461 height 481
click at [1499, 156] on button "Save" at bounding box center [1497, 151] width 78 height 28
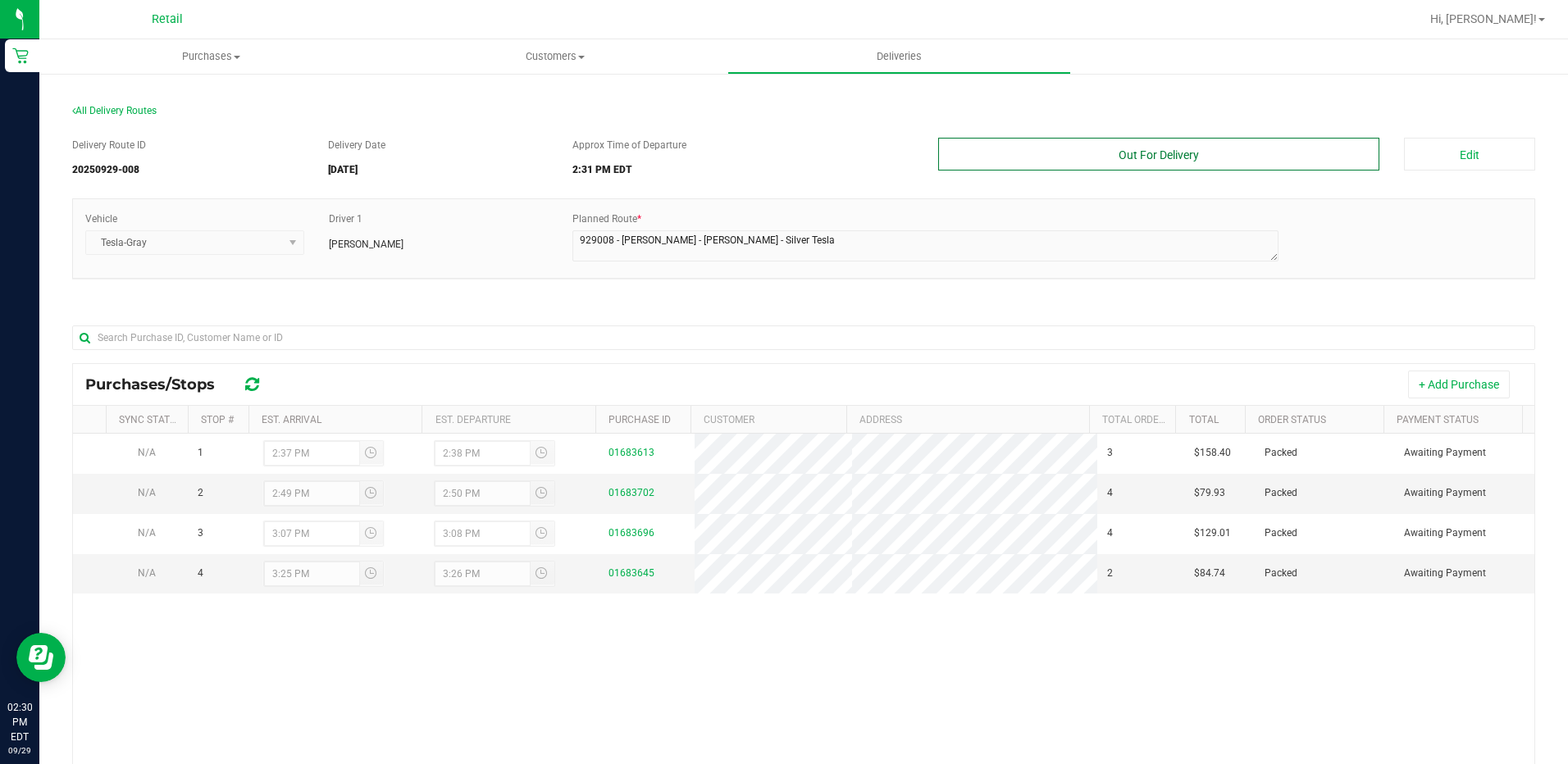
click at [1133, 162] on button "Out For Delivery" at bounding box center [1159, 154] width 442 height 32
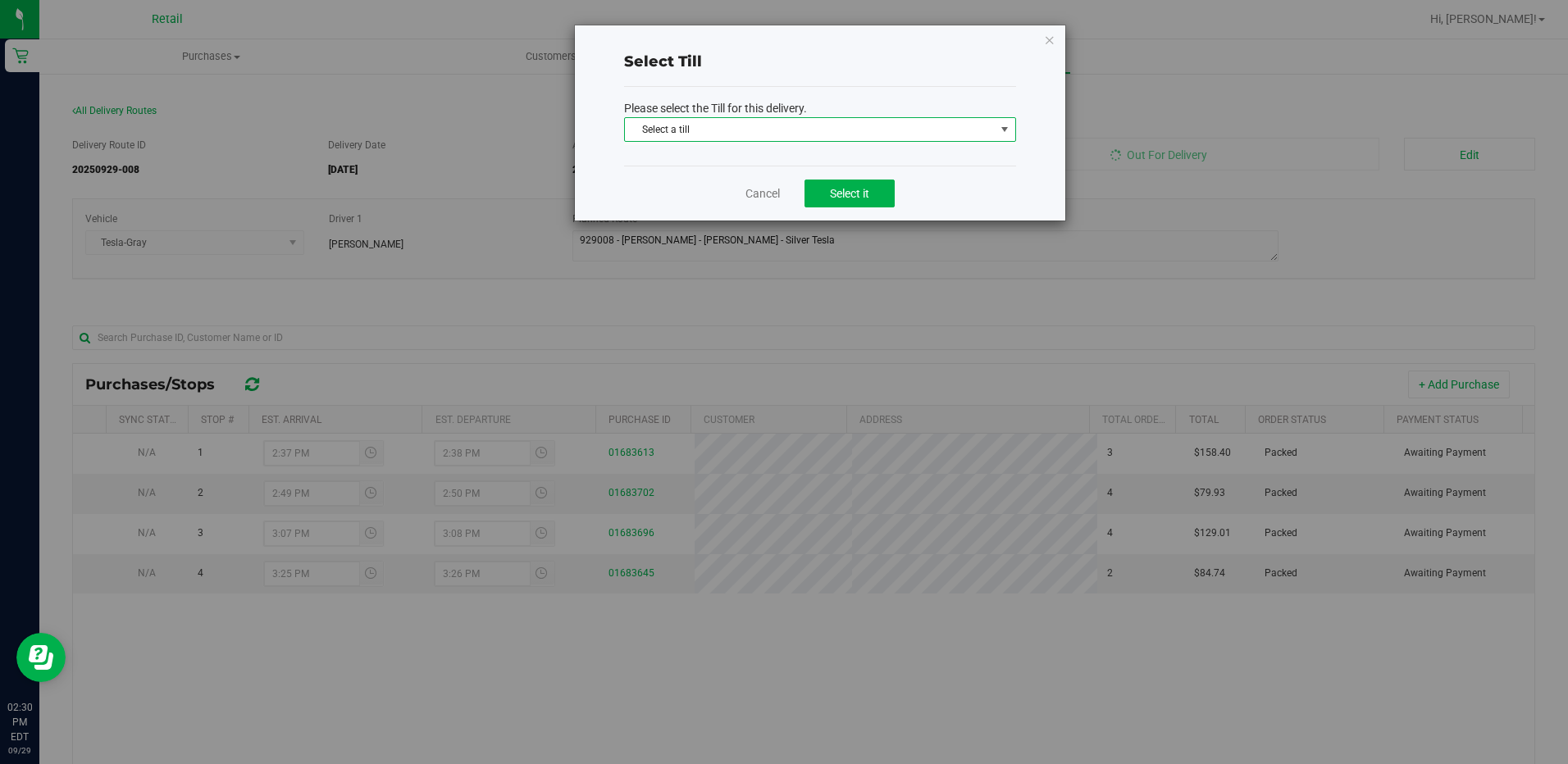
click at [684, 136] on span "Select a till" at bounding box center [810, 129] width 370 height 23
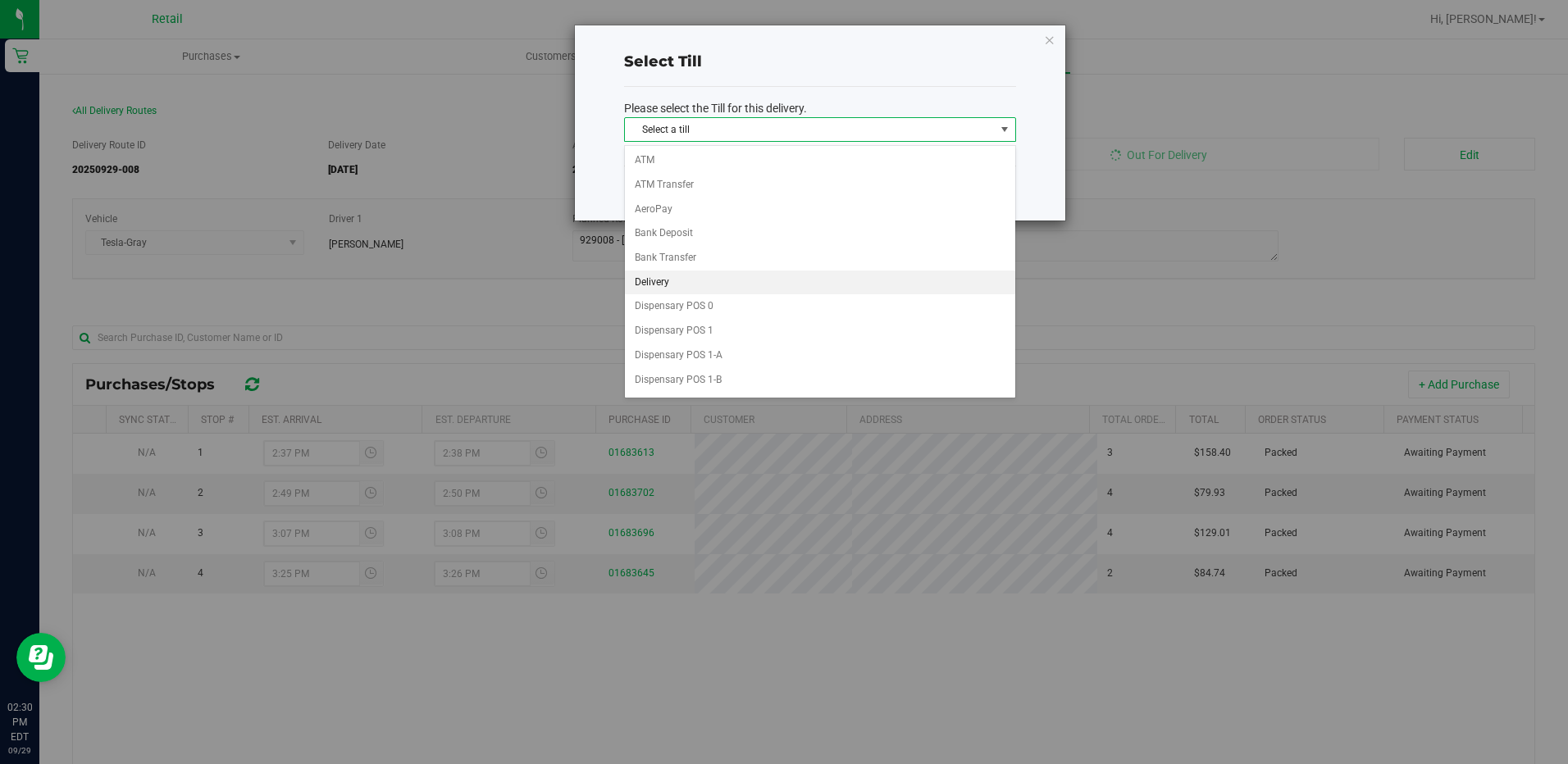
click at [687, 275] on li "Delivery" at bounding box center [820, 283] width 390 height 25
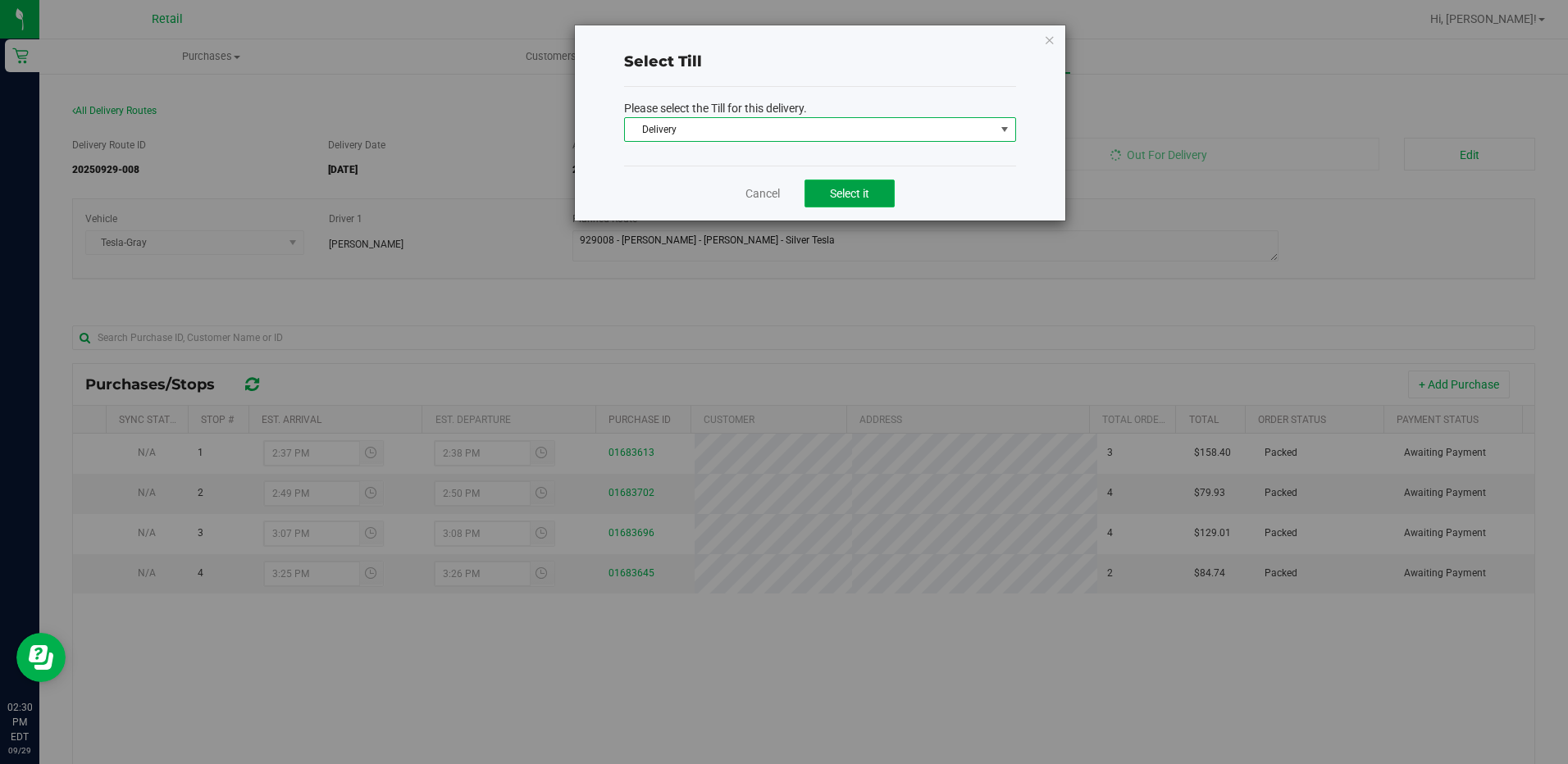
click at [828, 186] on button "Select it" at bounding box center [850, 193] width 90 height 28
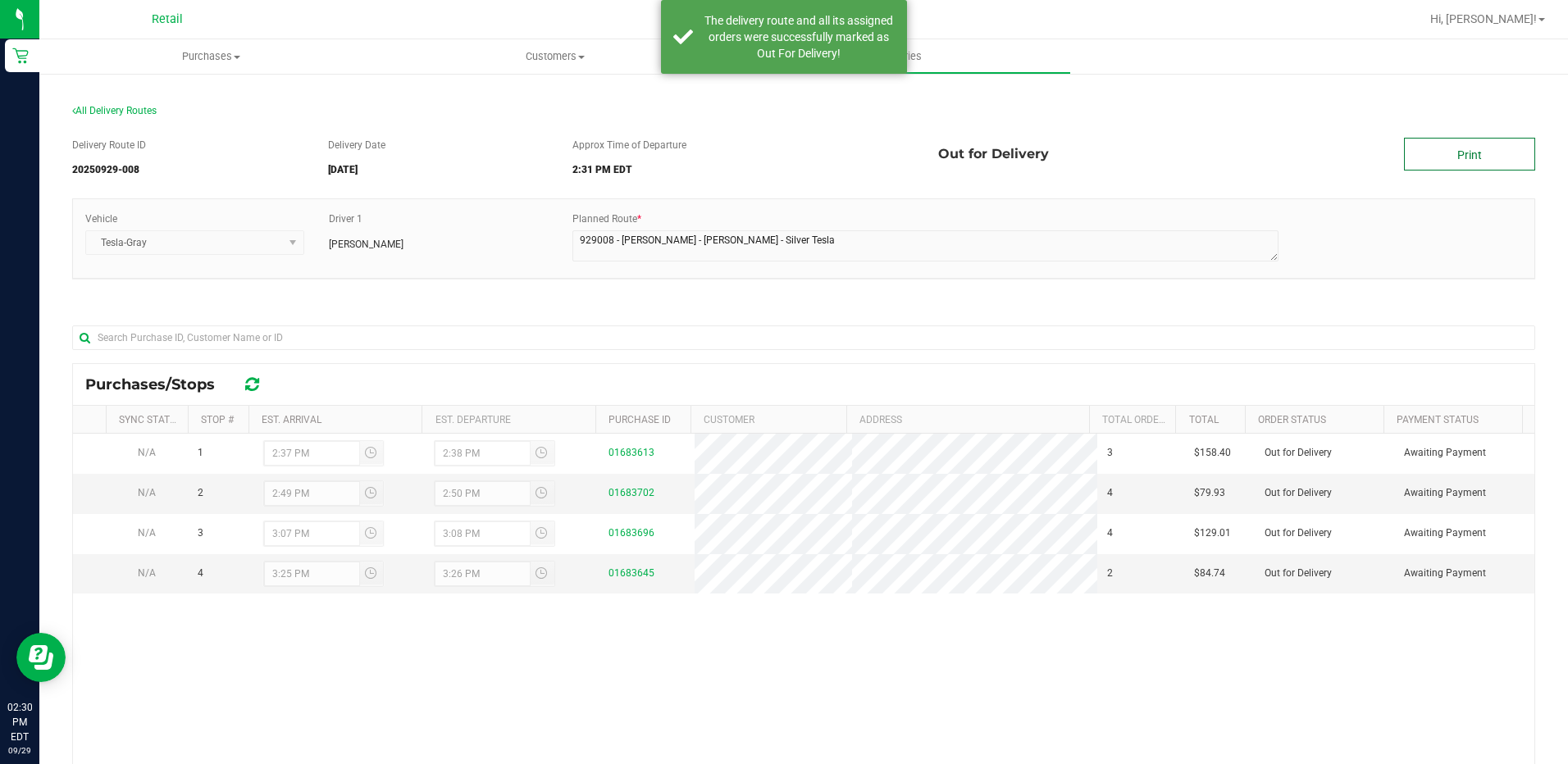
click at [1460, 158] on link "Print" at bounding box center [1470, 154] width 131 height 32
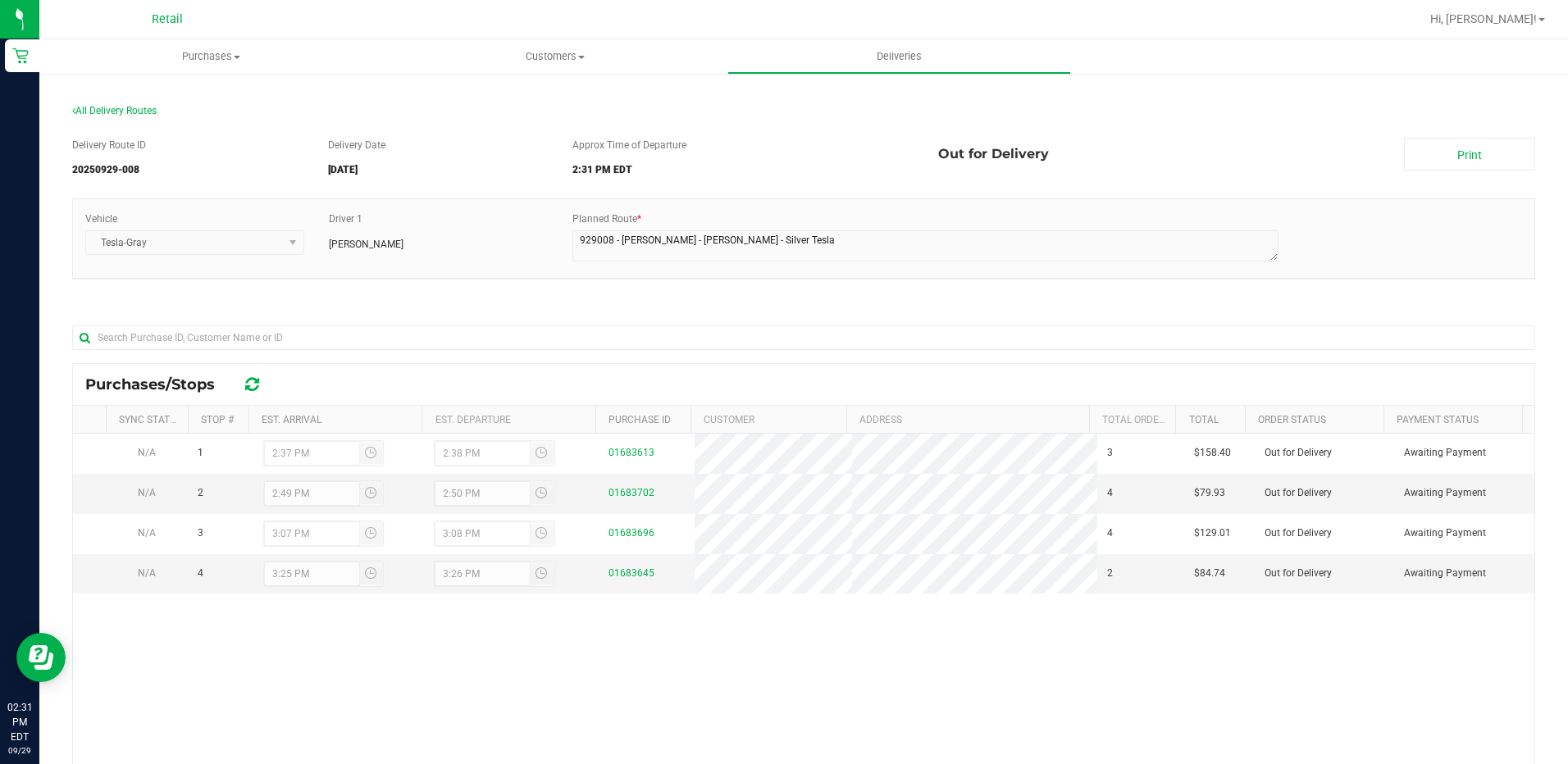
click at [610, 667] on div "N/A 1 2:37 PM 2:38 PM 01683613 3 $158.40 Out for Delivery Awaiting Payment N/A …" at bounding box center [804, 675] width 1461 height 481
click at [907, 54] on span "Deliveries" at bounding box center [899, 57] width 89 height 15
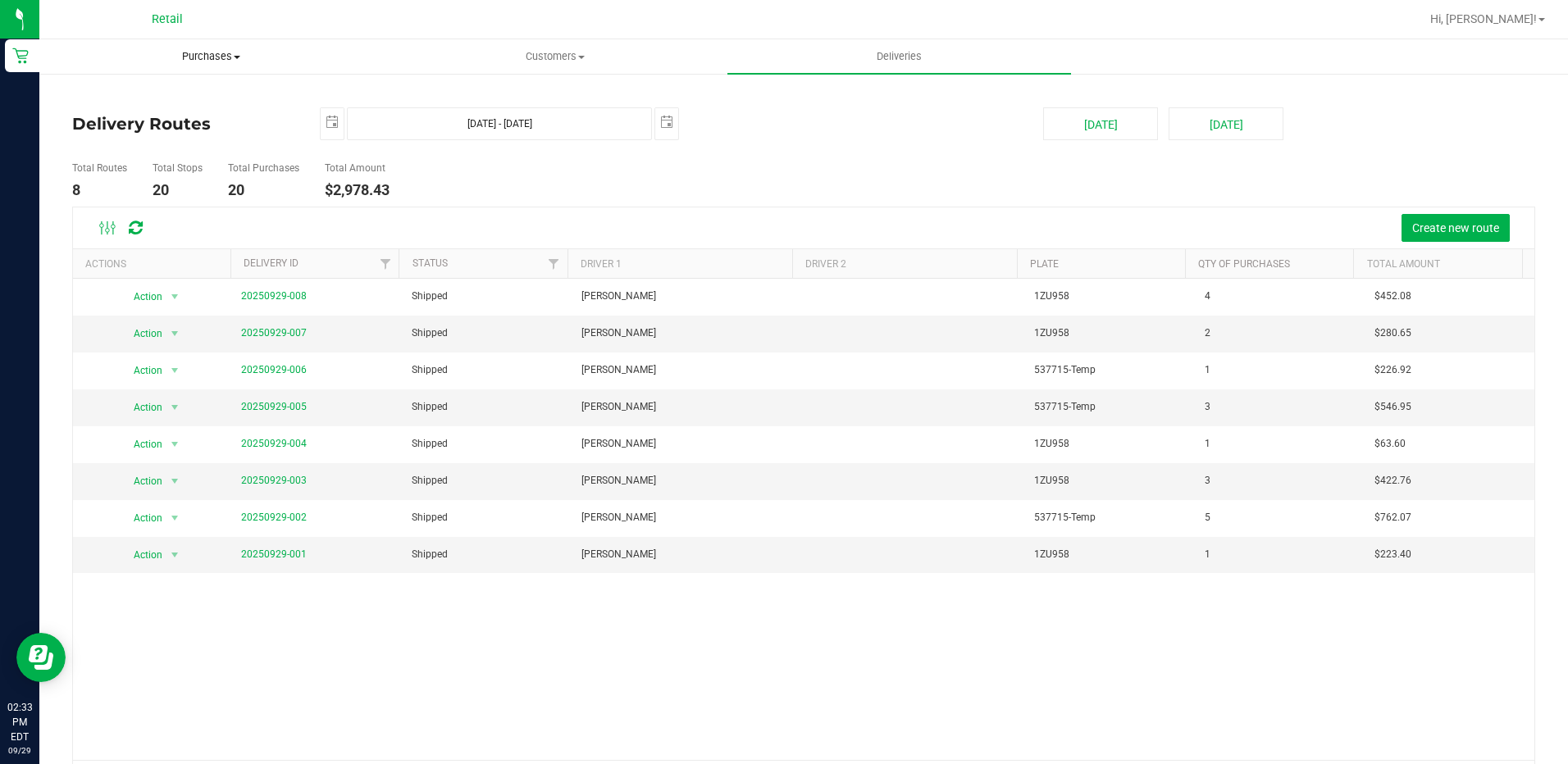
click at [152, 54] on span "Purchases" at bounding box center [210, 57] width 342 height 15
click at [124, 112] on span "Fulfillment" at bounding box center [89, 118] width 102 height 14
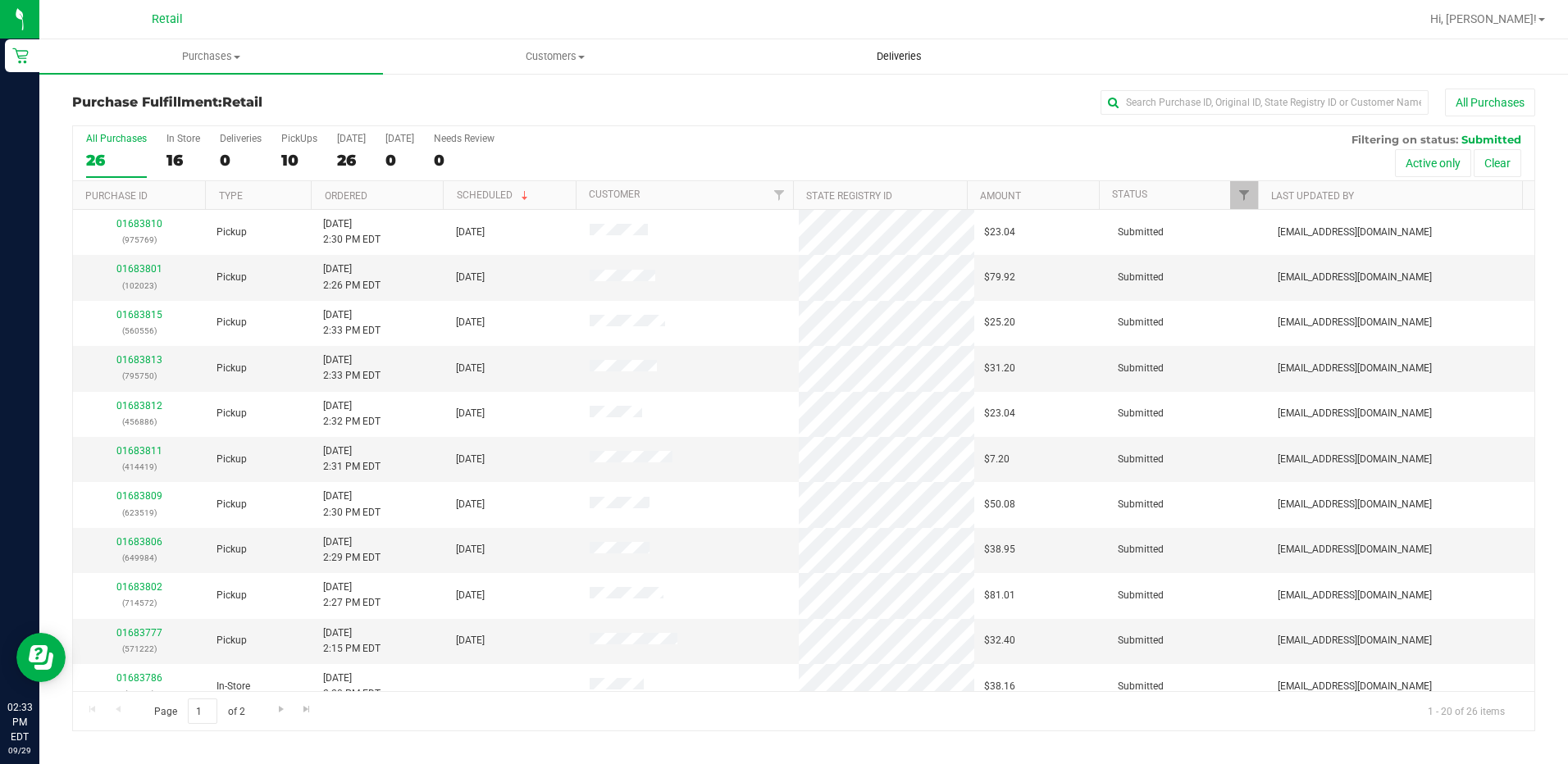
click at [904, 55] on span "Deliveries" at bounding box center [899, 57] width 89 height 15
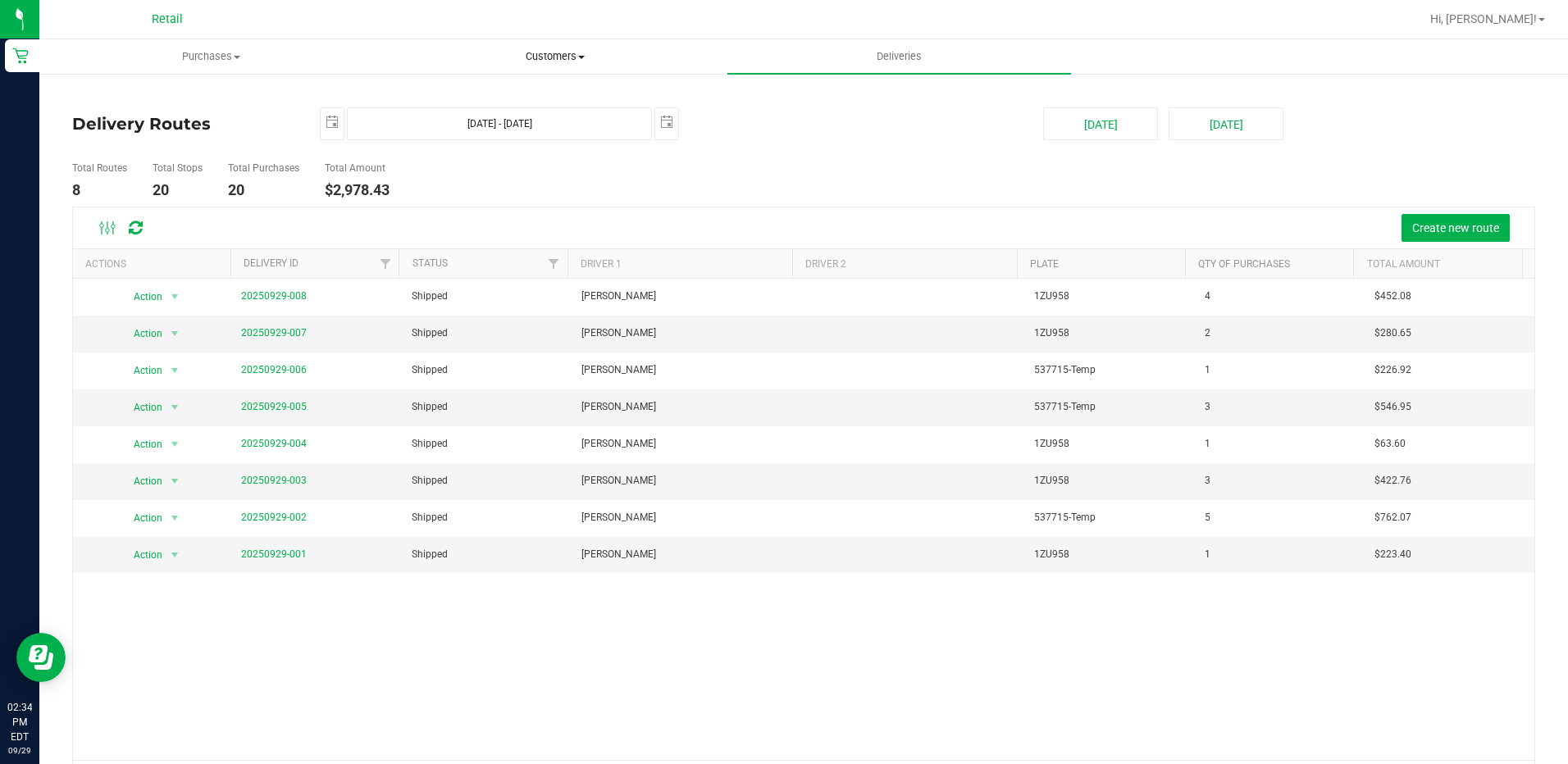
click at [547, 64] on uib-tab-heading "Customers All customers Add a new customer All physicians" at bounding box center [554, 56] width 342 height 32
click at [420, 101] on span "All customers" at bounding box center [442, 99] width 118 height 14
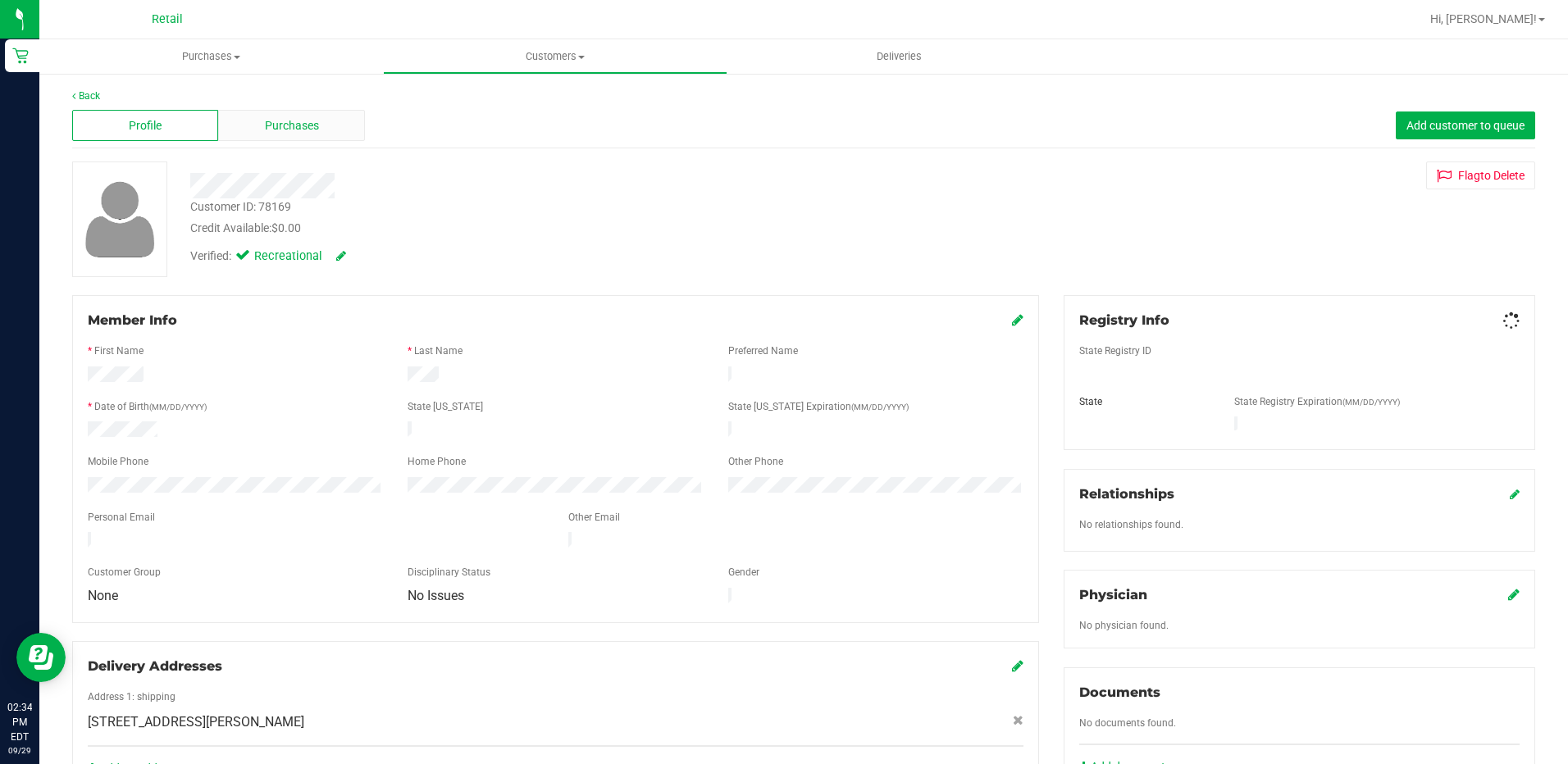
click at [330, 112] on div "Purchases" at bounding box center [290, 126] width 146 height 31
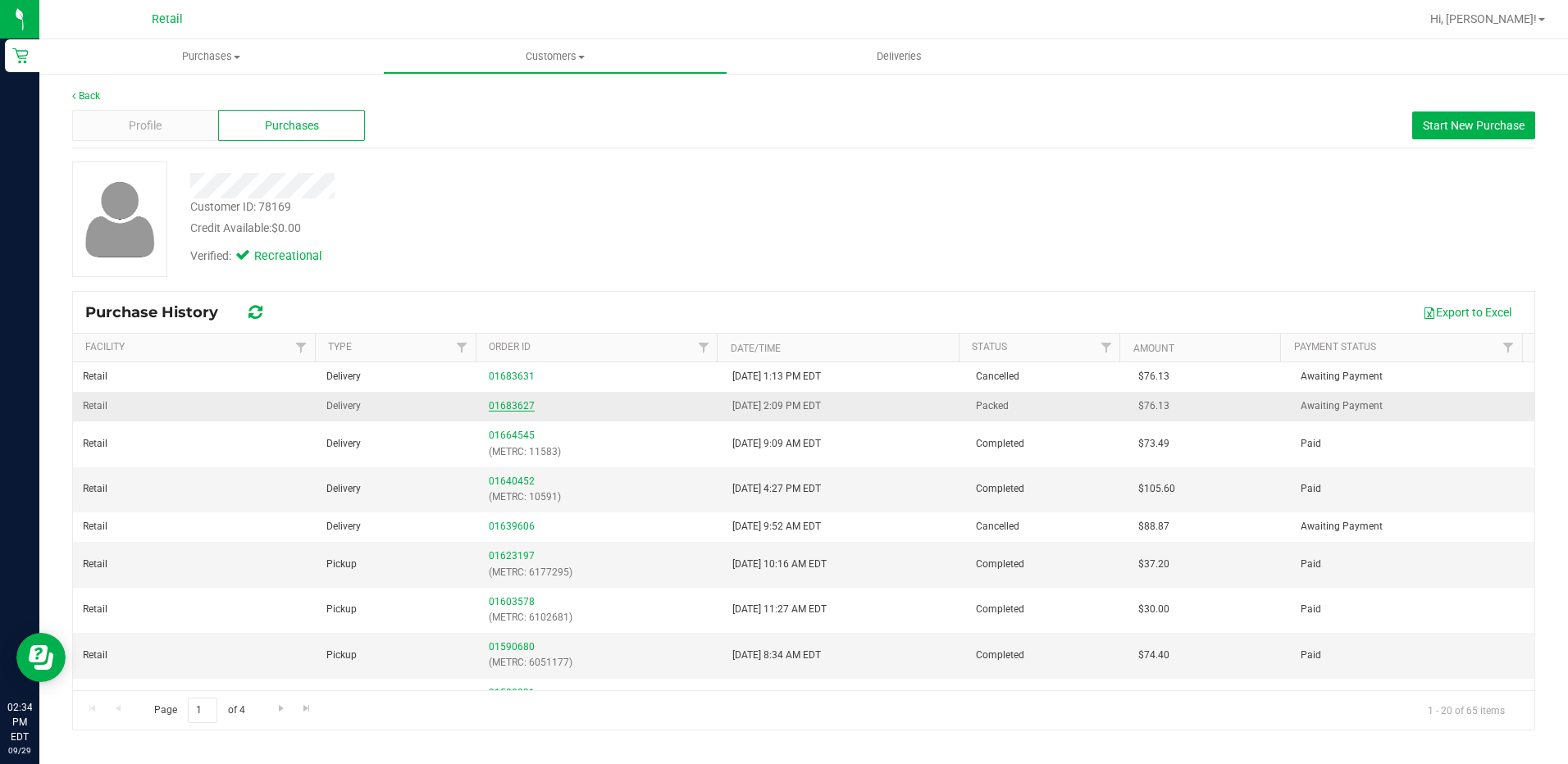
click at [514, 402] on link "01683627" at bounding box center [512, 406] width 46 height 11
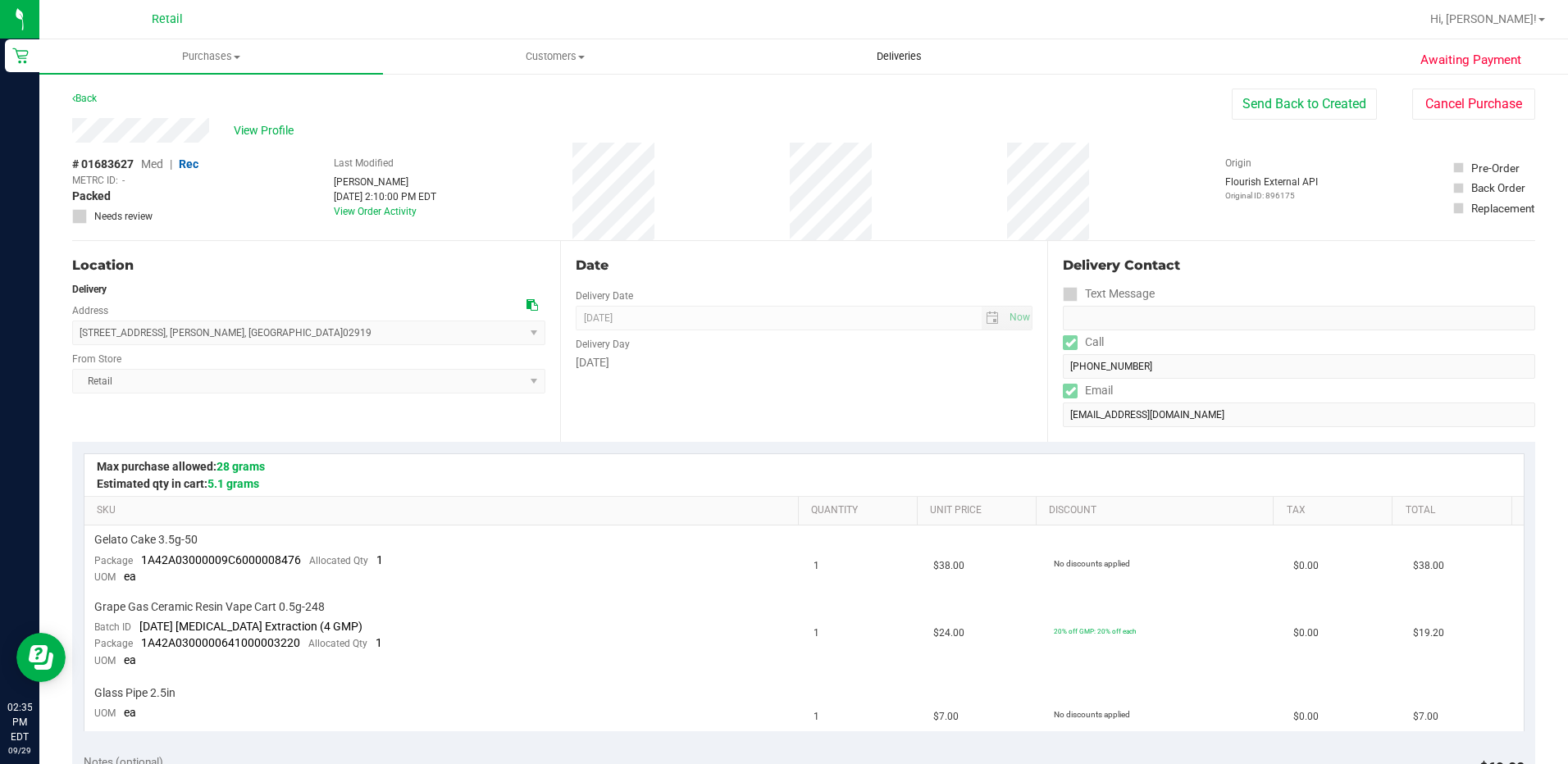
click at [866, 53] on span "Deliveries" at bounding box center [899, 57] width 89 height 15
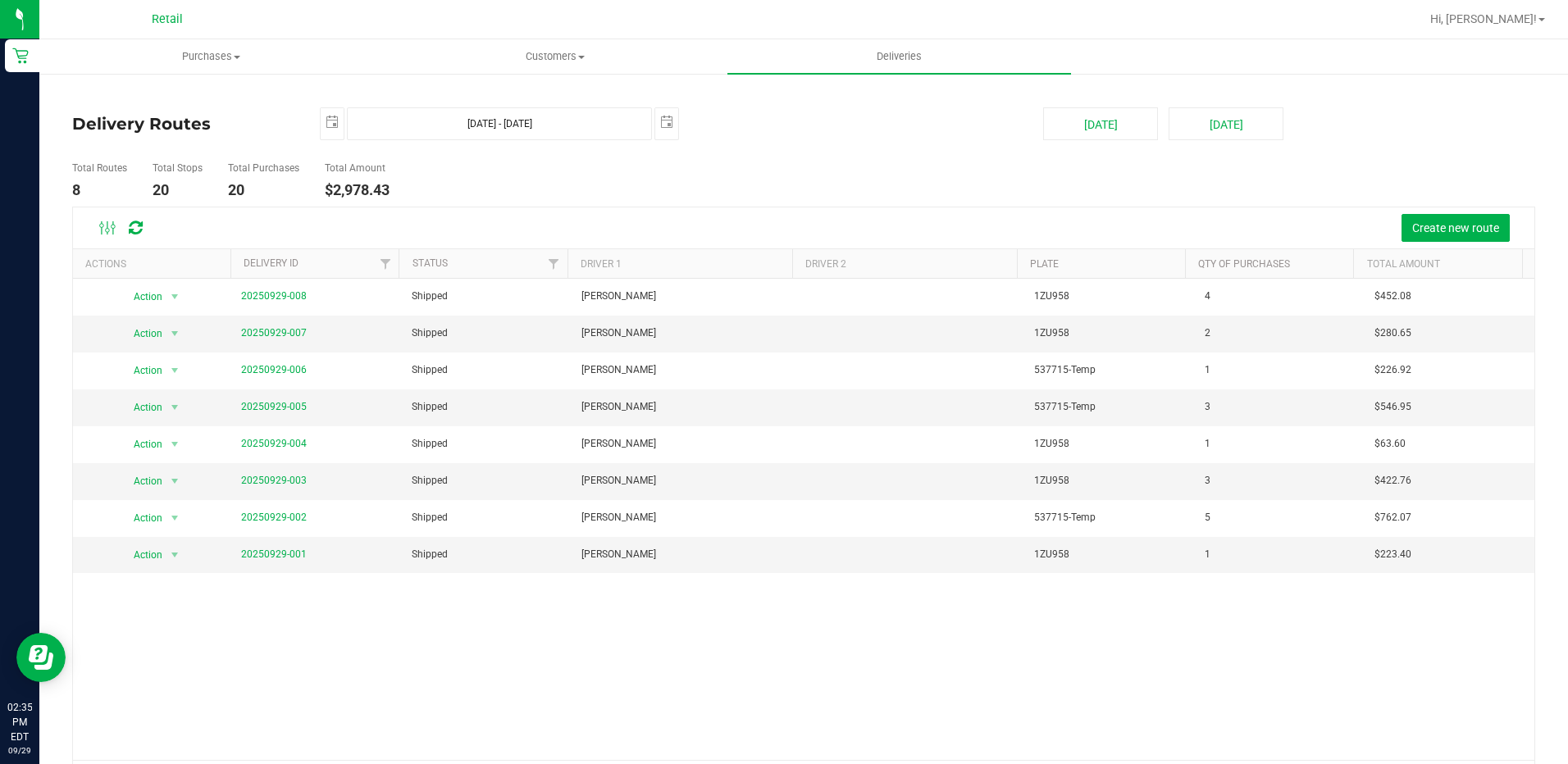
click at [1480, 210] on div "Create new route" at bounding box center [804, 227] width 1461 height 41
click at [1448, 217] on button "Create new route" at bounding box center [1456, 227] width 108 height 28
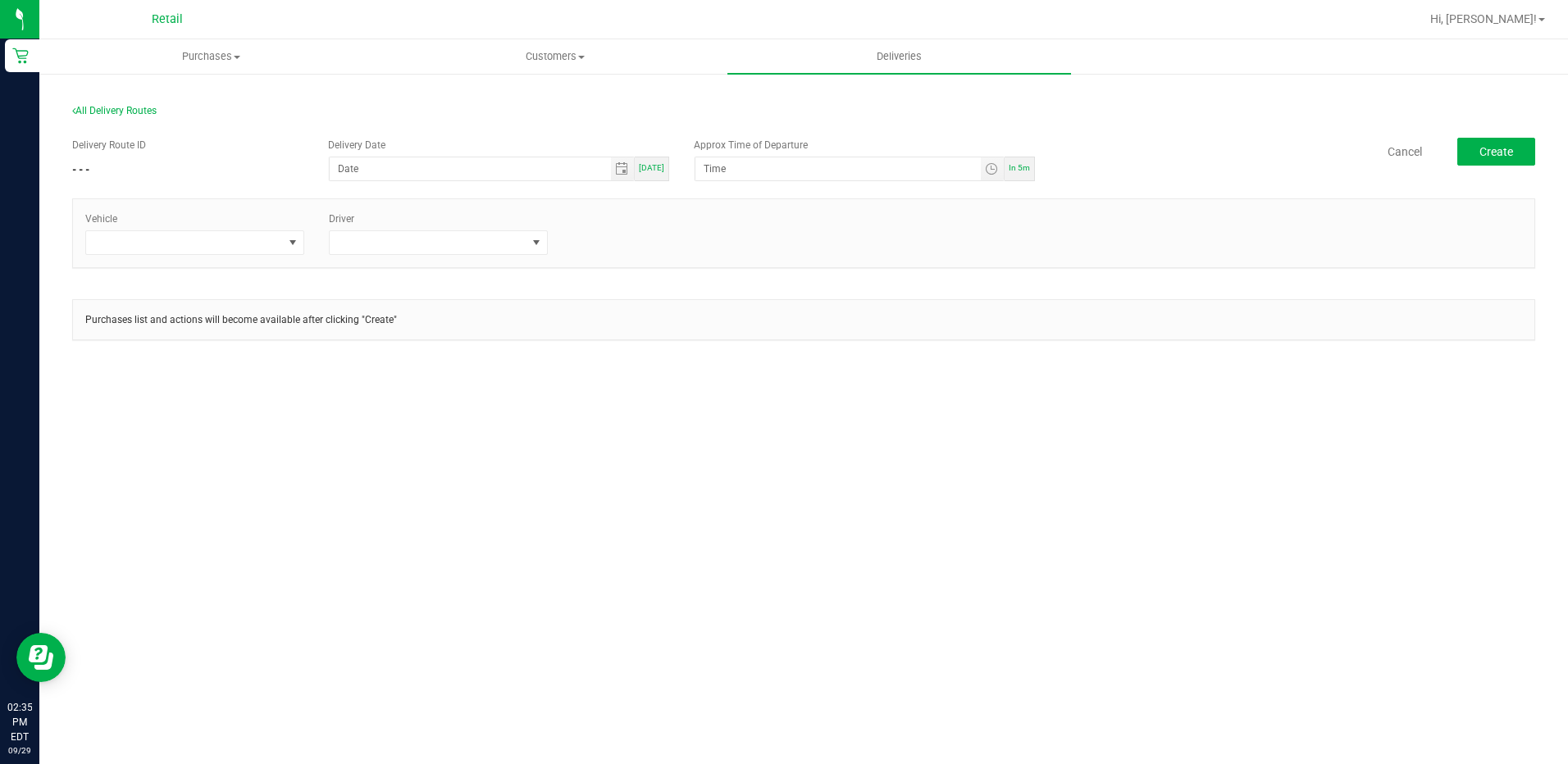
drag, startPoint x: 656, startPoint y: 163, endPoint x: 1026, endPoint y: 211, distance: 373.1
click at [657, 164] on span "[DATE]" at bounding box center [652, 167] width 26 height 9
type input "[DATE]"
click at [1023, 177] on div "In 5m" at bounding box center [1020, 169] width 30 height 25
type input "2:40 PM"
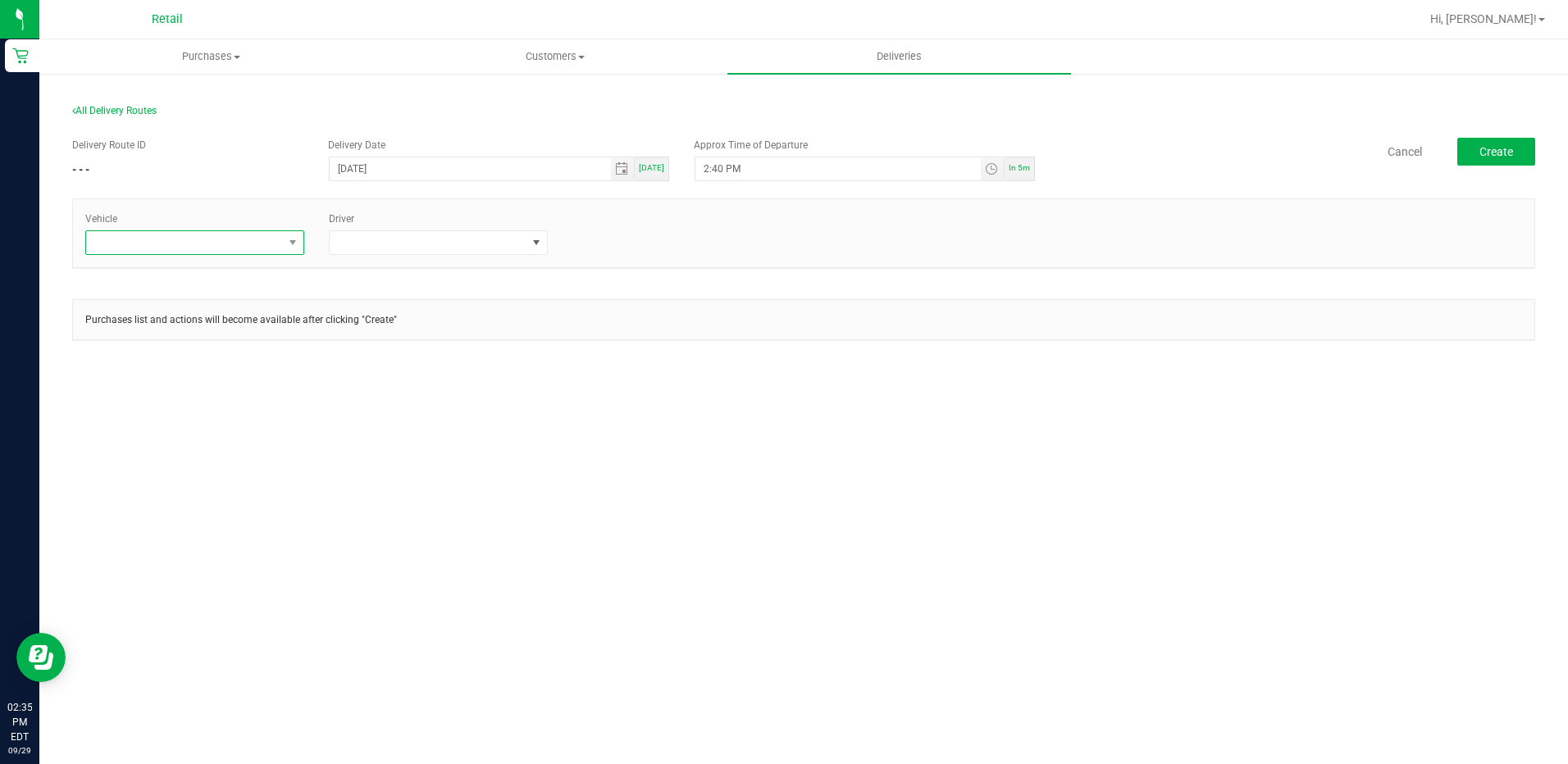
click at [278, 245] on span at bounding box center [185, 243] width 197 height 23
click at [158, 372] on li "Tesla-Silver" at bounding box center [195, 368] width 217 height 28
click at [413, 248] on span at bounding box center [428, 243] width 197 height 23
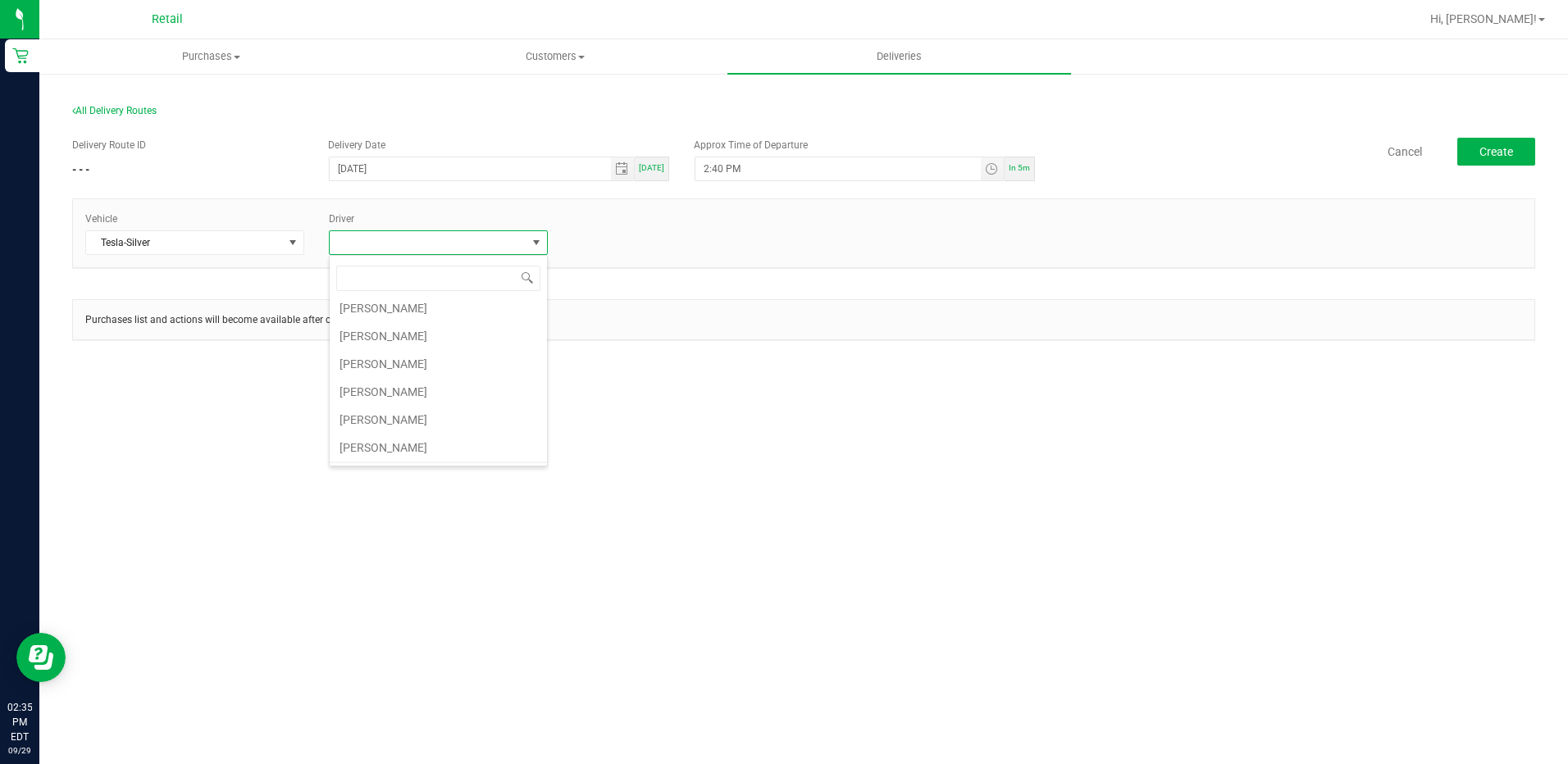
scroll to position [283, 0]
click at [408, 372] on li "[PERSON_NAME]" at bounding box center [439, 365] width 217 height 28
click at [1490, 156] on span "Create" at bounding box center [1496, 152] width 33 height 13
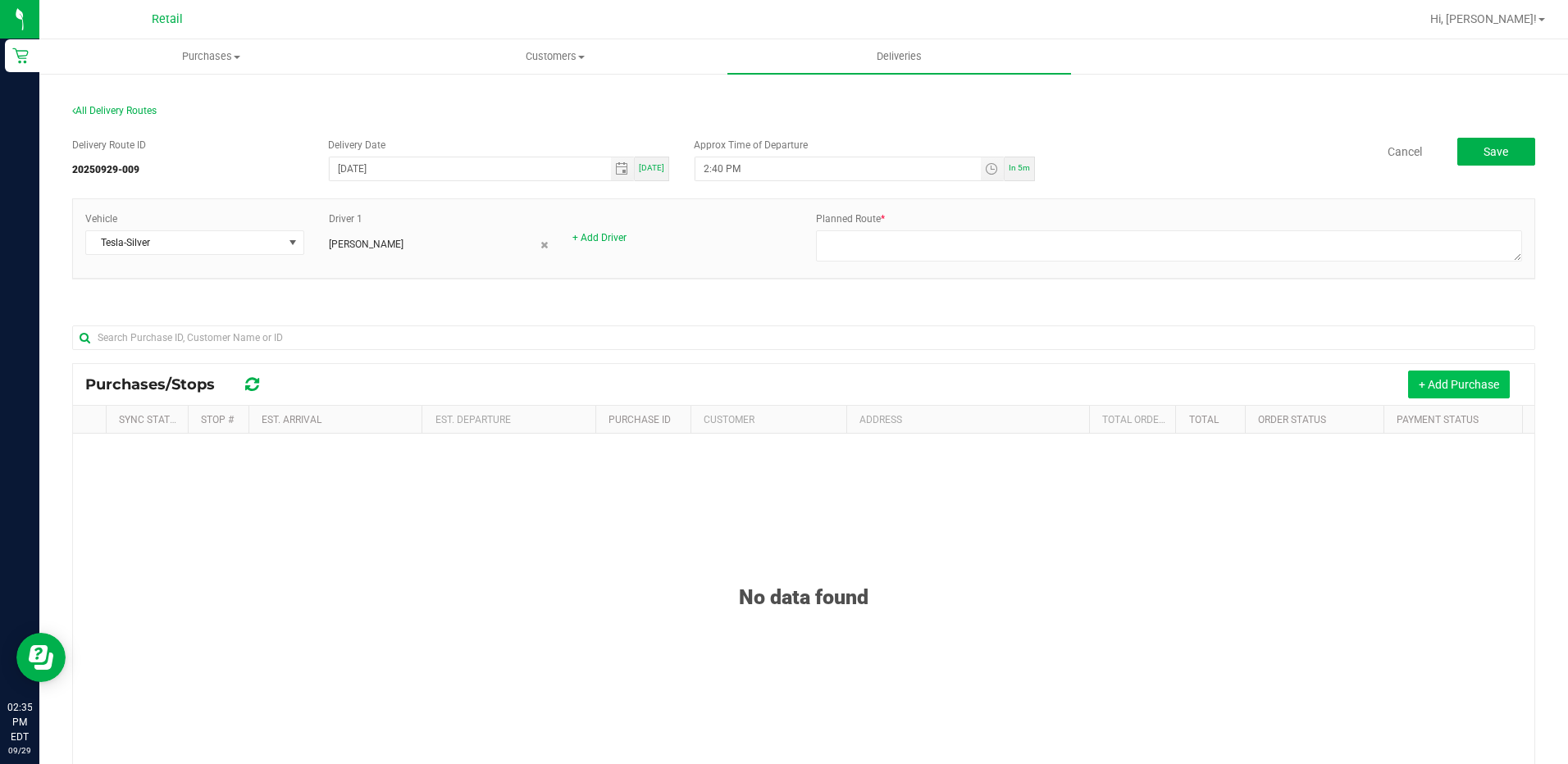
click at [1450, 383] on button "+ Add Purchase" at bounding box center [1459, 384] width 102 height 28
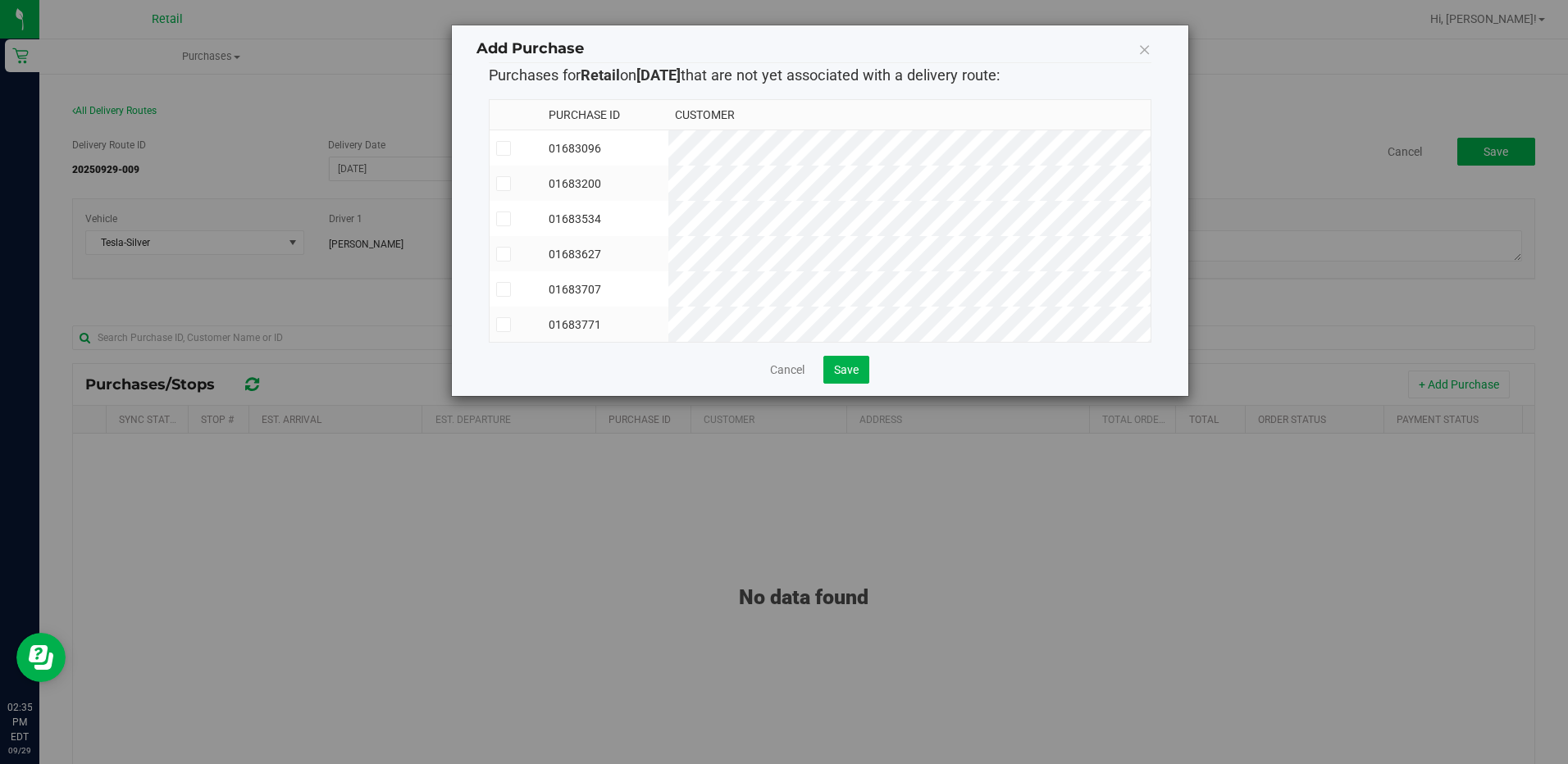
click at [669, 151] on td "01683096" at bounding box center [605, 148] width 127 height 36
click at [669, 255] on td "01683627" at bounding box center [605, 253] width 127 height 35
click at [669, 328] on td "01683771" at bounding box center [605, 323] width 127 height 35
click at [870, 383] on button "Save" at bounding box center [847, 369] width 46 height 28
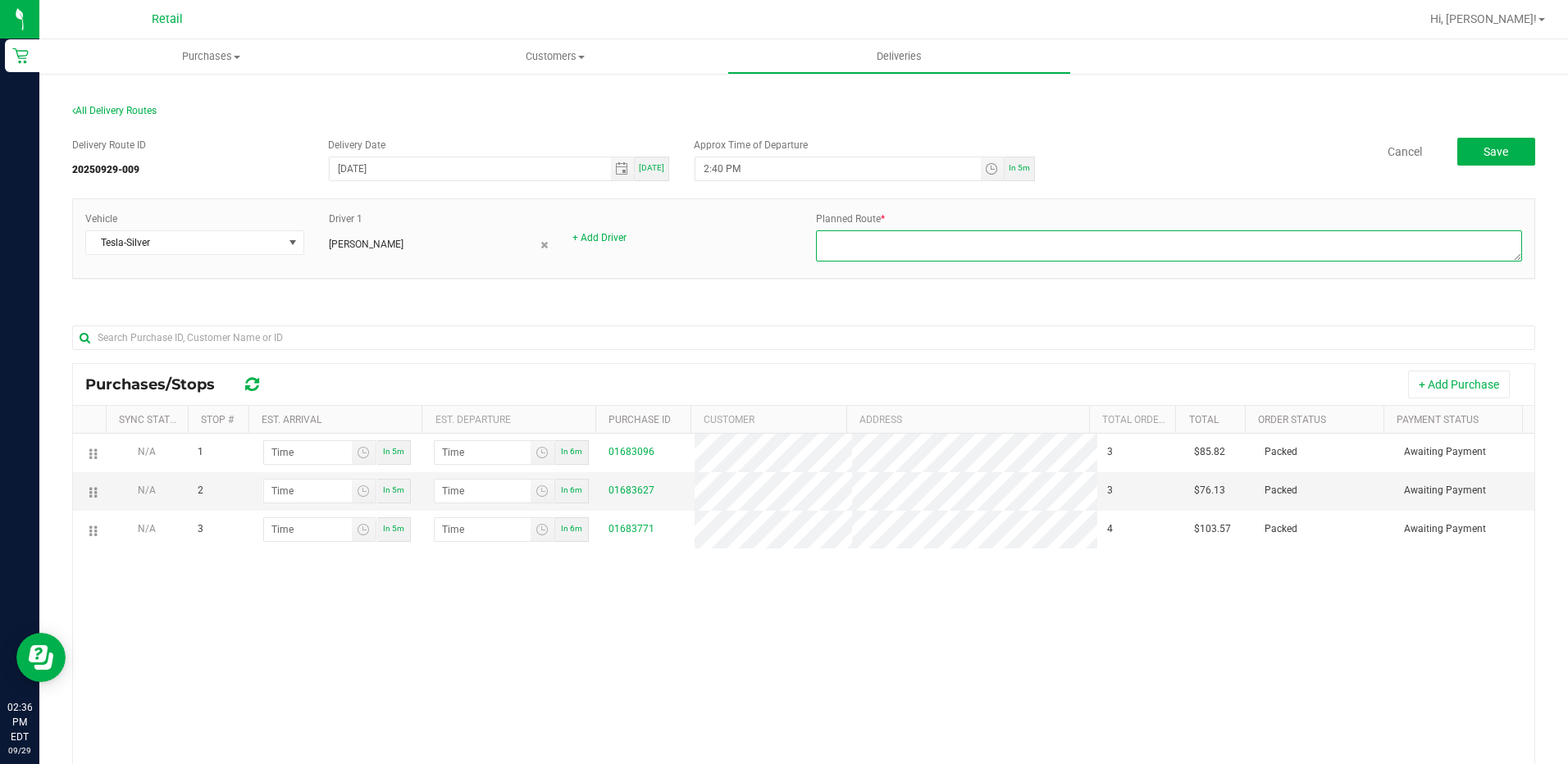
drag, startPoint x: 1042, startPoint y: 241, endPoint x: 1064, endPoint y: 218, distance: 31.8
click at [1056, 222] on div "Planned Route *" at bounding box center [1169, 238] width 731 height 54
type textarea "929009 - Sergio G. - Dispatch Sergio G. - Silver Tesla"
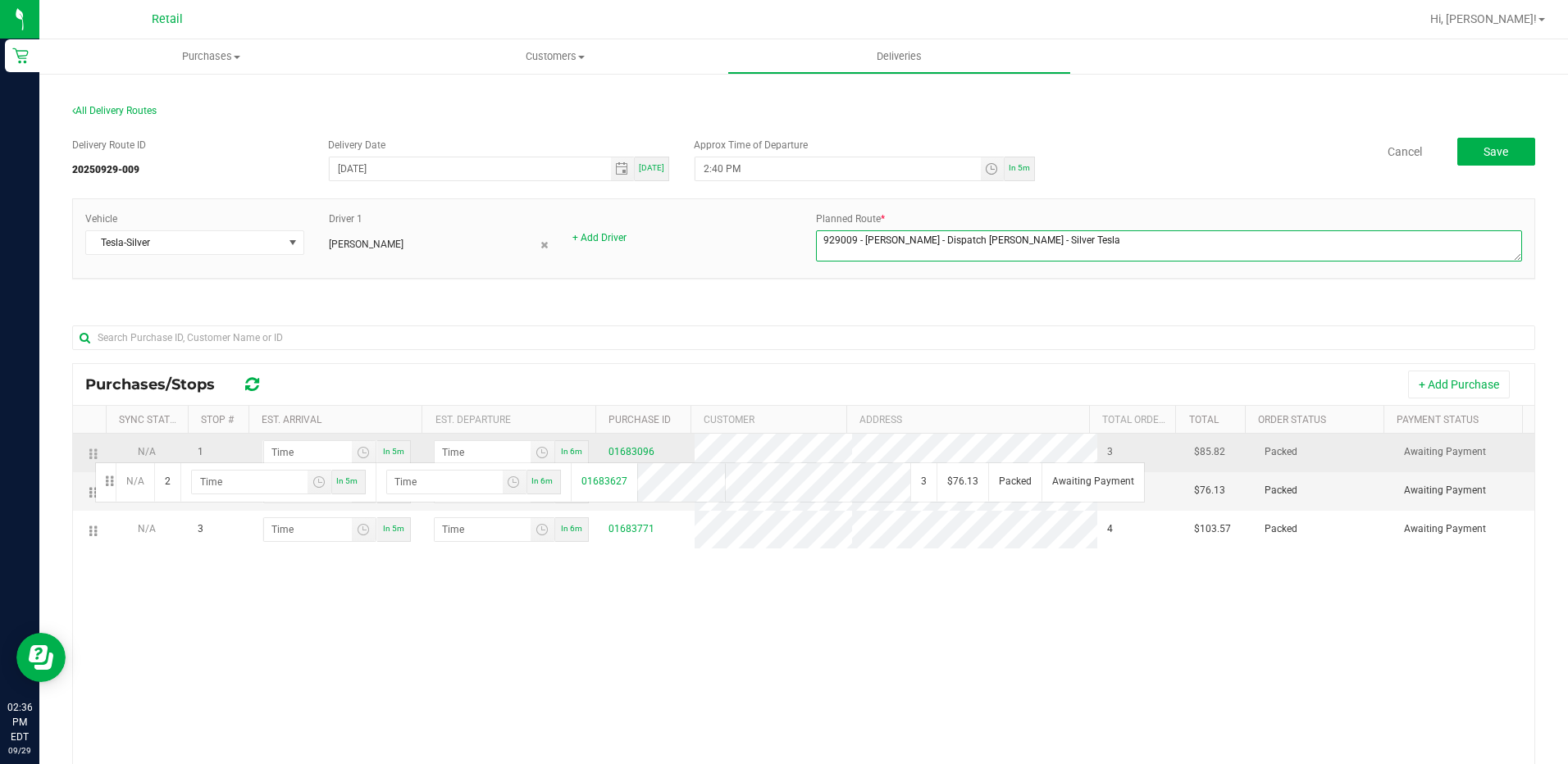
drag, startPoint x: 92, startPoint y: 499, endPoint x: 92, endPoint y: 460, distance: 39.0
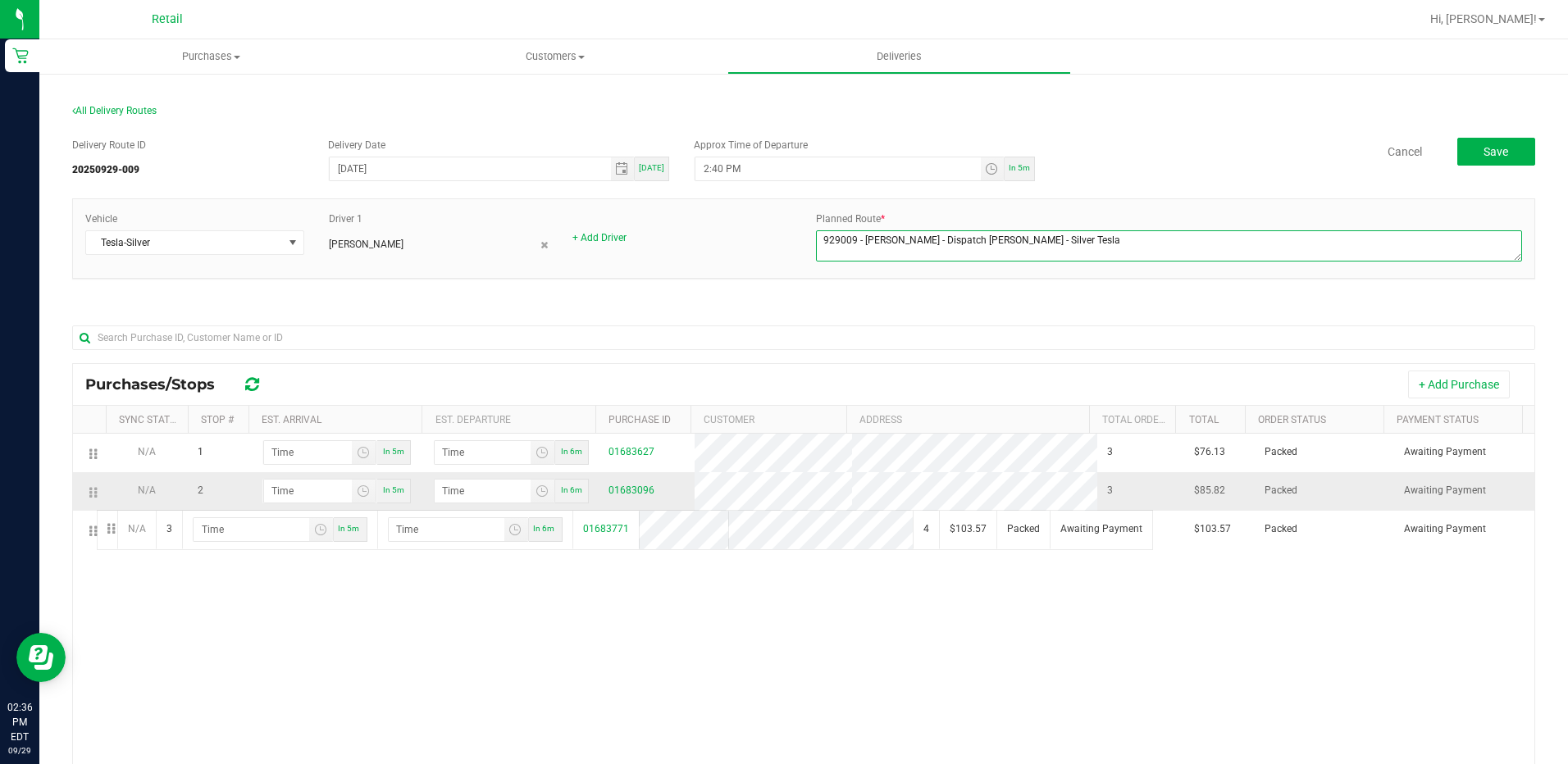
drag, startPoint x: 98, startPoint y: 536, endPoint x: 94, endPoint y: 508, distance: 28.3
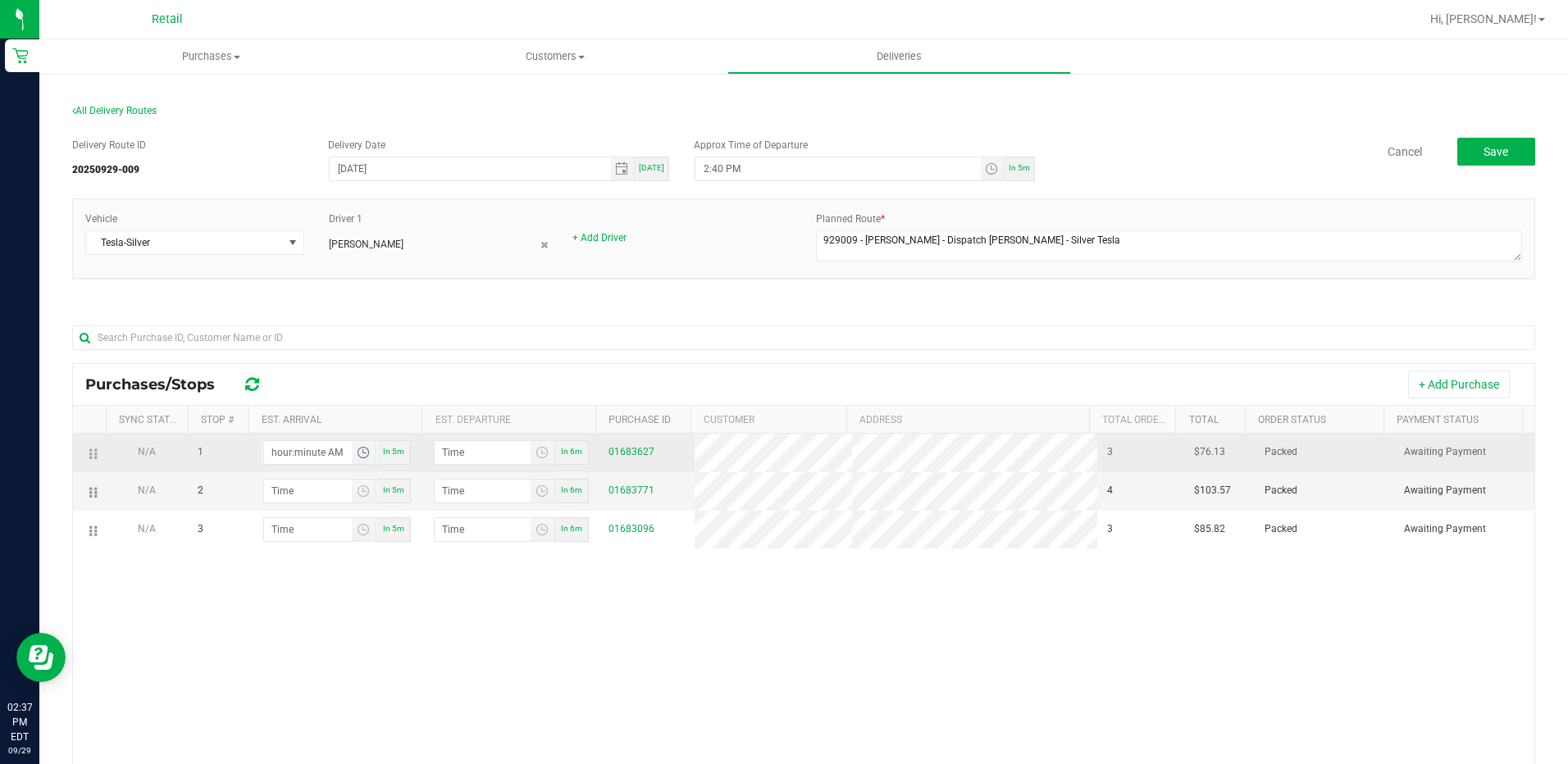
click at [301, 455] on input "hour:minute AM" at bounding box center [308, 453] width 88 height 23
type input "2:05 AM"
type input "2:06 AM"
type input "2:56 AM"
type input "2:57 AM"
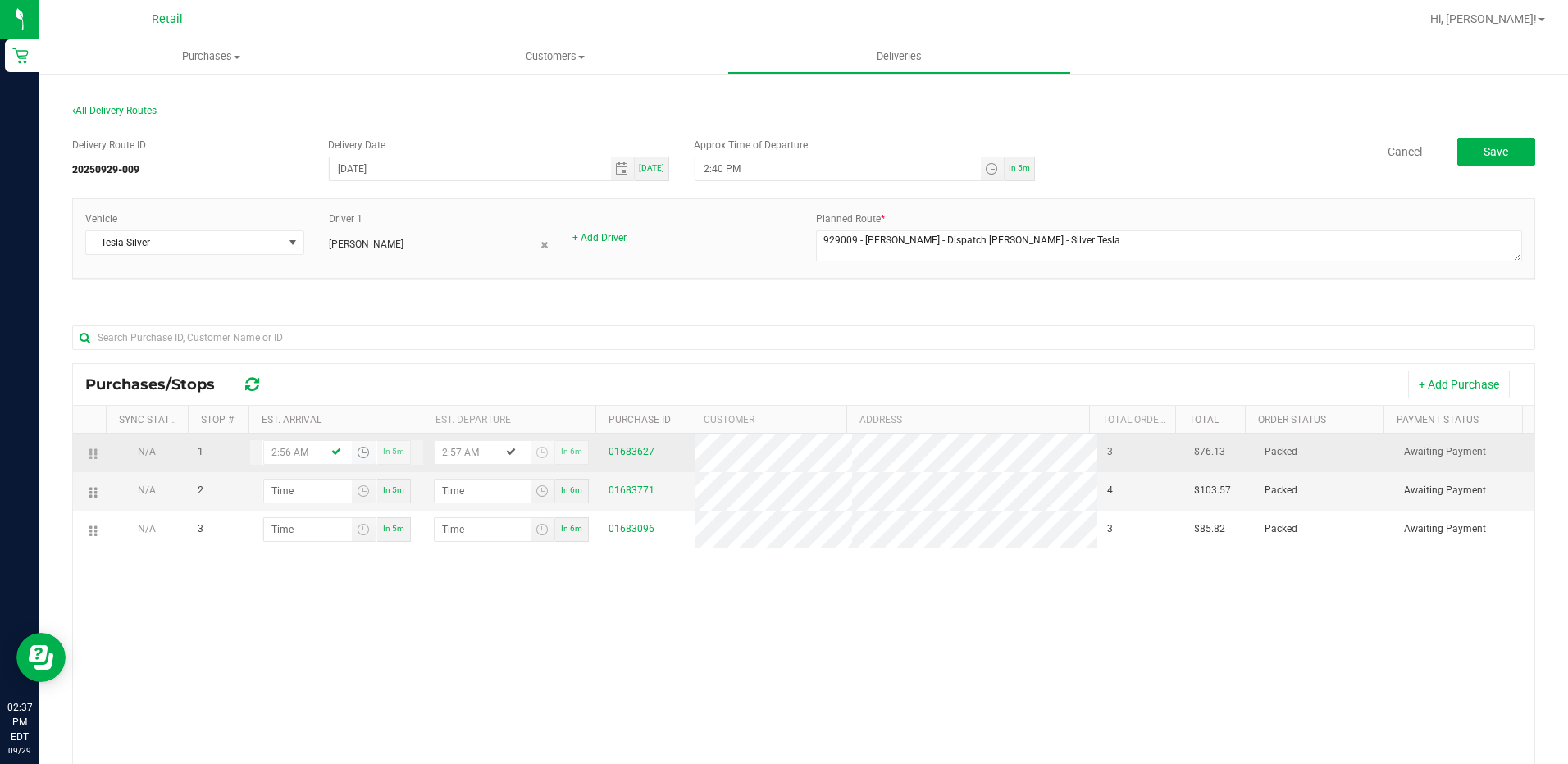
type input "2:56 PM"
type input "2:57 PM"
type input "2:56 PM"
type input "3:01 AM"
type input "3:02 AM"
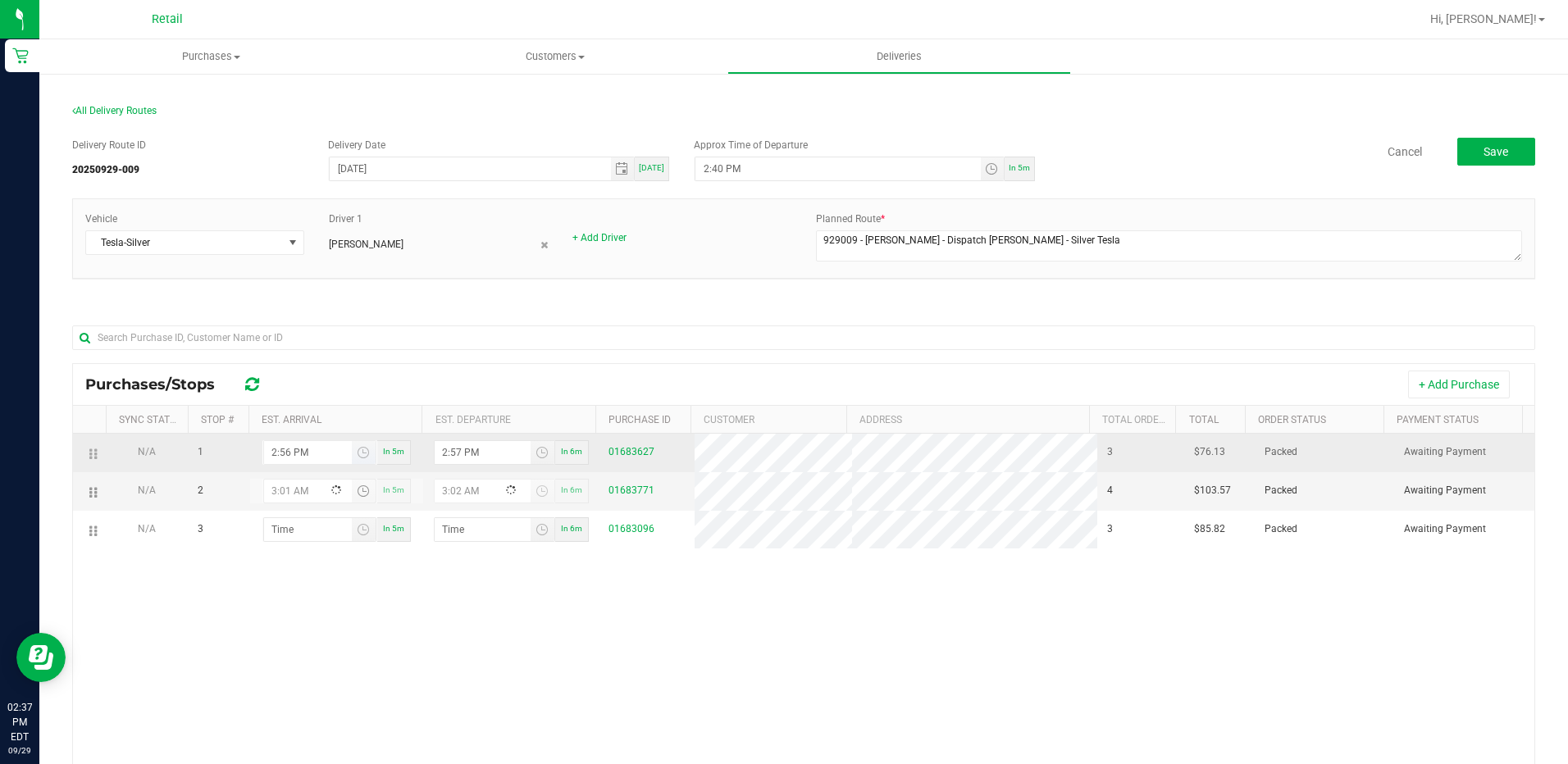
type input "3:15 AM"
type input "3:16 AM"
type input "3:15 PM"
type input "3:16 PM"
type input "3:15 PM"
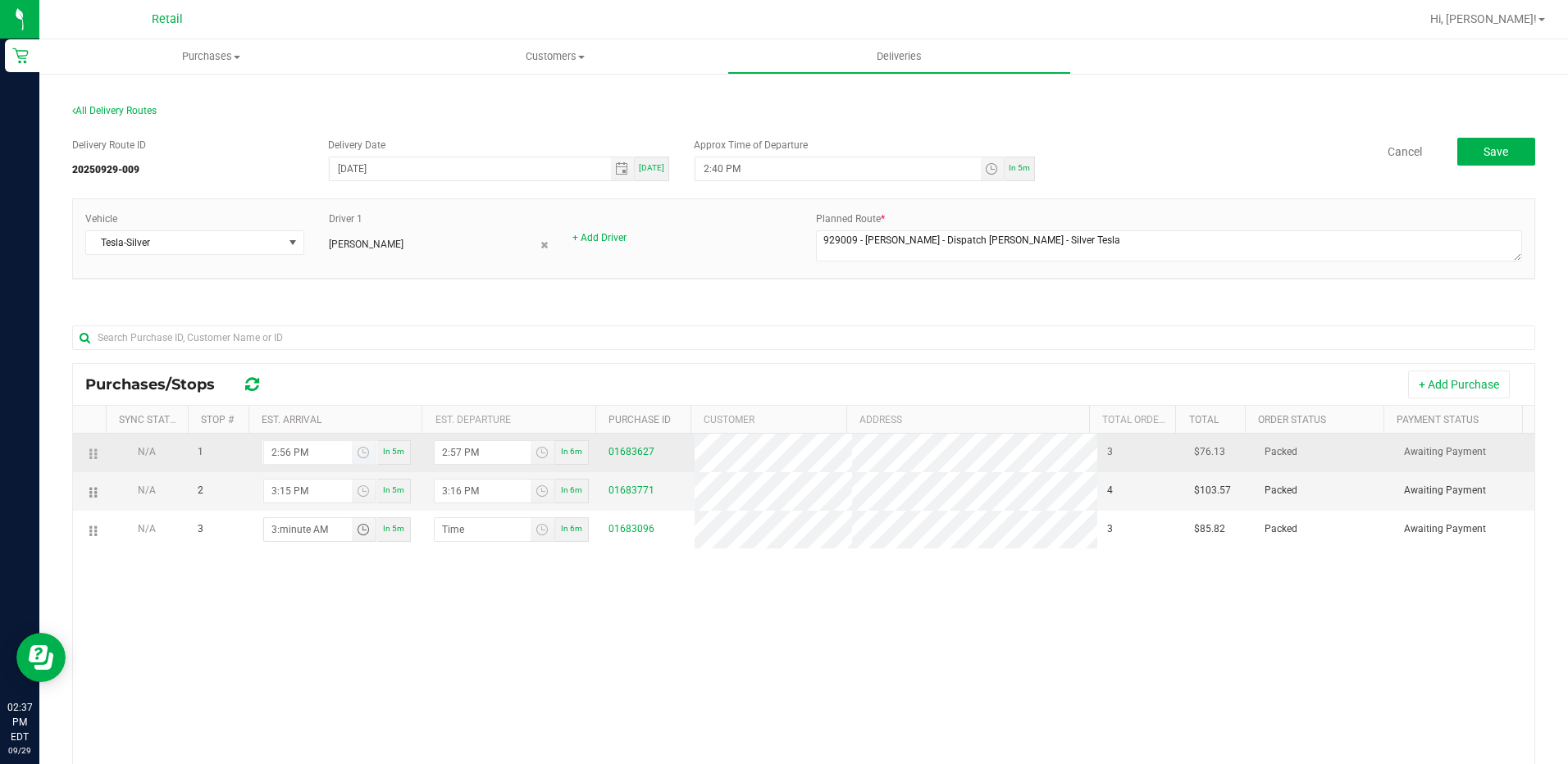
type input "3:02 AM"
type input "3:03 AM"
type input "3:29 AM"
type input "3:30 AM"
type input "3:29 PM"
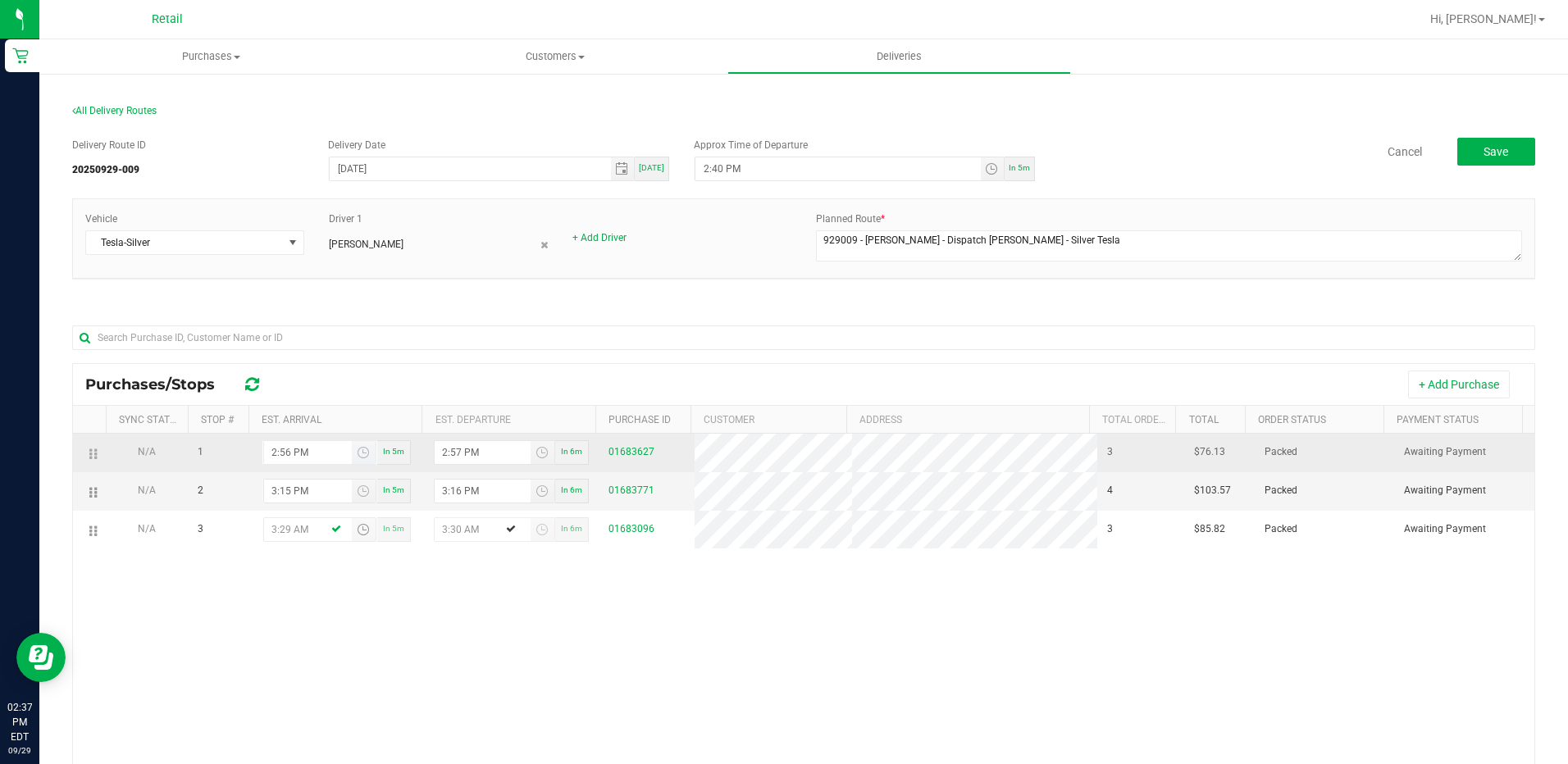
type input "3:30 PM"
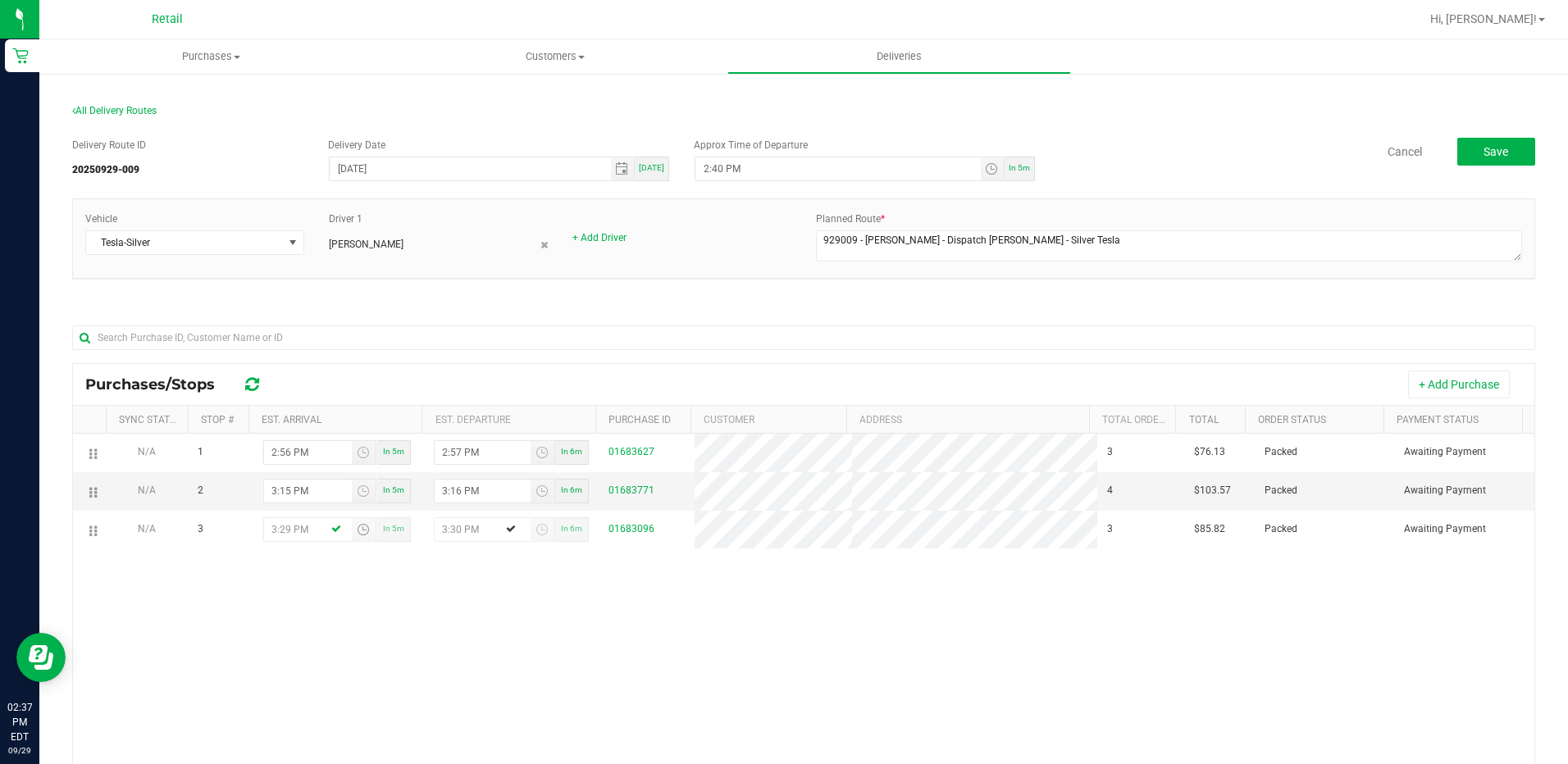
type input "3:29 PM"
drag, startPoint x: 1210, startPoint y: 576, endPoint x: 1217, endPoint y: 592, distance: 17.5
click at [1216, 592] on div "N/A 1 2:56 PM In 5m 2:57 PM In 6m 01683627 3 $76.13 Packed Awaiting Payment N/A…" at bounding box center [804, 675] width 1461 height 481
click at [1484, 148] on span "Save" at bounding box center [1497, 152] width 25 height 13
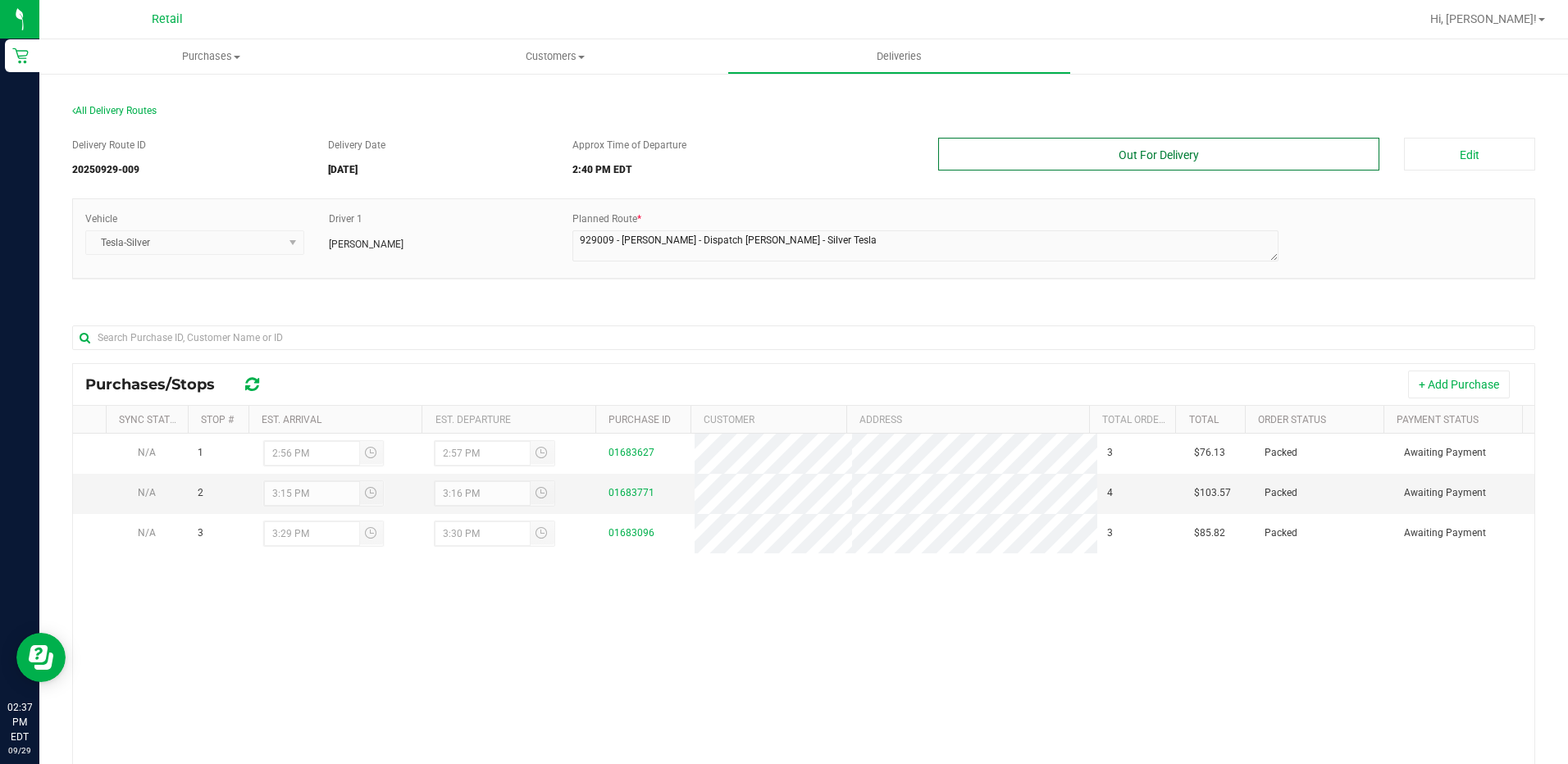
click at [1144, 158] on button "Out For Delivery" at bounding box center [1159, 154] width 442 height 32
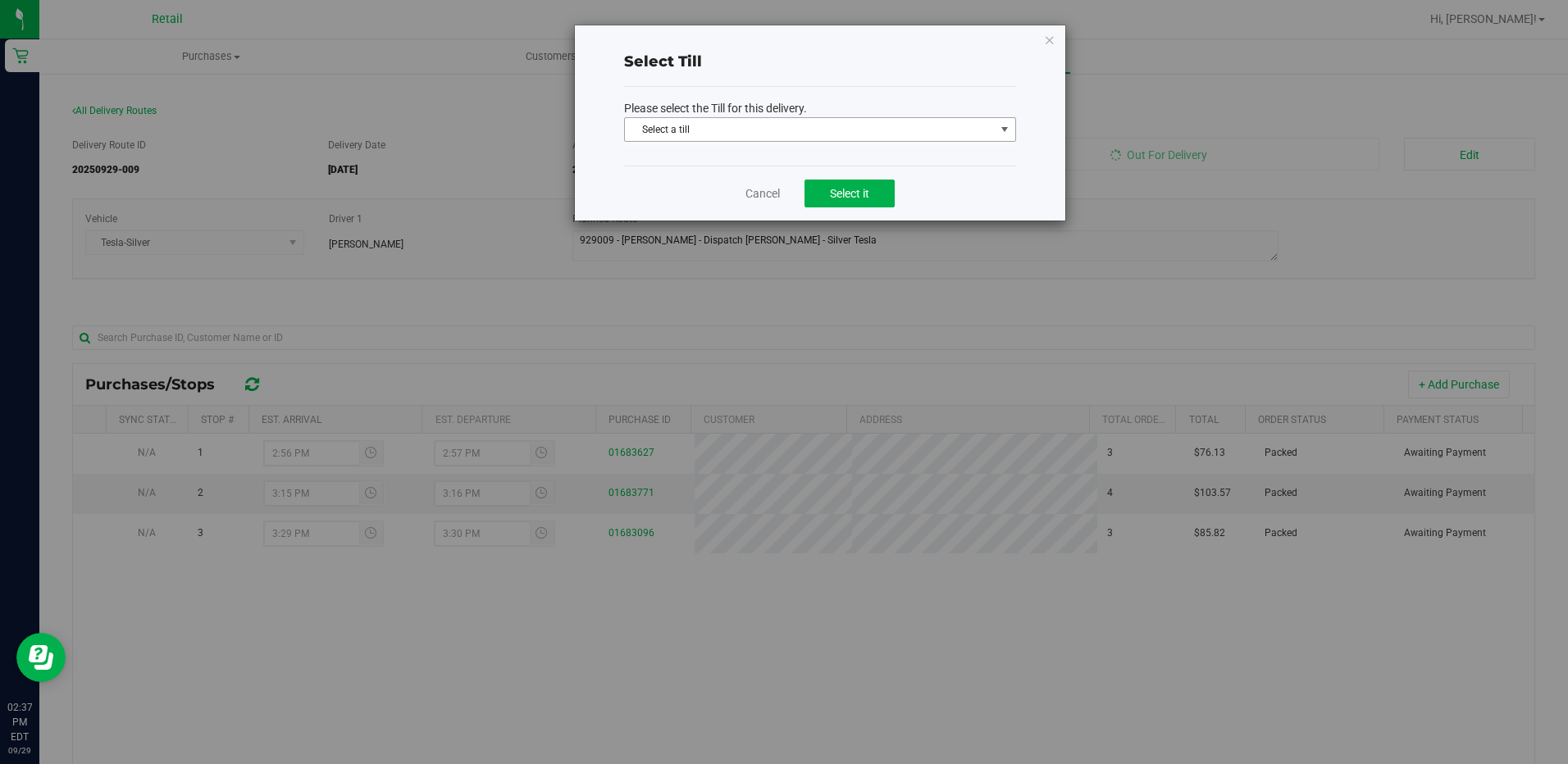
click at [860, 127] on span "Select a till" at bounding box center [810, 129] width 370 height 23
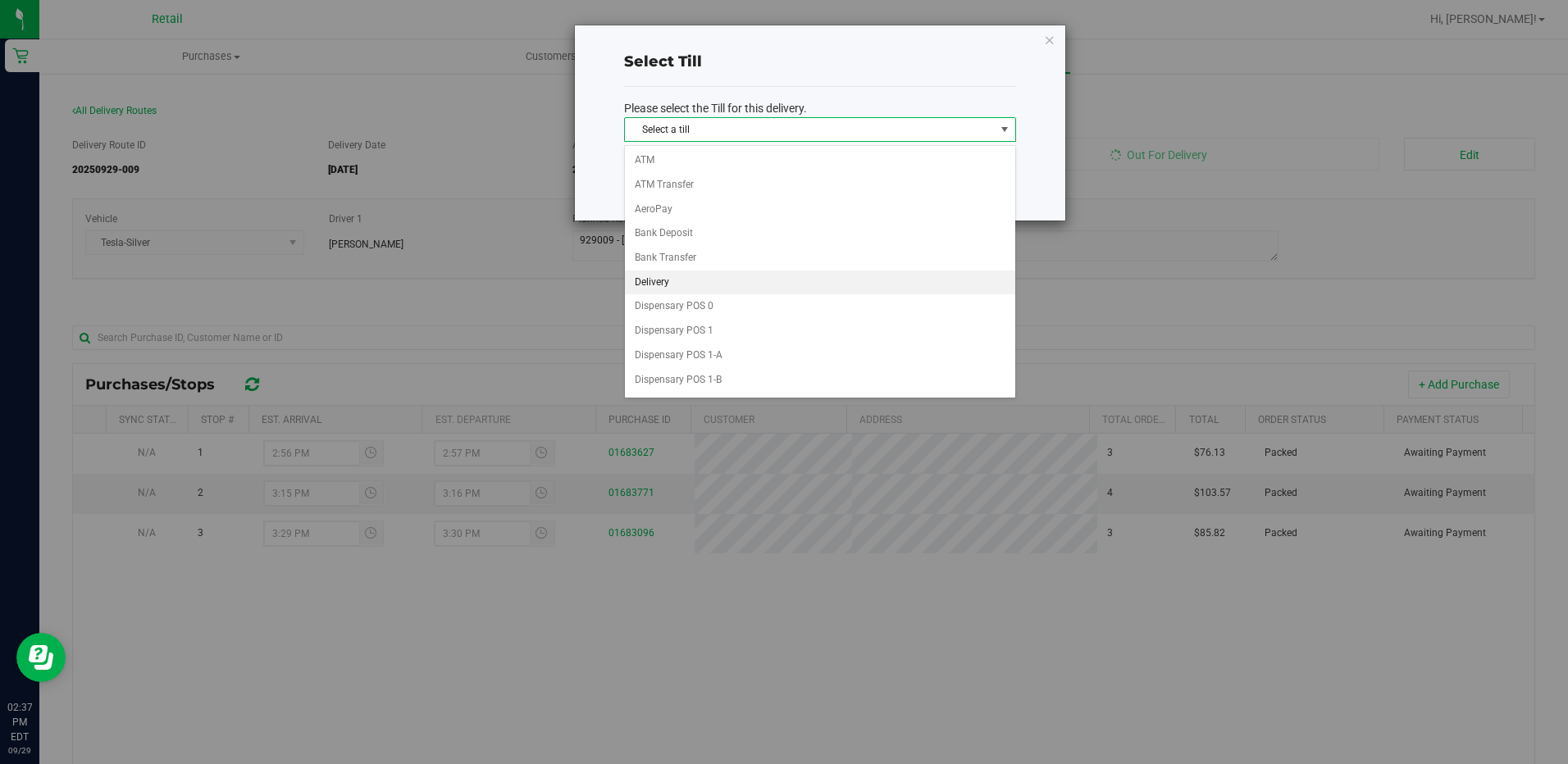
click at [693, 279] on li "Delivery" at bounding box center [820, 283] width 390 height 25
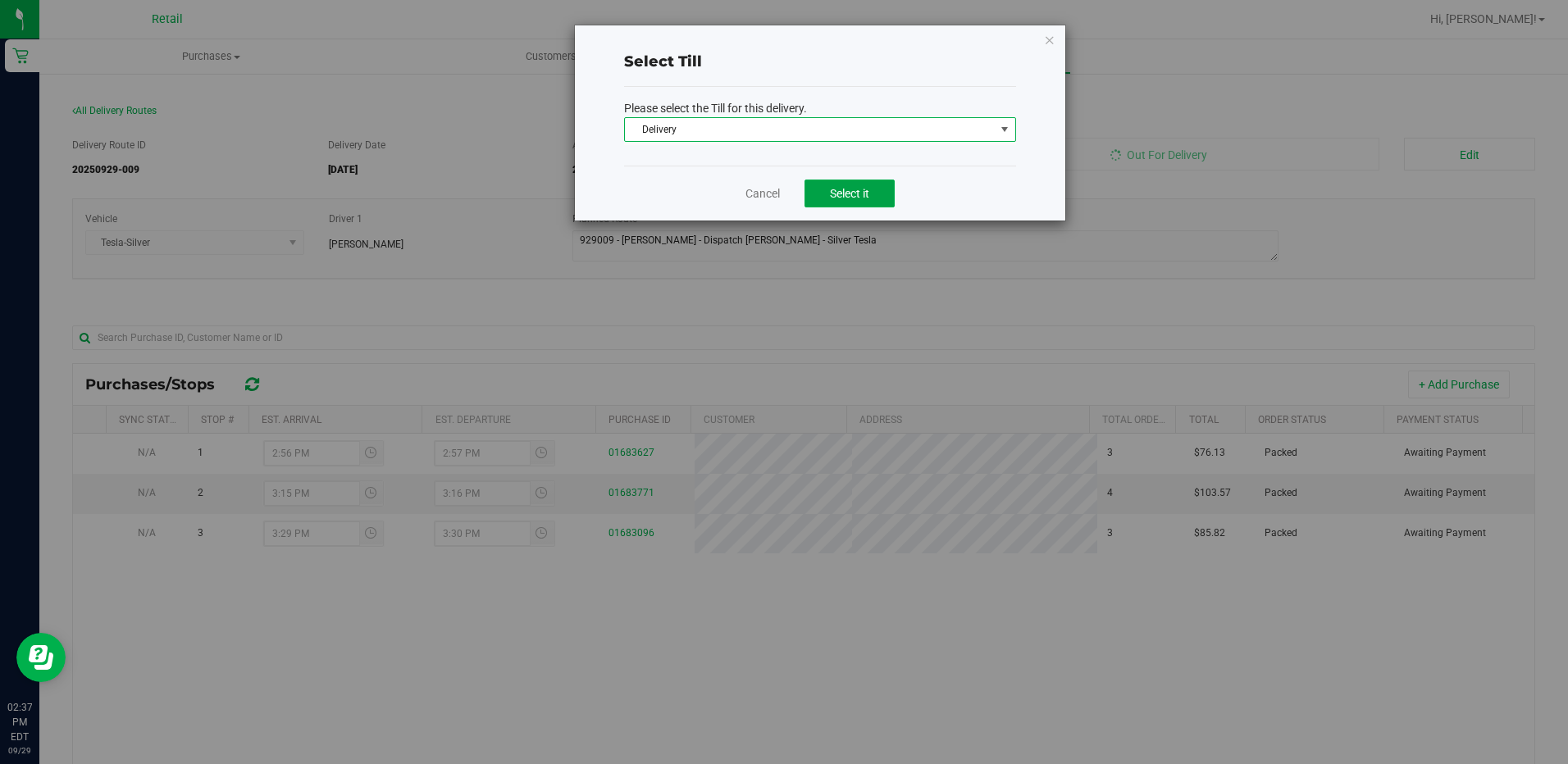
click at [873, 191] on button "Select it" at bounding box center [850, 193] width 90 height 28
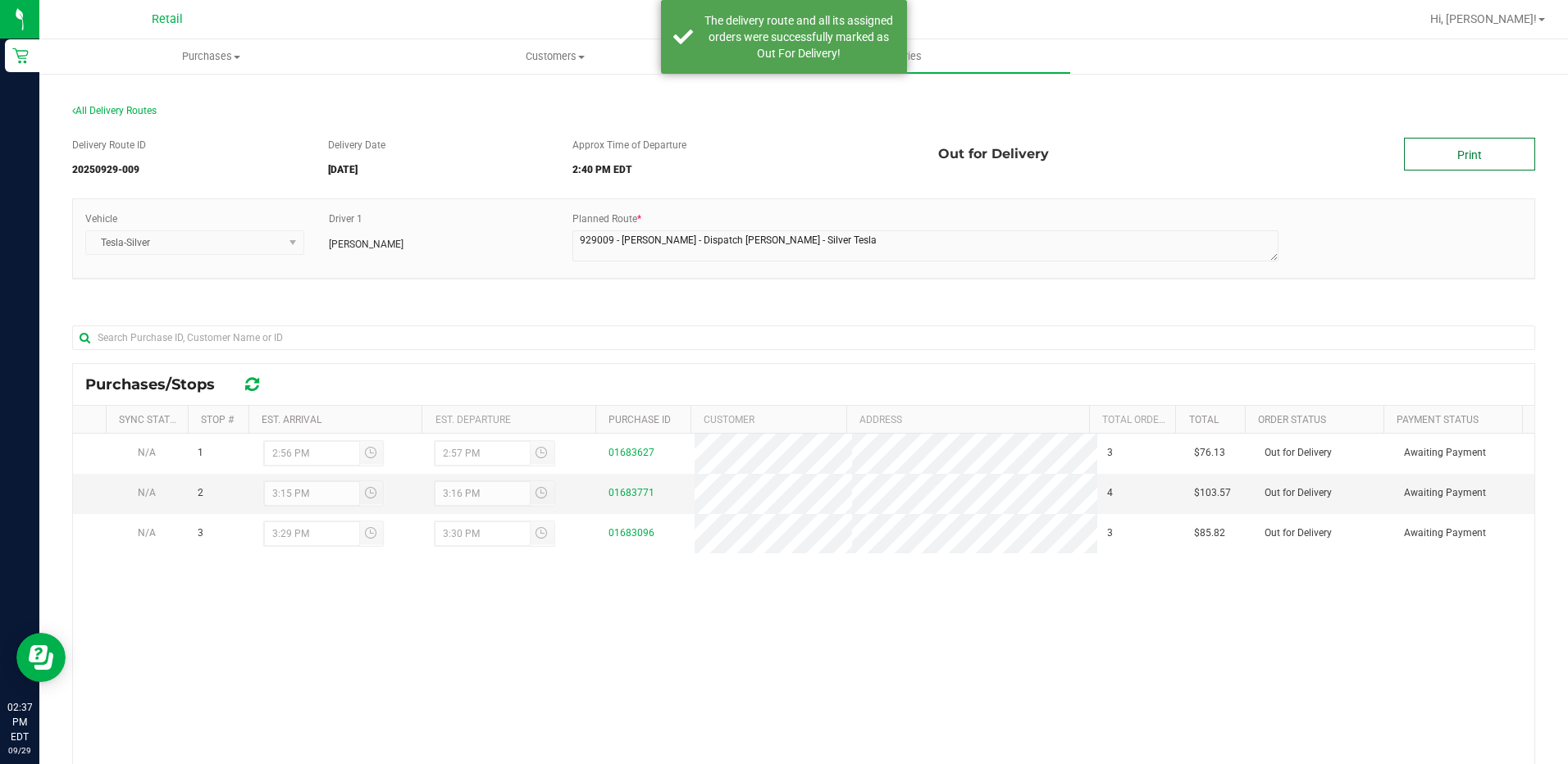
click at [1447, 164] on link "Print" at bounding box center [1470, 154] width 131 height 32
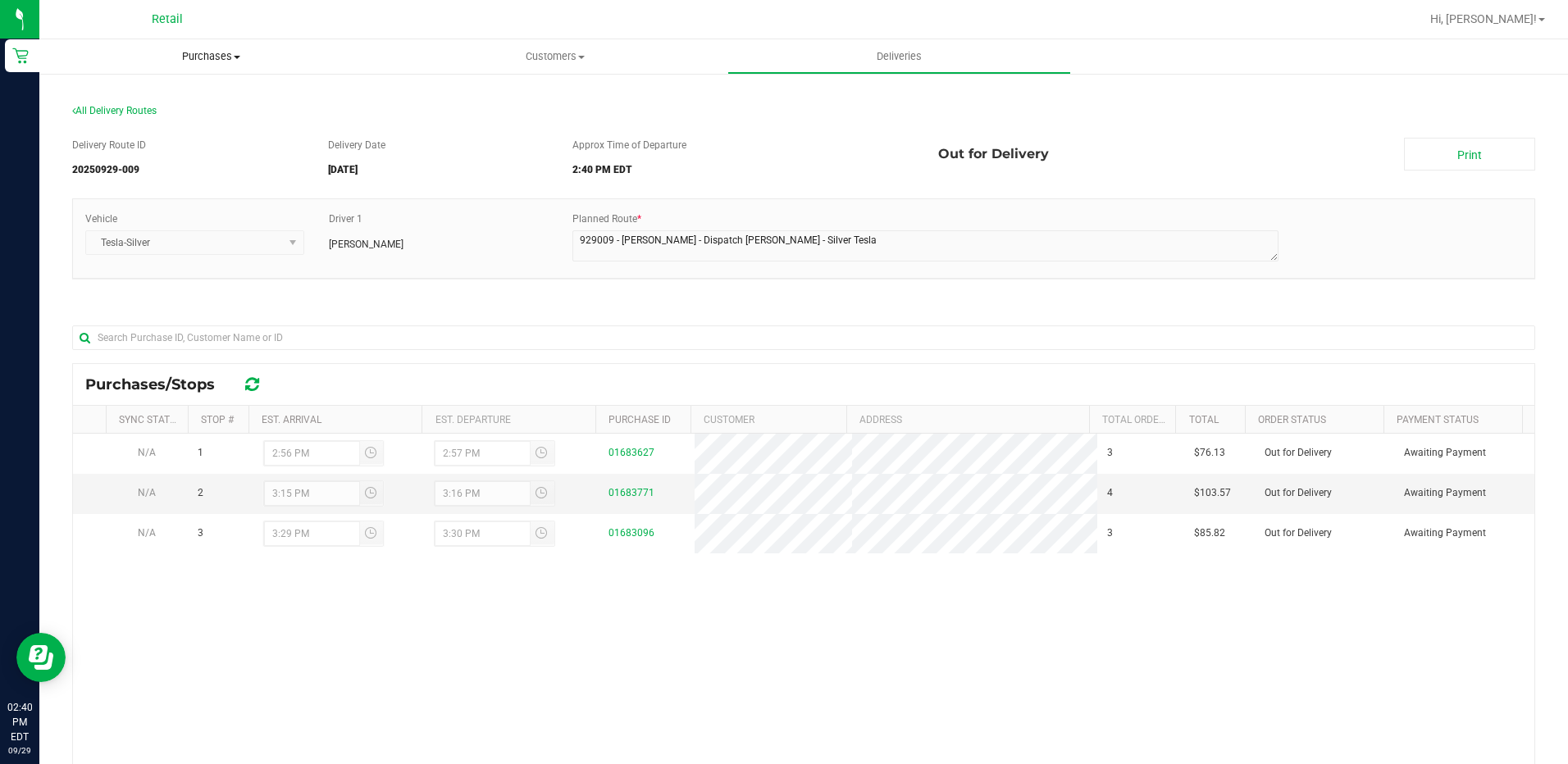
click at [215, 54] on span "Purchases" at bounding box center [210, 57] width 343 height 15
click at [157, 126] on li "Fulfillment" at bounding box center [210, 119] width 343 height 20
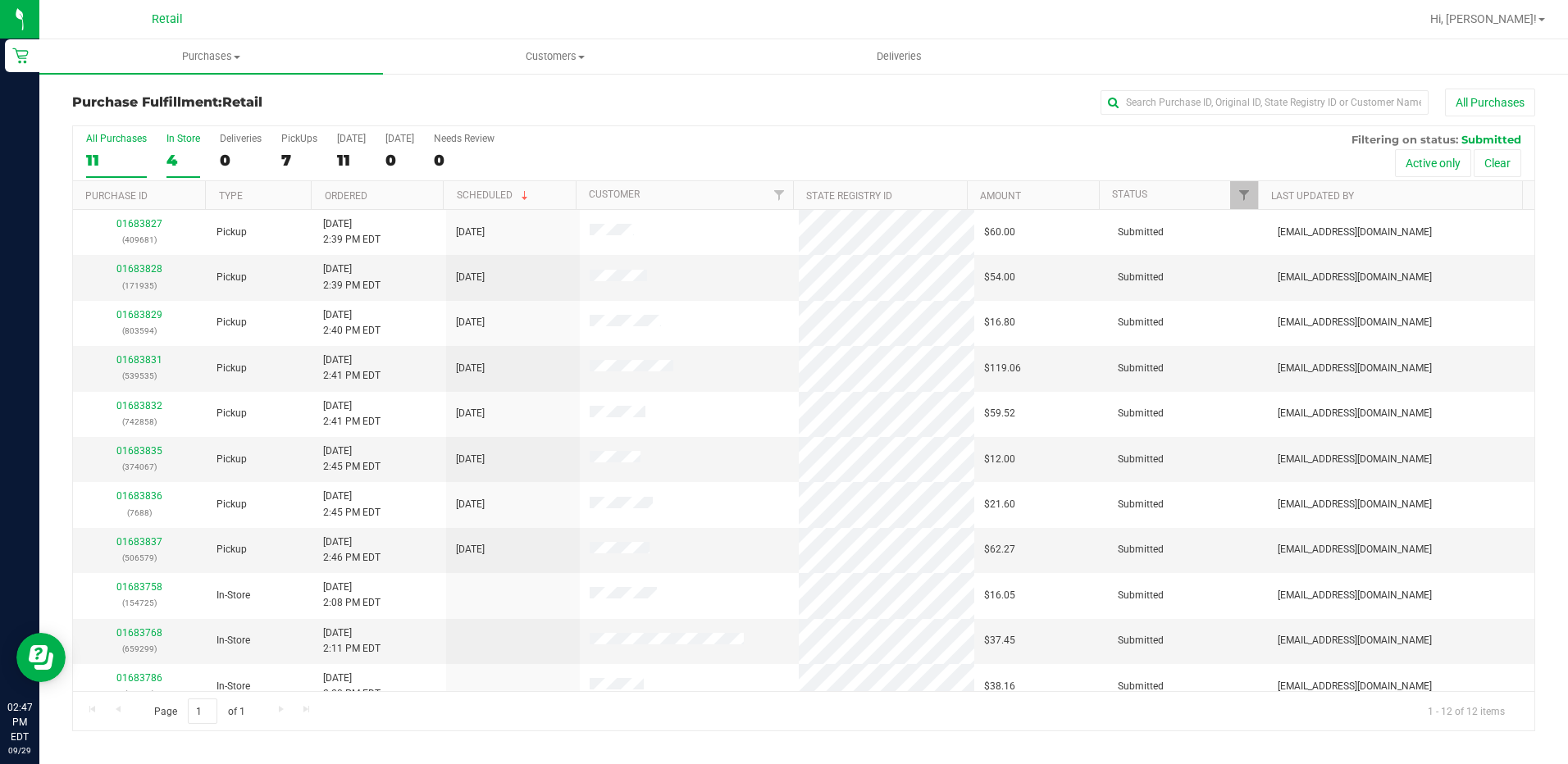
click at [182, 164] on div "4" at bounding box center [183, 161] width 33 height 19
click at [0, 0] on input "In Store 4" at bounding box center [0, 0] width 0 height 0
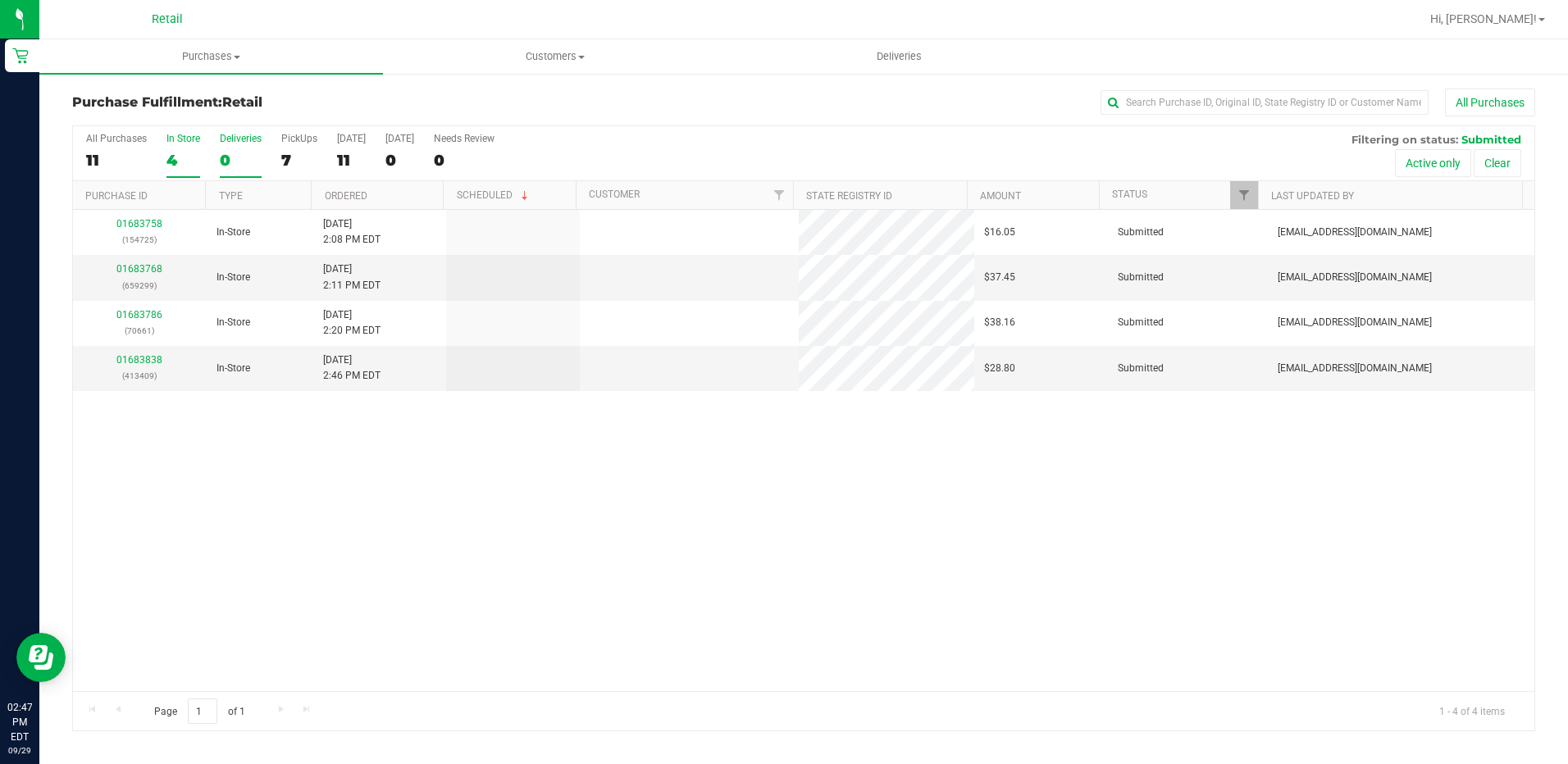
click at [220, 159] on div "0" at bounding box center [241, 161] width 42 height 19
click at [0, 0] on input "Deliveries 0" at bounding box center [0, 0] width 0 height 0
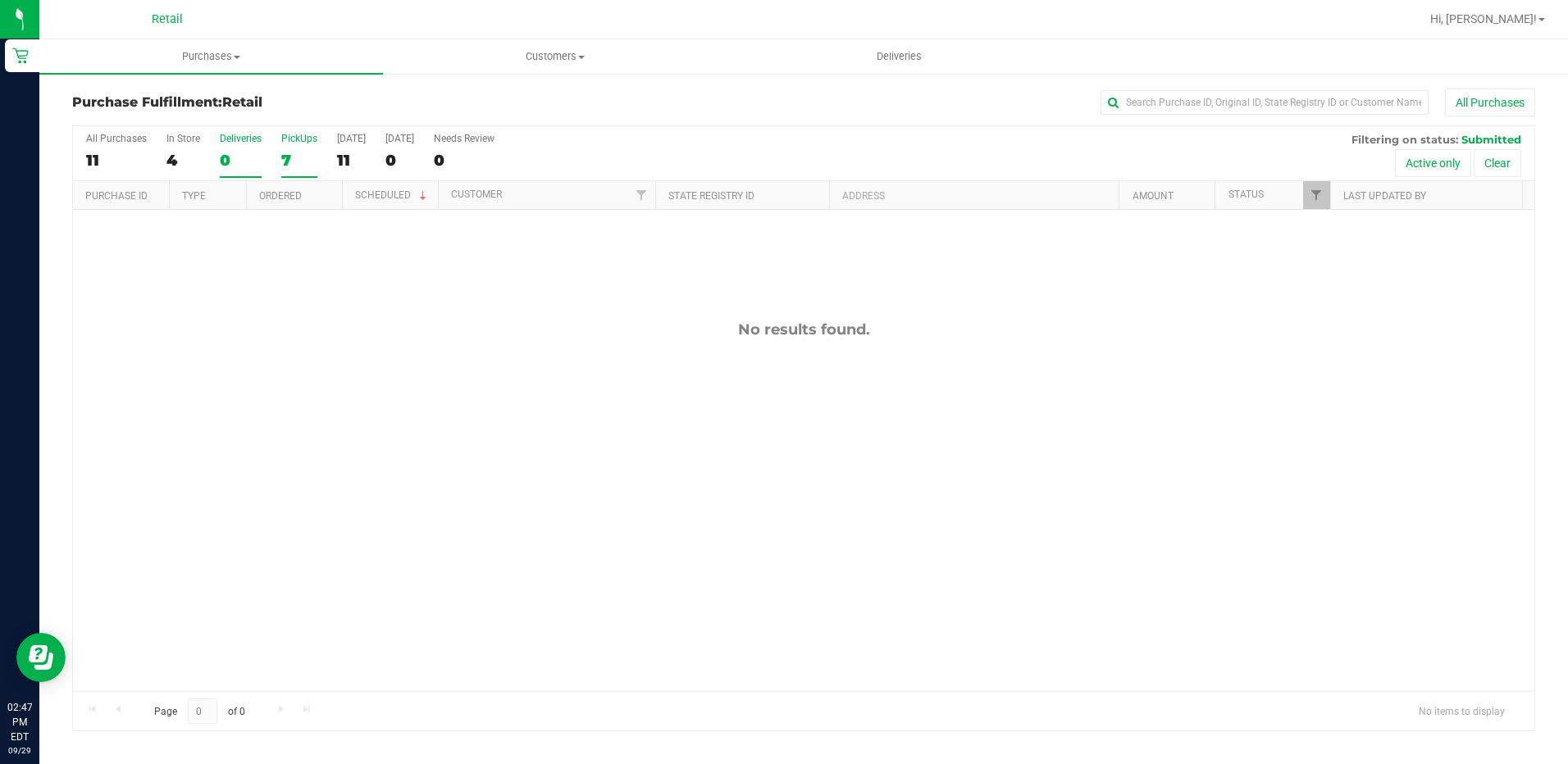
click at [306, 155] on div "7" at bounding box center [300, 161] width 36 height 19
click at [0, 0] on input "PickUps 7" at bounding box center [0, 0] width 0 height 0
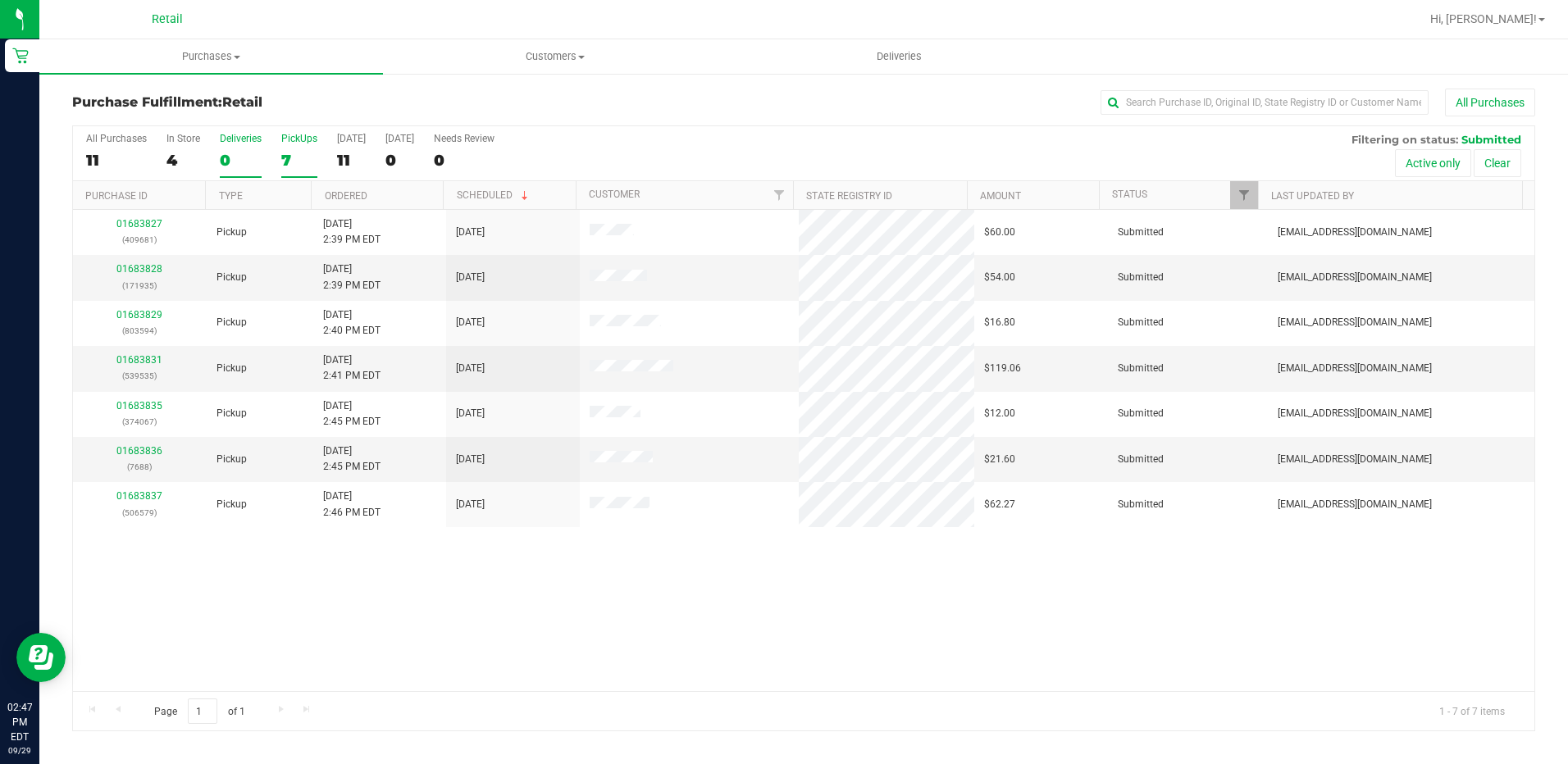
click at [230, 152] on div "0" at bounding box center [241, 161] width 42 height 19
click at [0, 0] on input "Deliveries 0" at bounding box center [0, 0] width 0 height 0
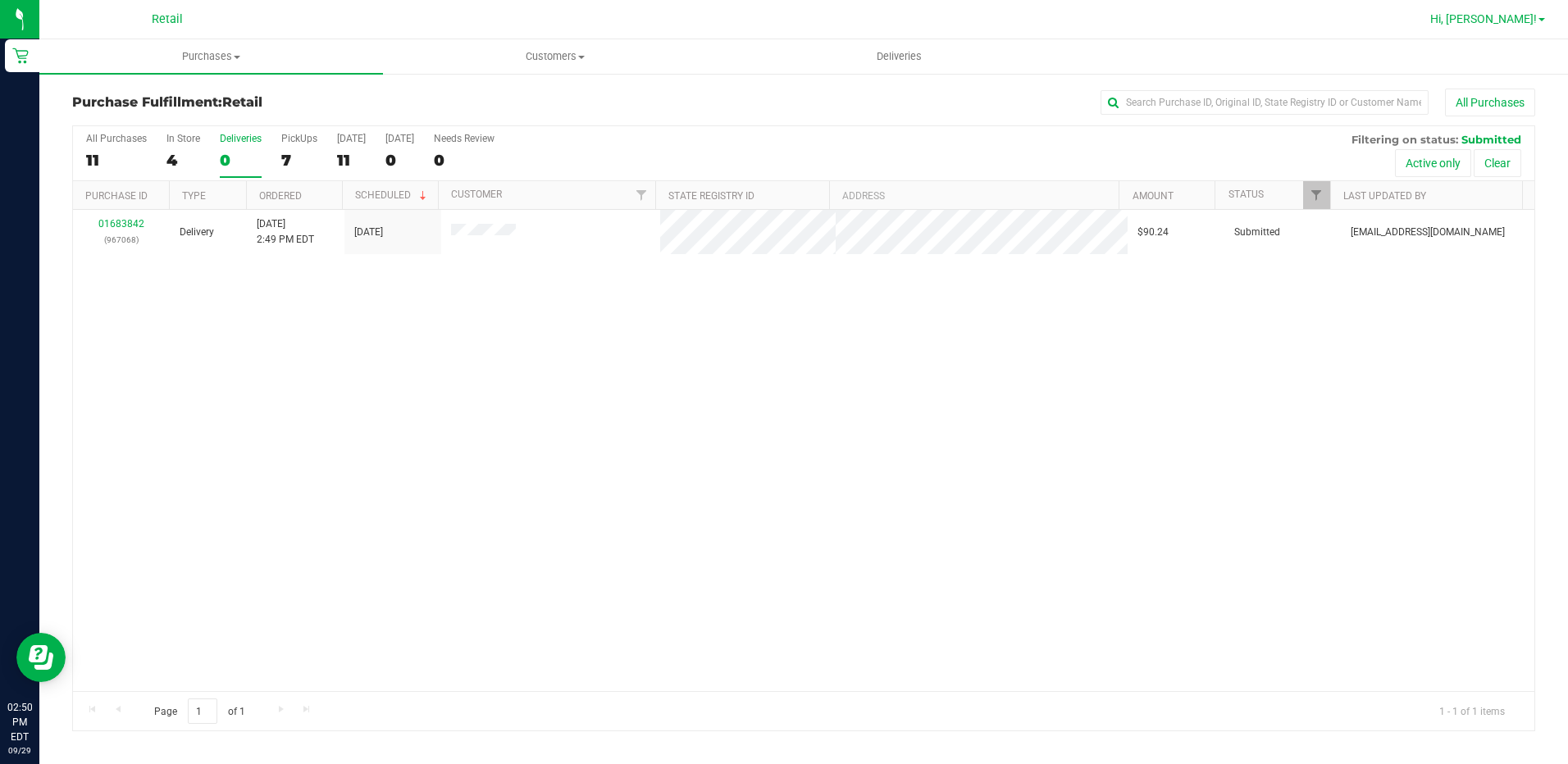
click at [1533, 24] on span "Hi, [PERSON_NAME]!" at bounding box center [1483, 19] width 107 height 13
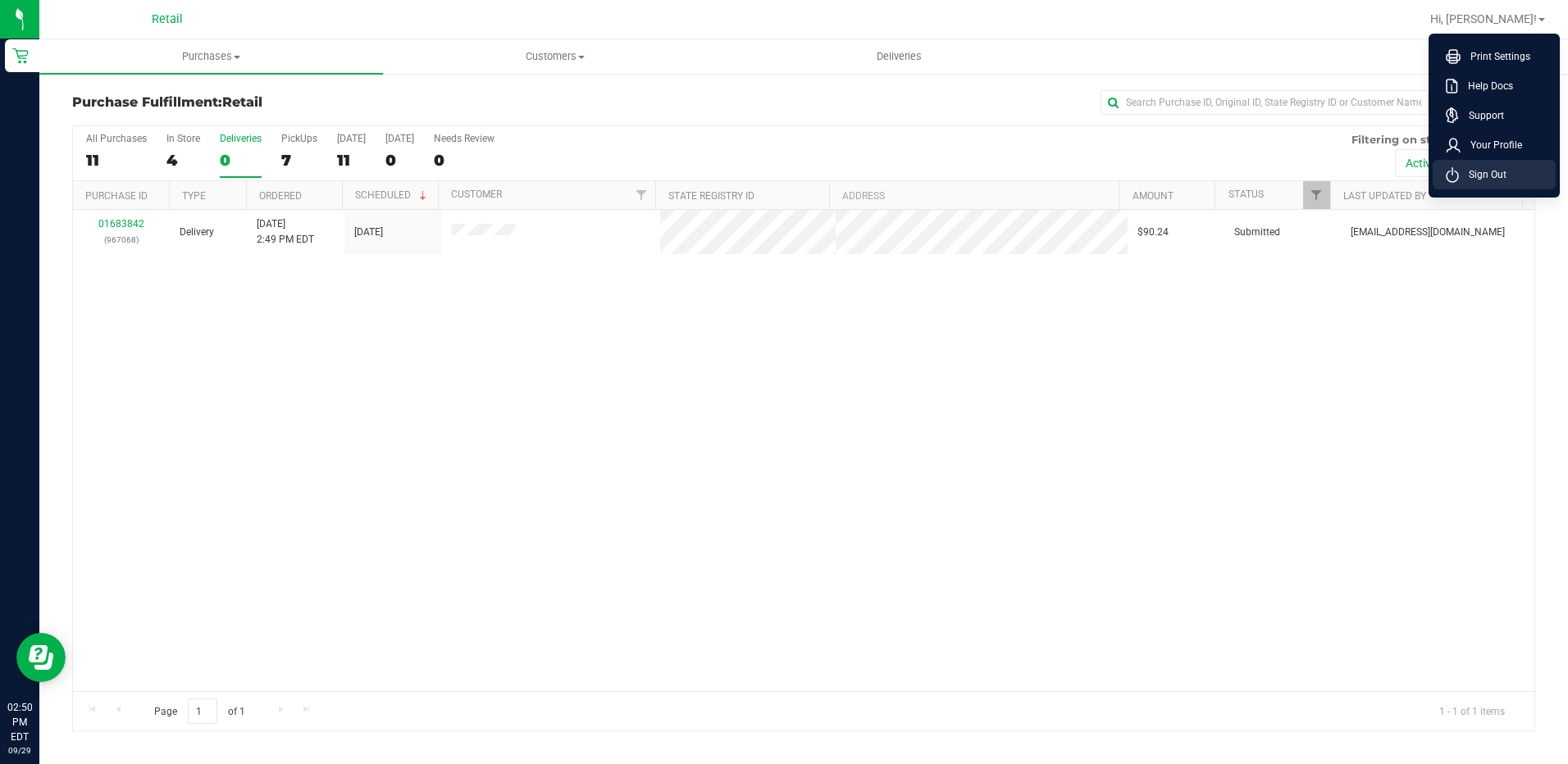
click at [1484, 169] on span "Sign Out" at bounding box center [1483, 174] width 48 height 16
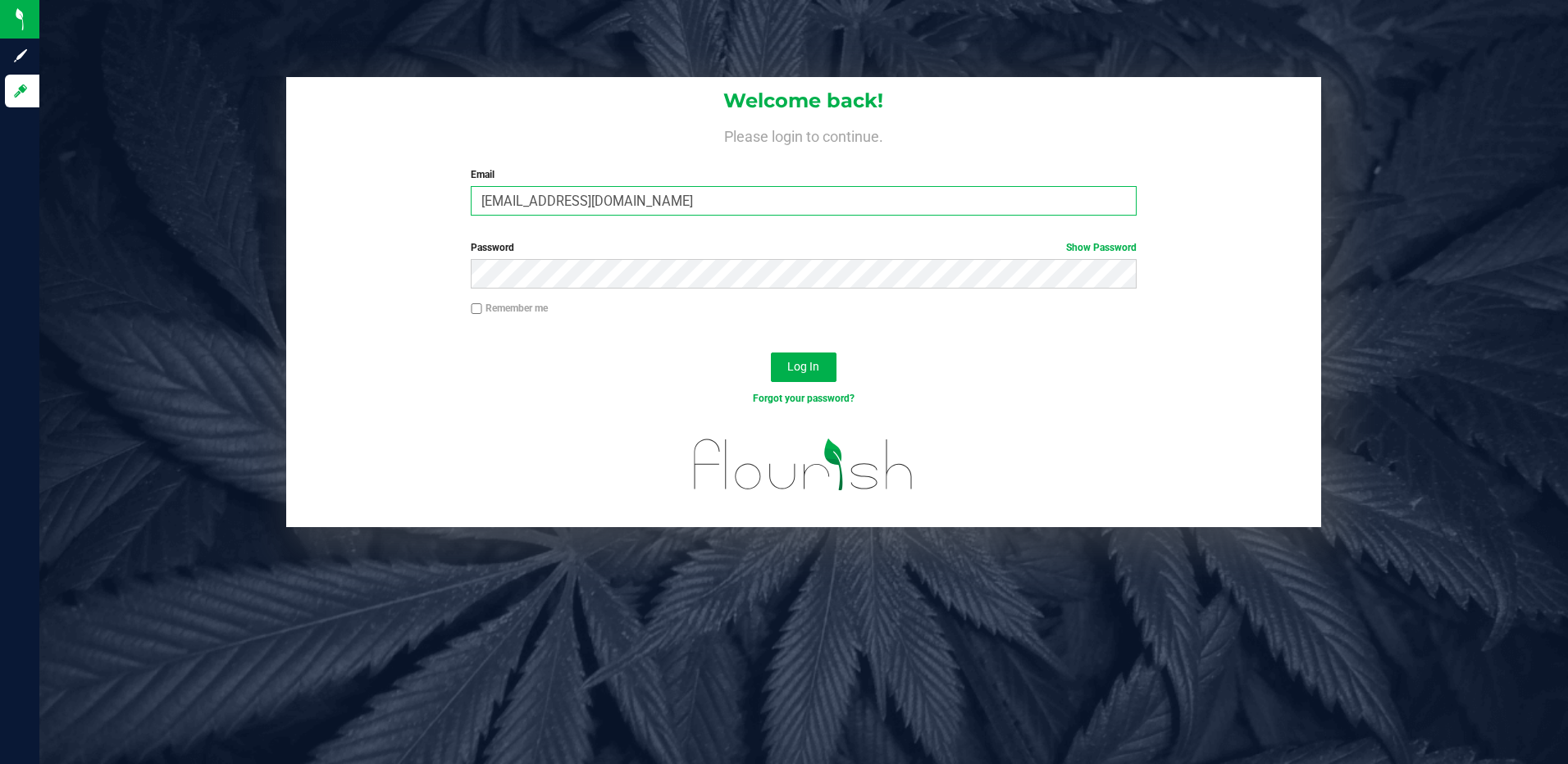
drag, startPoint x: 663, startPoint y: 200, endPoint x: 304, endPoint y: 134, distance: 365.0
click at [277, 206] on div "Welcome back! Please login to continue. Email garciagkevin@gmail.com Required P…" at bounding box center [803, 302] width 1554 height 450
type input "alopes4224@gmail.com"
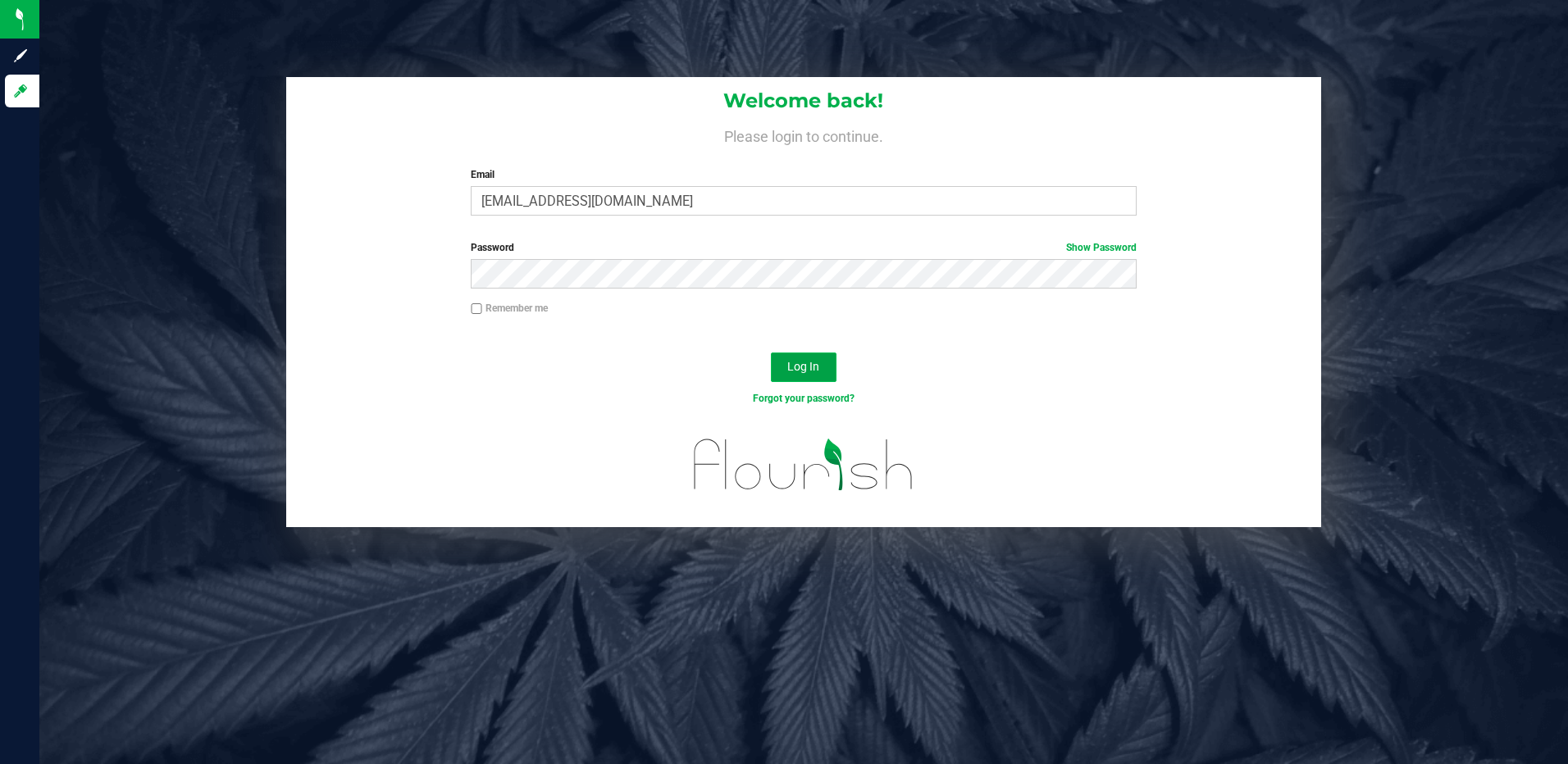
click at [818, 375] on button "Log In" at bounding box center [803, 367] width 66 height 29
